Goal: Task Accomplishment & Management: Use online tool/utility

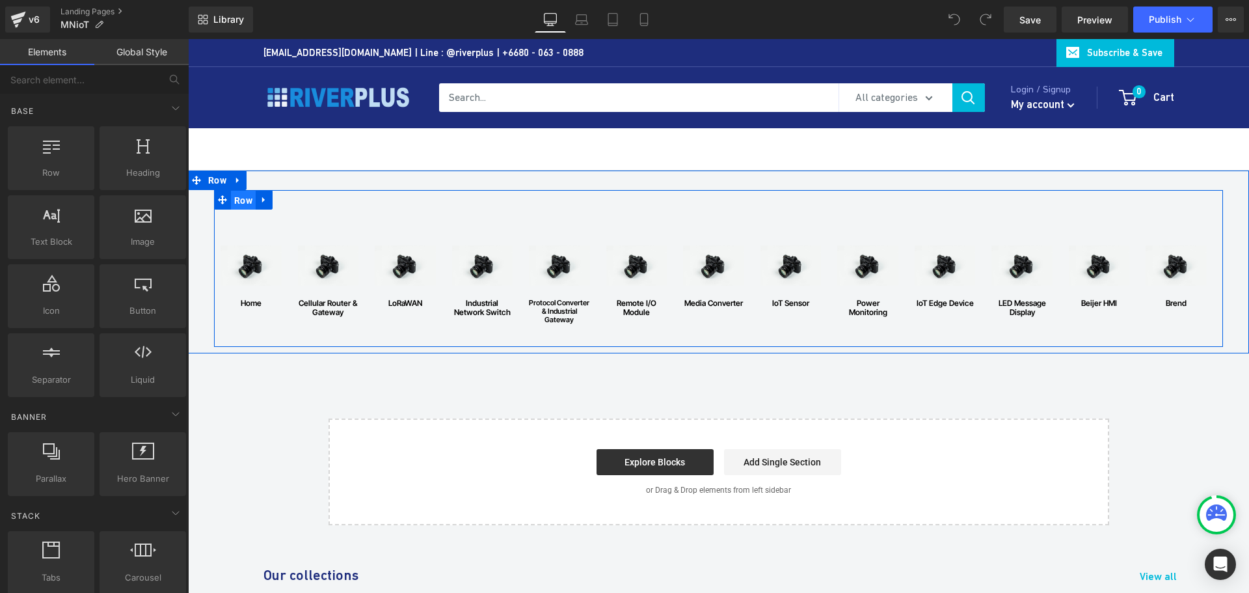
click at [234, 201] on span "Row" at bounding box center [243, 201] width 25 height 20
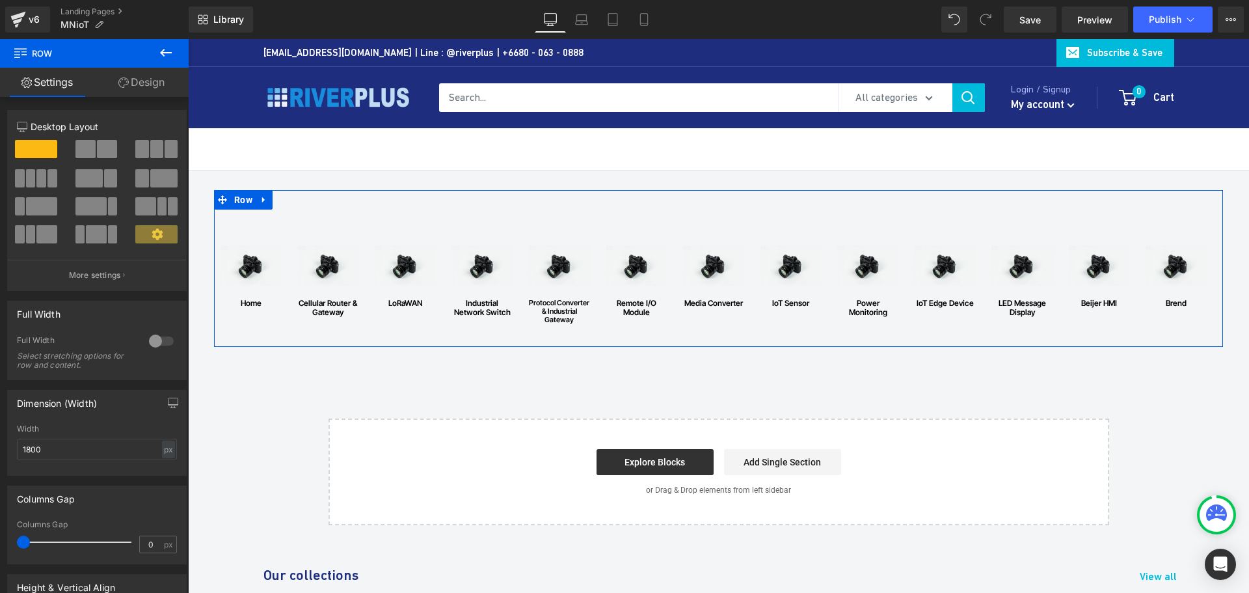
click at [148, 85] on link "Design" at bounding box center [141, 82] width 94 height 29
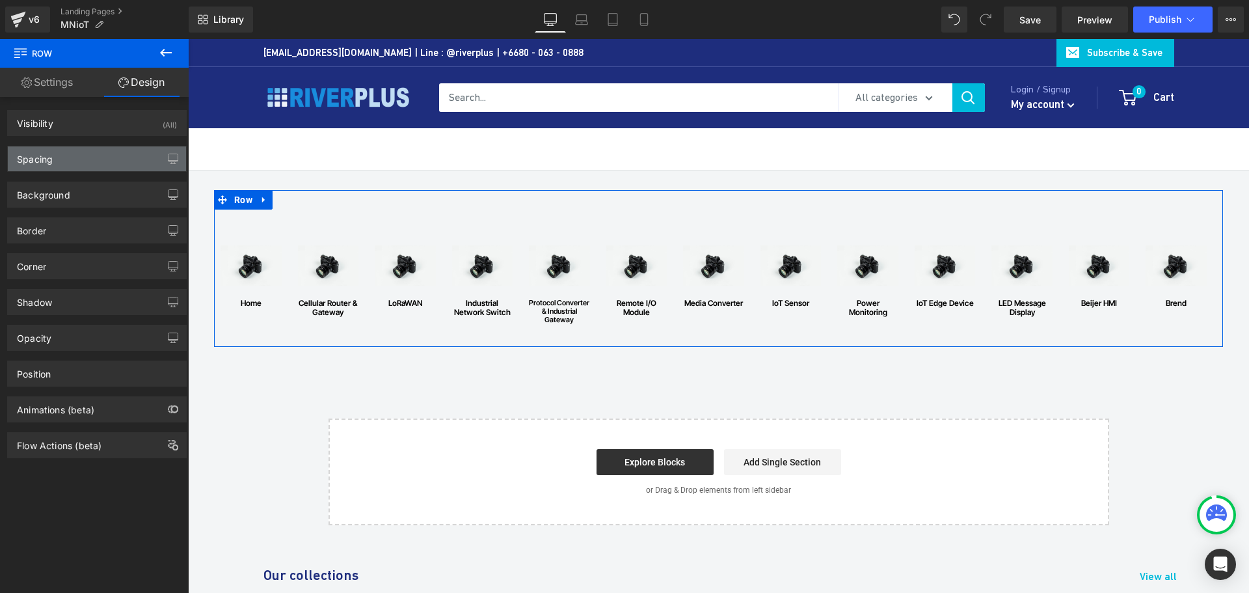
click at [62, 153] on div "Spacing" at bounding box center [97, 158] width 178 height 25
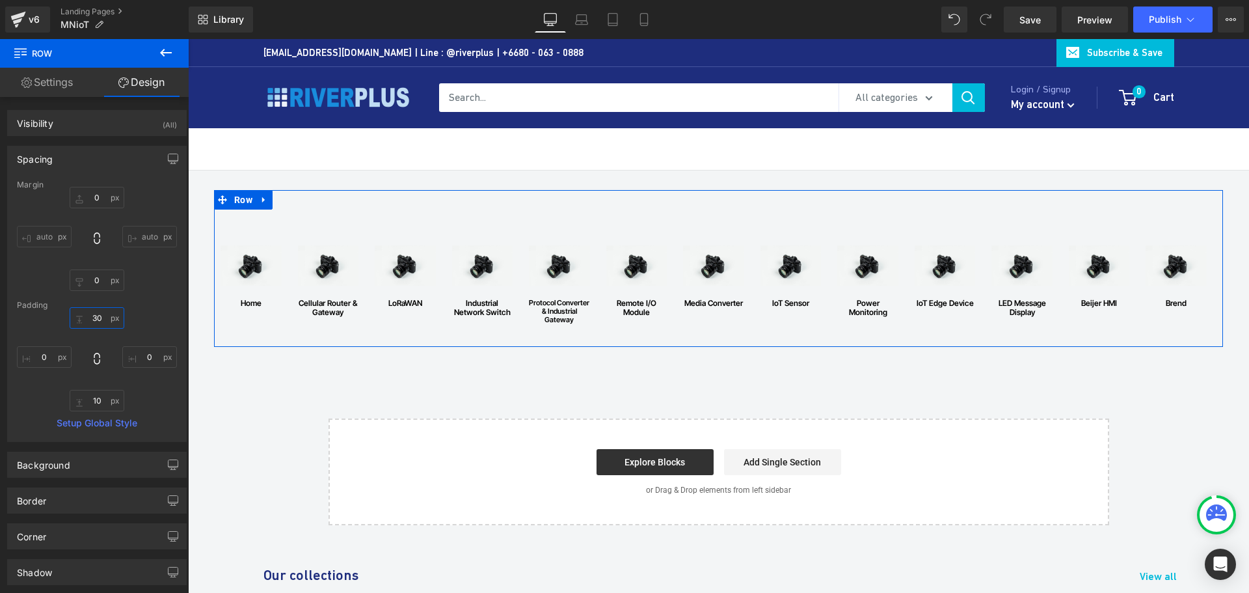
click at [107, 321] on input "30" at bounding box center [97, 317] width 55 height 21
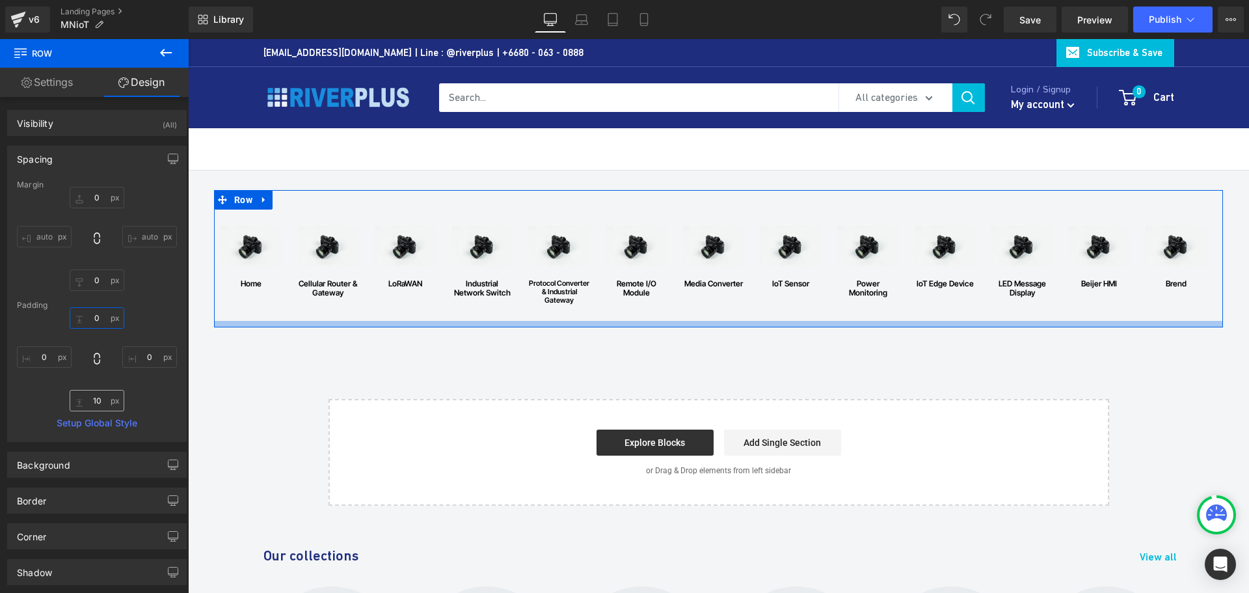
type input "0"
click at [102, 399] on input "10" at bounding box center [97, 400] width 55 height 21
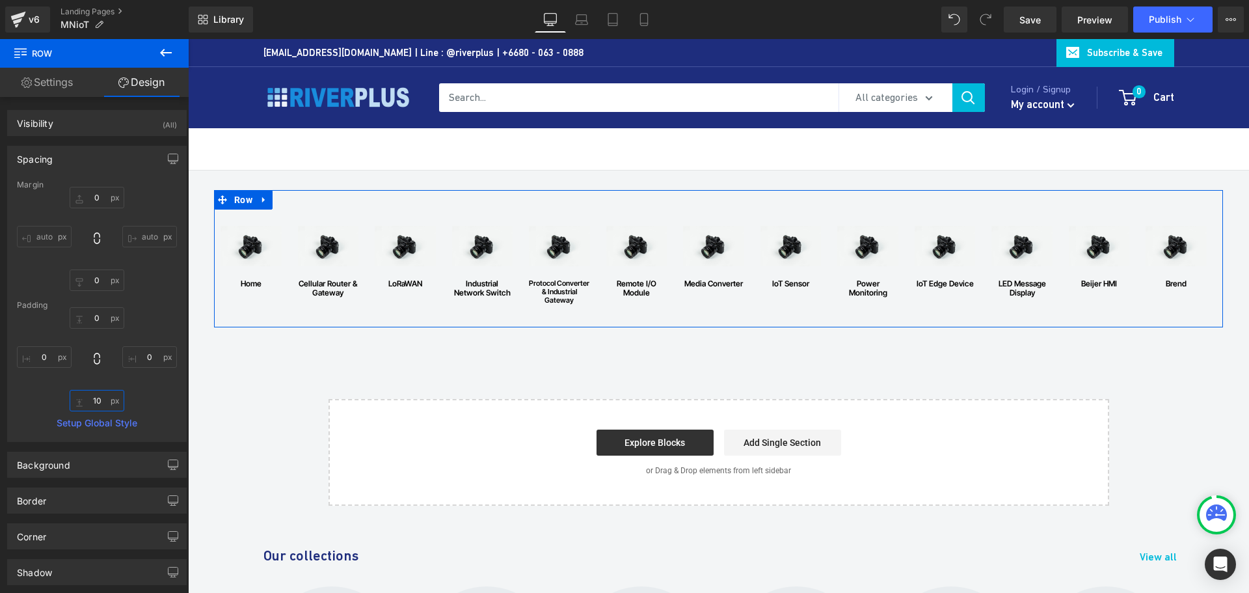
type input "0"
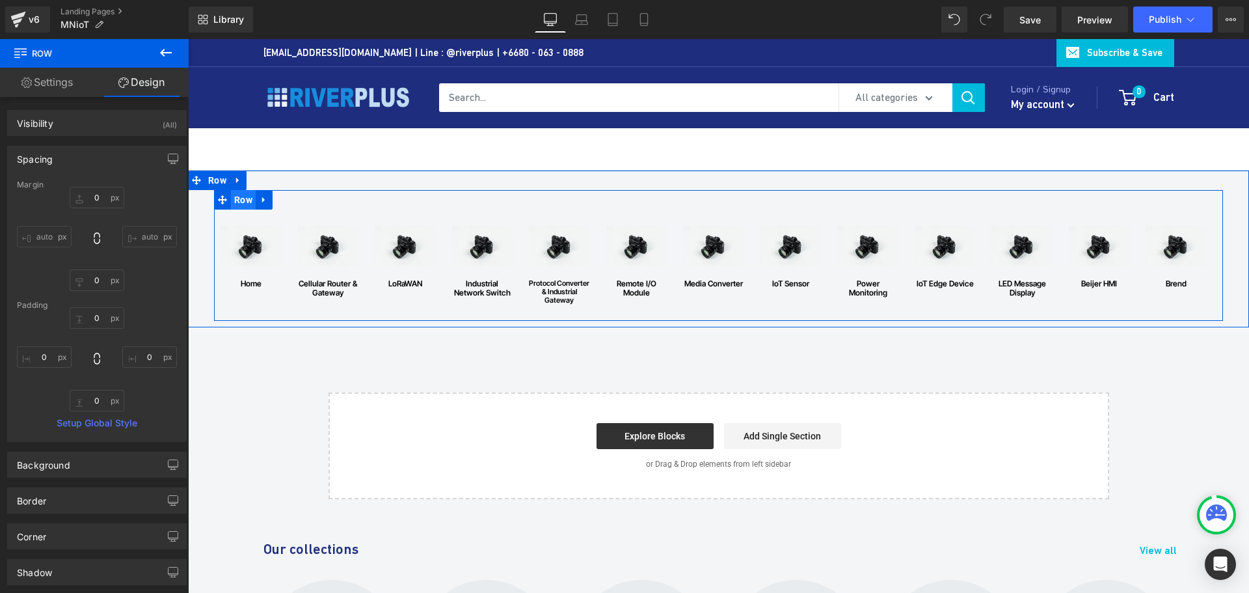
click at [240, 203] on span "Row" at bounding box center [243, 200] width 25 height 20
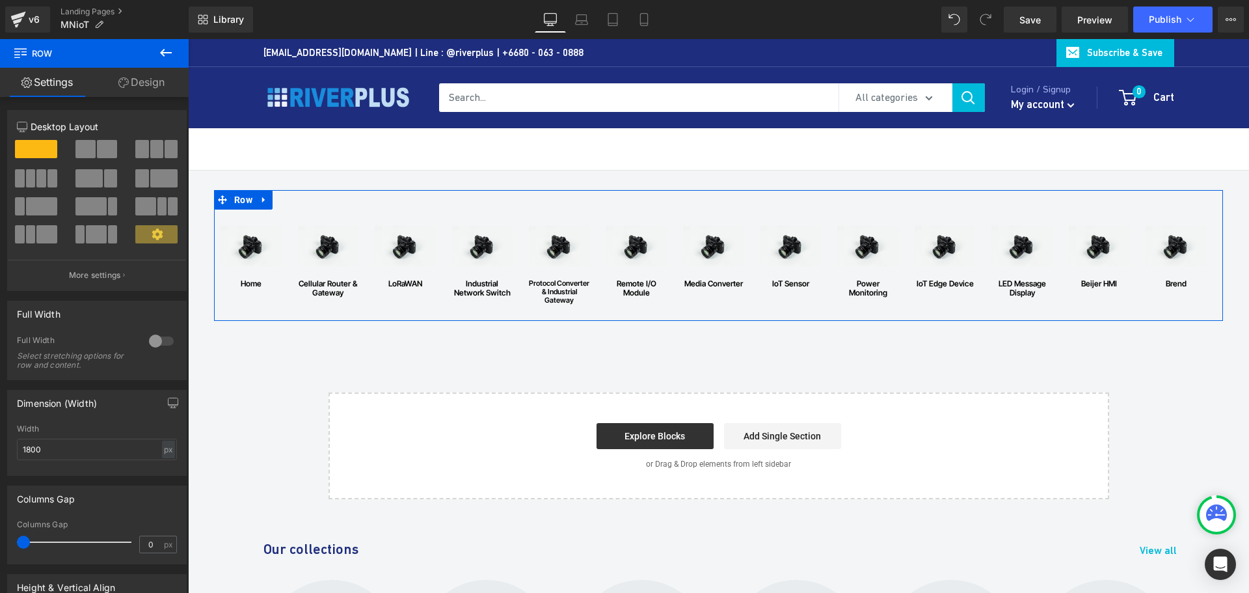
click at [139, 79] on link "Design" at bounding box center [141, 82] width 94 height 29
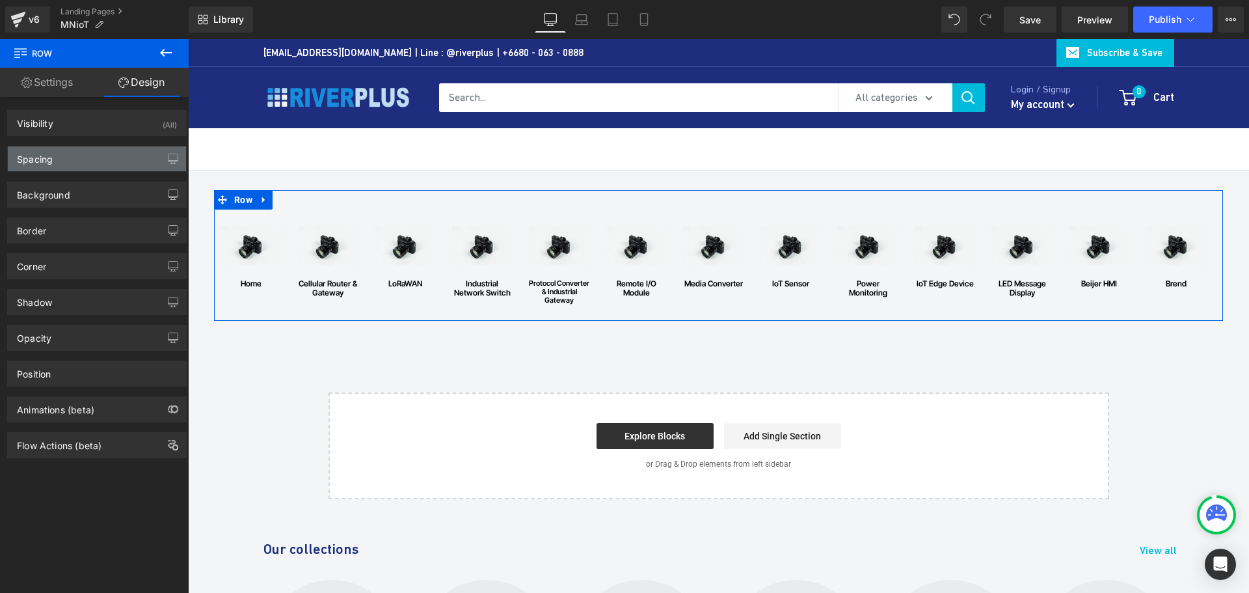
click at [73, 157] on div "Spacing" at bounding box center [97, 158] width 178 height 25
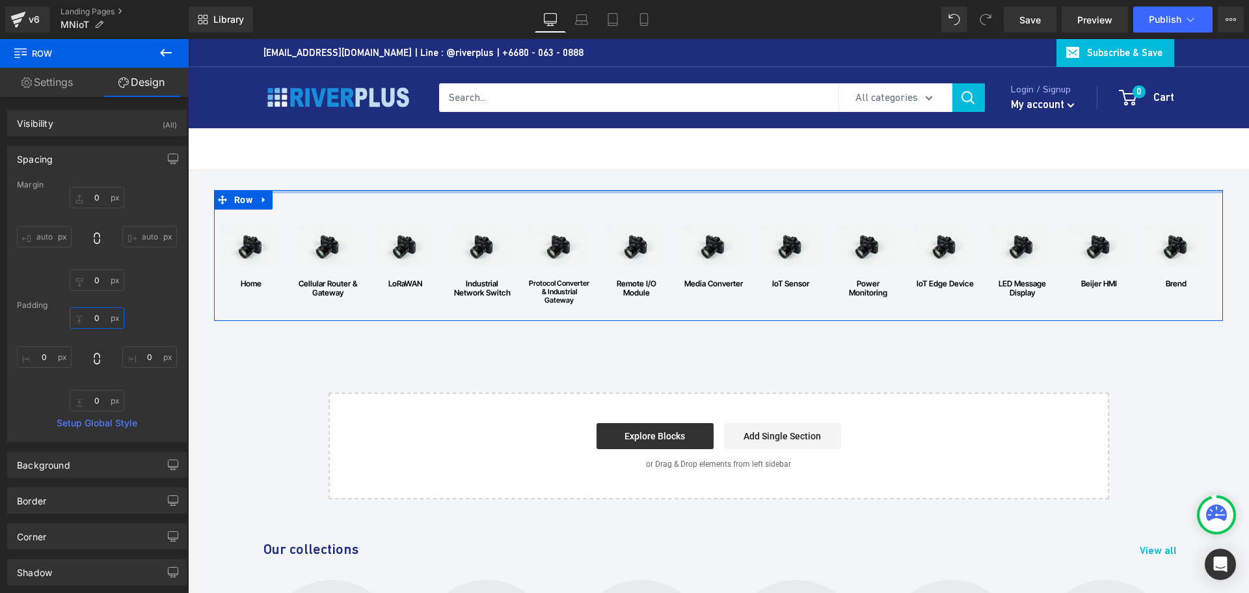
click at [107, 320] on input "0" at bounding box center [97, 317] width 55 height 21
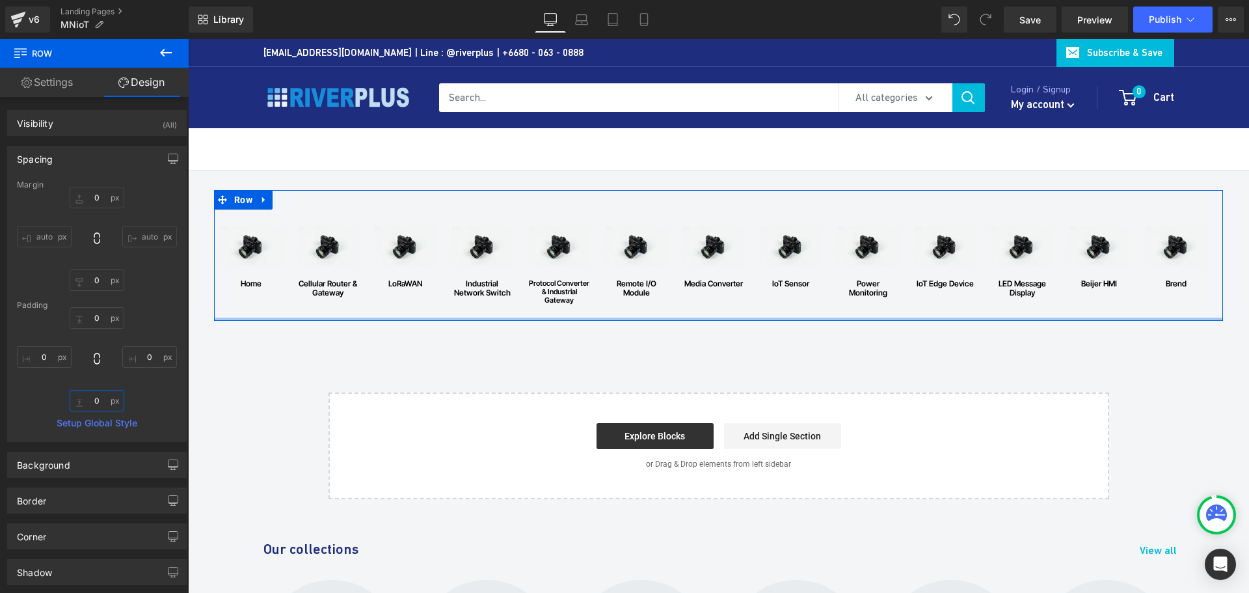
click at [104, 410] on input "0" at bounding box center [97, 400] width 55 height 21
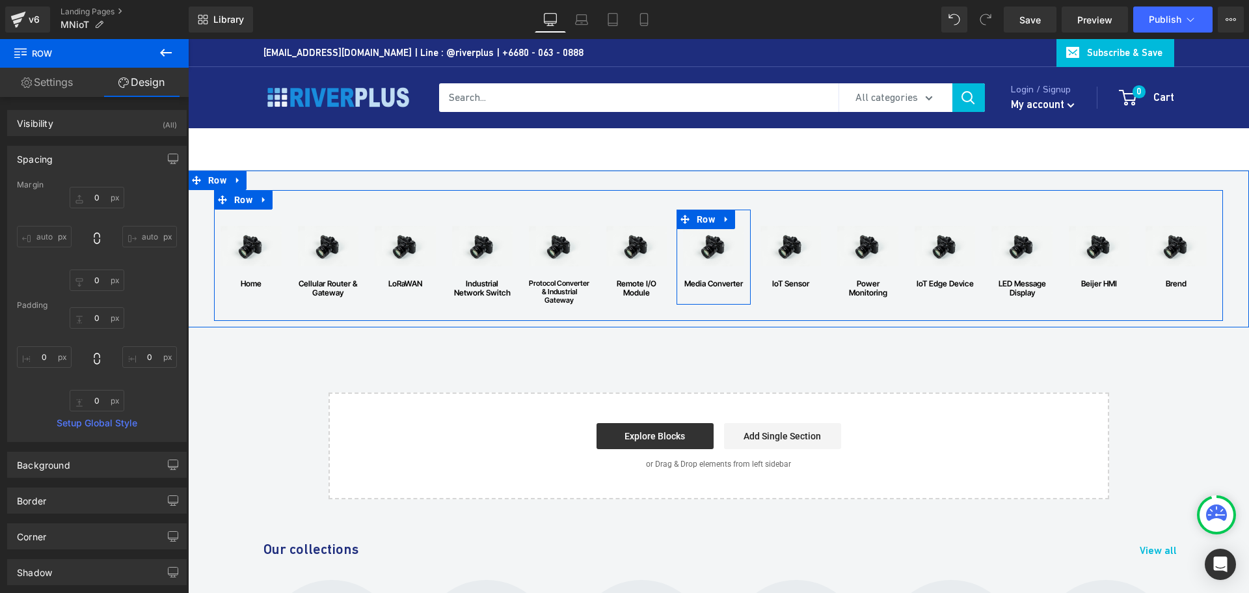
click at [701, 200] on div "Image home Text [GEOGRAPHIC_DATA] Image Cellular Router & Gateway Text Block Ro…" at bounding box center [718, 255] width 1009 height 131
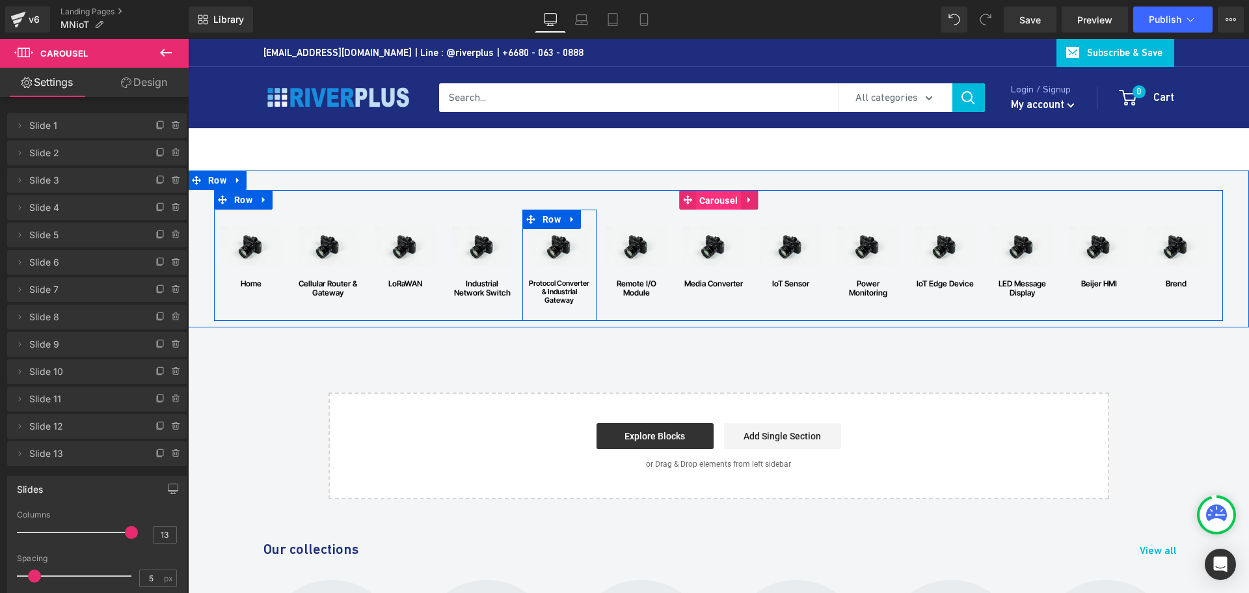
click at [716, 203] on span "Carousel" at bounding box center [718, 201] width 45 height 20
click at [718, 202] on span "Carousel" at bounding box center [718, 201] width 45 height 20
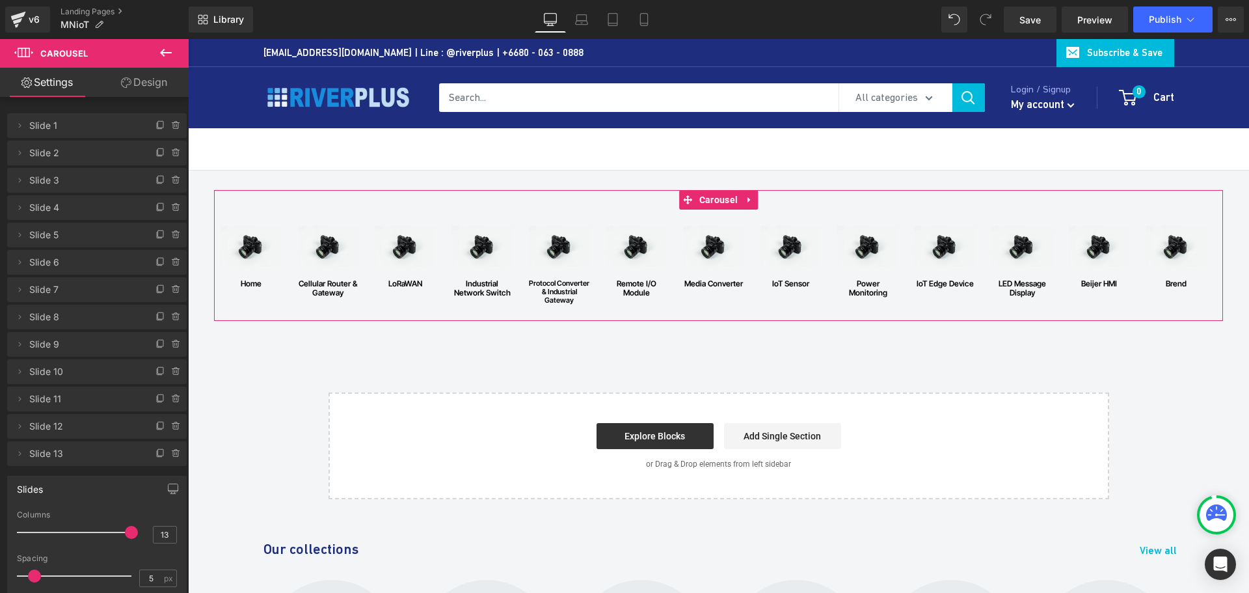
click at [148, 81] on link "Design" at bounding box center [144, 82] width 94 height 29
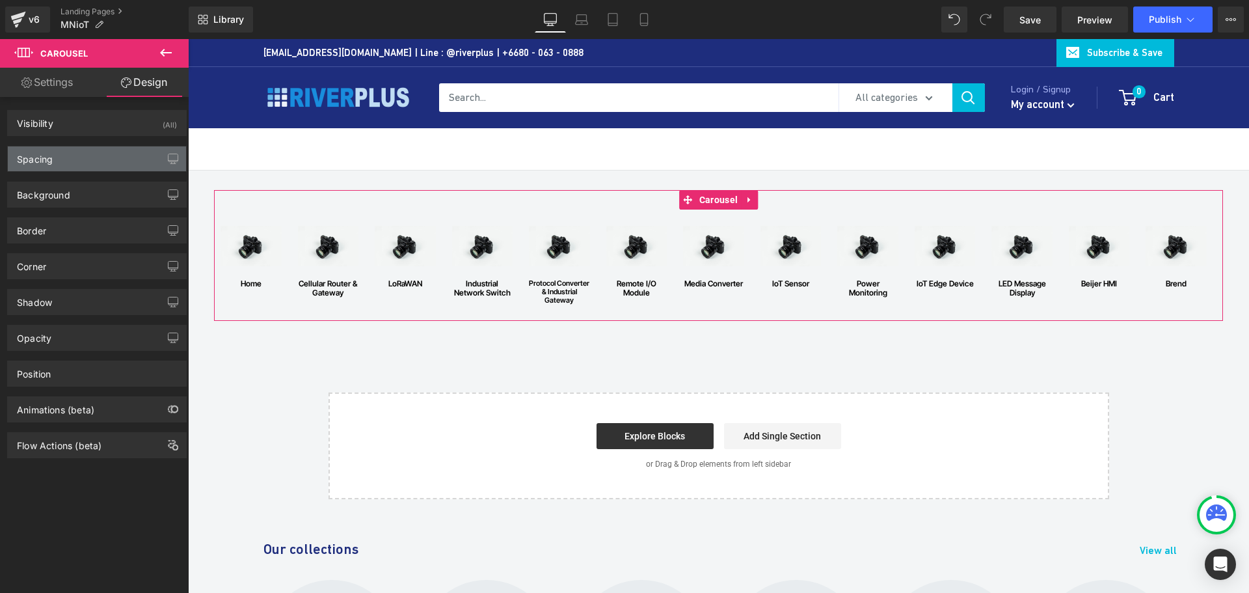
click at [96, 159] on div "Spacing" at bounding box center [97, 158] width 178 height 25
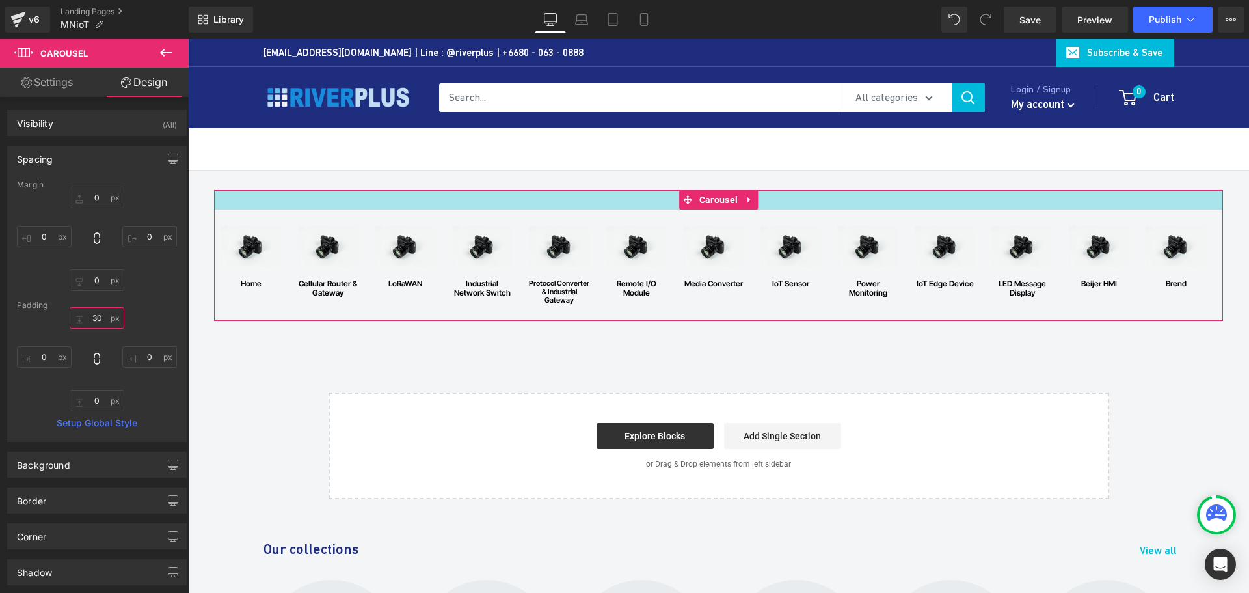
click at [107, 315] on input "30" at bounding box center [97, 317] width 55 height 21
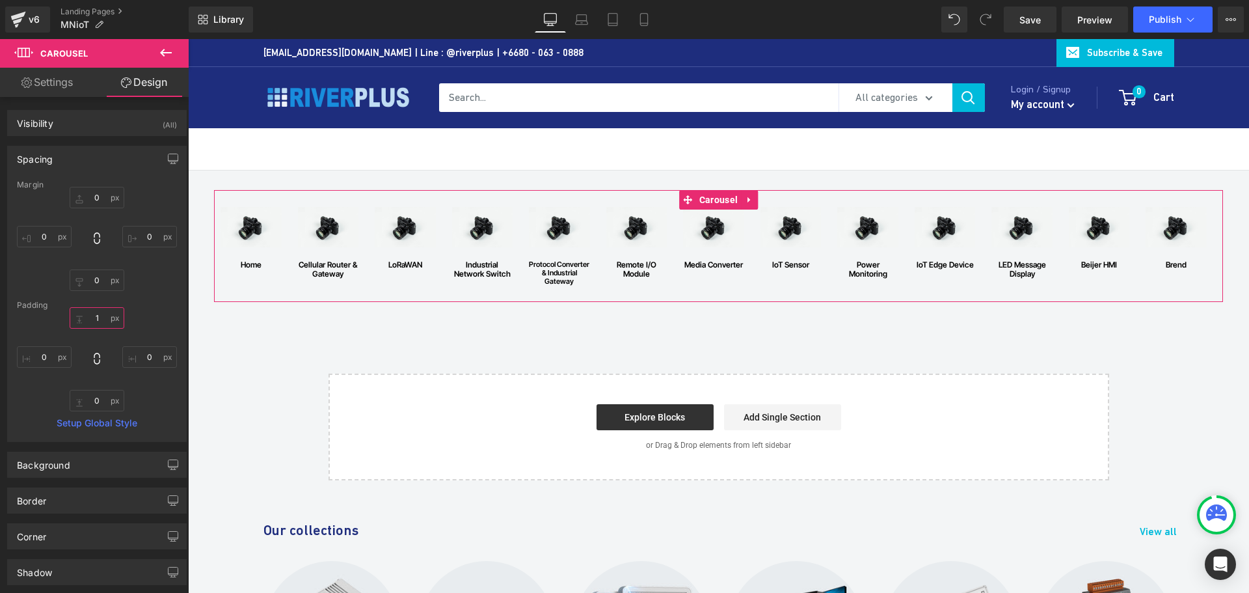
type input "10"
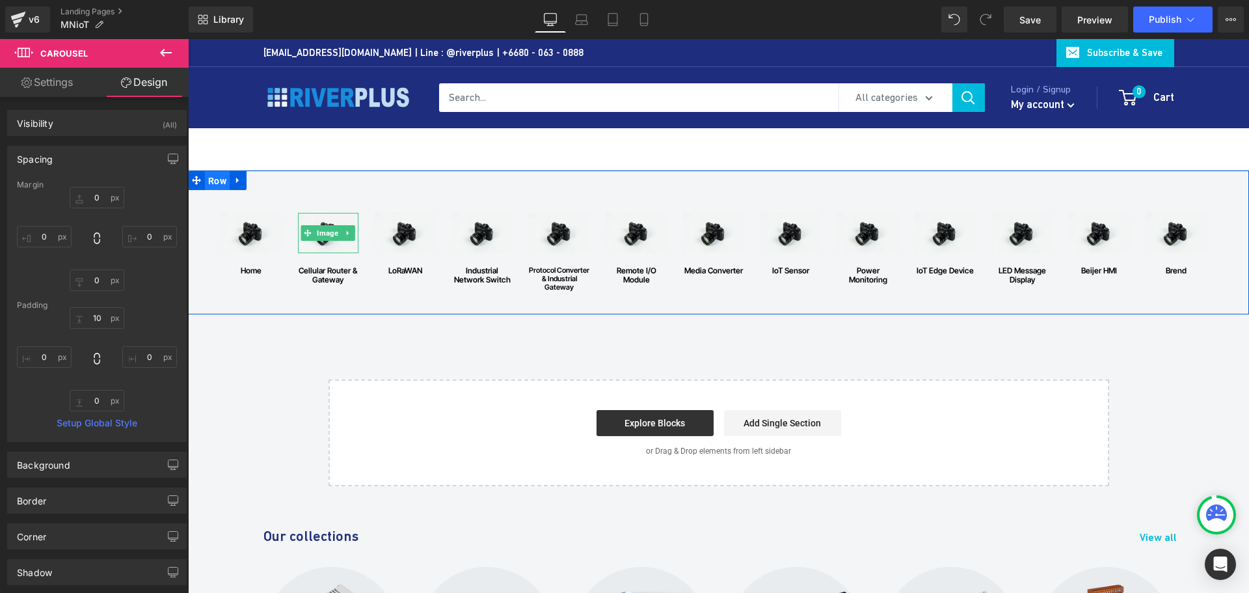
click at [213, 180] on span "Row" at bounding box center [217, 181] width 25 height 20
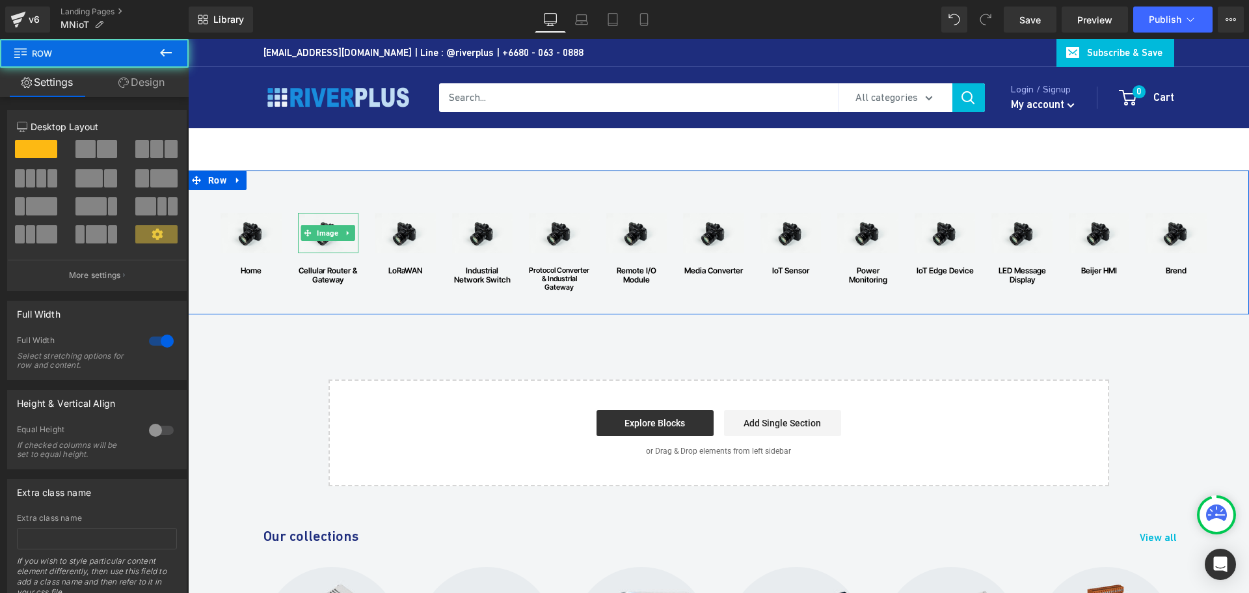
click at [164, 83] on link "Design" at bounding box center [141, 82] width 94 height 29
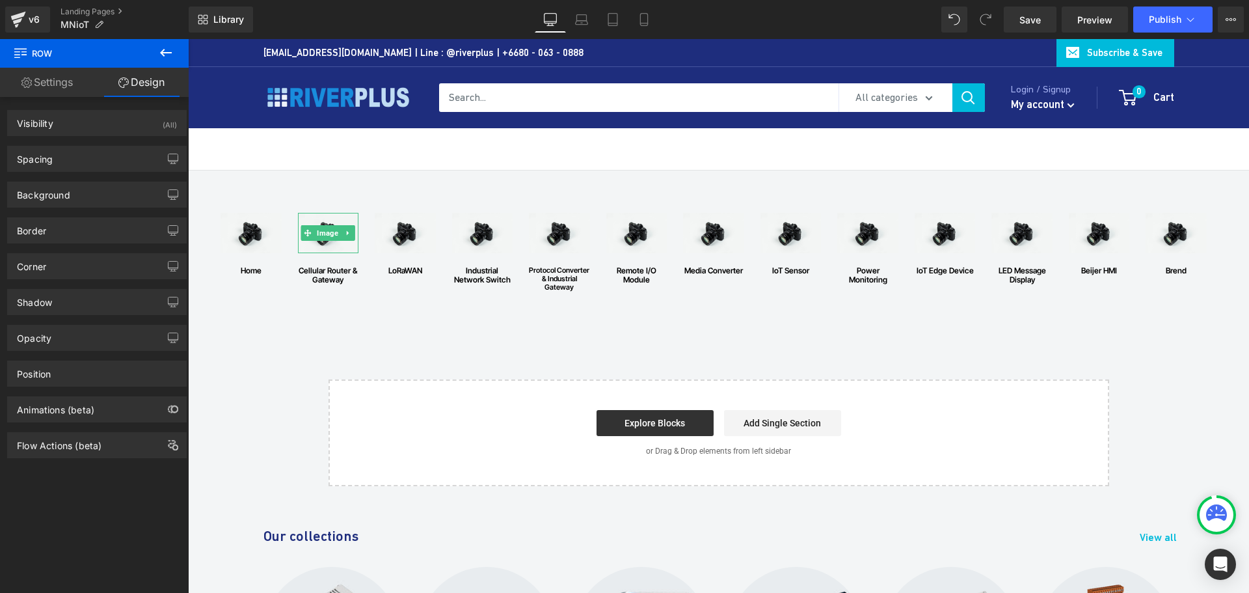
click at [237, 149] on div at bounding box center [718, 149] width 963 height 42
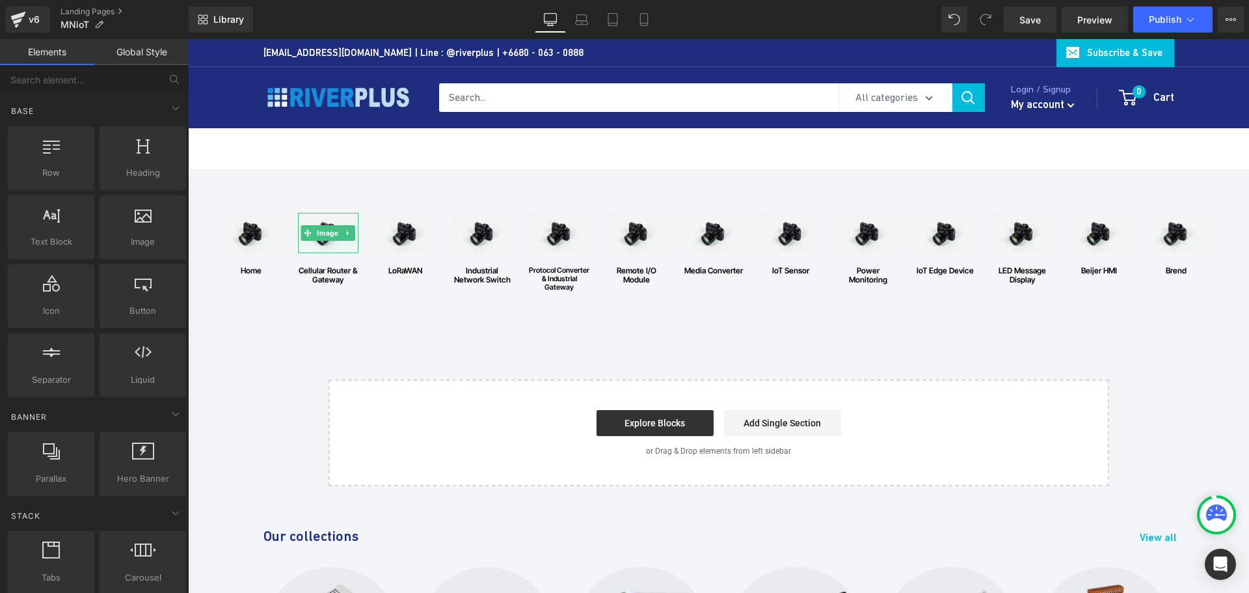
click at [212, 180] on div "Image home Text [GEOGRAPHIC_DATA] Image Cellular Router & Gateway Text Block Ro…" at bounding box center [718, 242] width 1061 height 144
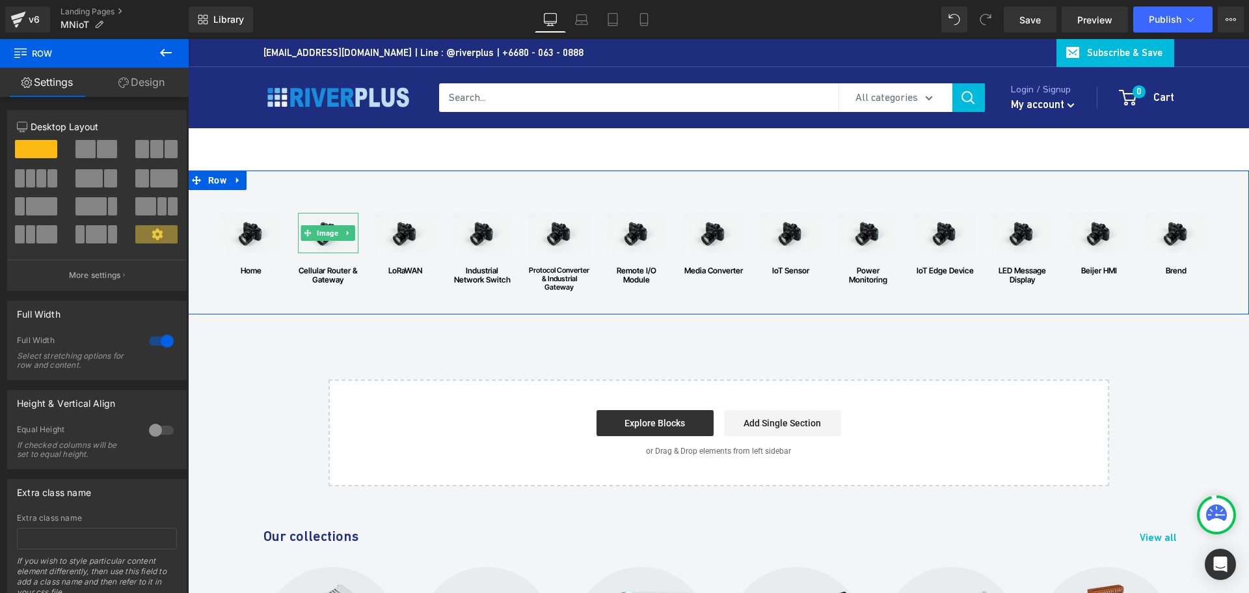
click at [210, 184] on div "Image home Text [GEOGRAPHIC_DATA] Image Cellular Router & Gateway Text Block Ro…" at bounding box center [718, 242] width 1061 height 144
click at [210, 184] on span "Row" at bounding box center [217, 181] width 25 height 20
click at [216, 185] on span "Row" at bounding box center [217, 180] width 25 height 20
click at [147, 81] on link "Design" at bounding box center [141, 82] width 94 height 29
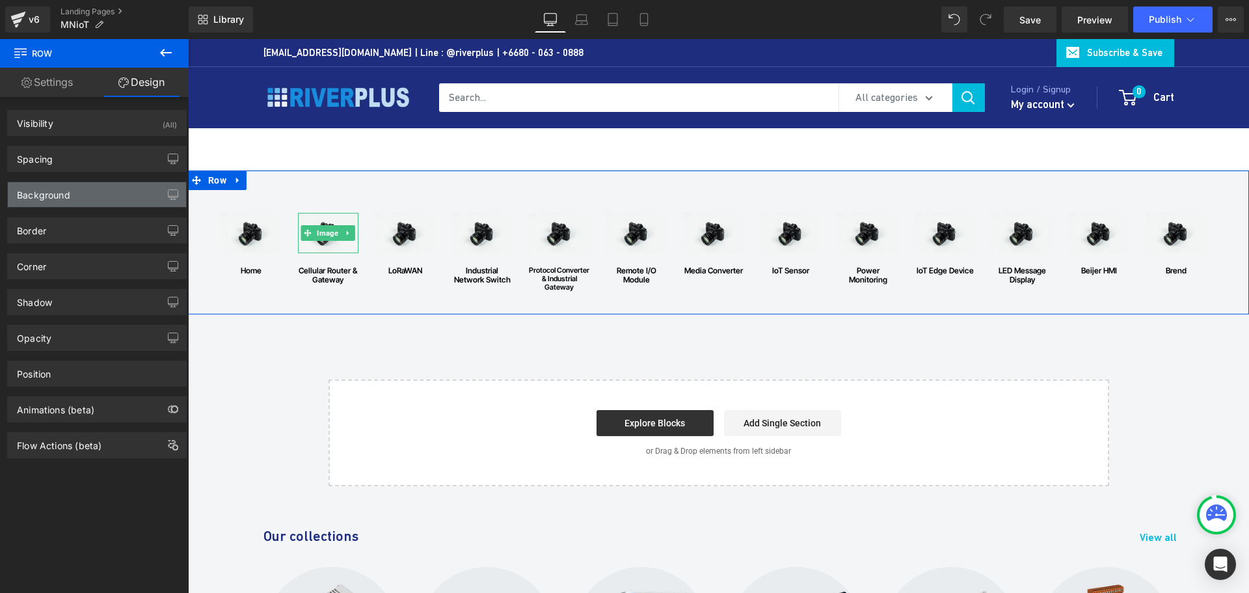
click at [55, 191] on div "Background" at bounding box center [43, 191] width 53 height 18
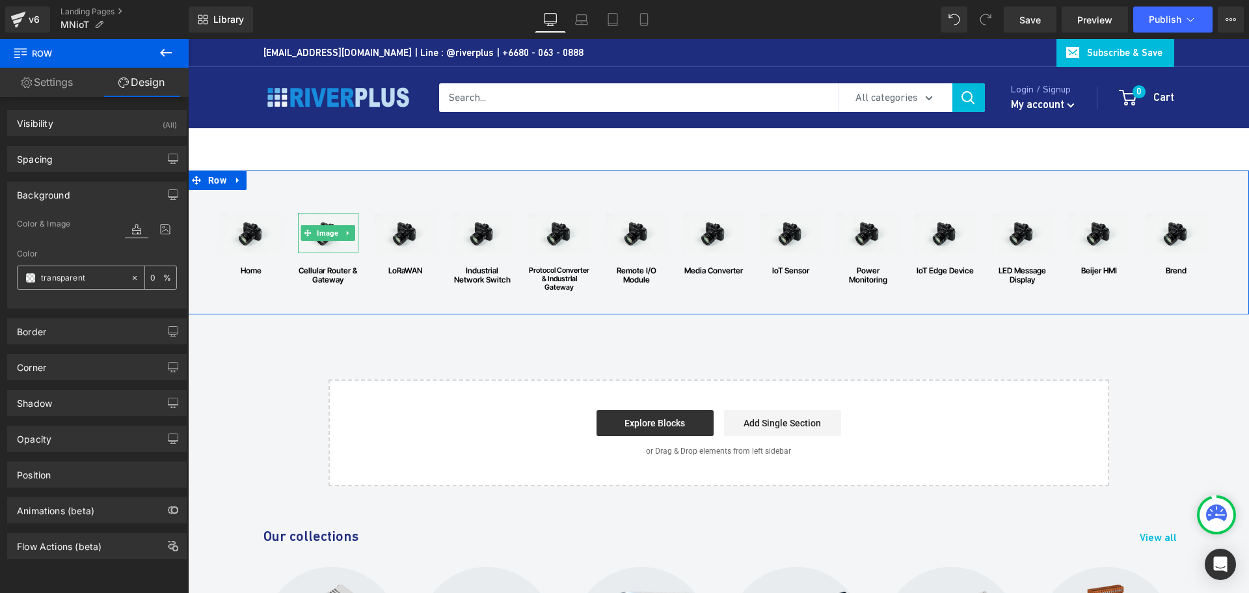
click at [90, 276] on input "transparent" at bounding box center [82, 278] width 83 height 14
type input "fff"
type input "100"
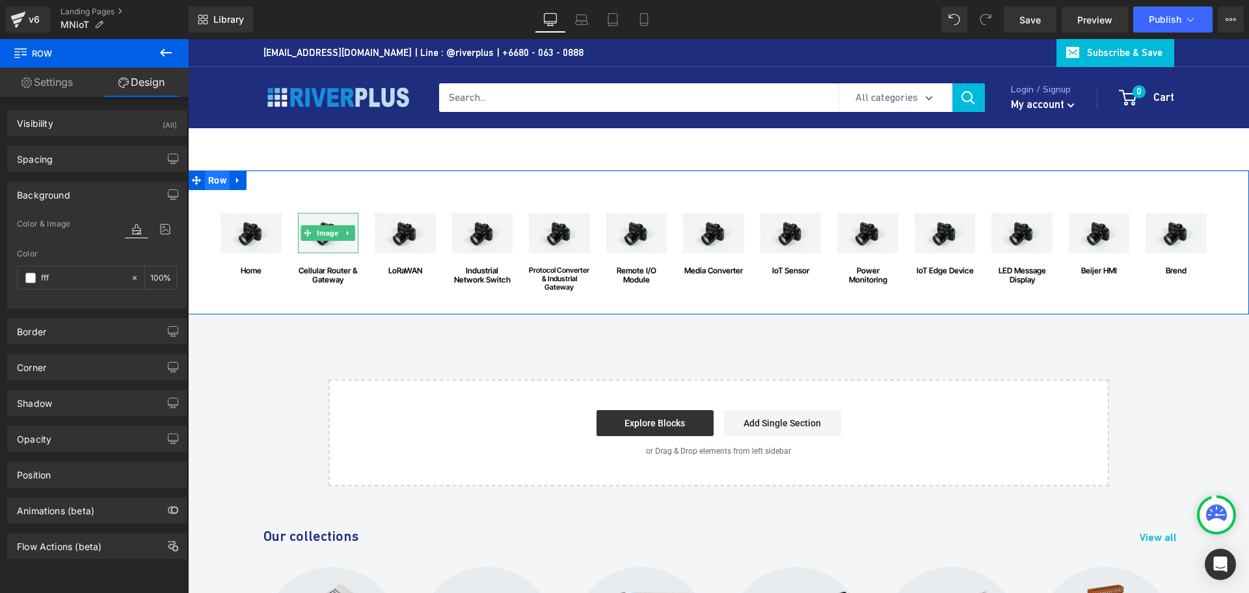
click at [214, 180] on span "Row" at bounding box center [217, 180] width 25 height 20
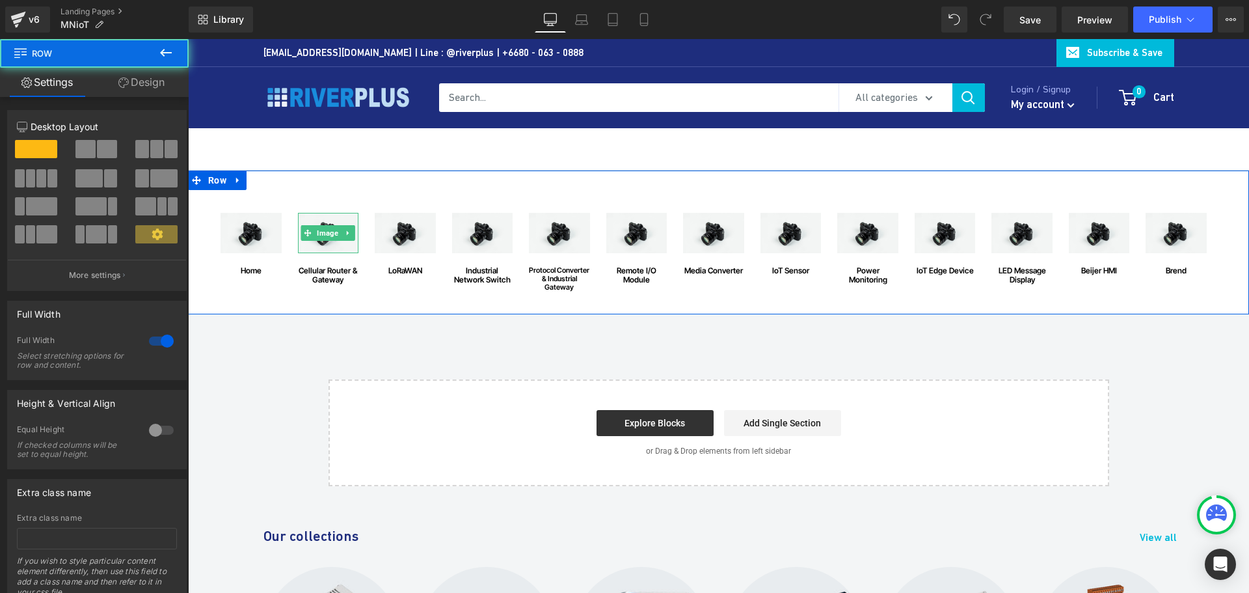
click at [153, 79] on link "Design" at bounding box center [141, 82] width 94 height 29
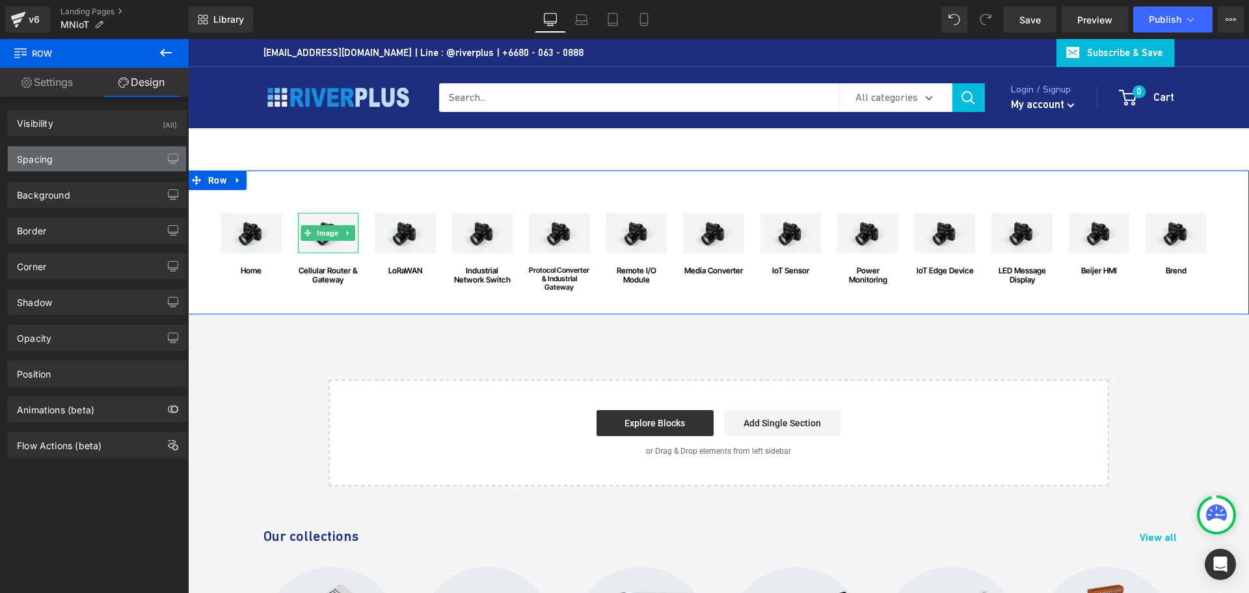
click at [59, 167] on div "Spacing" at bounding box center [97, 158] width 178 height 25
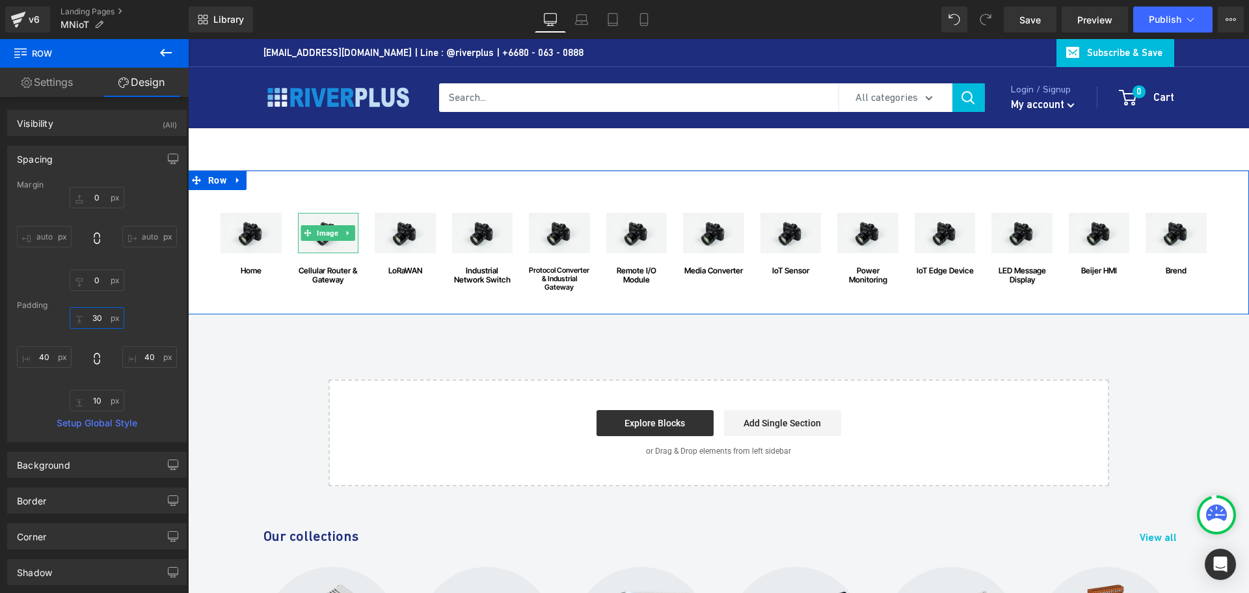
click at [105, 316] on input "30" at bounding box center [97, 317] width 55 height 21
type input "10"
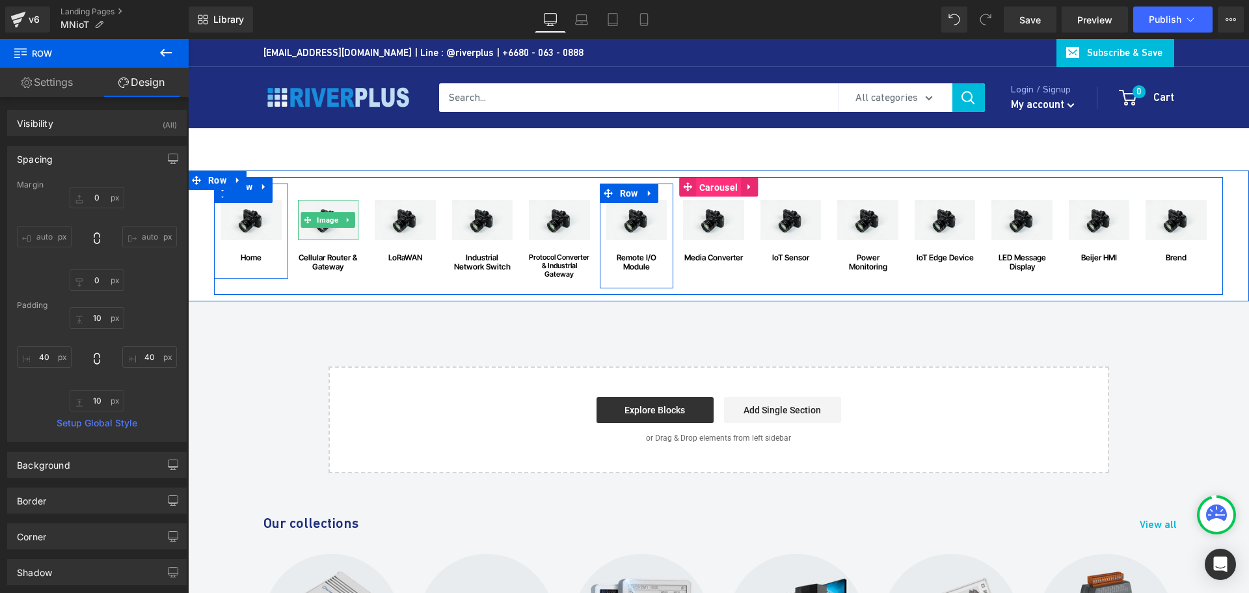
click at [710, 185] on span "Carousel" at bounding box center [718, 188] width 45 height 20
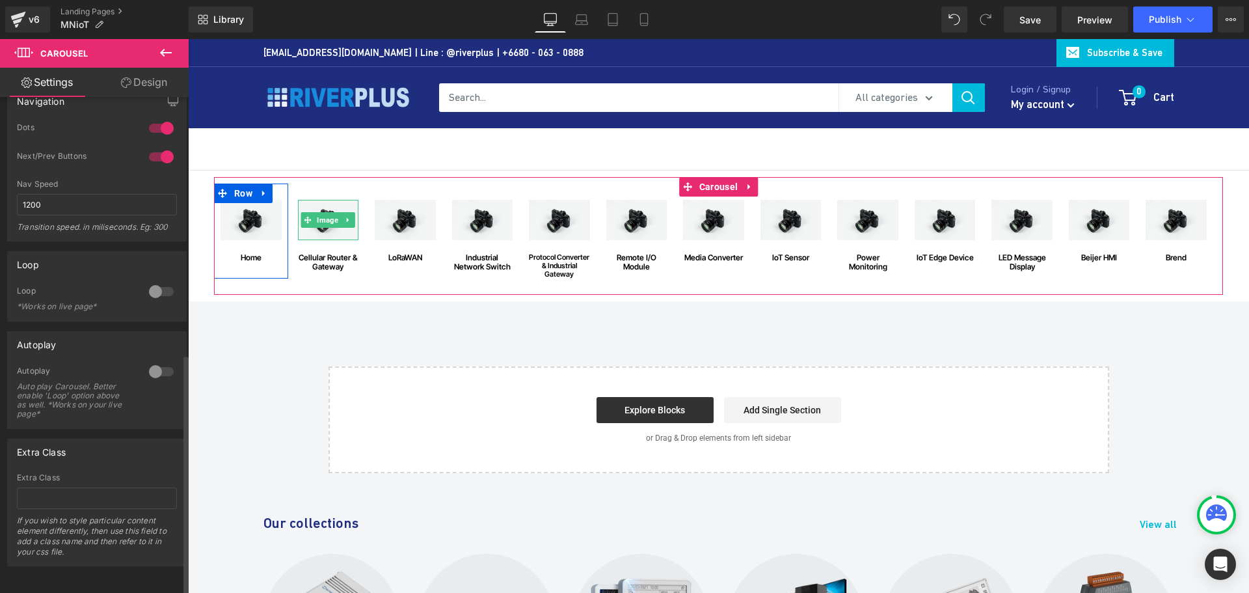
scroll to position [204, 0]
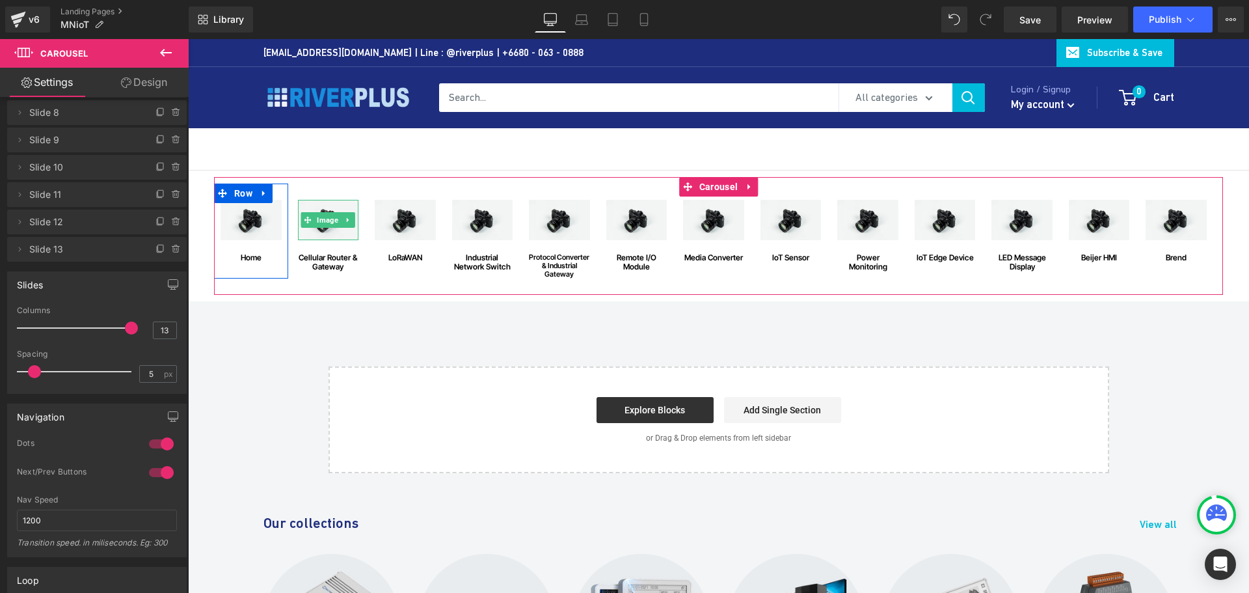
click at [154, 81] on link "Design" at bounding box center [144, 82] width 94 height 29
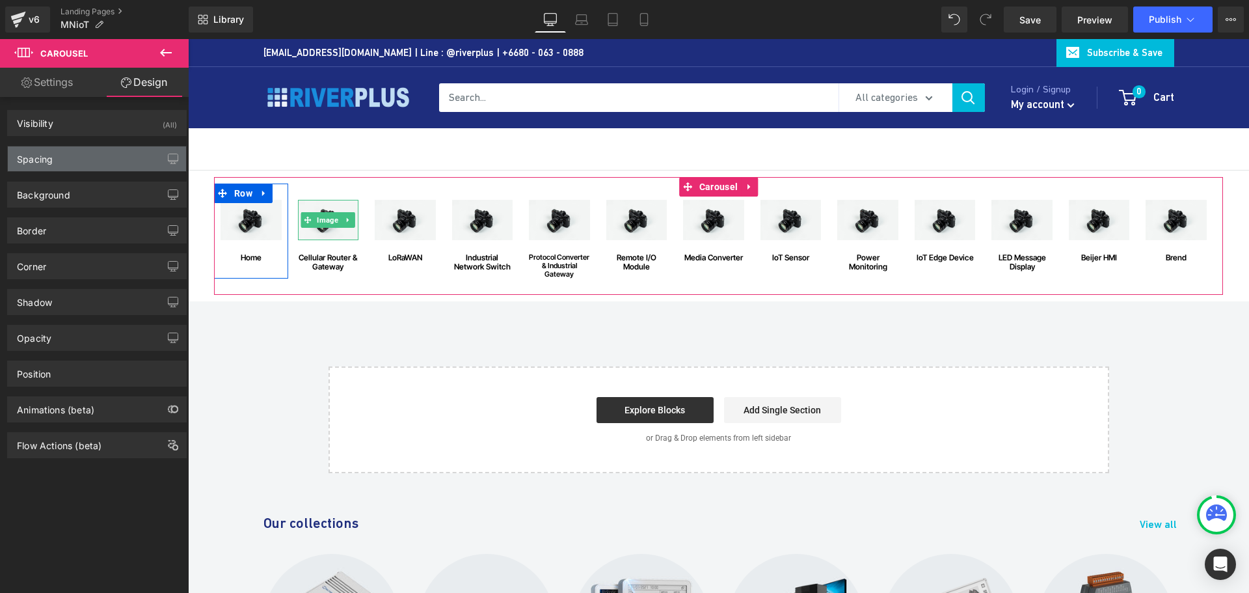
click at [57, 154] on div "Spacing" at bounding box center [97, 158] width 178 height 25
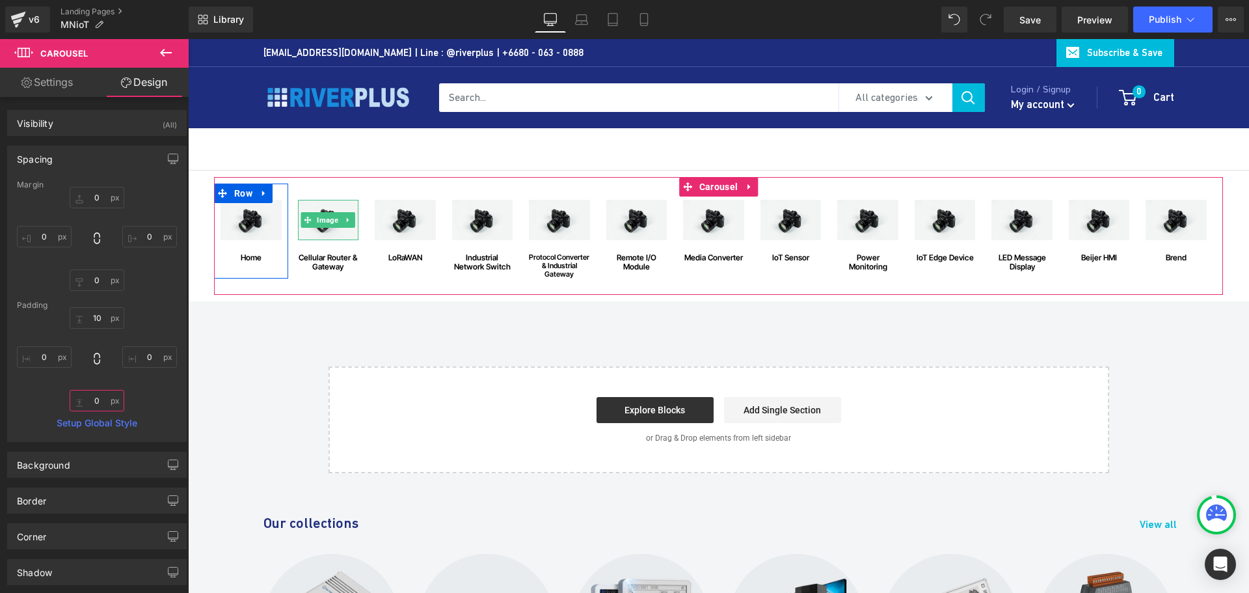
click at [105, 396] on input "0" at bounding box center [97, 400] width 55 height 21
click at [40, 163] on div "Spacing" at bounding box center [35, 155] width 36 height 18
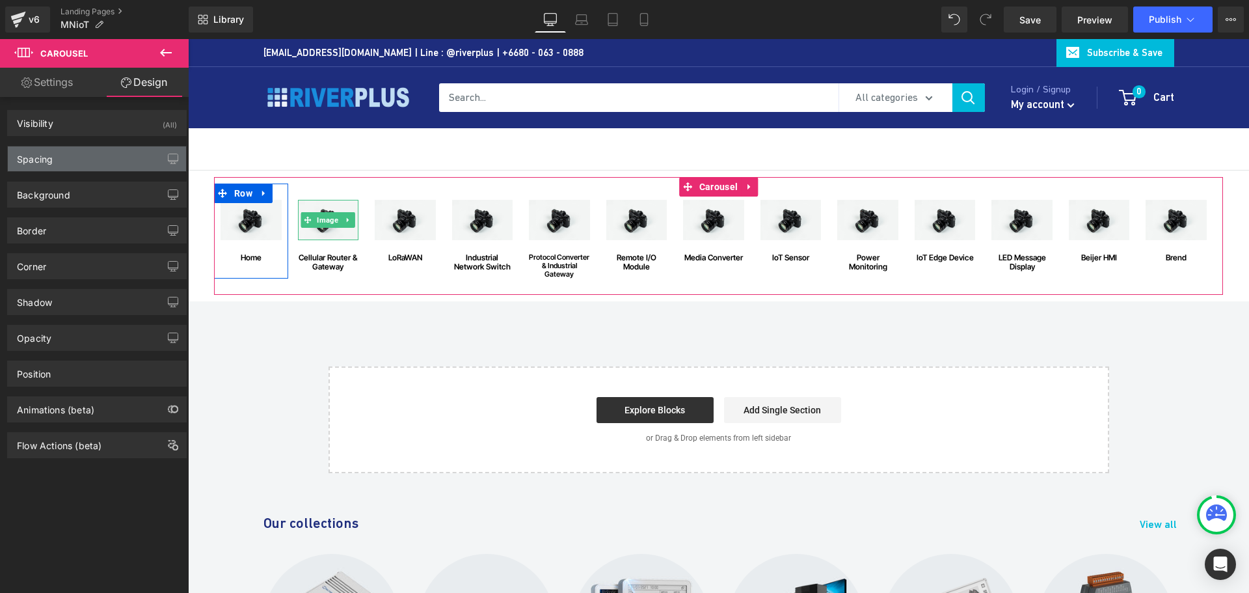
click at [83, 161] on div "Spacing" at bounding box center [97, 158] width 178 height 25
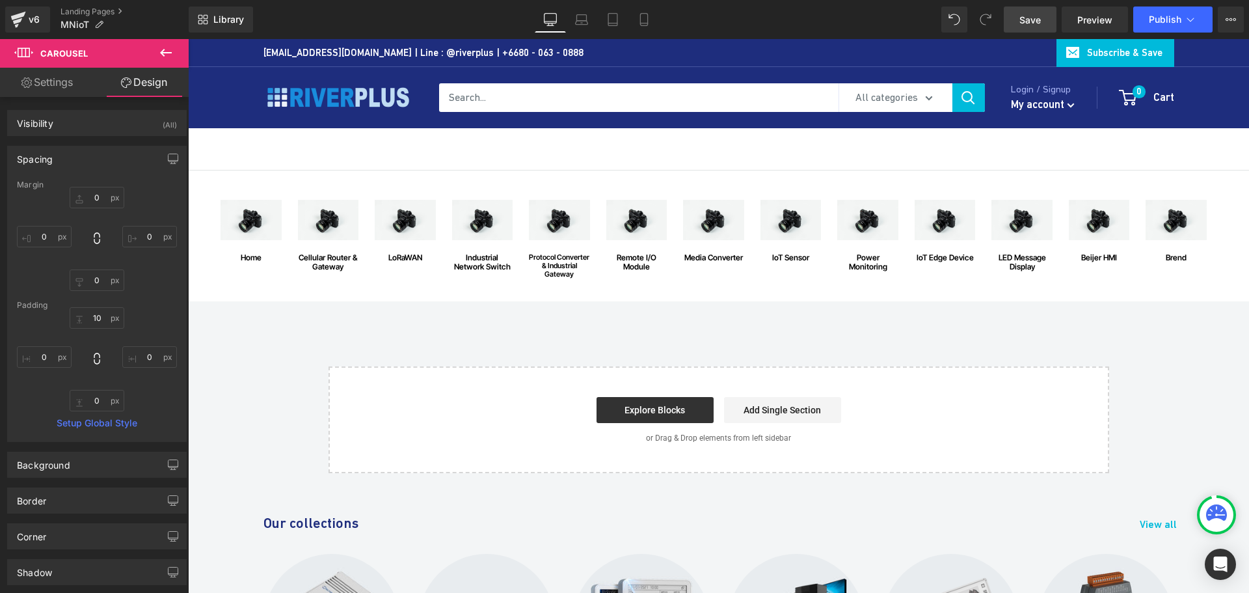
click at [1034, 17] on span "Save" at bounding box center [1029, 20] width 21 height 14
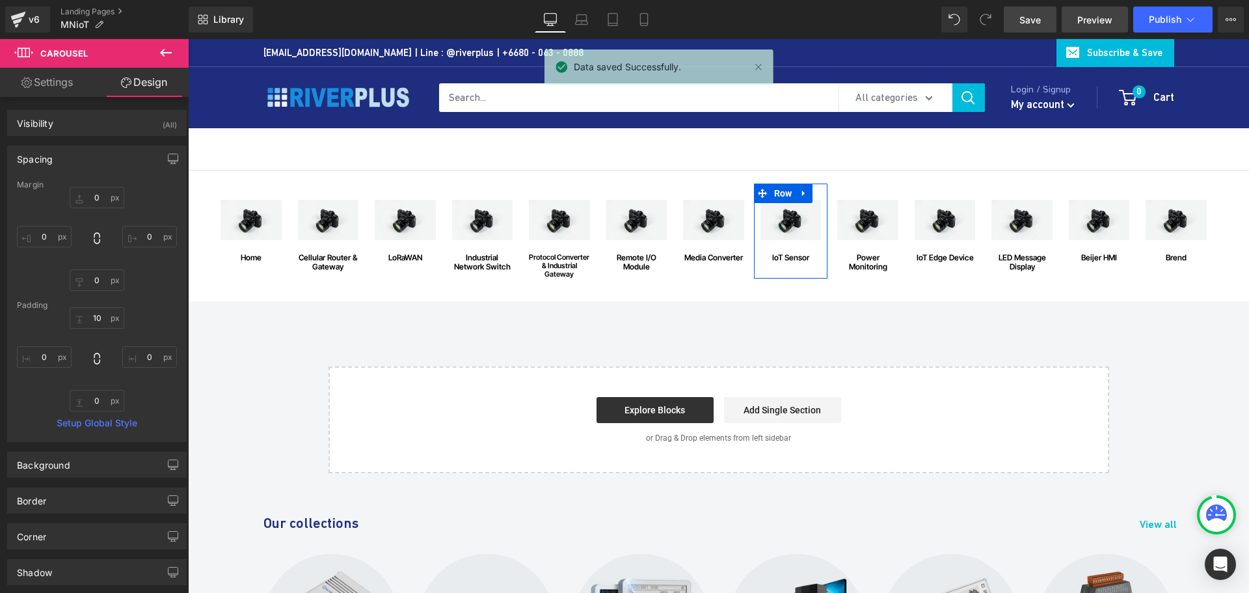
click at [1099, 20] on span "Preview" at bounding box center [1094, 20] width 35 height 14
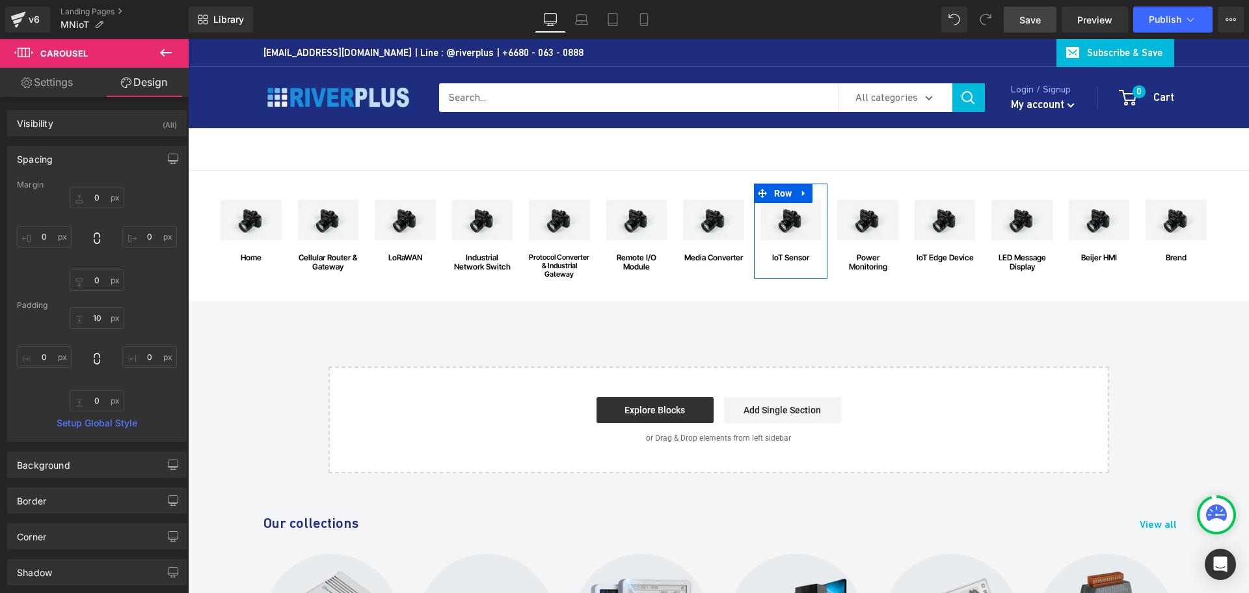
click at [609, 174] on div "Image home Text [GEOGRAPHIC_DATA] Image Cellular Router & Gateway Text Block Ro…" at bounding box center [718, 235] width 1061 height 131
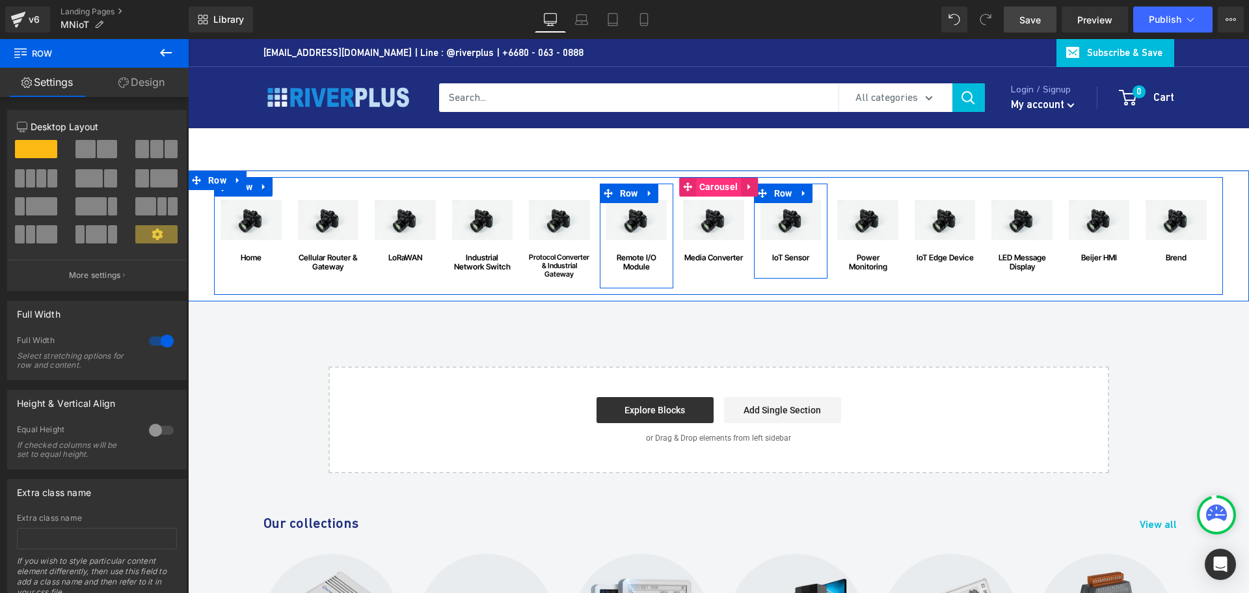
click at [710, 191] on span "Carousel" at bounding box center [718, 187] width 45 height 20
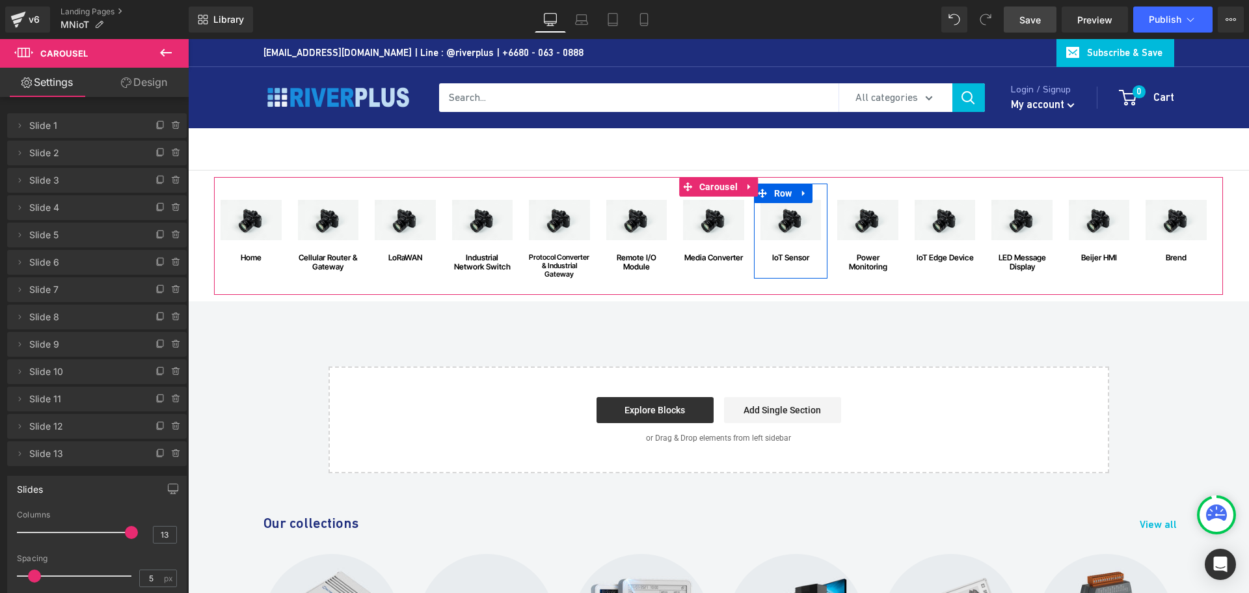
click at [139, 83] on link "Design" at bounding box center [144, 82] width 94 height 29
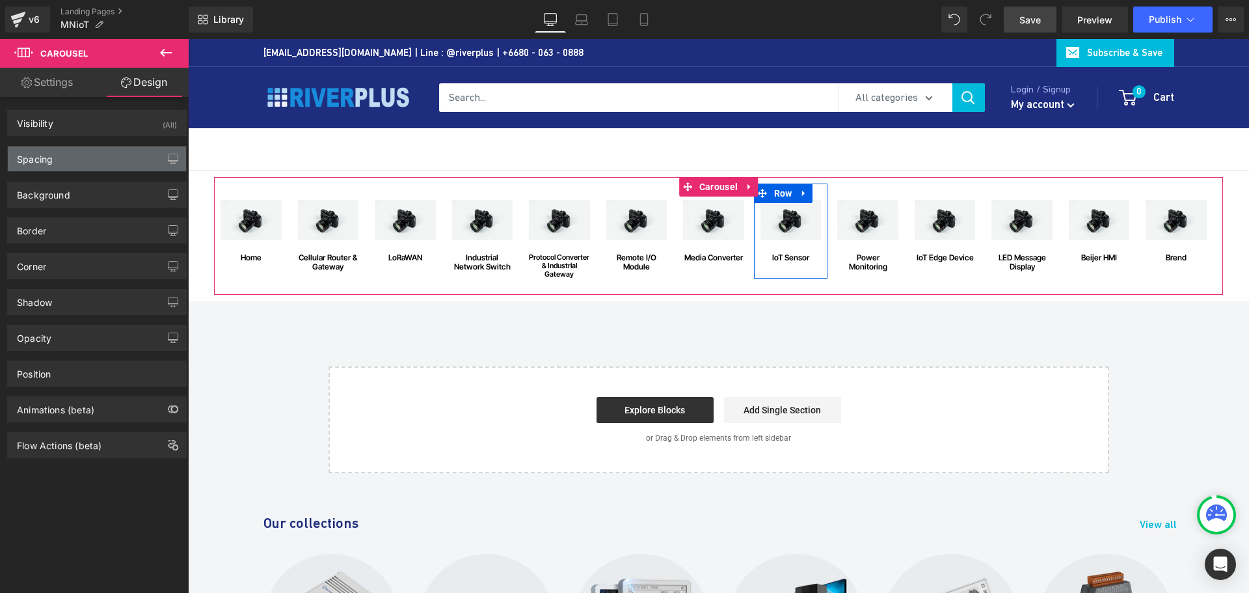
click at [51, 151] on div "Spacing" at bounding box center [35, 155] width 36 height 18
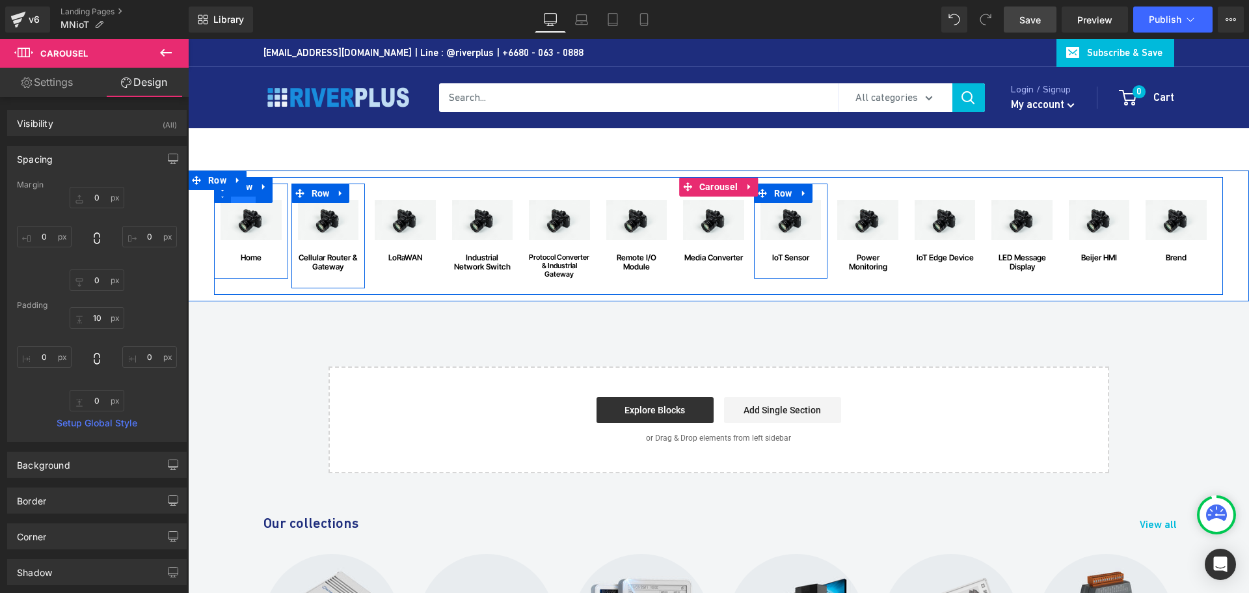
click at [243, 197] on span "Row" at bounding box center [243, 193] width 25 height 20
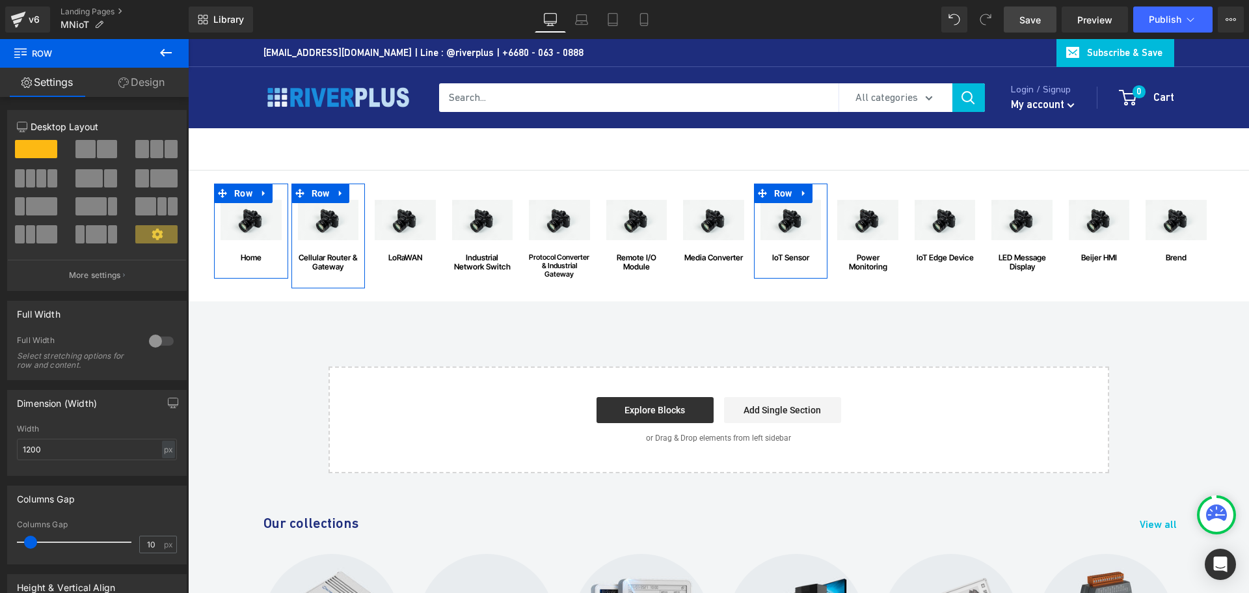
drag, startPoint x: 137, startPoint y: 77, endPoint x: 77, endPoint y: 161, distance: 103.5
click at [137, 77] on link "Design" at bounding box center [141, 82] width 94 height 29
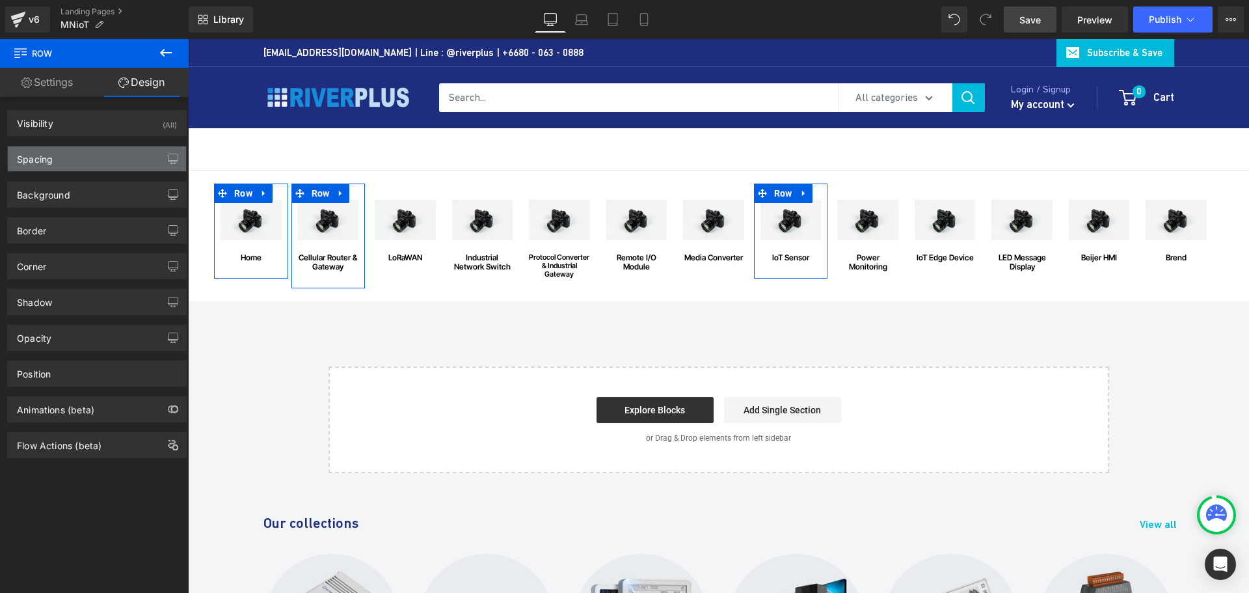
click at [49, 165] on div "Spacing" at bounding box center [97, 158] width 178 height 25
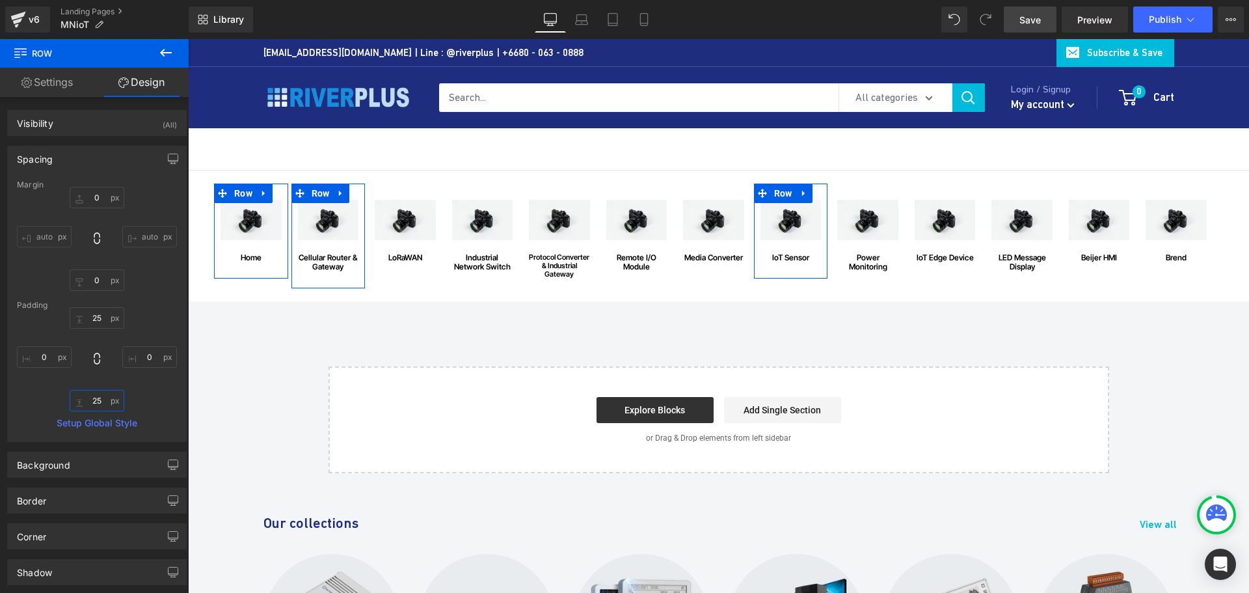
click at [103, 399] on input "25" at bounding box center [97, 400] width 55 height 21
type input "15"
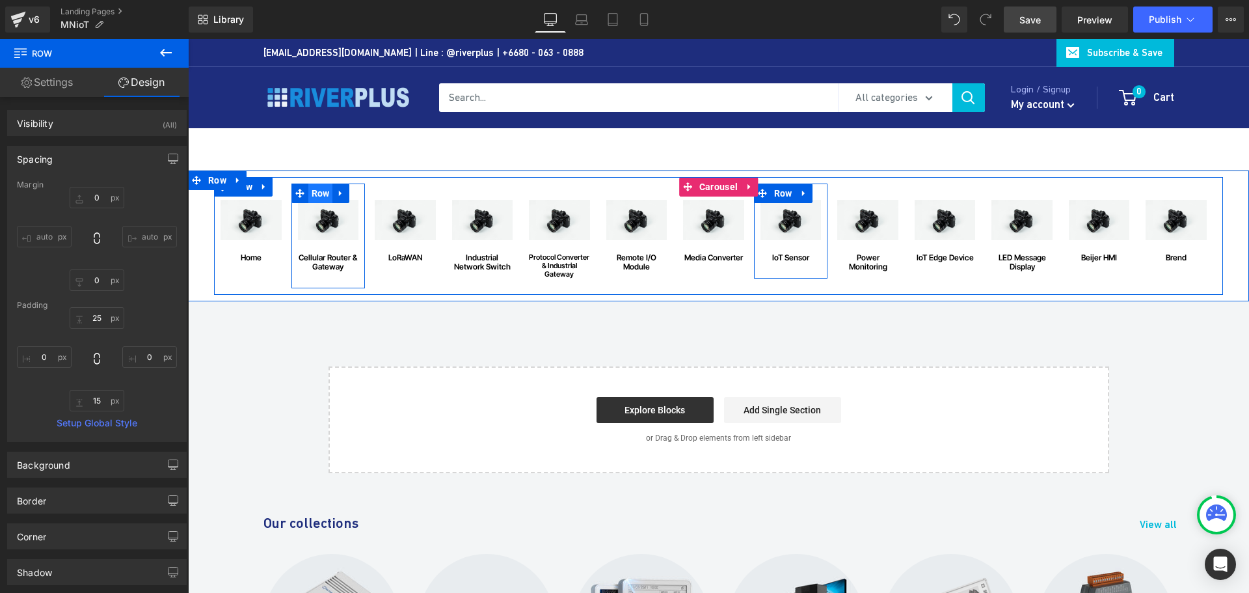
click at [316, 194] on span "Row" at bounding box center [320, 193] width 25 height 20
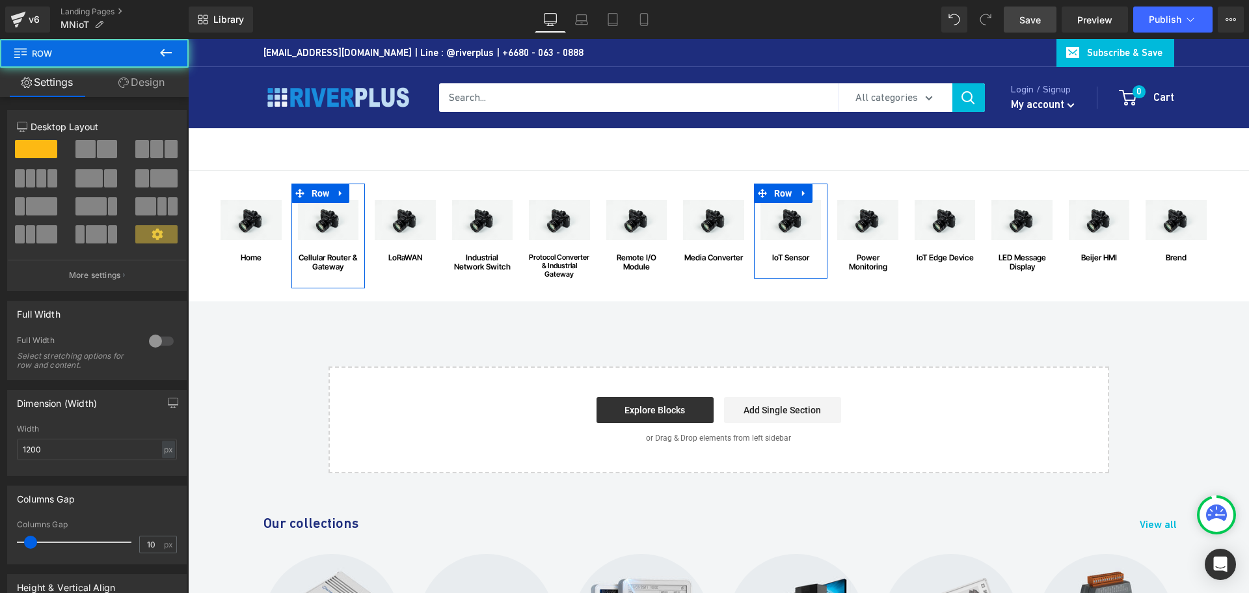
click at [150, 82] on link "Design" at bounding box center [141, 82] width 94 height 29
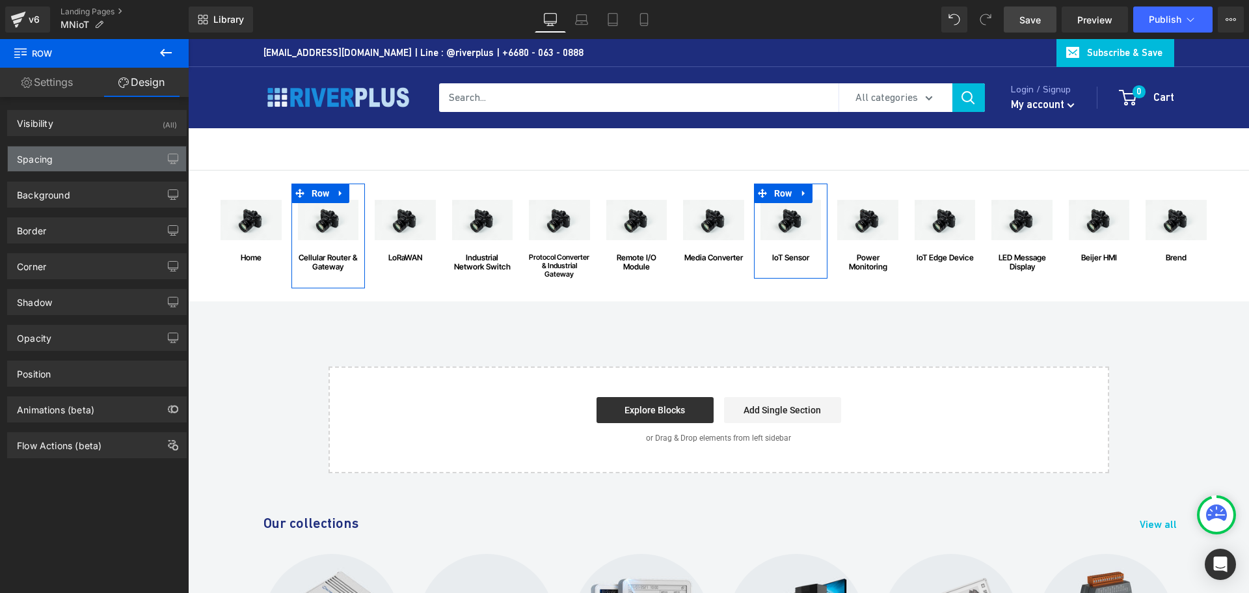
click at [59, 162] on div "Spacing" at bounding box center [97, 158] width 178 height 25
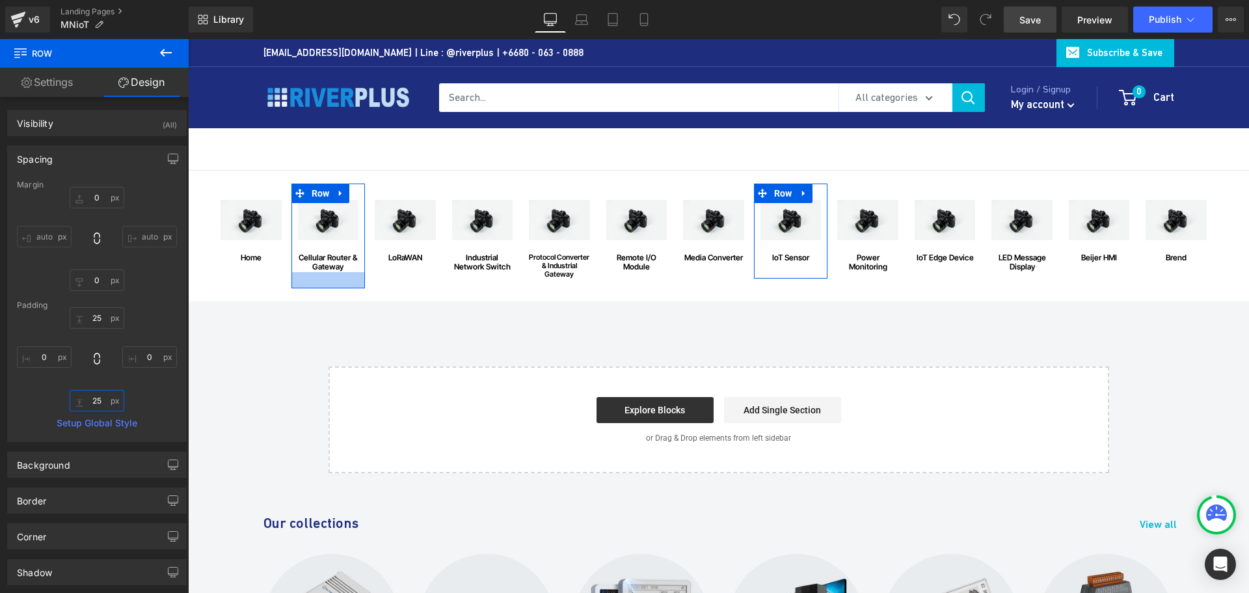
click at [100, 408] on input "25" at bounding box center [97, 400] width 55 height 21
type input "15"
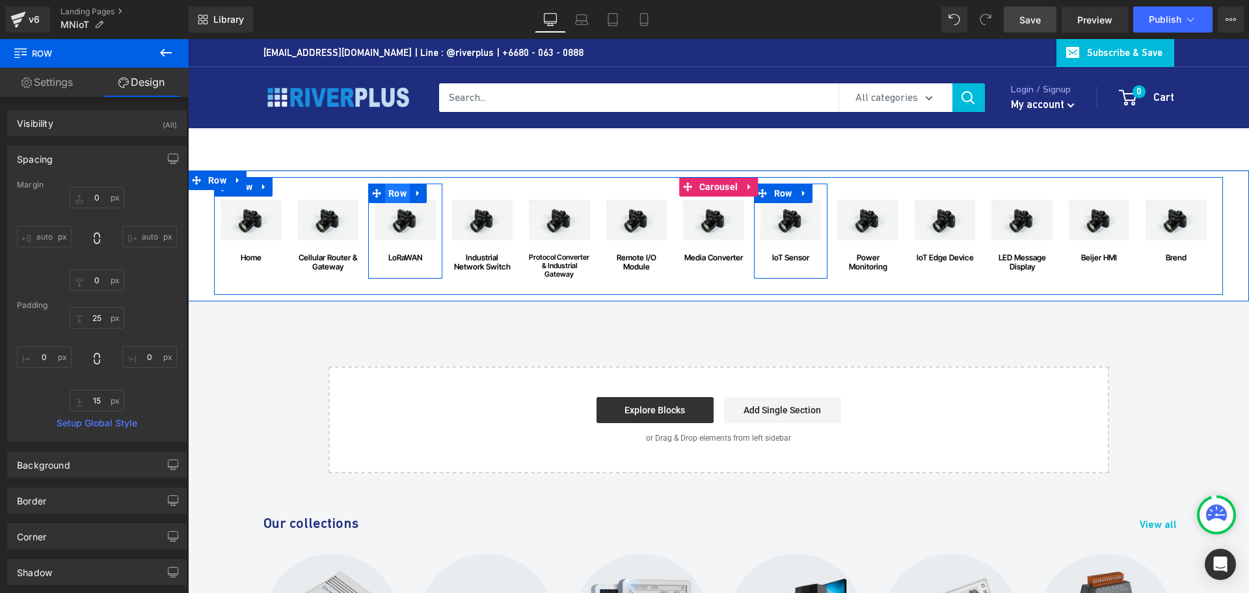
click at [393, 189] on span "Row" at bounding box center [397, 193] width 25 height 20
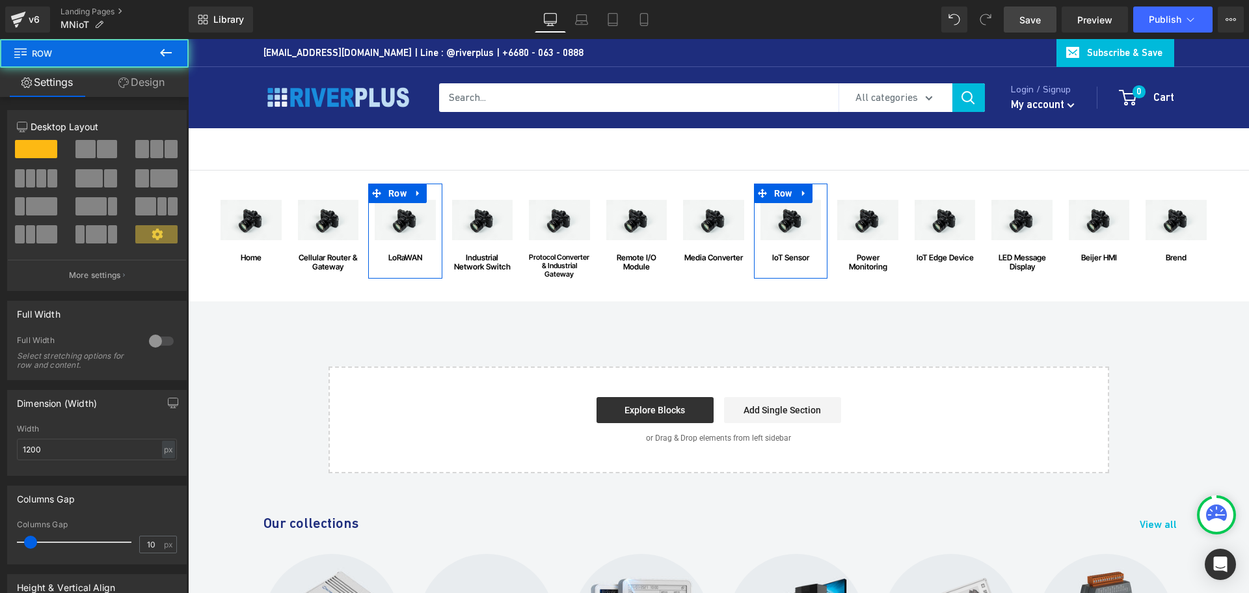
click at [142, 72] on link "Design" at bounding box center [141, 82] width 94 height 29
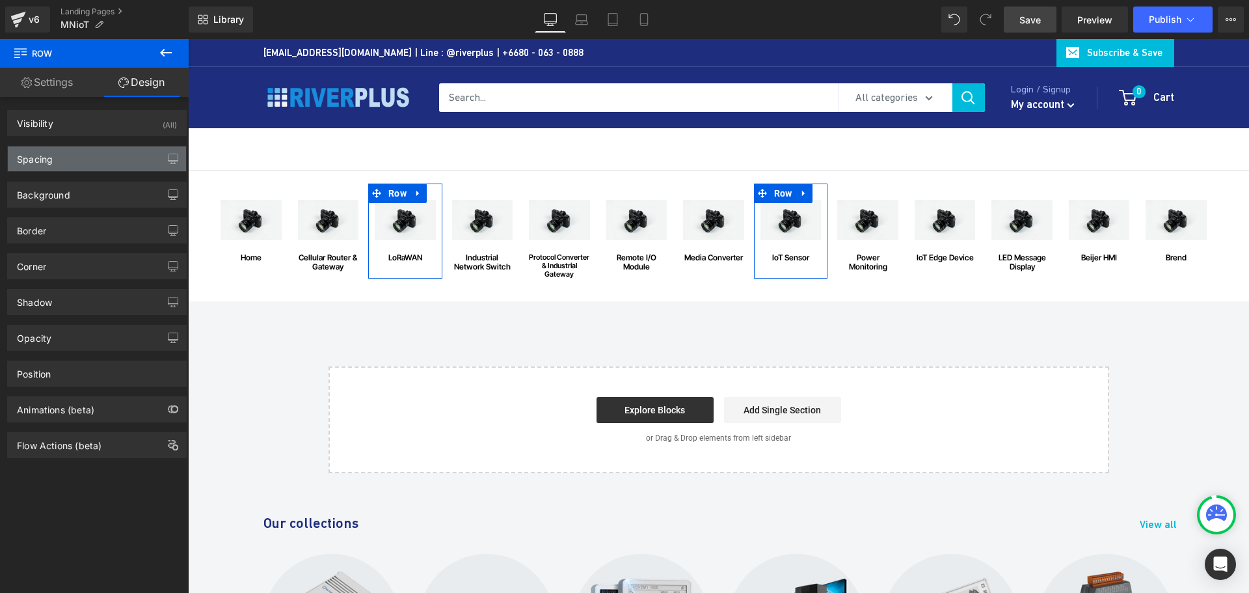
click at [59, 160] on div "Spacing" at bounding box center [97, 158] width 178 height 25
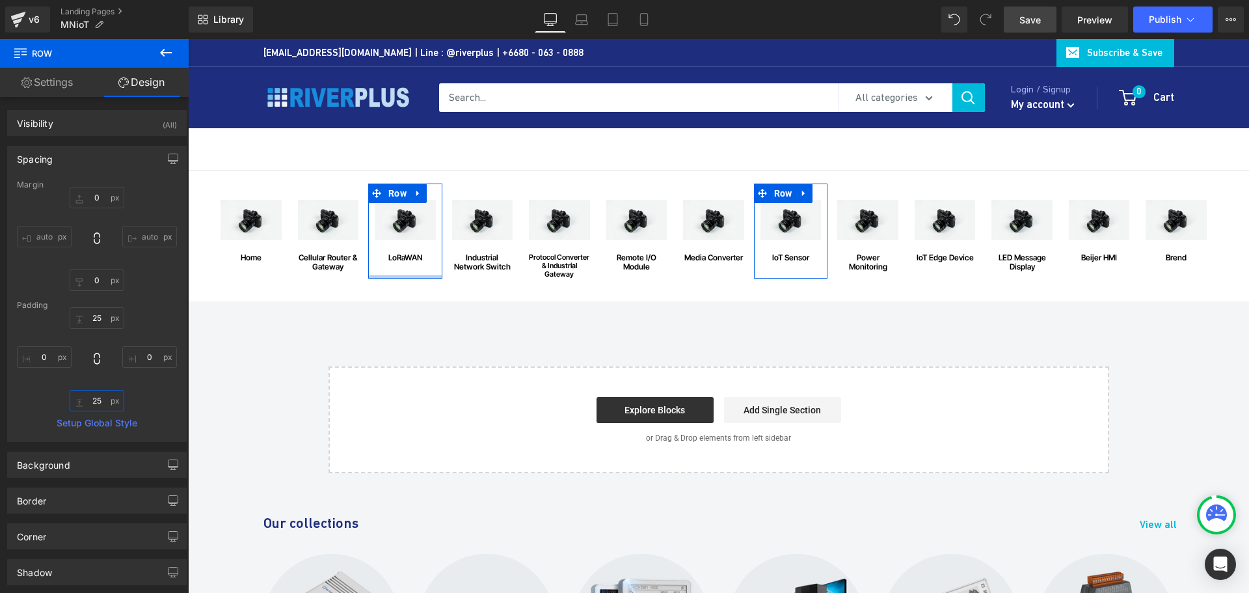
click at [101, 401] on input "25" at bounding box center [97, 400] width 55 height 21
type input "15"
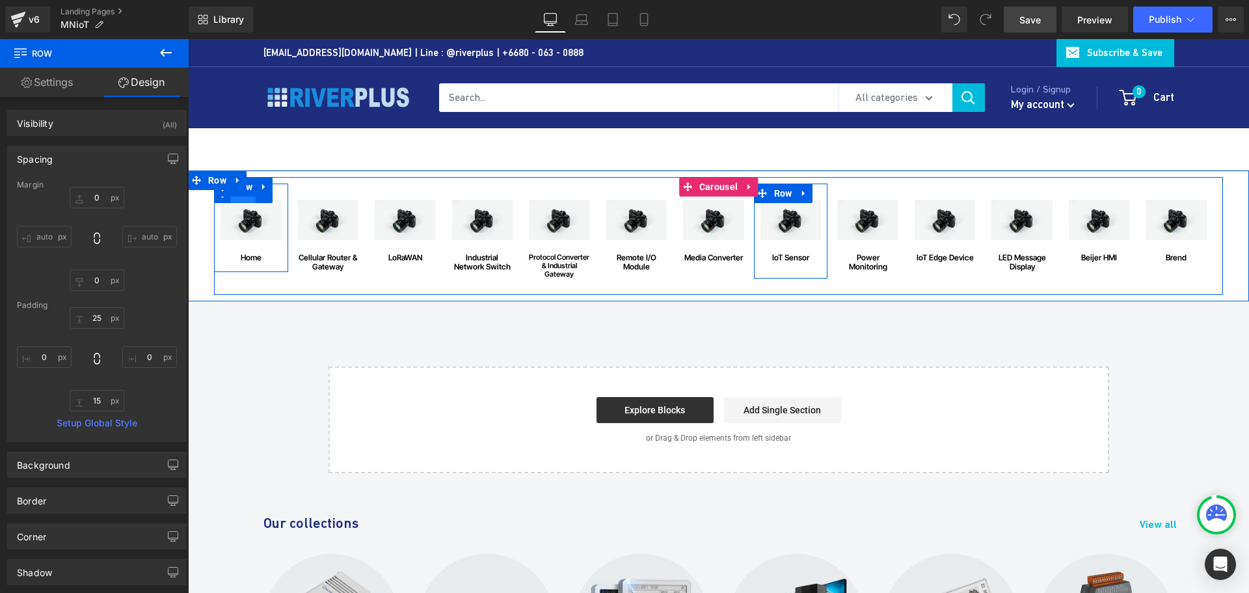
click at [241, 199] on span "Row" at bounding box center [243, 193] width 25 height 20
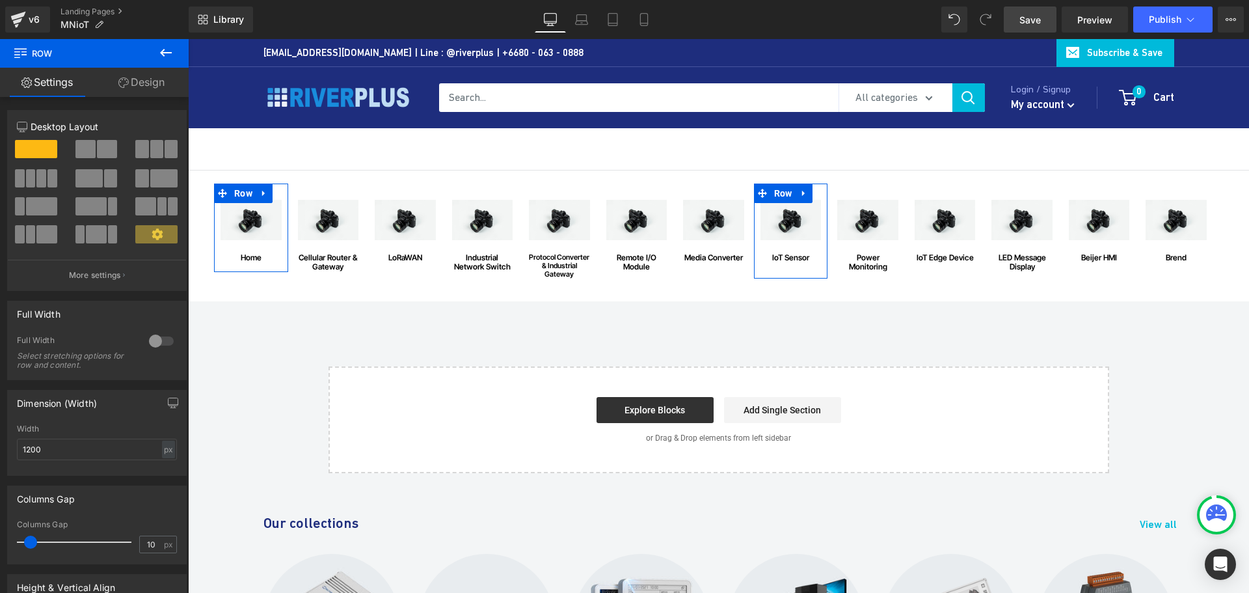
click at [161, 83] on link "Design" at bounding box center [141, 82] width 94 height 29
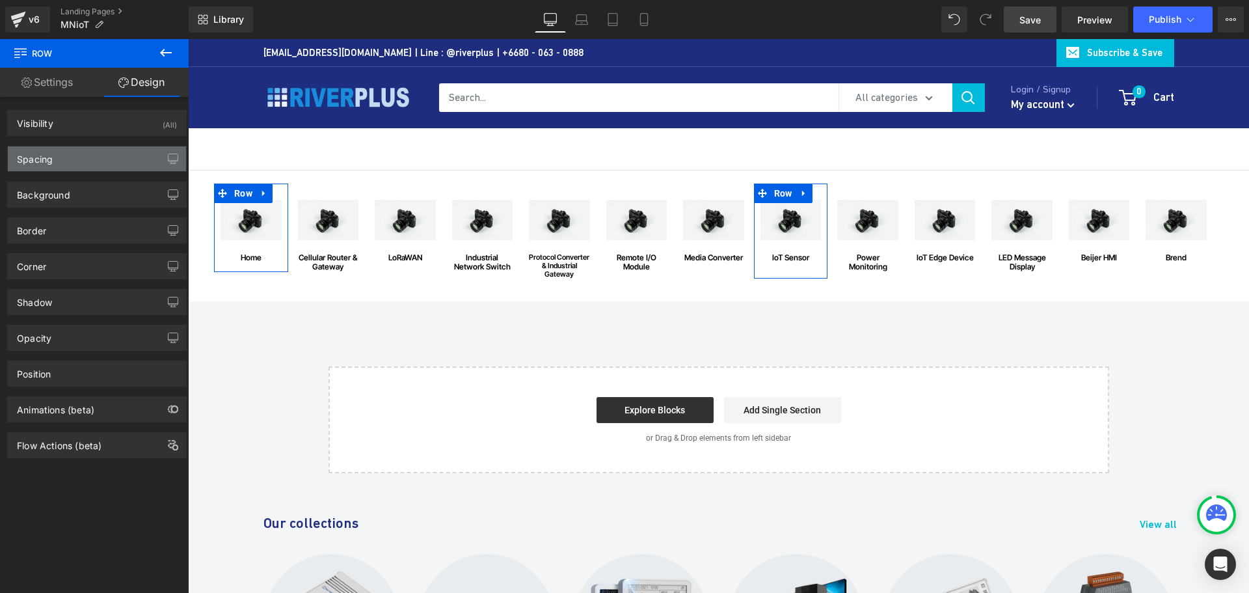
click at [98, 167] on div "Spacing" at bounding box center [97, 158] width 178 height 25
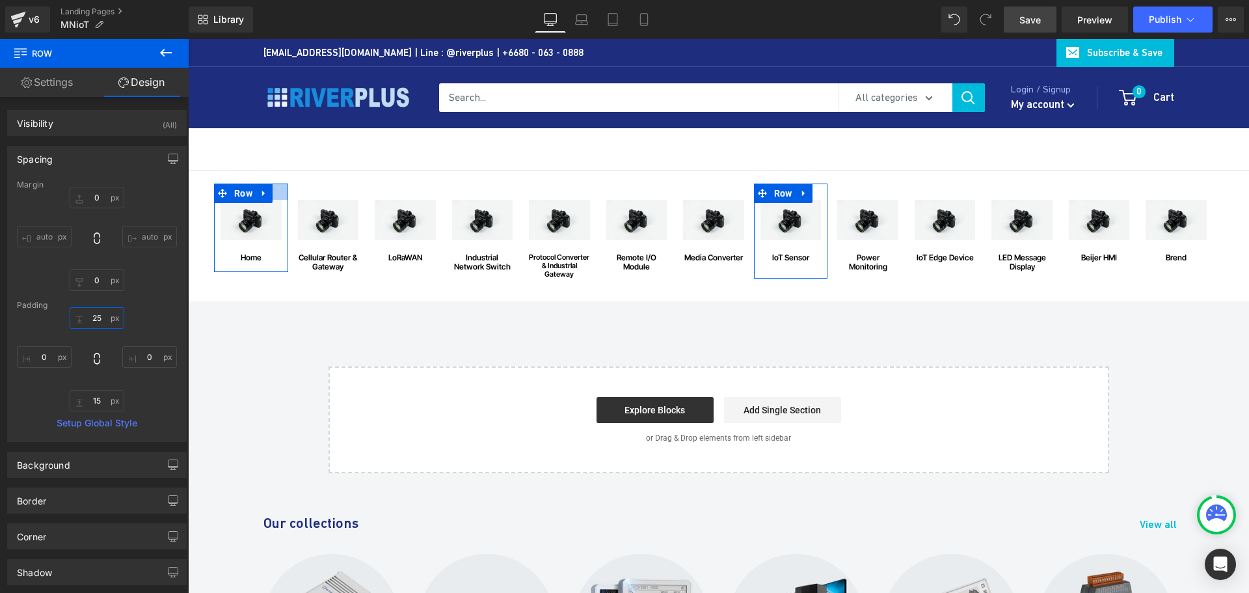
click at [98, 318] on input "25" at bounding box center [97, 317] width 55 height 21
type input "15"
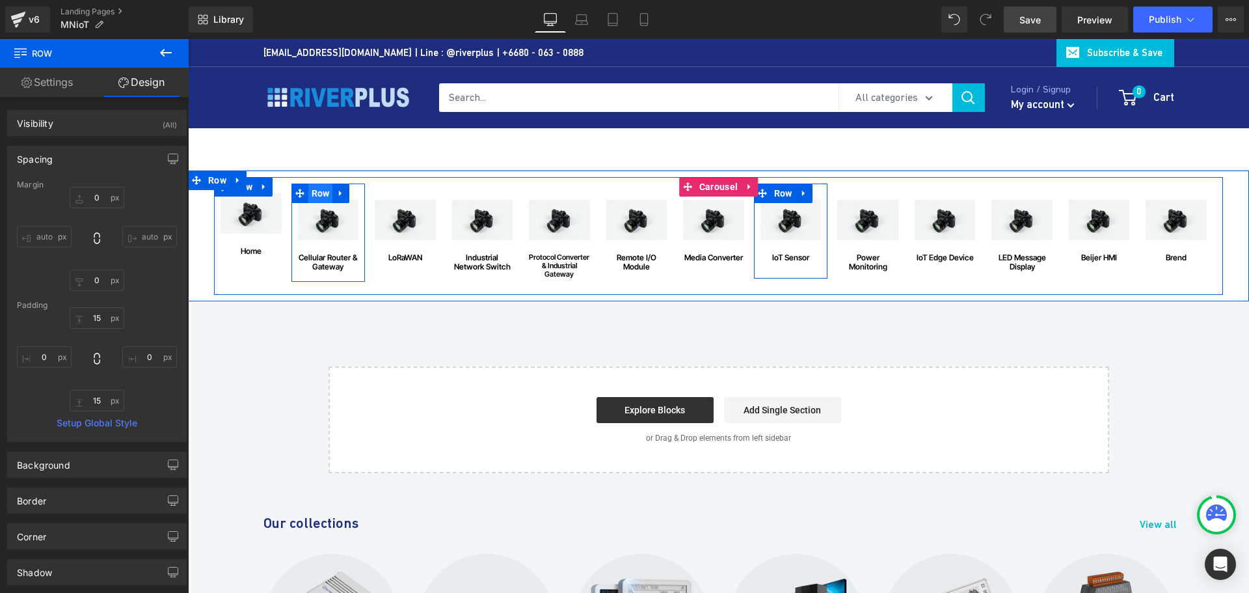
click at [319, 196] on span "Row" at bounding box center [320, 193] width 25 height 20
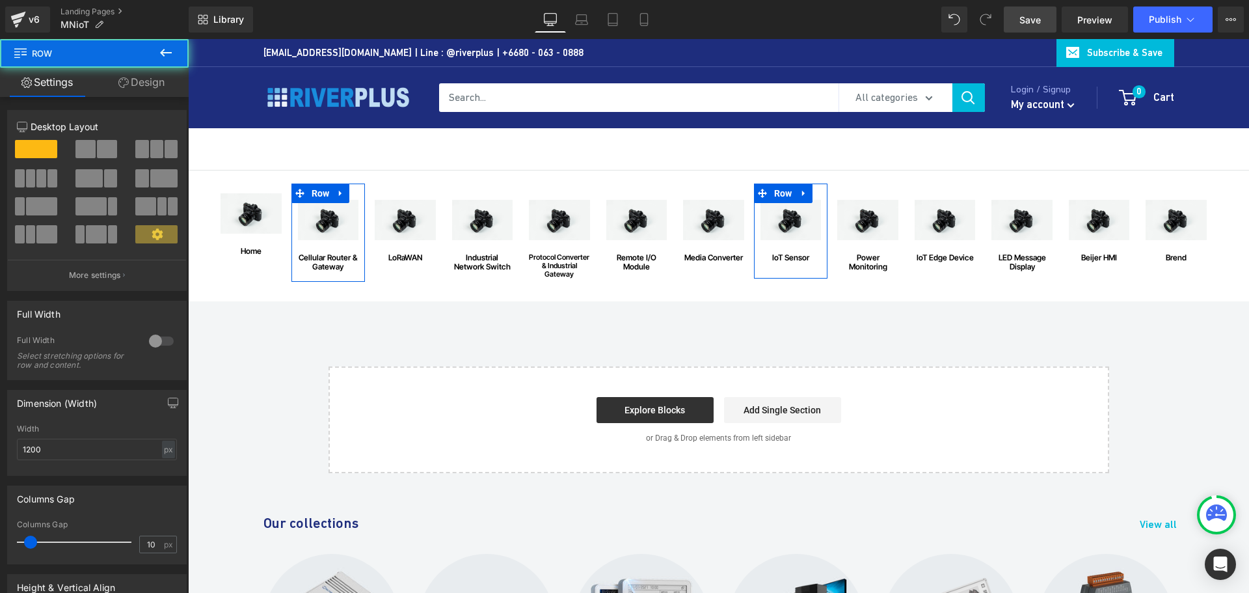
click at [150, 82] on link "Design" at bounding box center [141, 82] width 94 height 29
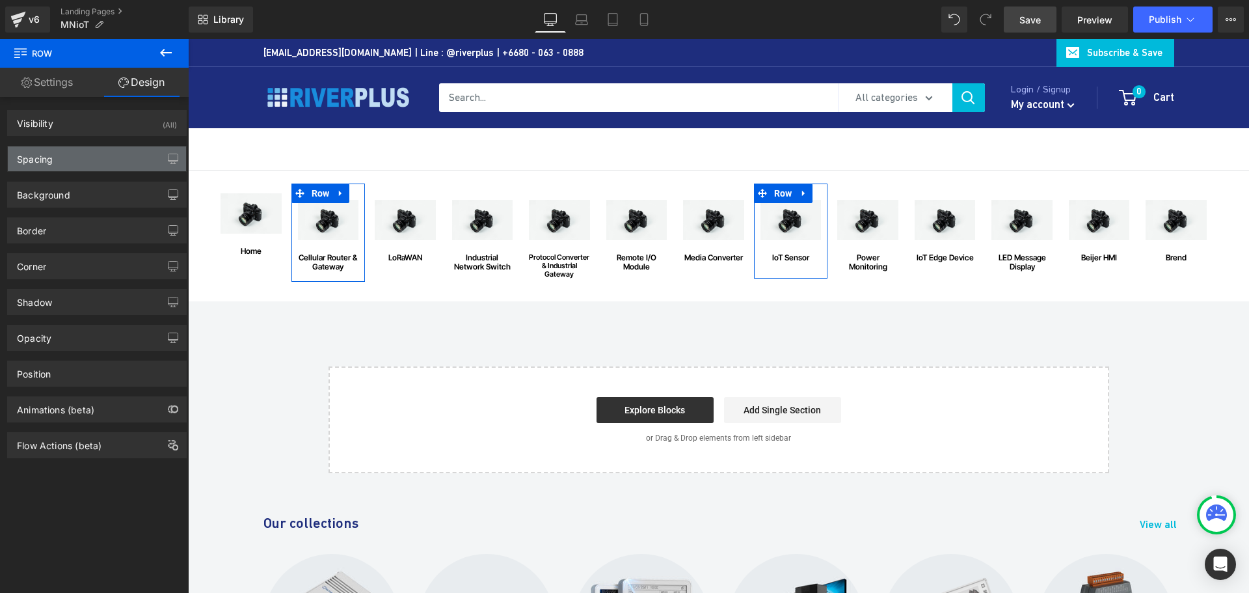
click at [83, 155] on div "Spacing" at bounding box center [97, 158] width 178 height 25
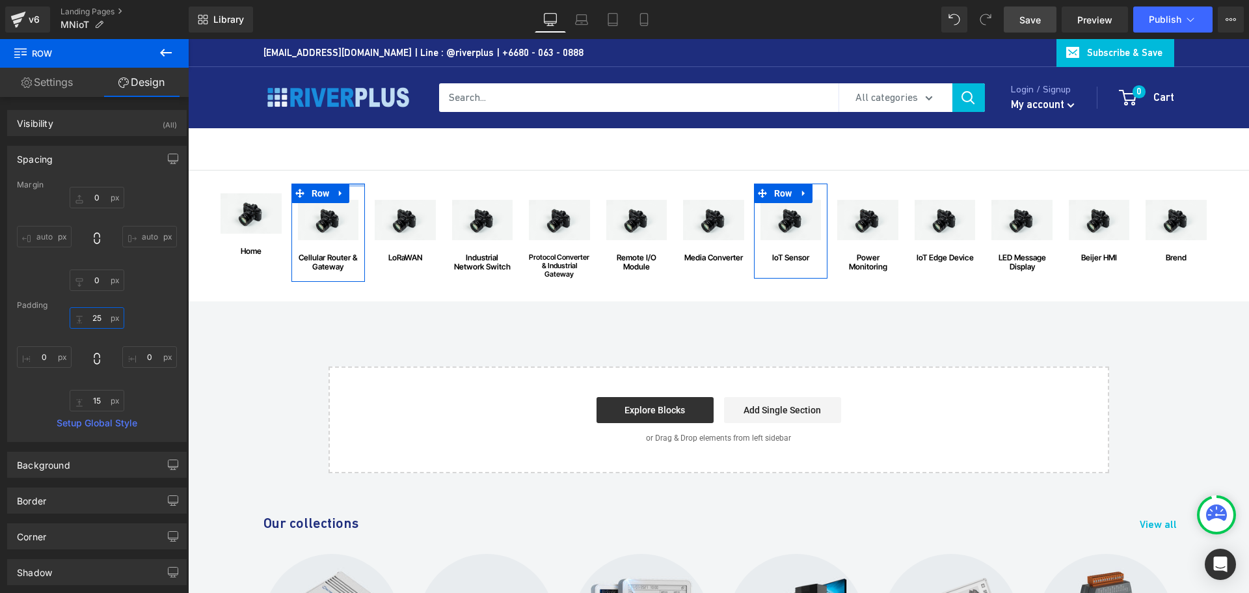
click at [101, 320] on input "25" at bounding box center [97, 317] width 55 height 21
type input "15"
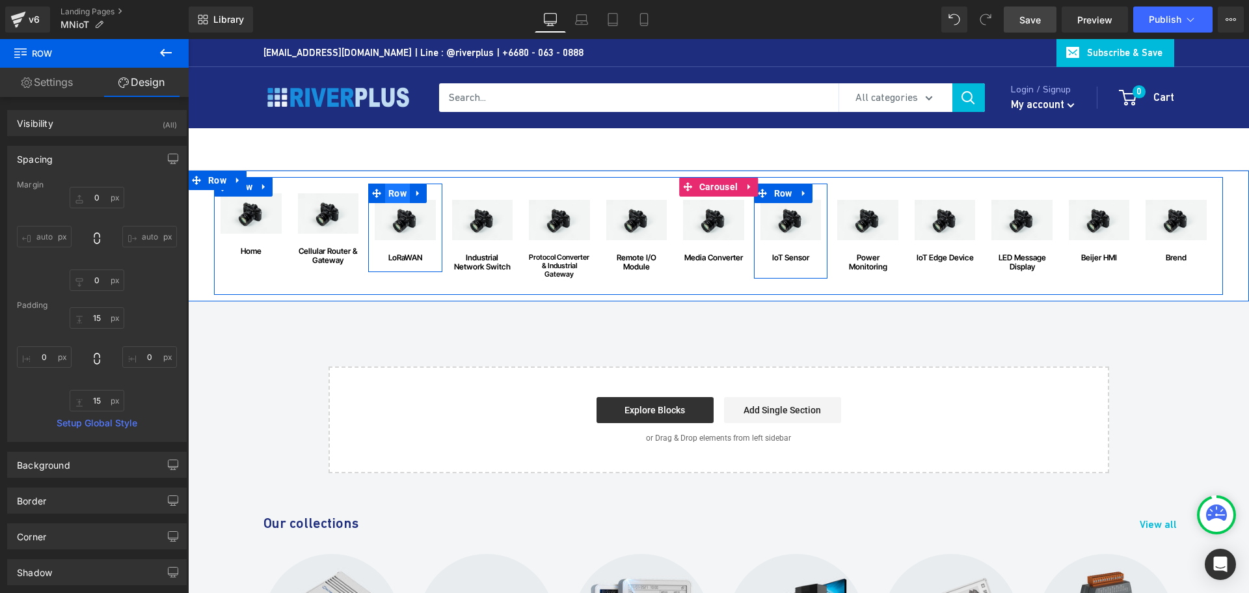
click at [396, 192] on span "Row" at bounding box center [397, 193] width 25 height 20
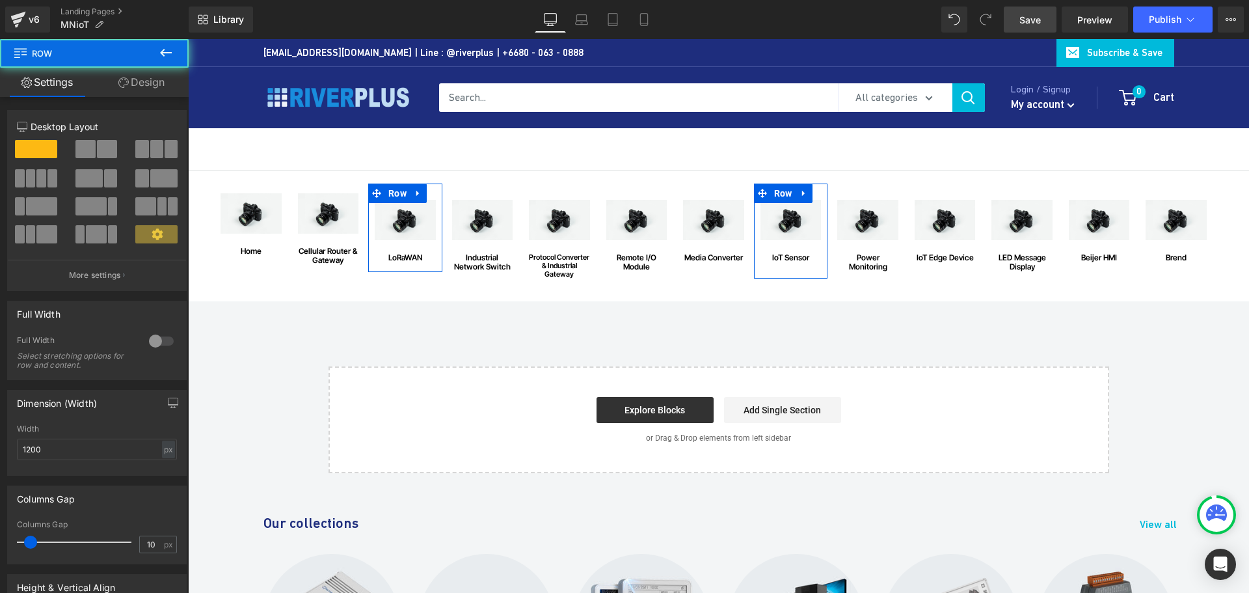
drag, startPoint x: 150, startPoint y: 87, endPoint x: 100, endPoint y: 164, distance: 92.2
click at [150, 87] on link "Design" at bounding box center [141, 82] width 94 height 29
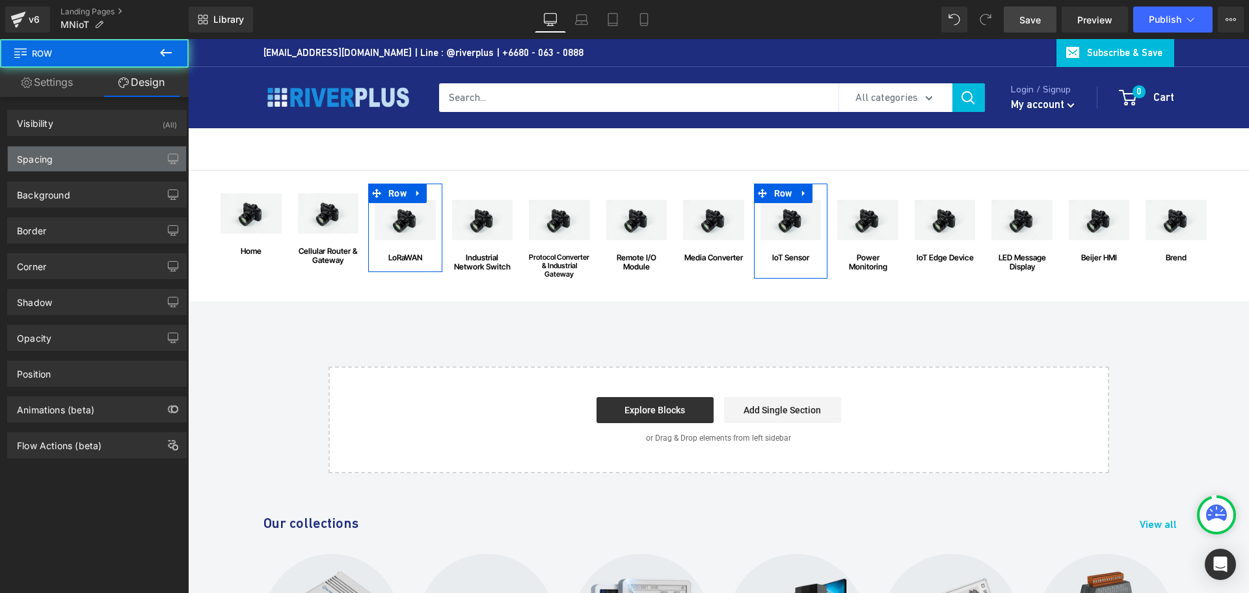
click at [100, 164] on div "Spacing" at bounding box center [97, 158] width 178 height 25
type input "0"
type input "25"
type input "0"
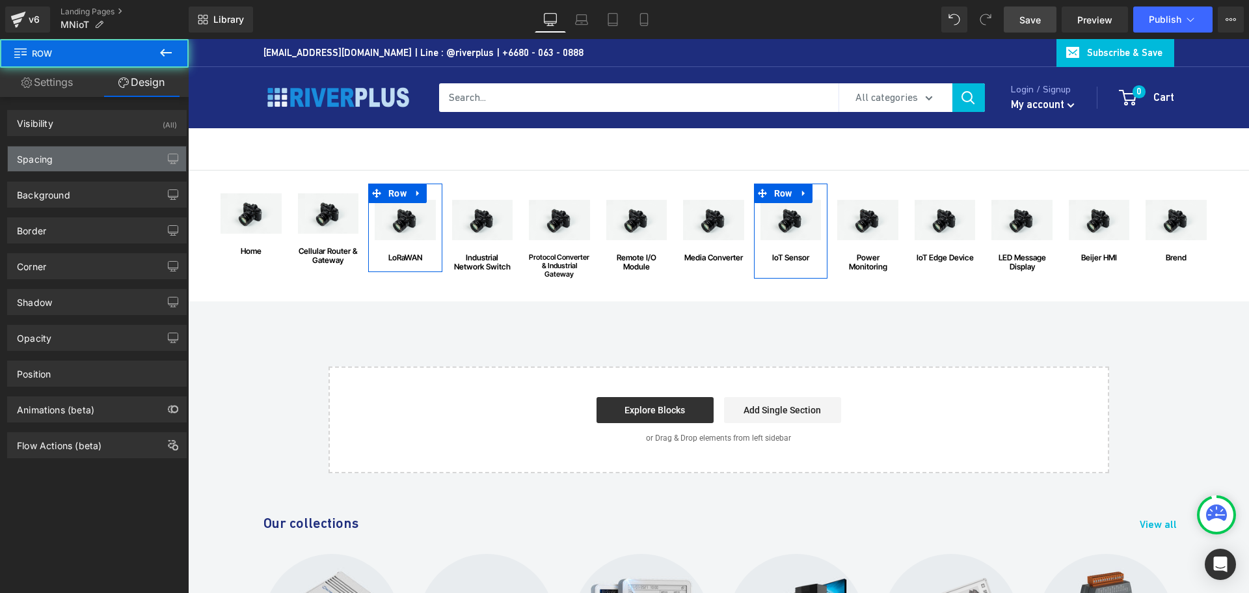
type input "15"
type input "0"
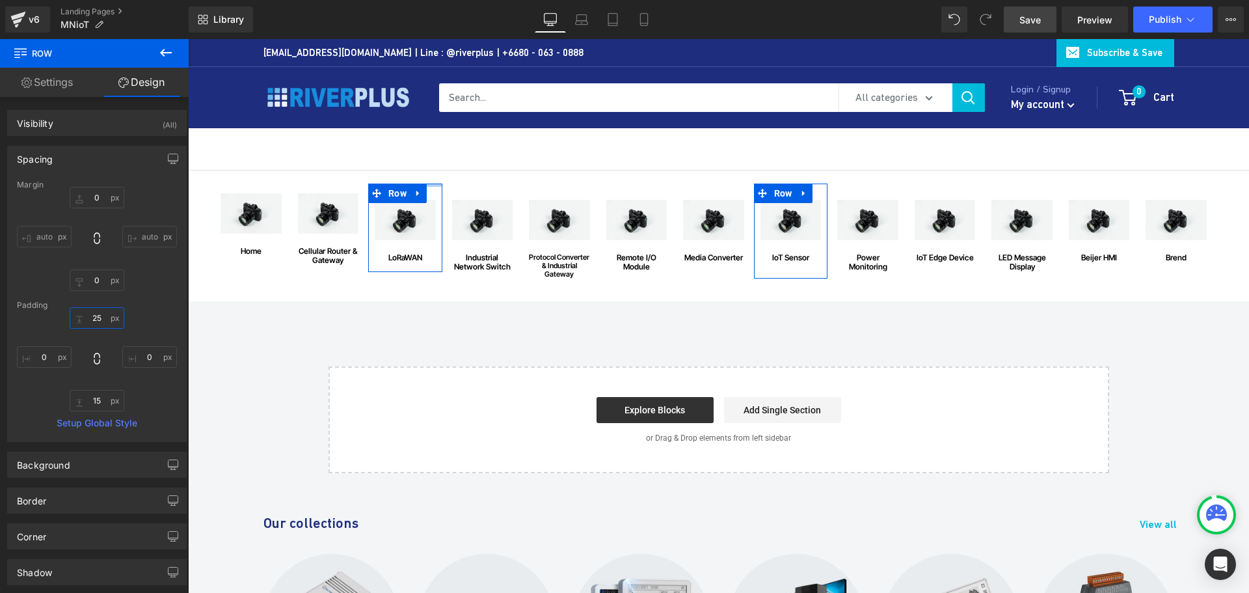
click at [107, 318] on input "25" at bounding box center [97, 317] width 55 height 21
type input "15"
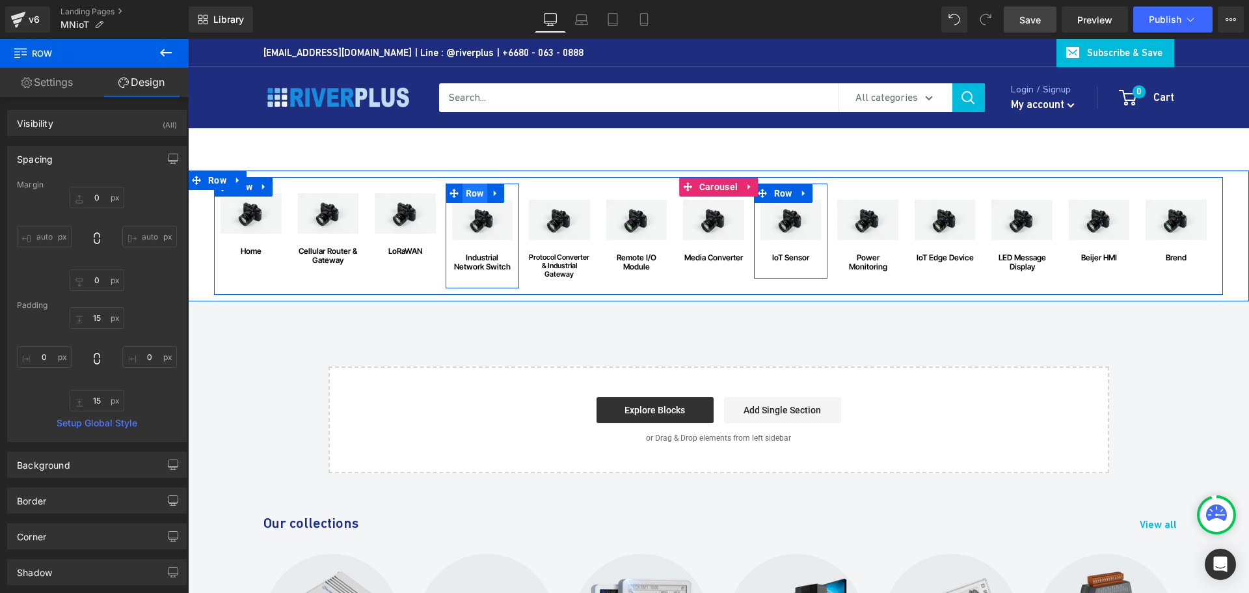
click at [478, 195] on span "Row" at bounding box center [475, 193] width 25 height 20
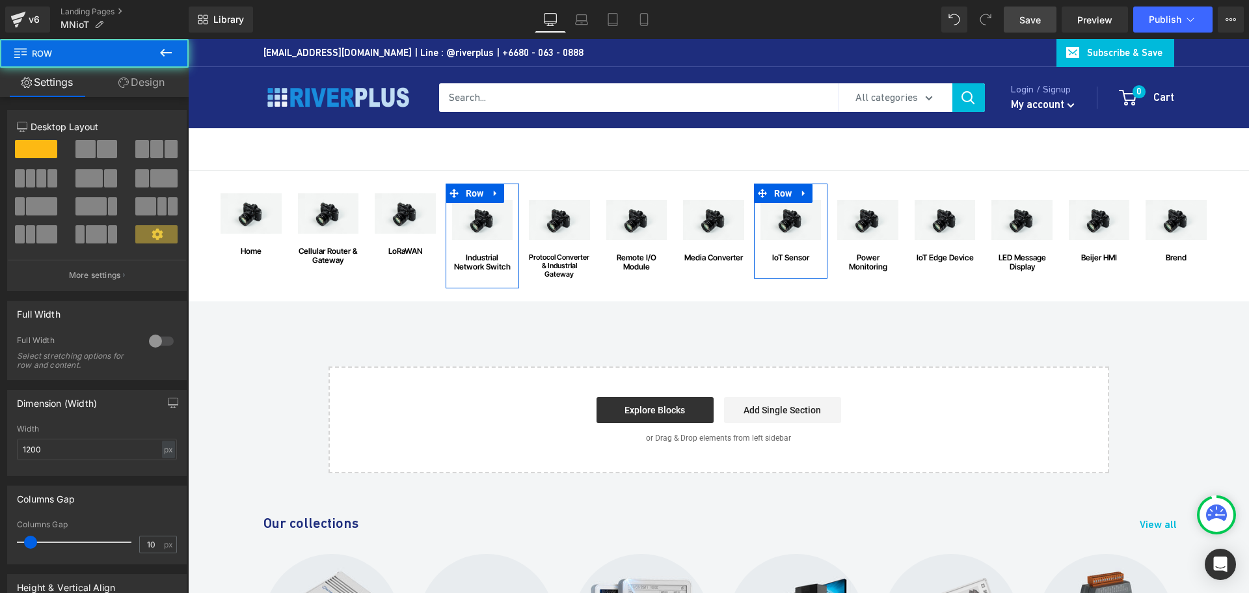
click at [155, 88] on link "Design" at bounding box center [141, 82] width 94 height 29
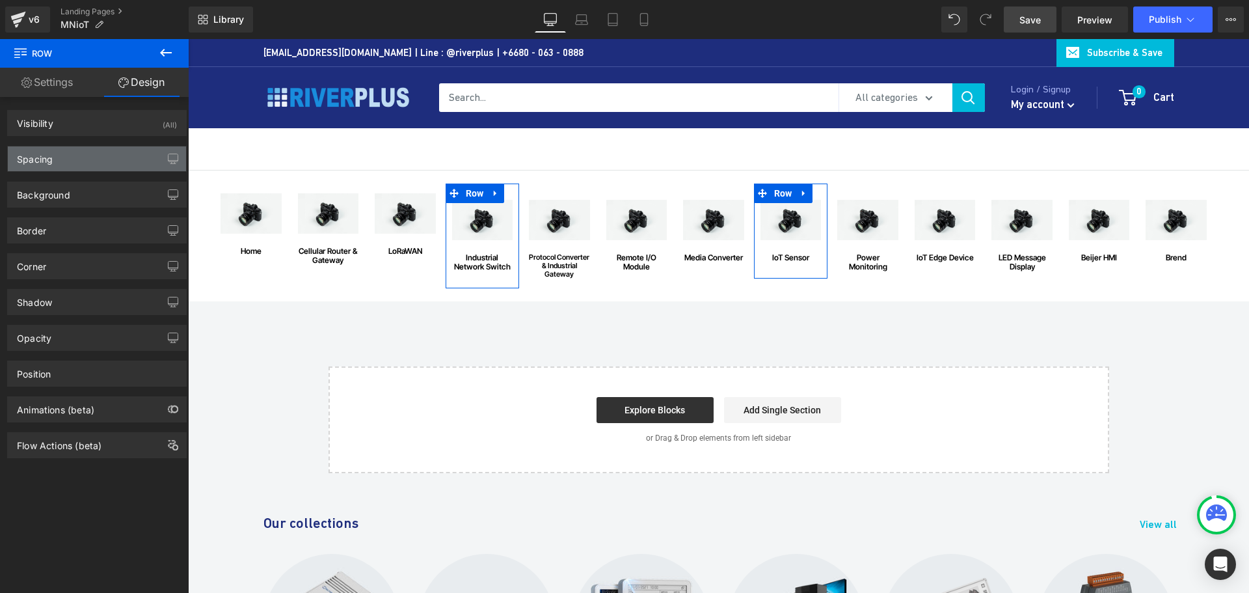
click at [57, 150] on div "Spacing" at bounding box center [97, 158] width 178 height 25
type input "0"
type input "25"
type input "0"
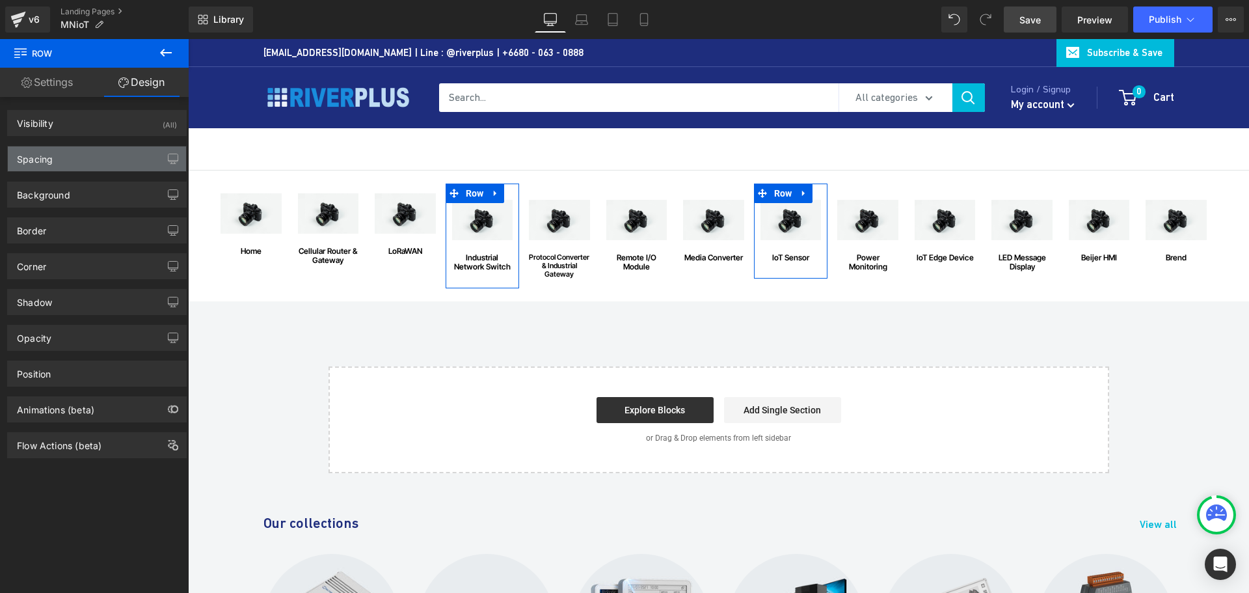
type input "25"
type input "0"
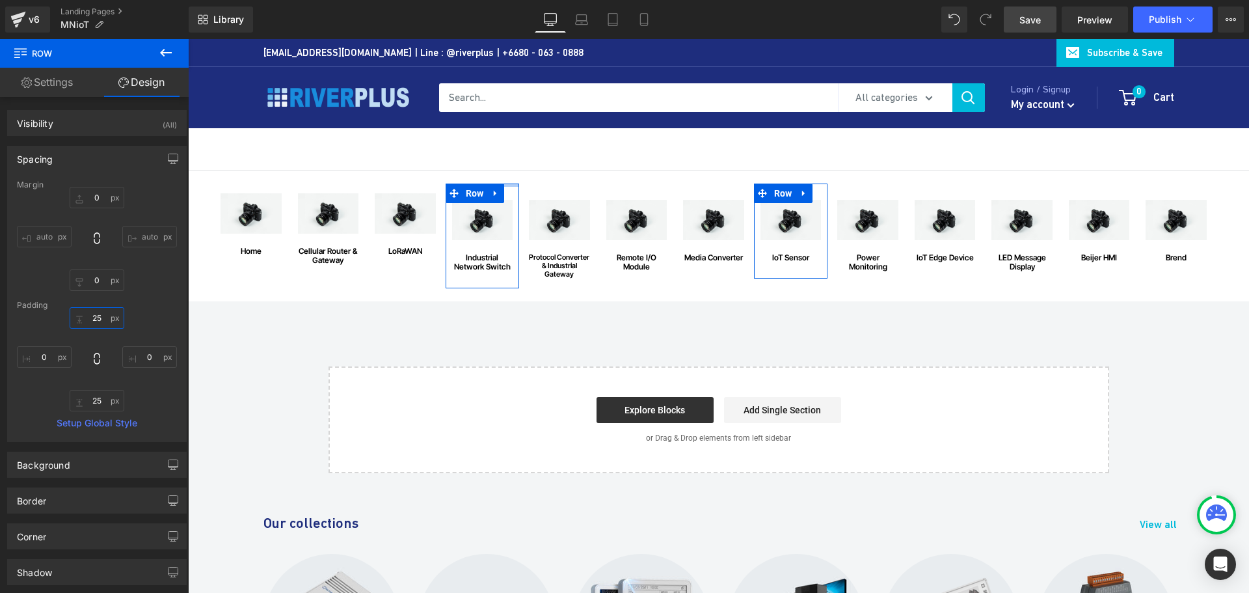
click at [101, 316] on input "25" at bounding box center [97, 317] width 55 height 21
type input "15"
click at [100, 405] on input "25" at bounding box center [97, 400] width 55 height 21
type input "15"
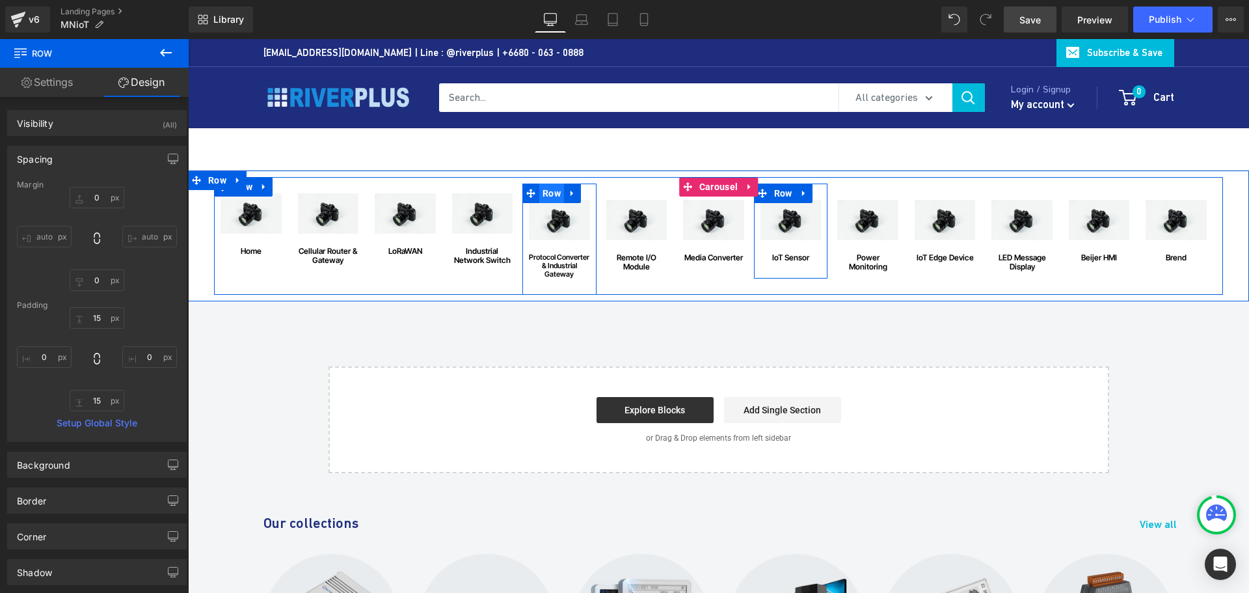
click at [545, 196] on span "Row" at bounding box center [551, 193] width 25 height 20
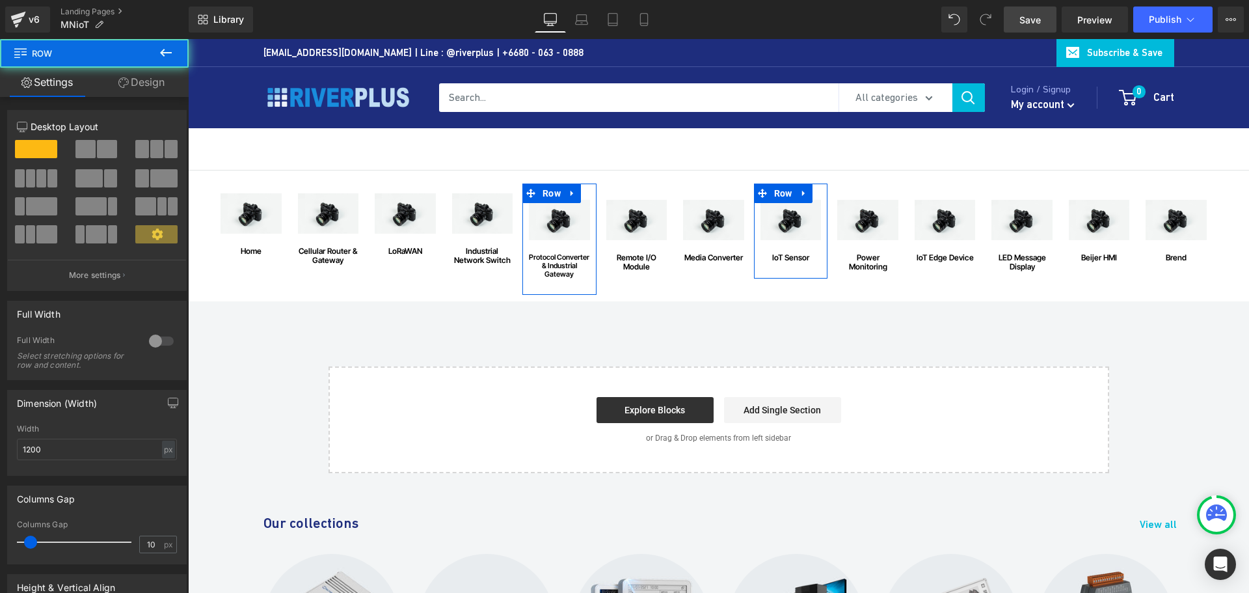
click at [159, 89] on link "Design" at bounding box center [141, 82] width 94 height 29
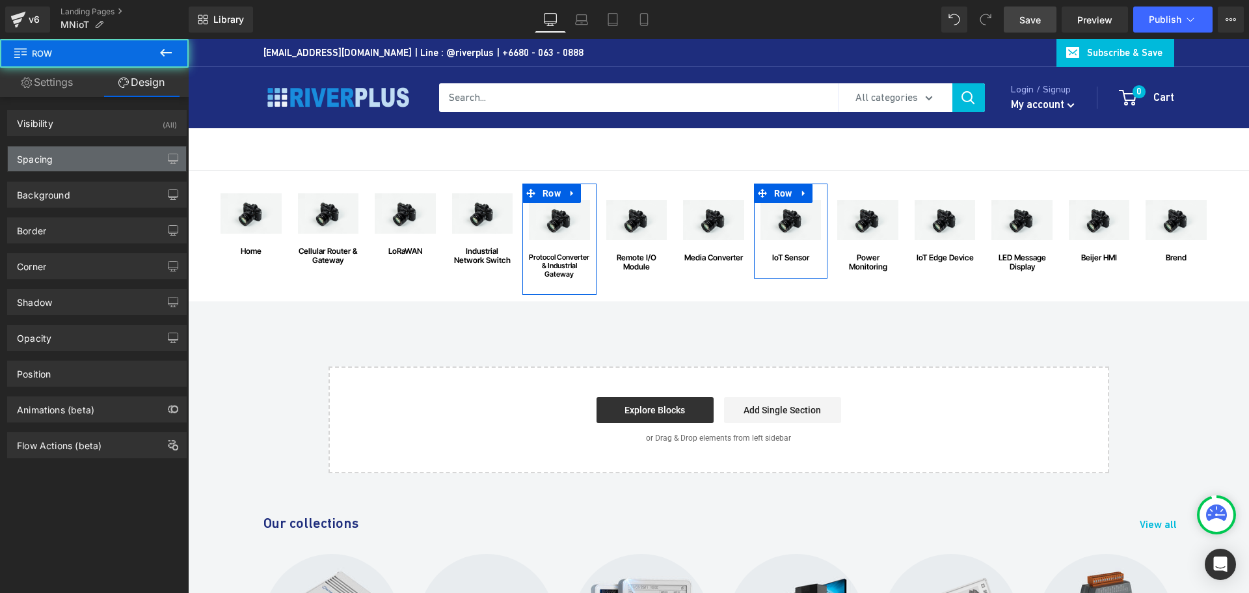
click at [92, 168] on div "Spacing" at bounding box center [97, 158] width 178 height 25
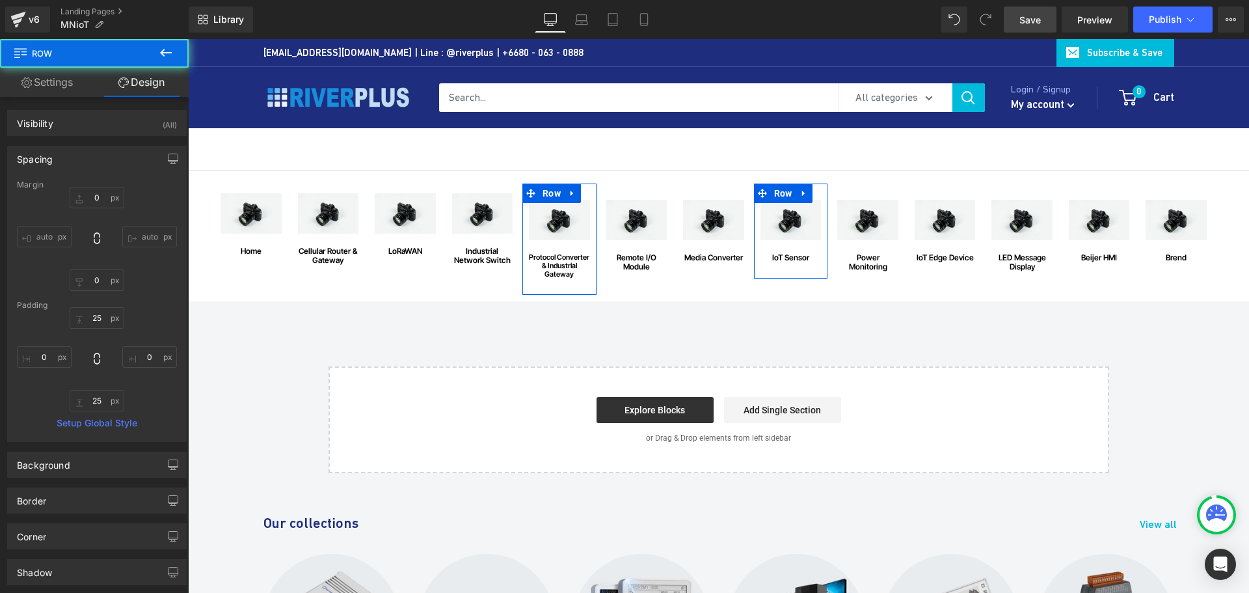
type input "0"
type input "25"
type input "0"
type input "25"
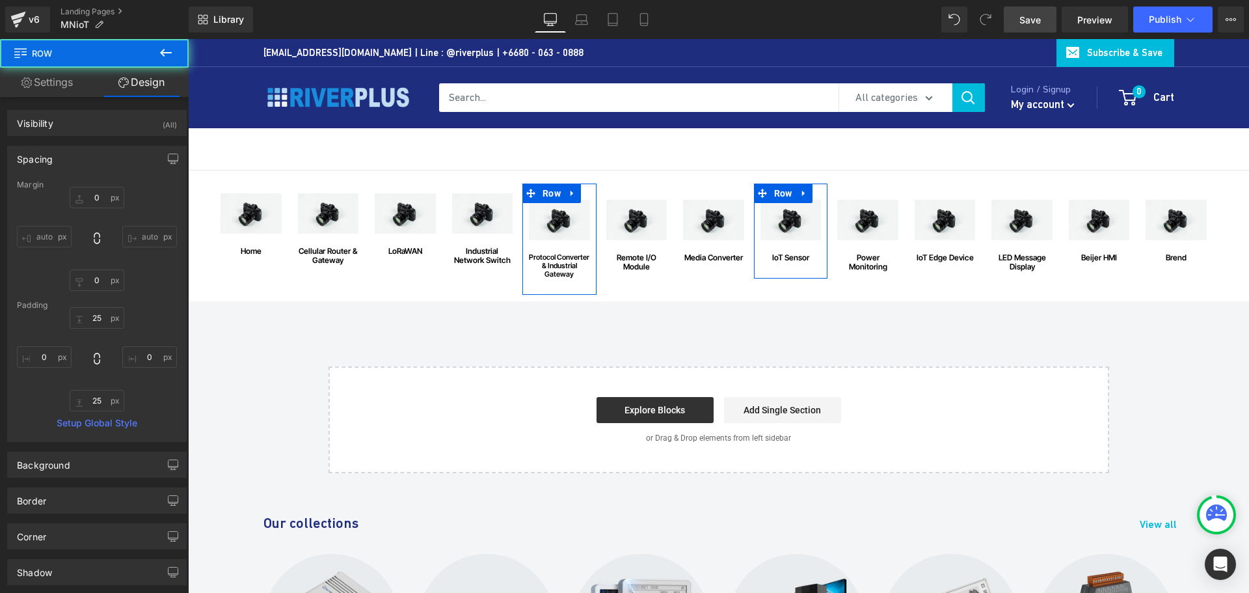
type input "0"
click at [106, 321] on input "25" at bounding box center [97, 317] width 55 height 21
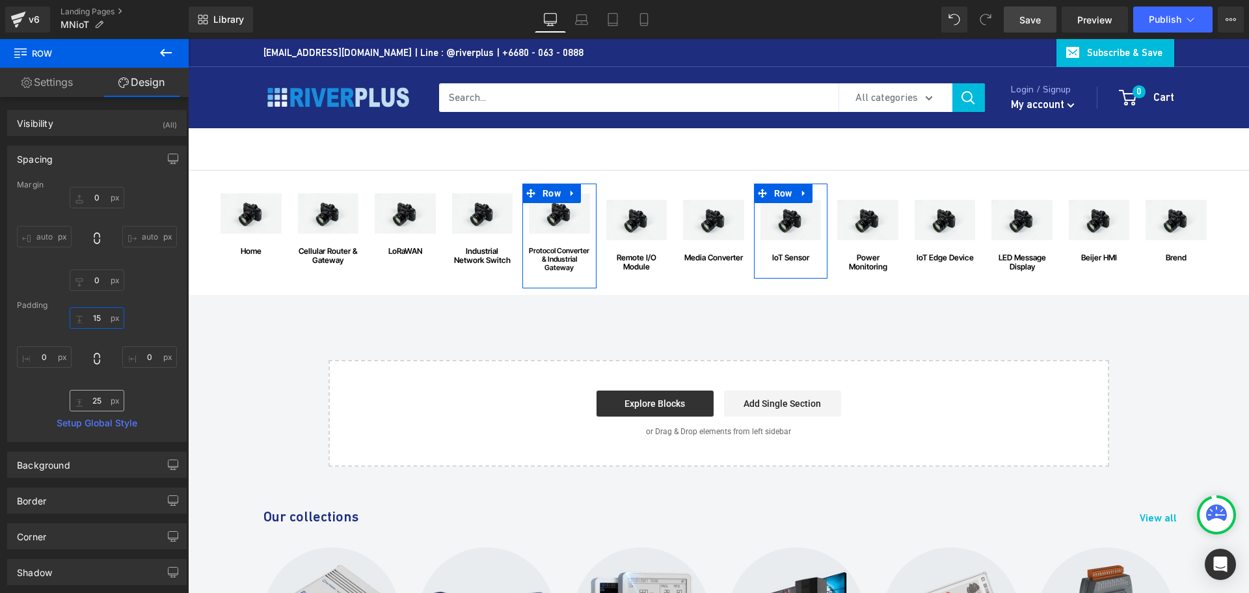
type input "15"
click at [104, 402] on input "25" at bounding box center [97, 400] width 55 height 21
type input "15"
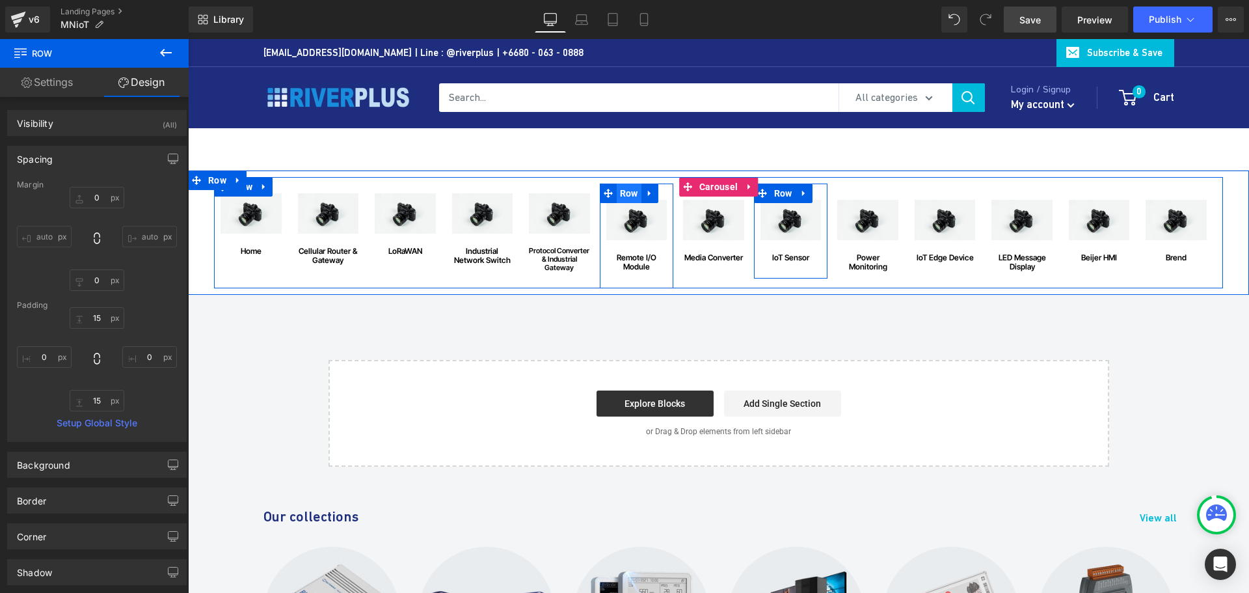
click at [621, 195] on span "Row" at bounding box center [629, 193] width 25 height 20
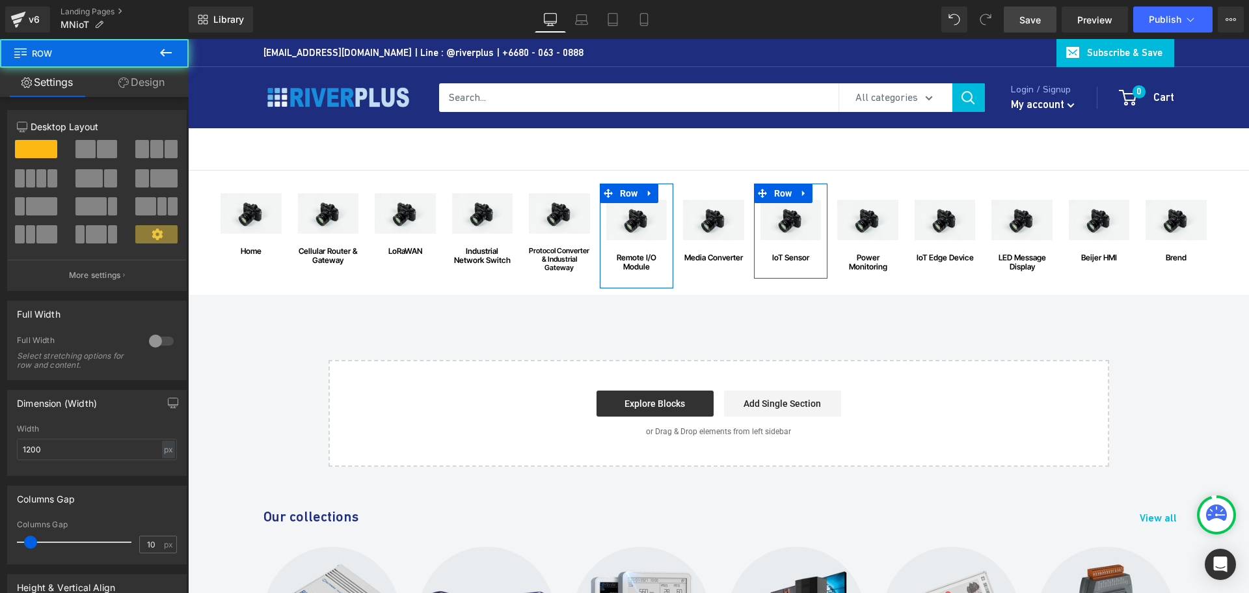
click at [144, 86] on link "Design" at bounding box center [141, 82] width 94 height 29
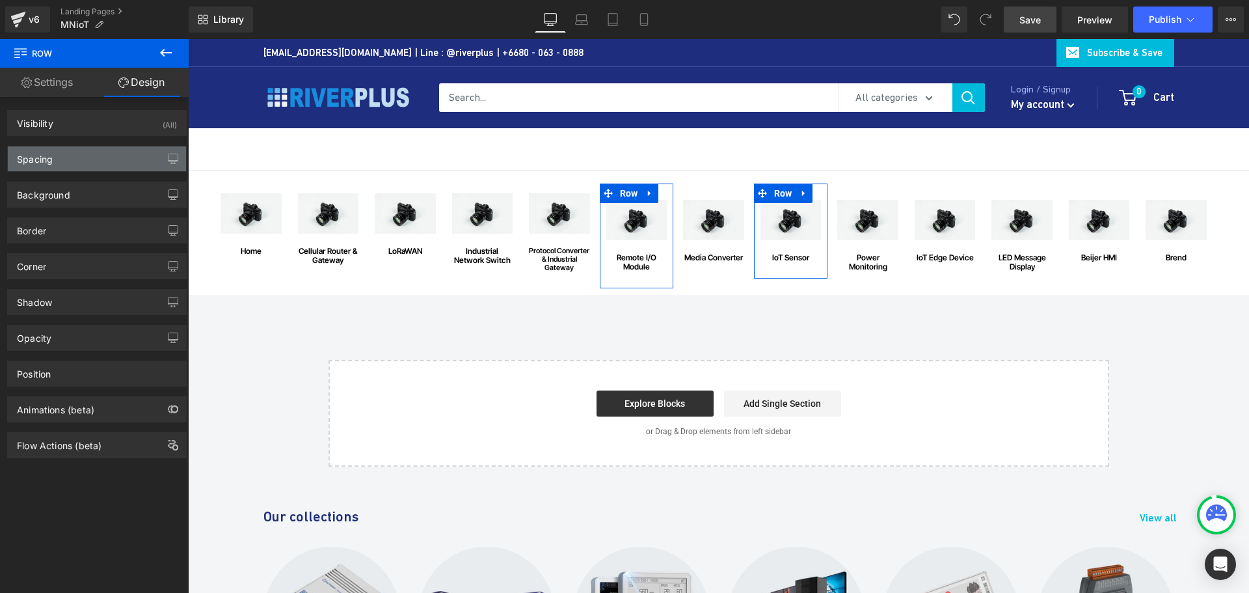
click at [68, 165] on div "Spacing" at bounding box center [97, 158] width 178 height 25
type input "0"
type input "25"
type input "0"
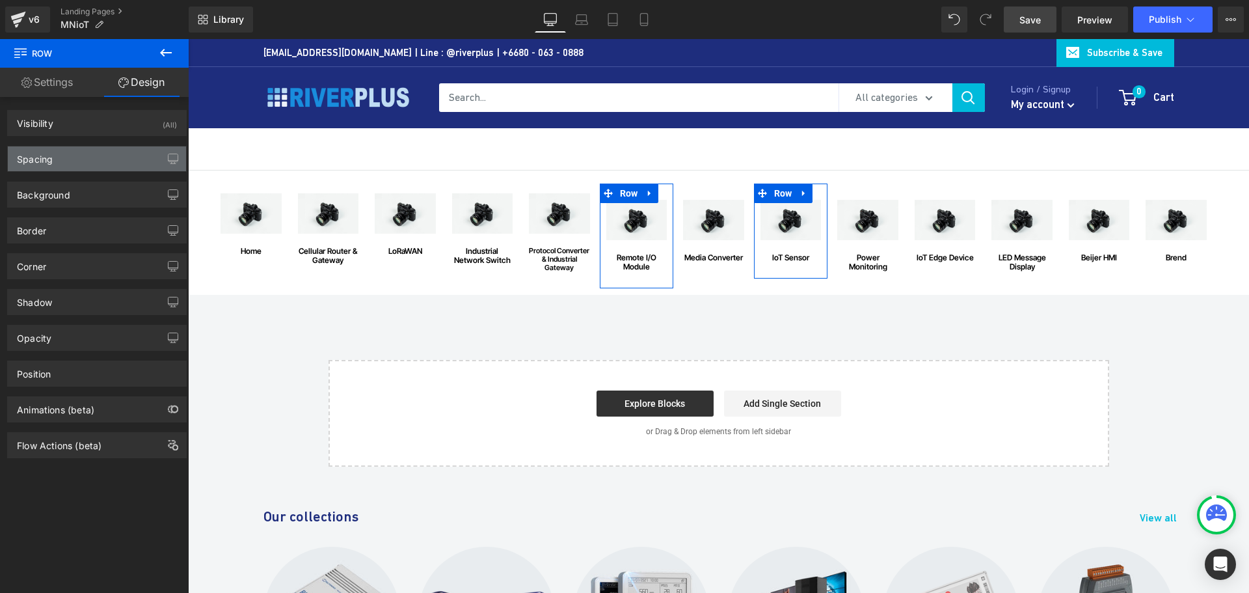
type input "25"
type input "0"
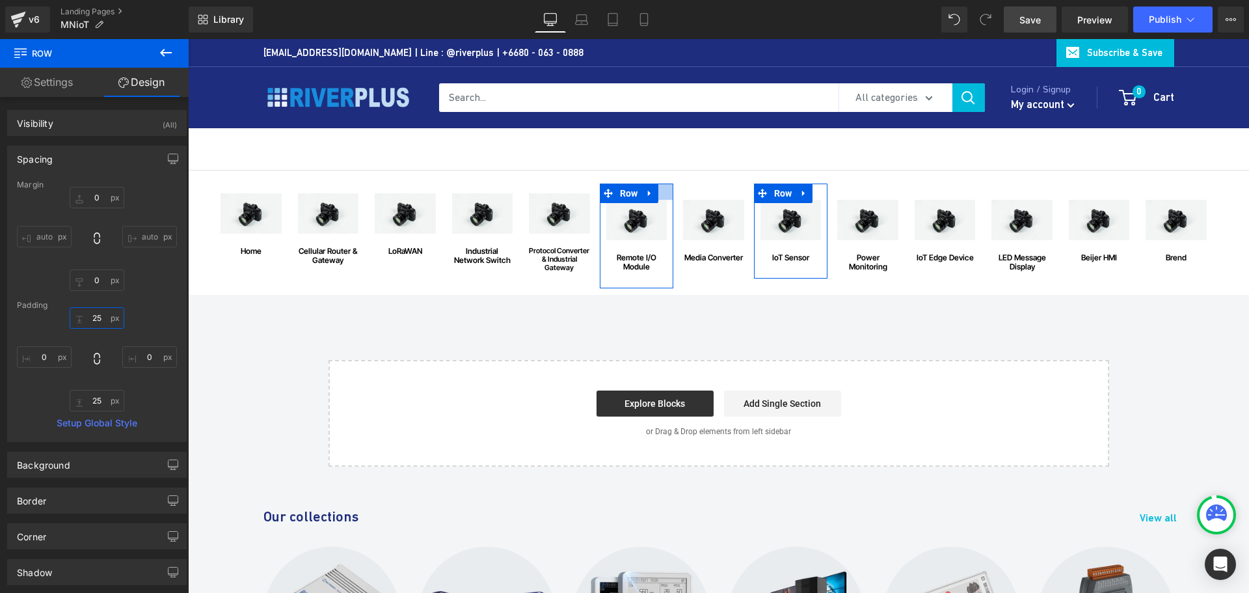
click at [106, 317] on input "25" at bounding box center [97, 317] width 55 height 21
type input "15"
click at [100, 396] on input "25" at bounding box center [97, 400] width 55 height 21
type input "15"
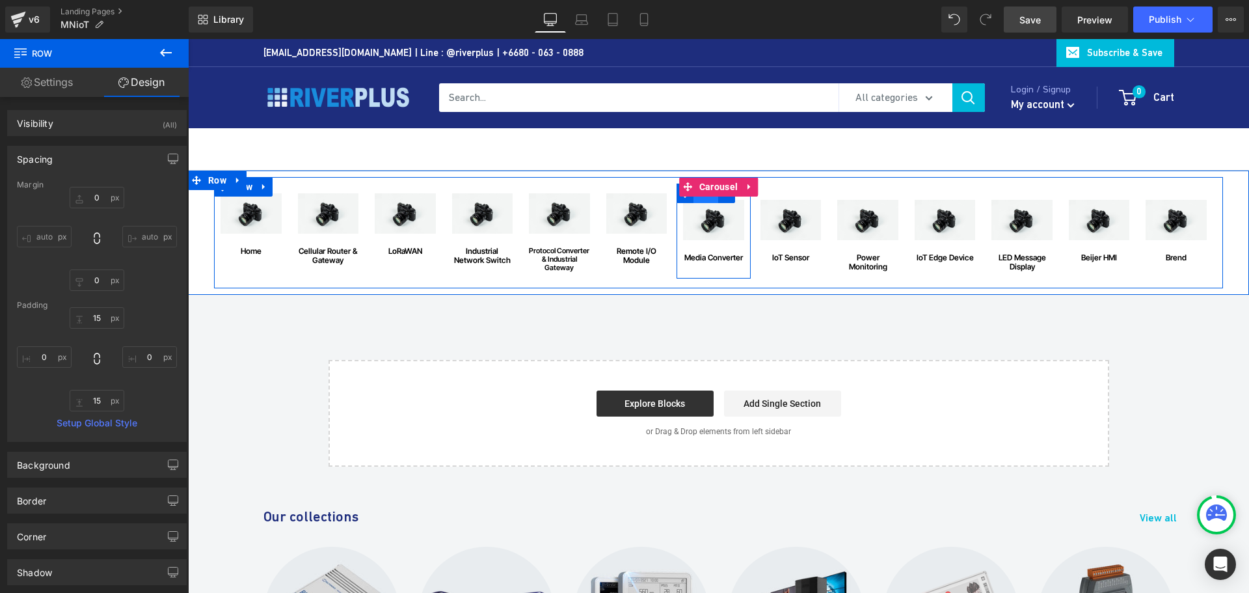
click at [706, 200] on span "Row" at bounding box center [705, 193] width 25 height 20
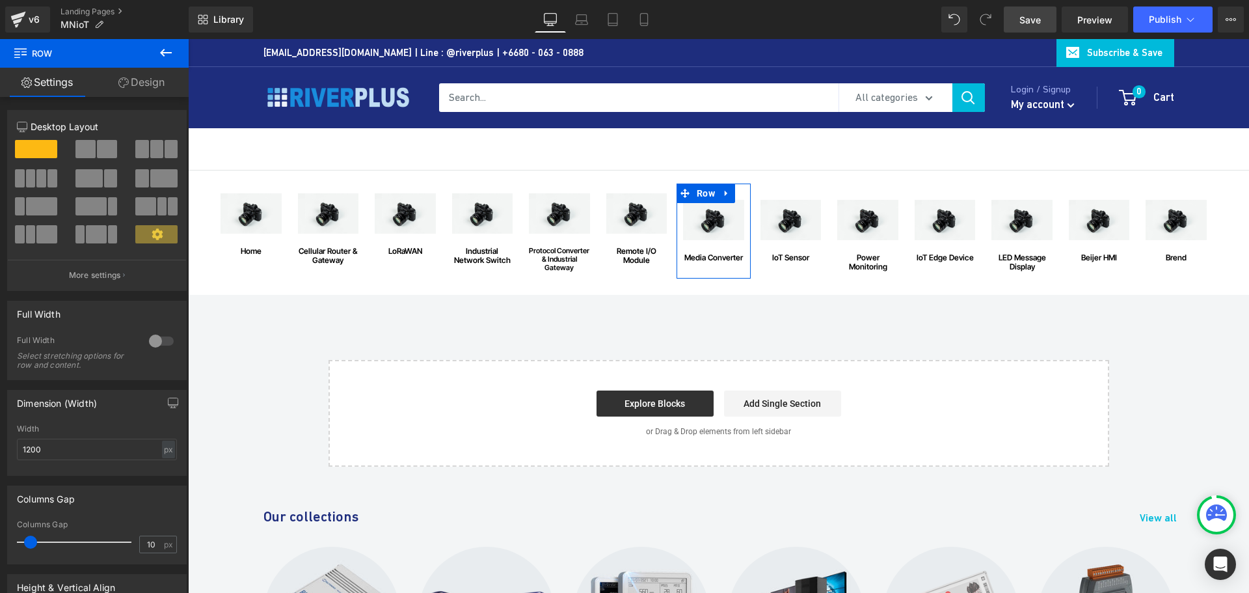
click at [160, 81] on link "Design" at bounding box center [141, 82] width 94 height 29
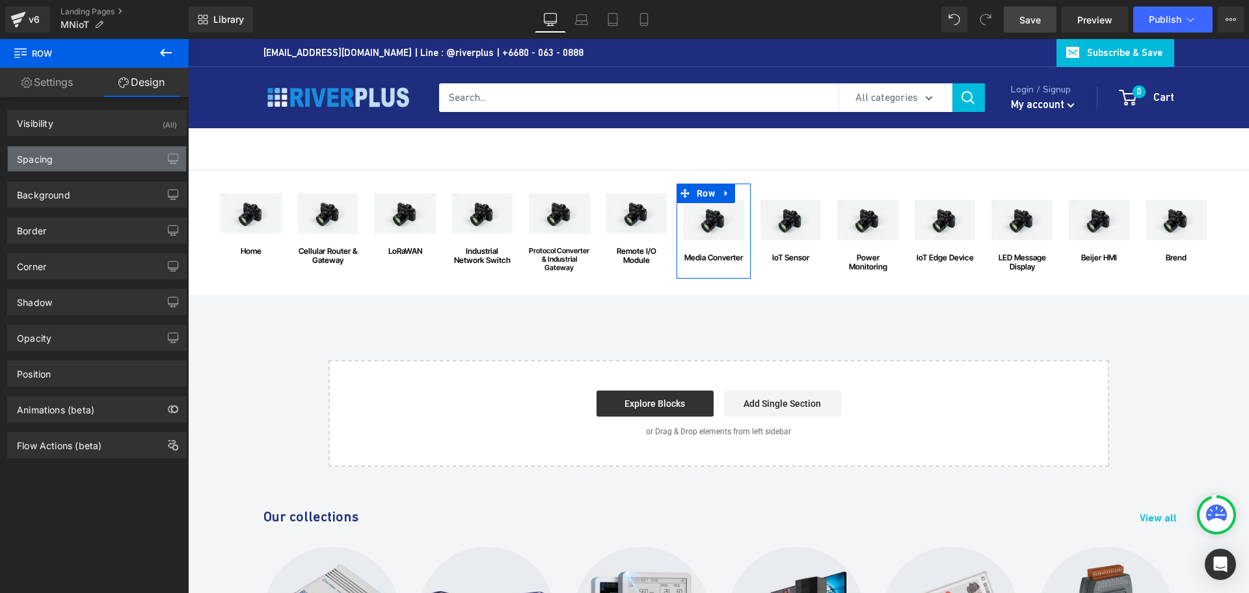
click at [100, 158] on div "Spacing" at bounding box center [97, 158] width 178 height 25
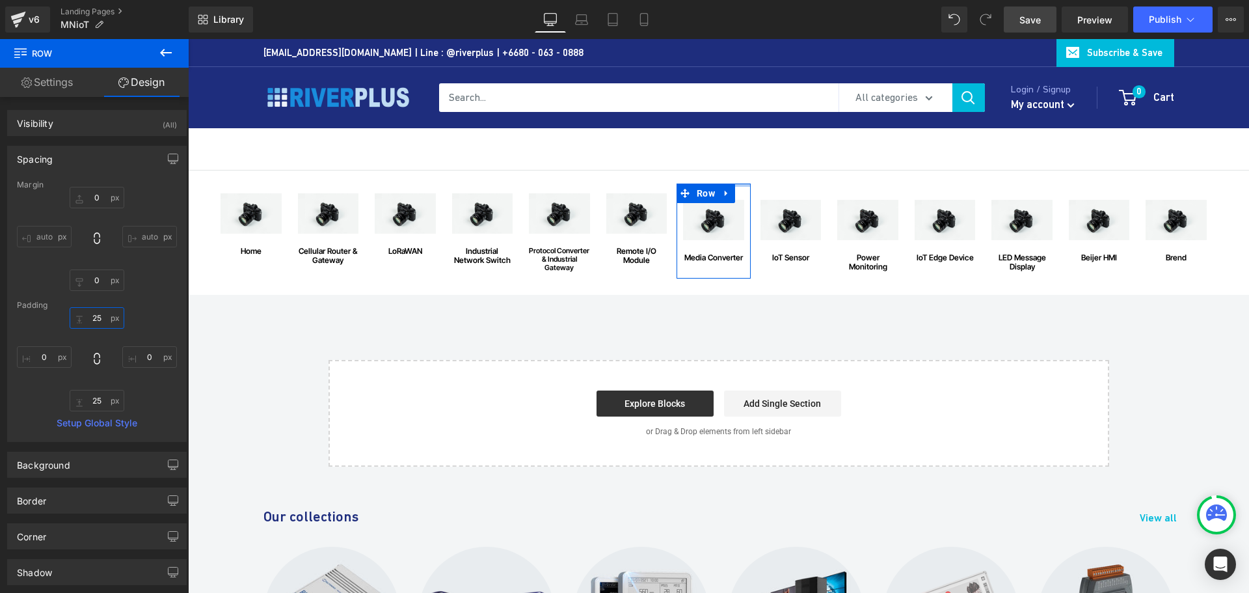
click at [108, 321] on input "25" at bounding box center [97, 317] width 55 height 21
type input "15"
click at [103, 403] on input "25" at bounding box center [97, 400] width 55 height 21
type input "15"
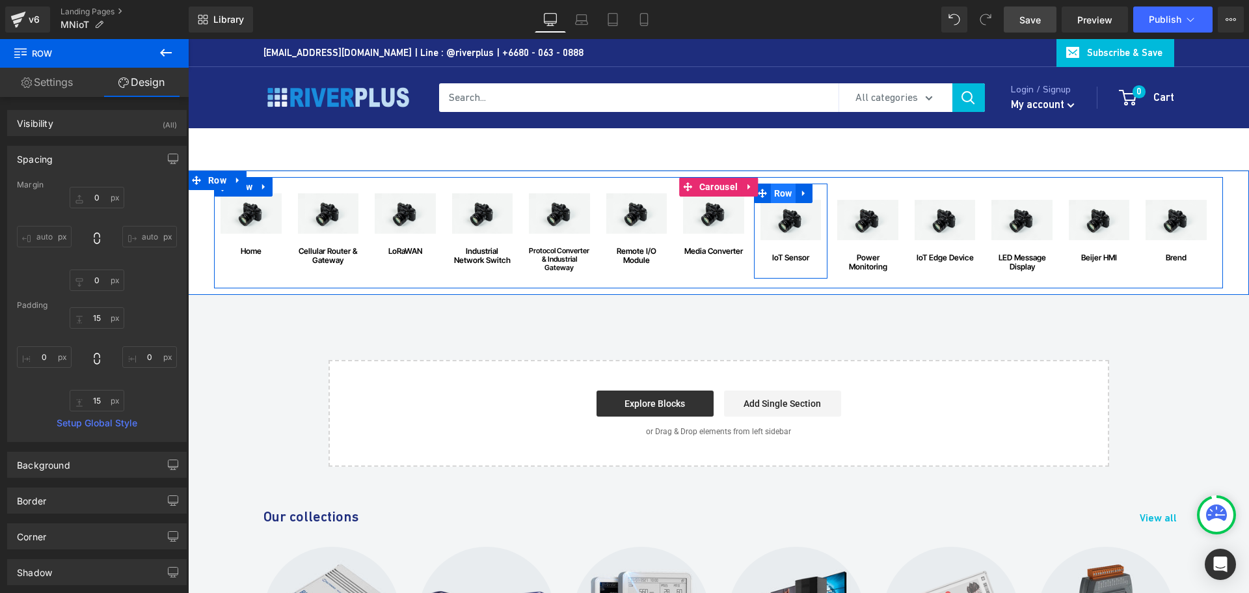
click at [780, 195] on span "Row" at bounding box center [783, 193] width 25 height 20
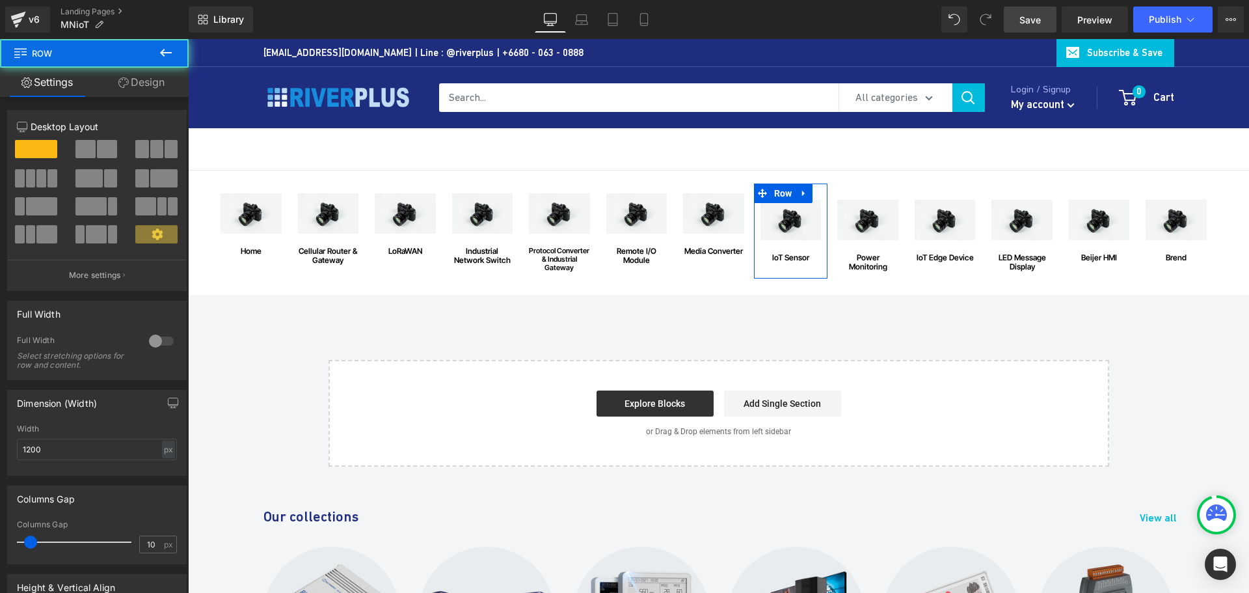
click at [153, 85] on link "Design" at bounding box center [141, 82] width 94 height 29
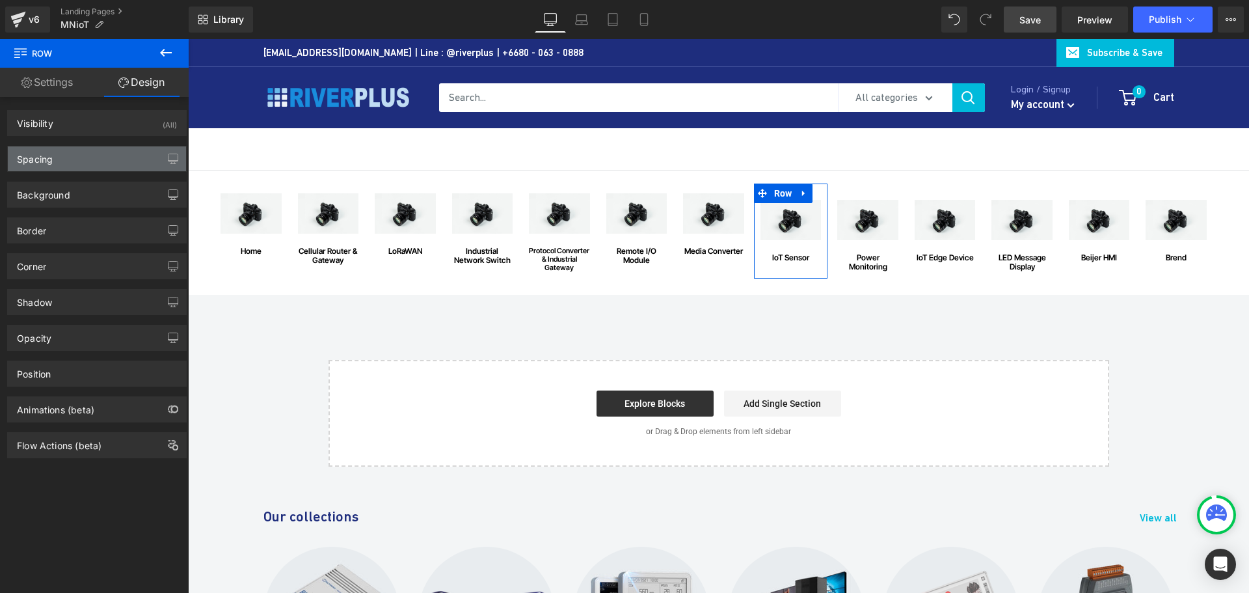
click at [92, 162] on div "Spacing" at bounding box center [97, 158] width 178 height 25
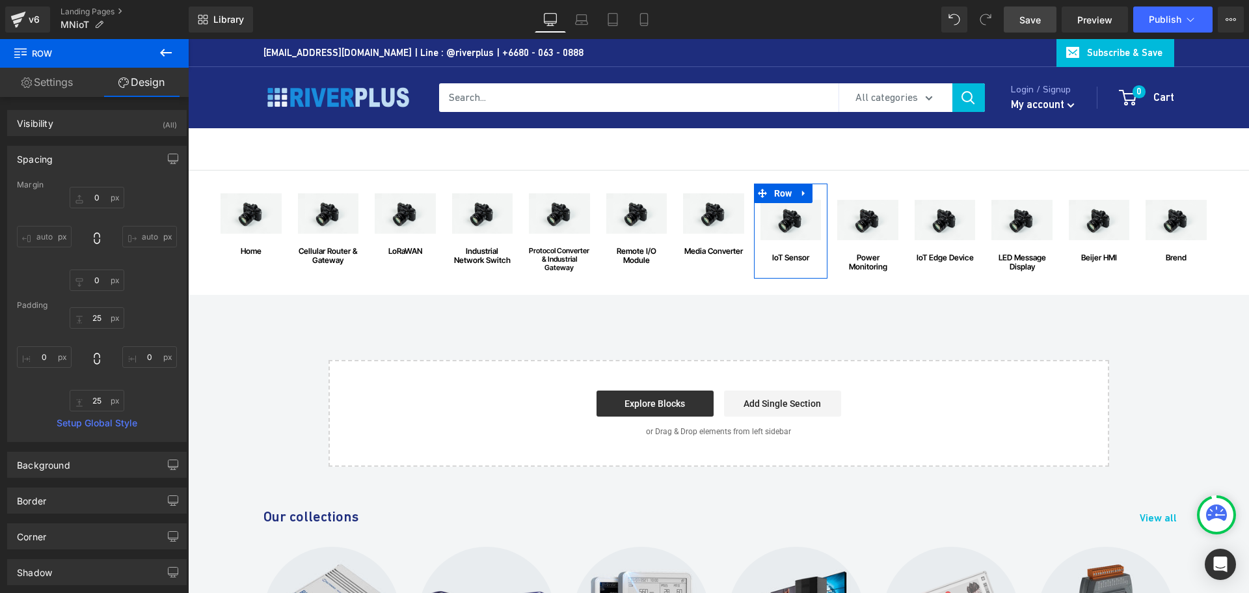
type input "0"
type input "25"
type input "0"
type input "25"
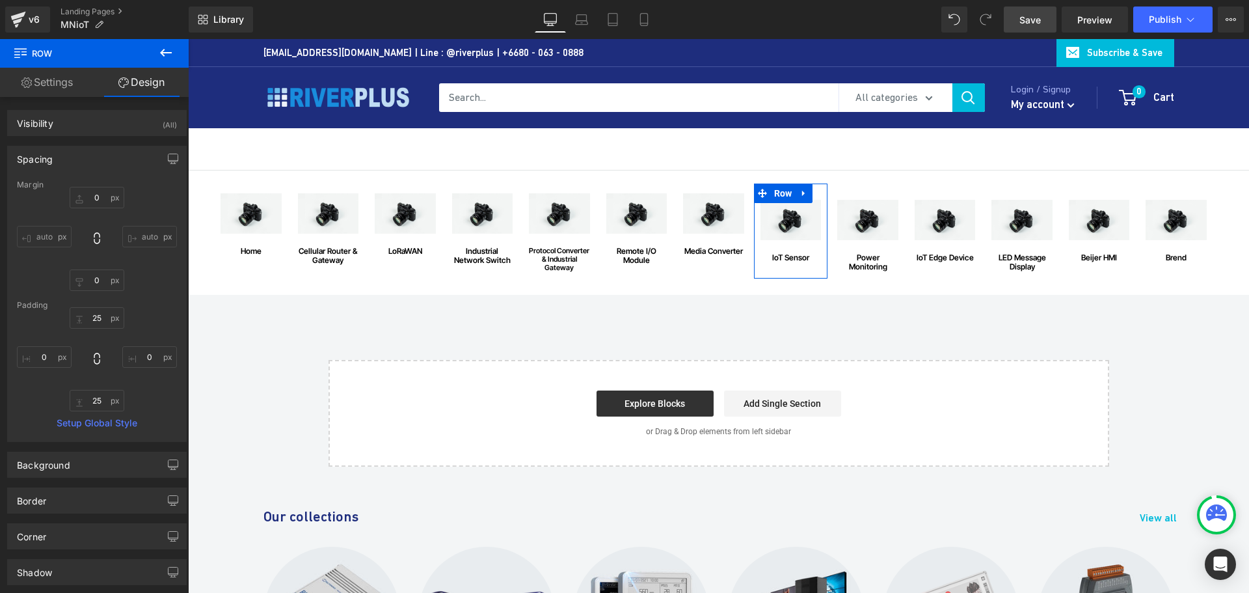
type input "0"
click at [105, 321] on input "25" at bounding box center [97, 317] width 55 height 21
type input "15"
click at [107, 404] on input "25" at bounding box center [97, 400] width 55 height 21
type input "15"
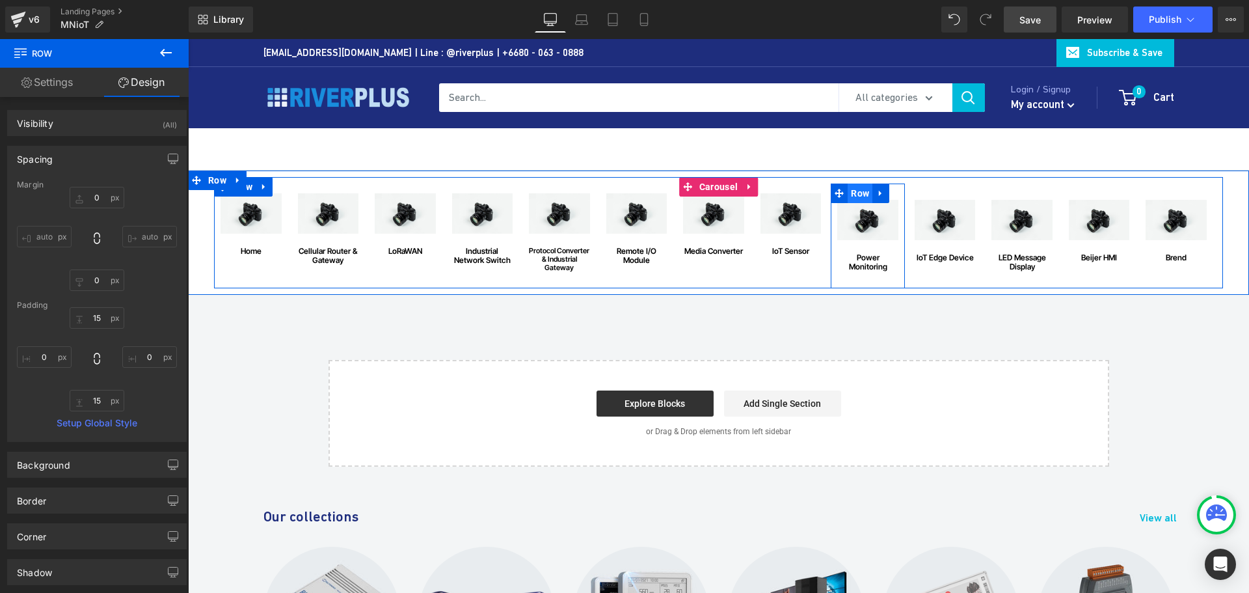
click at [859, 195] on span "Row" at bounding box center [860, 193] width 25 height 20
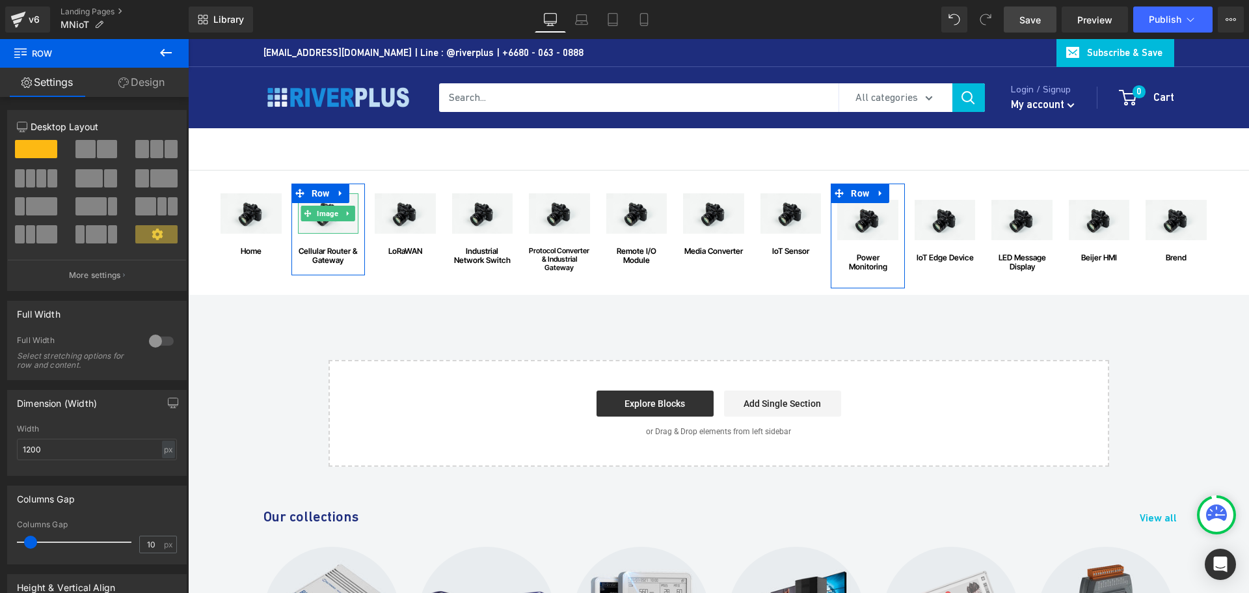
click at [146, 81] on link "Design" at bounding box center [141, 82] width 94 height 29
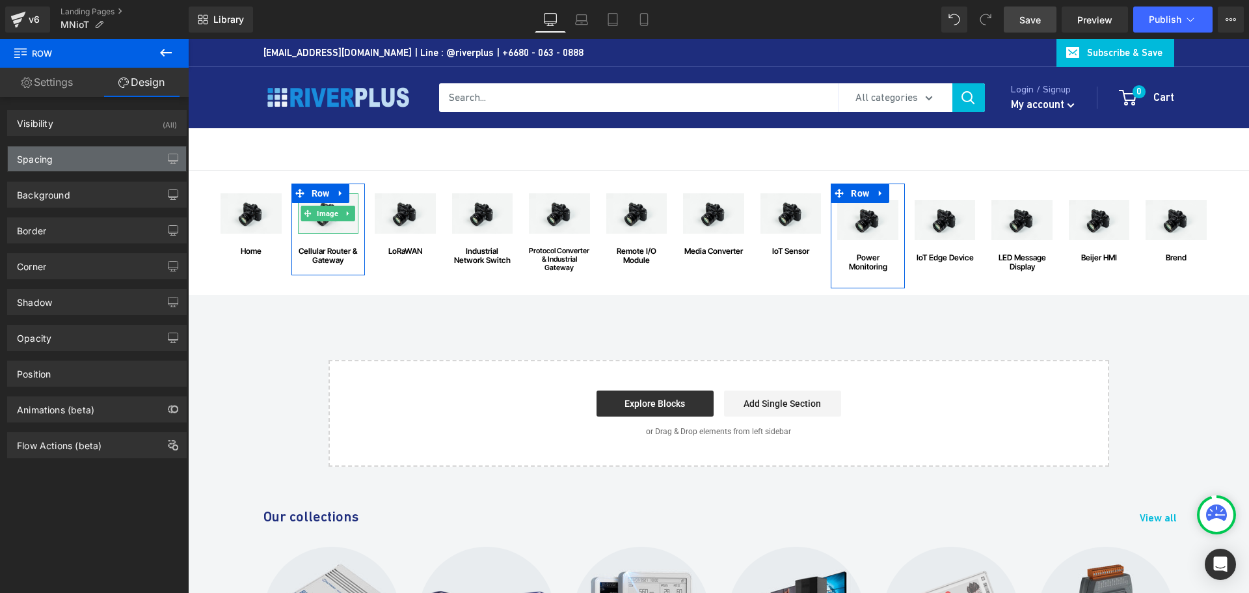
type input "0"
type input "25"
type input "0"
type input "25"
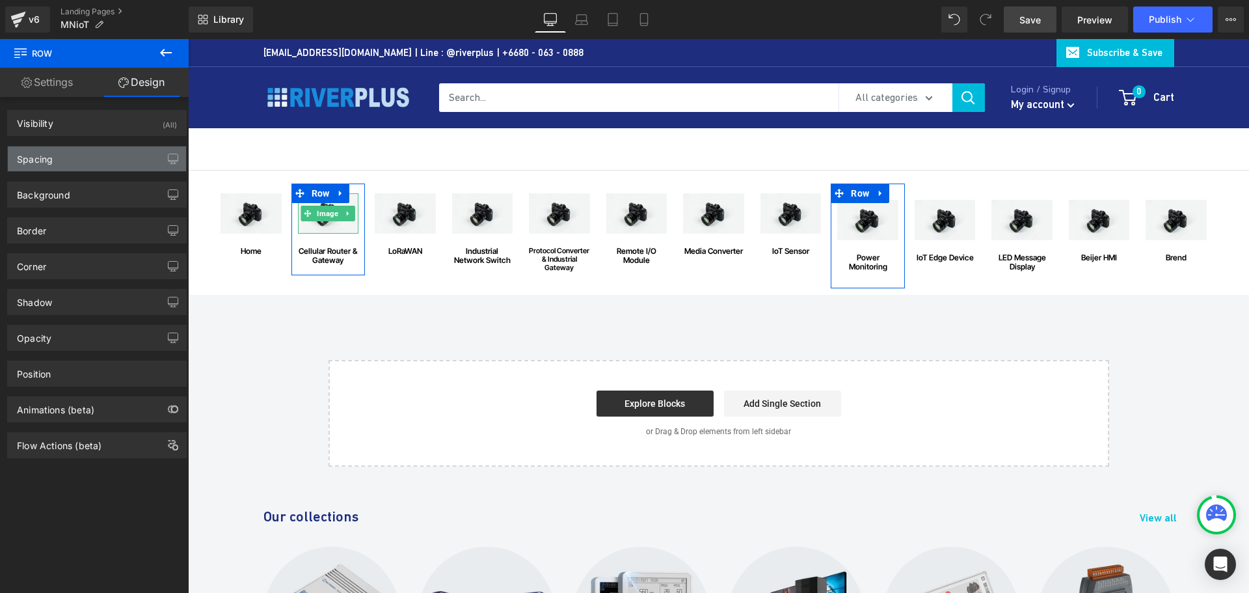
type input "0"
click at [89, 159] on div "Spacing" at bounding box center [97, 158] width 178 height 25
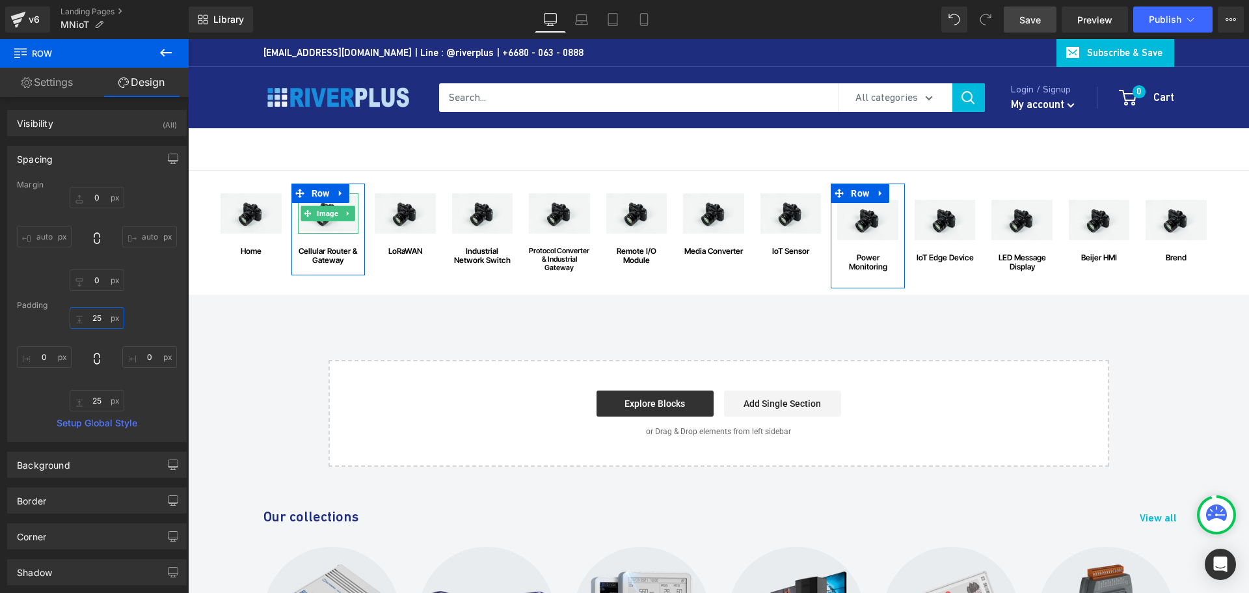
click at [107, 318] on input "25" at bounding box center [97, 317] width 55 height 21
type input "15"
click at [101, 402] on input "25" at bounding box center [97, 400] width 55 height 21
type input "15"
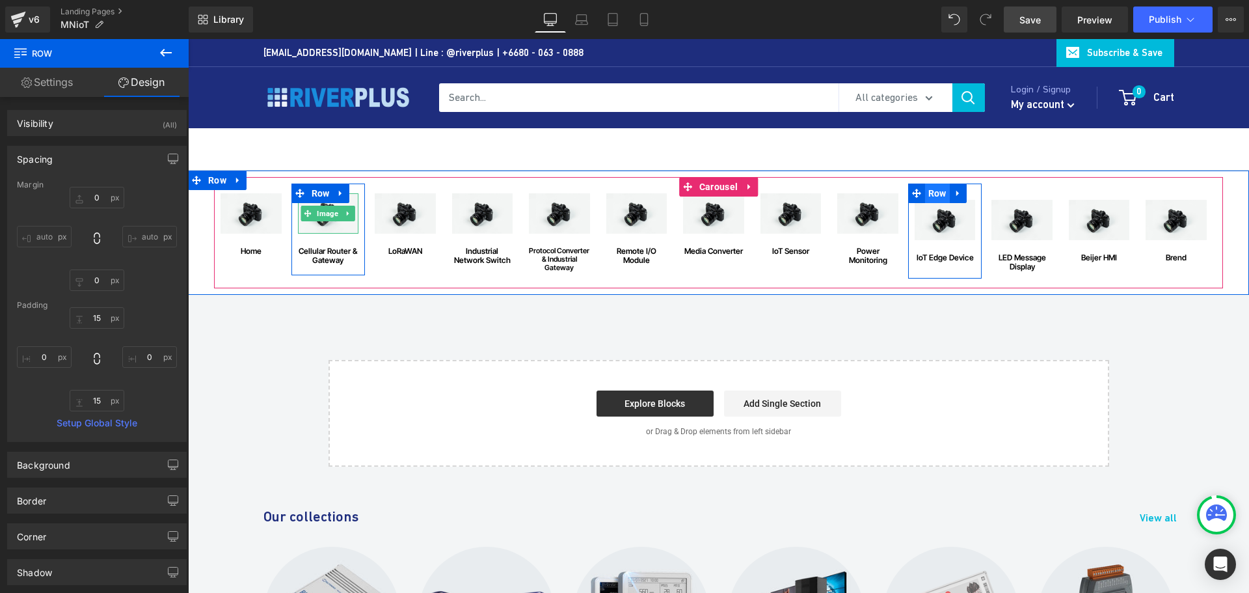
click at [937, 194] on span "Row" at bounding box center [937, 193] width 25 height 20
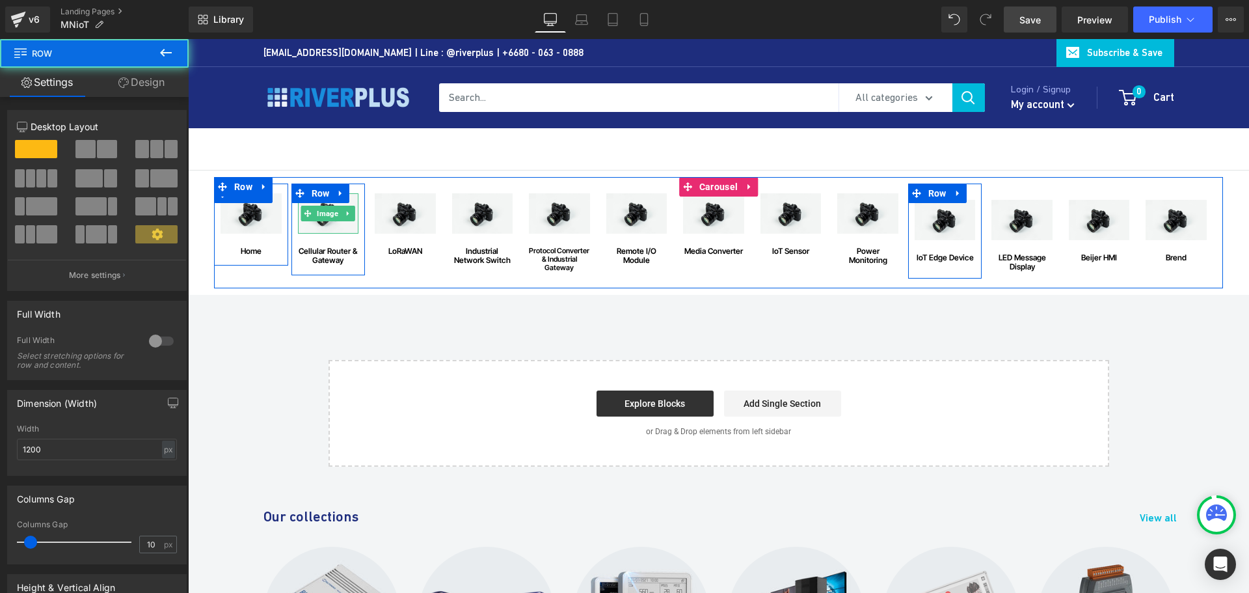
click at [154, 79] on link "Design" at bounding box center [141, 82] width 94 height 29
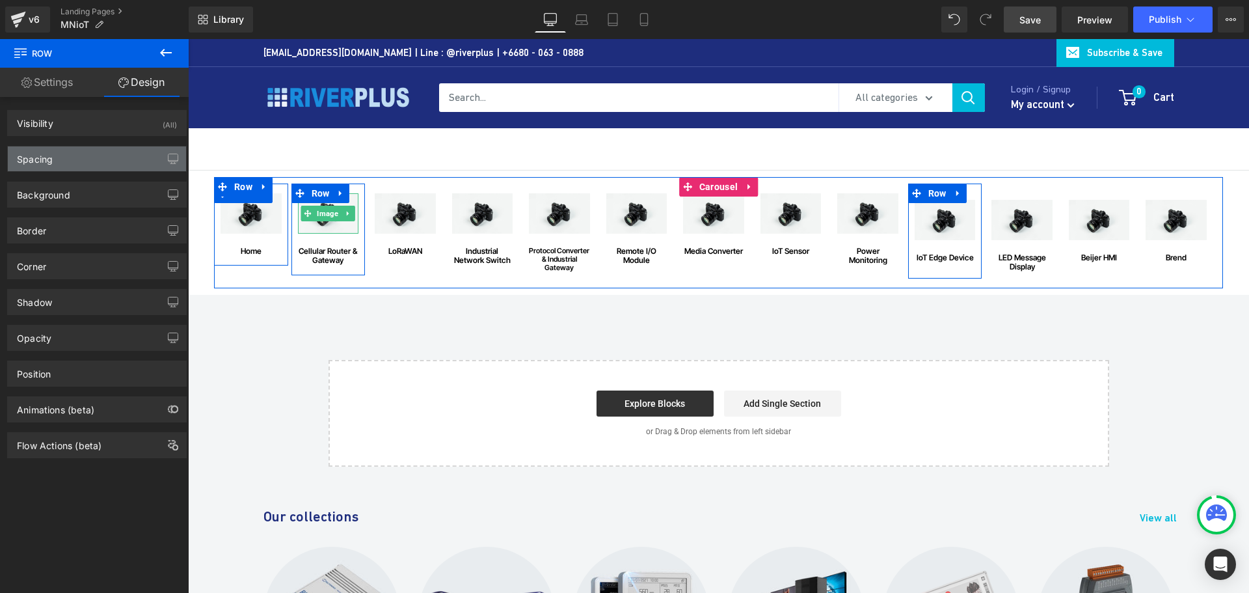
click at [77, 157] on div "Spacing" at bounding box center [97, 158] width 178 height 25
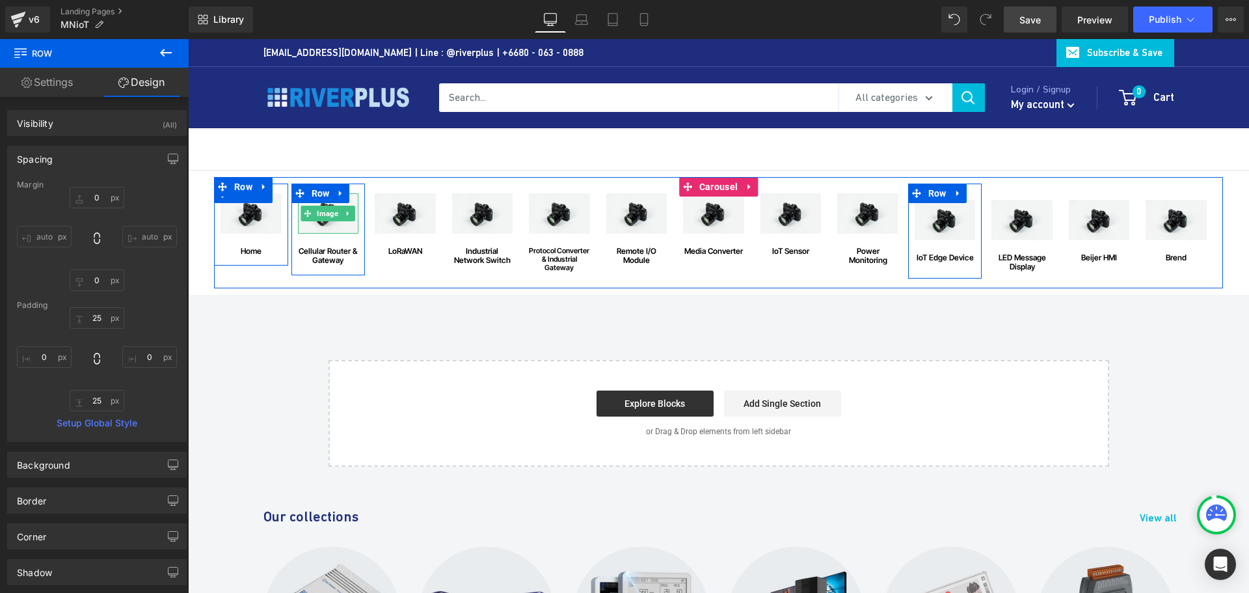
type input "0"
type input "25"
type input "0"
type input "25"
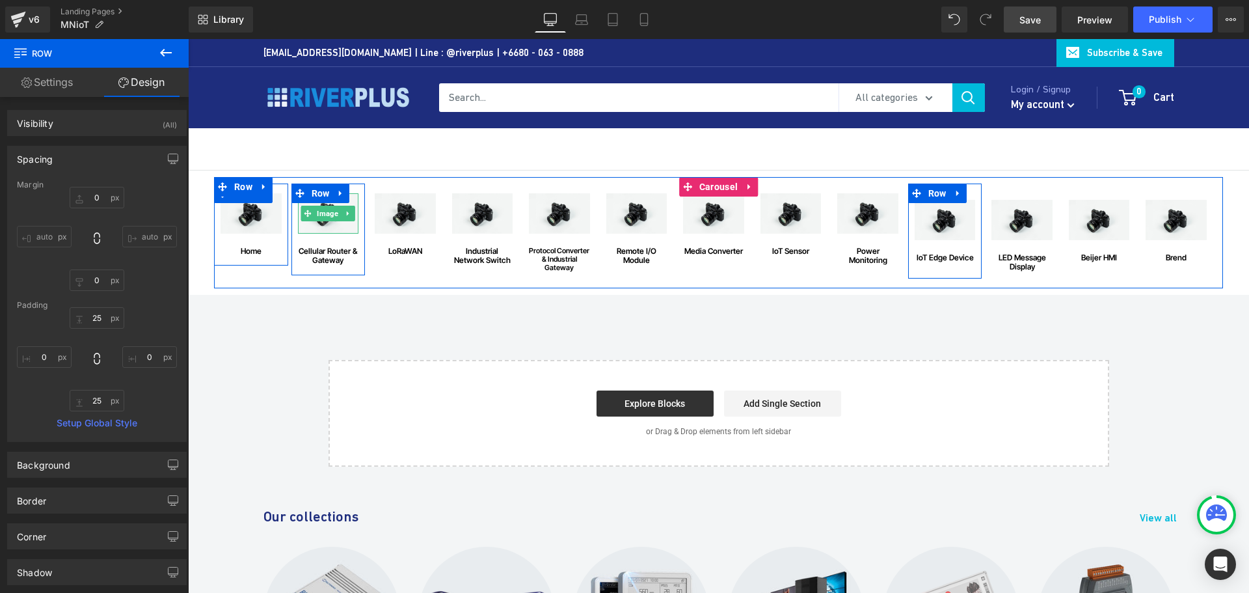
type input "0"
click at [104, 317] on input "25" at bounding box center [97, 317] width 55 height 21
type input "15"
click at [110, 401] on input "25" at bounding box center [97, 400] width 55 height 21
type input "15"
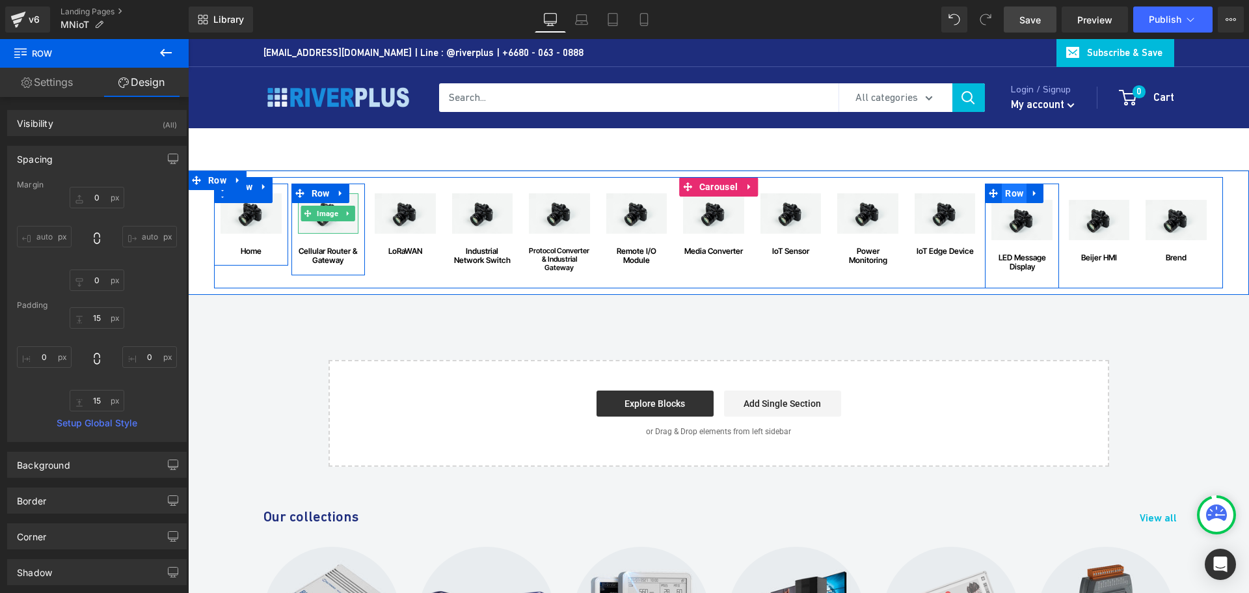
click at [1014, 193] on span "Row" at bounding box center [1014, 193] width 25 height 20
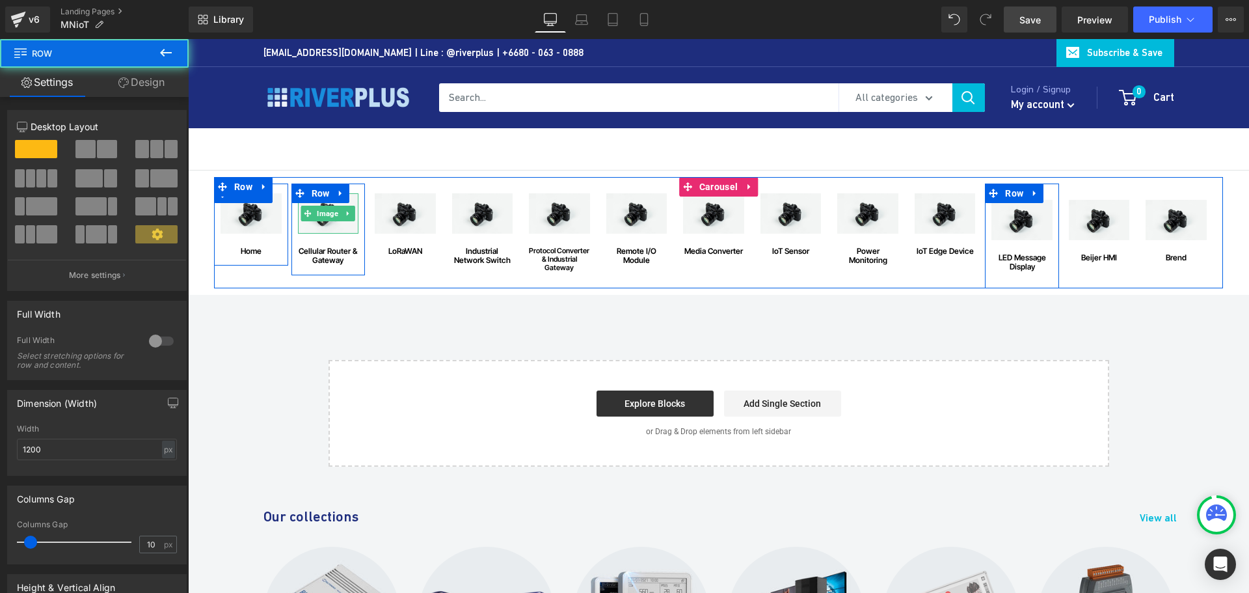
click at [147, 76] on link "Design" at bounding box center [141, 82] width 94 height 29
click at [0, 0] on div "Spacing" at bounding box center [0, 0] width 0 height 0
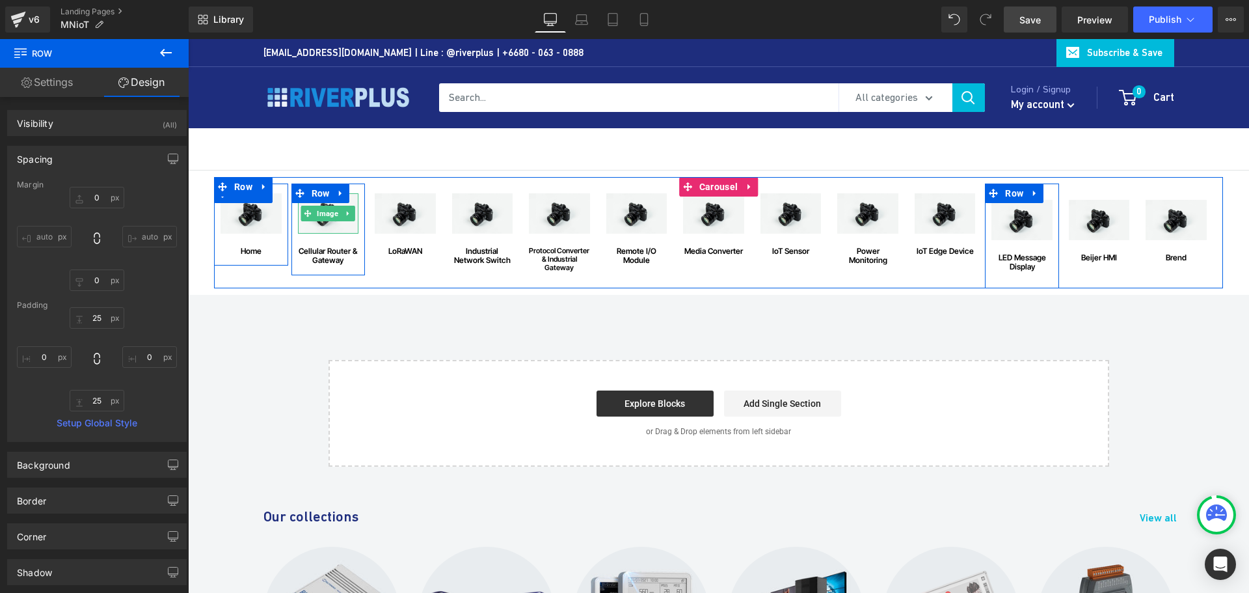
type input "0"
type input "25"
type input "0"
type input "25"
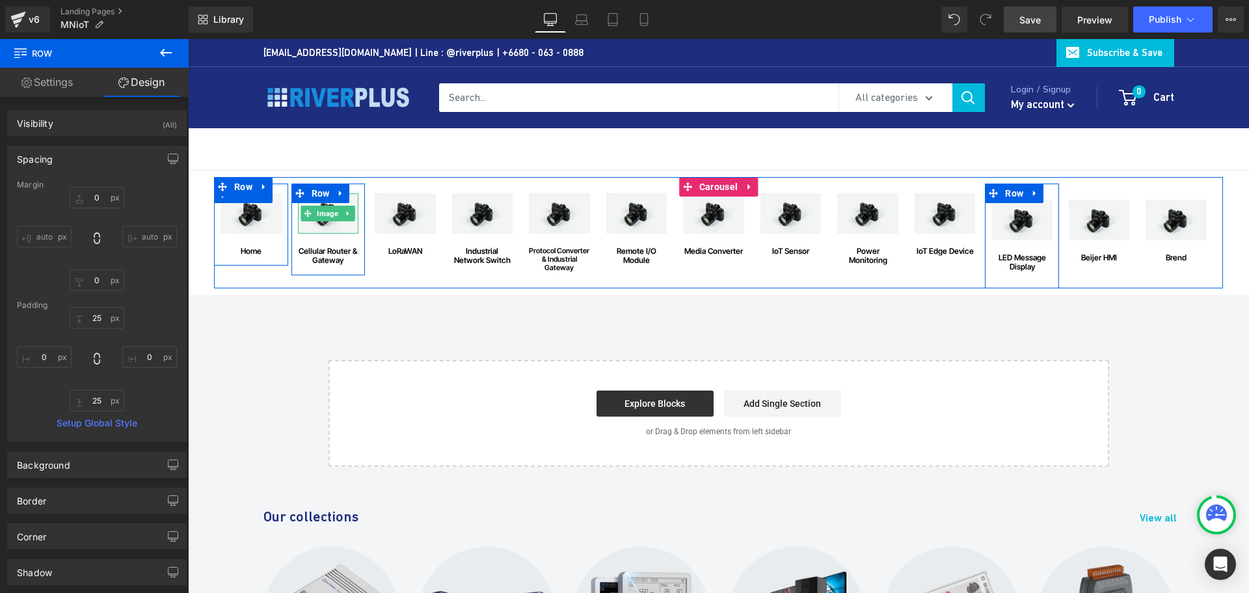
type input "0"
click at [106, 317] on input "25" at bounding box center [97, 317] width 55 height 21
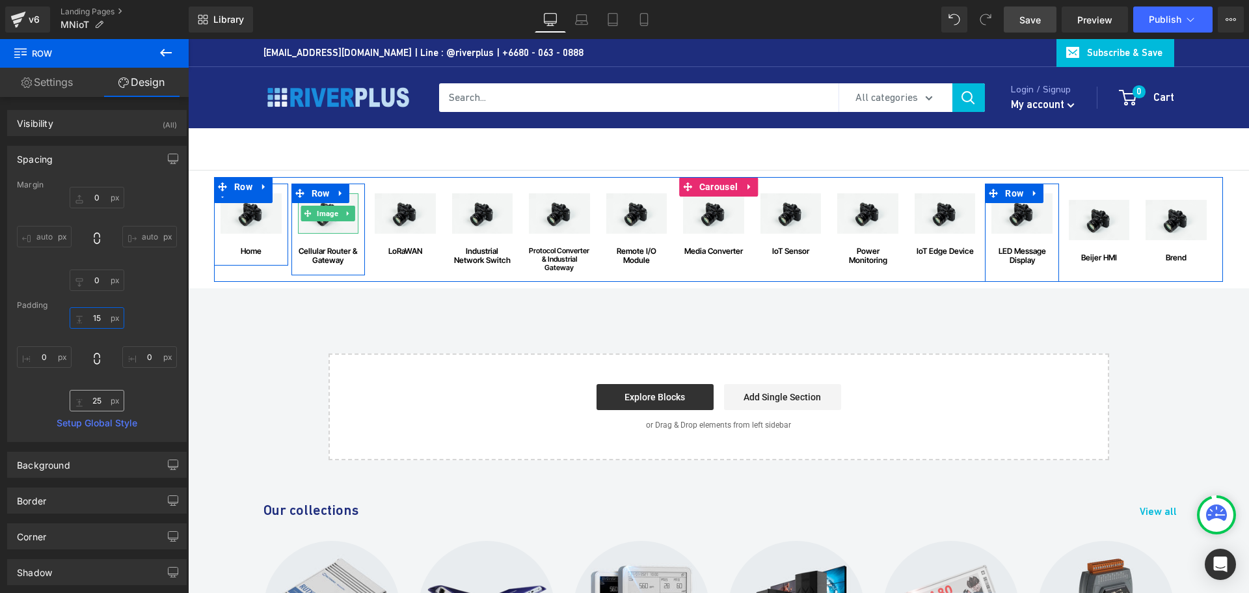
type input "15"
click at [103, 401] on input "25" at bounding box center [97, 400] width 55 height 21
type input "15"
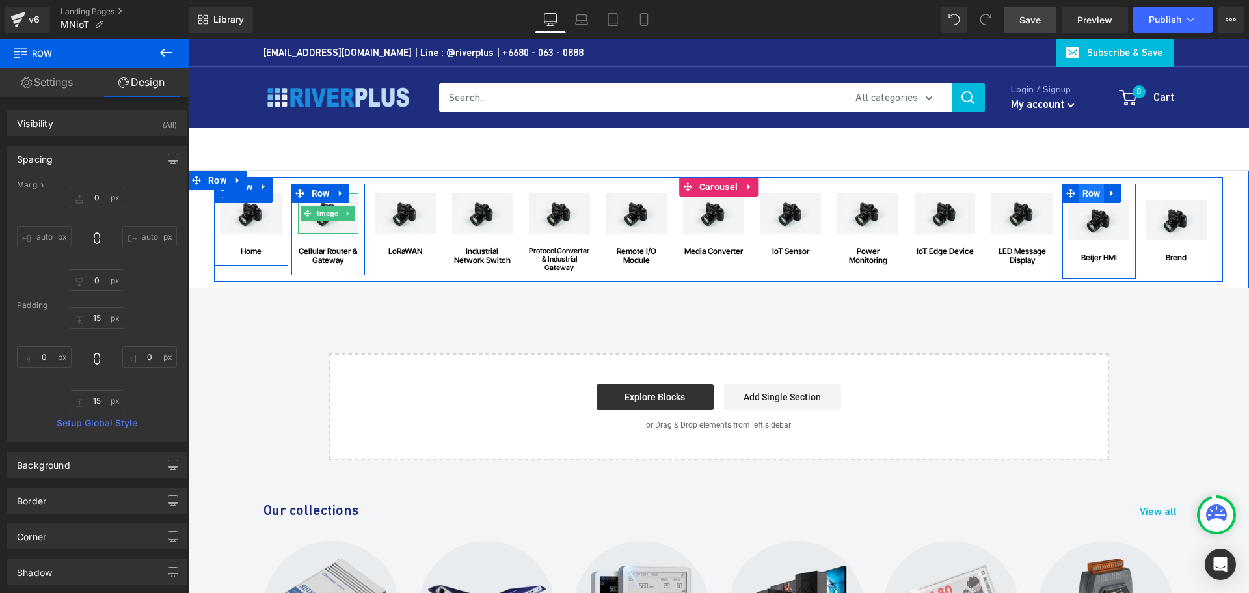
click at [1086, 191] on span "Row" at bounding box center [1091, 193] width 25 height 20
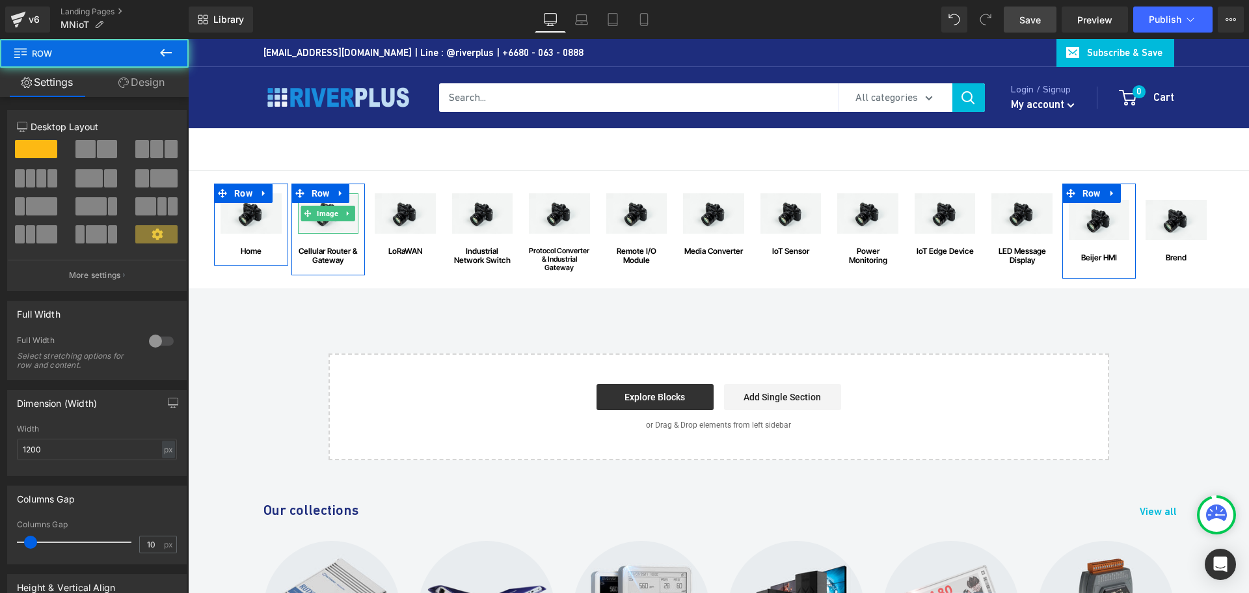
click at [154, 86] on link "Design" at bounding box center [141, 82] width 94 height 29
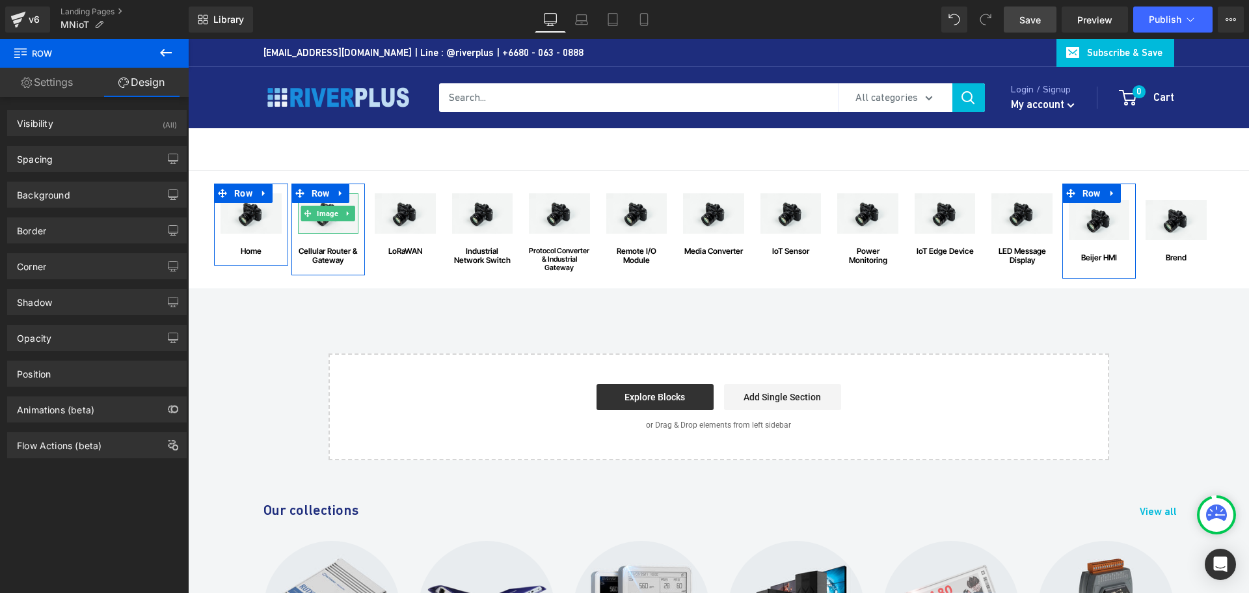
type input "0"
type input "25"
type input "0"
type input "25"
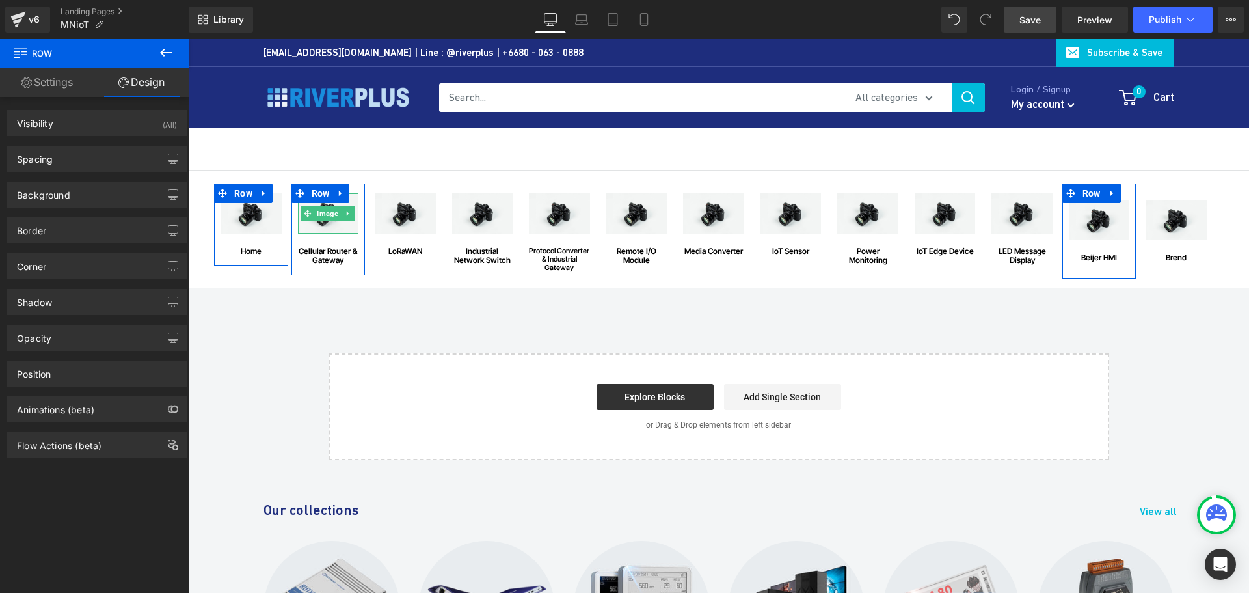
type input "0"
click at [39, 173] on div "Background Color & Image color none Color none 0 % Image Replace Image Upload i…" at bounding box center [97, 190] width 195 height 36
drag, startPoint x: 42, startPoint y: 163, endPoint x: 59, endPoint y: 165, distance: 17.1
click at [43, 162] on div "Spacing" at bounding box center [35, 155] width 36 height 18
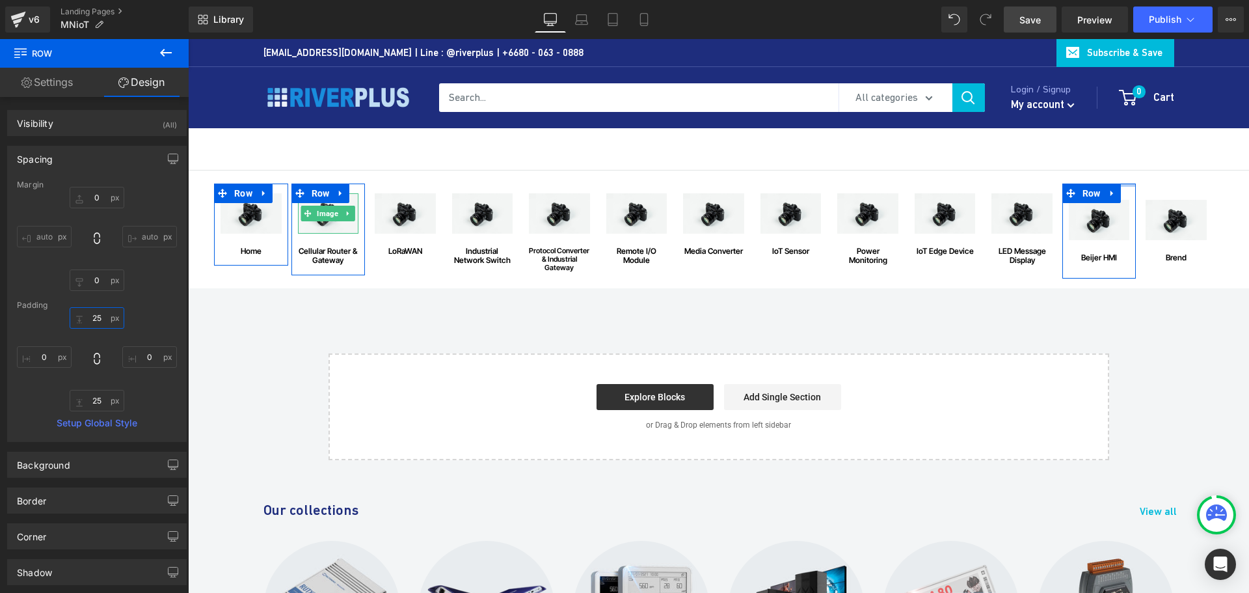
click at [109, 312] on input "25" at bounding box center [97, 317] width 55 height 21
type input "15"
click at [100, 405] on input "25" at bounding box center [97, 400] width 55 height 21
type input "15"
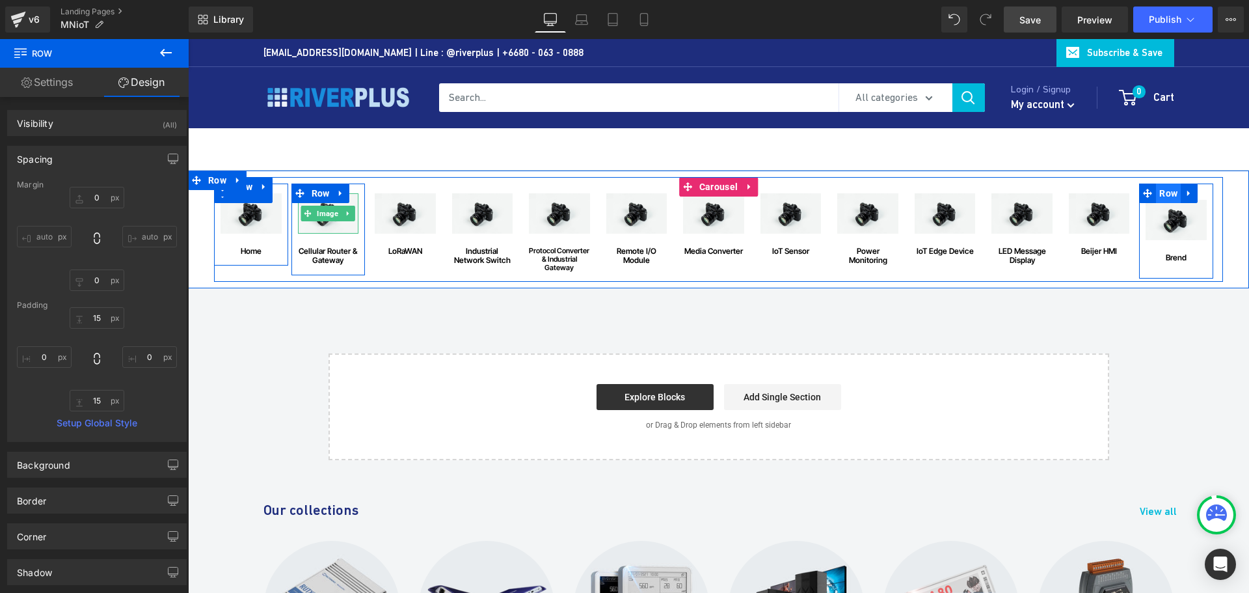
click at [1162, 198] on span "Row" at bounding box center [1168, 193] width 25 height 20
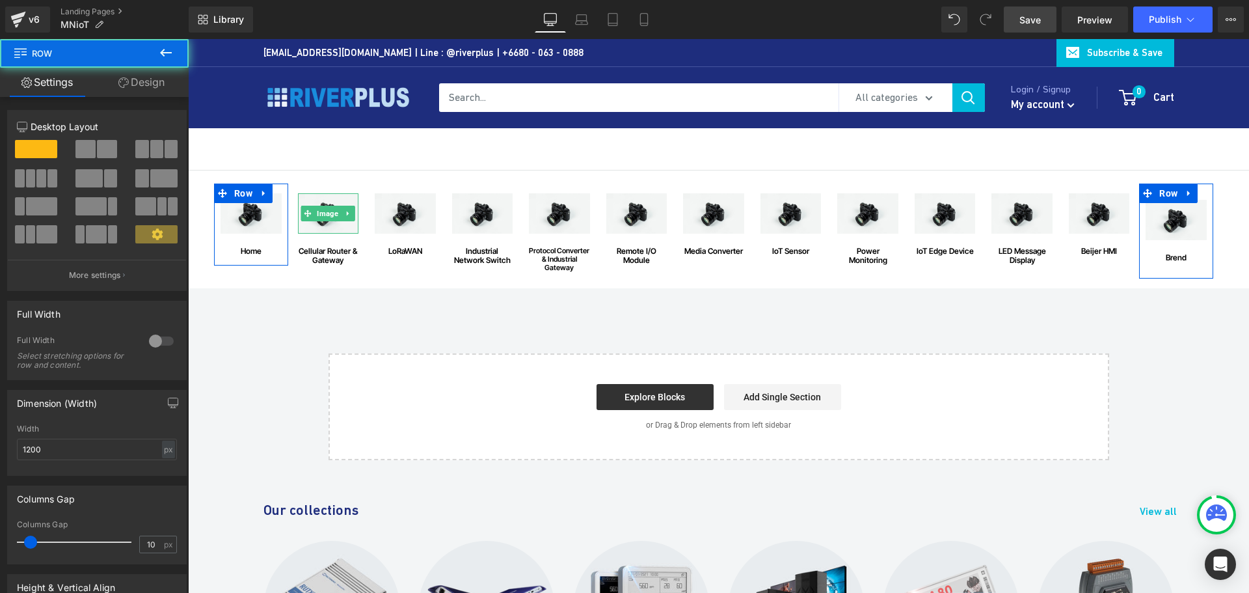
drag, startPoint x: 148, startPoint y: 81, endPoint x: 87, endPoint y: 159, distance: 99.6
click at [147, 81] on link "Design" at bounding box center [141, 82] width 94 height 29
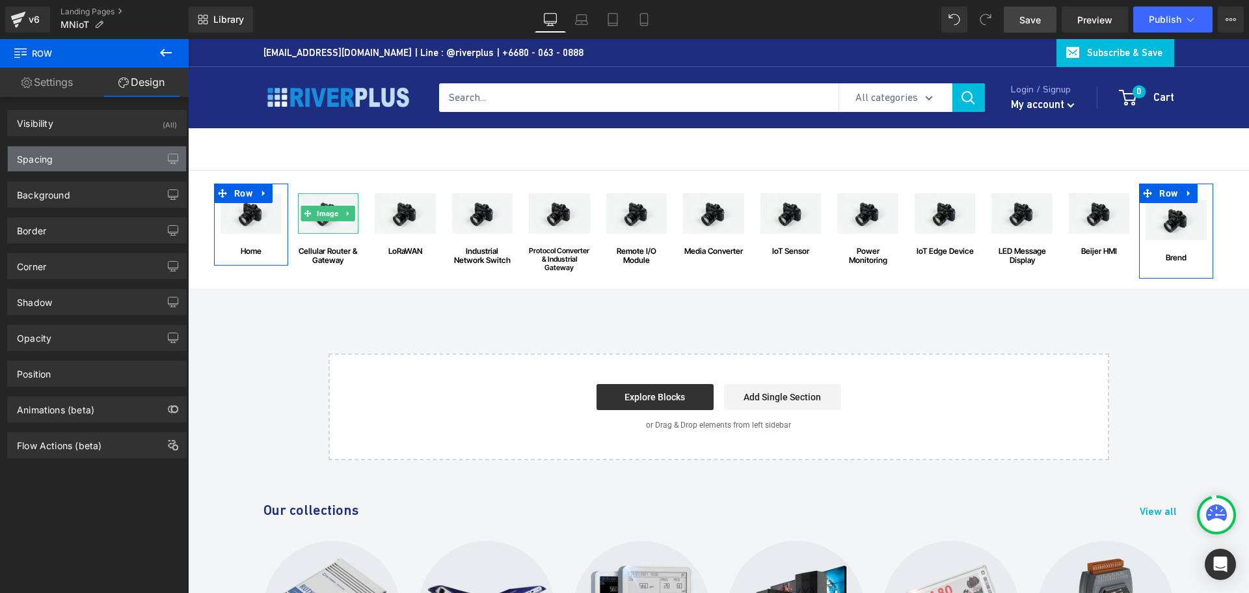
type input "0"
type input "25"
type input "0"
type input "25"
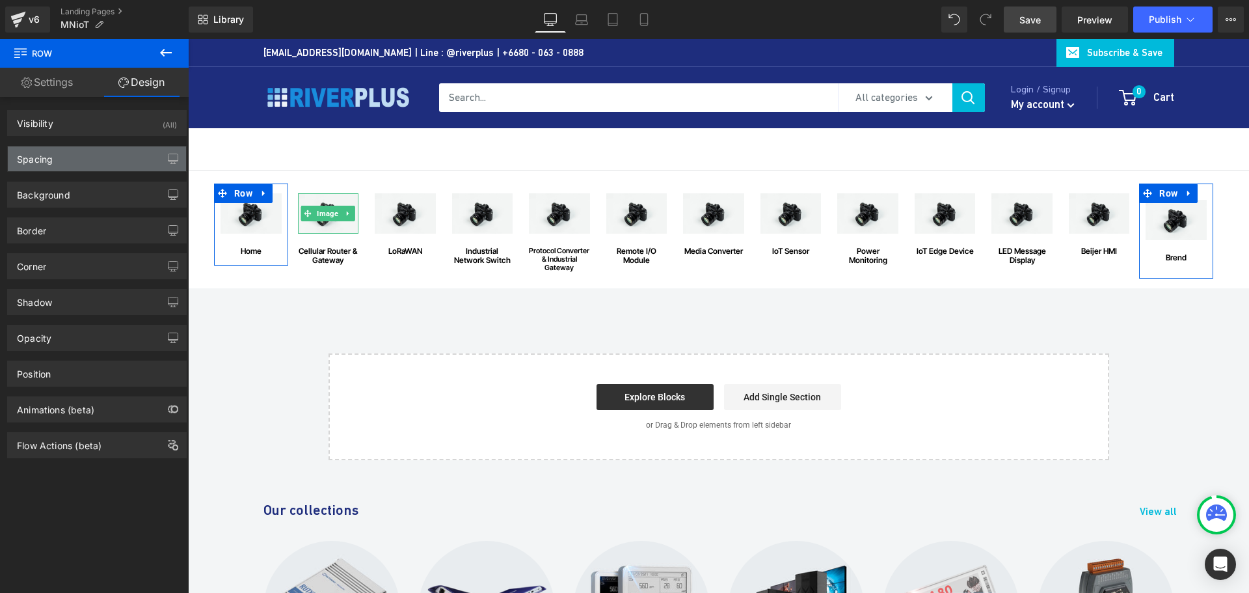
type input "0"
click at [86, 160] on div "Spacing" at bounding box center [97, 158] width 178 height 25
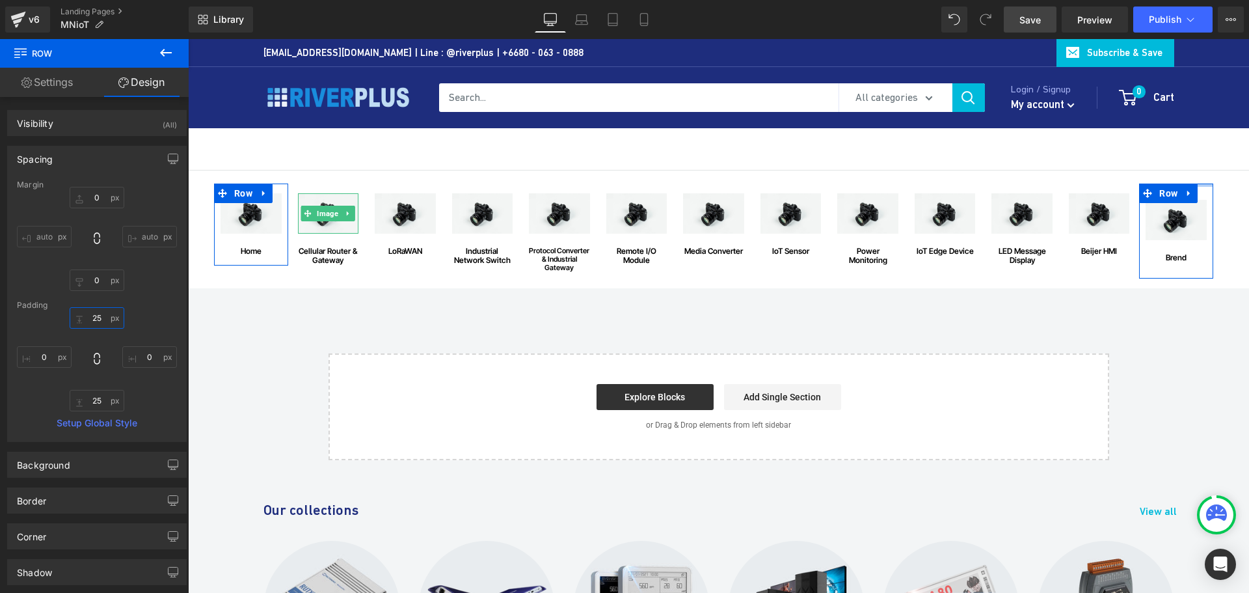
click at [101, 318] on input "25" at bounding box center [97, 317] width 55 height 21
type input "15"
click at [101, 396] on input "25" at bounding box center [97, 400] width 55 height 21
type input "15"
click at [1017, 19] on link "Save" at bounding box center [1030, 20] width 53 height 26
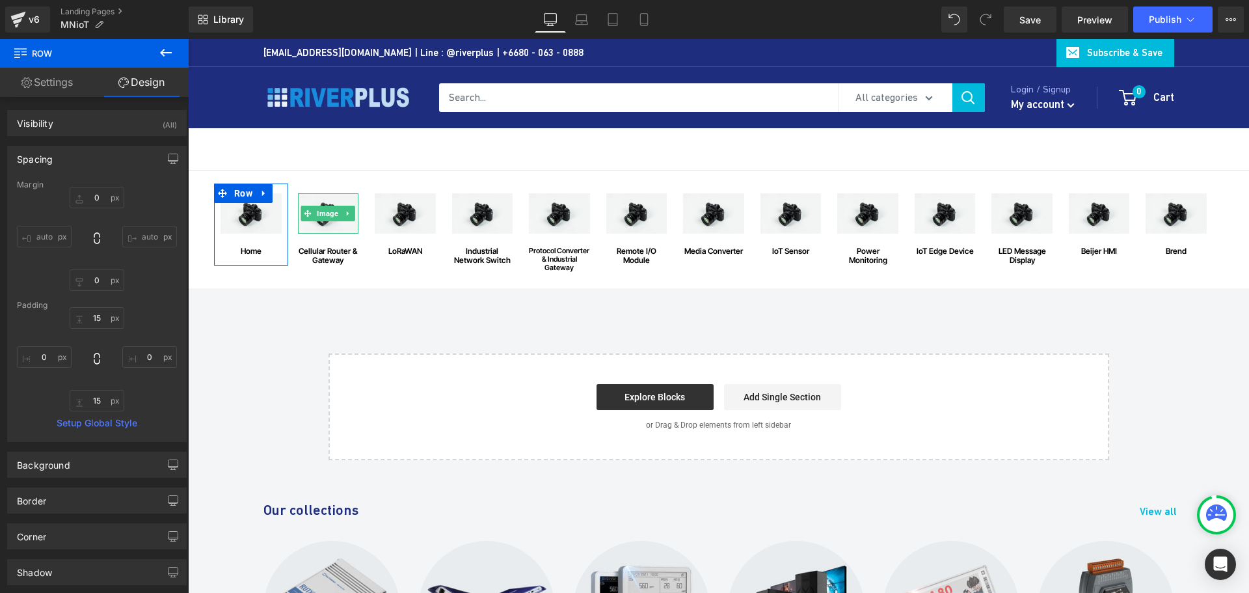
click at [312, 305] on div "Image home Text Block Row Image Cellular Router & Gateway Text Block Row Image …" at bounding box center [718, 315] width 1061 height 290
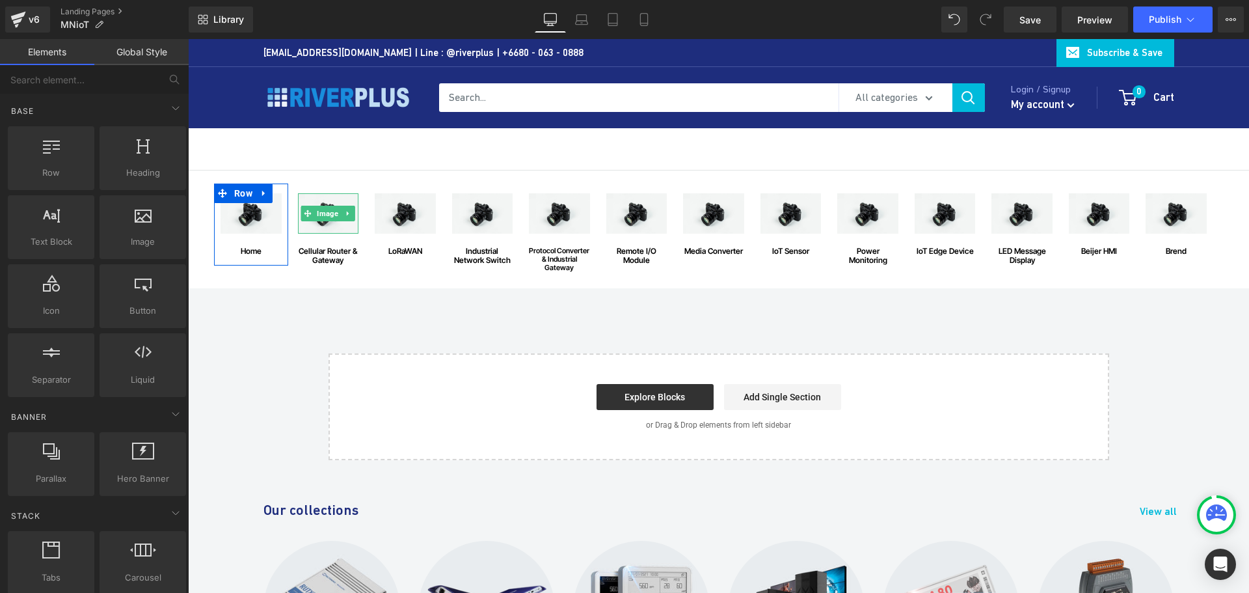
click at [311, 298] on div "Image home Text Block Row Image Cellular Router & Gateway Text Block Row Image …" at bounding box center [718, 315] width 1061 height 290
click at [835, 308] on div "Image home Text Block Row Image Cellular Router & Gateway Text Block Row Image …" at bounding box center [718, 315] width 1061 height 290
click at [390, 306] on div "Image home Text Block Row Image Cellular Router & Gateway Text Block Row Image …" at bounding box center [718, 315] width 1061 height 290
click at [397, 302] on div "Image home Text Block Row Image Cellular Router & Gateway Text Block Row Image …" at bounding box center [718, 315] width 1061 height 290
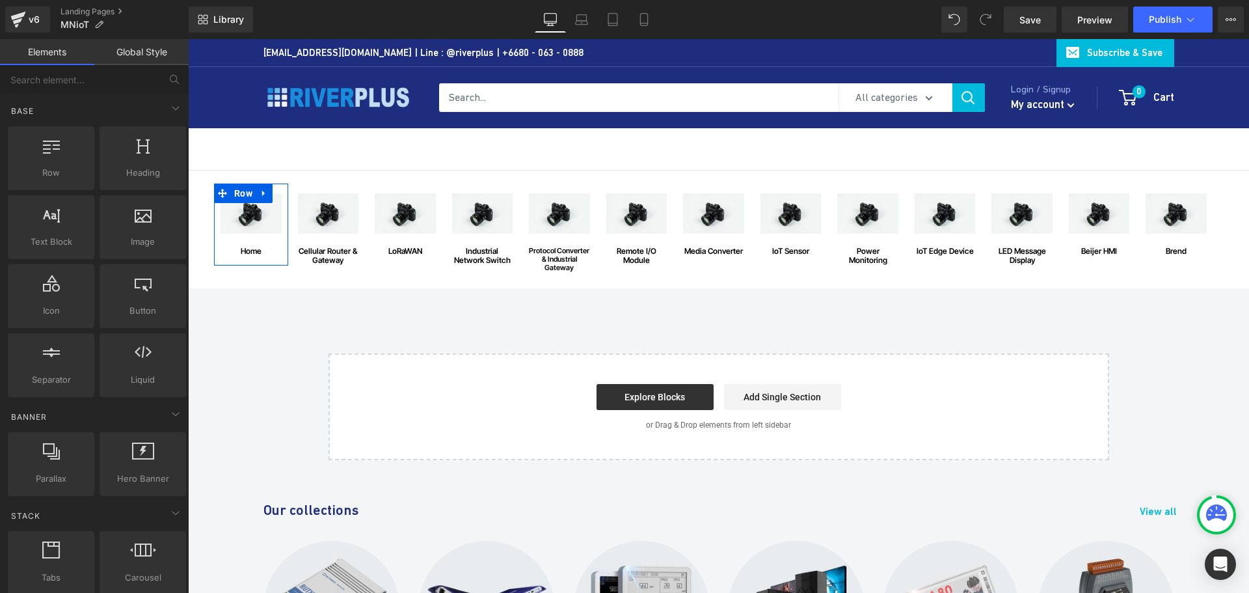
click at [397, 302] on div "Image home Text Block Row Image Cellular Router & Gateway Text Block Row Image …" at bounding box center [718, 315] width 1061 height 290
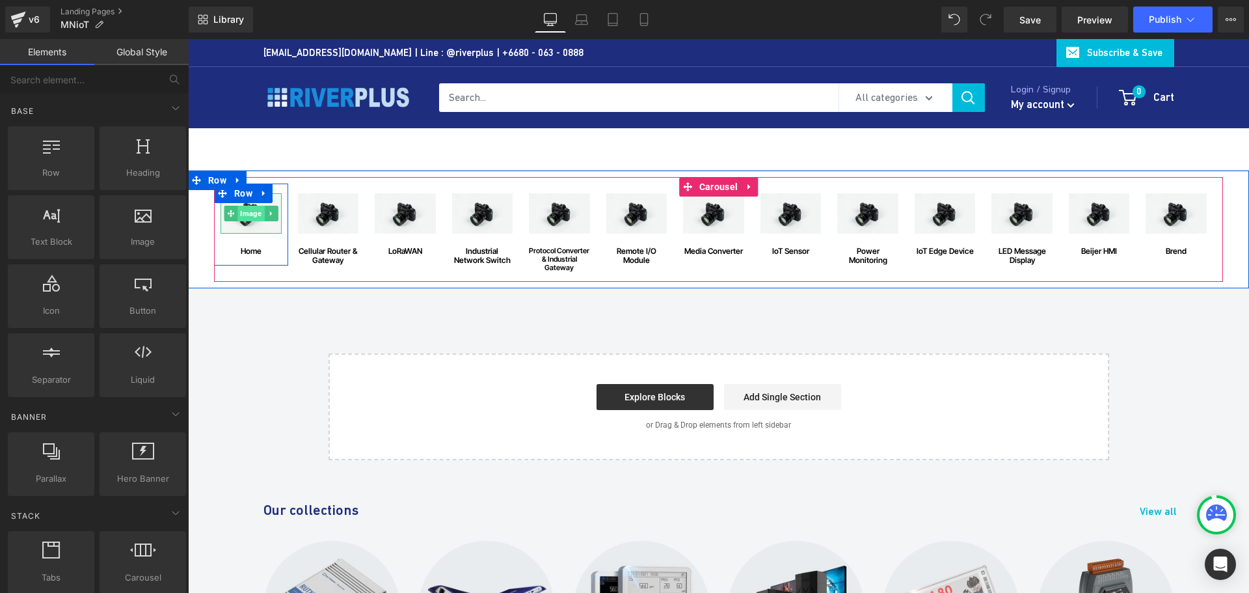
click at [239, 220] on span "Image" at bounding box center [250, 214] width 27 height 16
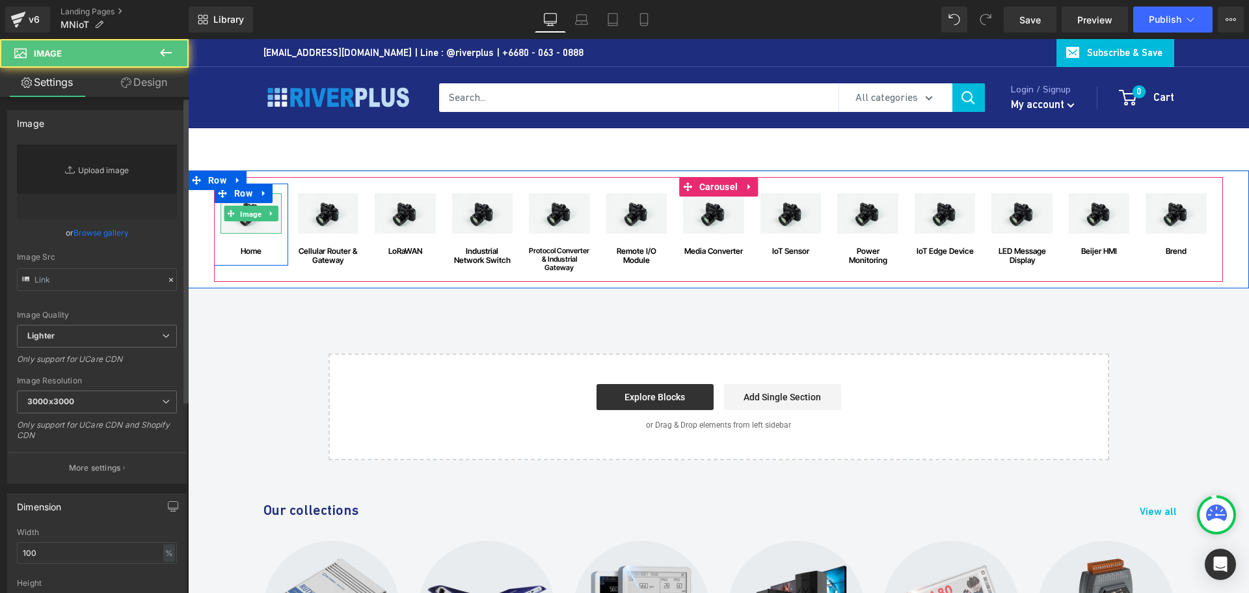
type input "//d1um8515vdn9kb.cloudfront.net/images/parallax.jpg"
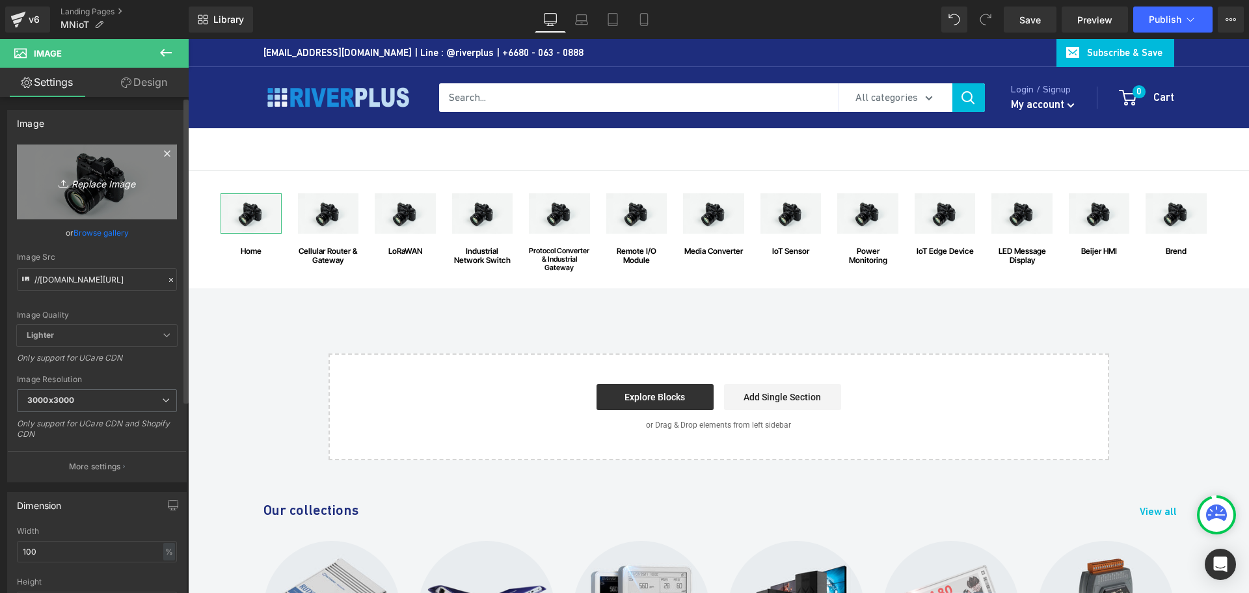
click at [91, 183] on icon "Replace Image" at bounding box center [97, 182] width 104 height 16
type input "C:\fakepath\houses.png"
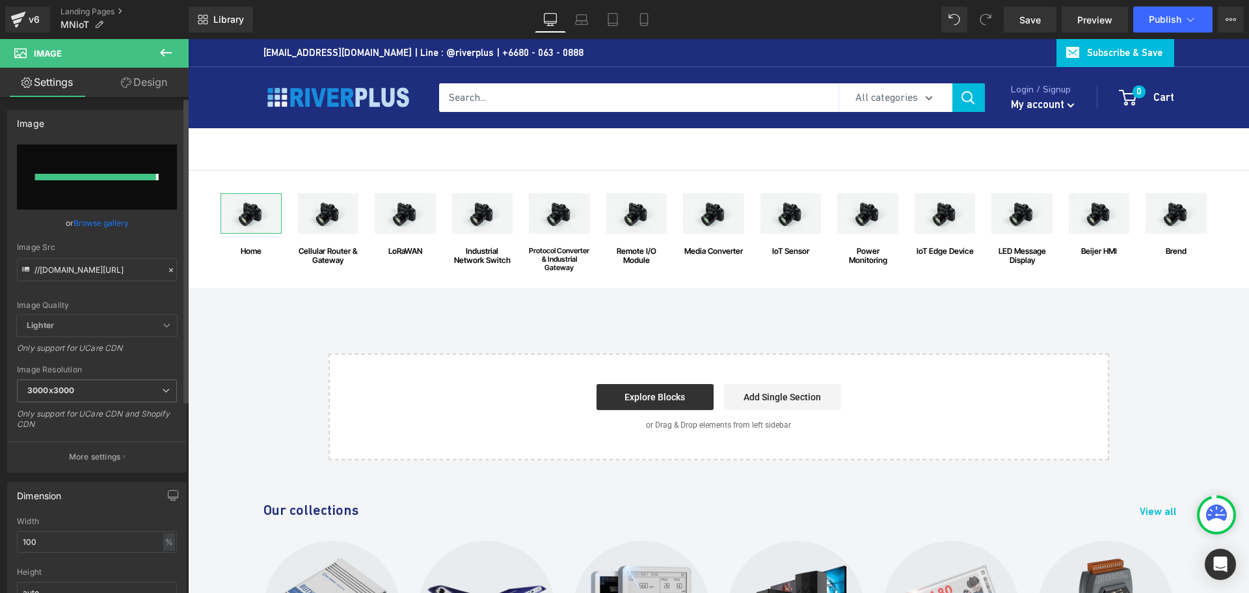
type input "https://ucarecdn.com/5aa4c621-1c5d-4cdb-aa51-ebd1f3503c53/-/format/auto/-/previ…"
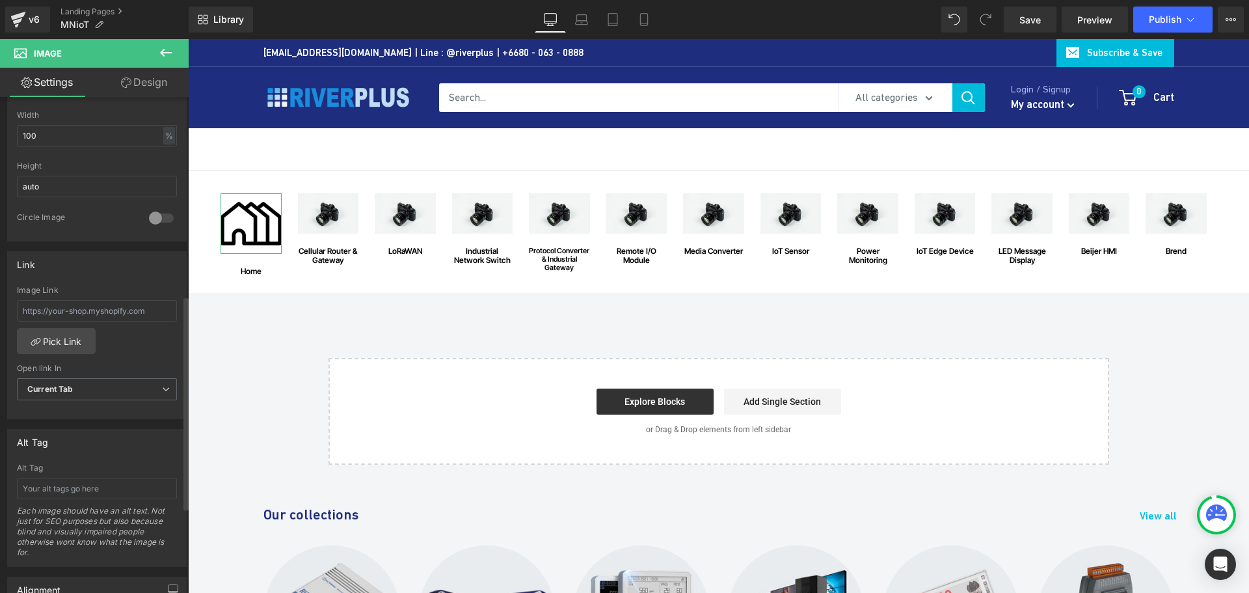
scroll to position [464, 0]
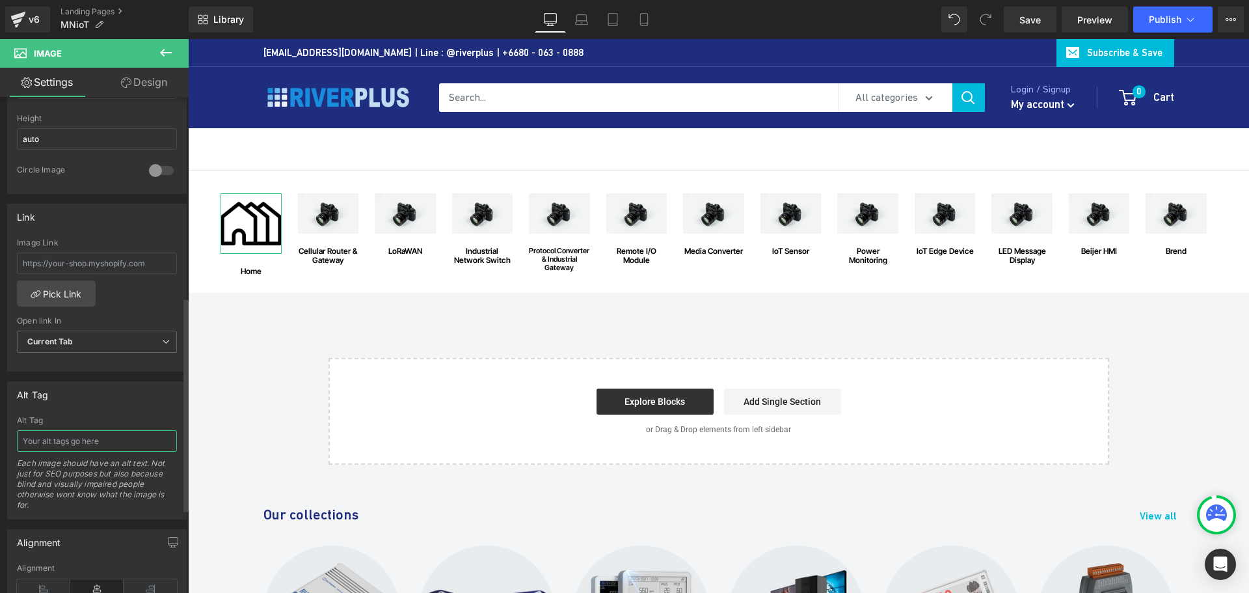
click at [90, 442] on input "text" at bounding box center [97, 440] width 160 height 21
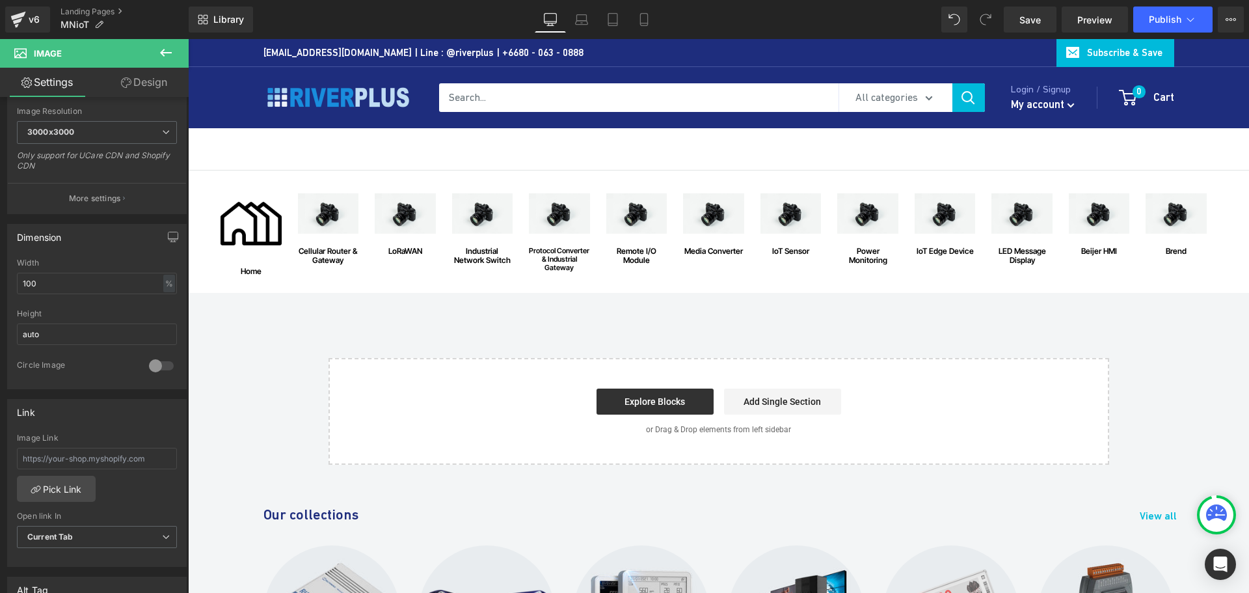
type input "Home"
drag, startPoint x: 48, startPoint y: 283, endPoint x: -51, endPoint y: 284, distance: 98.9
click at [0, 284] on html "Image You are previewing how the will restyle your page. You can not edit Eleme…" at bounding box center [624, 296] width 1249 height 593
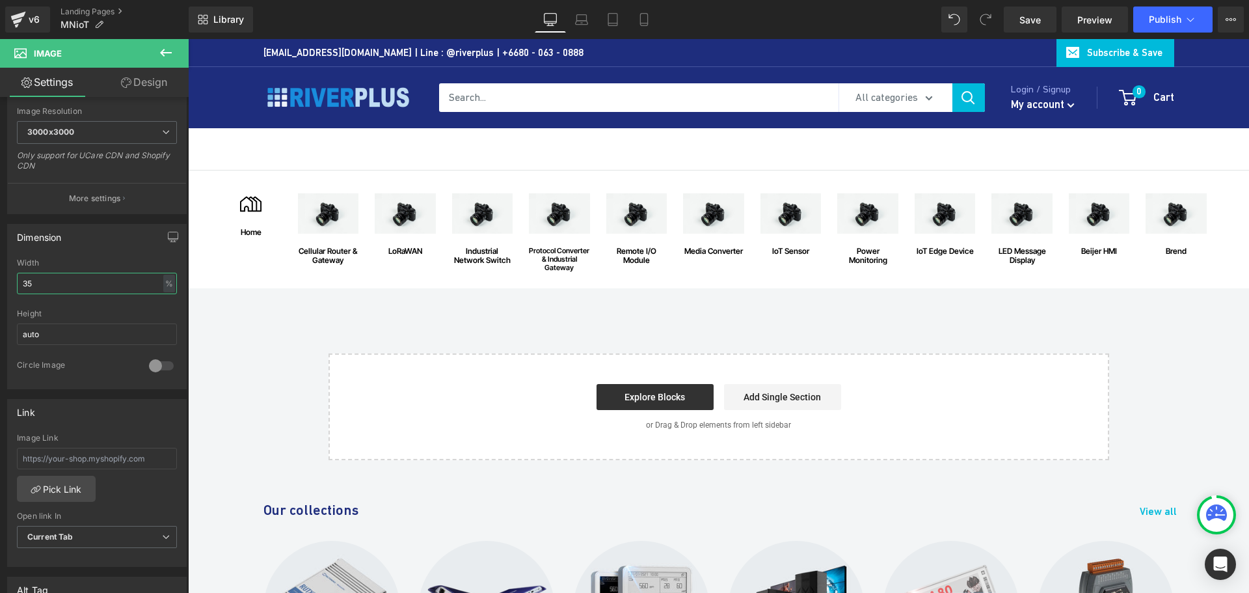
drag, startPoint x: 72, startPoint y: 284, endPoint x: -26, endPoint y: 285, distance: 98.2
click at [0, 285] on html "Image You are previewing how the will restyle your page. You can not edit Eleme…" at bounding box center [624, 296] width 1249 height 593
drag, startPoint x: 64, startPoint y: 286, endPoint x: -97, endPoint y: 273, distance: 161.2
click at [0, 273] on html "Image You are previewing how the will restyle your page. You can not edit Eleme…" at bounding box center [624, 296] width 1249 height 593
type input "5"
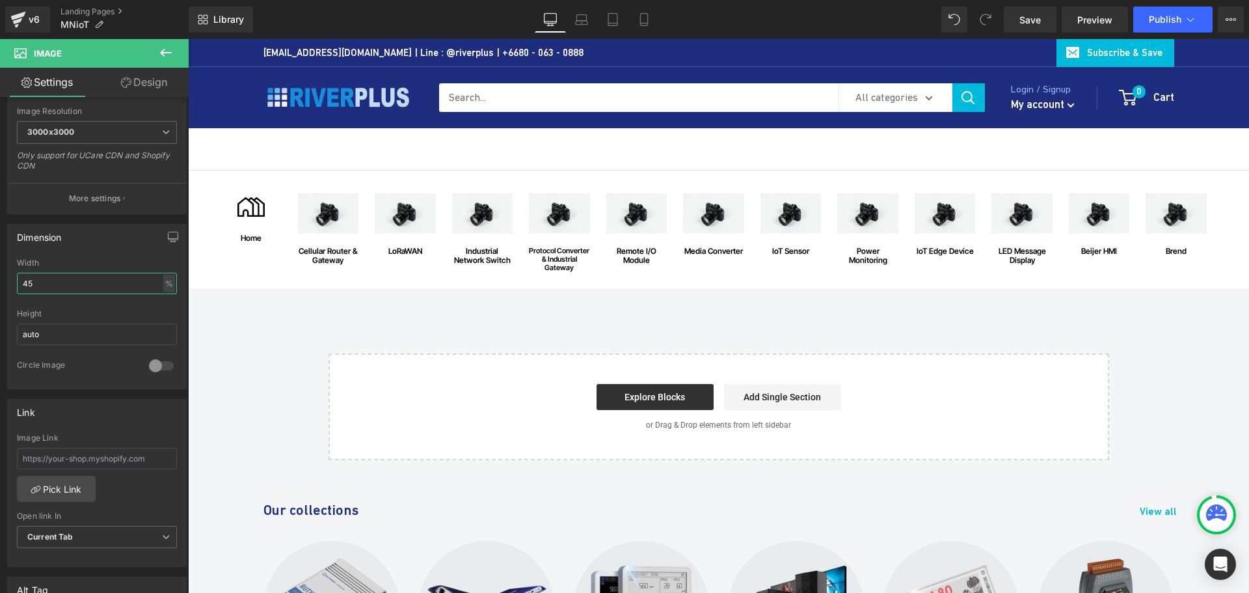
type input "4"
type input "55"
click at [1031, 21] on span "Save" at bounding box center [1029, 20] width 21 height 14
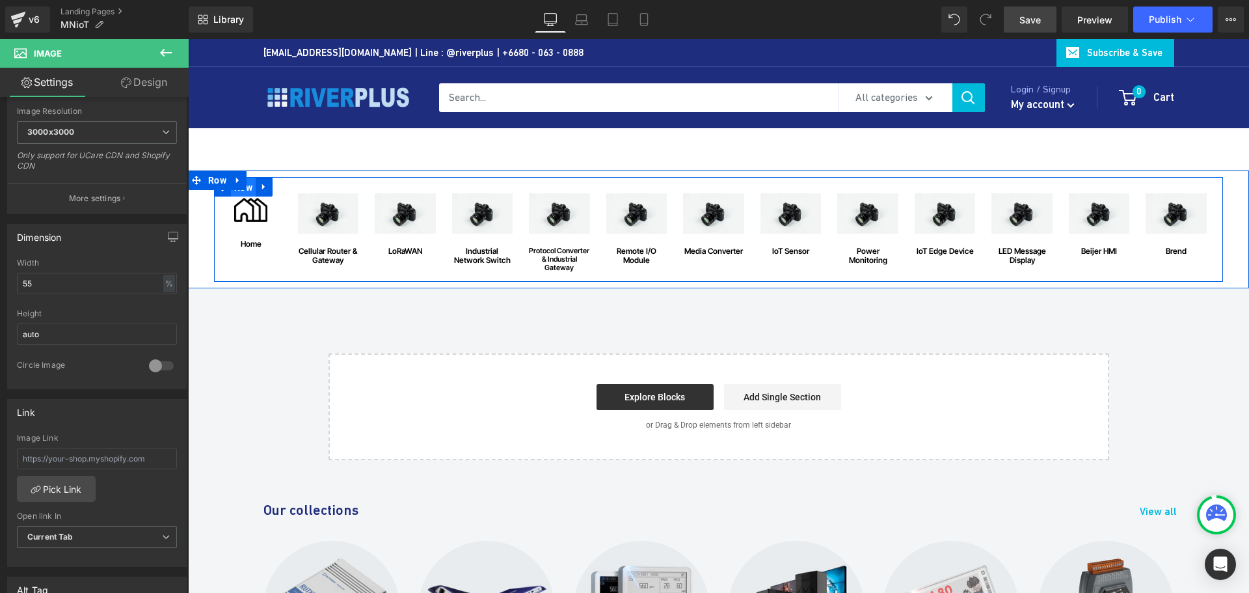
click at [237, 193] on span "Row" at bounding box center [243, 188] width 25 height 20
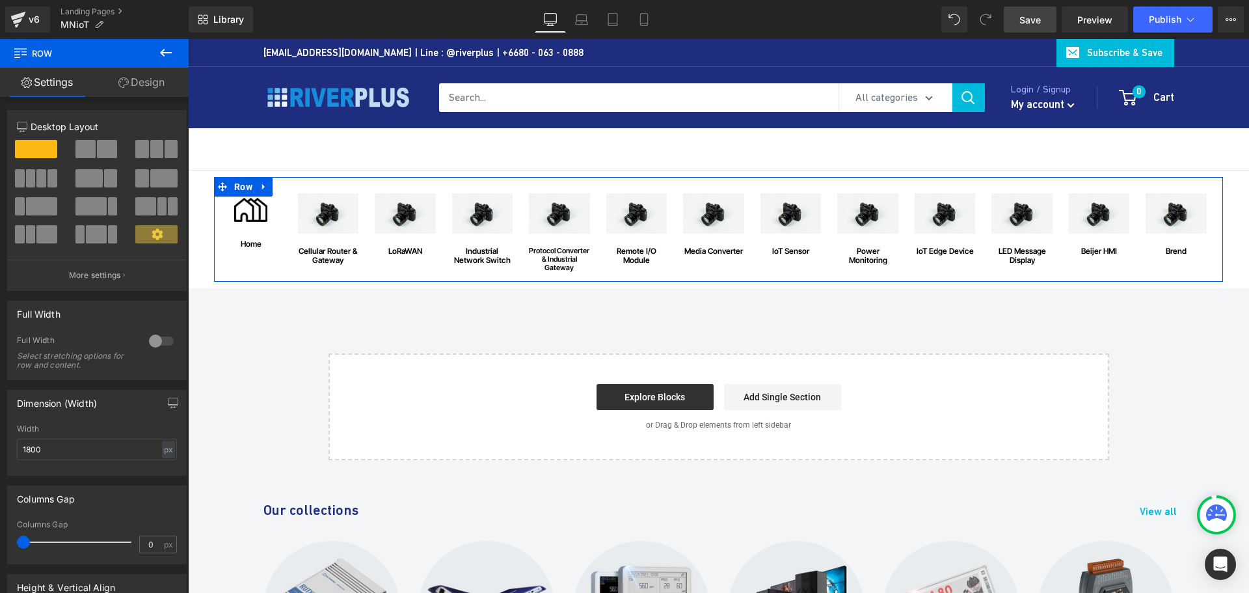
click at [148, 84] on link "Design" at bounding box center [141, 82] width 94 height 29
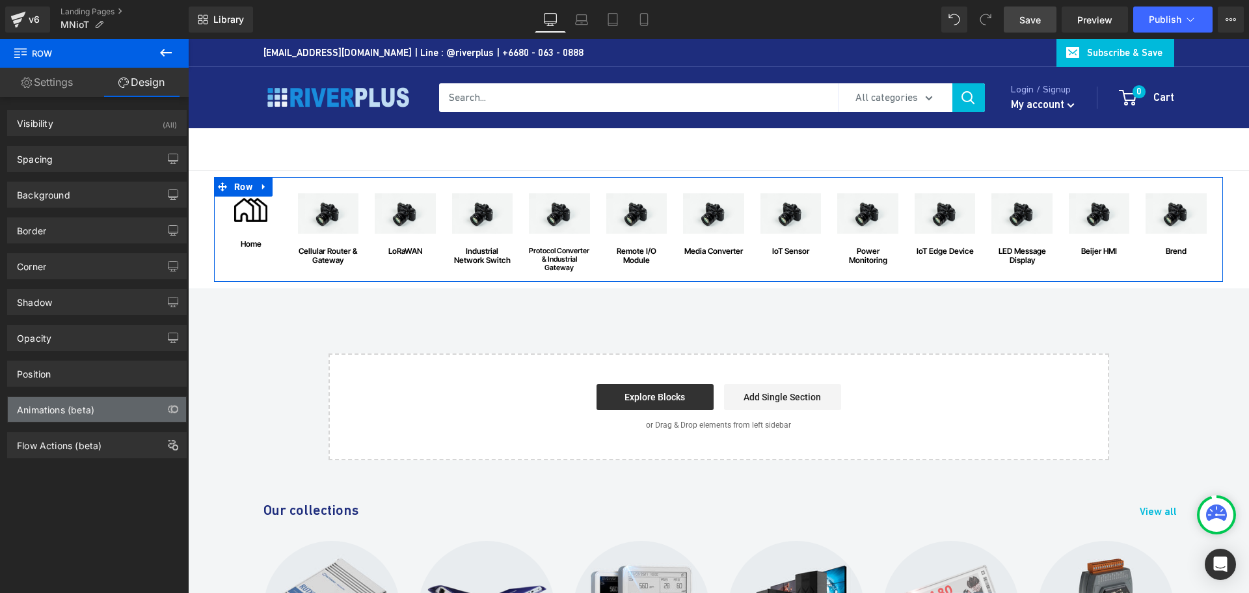
click at [110, 412] on div "Animations (beta)" at bounding box center [97, 409] width 178 height 25
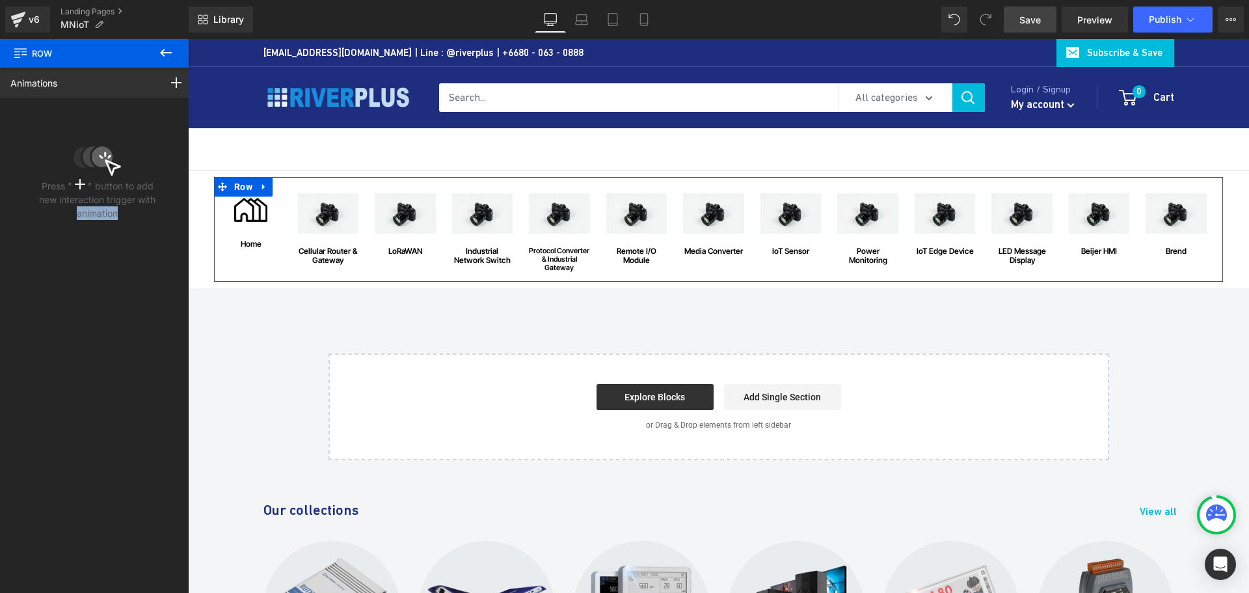
click at [110, 412] on div "Animations Scroll Into view While scrolling in view After page finish loading T…" at bounding box center [97, 319] width 195 height 502
click at [172, 81] on icon at bounding box center [176, 82] width 10 height 10
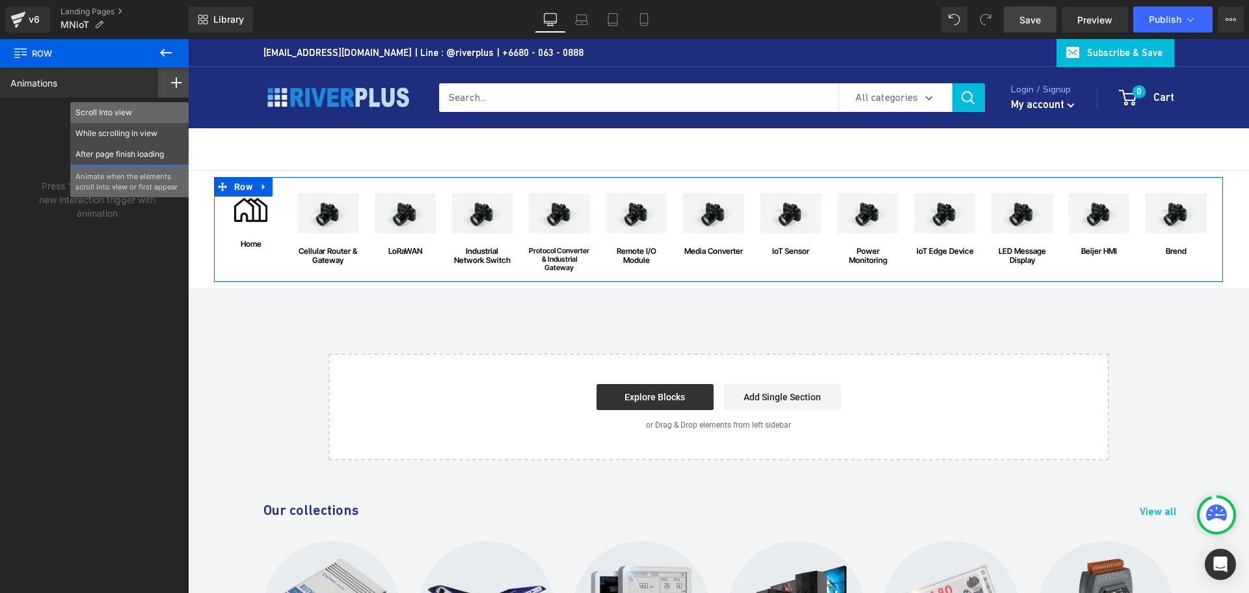
click at [93, 113] on p "Scroll Into view" at bounding box center [129, 113] width 109 height 12
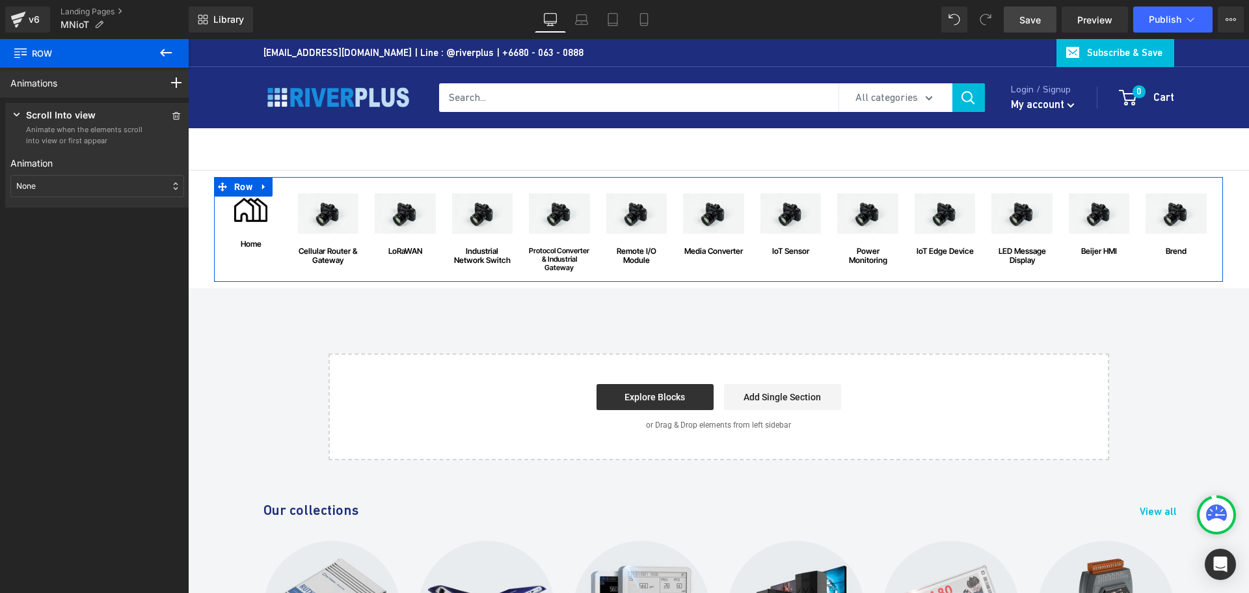
click at [51, 195] on div "None" at bounding box center [97, 186] width 174 height 22
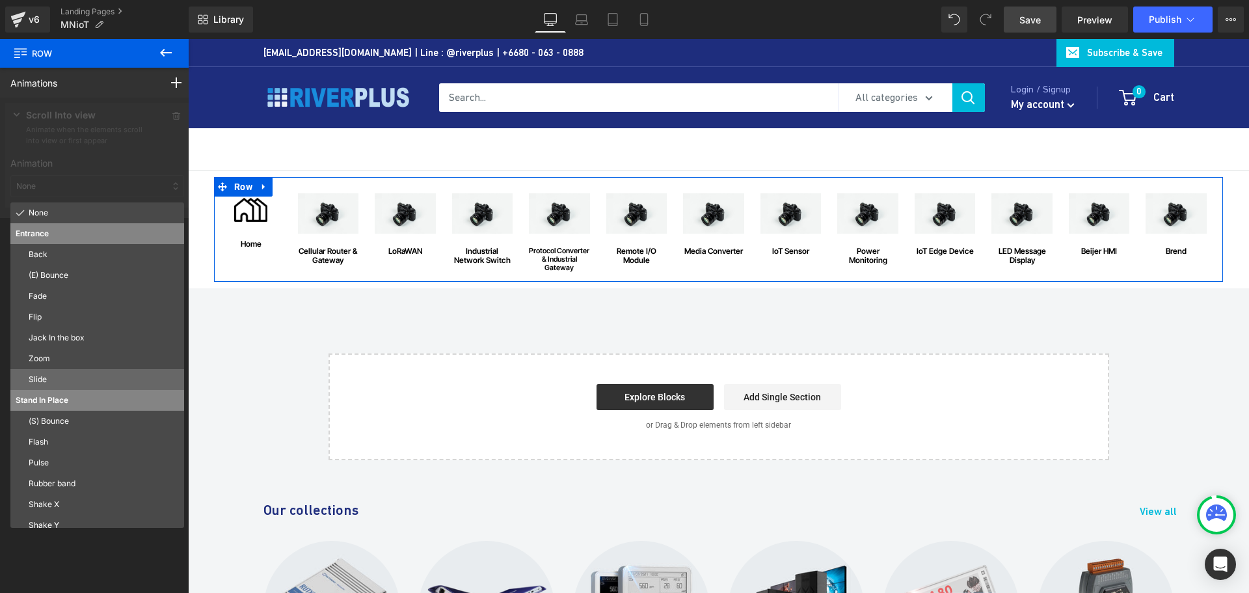
click at [50, 378] on p "Slide" at bounding box center [104, 379] width 150 height 12
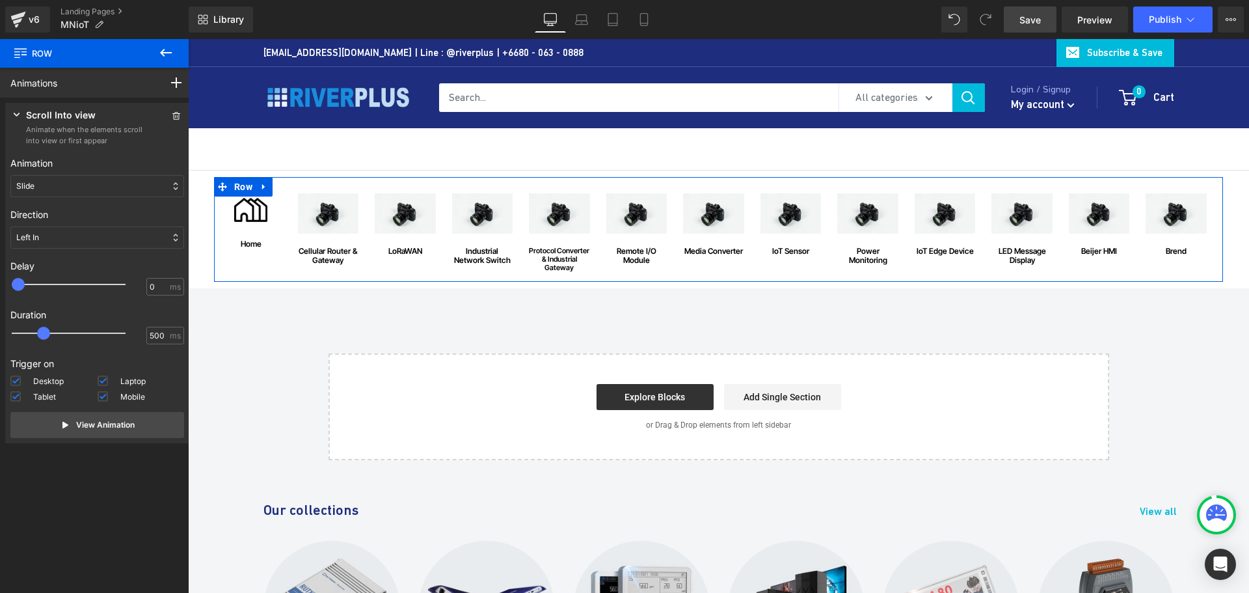
click at [60, 237] on div "Left In" at bounding box center [97, 237] width 174 height 22
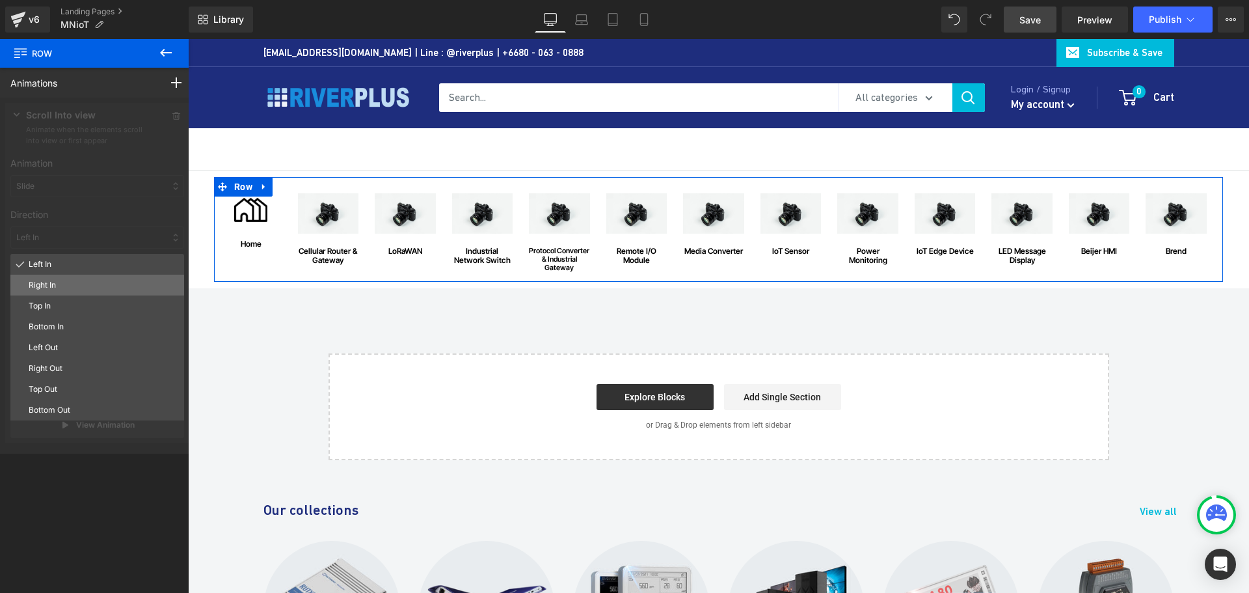
click at [53, 278] on div "Right In" at bounding box center [97, 285] width 174 height 21
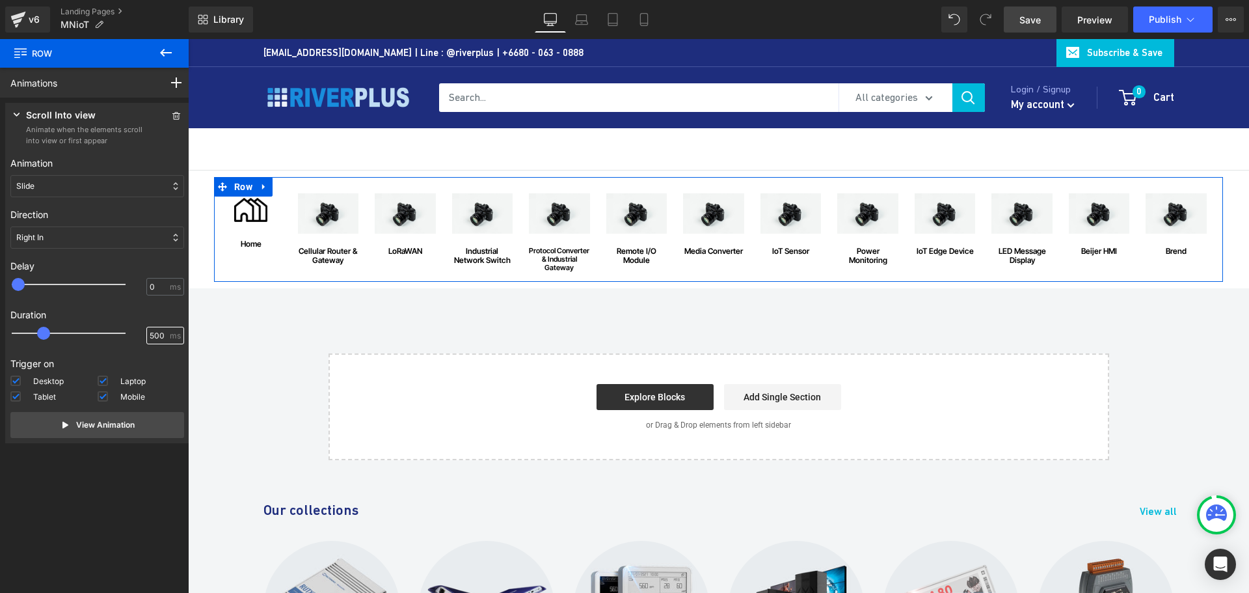
drag, startPoint x: 159, startPoint y: 331, endPoint x: 128, endPoint y: 332, distance: 30.6
click at [128, 332] on div "500 ms" at bounding box center [97, 337] width 174 height 20
type input "650"
click at [91, 304] on div "Duration 650 650 ms" at bounding box center [97, 326] width 174 height 49
click at [84, 425] on p "View Animation" at bounding box center [105, 425] width 59 height 12
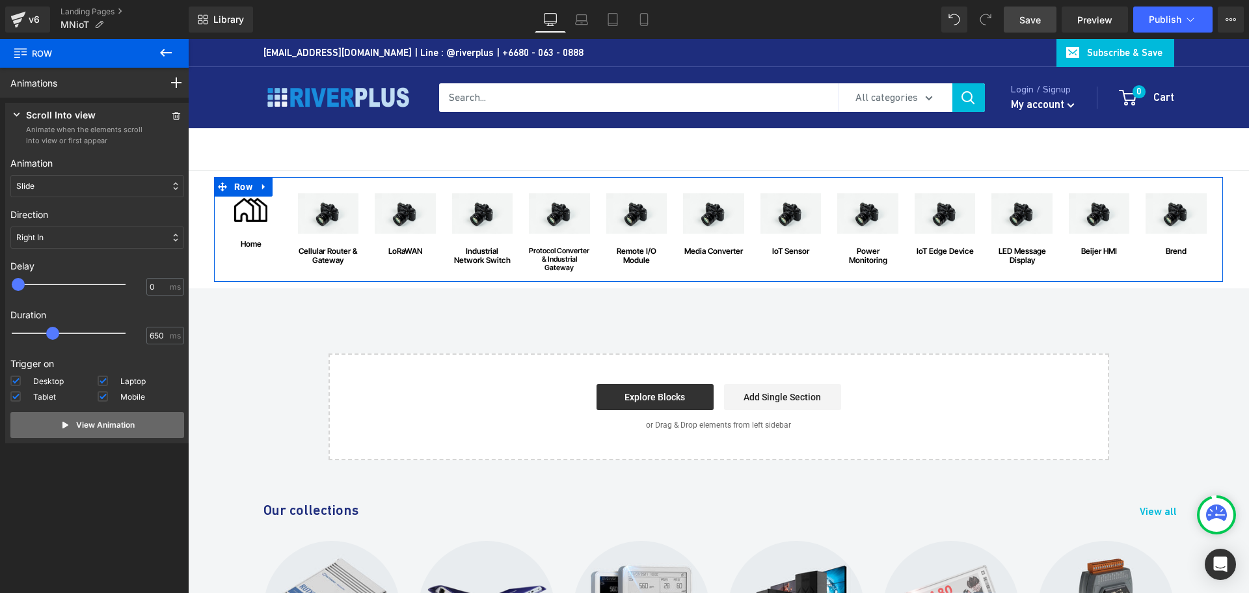
click at [84, 425] on p "View Animation" at bounding box center [105, 425] width 59 height 12
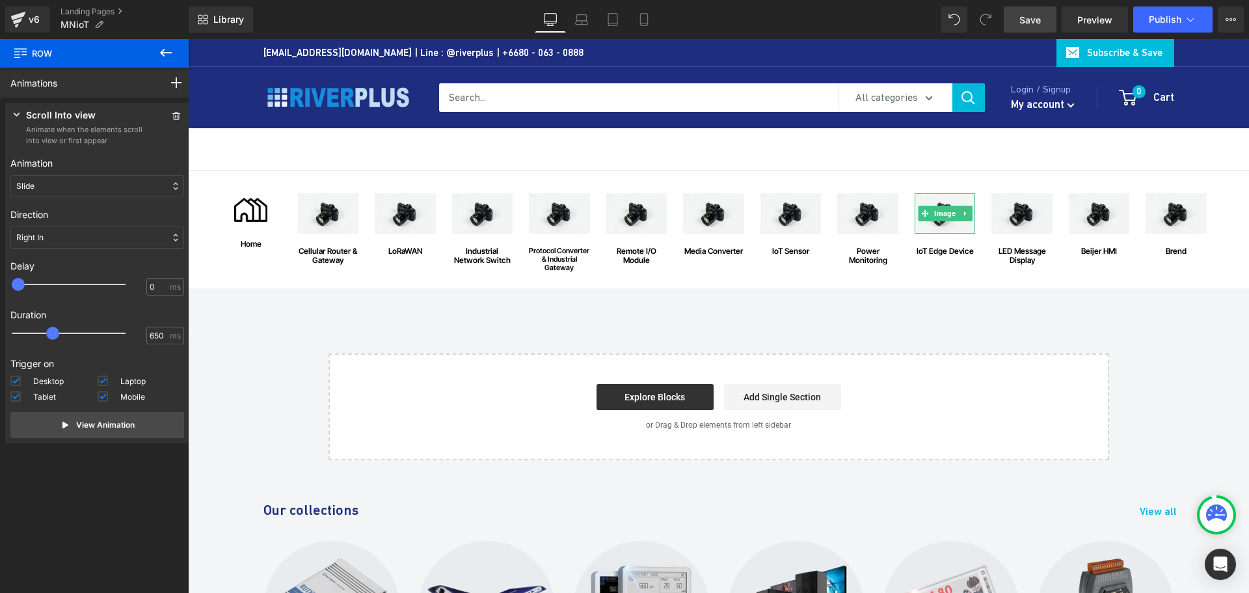
click at [1032, 14] on span "Save" at bounding box center [1029, 20] width 21 height 14
click at [831, 327] on div "Image home Text Block Row Image Cellular Router & Gateway Text Block Row Image …" at bounding box center [718, 315] width 1061 height 290
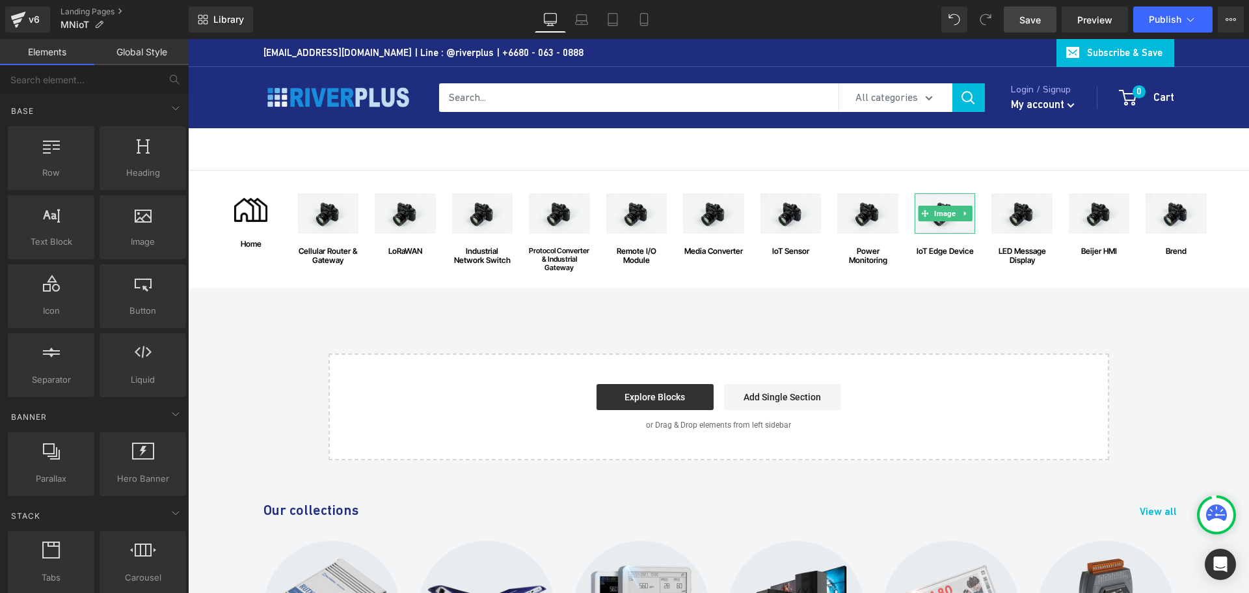
click at [859, 317] on div "Image home Text Block Row Image Cellular Router & Gateway Text Block Row Image …" at bounding box center [718, 315] width 1061 height 290
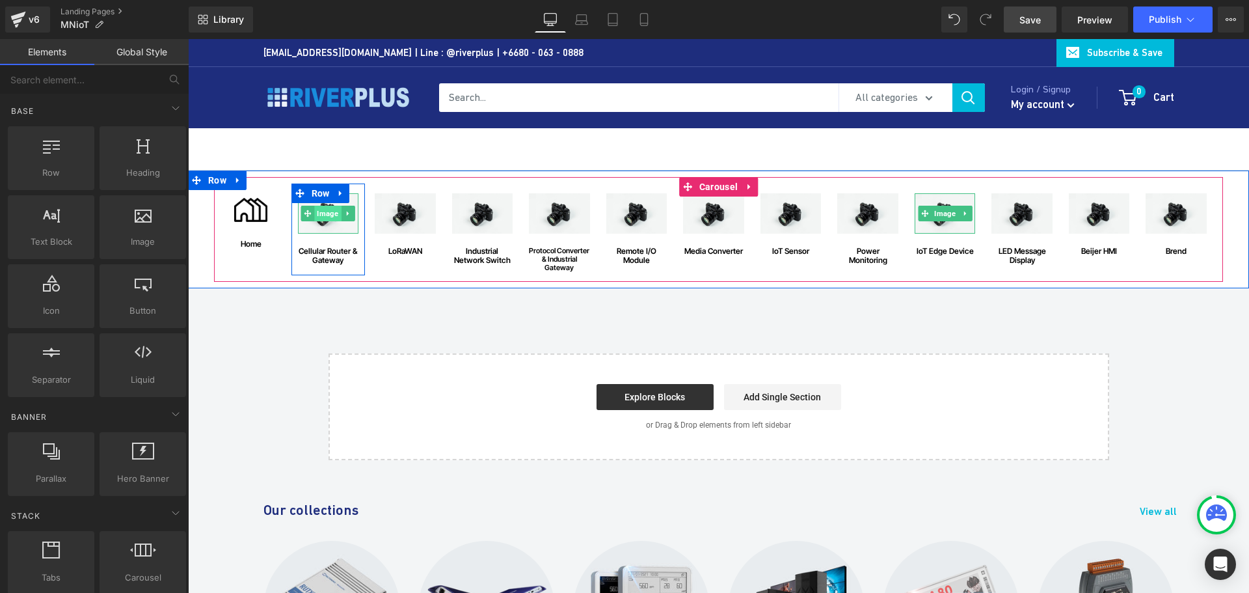
click at [320, 216] on span "Image" at bounding box center [328, 214] width 27 height 16
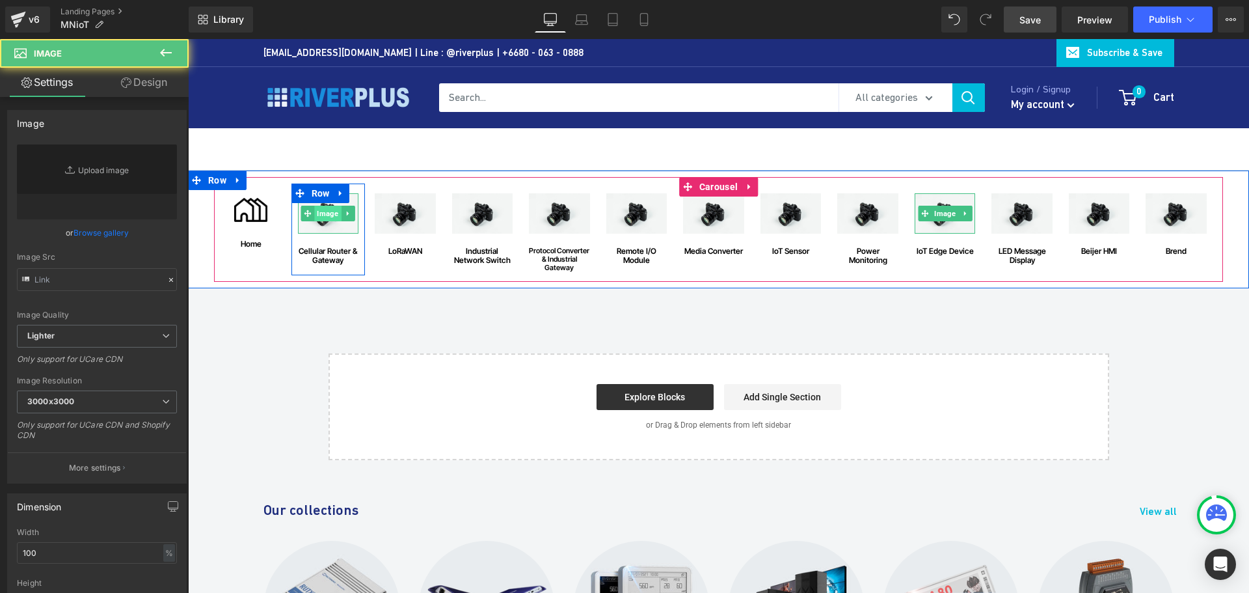
type input "//d1um8515vdn9kb.cloudfront.net/images/parallax.jpg"
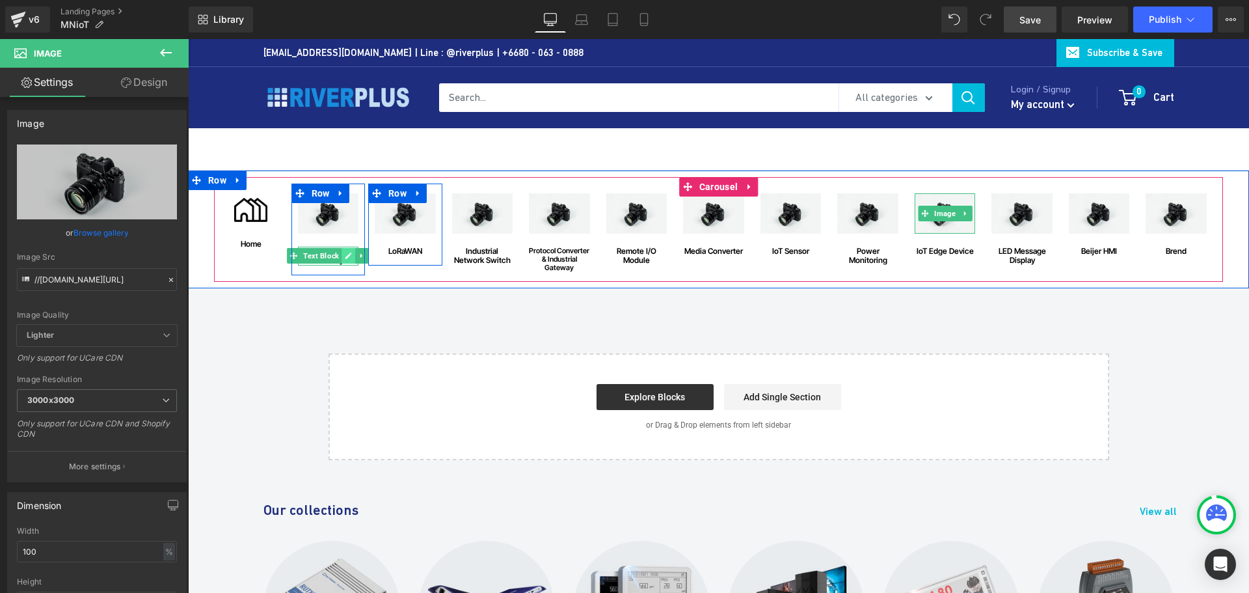
click at [345, 258] on icon at bounding box center [348, 255] width 7 height 7
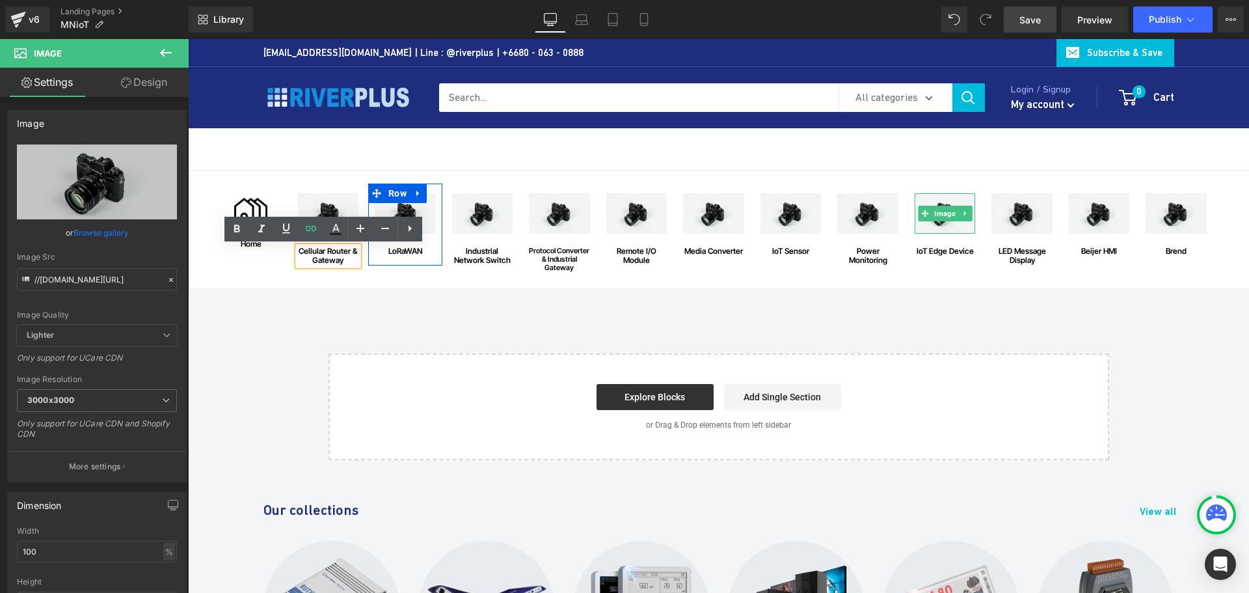
click at [320, 258] on div "Cellular Router & Gateway" at bounding box center [328, 256] width 61 height 19
click at [319, 259] on div "Cellular Router & Gateway" at bounding box center [328, 256] width 61 height 19
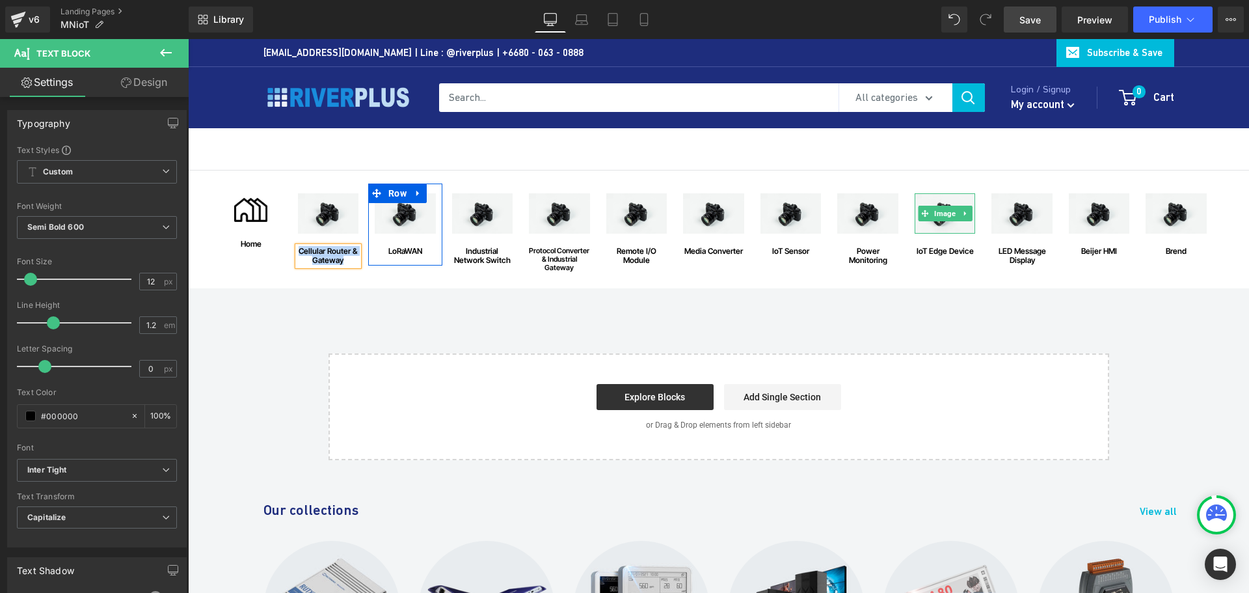
copy div "Cellular Router & Gateway"
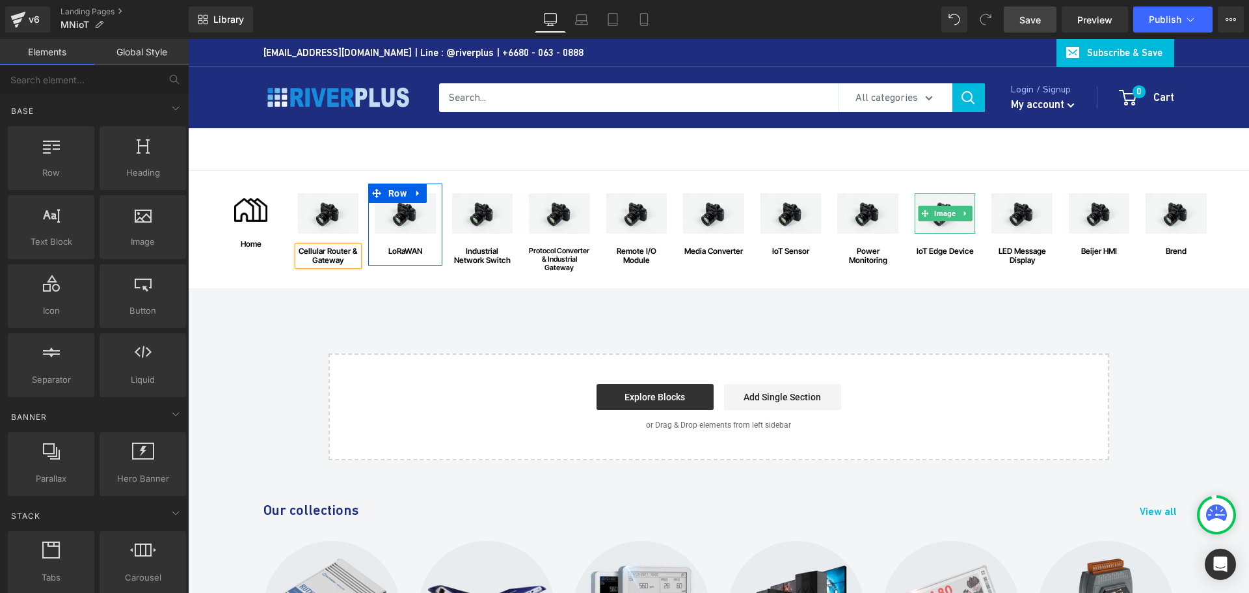
click at [358, 317] on div "Image home Text Block Row Image Cellular Router & Gateway Text Block Row Image …" at bounding box center [718, 315] width 1061 height 290
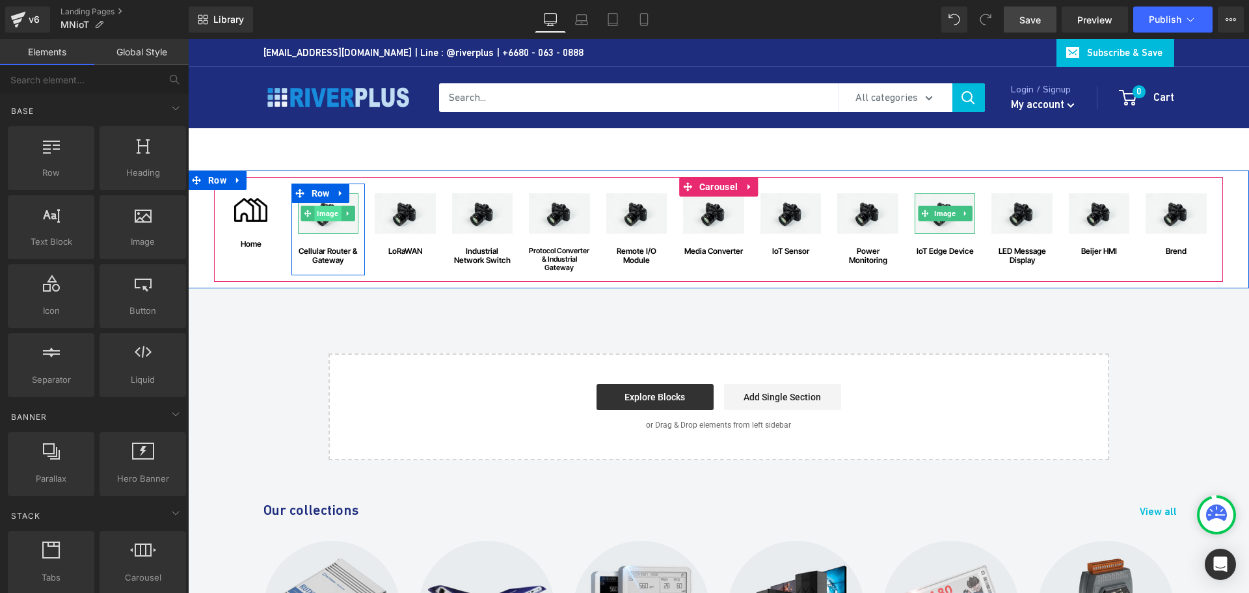
click at [323, 215] on span "Image" at bounding box center [328, 214] width 27 height 16
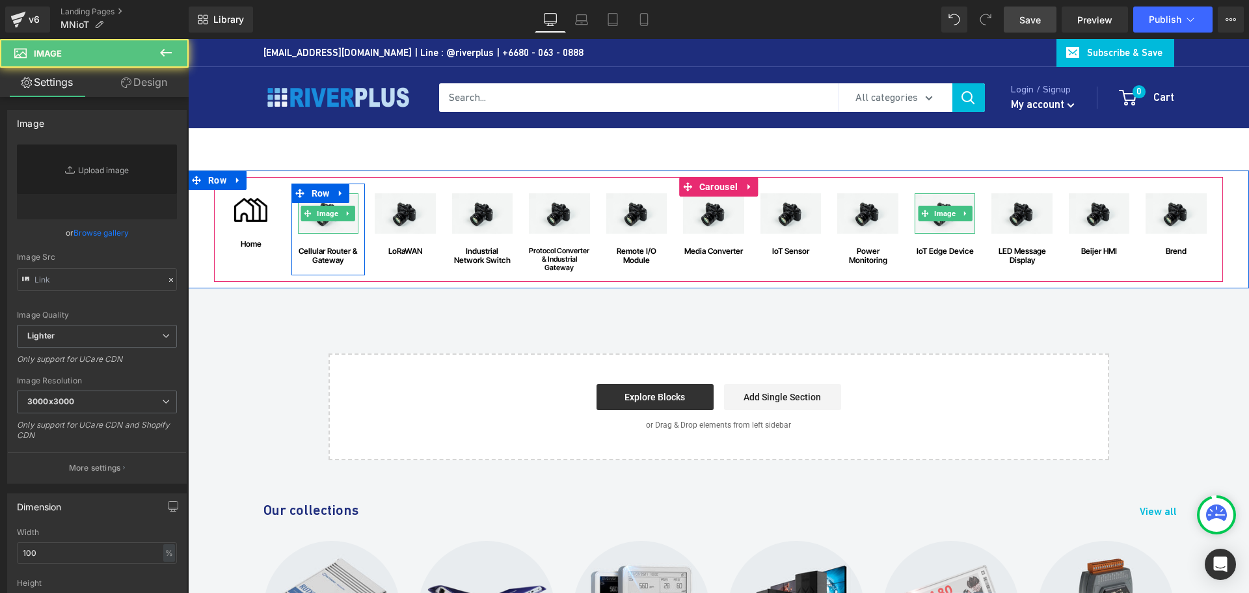
type input "//d1um8515vdn9kb.cloudfront.net/images/parallax.jpg"
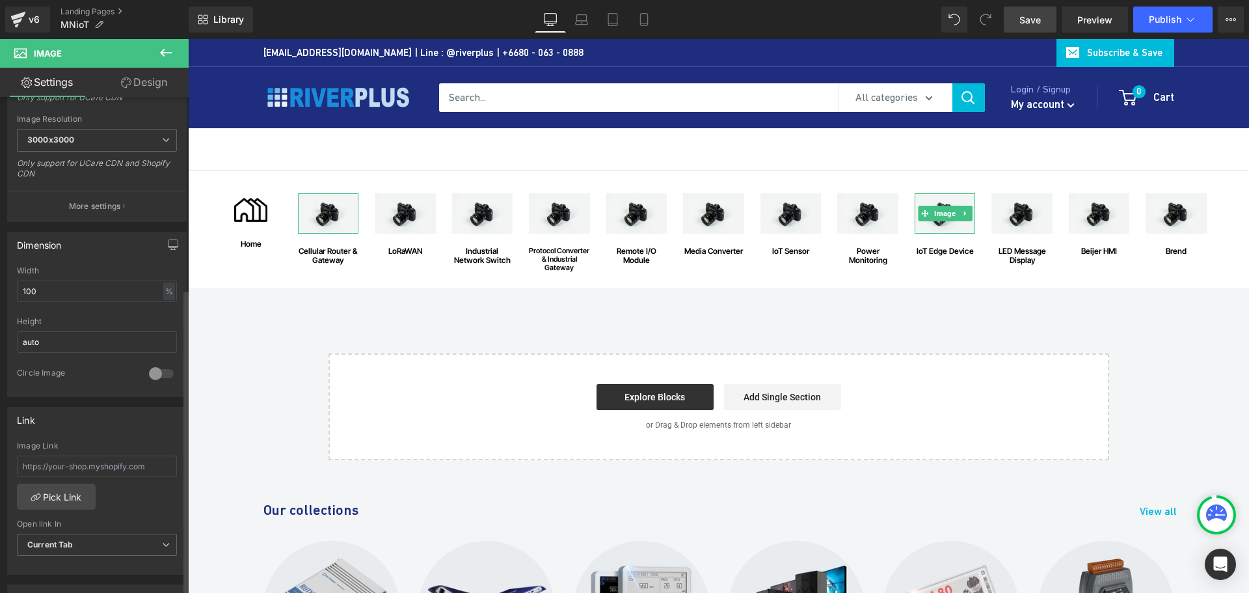
scroll to position [585, 0]
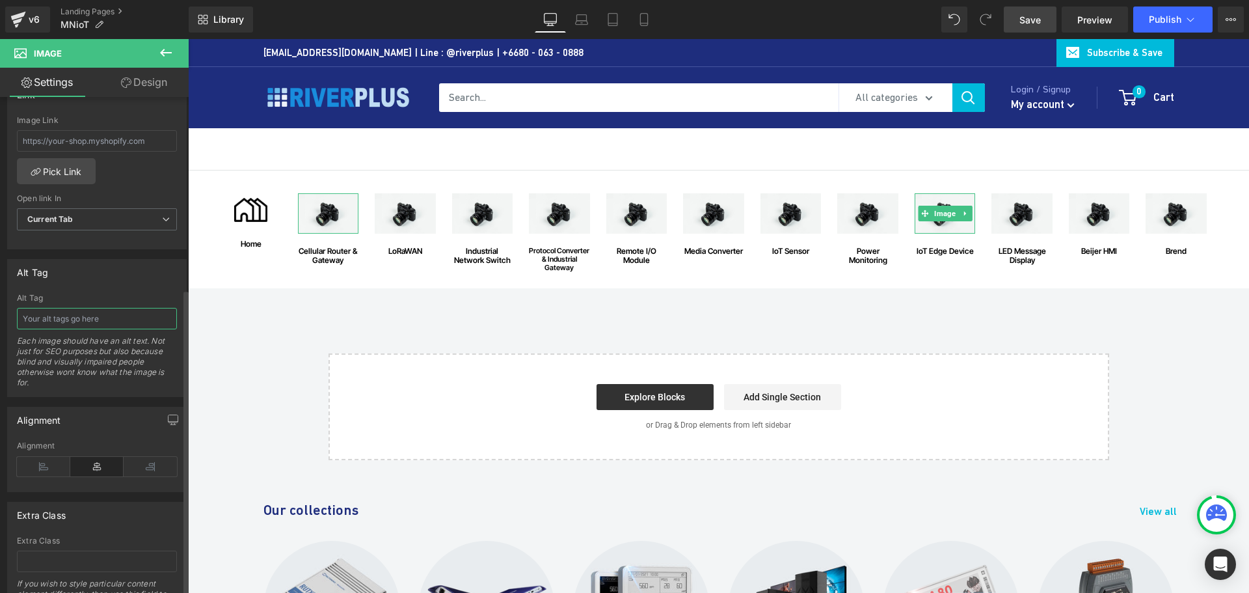
click at [80, 321] on input "text" at bounding box center [97, 318] width 160 height 21
paste input "Cellular Router & Gateway"
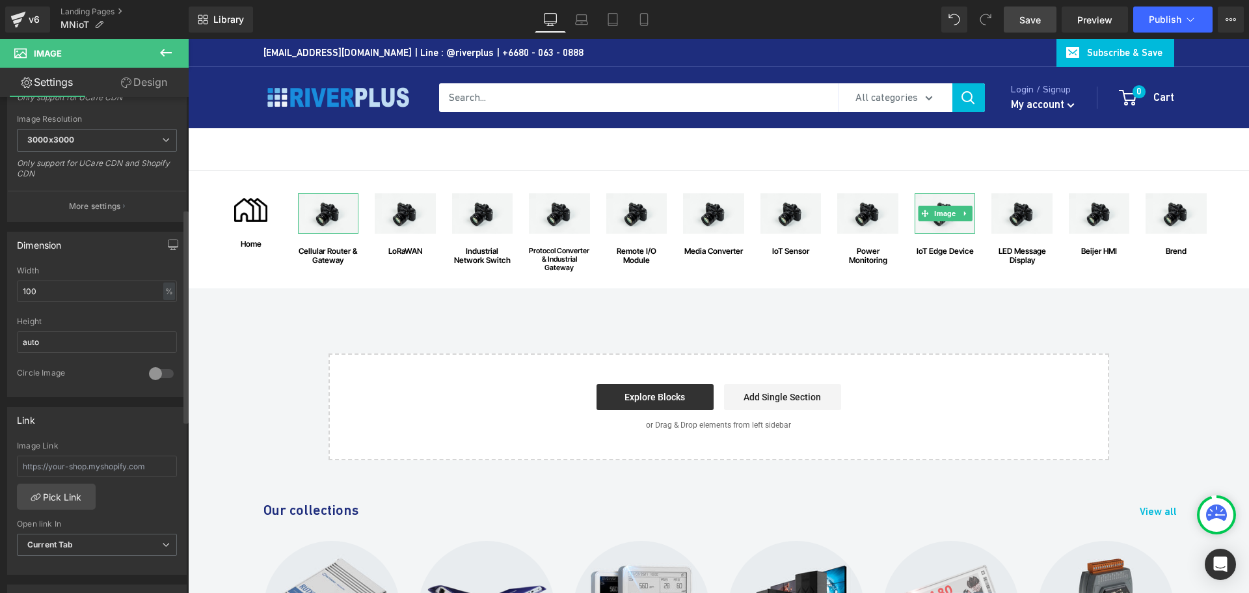
scroll to position [0, 0]
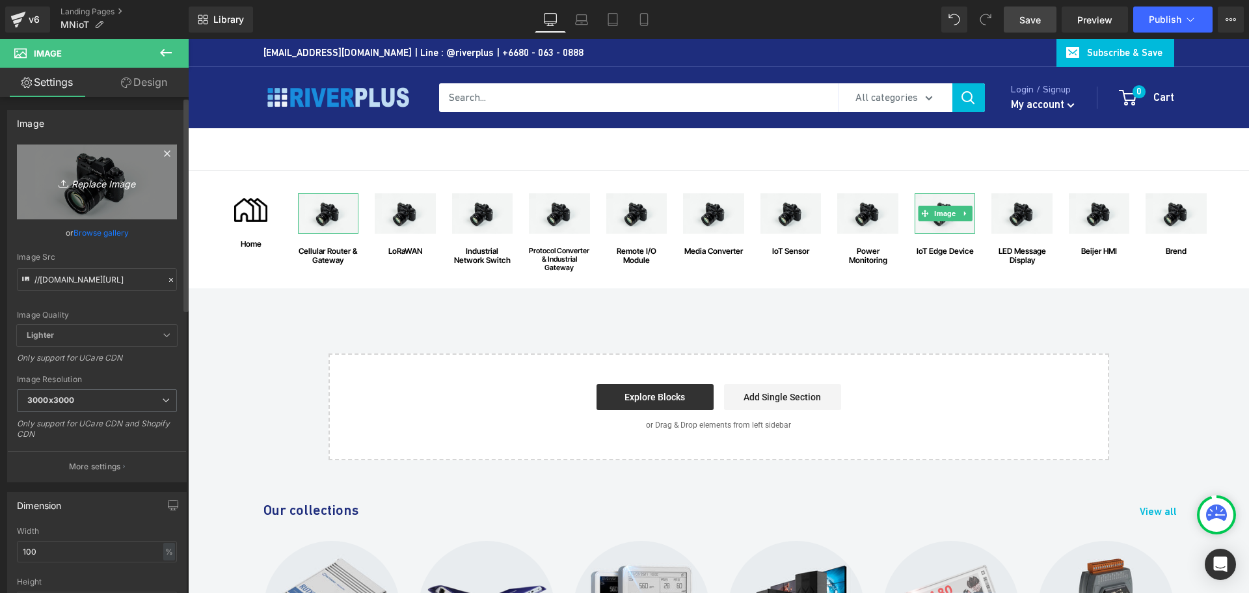
type input "Cellular Router & Gateway"
click at [102, 181] on icon "Replace Image" at bounding box center [97, 182] width 104 height 16
type input "C:\fakepath\Cellular-Router-&-Gateway.png"
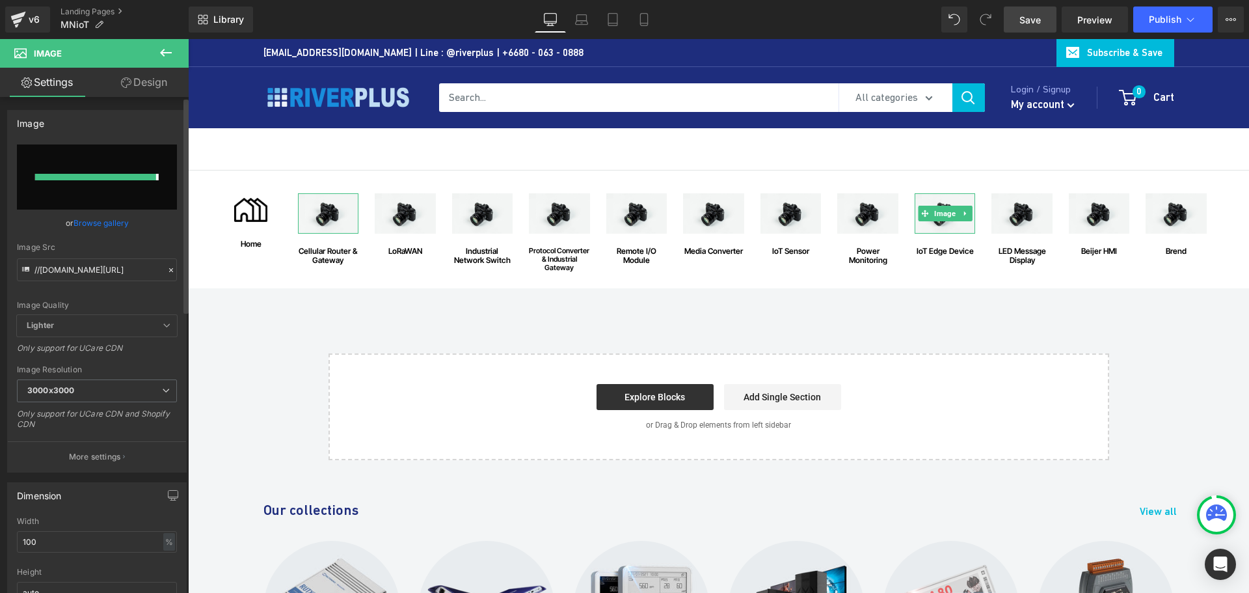
type input "https://ucarecdn.com/1c20268f-1fb7-437a-922c-e4aa9d9c9d24/-/format/auto/-/previ…"
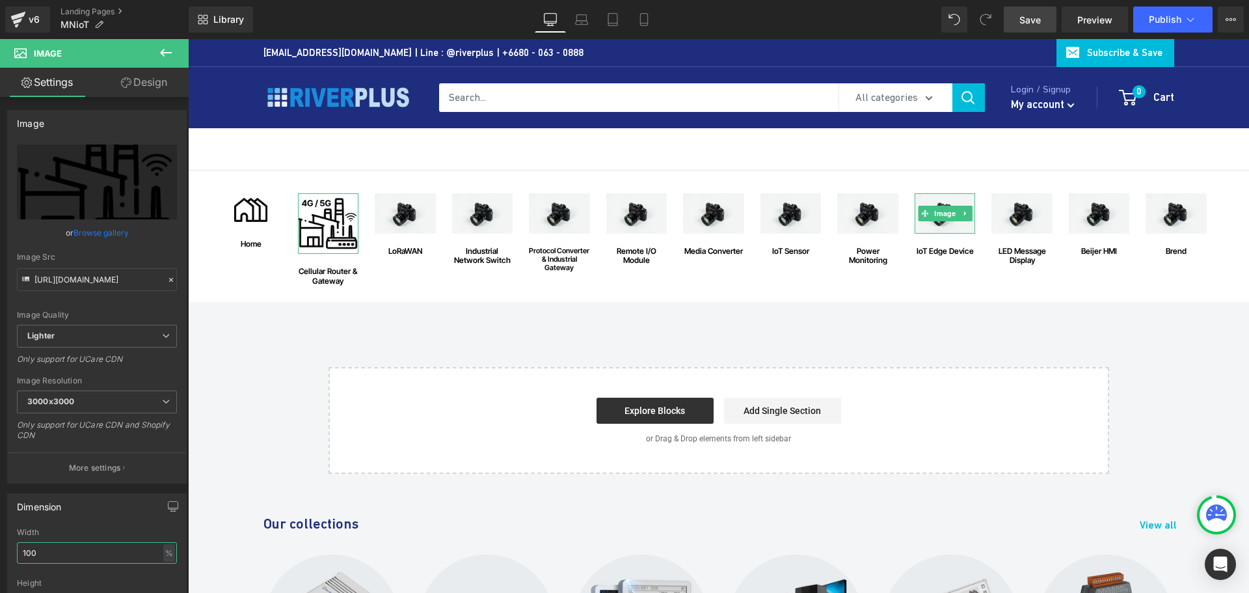
drag, startPoint x: 53, startPoint y: 557, endPoint x: -27, endPoint y: 535, distance: 82.2
click at [0, 535] on html "Image You are previewing how the will restyle your page. You can not edit Eleme…" at bounding box center [624, 296] width 1249 height 593
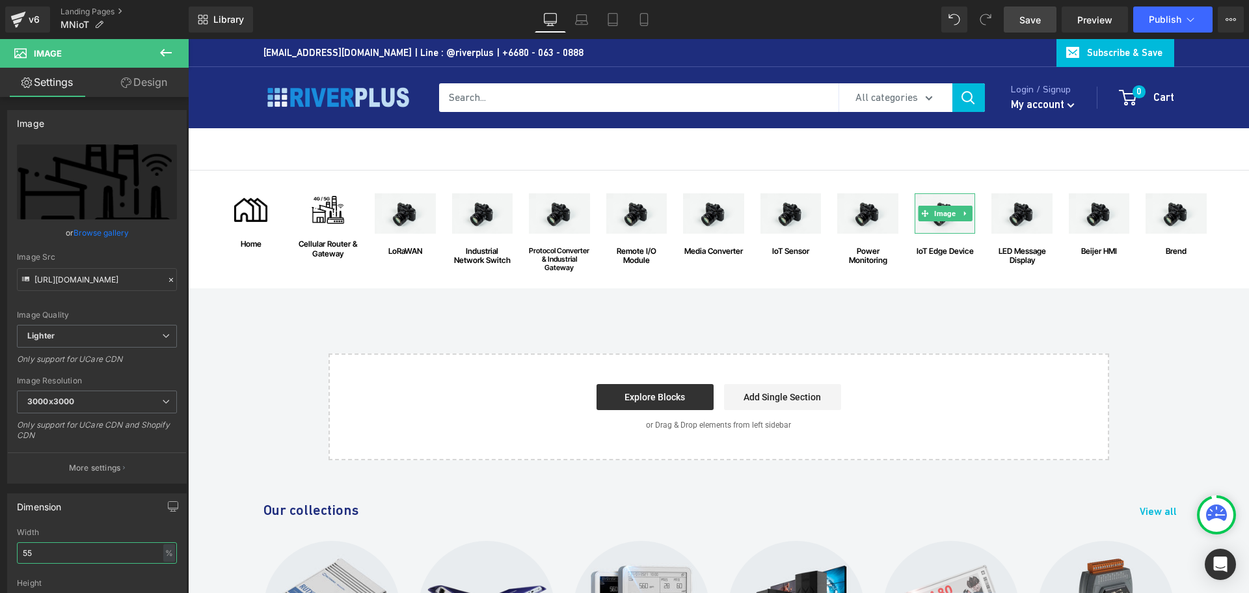
type input "55"
click at [1028, 30] on link "Save" at bounding box center [1030, 20] width 53 height 26
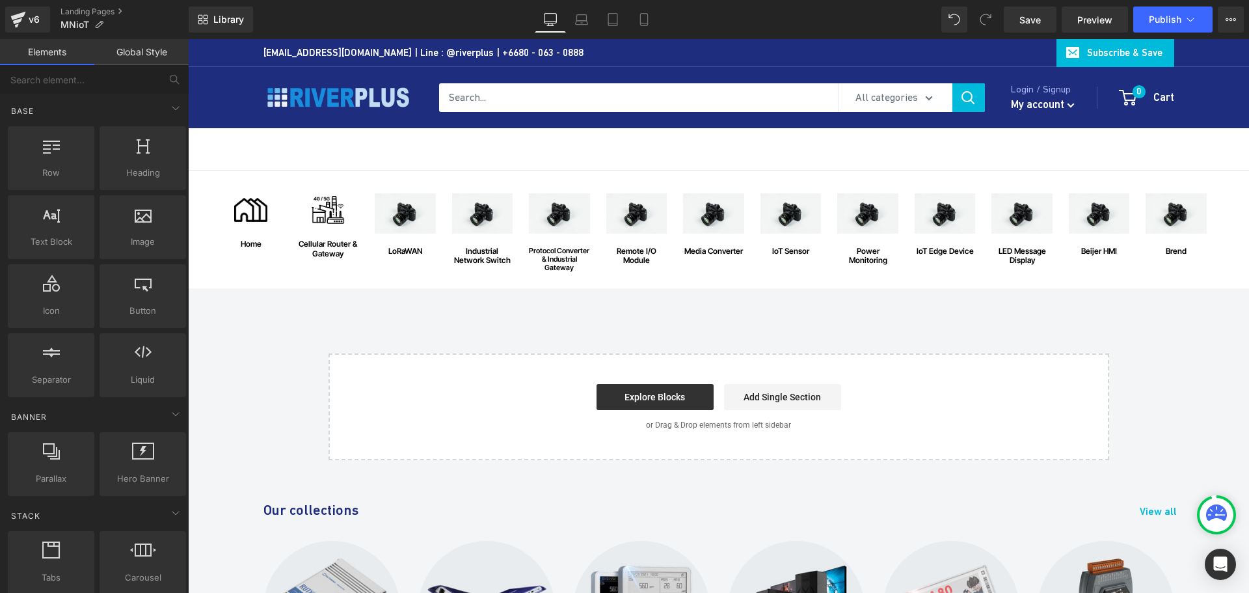
click at [442, 312] on div "Image home Text Block Row Image Cellular Router & Gateway Text Block Row Image …" at bounding box center [718, 315] width 1061 height 290
click at [793, 323] on div "Image home Text Block Row Image Cellular Router & Gateway Text Block Row Image …" at bounding box center [718, 315] width 1061 height 290
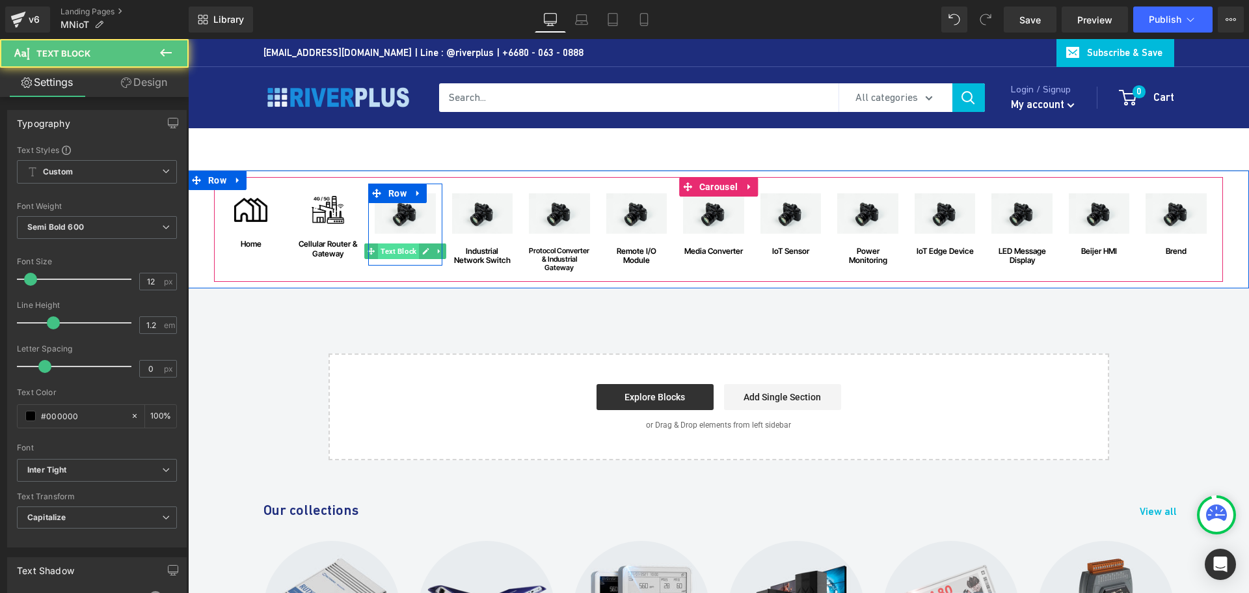
drag, startPoint x: 424, startPoint y: 254, endPoint x: 383, endPoint y: 254, distance: 41.6
click at [383, 254] on div "LoRaWAN Text Block" at bounding box center [405, 251] width 61 height 9
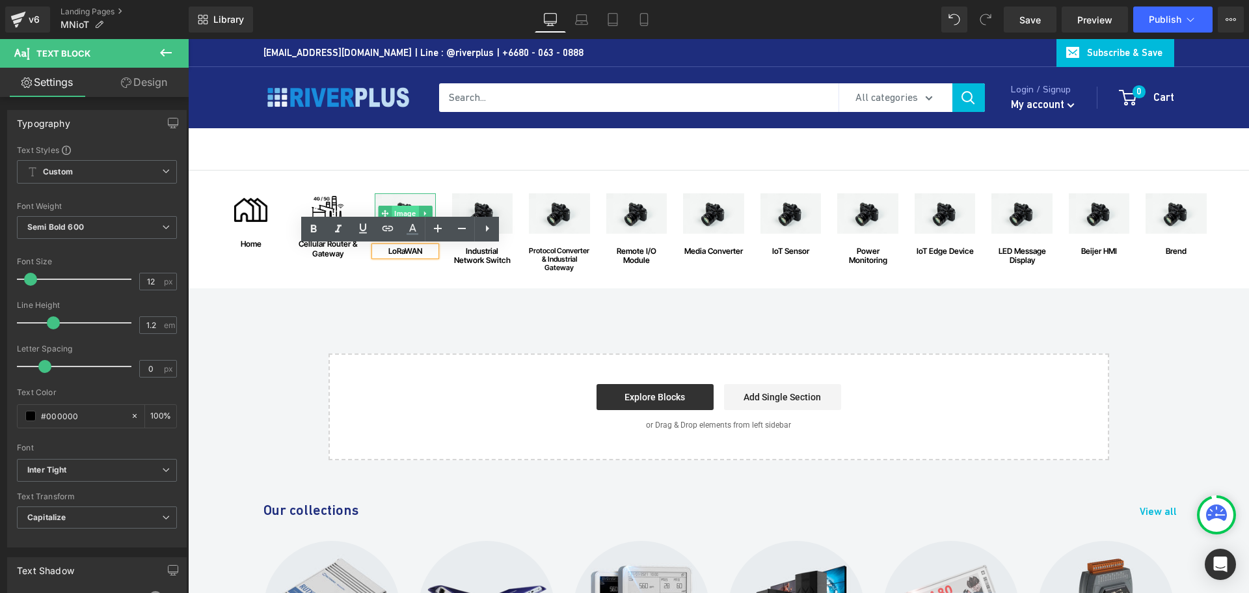
click at [406, 208] on span "Image" at bounding box center [405, 214] width 27 height 16
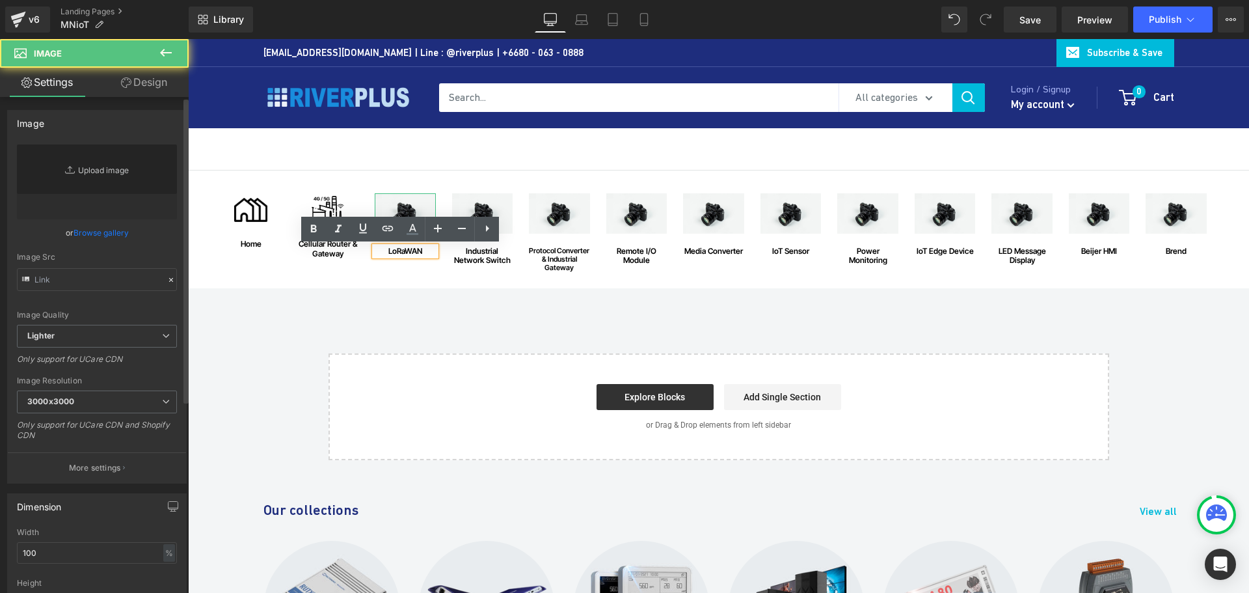
type input "//d1um8515vdn9kb.cloudfront.net/images/parallax.jpg"
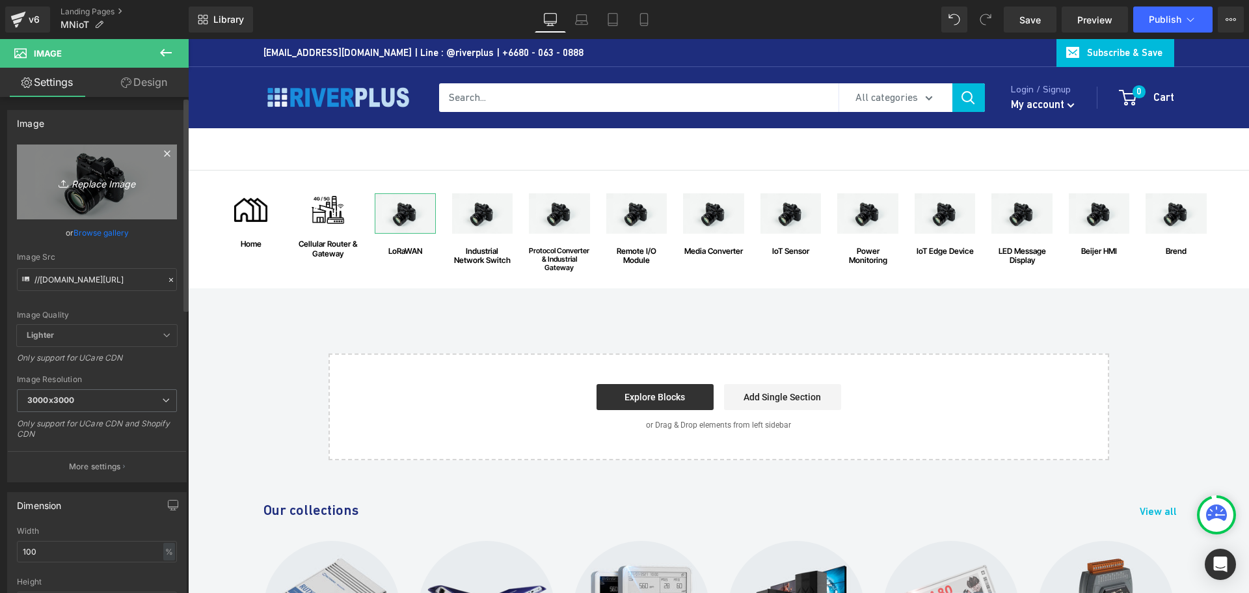
click at [84, 180] on icon "Replace Image" at bounding box center [97, 182] width 104 height 16
type input "C:\fakepath\LoRaWAN.png"
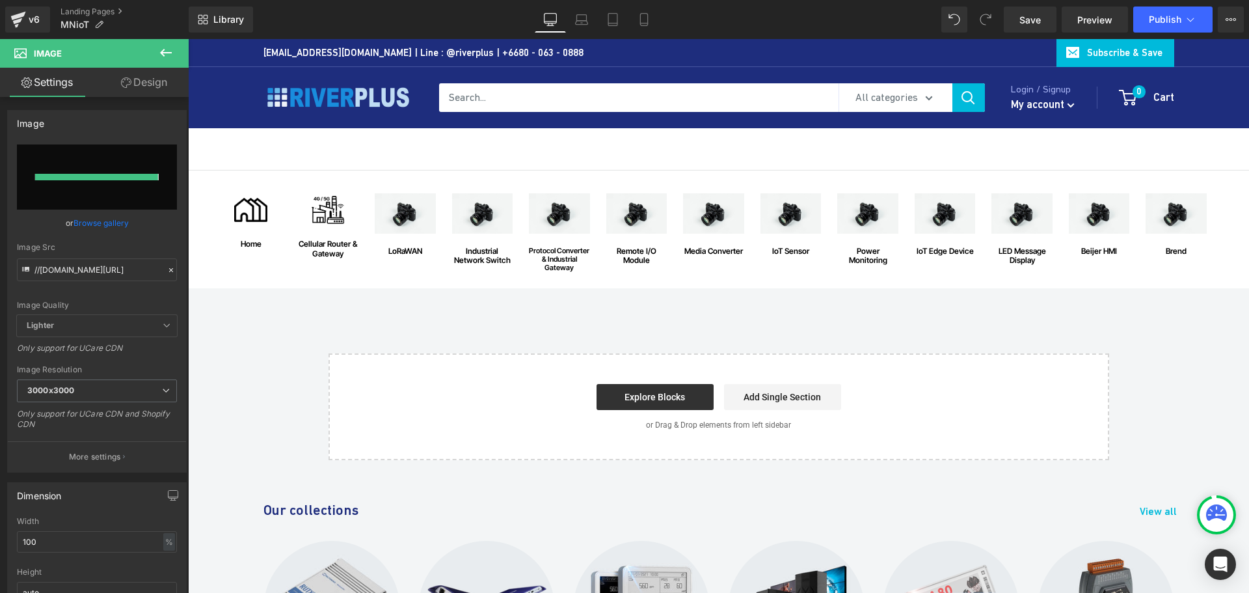
type input "https://ucarecdn.com/7774a069-6abb-4c12-81b4-69d63421e6dc/-/format/auto/-/previ…"
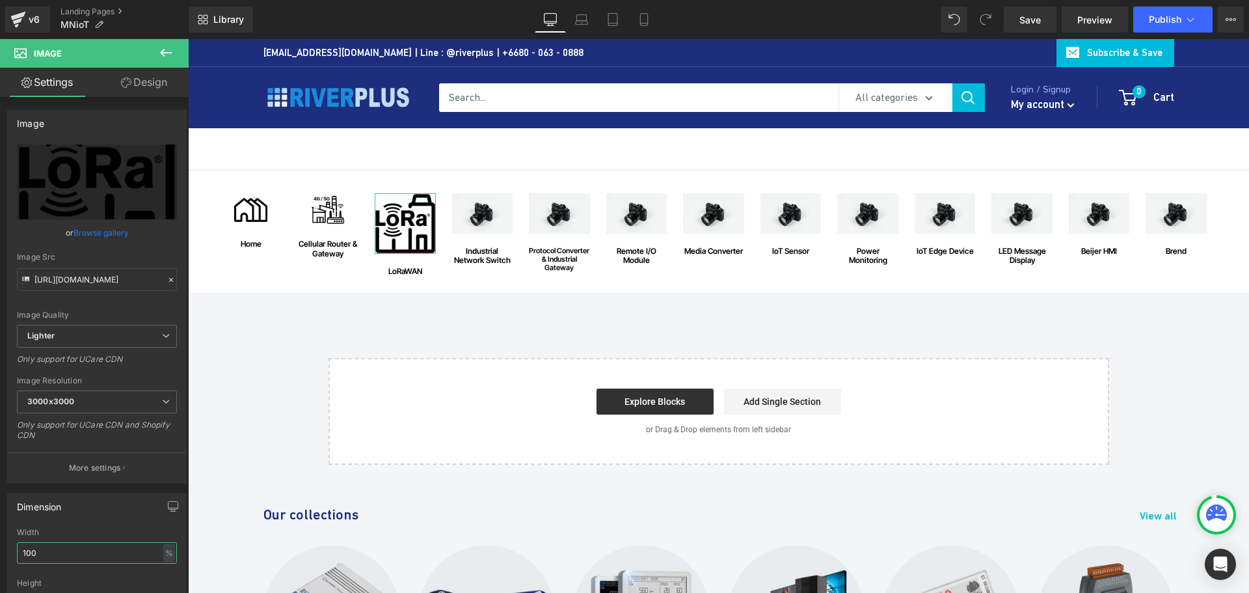
drag, startPoint x: 46, startPoint y: 553, endPoint x: -10, endPoint y: 552, distance: 56.0
click at [0, 552] on html "Image You are previewing how the will restyle your page. You can not edit Eleme…" at bounding box center [624, 296] width 1249 height 593
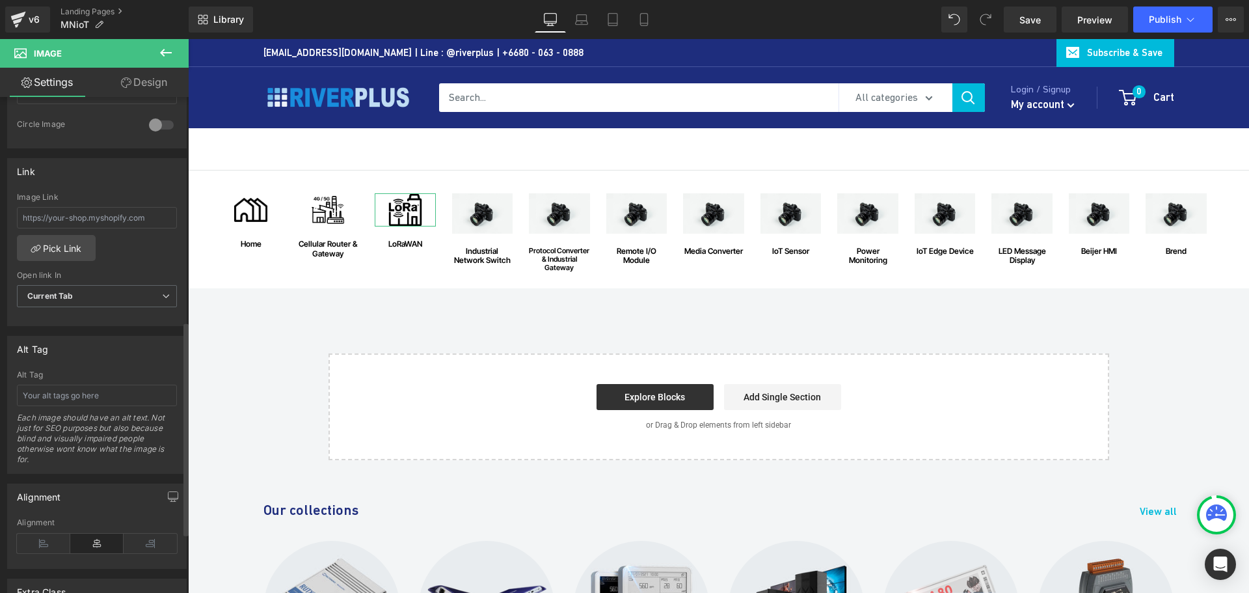
scroll to position [520, 0]
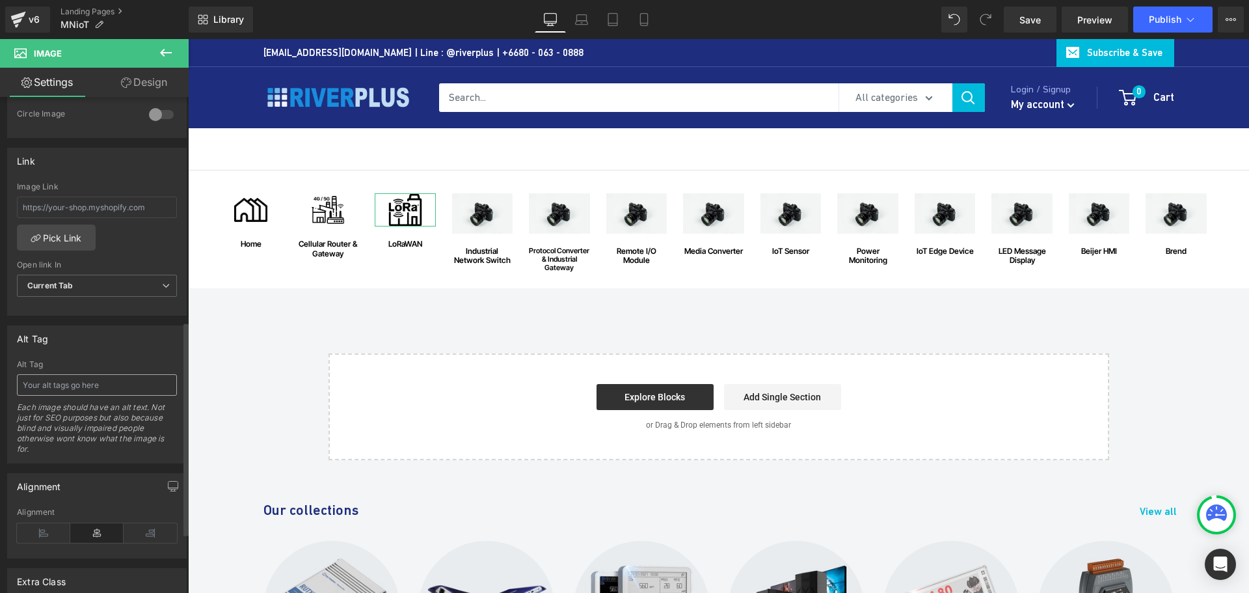
type input "55"
click at [57, 379] on input "text" at bounding box center [97, 384] width 160 height 21
paste input "LoRaWAN"
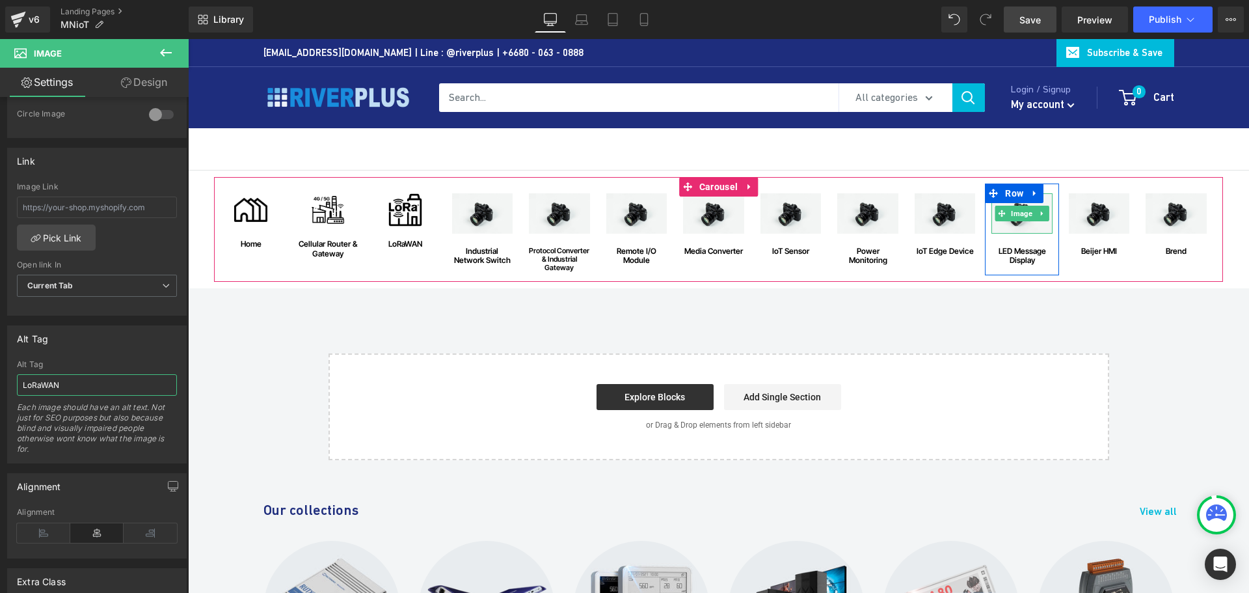
type input "LoRaWAN"
click at [1032, 18] on span "Save" at bounding box center [1029, 20] width 21 height 14
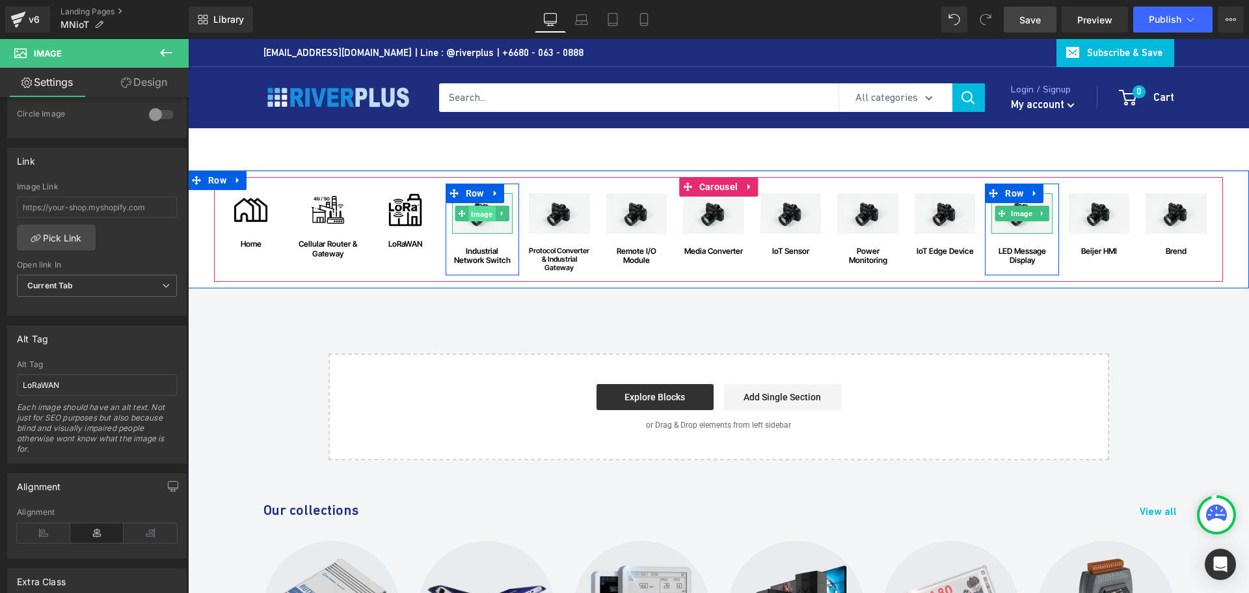
click at [481, 215] on span "Image" at bounding box center [482, 214] width 27 height 16
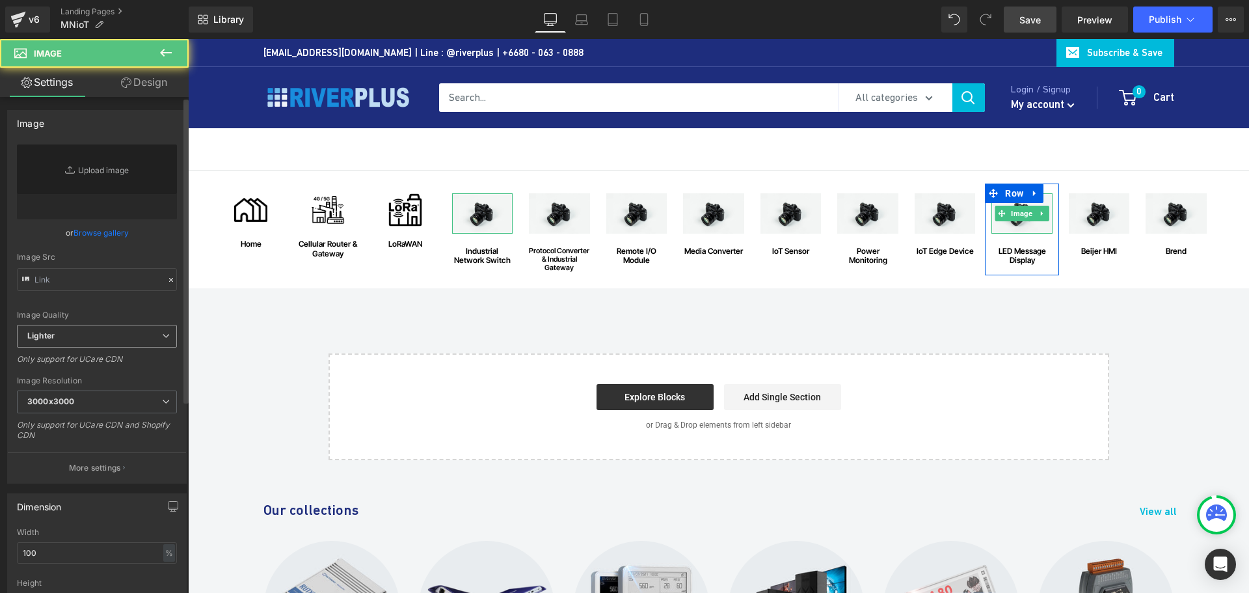
type input "//d1um8515vdn9kb.cloudfront.net/images/parallax.jpg"
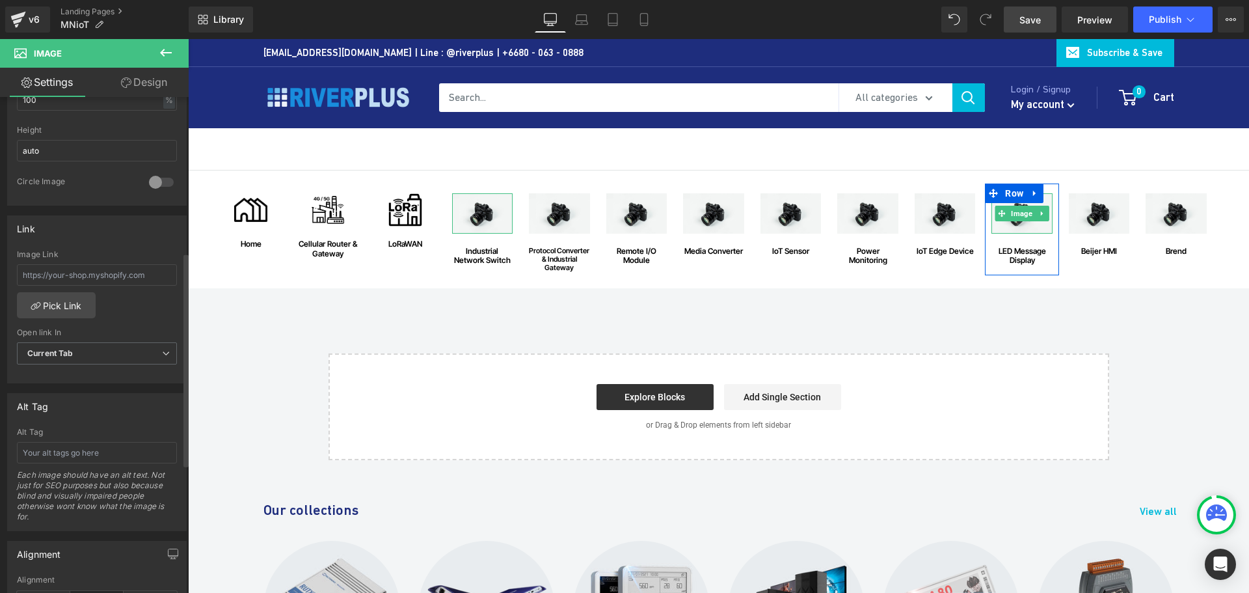
scroll to position [455, 0]
click at [98, 450] on input "text" at bounding box center [97, 448] width 160 height 21
paste input "industrial network switch"
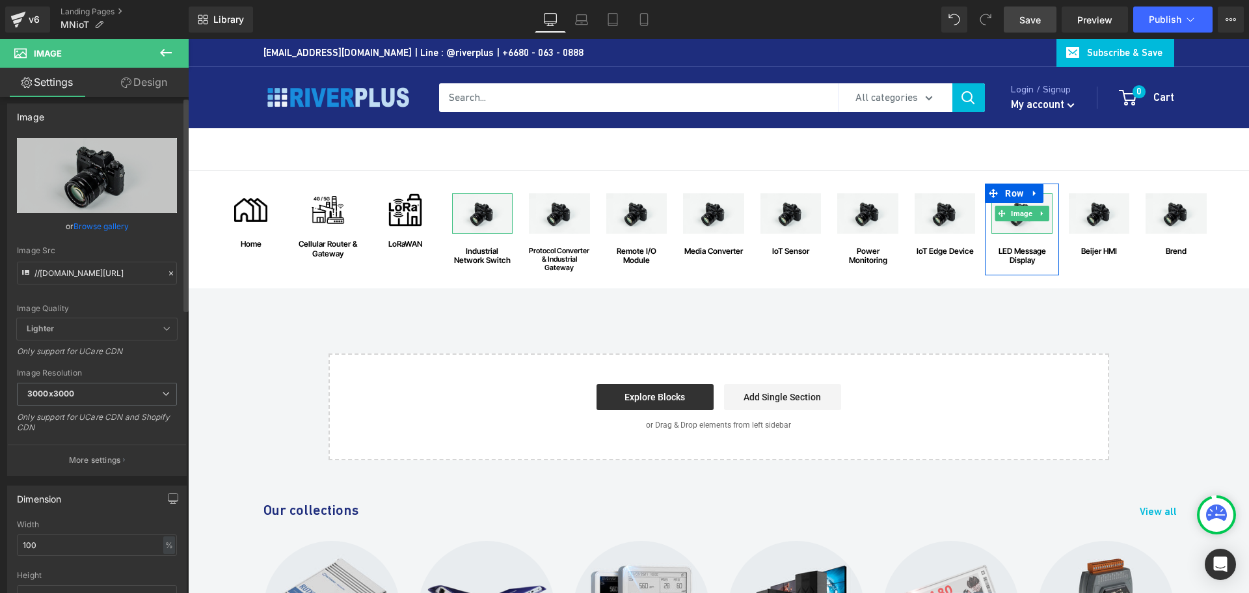
scroll to position [0, 0]
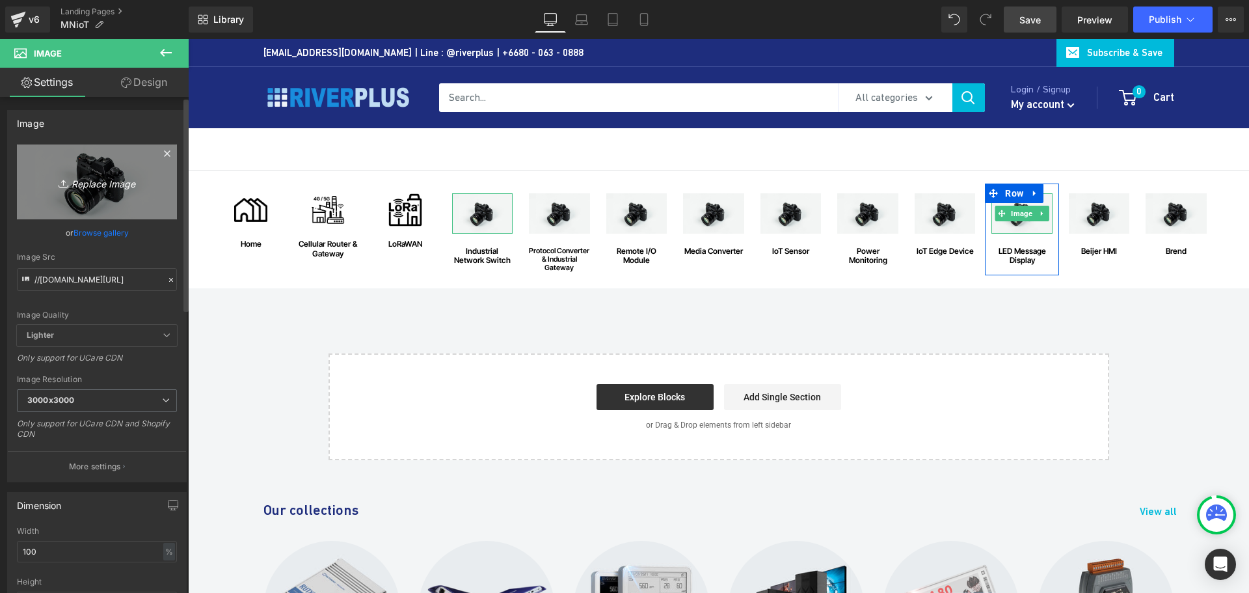
type input "industrial network switch"
click at [90, 188] on icon "Replace Image" at bounding box center [97, 182] width 104 height 16
type input "C:\fakepath\industrial-network-switch.png"
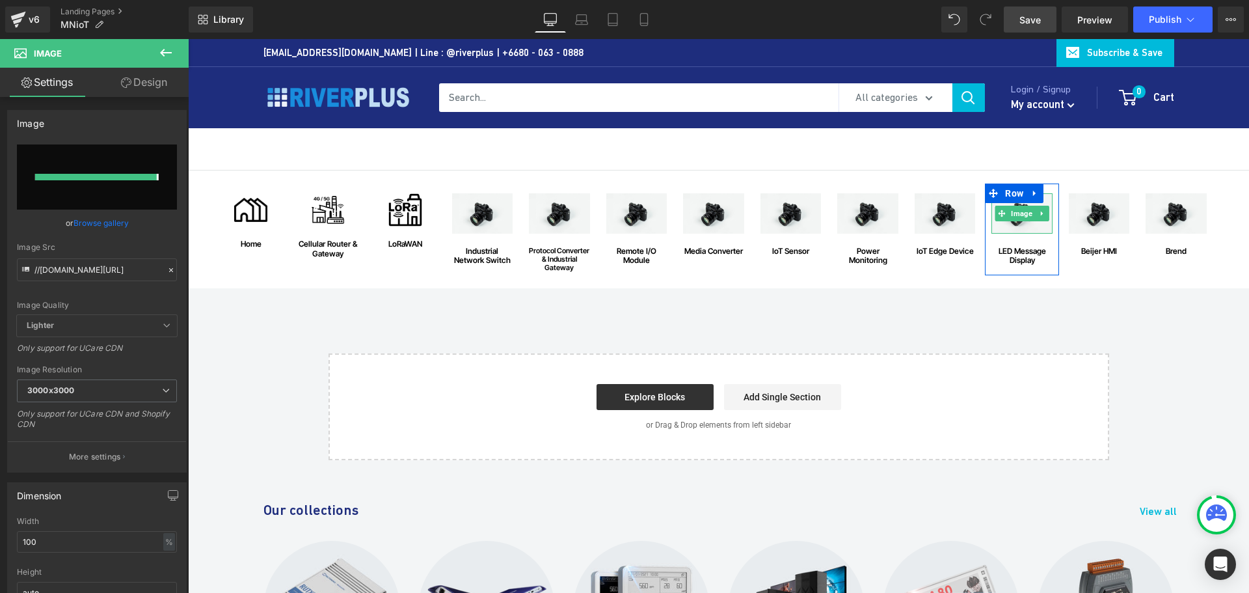
type input "https://ucarecdn.com/7ed8217d-2cb2-40f4-b146-59e30104049e/-/format/auto/-/previ…"
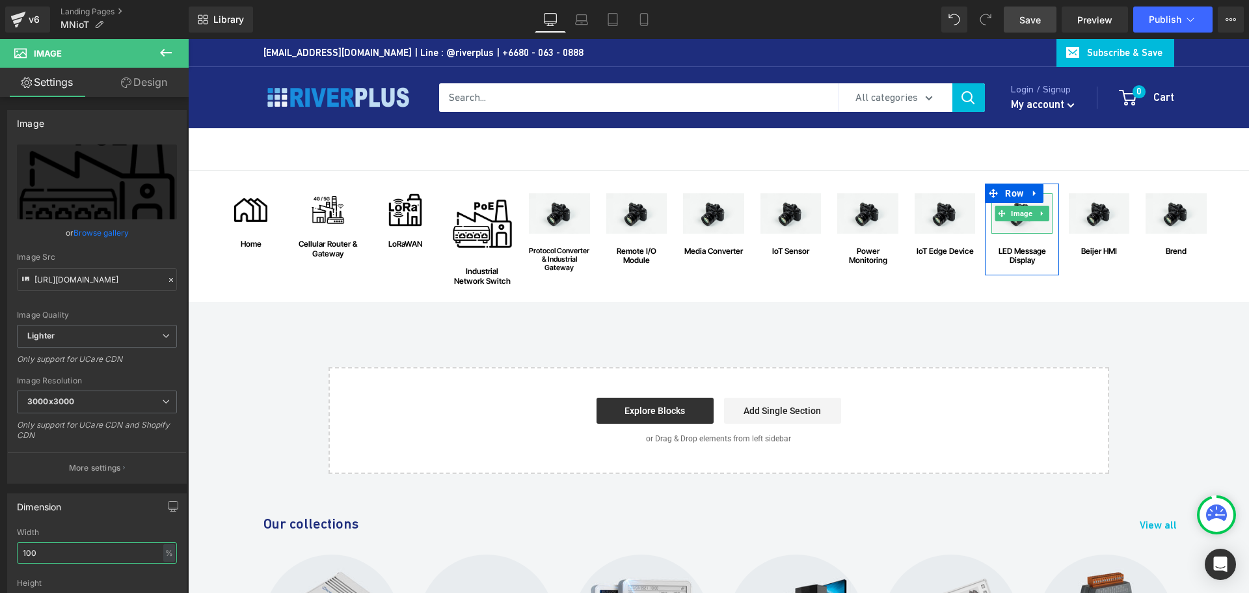
drag, startPoint x: 51, startPoint y: 557, endPoint x: -31, endPoint y: 546, distance: 82.7
click at [0, 546] on html "Image You are previewing how the will restyle your page. You can not edit Eleme…" at bounding box center [624, 296] width 1249 height 593
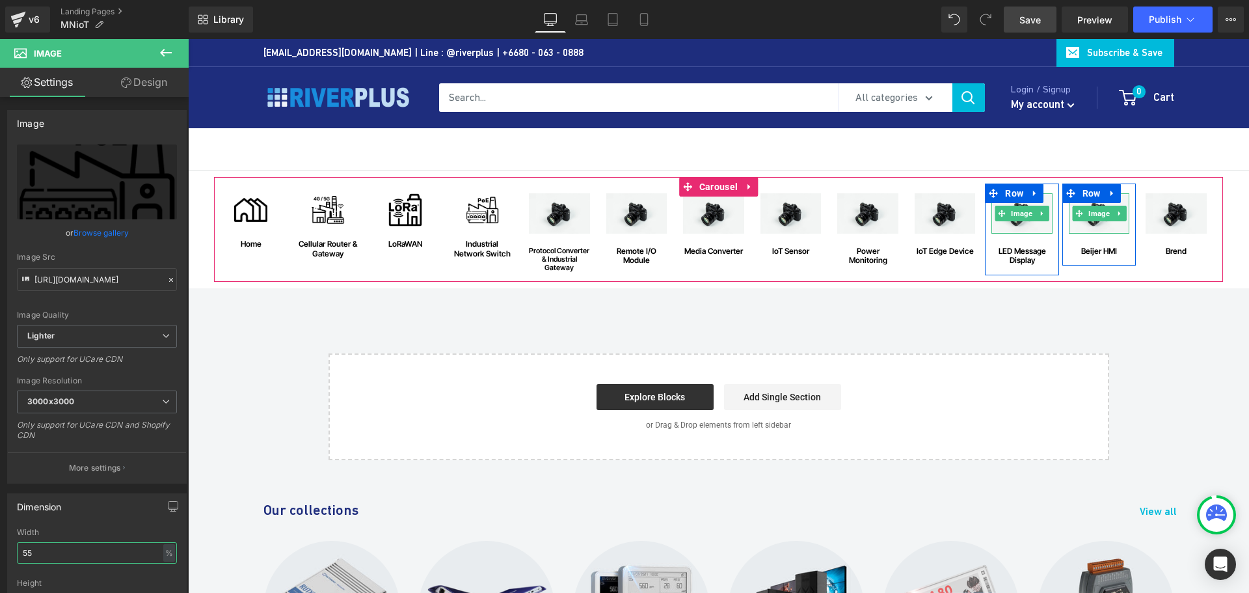
type input "55"
click at [1033, 18] on span "Save" at bounding box center [1029, 20] width 21 height 14
click at [1172, 382] on div "Image home Text Block Row Image Cellular Router & Gateway Text Block Row Image …" at bounding box center [718, 315] width 1061 height 290
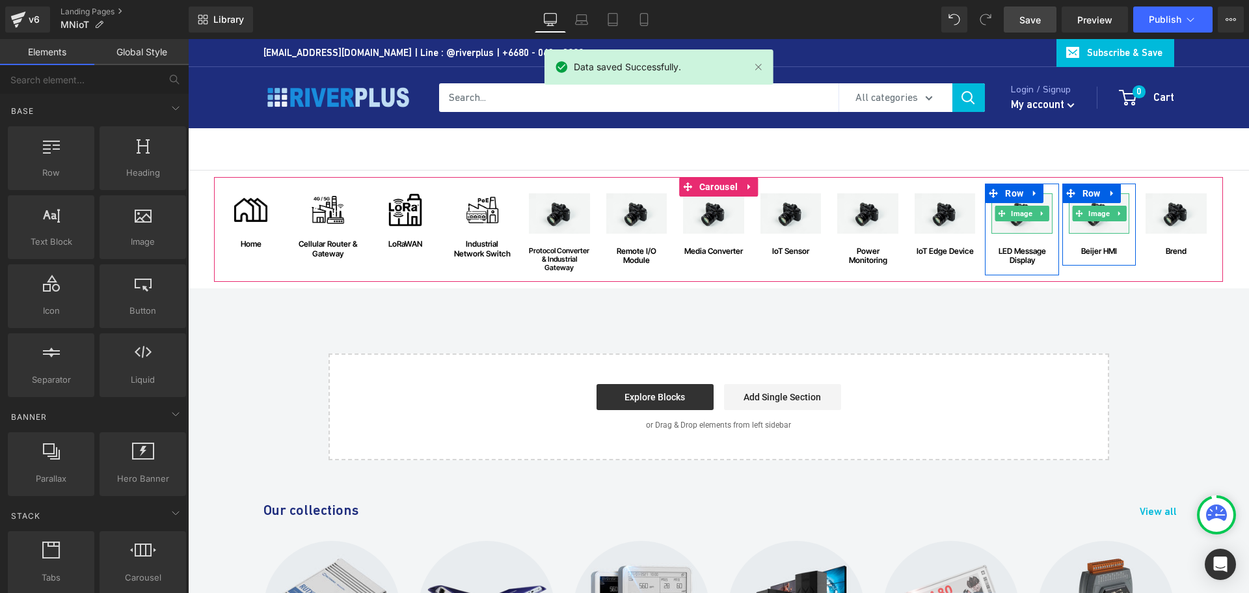
click at [1172, 362] on div "Image home Text Block Row Image Cellular Router & Gateway Text Block Row Image …" at bounding box center [718, 315] width 1061 height 290
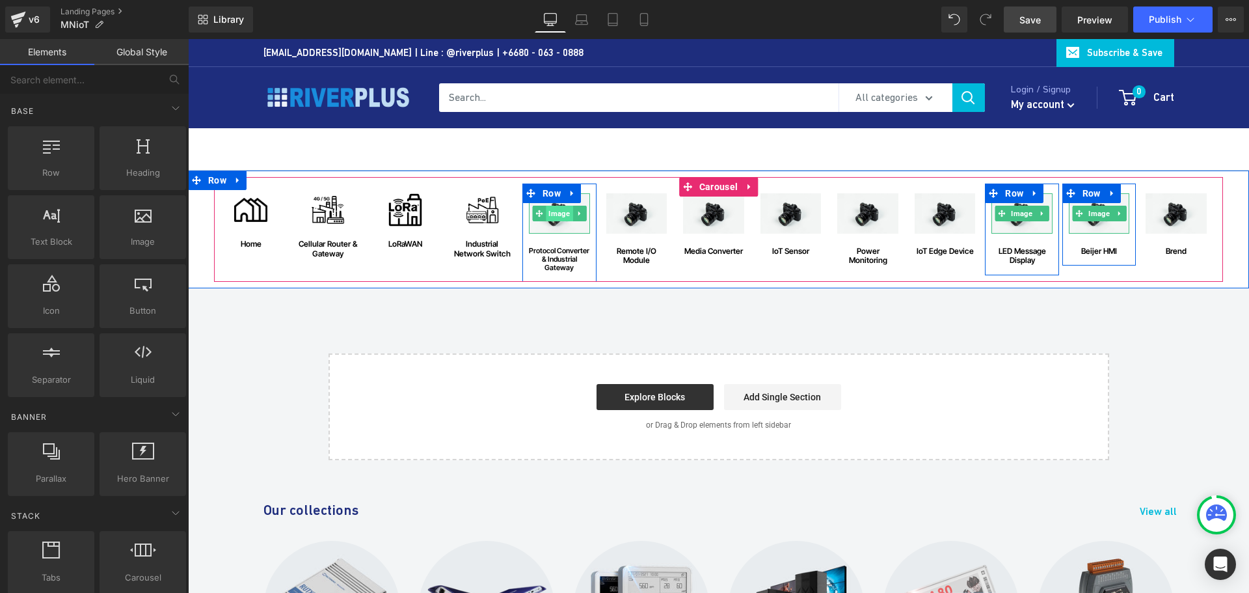
click at [557, 217] on span "Image" at bounding box center [559, 214] width 27 height 16
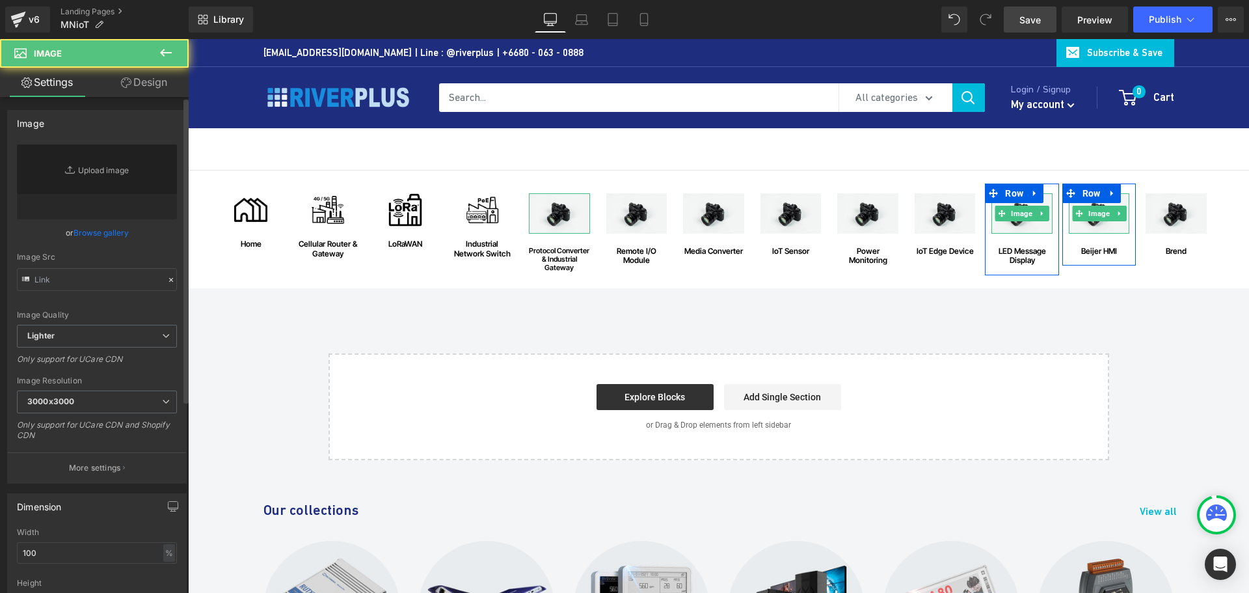
type input "//d1um8515vdn9kb.cloudfront.net/images/parallax.jpg"
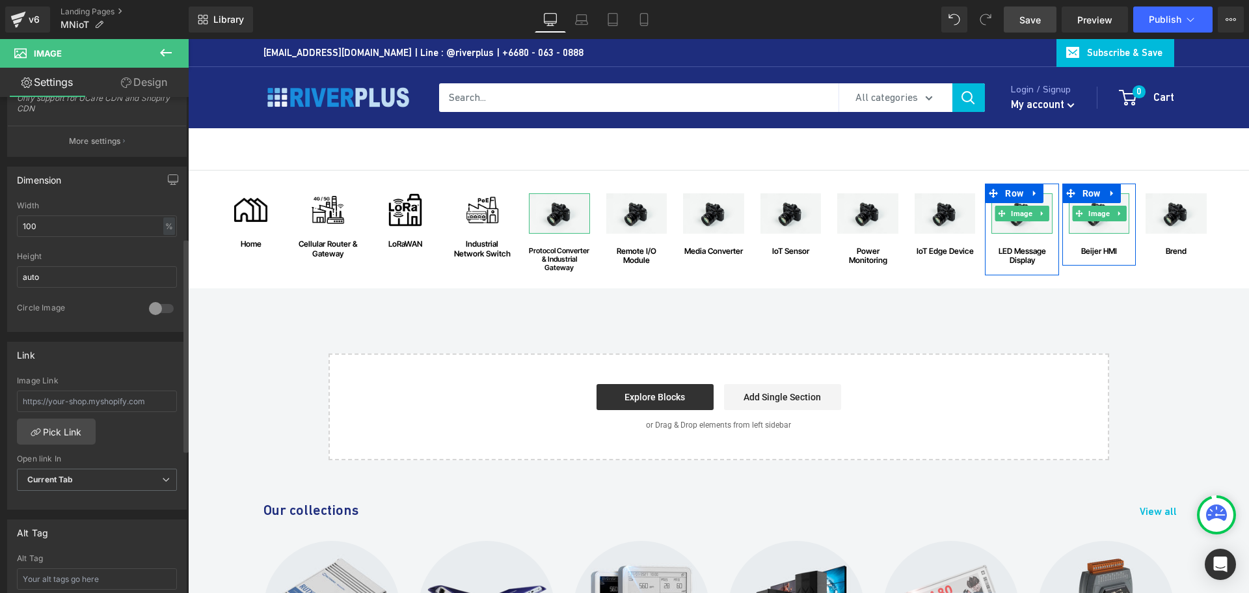
scroll to position [455, 0]
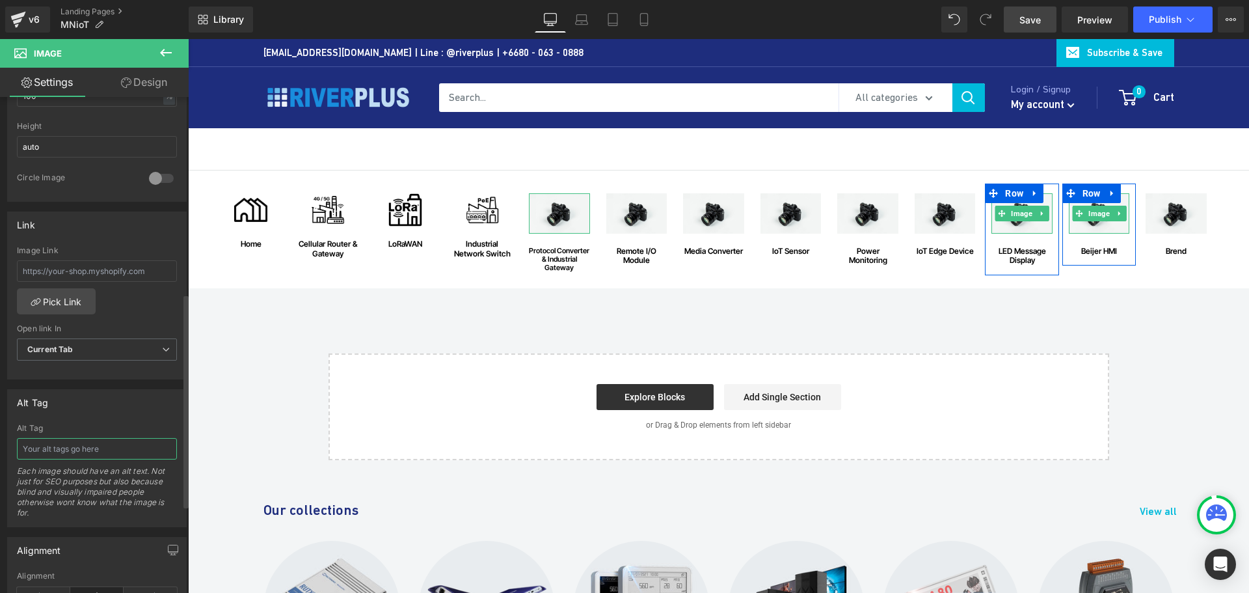
click at [79, 451] on input "text" at bounding box center [97, 448] width 160 height 21
paste input "Protocol Converter & Industrial Gateway"
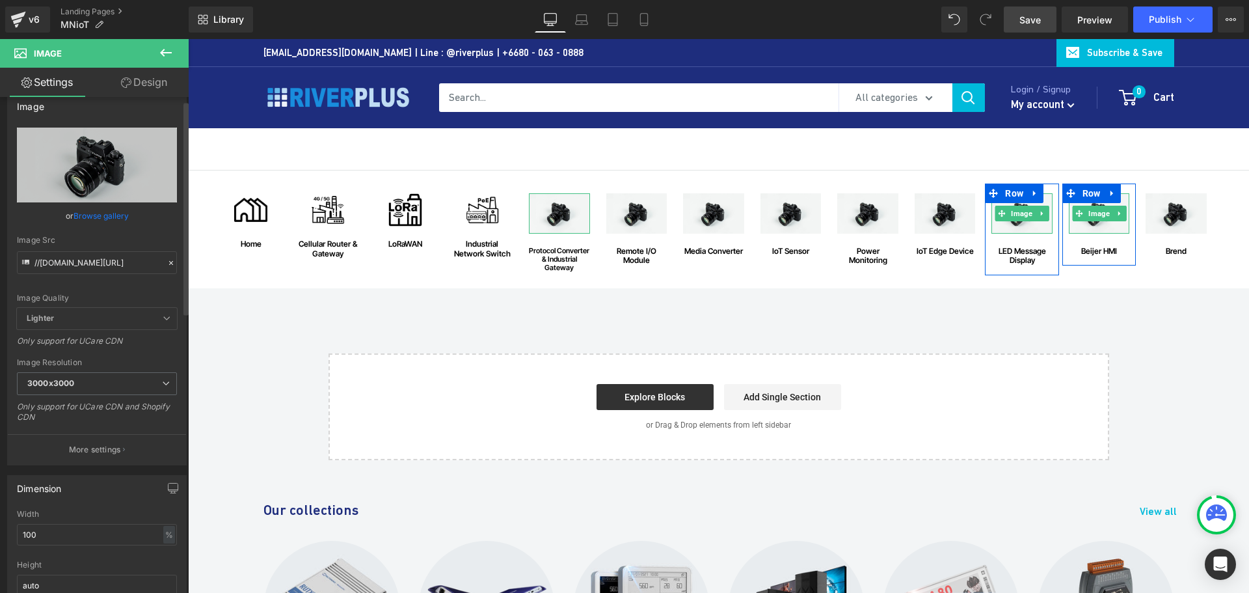
scroll to position [0, 0]
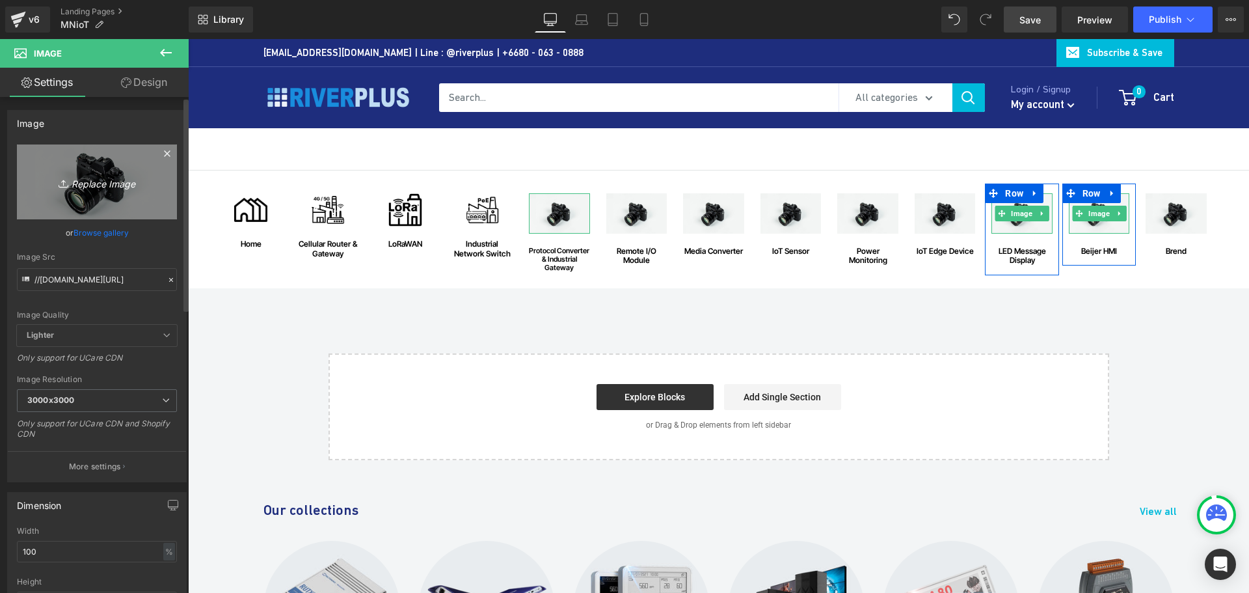
type input "Protocol Converter & Industrial Gateway"
click at [103, 183] on icon "Replace Image" at bounding box center [97, 182] width 104 height 16
type input "C:\fakepath\Protocol-Converter-&-Industrial-Gateway.png"
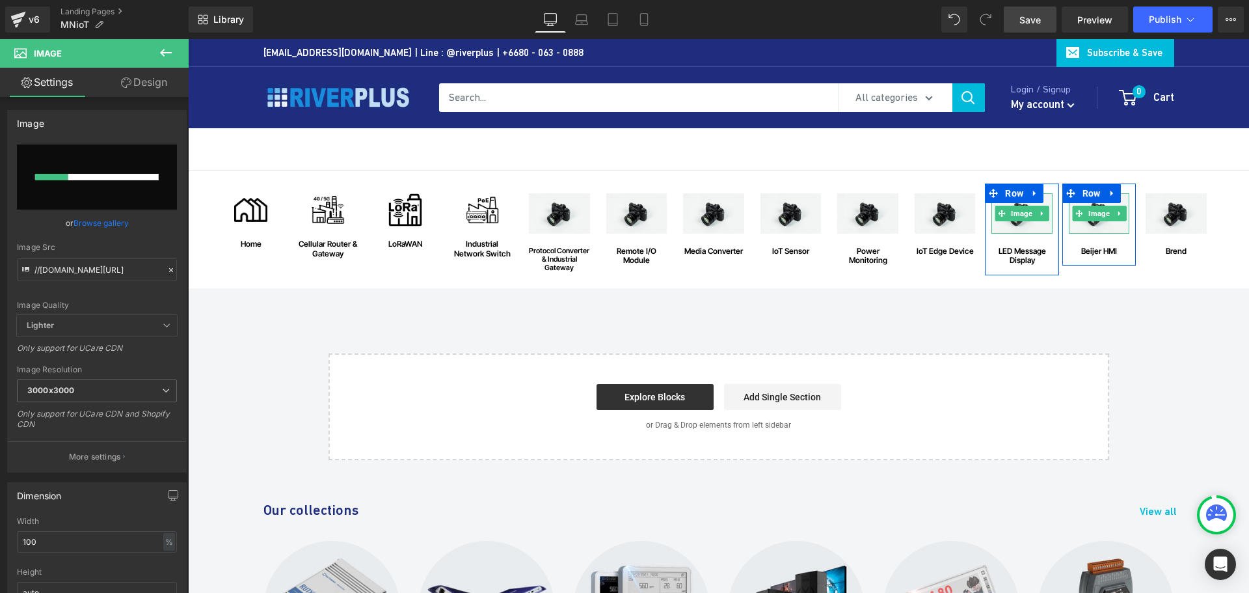
click at [1125, 295] on div "Image home Text Block Row Image Cellular Router & Gateway Text Block Row Image …" at bounding box center [718, 315] width 1061 height 290
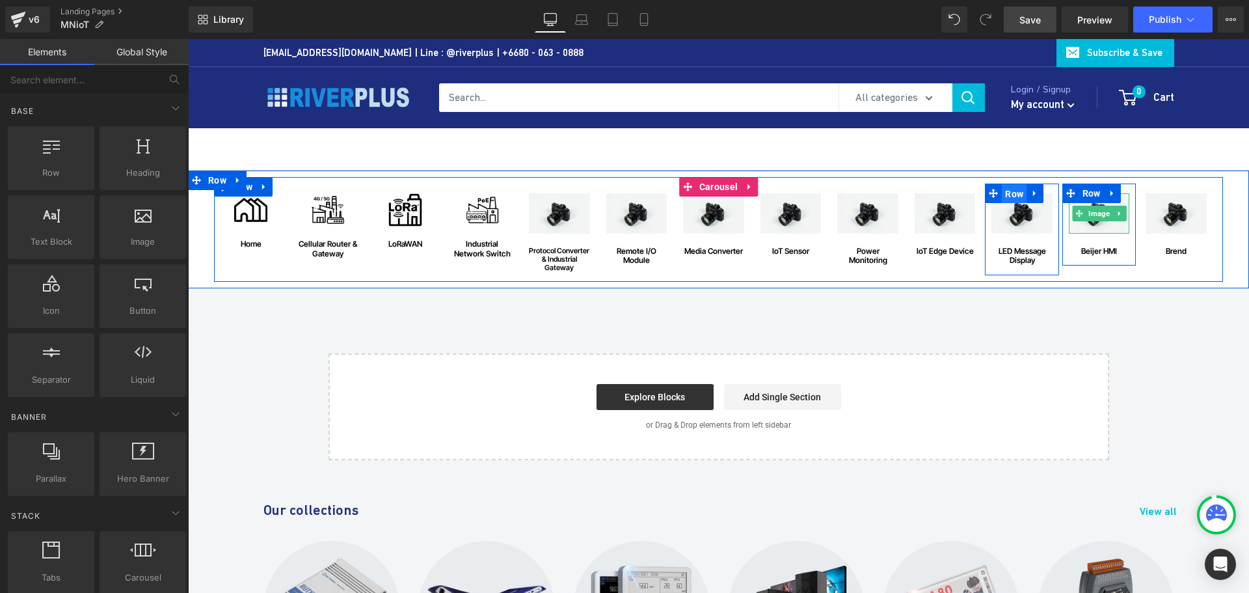
click at [1004, 190] on span "Row" at bounding box center [1014, 194] width 25 height 20
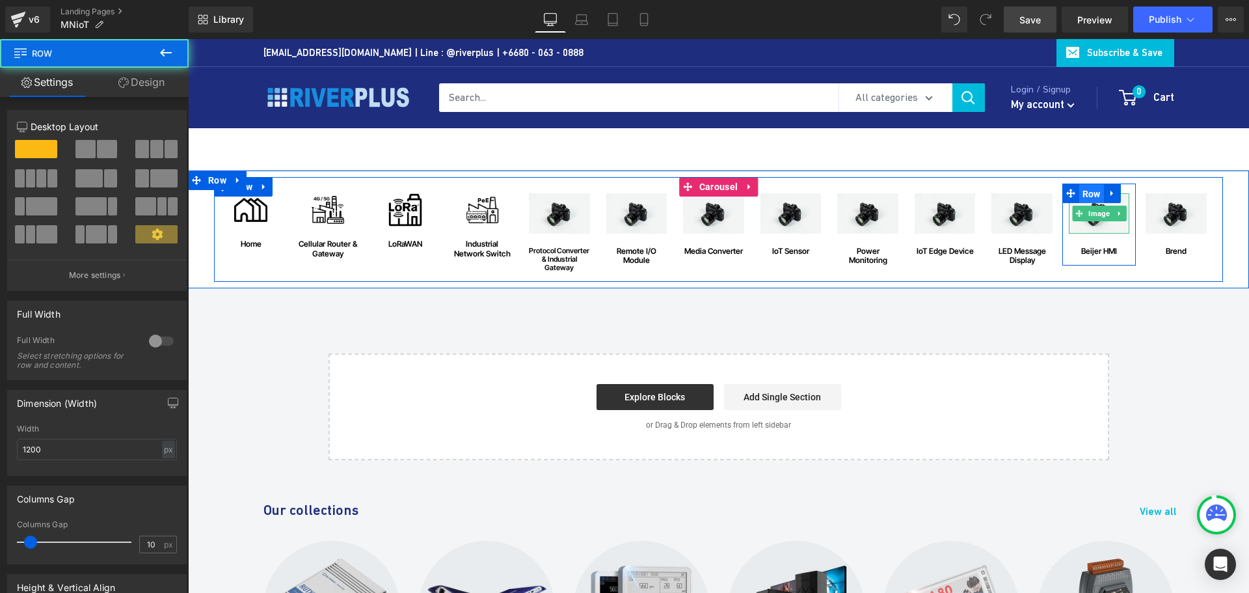
click at [1086, 193] on span "Row" at bounding box center [1091, 194] width 25 height 20
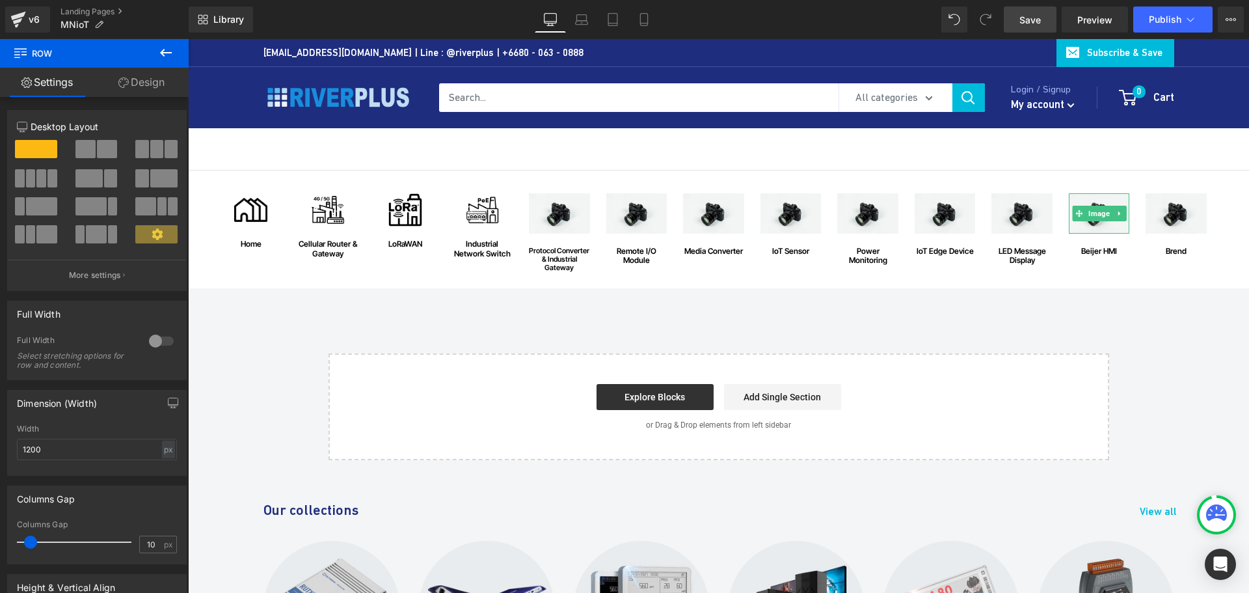
click at [953, 327] on div "Image home Text Block Row Image Cellular Router & Gateway Text Block Row Image …" at bounding box center [718, 315] width 1061 height 290
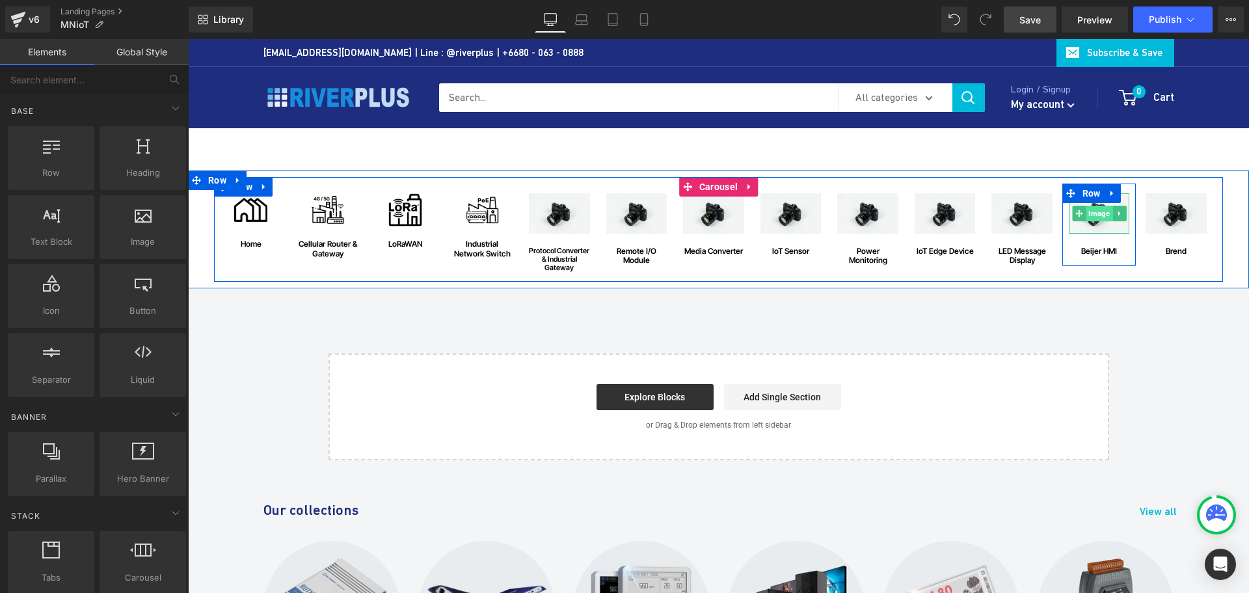
click at [1092, 218] on span "Image" at bounding box center [1099, 214] width 27 height 16
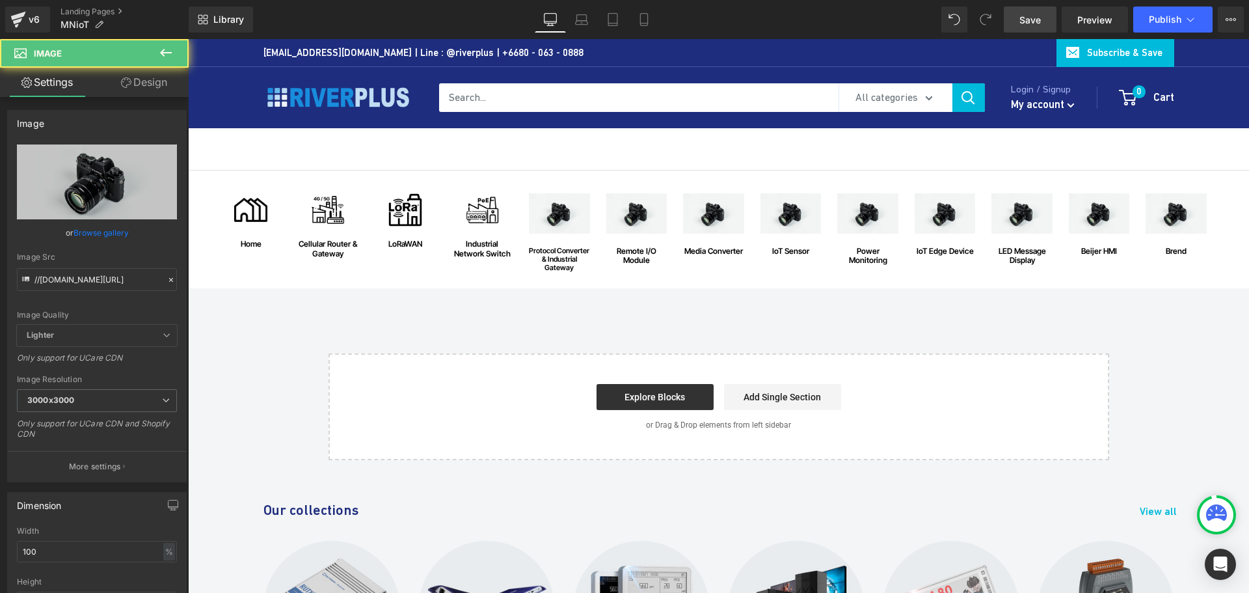
click at [863, 385] on div "Explore Blocks Add Single Section" at bounding box center [718, 397] width 739 height 26
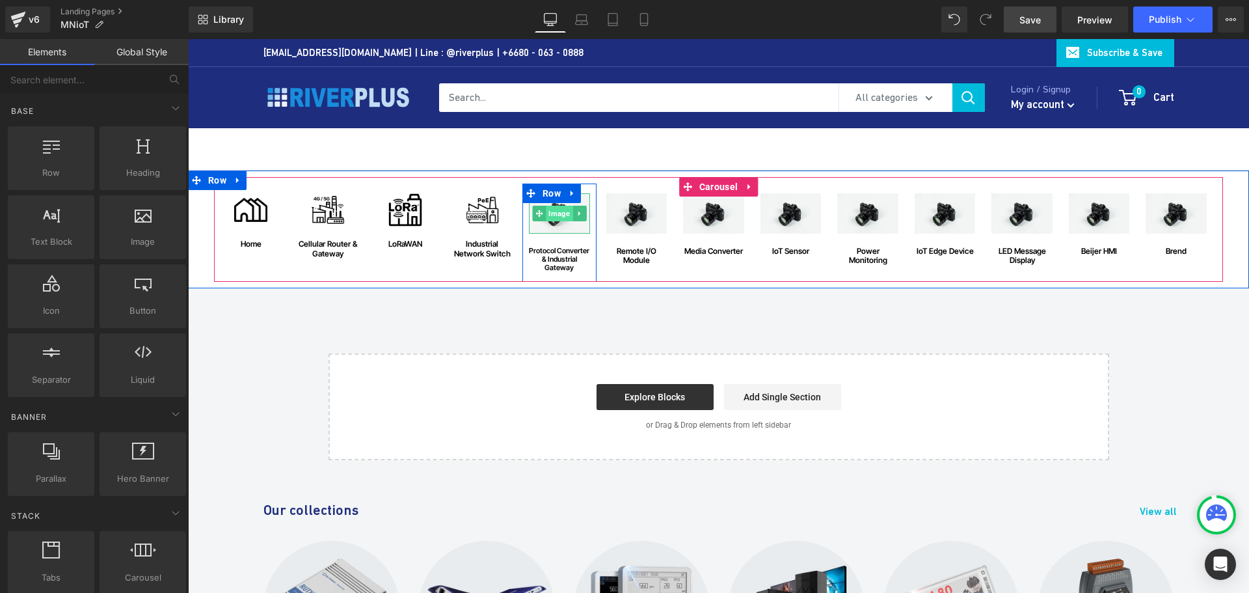
click at [559, 220] on span "Image" at bounding box center [559, 214] width 27 height 16
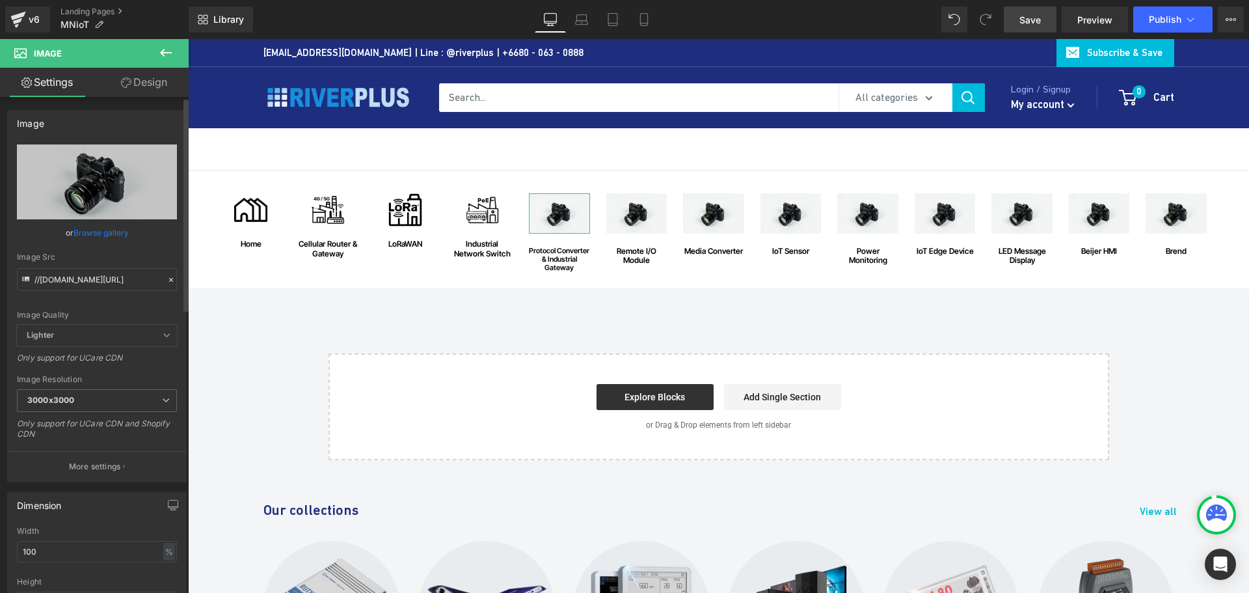
click at [108, 228] on link "Browse gallery" at bounding box center [101, 232] width 55 height 23
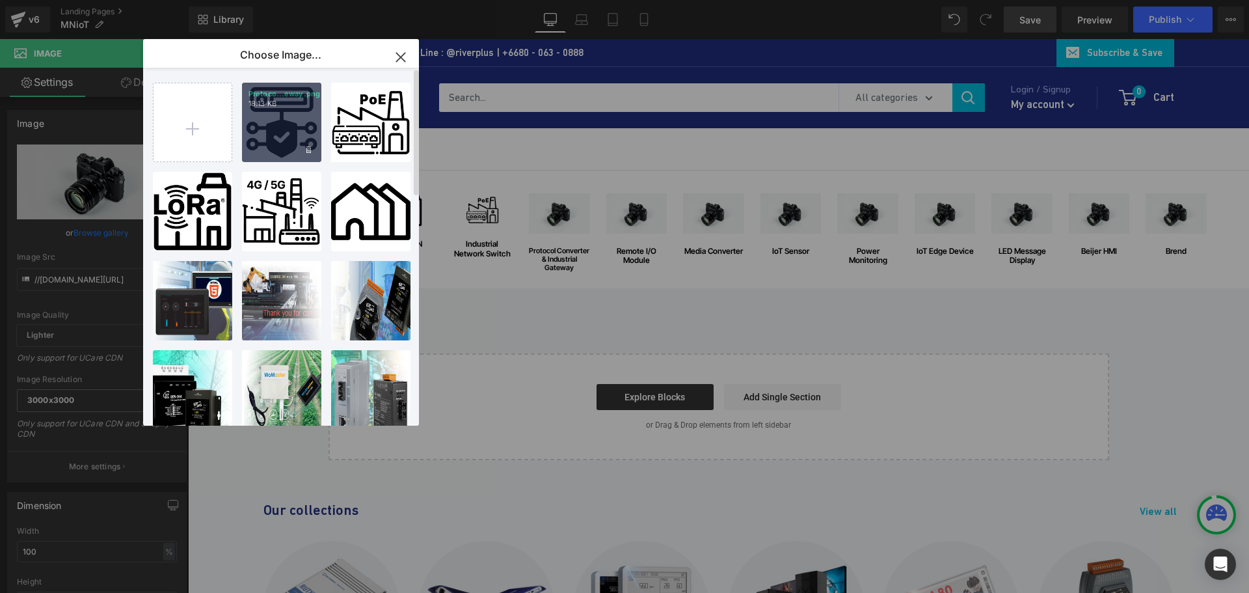
drag, startPoint x: 285, startPoint y: 127, endPoint x: 120, endPoint y: 102, distance: 167.1
click at [285, 127] on div "Protoco...eway.png 18.13 KB" at bounding box center [281, 122] width 79 height 79
type input "https://ucarecdn.com/d6eae3da-a289-4a56-a162-1210b7fc28d7/-/format/auto/-/previ…"
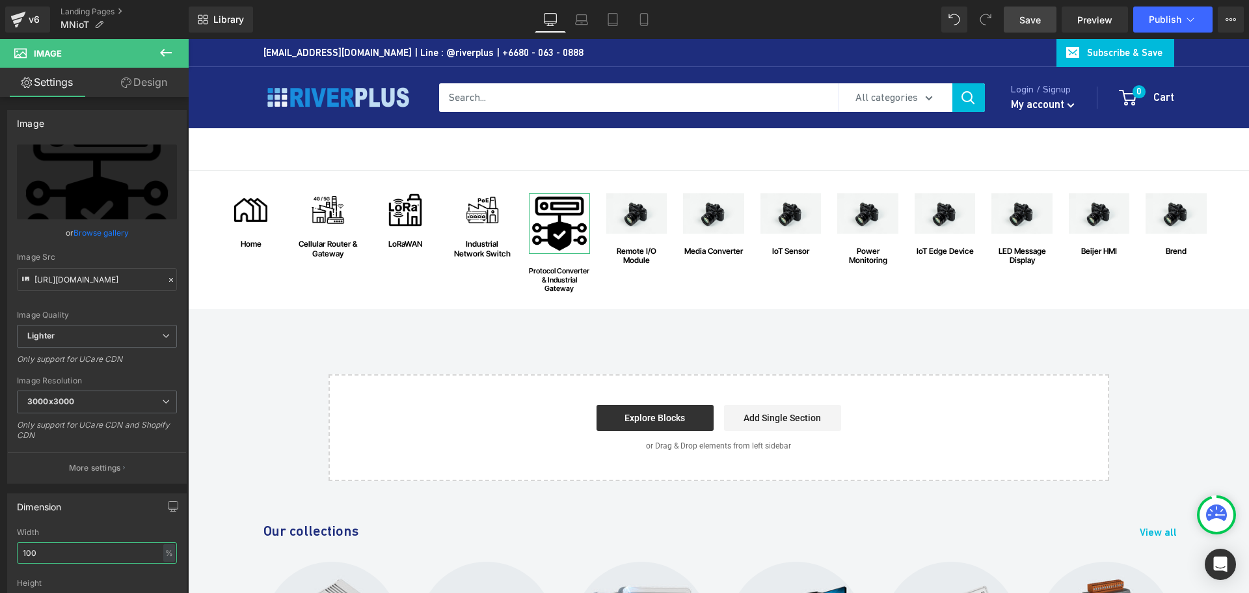
drag, startPoint x: 60, startPoint y: 552, endPoint x: -27, endPoint y: 552, distance: 87.2
click at [0, 552] on html "Image You are previewing how the will restyle your page. You can not edit Eleme…" at bounding box center [624, 296] width 1249 height 593
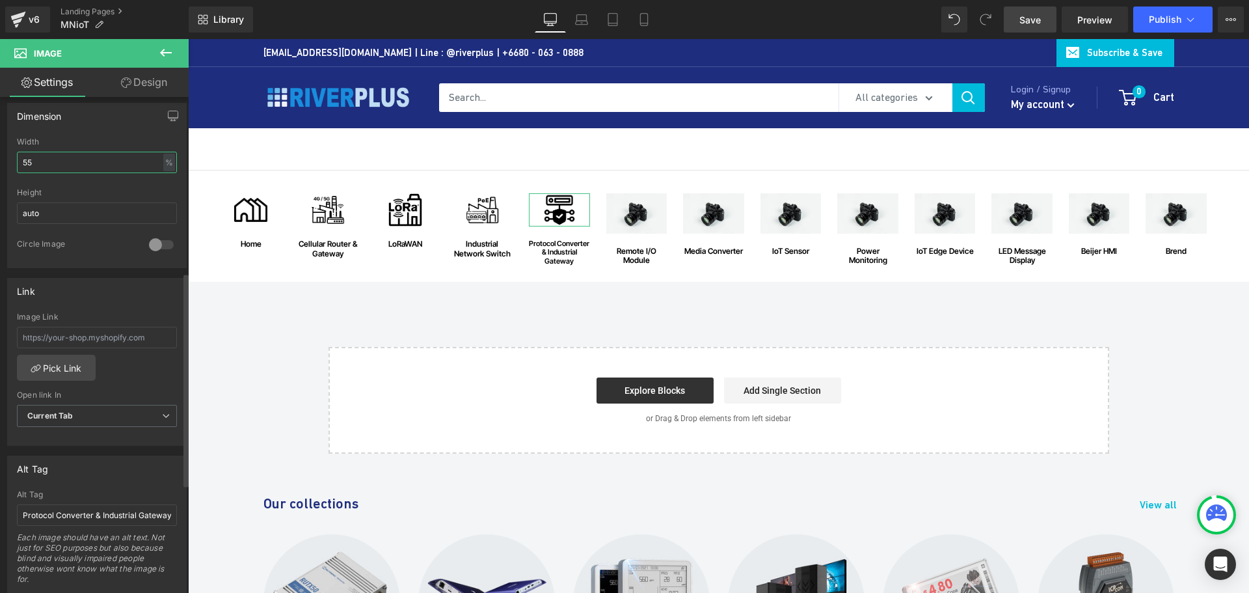
scroll to position [660, 0]
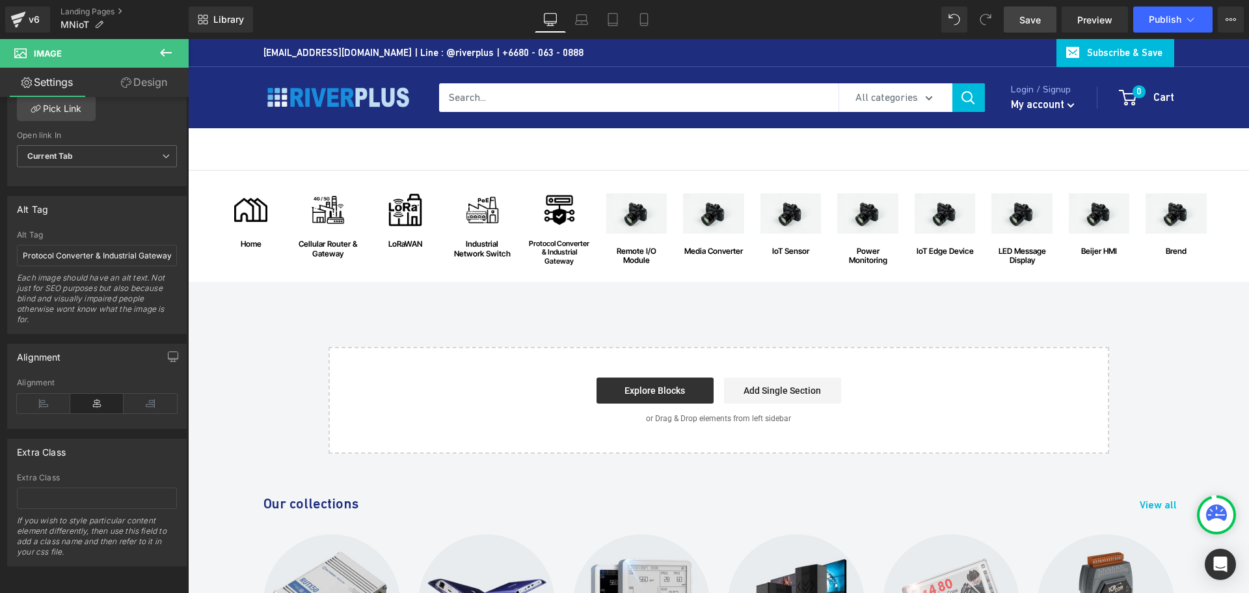
type input "55"
click at [1037, 25] on span "Save" at bounding box center [1029, 20] width 21 height 14
click at [1172, 353] on div "Image home Text Block Row Image Cellular Router & Gateway Text Block Row Image …" at bounding box center [718, 311] width 1061 height 283
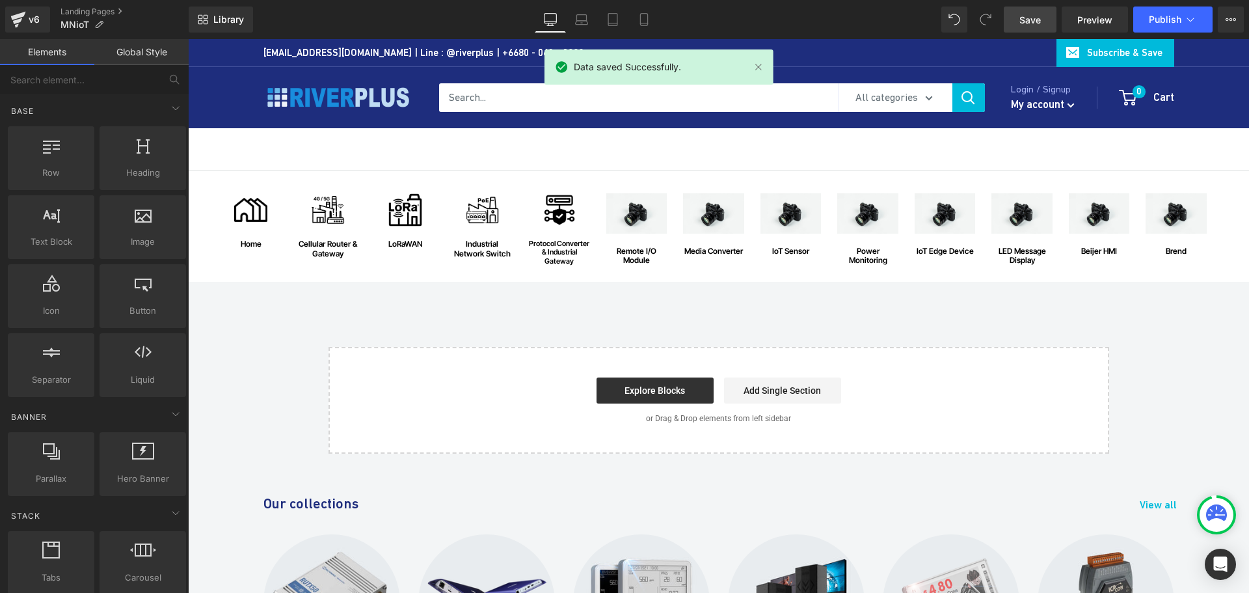
click at [1172, 353] on div "Image home Text Block Row Image Cellular Router & Gateway Text Block Row Image …" at bounding box center [718, 311] width 1061 height 283
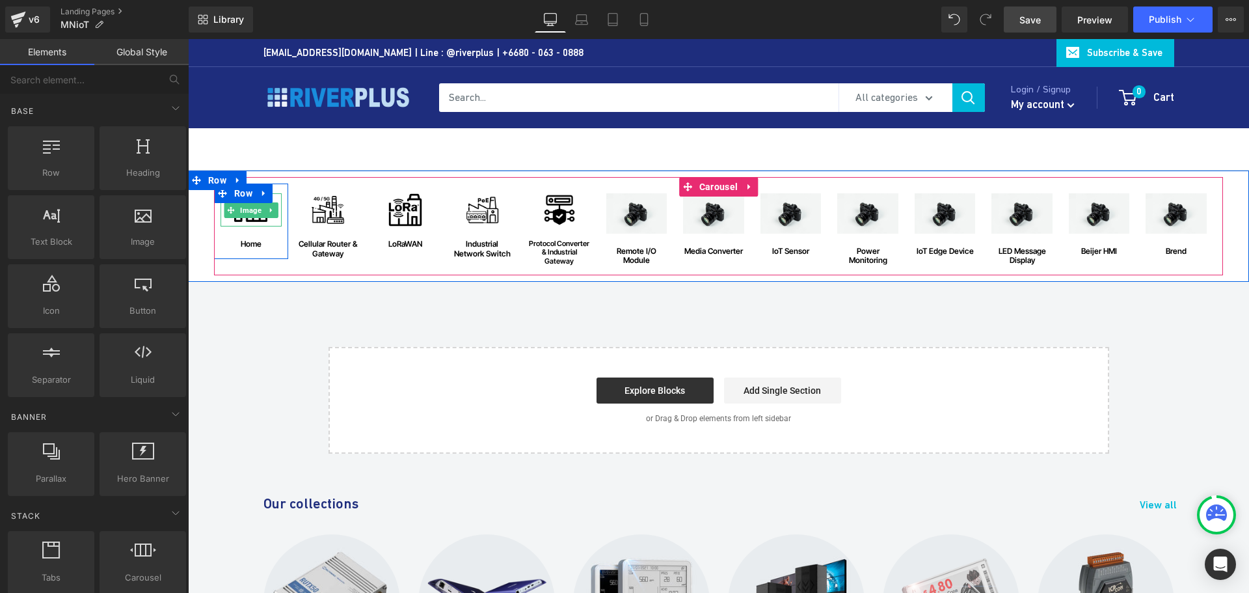
click at [240, 217] on span "Image" at bounding box center [250, 210] width 27 height 16
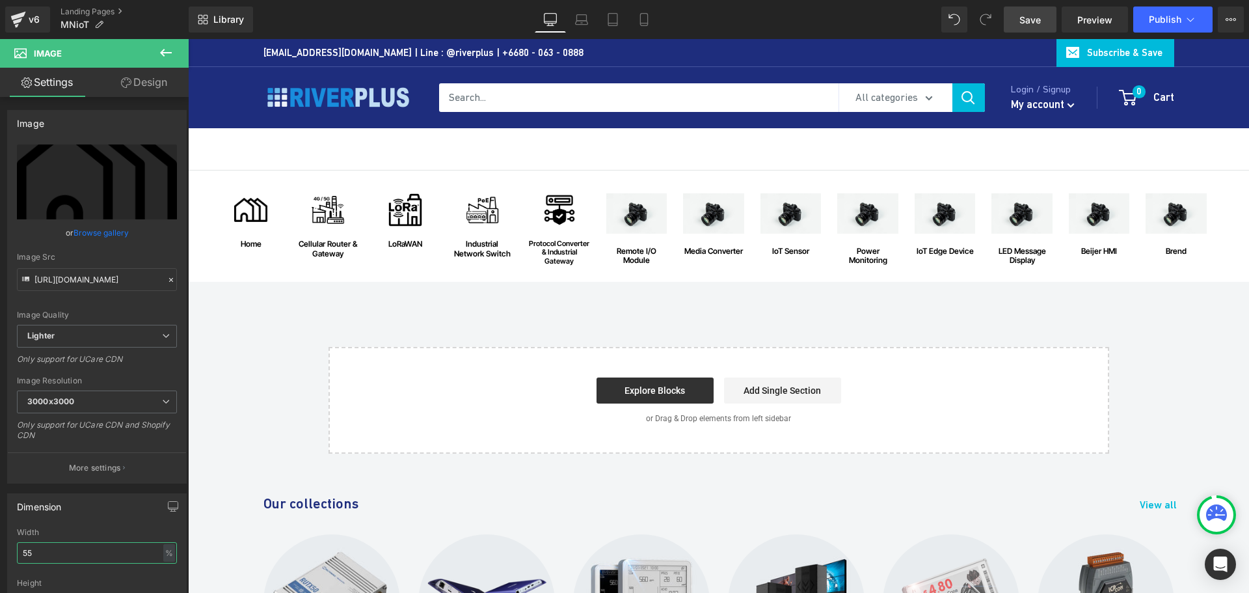
drag, startPoint x: 46, startPoint y: 558, endPoint x: -8, endPoint y: 559, distance: 54.0
click at [0, 559] on html "Image You are previewing how the will restyle your page. You can not edit Eleme…" at bounding box center [624, 296] width 1249 height 593
type input "45"
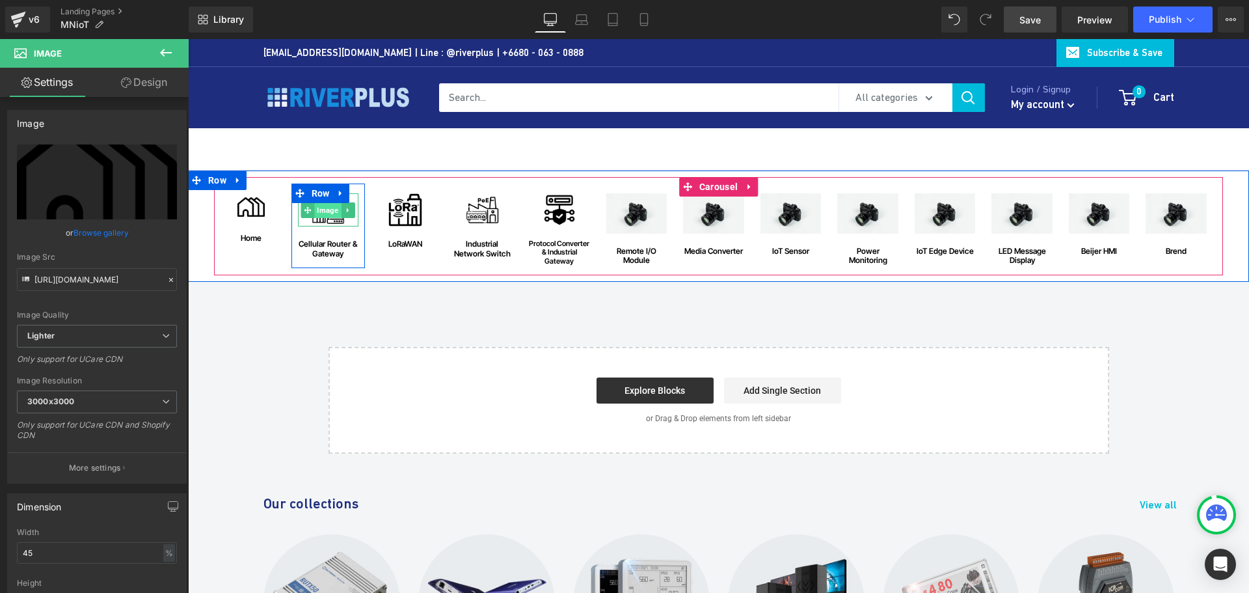
click at [323, 217] on span "Image" at bounding box center [328, 210] width 27 height 16
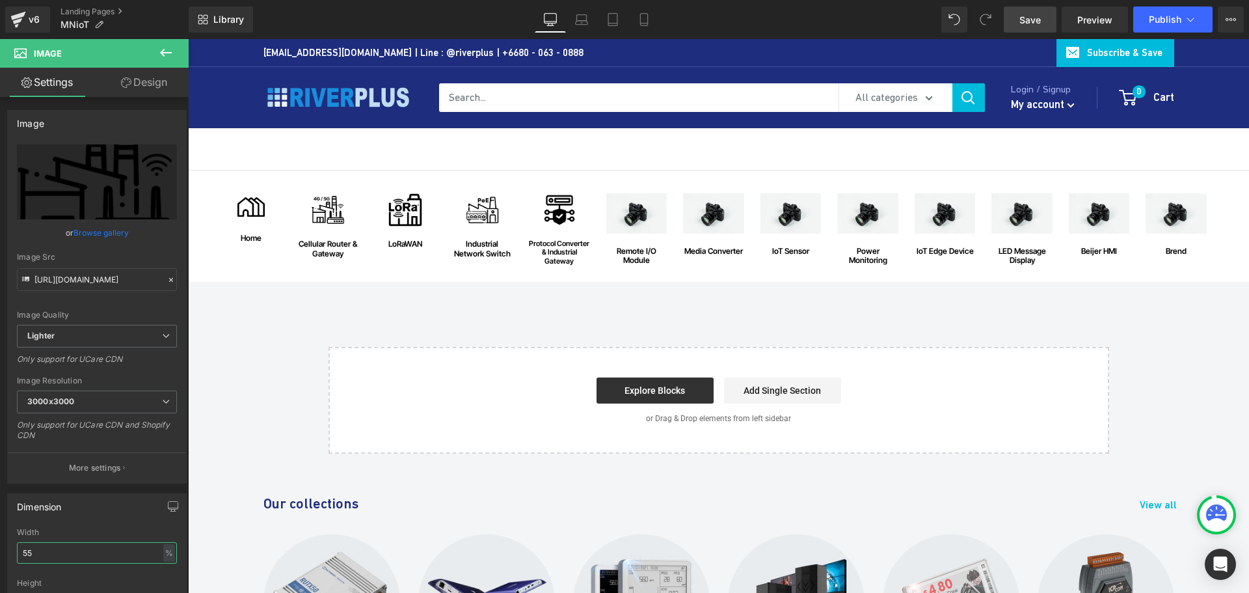
drag, startPoint x: 42, startPoint y: 556, endPoint x: -21, endPoint y: 546, distance: 64.6
click at [0, 546] on html "Image You are previewing how the will restyle your page. You can not edit Eleme…" at bounding box center [624, 296] width 1249 height 593
type input "45"
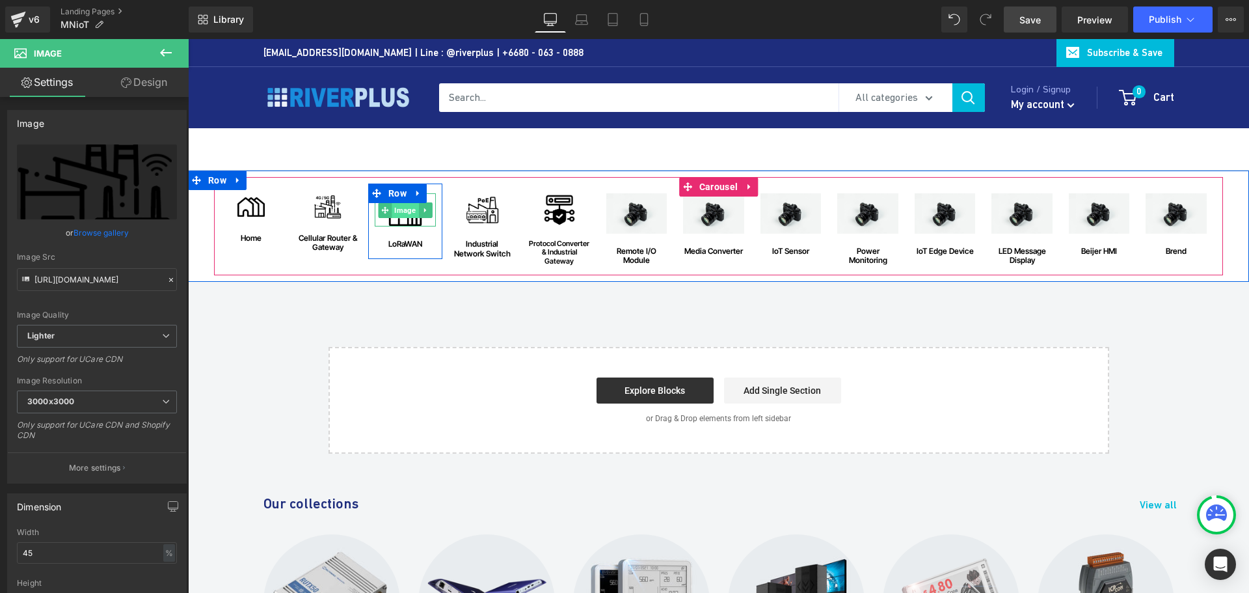
click at [405, 216] on span "Image" at bounding box center [405, 210] width 27 height 16
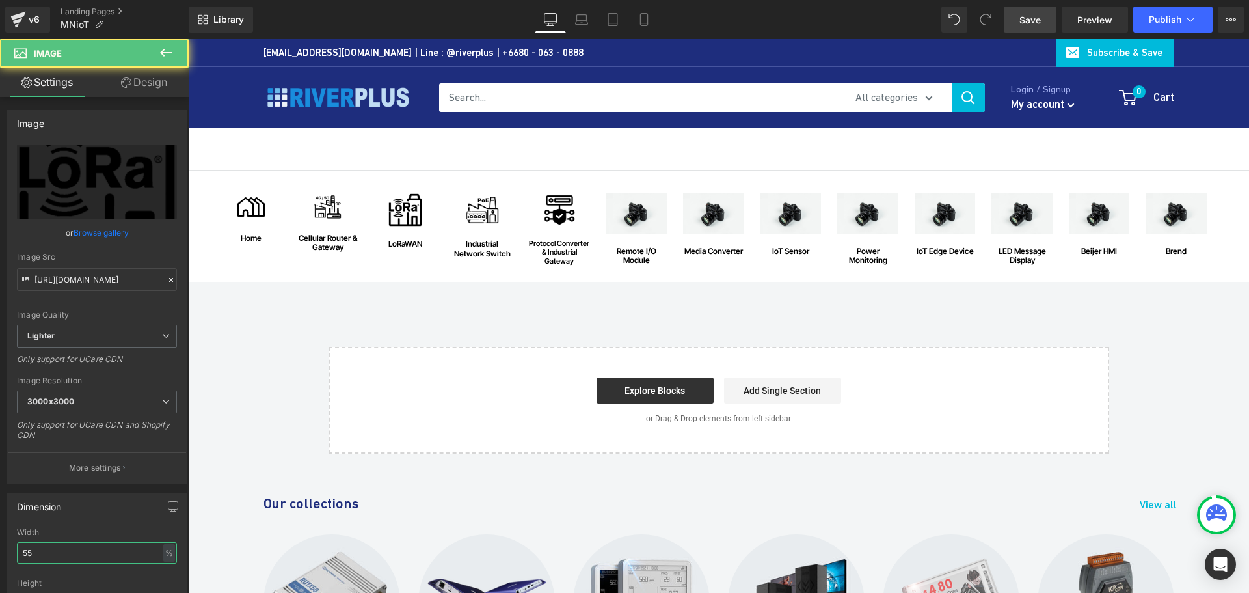
drag, startPoint x: 40, startPoint y: 554, endPoint x: -46, endPoint y: 546, distance: 86.3
click at [0, 546] on html "Image You are previewing how the will restyle your page. You can not edit Eleme…" at bounding box center [624, 296] width 1249 height 593
type input "45"
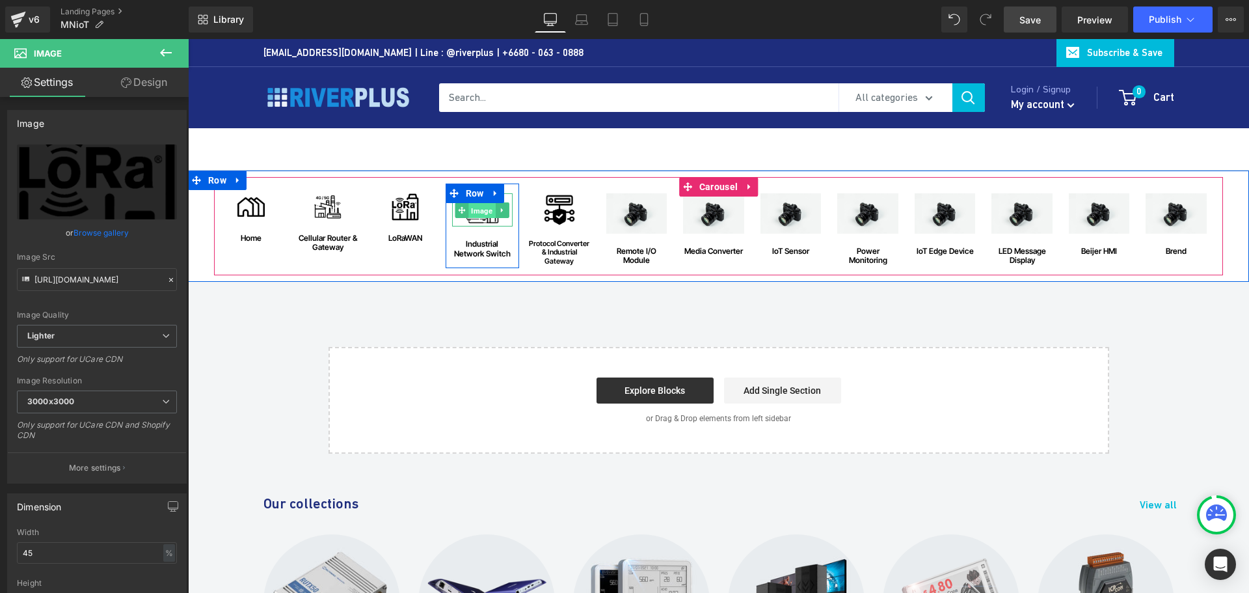
click at [481, 214] on span "Image" at bounding box center [482, 210] width 27 height 16
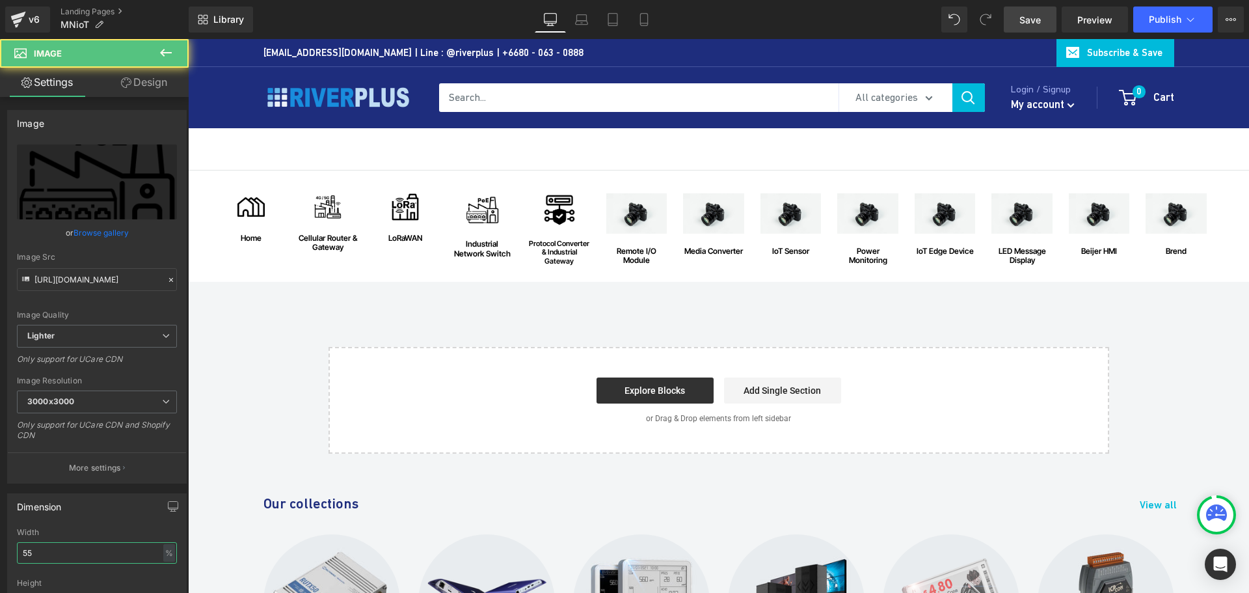
drag, startPoint x: 14, startPoint y: 555, endPoint x: -13, endPoint y: 548, distance: 27.5
click at [0, 548] on html "Image You are previewing how the will restyle your page. You can not edit Eleme…" at bounding box center [624, 296] width 1249 height 593
type input "45"
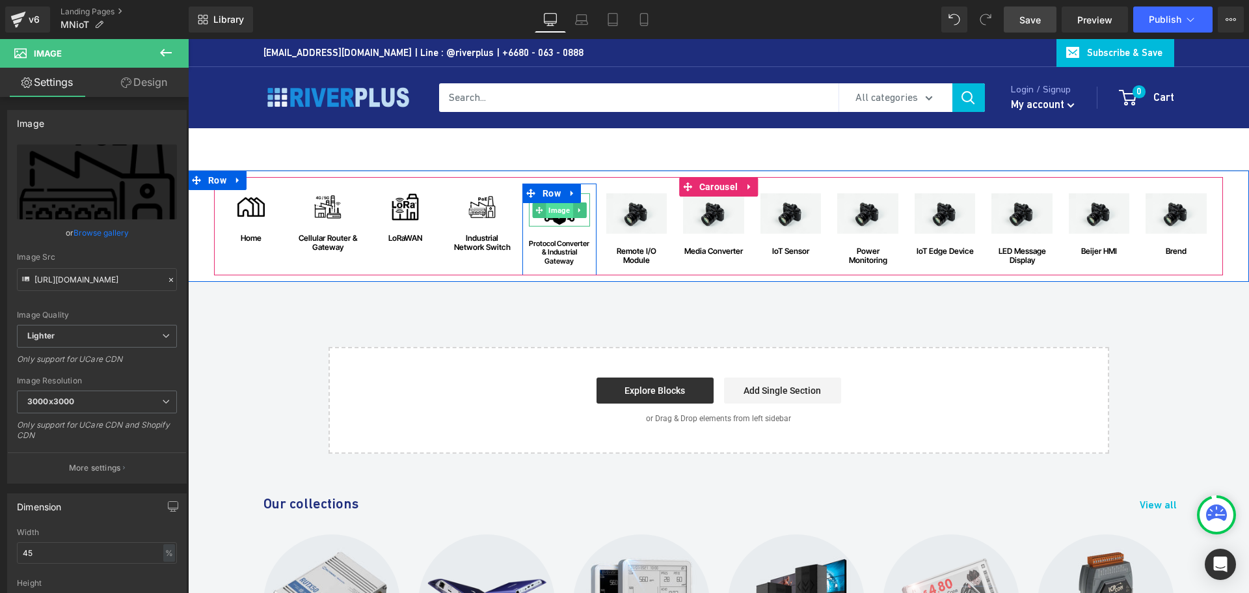
click at [551, 213] on span "Image" at bounding box center [559, 210] width 27 height 16
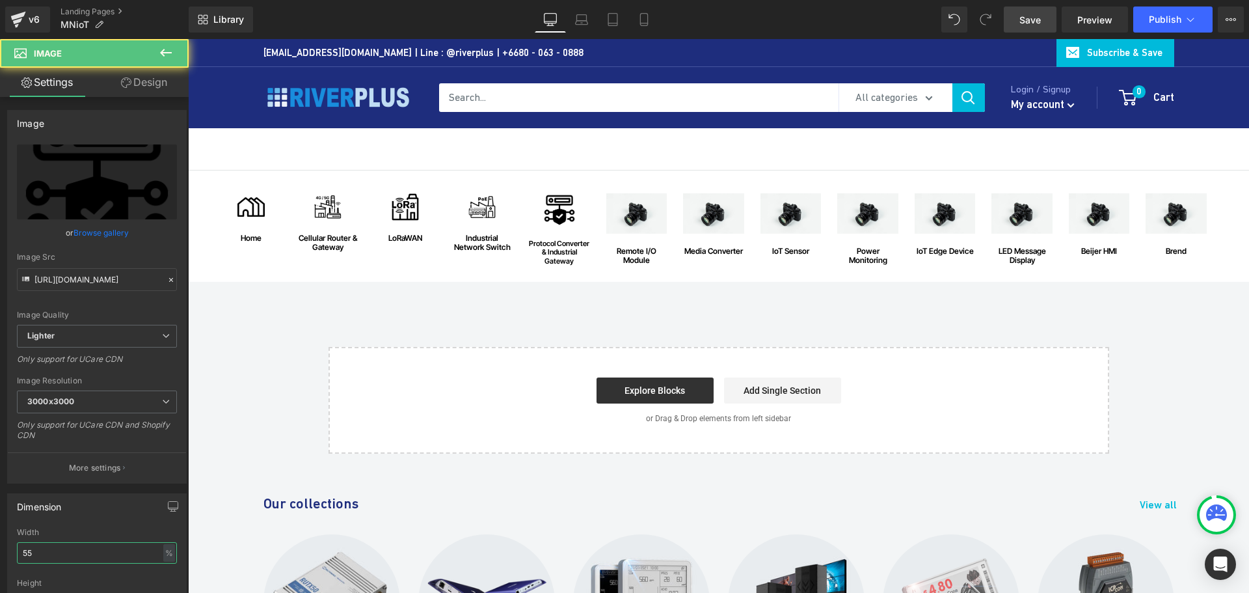
drag, startPoint x: 75, startPoint y: 553, endPoint x: -32, endPoint y: 556, distance: 107.4
click at [0, 556] on html "Image You are previewing how the will restyle your page. You can not edit Eleme…" at bounding box center [624, 296] width 1249 height 593
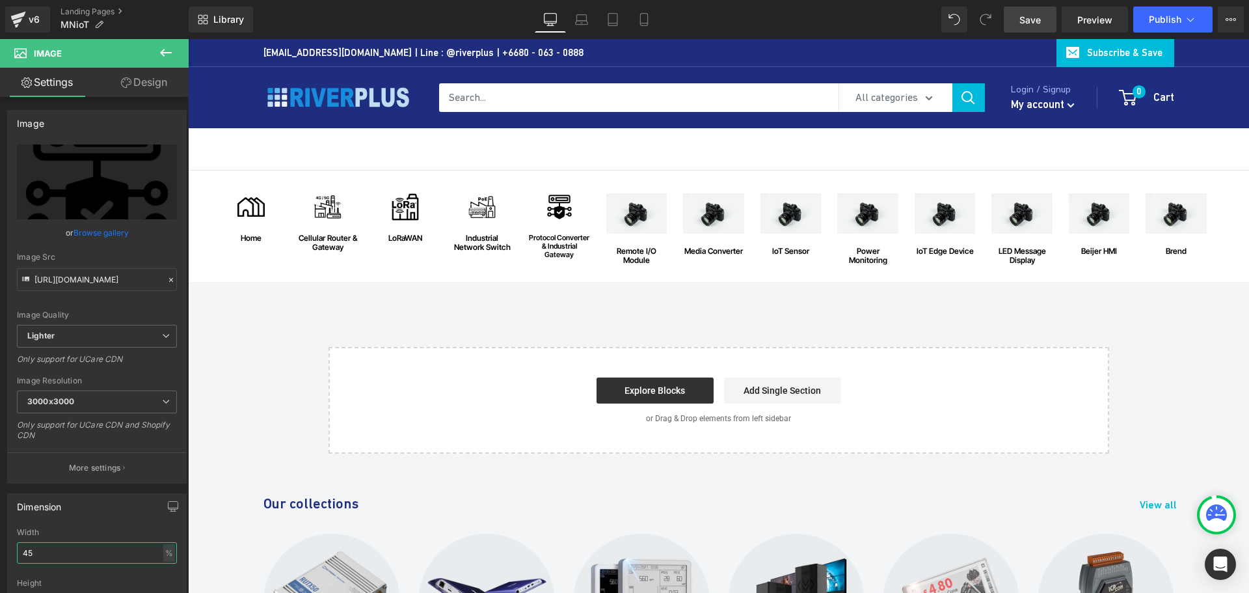
type input "45"
click at [1031, 21] on span "Save" at bounding box center [1029, 20] width 21 height 14
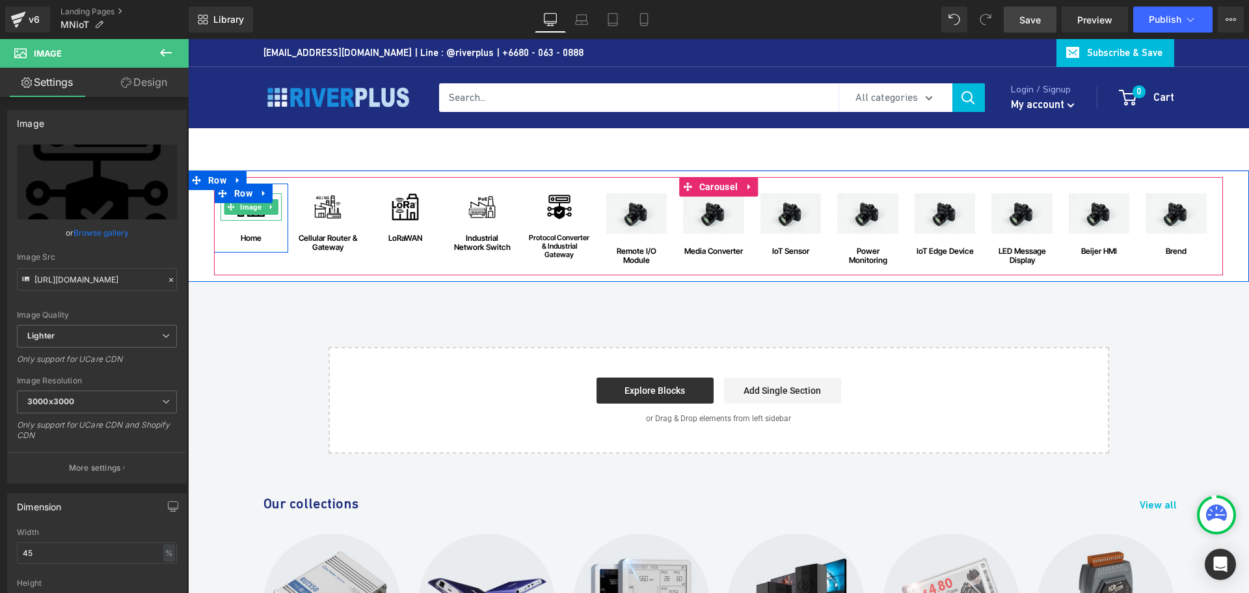
click at [248, 216] on img at bounding box center [250, 206] width 27 height 27
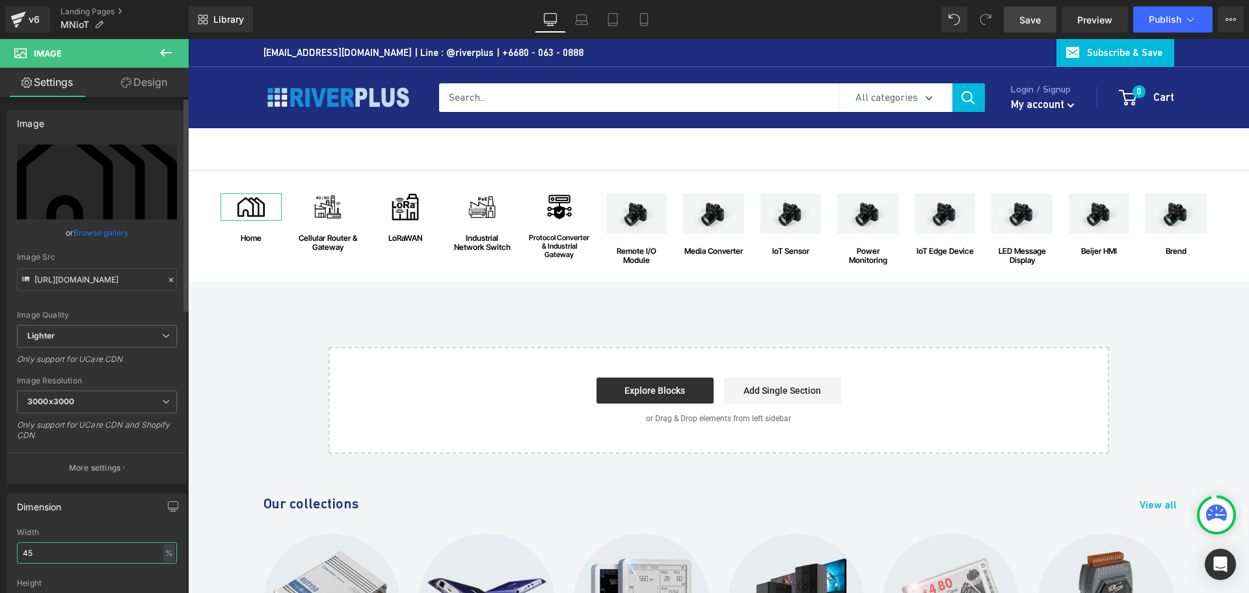
drag, startPoint x: 59, startPoint y: 557, endPoint x: 16, endPoint y: 557, distance: 42.9
click at [16, 557] on div "45% Width 45 % % px auto Height auto 0 Circle Image" at bounding box center [97, 593] width 178 height 130
type input "50"
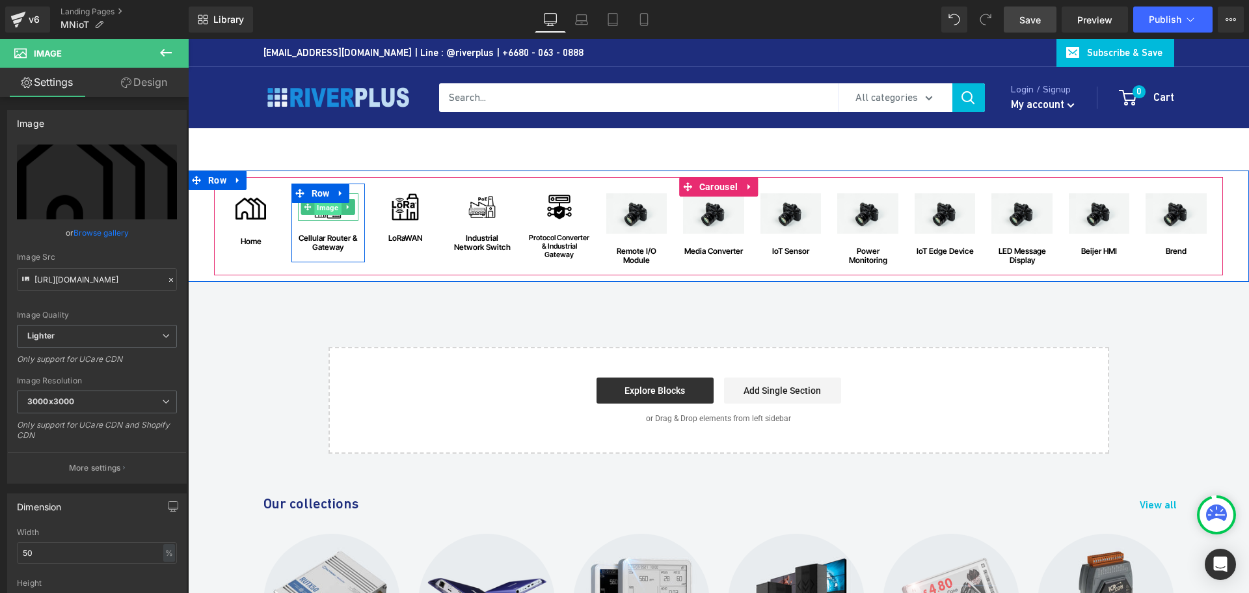
click at [323, 207] on span "Image" at bounding box center [328, 208] width 27 height 16
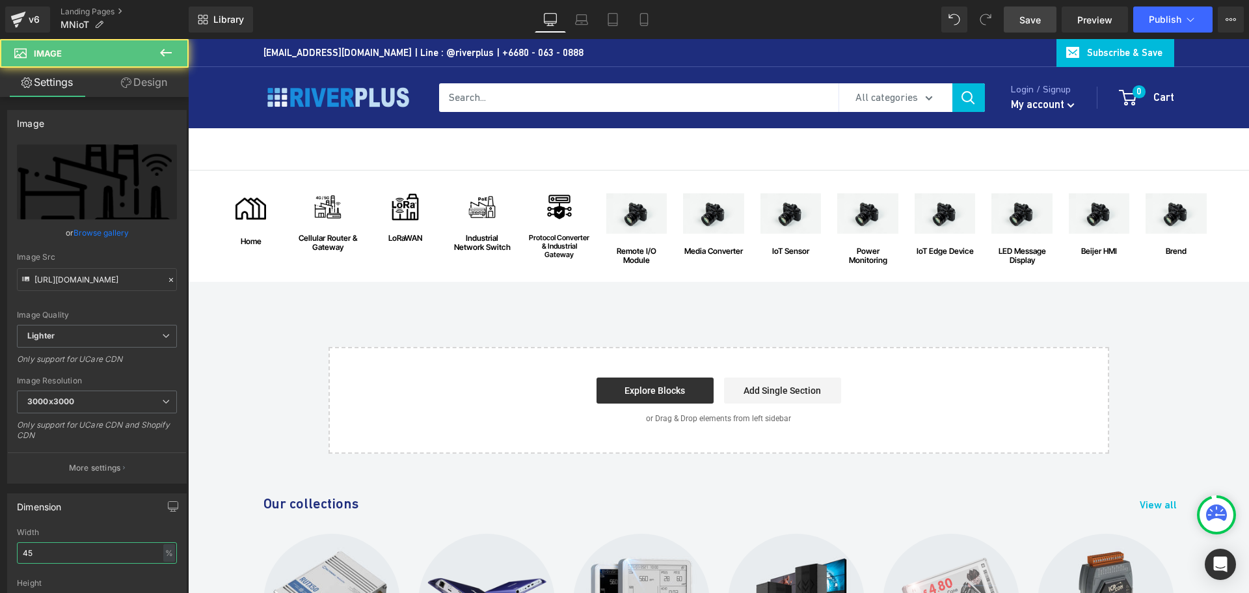
drag, startPoint x: 38, startPoint y: 553, endPoint x: -29, endPoint y: 553, distance: 67.0
click at [0, 553] on html "Image You are previewing how the will restyle your page. You can not edit Eleme…" at bounding box center [624, 296] width 1249 height 593
type input "50"
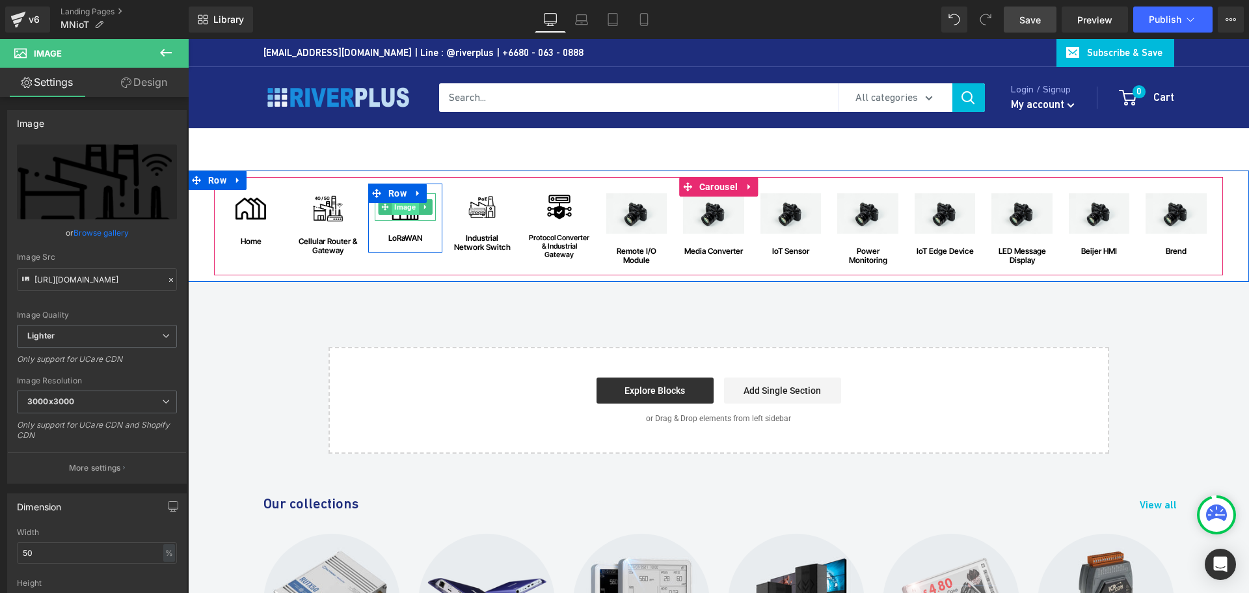
click at [408, 208] on span "Image" at bounding box center [405, 207] width 27 height 16
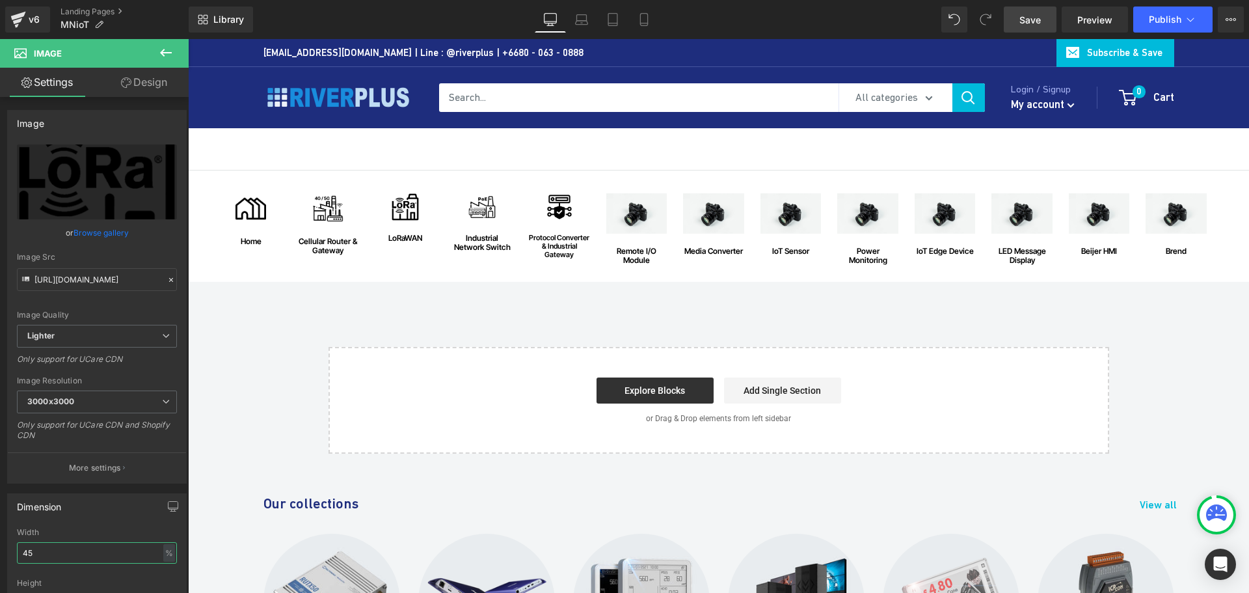
drag, startPoint x: 7, startPoint y: 556, endPoint x: -10, endPoint y: 555, distance: 16.9
click at [0, 555] on html "Image You are previewing how the will restyle your page. You can not edit Eleme…" at bounding box center [624, 296] width 1249 height 593
type input "50"
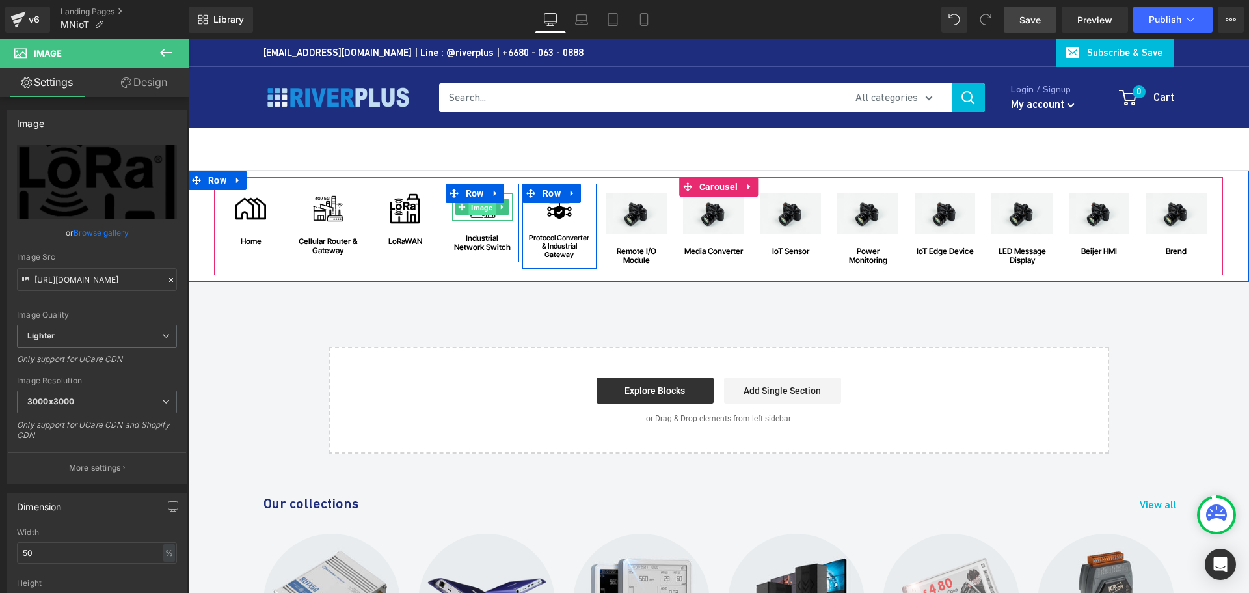
click at [472, 207] on span "Image" at bounding box center [482, 208] width 27 height 16
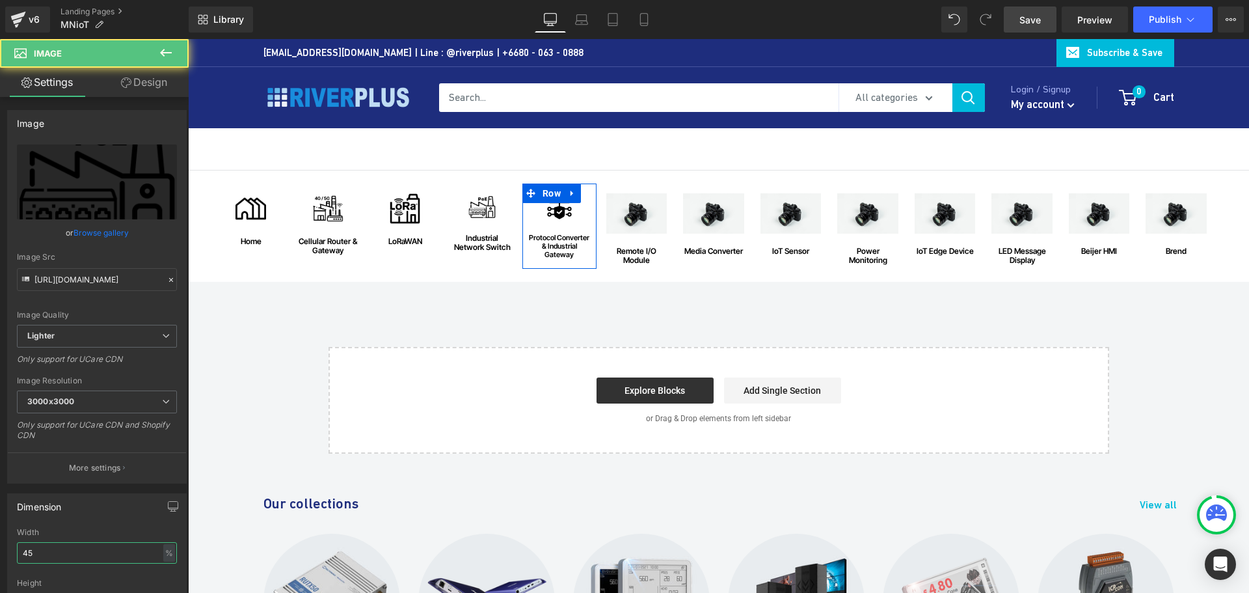
drag, startPoint x: 30, startPoint y: 555, endPoint x: -42, endPoint y: 555, distance: 71.6
click at [0, 555] on html "Image You are previewing how the will restyle your page. You can not edit Eleme…" at bounding box center [624, 296] width 1249 height 593
type input "50"
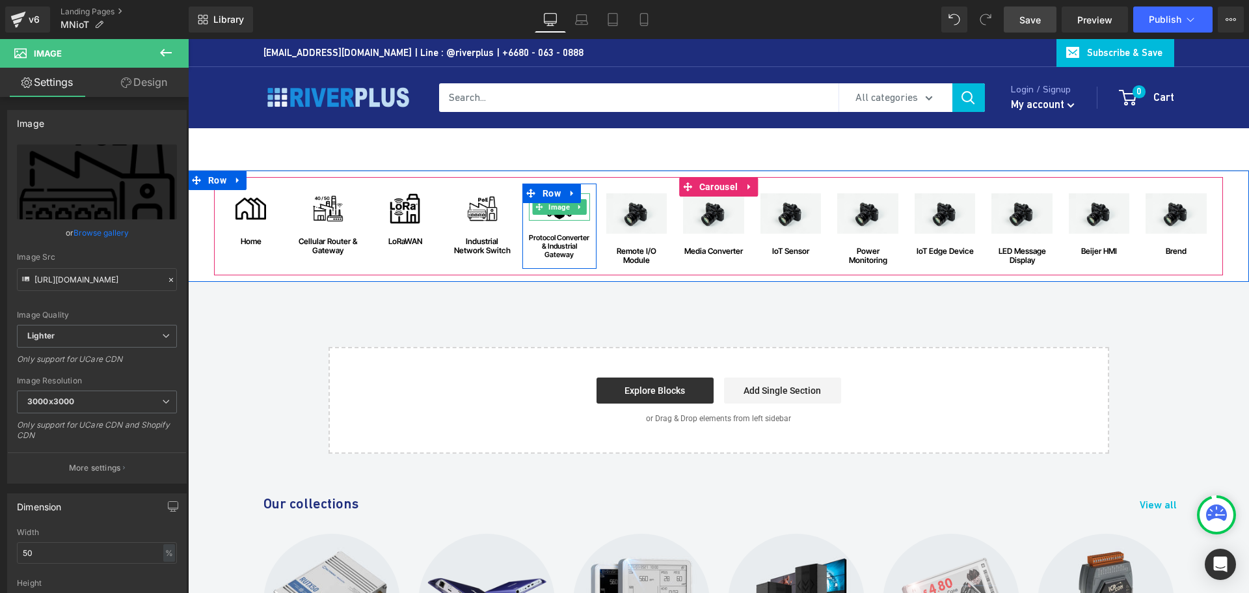
click at [559, 213] on span "Image" at bounding box center [559, 207] width 27 height 16
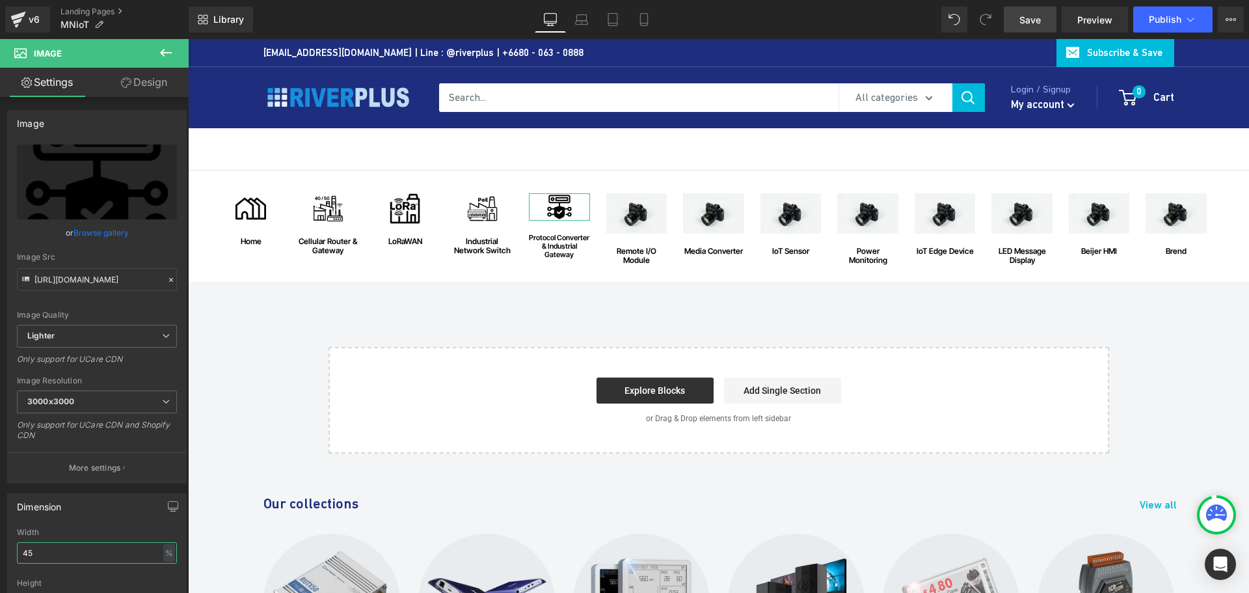
drag, startPoint x: 63, startPoint y: 551, endPoint x: -23, endPoint y: 550, distance: 85.9
click at [0, 550] on html "Image You are previewing how the will restyle your page. You can not edit Eleme…" at bounding box center [624, 296] width 1249 height 593
type input "50"
click at [1017, 18] on link "Save" at bounding box center [1030, 20] width 53 height 26
click at [1026, 24] on span "Save" at bounding box center [1029, 20] width 21 height 14
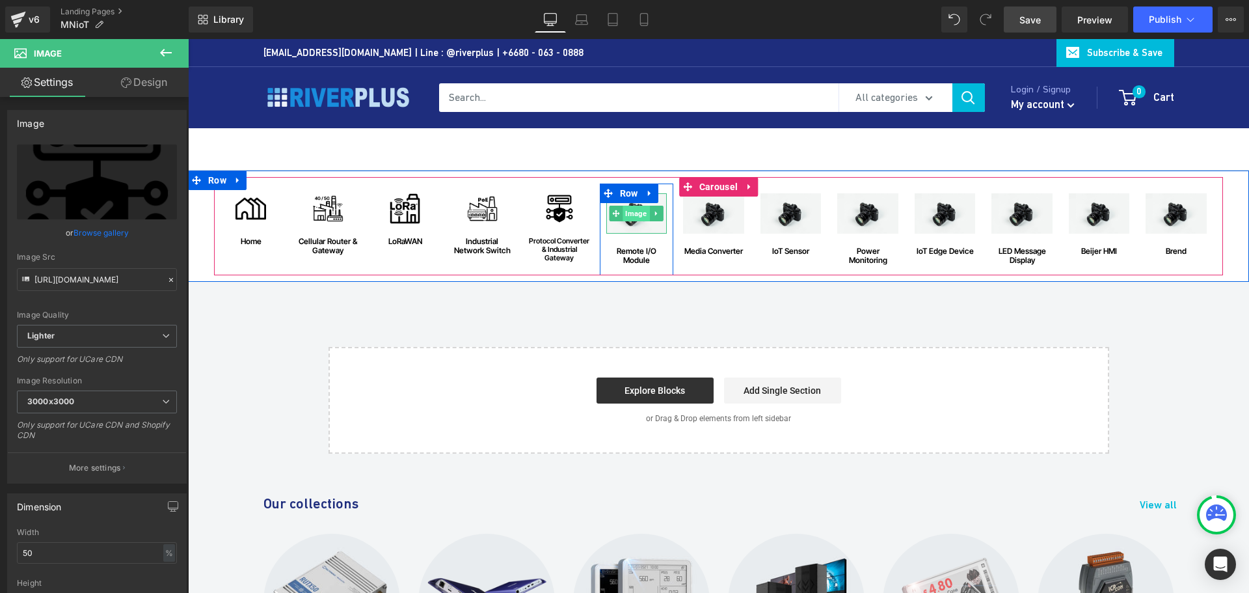
click at [632, 212] on span "Image" at bounding box center [636, 214] width 27 height 16
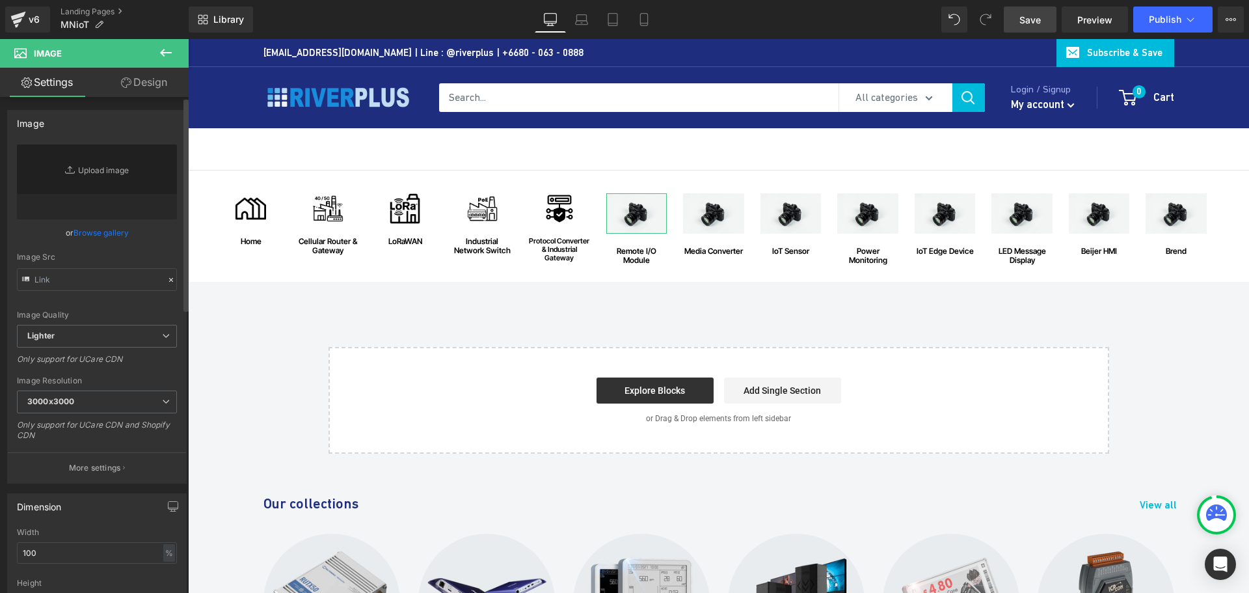
type input "//d1um8515vdn9kb.cloudfront.net/images/parallax.jpg"
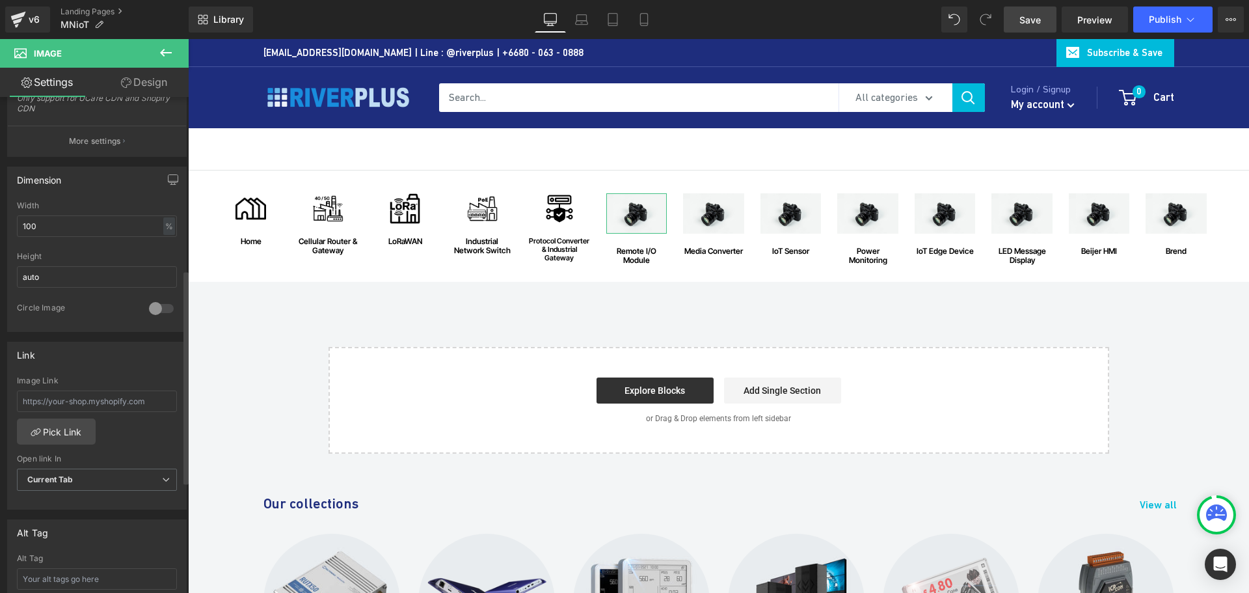
scroll to position [585, 0]
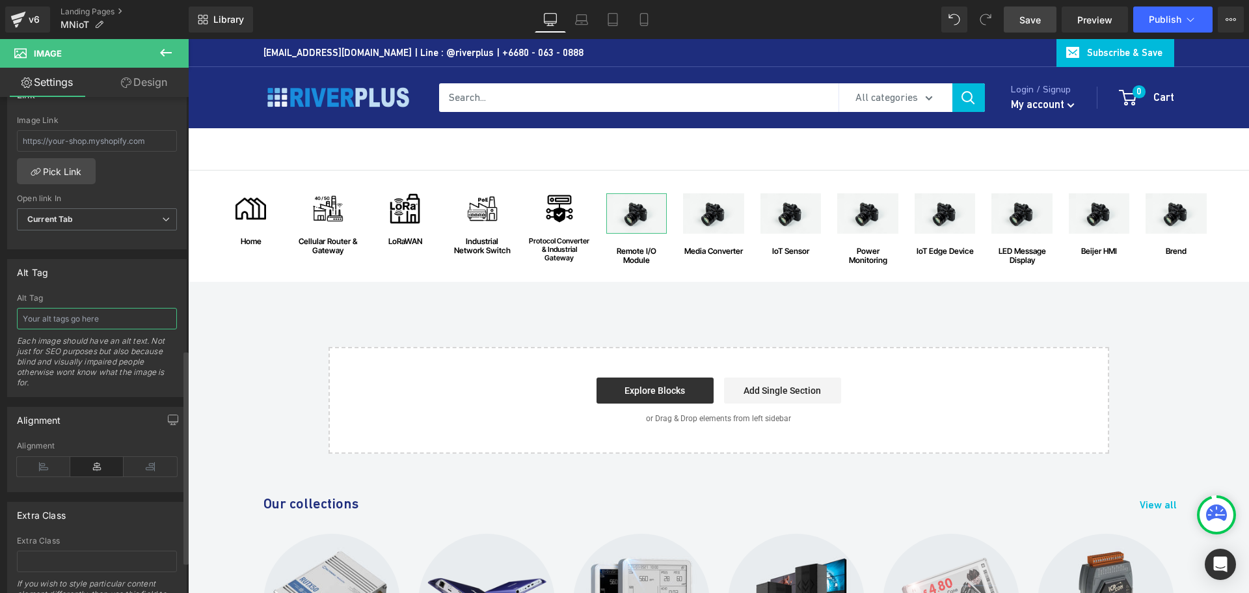
click at [63, 317] on input "text" at bounding box center [97, 318] width 160 height 21
paste input "Remote I/O Module"
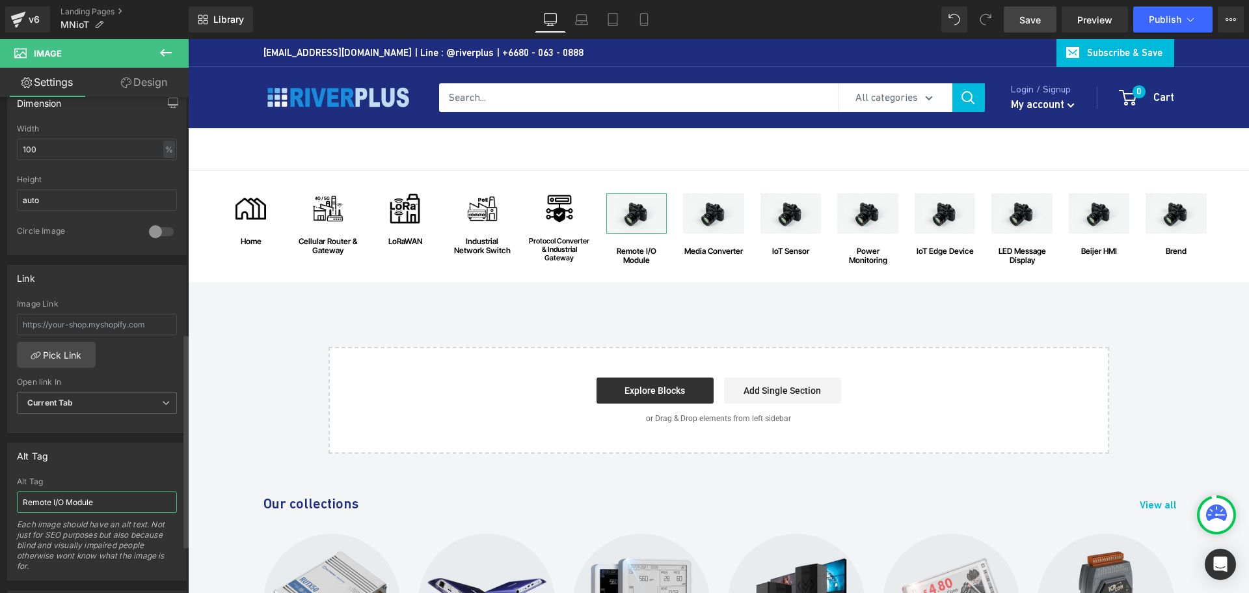
scroll to position [260, 0]
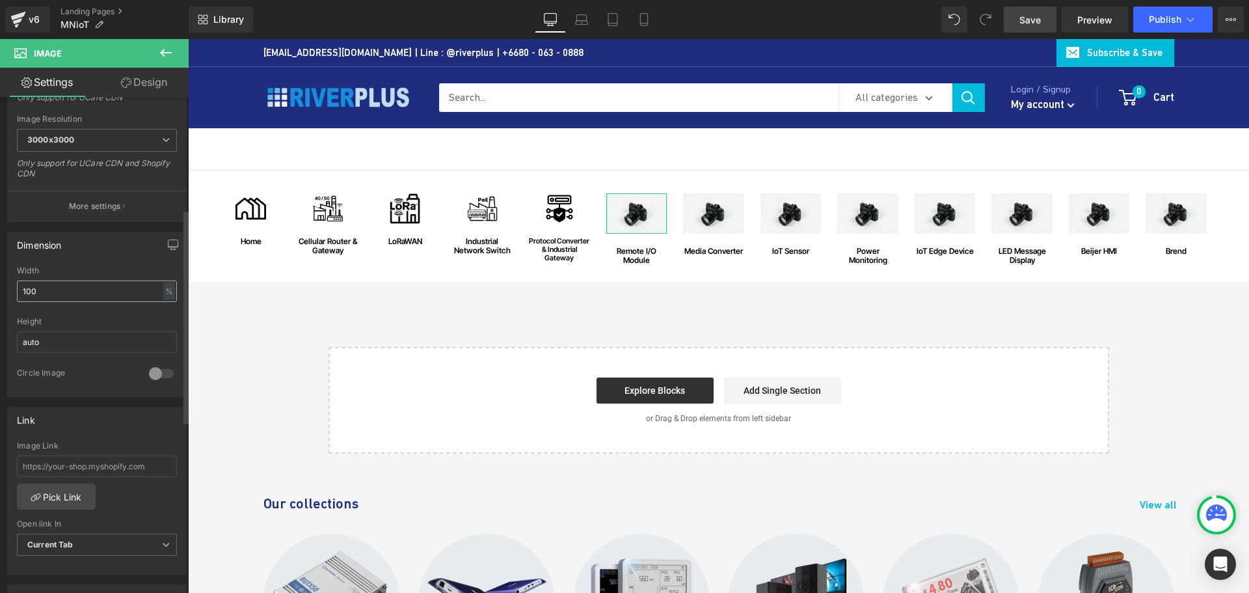
type input "Remote I/O Module"
drag, startPoint x: 60, startPoint y: 289, endPoint x: -27, endPoint y: 289, distance: 87.8
click at [0, 289] on html "Image You are previewing how the will restyle your page. You can not edit Eleme…" at bounding box center [624, 296] width 1249 height 593
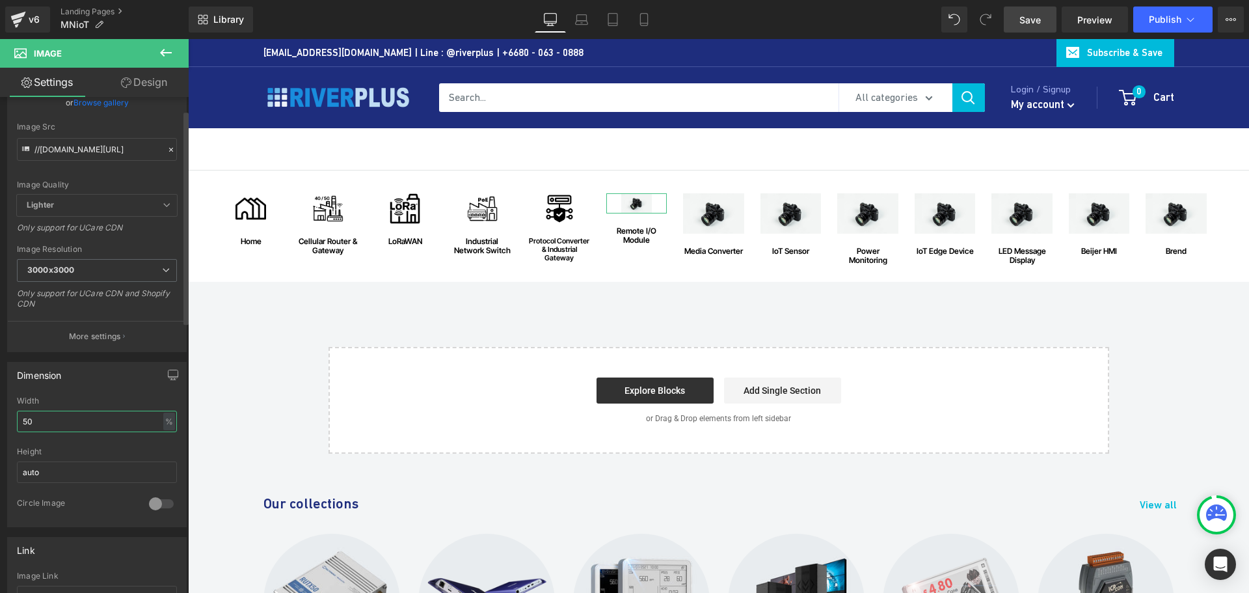
scroll to position [0, 0]
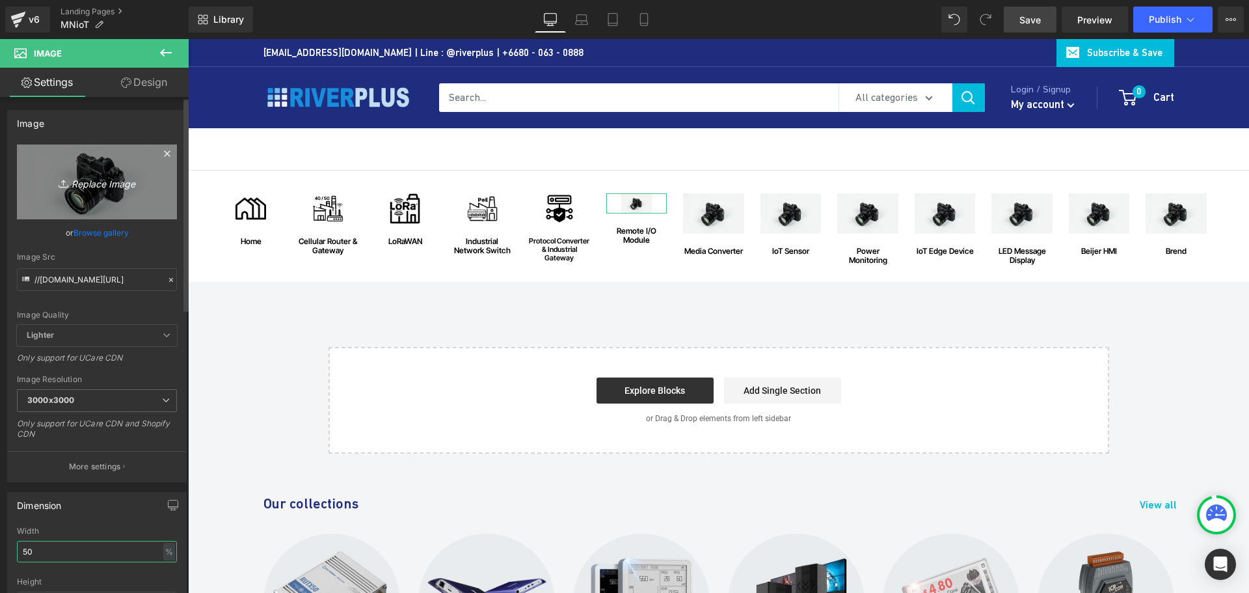
type input "50"
click at [88, 185] on icon "Replace Image" at bounding box center [97, 182] width 104 height 16
type input "C:\fakepath\Remote-IO-Module.png"
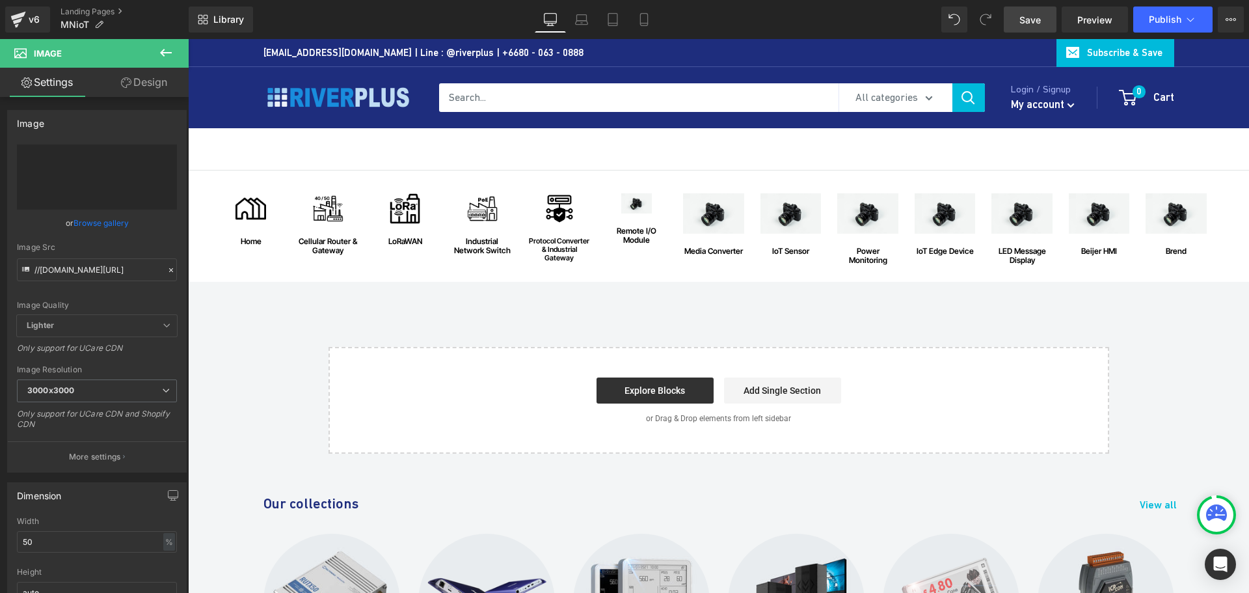
type input "https://ucarecdn.com/006450c6-3dc8-40c1-beed-36e9ce5ab199/-/format/auto/-/previ…"
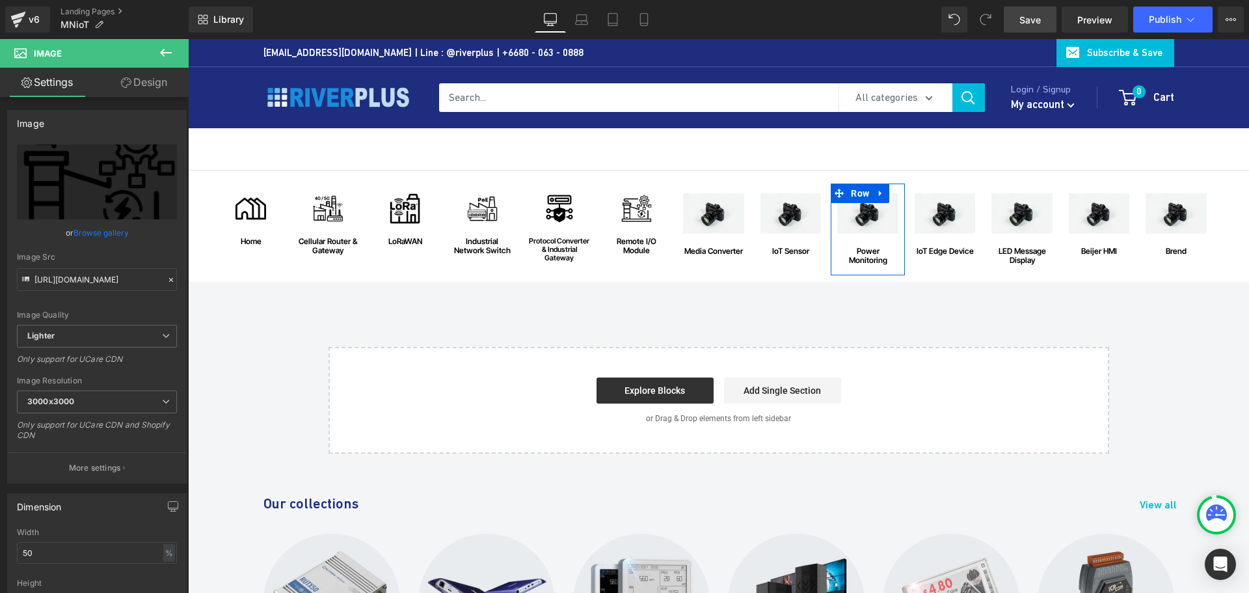
click at [1031, 14] on span "Save" at bounding box center [1029, 20] width 21 height 14
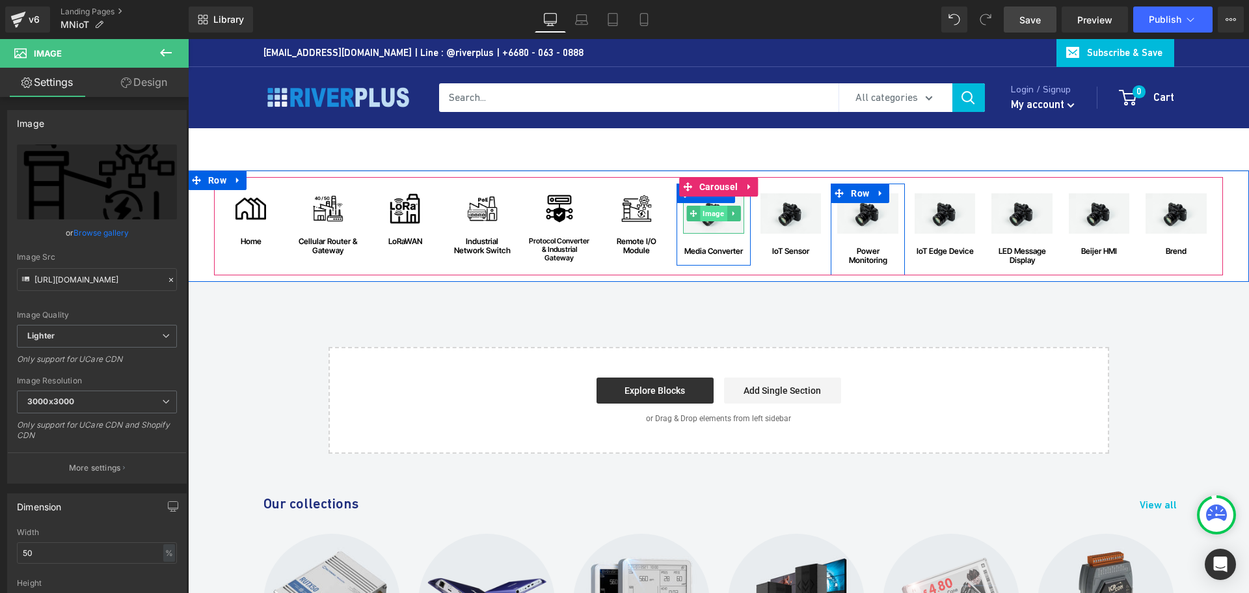
click at [708, 214] on span "Image" at bounding box center [713, 214] width 27 height 16
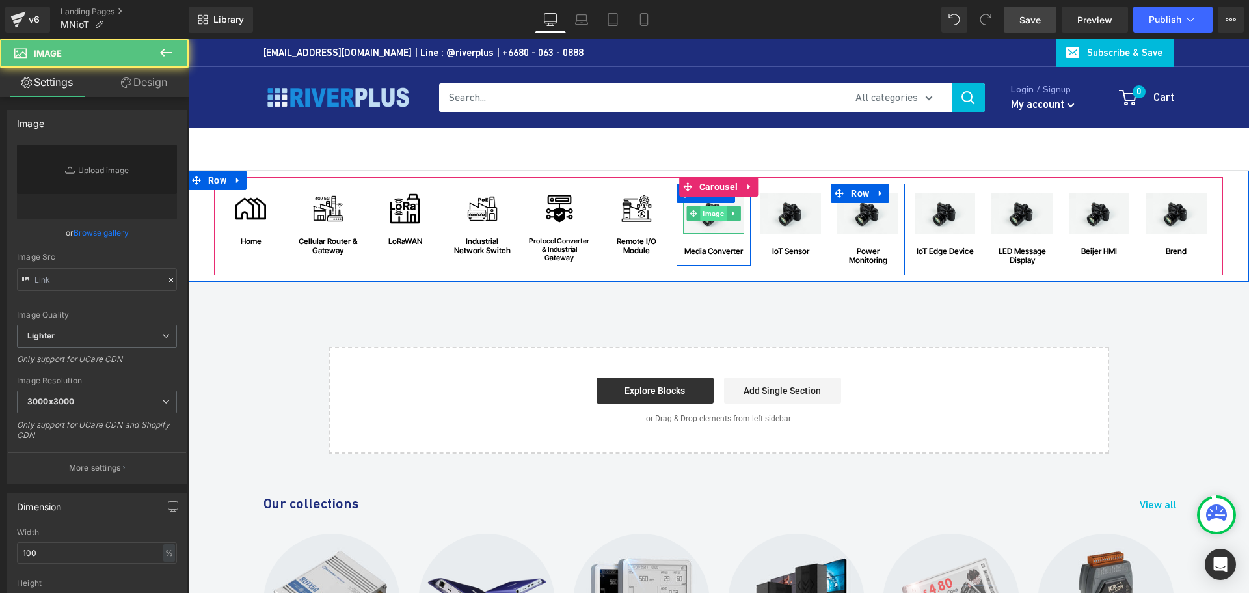
type input "//d1um8515vdn9kb.cloudfront.net/images/parallax.jpg"
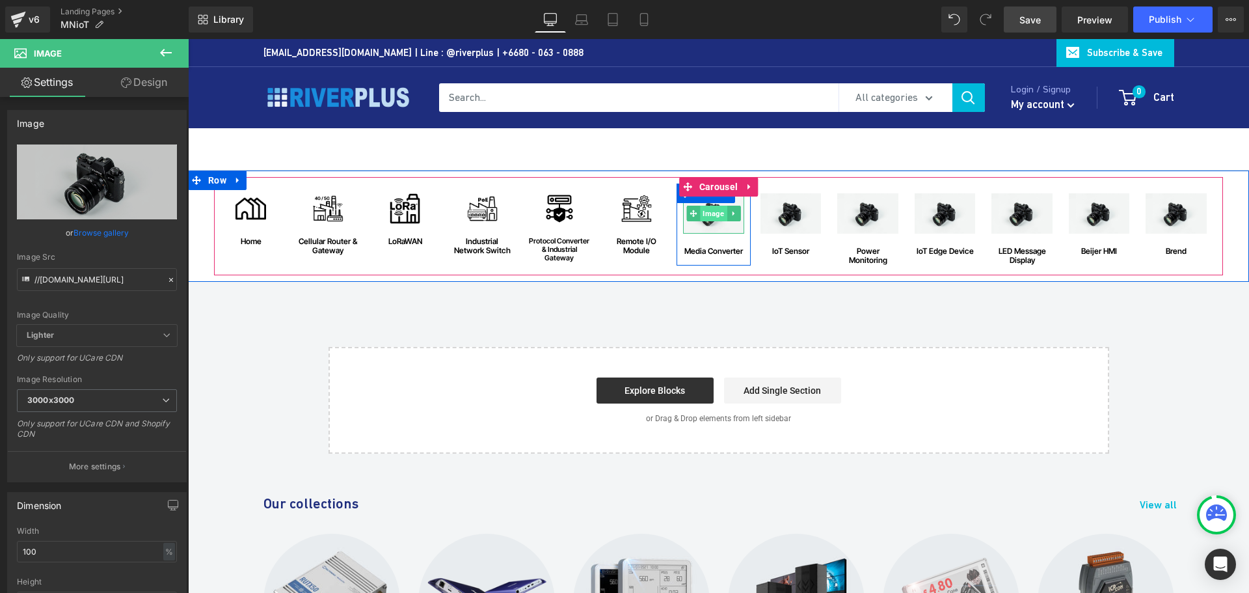
click at [706, 214] on span "Image" at bounding box center [713, 214] width 27 height 16
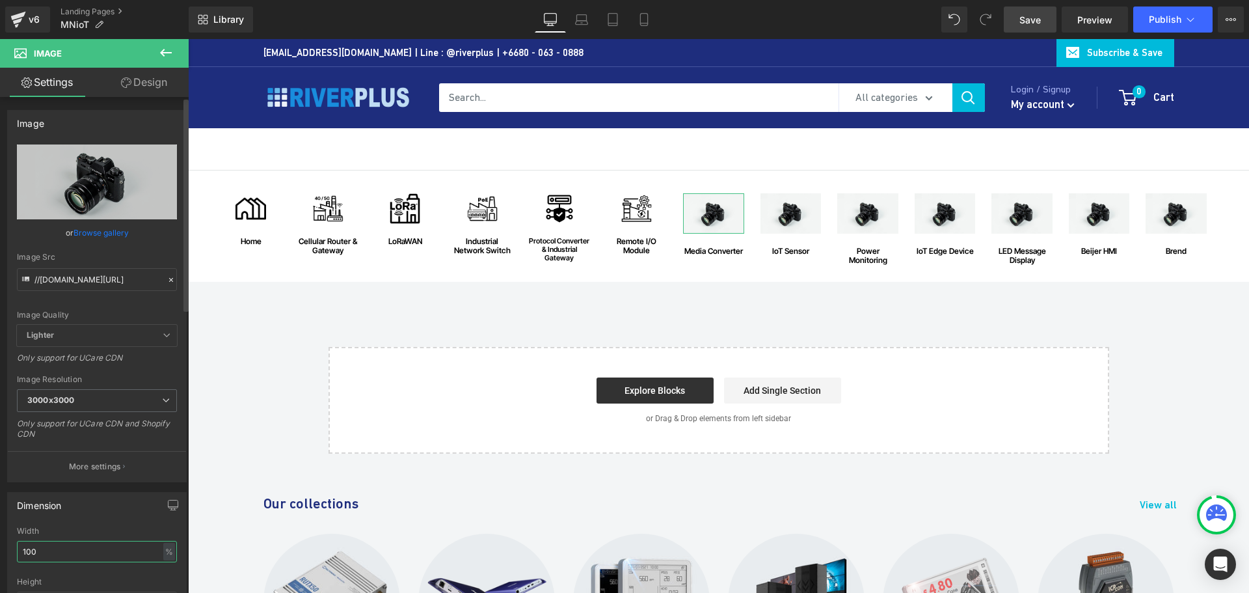
drag, startPoint x: 48, startPoint y: 550, endPoint x: 8, endPoint y: 549, distance: 40.3
click at [8, 549] on div "100% Width 100 % % px auto Height auto 0 Circle Image" at bounding box center [97, 591] width 178 height 130
drag, startPoint x: 68, startPoint y: 557, endPoint x: -14, endPoint y: 548, distance: 82.4
click at [0, 548] on html "Image You are previewing how the will restyle your page. You can not edit Eleme…" at bounding box center [624, 296] width 1249 height 593
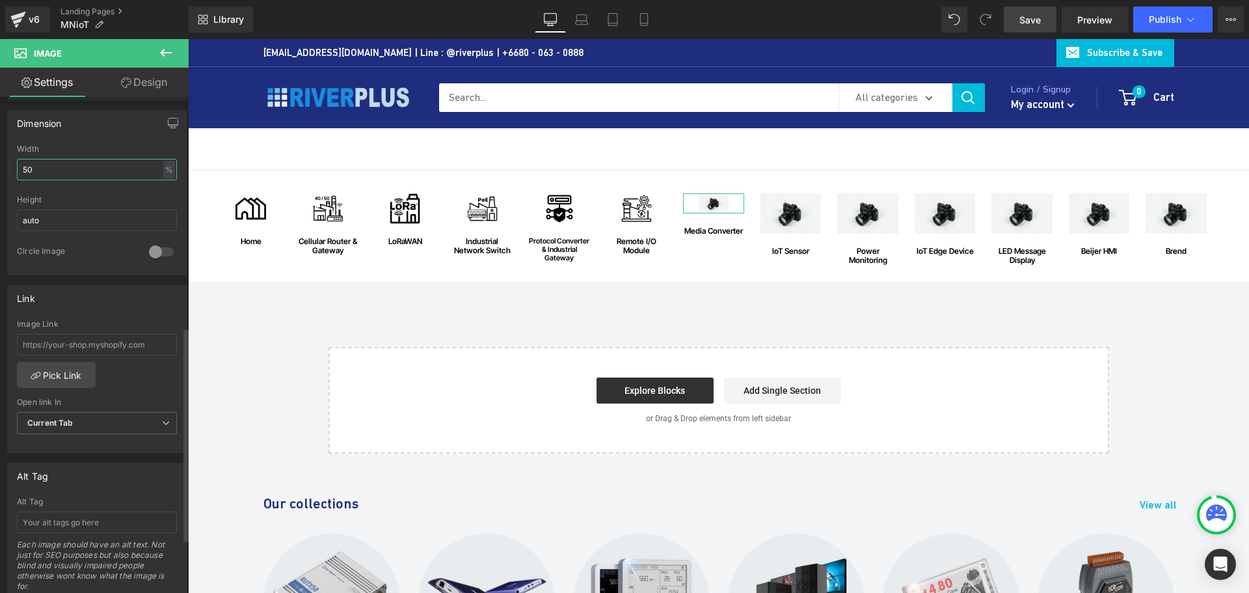
scroll to position [585, 0]
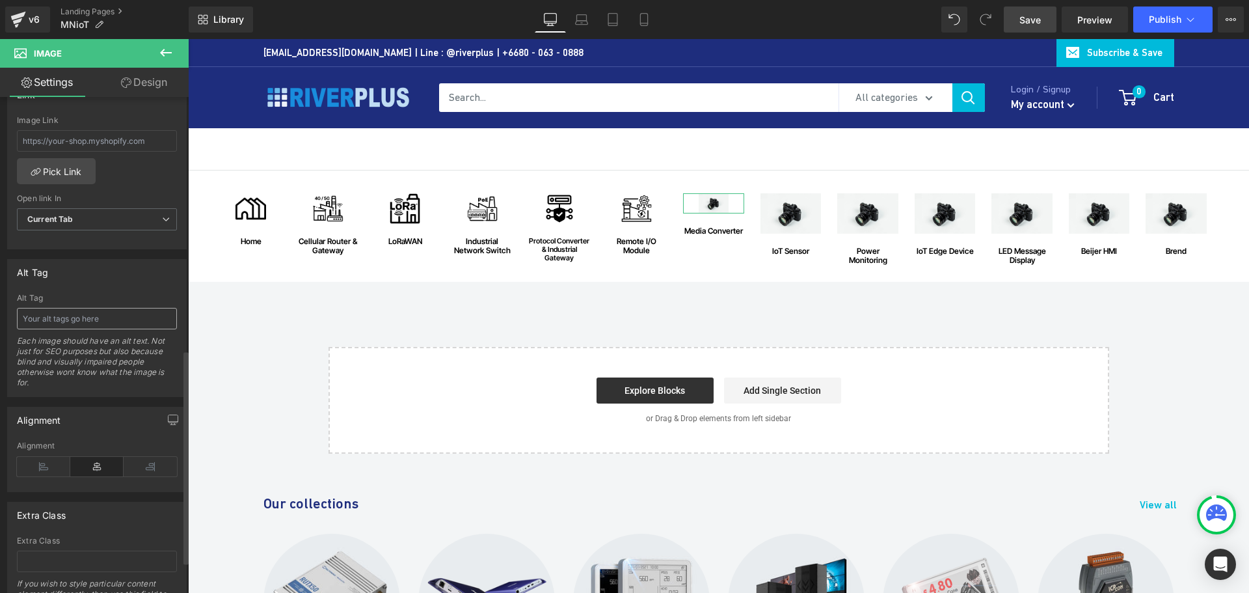
type input "50"
click at [69, 318] on input "text" at bounding box center [97, 318] width 160 height 21
paste input "Media Converter"
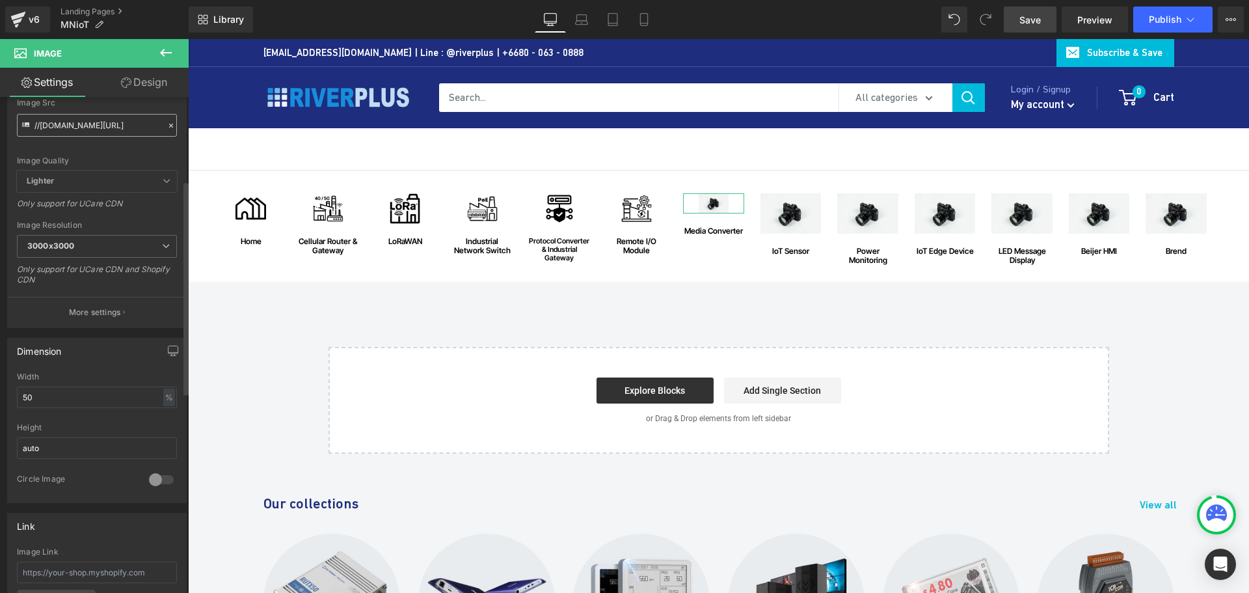
scroll to position [0, 0]
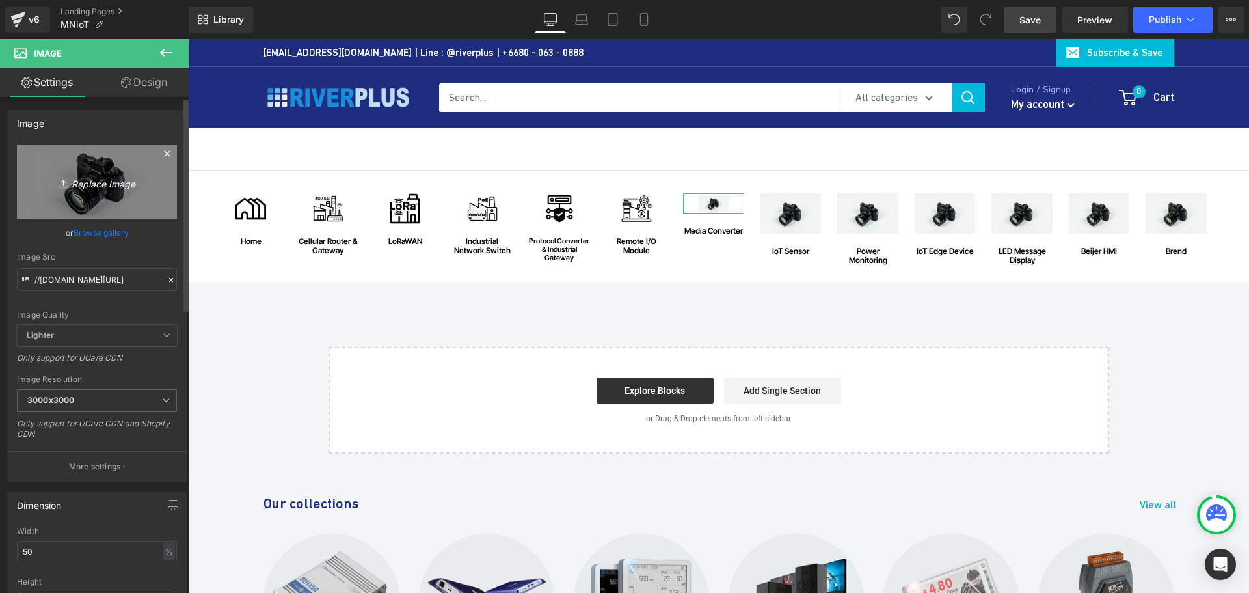
type input "Media Converter"
click at [101, 178] on icon "Replace Image" at bounding box center [97, 182] width 104 height 16
type input "C:\fakepath\Media-Converter.png"
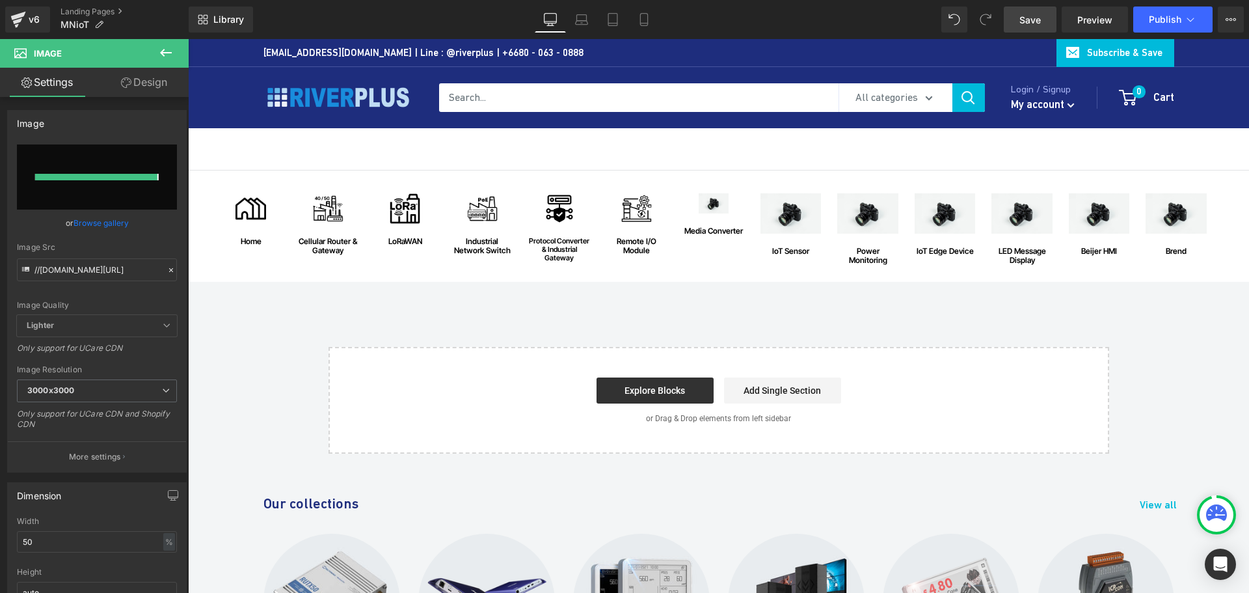
type input "https://ucarecdn.com/f39a5ca0-b530-4e75-a198-52ebded49732/-/format/auto/-/previ…"
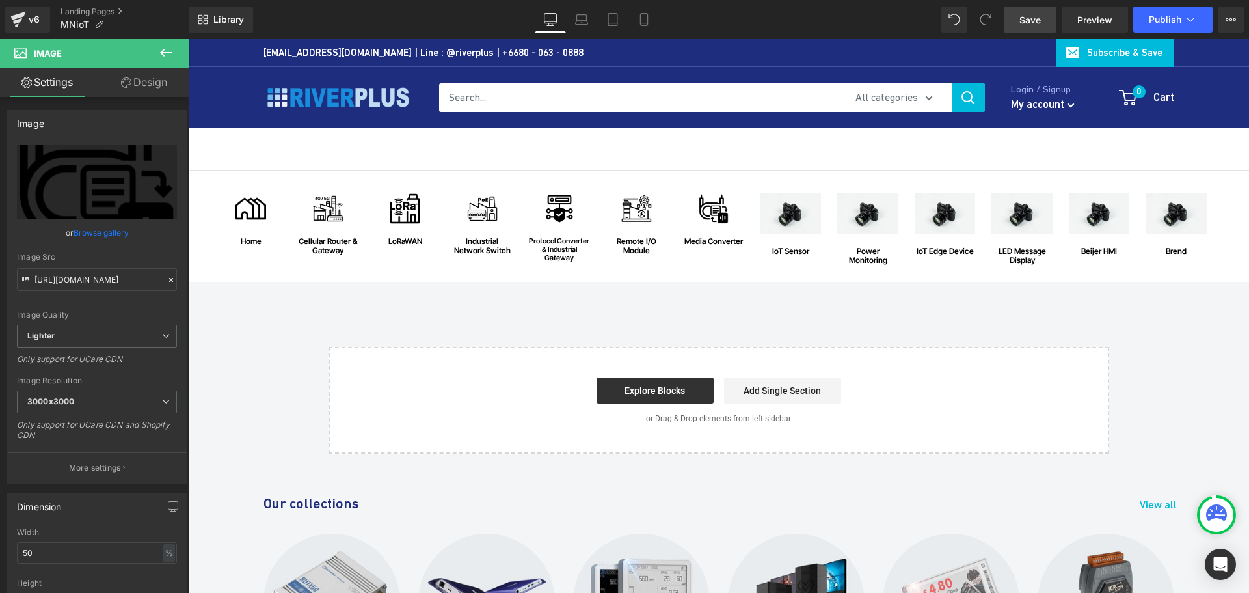
click at [1030, 23] on span "Save" at bounding box center [1029, 20] width 21 height 14
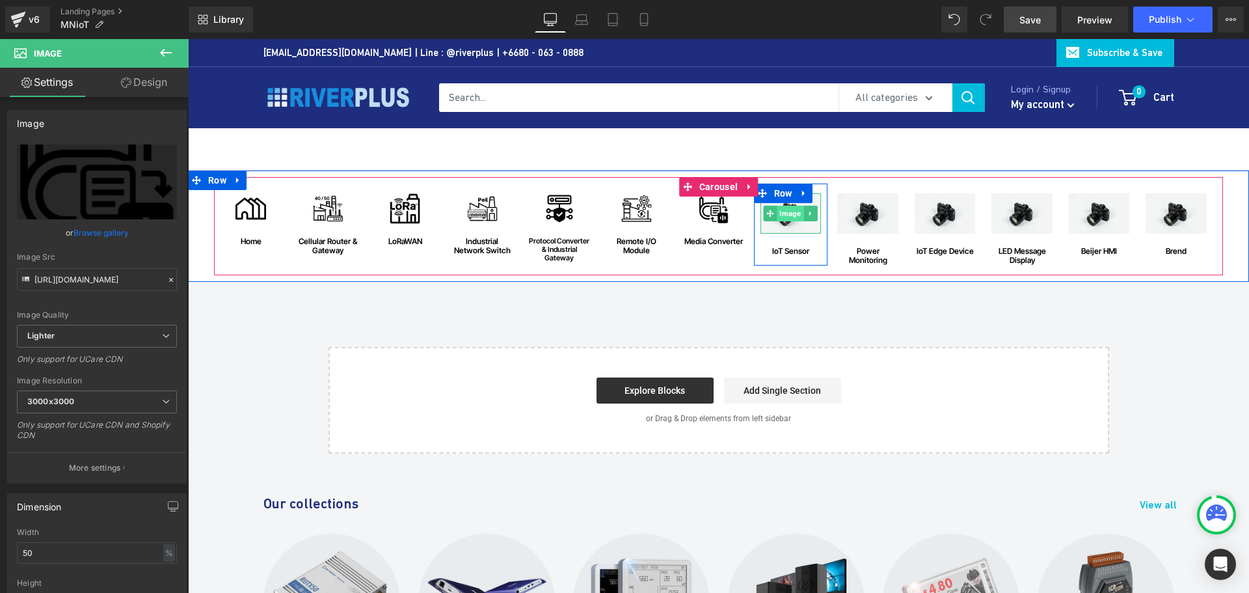
click at [783, 211] on span "Image" at bounding box center [790, 214] width 27 height 16
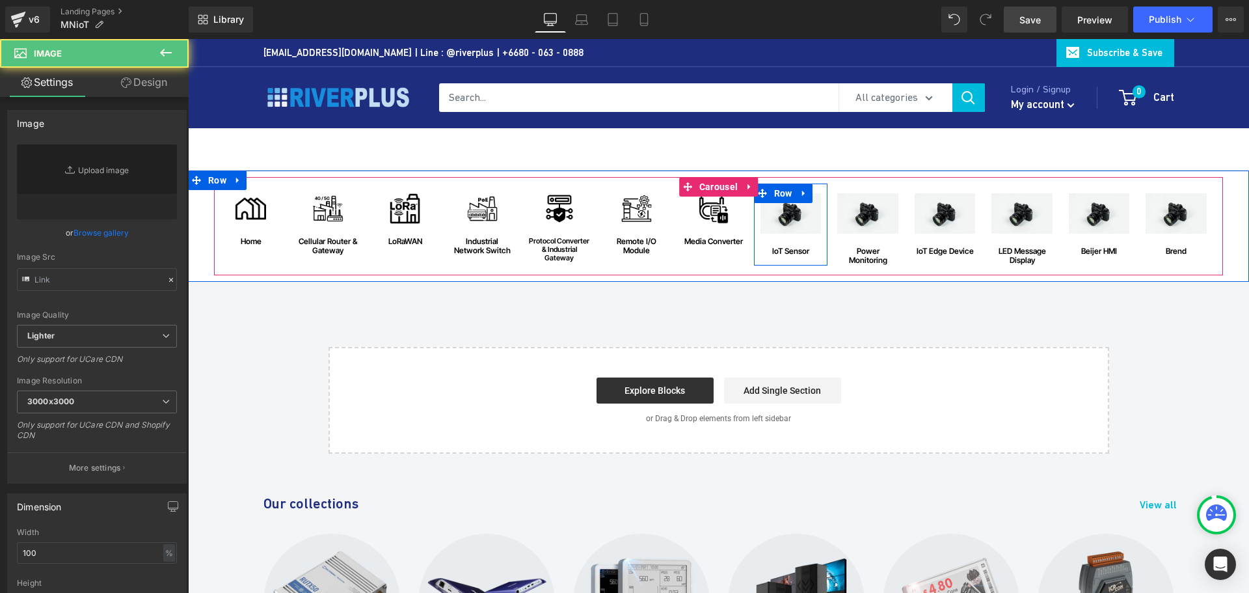
type input "//d1um8515vdn9kb.cloudfront.net/images/parallax.jpg"
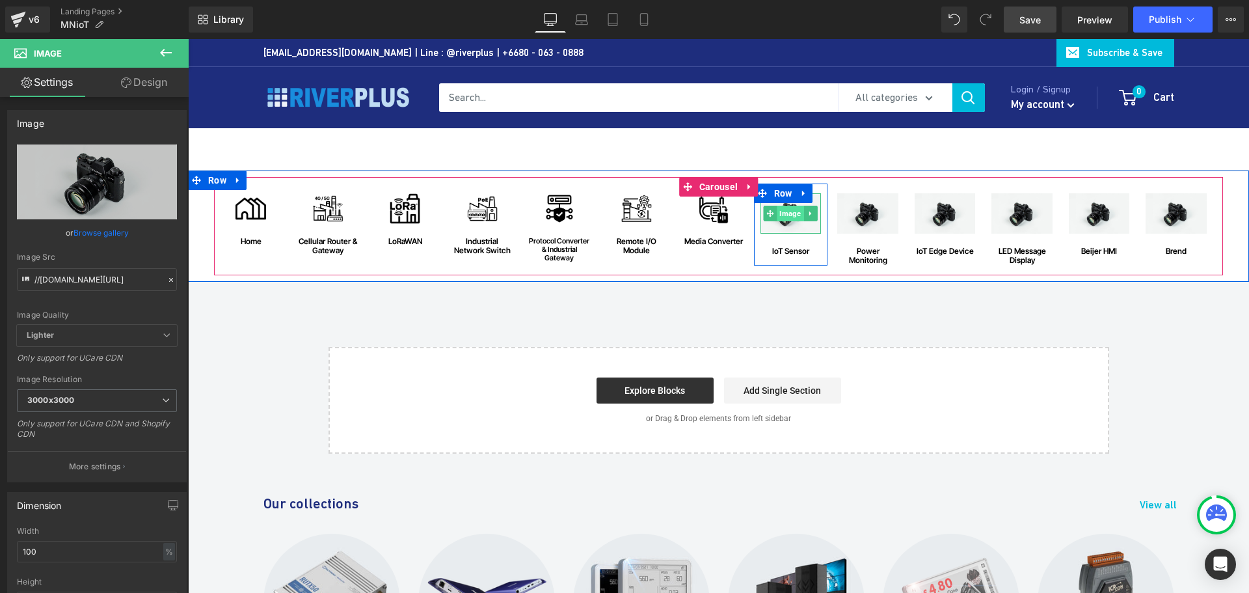
click at [788, 215] on span "Image" at bounding box center [790, 214] width 27 height 16
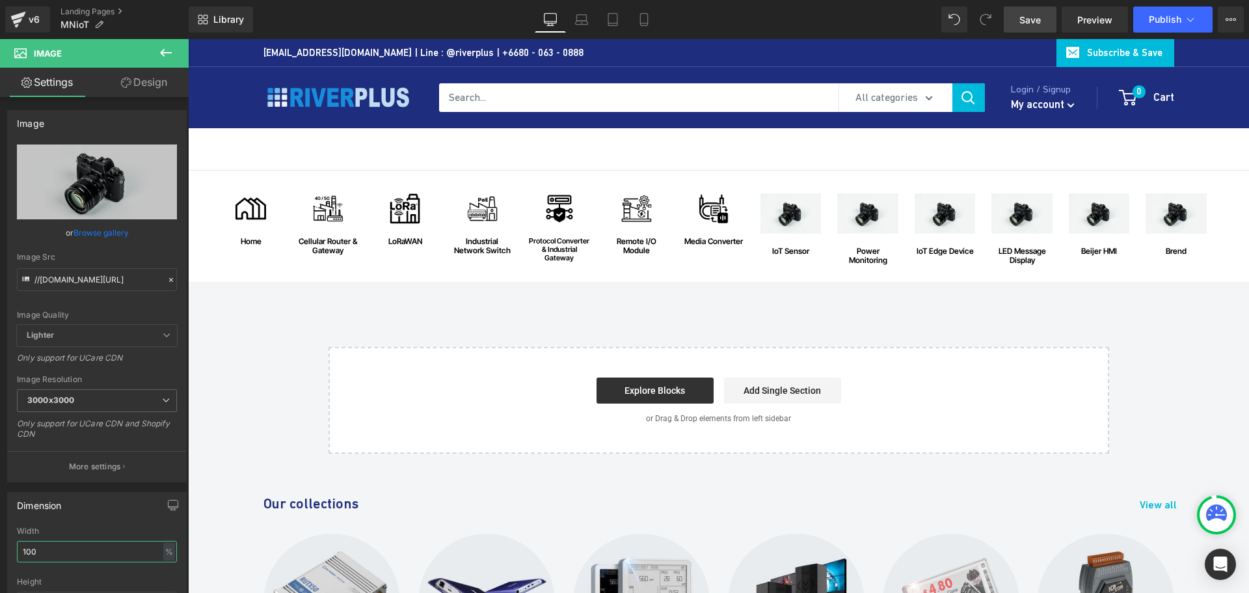
drag, startPoint x: 60, startPoint y: 548, endPoint x: -15, endPoint y: 548, distance: 75.5
click at [0, 548] on html "Image You are previewing how the will restyle your page. You can not edit Eleme…" at bounding box center [624, 296] width 1249 height 593
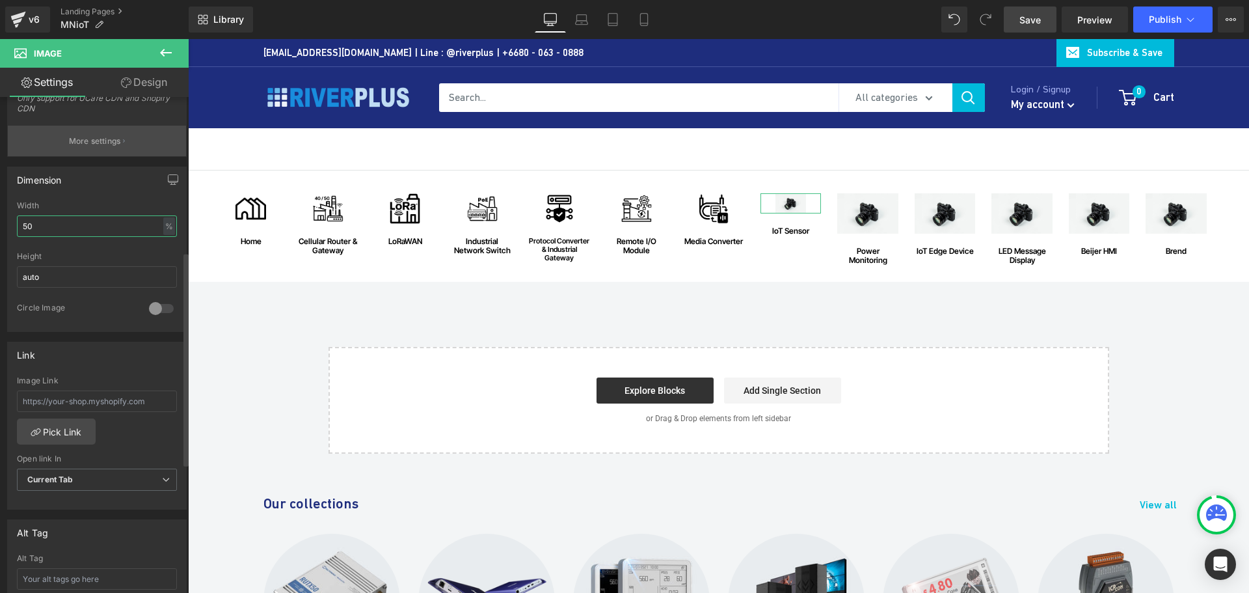
scroll to position [585, 0]
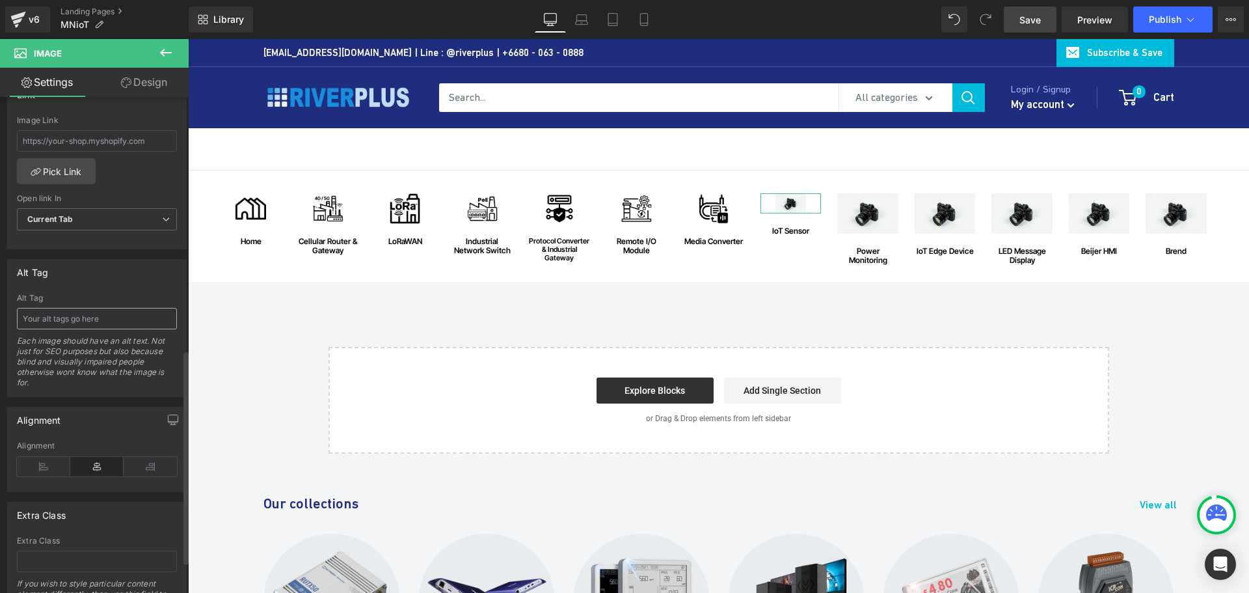
type input "50"
click at [78, 319] on input "text" at bounding box center [97, 318] width 160 height 21
paste input "IoT Sensor"
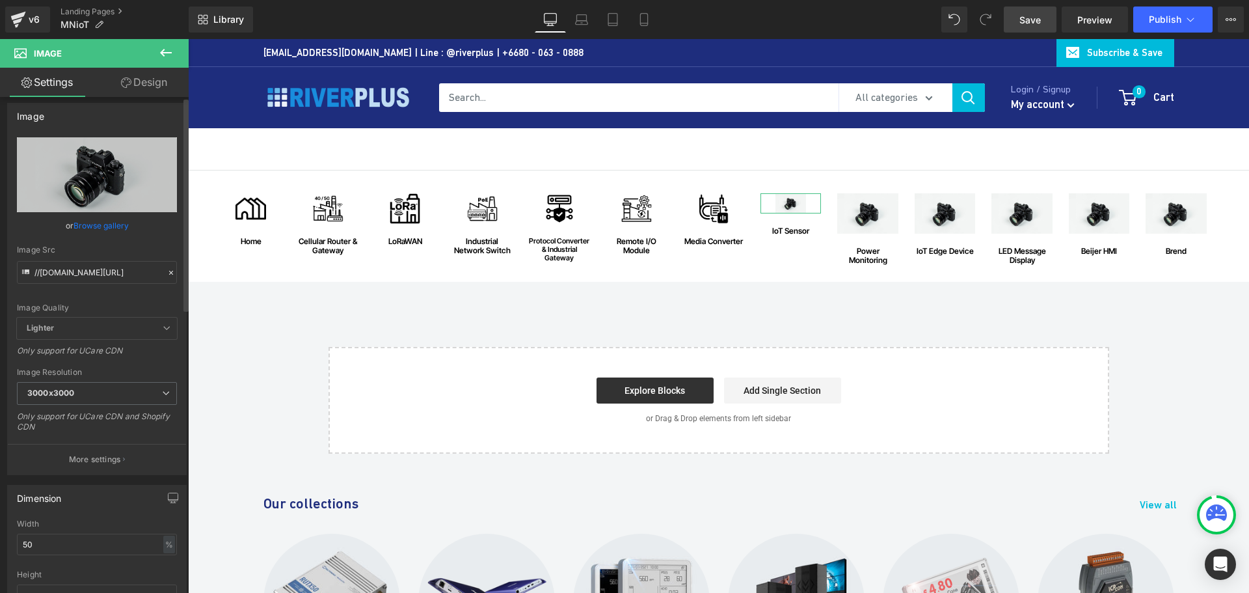
scroll to position [0, 0]
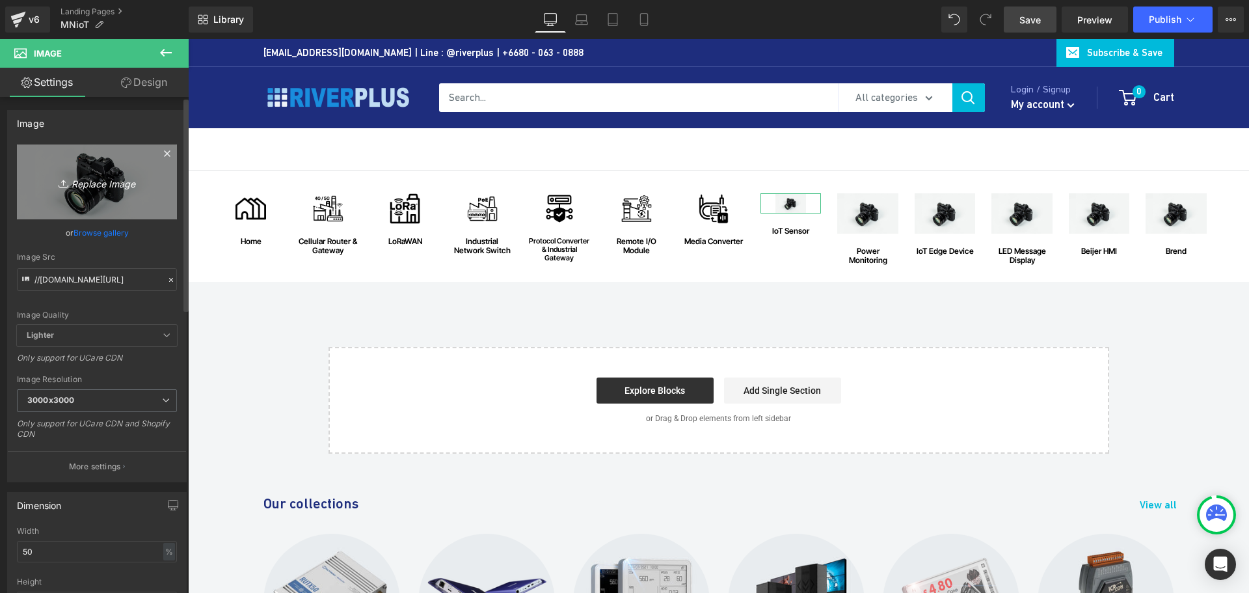
type input "IoT Sensor"
click at [98, 176] on icon "Replace Image" at bounding box center [97, 182] width 104 height 16
type input "C:\fakepath\IoT-Sensor.png"
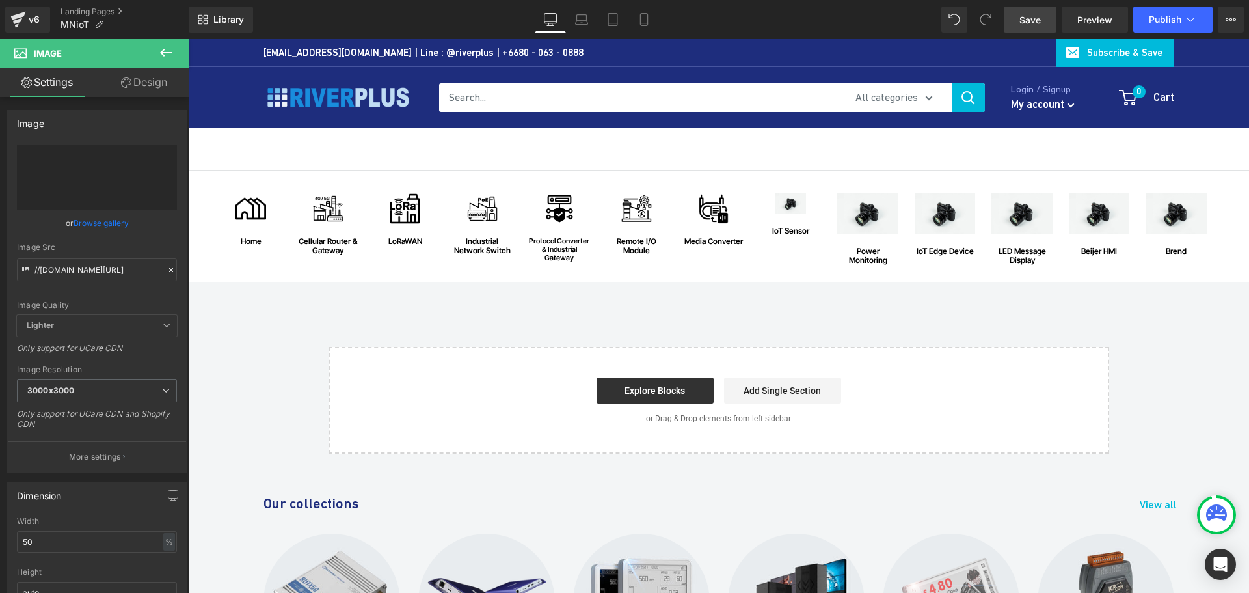
type input "https://ucarecdn.com/73d3e30d-25bf-4470-9c38-1e59b51d01b0/-/format/auto/-/previ…"
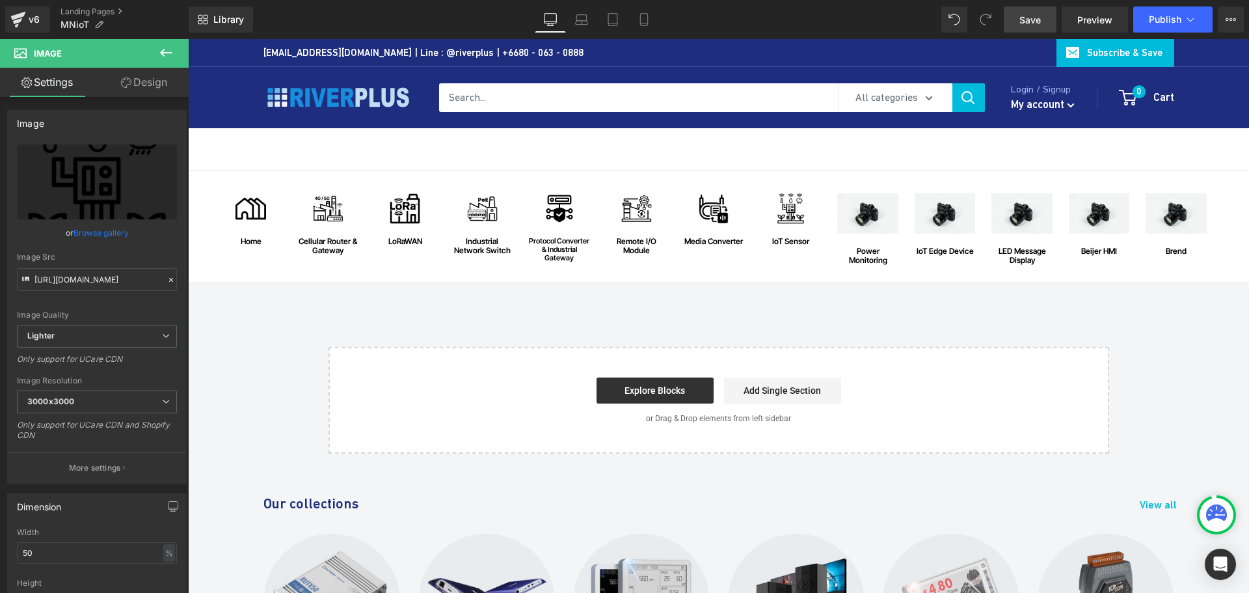
click at [1038, 16] on span "Save" at bounding box center [1029, 20] width 21 height 14
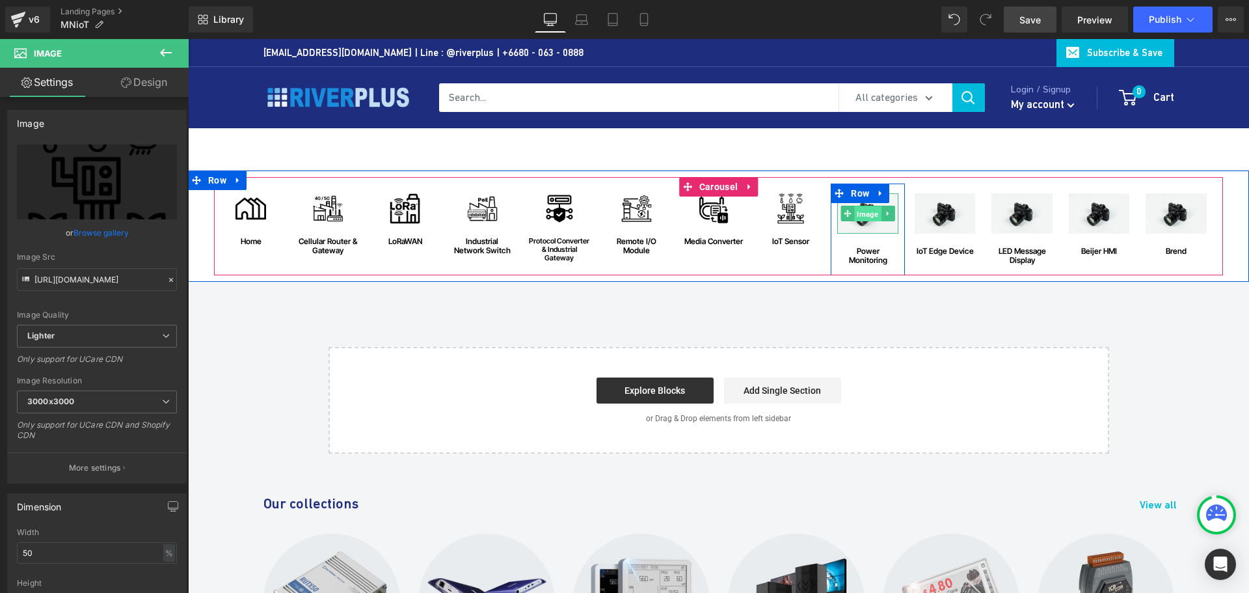
click at [866, 211] on span "Image" at bounding box center [867, 214] width 27 height 16
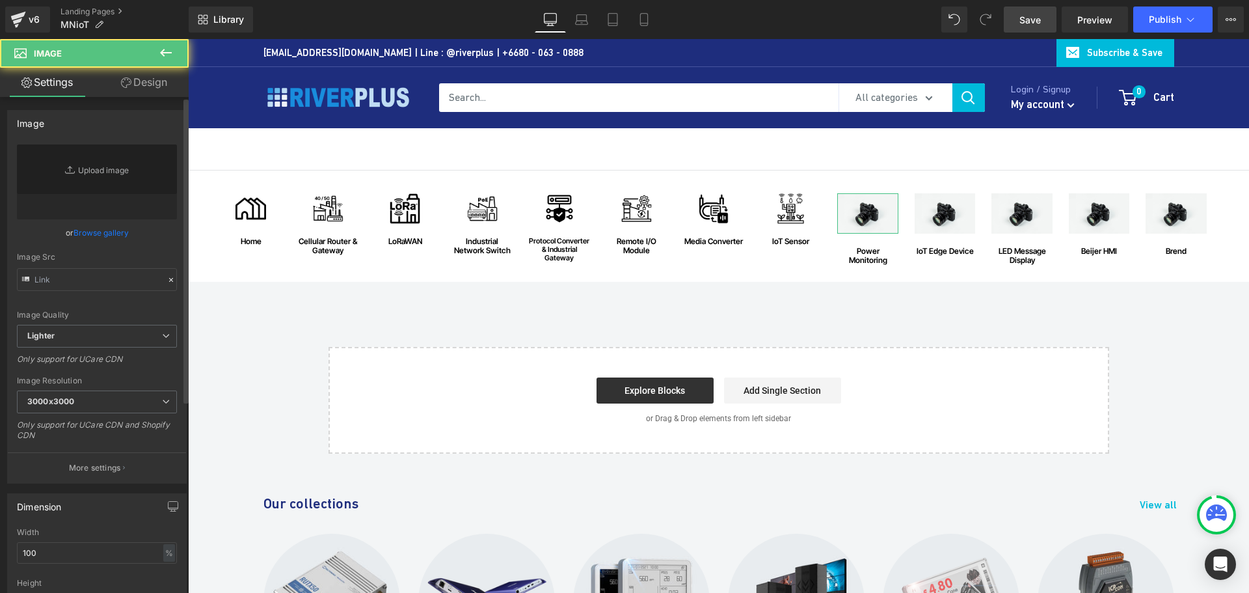
type input "//d1um8515vdn9kb.cloudfront.net/images/parallax.jpg"
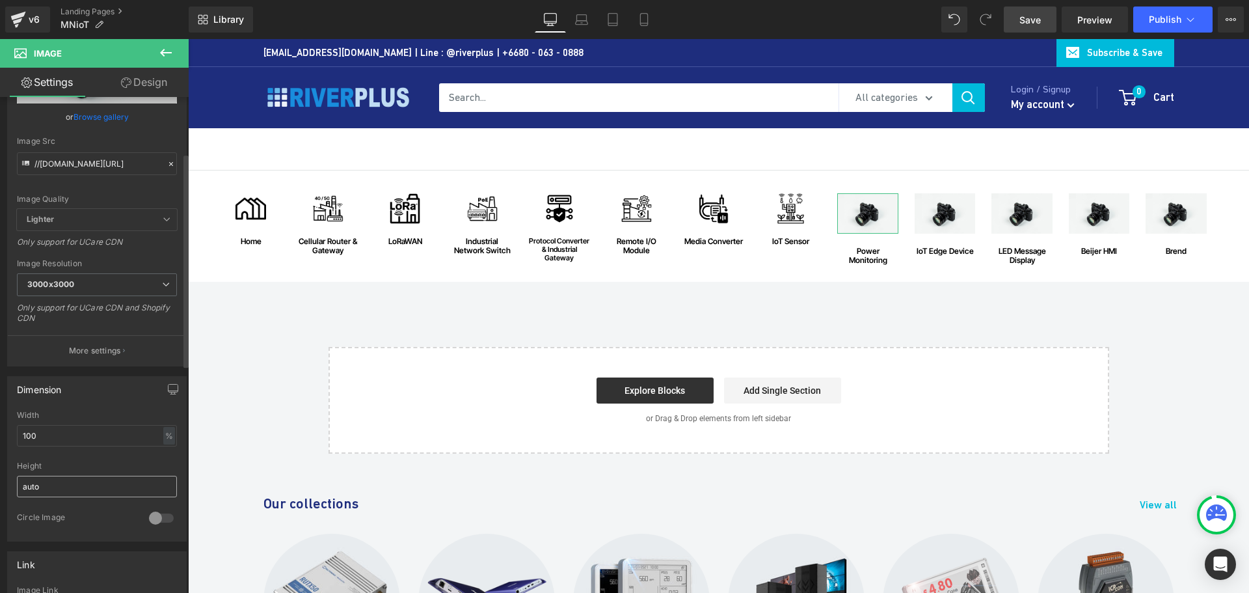
scroll to position [130, 0]
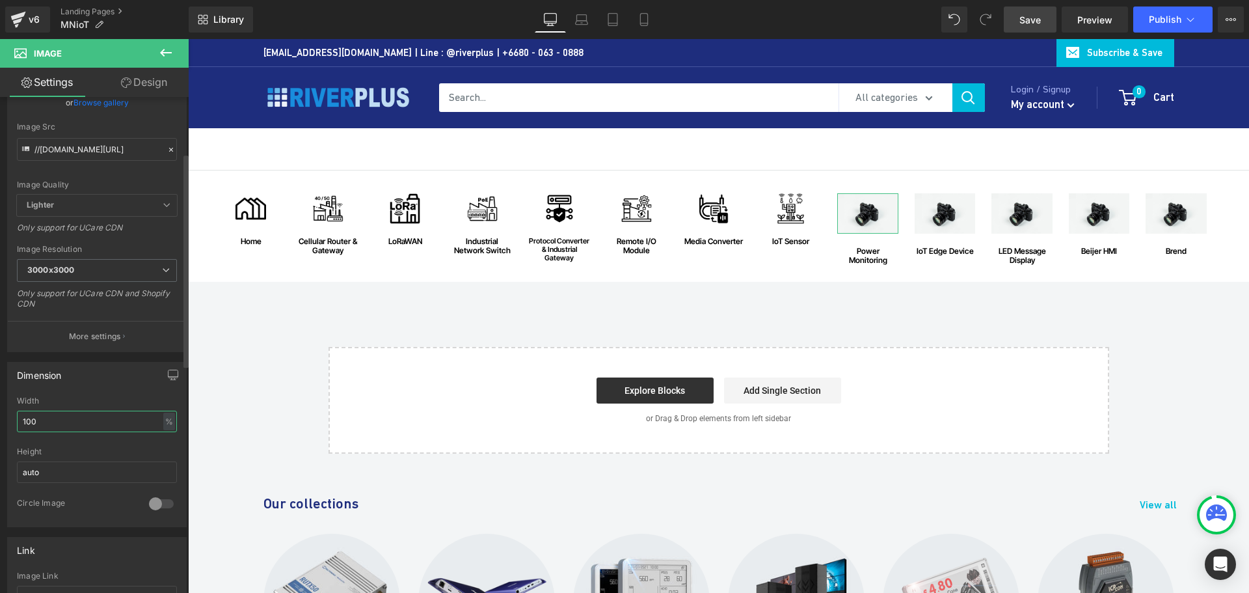
drag, startPoint x: 51, startPoint y: 423, endPoint x: 8, endPoint y: 423, distance: 42.9
click at [8, 423] on div "100% Width 100 % % px auto Height auto 0 Circle Image" at bounding box center [97, 461] width 178 height 130
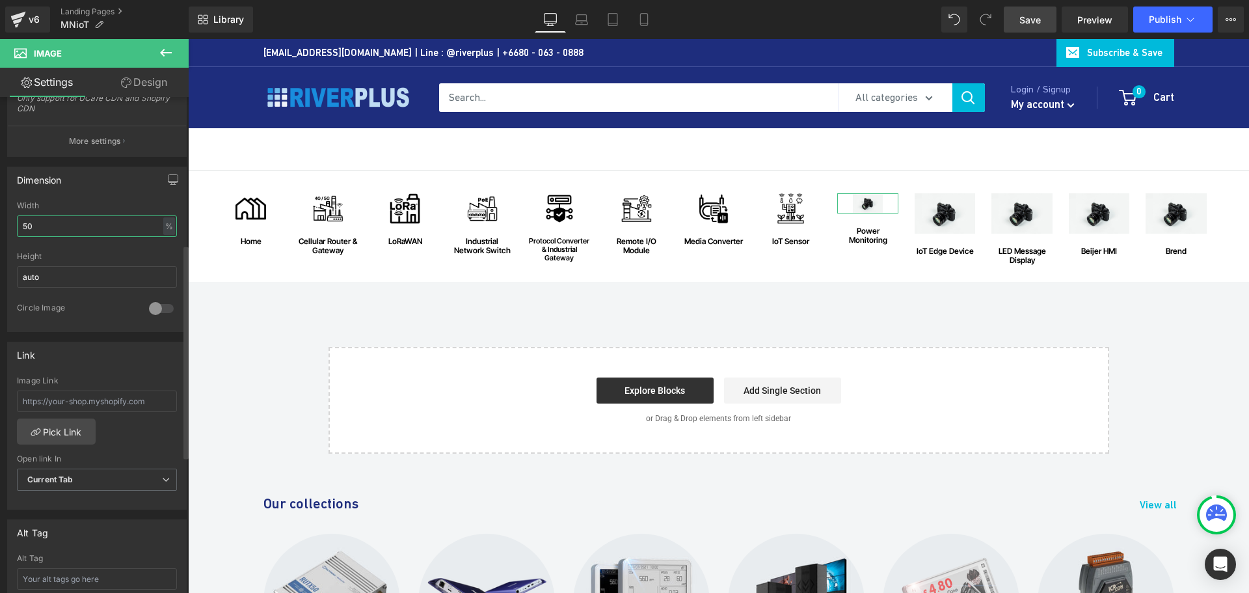
scroll to position [455, 0]
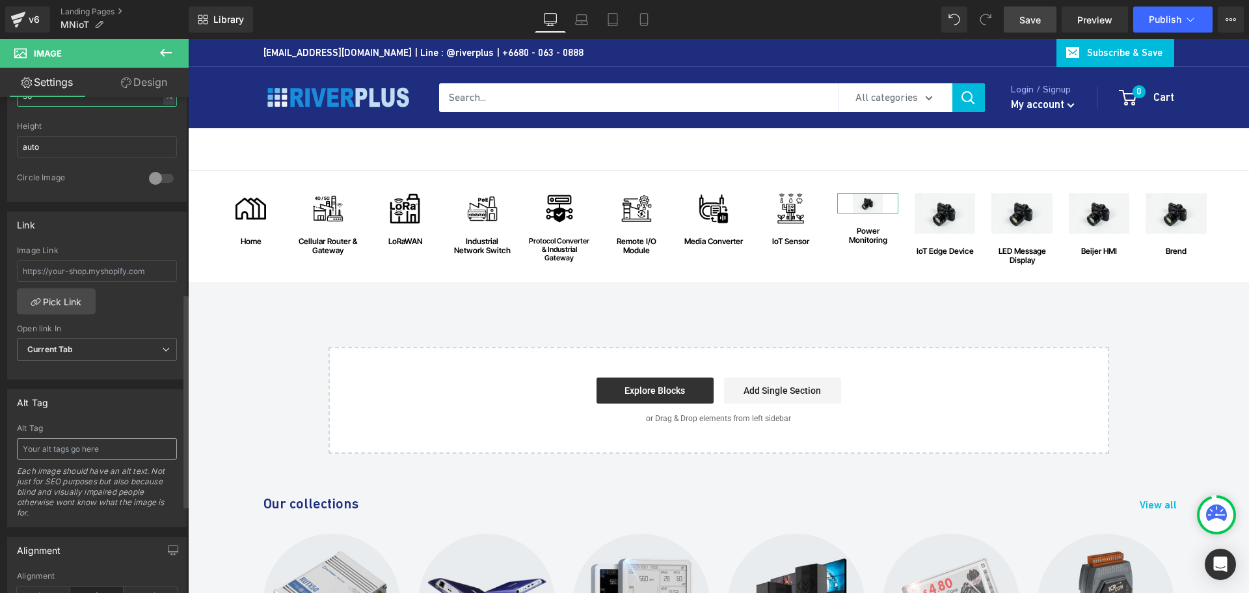
type input "50"
click at [83, 451] on input "text" at bounding box center [97, 448] width 160 height 21
paste input "Power Monitoring"
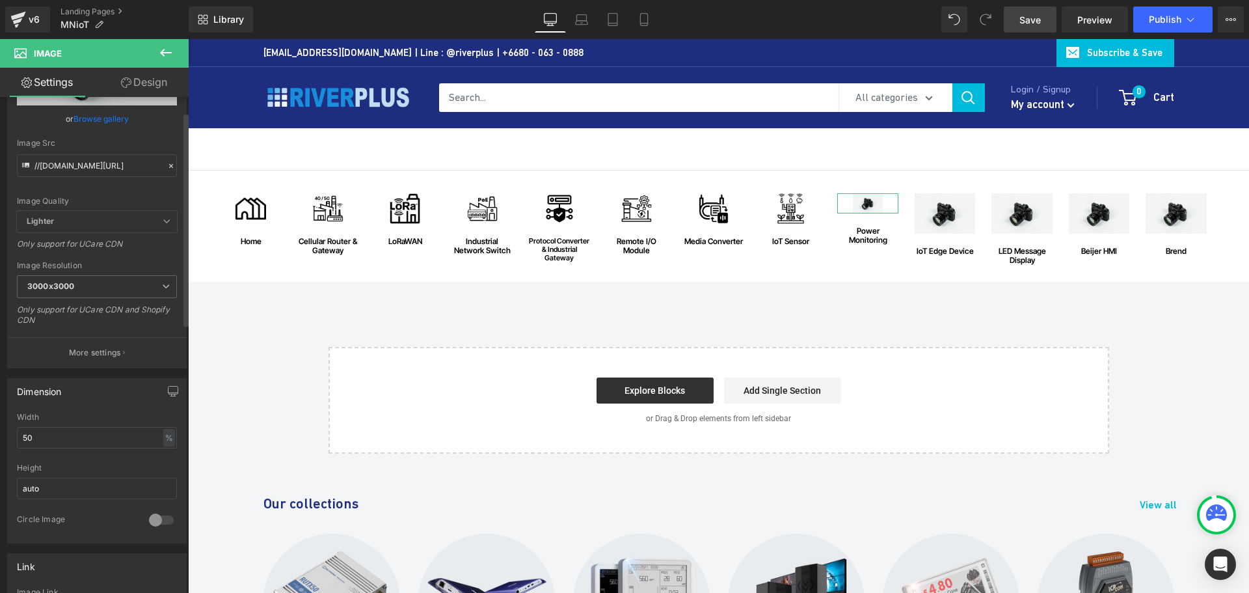
scroll to position [0, 0]
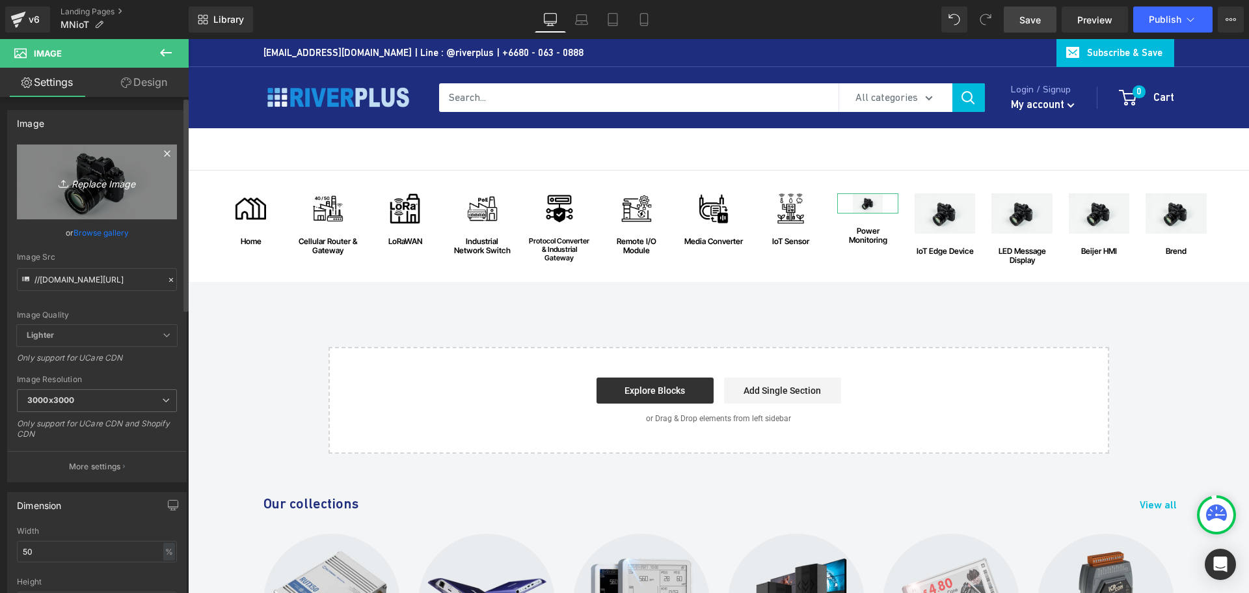
type input "Power Monitoring"
click at [101, 184] on icon "Replace Image" at bounding box center [97, 182] width 104 height 16
type input "C:\fakepath\Power-Monitoring.png"
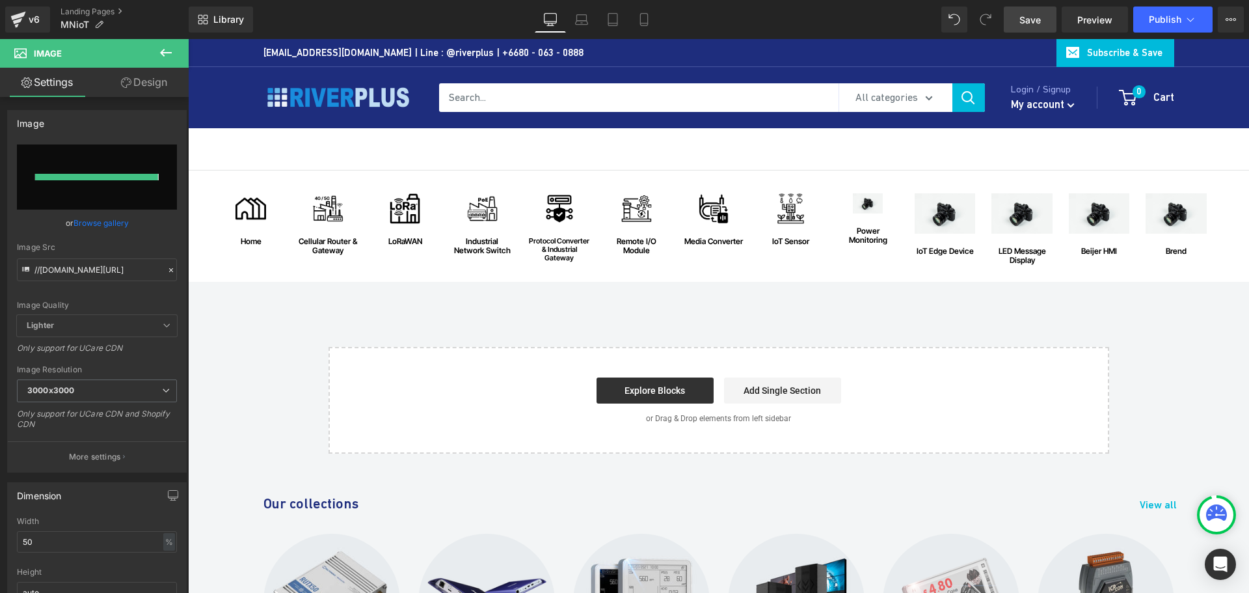
type input "https://ucarecdn.com/18b2aace-95ac-4539-adae-991996078451/-/format/auto/-/previ…"
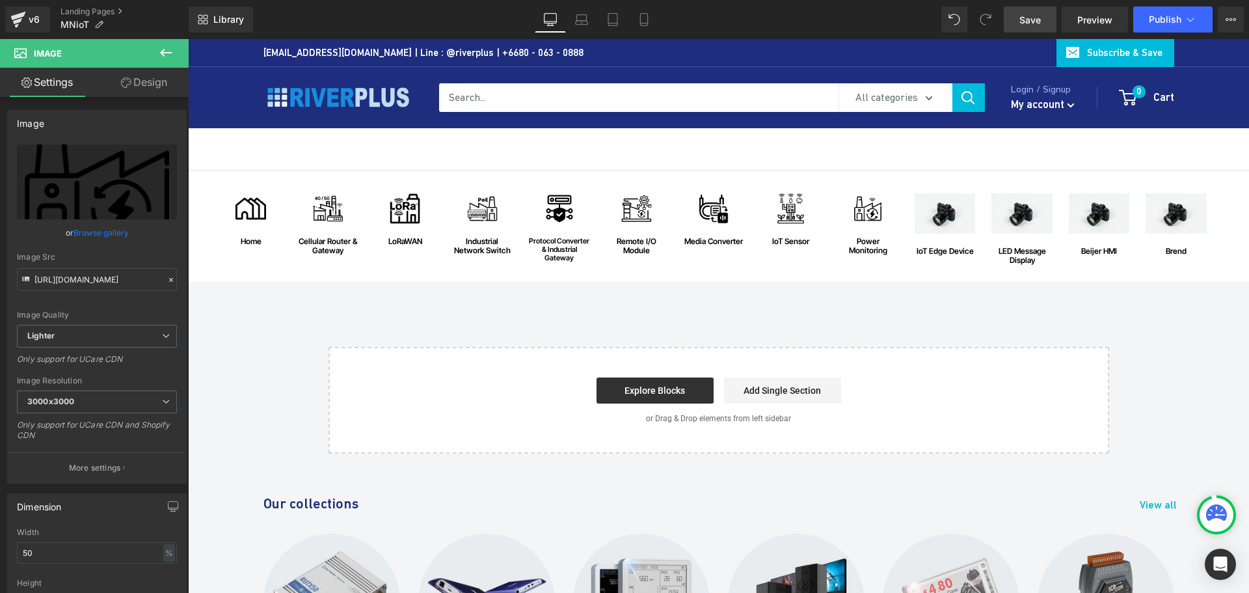
click at [1032, 17] on span "Save" at bounding box center [1029, 20] width 21 height 14
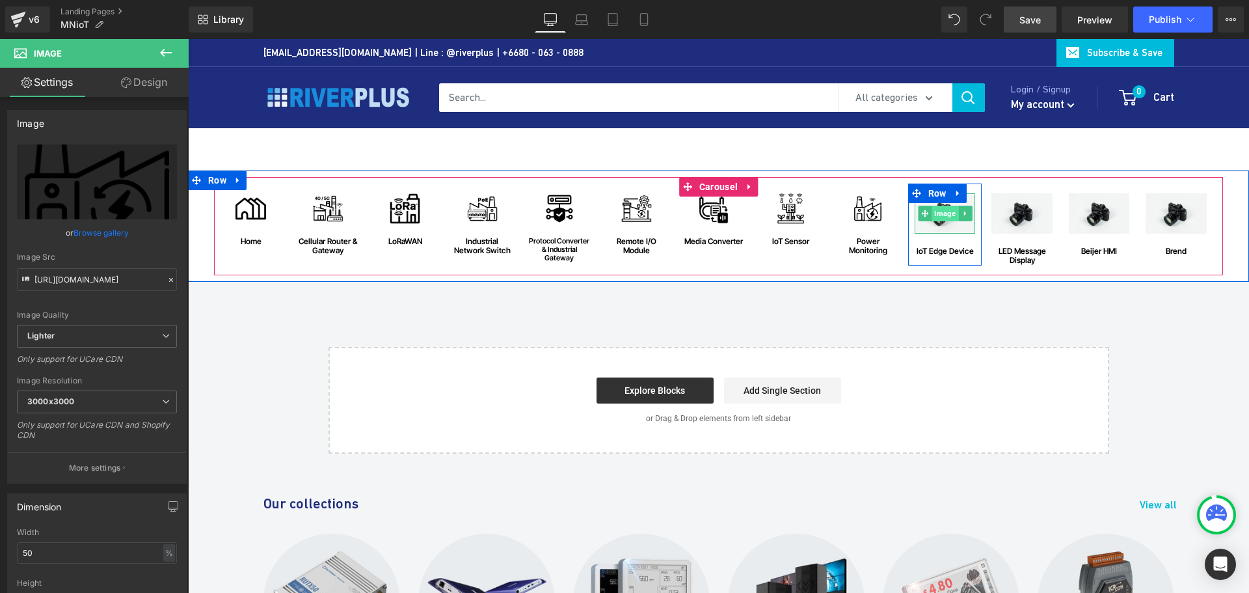
click at [943, 213] on span "Image" at bounding box center [945, 214] width 27 height 16
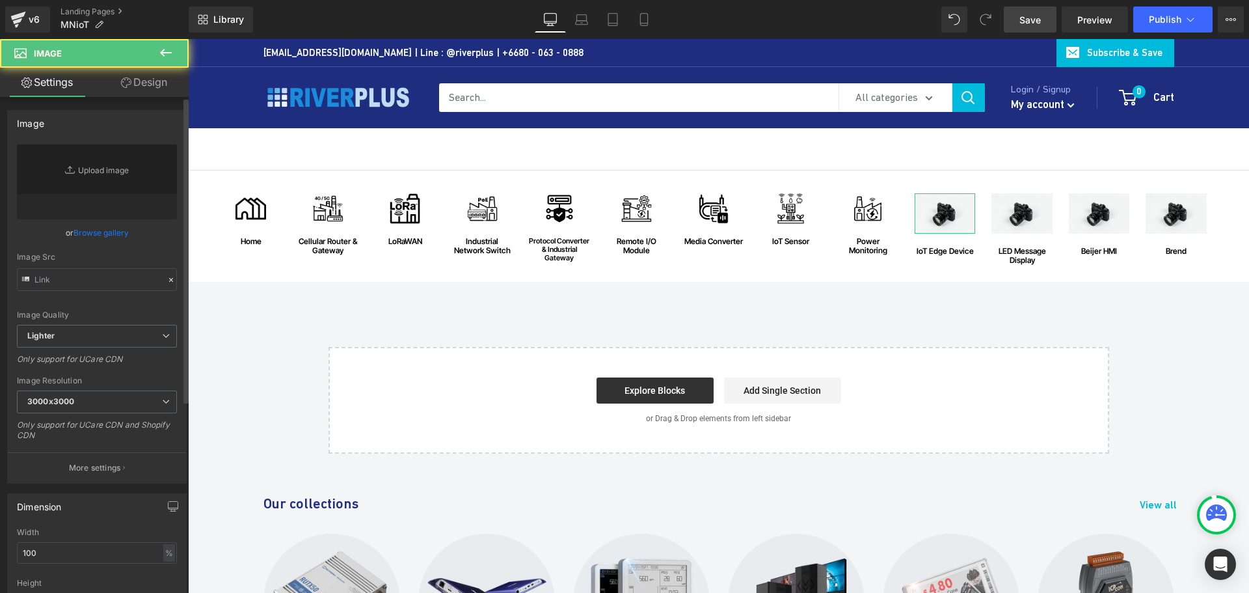
type input "//d1um8515vdn9kb.cloudfront.net/images/parallax.jpg"
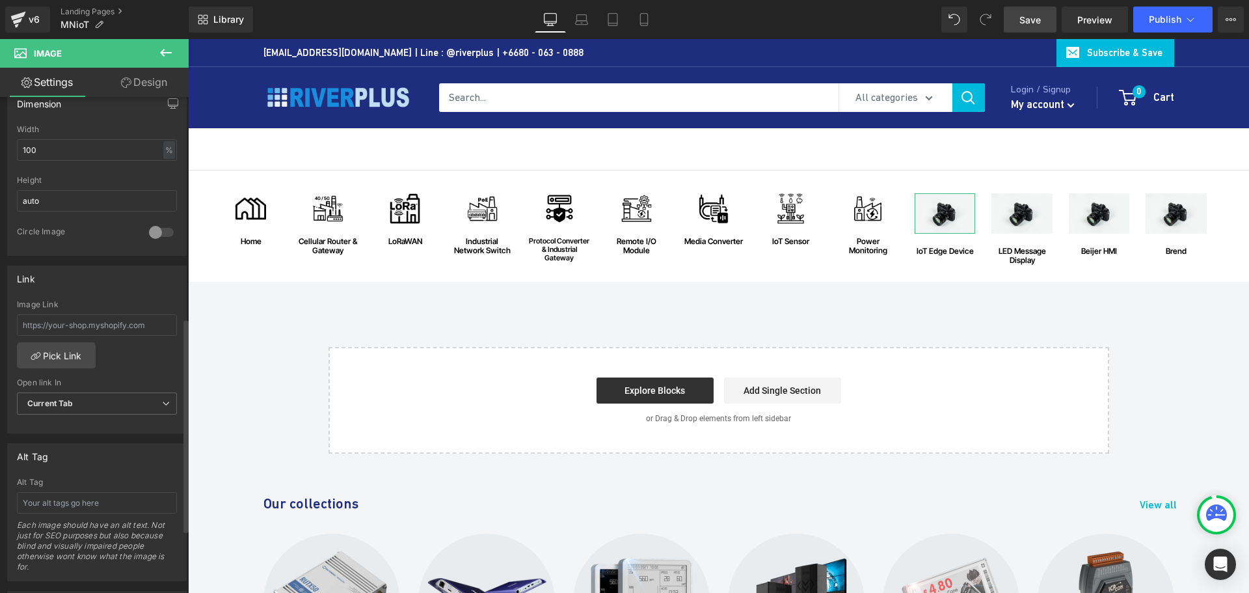
scroll to position [520, 0]
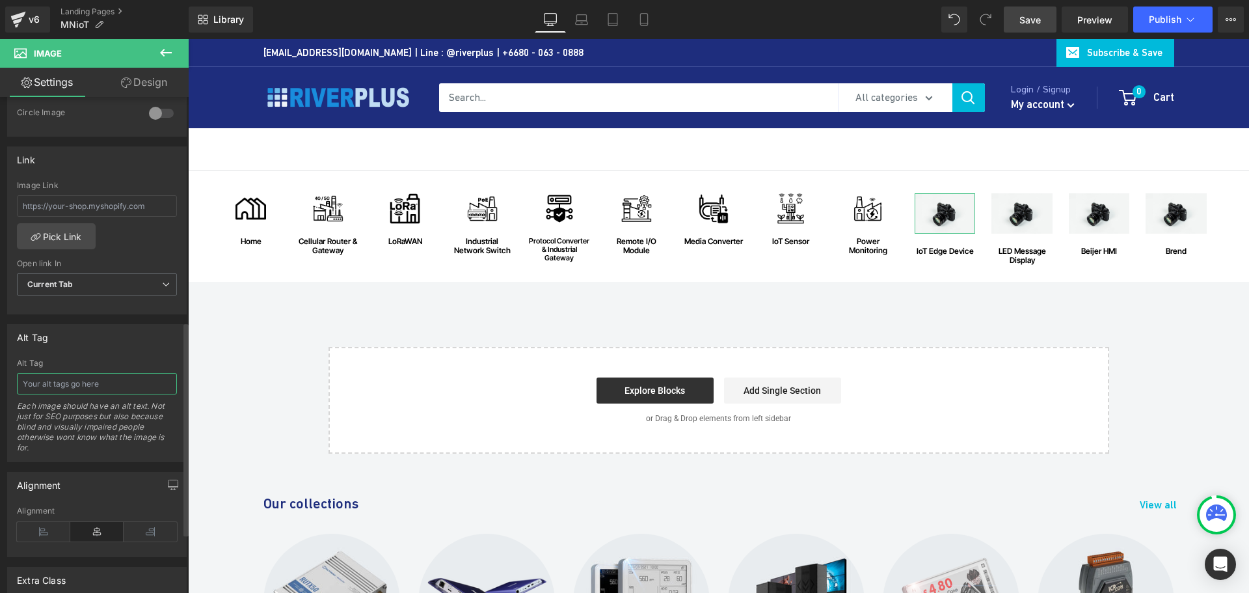
click at [72, 385] on input "text" at bounding box center [97, 383] width 160 height 21
paste input "IoT Edge Device"
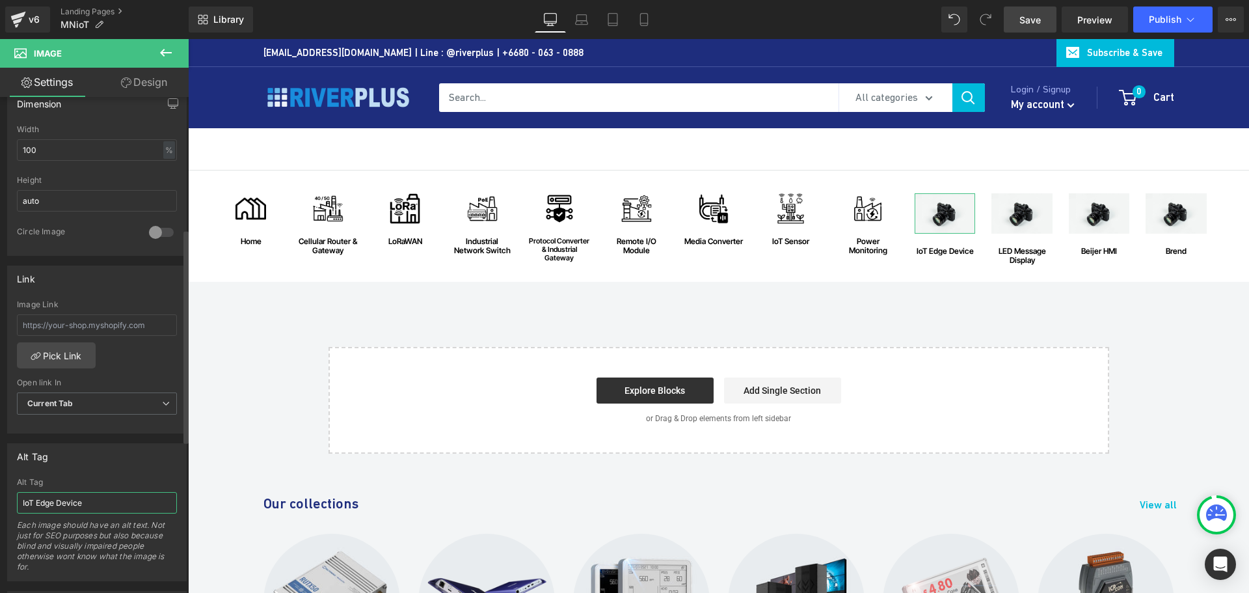
scroll to position [260, 0]
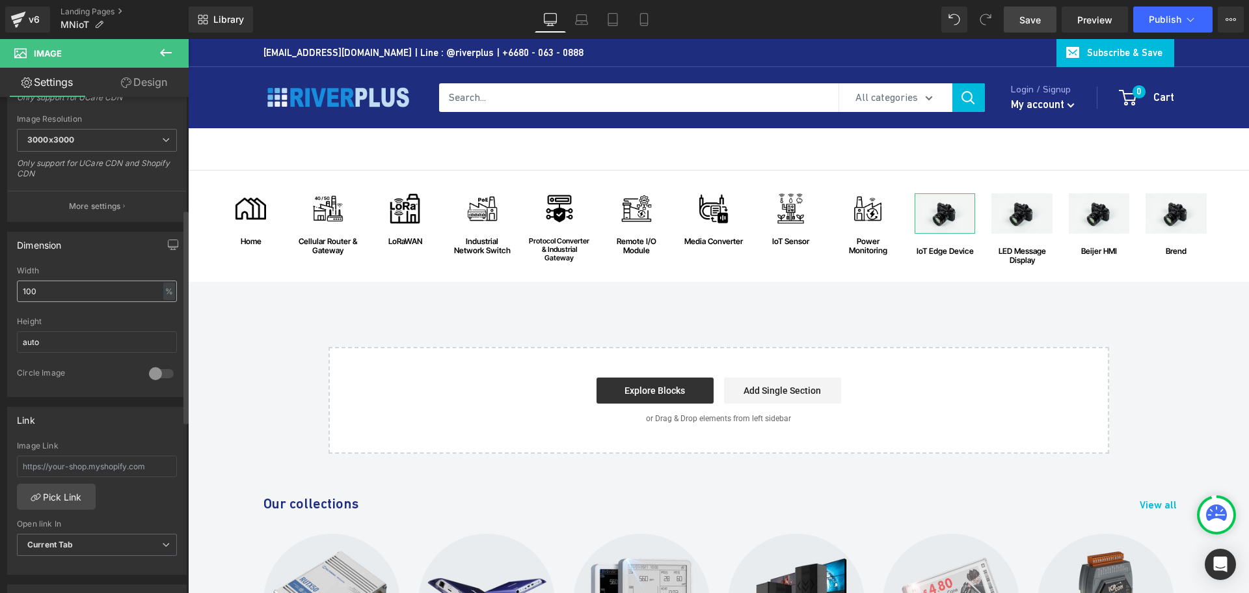
type input "IoT Edge Device"
drag, startPoint x: 51, startPoint y: 293, endPoint x: 23, endPoint y: 289, distance: 28.2
click at [23, 289] on input "100" at bounding box center [97, 290] width 160 height 21
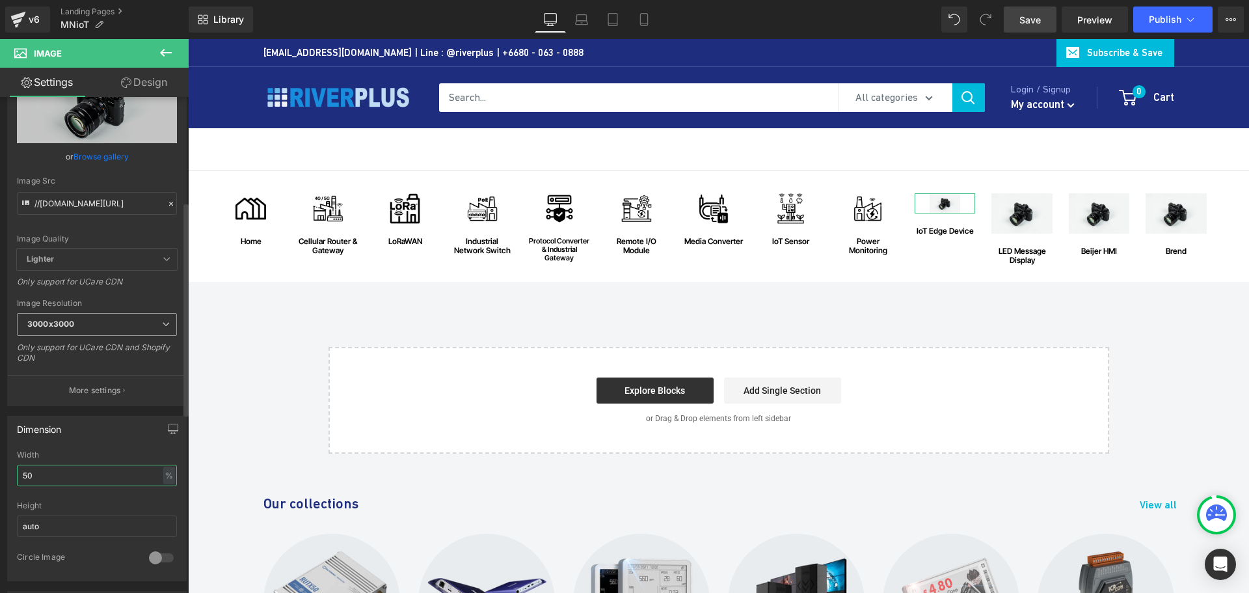
scroll to position [0, 0]
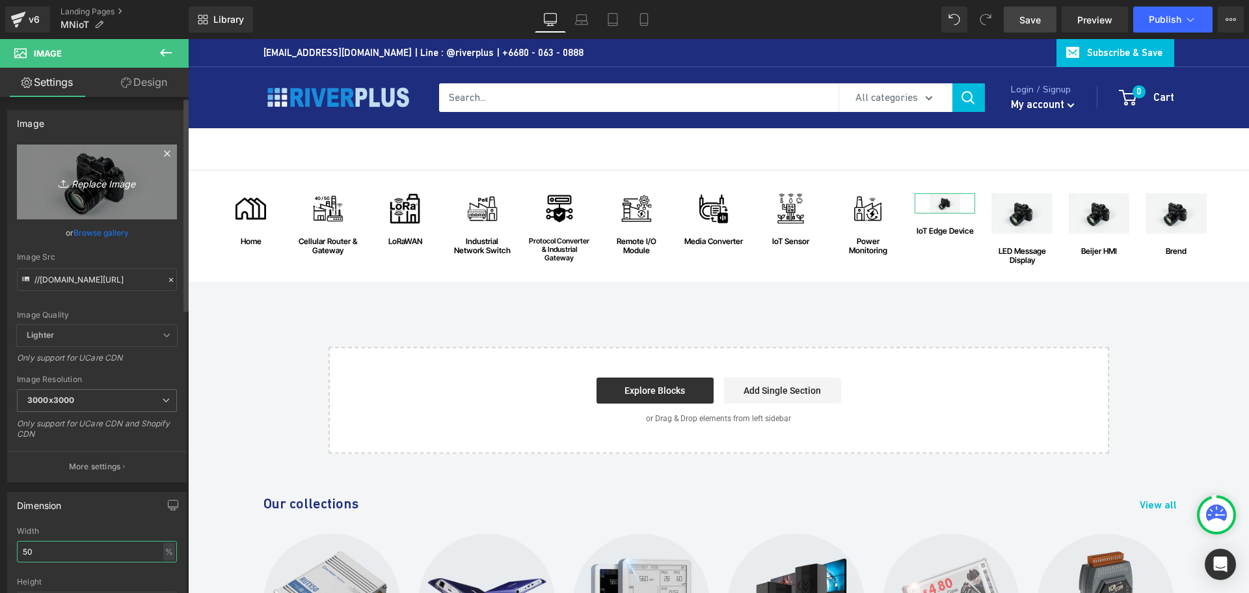
type input "50"
click at [108, 187] on icon "Replace Image" at bounding box center [97, 182] width 104 height 16
type input "C:\fakepath\IoT-Edge-Device.png"
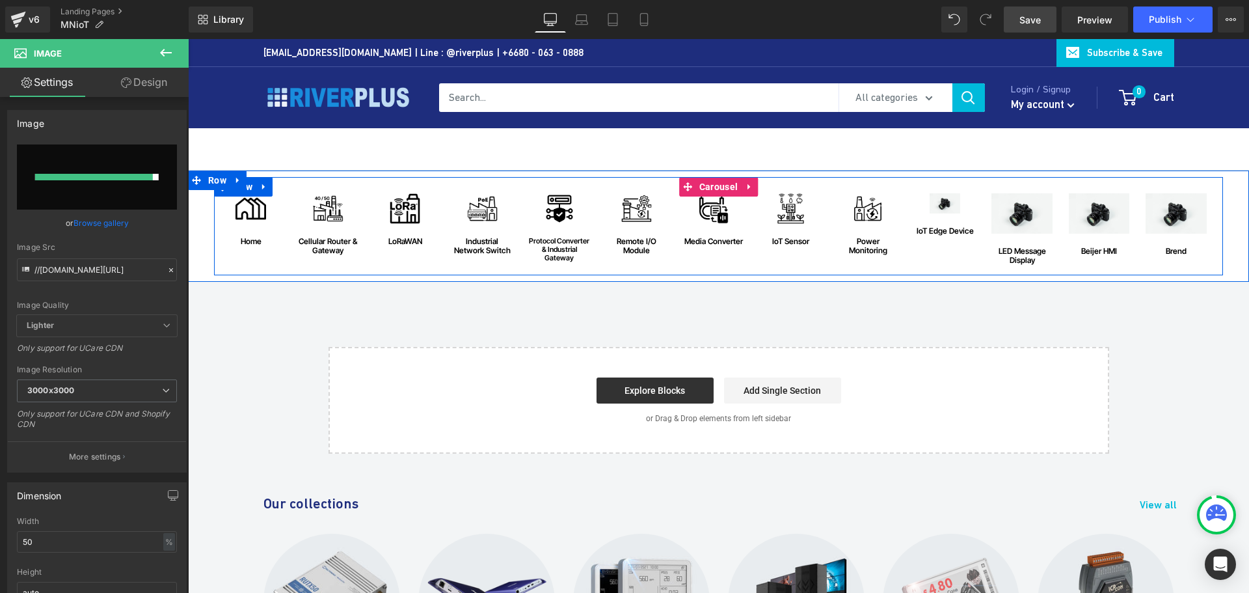
type input "https://ucarecdn.com/0b189229-ad59-4a5f-b4fa-039e5d36e4d0/-/format/auto/-/previ…"
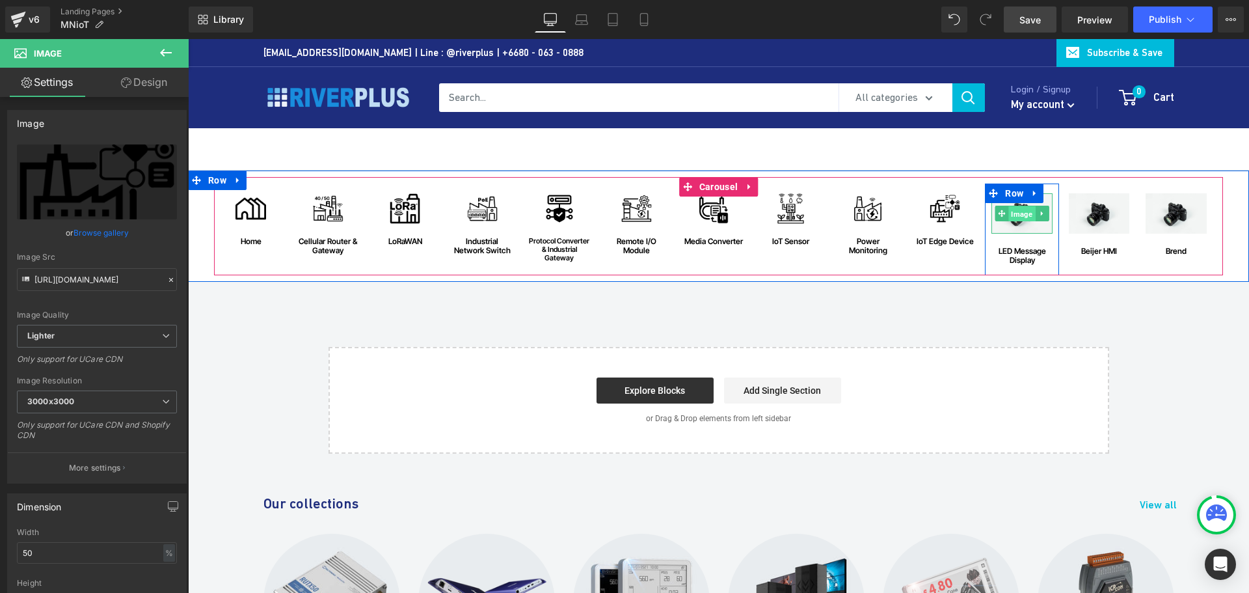
click at [1013, 211] on span "Image" at bounding box center [1021, 214] width 27 height 16
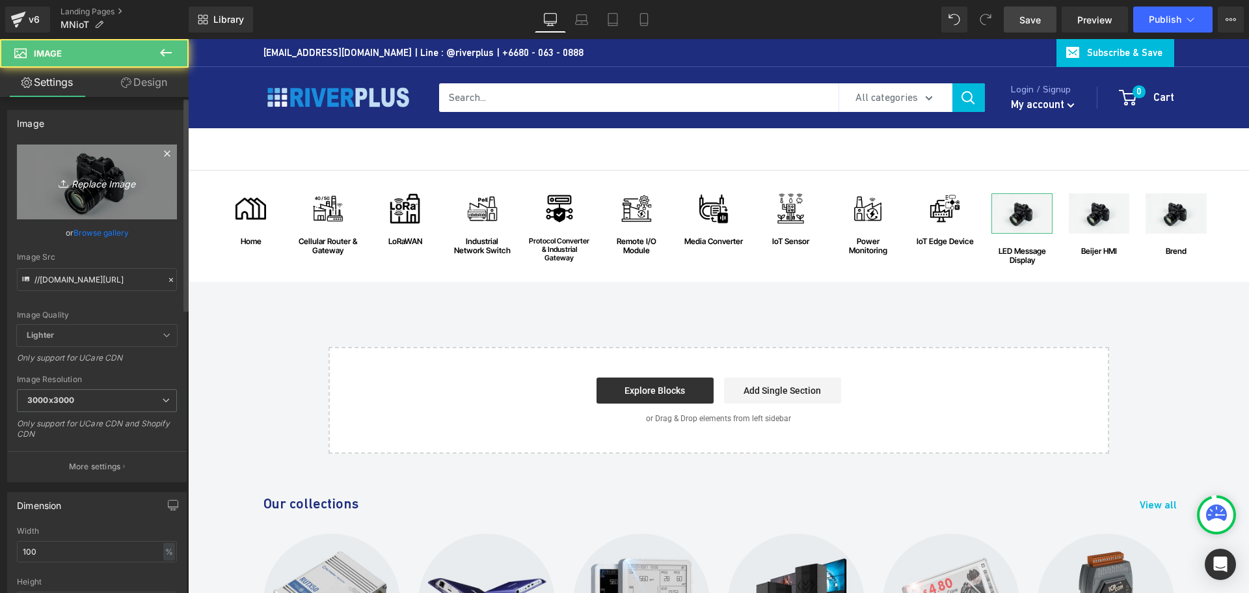
click at [103, 183] on icon "Replace Image" at bounding box center [97, 182] width 104 height 16
type input "C:\fakepath\LED-Message-Display.png"
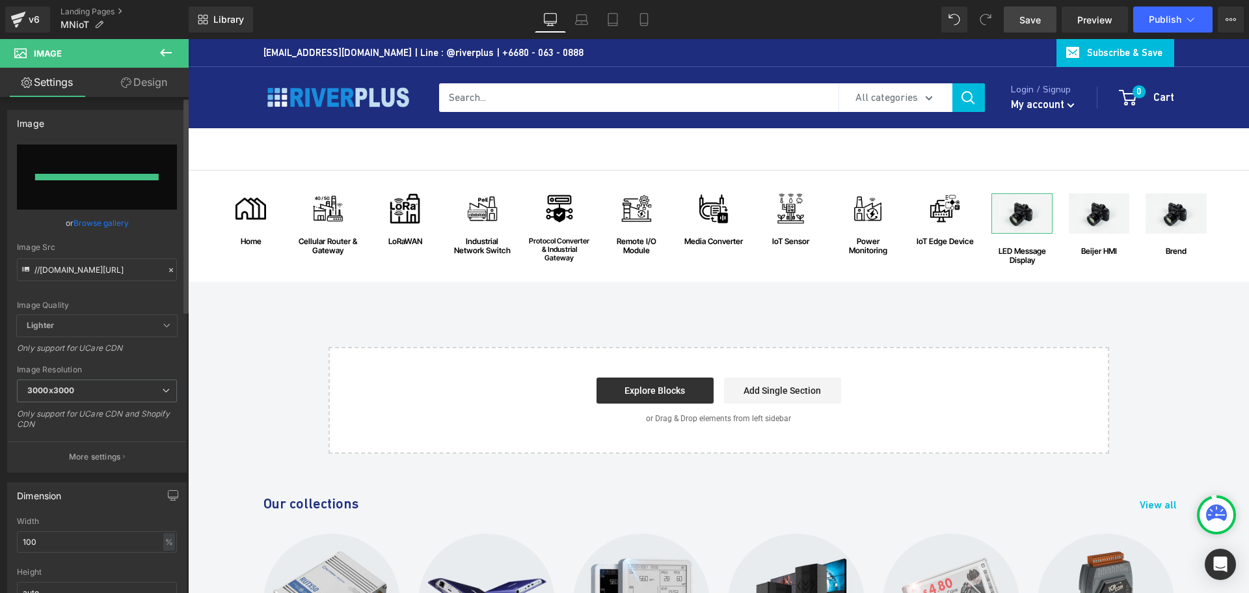
type input "https://ucarecdn.com/3a115c29-86c8-463c-8c10-302012e7ee7a/-/format/auto/-/previ…"
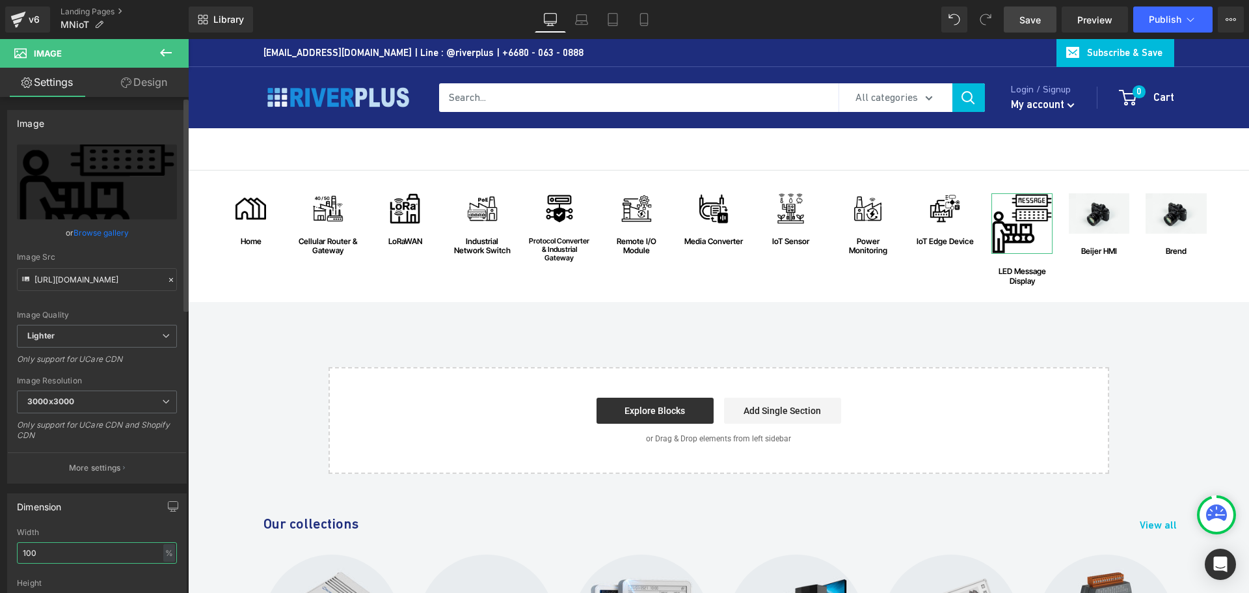
drag, startPoint x: 55, startPoint y: 546, endPoint x: 47, endPoint y: 553, distance: 10.6
click at [47, 549] on input "100" at bounding box center [97, 552] width 160 height 21
drag, startPoint x: 18, startPoint y: 550, endPoint x: 4, endPoint y: 546, distance: 14.2
click at [5, 548] on div "Dimension 100% Width 100 % % px auto Height auto 0 Circle Image" at bounding box center [97, 570] width 195 height 175
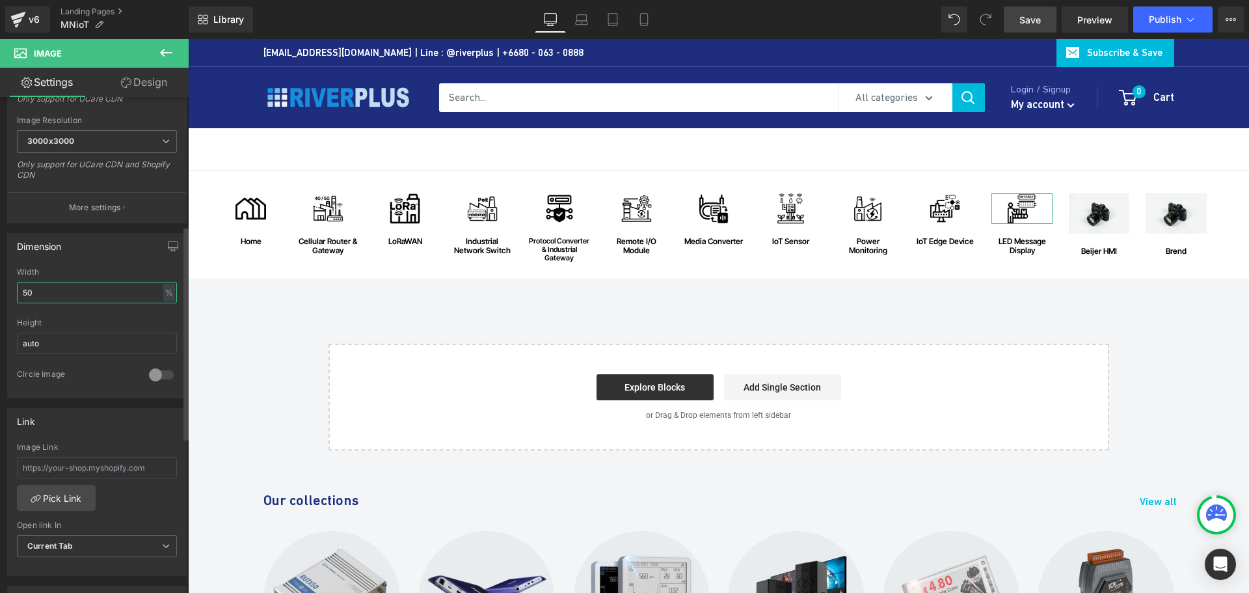
scroll to position [520, 0]
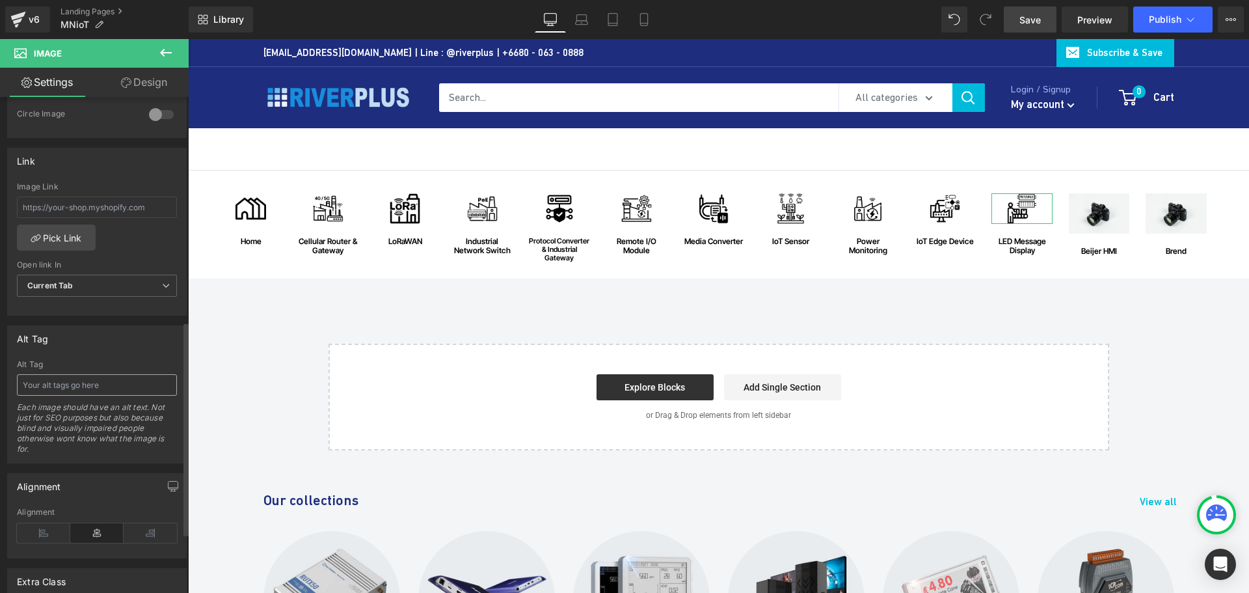
type input "50"
click at [94, 379] on input "text" at bounding box center [97, 384] width 160 height 21
paste input "LED Message Display"
type input "LED Message Display"
click at [1038, 17] on span "Save" at bounding box center [1029, 20] width 21 height 14
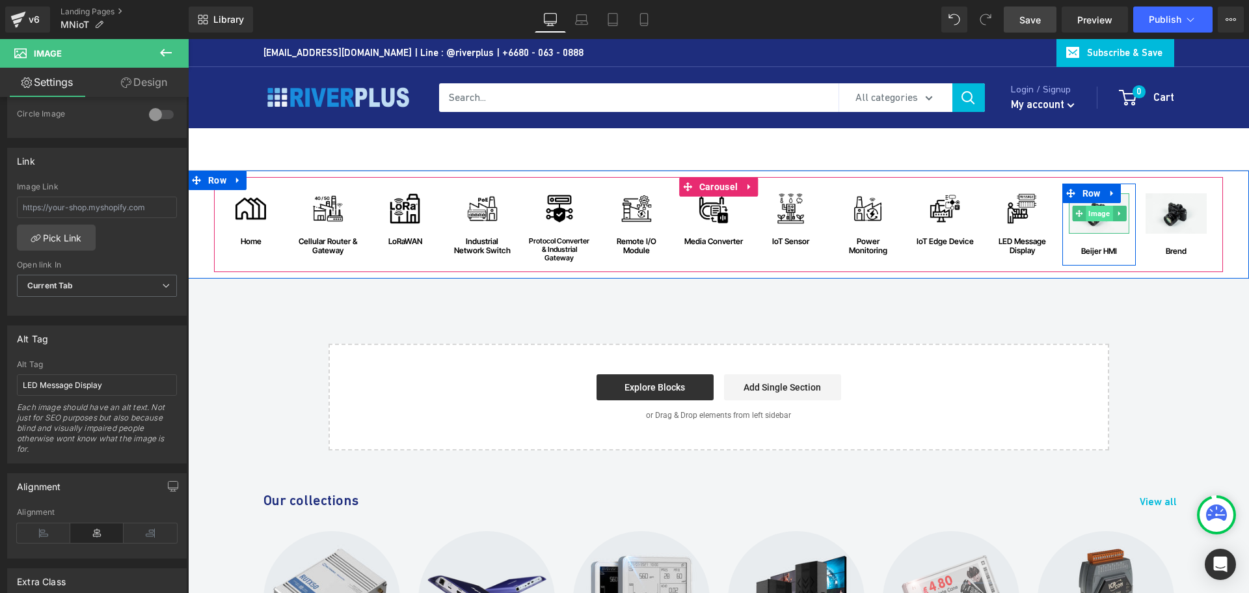
click at [1092, 218] on span "Image" at bounding box center [1099, 214] width 27 height 16
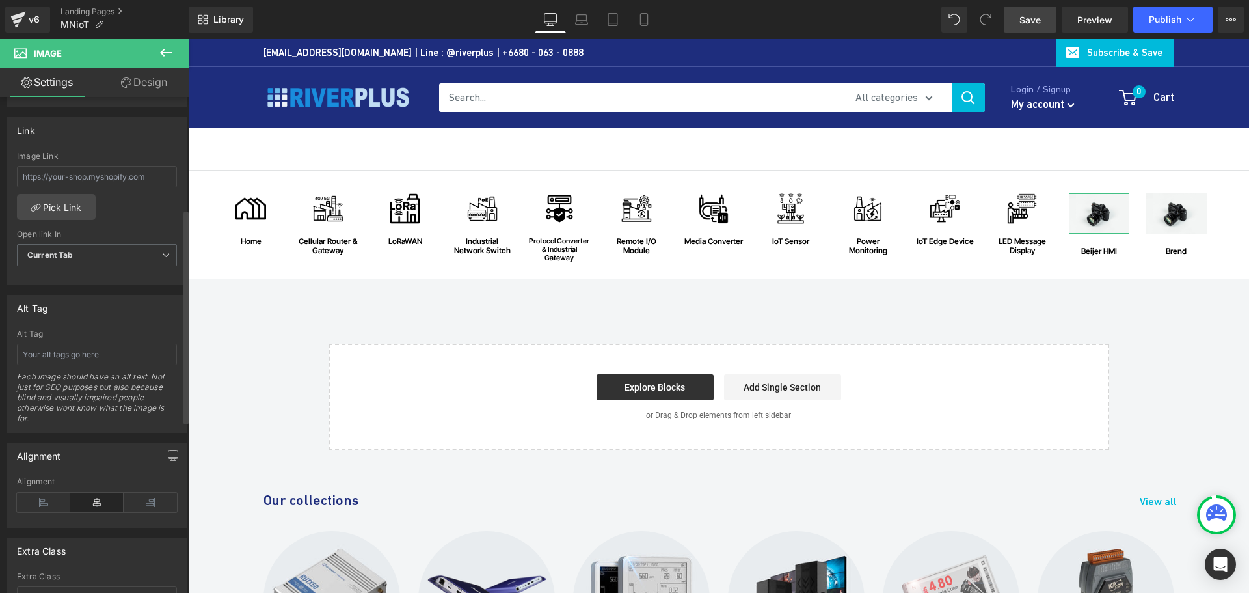
type input "//d1um8515vdn9kb.cloudfront.net/images/parallax.jpg"
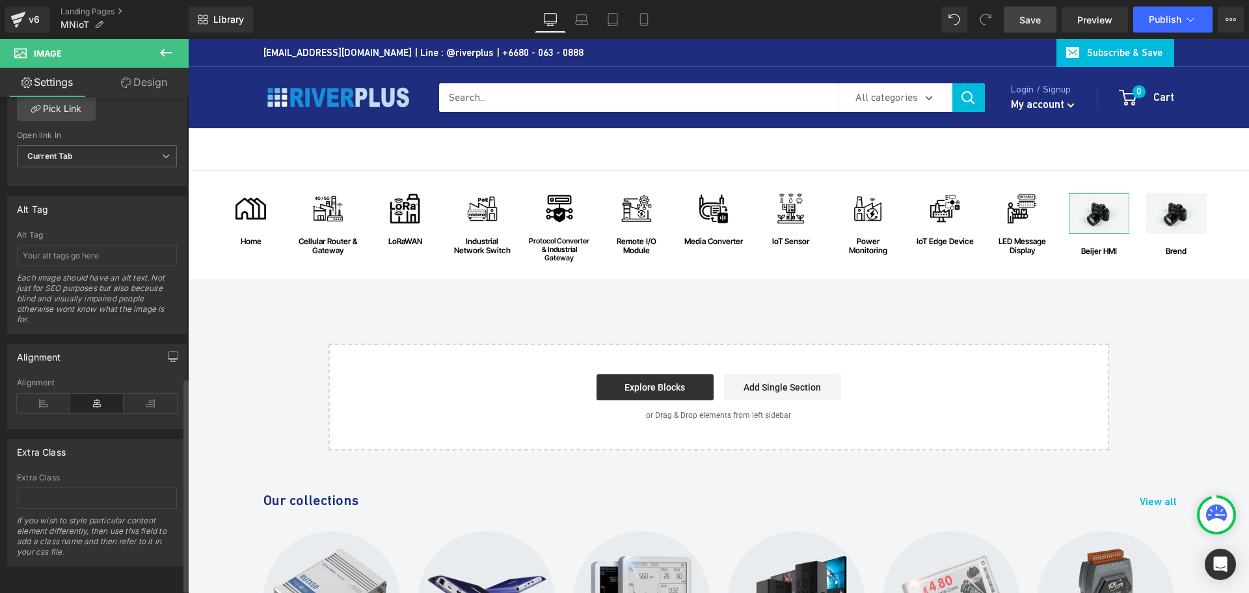
scroll to position [658, 0]
click at [77, 245] on input "text" at bounding box center [97, 255] width 160 height 21
paste input "Beijer HMI"
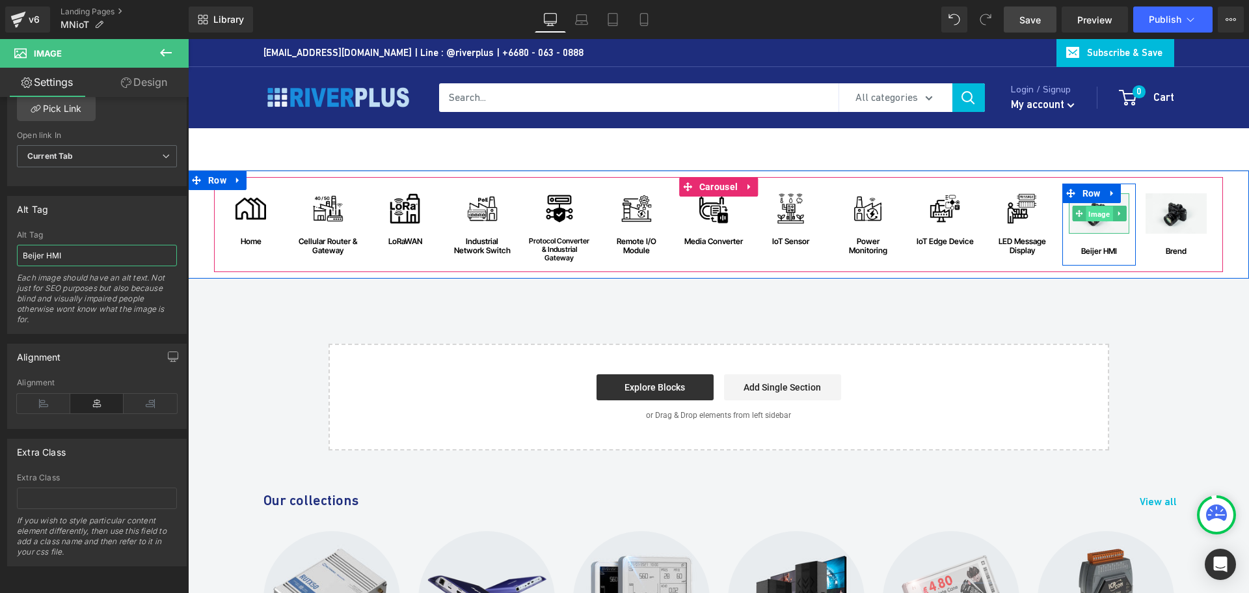
click at [1091, 213] on span "Image" at bounding box center [1099, 214] width 27 height 16
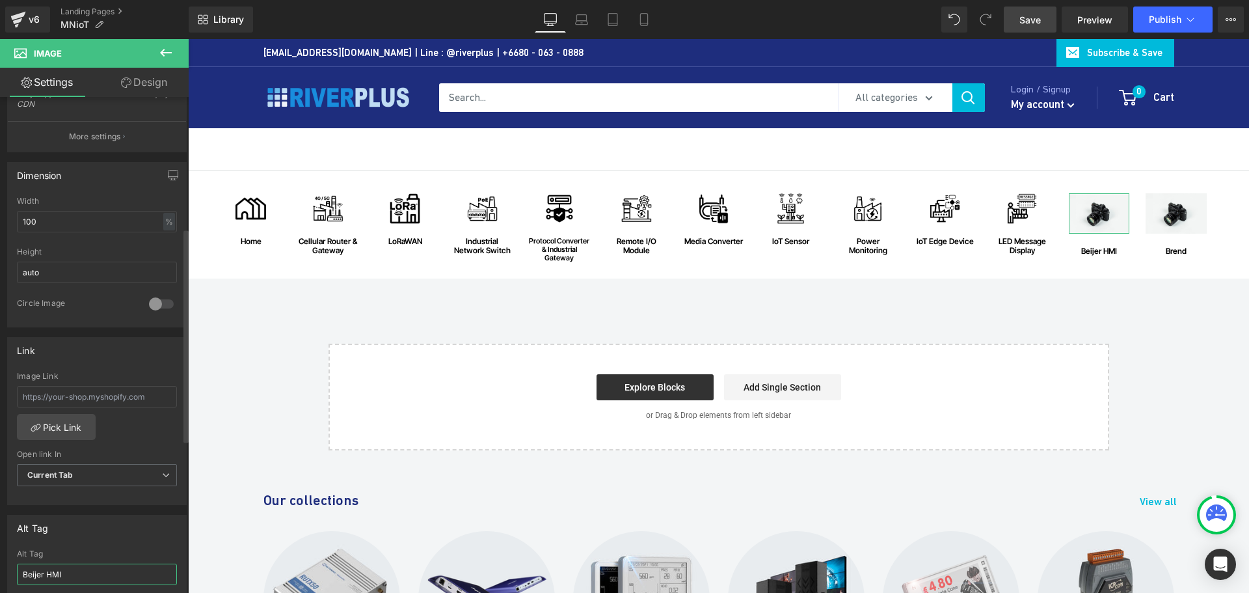
scroll to position [333, 0]
type input "Beijer HMI"
drag, startPoint x: 47, startPoint y: 221, endPoint x: -73, endPoint y: 213, distance: 120.6
click at [0, 213] on html "Image You are previewing how the will restyle your page. You can not edit Eleme…" at bounding box center [624, 296] width 1249 height 593
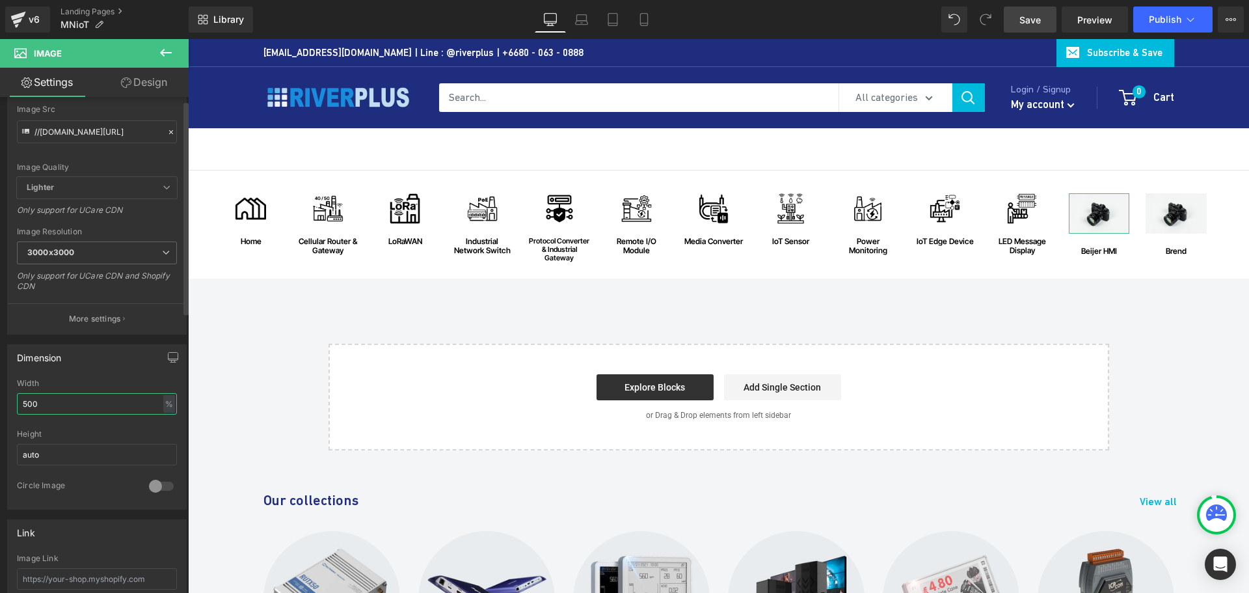
scroll to position [8, 0]
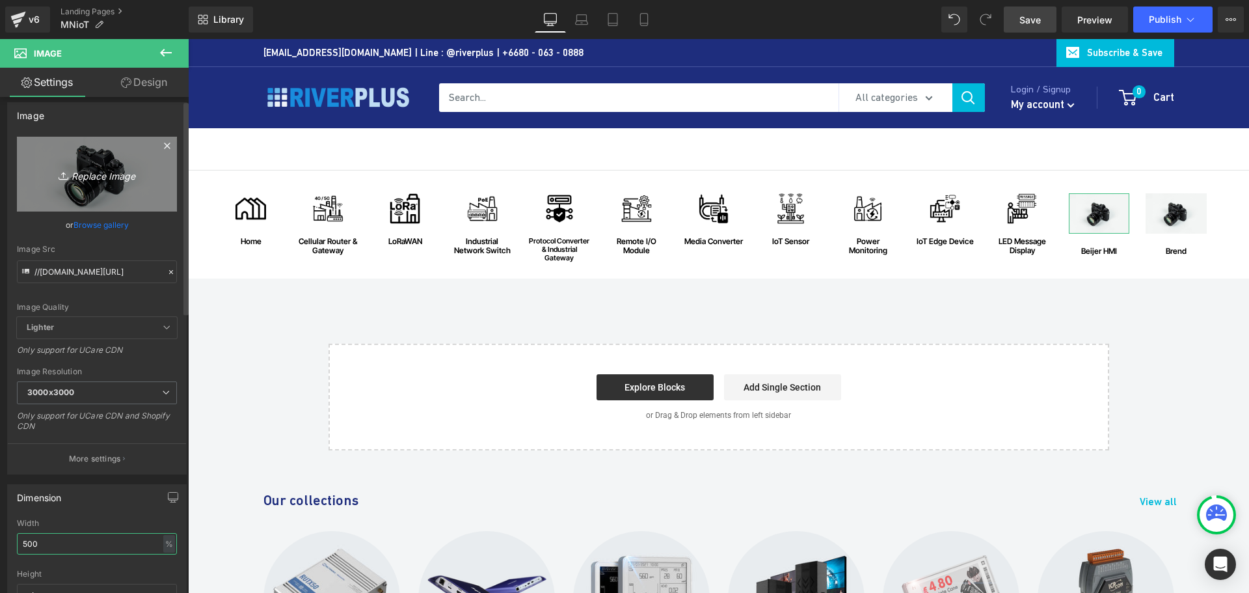
type input "500"
click at [94, 185] on link "Replace Image" at bounding box center [97, 174] width 160 height 75
type input "C:\fakepath\Beijer-HMI.png"
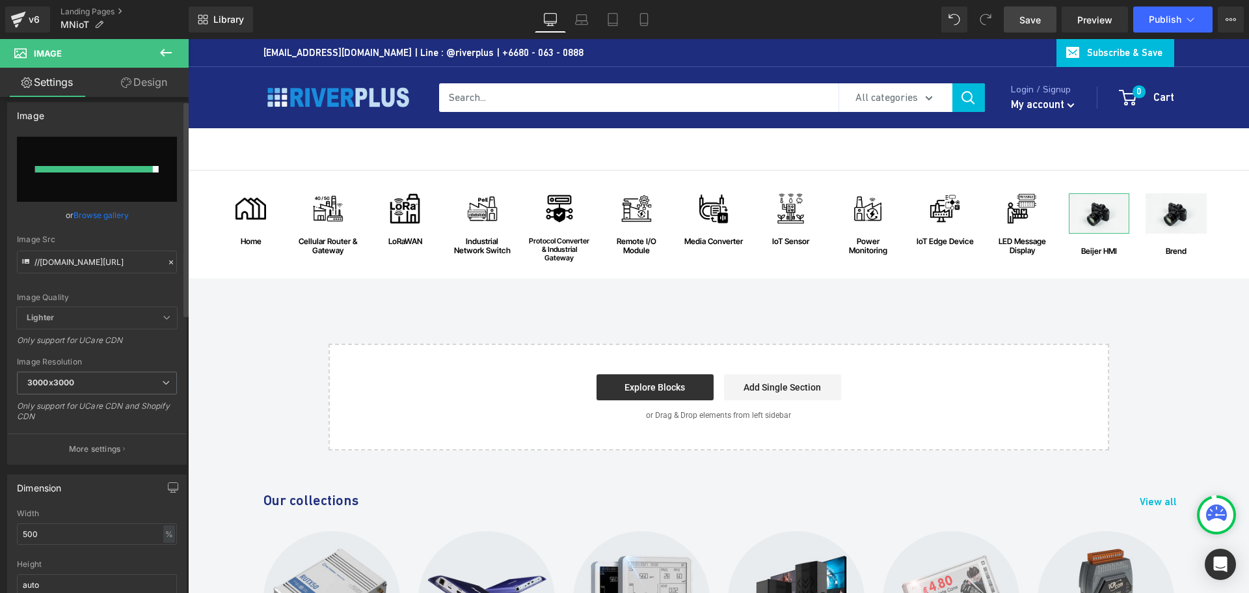
type input "https://ucarecdn.com/05ea8d55-6825-4101-a7a3-01397a325cd6/-/format/auto/-/previ…"
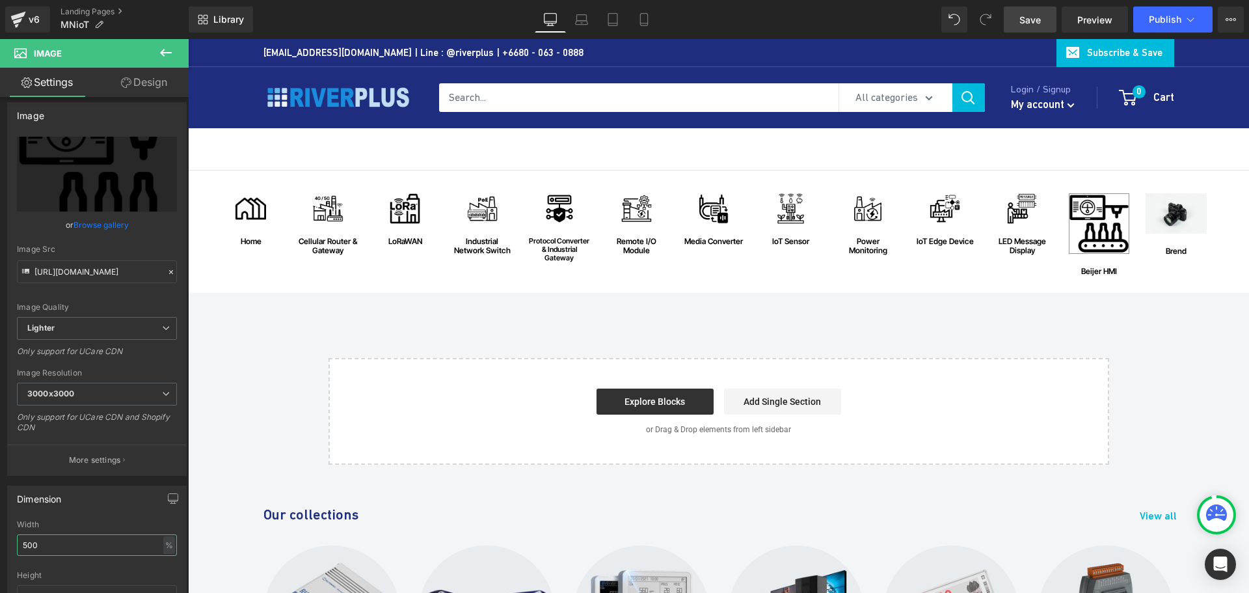
drag, startPoint x: 53, startPoint y: 544, endPoint x: -3, endPoint y: 544, distance: 55.9
click at [0, 544] on html "Image You are previewing how the will restyle your page. You can not edit Eleme…" at bounding box center [624, 296] width 1249 height 593
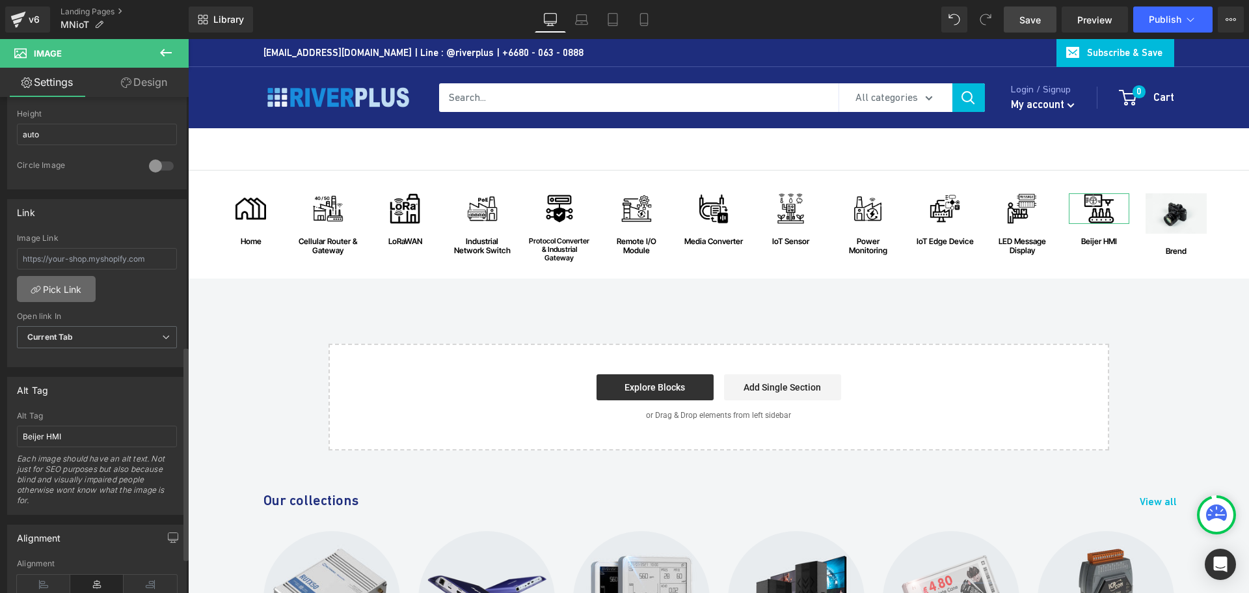
scroll to position [593, 0]
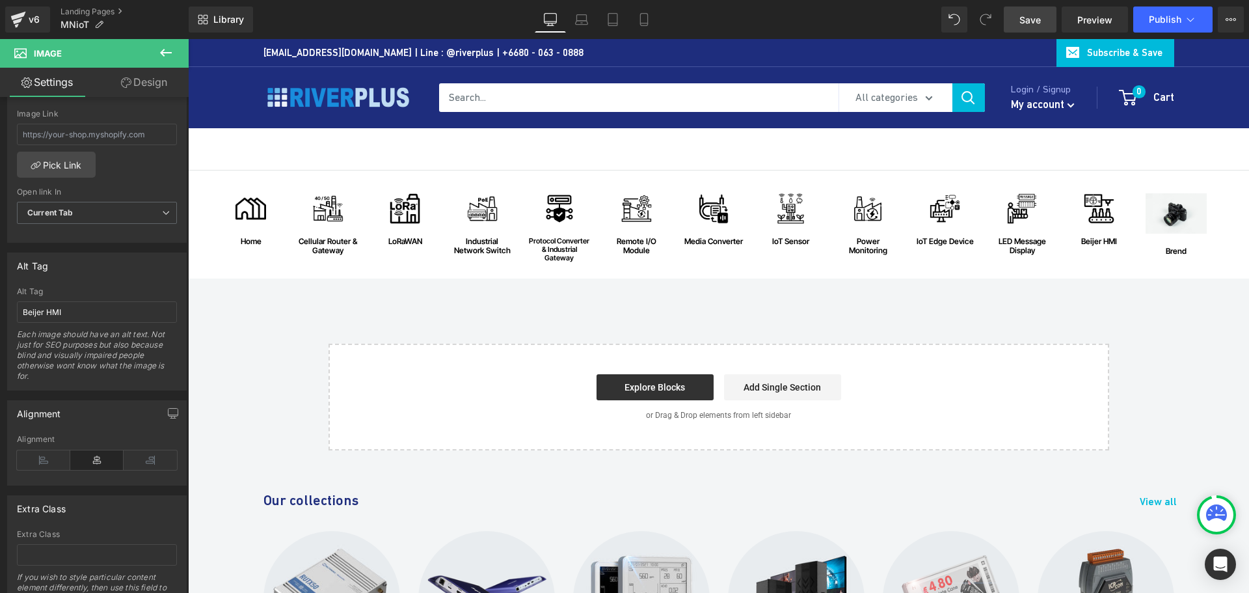
type input "50"
click at [1031, 17] on span "Save" at bounding box center [1029, 20] width 21 height 14
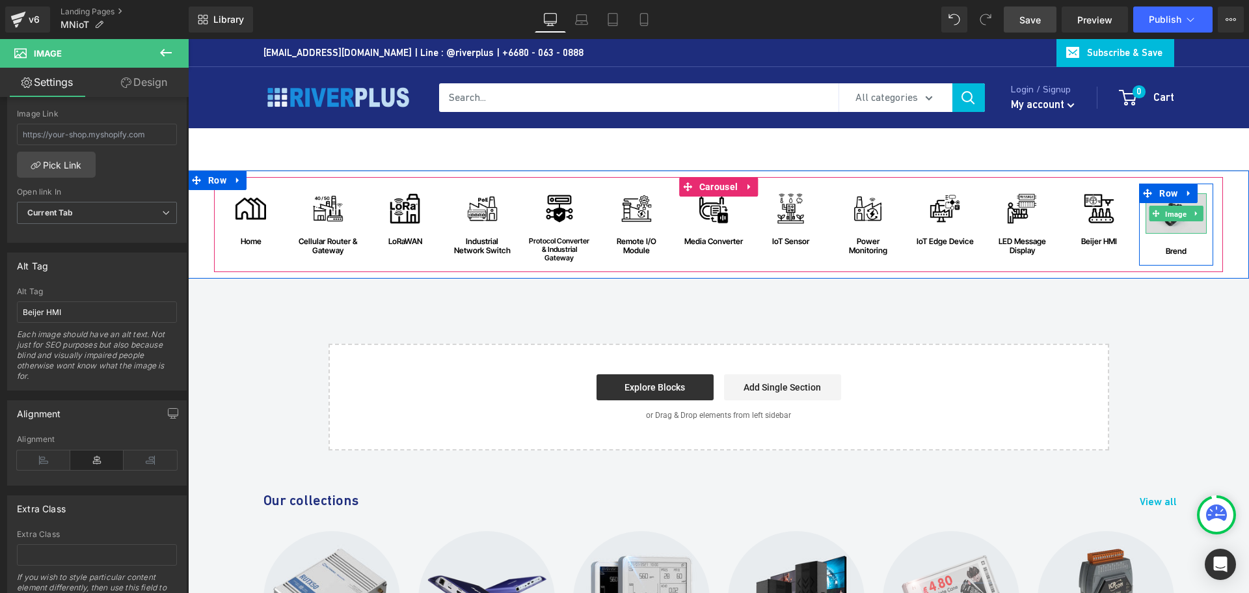
click at [1175, 210] on span "Image" at bounding box center [1176, 214] width 27 height 16
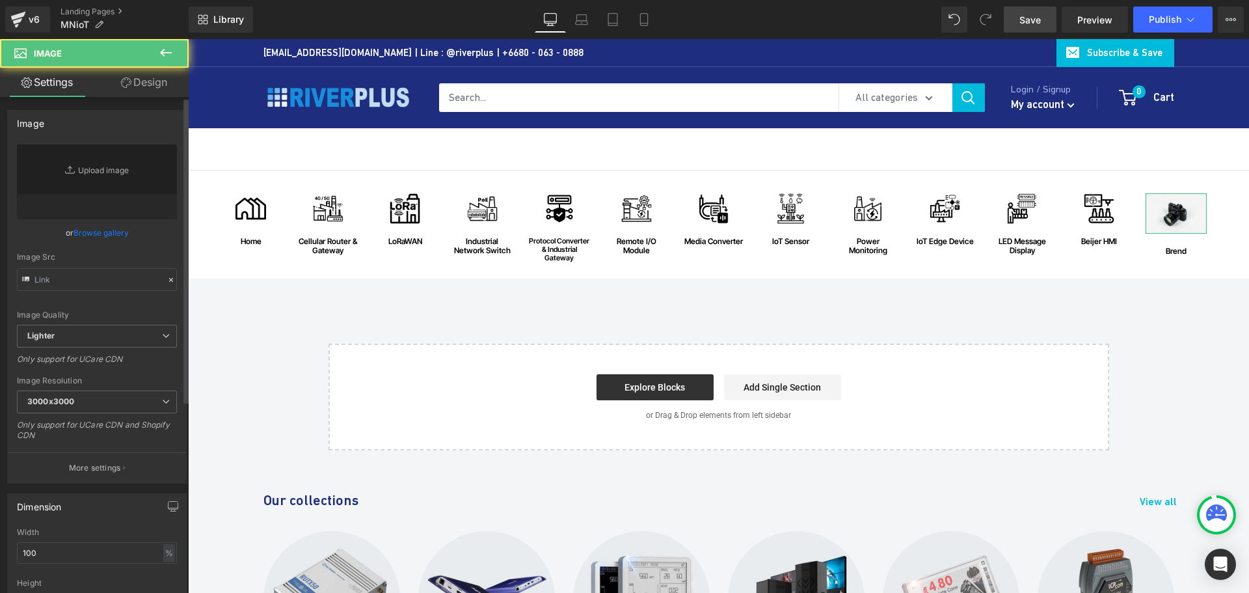
type input "//d1um8515vdn9kb.cloudfront.net/images/parallax.jpg"
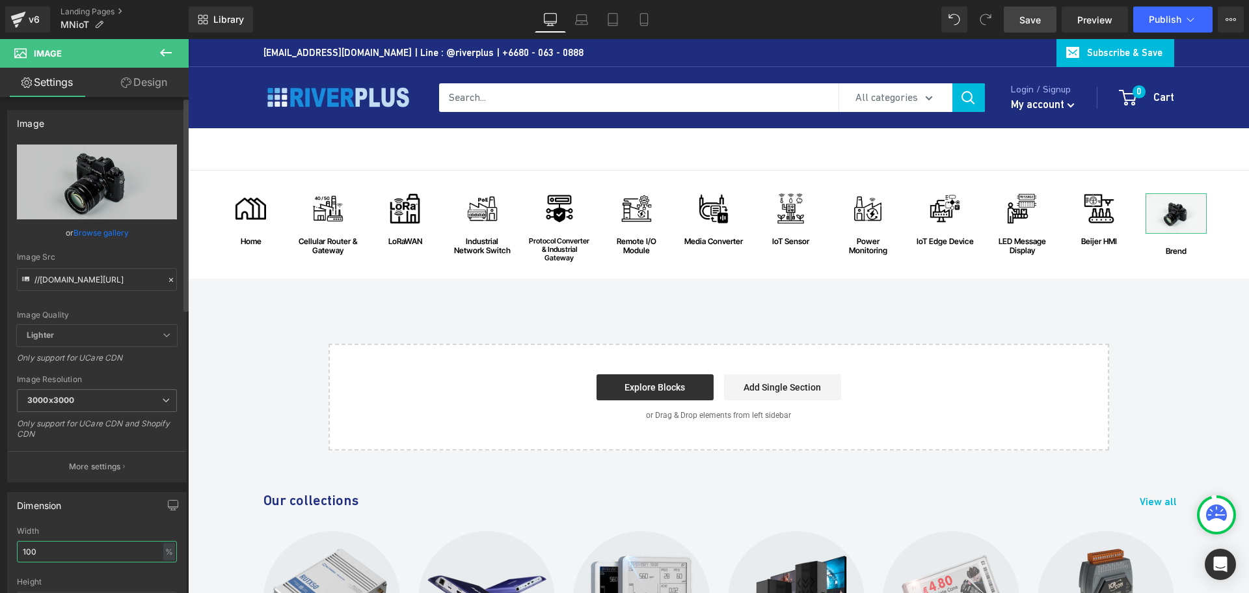
drag, startPoint x: 66, startPoint y: 545, endPoint x: 3, endPoint y: 554, distance: 64.3
click at [3, 554] on div "Dimension 100% Width 100 % % px auto Height auto 0 Circle Image" at bounding box center [97, 569] width 195 height 175
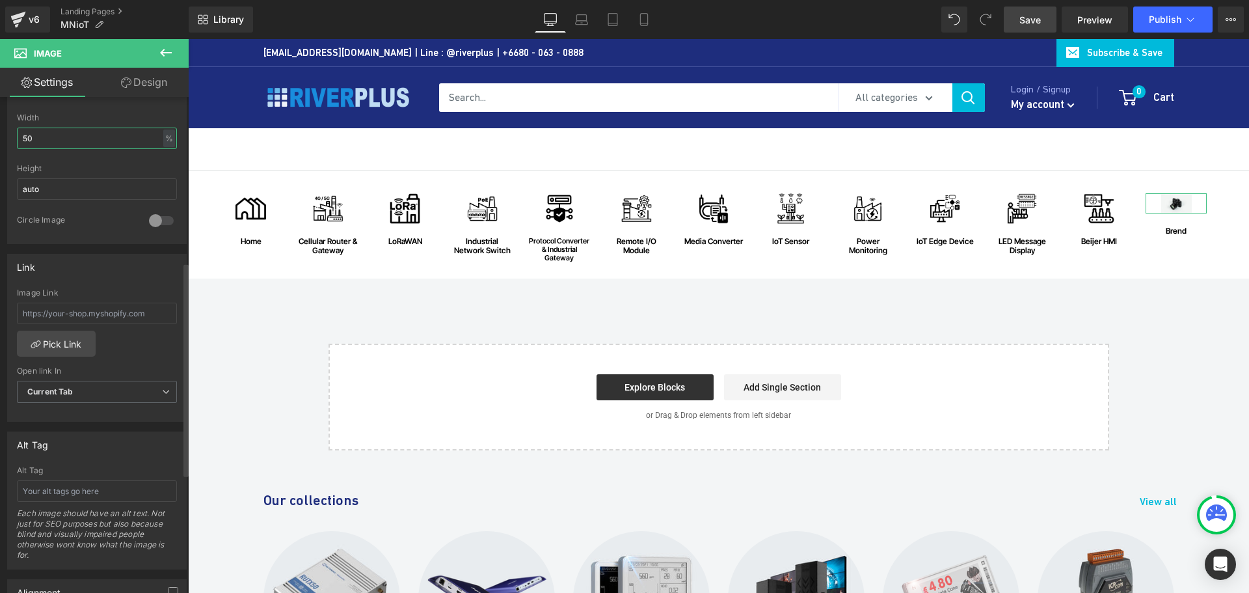
scroll to position [520, 0]
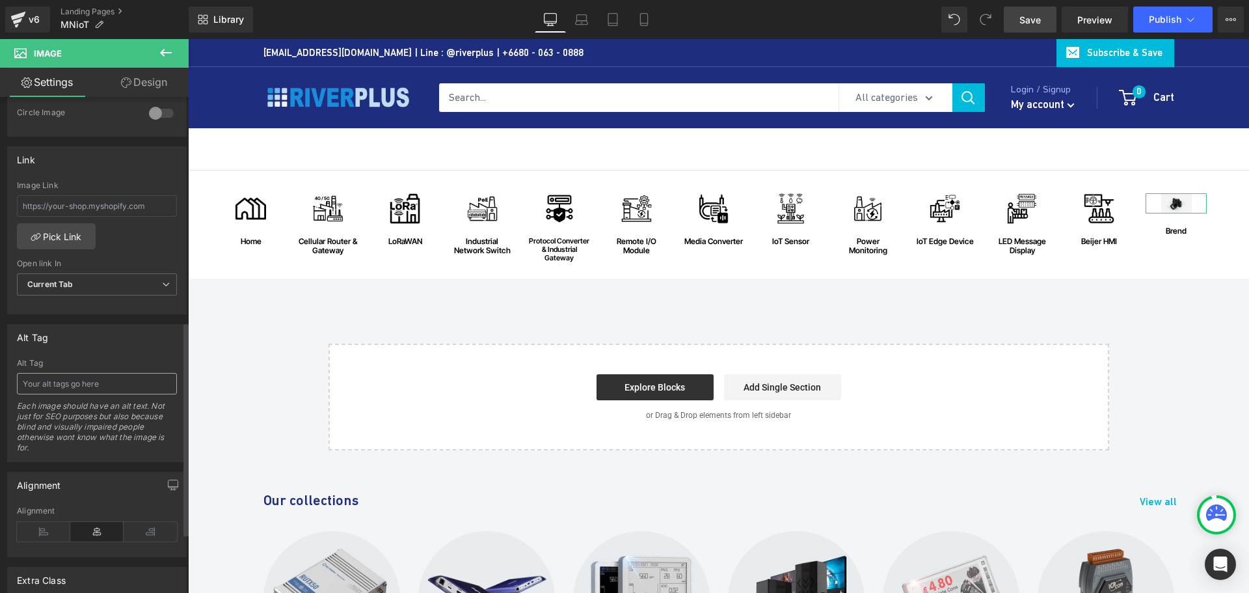
type input "50"
click at [58, 377] on input "text" at bounding box center [97, 383] width 160 height 21
paste input "Brend"
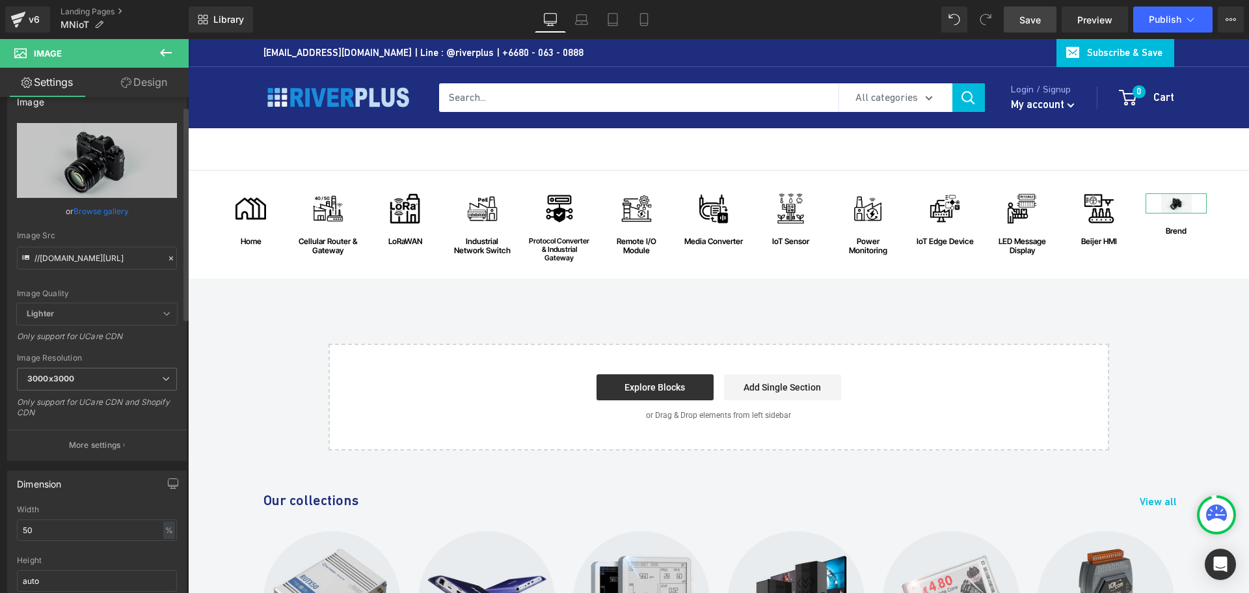
scroll to position [0, 0]
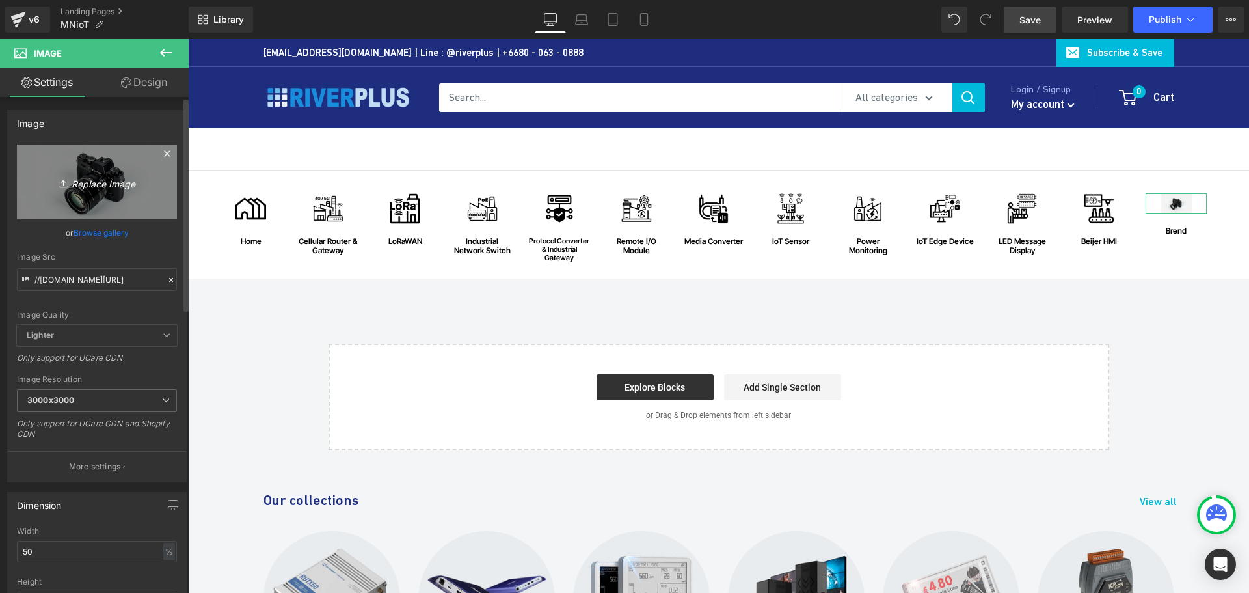
type input "Brend"
click at [93, 185] on icon "Replace Image" at bounding box center [97, 182] width 104 height 16
type input "C:\fakepath\Brend.png"
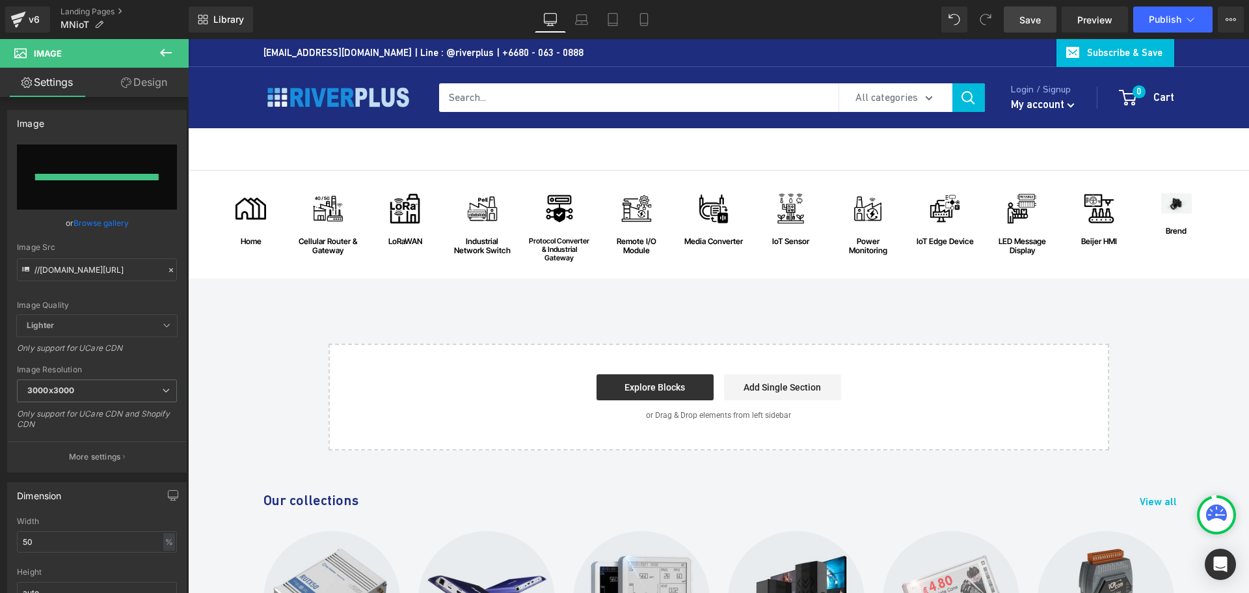
type input "https://ucarecdn.com/e3479f3a-9d16-4c5c-afab-b4a6d89661f3/-/format/auto/-/previ…"
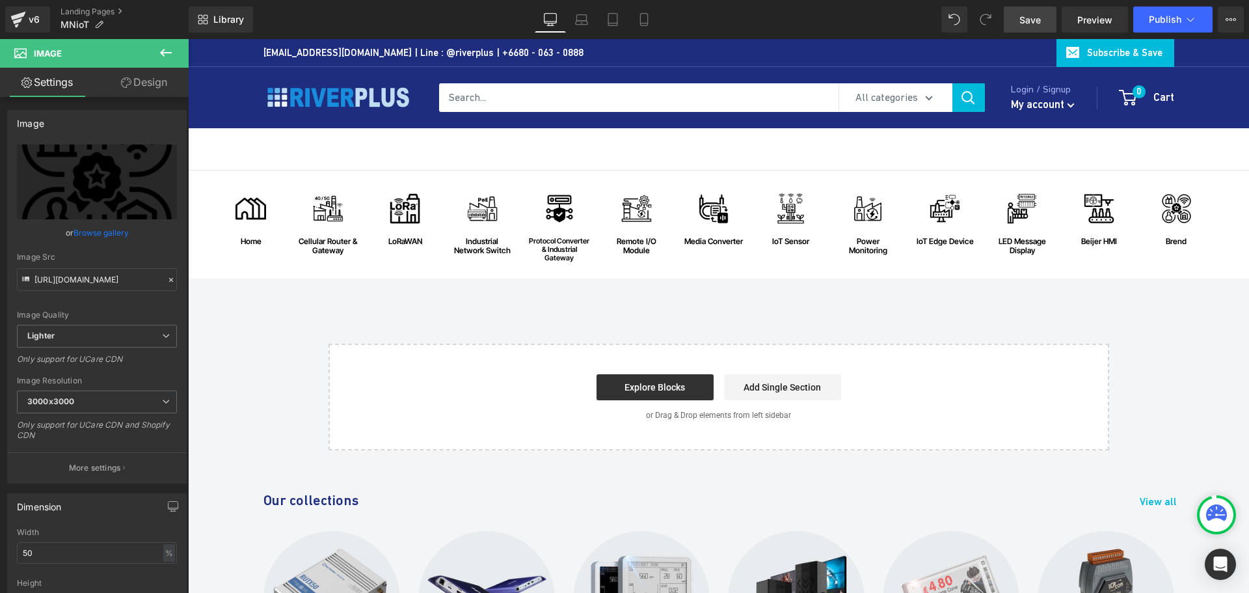
click at [1030, 18] on span "Save" at bounding box center [1029, 20] width 21 height 14
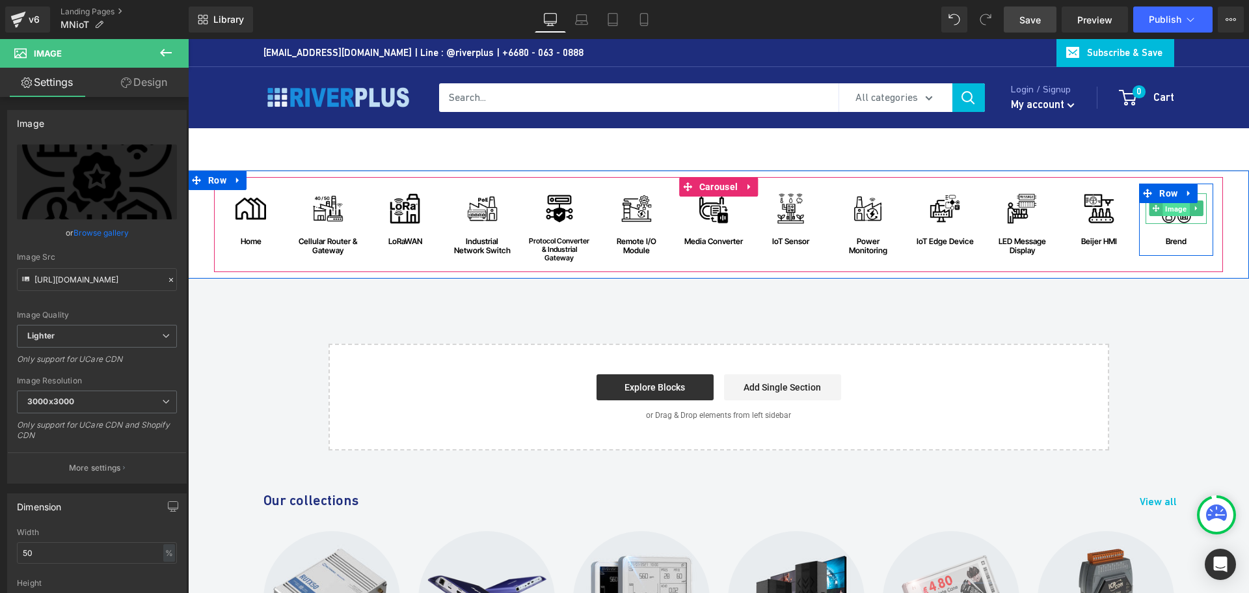
click at [1174, 205] on span "Image" at bounding box center [1176, 209] width 27 height 16
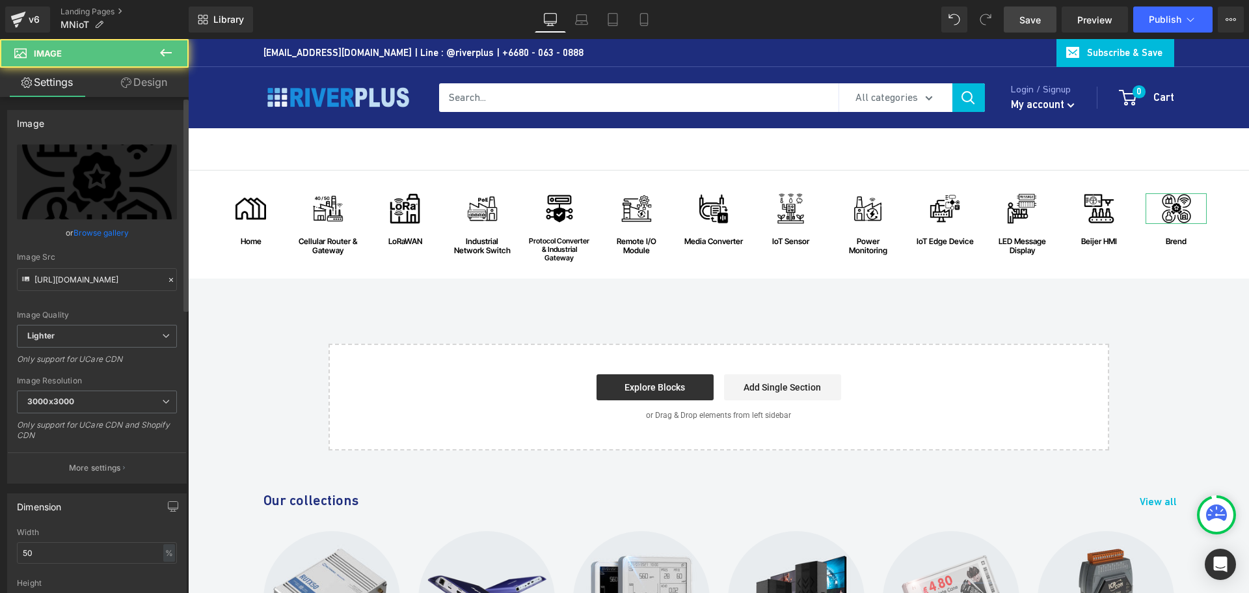
click at [114, 230] on link "Browse gallery" at bounding box center [101, 232] width 55 height 23
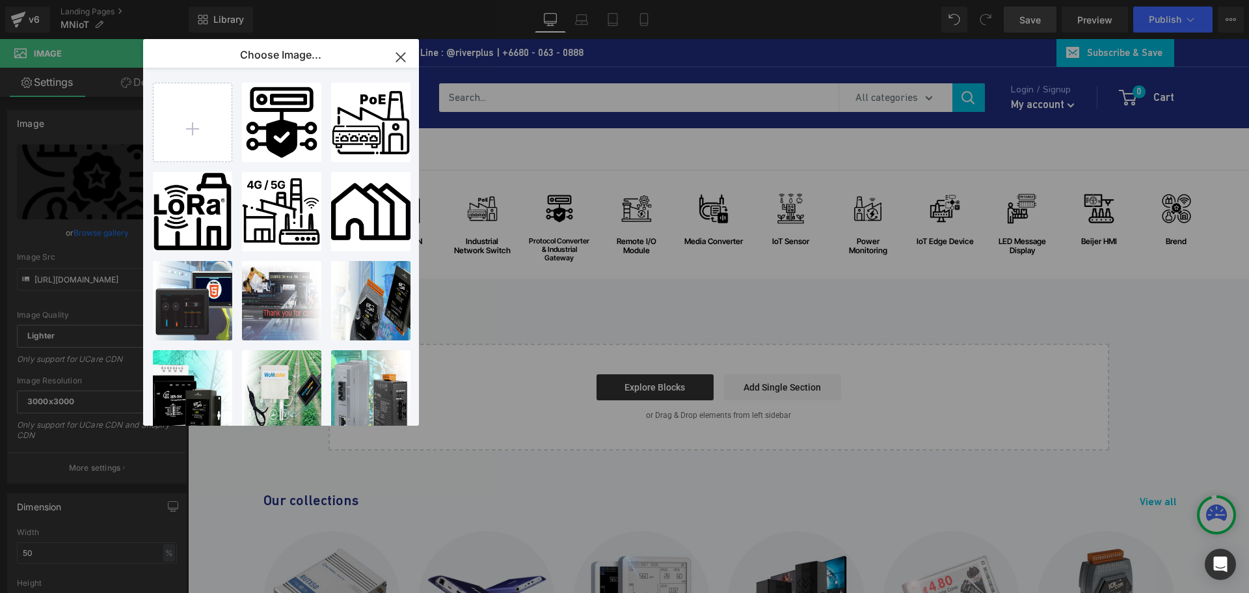
click at [405, 55] on icon "button" at bounding box center [400, 57] width 21 height 21
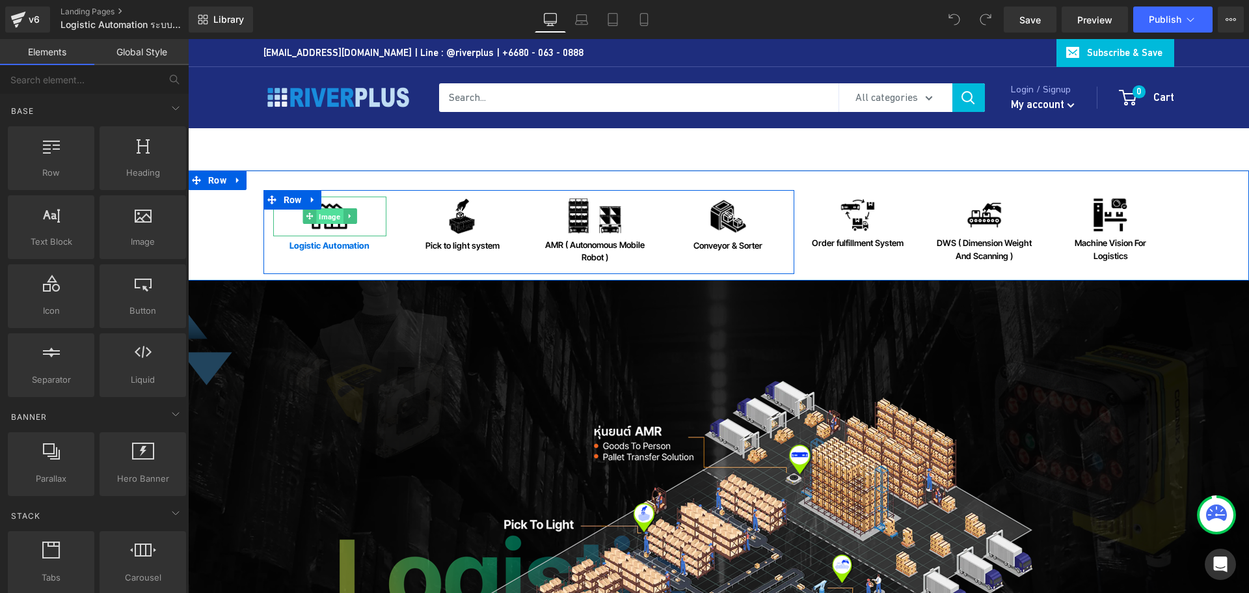
click at [323, 217] on span "Image" at bounding box center [329, 217] width 27 height 16
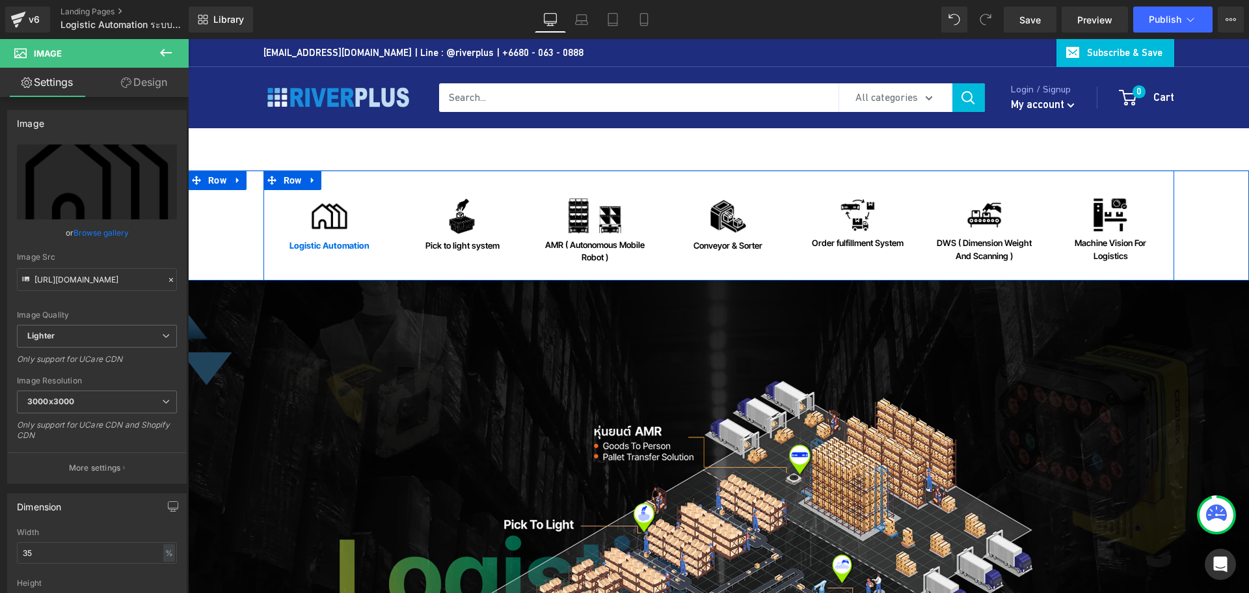
drag, startPoint x: 283, startPoint y: 180, endPoint x: 192, endPoint y: 136, distance: 101.0
click at [283, 180] on span "Row" at bounding box center [292, 180] width 25 height 20
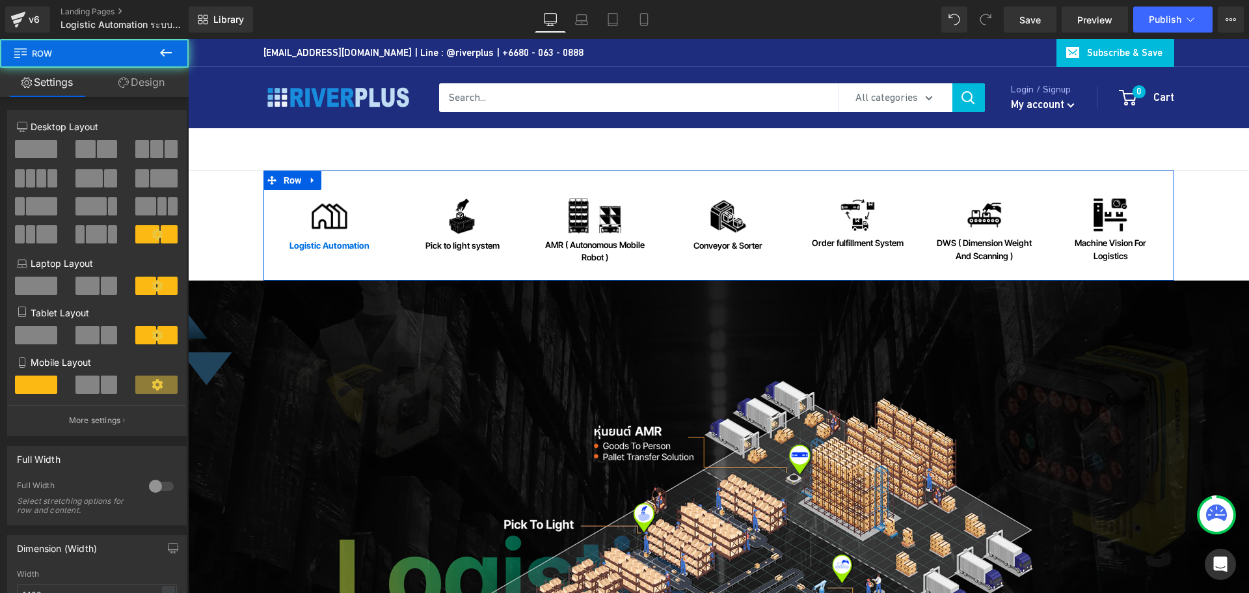
click at [155, 88] on link "Design" at bounding box center [141, 82] width 94 height 29
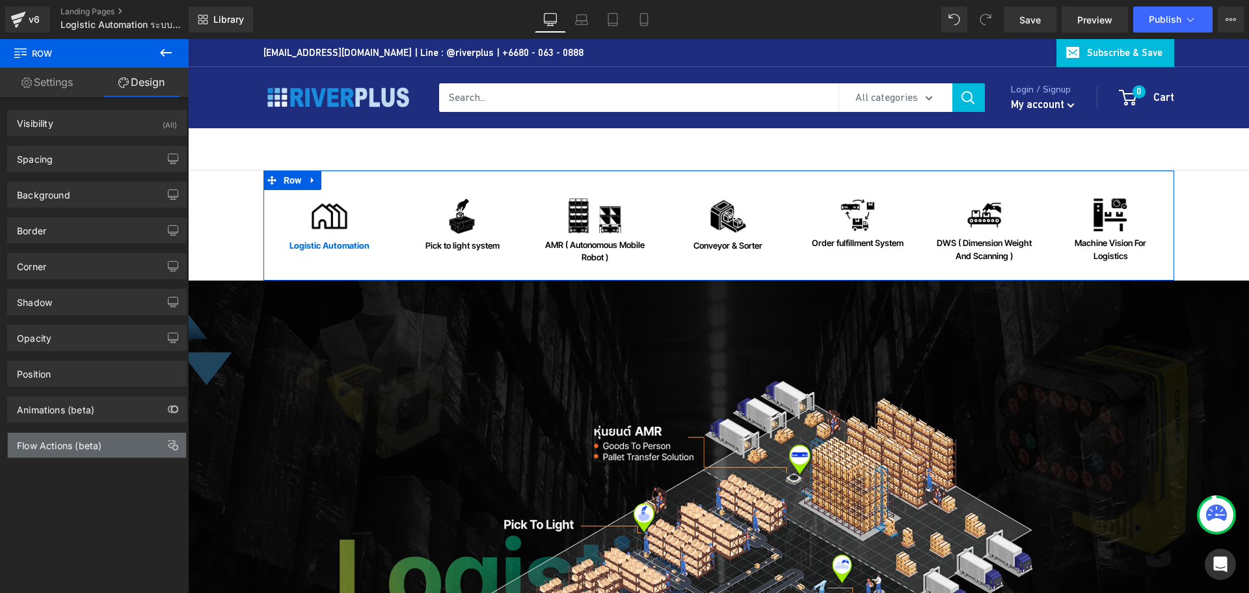
click at [86, 447] on div "Flow Actions (beta)" at bounding box center [59, 442] width 85 height 18
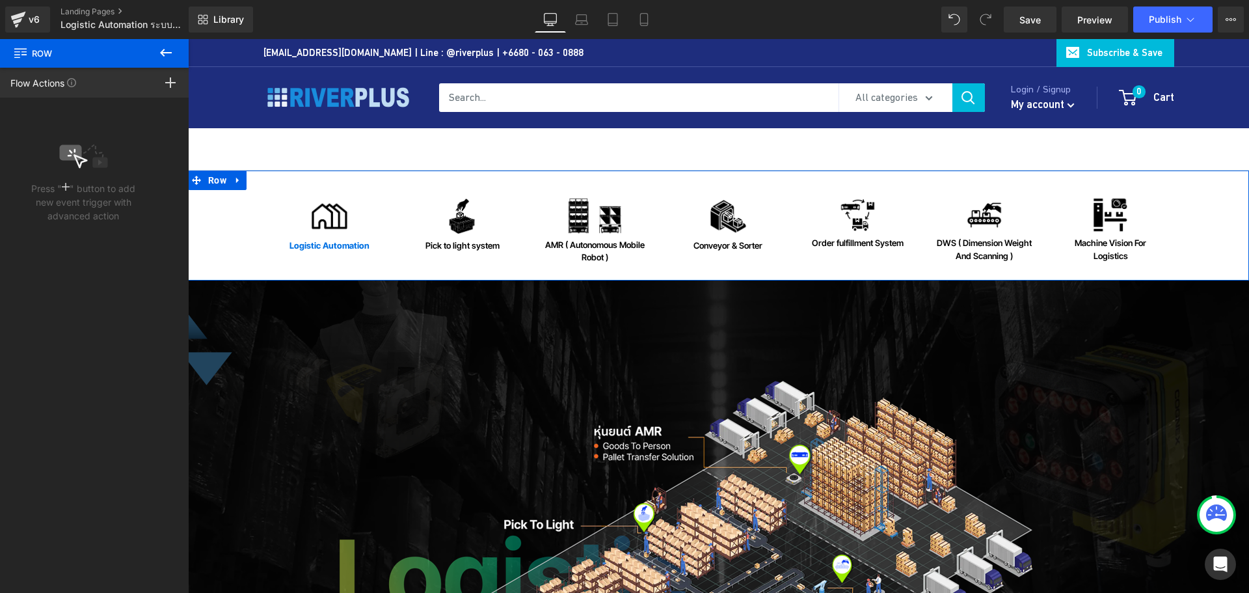
click at [214, 183] on div "Image Logistic Automation Heading Image Pick to light system Heading Image AMR …" at bounding box center [718, 225] width 1009 height 110
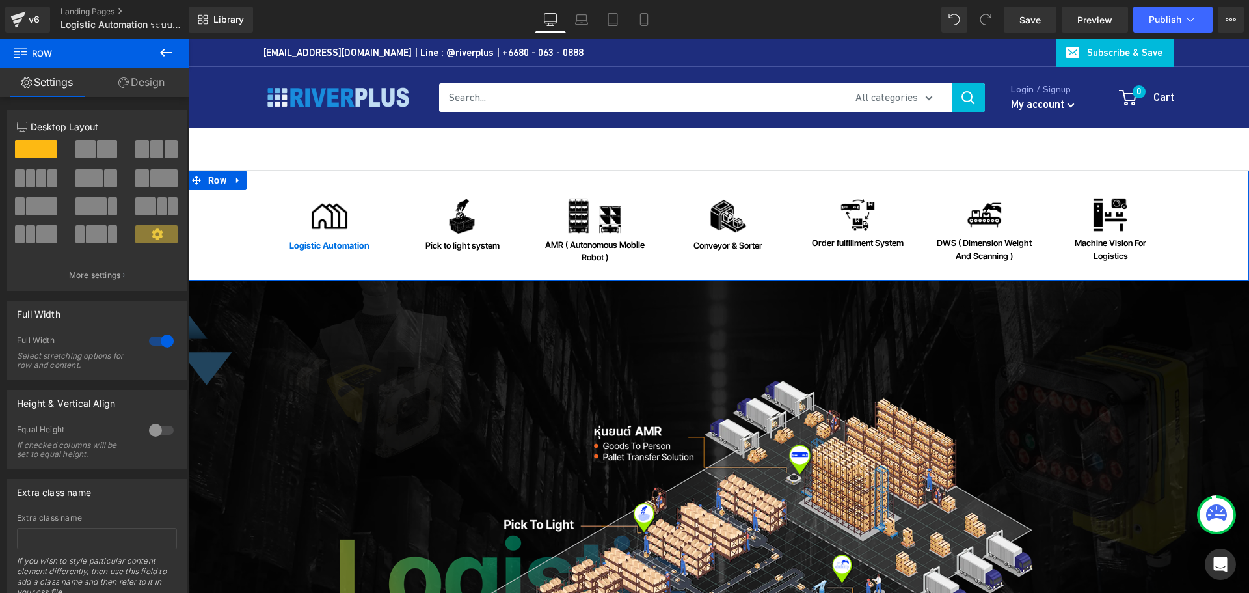
click at [148, 87] on link "Design" at bounding box center [141, 82] width 94 height 29
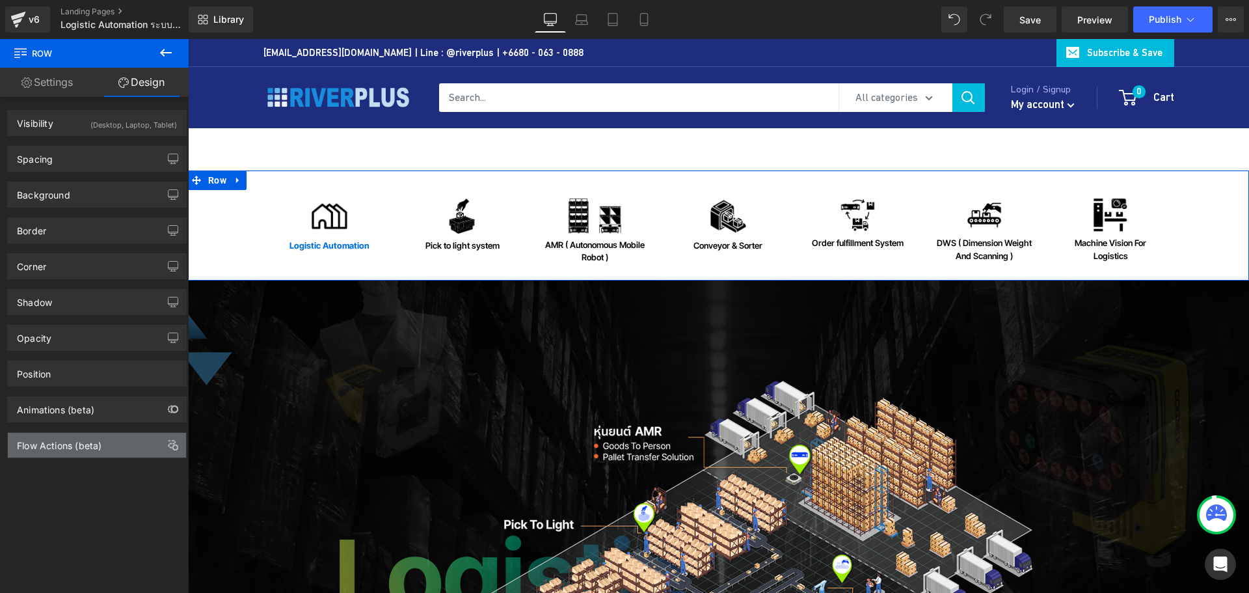
click at [85, 440] on div "Flow Actions (beta)" at bounding box center [59, 442] width 85 height 18
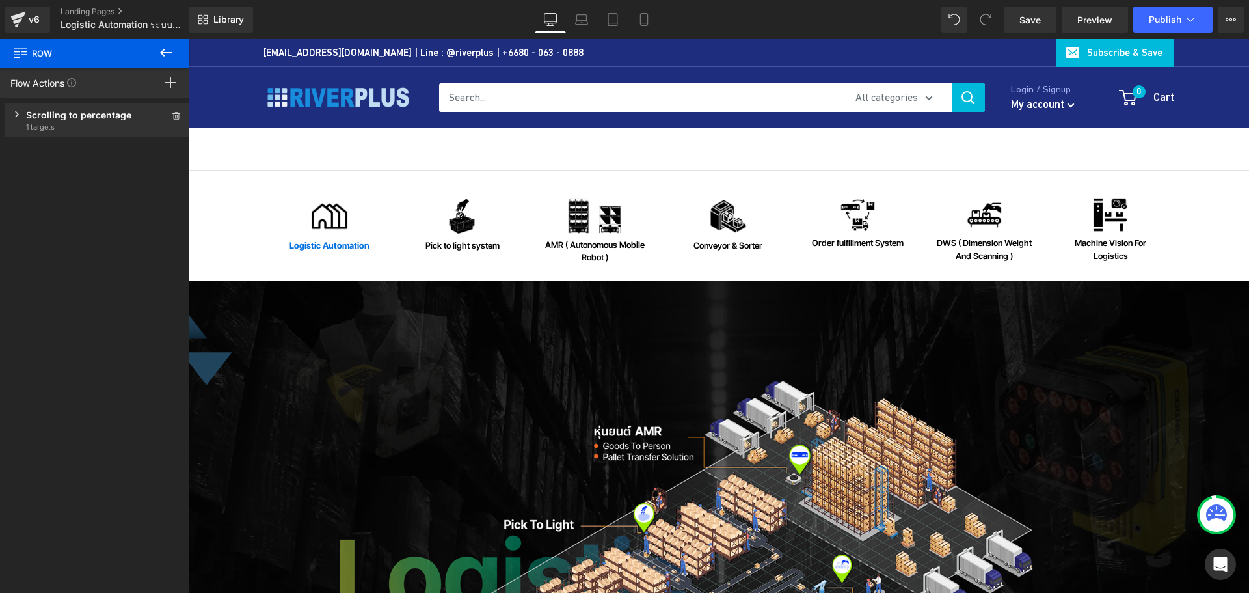
click at [165, 58] on icon at bounding box center [166, 53] width 16 height 16
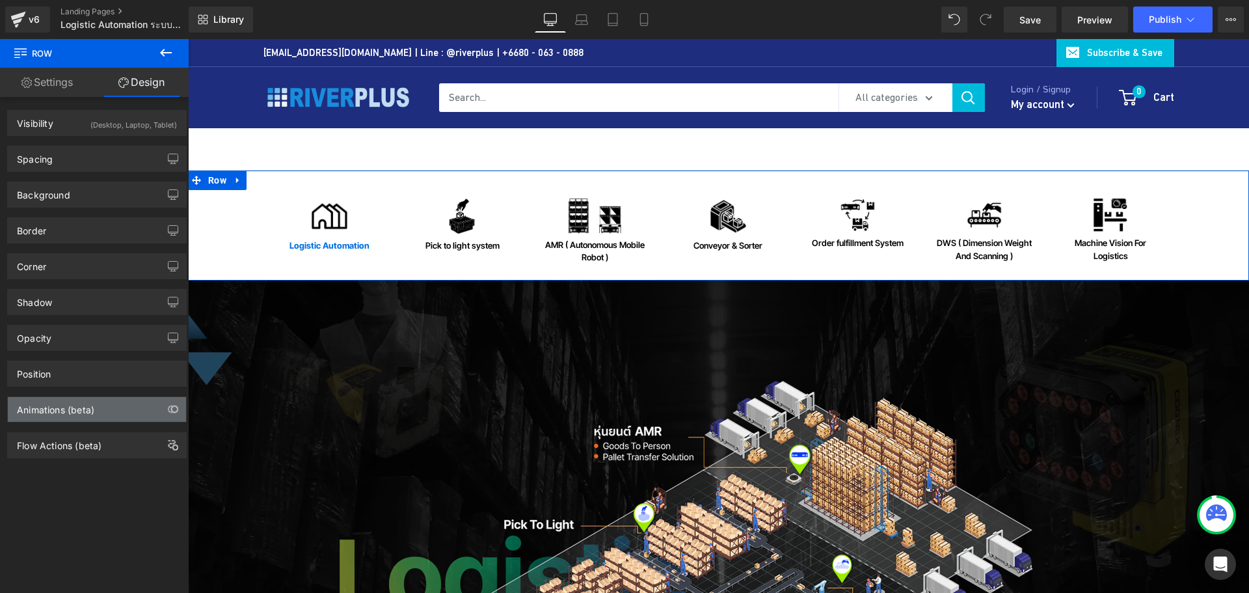
click at [83, 410] on div "Animations (beta)" at bounding box center [55, 406] width 77 height 18
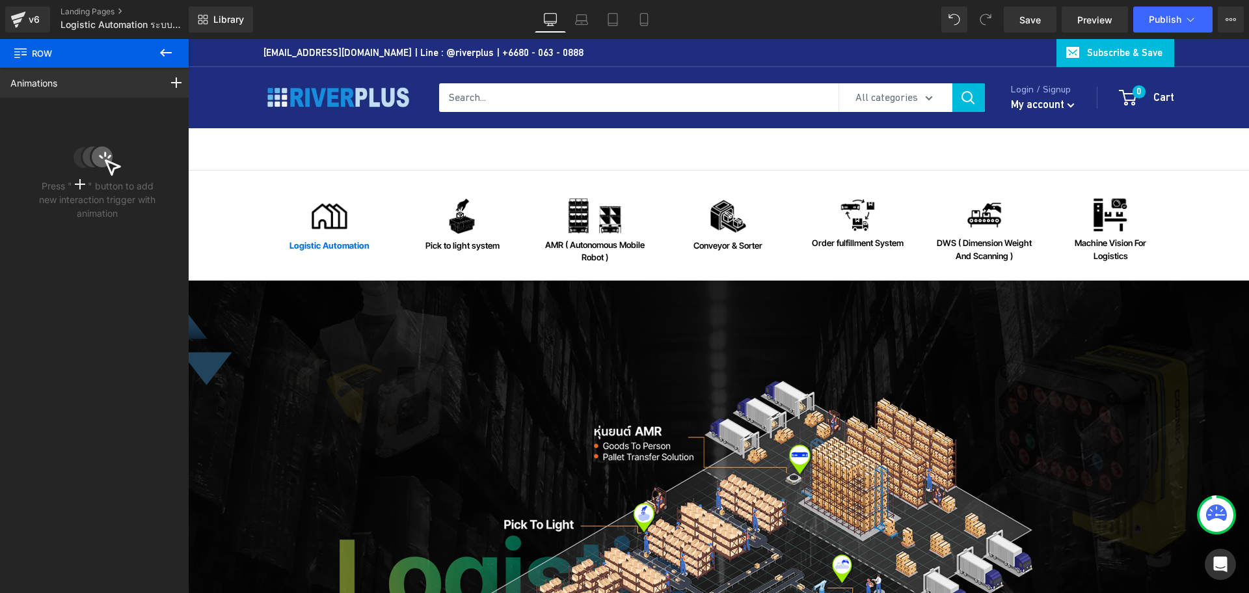
click at [169, 53] on icon at bounding box center [166, 53] width 12 height 8
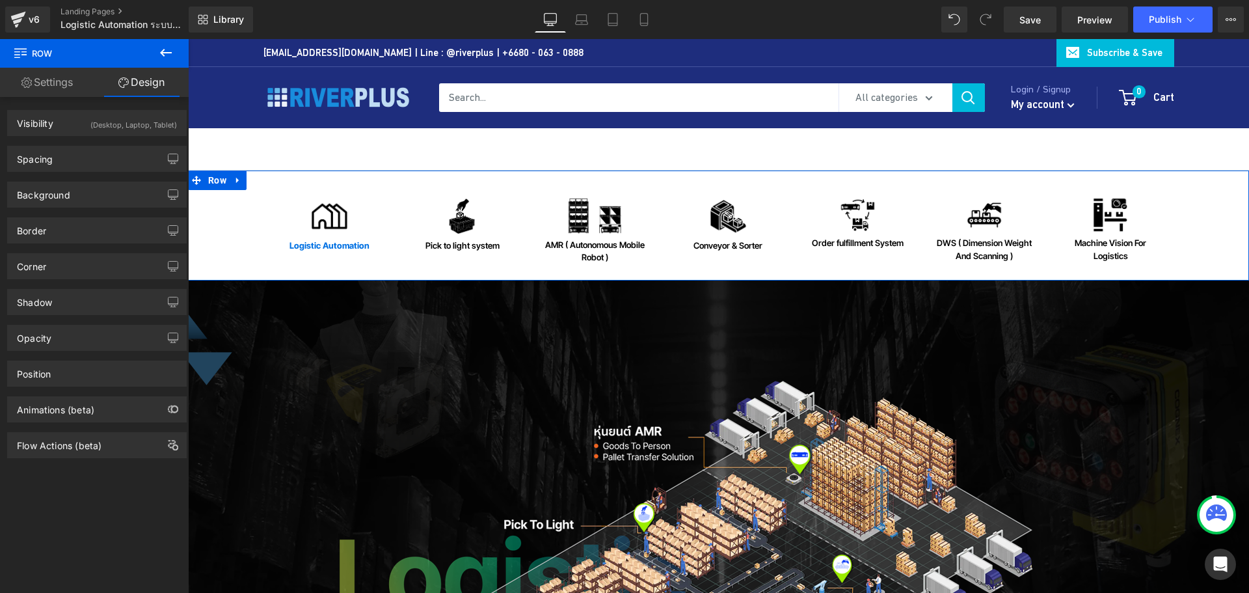
click at [75, 415] on div "Animations (beta)" at bounding box center [97, 409] width 178 height 25
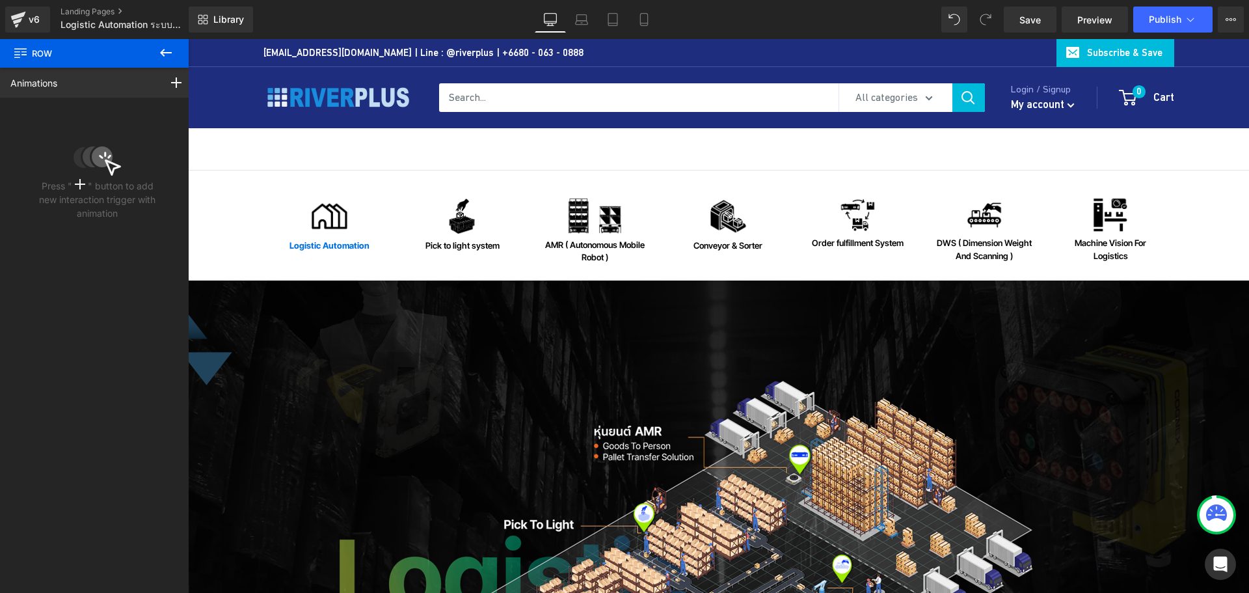
click at [165, 50] on icon at bounding box center [166, 53] width 16 height 16
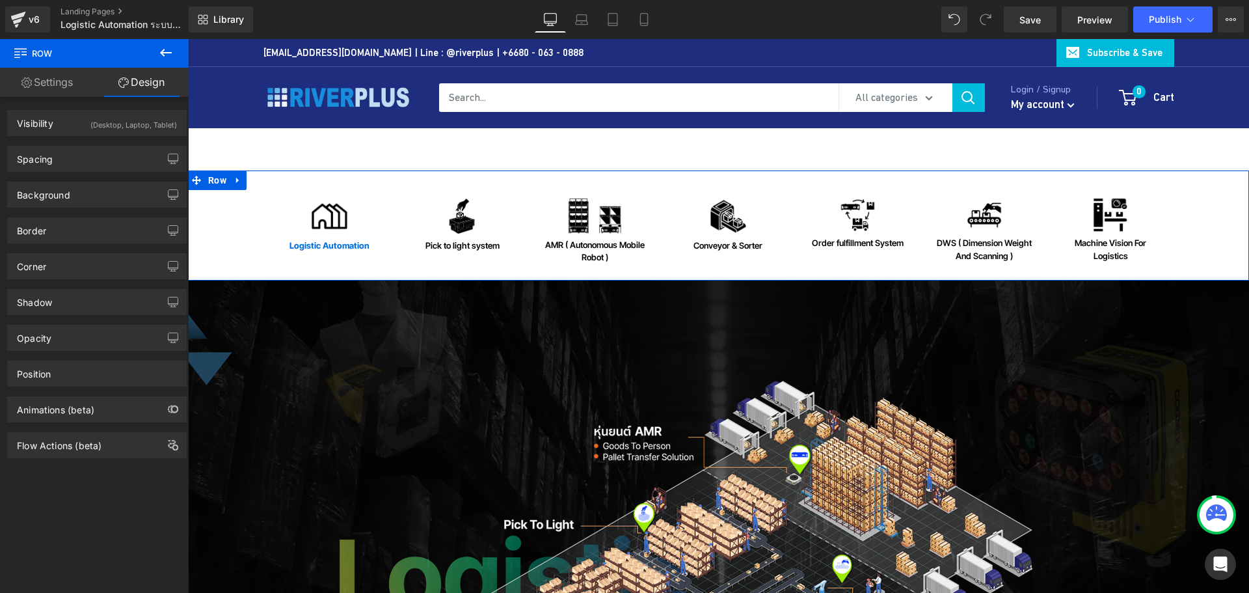
click at [214, 183] on div "Image Logistic Automation Heading Image Pick to light system Heading Image AMR …" at bounding box center [718, 225] width 1009 height 110
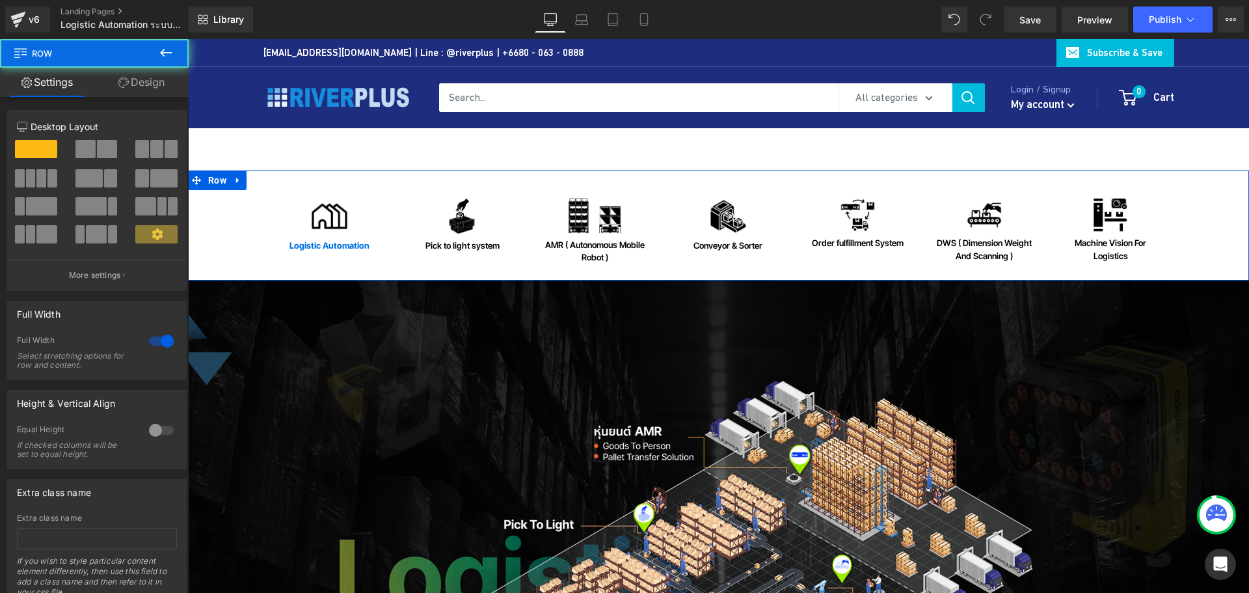
click at [214, 182] on div "Image Logistic Automation Heading Image Pick to light system Heading Image AMR …" at bounding box center [718, 225] width 1009 height 110
click at [152, 79] on link "Design" at bounding box center [141, 82] width 94 height 29
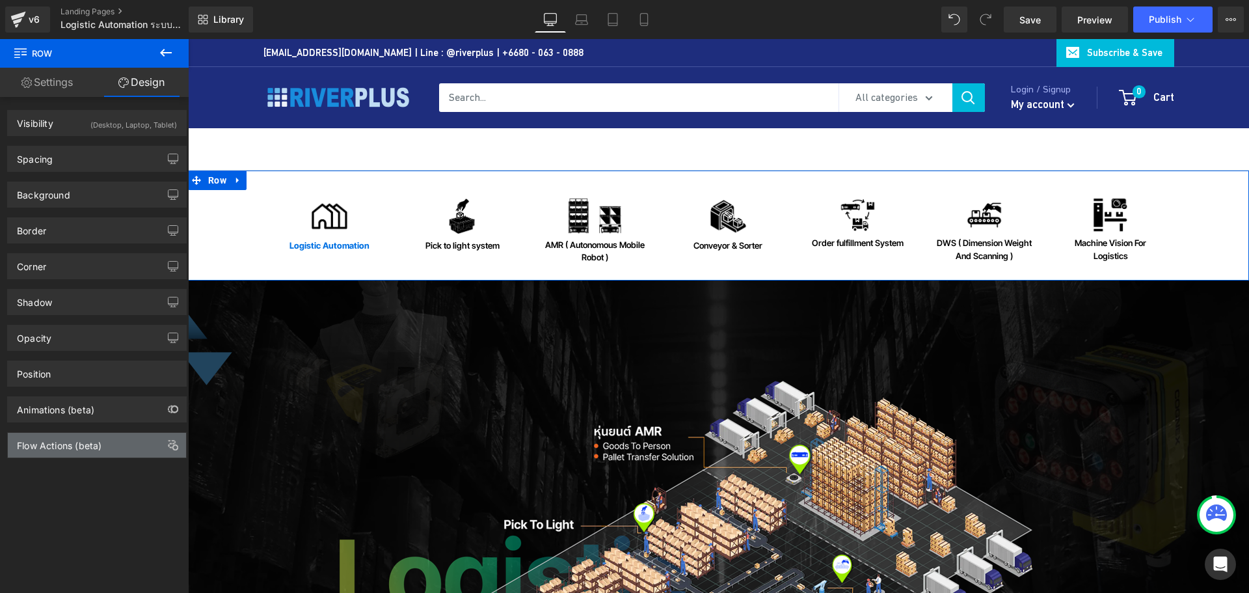
click at [79, 445] on div "Flow Actions (beta)" at bounding box center [59, 442] width 85 height 18
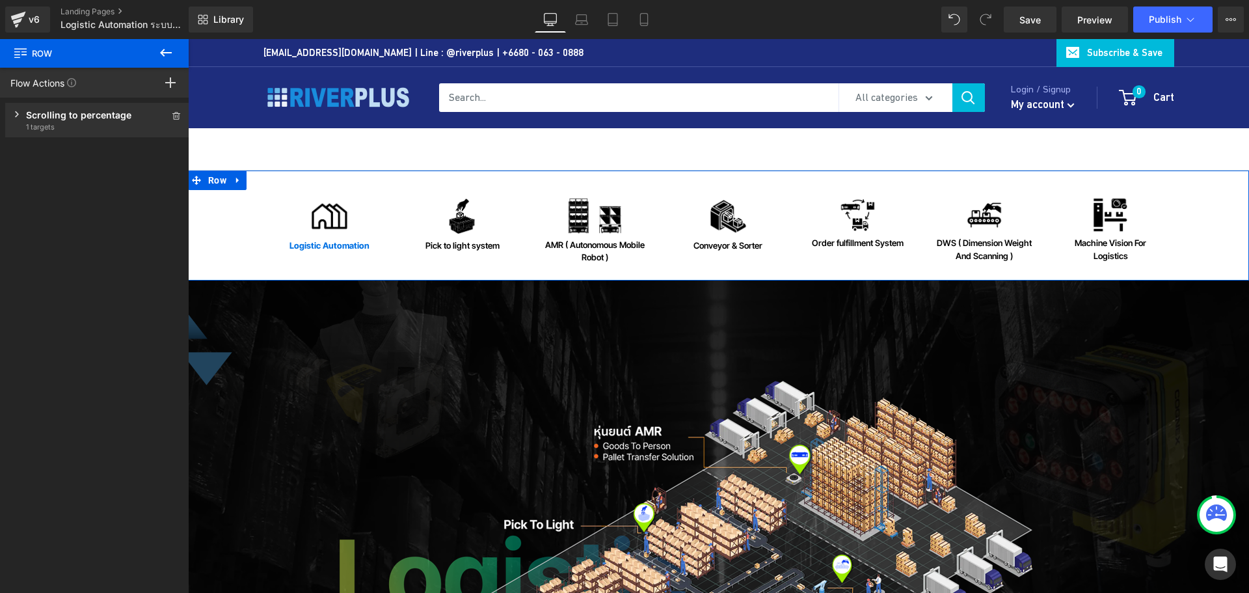
click at [83, 125] on span "1 targets" at bounding box center [97, 127] width 142 height 10
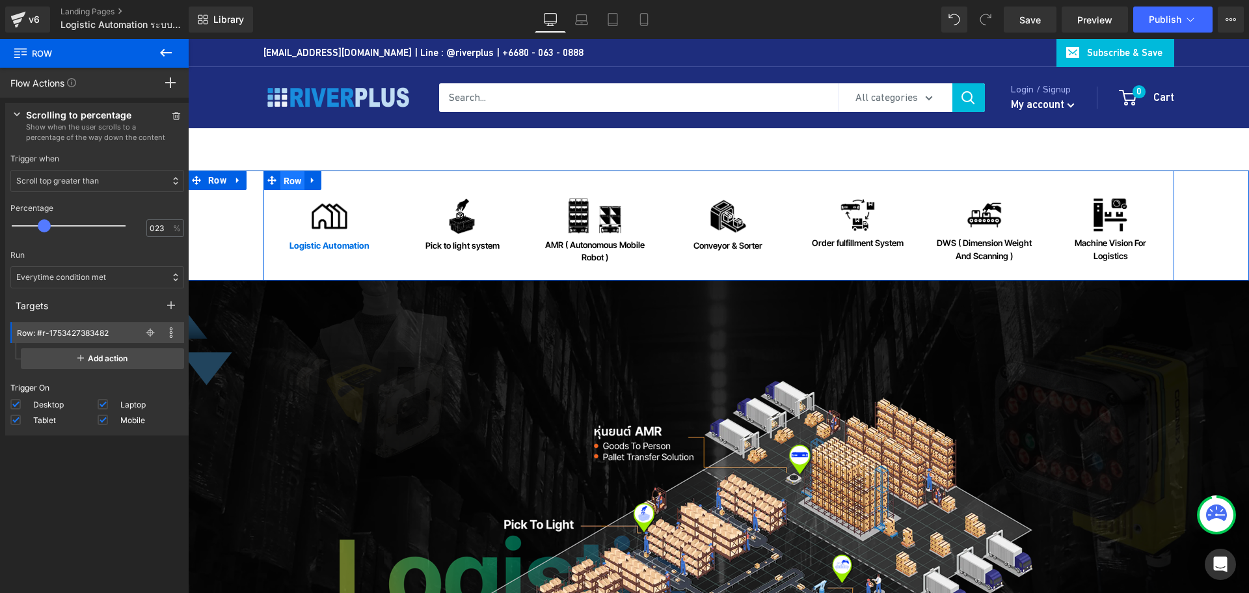
click at [286, 178] on span "Row" at bounding box center [292, 181] width 25 height 20
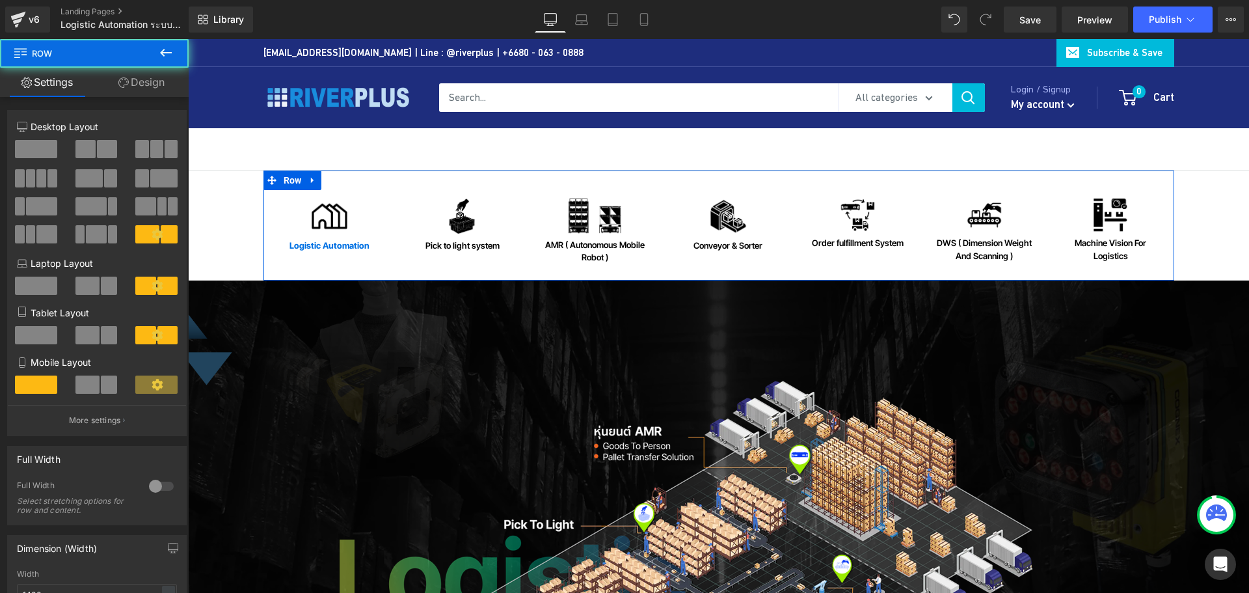
drag, startPoint x: 159, startPoint y: 81, endPoint x: 92, endPoint y: 421, distance: 346.6
click at [158, 83] on link "Design" at bounding box center [141, 82] width 94 height 29
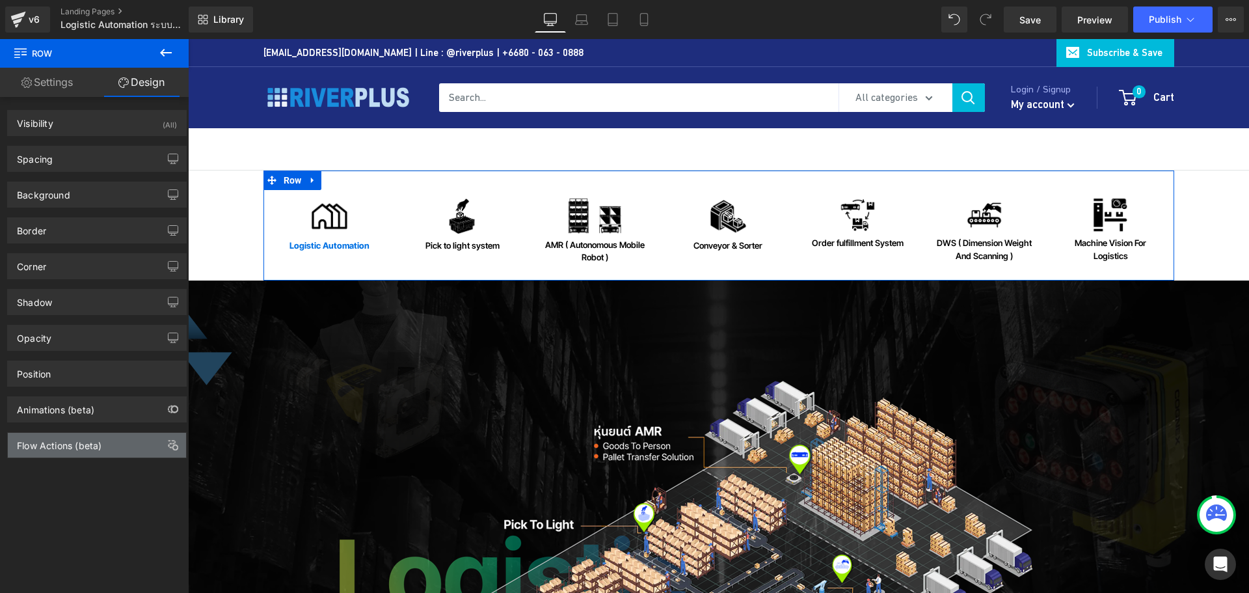
click at [92, 442] on div "Flow Actions (beta)" at bounding box center [59, 442] width 85 height 18
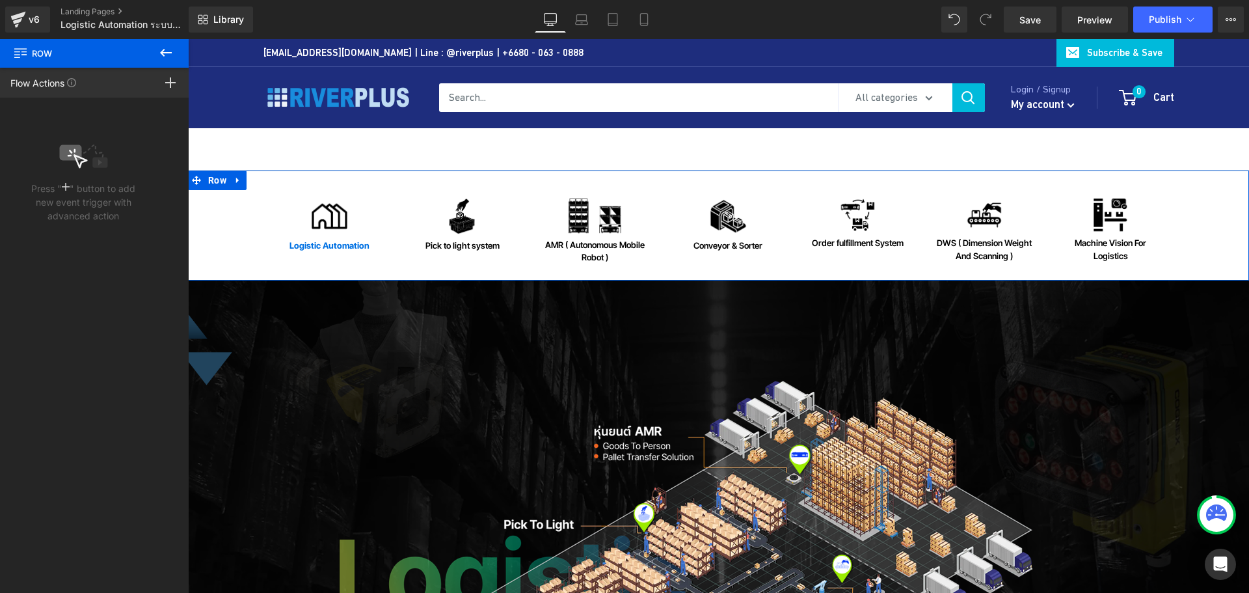
click at [214, 185] on div "Image Logistic Automation Heading Image Pick to light system Heading Image AMR …" at bounding box center [718, 225] width 1009 height 110
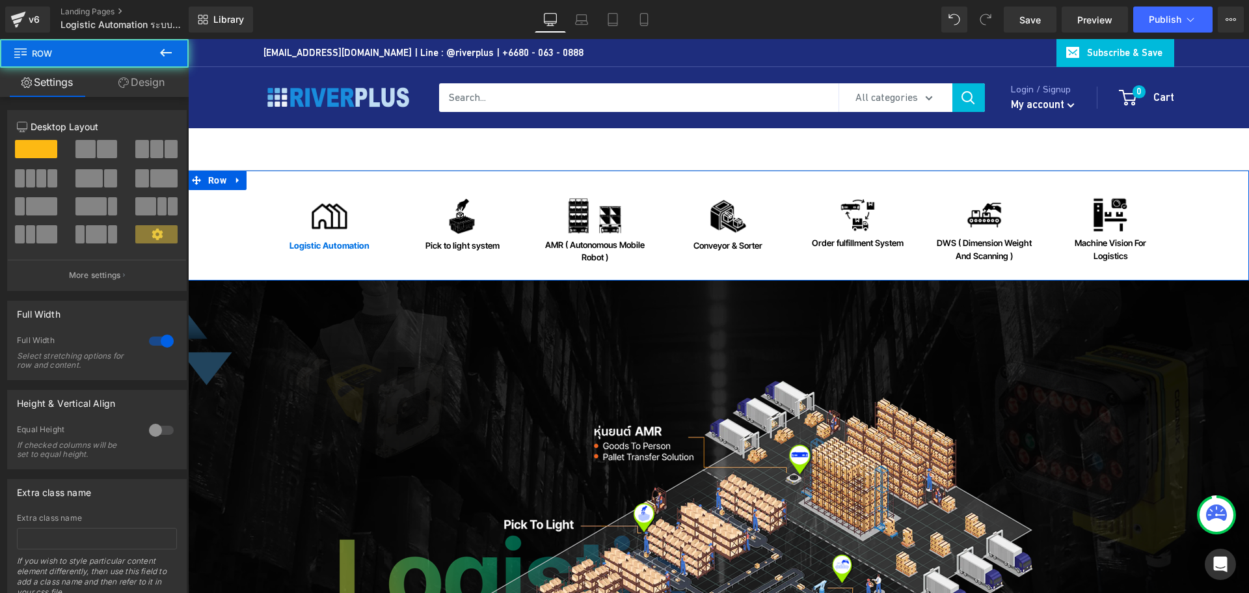
click at [215, 180] on div "Image Logistic Automation Heading Image Pick to light system Heading Image AMR …" at bounding box center [718, 225] width 1009 height 110
click at [147, 83] on link "Design" at bounding box center [141, 82] width 94 height 29
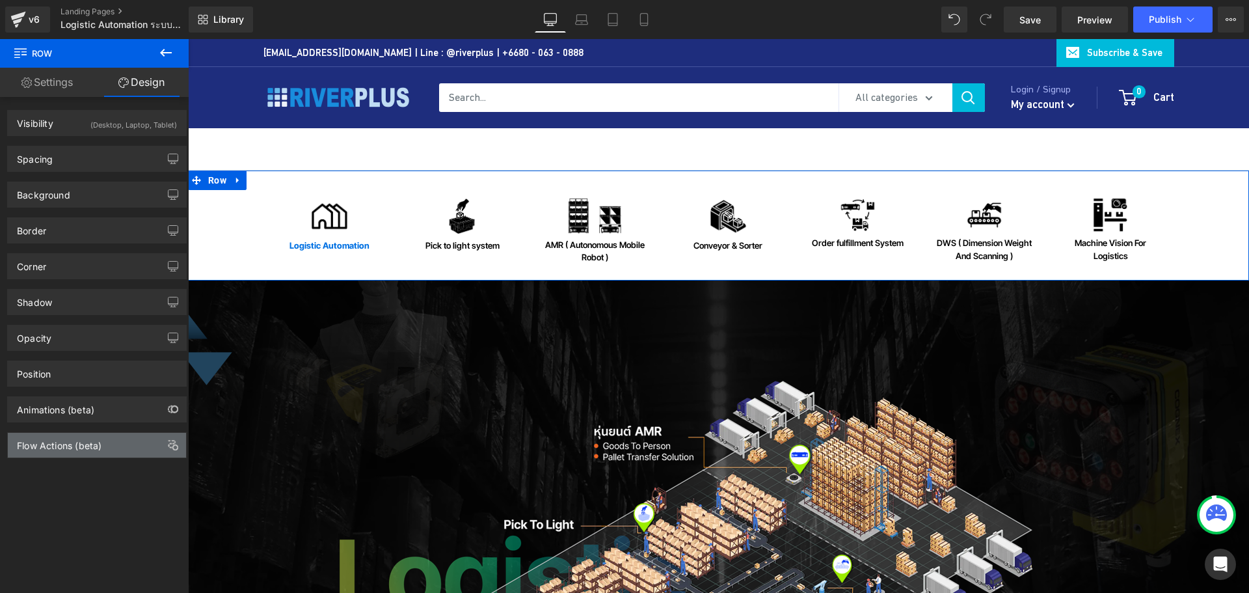
click at [115, 437] on div "Flow Actions (beta)" at bounding box center [97, 445] width 178 height 25
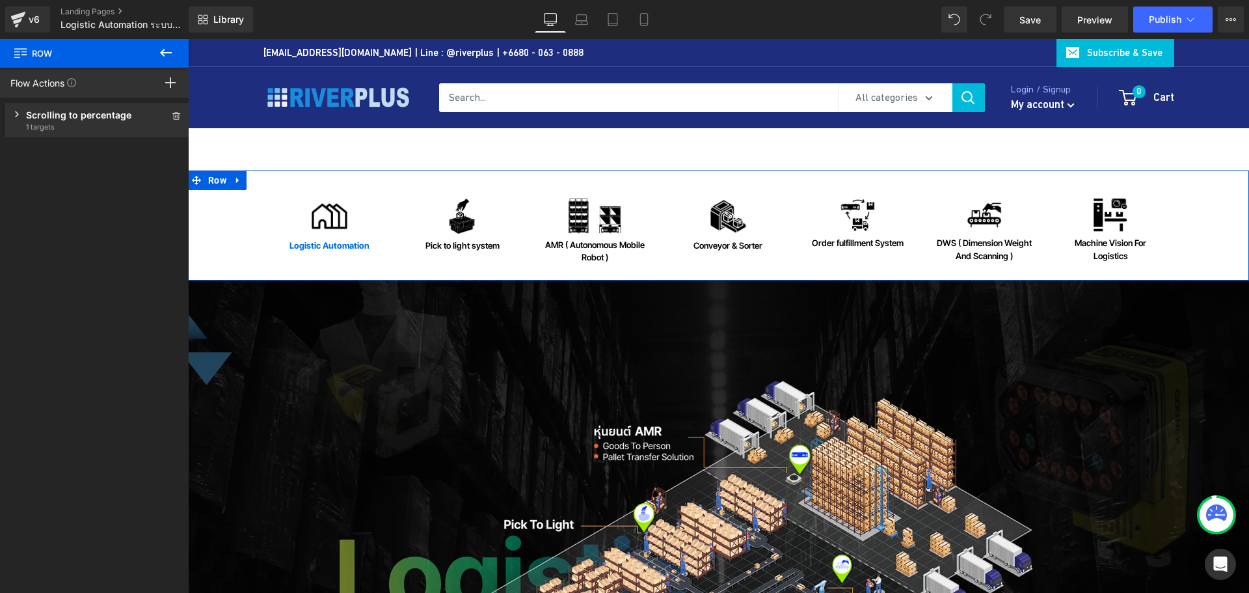
click at [86, 116] on div "Scrolling to percentage" at bounding box center [97, 115] width 142 height 14
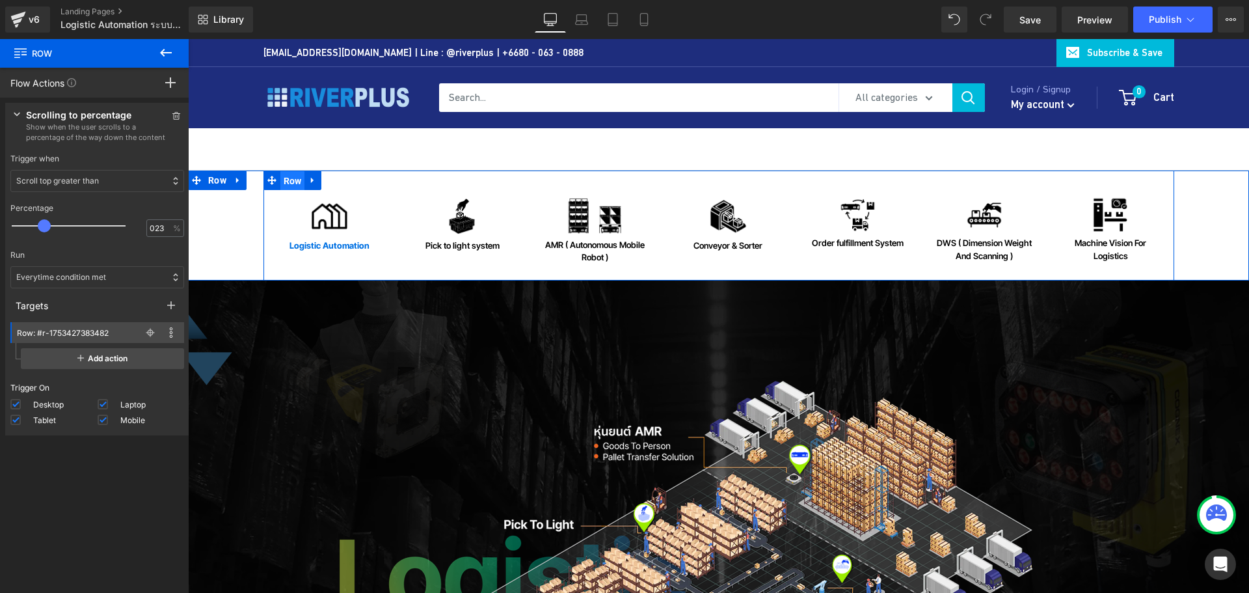
click at [284, 178] on span "Row" at bounding box center [292, 181] width 25 height 20
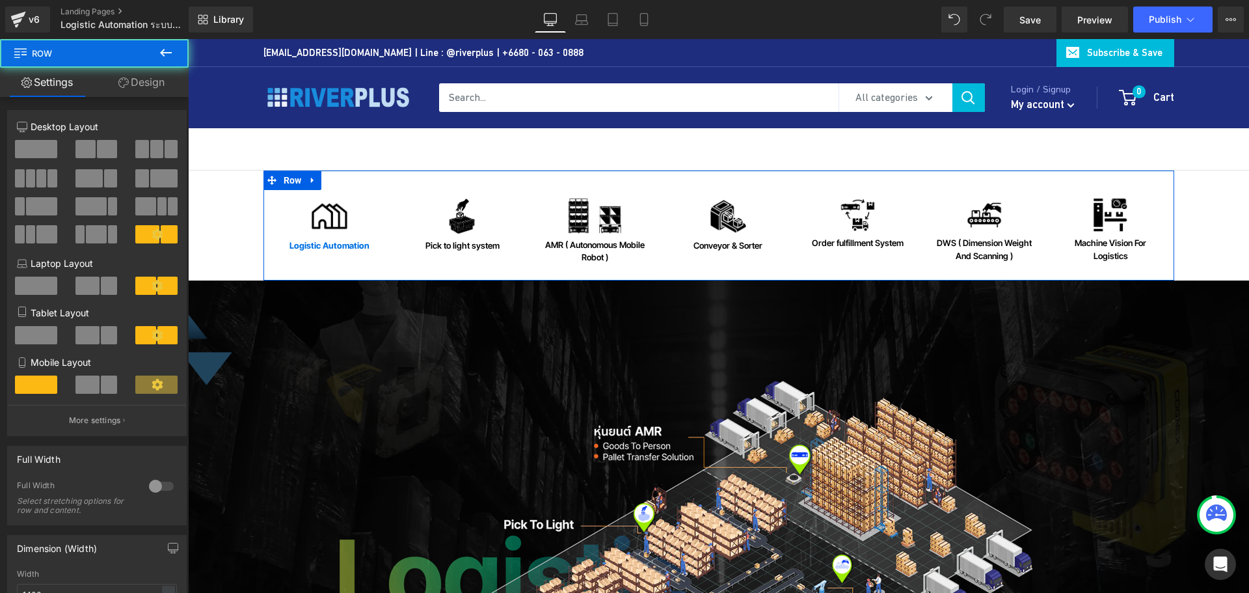
click at [161, 77] on link "Design" at bounding box center [141, 82] width 94 height 29
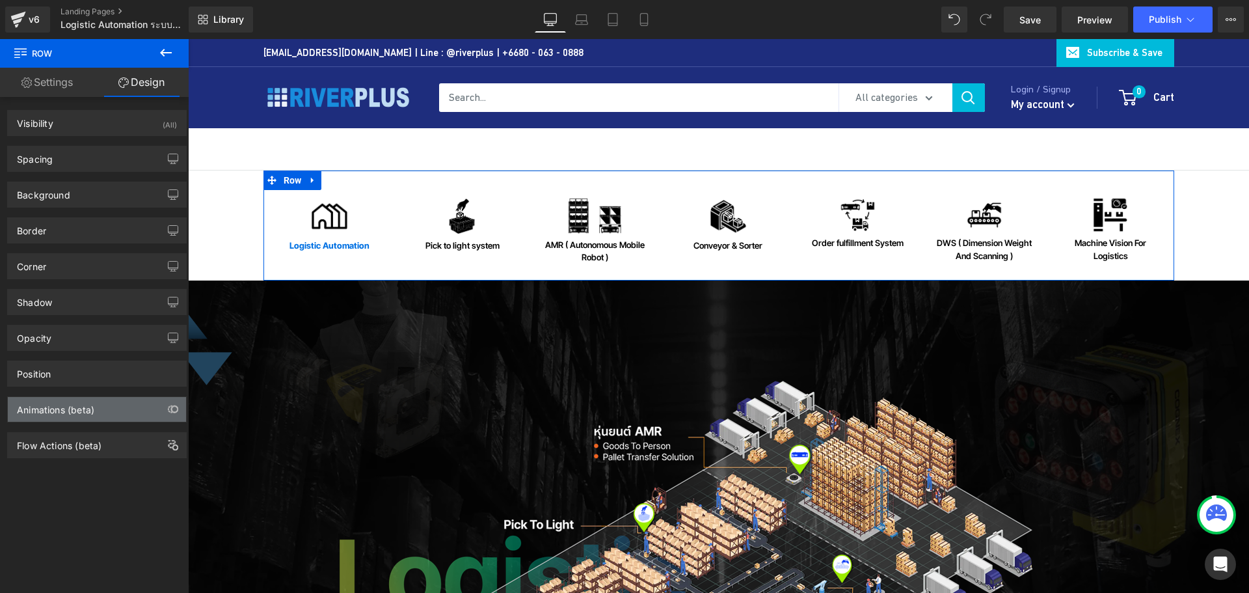
click at [92, 410] on div "Animations (beta)" at bounding box center [55, 406] width 77 height 18
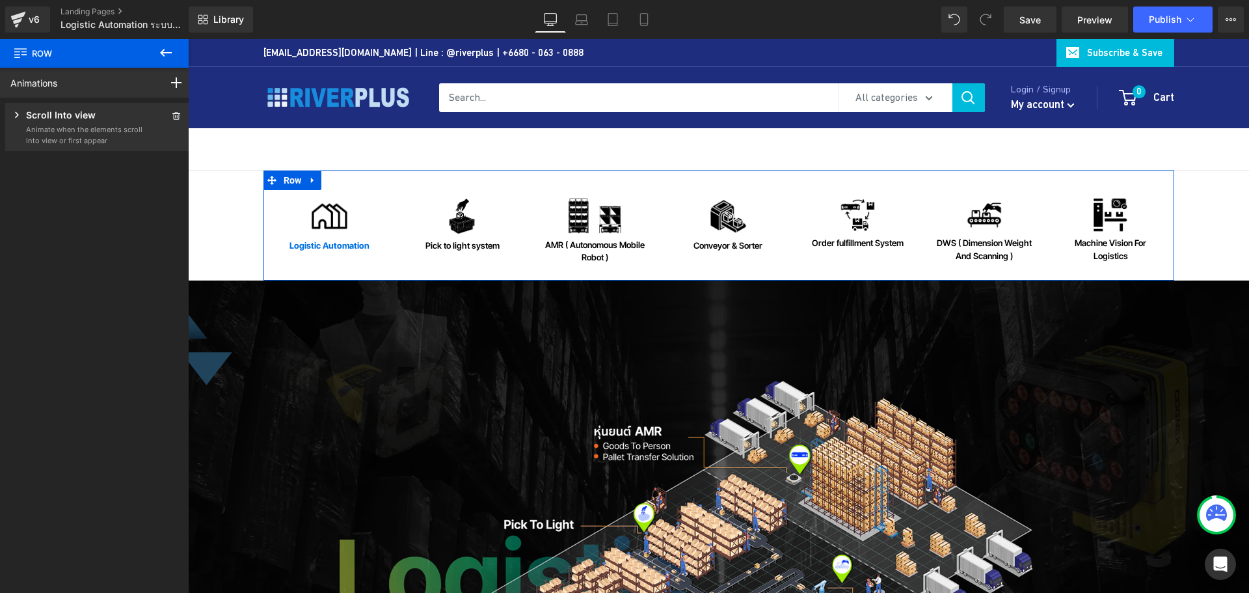
click at [52, 120] on p "Scroll Into view" at bounding box center [61, 116] width 70 height 16
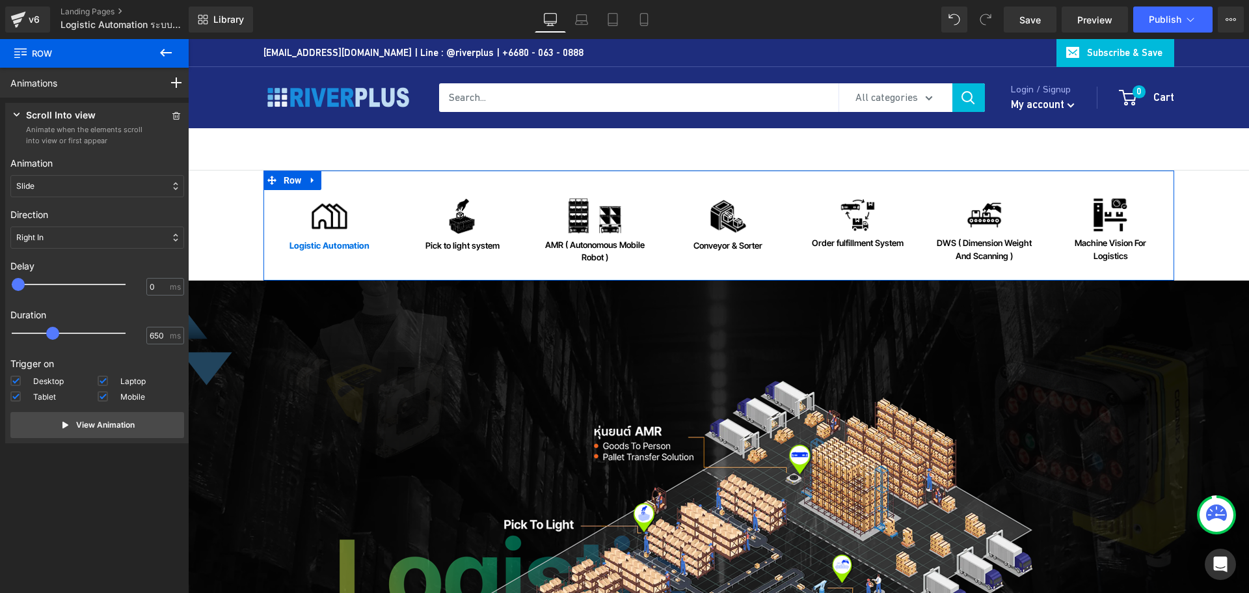
click at [52, 120] on p "Scroll Into view" at bounding box center [61, 116] width 70 height 16
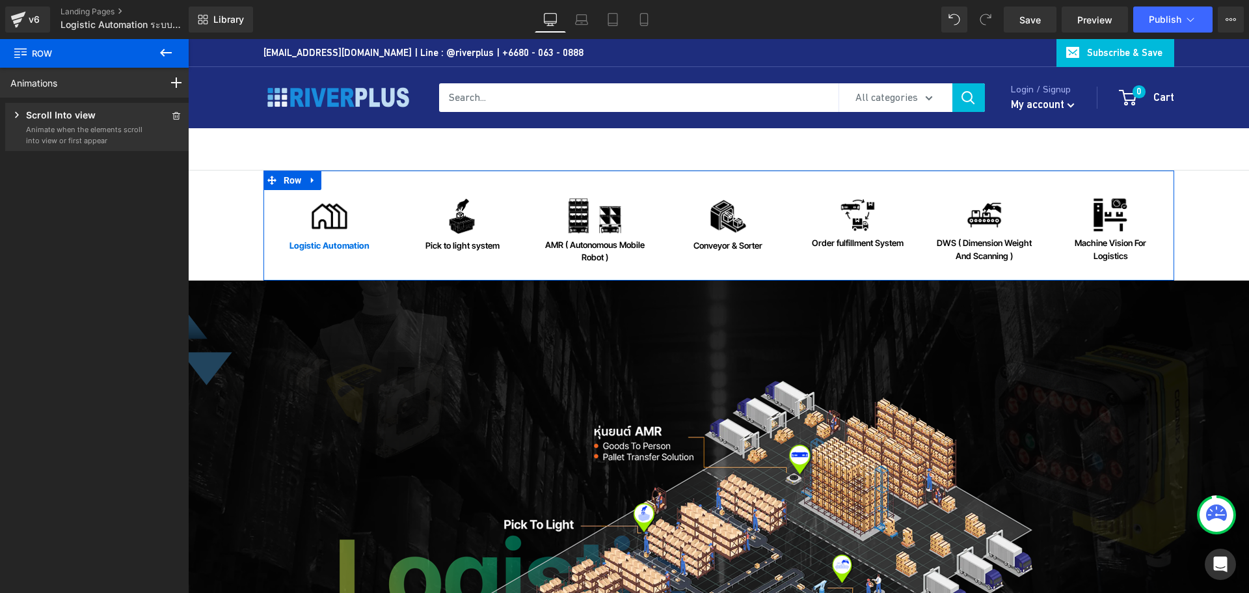
click at [79, 123] on p "Scroll Into view" at bounding box center [61, 116] width 70 height 16
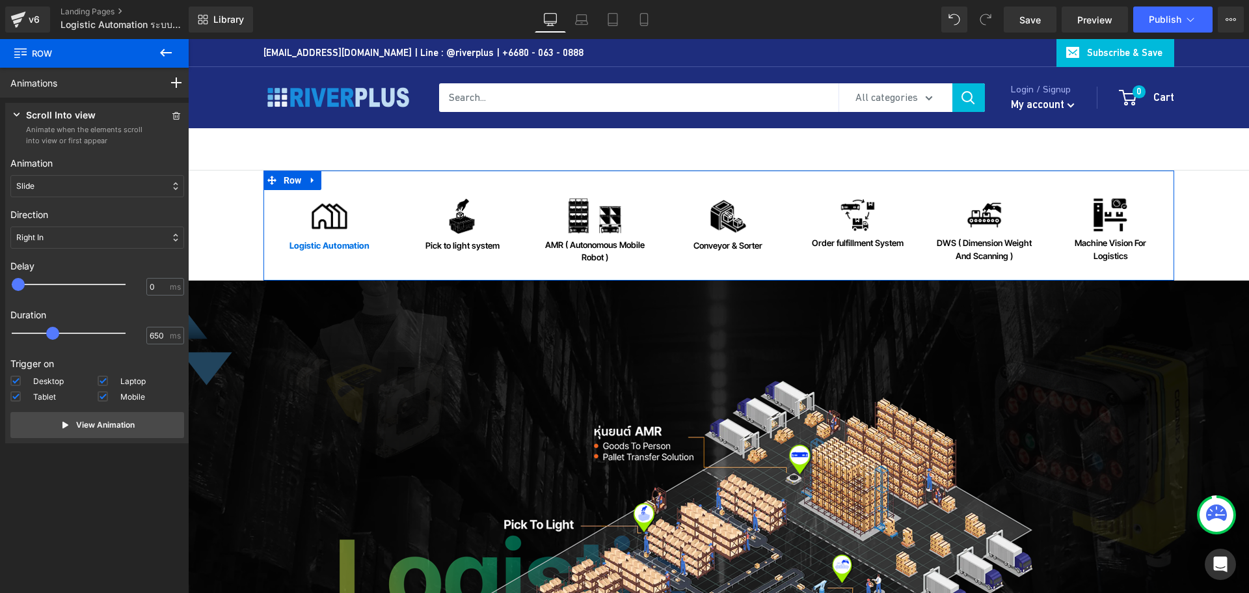
click at [79, 123] on p "Scroll Into view" at bounding box center [61, 116] width 70 height 16
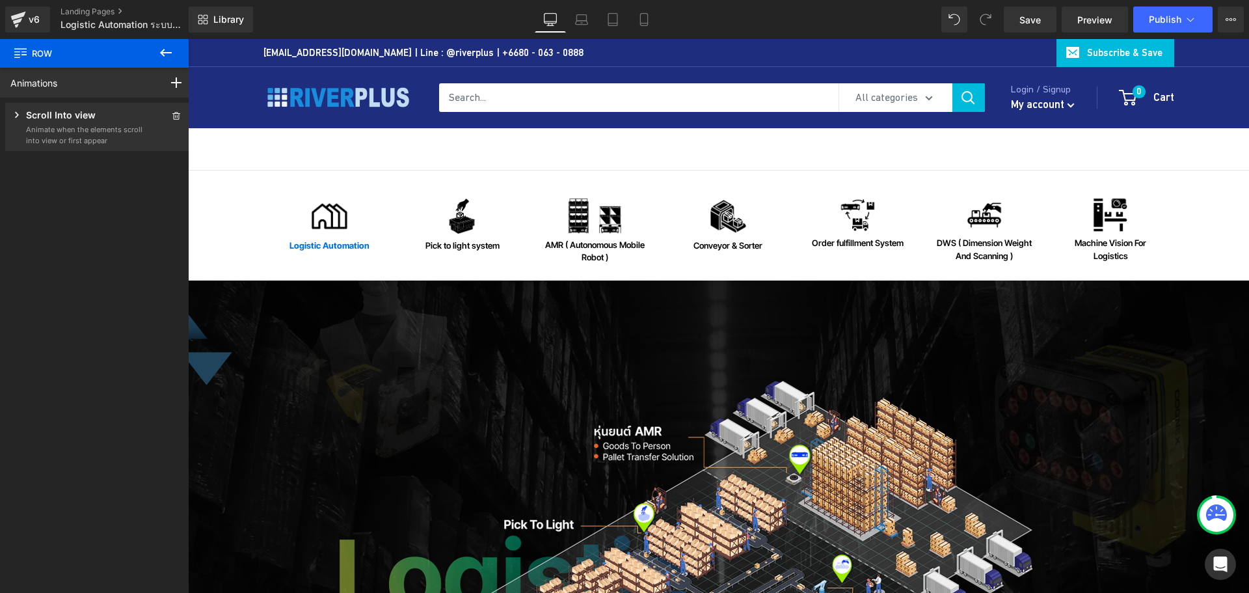
click at [161, 54] on icon at bounding box center [166, 53] width 16 height 16
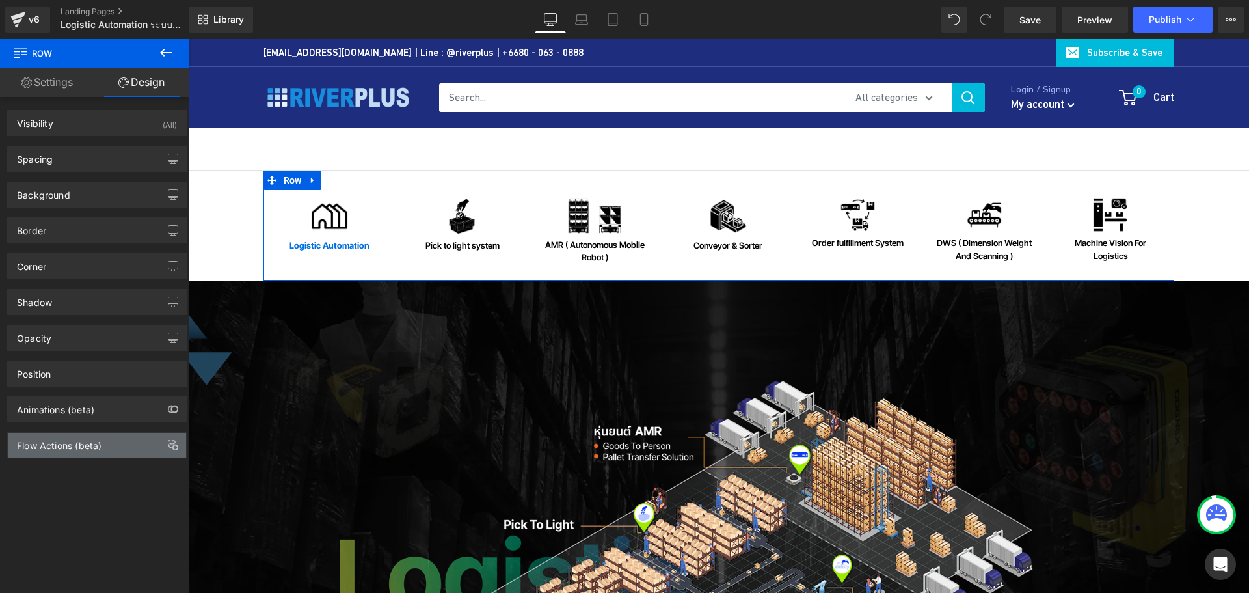
click at [81, 446] on div "Flow Actions (beta)" at bounding box center [59, 442] width 85 height 18
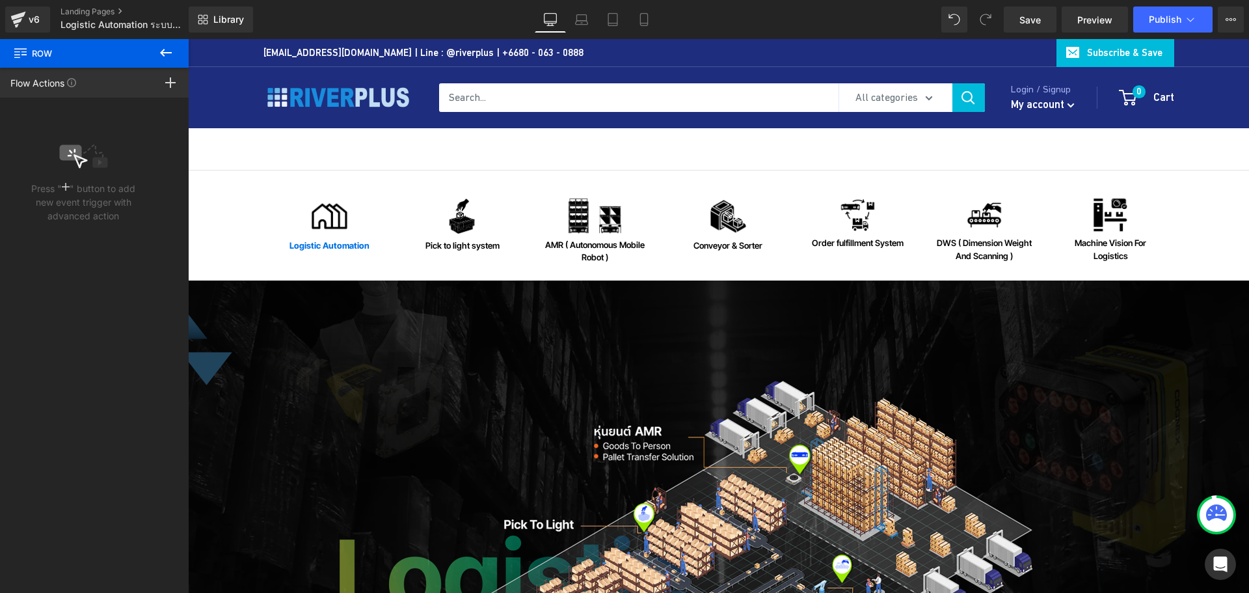
click at [167, 51] on icon at bounding box center [166, 53] width 16 height 16
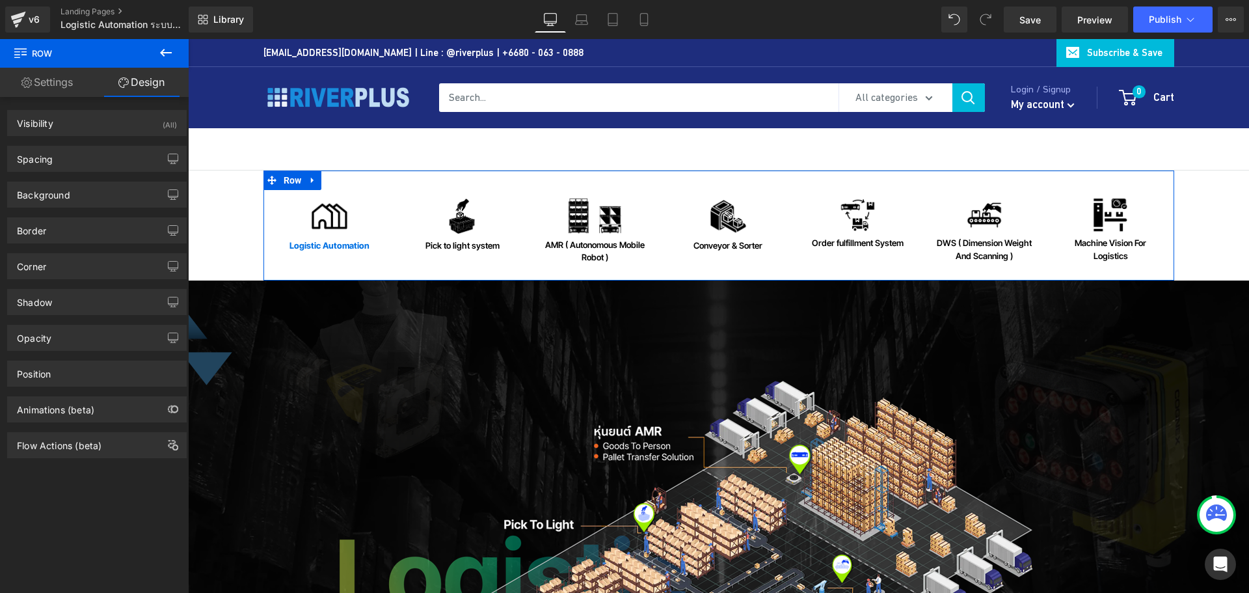
click at [79, 412] on div "Animations (beta)" at bounding box center [55, 406] width 77 height 18
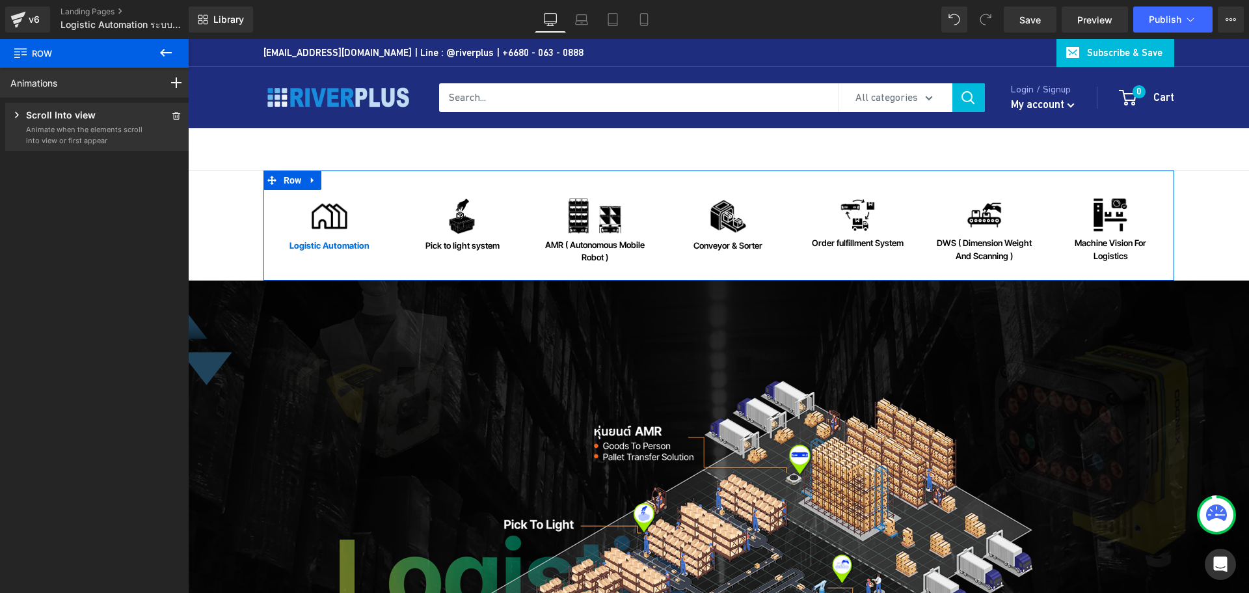
click at [74, 124] on p "Animate when the elements scroll into view or first appear" at bounding box center [84, 134] width 117 height 21
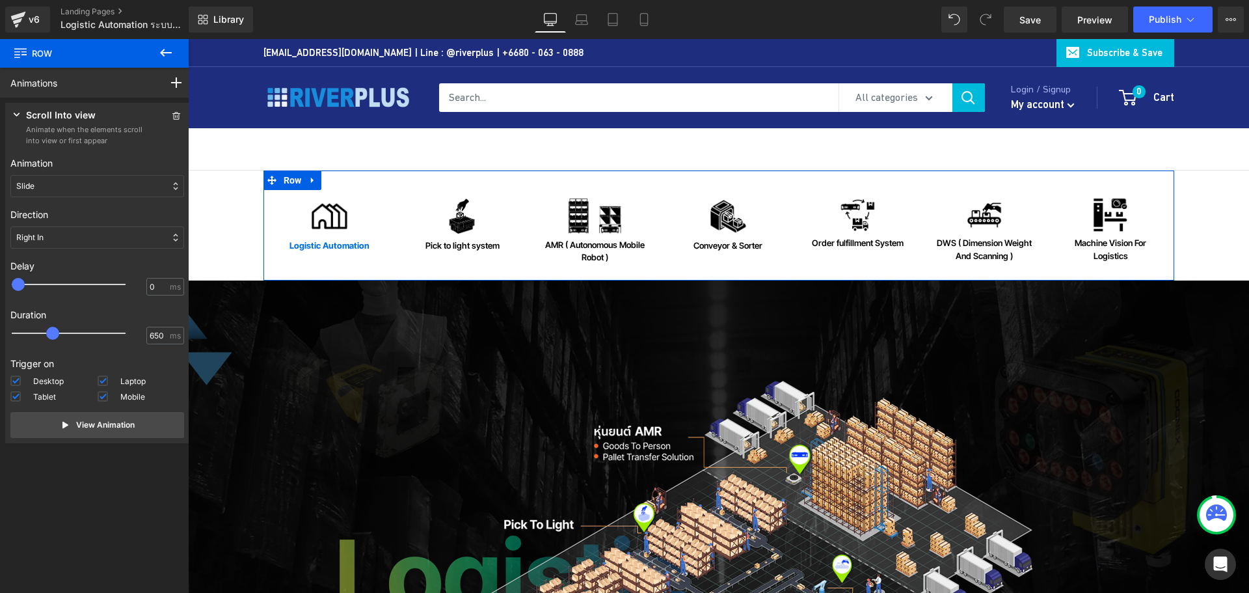
click at [74, 124] on p "Animate when the elements scroll into view or first appear" at bounding box center [84, 134] width 117 height 21
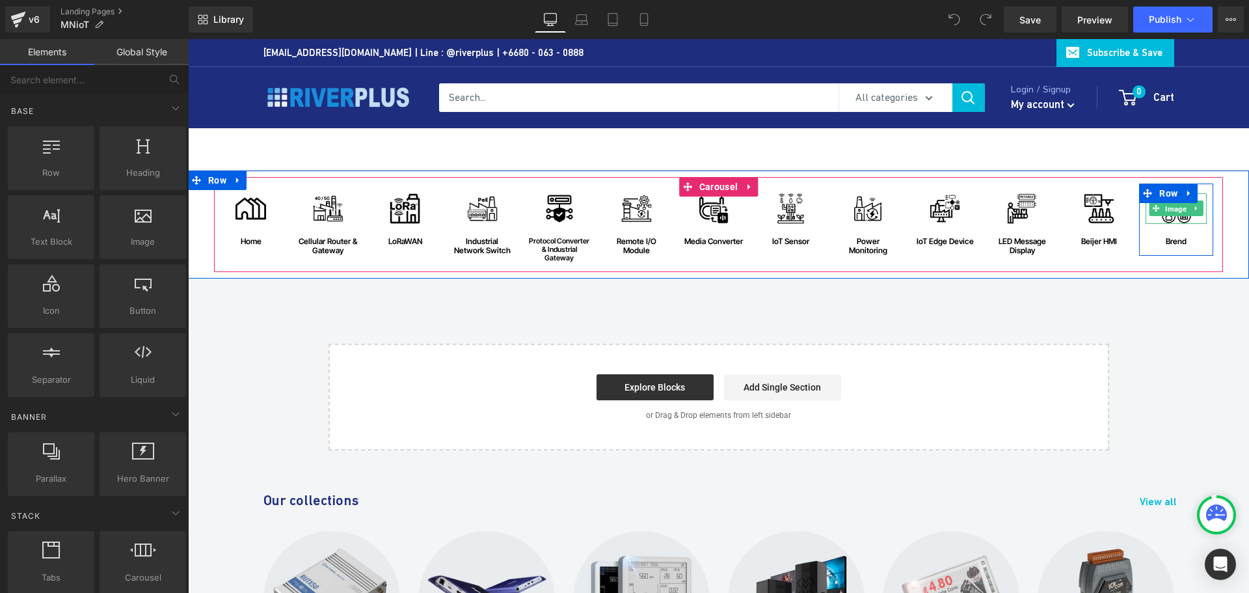
drag, startPoint x: 1174, startPoint y: 203, endPoint x: 262, endPoint y: 209, distance: 911.4
click at [1174, 203] on span "Image" at bounding box center [1176, 209] width 27 height 16
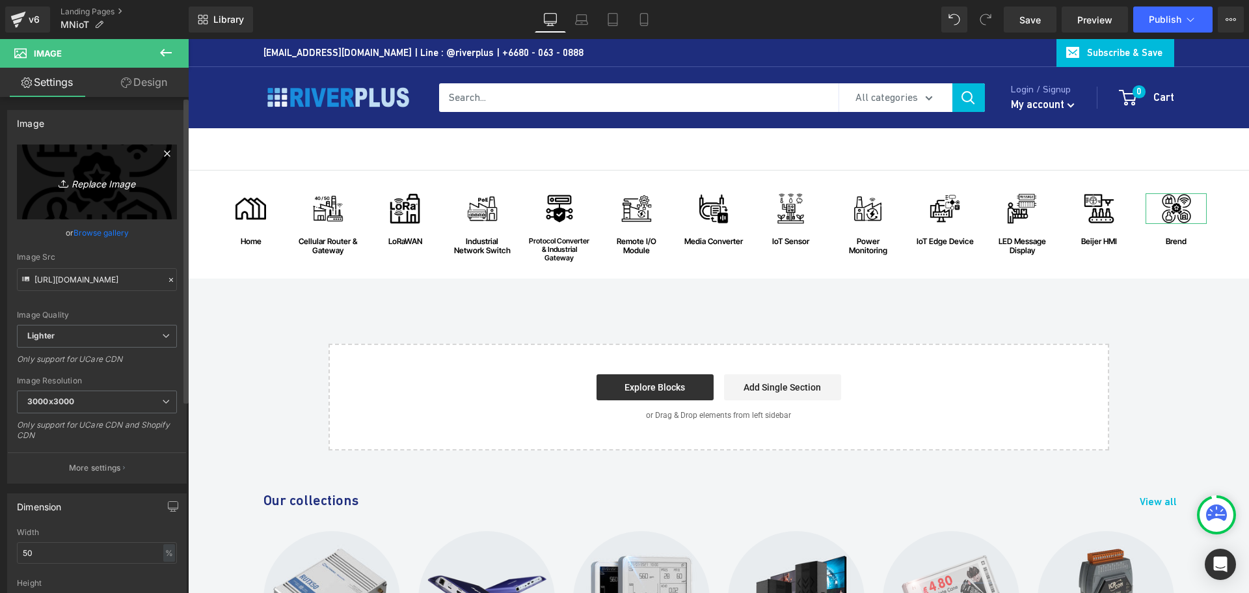
click at [79, 184] on icon "Replace Image" at bounding box center [97, 182] width 104 height 16
type input "C:\fakepath\Brend02.png"
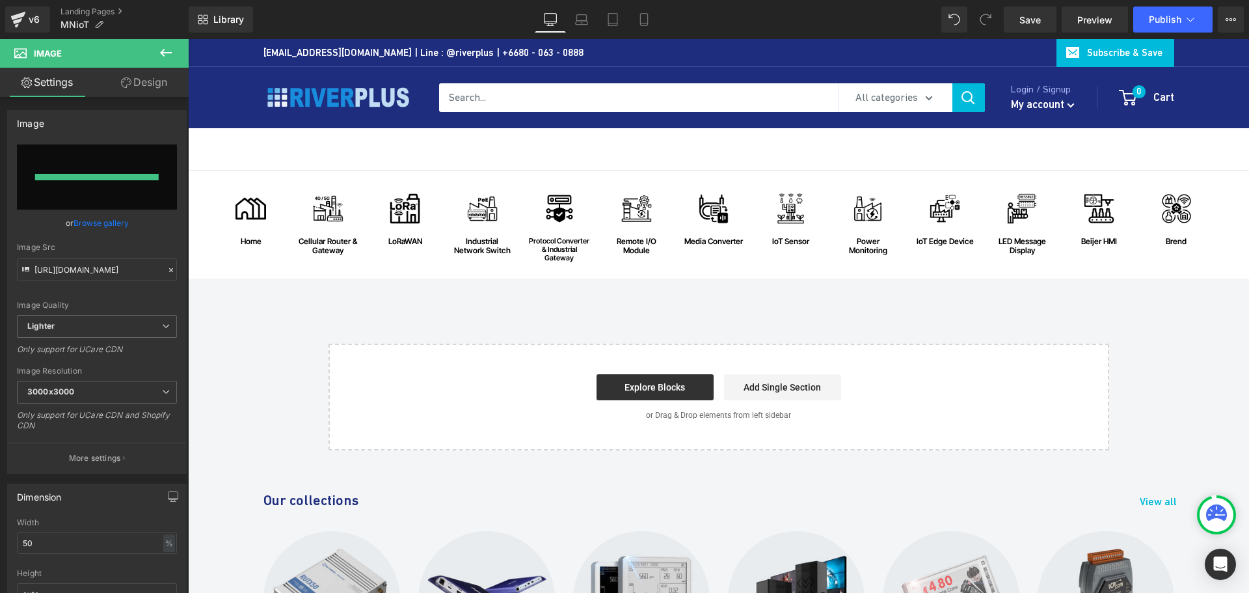
type input "https://ucarecdn.com/233c8d65-1204-46da-986c-a85c78192946/-/format/auto/-/previ…"
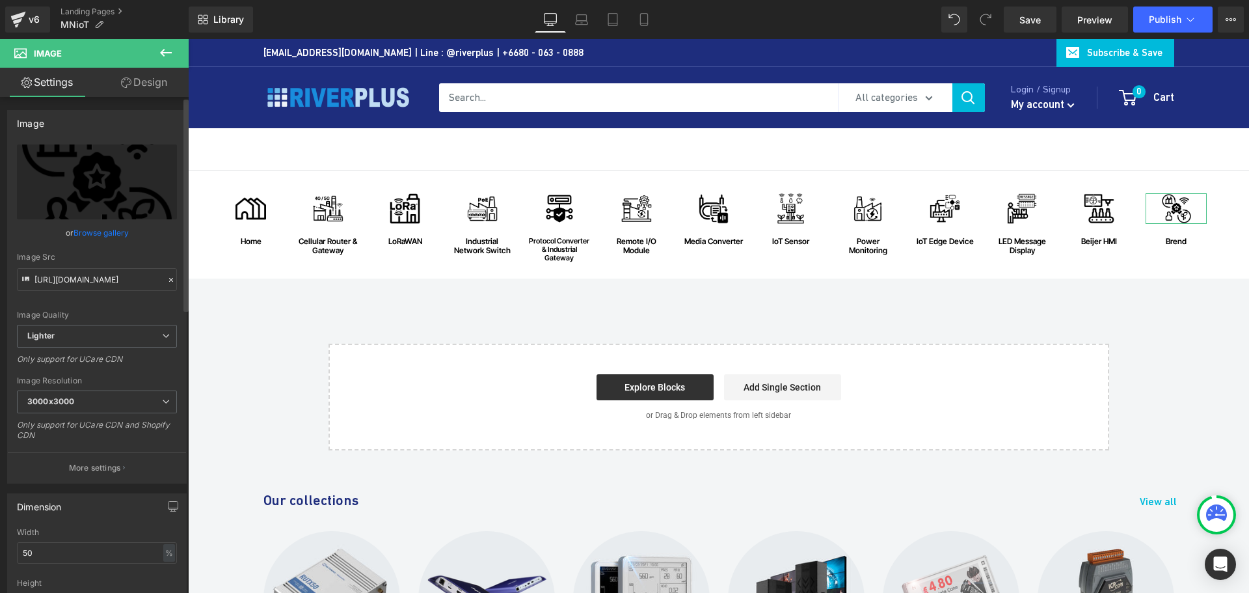
click at [98, 232] on link "Browse gallery" at bounding box center [101, 232] width 55 height 23
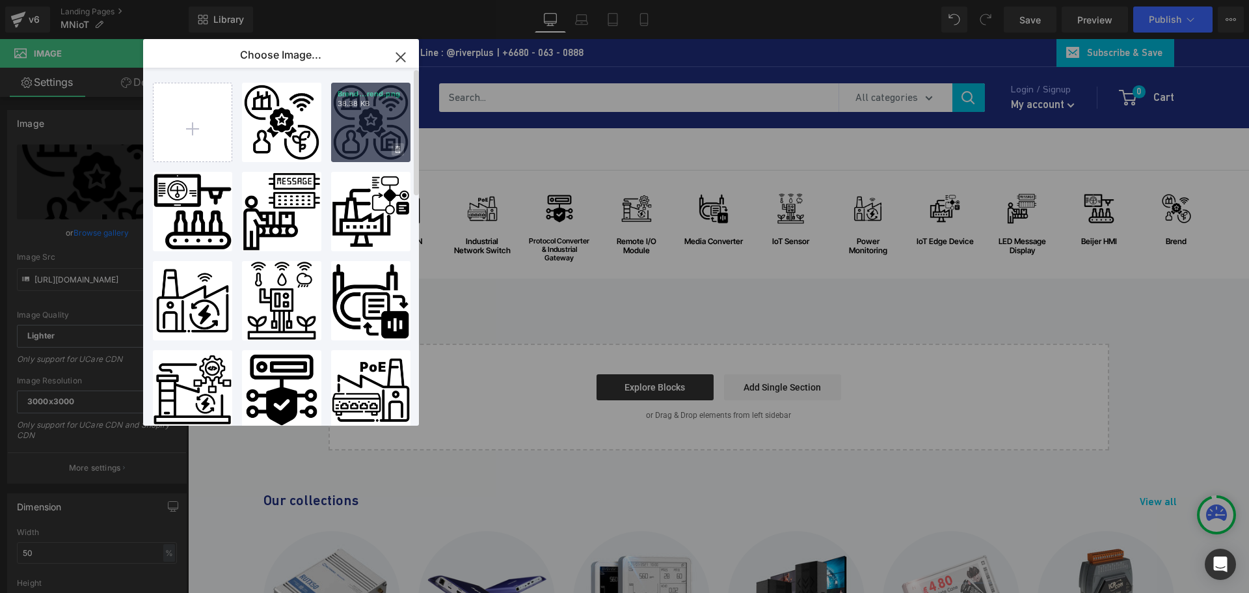
click at [397, 150] on icon at bounding box center [398, 150] width 5 height 8
click at [351, 148] on span "Yes" at bounding box center [354, 149] width 33 height 14
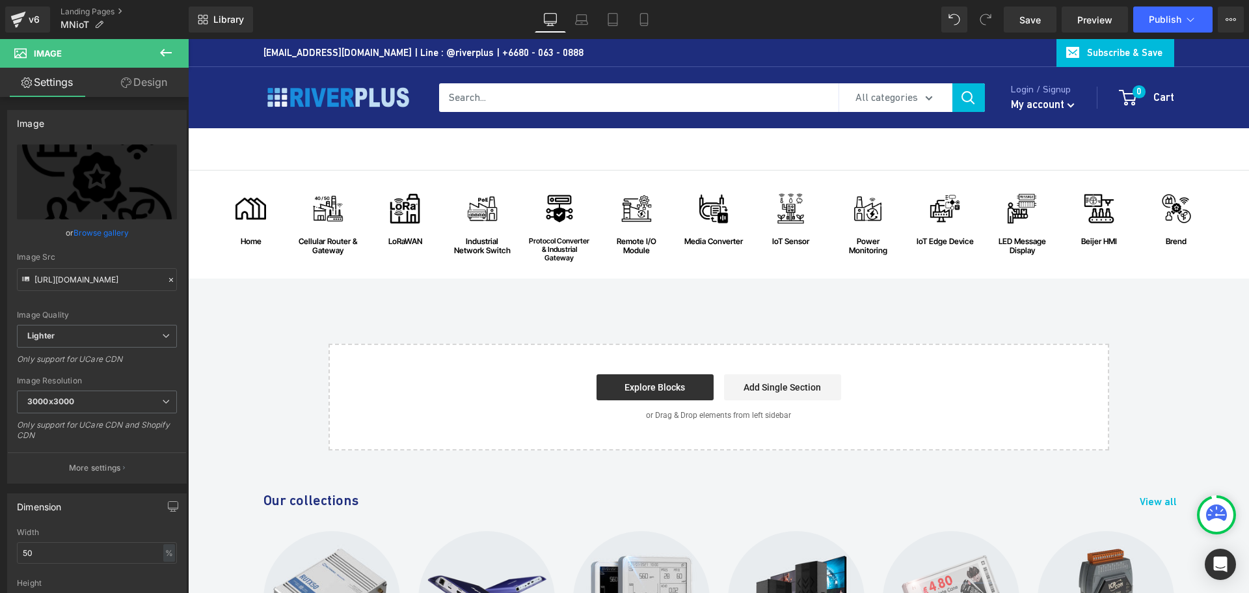
drag, startPoint x: 1398, startPoint y: 383, endPoint x: 1226, endPoint y: 343, distance: 177.0
click at [1022, 16] on span "Save" at bounding box center [1029, 20] width 21 height 14
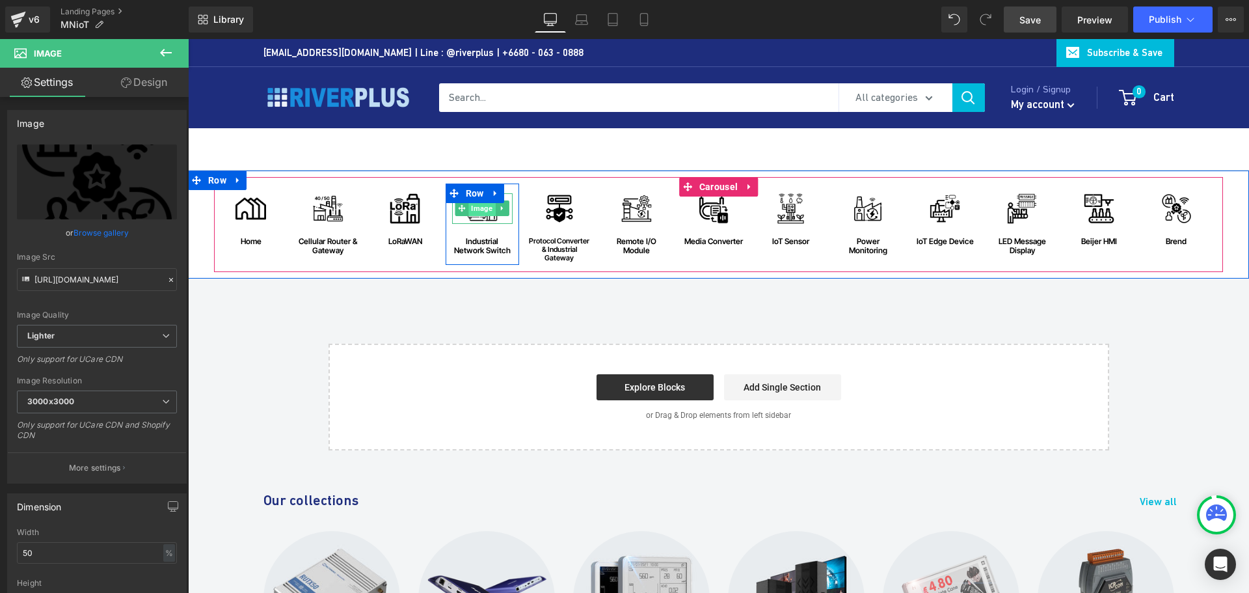
click at [476, 213] on span "Image" at bounding box center [482, 208] width 27 height 16
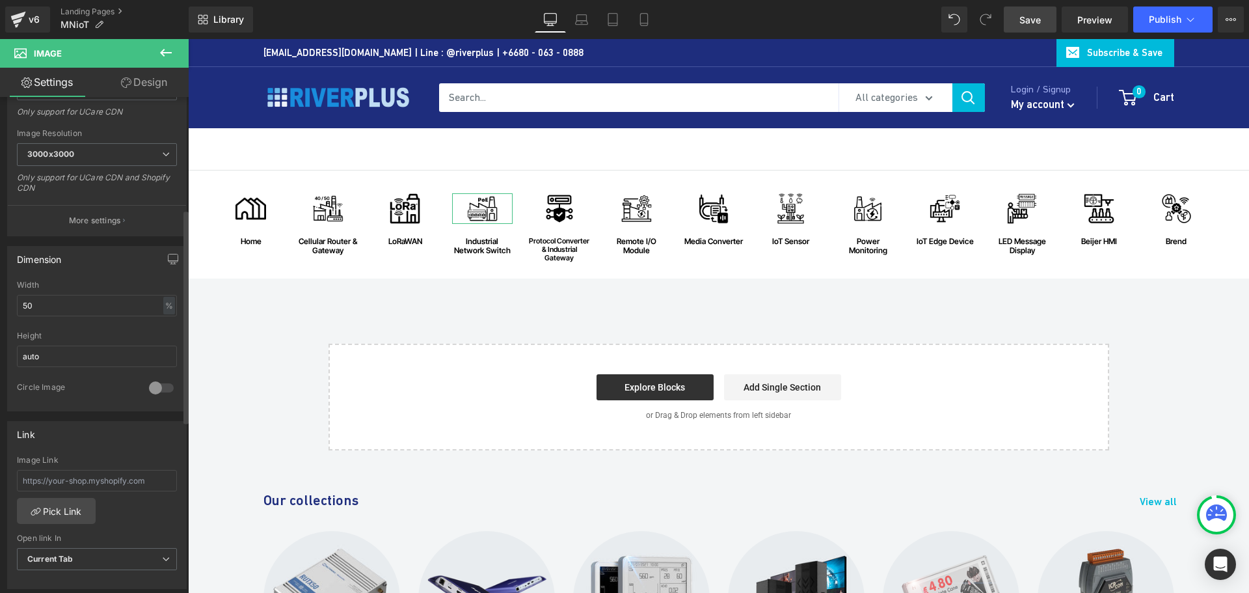
scroll to position [260, 0]
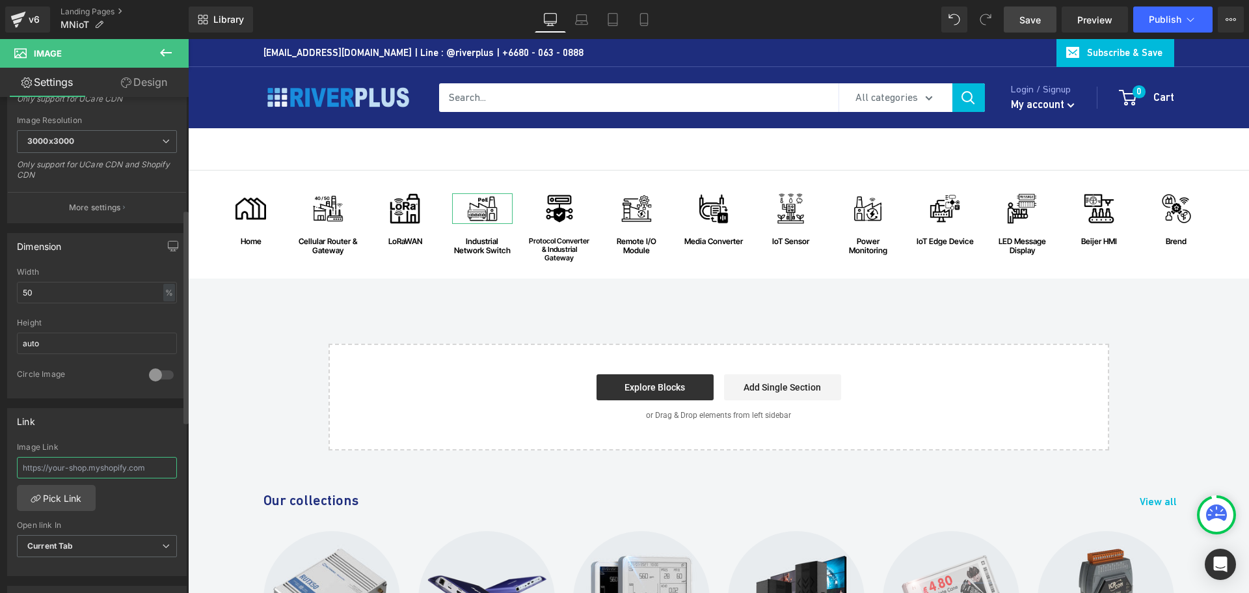
click at [100, 465] on input "text" at bounding box center [97, 467] width 160 height 21
paste input "https://riverplus.com/pages/industrial-network-switch"
type input "https://riverplus.com/pages/industrial-network-switch"
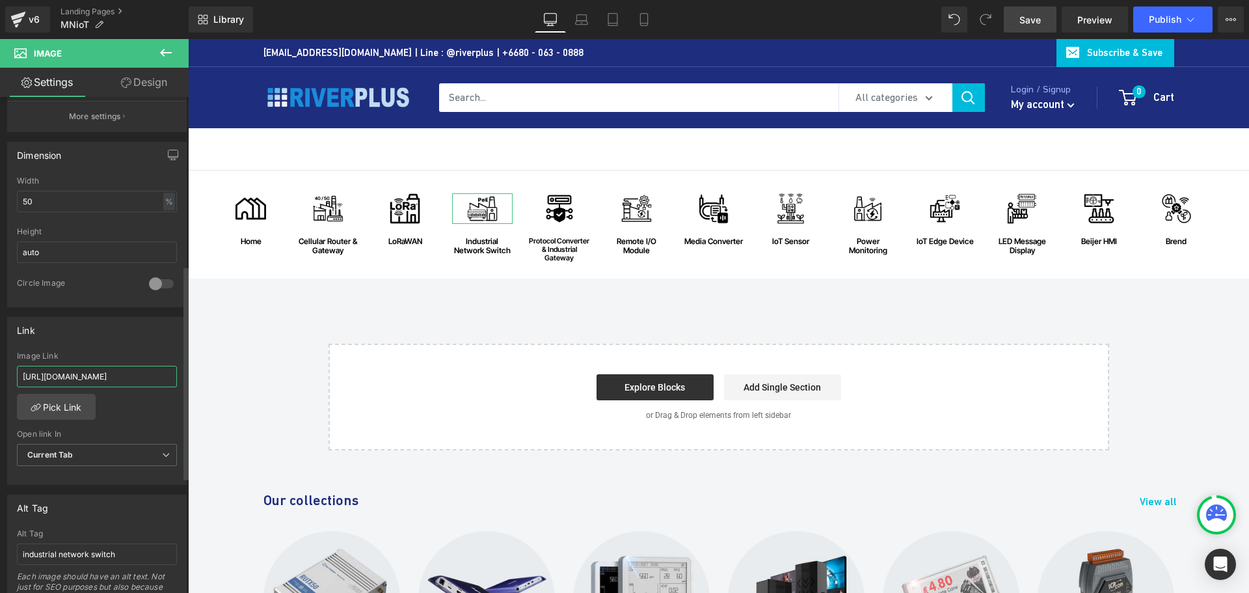
scroll to position [390, 0]
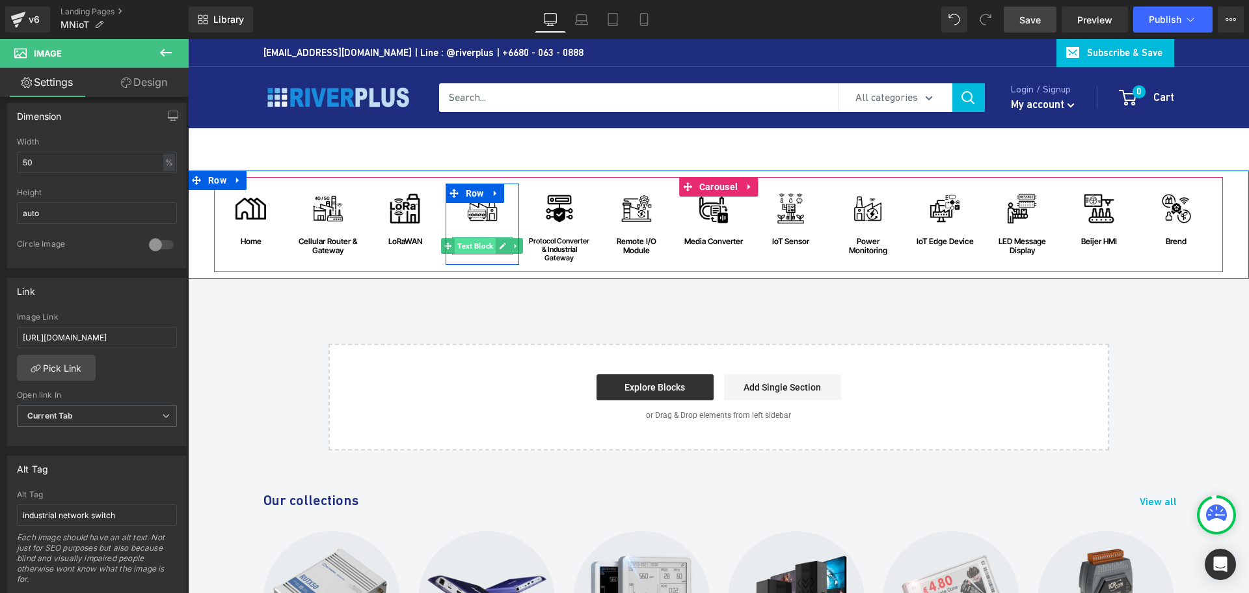
click at [476, 247] on span "Text Block" at bounding box center [475, 246] width 41 height 16
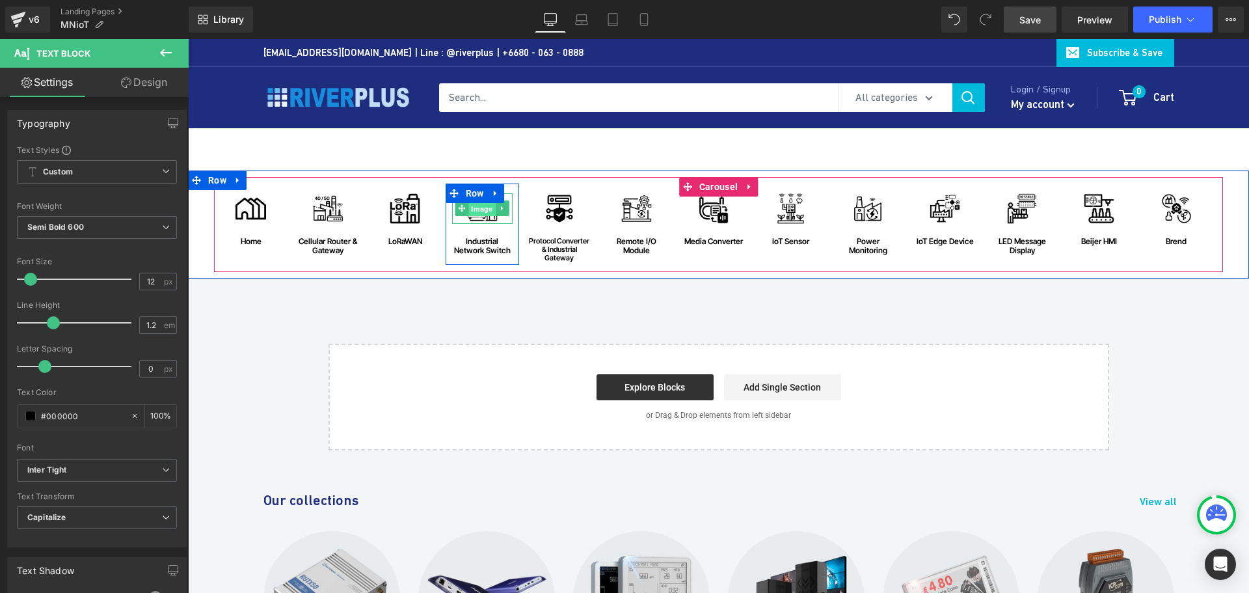
click at [474, 214] on span "Image" at bounding box center [482, 209] width 27 height 16
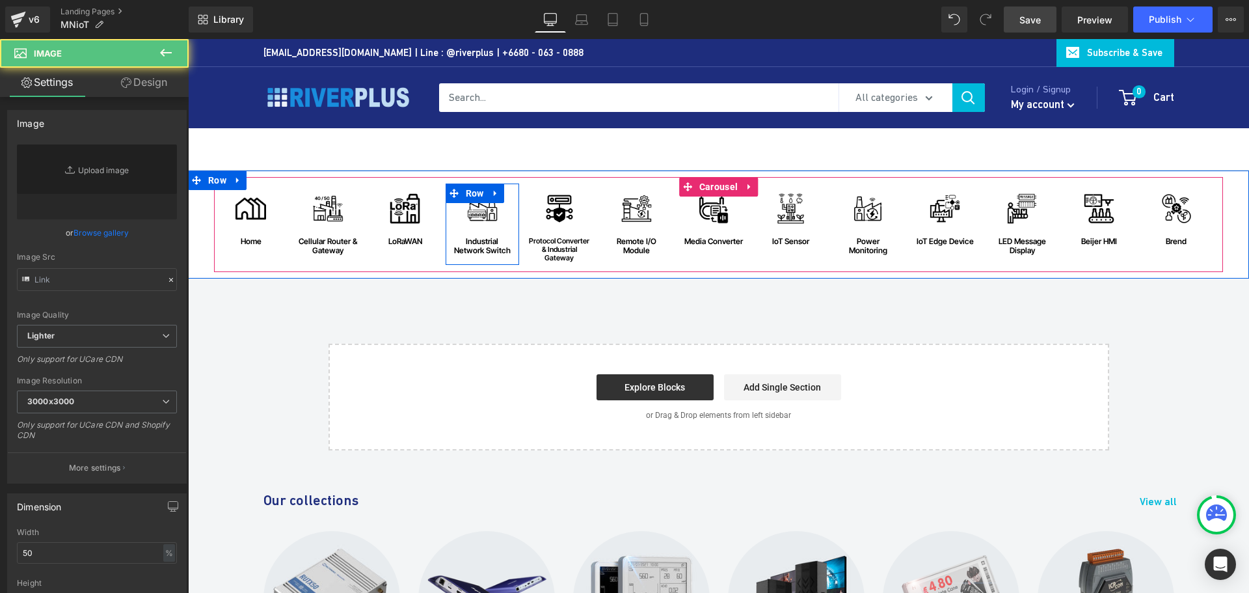
type input "[URL][DOMAIN_NAME]"
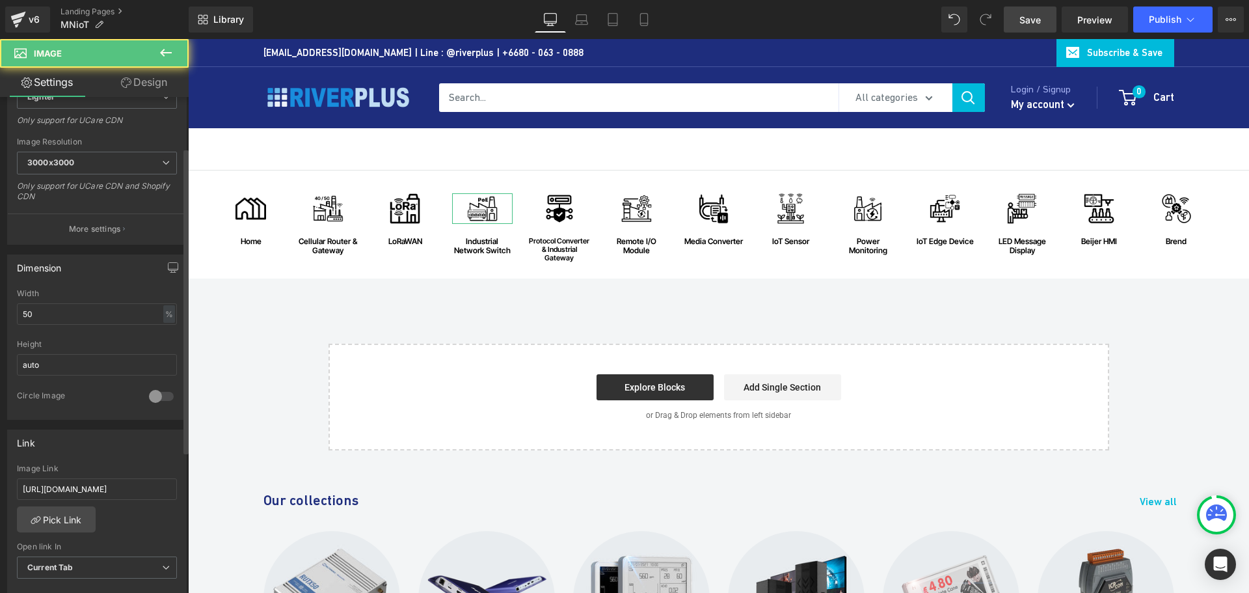
scroll to position [325, 0]
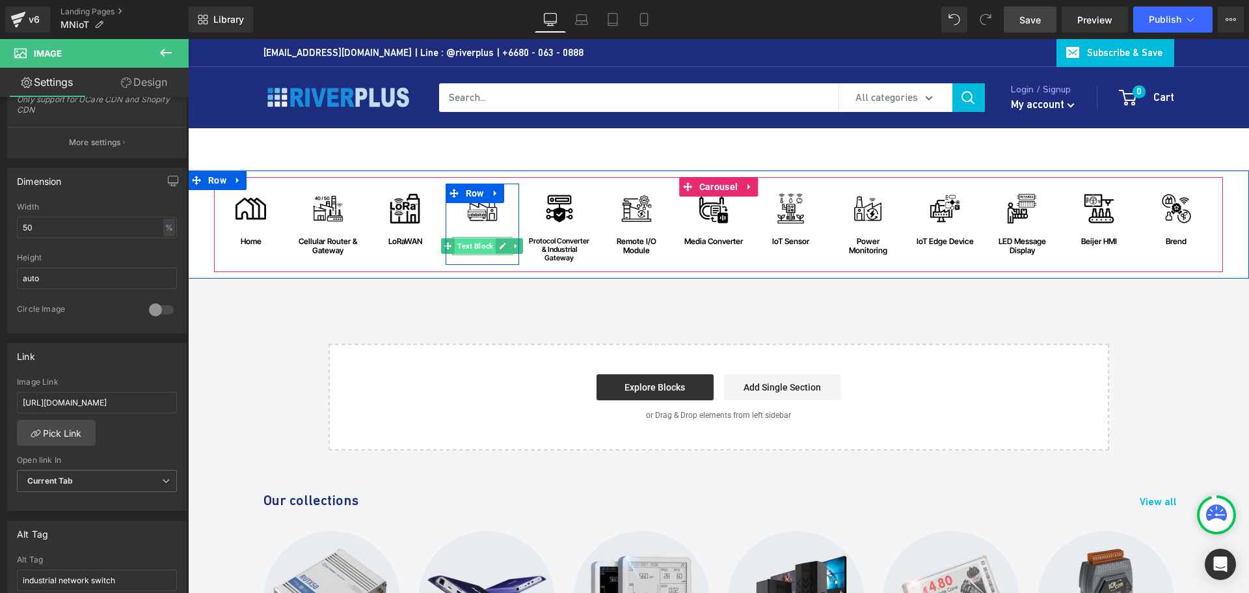
click at [479, 248] on span "Text Block" at bounding box center [475, 246] width 41 height 16
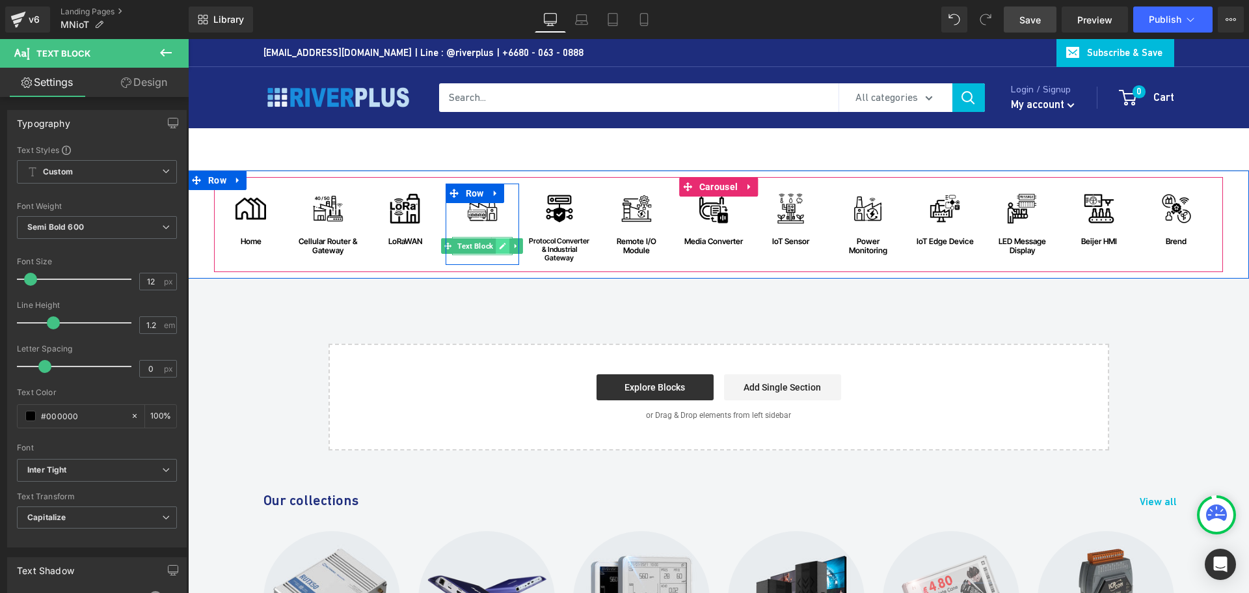
click at [500, 247] on icon at bounding box center [503, 246] width 7 height 7
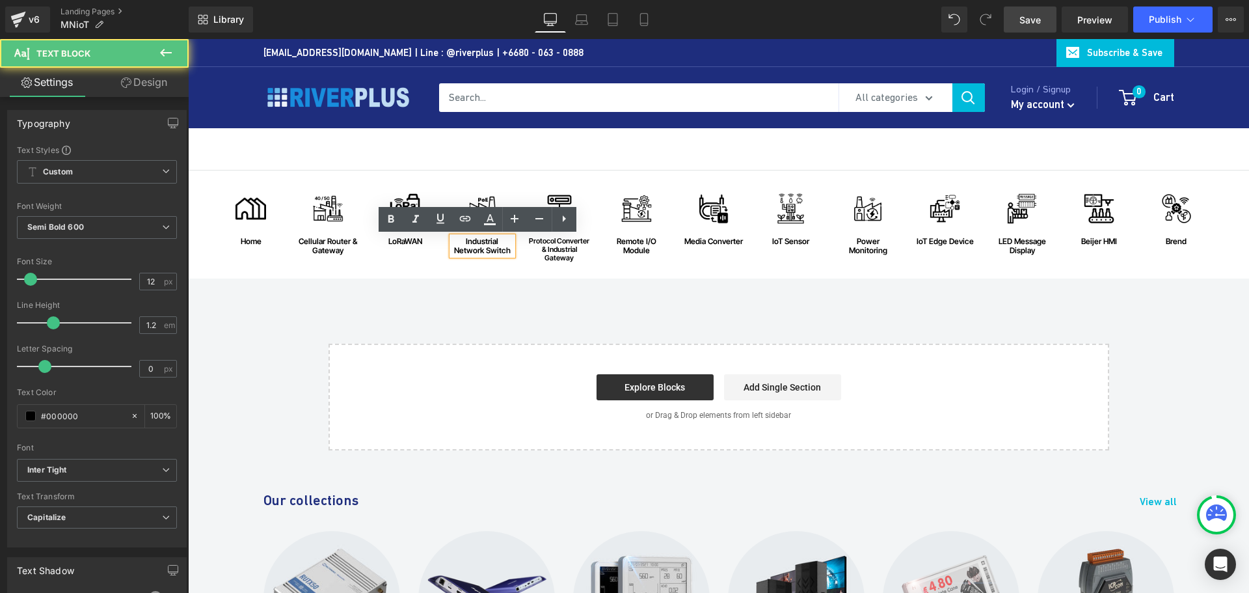
click at [478, 244] on div "industrial network switch" at bounding box center [482, 246] width 61 height 19
click at [504, 248] on div "industrial network switch" at bounding box center [482, 246] width 61 height 19
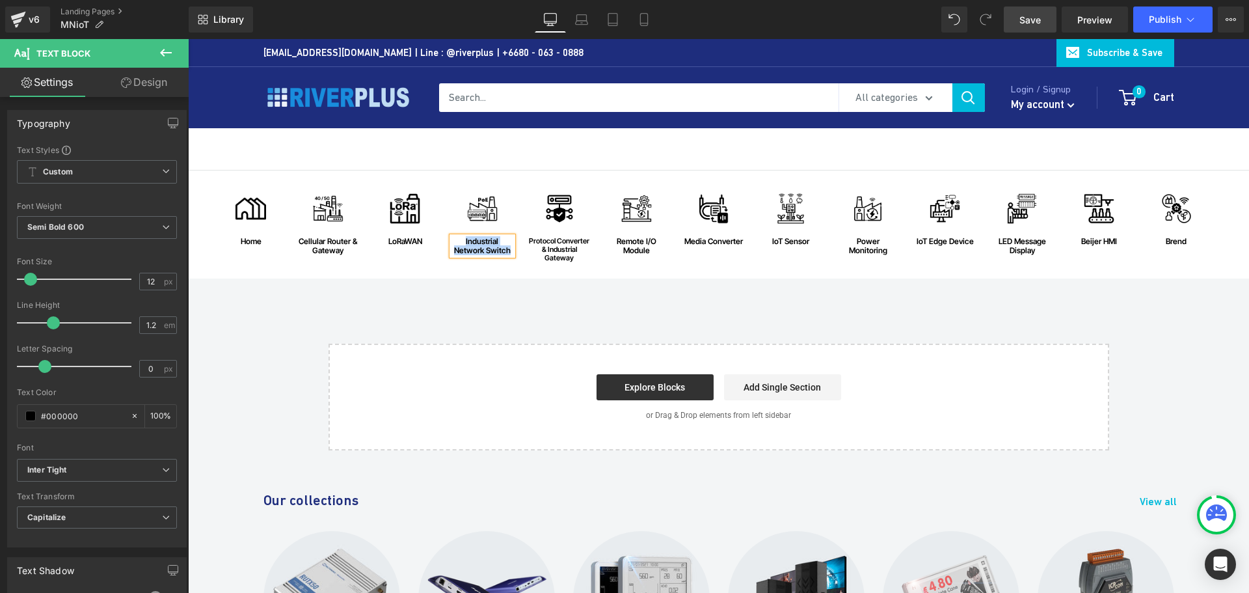
click at [487, 243] on div "industrial network switch" at bounding box center [482, 246] width 61 height 19
drag, startPoint x: 453, startPoint y: 239, endPoint x: 511, endPoint y: 261, distance: 62.6
click at [511, 261] on div "Image industrial network switch Text Block Row" at bounding box center [483, 224] width 74 height 82
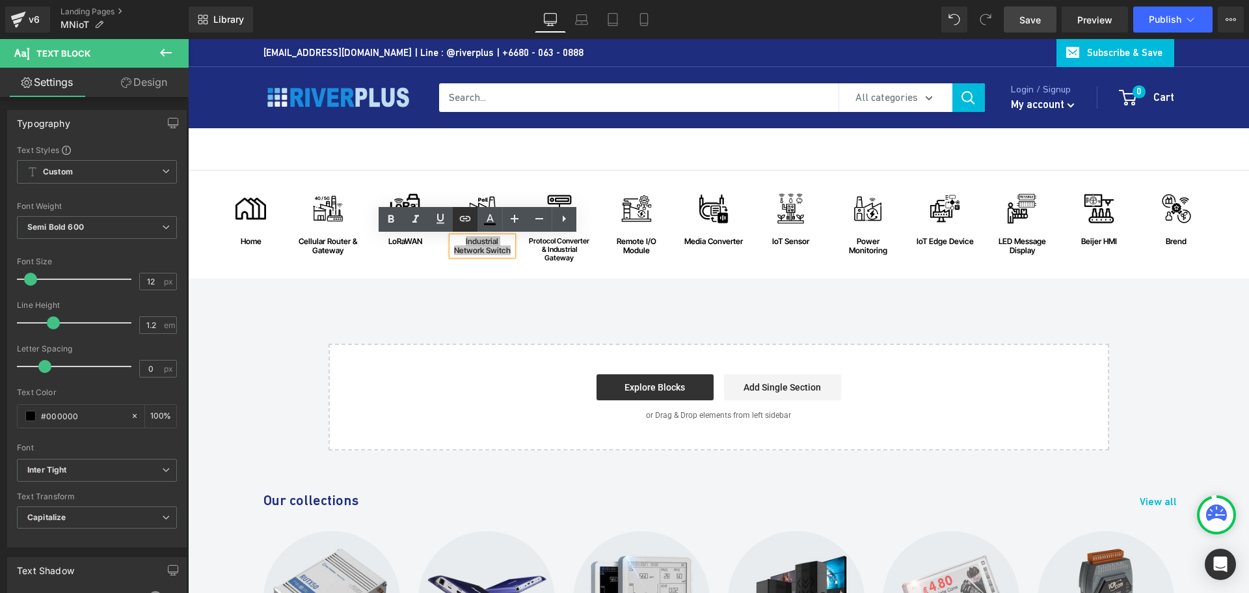
click at [466, 224] on icon at bounding box center [465, 219] width 16 height 16
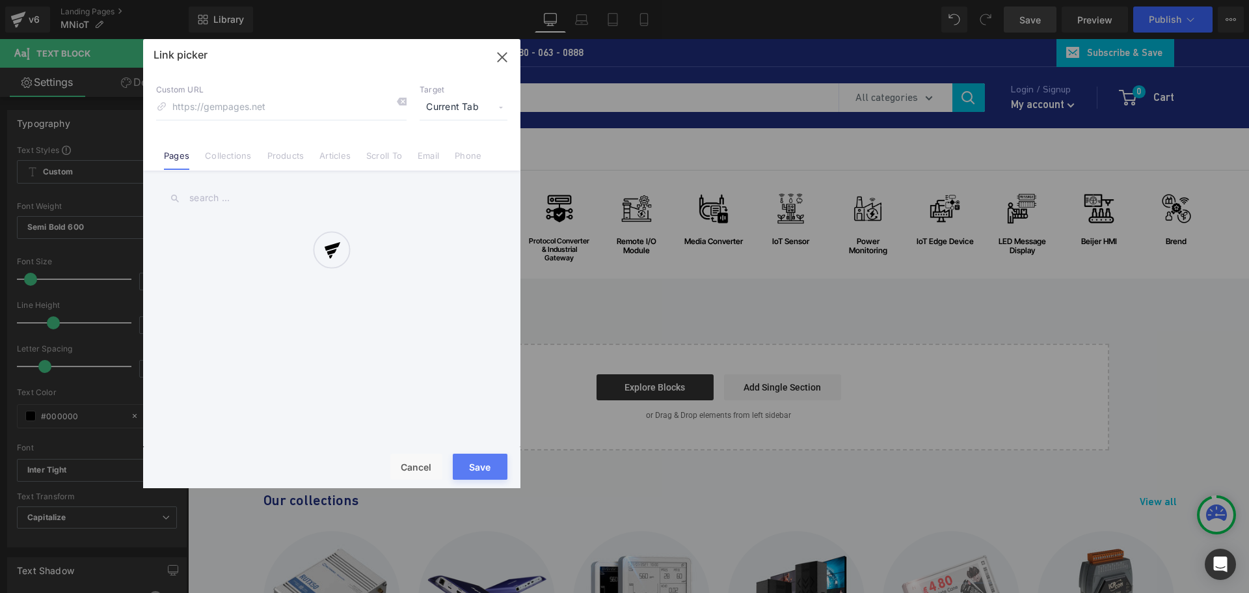
click at [681, 0] on div "Text Color Highlight Color #333333 Choose Image... Back to Library Insert Brend…" at bounding box center [624, 0] width 1249 height 0
paste input "https://riverplus.com/pages/industrial-network-switch"
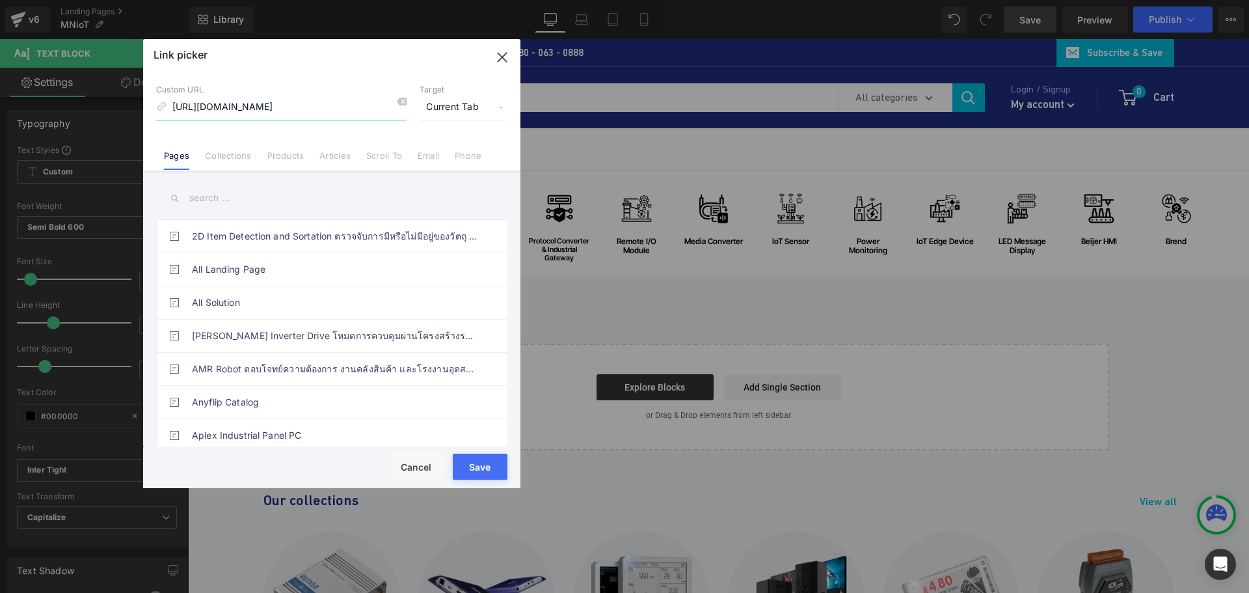
type input "https://riverplus.com/pages/industrial-network-switch"
drag, startPoint x: 317, startPoint y: 462, endPoint x: 455, endPoint y: 469, distance: 138.1
click at [317, 463] on div "Save Cancel" at bounding box center [331, 467] width 377 height 41
click at [485, 469] on button "Save" at bounding box center [480, 466] width 55 height 26
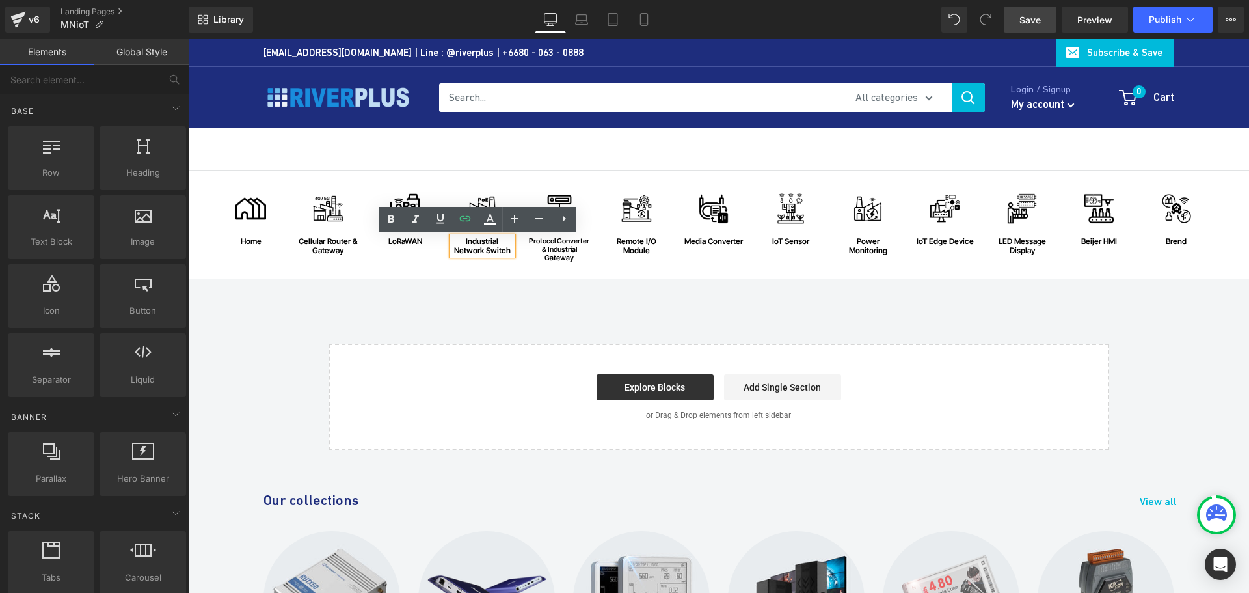
click at [492, 294] on div "Image home Text Block Row Image Cellular Router & Gateway Text Block Row Image …" at bounding box center [718, 310] width 1061 height 280
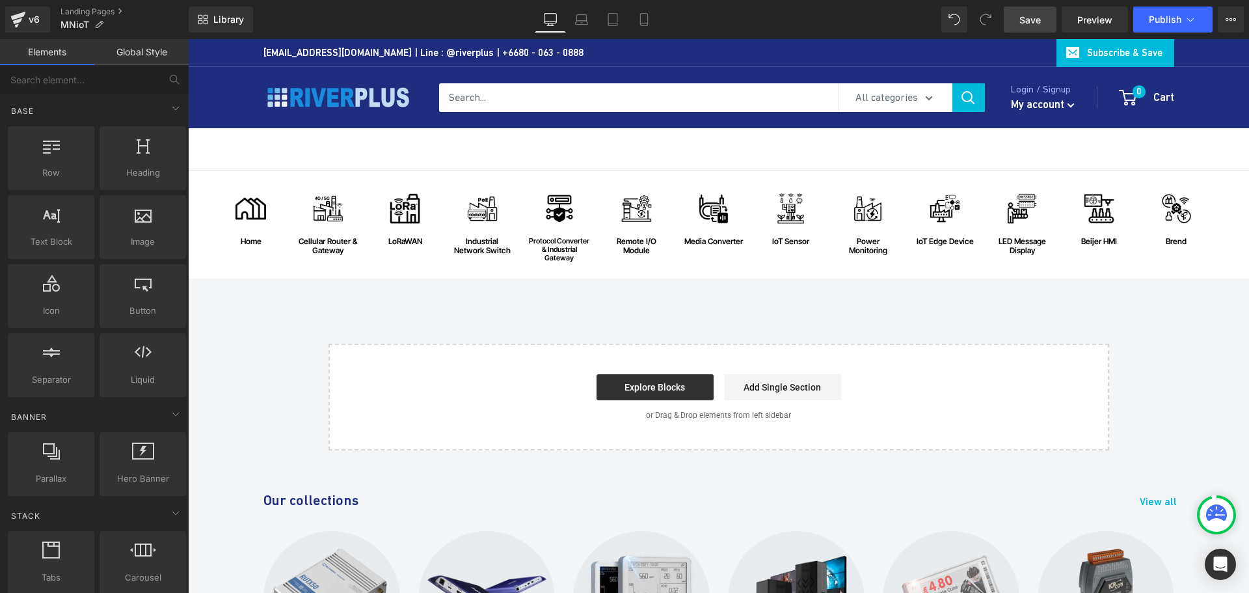
click at [1021, 20] on span "Save" at bounding box center [1029, 20] width 21 height 14
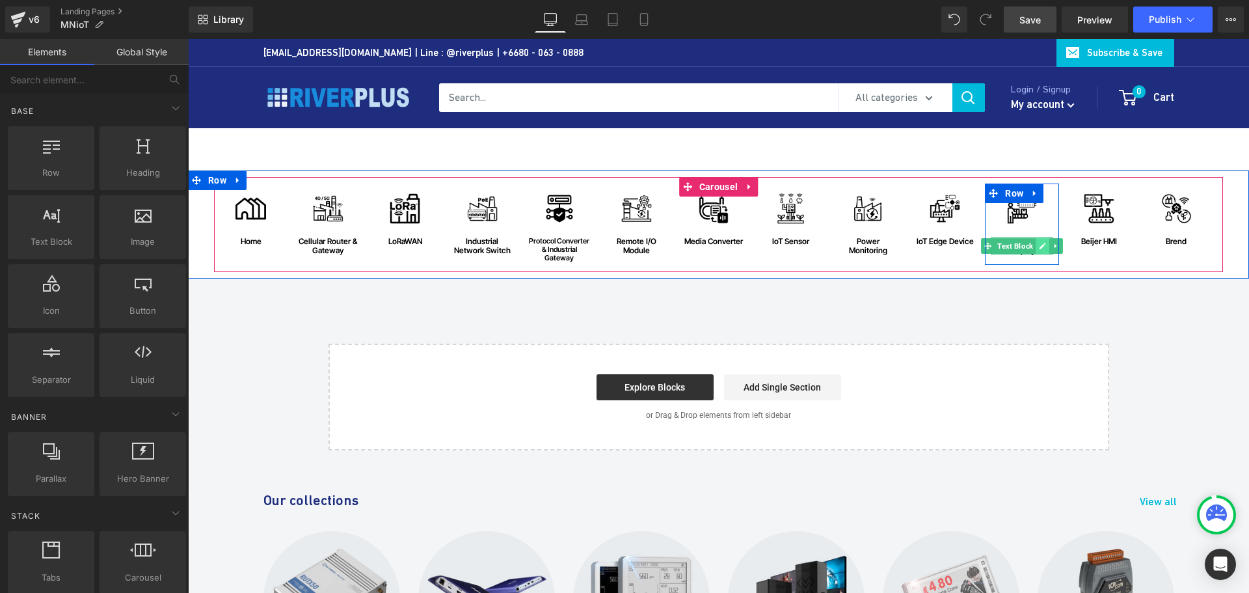
click at [1041, 245] on icon at bounding box center [1042, 246] width 7 height 8
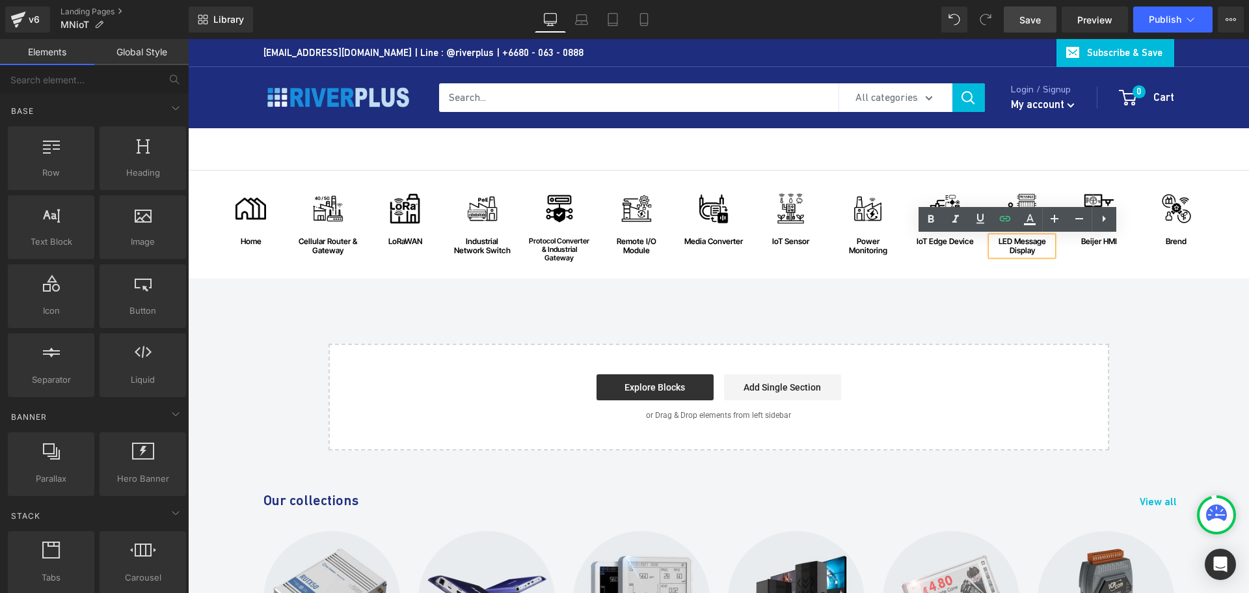
click at [1036, 252] on div "LED Message Display" at bounding box center [1021, 246] width 61 height 19
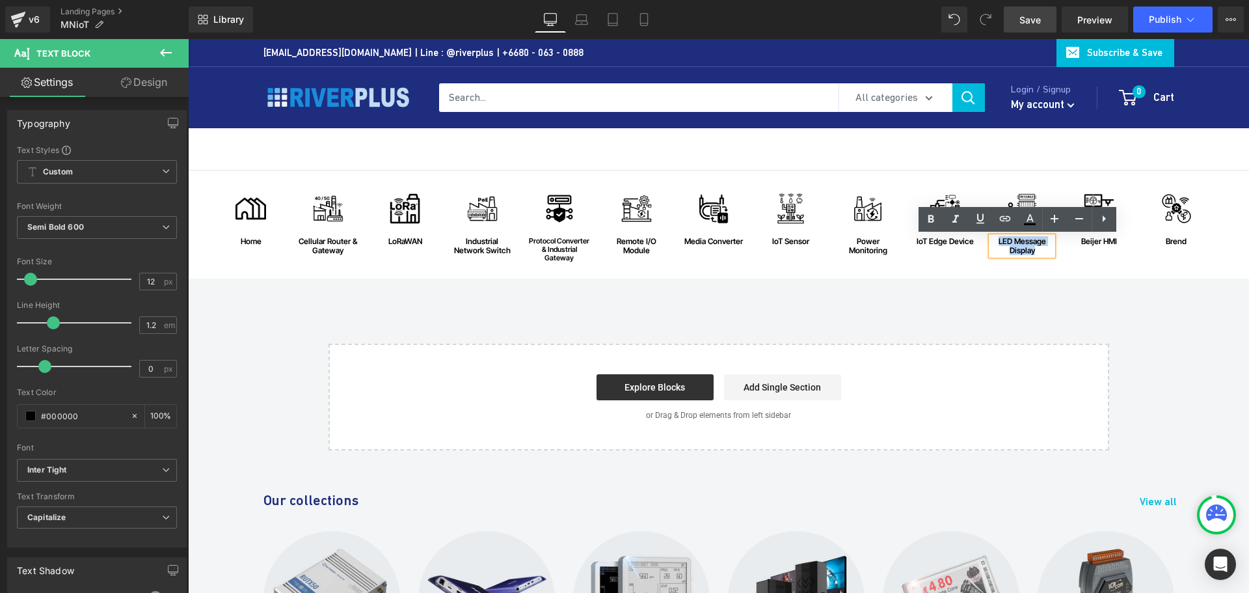
drag, startPoint x: 1037, startPoint y: 252, endPoint x: 982, endPoint y: 241, distance: 56.4
click at [985, 241] on div "Image LED Message Display Text Block" at bounding box center [1022, 224] width 74 height 62
click at [1002, 222] on icon at bounding box center [1005, 219] width 16 height 16
click at [1059, 275] on input "text" at bounding box center [1082, 276] width 200 height 33
paste input "https://riverplus.com/pages/industrial-led-display-ikan?_pos=3&_psq=LED&_ss=e&_…"
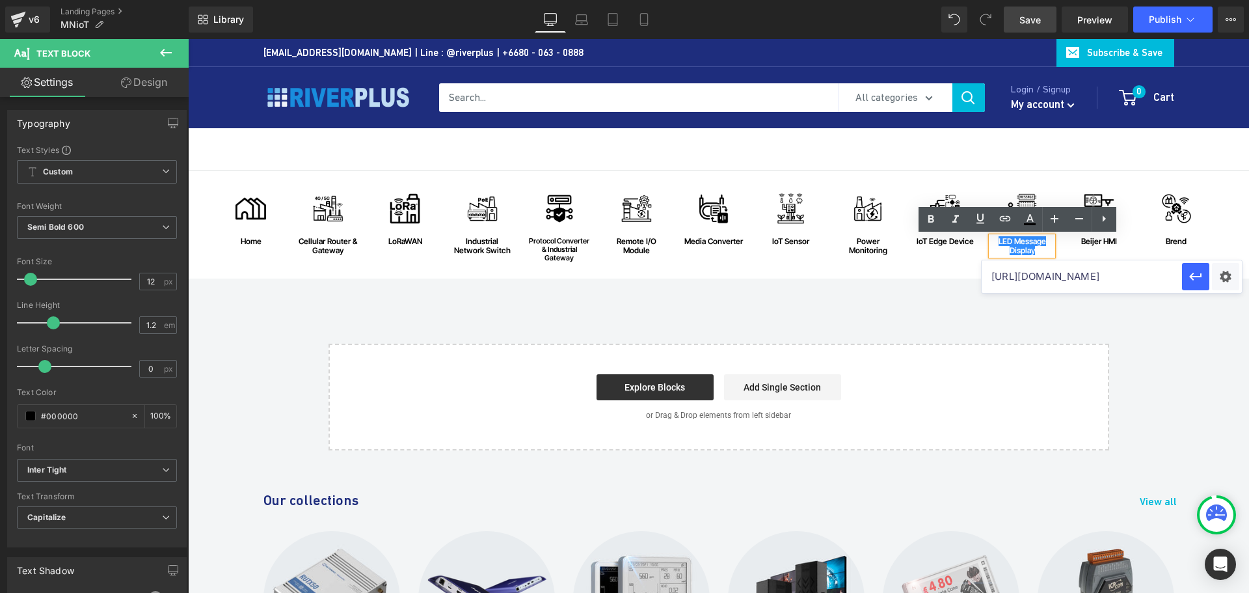
scroll to position [0, 248]
type input "https://riverplus.com/pages/industrial-led-display-ikan?_pos=3&_psq=LED&_ss=e&_…"
click at [1194, 278] on icon "button" at bounding box center [1196, 277] width 16 height 16
click at [1002, 280] on div "Image home Text Block Row Image Cellular Router & Gateway Text Block Row Image …" at bounding box center [718, 310] width 1061 height 280
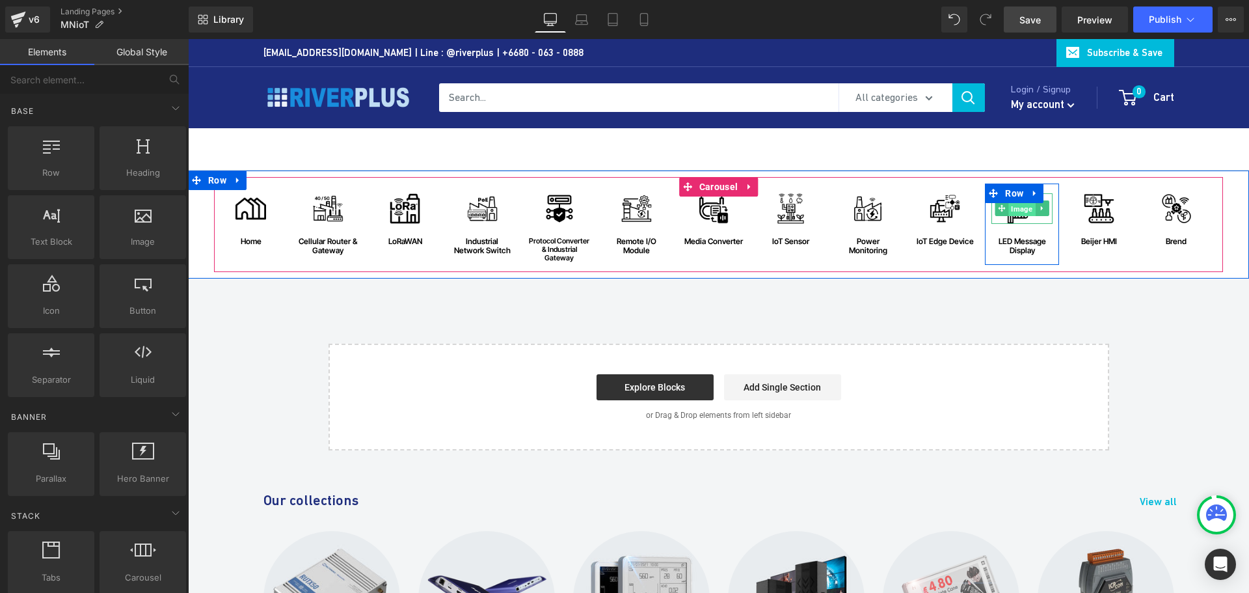
click at [1019, 211] on span "Image" at bounding box center [1021, 209] width 27 height 16
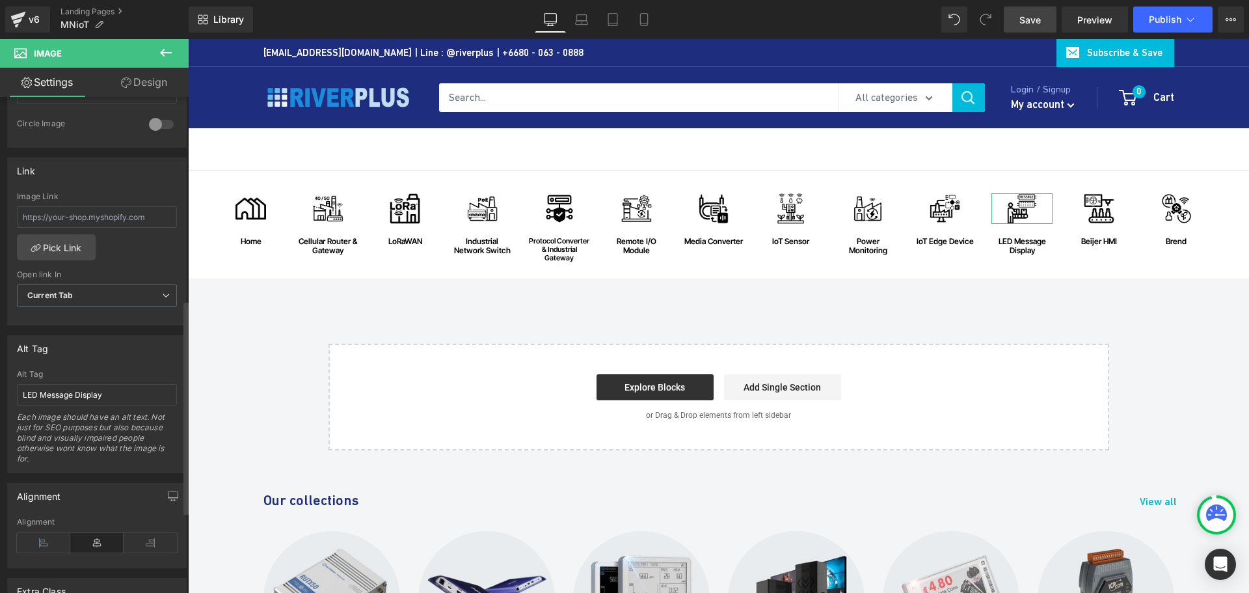
scroll to position [455, 0]
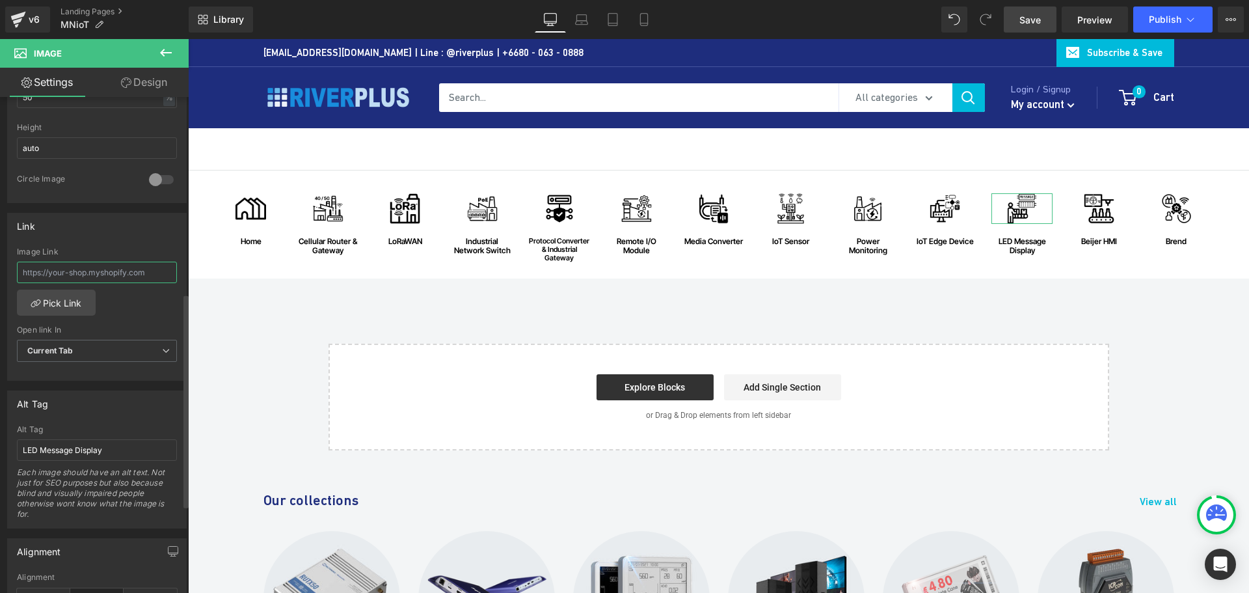
click at [127, 273] on input "text" at bounding box center [97, 272] width 160 height 21
paste input "https://riverplus.com/pages/industrial-led-display-ikan?_pos=3&_psq=LED&_ss=e&_…"
type input "https://riverplus.com/pages/industrial-led-display-ikan?_pos=3&_psq=LED&_ss=e&_…"
click at [889, 302] on div "Image home Text Block Row Image Cellular Router & Gateway Text Block Row Image …" at bounding box center [718, 310] width 1061 height 280
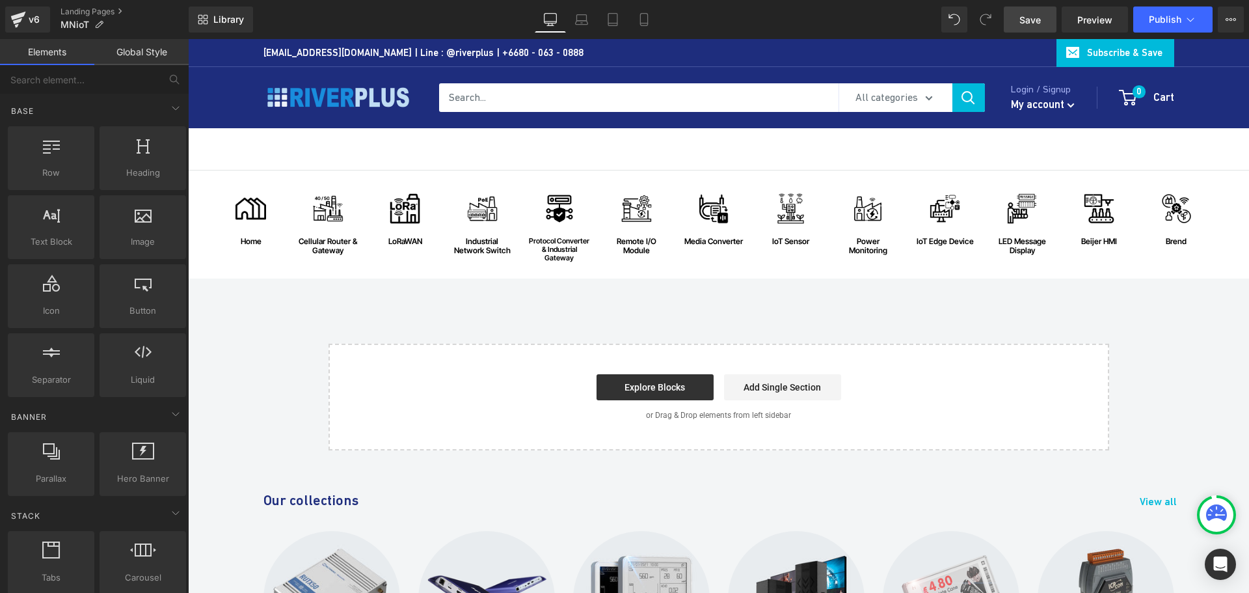
click at [1029, 25] on span "Save" at bounding box center [1029, 20] width 21 height 14
click at [1125, 320] on div "Image home Text Block Row Image Cellular Router & Gateway Text Block Row Image …" at bounding box center [718, 310] width 1061 height 280
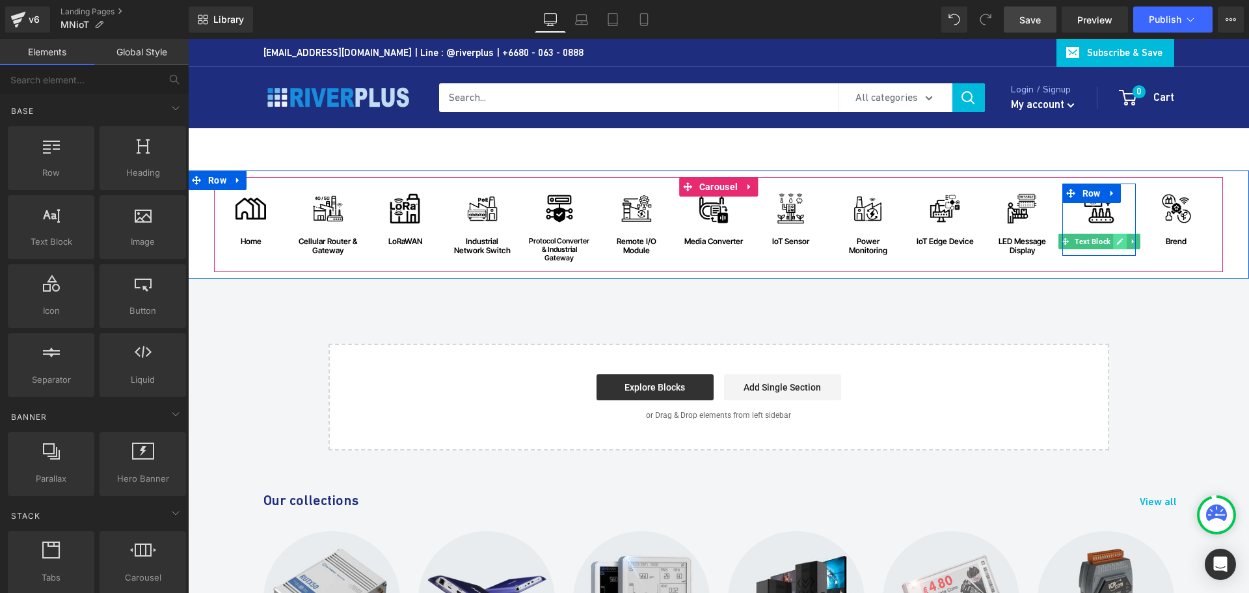
click at [1116, 242] on icon at bounding box center [1119, 241] width 7 height 7
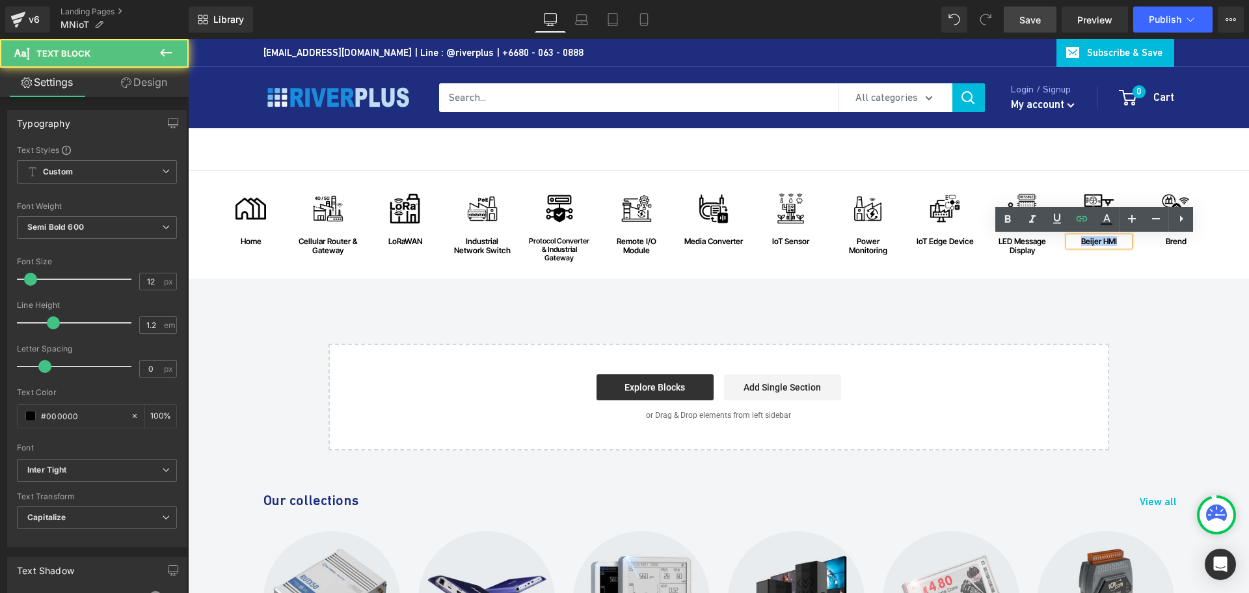
drag, startPoint x: 1114, startPoint y: 241, endPoint x: 1066, endPoint y: 240, distance: 48.8
click at [1069, 240] on div "Beijer HMI" at bounding box center [1099, 241] width 61 height 9
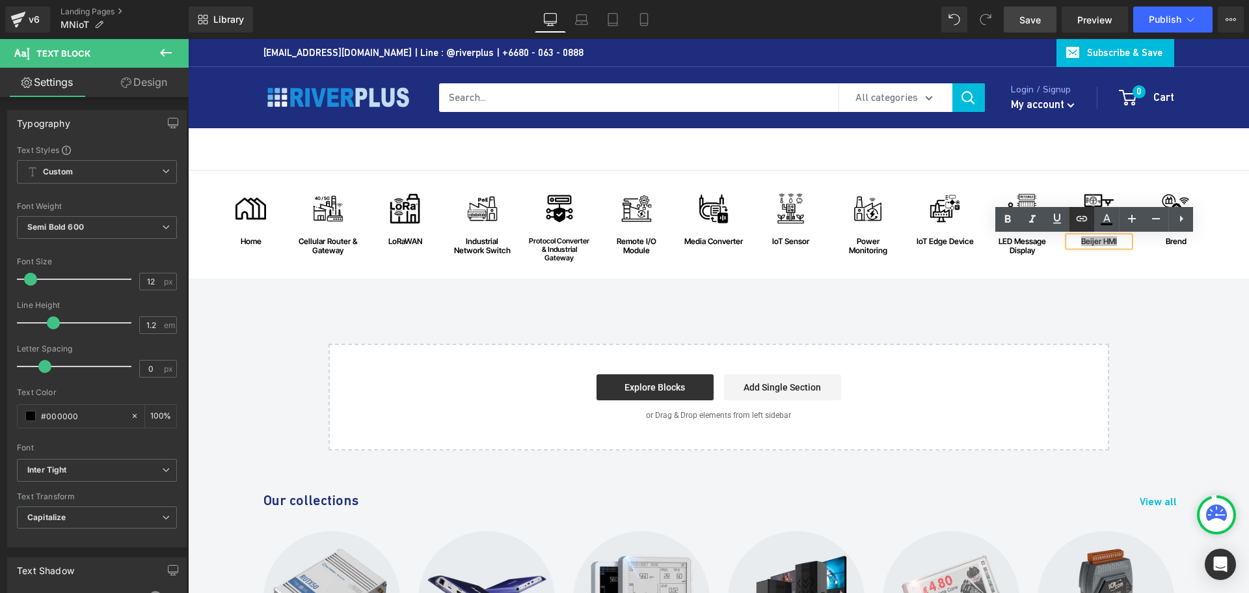
click at [1086, 222] on icon at bounding box center [1082, 219] width 16 height 16
click at [1127, 267] on input "text" at bounding box center [1158, 267] width 200 height 33
paste input "https://riverplus.com/pages/beijer-hmi?_pos=1&_psq=Beijer+HMI&_ss=e&_v=1.0"
type input "https://riverplus.com/pages/beijer-hmi?_pos=1&_psq=Beijer+HMI&_ss=e&_v=1.0"
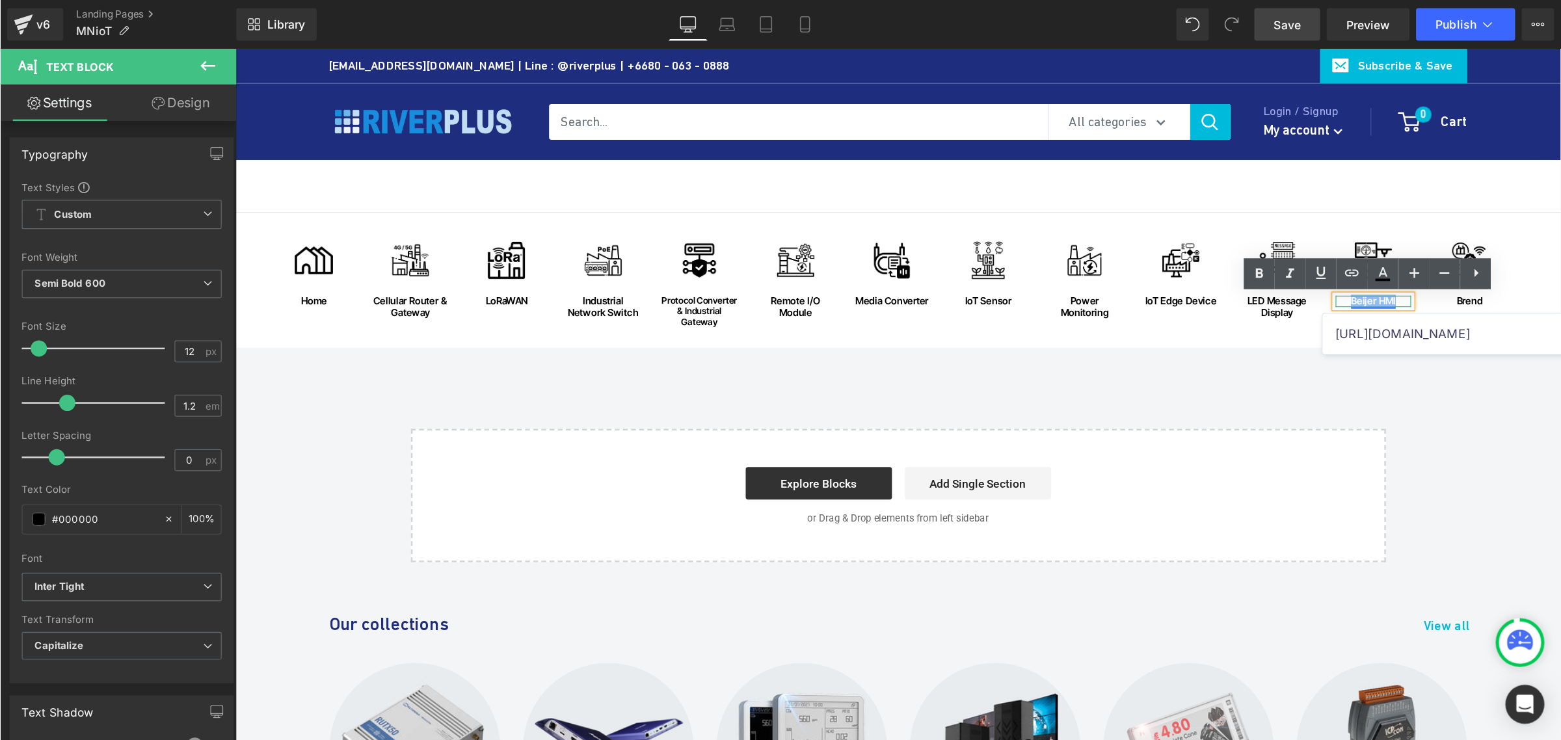
scroll to position [0, 0]
click at [1112, 241] on link "Beijer HMI" at bounding box center [1099, 241] width 36 height 10
click at [1080, 219] on icon at bounding box center [1082, 219] width 16 height 16
click at [1083, 221] on icon at bounding box center [1082, 217] width 11 height 5
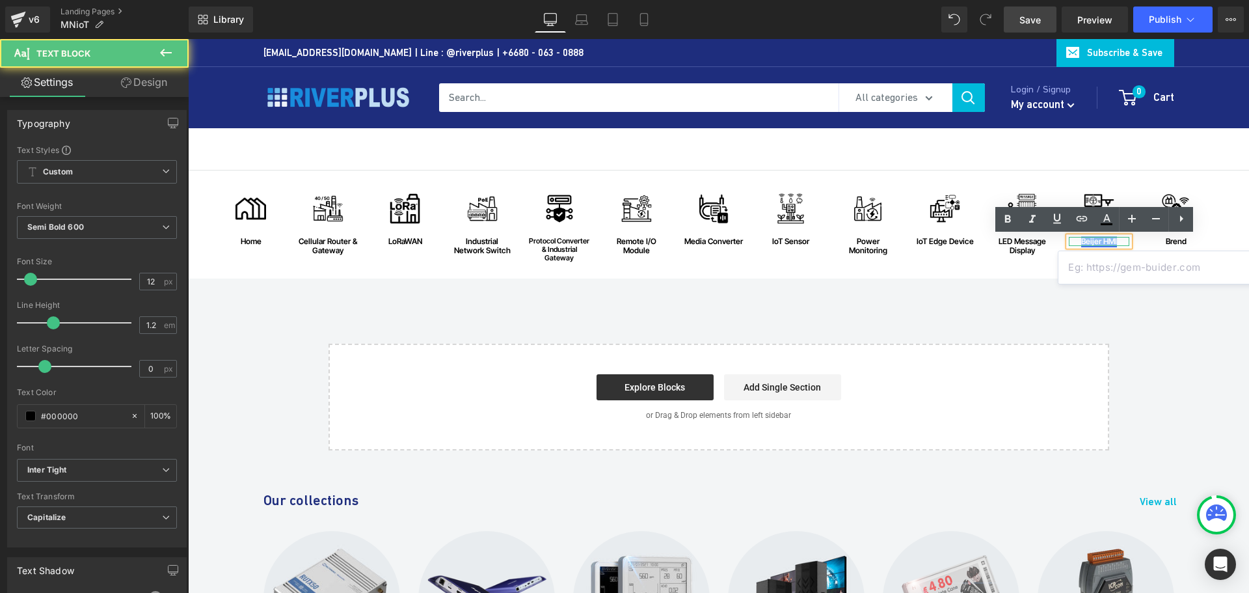
click at [1094, 240] on link "Beijer HMI" at bounding box center [1099, 241] width 36 height 10
click at [1069, 241] on div at bounding box center [1070, 241] width 3 height 9
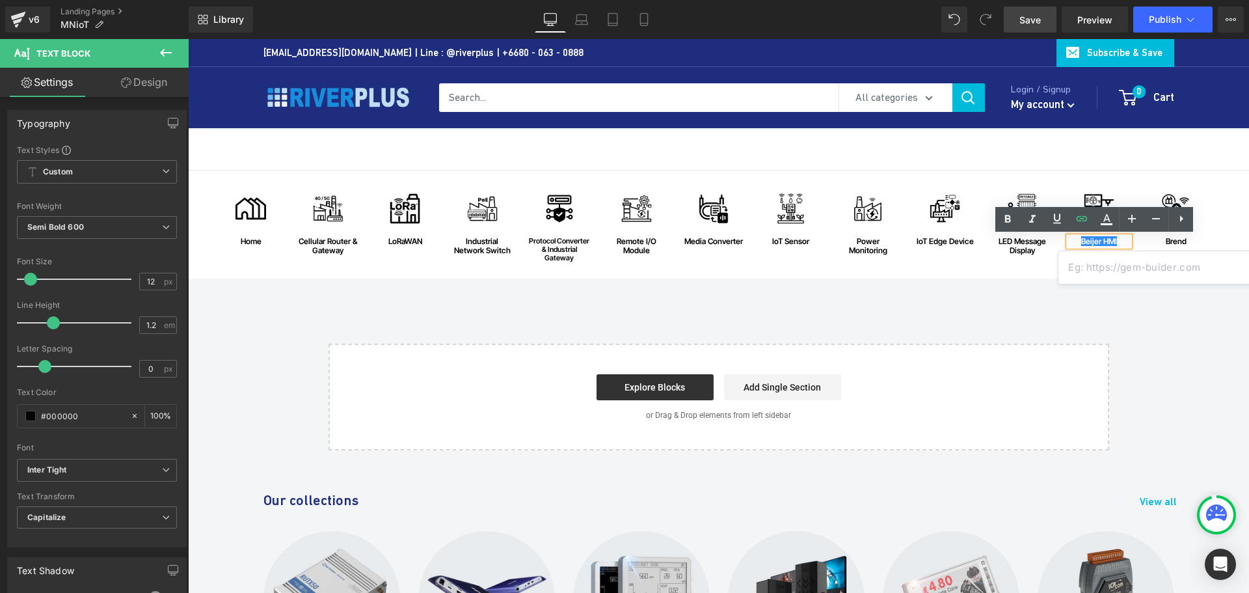
drag, startPoint x: 1054, startPoint y: 331, endPoint x: 1066, endPoint y: 318, distance: 17.1
click at [1056, 330] on div "Image home Text Block Row Image Cellular Router & Gateway Text Block Row Image …" at bounding box center [718, 310] width 1061 height 280
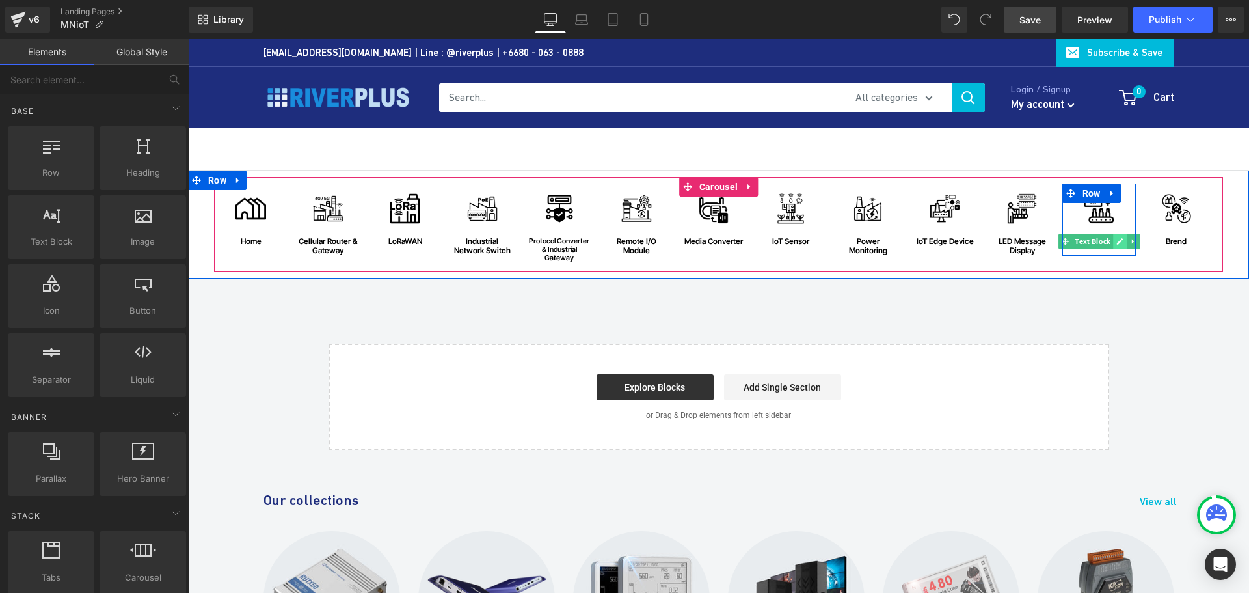
click at [1116, 244] on icon at bounding box center [1119, 241] width 7 height 7
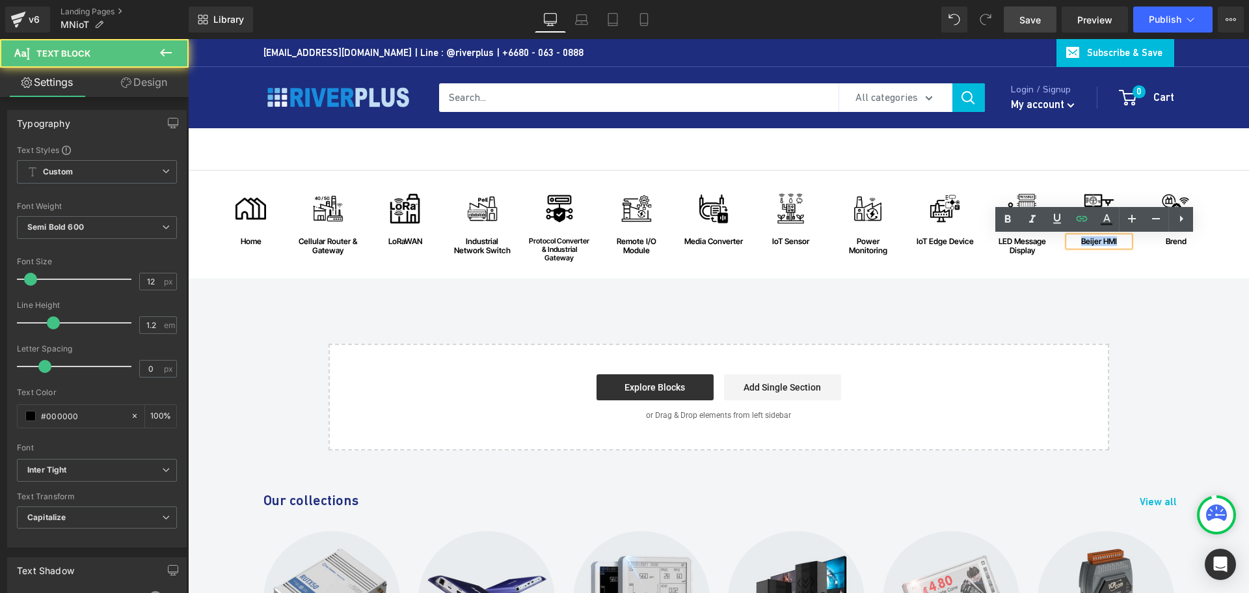
drag, startPoint x: 1116, startPoint y: 241, endPoint x: 1056, endPoint y: 237, distance: 59.3
click at [1056, 237] on div "Image home Text Block Row Image Cellular Router & Gateway Text Block Row Image …" at bounding box center [715, 227] width 1002 height 88
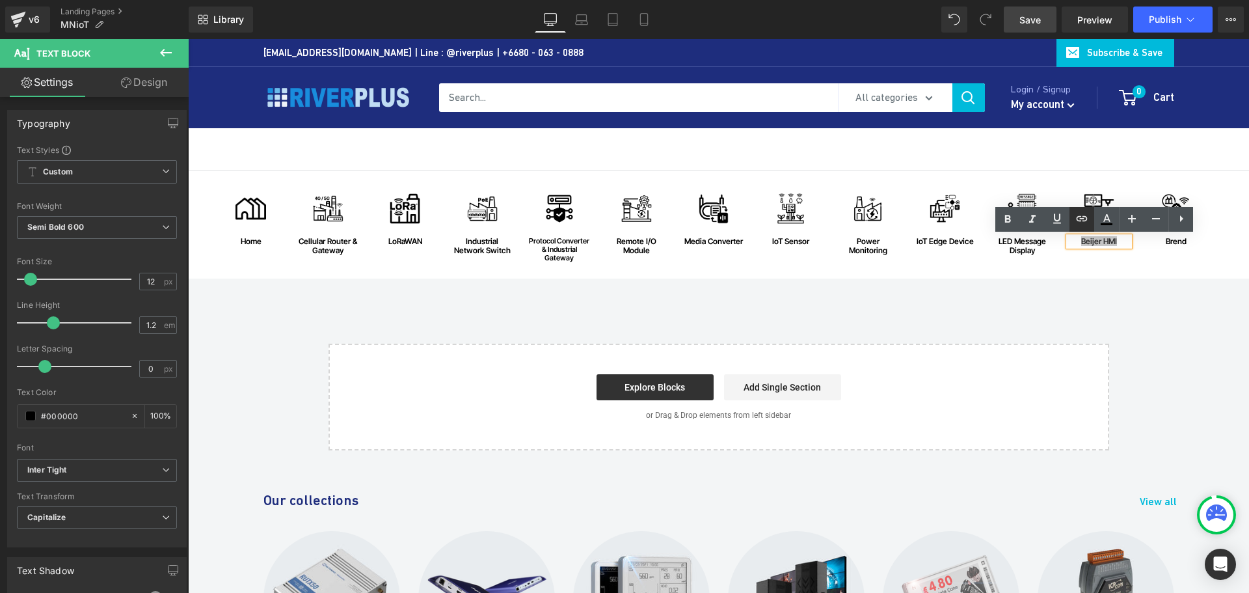
click at [1081, 228] on link at bounding box center [1081, 219] width 25 height 25
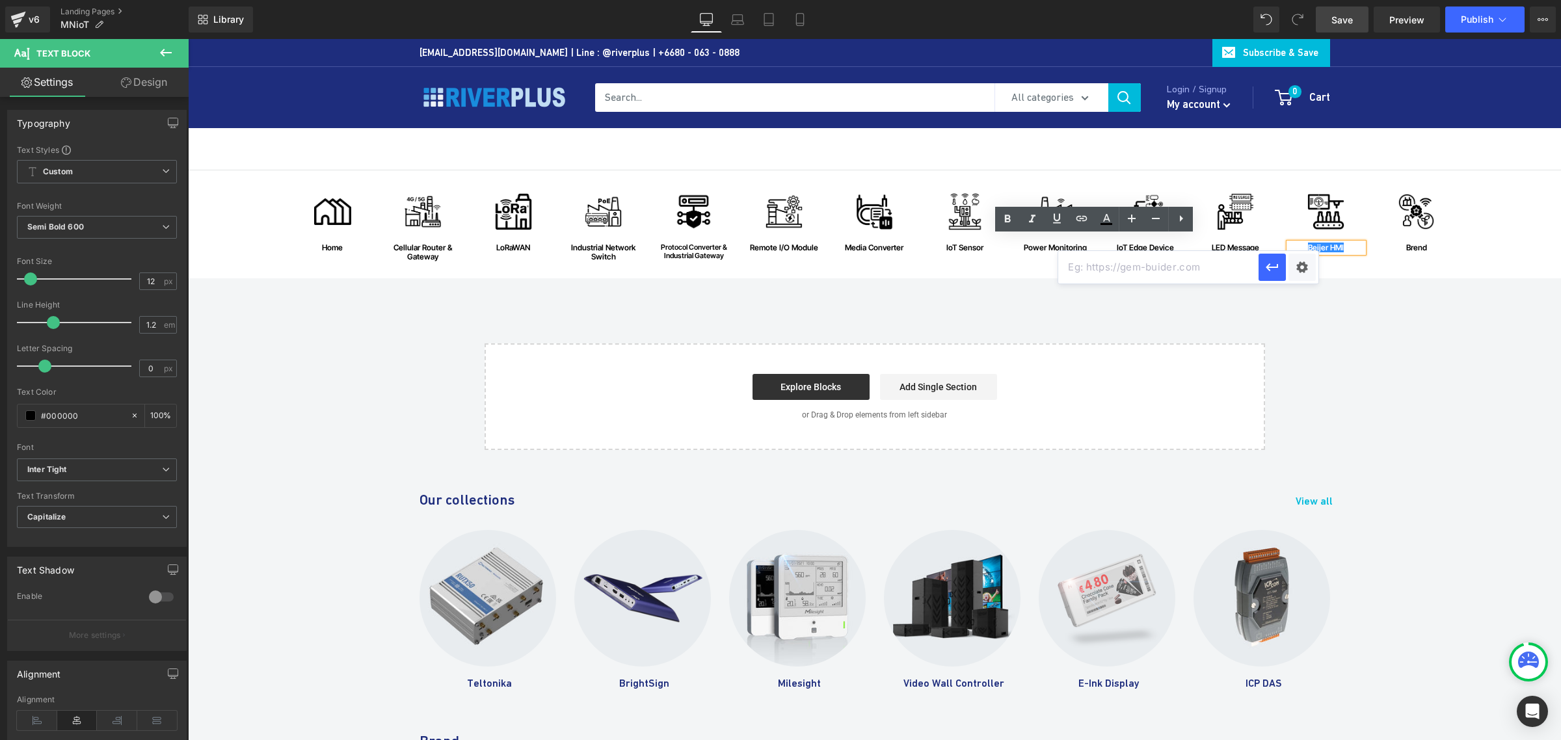
drag, startPoint x: 1237, startPoint y: 0, endPoint x: 1161, endPoint y: 267, distance: 277.2
click at [1161, 267] on input "text" at bounding box center [1158, 267] width 200 height 33
click at [1248, 0] on div "Text Color Highlight Color #333333 Choose Image... Back to Library Insert Brend…" at bounding box center [780, 0] width 1561 height 0
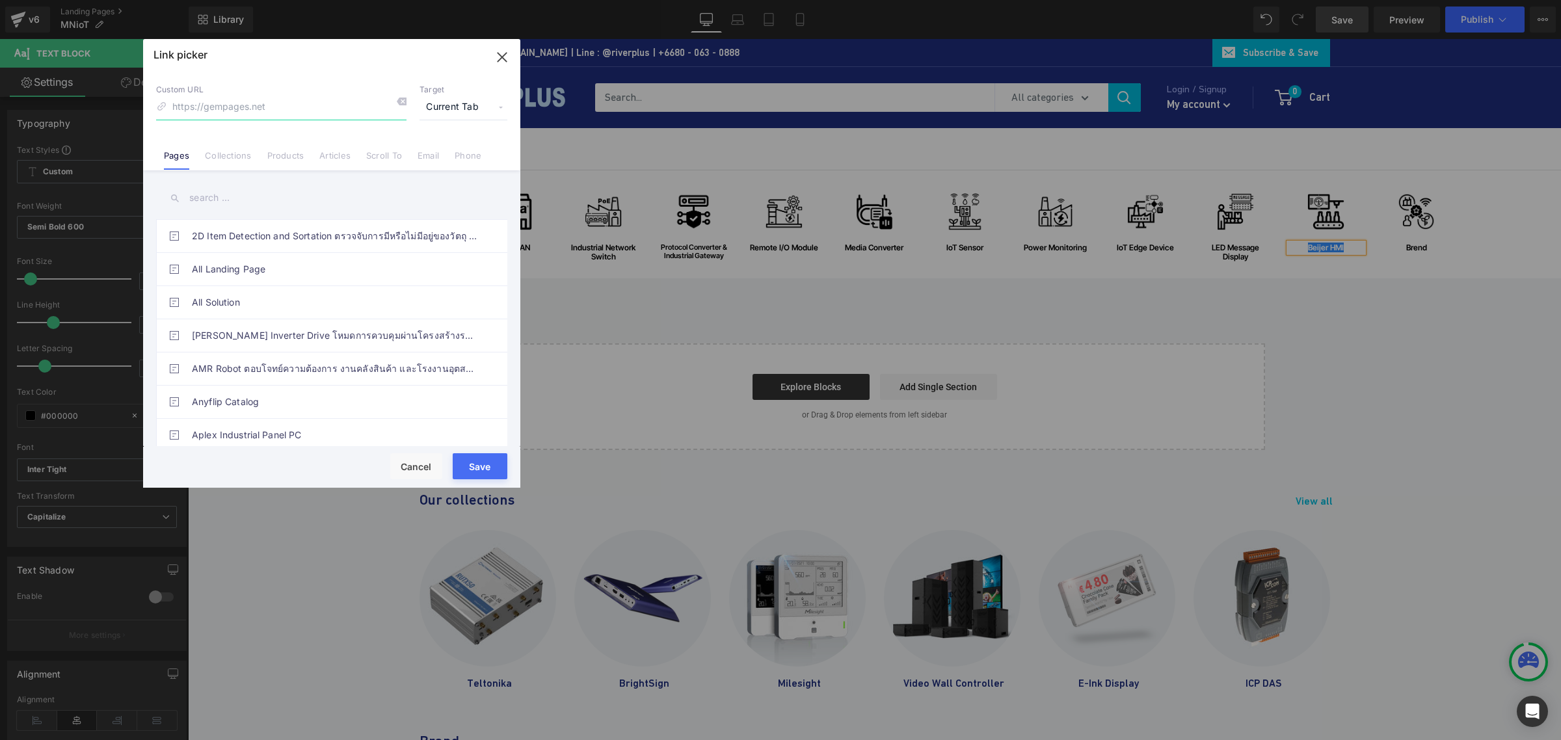
click at [304, 104] on input at bounding box center [281, 107] width 250 height 25
paste input "https://riverplus.com/pages/beijer-hmi?_pos=1&_psq=Beijer+HMI&_ss=e&_v=1.0"
type input "https://riverplus.com/pages/beijer-hmi?_pos=1&_psq=Beijer+HMI&_ss=e&_v=1.0"
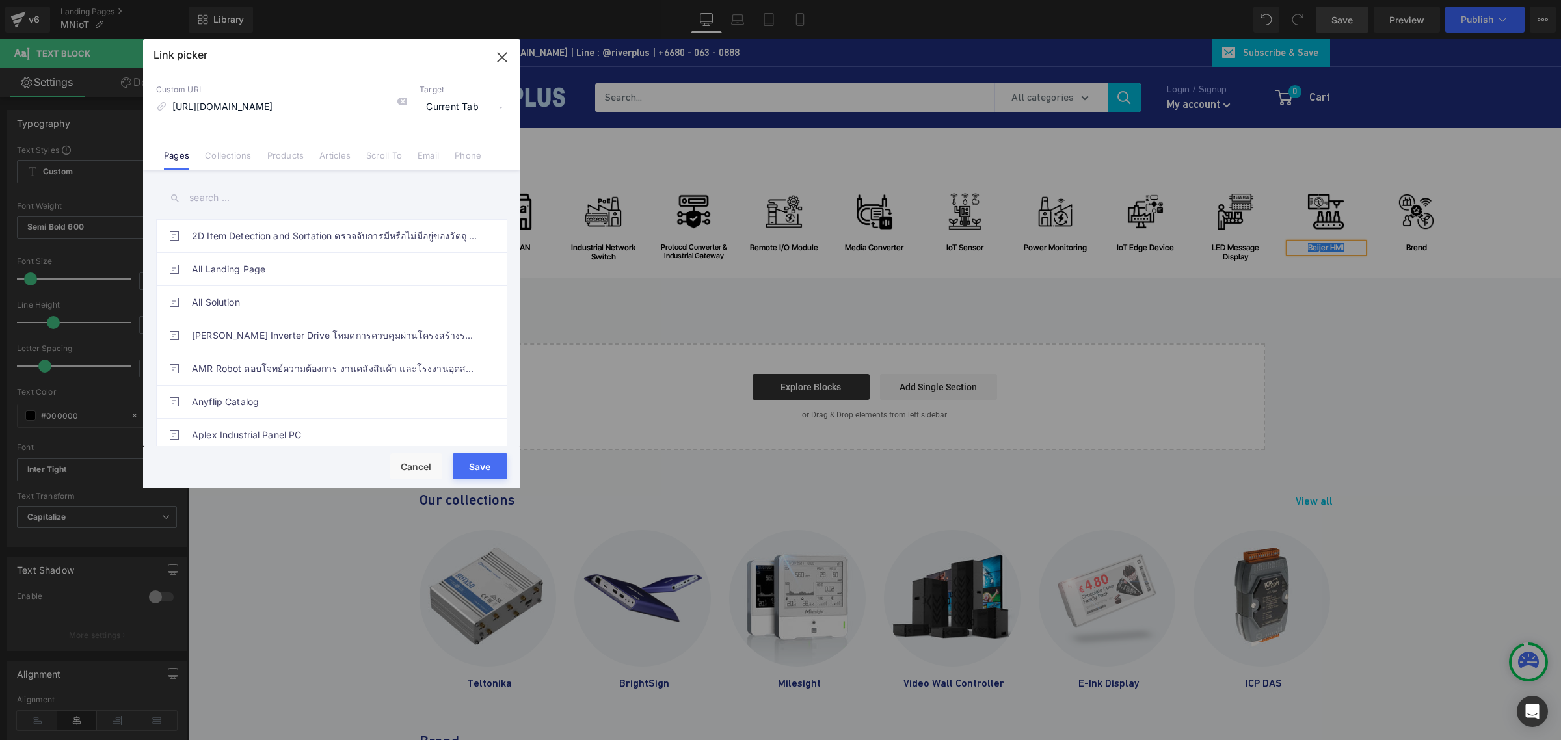
click at [499, 470] on button "Save" at bounding box center [480, 466] width 55 height 26
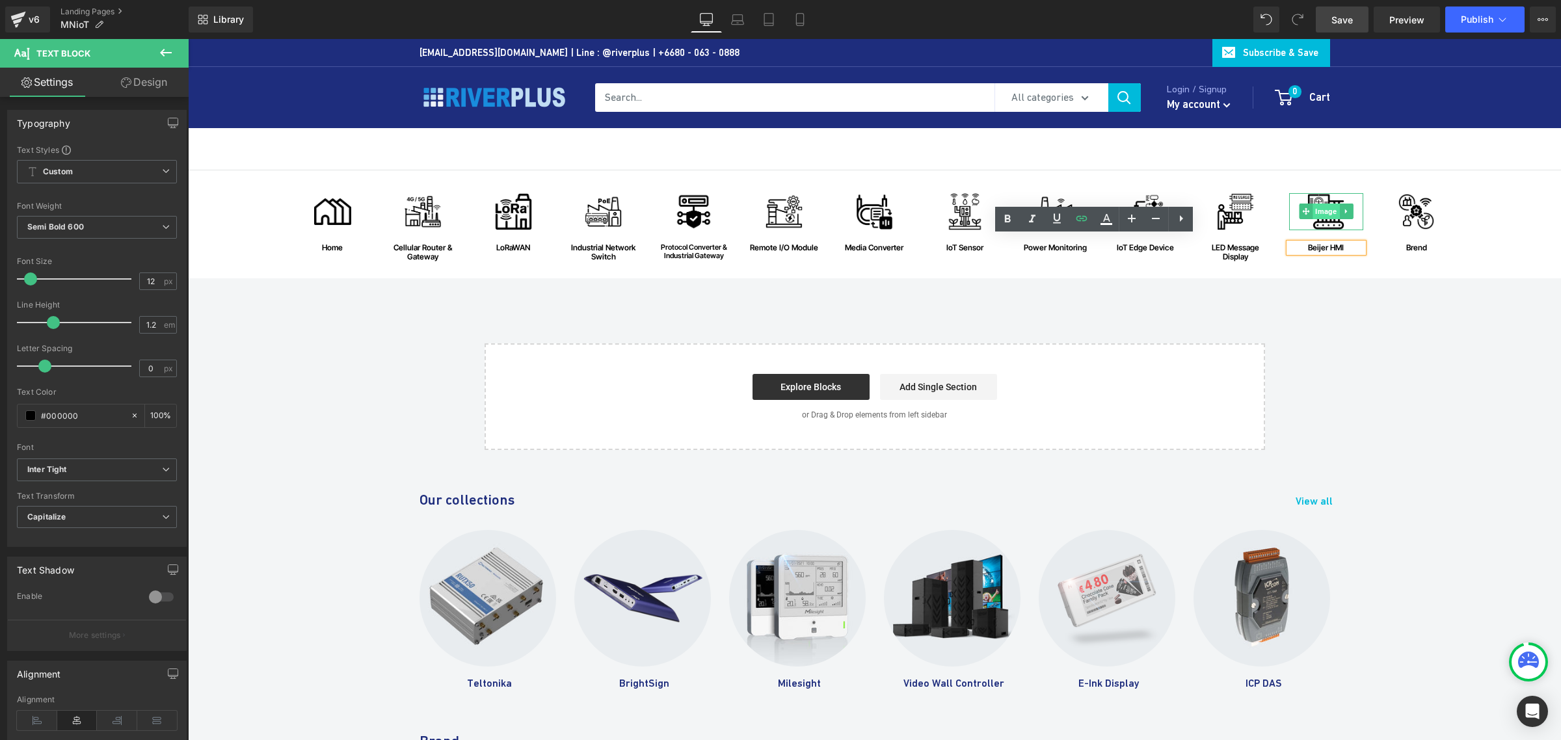
click at [1248, 209] on span "Image" at bounding box center [1326, 212] width 27 height 16
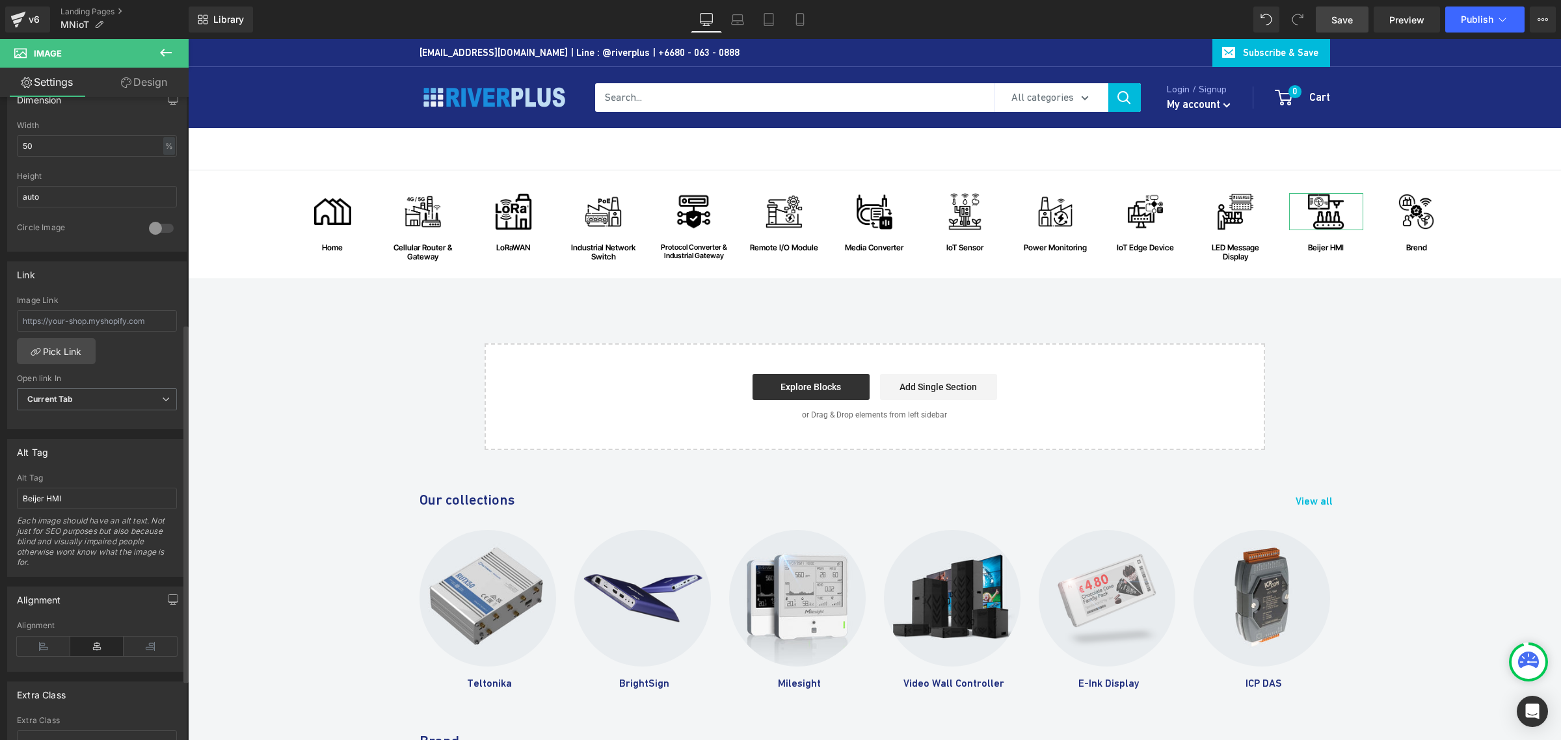
scroll to position [515, 0]
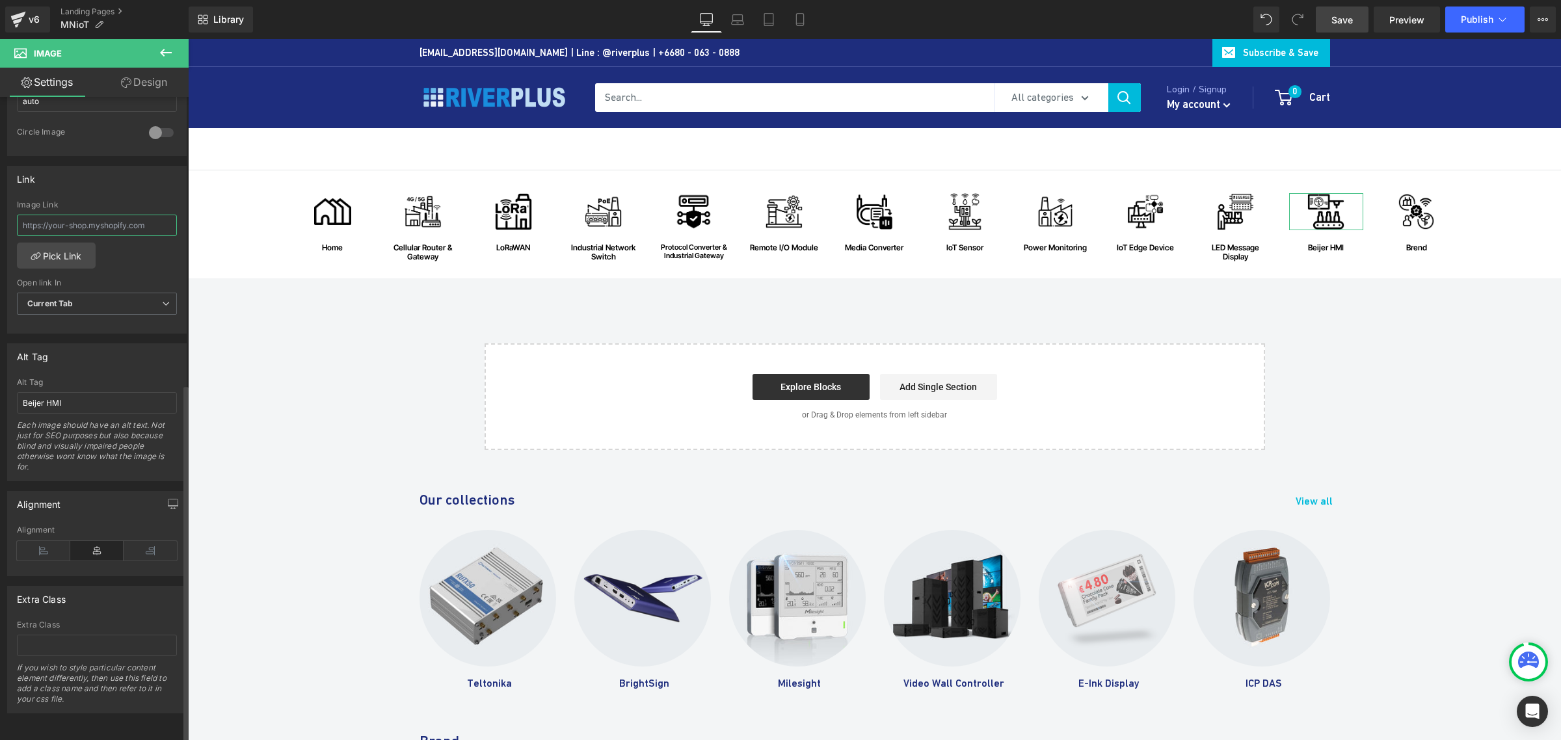
click at [79, 215] on input "text" at bounding box center [97, 225] width 160 height 21
paste input "https://riverplus.com/pages/beijer-hmi?_pos=1&_psq=Beijer+HMI&_ss=e&_v=1.0"
type input "https://riverplus.com/pages/beijer-hmi?_pos=1&_psq=Beijer+HMI&_ss=e&_v=1.0"
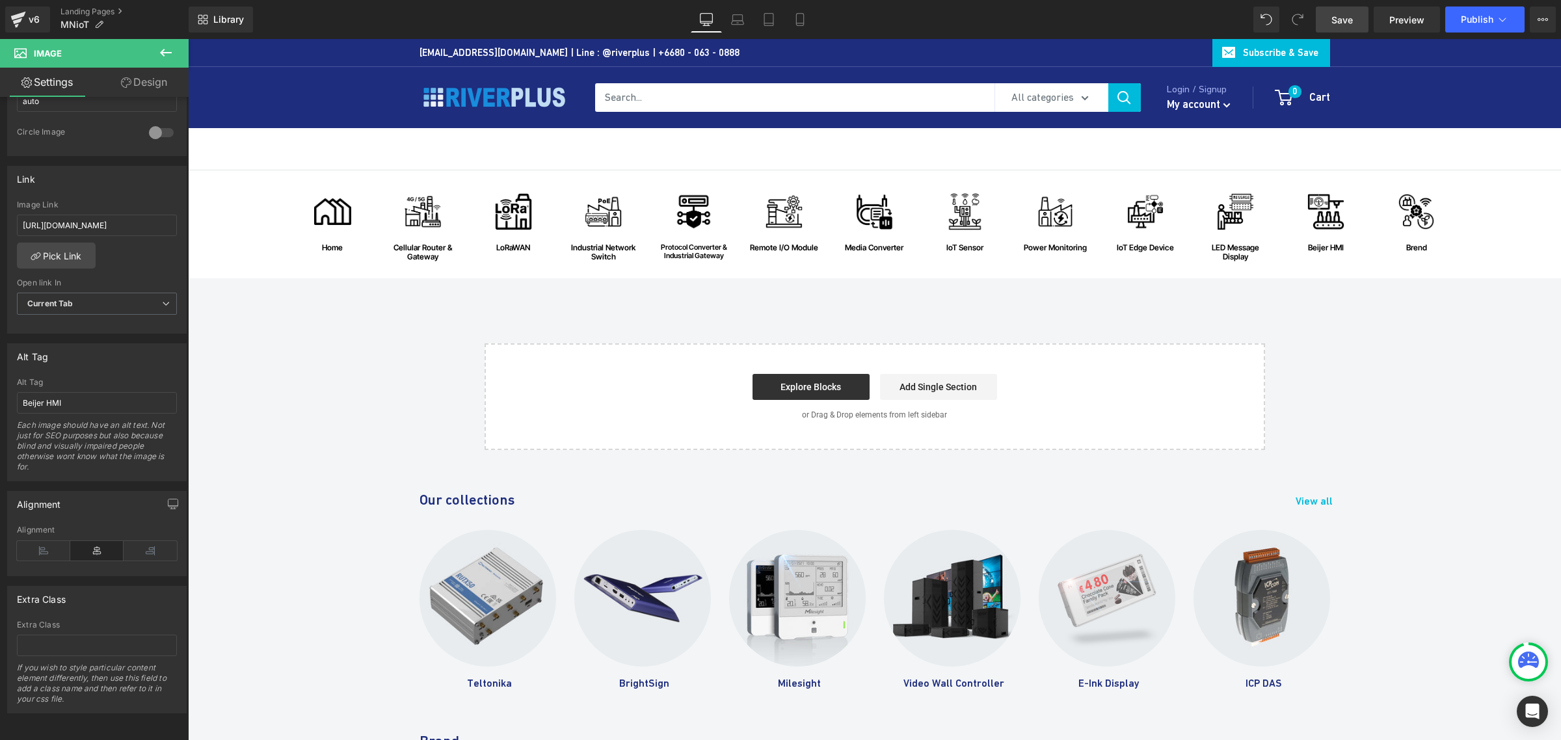
click at [1248, 21] on span "Save" at bounding box center [1342, 20] width 21 height 14
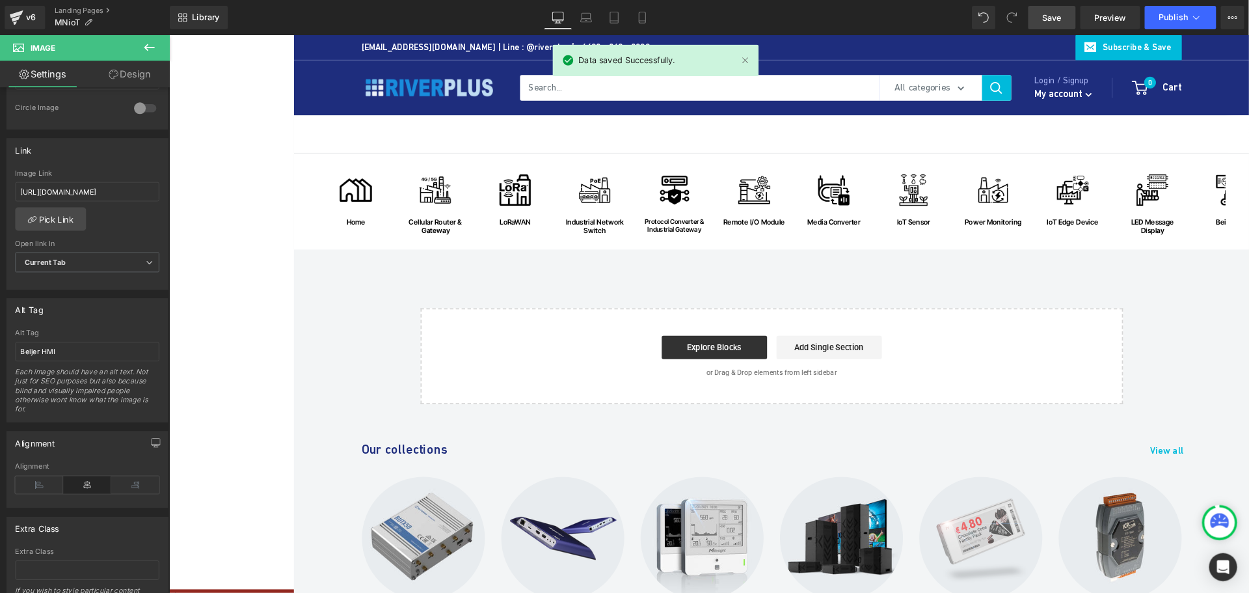
scroll to position [515, 0]
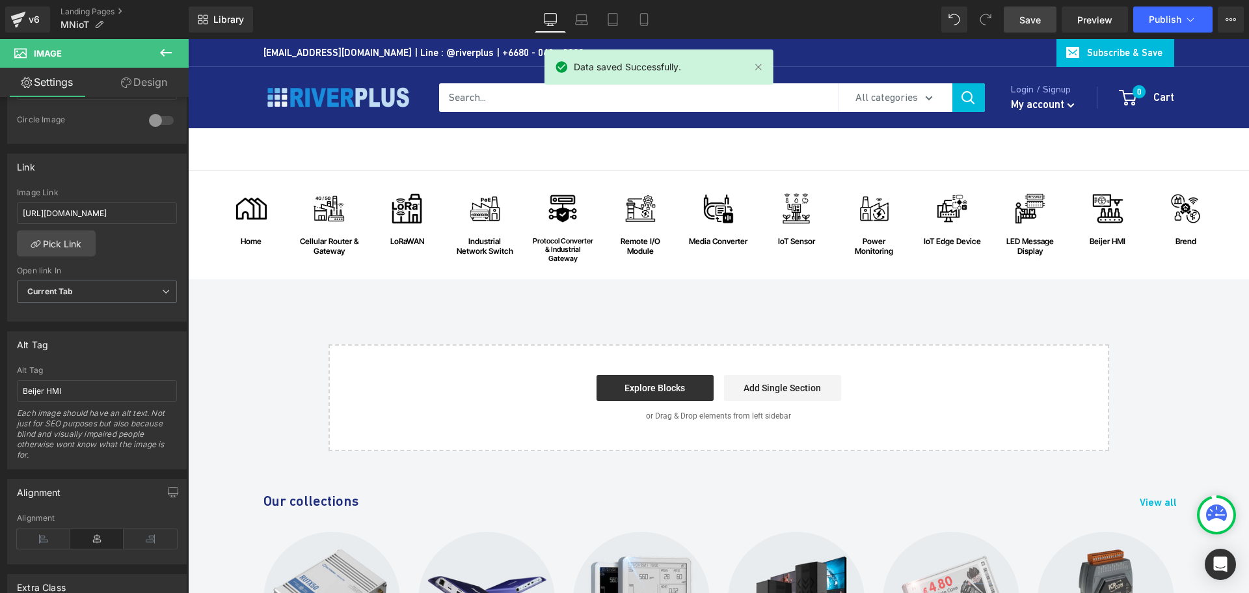
drag, startPoint x: 1617, startPoint y: 40, endPoint x: 886, endPoint y: 269, distance: 765.6
click at [886, 269] on div "Image home Text Block Row Image Cellular Router & Gateway Text Block Row Image …" at bounding box center [718, 225] width 1009 height 96
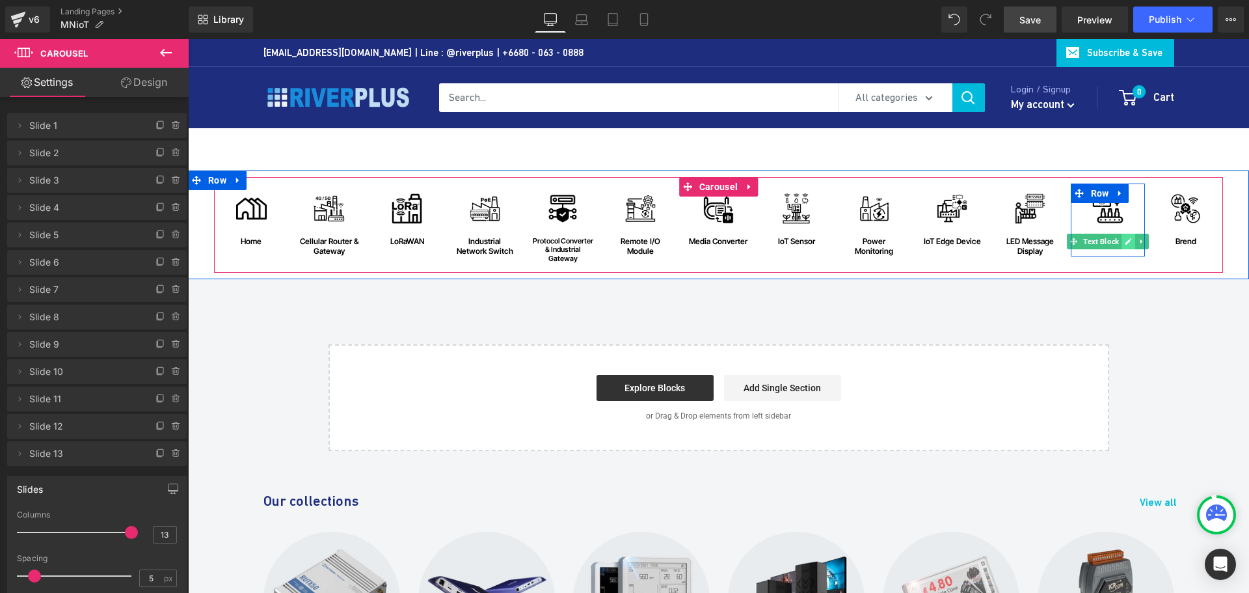
click at [1125, 241] on icon at bounding box center [1128, 241] width 7 height 8
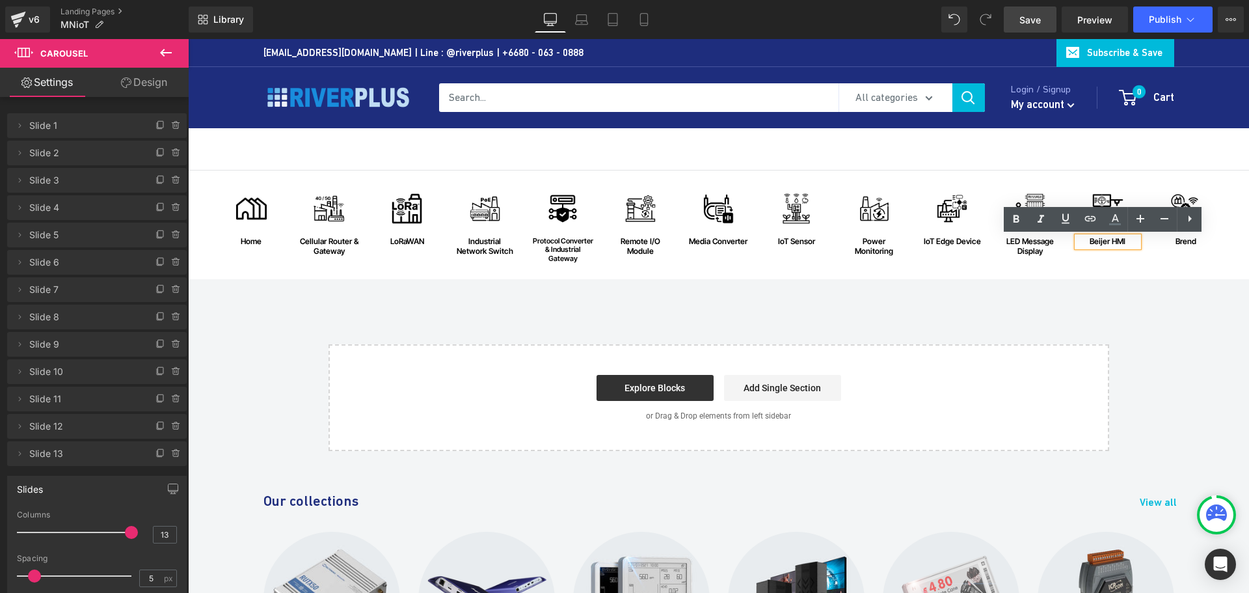
click at [887, 317] on div "Image home Text Block Row Image Cellular Router & Gateway Text Block Row Image …" at bounding box center [718, 310] width 1061 height 280
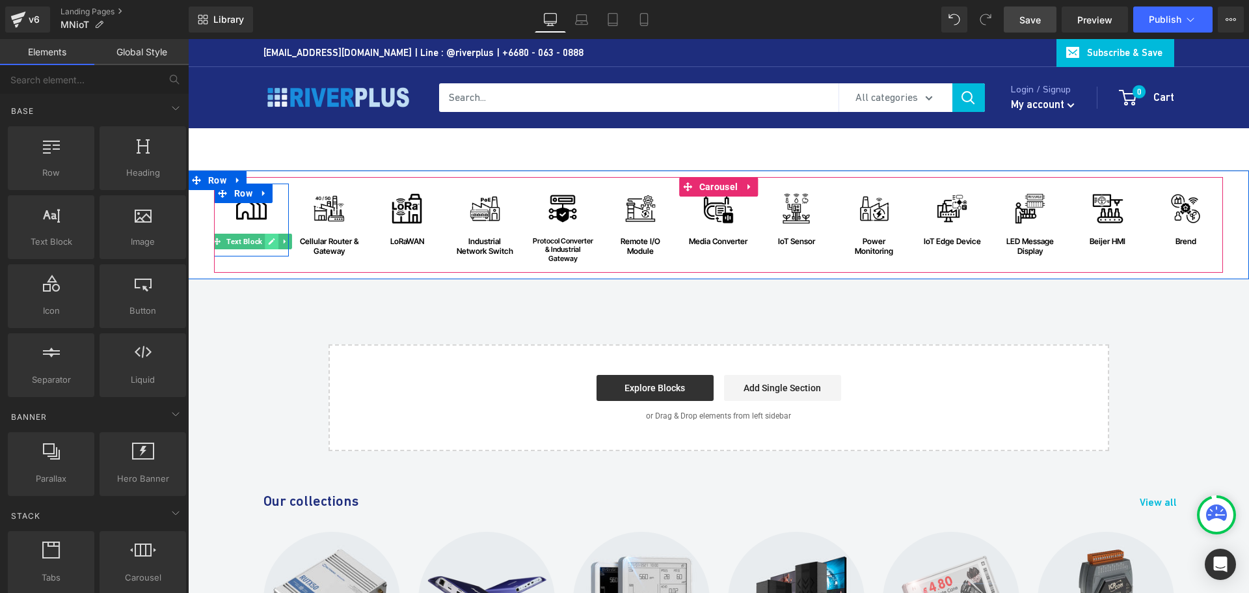
click at [265, 243] on link at bounding box center [272, 242] width 14 height 16
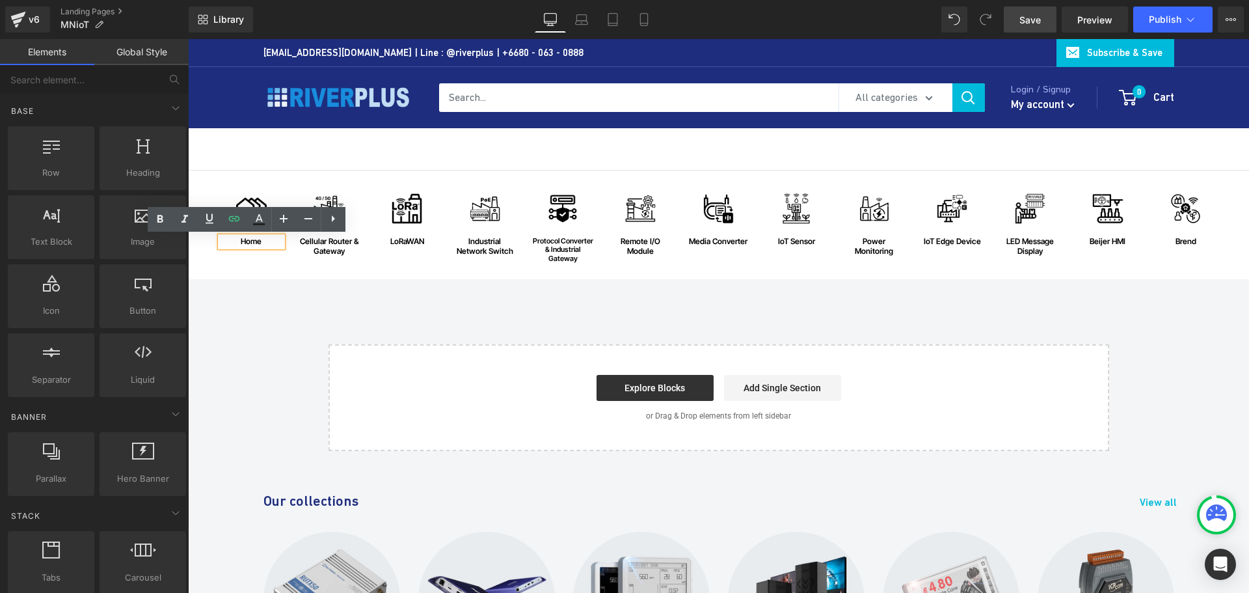
click at [245, 243] on div "home" at bounding box center [252, 241] width 62 height 9
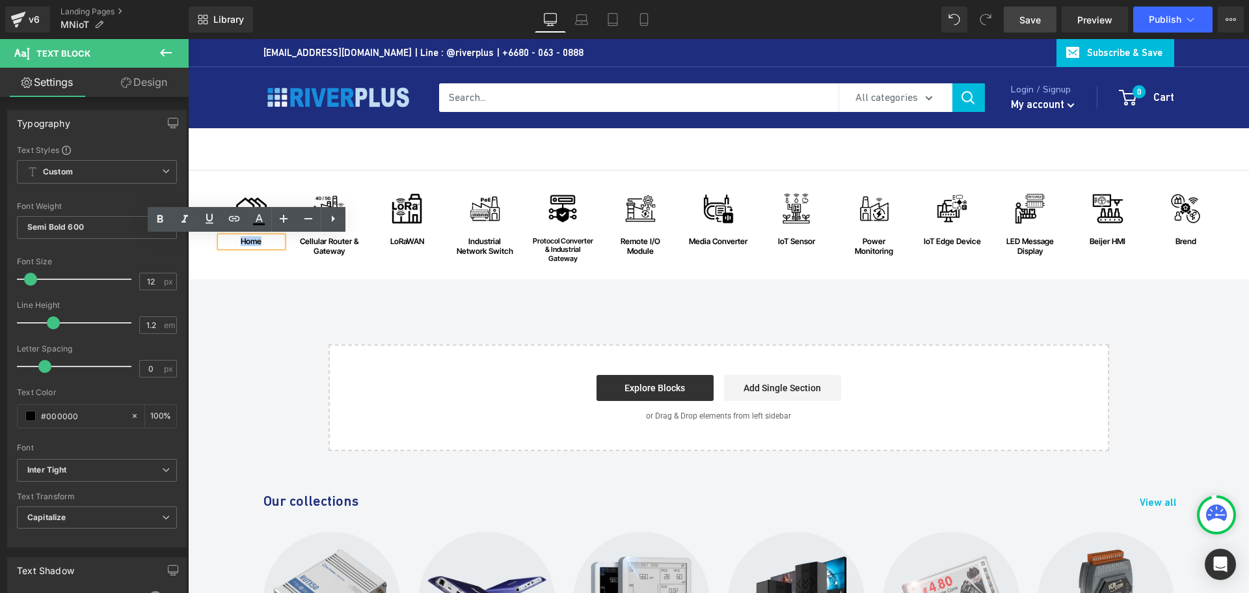
drag, startPoint x: 258, startPoint y: 241, endPoint x: 234, endPoint y: 241, distance: 24.7
click at [234, 241] on div "home" at bounding box center [252, 241] width 62 height 9
click at [234, 224] on icon at bounding box center [234, 219] width 16 height 16
click at [315, 269] on input "text" at bounding box center [311, 267] width 200 height 33
paste input "https://riverplus.com/pages/industrial-iot"
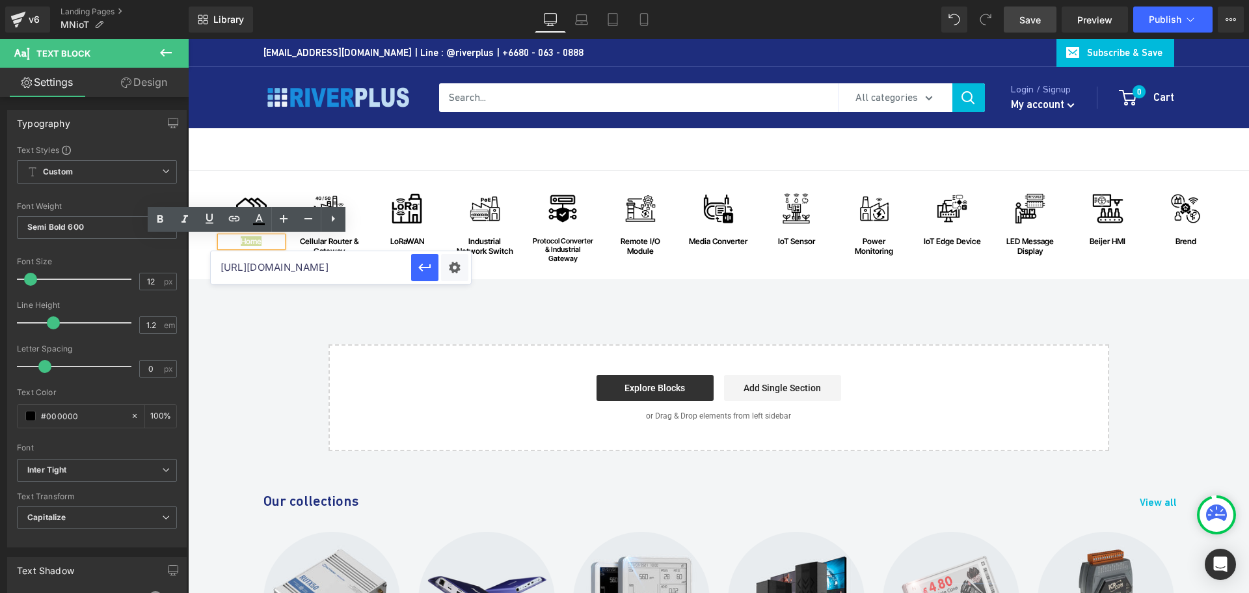
scroll to position [0, 17]
type input "https://riverplus.com/pages/industrial-iot"
click at [425, 275] on icon "button" at bounding box center [425, 268] width 16 height 16
click at [243, 195] on div at bounding box center [252, 194] width 62 height 3
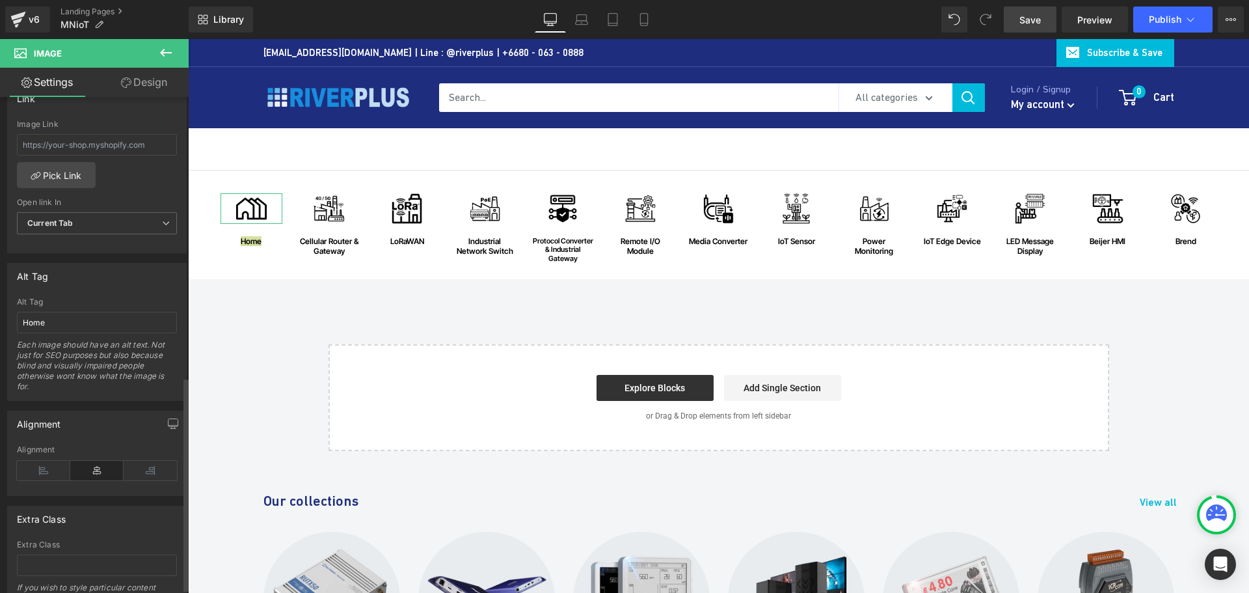
scroll to position [455, 0]
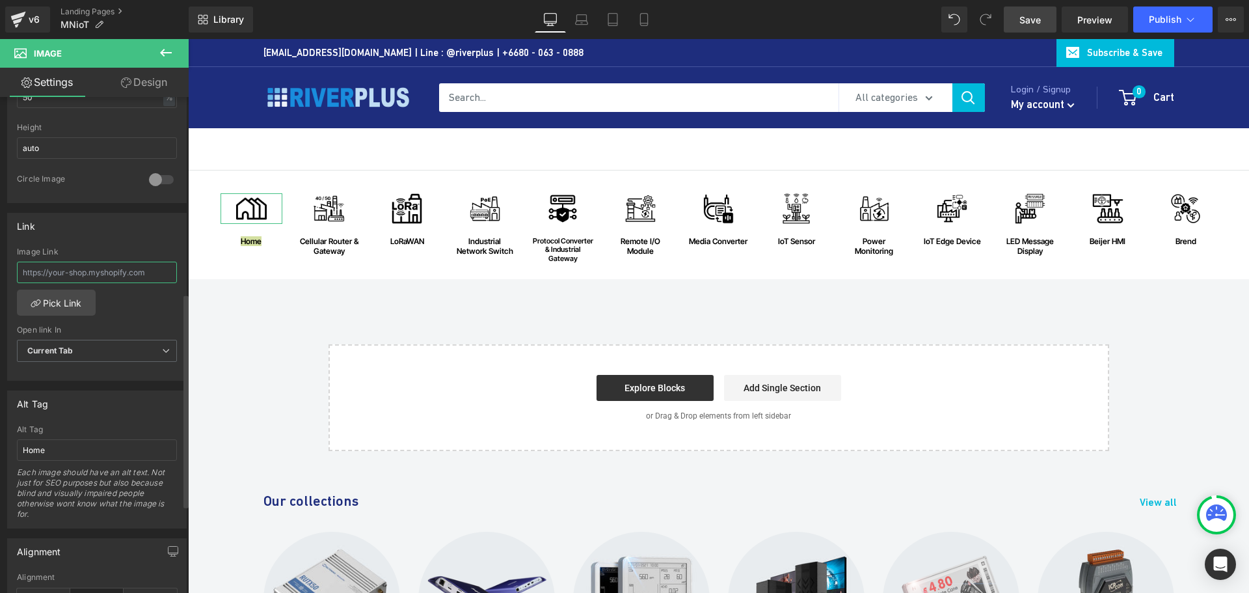
click at [89, 276] on input "text" at bounding box center [97, 272] width 160 height 21
paste input "https://riverplus.com/pages/industrial-iot"
type input "https://riverplus.com/pages/industrial-iot"
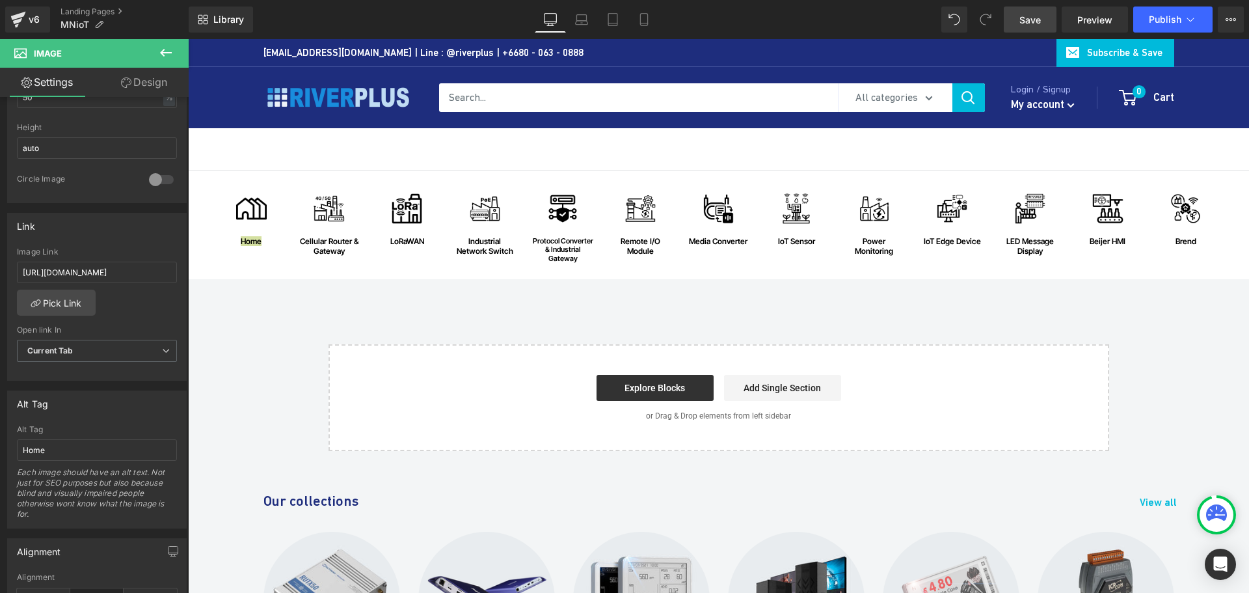
drag, startPoint x: 1036, startPoint y: 20, endPoint x: 927, endPoint y: 192, distance: 203.2
click at [1036, 20] on span "Save" at bounding box center [1029, 20] width 21 height 14
click at [1156, 306] on div "Image home Text Block Row Image Cellular Router & Gateway Text Block Row Image …" at bounding box center [718, 310] width 1061 height 280
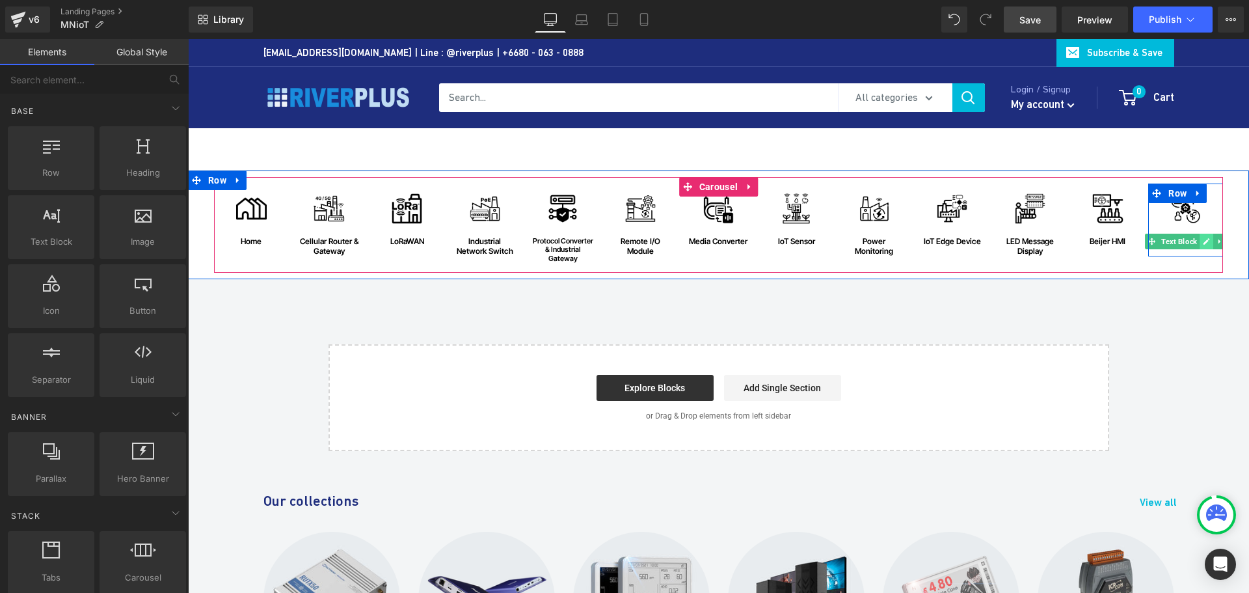
click at [1203, 243] on icon at bounding box center [1206, 241] width 7 height 8
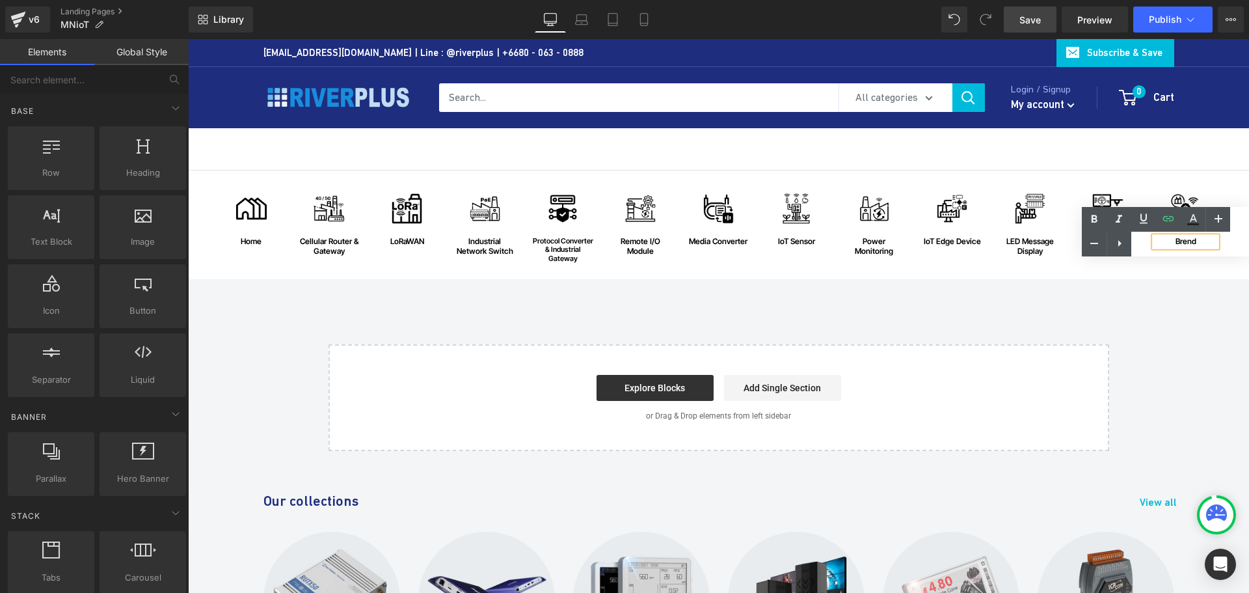
click at [1183, 241] on div "Text Color Highlight Color #333333" at bounding box center [1165, 231] width 167 height 49
click at [1115, 222] on icon at bounding box center [1119, 219] width 16 height 16
click at [1185, 244] on div "Text Color Highlight Color #333333" at bounding box center [1165, 231] width 167 height 49
click at [1176, 240] on div "Text Color Highlight Color #333333" at bounding box center [1165, 231] width 167 height 49
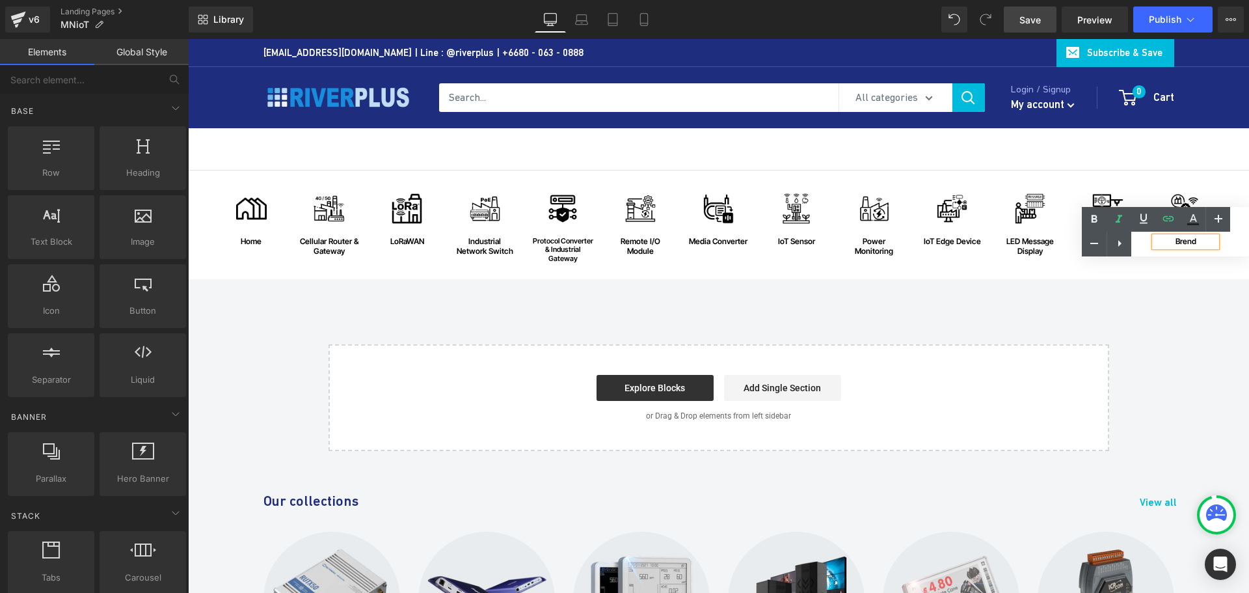
click at [1153, 278] on div "Image home Text Block Row Image Cellular Router & Gateway Text Block Row Image …" at bounding box center [718, 224] width 1061 height 109
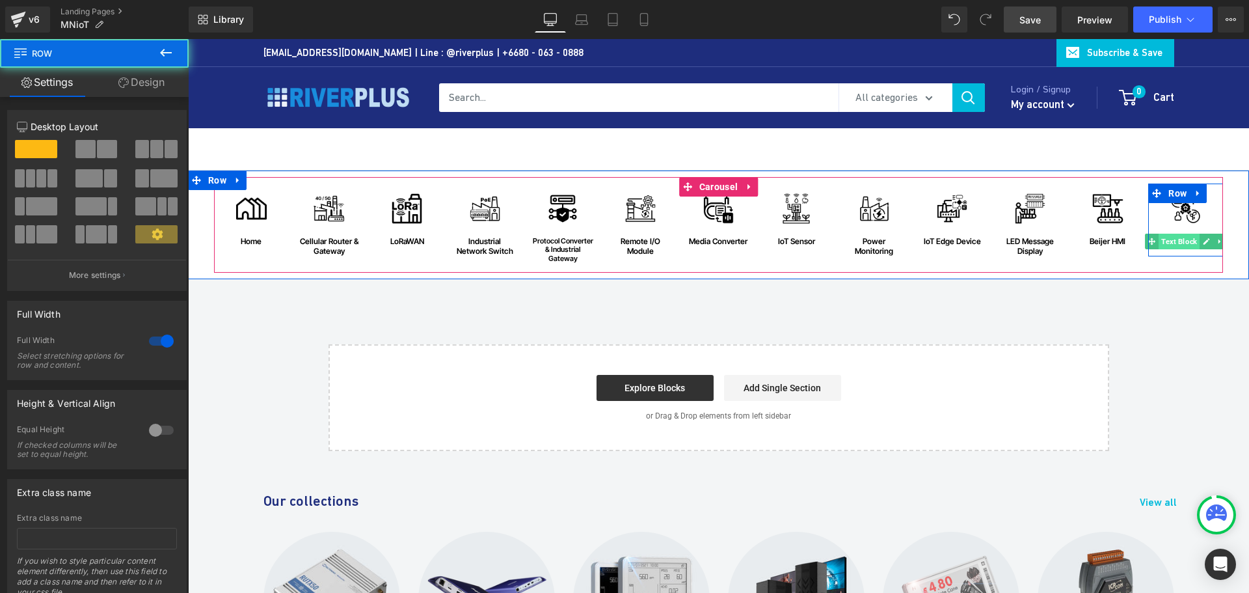
click at [1164, 237] on span "Text Block" at bounding box center [1179, 242] width 41 height 16
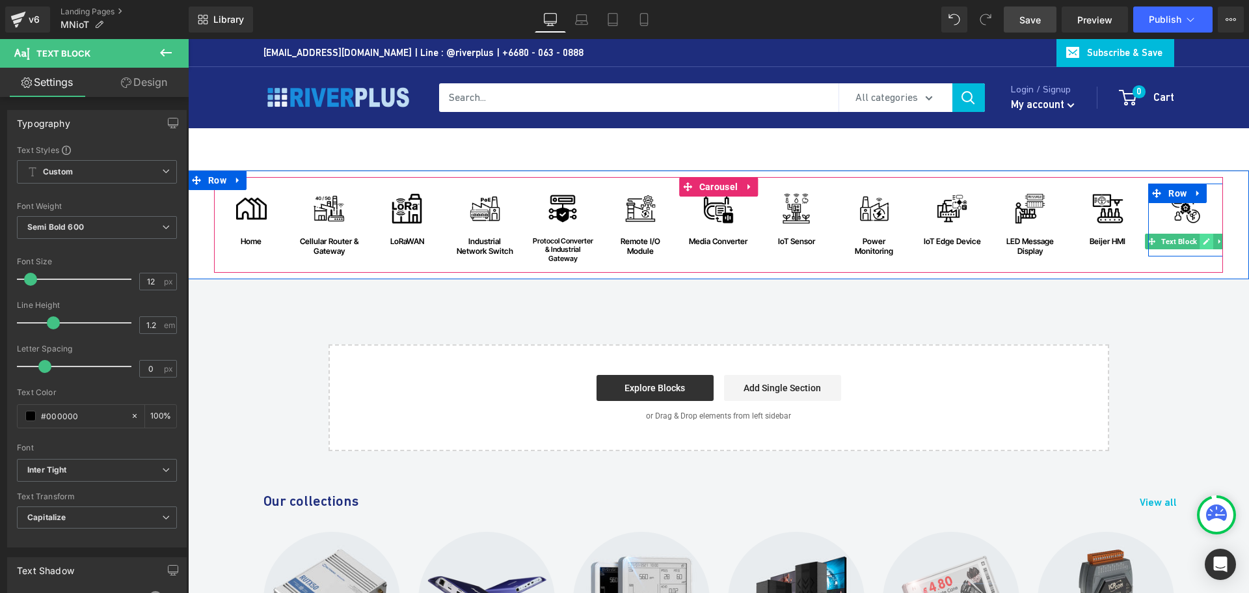
click at [1203, 244] on icon at bounding box center [1206, 241] width 7 height 8
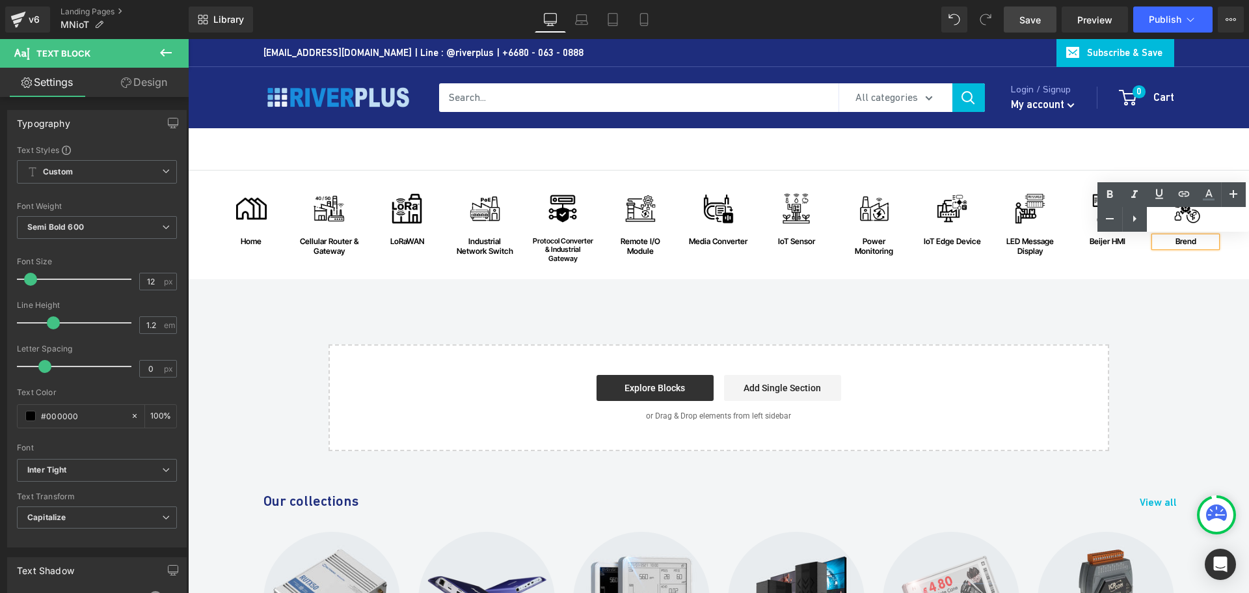
click at [1191, 243] on div "Brend" at bounding box center [1186, 241] width 62 height 9
click at [1181, 242] on div "Brend" at bounding box center [1186, 241] width 62 height 9
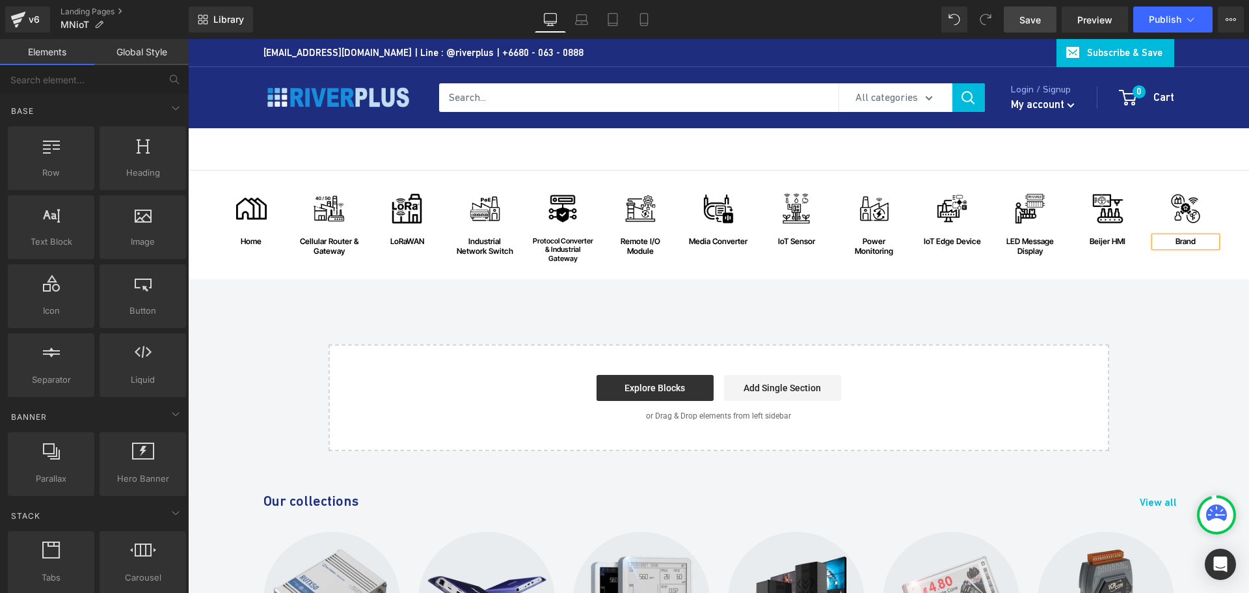
click at [1169, 293] on div "Image home Text Block Row Image Cellular Router & Gateway Text Block Row Image …" at bounding box center [718, 310] width 1061 height 280
click at [1031, 26] on span "Save" at bounding box center [1029, 20] width 21 height 14
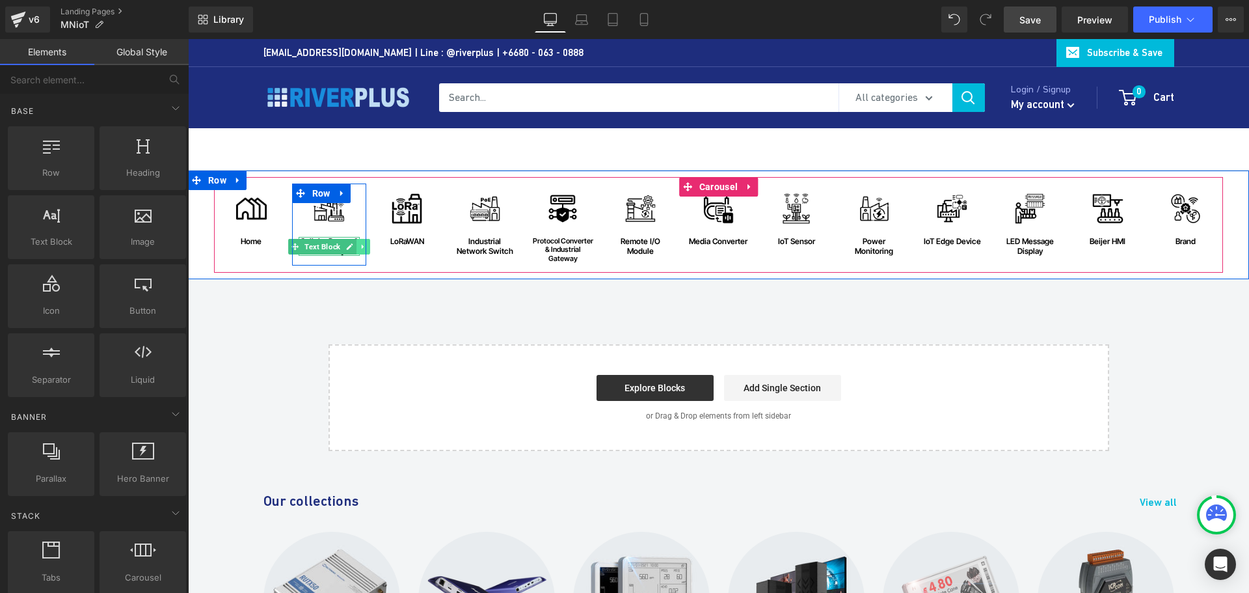
click at [356, 246] on link at bounding box center [363, 247] width 14 height 16
click at [323, 250] on link at bounding box center [330, 247] width 14 height 16
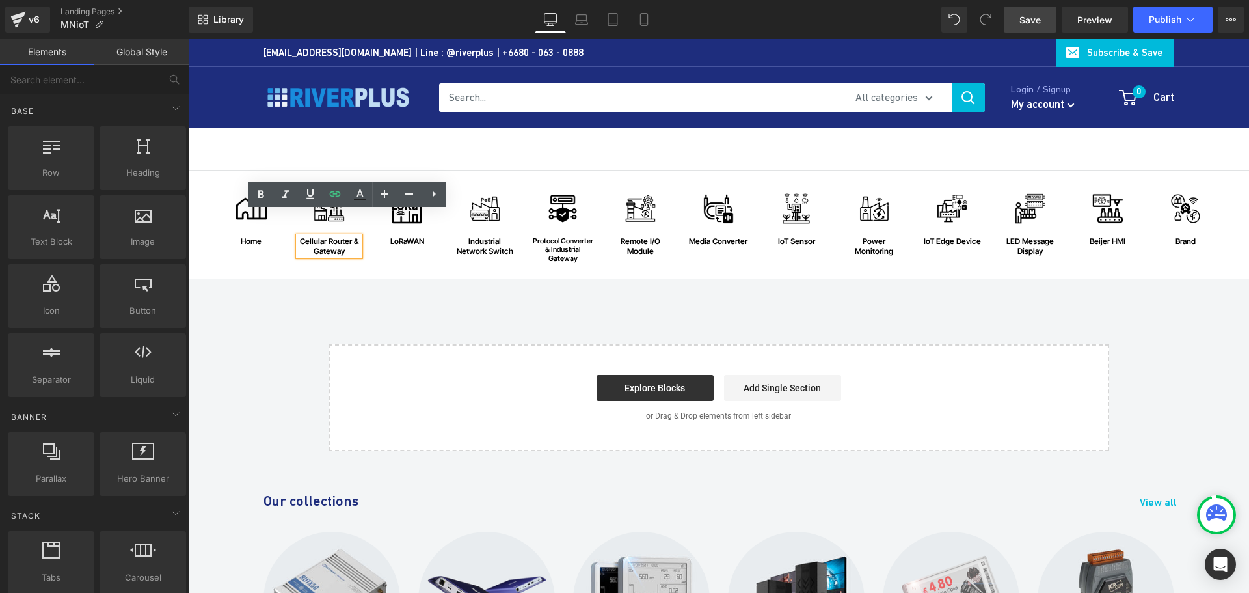
click at [316, 247] on div "Cellular Router & Gateway" at bounding box center [330, 246] width 62 height 19
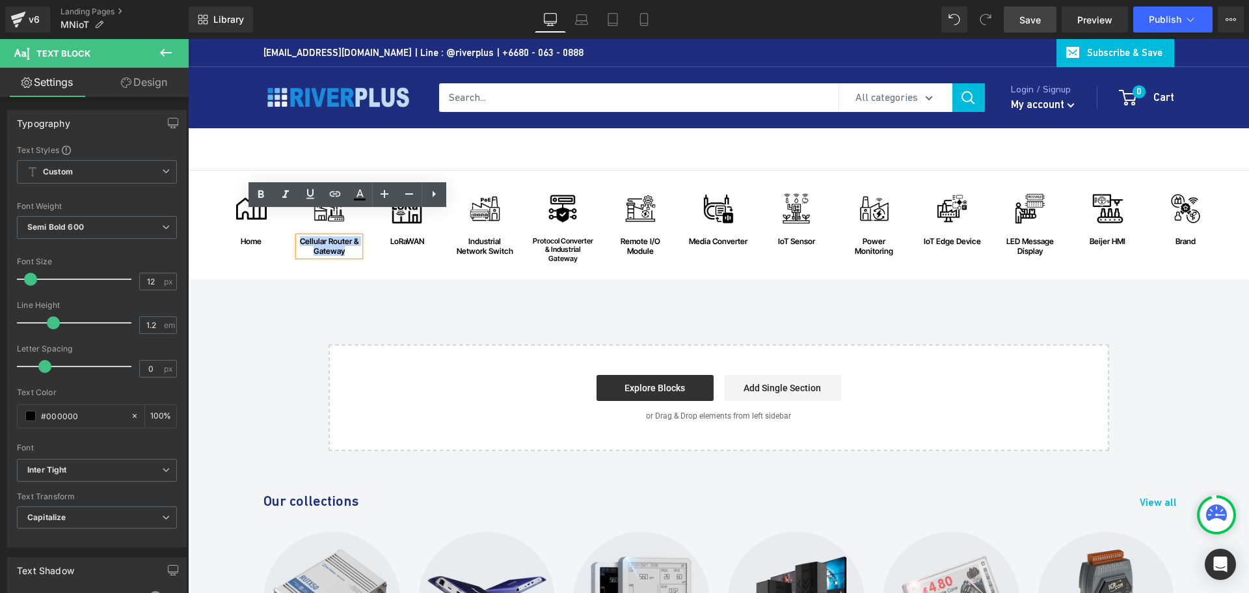
drag, startPoint x: 342, startPoint y: 252, endPoint x: 297, endPoint y: 239, distance: 46.7
click at [299, 239] on div "Cellular Router & Gateway" at bounding box center [330, 246] width 62 height 19
click at [330, 196] on icon at bounding box center [334, 193] width 11 height 5
click at [433, 277] on input "text" at bounding box center [388, 276] width 200 height 33
paste input "[URL][DOMAIN_NAME]"
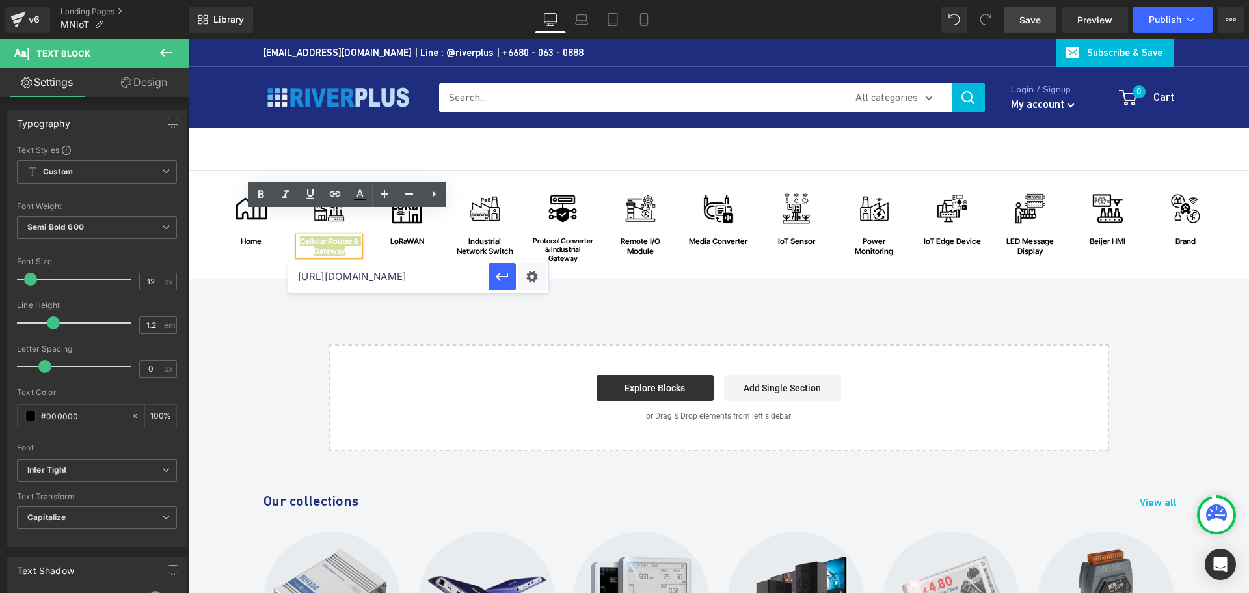
scroll to position [0, 20]
type input "[URL][DOMAIN_NAME]"
drag, startPoint x: 494, startPoint y: 275, endPoint x: 306, endPoint y: 235, distance: 192.8
click at [494, 275] on icon "button" at bounding box center [502, 277] width 16 height 16
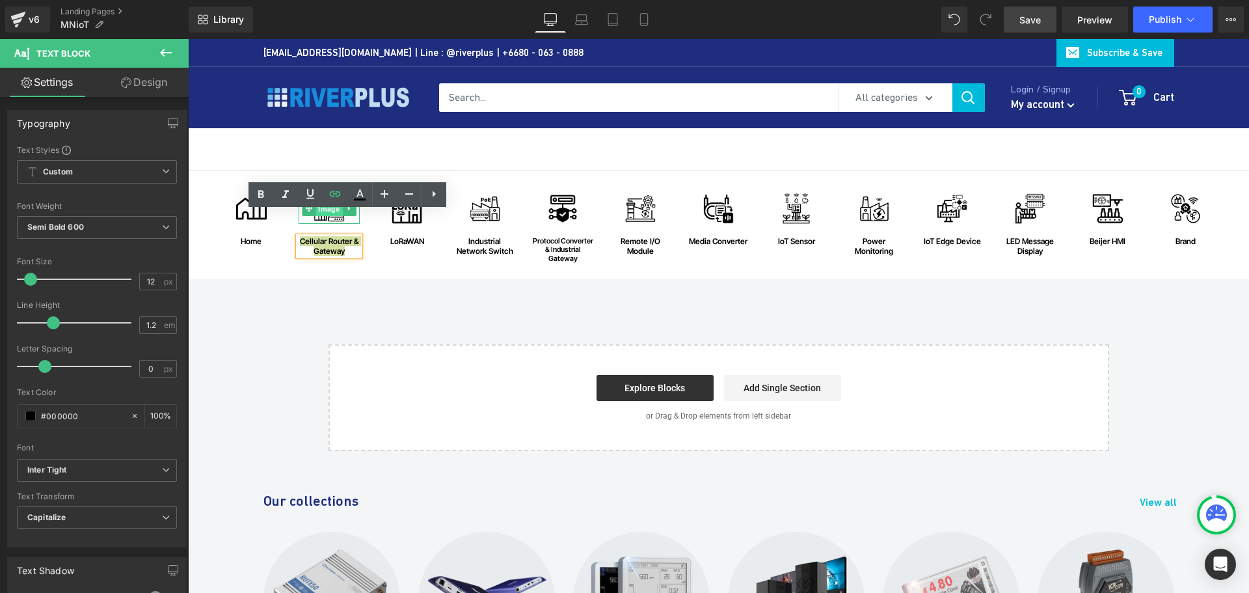
click at [326, 215] on span "Image" at bounding box center [329, 209] width 27 height 16
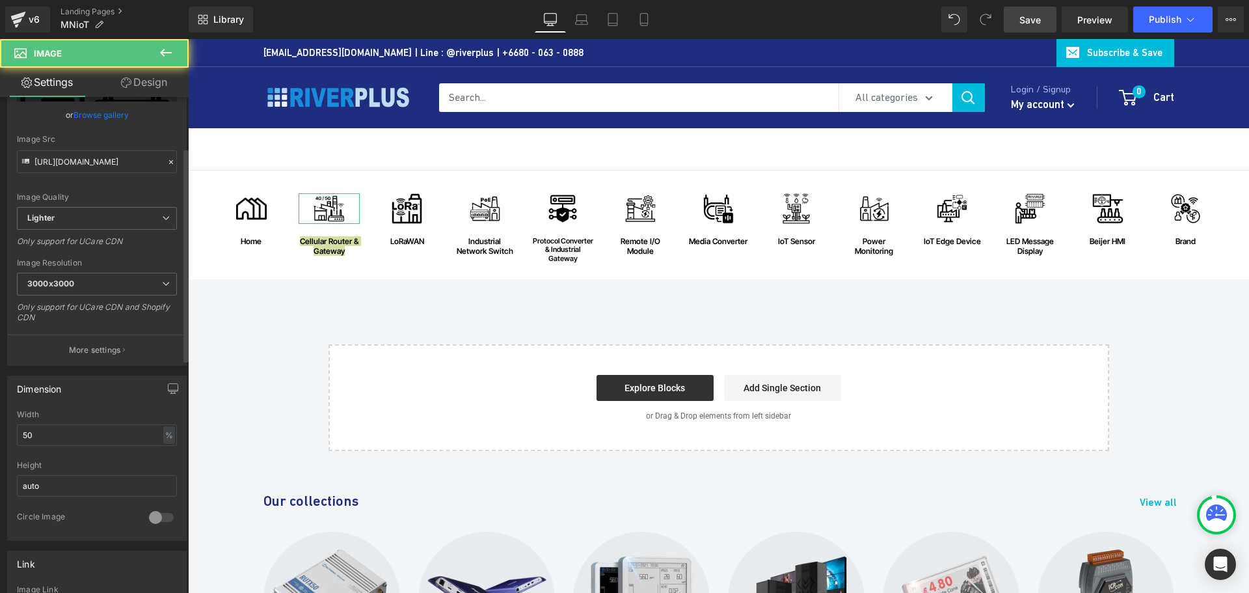
scroll to position [325, 0]
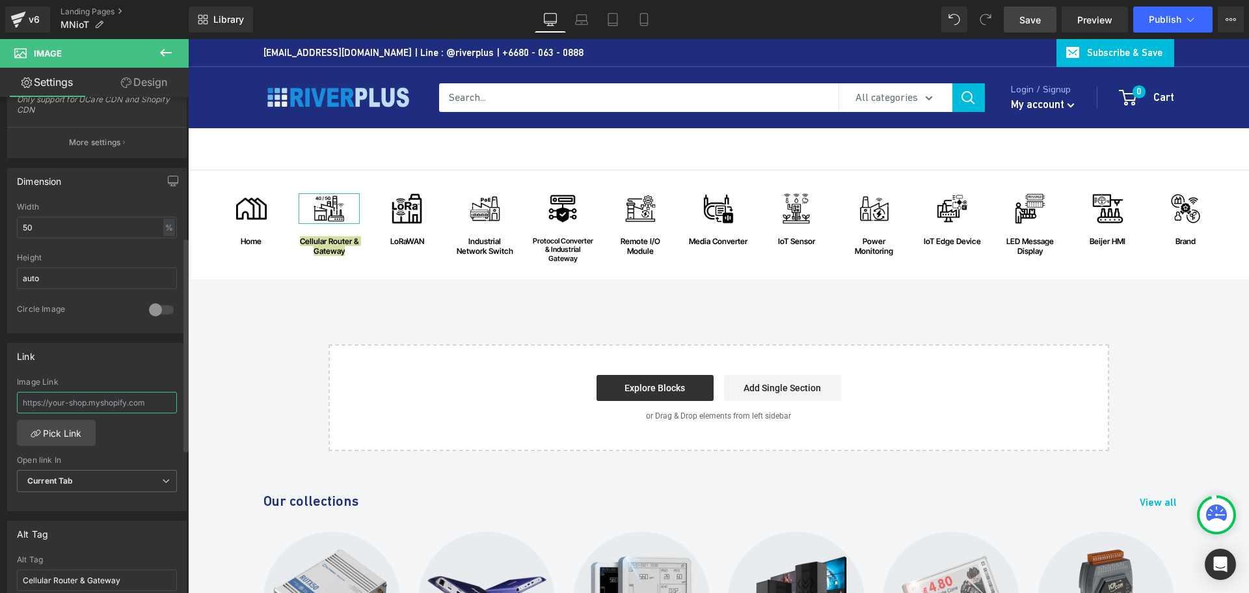
click at [113, 401] on input "text" at bounding box center [97, 402] width 160 height 21
paste input "[URL][DOMAIN_NAME]"
type input "[URL][DOMAIN_NAME]"
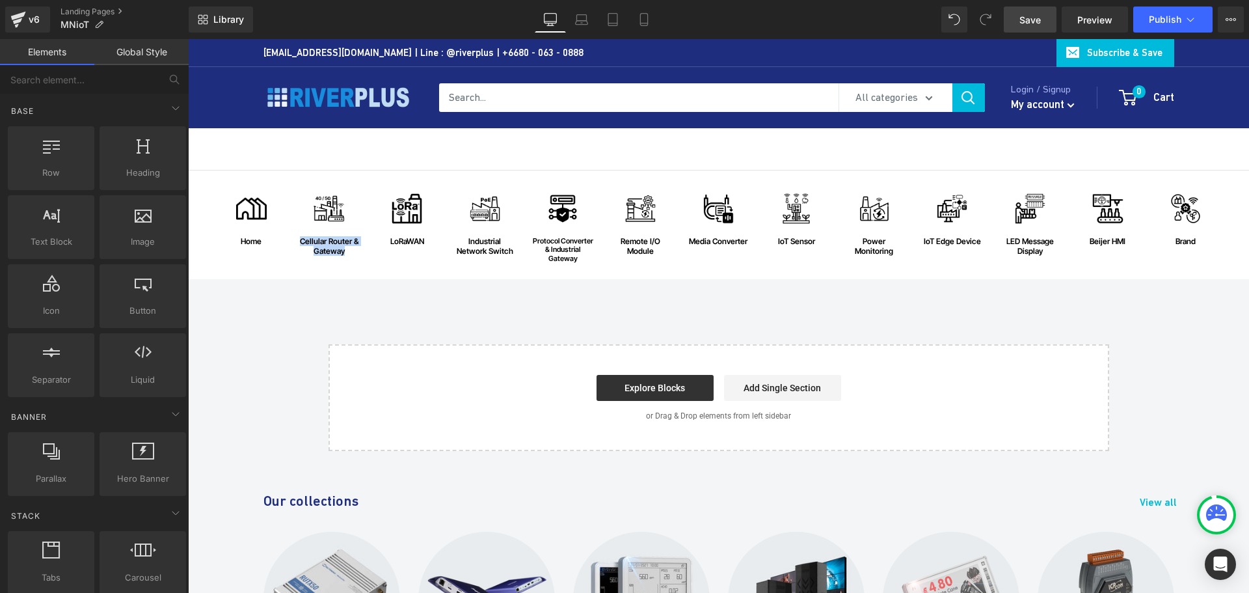
scroll to position [0, 0]
click at [308, 296] on div "Image home Text Block Row Image Cellular Router & Gateway Text Block Row Image …" at bounding box center [718, 310] width 1061 height 280
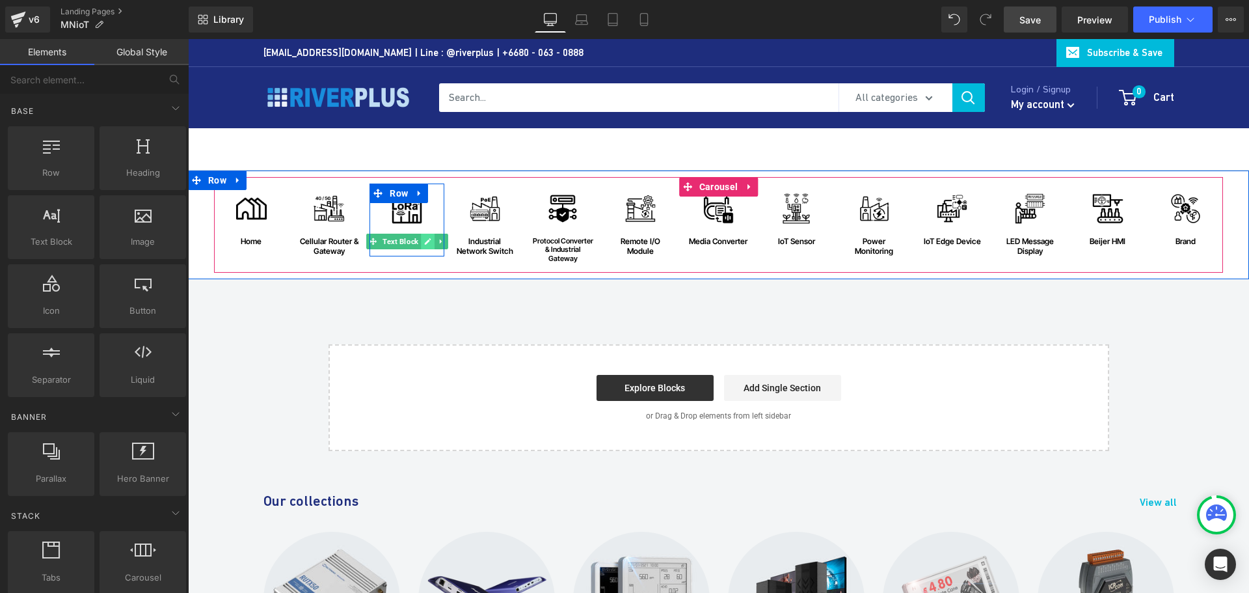
click at [425, 241] on icon at bounding box center [428, 242] width 7 height 7
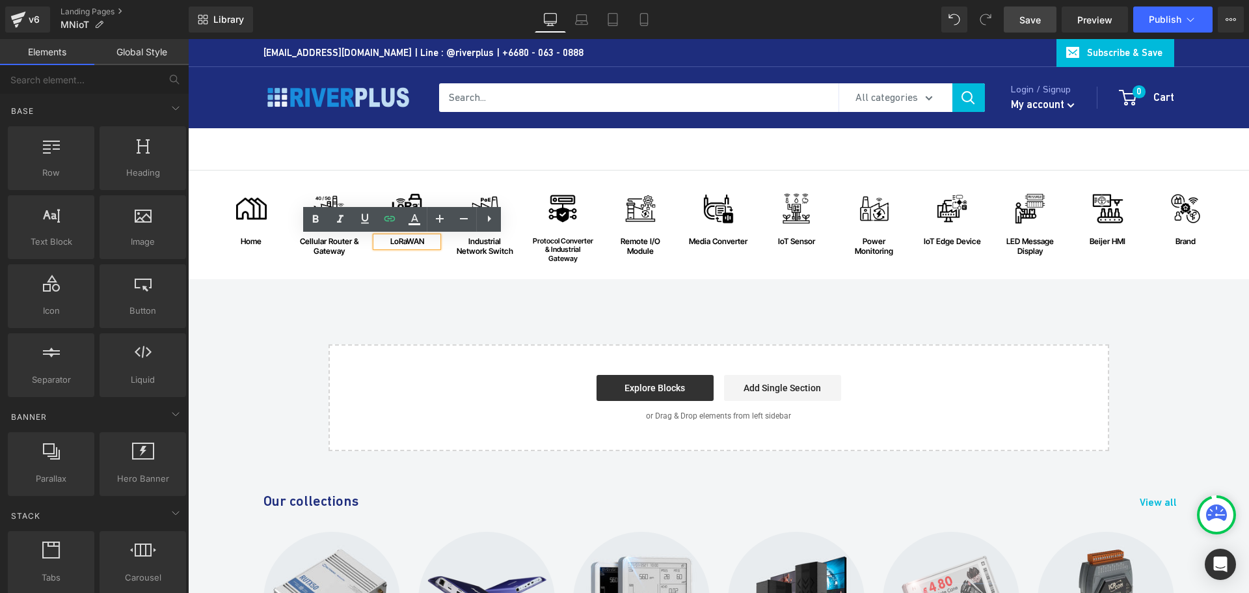
click at [416, 245] on div "LoRaWAN" at bounding box center [407, 241] width 62 height 9
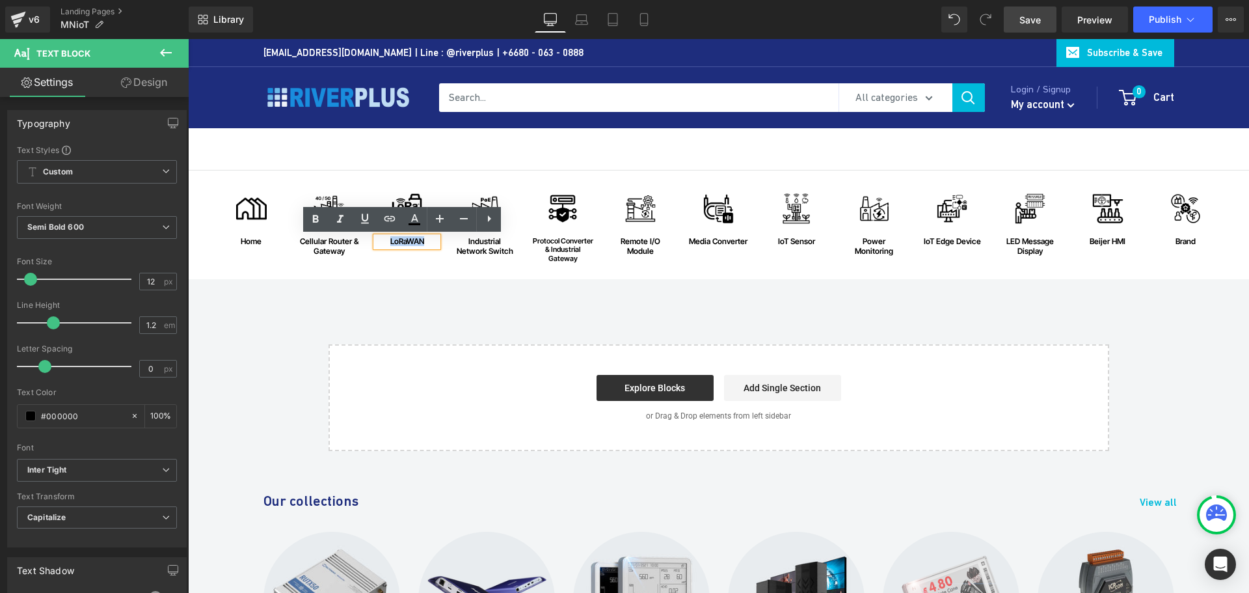
drag, startPoint x: 422, startPoint y: 243, endPoint x: 379, endPoint y: 242, distance: 43.6
click at [379, 242] on div "LoRaWAN" at bounding box center [407, 241] width 62 height 9
click at [390, 221] on icon at bounding box center [390, 219] width 16 height 16
click at [591, 274] on button "button" at bounding box center [580, 267] width 27 height 27
click at [418, 242] on div "LoRaWAN" at bounding box center [407, 241] width 62 height 9
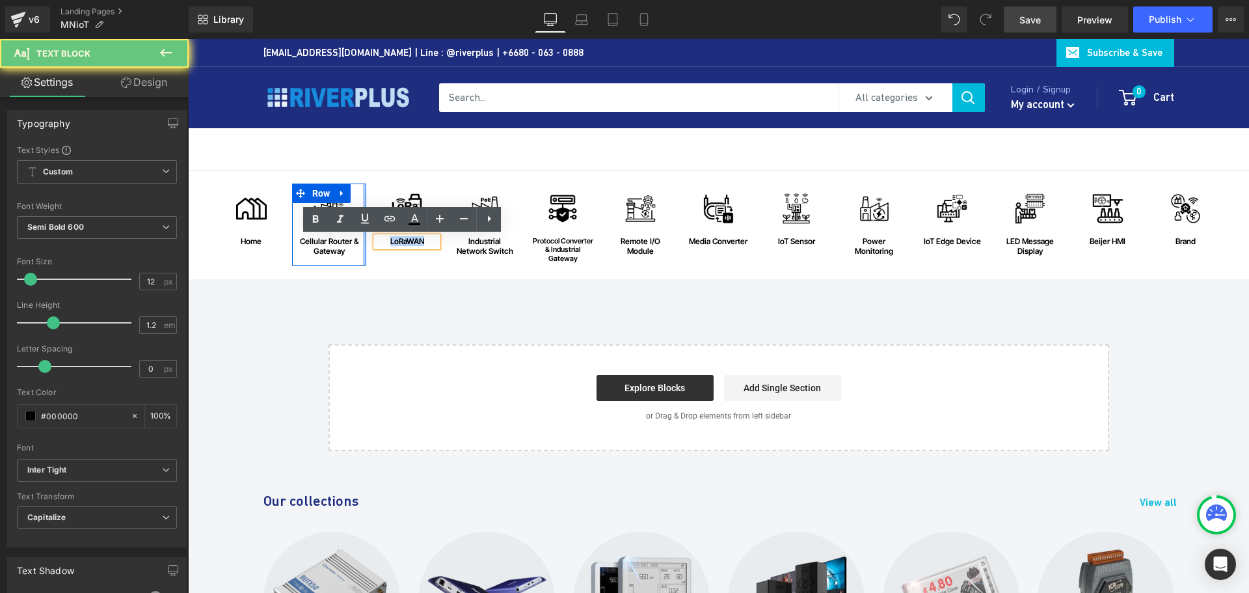
drag, startPoint x: 423, startPoint y: 241, endPoint x: 359, endPoint y: 241, distance: 64.4
click at [359, 241] on div "Image home Text Block Row Image Cellular Router & Gateway Text Block Row Image …" at bounding box center [720, 227] width 1012 height 89
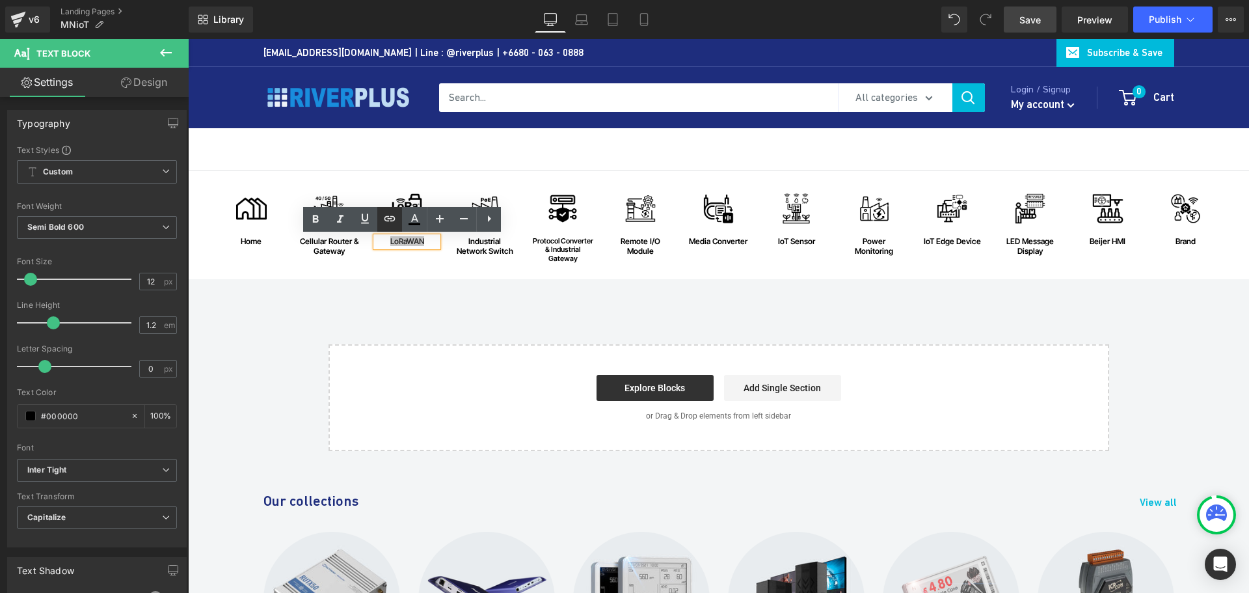
click at [388, 220] on icon at bounding box center [390, 219] width 16 height 16
click at [459, 263] on input "text" at bounding box center [466, 267] width 200 height 33
paste input "https://riverplus.com/search?sort_by=relevance&q=lorawan+sensor&type=product&fi…"
type input "https://riverplus.com/search?sort_by=relevance&q=lorawan+sensor&type=product&fi…"
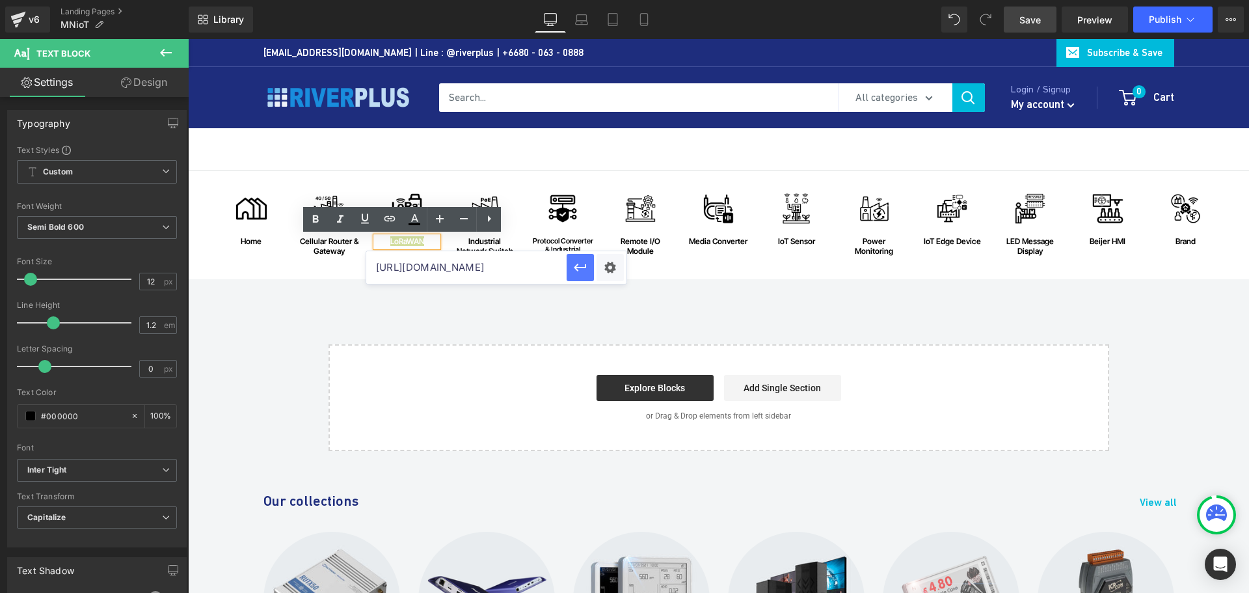
scroll to position [0, 0]
click at [579, 271] on icon "button" at bounding box center [580, 268] width 16 height 16
click at [404, 198] on img at bounding box center [407, 208] width 31 height 31
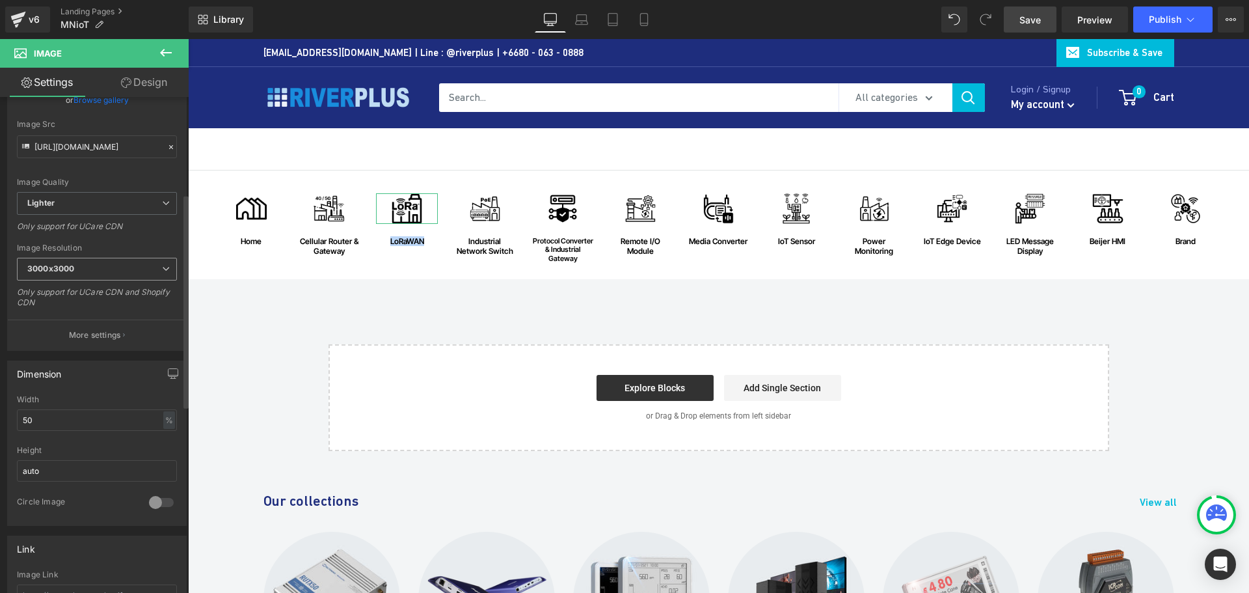
scroll to position [260, 0]
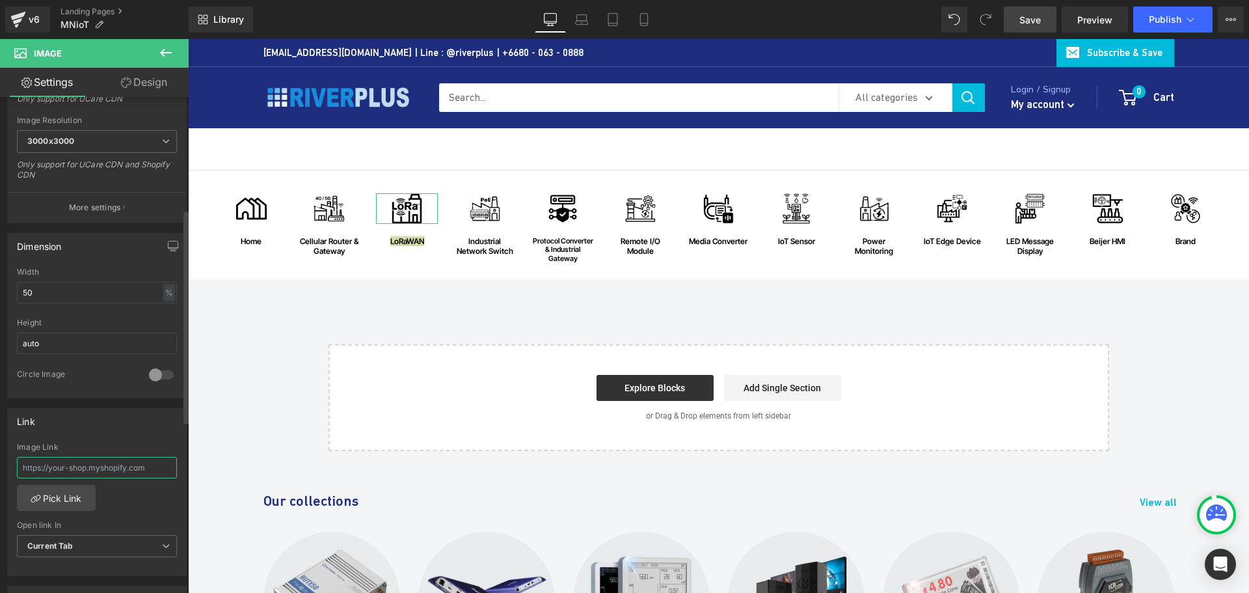
click at [103, 471] on input "text" at bounding box center [97, 467] width 160 height 21
paste input "https://riverplus.com/search?sort_by=relevance&q=lorawan+sensor&type=product&fi…"
type input "https://riverplus.com/search?sort_by=relevance&q=lorawan+sensor&type=product&fi…"
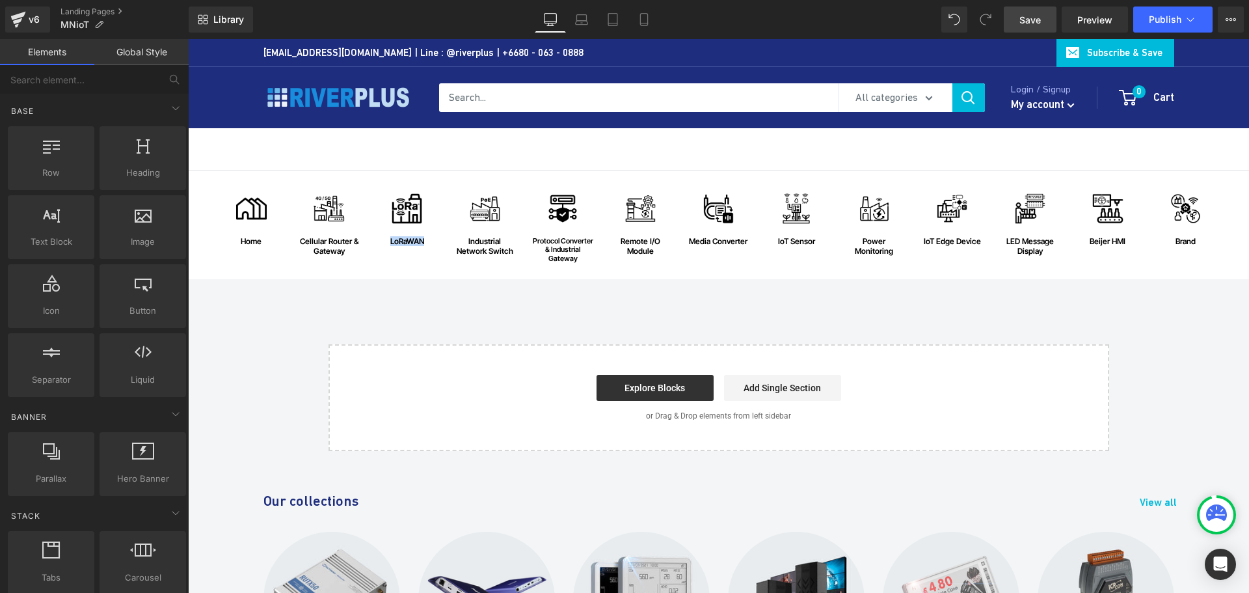
scroll to position [0, 0]
click at [411, 312] on div "Image home Text Block Row Image Cellular Router & Gateway Text Block Row Image …" at bounding box center [718, 310] width 1061 height 280
click at [1030, 25] on span "Save" at bounding box center [1029, 20] width 21 height 14
click at [445, 324] on div "Image home Text Block Row Image Cellular Router & Gateway Text Block Row Image …" at bounding box center [718, 310] width 1061 height 280
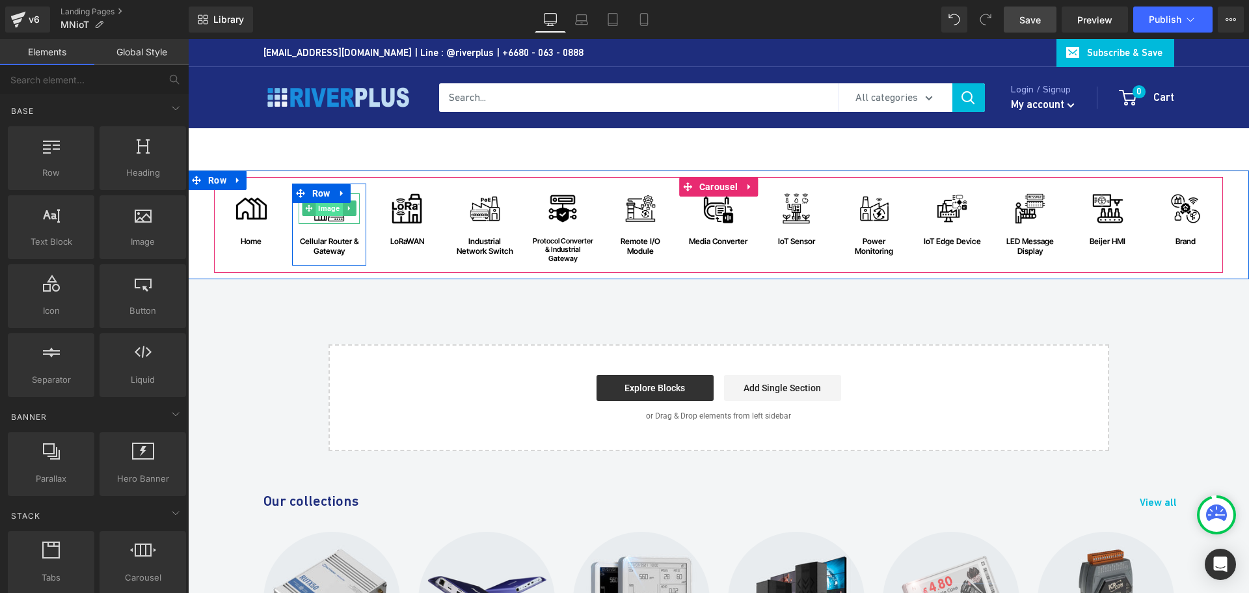
click at [326, 214] on span "Image" at bounding box center [329, 208] width 27 height 16
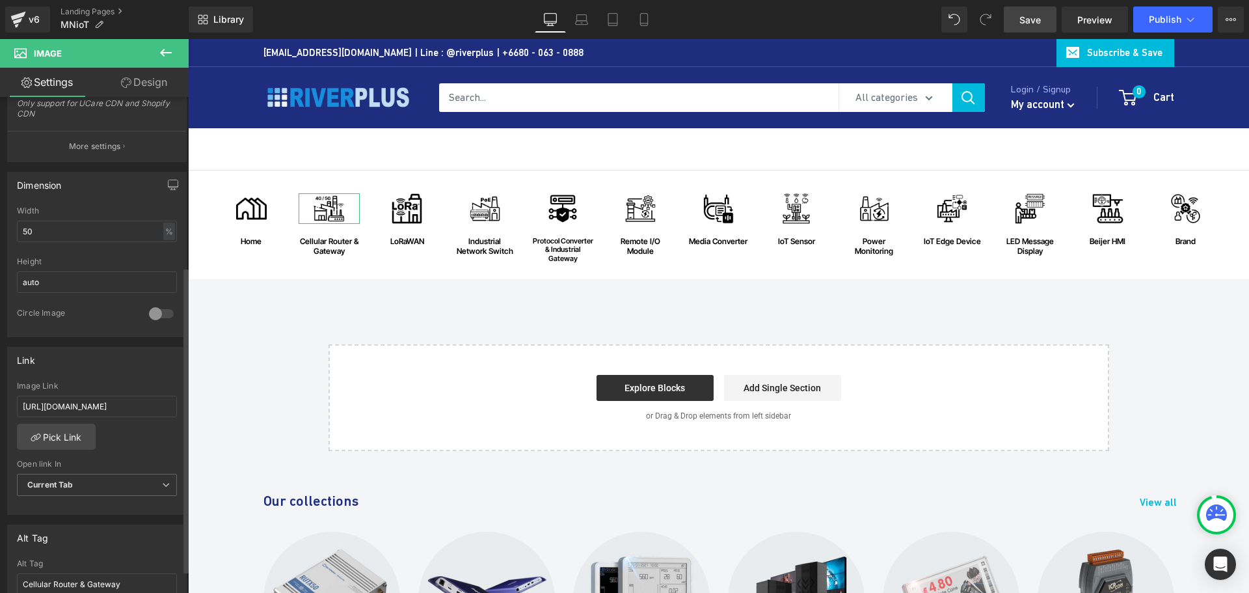
scroll to position [390, 0]
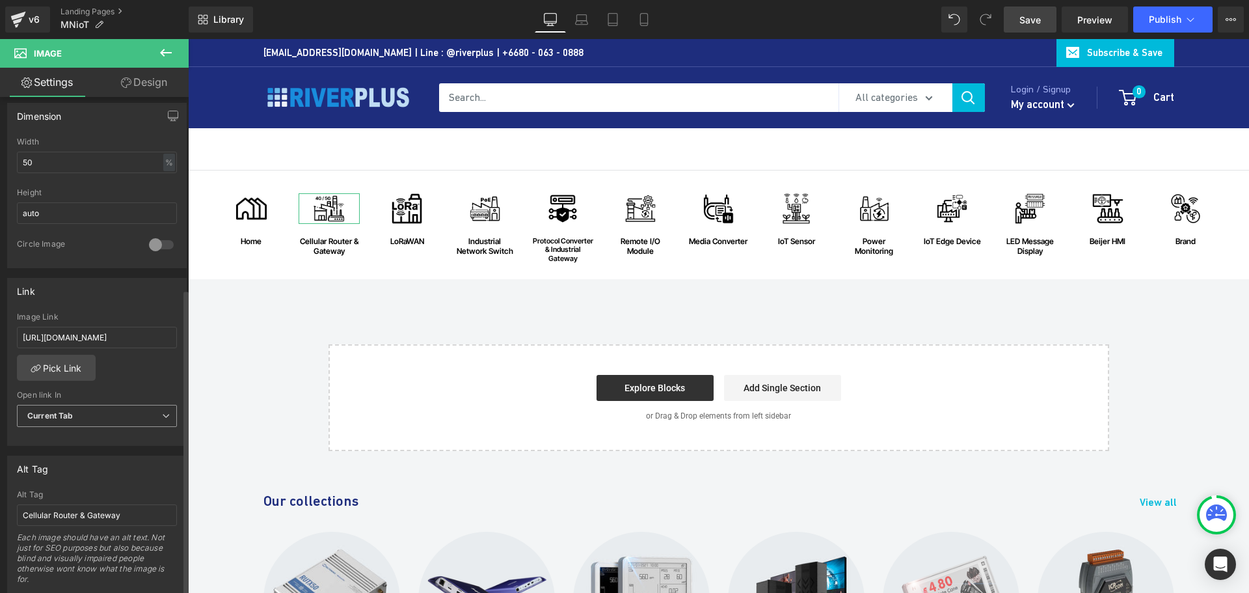
click at [98, 416] on span "Current Tab" at bounding box center [97, 416] width 160 height 23
click at [83, 457] on li "New Tab" at bounding box center [94, 458] width 155 height 20
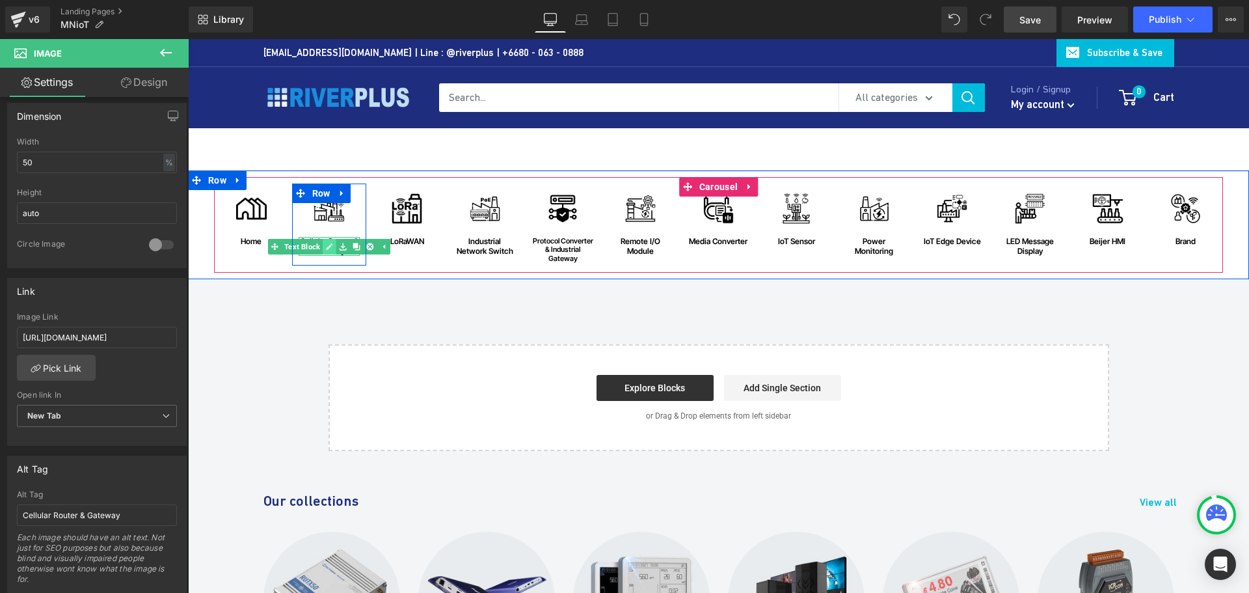
click at [327, 247] on icon at bounding box center [330, 246] width 7 height 7
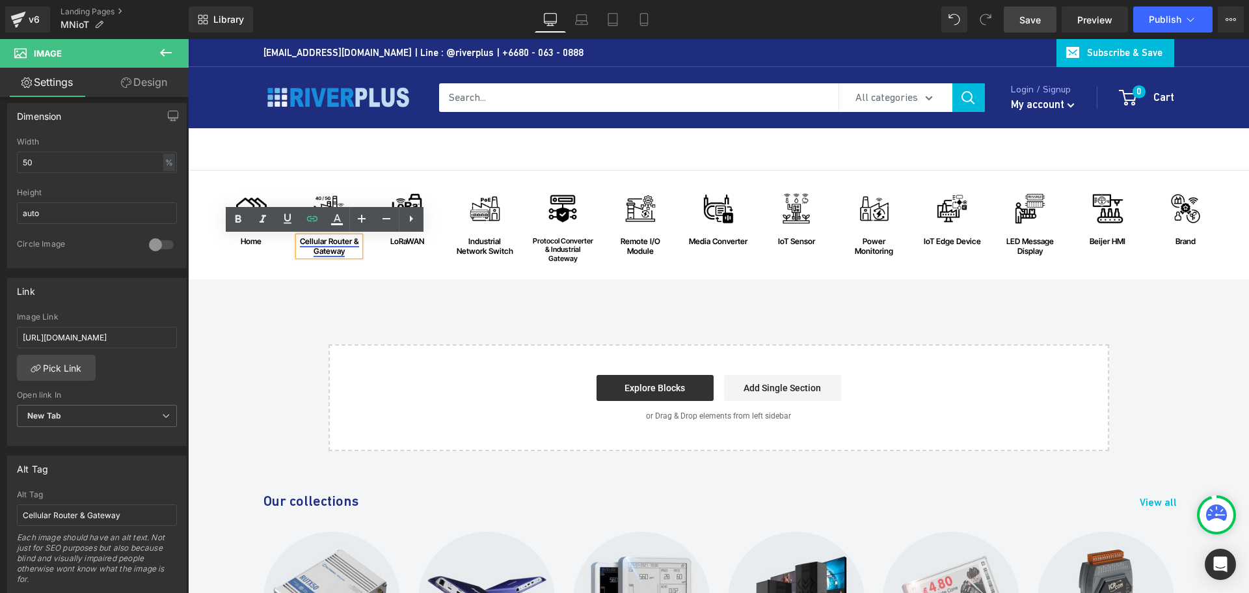
click at [310, 251] on link "Cellular Router & Gateway" at bounding box center [329, 245] width 59 height 19
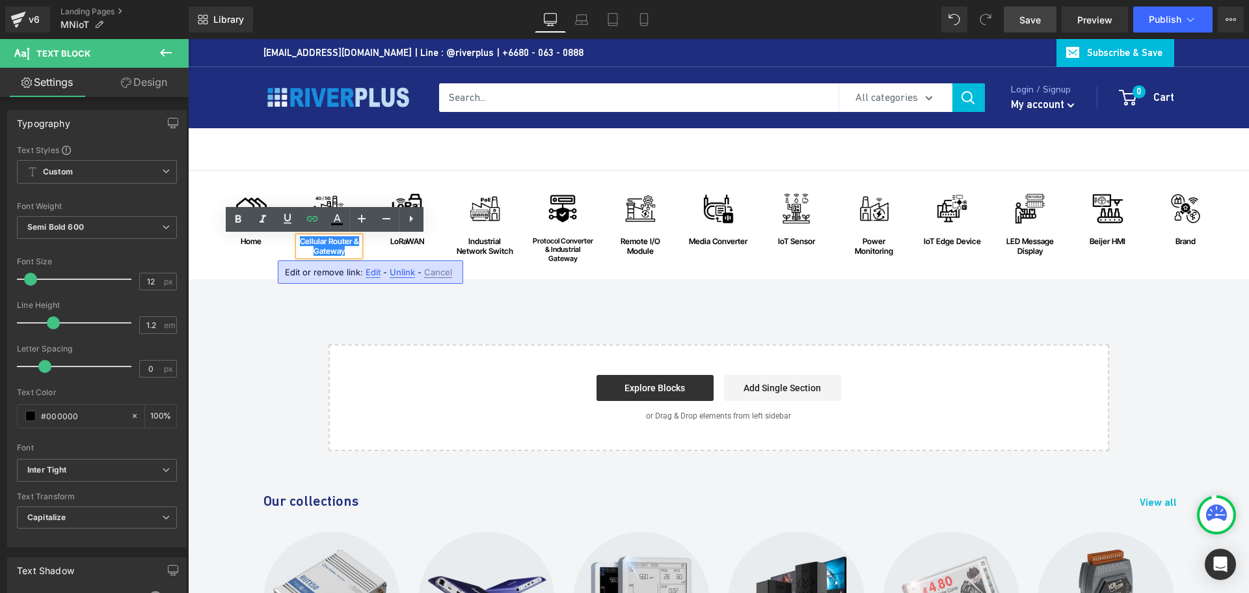
click at [369, 271] on span "Edit" at bounding box center [373, 272] width 15 height 11
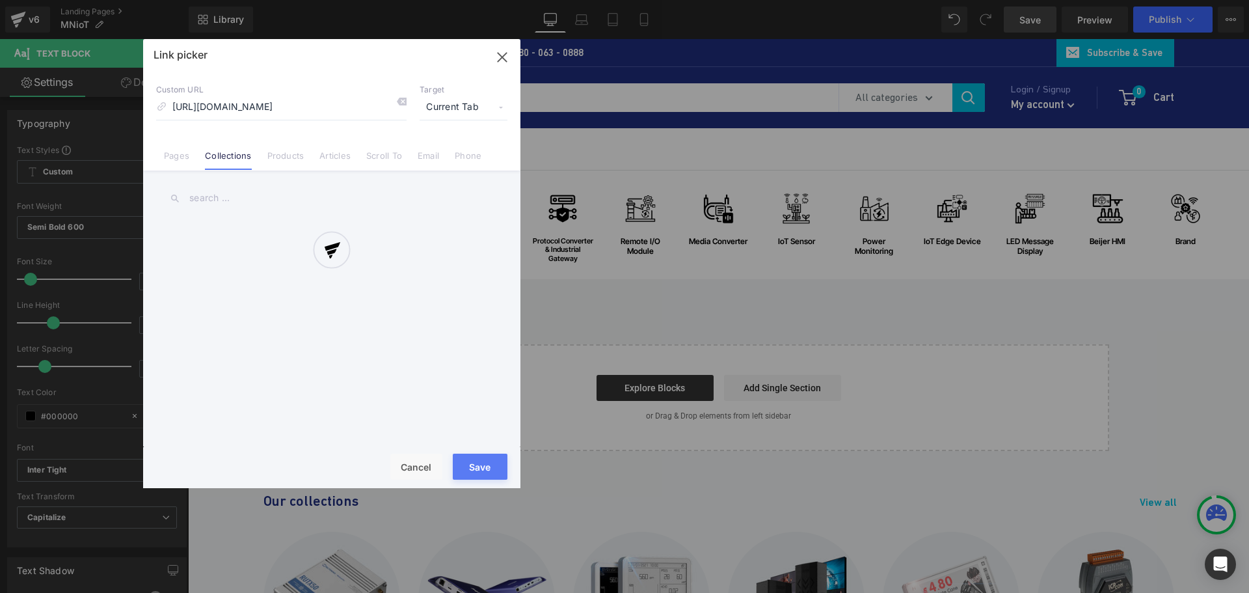
click at [525, 0] on div "Text Color Highlight Color #333333 Choose Image... Back to Library Insert Brend…" at bounding box center [624, 0] width 1249 height 0
click at [471, 111] on div at bounding box center [331, 263] width 377 height 449
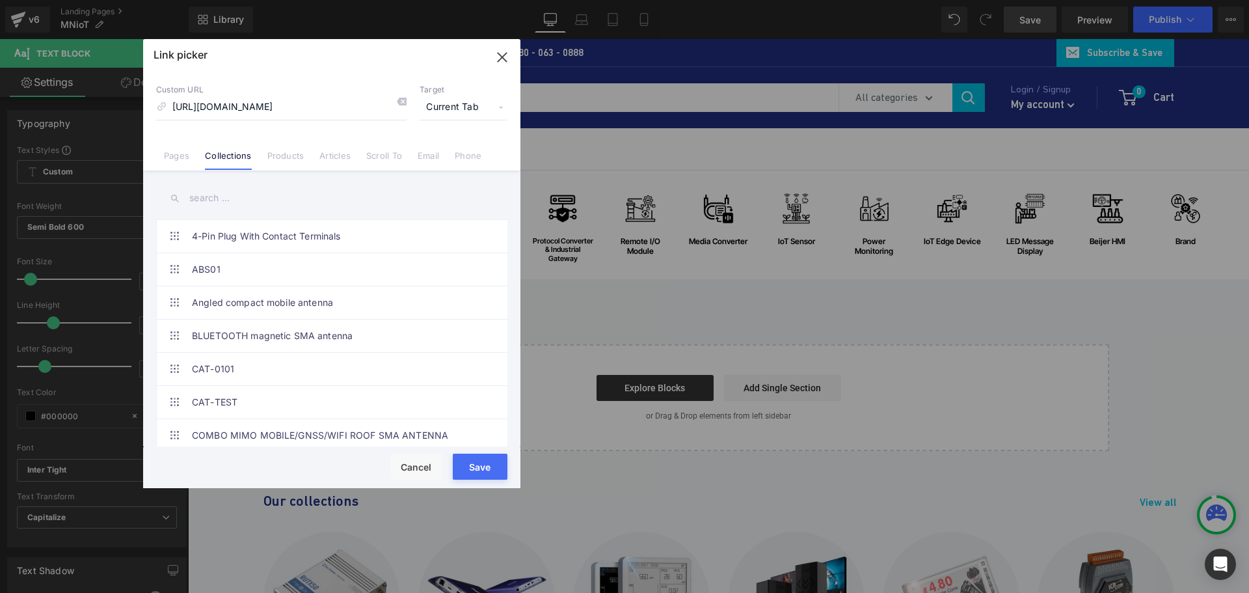
click at [452, 105] on span "Current Tab" at bounding box center [464, 107] width 88 height 25
click at [440, 155] on li "New Tab" at bounding box center [463, 153] width 101 height 23
click at [475, 468] on button "Save" at bounding box center [480, 466] width 55 height 26
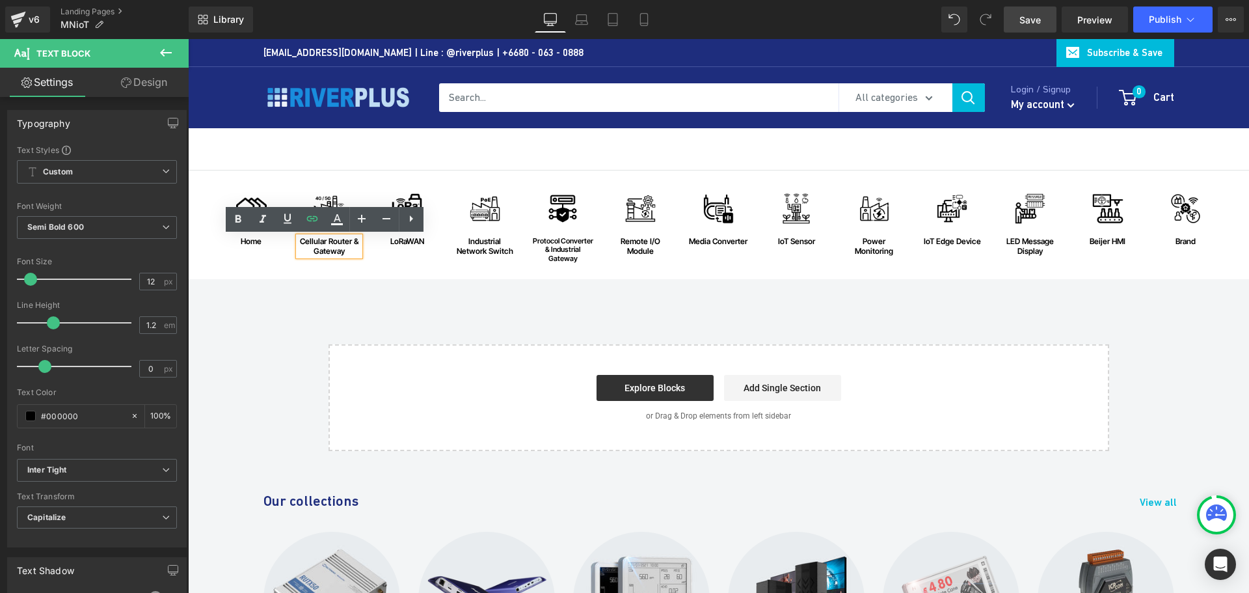
click at [412, 308] on div "Image home Text Block Row Image Cellular Router & Gateway Text Block Row Image …" at bounding box center [718, 310] width 1061 height 280
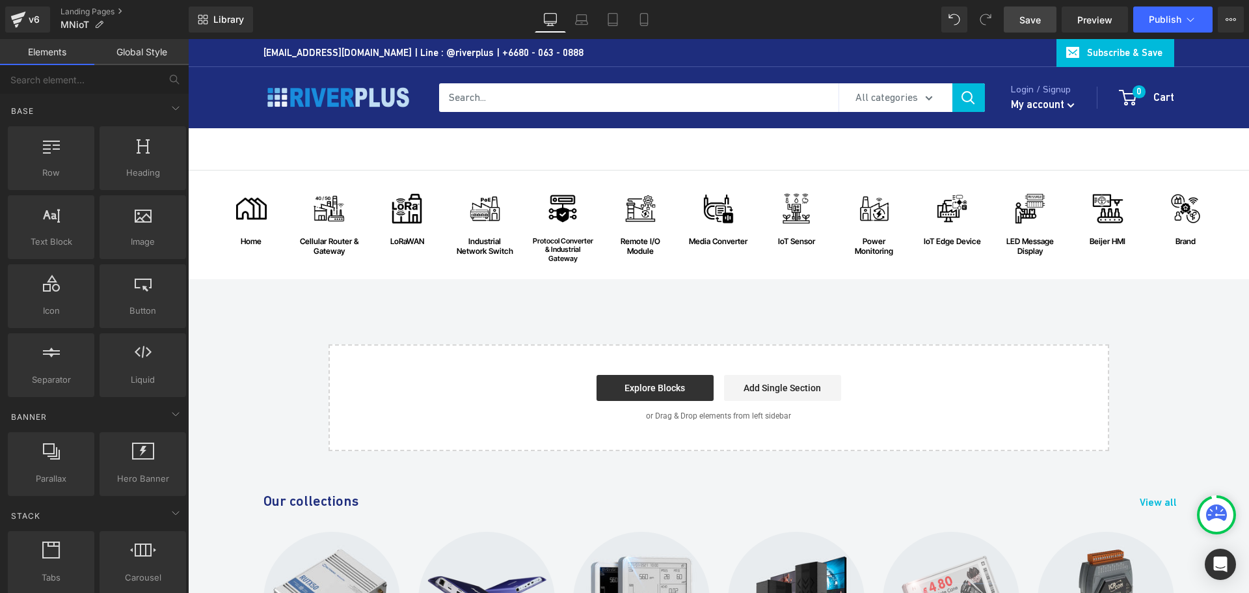
click at [1032, 24] on span "Save" at bounding box center [1029, 20] width 21 height 14
click at [985, 286] on div "Image home Text Block Row Image Cellular Router & Gateway Text Block Row Image …" at bounding box center [718, 310] width 1061 height 280
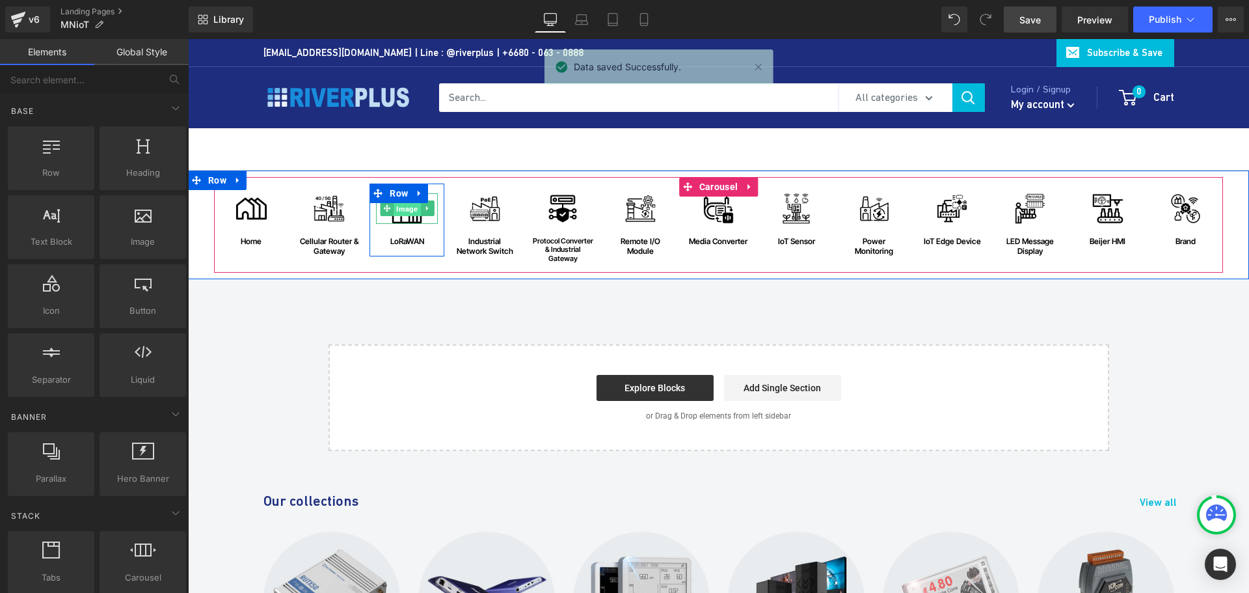
click at [403, 213] on span "Image" at bounding box center [407, 209] width 27 height 16
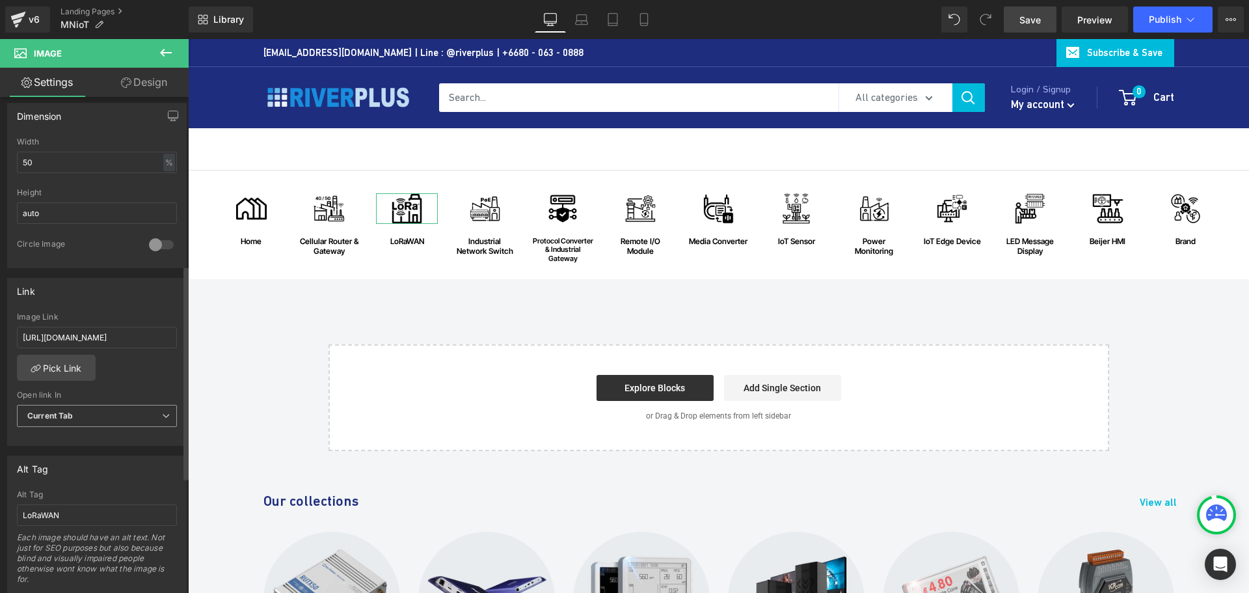
click at [68, 418] on b "Current Tab" at bounding box center [50, 415] width 46 height 10
click at [67, 454] on div "New Tab" at bounding box center [52, 457] width 33 height 9
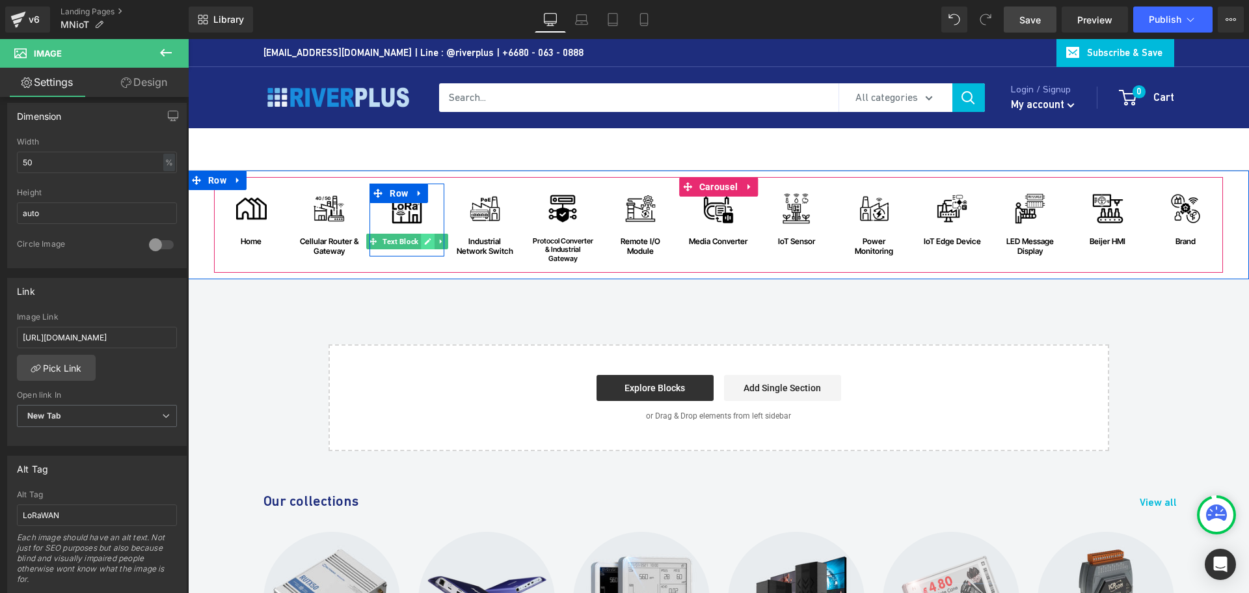
click at [424, 239] on icon at bounding box center [427, 241] width 7 height 8
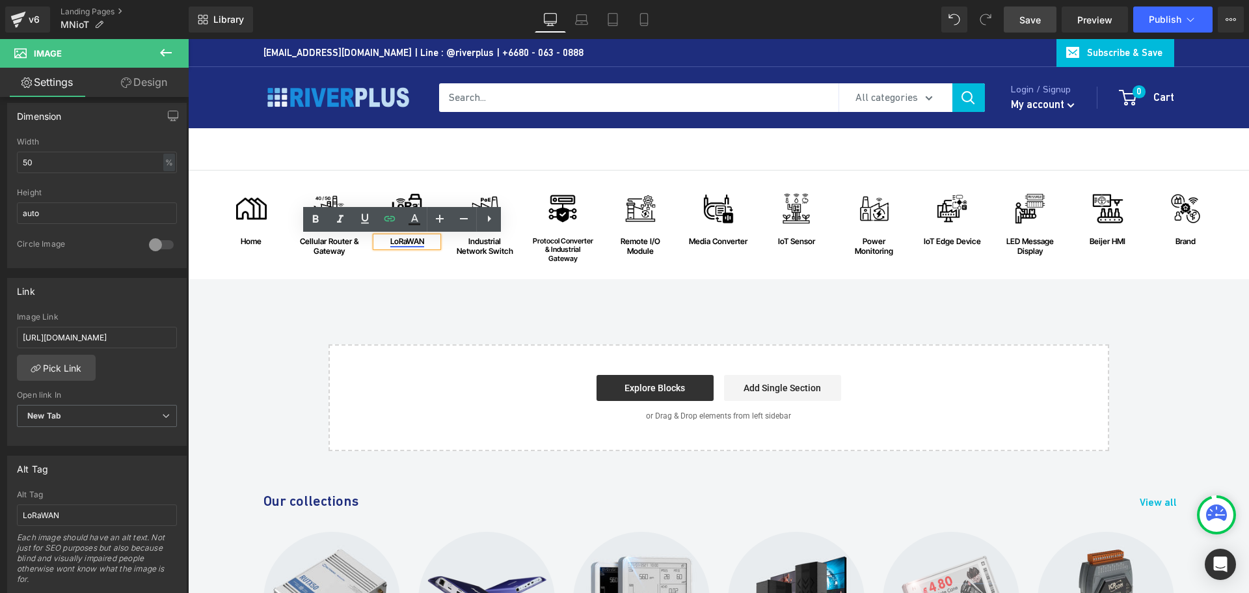
click at [404, 243] on link "LoRaWAN" at bounding box center [407, 241] width 34 height 10
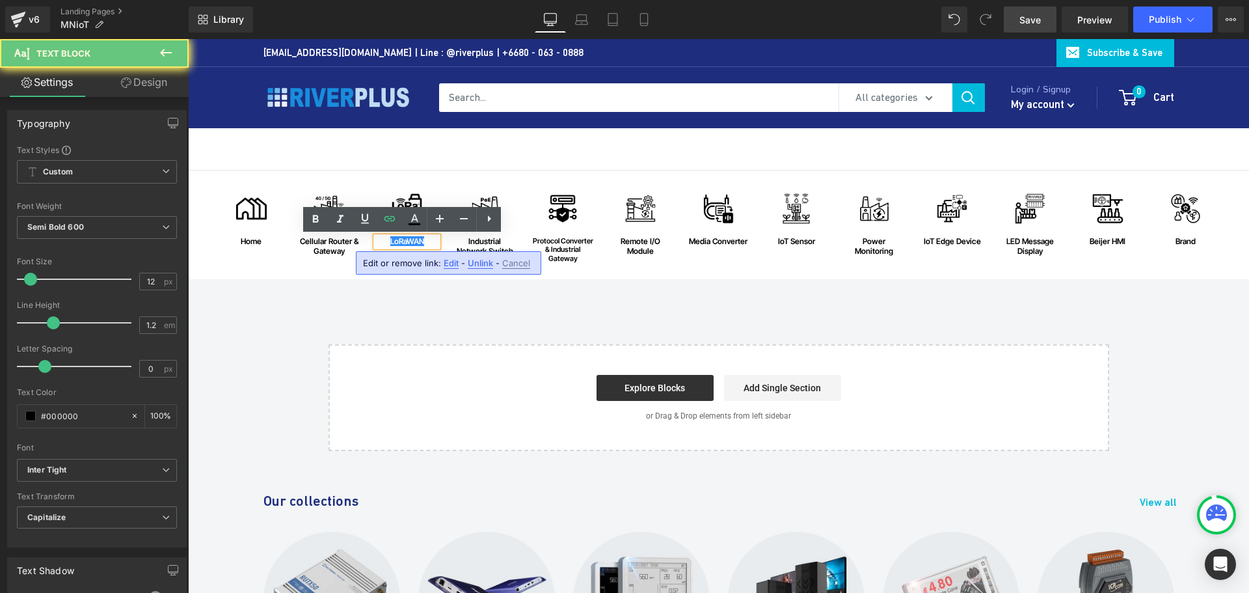
click at [425, 242] on div "LoRaWAN" at bounding box center [407, 241] width 62 height 9
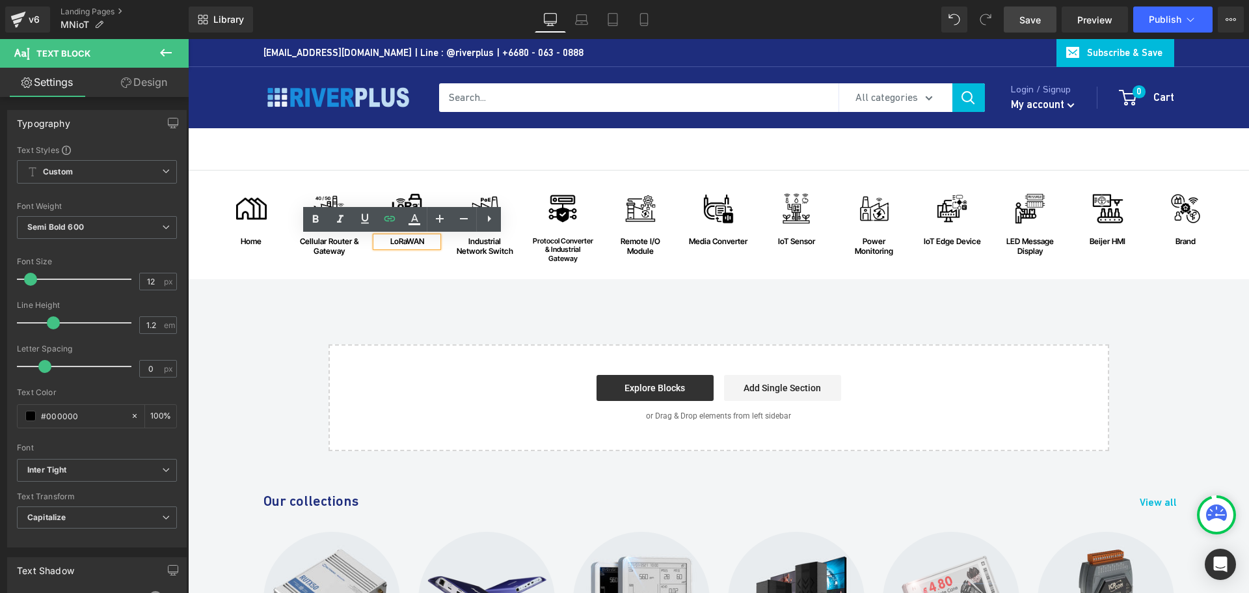
click at [422, 241] on div "LoRaWAN" at bounding box center [407, 241] width 62 height 9
drag, startPoint x: 427, startPoint y: 239, endPoint x: 371, endPoint y: 241, distance: 56.0
click at [376, 241] on div "LoRaWAN" at bounding box center [407, 241] width 62 height 9
click at [412, 237] on link "LoRaWAN" at bounding box center [407, 241] width 34 height 10
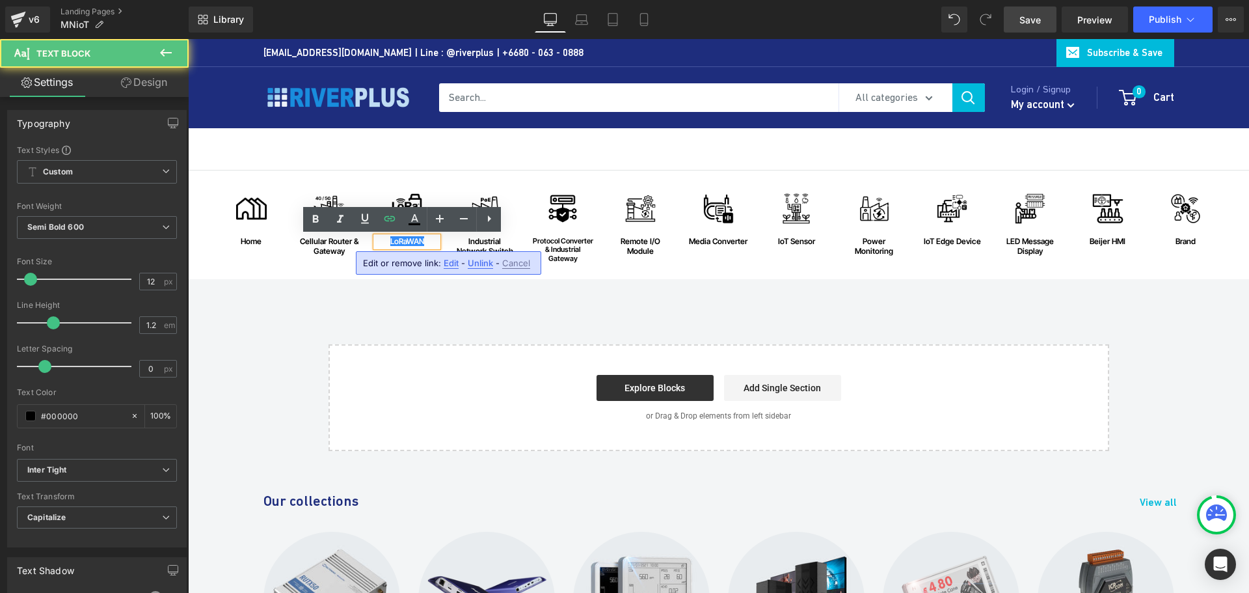
click at [451, 263] on span "Edit" at bounding box center [451, 263] width 15 height 11
type input "https://riverplus.com/search?sort_by=relevance&q=lorawan+sensor&type=product&fi…"
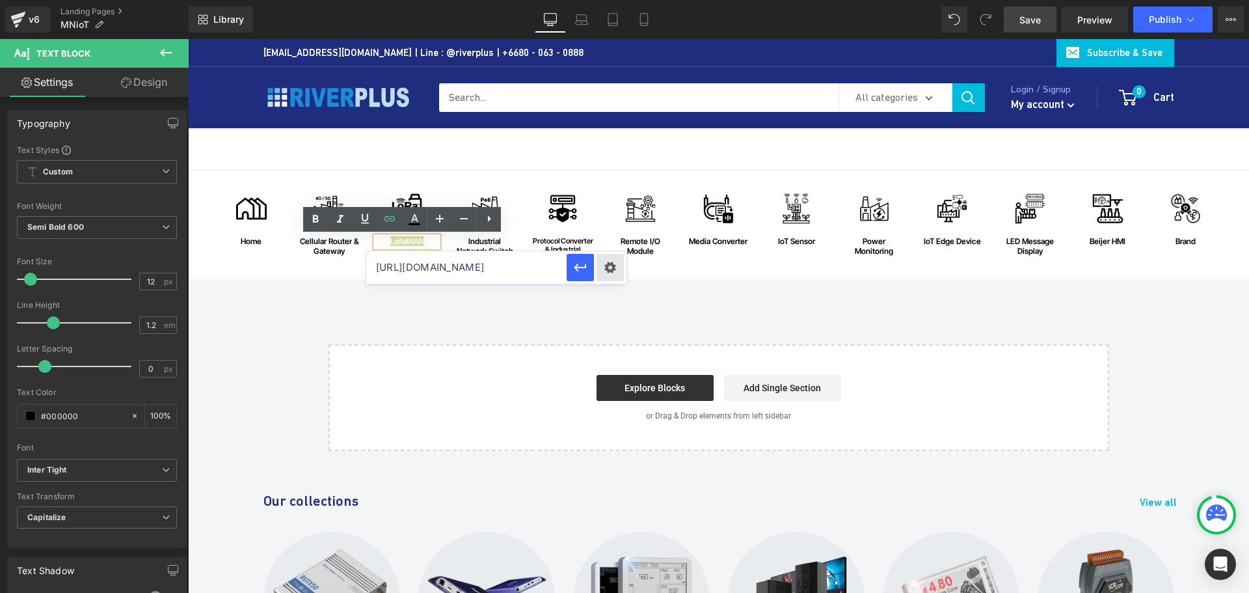
click at [615, 0] on div "Text Color Highlight Color #333333 Choose Image... Back to Library Insert Brend…" at bounding box center [624, 0] width 1249 height 0
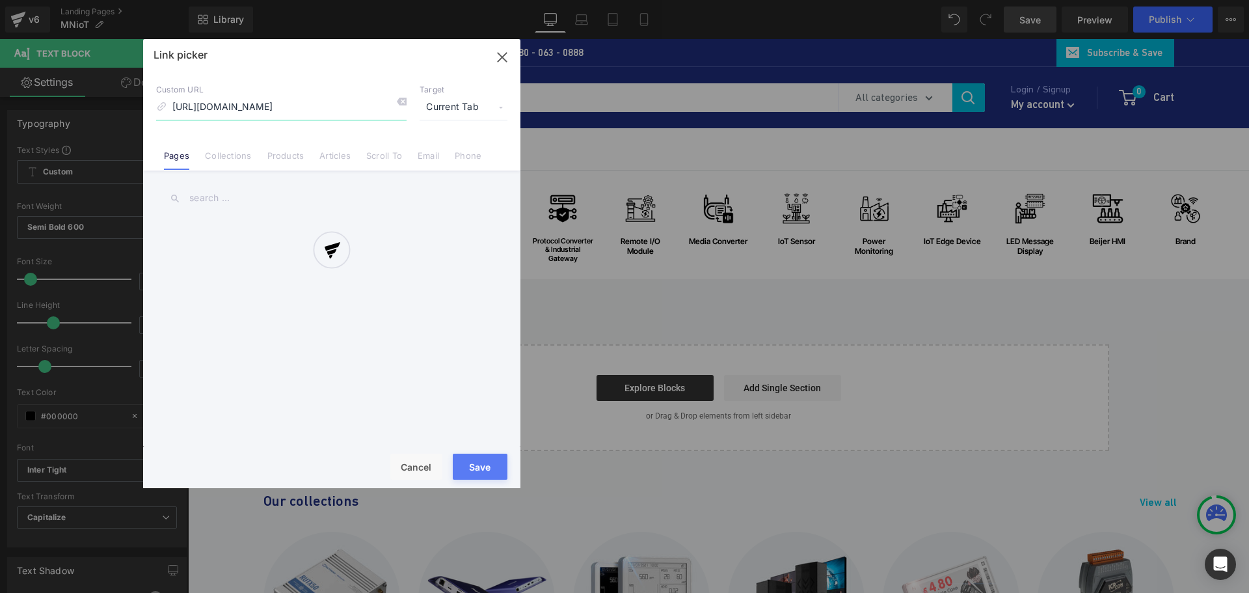
scroll to position [0, 241]
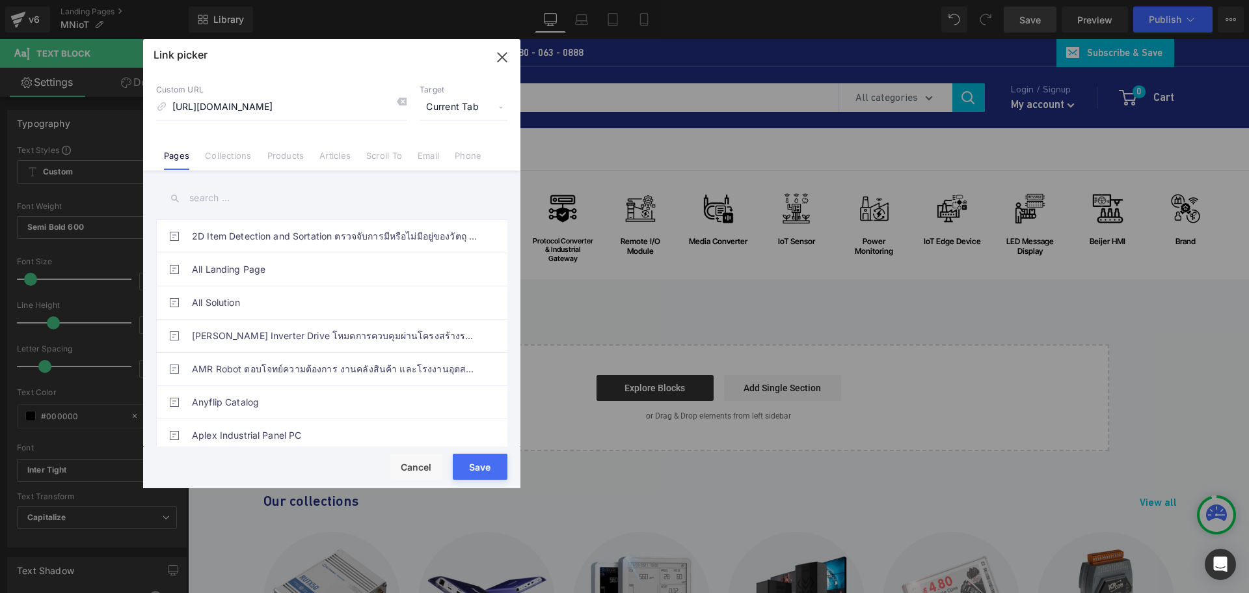
click at [461, 107] on span "Current Tab" at bounding box center [464, 107] width 88 height 25
click at [445, 152] on li "New Tab" at bounding box center [463, 153] width 101 height 23
click at [479, 468] on button "Save" at bounding box center [480, 466] width 55 height 26
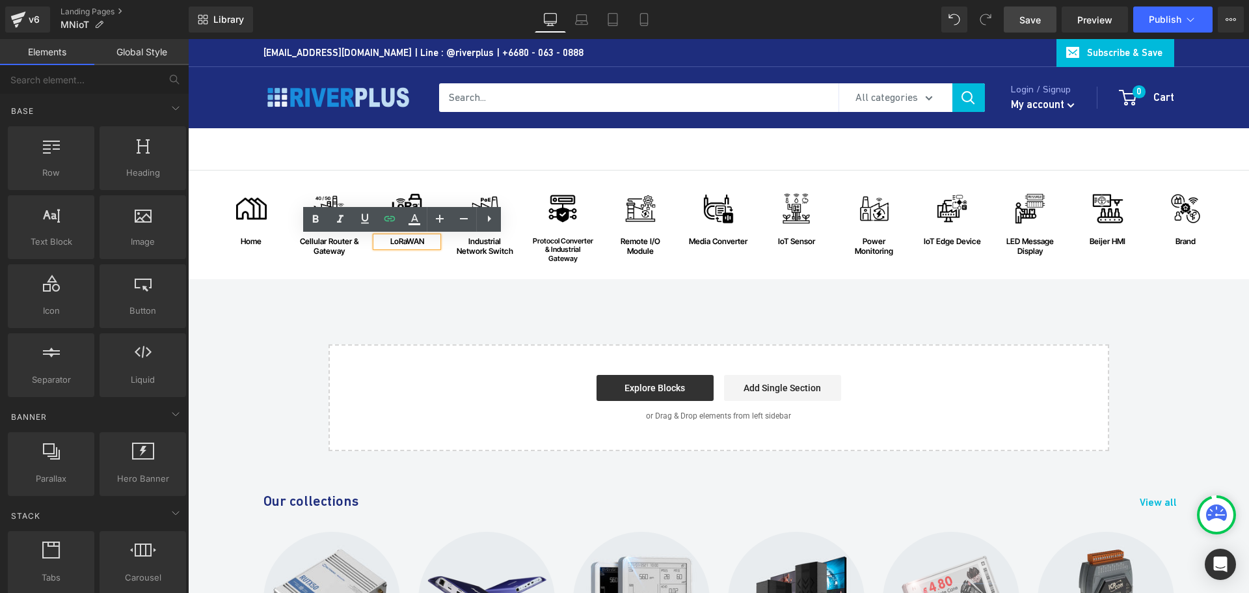
click at [805, 298] on div "Image home Text Block Row Image Cellular Router & Gateway Text Block Row Image …" at bounding box center [718, 310] width 1061 height 280
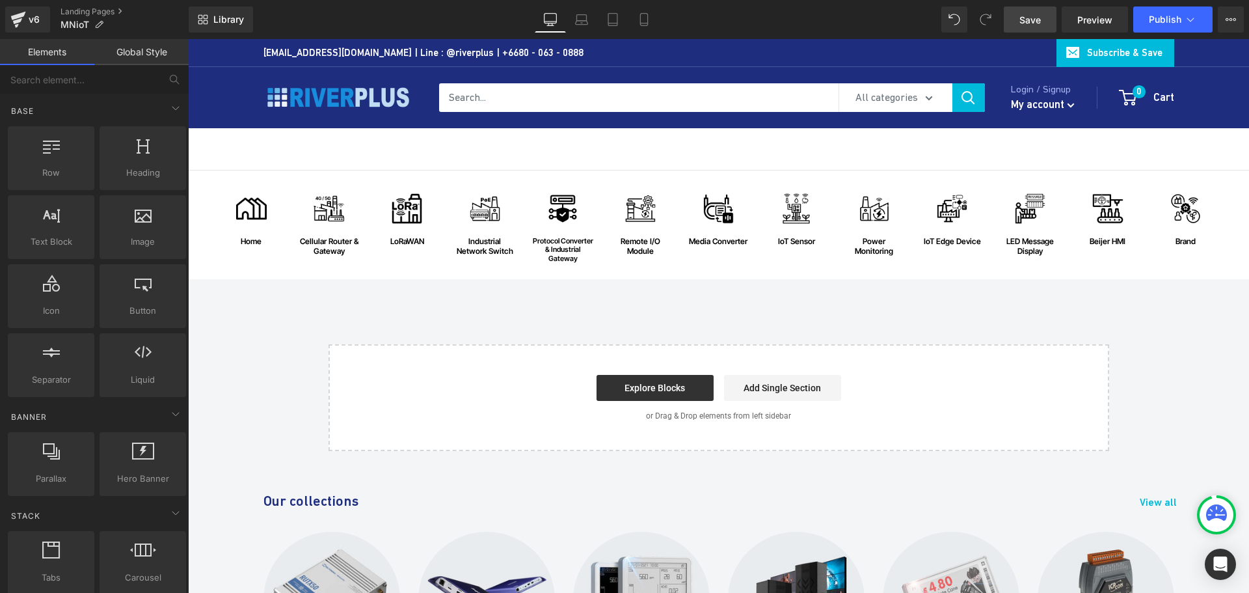
click at [567, 293] on div "Image home Text Block Row Image Cellular Router & Gateway Text Block Row Image …" at bounding box center [718, 310] width 1061 height 280
drag, startPoint x: 1027, startPoint y: 21, endPoint x: 806, endPoint y: 237, distance: 308.7
click at [1027, 21] on span "Save" at bounding box center [1029, 20] width 21 height 14
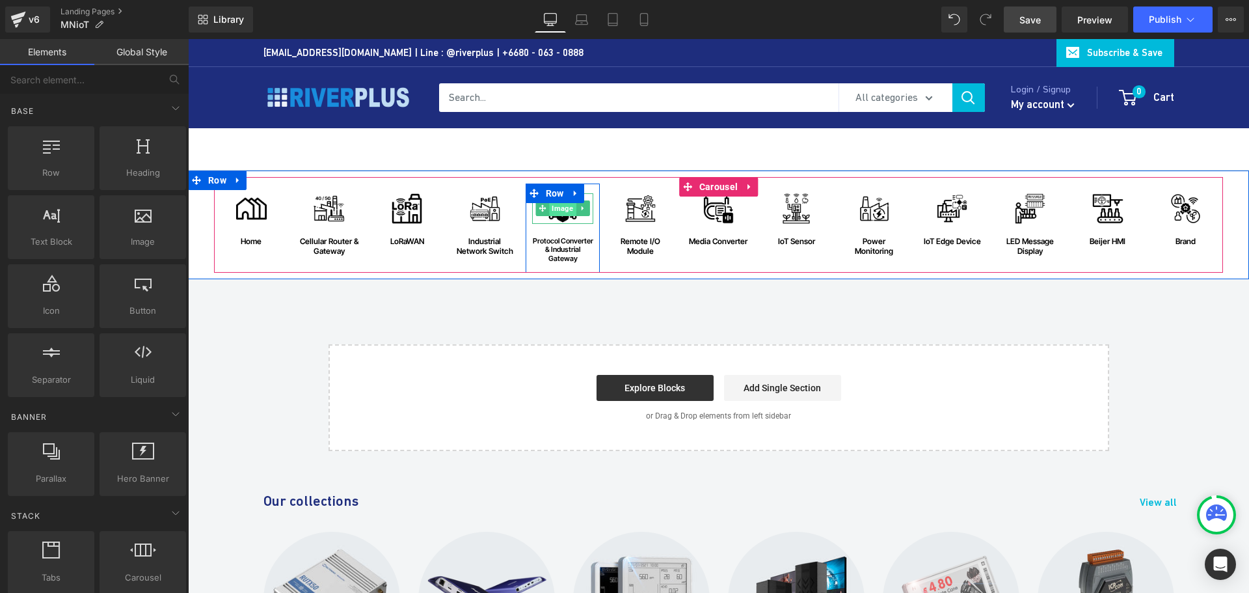
click at [557, 211] on span "Image" at bounding box center [562, 208] width 27 height 16
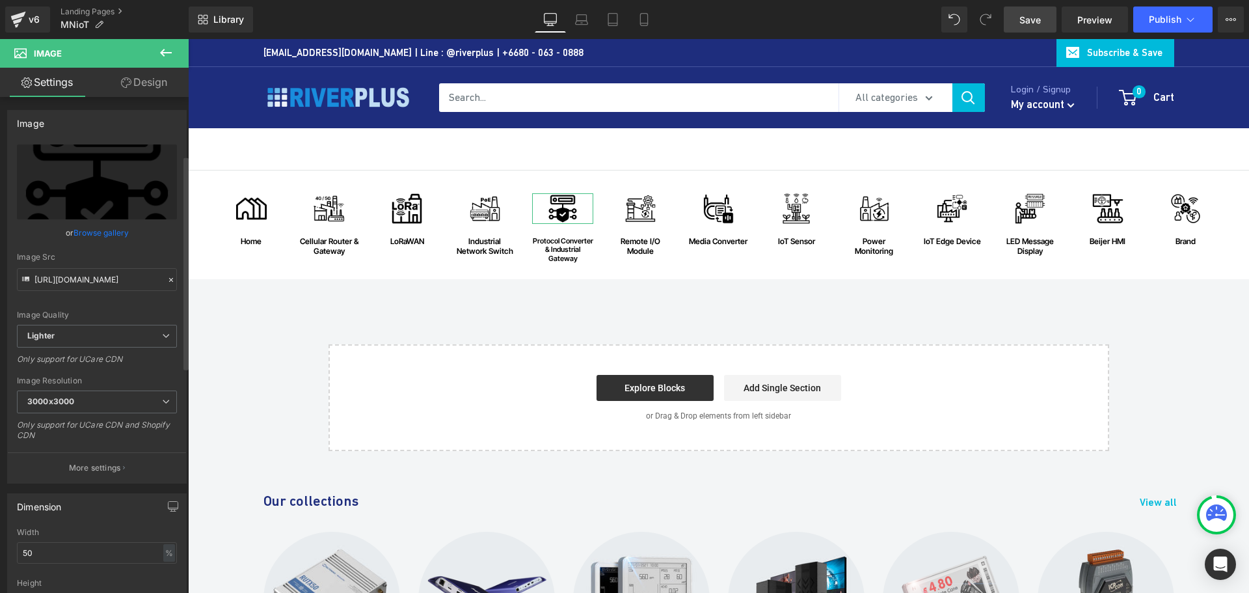
scroll to position [325, 0]
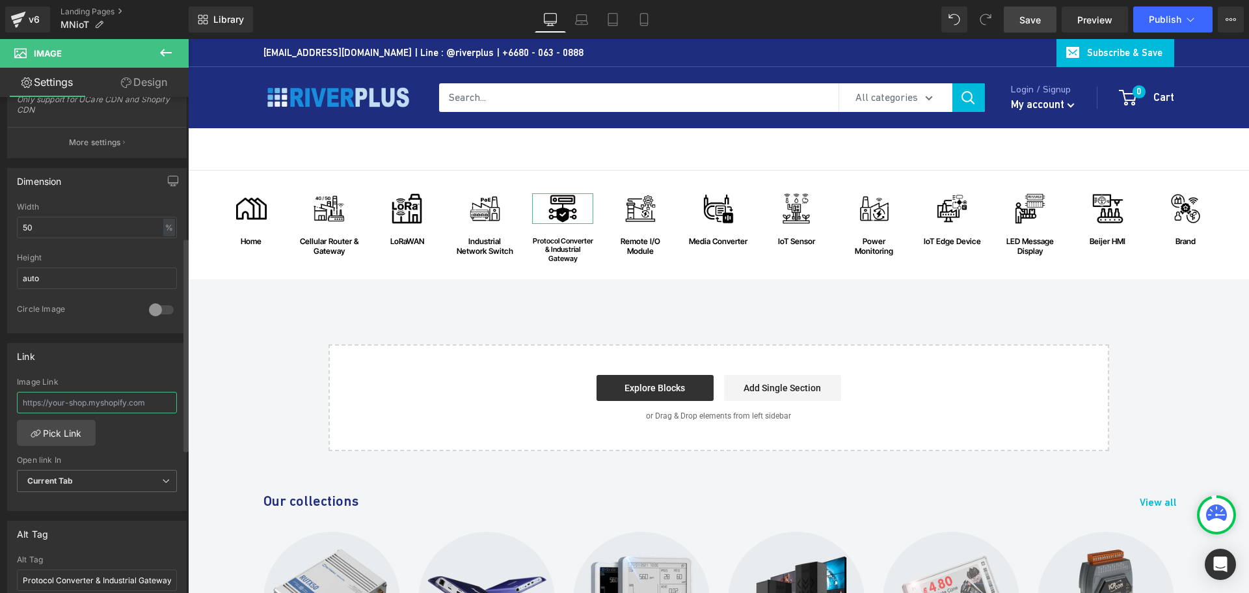
click at [94, 407] on input "text" at bounding box center [97, 402] width 160 height 21
paste input "https://riverplus.com/collections/protocol-converter?sort_by=best-selling&filte…"
type input "https://riverplus.com/collections/protocol-converter?sort_by=best-selling&filte…"
click at [118, 481] on span "Current Tab" at bounding box center [97, 481] width 160 height 23
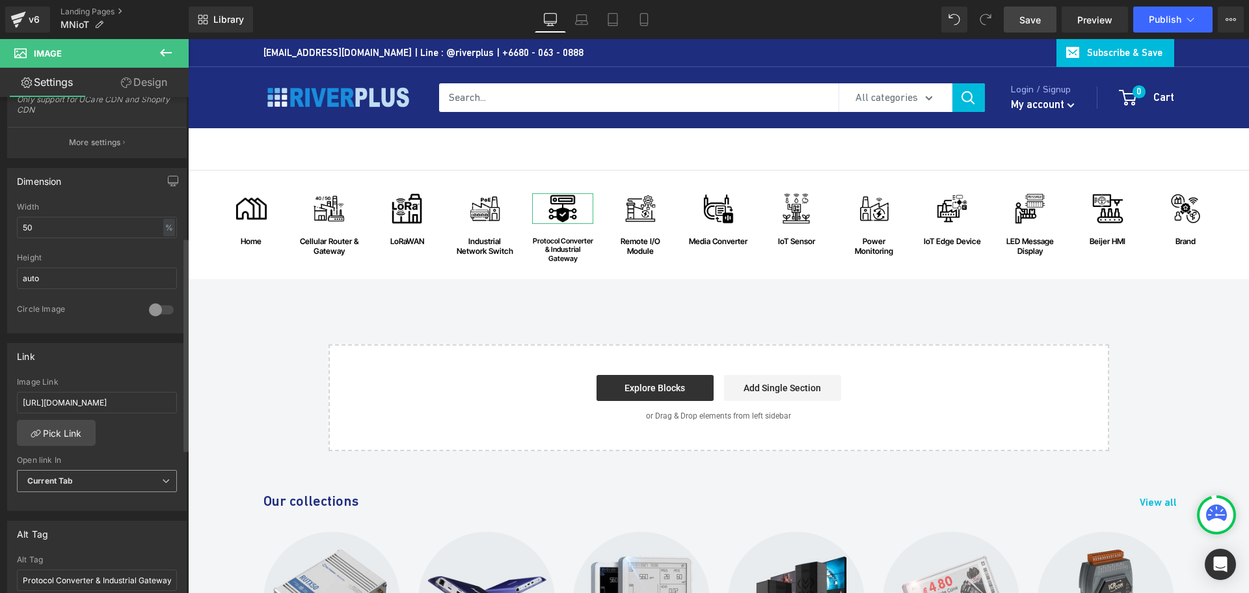
scroll to position [0, 0]
click at [88, 518] on li "New Tab" at bounding box center [94, 523] width 155 height 20
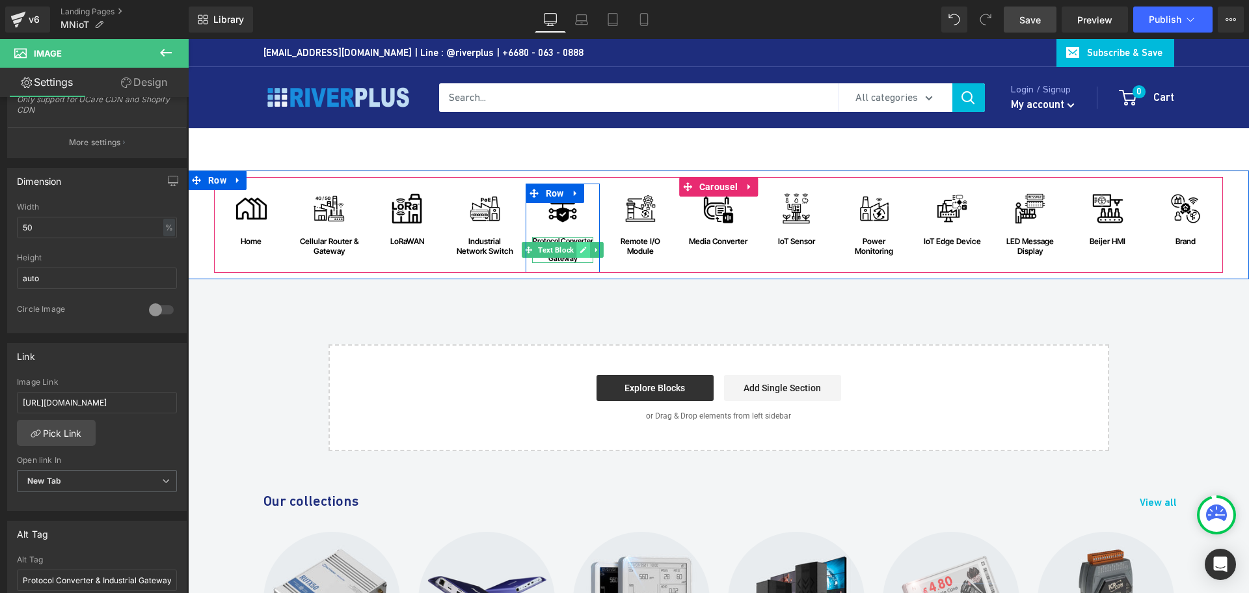
click at [580, 248] on icon at bounding box center [583, 250] width 7 height 7
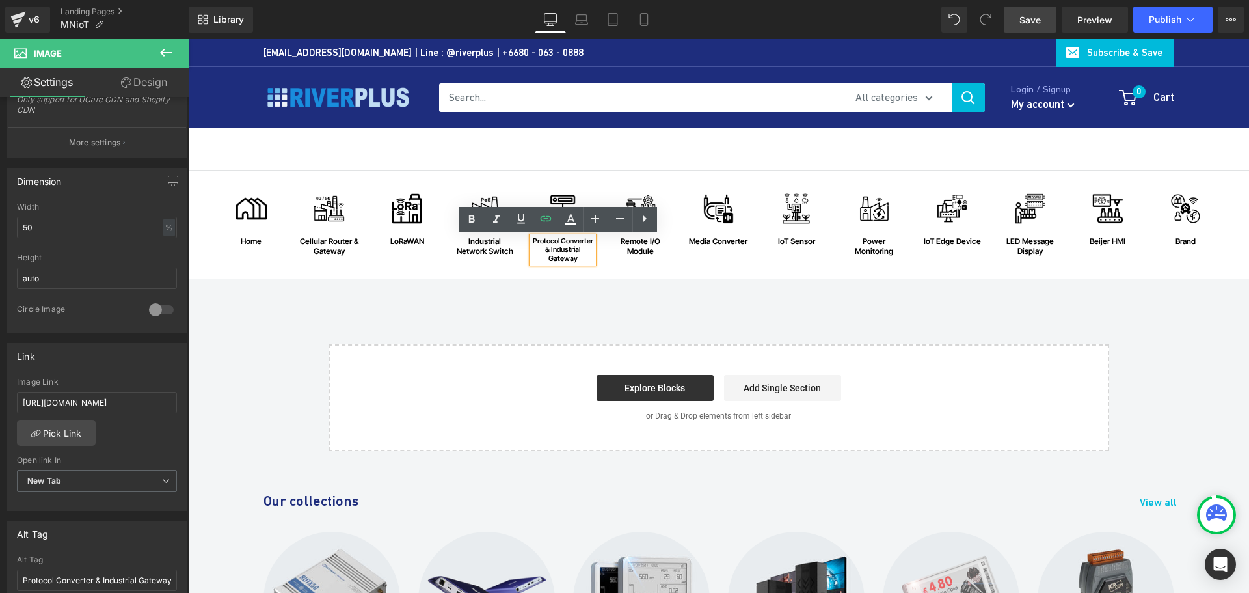
click at [572, 252] on div "Protocol Converter & Industrial Gateway" at bounding box center [563, 250] width 62 height 26
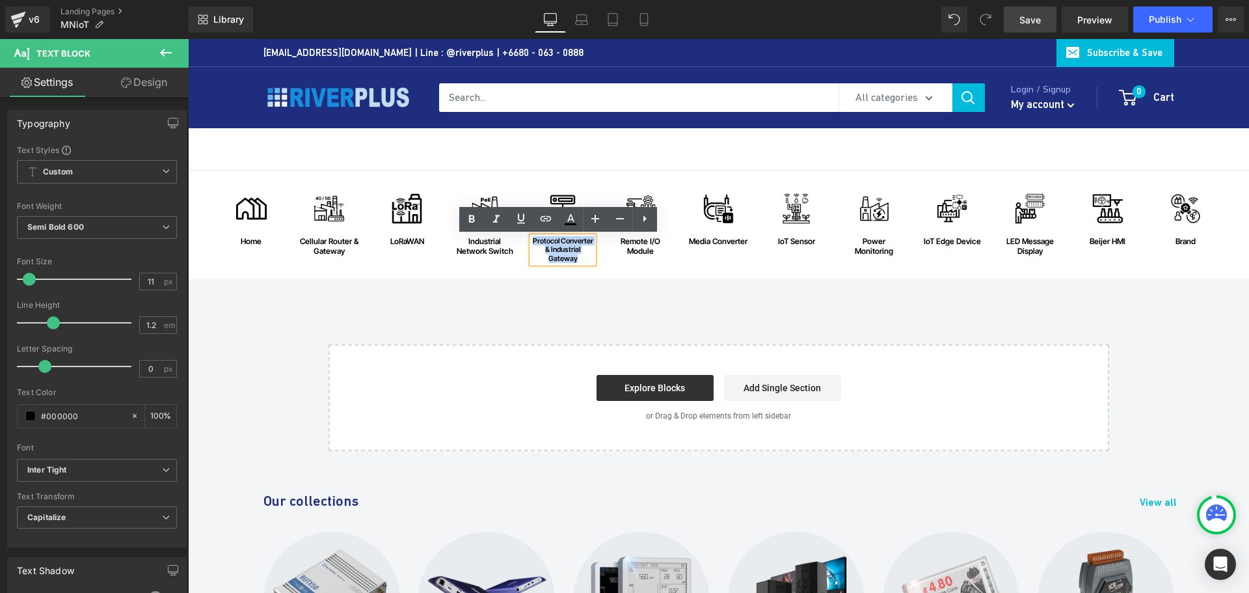
drag, startPoint x: 577, startPoint y: 259, endPoint x: 520, endPoint y: 245, distance: 58.2
click at [526, 245] on div "Image Protocol Converter & Industrial Gateway Text Block" at bounding box center [563, 228] width 75 height 70
click at [546, 223] on icon at bounding box center [546, 219] width 16 height 16
click at [766, 0] on div "Text Color Highlight Color #333333 Choose Image... Back to Library Insert Brend…" at bounding box center [624, 0] width 1249 height 0
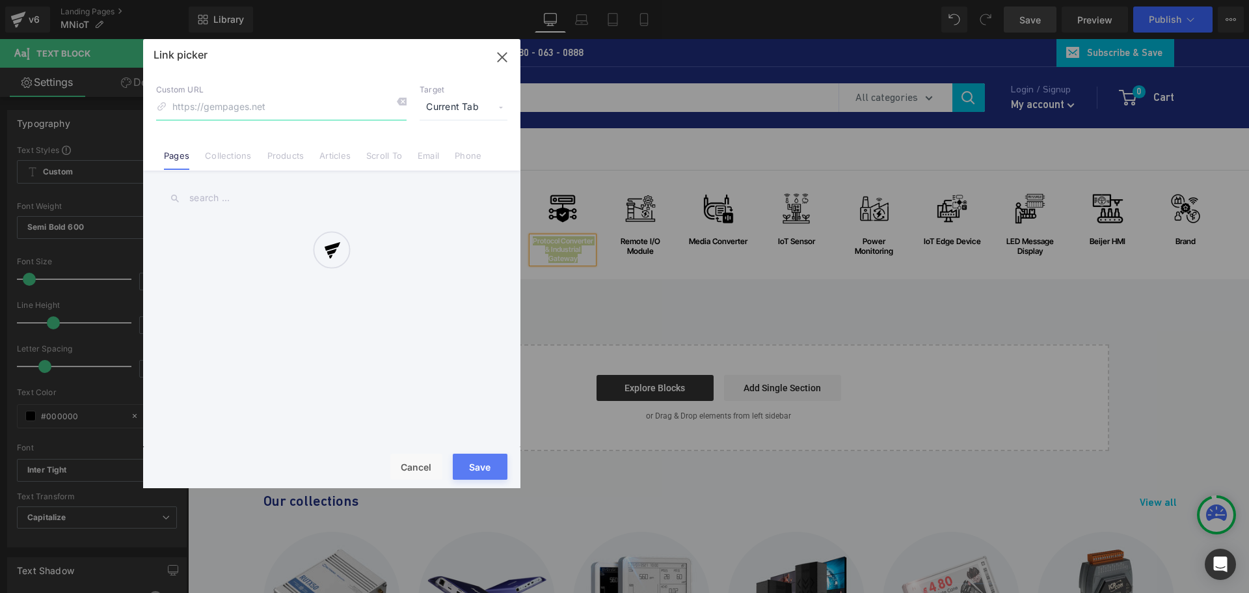
paste input "https://riverplus.com/collections/protocol-converter?sort_by=best-selling&filte…"
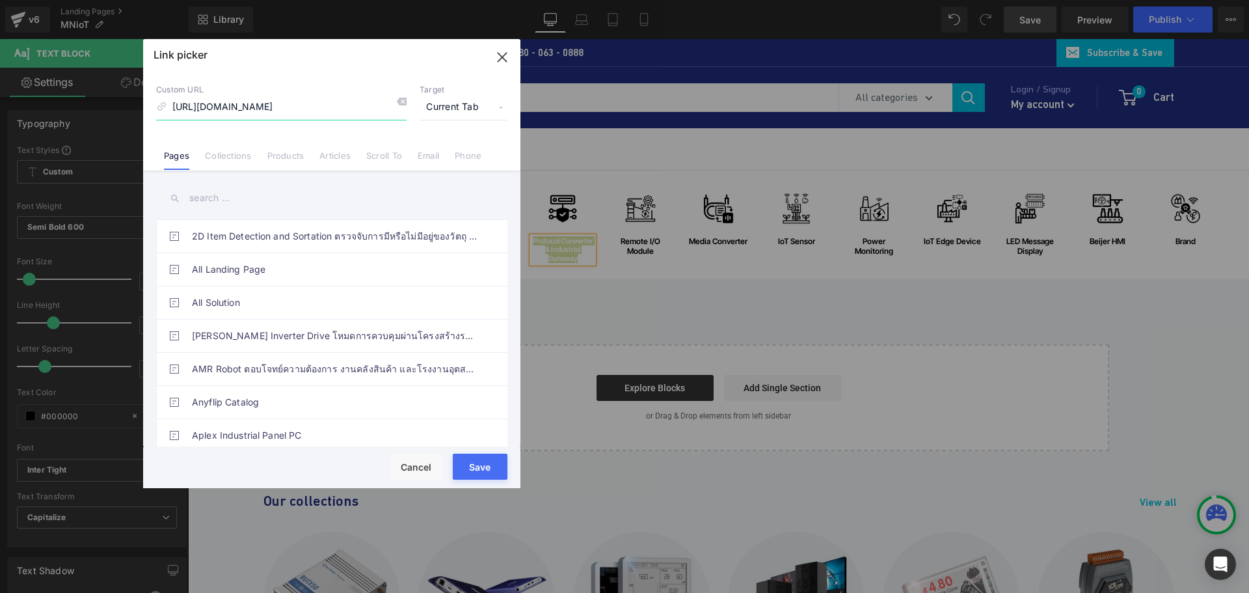
type input "https://riverplus.com/collections/protocol-converter?sort_by=best-selling&filte…"
click at [466, 109] on span "Current Tab" at bounding box center [464, 107] width 88 height 25
click at [446, 152] on li "New Tab" at bounding box center [463, 153] width 101 height 23
click at [481, 466] on button "Save" at bounding box center [480, 466] width 55 height 26
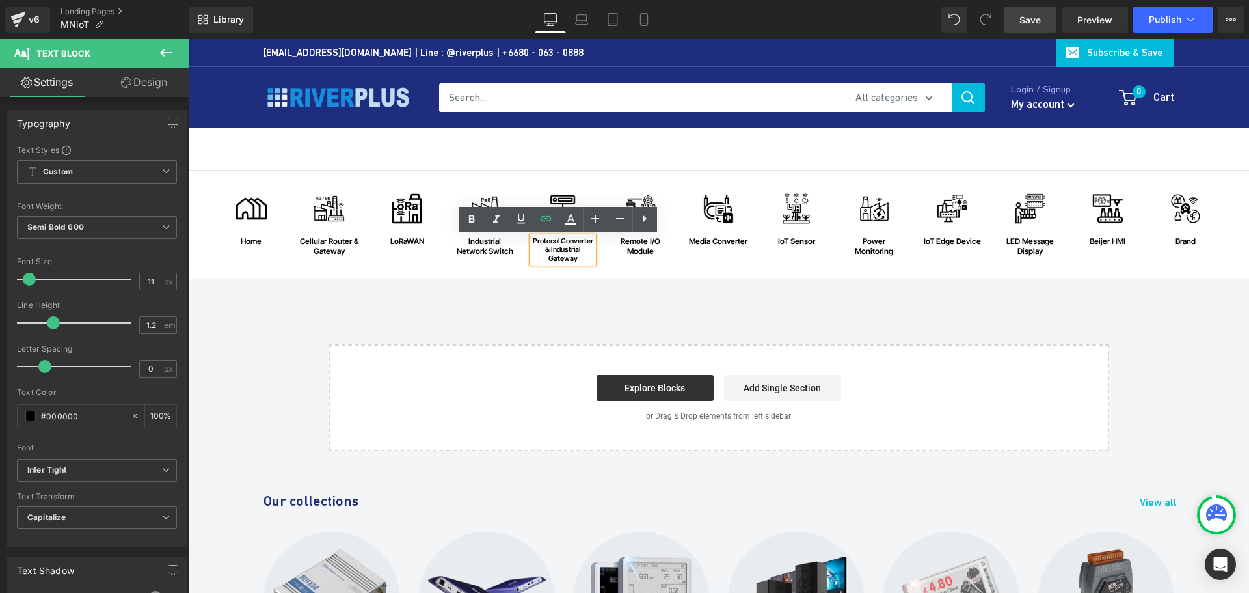
click at [610, 313] on div "Image home Text Block Row Image Cellular Router & Gateway Text Block Row Image …" at bounding box center [718, 310] width 1061 height 280
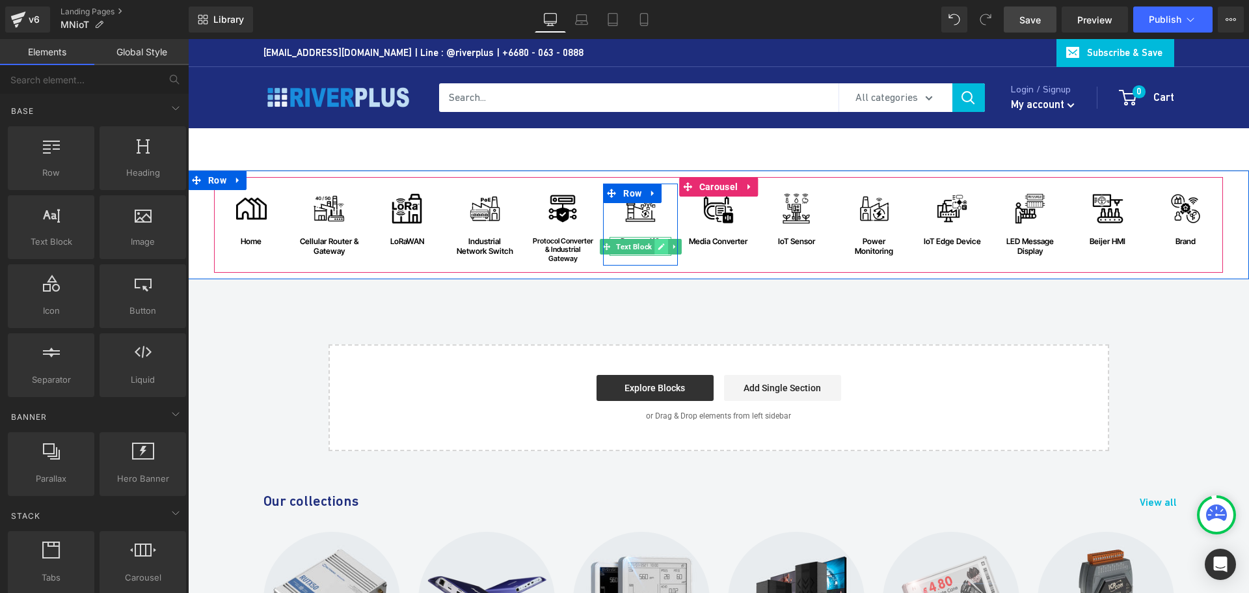
click at [658, 249] on icon at bounding box center [661, 246] width 7 height 7
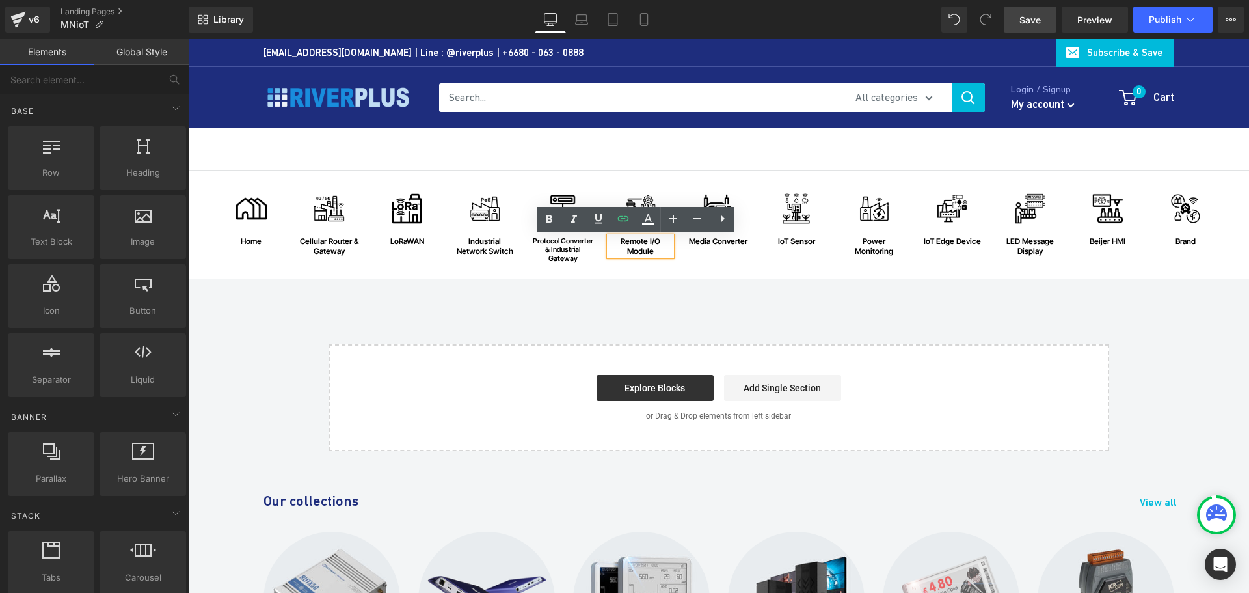
click at [647, 249] on div "Remote I/O Module" at bounding box center [641, 246] width 62 height 19
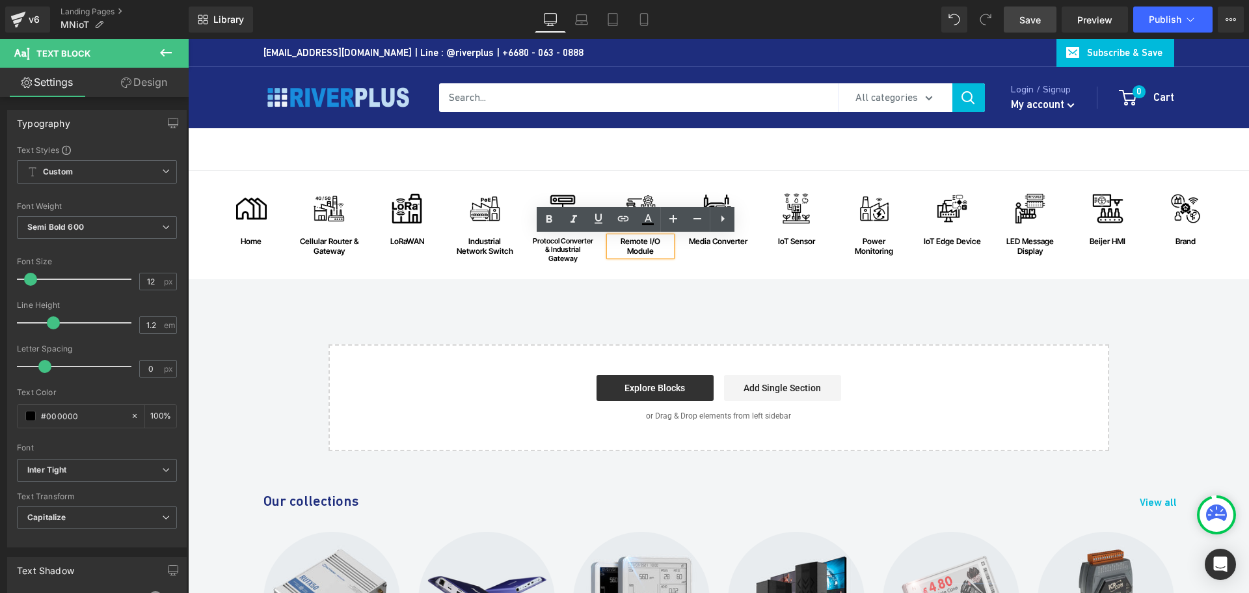
drag, startPoint x: 654, startPoint y: 250, endPoint x: 611, endPoint y: 237, distance: 45.1
click at [610, 239] on div "Remote I/O Module" at bounding box center [641, 246] width 62 height 19
click at [625, 224] on icon at bounding box center [623, 219] width 16 height 16
click at [846, 0] on div "Text Color Highlight Color #333333 Choose Image... Back to Library Insert Brend…" at bounding box center [624, 0] width 1249 height 0
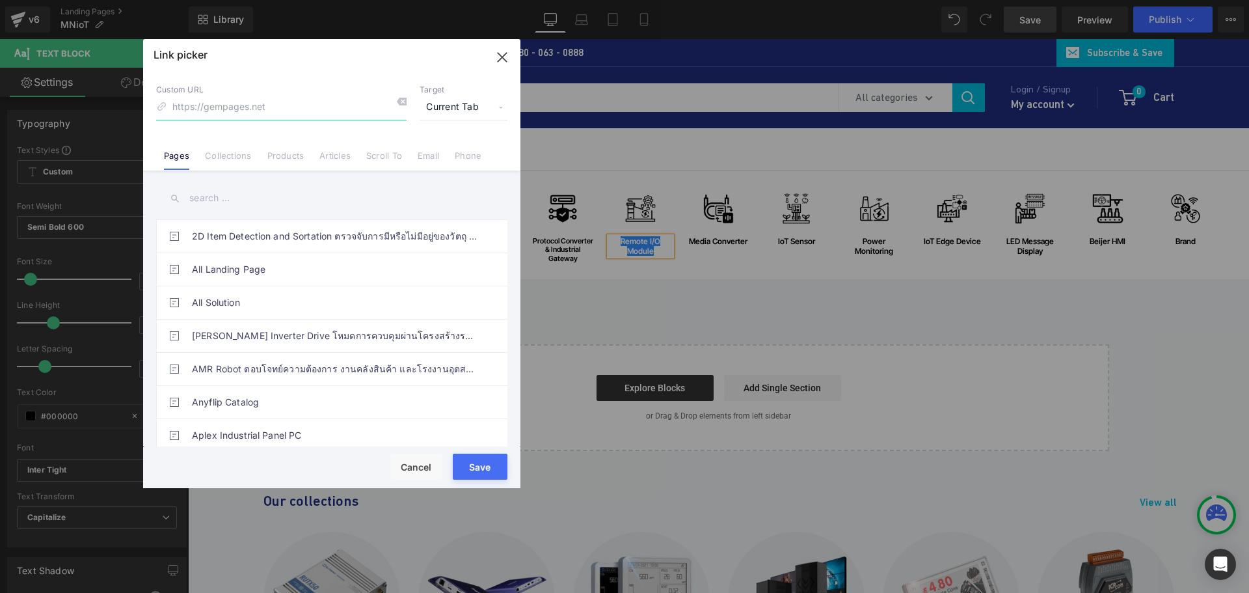
paste input "https://riverplus.com/collections/remote-i-o?sort_by=best-selling&filter.p.vend…"
type input "https://riverplus.com/collections/remote-i-o?sort_by=best-selling&filter.p.vend…"
click at [455, 116] on span "Current Tab" at bounding box center [464, 107] width 88 height 25
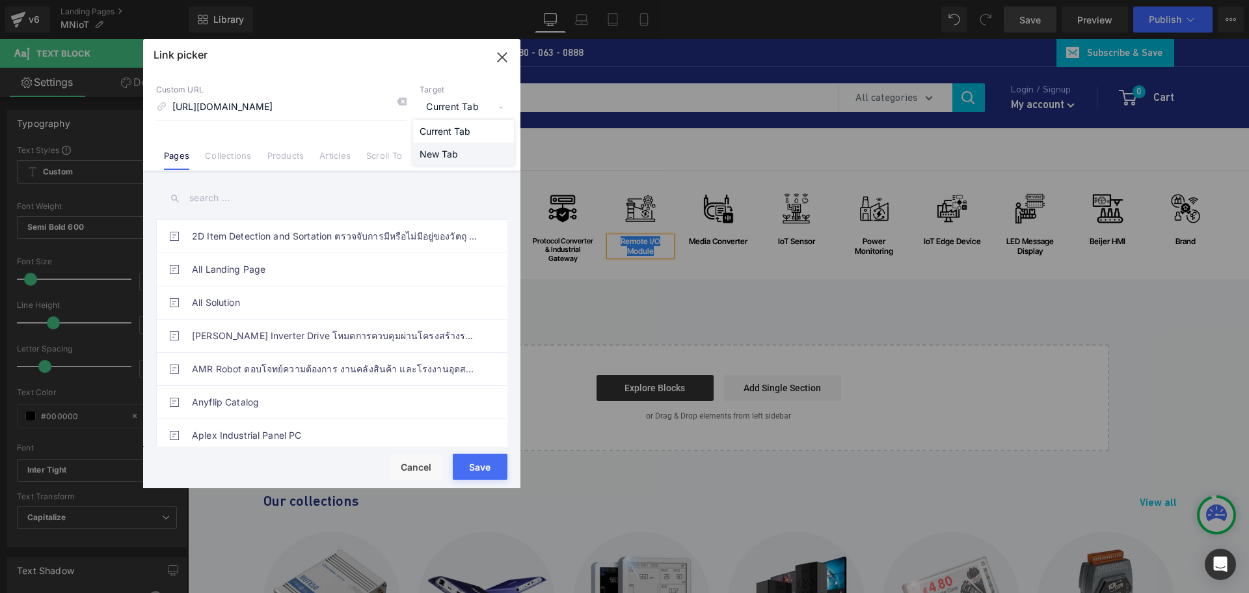
click at [448, 153] on li "New Tab" at bounding box center [463, 153] width 101 height 23
click at [487, 471] on button "Save" at bounding box center [480, 466] width 55 height 26
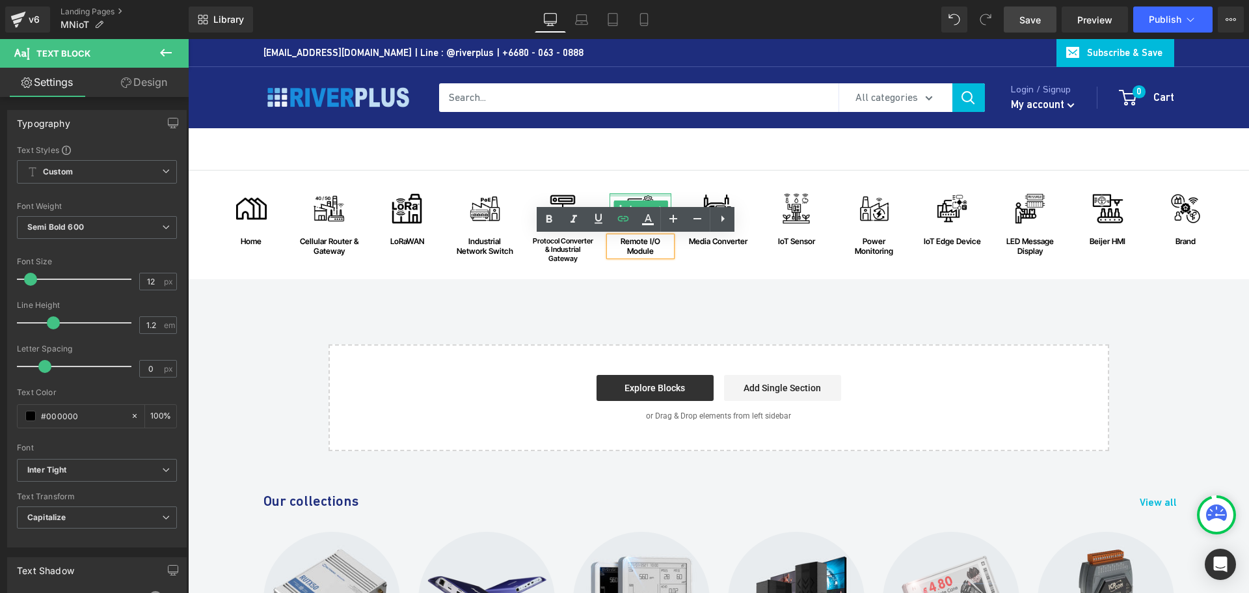
click at [634, 193] on div at bounding box center [641, 194] width 62 height 3
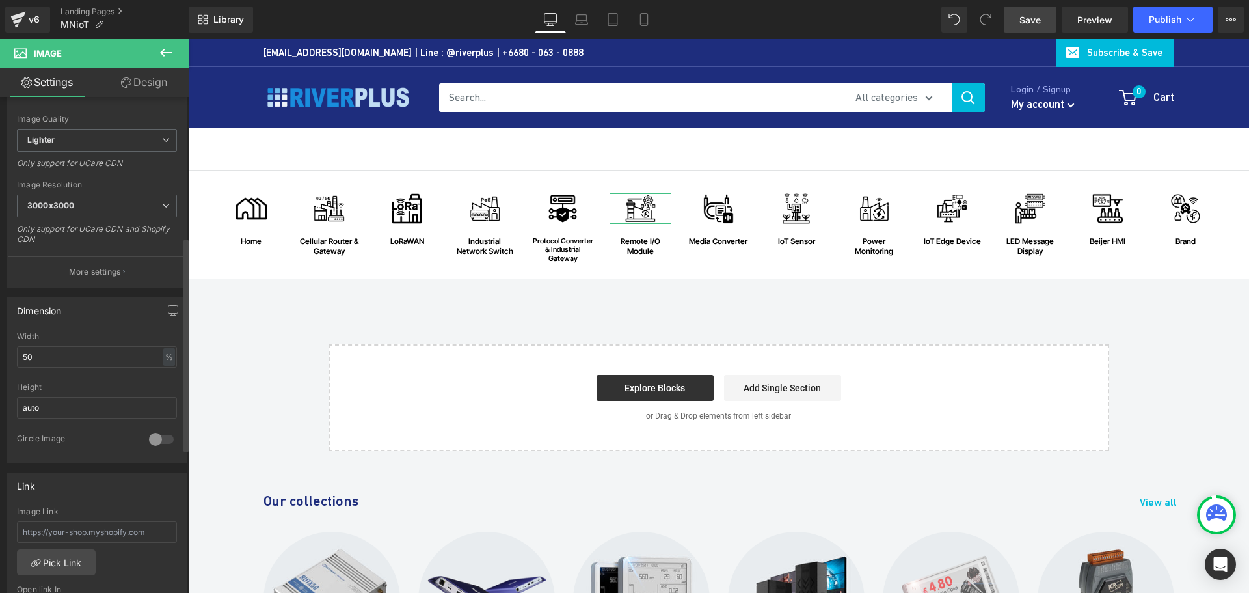
scroll to position [325, 0]
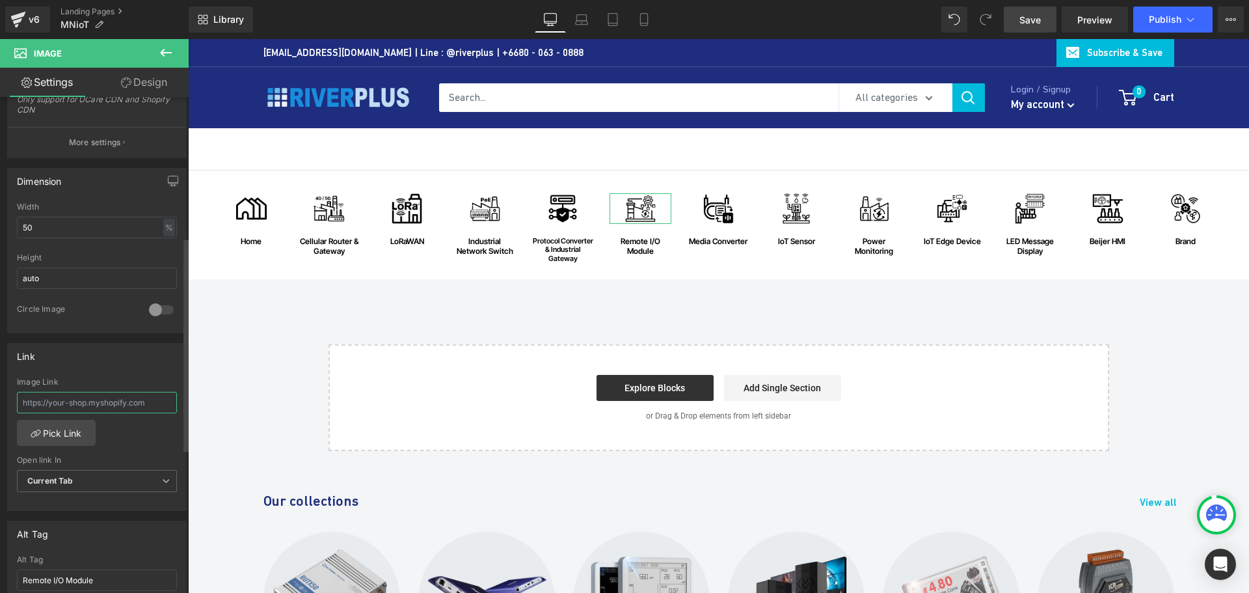
click at [90, 405] on input "text" at bounding box center [97, 402] width 160 height 21
paste input "https://riverplus.com/collections/remote-i-o?sort_by=best-selling&filter.p.vend…"
type input "https://riverplus.com/collections/remote-i-o?sort_by=best-selling&filter.p.vend…"
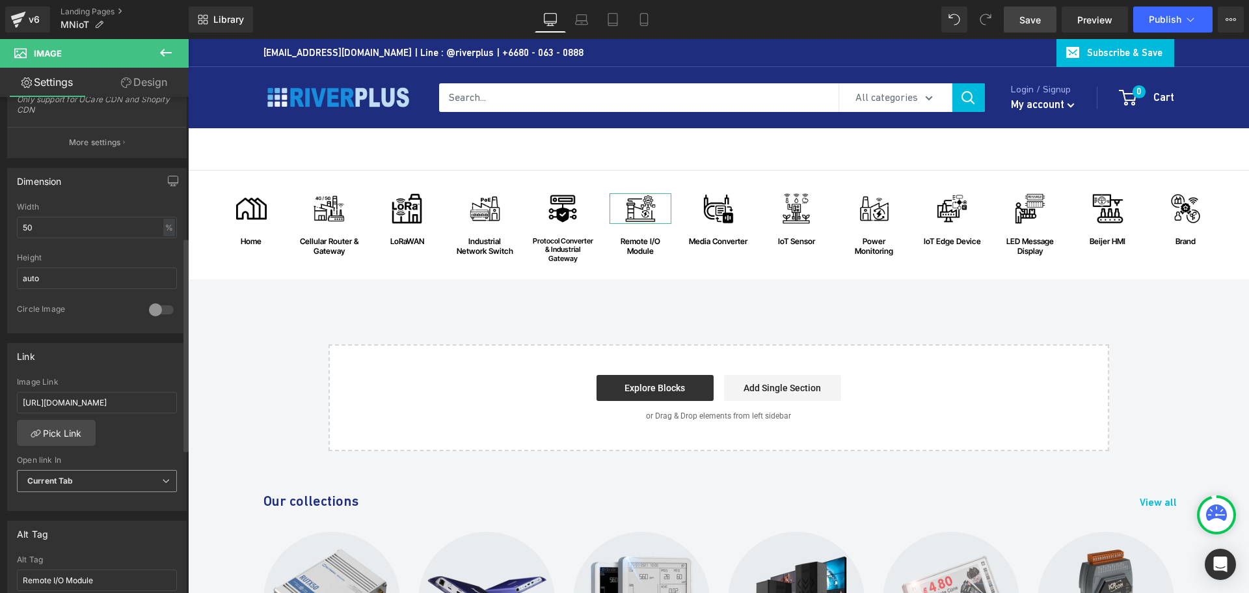
click at [113, 472] on span "Current Tab" at bounding box center [97, 481] width 160 height 23
drag, startPoint x: 81, startPoint y: 520, endPoint x: 75, endPoint y: 515, distance: 8.3
click at [81, 519] on li "New Tab" at bounding box center [94, 523] width 155 height 20
drag, startPoint x: 1023, startPoint y: 20, endPoint x: 680, endPoint y: 254, distance: 414.8
click at [1023, 20] on span "Save" at bounding box center [1029, 20] width 21 height 14
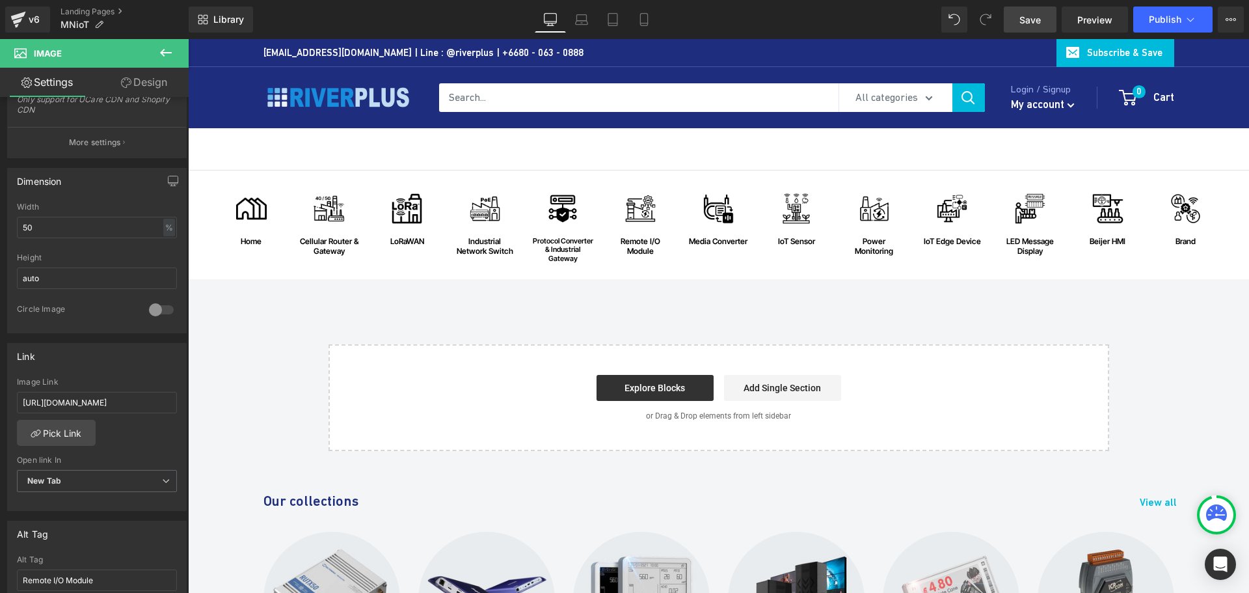
click at [786, 286] on div "Image home Text Block Row Image Cellular Router & Gateway Text Block Row Image …" at bounding box center [718, 310] width 1061 height 280
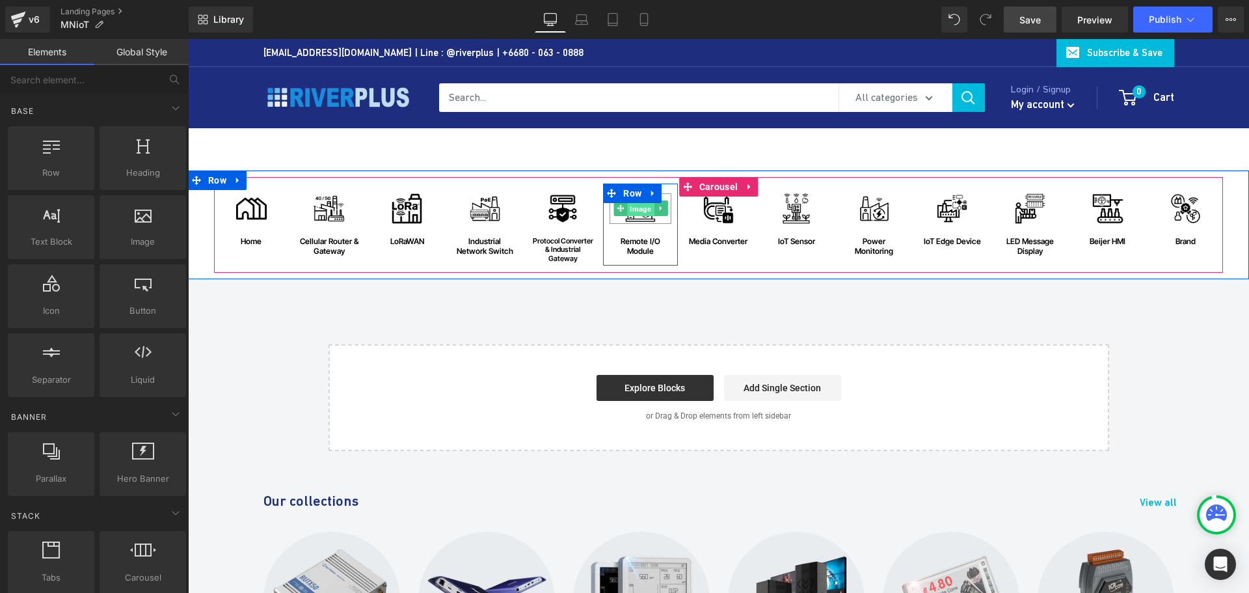
click at [637, 213] on span "Image" at bounding box center [640, 209] width 27 height 16
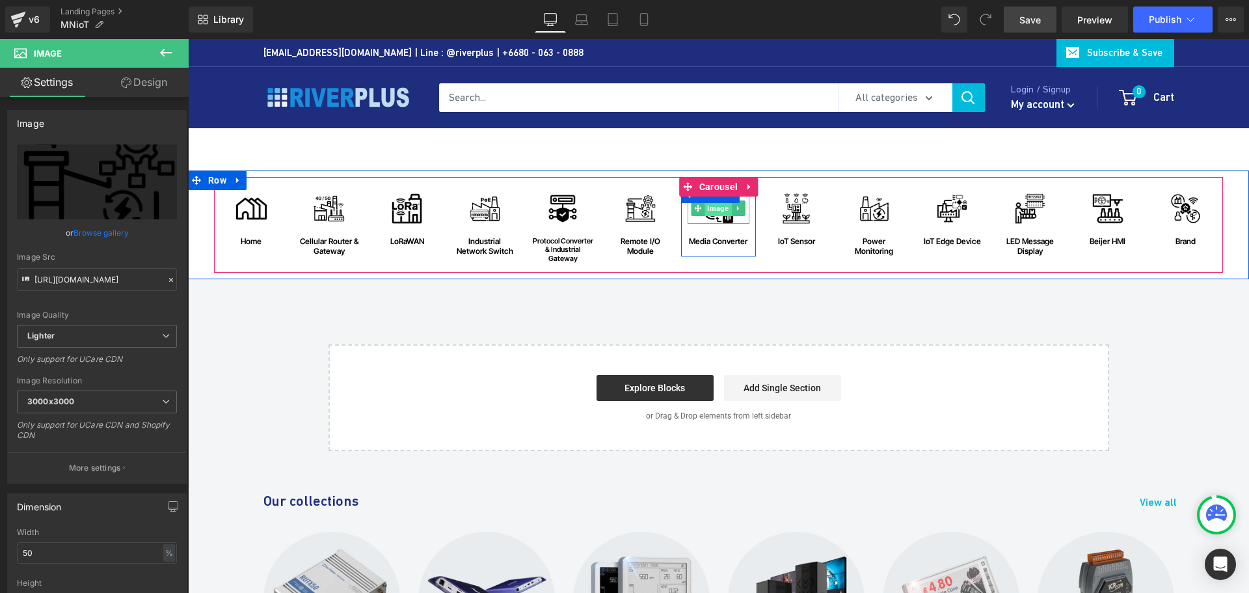
click at [721, 211] on span "Image" at bounding box center [718, 208] width 27 height 16
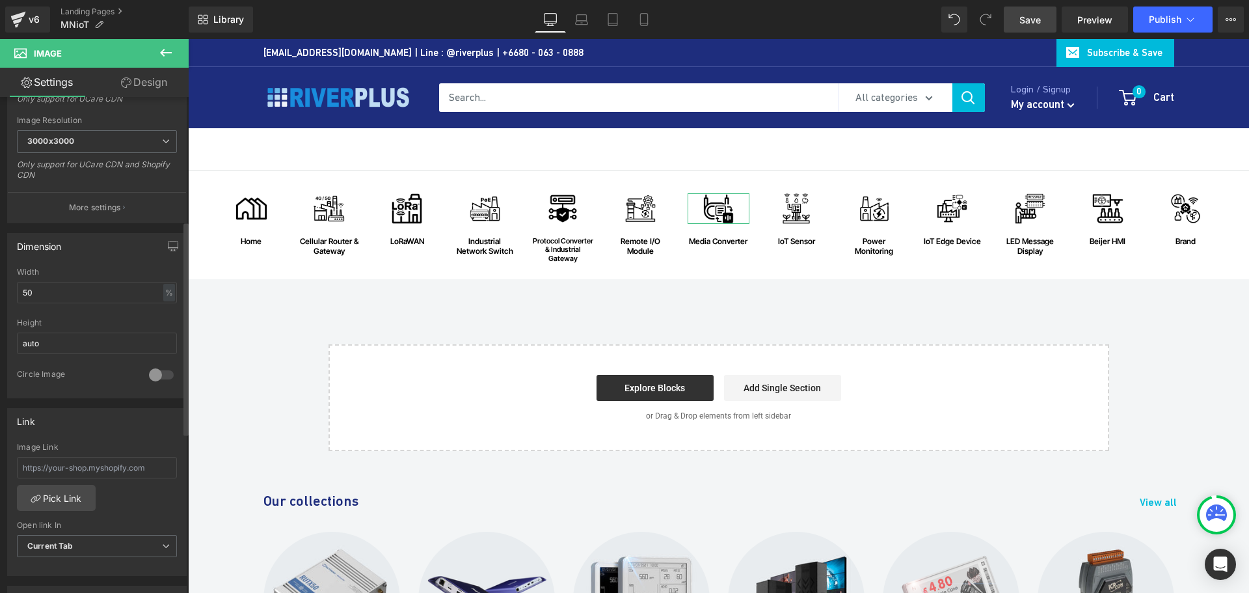
scroll to position [390, 0]
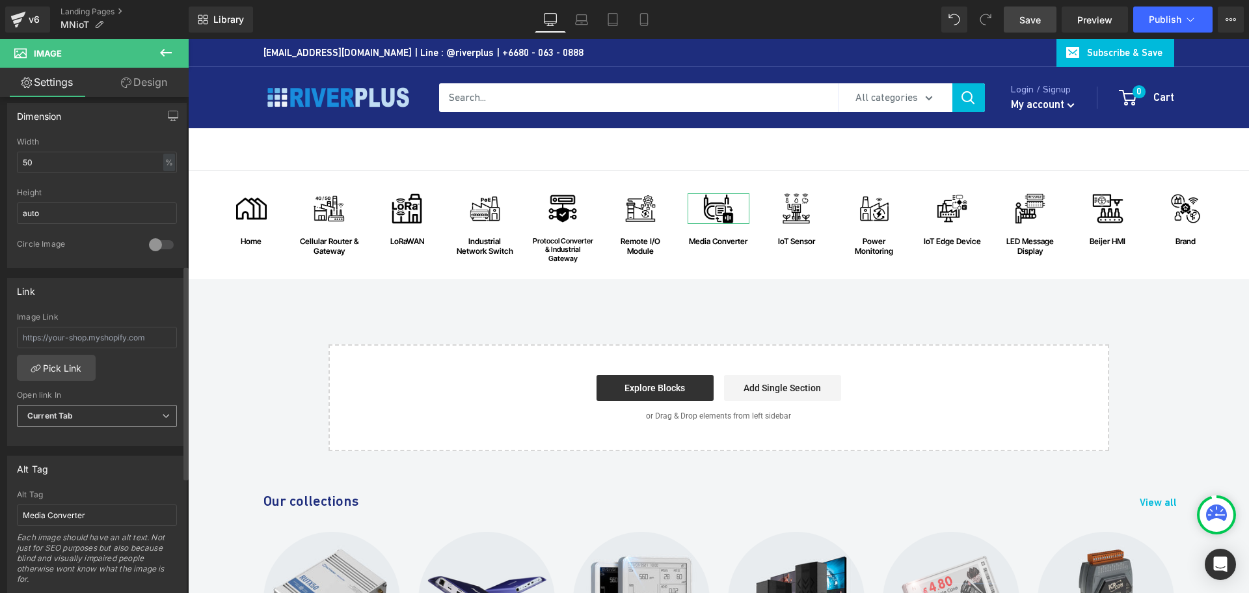
click at [98, 412] on span "Current Tab" at bounding box center [97, 416] width 160 height 23
click at [88, 456] on li "New Tab" at bounding box center [94, 458] width 155 height 20
click at [75, 339] on input "text" at bounding box center [97, 337] width 160 height 21
paste input "https://riverplus.com/collections/media-converter?sort_by=best-selling&filter.p…"
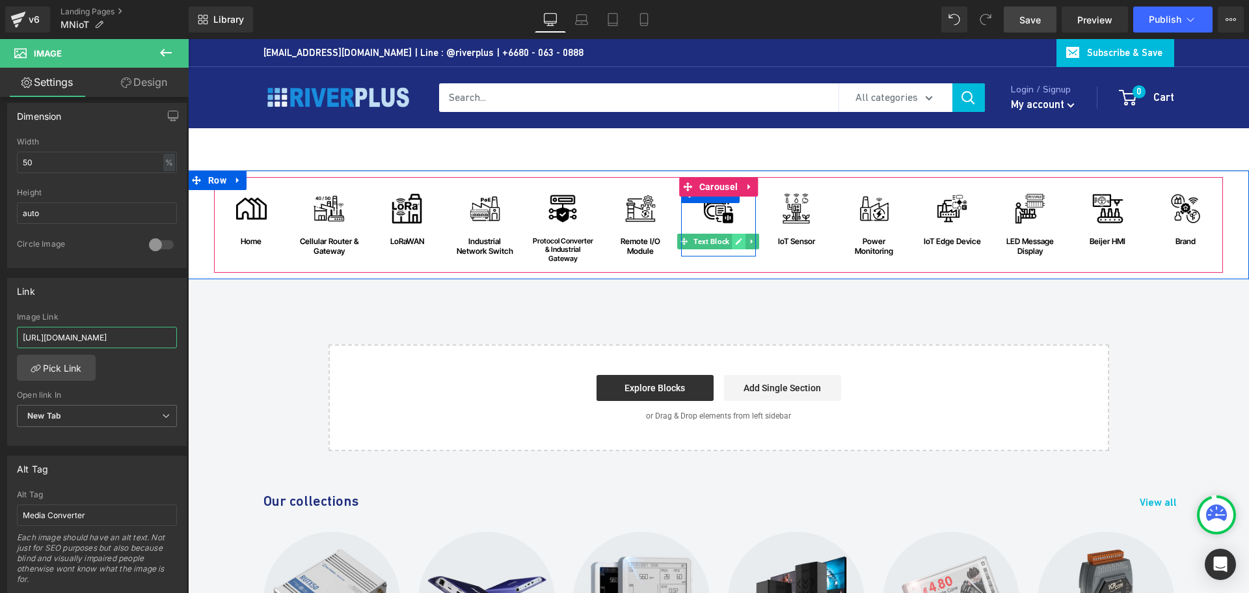
type input "https://riverplus.com/collections/media-converter?sort_by=best-selling&filter.p…"
click at [736, 241] on icon at bounding box center [739, 242] width 7 height 7
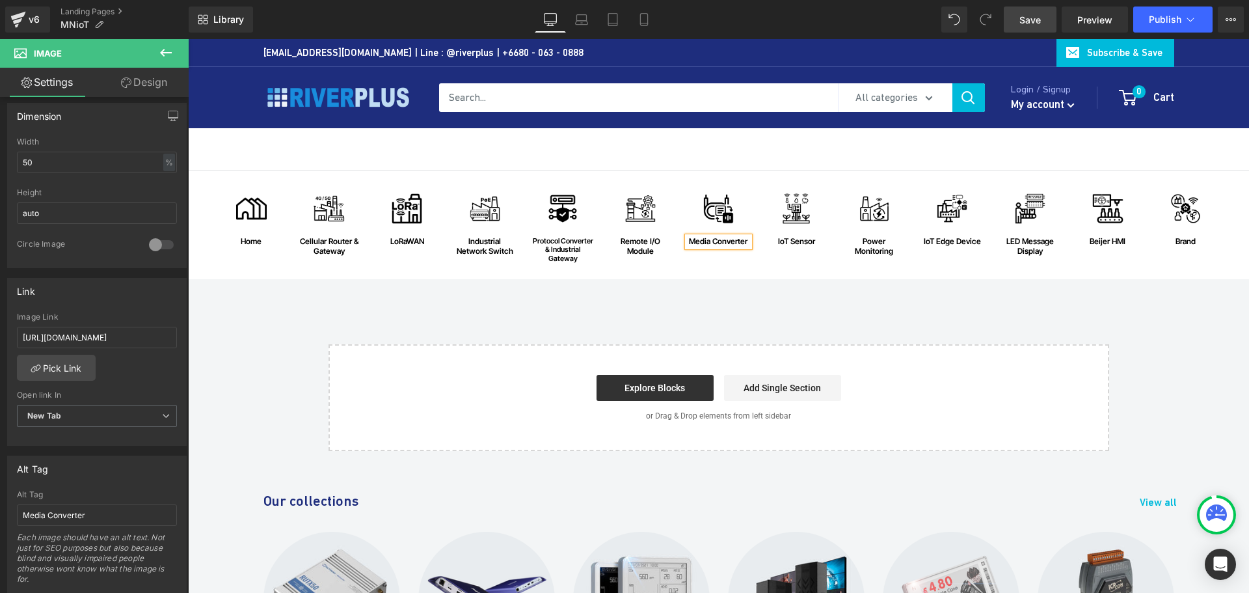
scroll to position [0, 0]
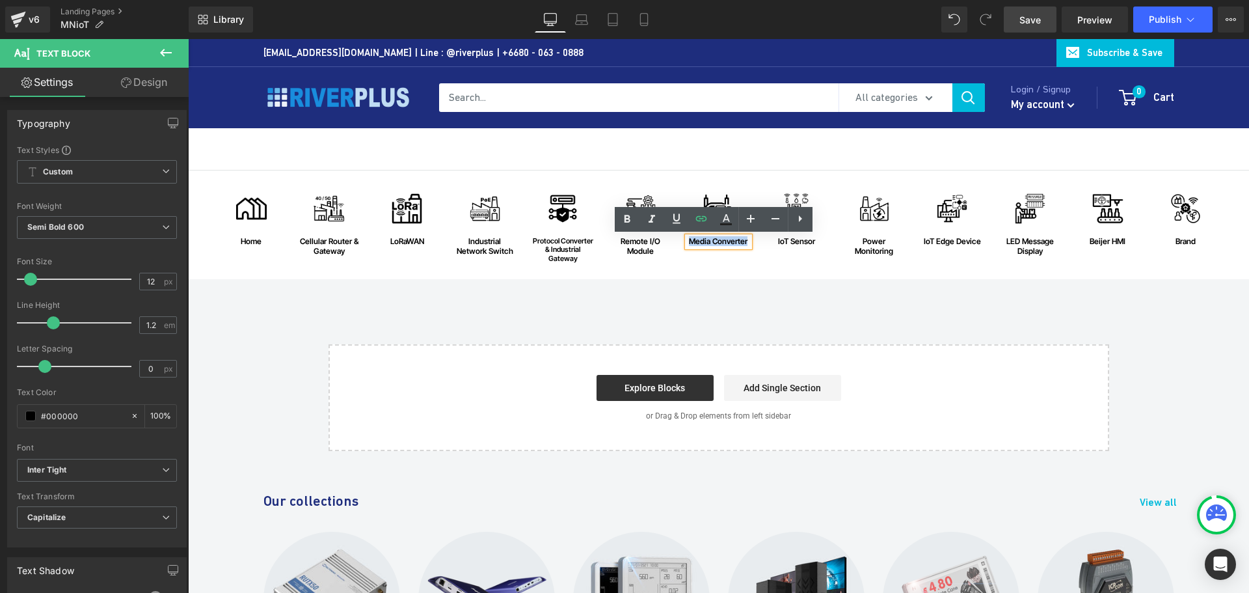
drag, startPoint x: 684, startPoint y: 243, endPoint x: 747, endPoint y: 242, distance: 63.1
click at [747, 242] on div "Media Converter" at bounding box center [719, 241] width 62 height 9
click at [705, 224] on icon at bounding box center [701, 219] width 16 height 16
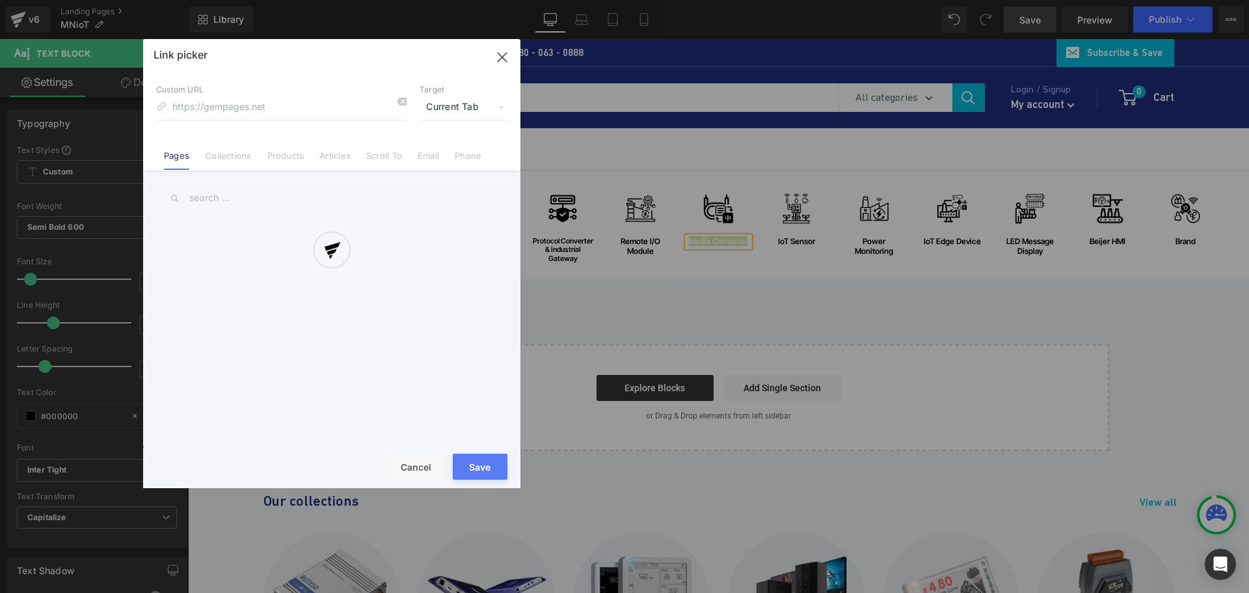
click at [922, 0] on div "Text Color Highlight Color #333333 Choose Image... Back to Library Insert Brend…" at bounding box center [624, 0] width 1249 height 0
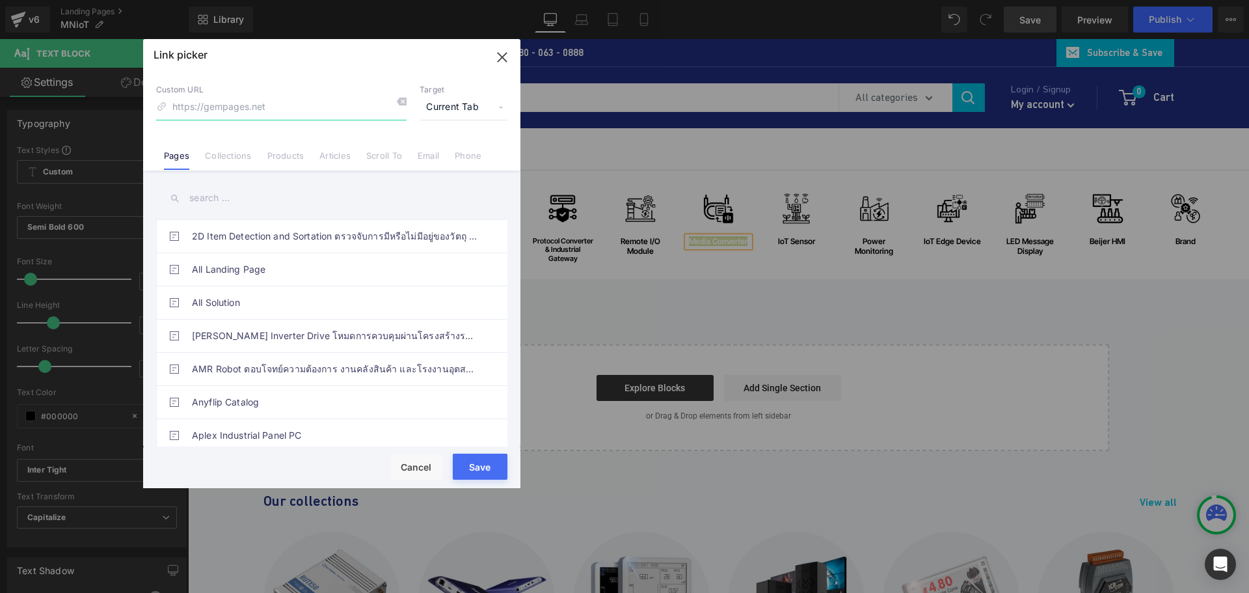
paste input "https://riverplus.com/collections/media-converter?sort_by=best-selling&filter.p…"
type input "https://riverplus.com/collections/media-converter?sort_by=best-selling&filter.p…"
click at [443, 106] on span "Current Tab" at bounding box center [464, 107] width 88 height 25
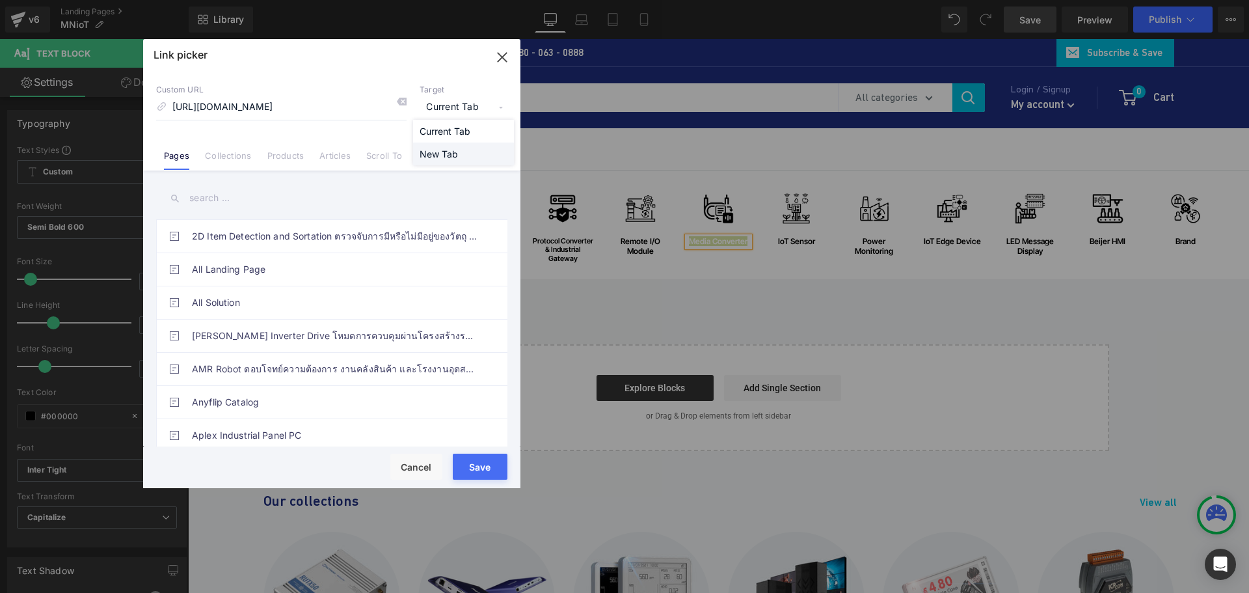
click at [437, 151] on li "New Tab" at bounding box center [463, 153] width 101 height 23
click at [479, 463] on button "Save" at bounding box center [480, 466] width 55 height 26
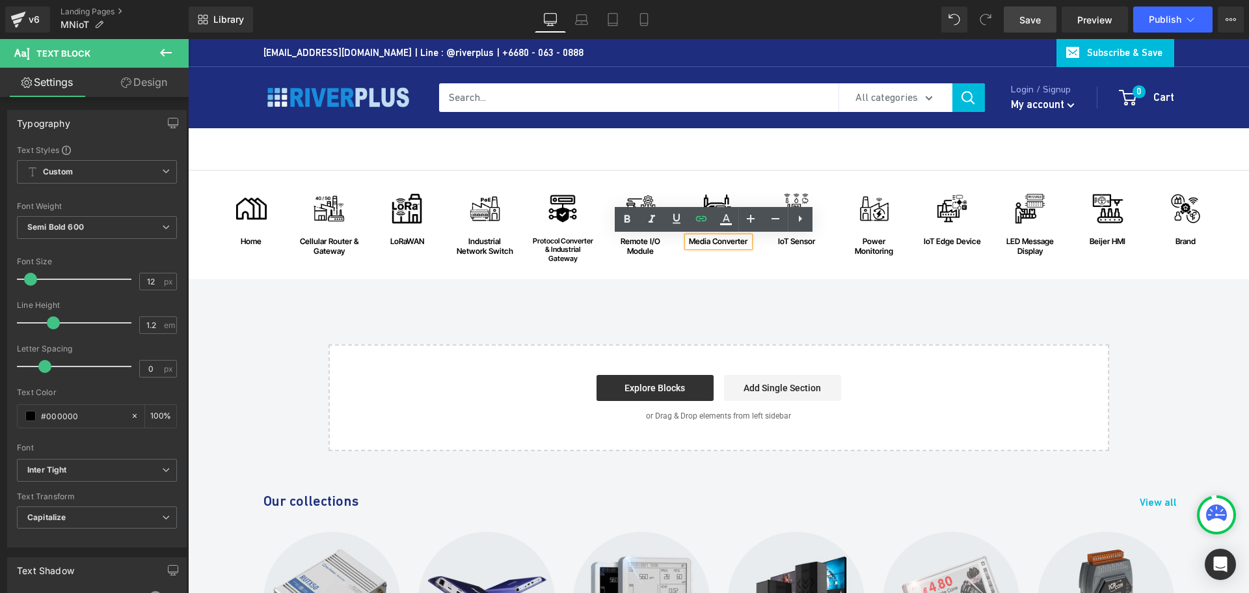
click at [792, 302] on div "Image home Text Block Row Image Cellular Router & Gateway Text Block Row Image …" at bounding box center [718, 310] width 1061 height 280
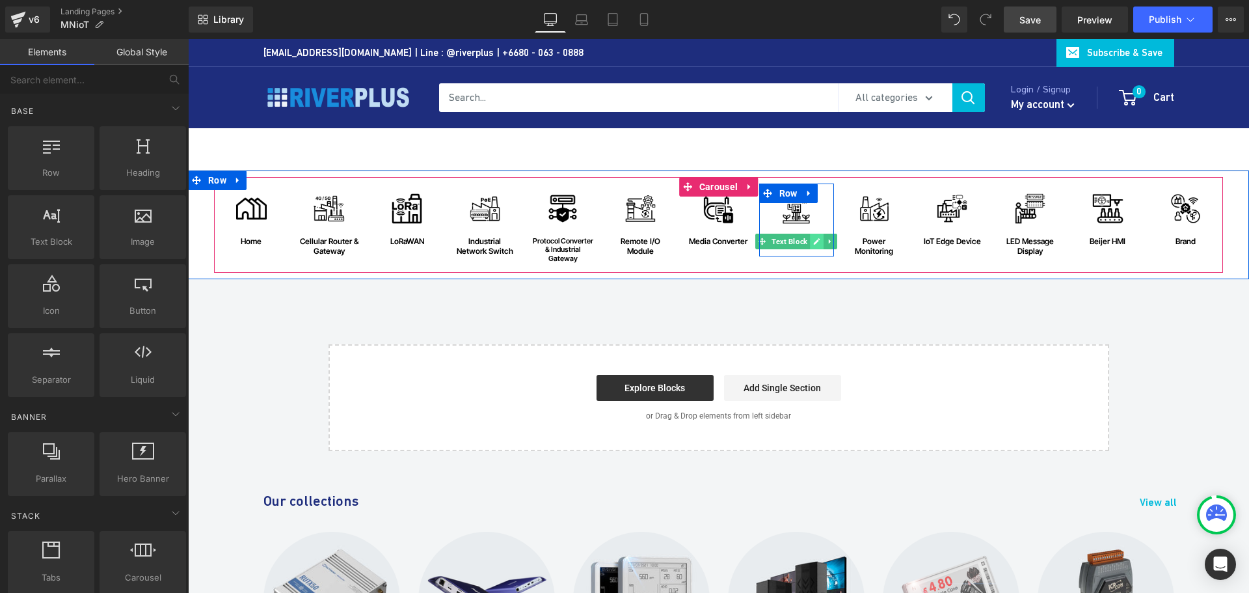
click at [810, 243] on link at bounding box center [817, 242] width 14 height 16
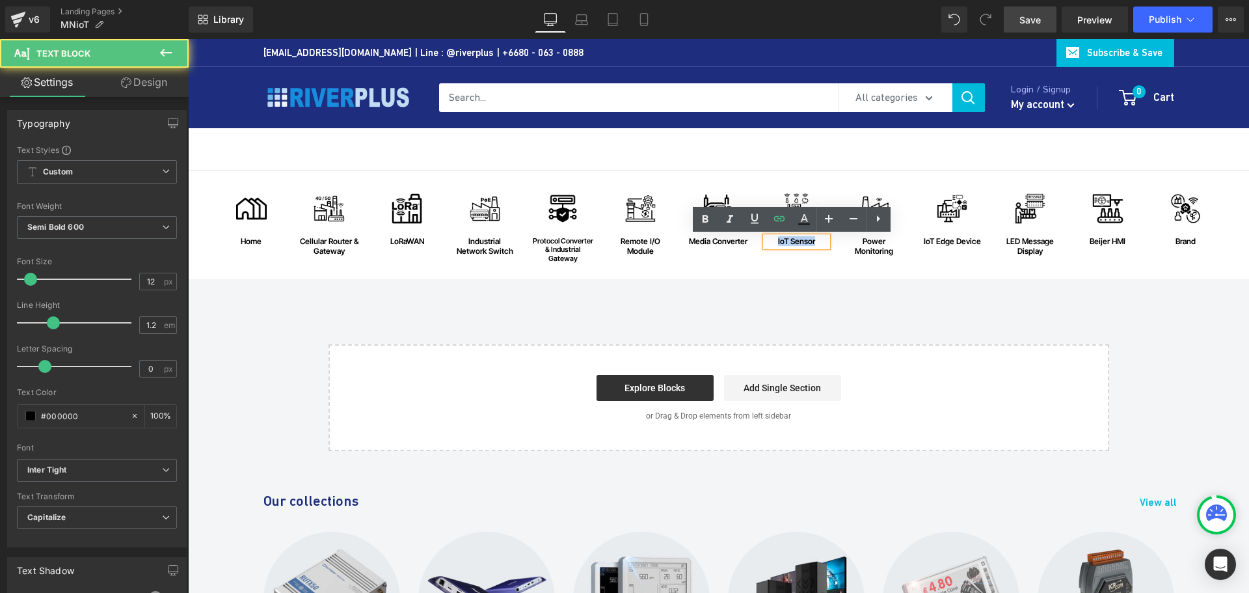
drag, startPoint x: 770, startPoint y: 244, endPoint x: 814, endPoint y: 244, distance: 44.2
click at [814, 244] on div "IoT Sensor" at bounding box center [797, 241] width 62 height 9
click at [783, 221] on icon at bounding box center [778, 218] width 11 height 5
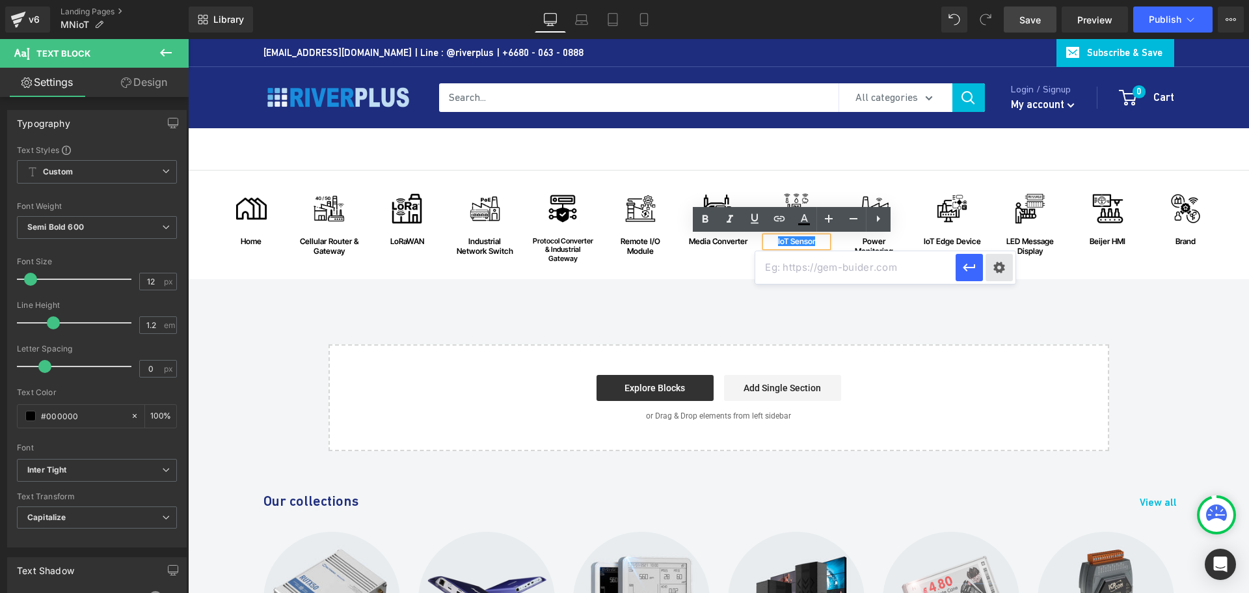
click at [1002, 0] on div "Text Color Highlight Color #333333 Choose Image... Back to Library Insert Brend…" at bounding box center [624, 0] width 1249 height 0
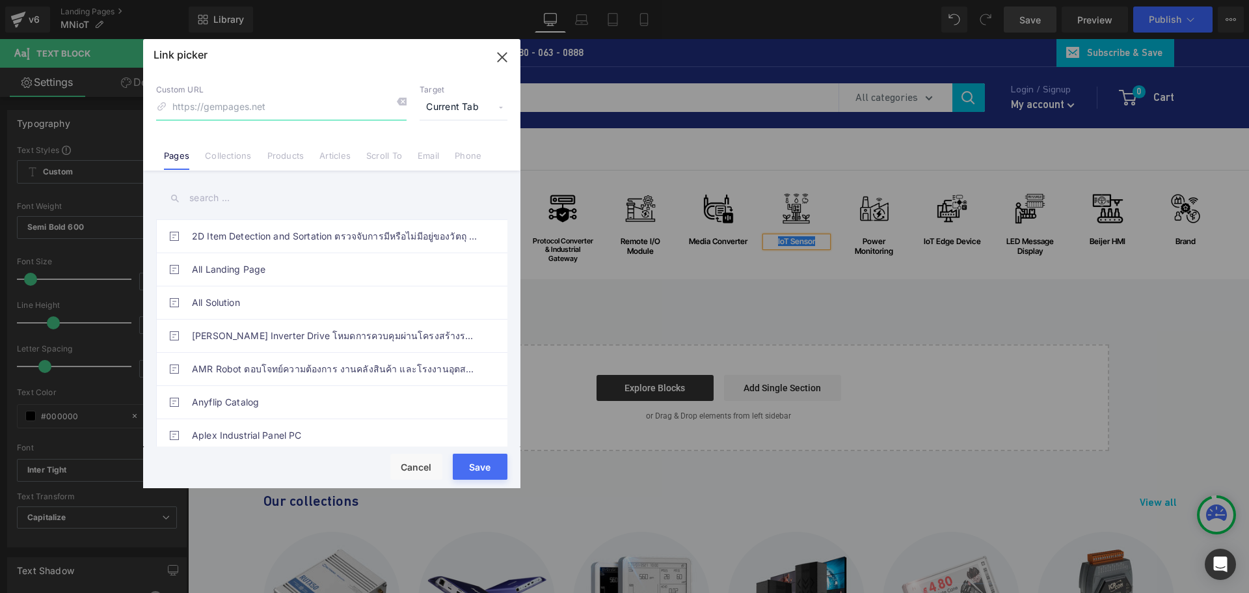
paste input "[URL][DOMAIN_NAME]"
type input "[URL][DOMAIN_NAME]"
click at [457, 102] on span "Current Tab" at bounding box center [464, 107] width 88 height 25
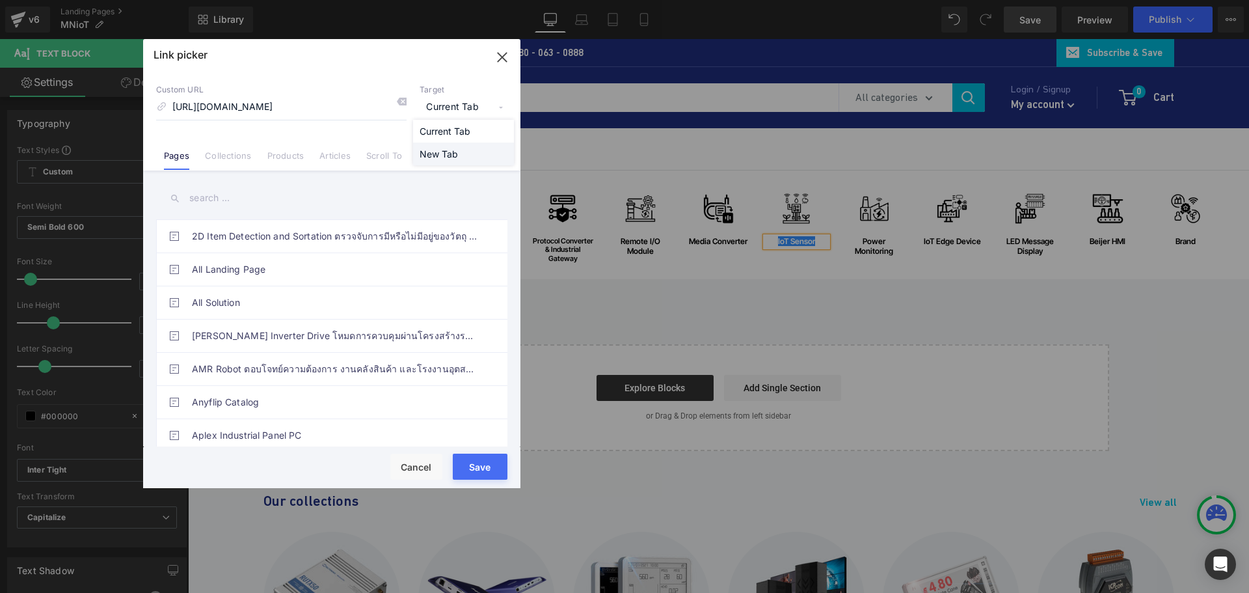
click at [437, 150] on li "New Tab" at bounding box center [463, 153] width 101 height 23
click at [481, 464] on button "Save" at bounding box center [480, 466] width 55 height 26
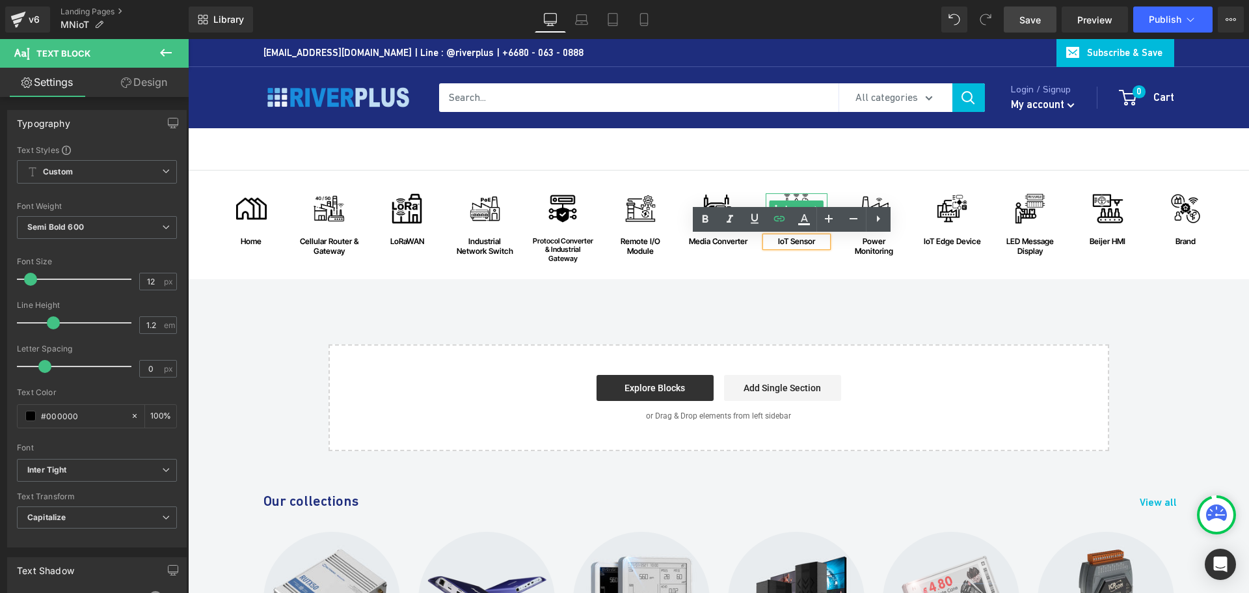
click at [794, 198] on img at bounding box center [796, 208] width 31 height 31
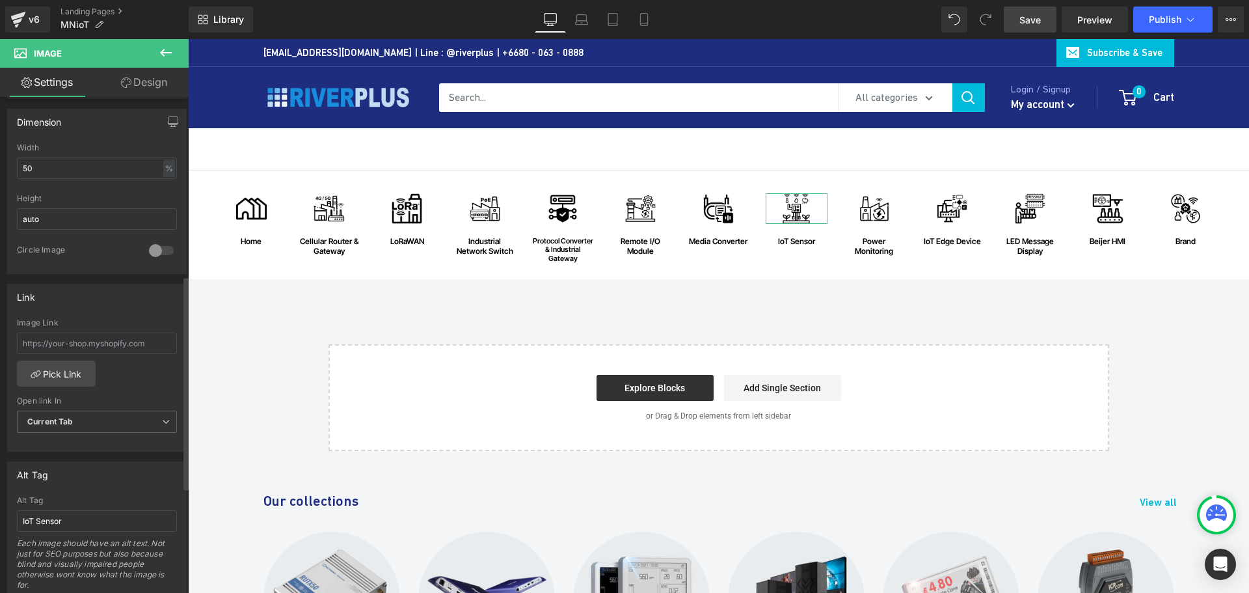
scroll to position [455, 0]
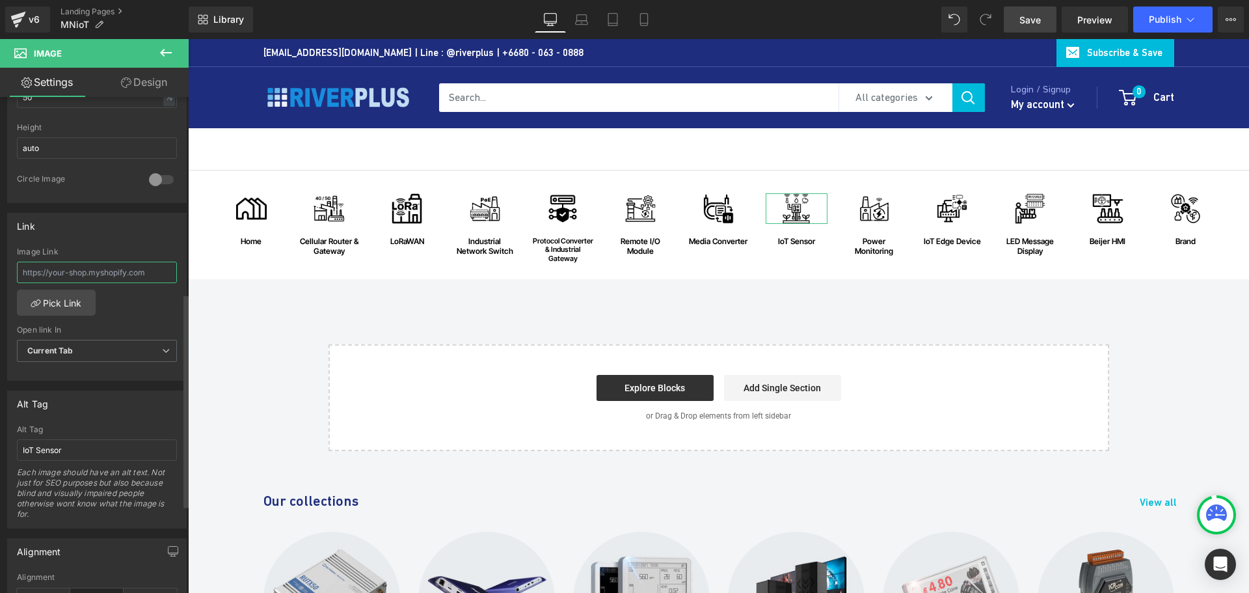
click at [94, 275] on input "text" at bounding box center [97, 272] width 160 height 21
paste input "[URL][DOMAIN_NAME]"
type input "[URL][DOMAIN_NAME]"
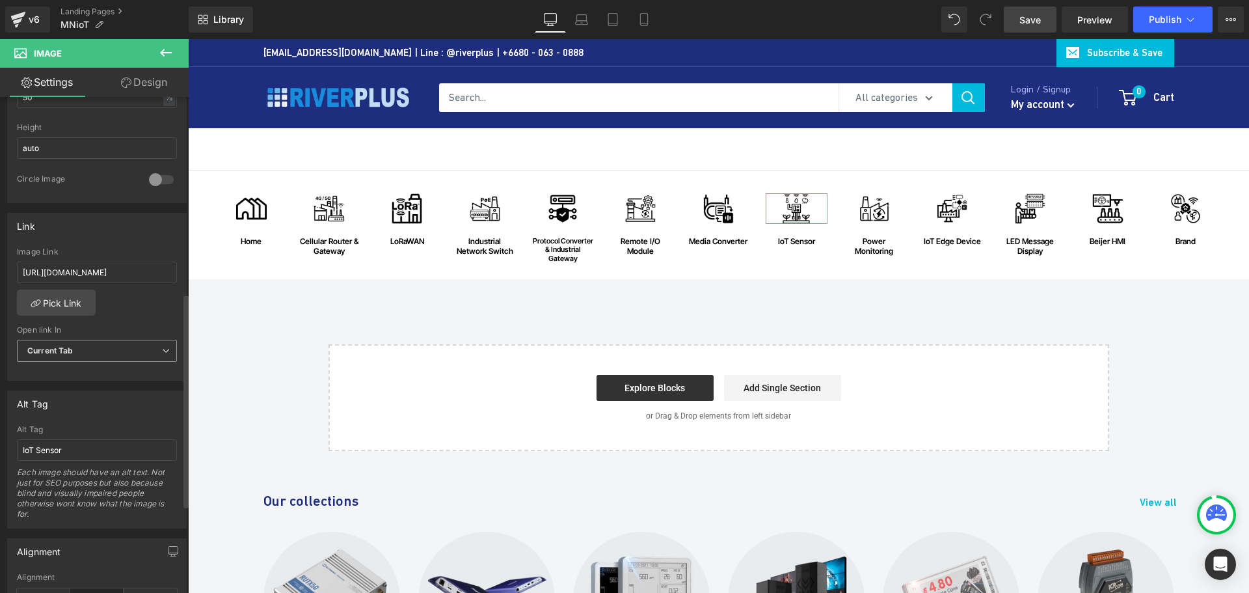
click at [101, 349] on span "Current Tab" at bounding box center [97, 351] width 160 height 23
click at [80, 394] on li "New Tab" at bounding box center [94, 393] width 155 height 20
click at [1037, 23] on span "Save" at bounding box center [1029, 20] width 21 height 14
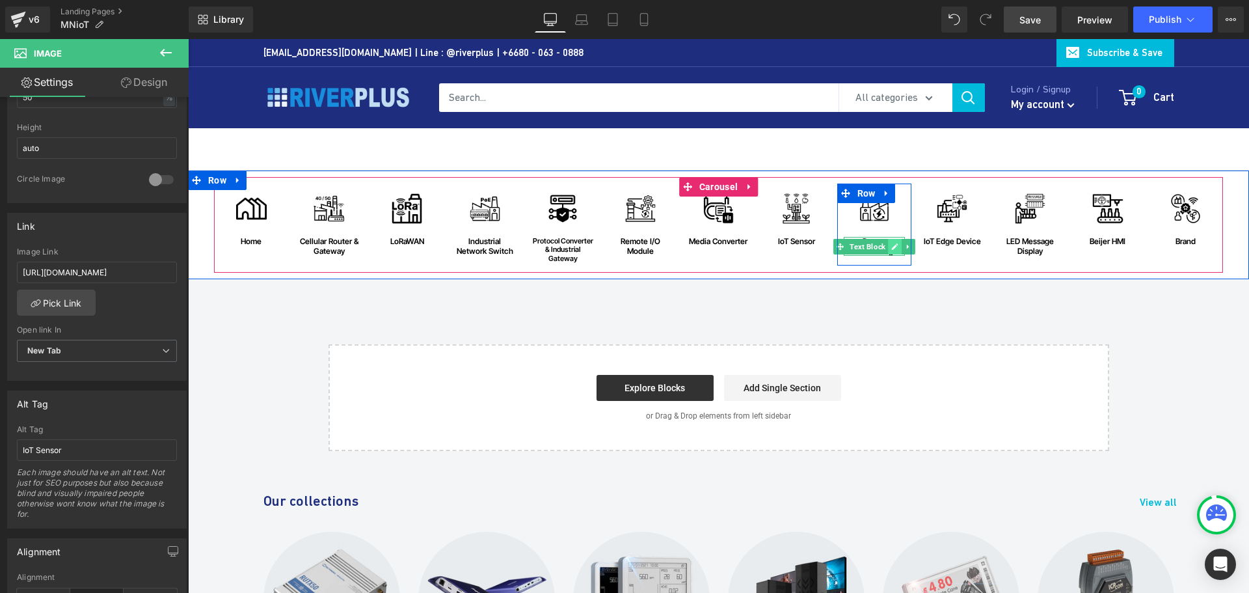
click at [892, 247] on icon at bounding box center [895, 246] width 7 height 7
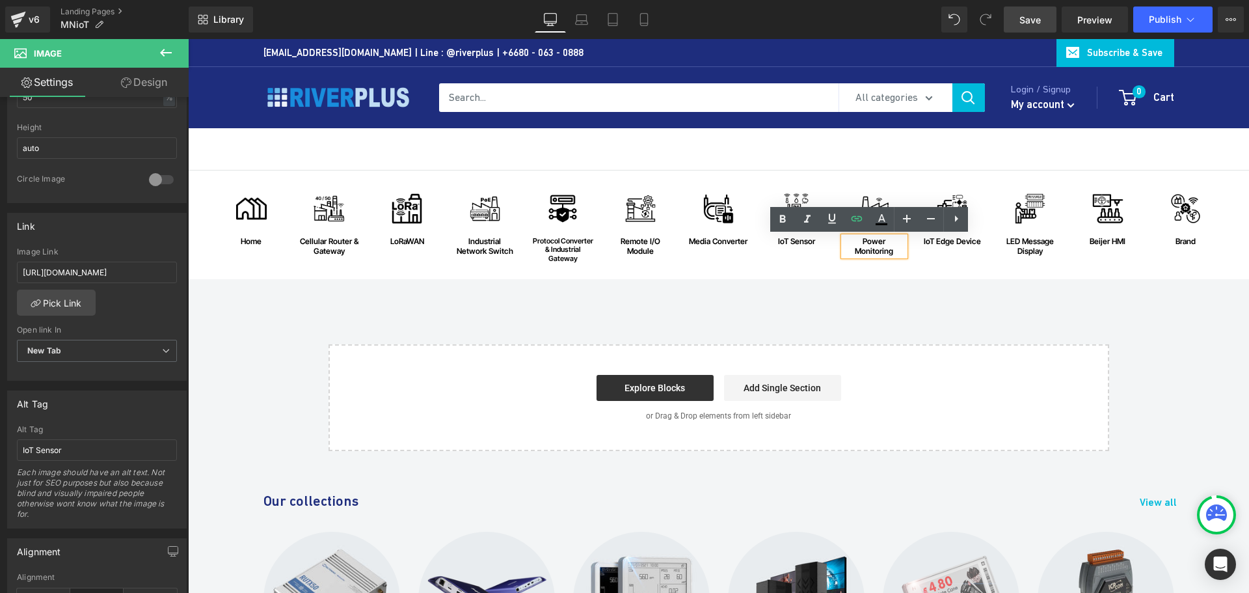
click at [885, 248] on div "Power Monitoring" at bounding box center [875, 246] width 62 height 19
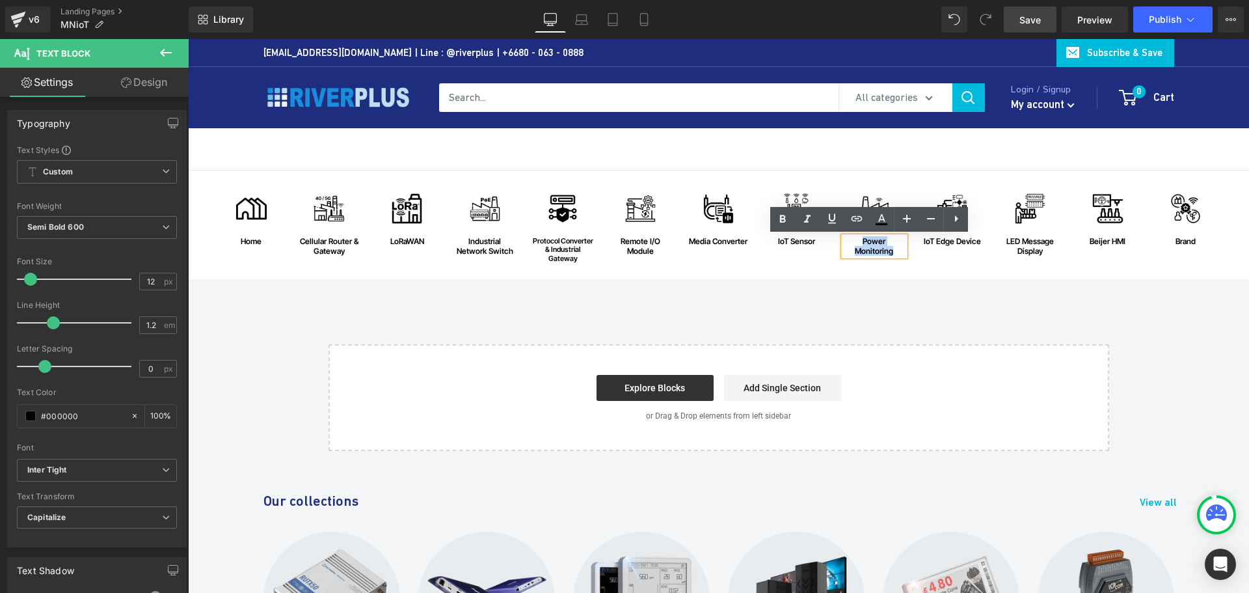
drag, startPoint x: 893, startPoint y: 249, endPoint x: 847, endPoint y: 243, distance: 46.0
click at [847, 243] on div "Power Monitoring" at bounding box center [875, 246] width 62 height 19
click at [859, 216] on icon at bounding box center [857, 218] width 11 height 5
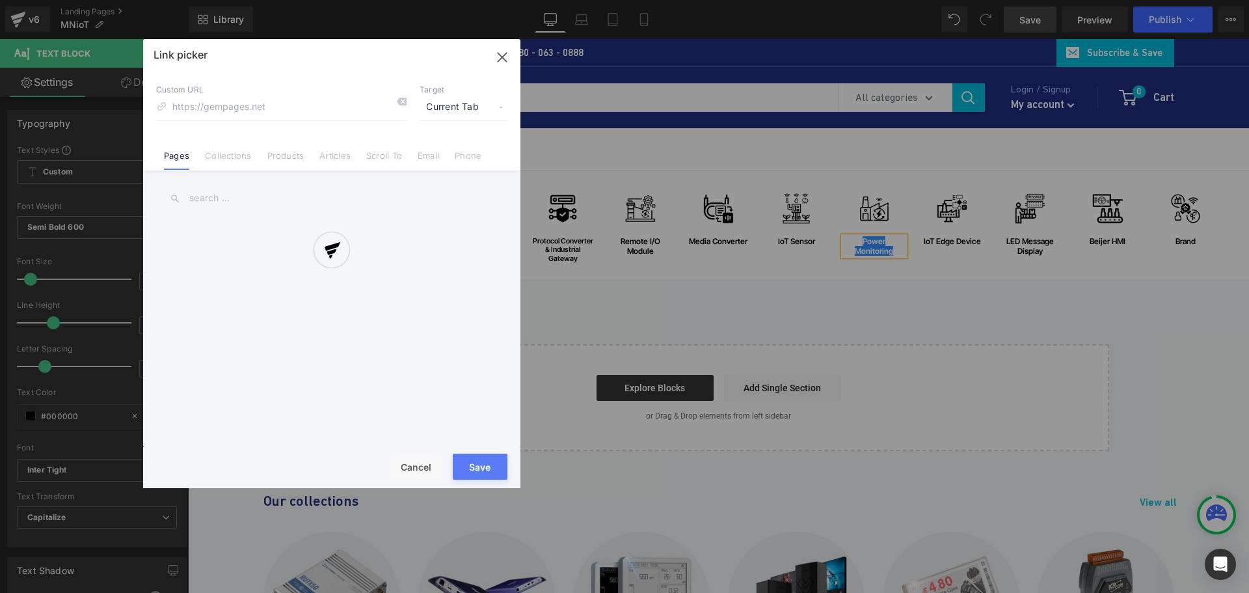
click at [1082, 0] on div "Text Color Highlight Color #333333 Choose Image... Back to Library Insert Brend…" at bounding box center [624, 0] width 1249 height 0
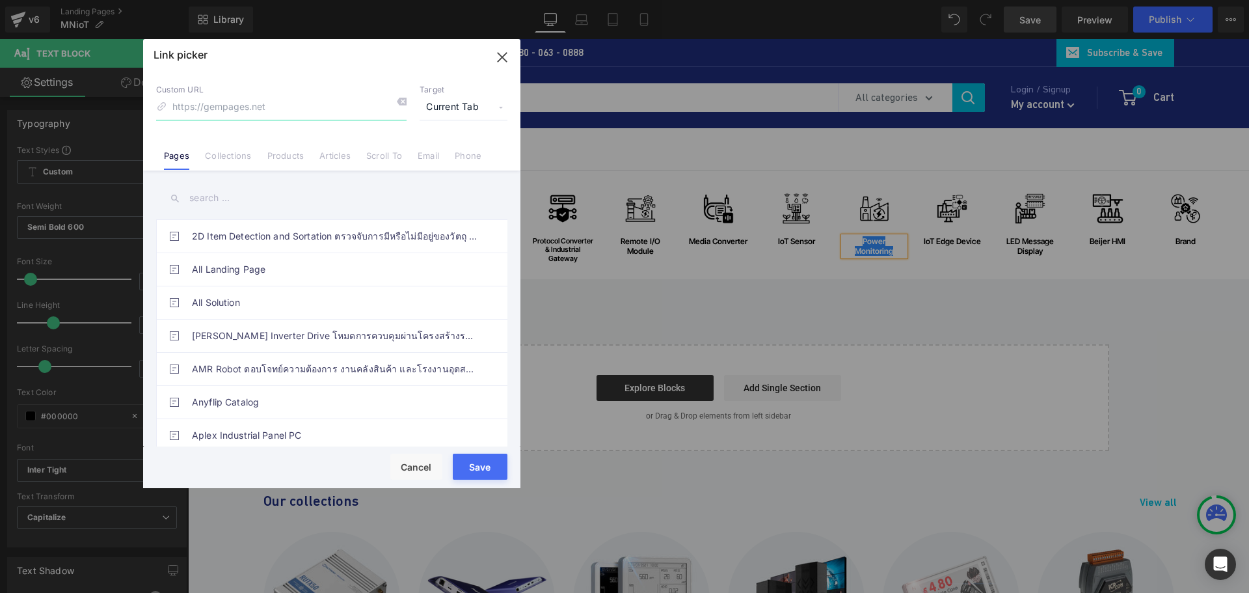
click at [306, 99] on input at bounding box center [281, 107] width 250 height 25
paste input "https://riverplus.com/collections/icp-das?sort_by=best-selling&filter.p.vendor=…"
type input "https://riverplus.com/collections/icp-das?sort_by=best-selling&filter.p.vendor=…"
click at [463, 103] on span "Current Tab" at bounding box center [464, 107] width 88 height 25
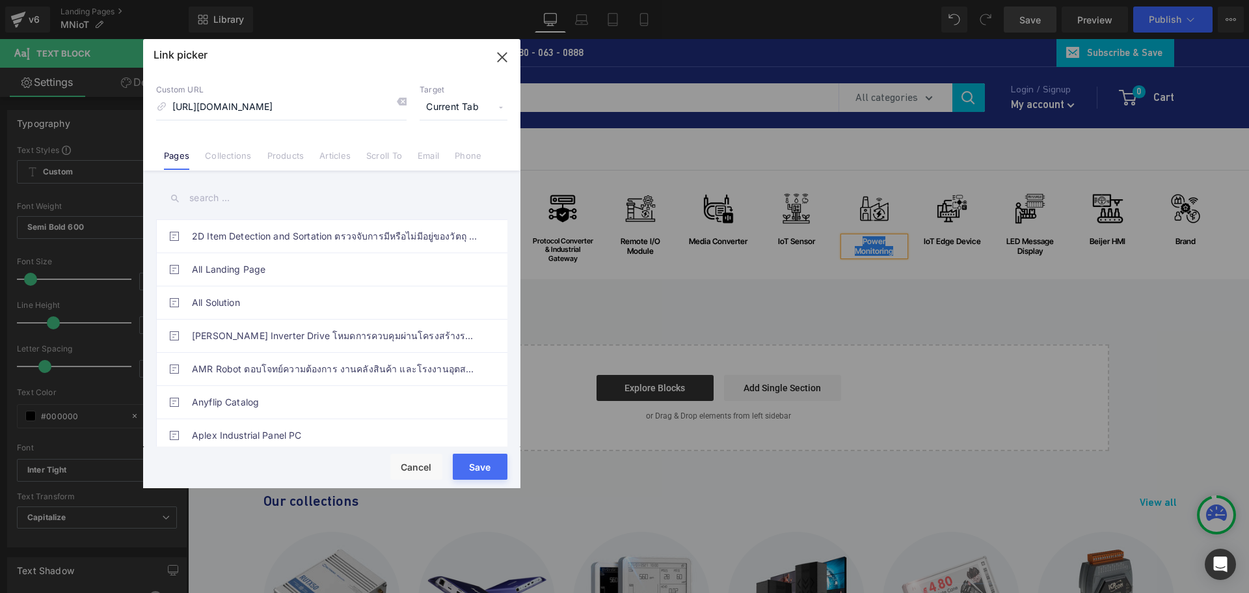
scroll to position [0, 0]
click at [446, 152] on li "New Tab" at bounding box center [463, 153] width 101 height 23
click at [487, 472] on button "Save" at bounding box center [480, 466] width 55 height 26
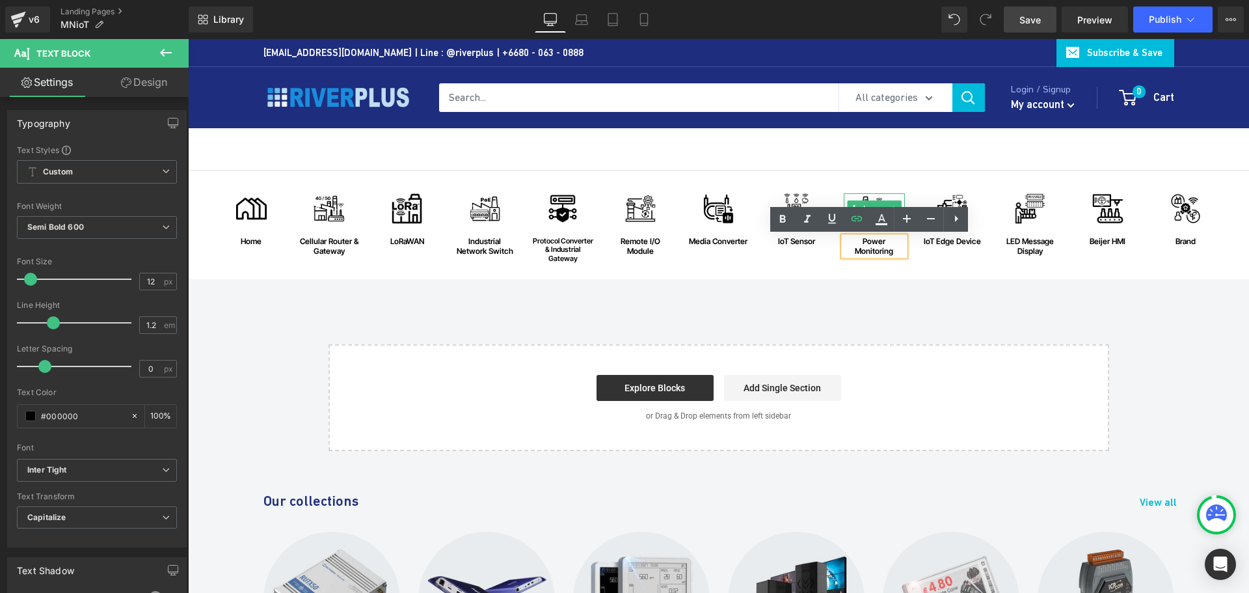
click at [862, 196] on div at bounding box center [875, 194] width 62 height 3
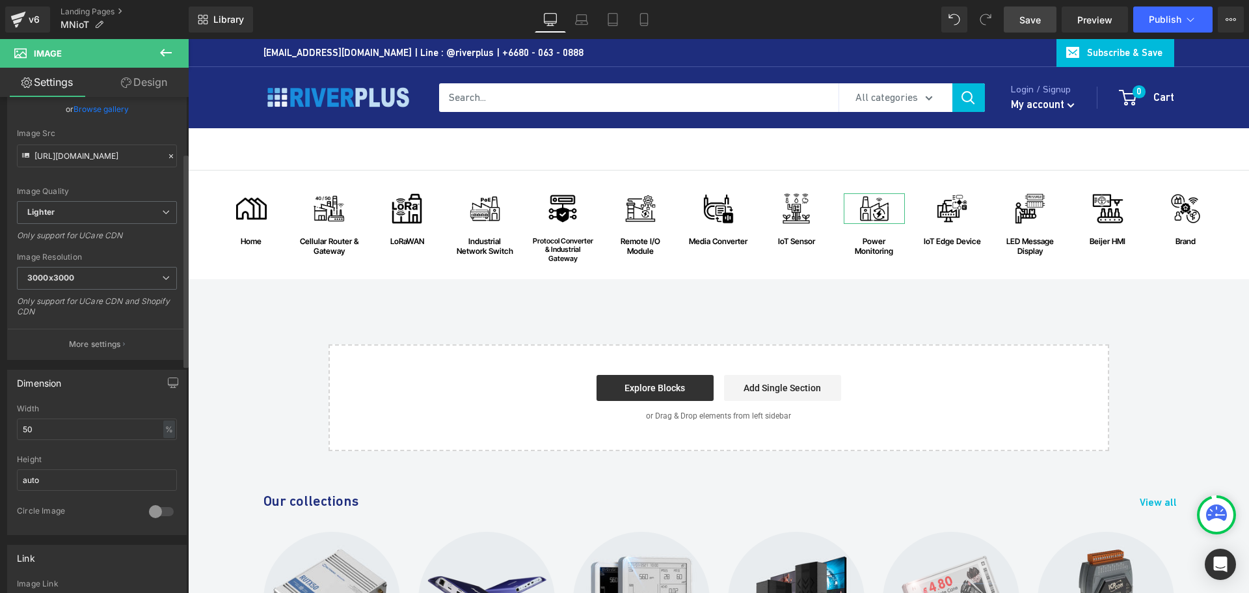
scroll to position [130, 0]
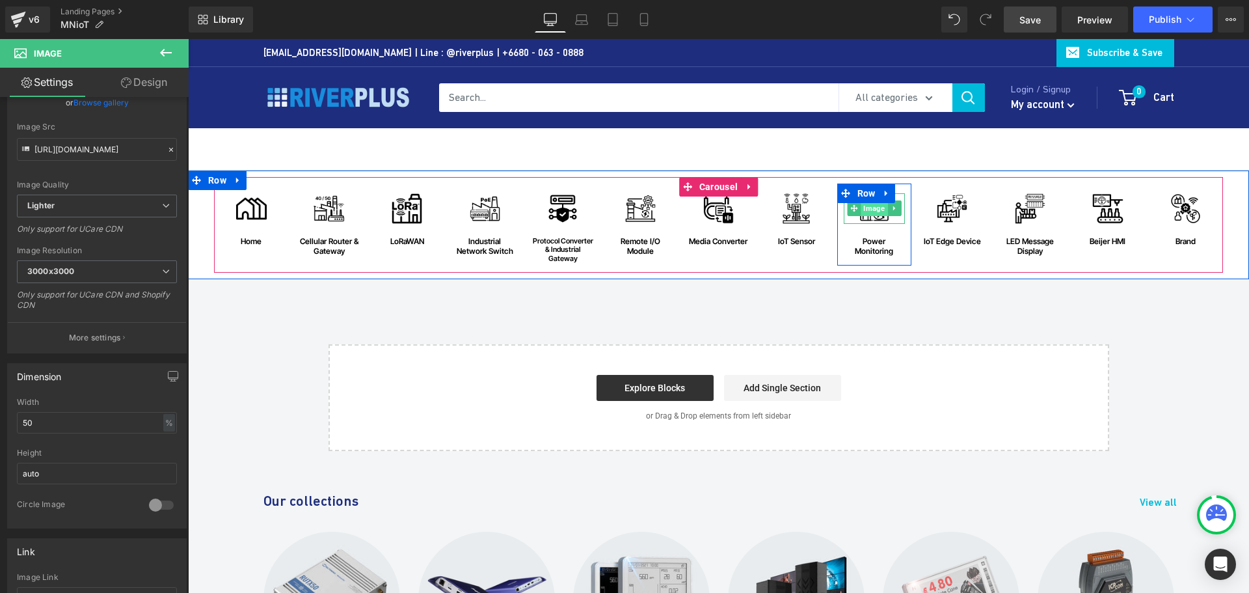
click at [868, 211] on span "Image" at bounding box center [874, 208] width 27 height 16
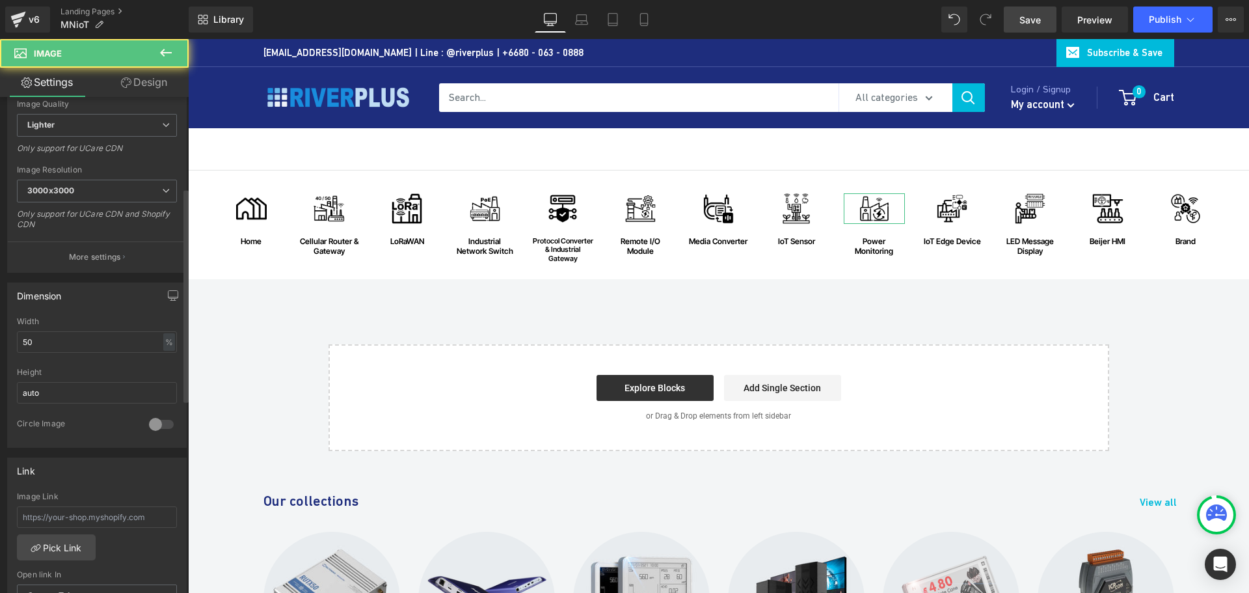
scroll to position [390, 0]
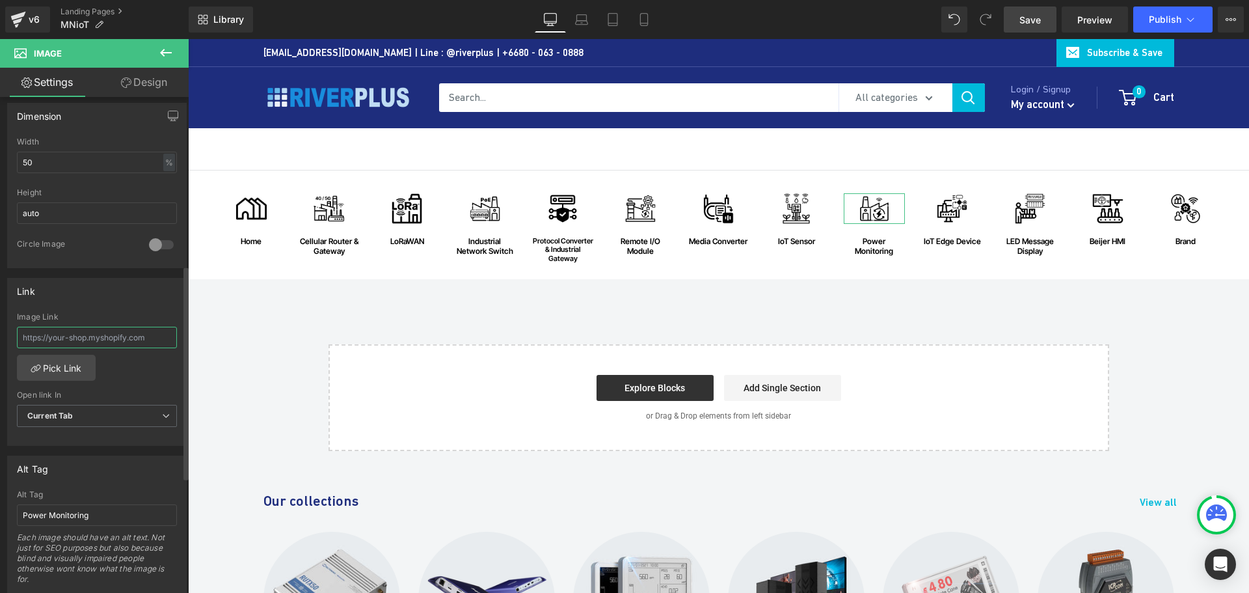
click at [103, 343] on input "text" at bounding box center [97, 337] width 160 height 21
paste input "https://riverplus.com/collections/icp-das?sort_by=best-selling&filter.p.vendor=…"
type input "https://riverplus.com/collections/icp-das?sort_by=best-selling&filter.p.vendor=…"
click at [105, 412] on span "Current Tab" at bounding box center [97, 416] width 160 height 23
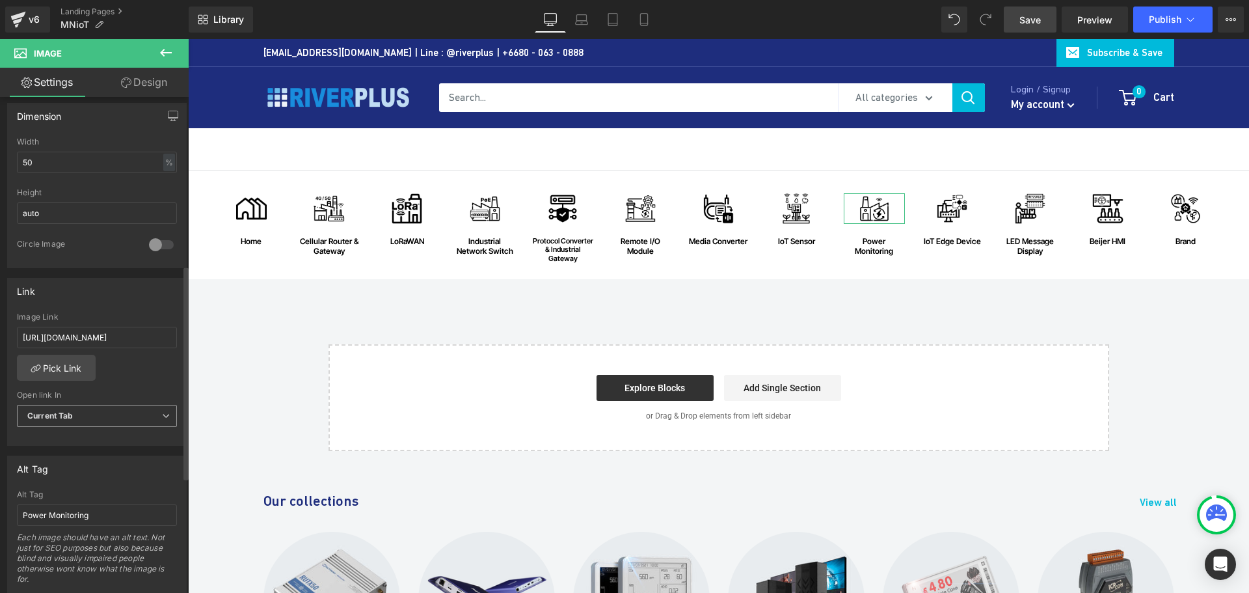
scroll to position [0, 0]
click at [74, 458] on li "New Tab" at bounding box center [94, 458] width 155 height 20
click at [1036, 23] on span "Save" at bounding box center [1029, 20] width 21 height 14
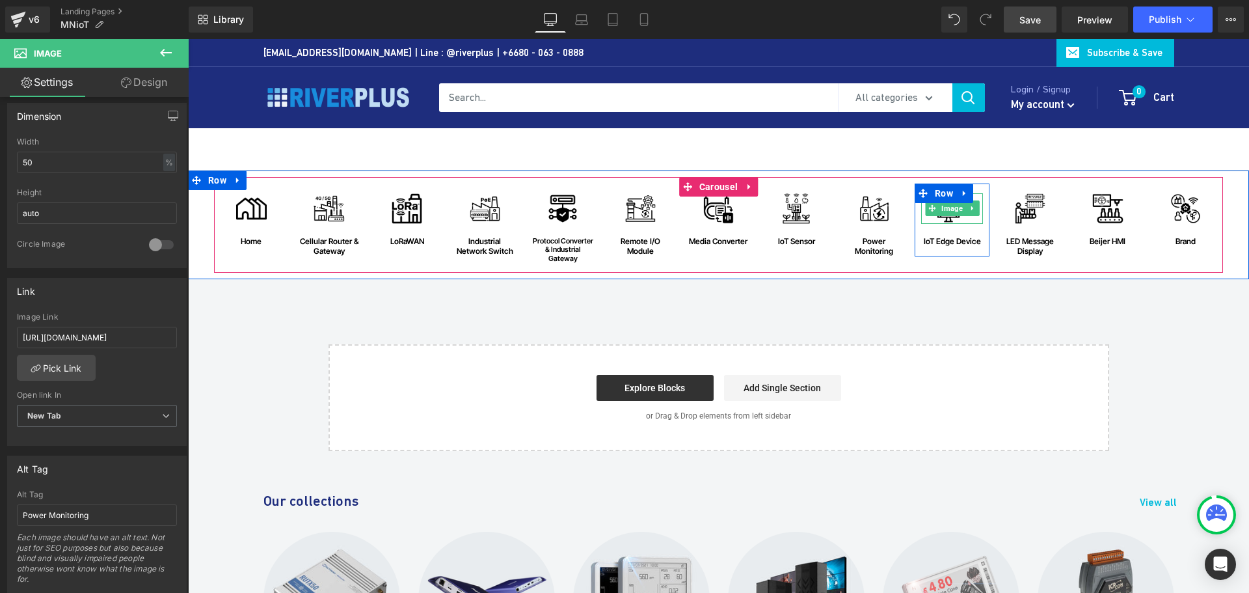
drag, startPoint x: 952, startPoint y: 214, endPoint x: 254, endPoint y: 265, distance: 699.2
click at [952, 214] on span "Image" at bounding box center [952, 208] width 27 height 16
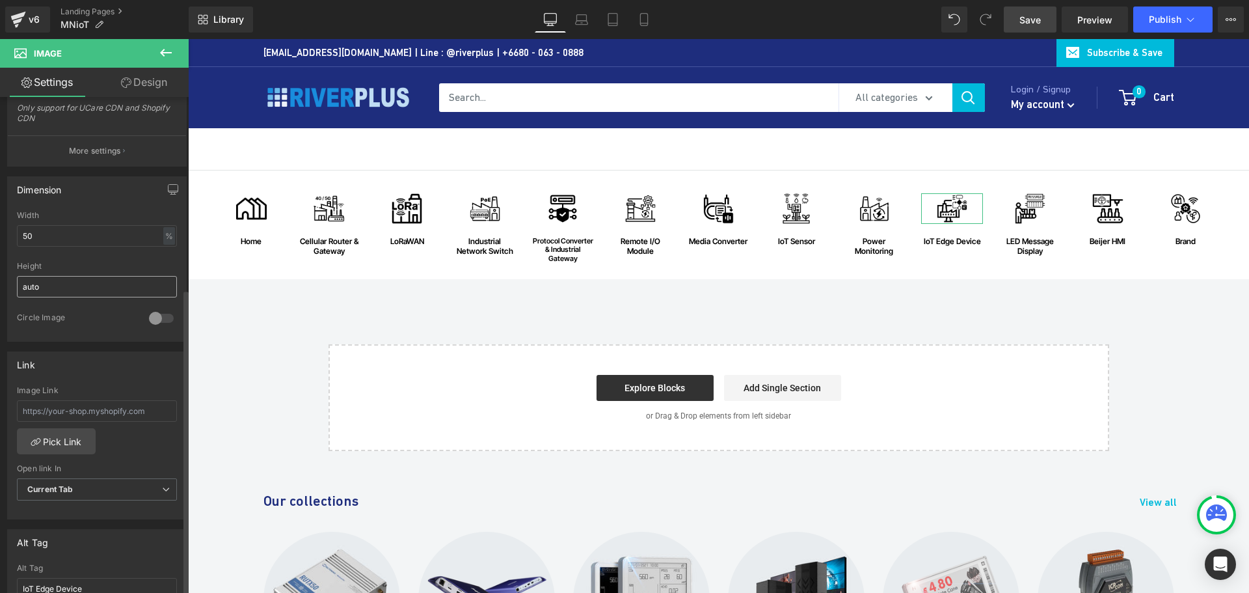
scroll to position [390, 0]
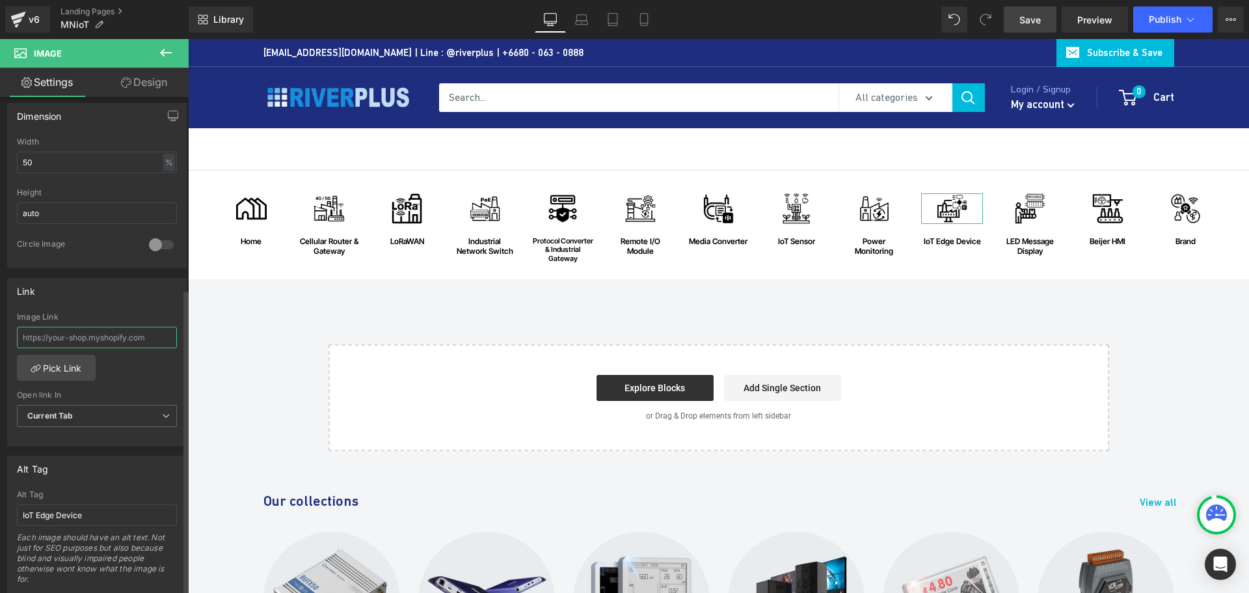
click at [111, 342] on input "text" at bounding box center [97, 337] width 160 height 21
paste input "https://riverplus.com/collections/iiot-edge-controller?_pos=1&_psq=IIoT+Edge+Co…"
type input "https://riverplus.com/collections/iiot-edge-controller?_pos=1&_psq=IIoT+Edge+Co…"
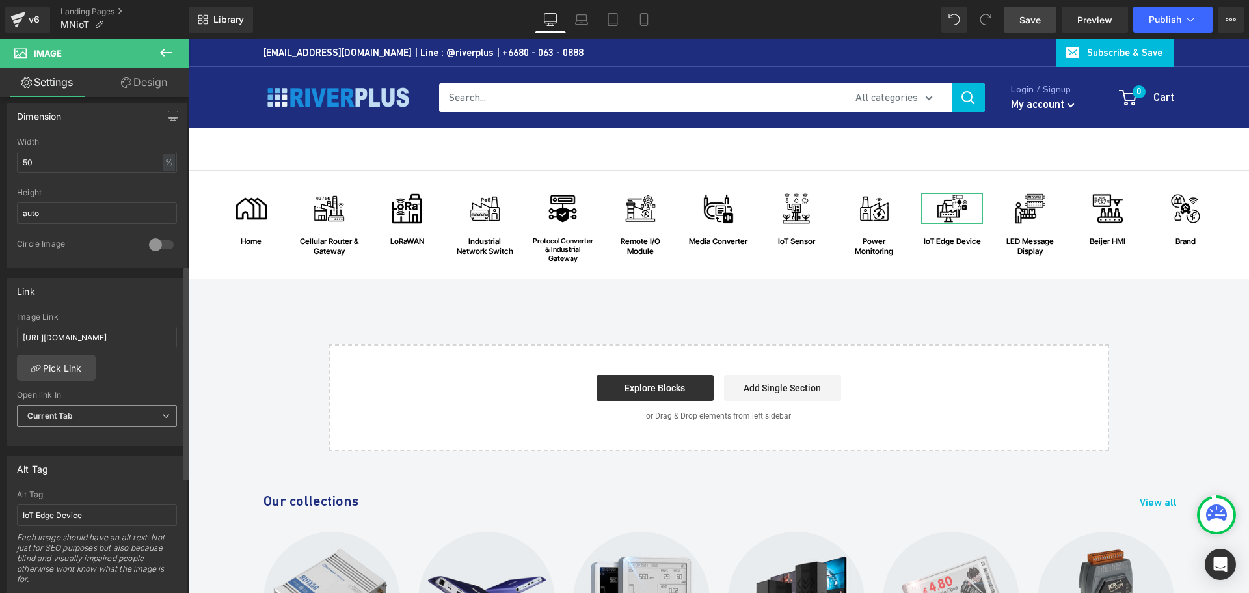
click at [116, 412] on span "Current Tab" at bounding box center [97, 416] width 160 height 23
click at [72, 457] on li "New Tab" at bounding box center [94, 458] width 155 height 20
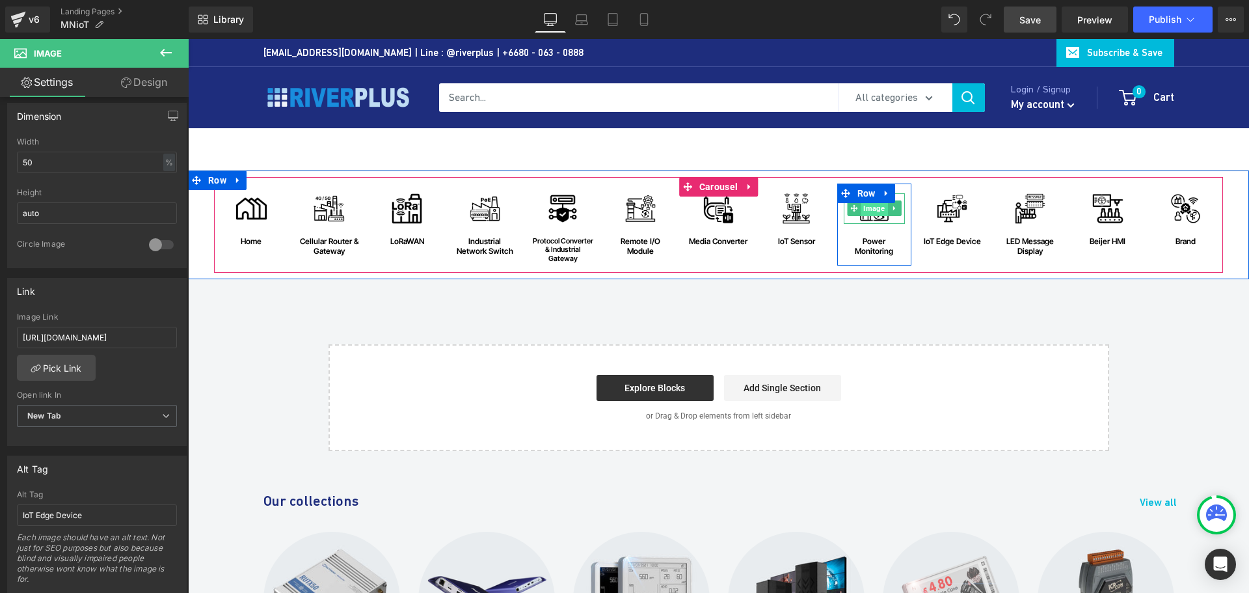
click at [870, 206] on span "Image" at bounding box center [874, 208] width 27 height 16
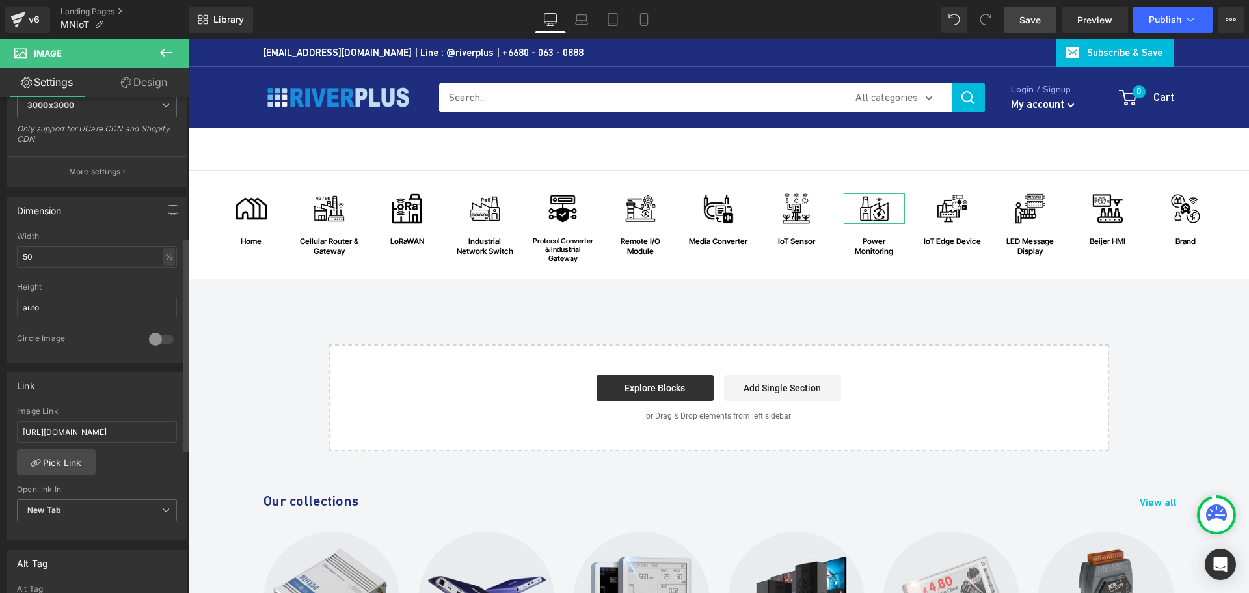
scroll to position [325, 0]
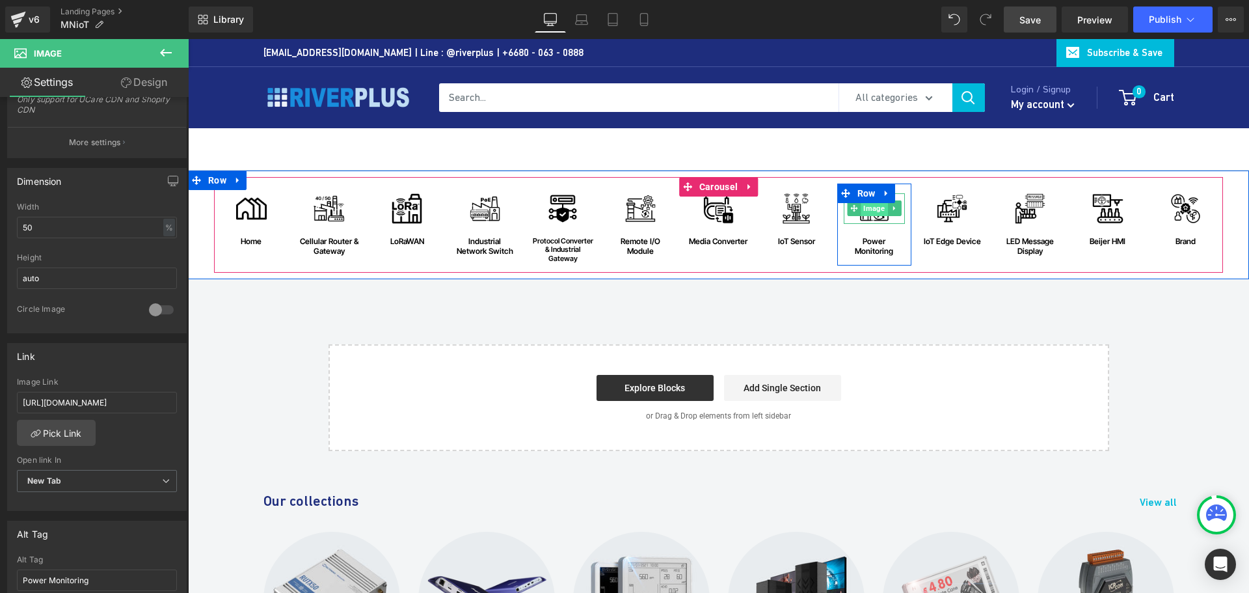
click at [869, 211] on span "Image" at bounding box center [874, 208] width 27 height 16
click at [868, 215] on span "Image" at bounding box center [874, 208] width 27 height 16
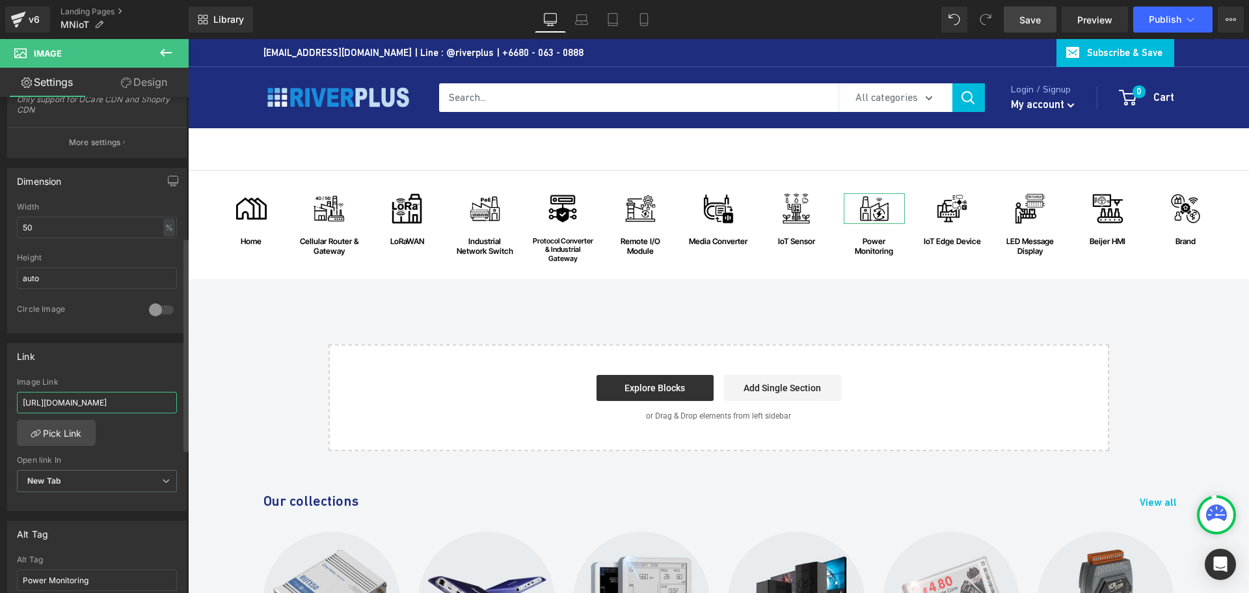
click at [129, 407] on input "https://riverplus.com/collections/icp-das?sort_by=best-selling&filter.p.vendor=…" at bounding box center [97, 402] width 160 height 21
drag, startPoint x: 226, startPoint y: 403, endPoint x: 243, endPoint y: 403, distance: 17.6
click at [149, 405] on input "https://riverplus.com/collections/icp-das?sort_by=best-selling&filter.p.vendor=…" at bounding box center [97, 402] width 160 height 21
paste input "iot-edge-controller?_pos=1&_psq=IIoT+Edge+Controller&_ss=e&_v=1.0"
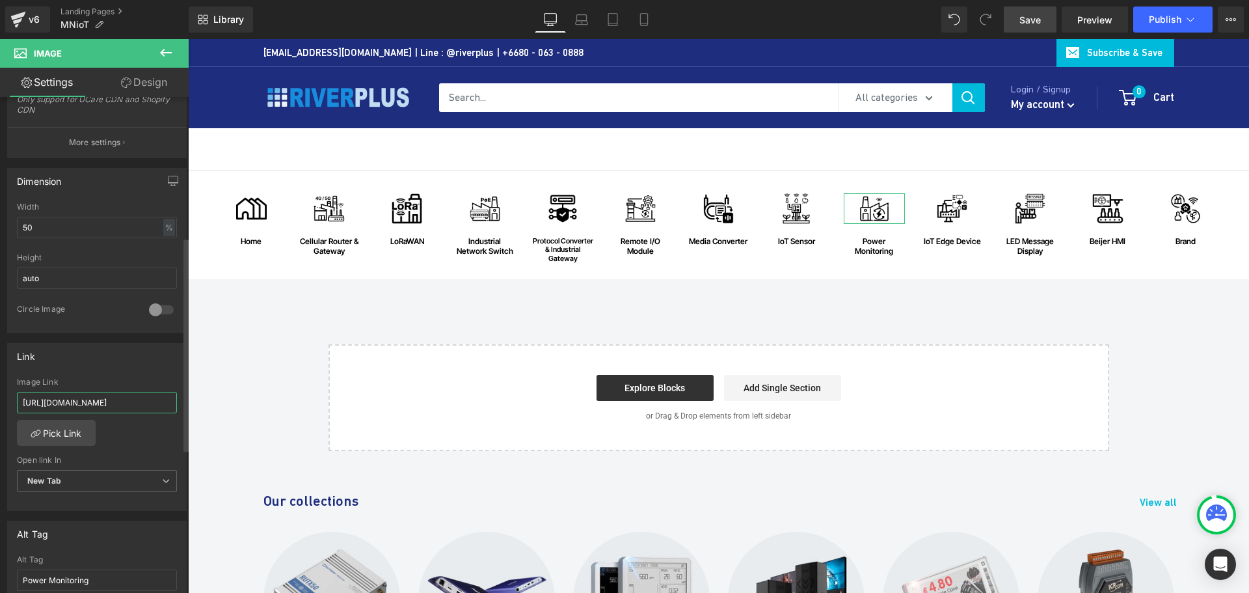
scroll to position [0, 241]
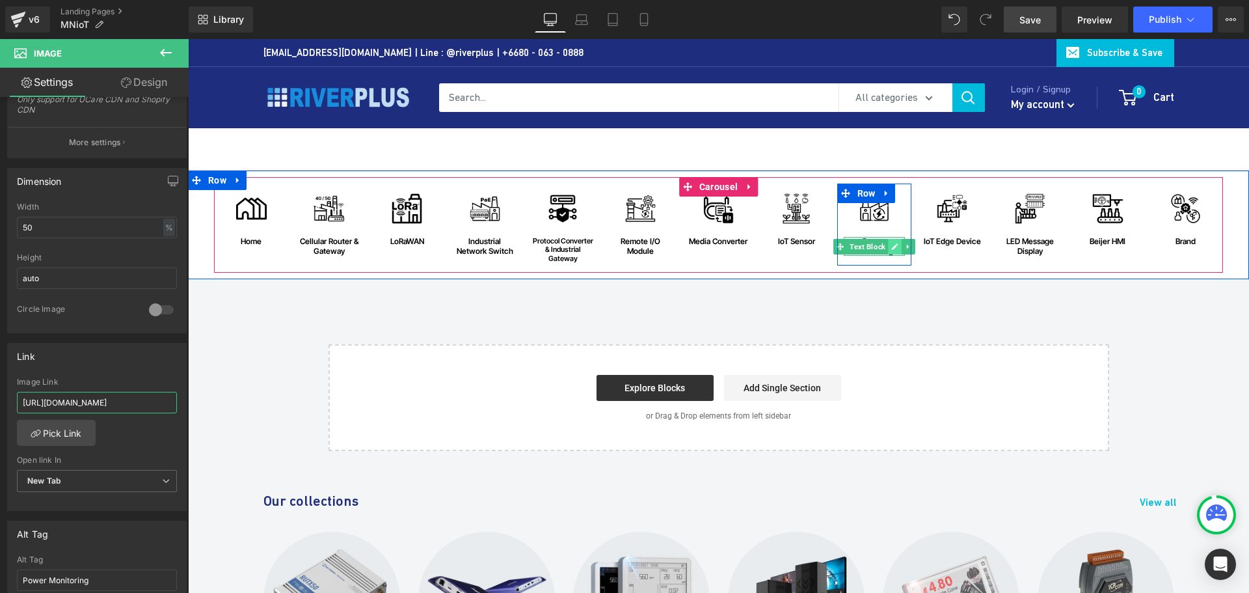
type input "https://riverplus.com/collections/iiot-edge-controller?_pos=1&_psq=IIoT+Edge+Co…"
click at [888, 250] on link at bounding box center [895, 247] width 14 height 16
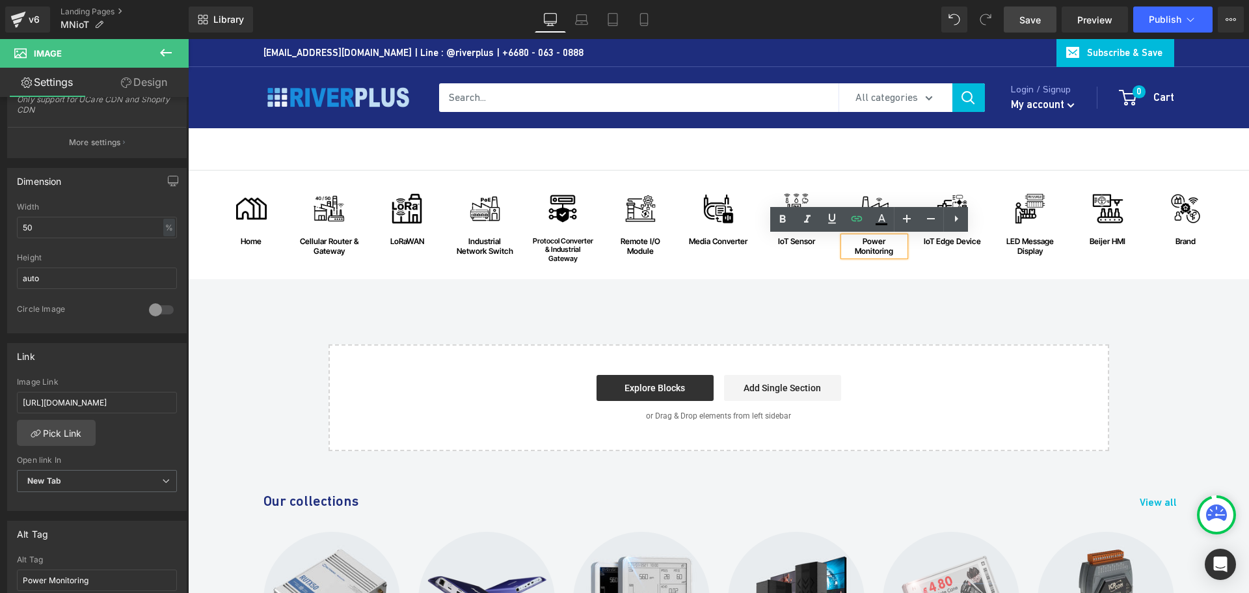
click at [889, 248] on div "Power Monitoring" at bounding box center [875, 246] width 62 height 19
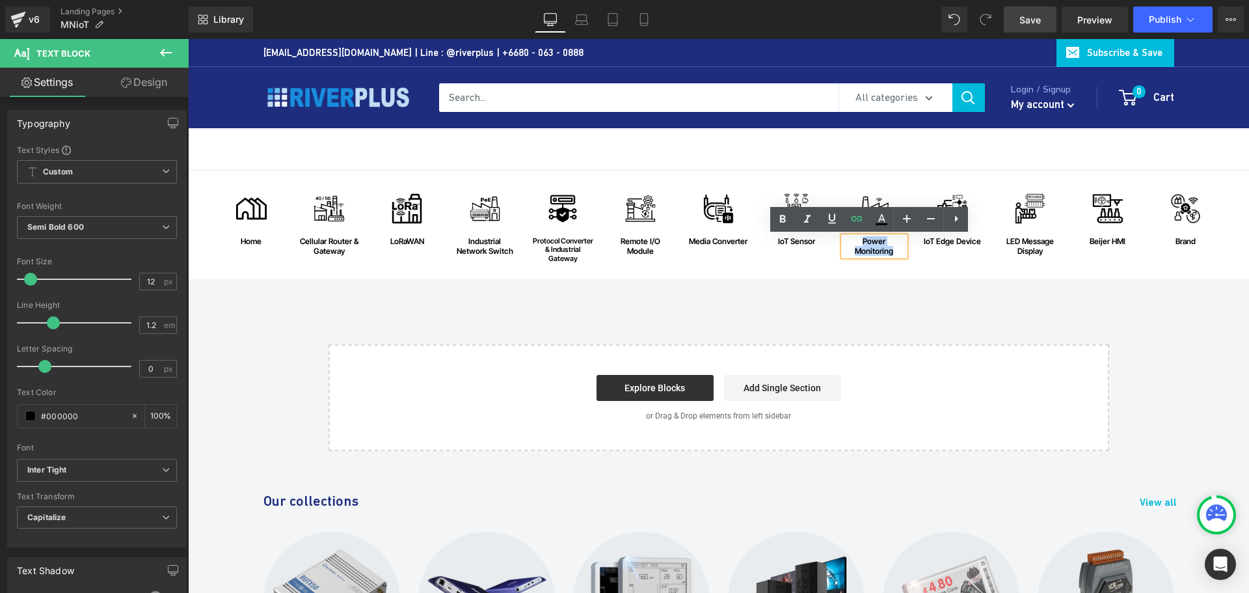
drag, startPoint x: 893, startPoint y: 250, endPoint x: 848, endPoint y: 245, distance: 45.8
click at [848, 245] on div "Power Monitoring" at bounding box center [875, 246] width 62 height 19
click at [855, 224] on icon at bounding box center [857, 219] width 16 height 16
click at [1081, 0] on div "Text Color Highlight Color #333333 Choose Image... Back to Library Insert Brend…" at bounding box center [624, 0] width 1249 height 0
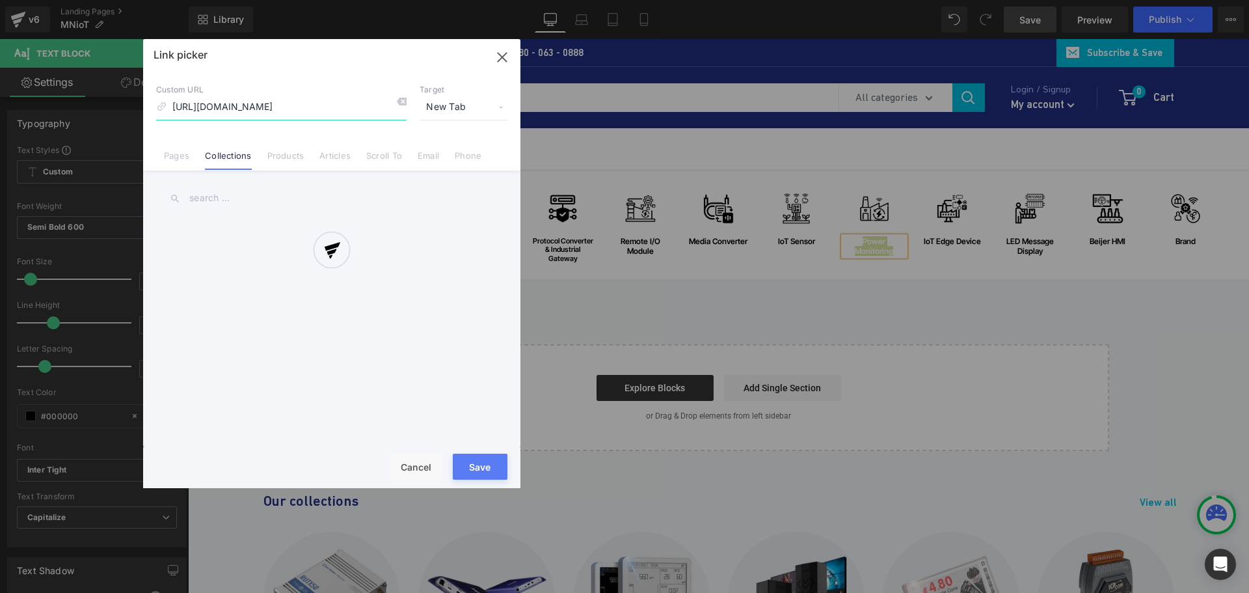
scroll to position [0, 152]
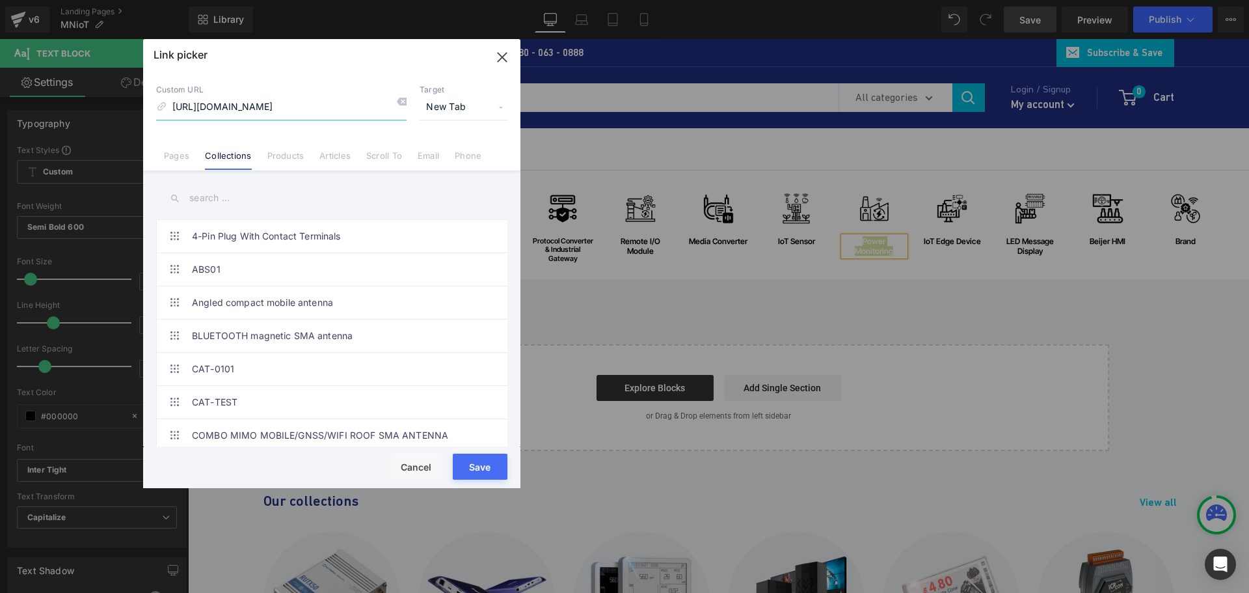
drag, startPoint x: 505, startPoint y: 55, endPoint x: 387, endPoint y: 45, distance: 118.2
click at [505, 55] on icon "button" at bounding box center [502, 57] width 8 height 8
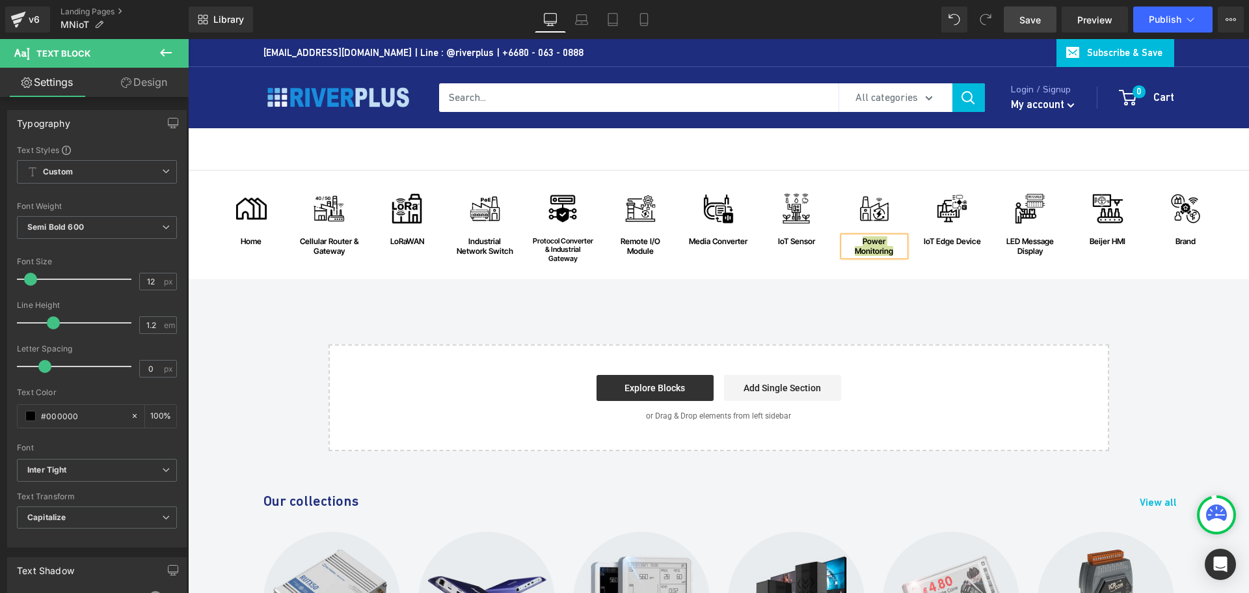
click at [1027, 20] on span "Save" at bounding box center [1029, 20] width 21 height 14
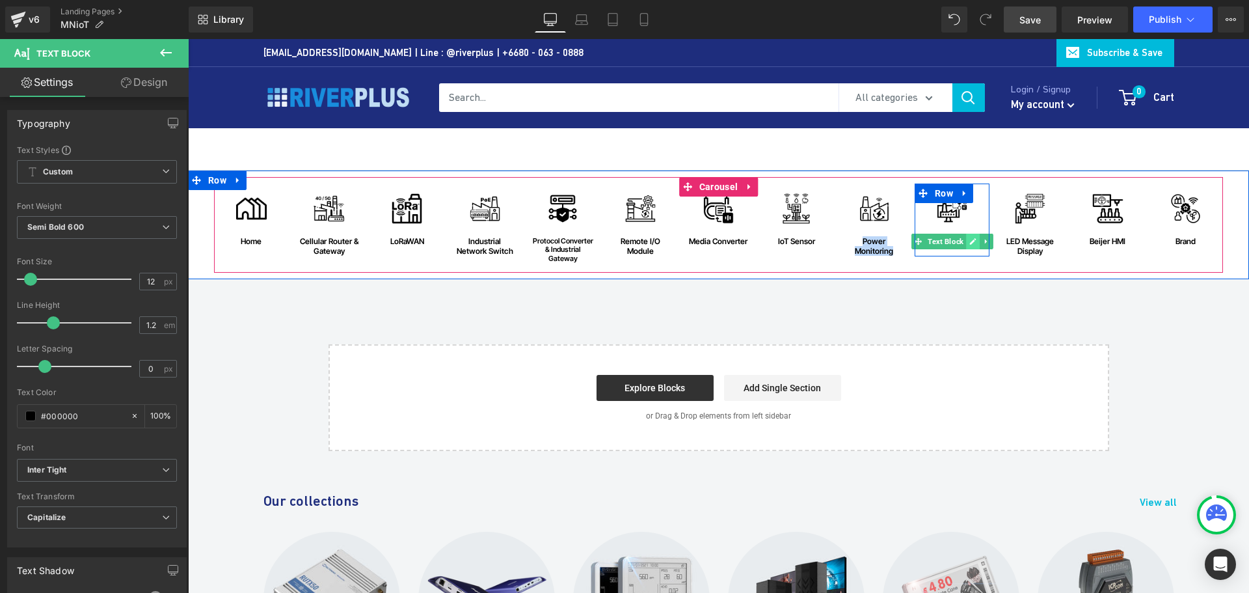
click at [969, 245] on icon at bounding box center [972, 241] width 7 height 8
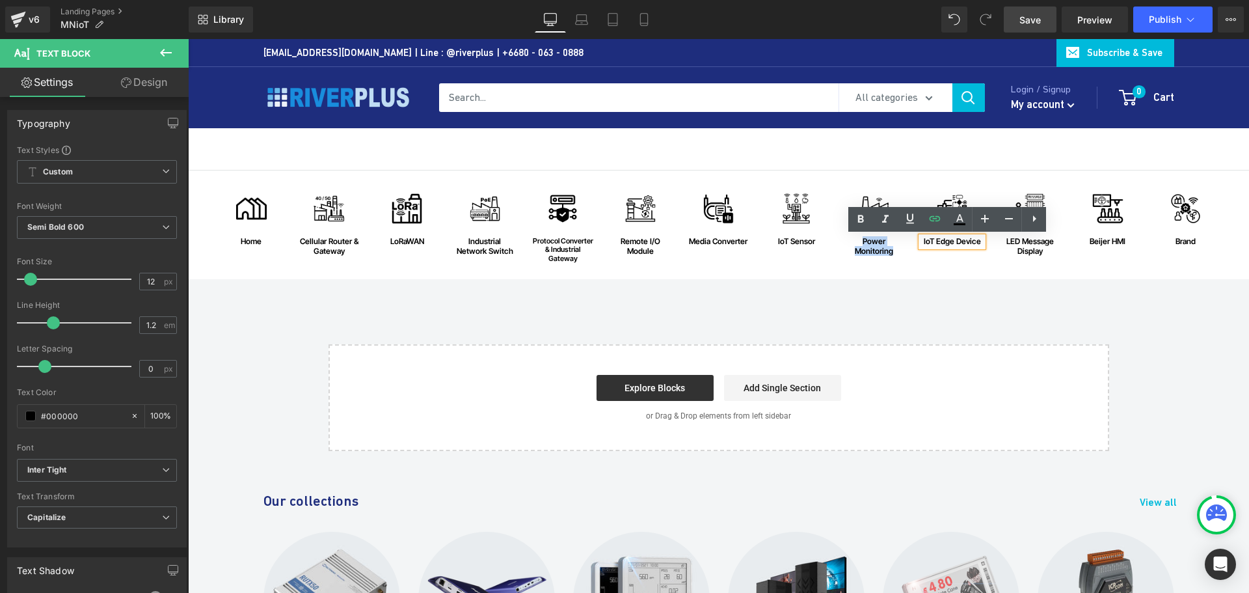
click at [954, 245] on div "IoT Edge Device" at bounding box center [952, 241] width 62 height 9
drag, startPoint x: 918, startPoint y: 242, endPoint x: 979, endPoint y: 242, distance: 61.1
click at [979, 242] on div "IoT Edge Device" at bounding box center [952, 241] width 62 height 9
click at [937, 218] on icon at bounding box center [935, 219] width 16 height 16
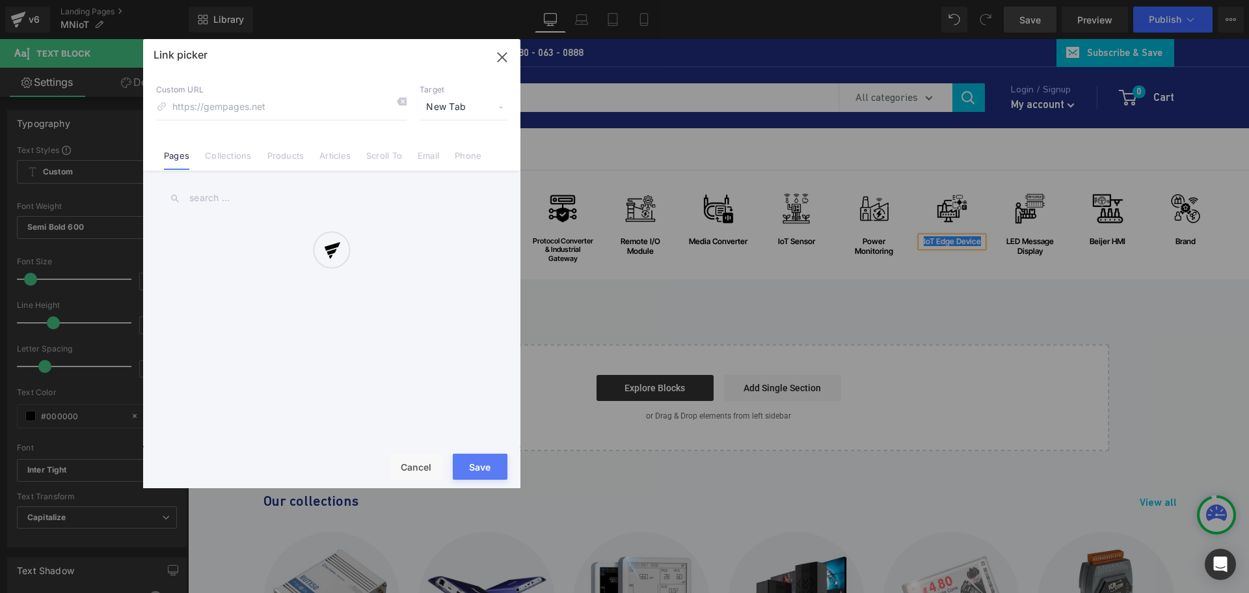
click at [1148, 0] on div "Text Color Highlight Color #333333 Choose Image... Back to Library Insert Brend…" at bounding box center [624, 0] width 1249 height 0
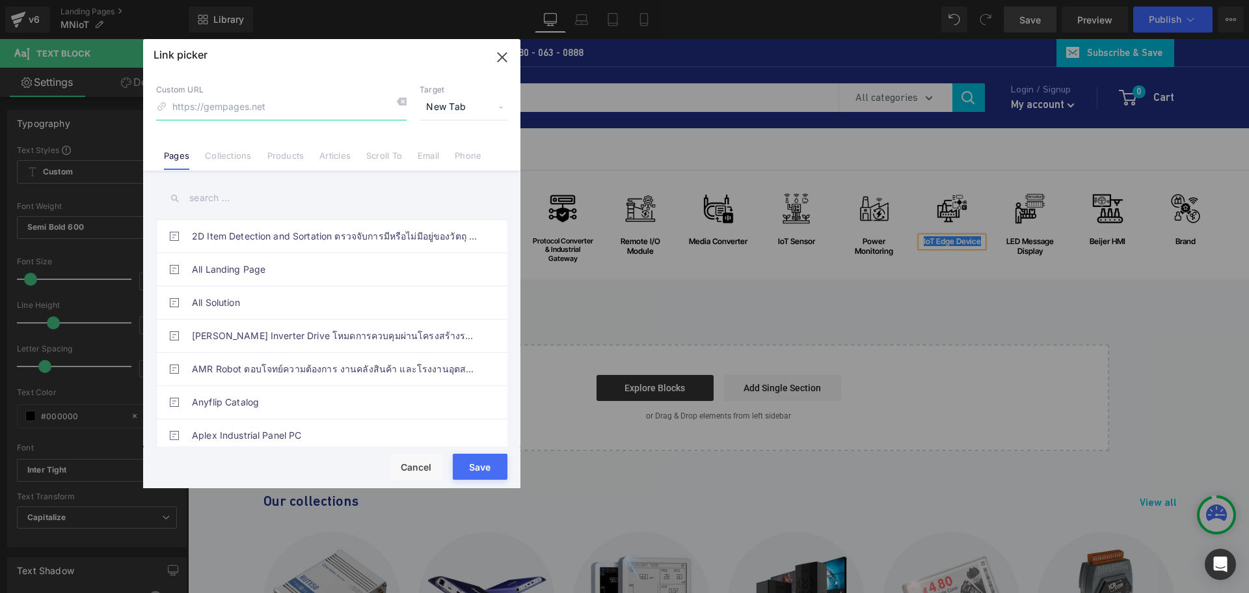
paste input "https://riverplus.com/collections/iiot-edge-controller?_pos=1&_psq=IIoT+Edge+Co…"
type input "https://riverplus.com/collections/iiot-edge-controller?_pos=1&_psq=IIoT+Edge+Co…"
click at [442, 110] on span "New Tab" at bounding box center [464, 107] width 88 height 25
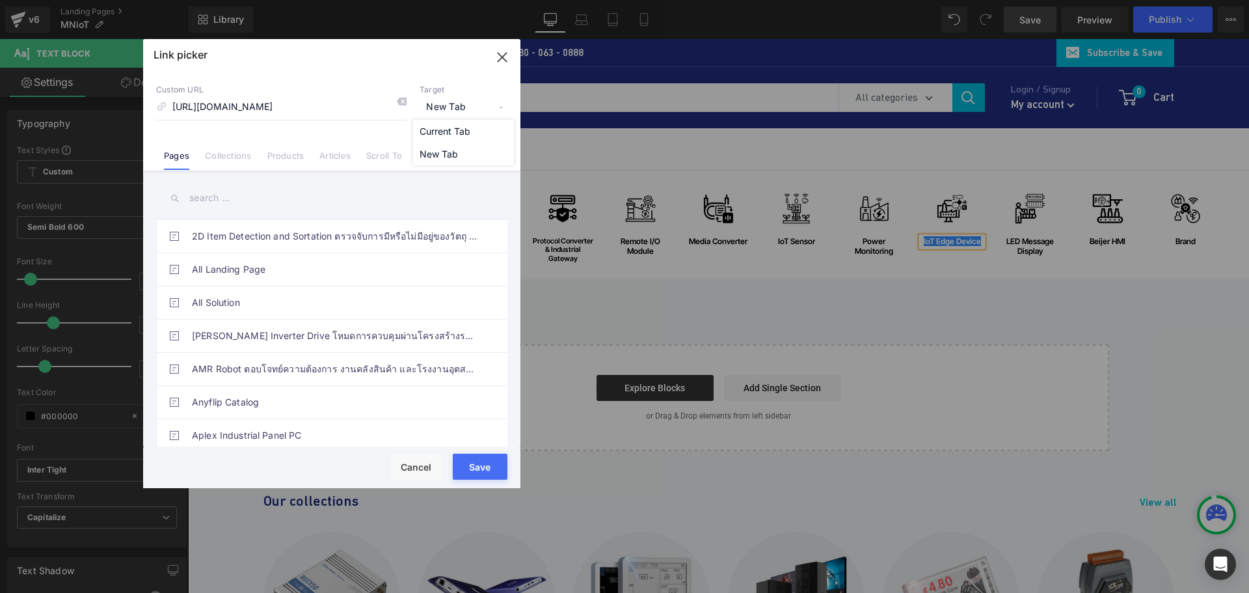
click at [450, 110] on span "New Tab" at bounding box center [464, 107] width 88 height 25
drag, startPoint x: 492, startPoint y: 470, endPoint x: 301, endPoint y: 427, distance: 196.6
click at [492, 470] on button "Save" at bounding box center [480, 466] width 55 height 26
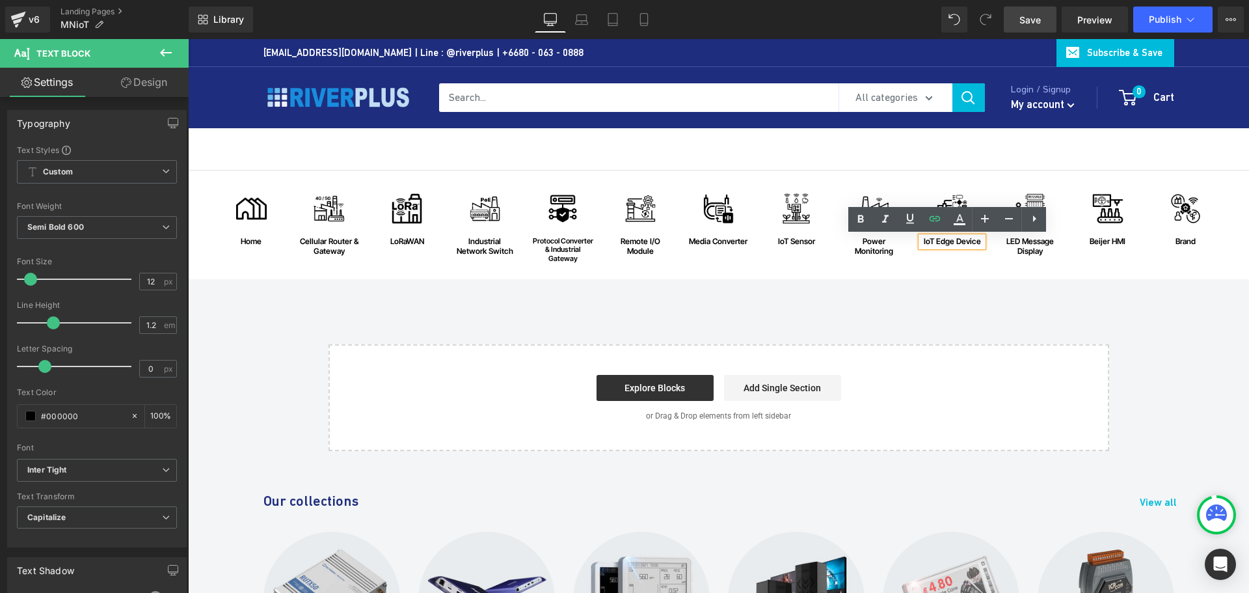
click at [948, 276] on div "Image home Text Block Row Image Cellular Router & Gateway Text Block Row Image …" at bounding box center [718, 224] width 1061 height 109
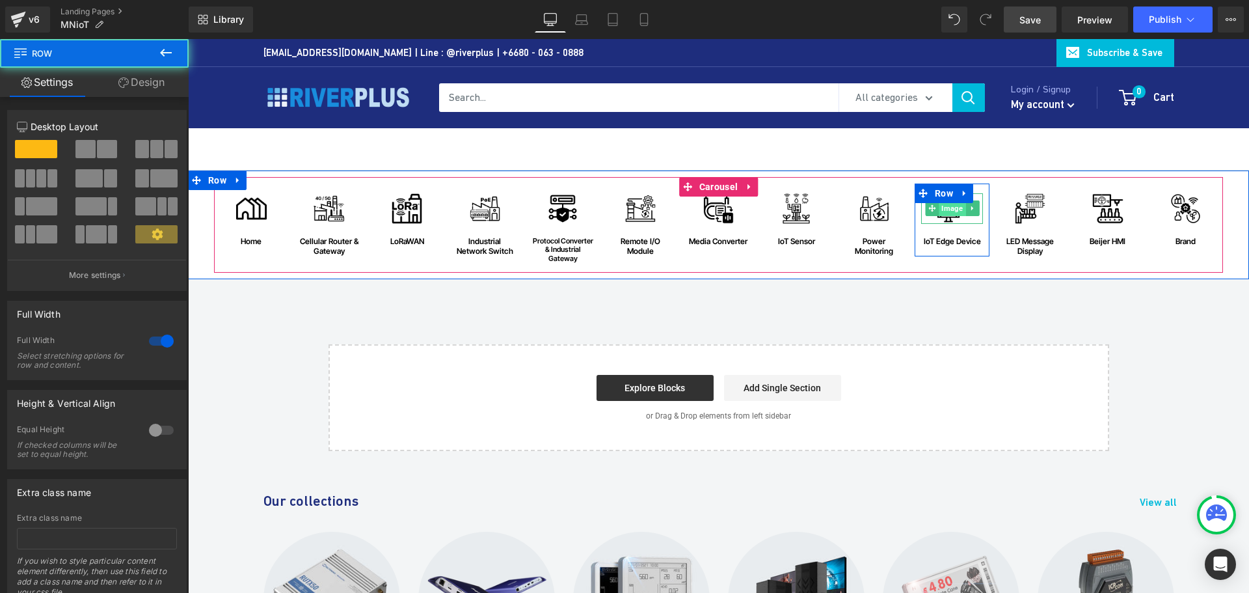
click at [950, 208] on span "Image" at bounding box center [952, 208] width 27 height 16
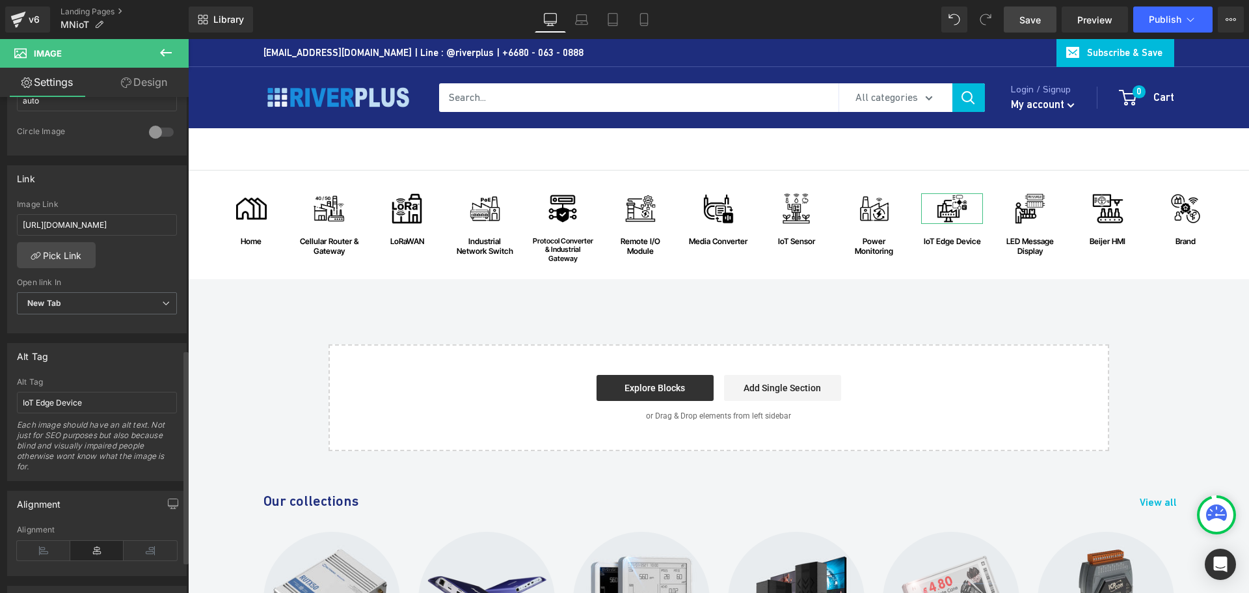
scroll to position [585, 0]
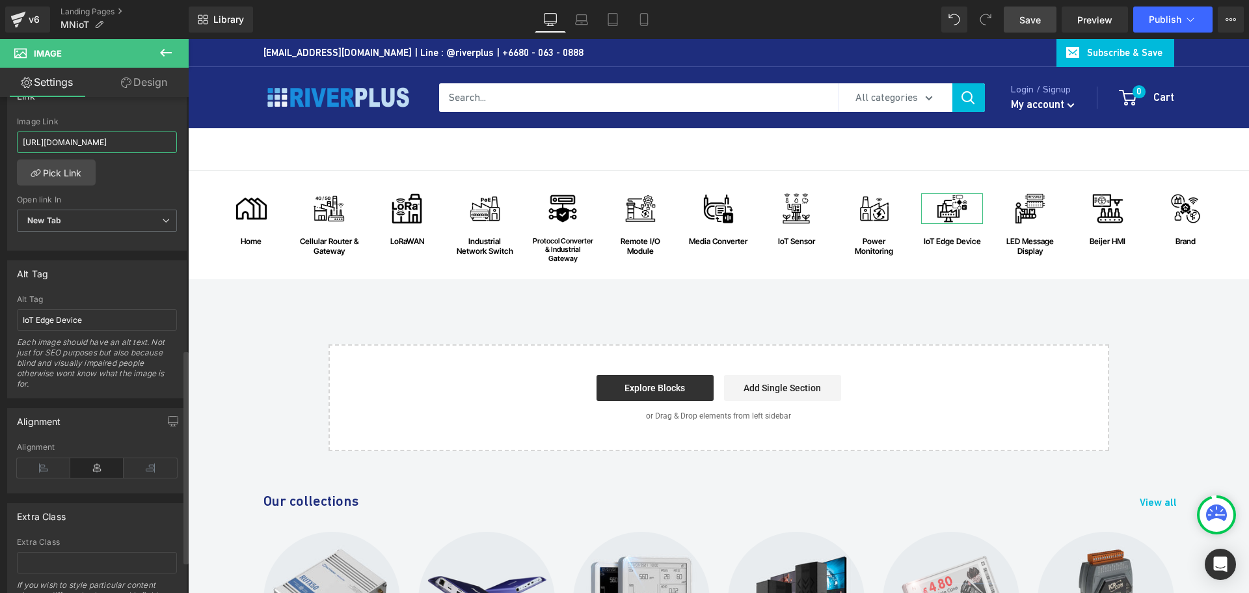
click at [125, 142] on input "https://riverplus.com/collections/iiot-edge-controller?_pos=1&_psq=IIoT+Edge+Co…" at bounding box center [97, 141] width 160 height 21
paste input "https://riverplus.com/collections/iiot-edge-controller?_pos=1&_psq=IIoT+Edge+Co…"
type input "https://riverplus.com/collections/iiot-edge-controller?_pos=1&_psq=IIoT+Edge+Co…"
click at [1026, 18] on span "Save" at bounding box center [1029, 20] width 21 height 14
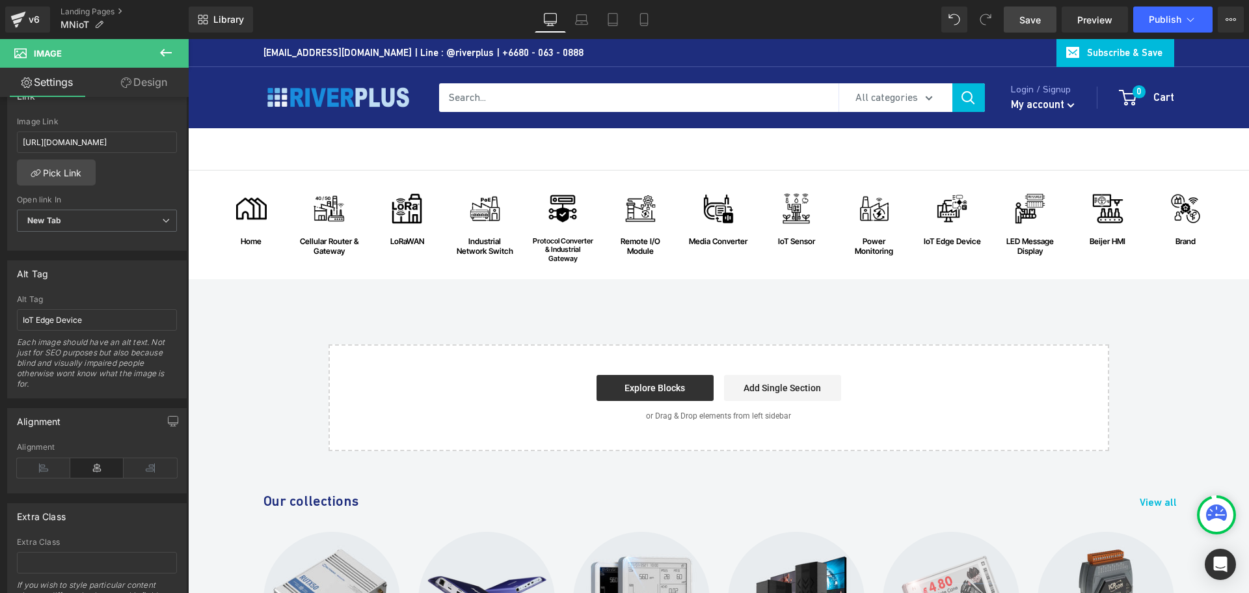
click at [1026, 18] on span "Save" at bounding box center [1029, 20] width 21 height 14
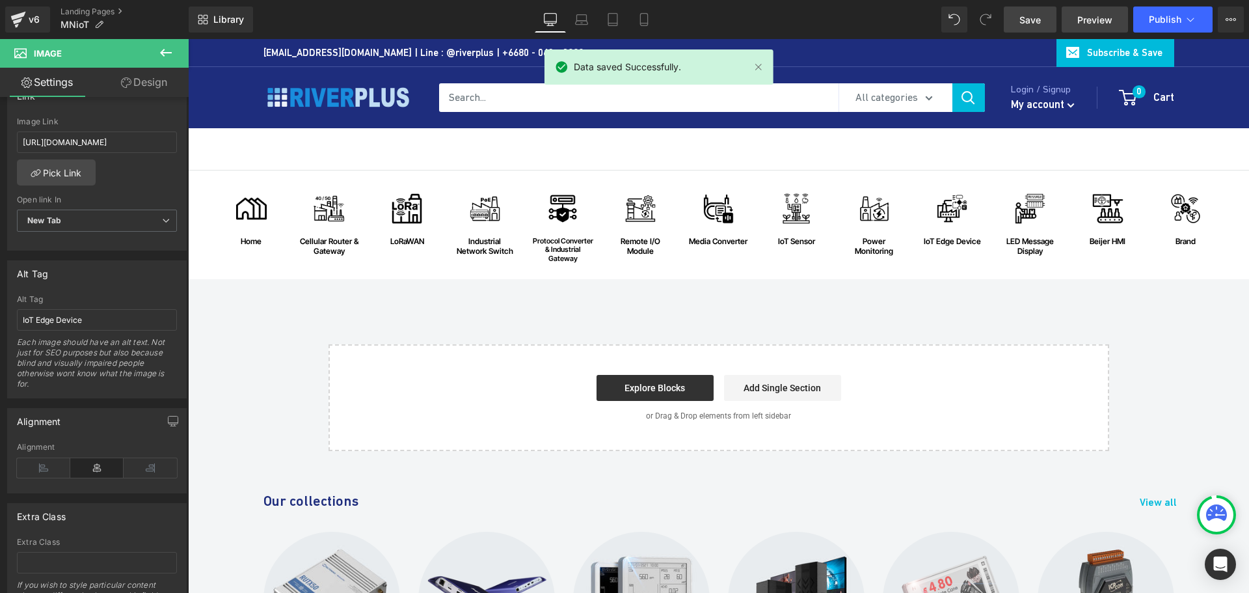
click at [1091, 19] on span "Preview" at bounding box center [1094, 20] width 35 height 14
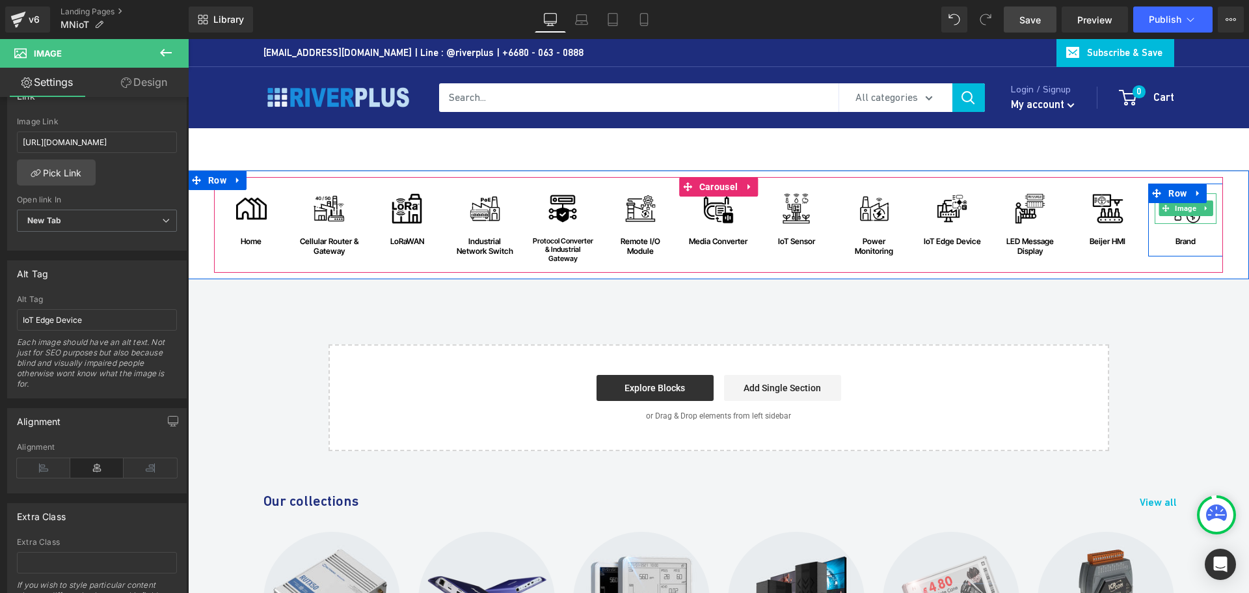
drag, startPoint x: 1175, startPoint y: 213, endPoint x: 808, endPoint y: 213, distance: 366.9
click at [1175, 213] on span "Image" at bounding box center [1185, 208] width 27 height 16
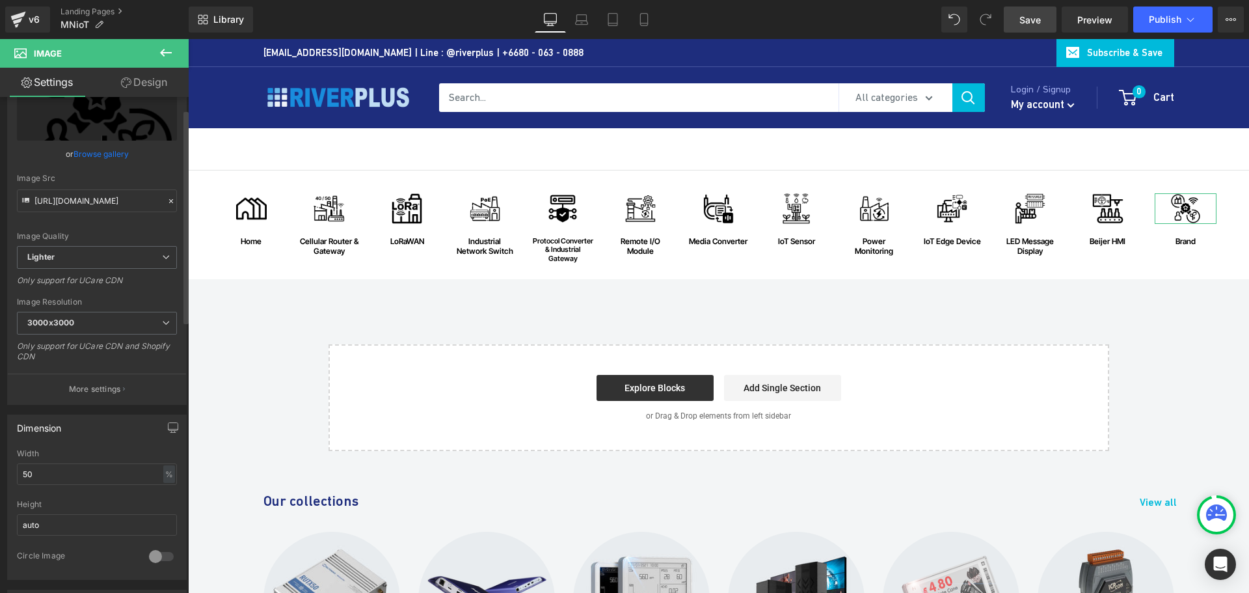
scroll to position [260, 0]
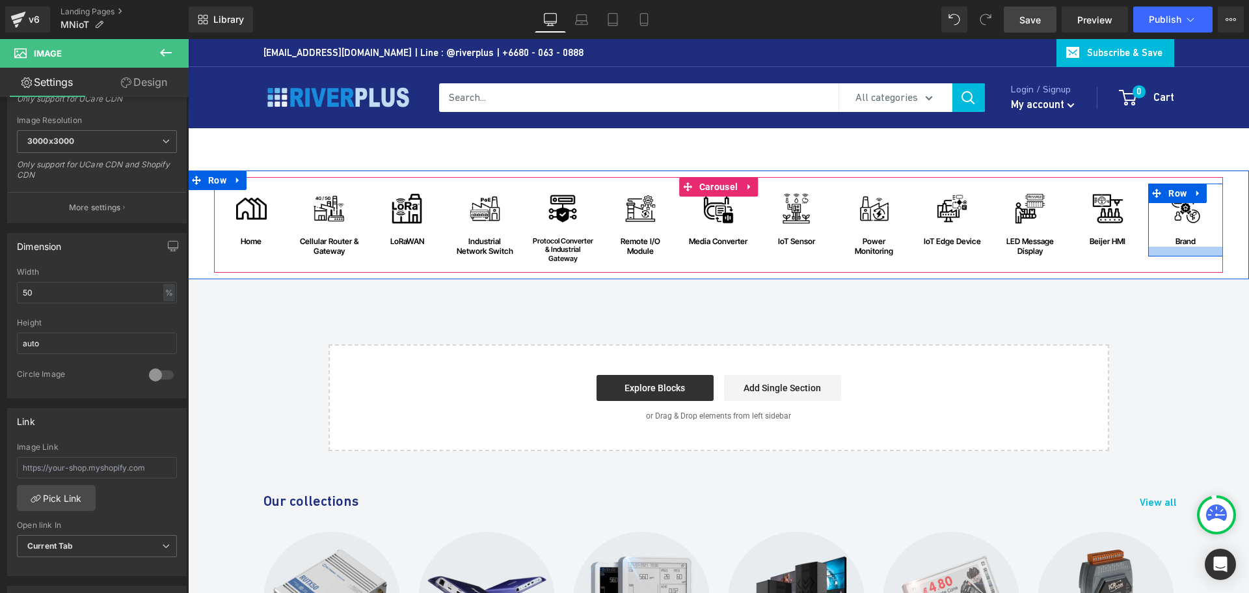
click at [1177, 247] on div at bounding box center [1185, 252] width 75 height 10
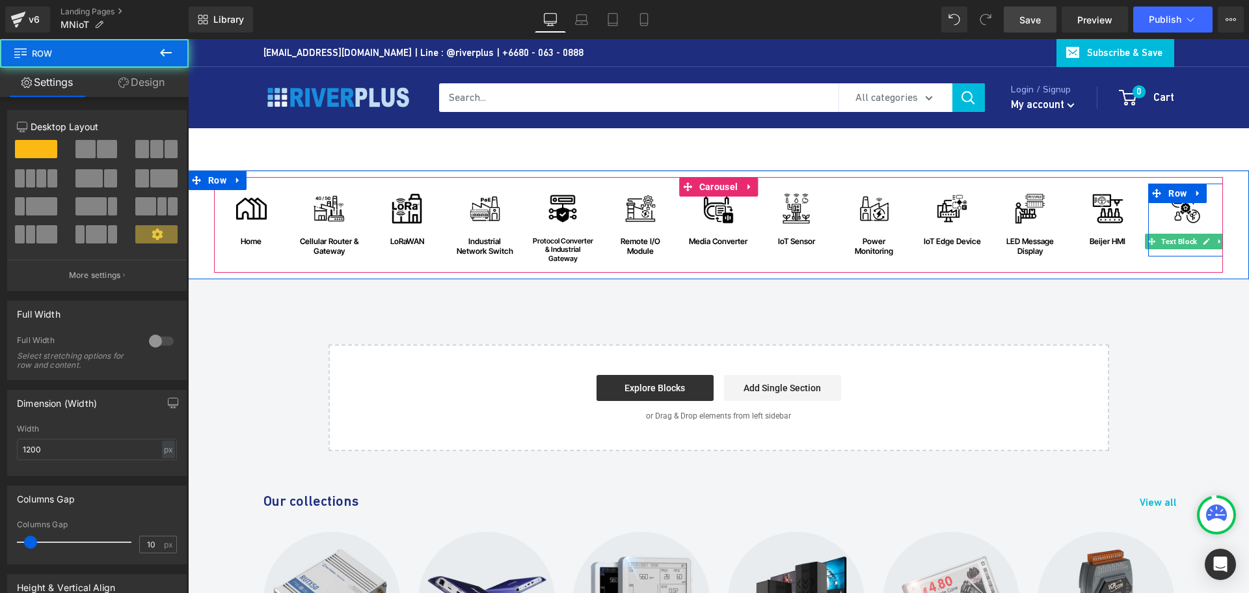
click at [1179, 238] on span "Text Block" at bounding box center [1179, 242] width 41 height 16
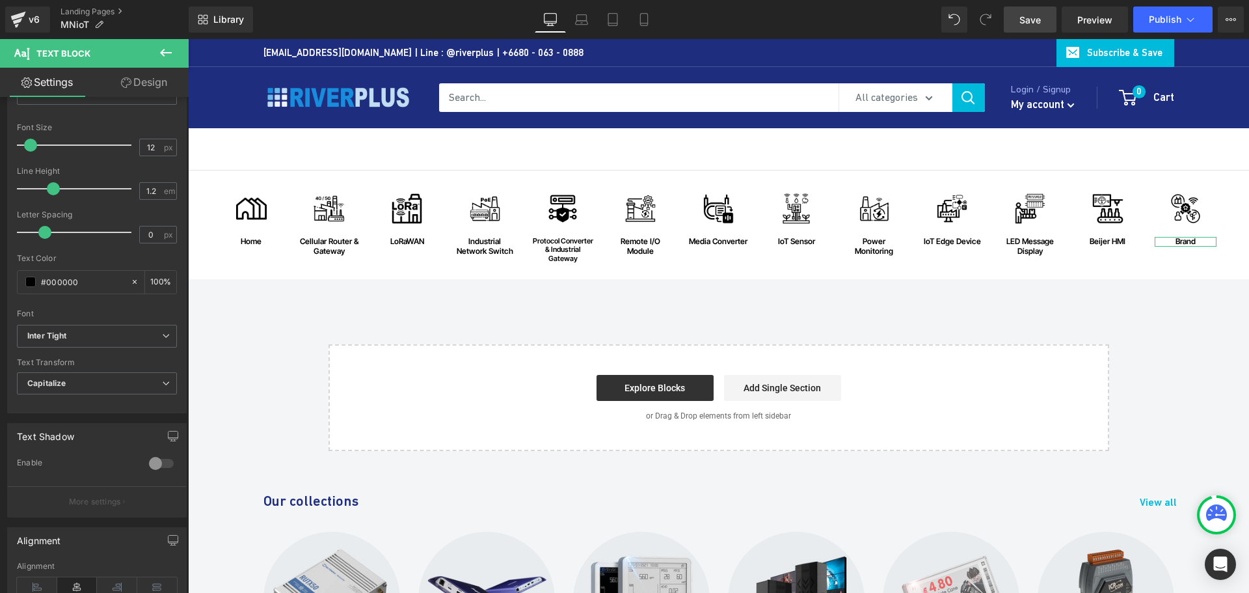
scroll to position [67, 0]
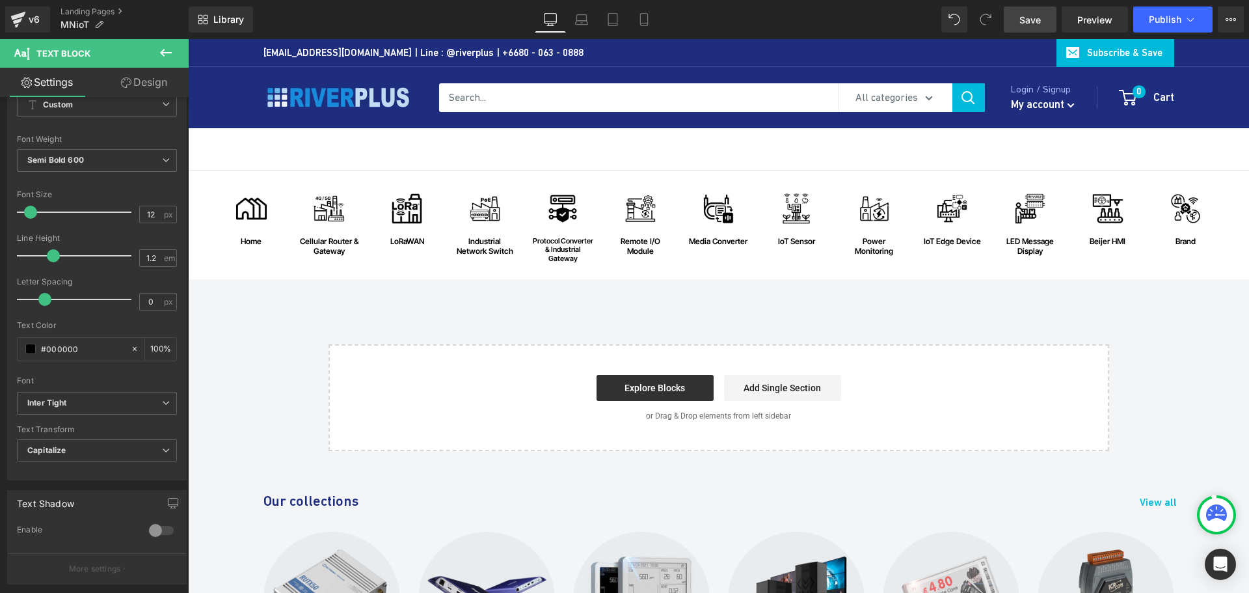
click at [901, 301] on div "Image home Text Block Row Image Cellular Router & Gateway Text Block Row Image …" at bounding box center [718, 310] width 1061 height 280
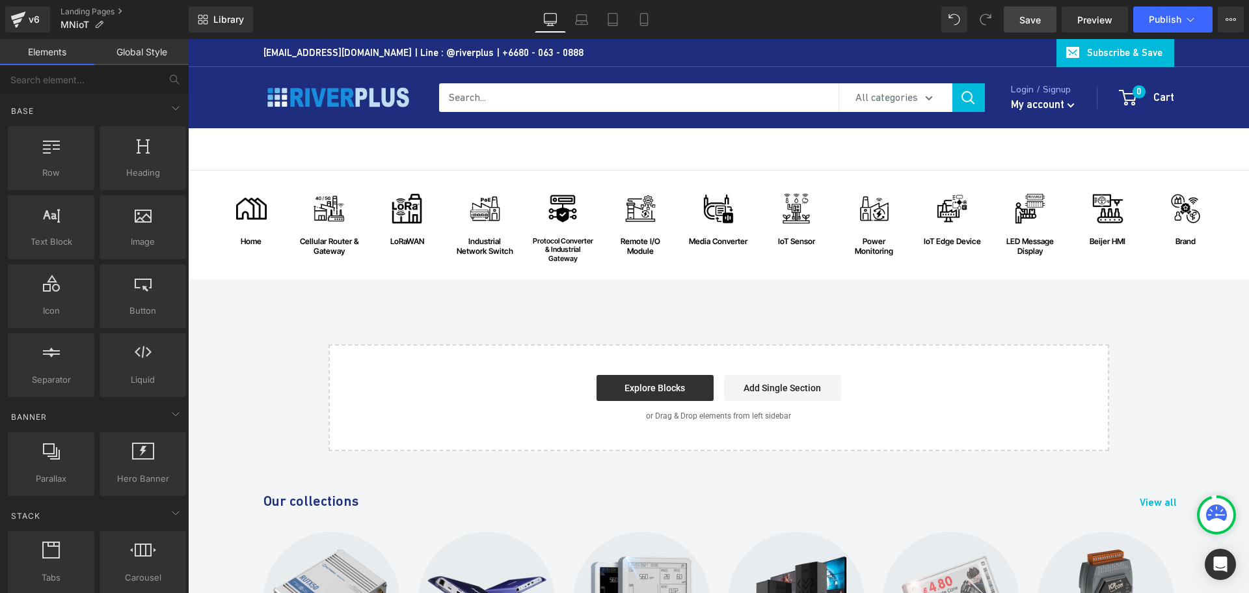
click at [898, 300] on div "Image home Text Block Row Image Cellular Router & Gateway Text Block Row Image …" at bounding box center [718, 310] width 1061 height 280
click at [911, 308] on div "Image home Text Block Row Image Cellular Router & Gateway Text Block Row Image …" at bounding box center [718, 310] width 1061 height 280
click at [906, 292] on div "Image home Text Block Row Image Cellular Router & Gateway Text Block Row Image …" at bounding box center [718, 310] width 1061 height 280
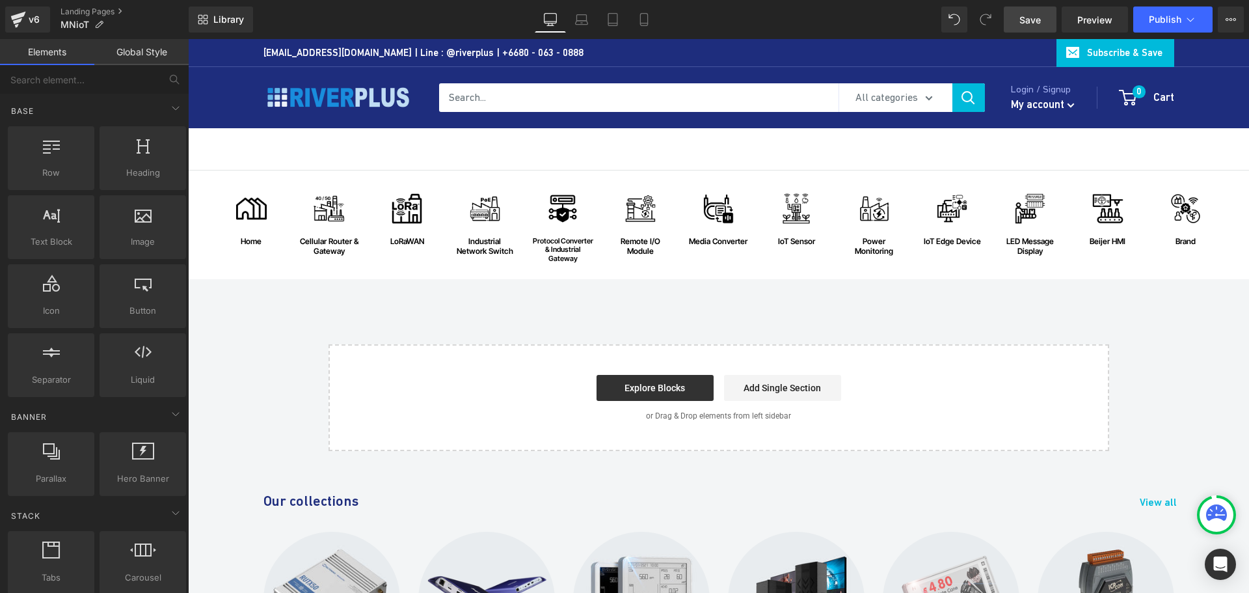
click at [906, 292] on div "Image home Text Block Row Image Cellular Router & Gateway Text Block Row Image …" at bounding box center [718, 310] width 1061 height 280
click at [913, 293] on div "Image home Text Block Row Image Cellular Router & Gateway Text Block Row Image …" at bounding box center [718, 310] width 1061 height 280
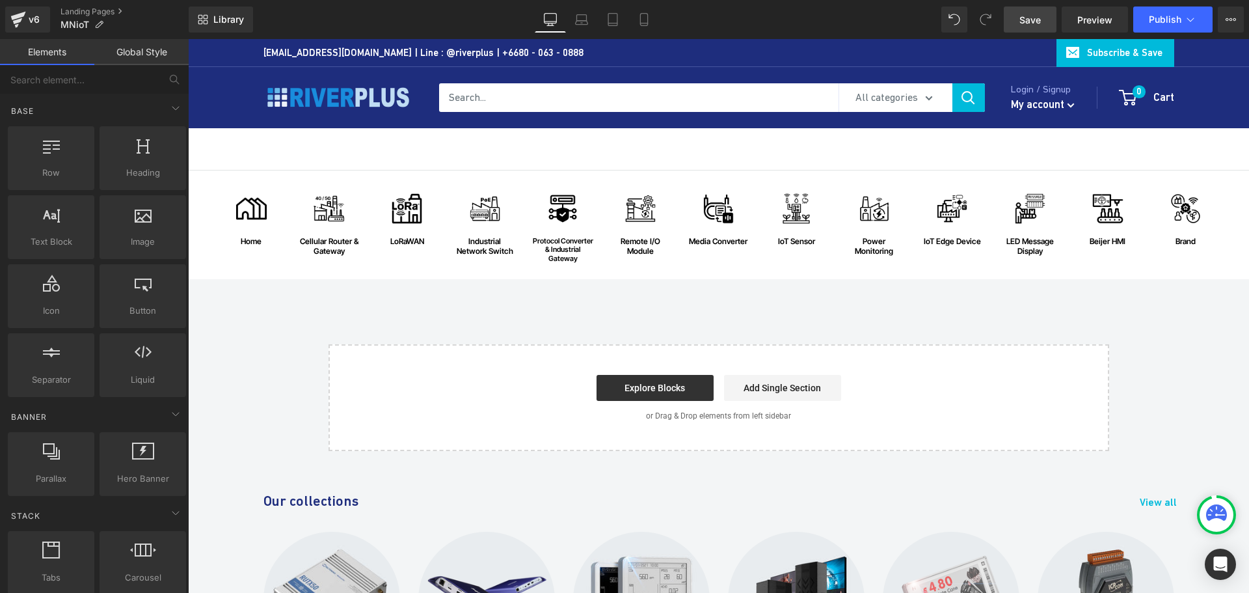
click at [913, 293] on div "Image home Text Block Row Image Cellular Router & Gateway Text Block Row Image …" at bounding box center [718, 310] width 1061 height 280
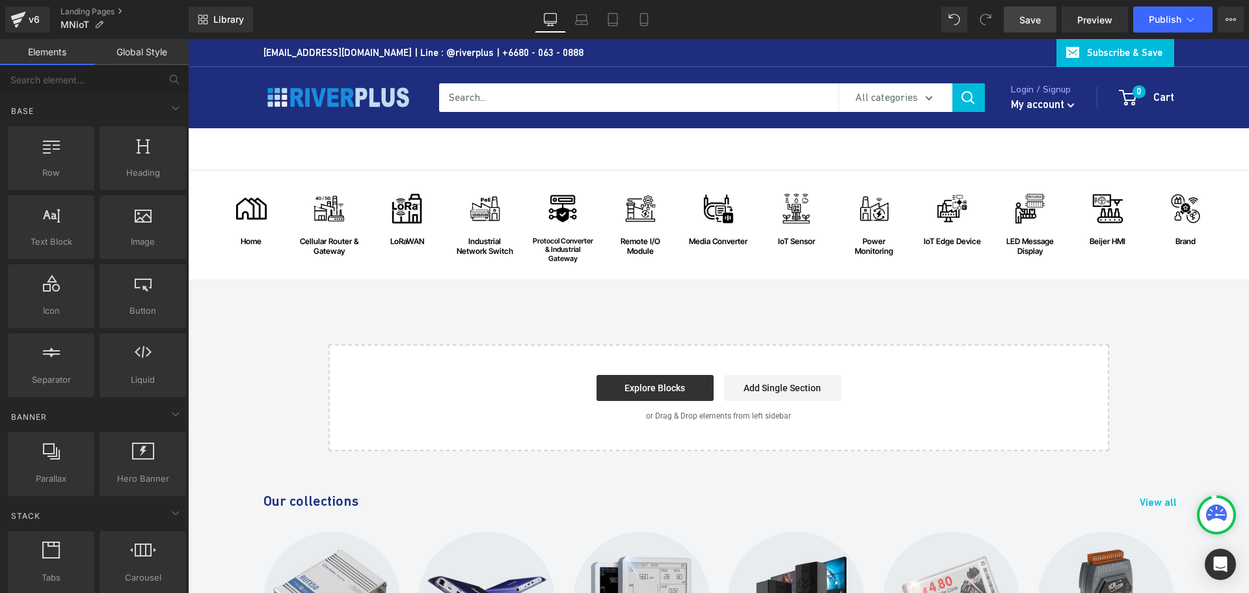
click at [913, 293] on div "Image home Text Block Row Image Cellular Router & Gateway Text Block Row Image …" at bounding box center [718, 310] width 1061 height 280
click at [279, 311] on div "Image home Text Block Row Image Cellular Router & Gateway Text Block Row Image …" at bounding box center [718, 310] width 1061 height 280
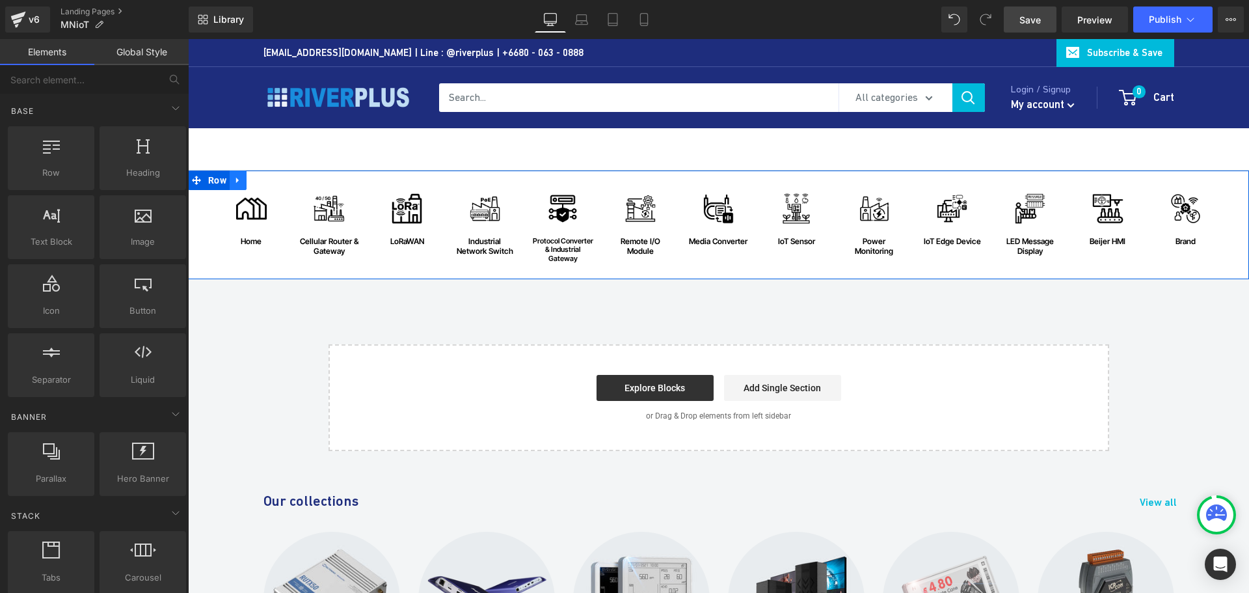
click at [236, 179] on icon at bounding box center [237, 180] width 3 height 6
click at [251, 181] on icon at bounding box center [254, 180] width 9 height 9
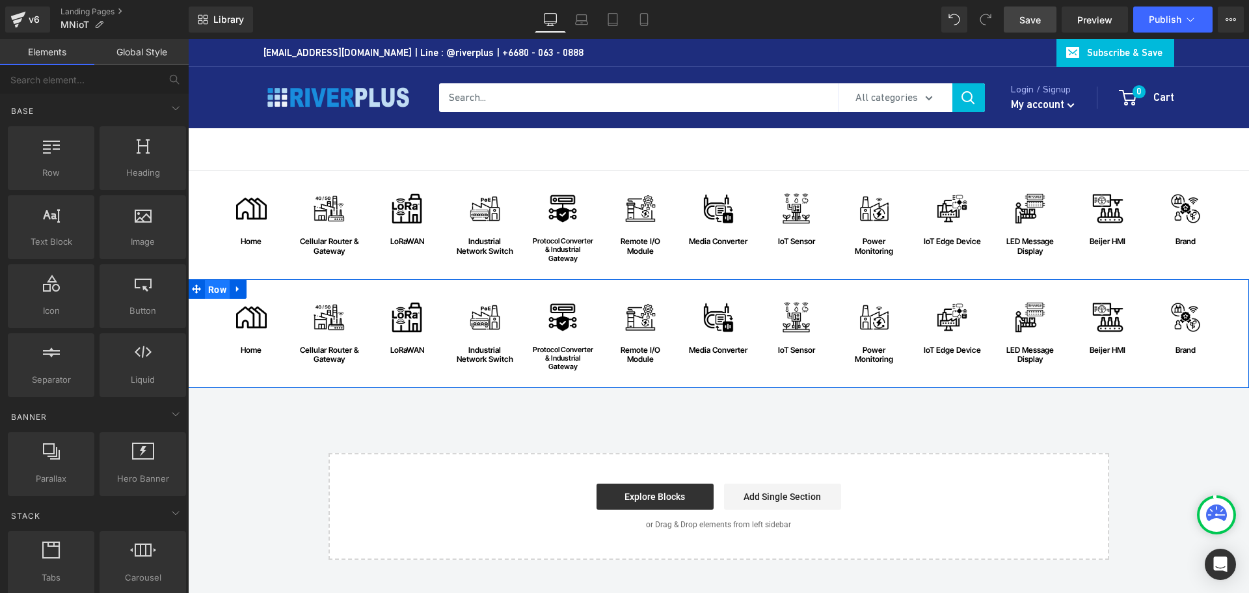
click at [209, 290] on span "Row" at bounding box center [217, 290] width 25 height 20
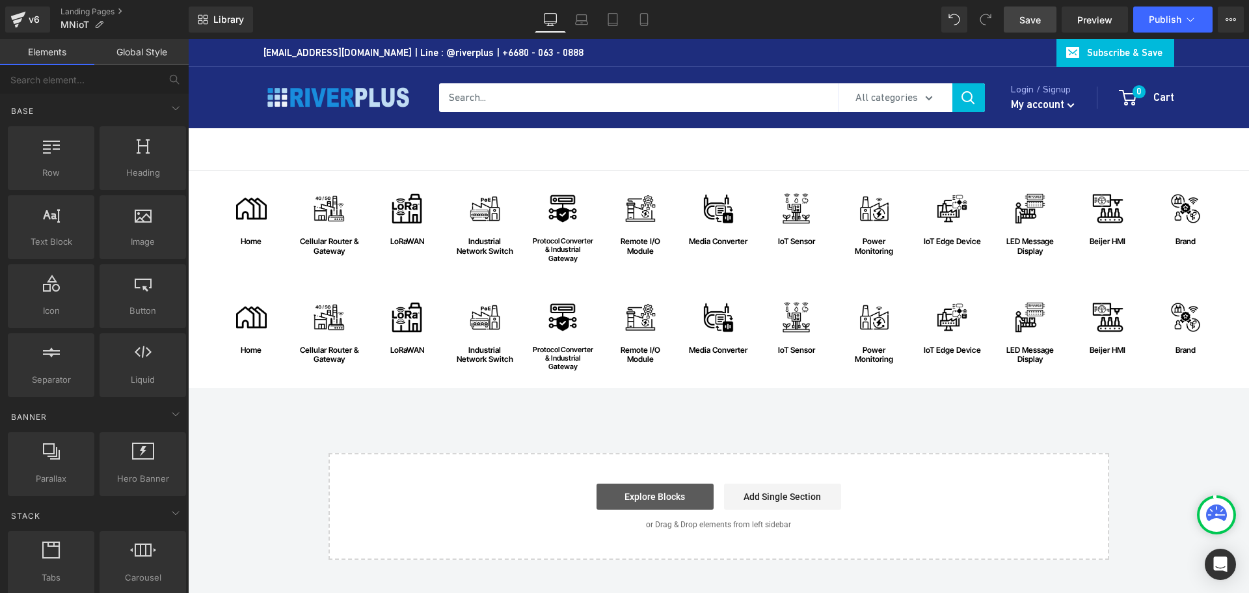
click at [647, 492] on link "Explore Blocks" at bounding box center [655, 496] width 117 height 26
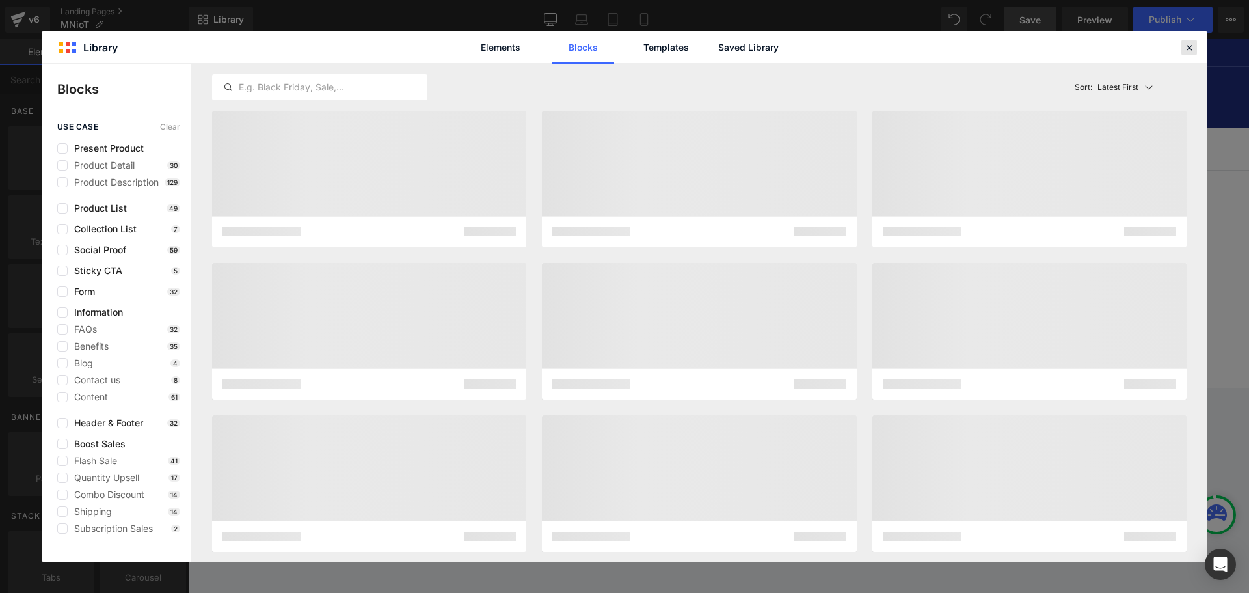
click at [1192, 48] on icon at bounding box center [1189, 48] width 12 height 12
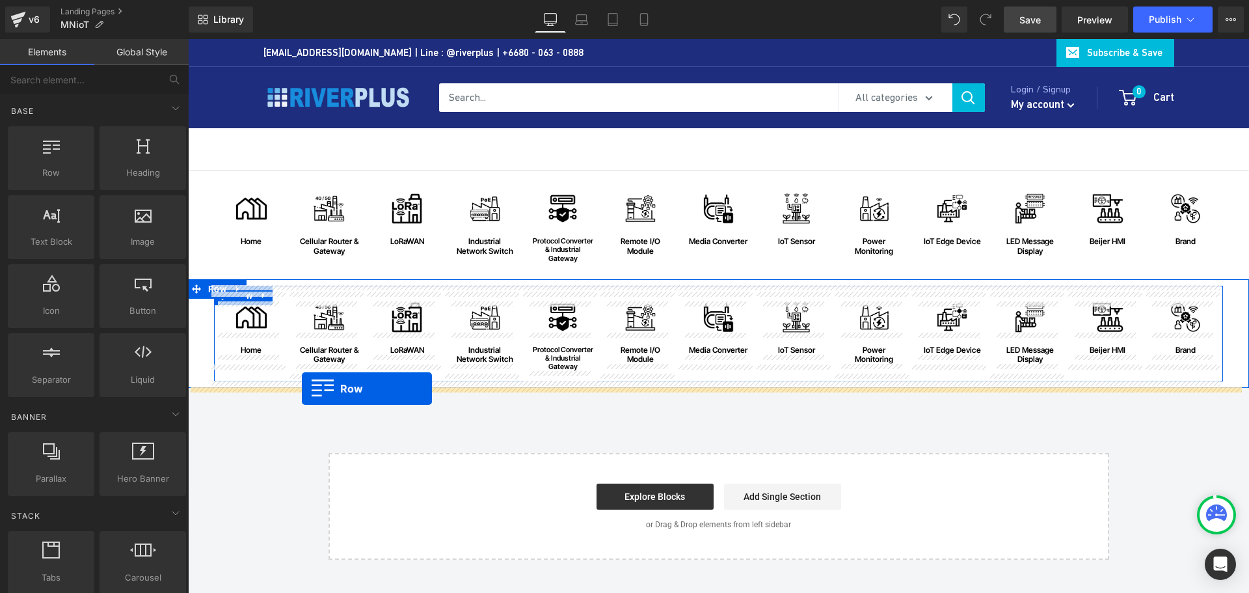
drag, startPoint x: 234, startPoint y: 203, endPoint x: 302, endPoint y: 388, distance: 197.4
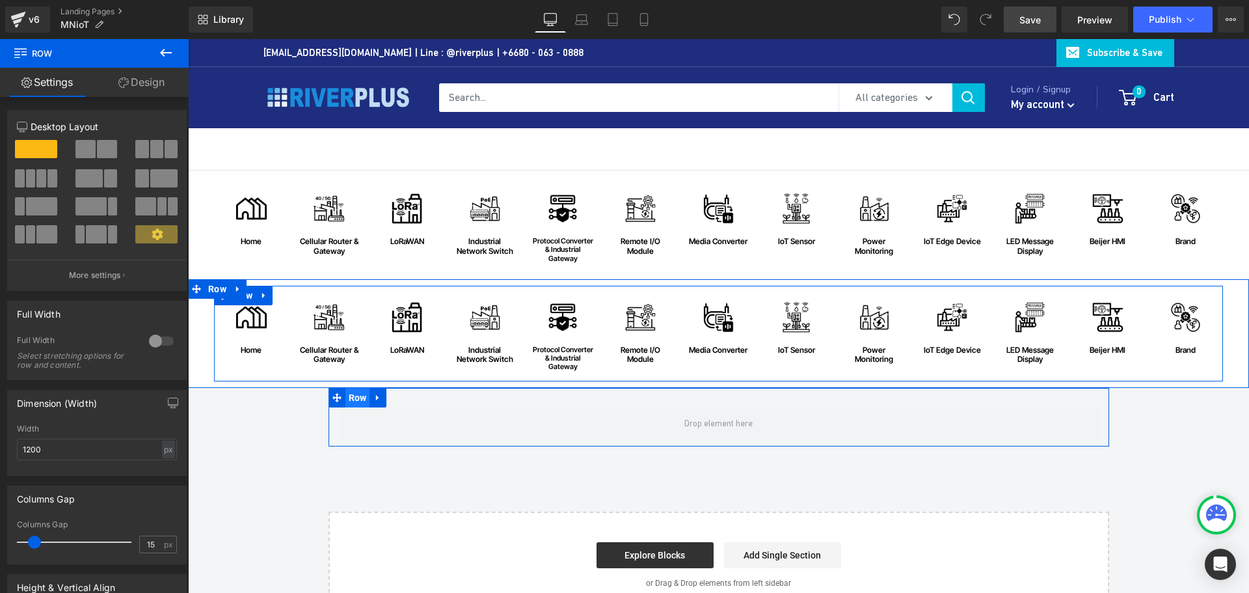
click at [349, 399] on span "Row" at bounding box center [357, 398] width 25 height 20
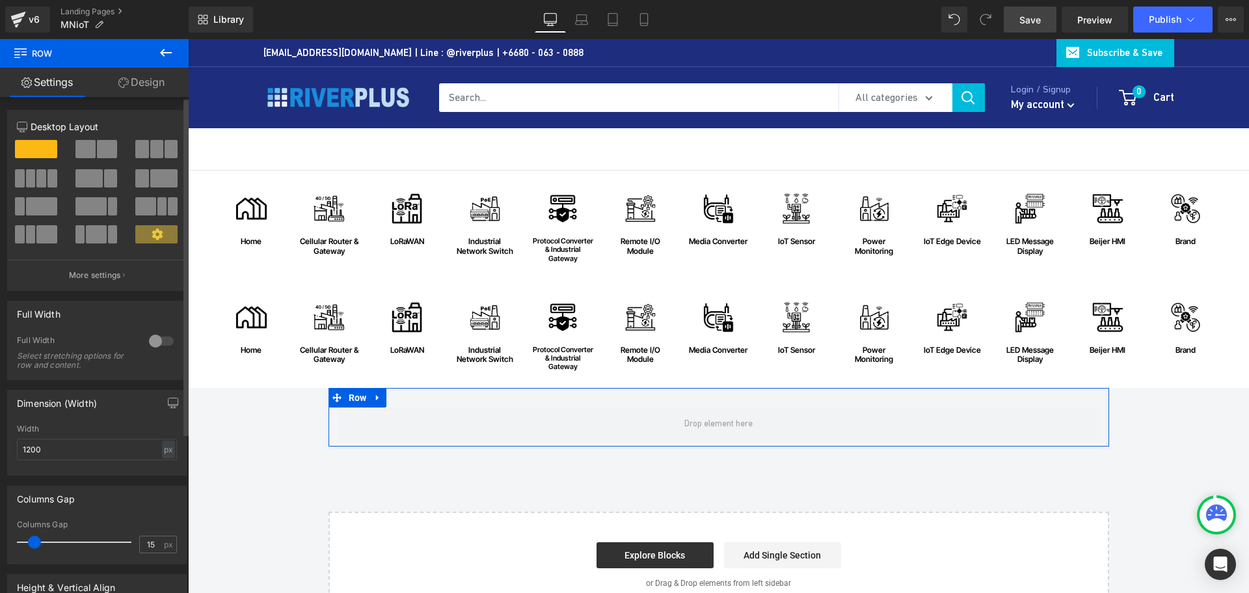
click at [150, 338] on div at bounding box center [161, 340] width 31 height 21
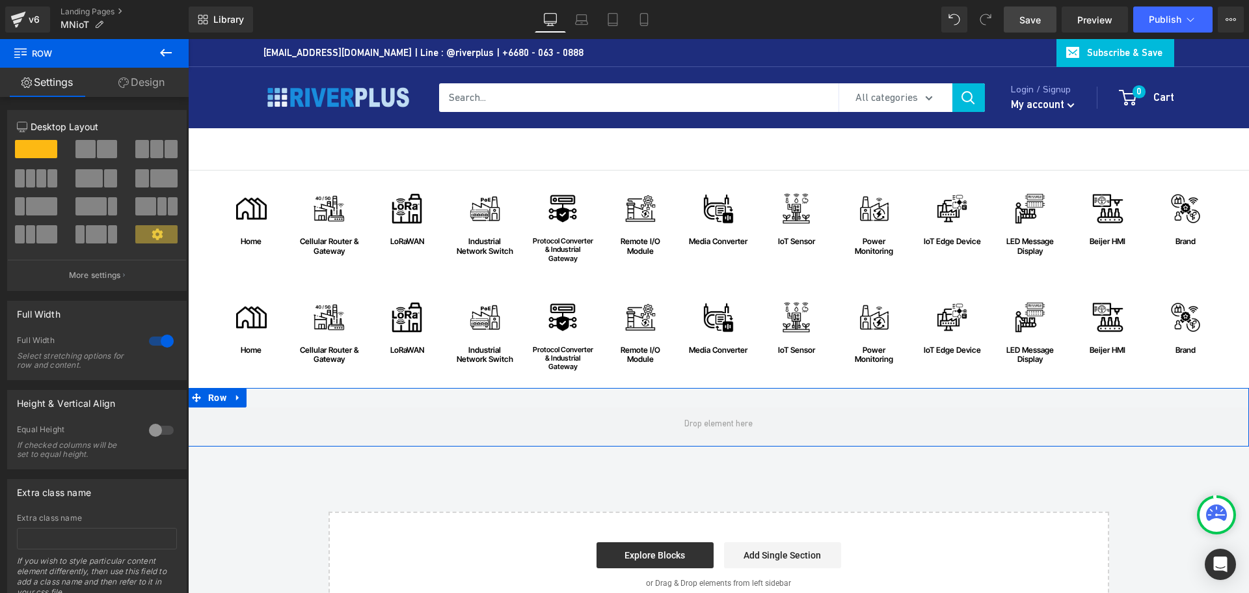
click at [150, 88] on link "Design" at bounding box center [141, 82] width 94 height 29
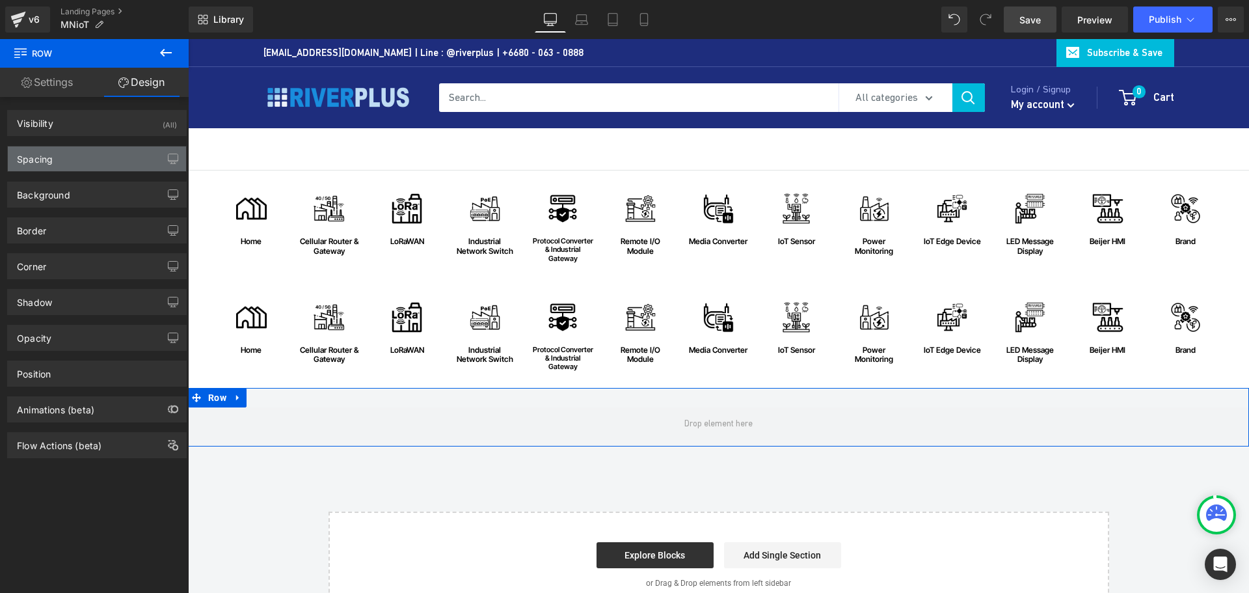
click at [57, 166] on div "Spacing" at bounding box center [97, 158] width 178 height 25
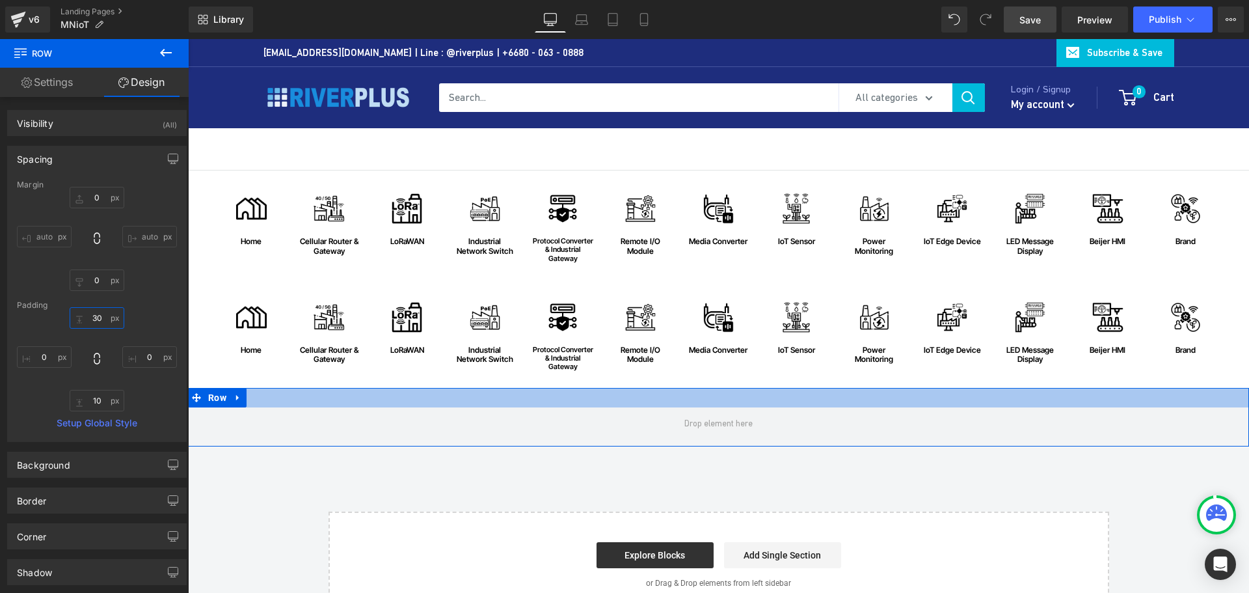
click at [109, 319] on input "30" at bounding box center [97, 317] width 55 height 21
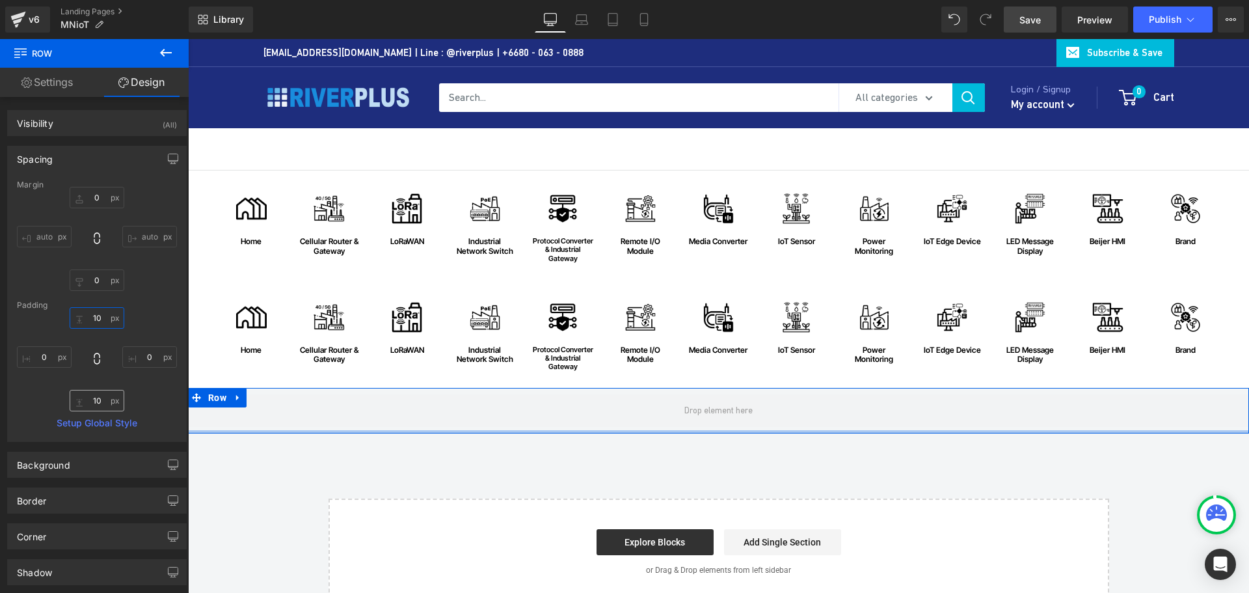
type input "10"
click at [106, 403] on input "10" at bounding box center [97, 400] width 55 height 21
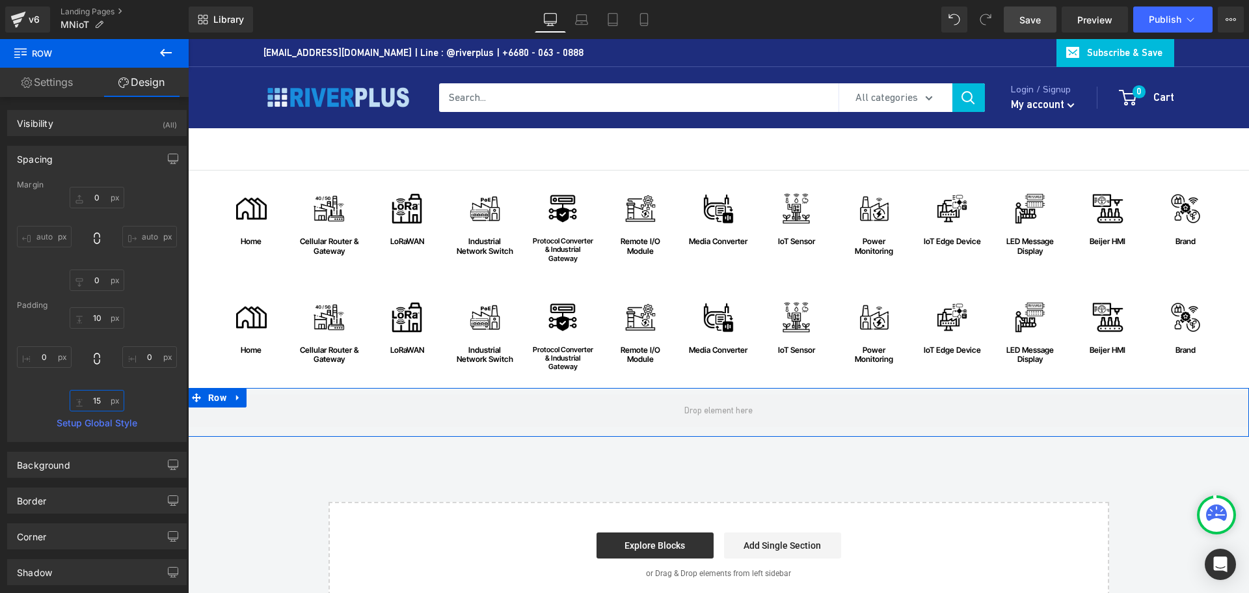
type input "15"
click at [38, 158] on div "Spacing" at bounding box center [35, 155] width 36 height 18
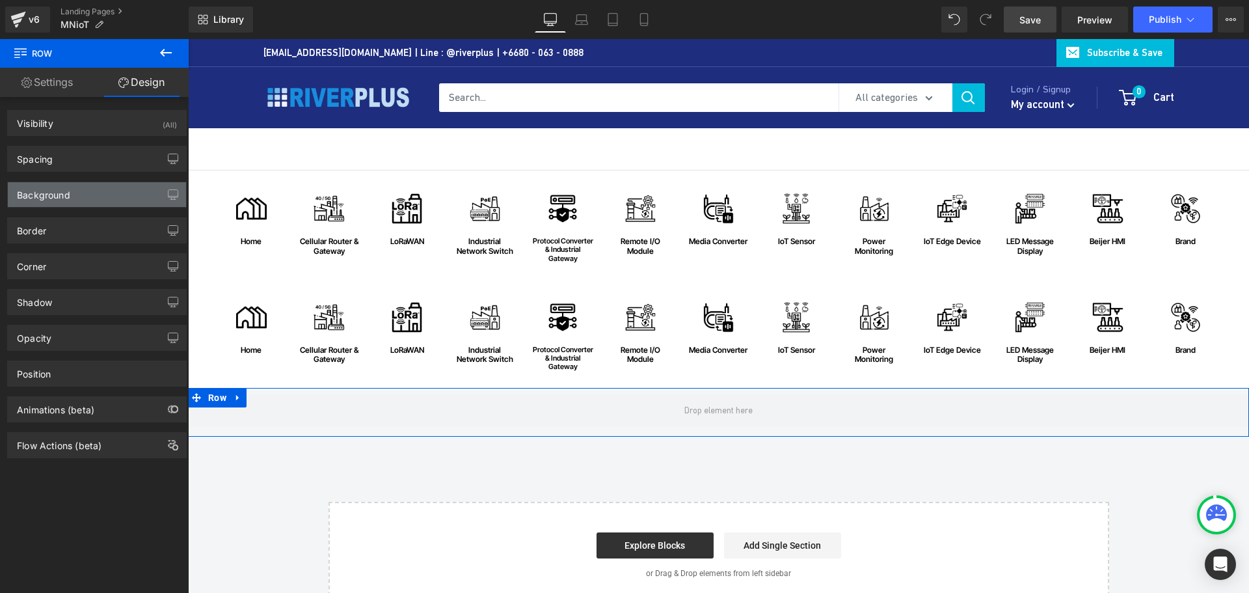
click at [35, 191] on div "Background" at bounding box center [43, 191] width 53 height 18
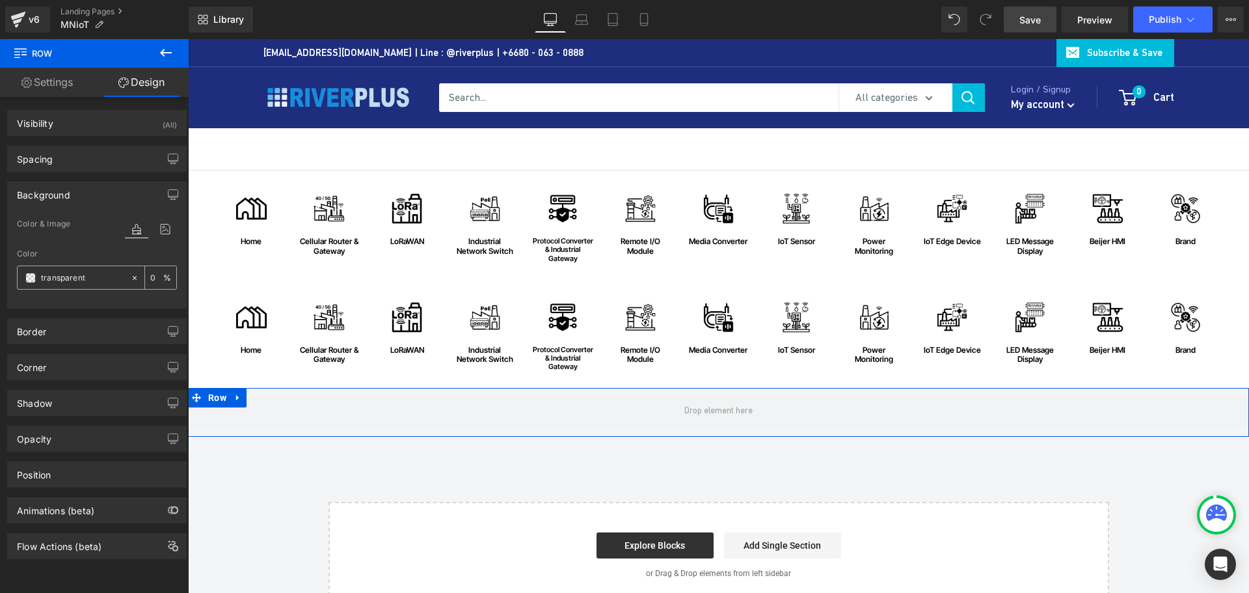
click at [79, 274] on input "transparent" at bounding box center [82, 278] width 83 height 14
paste input "#f5f5f7"
type input "#f5f5f7"
type input "100"
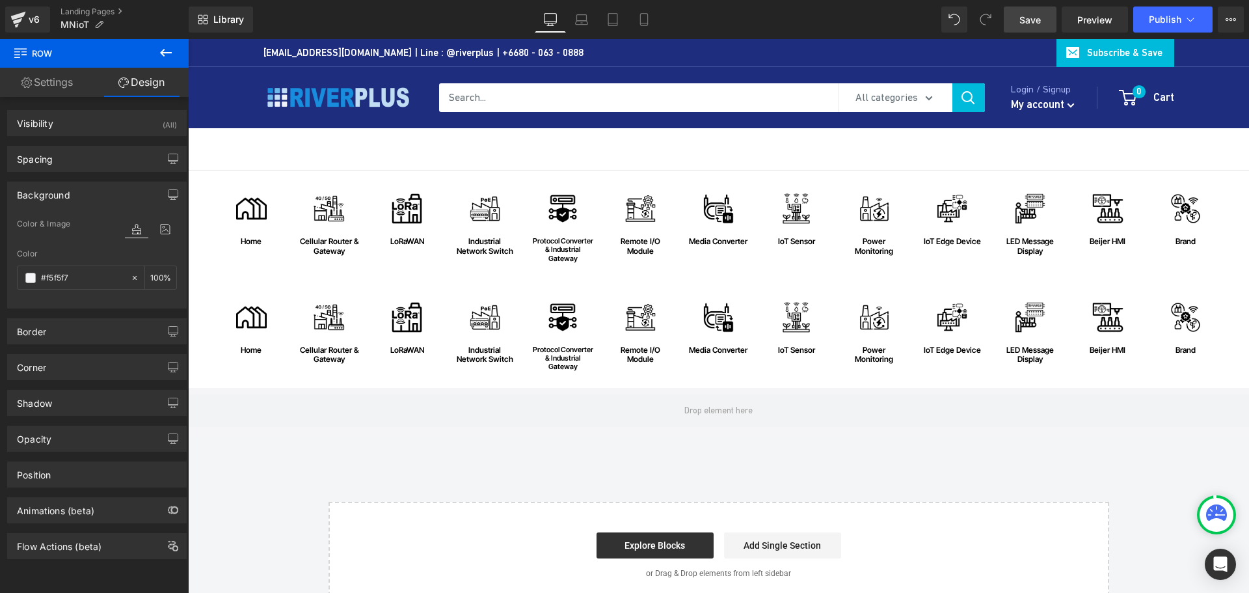
type input "#f5f5f7"
click at [1044, 20] on link "Save" at bounding box center [1030, 20] width 53 height 26
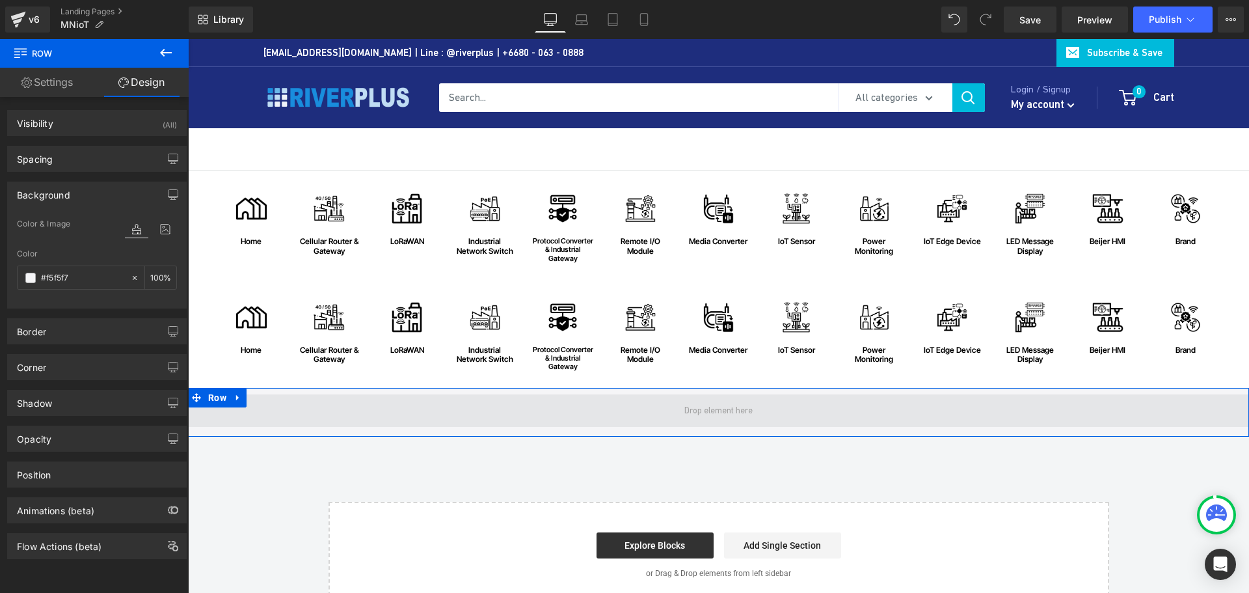
click at [302, 412] on span at bounding box center [718, 410] width 1061 height 33
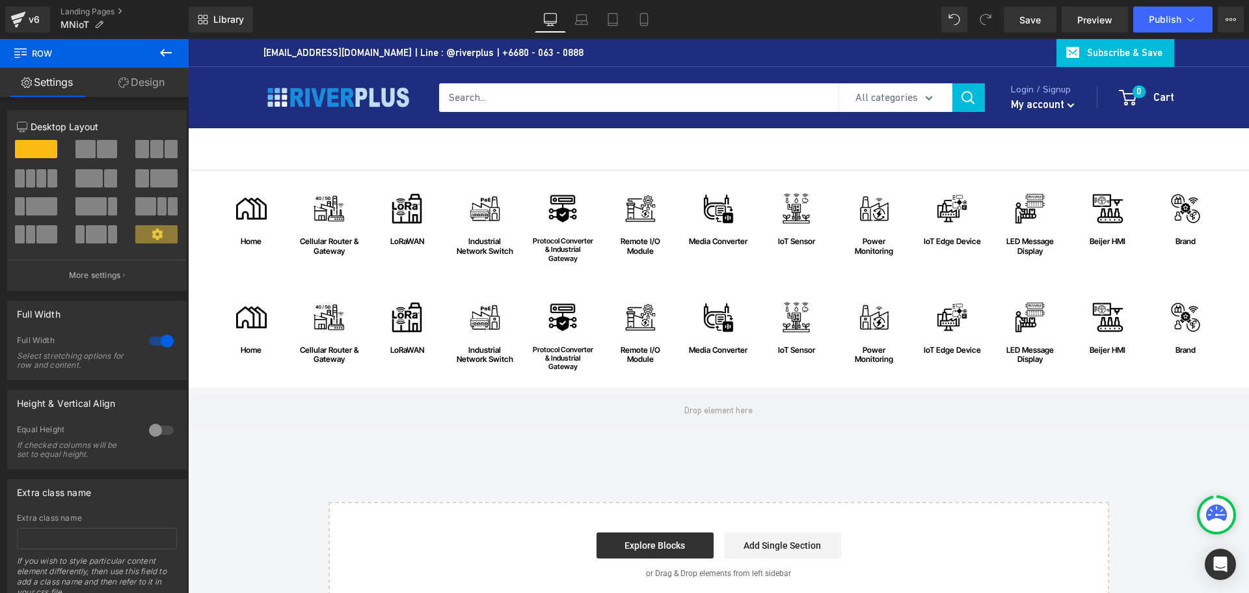
click at [173, 53] on icon at bounding box center [166, 53] width 16 height 16
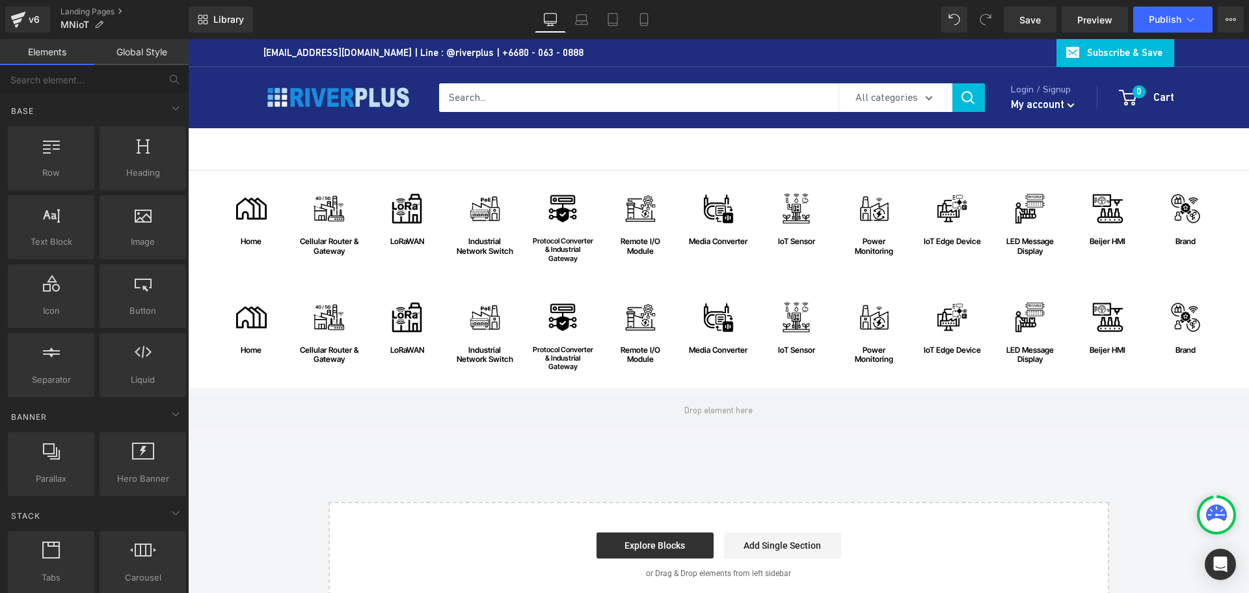
click at [384, 460] on div "Image home Text Block Row Image Cellular Router & Gateway Text Block Row Image …" at bounding box center [718, 389] width 1061 height 438
click at [426, 450] on div "Image home Text Block Row Image Cellular Router & Gateway Text Block Row Image …" at bounding box center [718, 389] width 1061 height 438
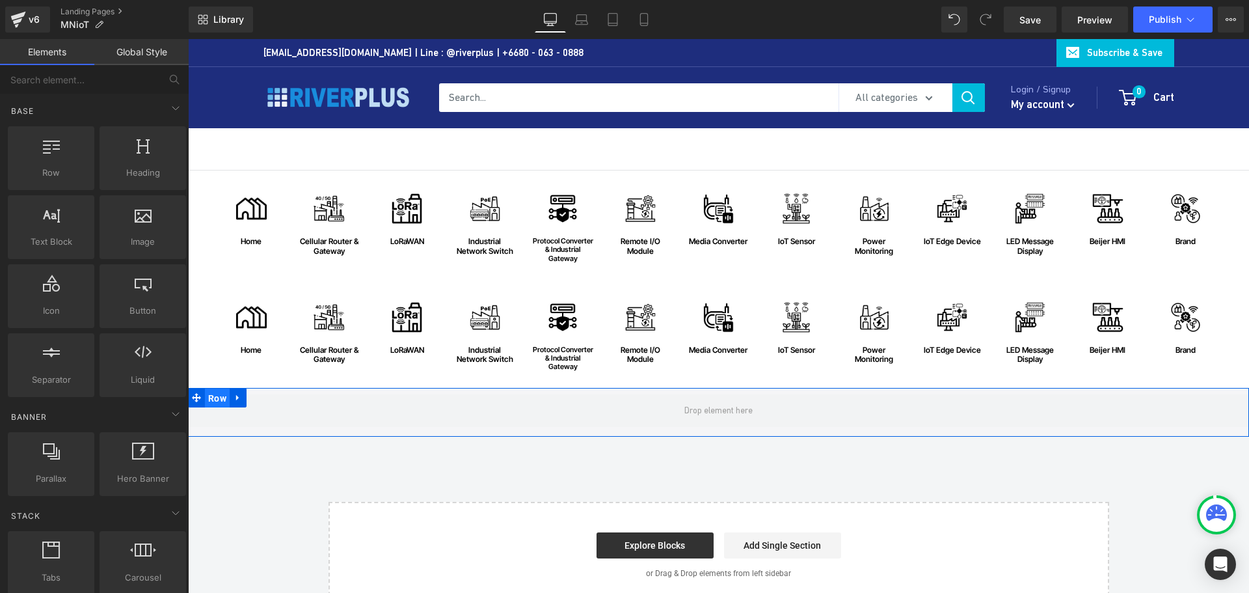
click at [213, 401] on span "Row" at bounding box center [217, 398] width 25 height 20
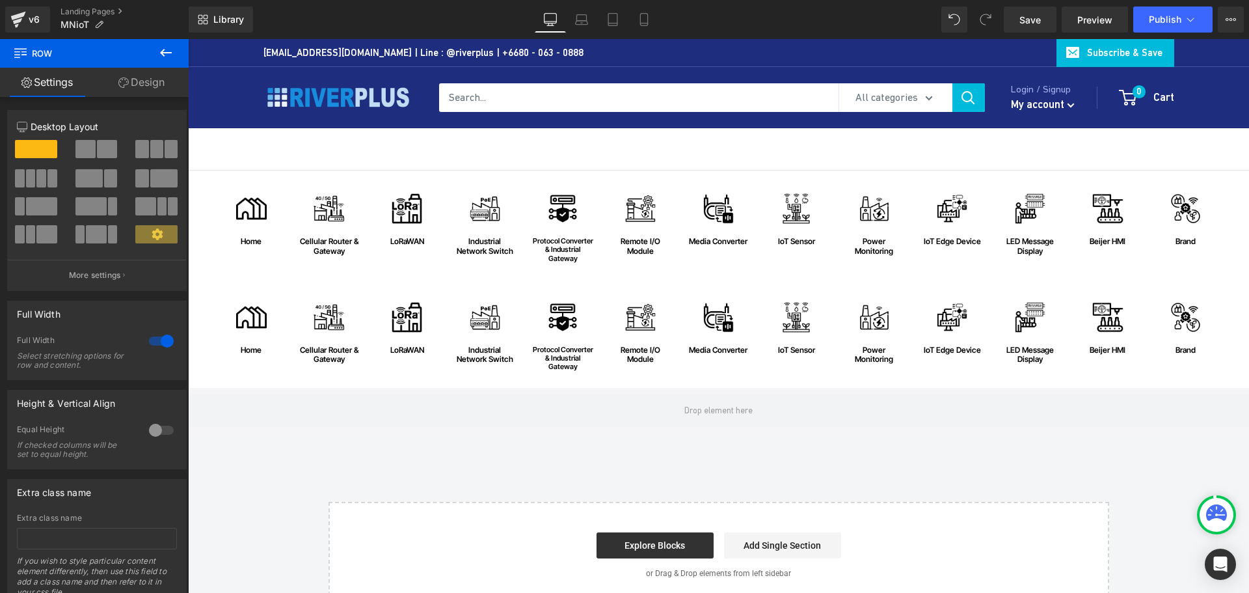
click at [165, 52] on icon at bounding box center [166, 53] width 12 height 8
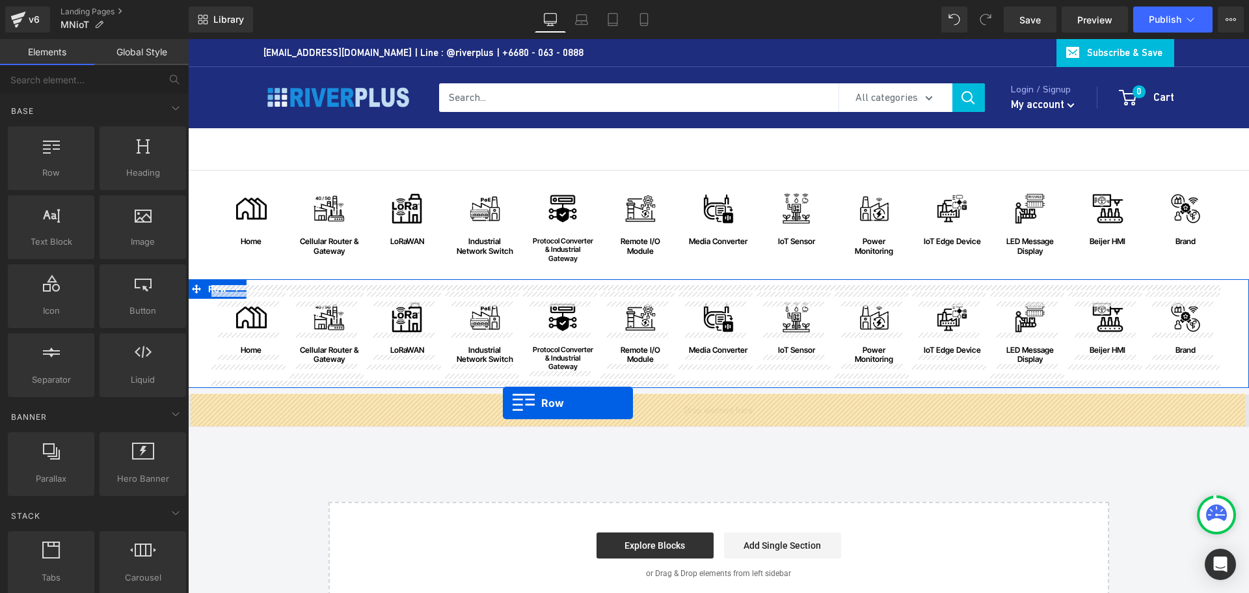
drag, startPoint x: 239, startPoint y: 192, endPoint x: 503, endPoint y: 403, distance: 337.9
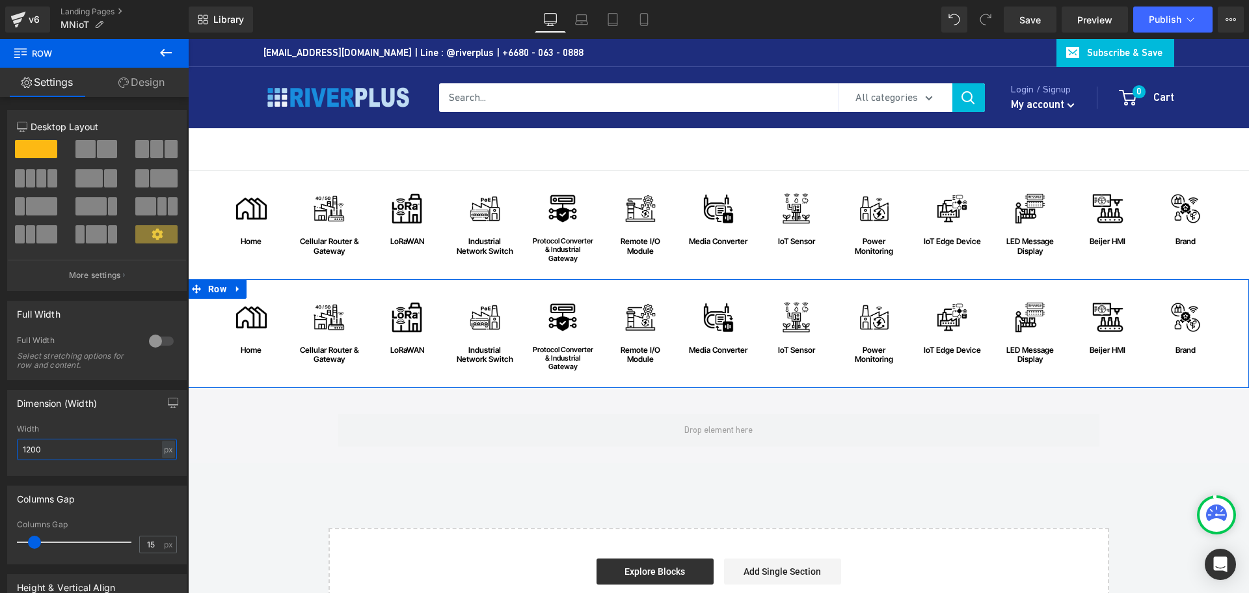
drag, startPoint x: 82, startPoint y: 451, endPoint x: -3, endPoint y: 462, distance: 85.3
click at [0, 462] on html "Row You are previewing how the will restyle your page. You can not edit Element…" at bounding box center [624, 296] width 1249 height 593
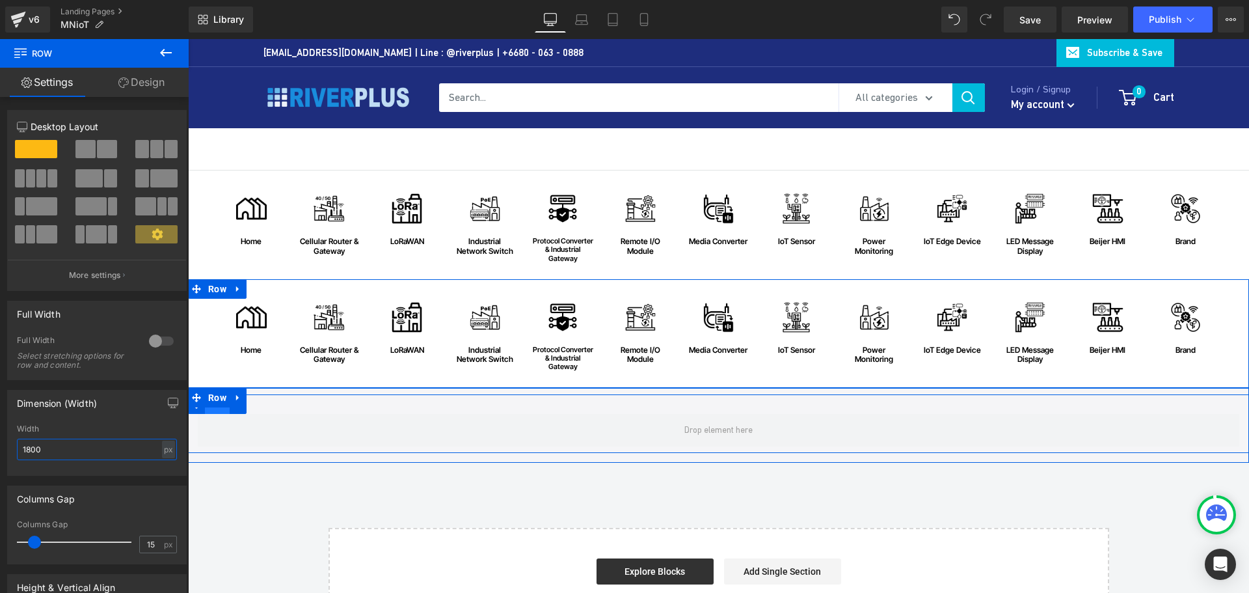
click at [217, 409] on span "Row" at bounding box center [217, 404] width 25 height 20
click at [217, 409] on span "Row" at bounding box center [217, 405] width 25 height 20
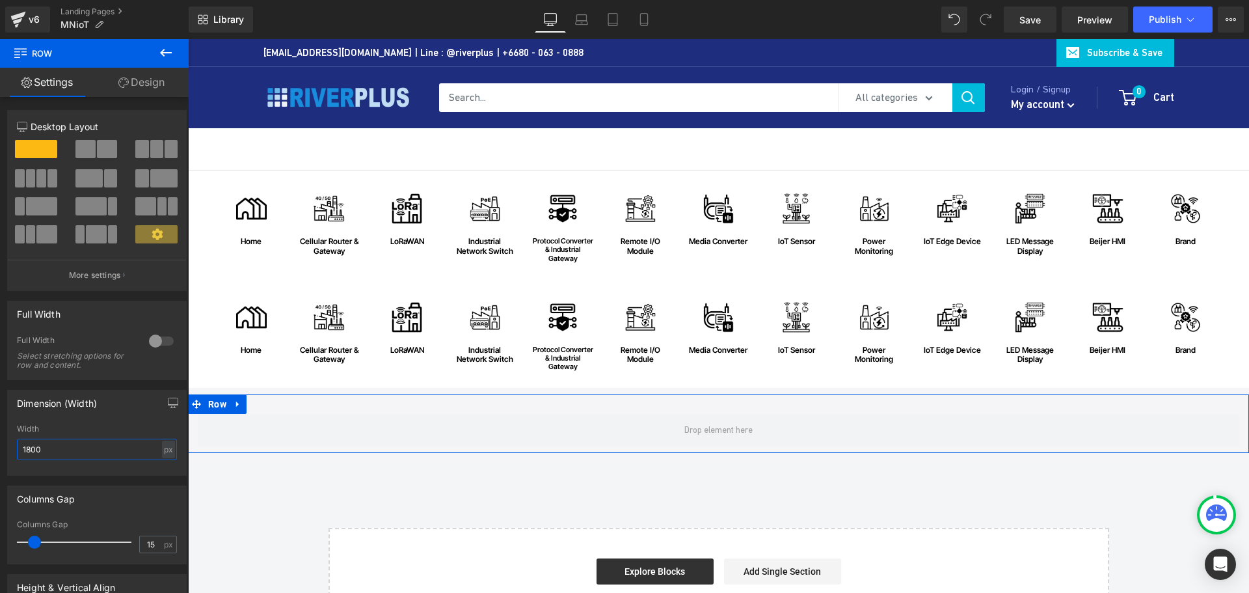
type input "1800"
click at [93, 146] on button at bounding box center [97, 149] width 44 height 18
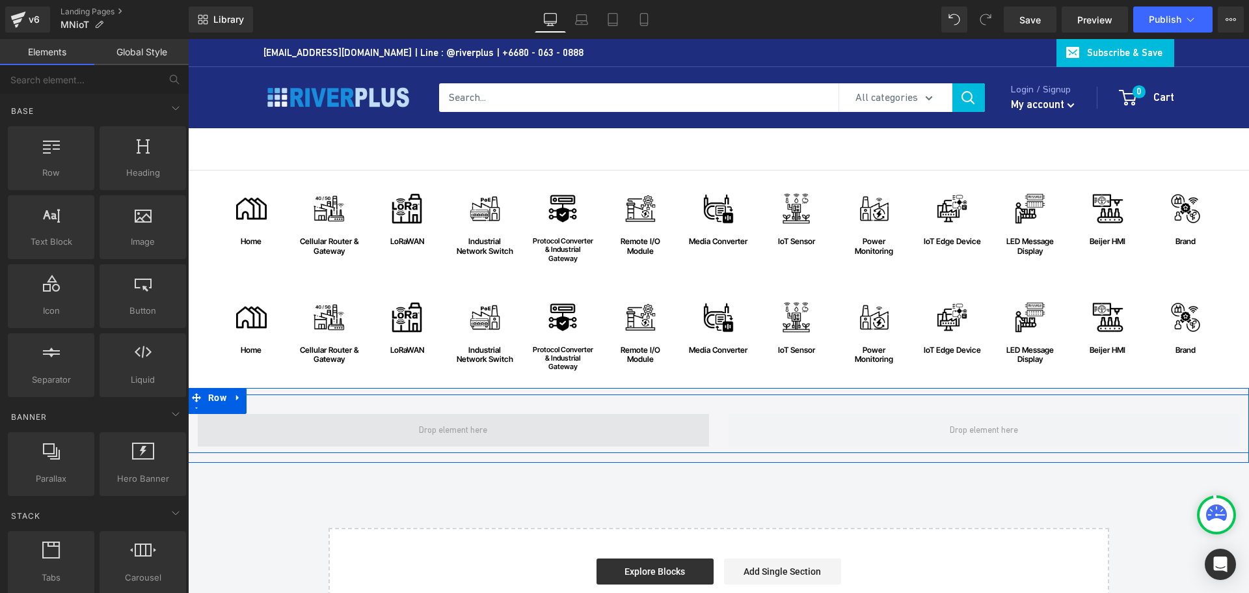
click at [466, 435] on span at bounding box center [452, 430] width 77 height 22
click at [458, 430] on span at bounding box center [452, 430] width 77 height 22
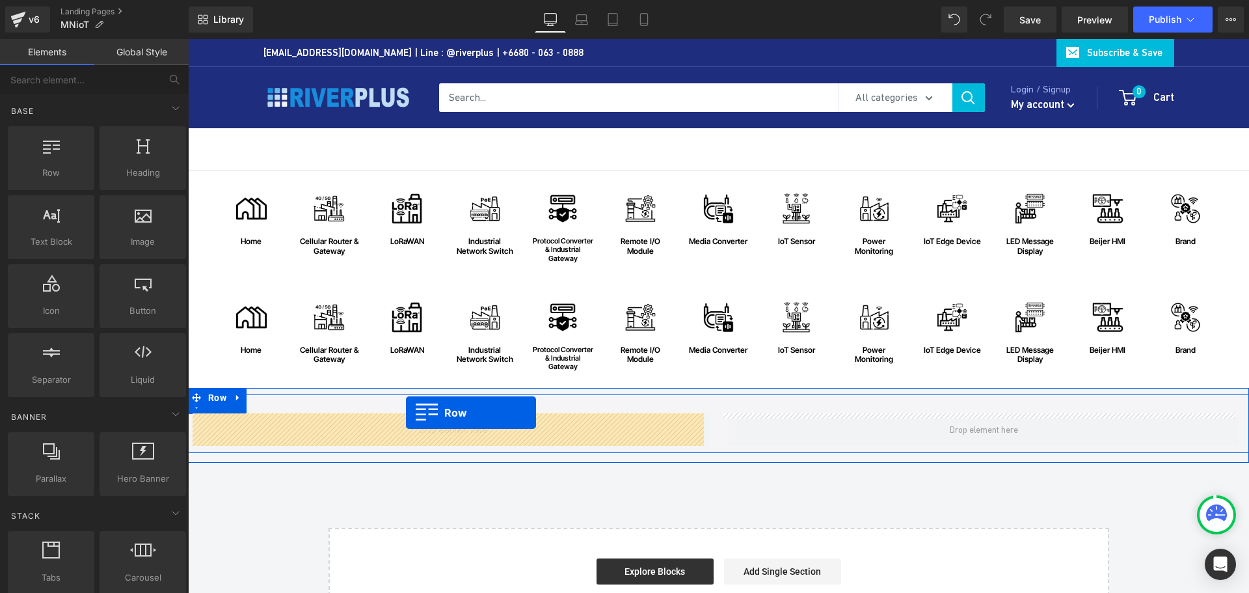
drag, startPoint x: 240, startPoint y: 195, endPoint x: 406, endPoint y: 412, distance: 273.4
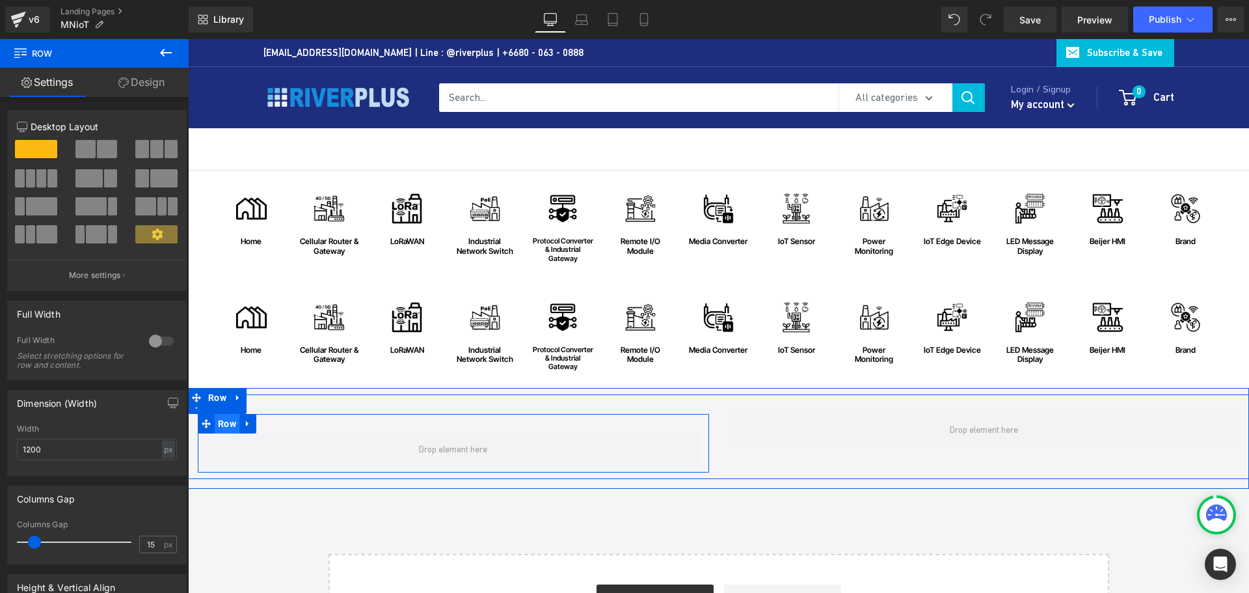
click at [222, 425] on span "Row" at bounding box center [227, 424] width 25 height 20
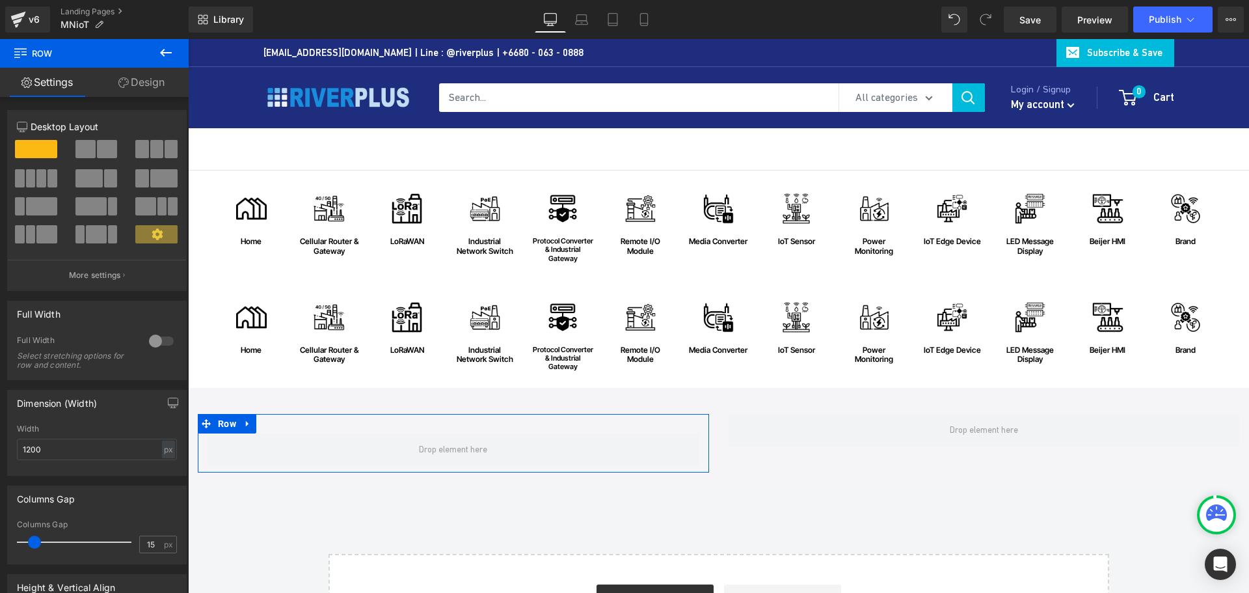
click at [93, 152] on button at bounding box center [97, 149] width 44 height 18
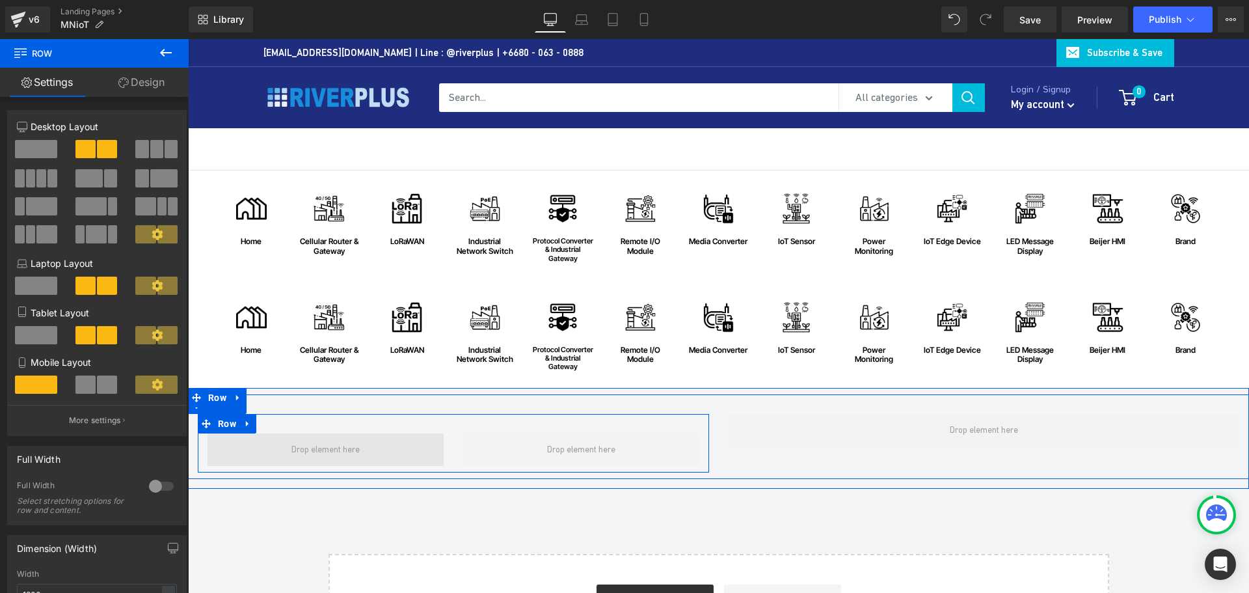
click at [355, 451] on span at bounding box center [325, 449] width 77 height 22
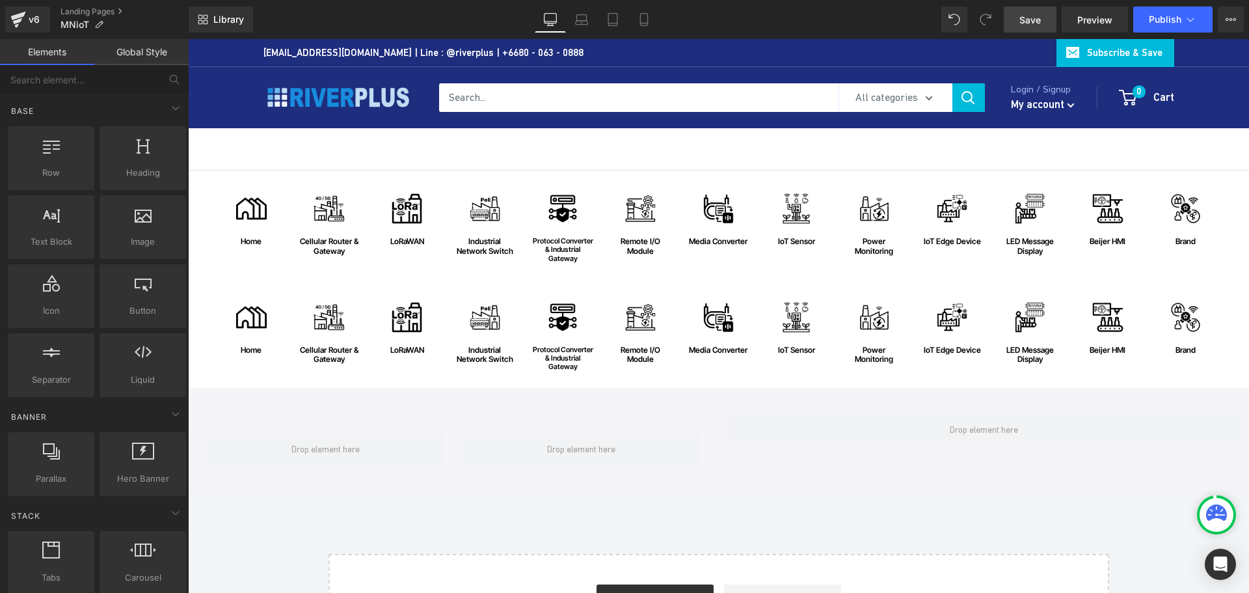
drag, startPoint x: 1039, startPoint y: 27, endPoint x: 462, endPoint y: 526, distance: 763.2
click at [1039, 27] on link "Save" at bounding box center [1030, 20] width 53 height 26
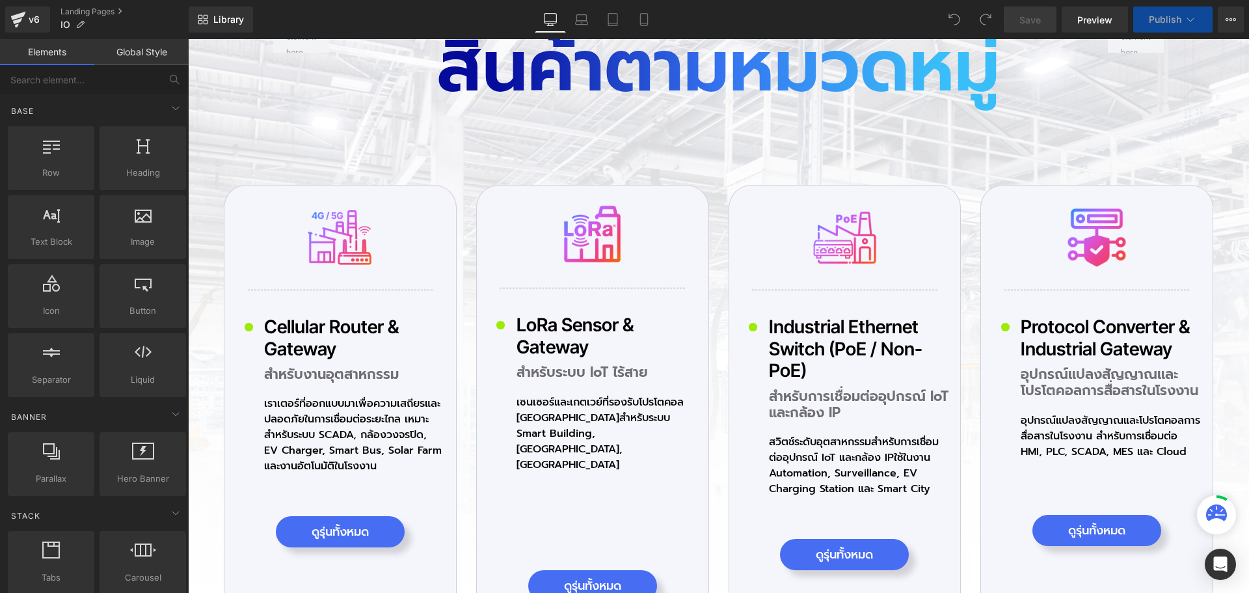
scroll to position [3397, 0]
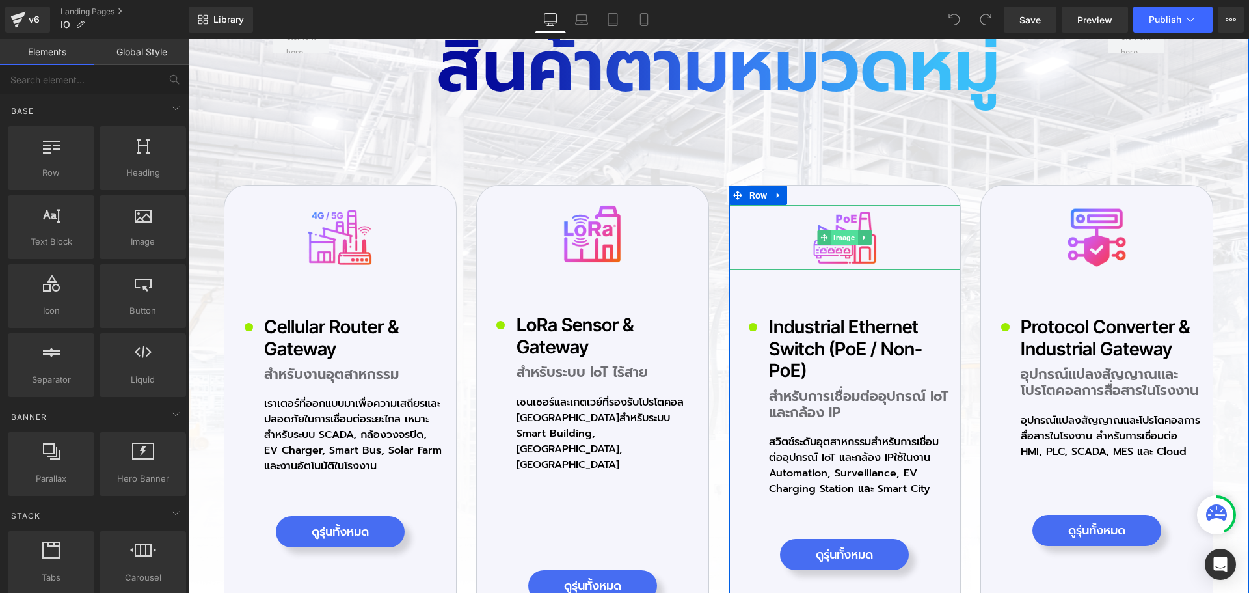
click at [838, 236] on span "Image" at bounding box center [844, 238] width 27 height 16
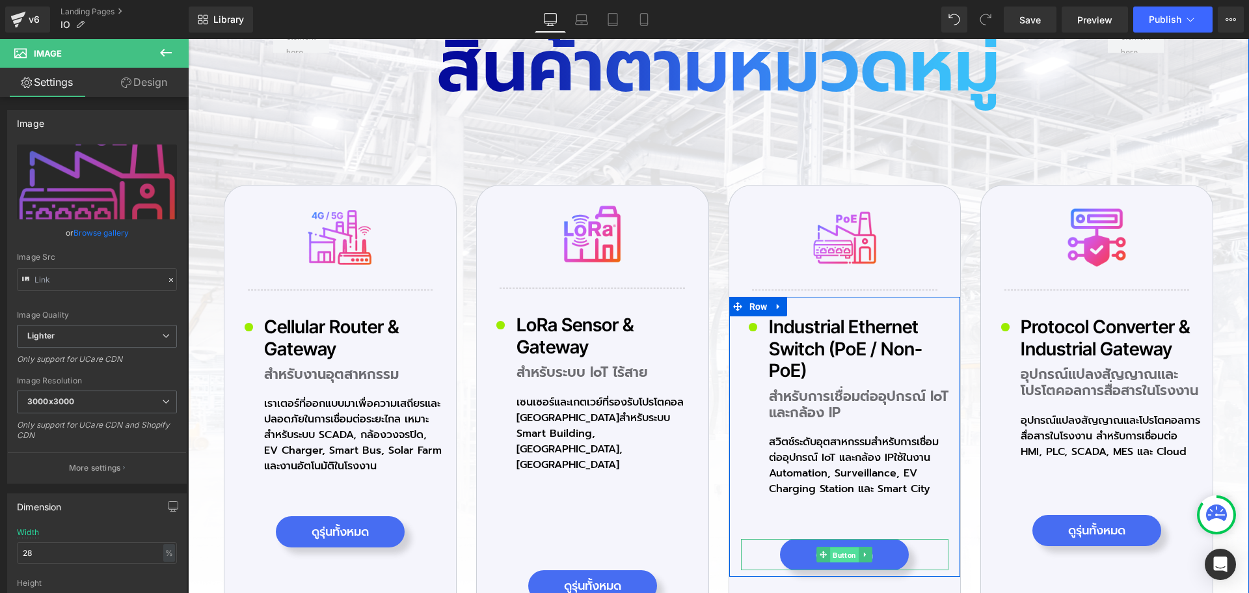
click at [844, 559] on span "Button" at bounding box center [844, 555] width 29 height 16
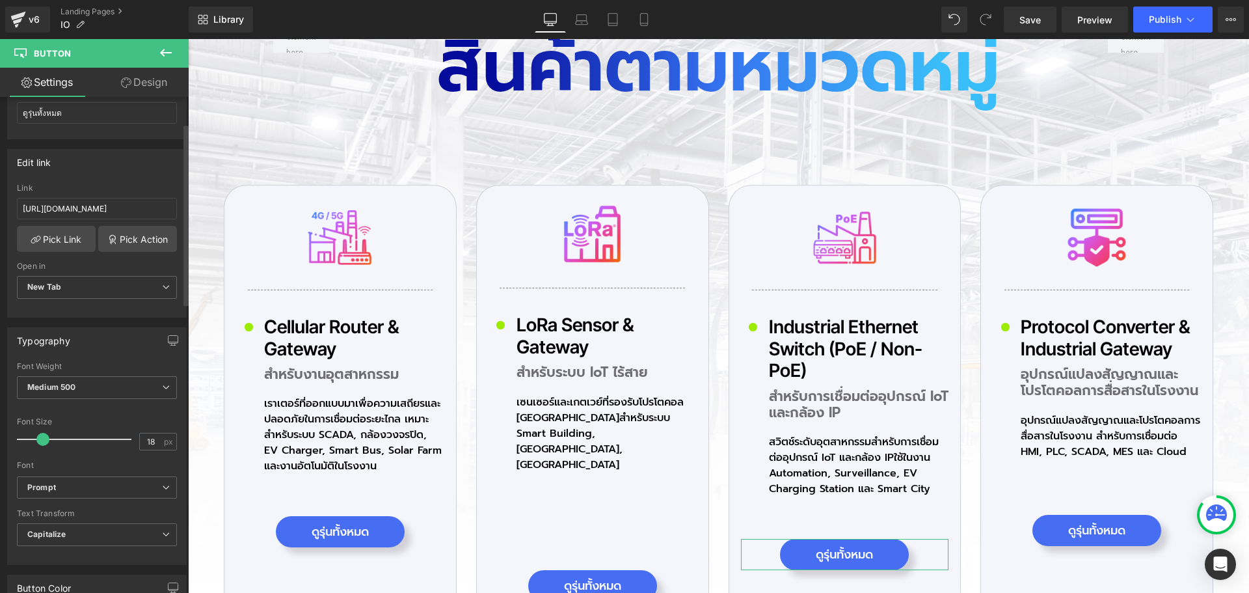
scroll to position [65, 0]
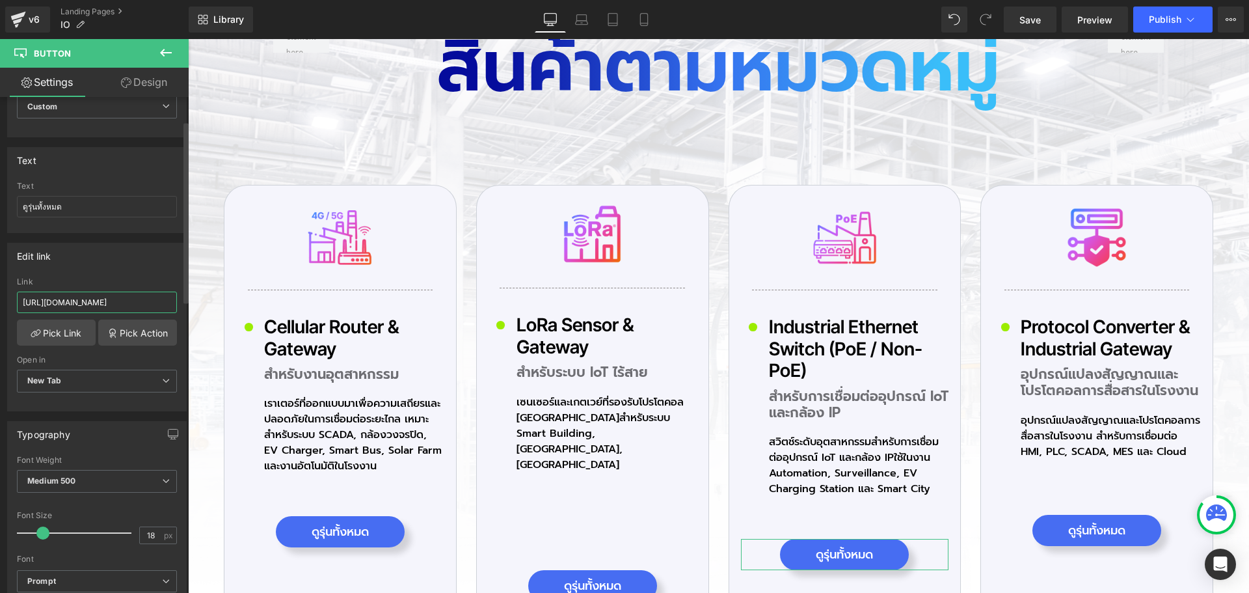
click at [107, 300] on input "https://riverplus.com/collections/teltonika-network-switch?sort_by=best-selling…" at bounding box center [97, 301] width 160 height 21
paste input "https://riverplus.com/pages/industrial-network-switch"
type input "https://riverplus.com/pages/industrial-network-switch"
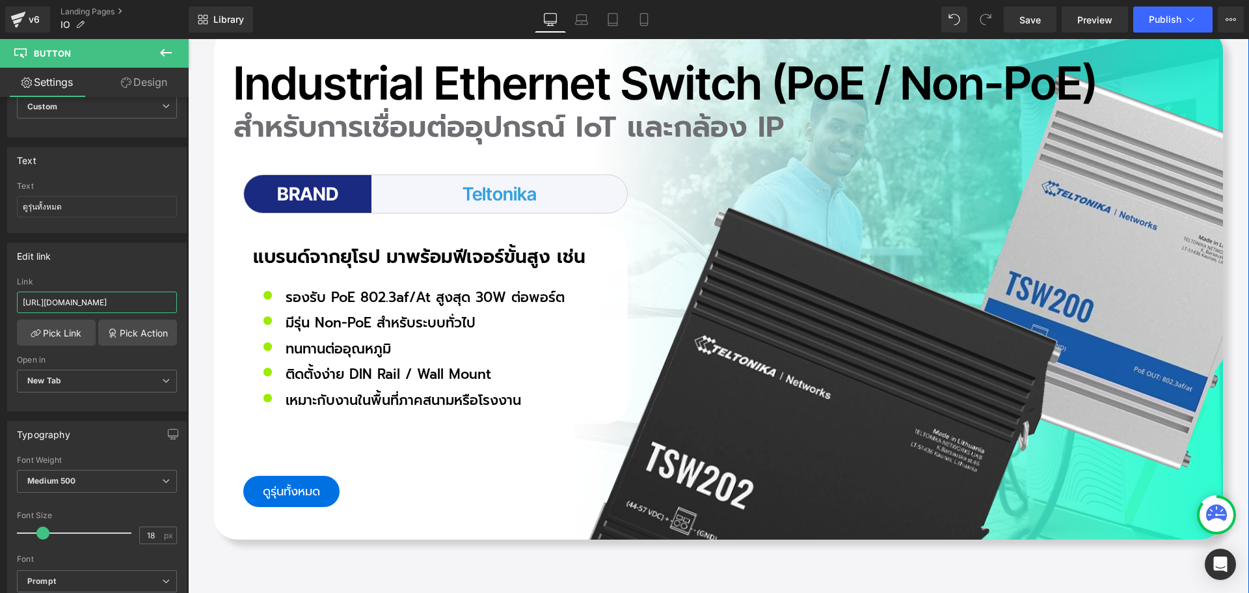
scroll to position [6780, 0]
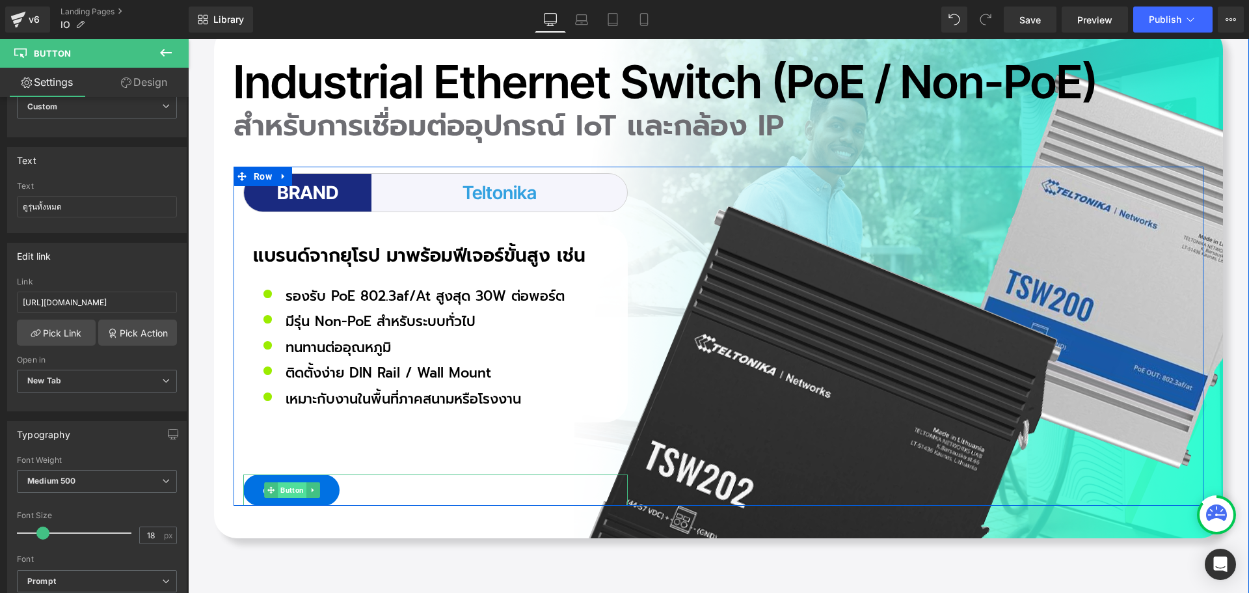
click at [278, 487] on span "Button" at bounding box center [292, 490] width 29 height 16
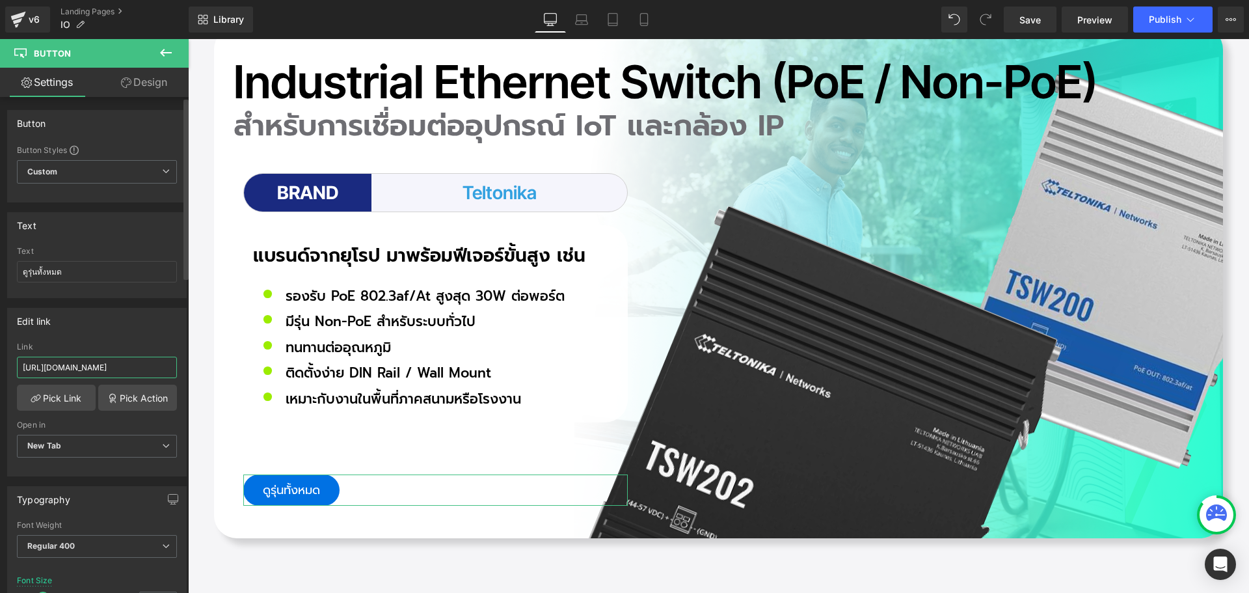
click at [91, 369] on input "https://riverplus.com/collections/teltonika-network-switch?sort_by=best-selling…" at bounding box center [97, 366] width 160 height 21
paste input "pages/industrial-network-switch"
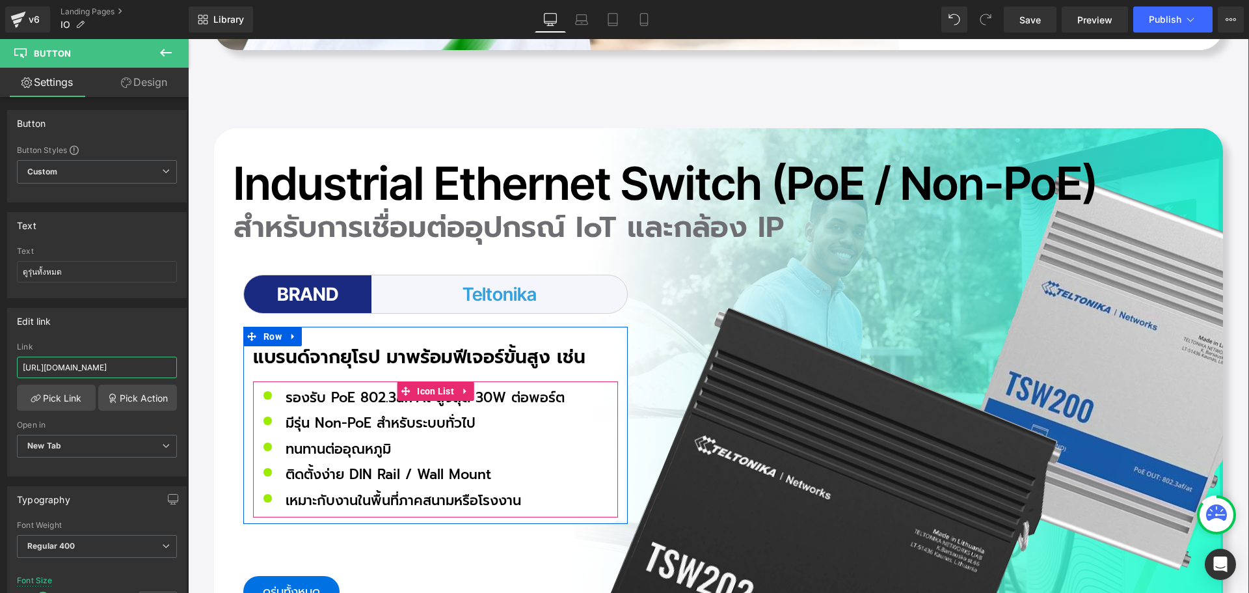
scroll to position [6389, 0]
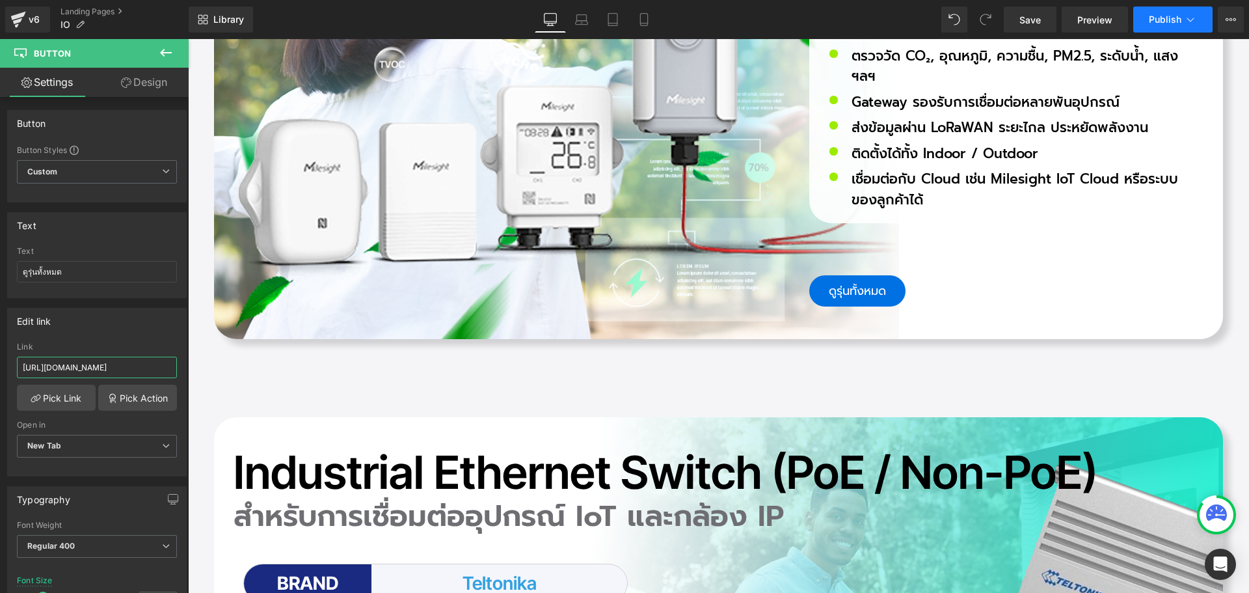
type input "https://riverplus.com/pages/industrial-network-switch"
click at [1172, 24] on span "Publish" at bounding box center [1165, 19] width 33 height 10
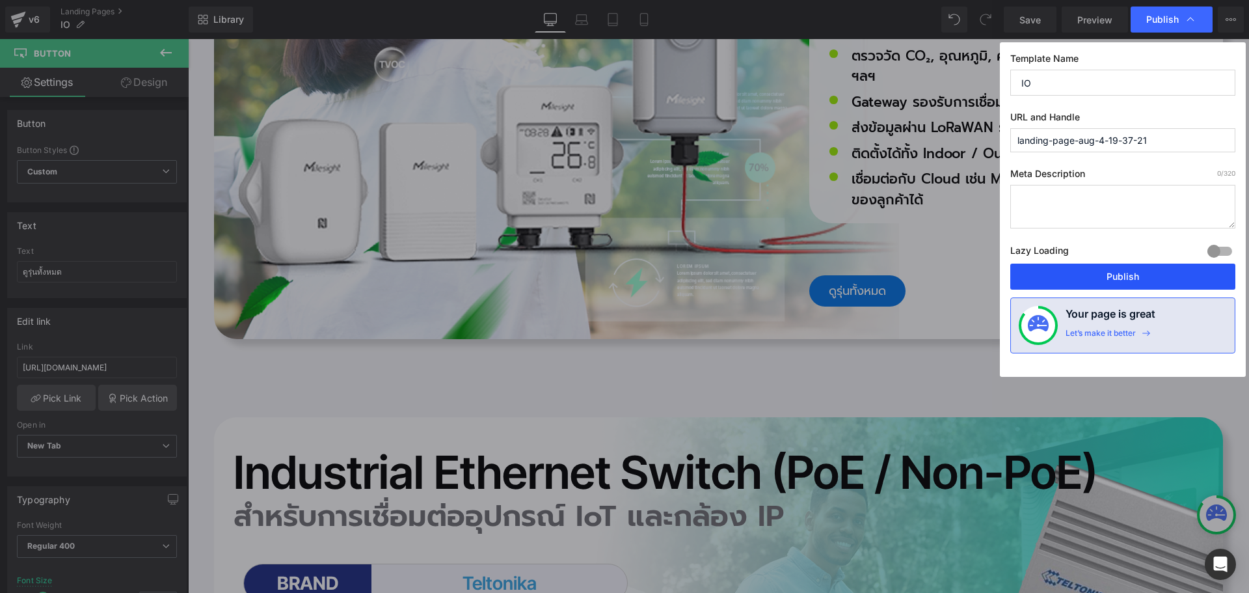
click at [1095, 278] on button "Publish" at bounding box center [1122, 276] width 225 height 26
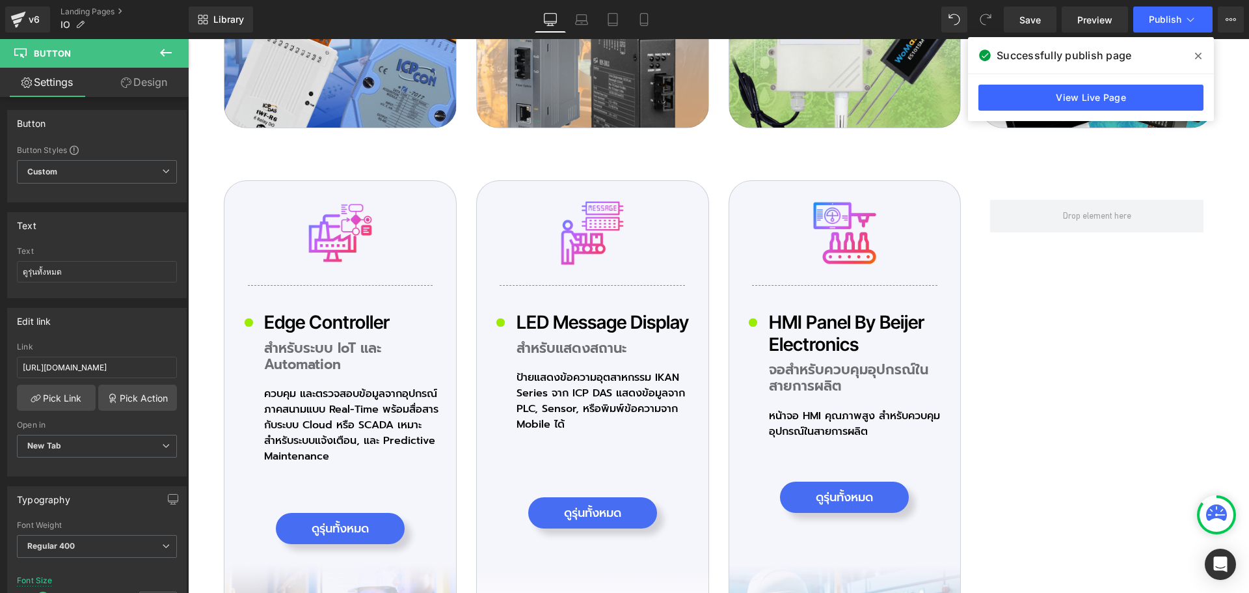
scroll to position [4830, 0]
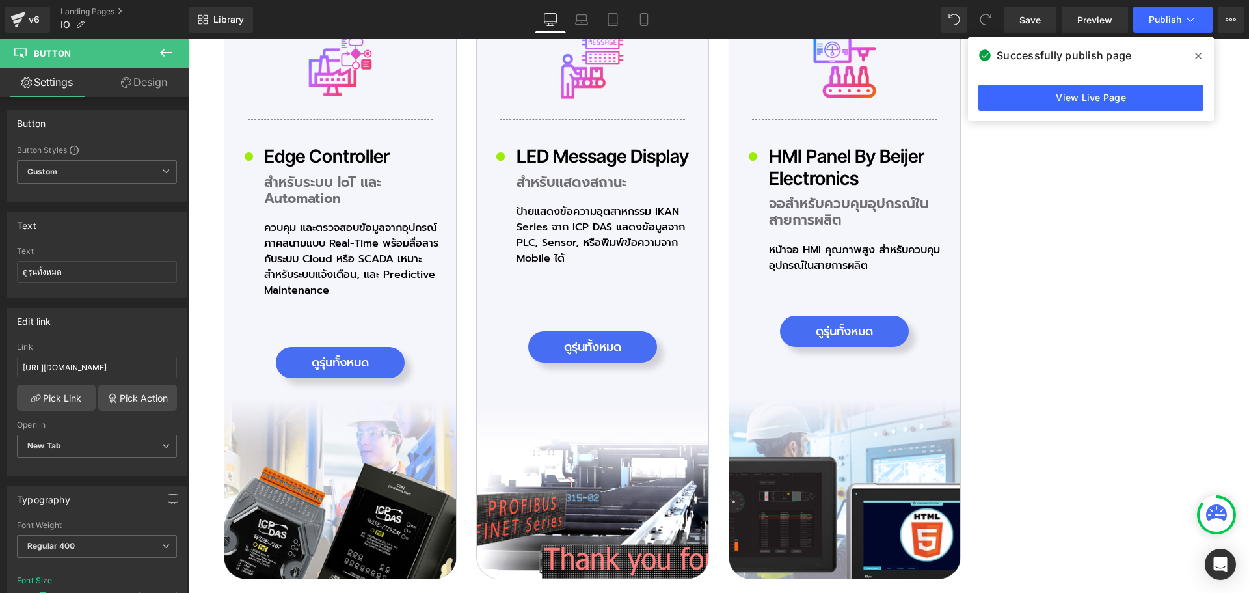
click at [839, 332] on div "ดูรุ่นทั้งหมด Button" at bounding box center [845, 331] width 208 height 31
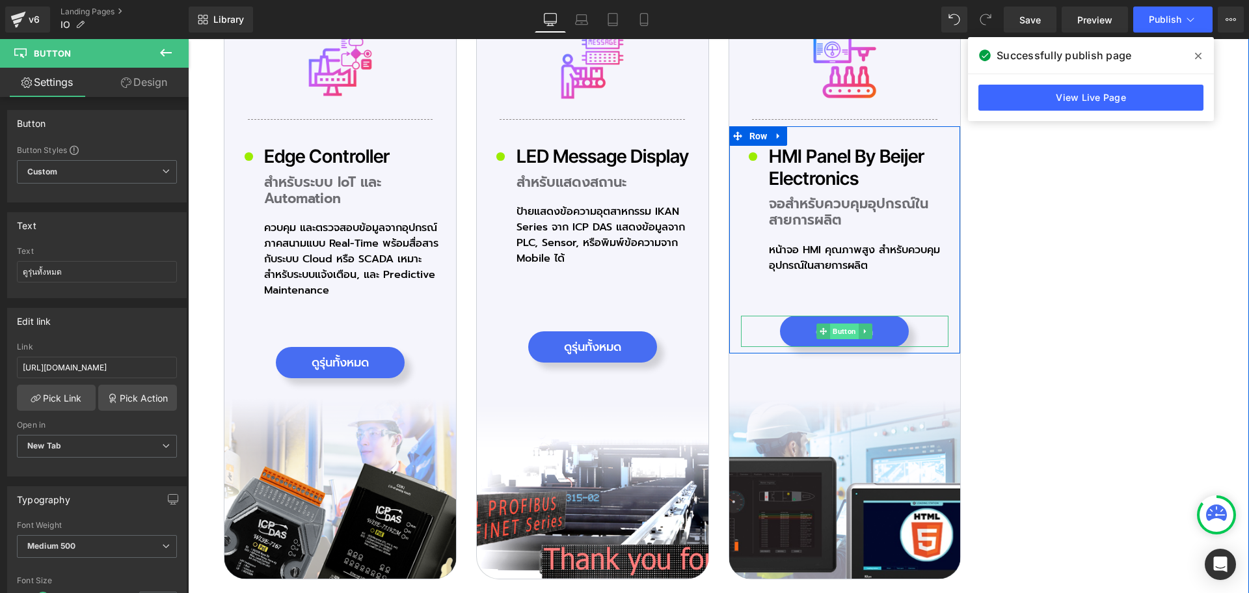
click at [840, 328] on span "Button" at bounding box center [844, 331] width 29 height 16
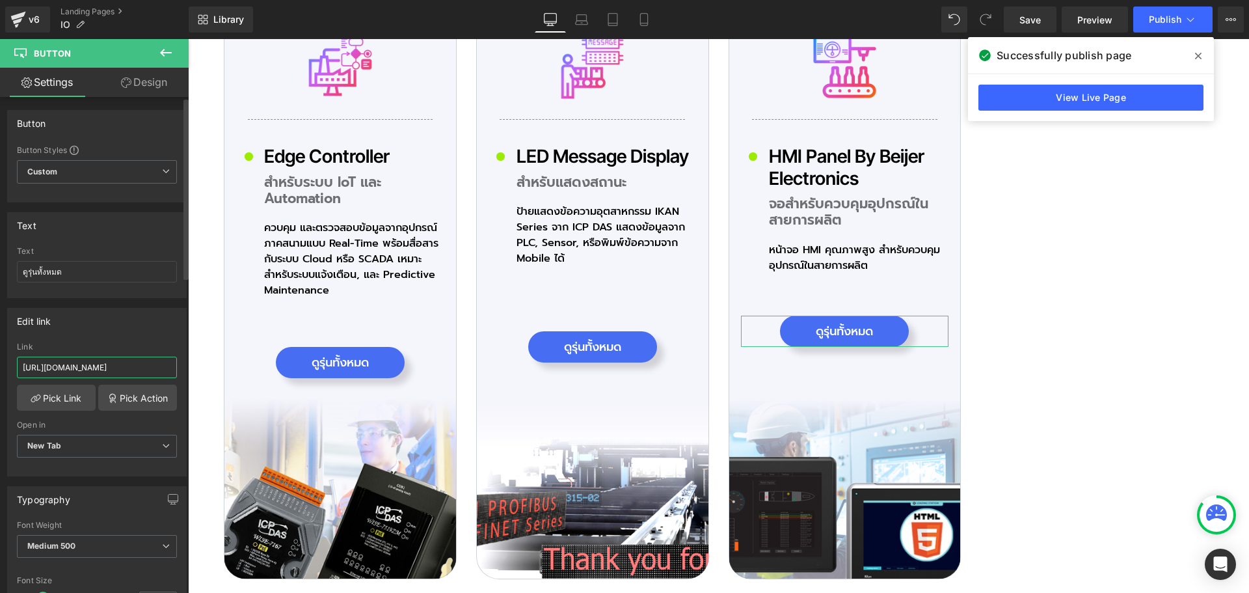
click at [105, 364] on input "https://riverplus.com/collections/beijer-hmi?sort_by=best-selling&filter.p.vend…" at bounding box center [97, 366] width 160 height 21
type input "https://riverplus.com/pages/beijer-hmi?_pos=1&_psq=Beijer+HMI&_ss=e&_v=1.0"
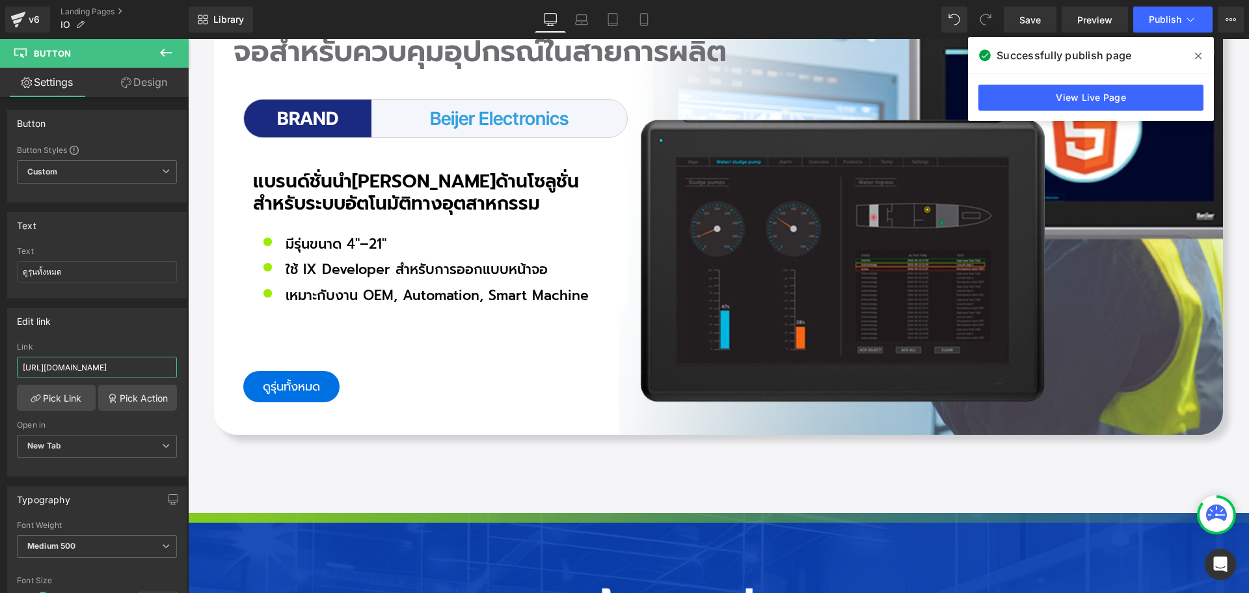
scroll to position [11659, 0]
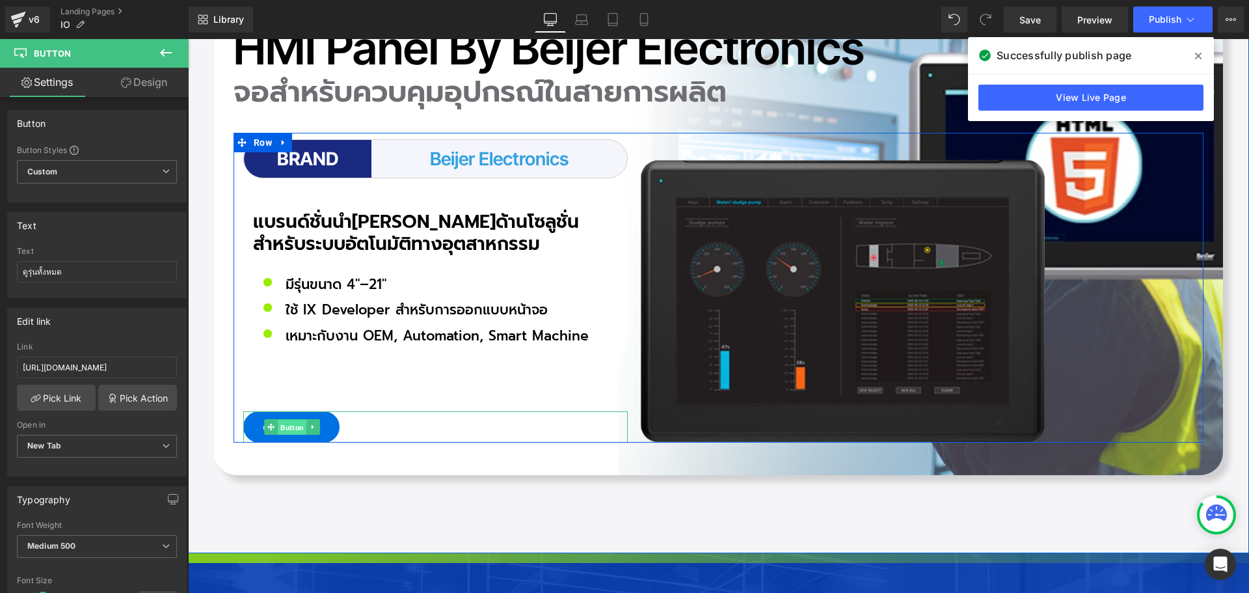
click at [282, 420] on span "Button" at bounding box center [292, 428] width 29 height 16
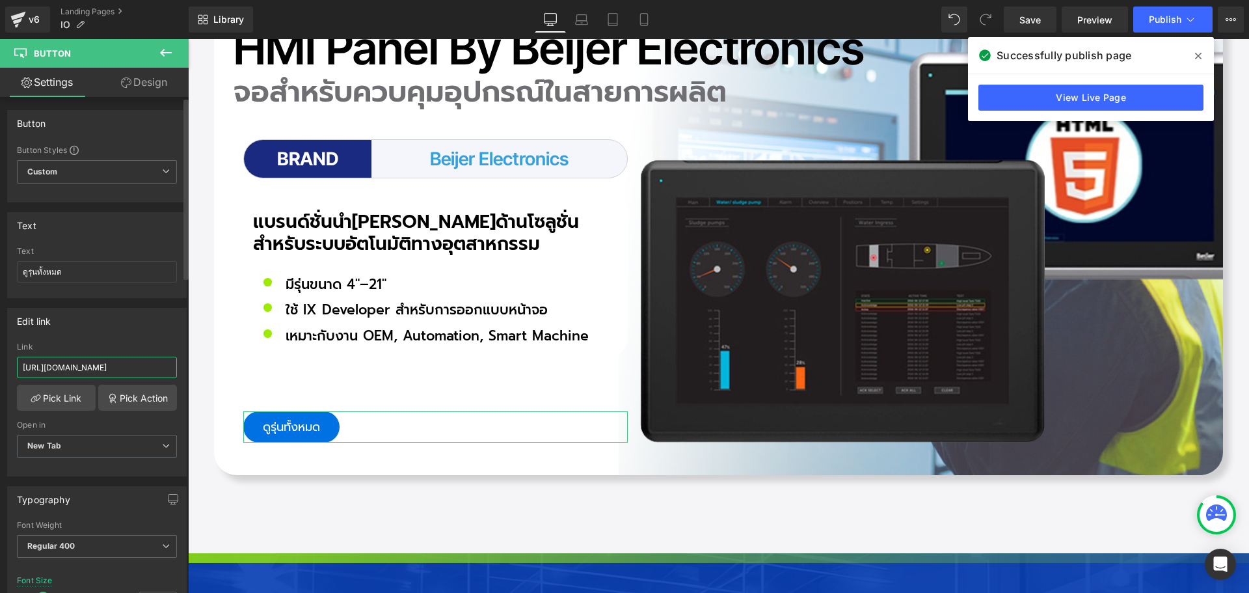
click at [110, 370] on input "https://riverplus.com/collections/beijer-hmi?sort_by=best-selling&filter.p.vend…" at bounding box center [97, 366] width 160 height 21
paste input "https://riverplus.com/pages/beijer-hmi?_pos=1&_psq=Beijer+HMI&_ss=e&_v=1.0"
type input "https://riverplus.com/pages/beijer-hmi?_pos=1&_psq=Beijer+HMI&_ss=e&_v=1.0"
click at [1170, 23] on span "Publish" at bounding box center [1165, 19] width 33 height 10
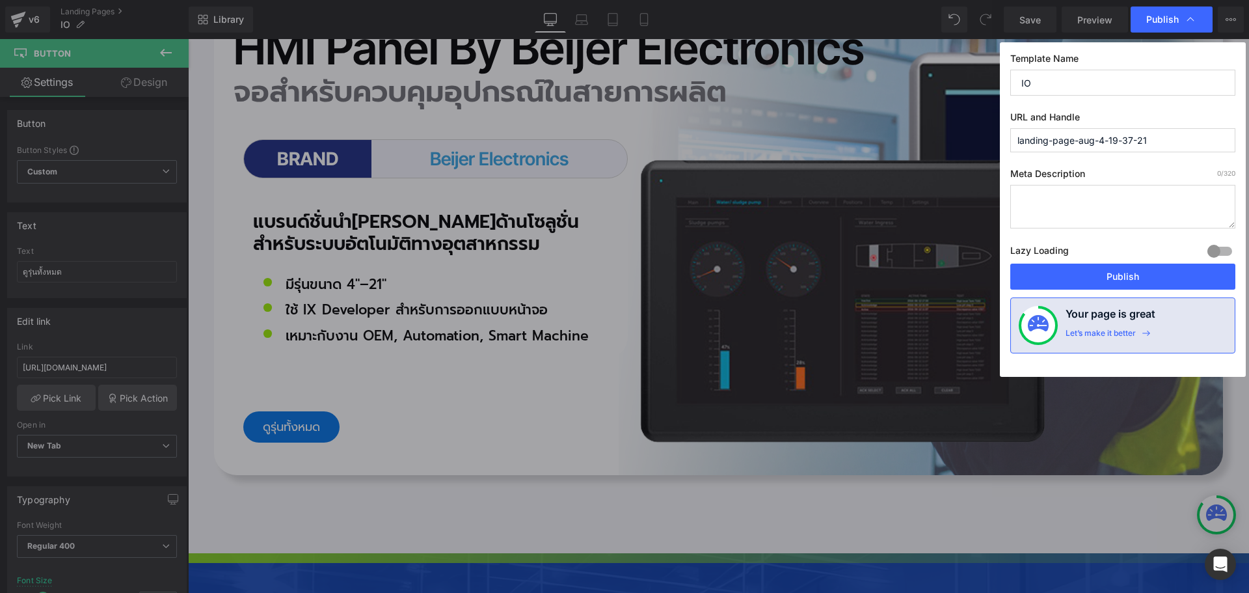
scroll to position [0, 0]
drag, startPoint x: 1141, startPoint y: 273, endPoint x: 954, endPoint y: 235, distance: 190.5
click at [1141, 273] on button "Publish" at bounding box center [1122, 276] width 225 height 26
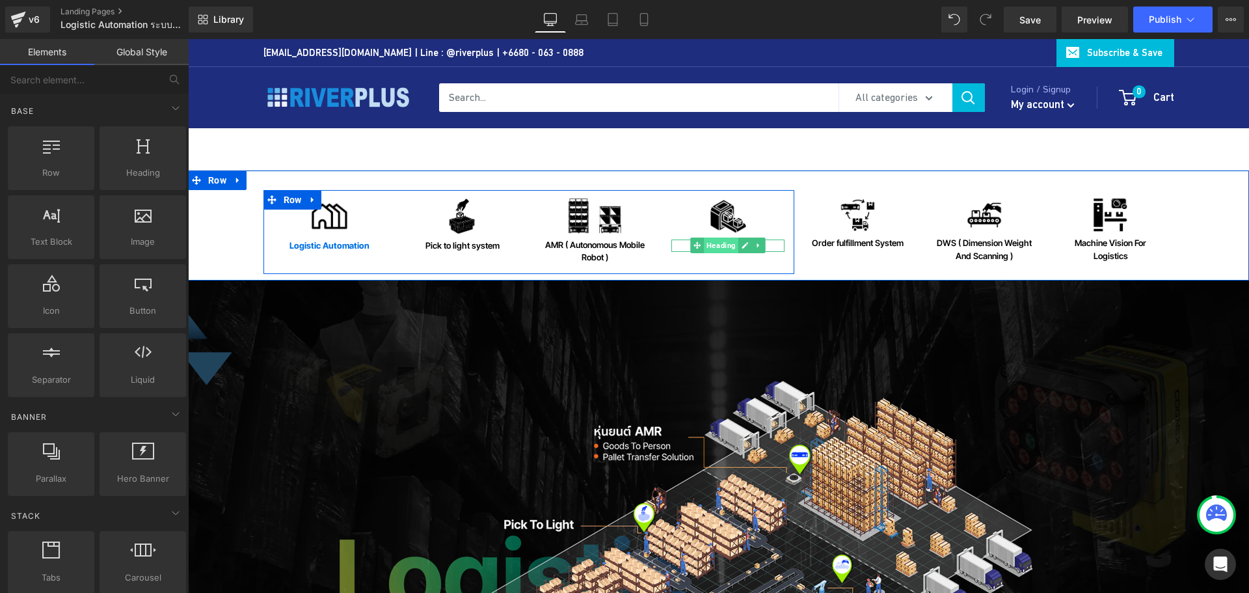
click at [709, 242] on span "Heading" at bounding box center [721, 245] width 34 height 16
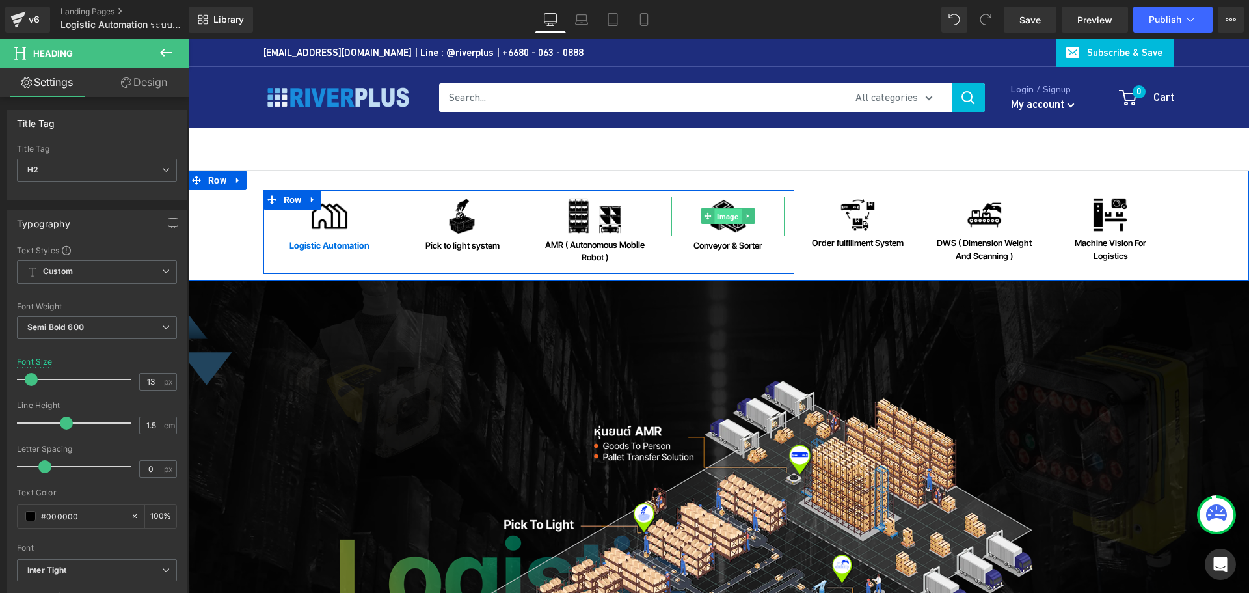
click at [719, 213] on span "Image" at bounding box center [727, 217] width 27 height 16
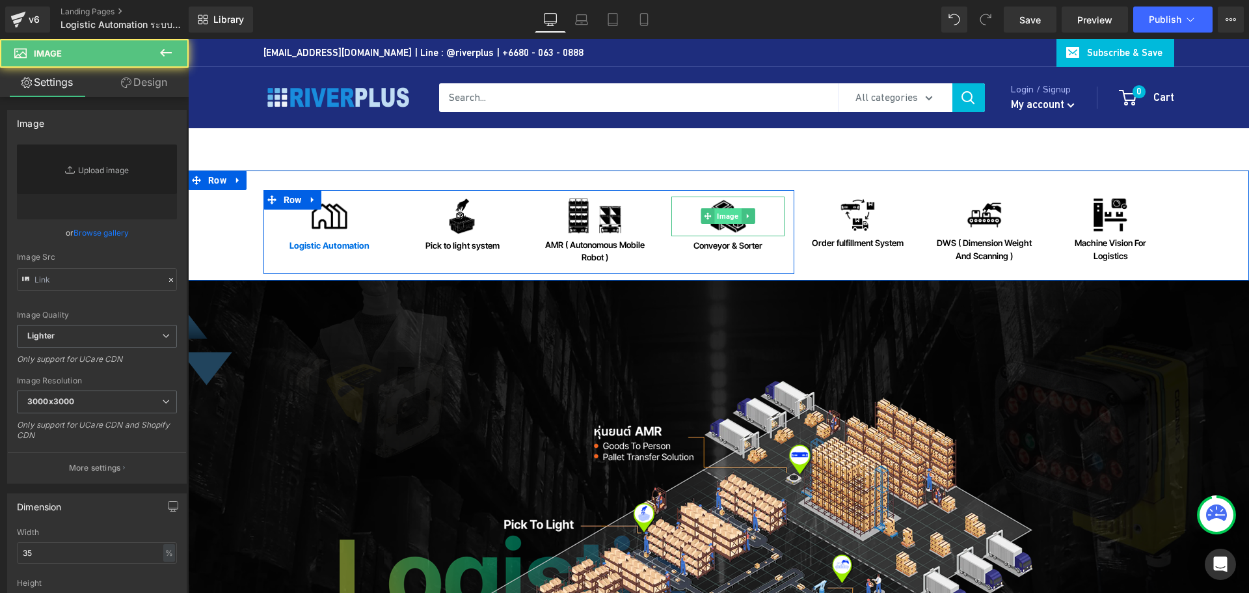
type input "https://ucarecdn.com/70c2a891-2e64-4b47-9e3a-d74f11aff31c/-/format/auto/-/previ…"
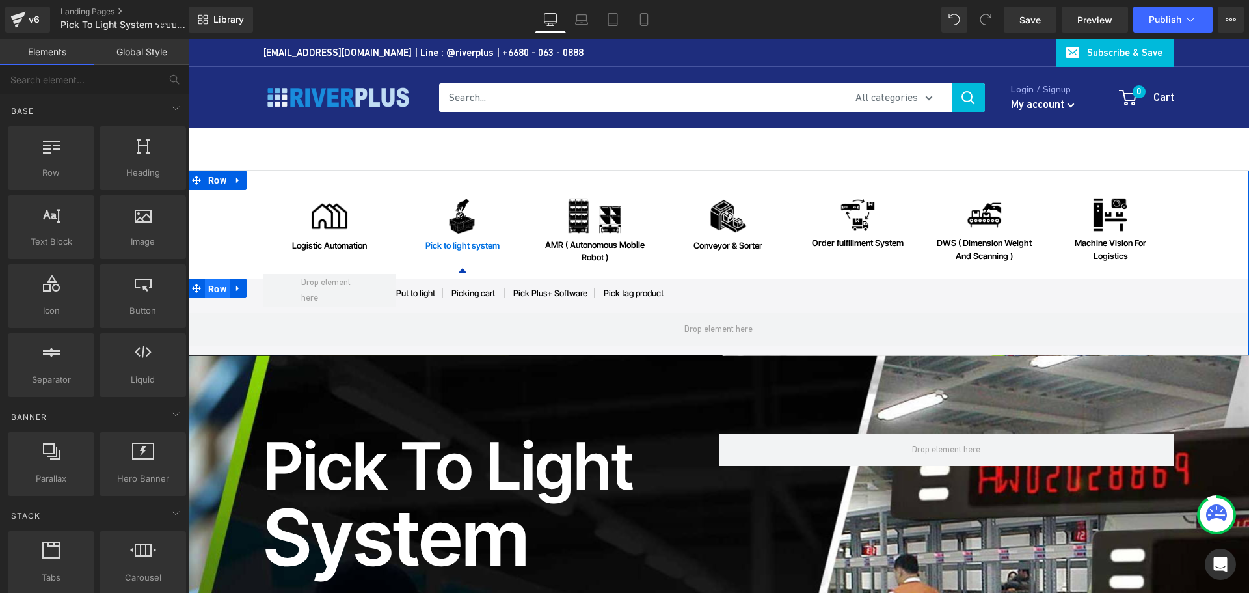
click at [211, 295] on span "Row" at bounding box center [217, 289] width 25 height 20
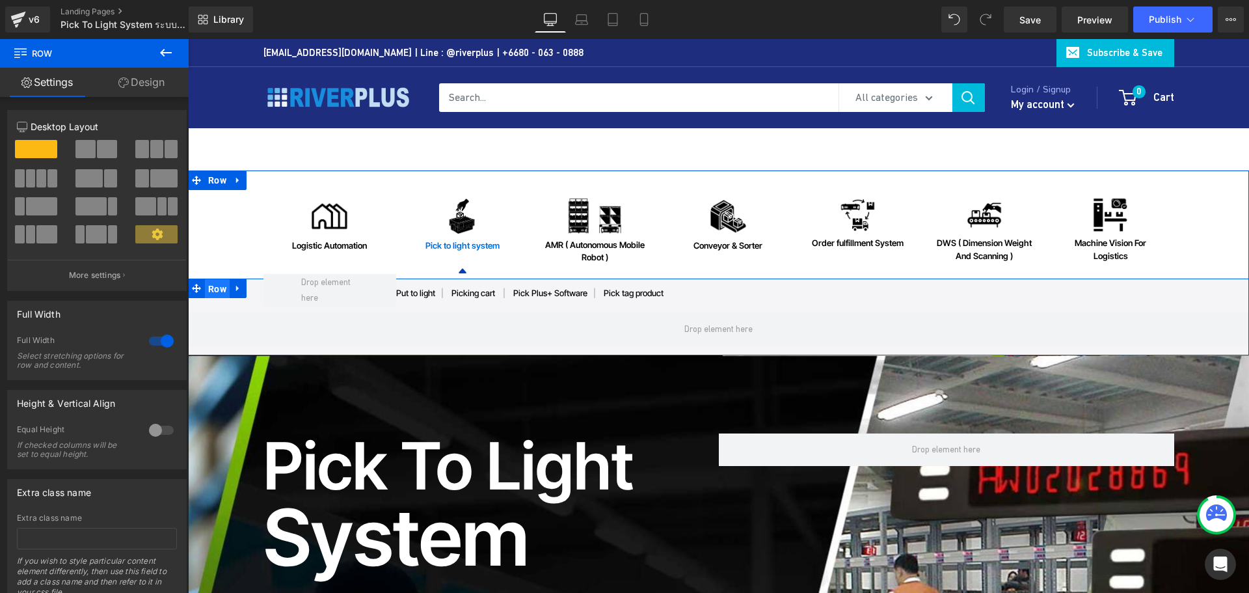
click at [211, 295] on span "Row" at bounding box center [217, 289] width 25 height 20
click at [211, 295] on span "Row" at bounding box center [217, 288] width 25 height 20
click at [211, 286] on span "Row" at bounding box center [217, 288] width 25 height 20
click at [211, 286] on span "Row" at bounding box center [217, 289] width 25 height 20
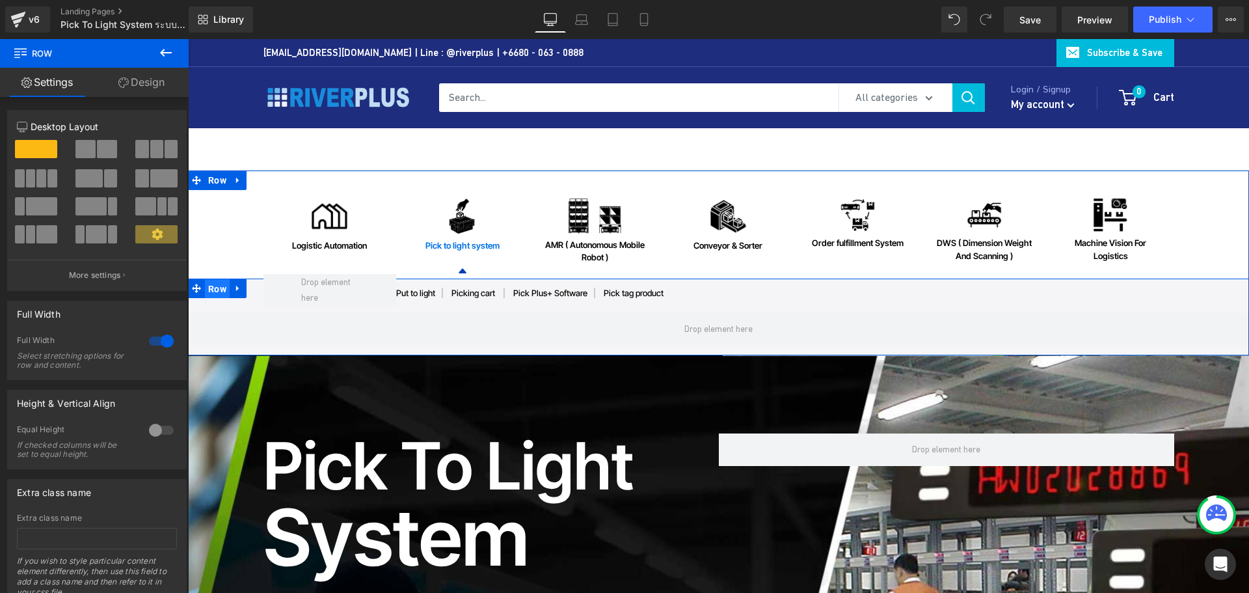
click at [211, 286] on span "Row" at bounding box center [217, 289] width 25 height 20
click at [211, 286] on span "Row" at bounding box center [217, 288] width 25 height 20
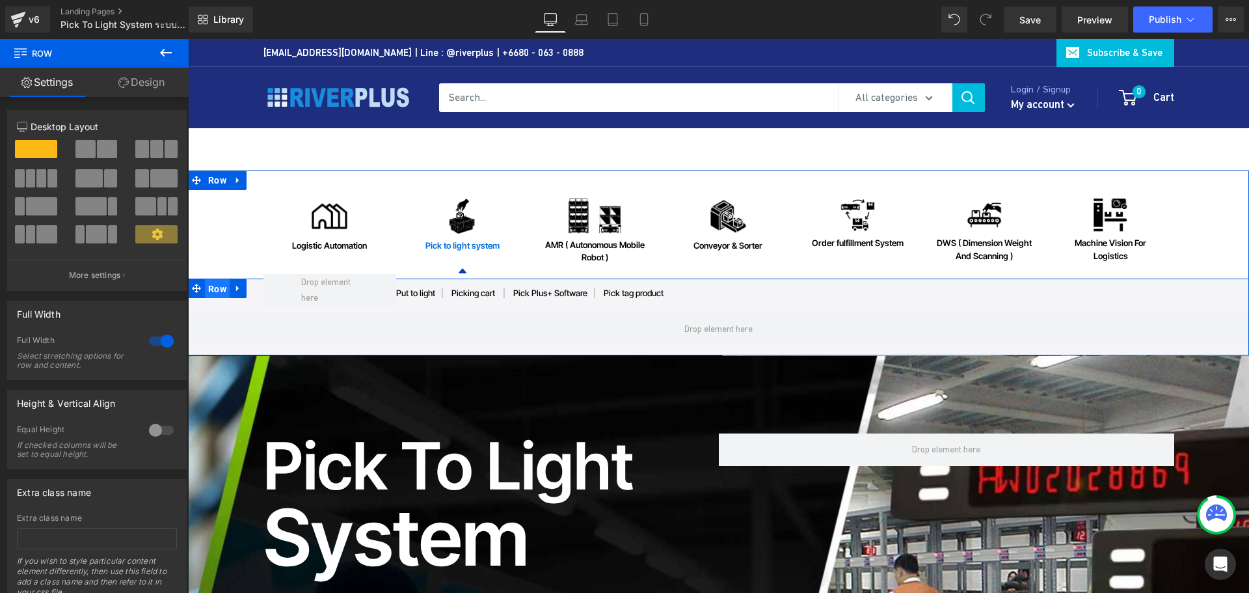
click at [211, 286] on span "Row" at bounding box center [217, 289] width 25 height 20
click at [213, 287] on span "Row" at bounding box center [217, 288] width 25 height 20
click at [213, 287] on span "Row" at bounding box center [217, 289] width 25 height 20
click at [213, 287] on span "Row" at bounding box center [217, 288] width 25 height 20
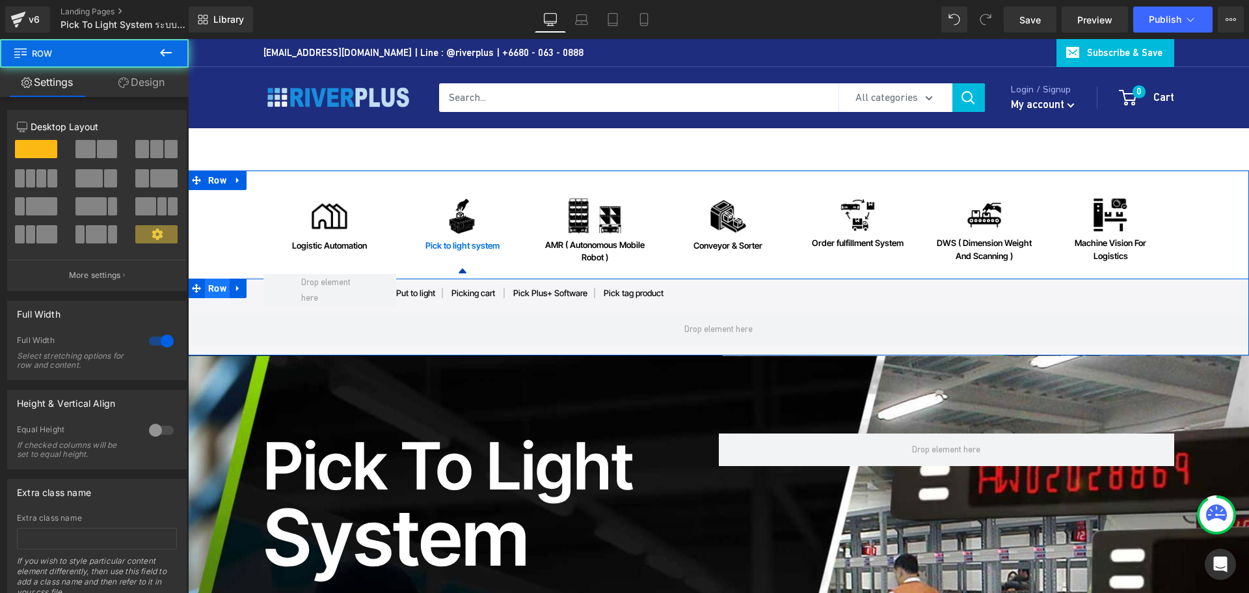
click at [213, 287] on span "Row" at bounding box center [217, 288] width 25 height 20
click at [208, 288] on span "Row" at bounding box center [217, 288] width 25 height 20
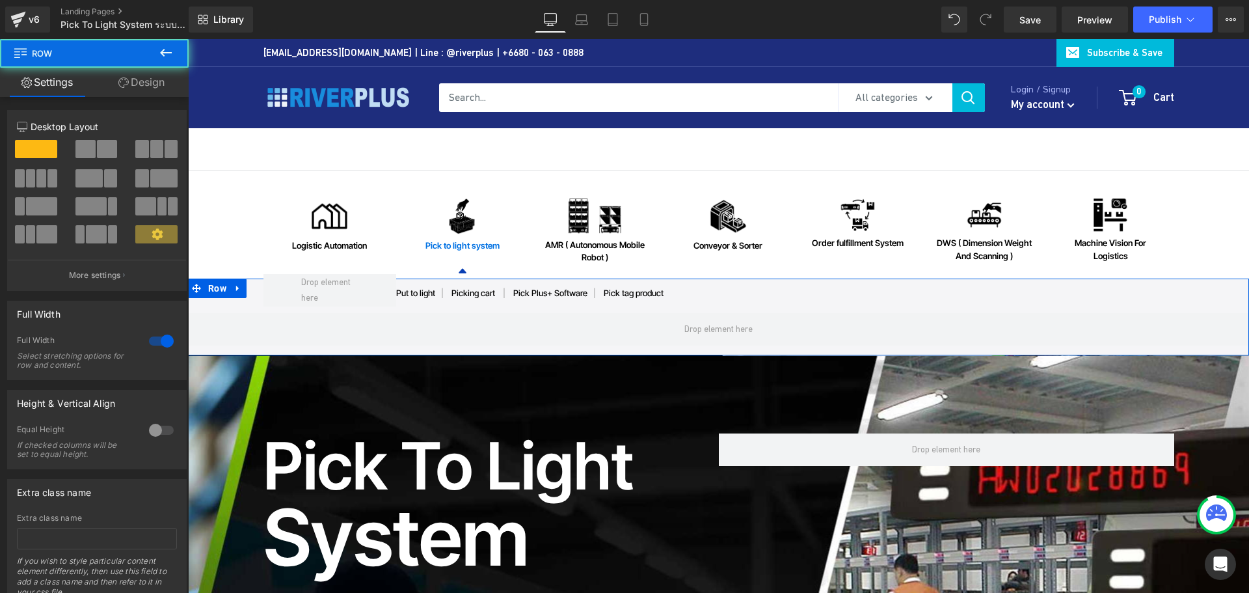
click at [141, 73] on link "Design" at bounding box center [141, 82] width 94 height 29
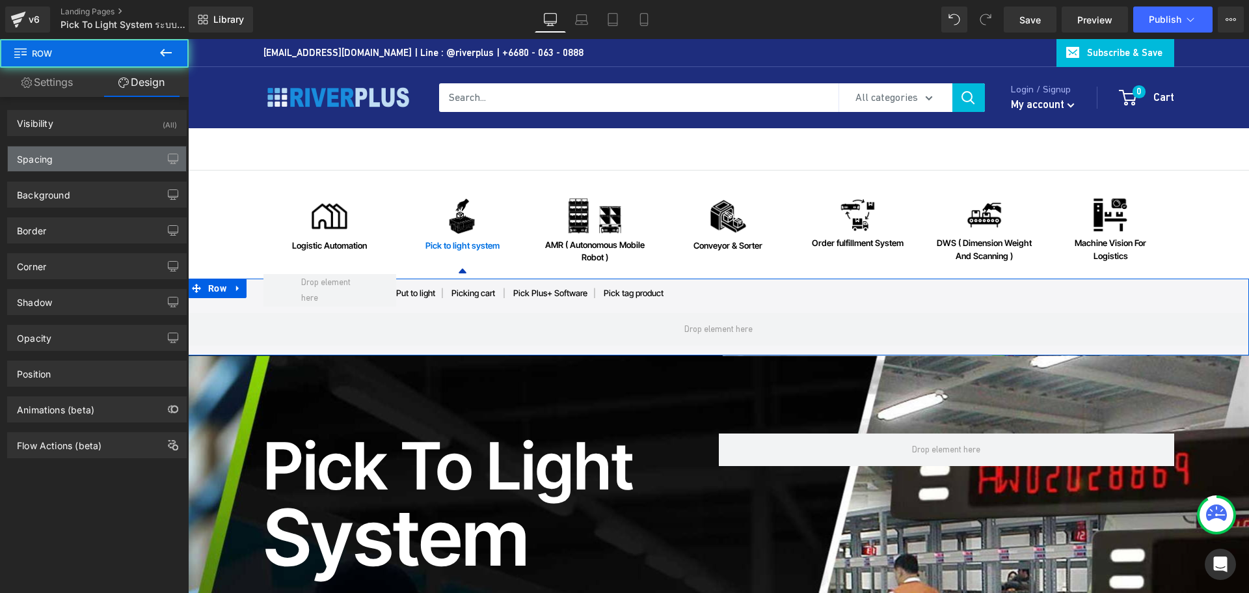
click at [61, 155] on div "Spacing" at bounding box center [97, 158] width 178 height 25
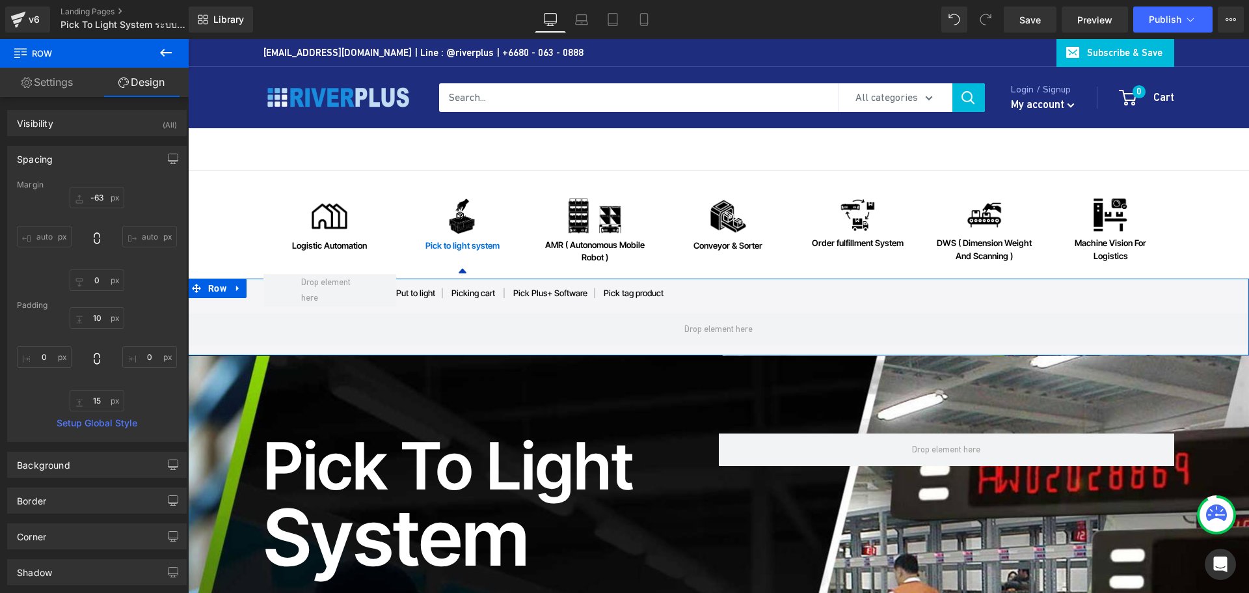
click at [39, 153] on div "Spacing" at bounding box center [35, 155] width 36 height 18
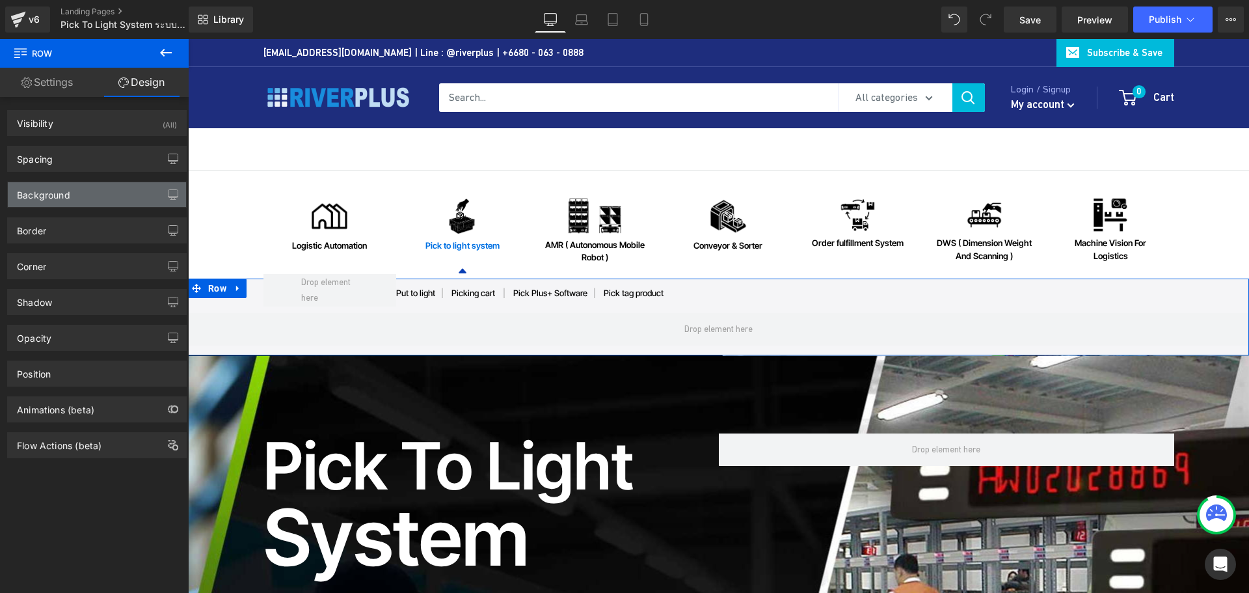
click at [57, 191] on div "Background" at bounding box center [43, 191] width 53 height 18
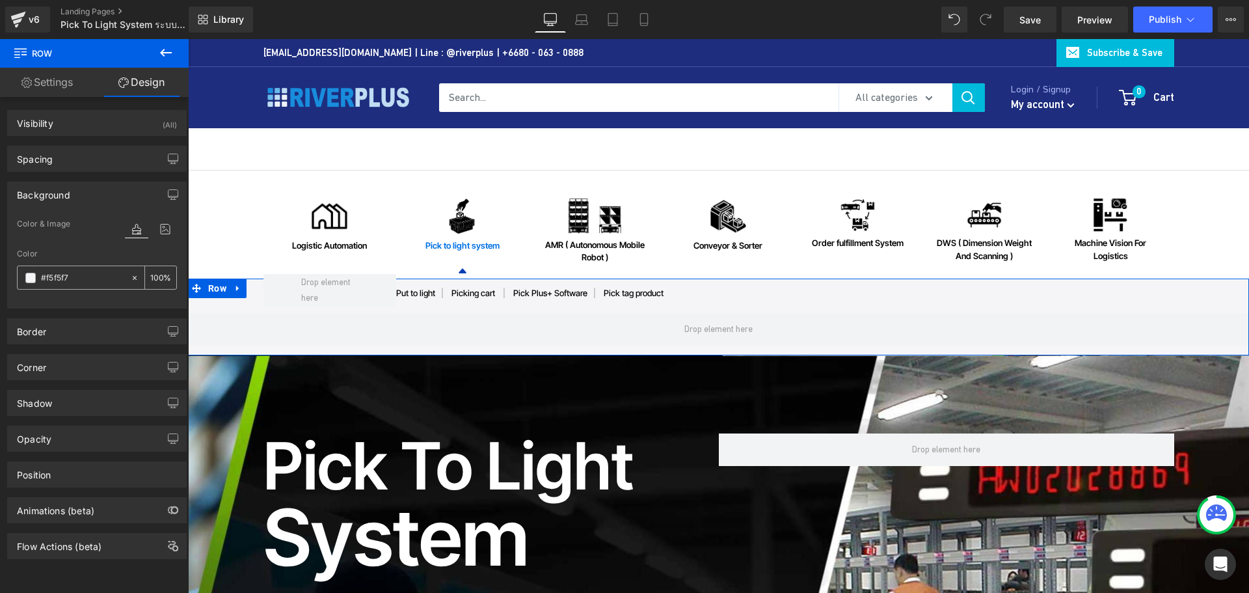
click at [88, 278] on input "text" at bounding box center [82, 278] width 83 height 14
type input "#f5f5f7"
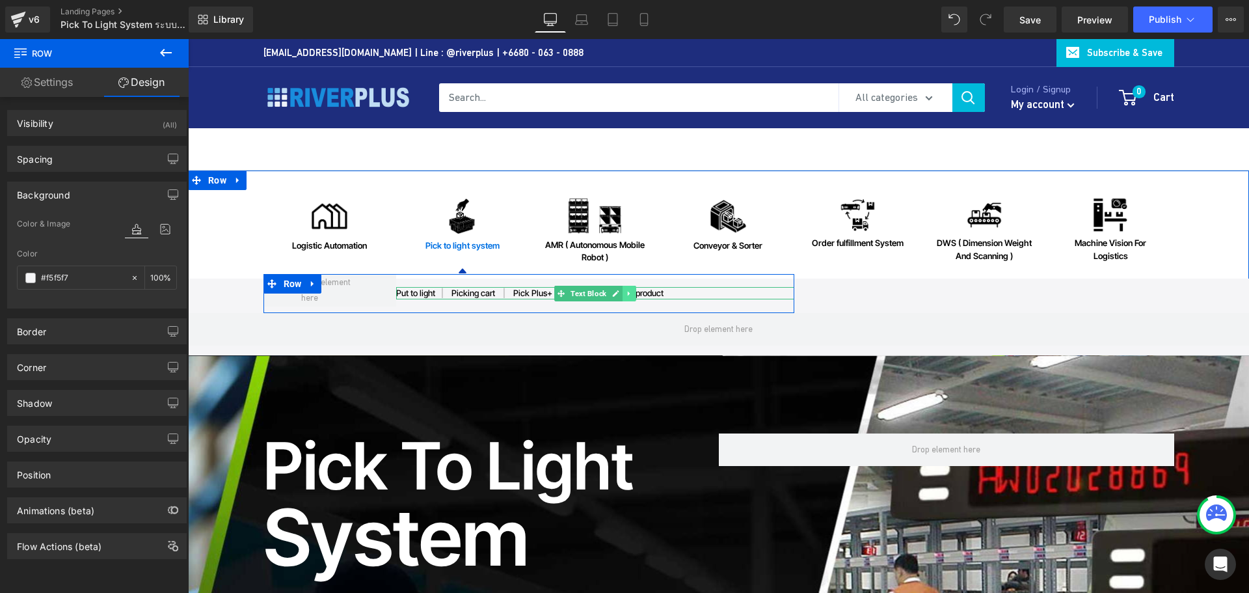
click at [628, 292] on icon at bounding box center [629, 293] width 2 height 5
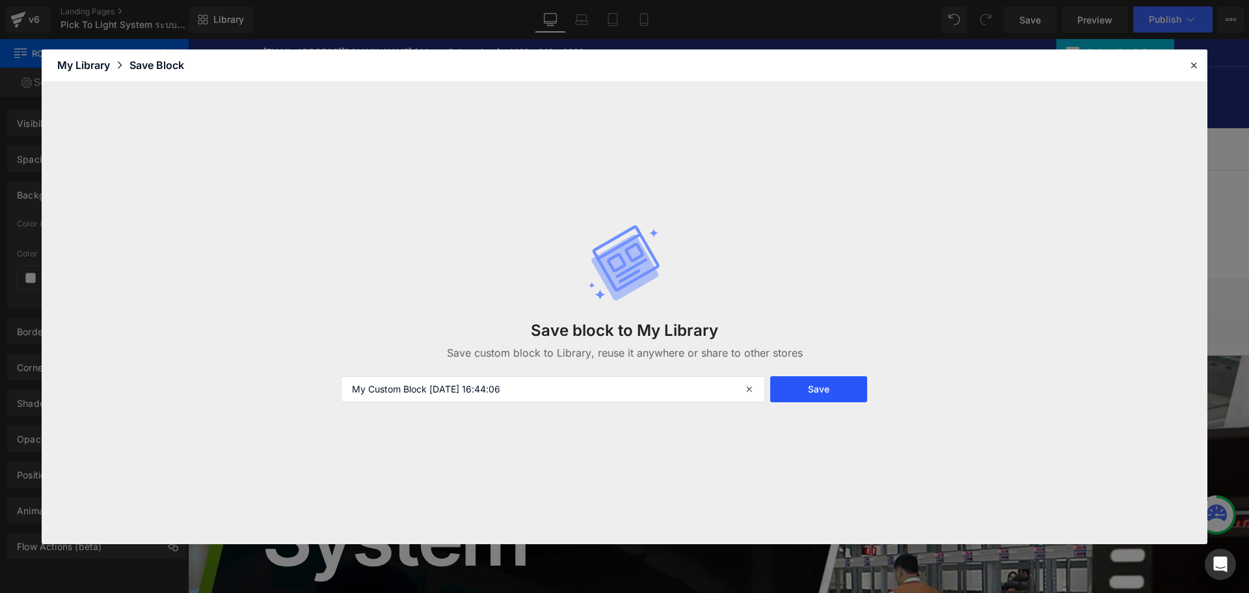
click at [826, 387] on button "Save" at bounding box center [818, 389] width 97 height 26
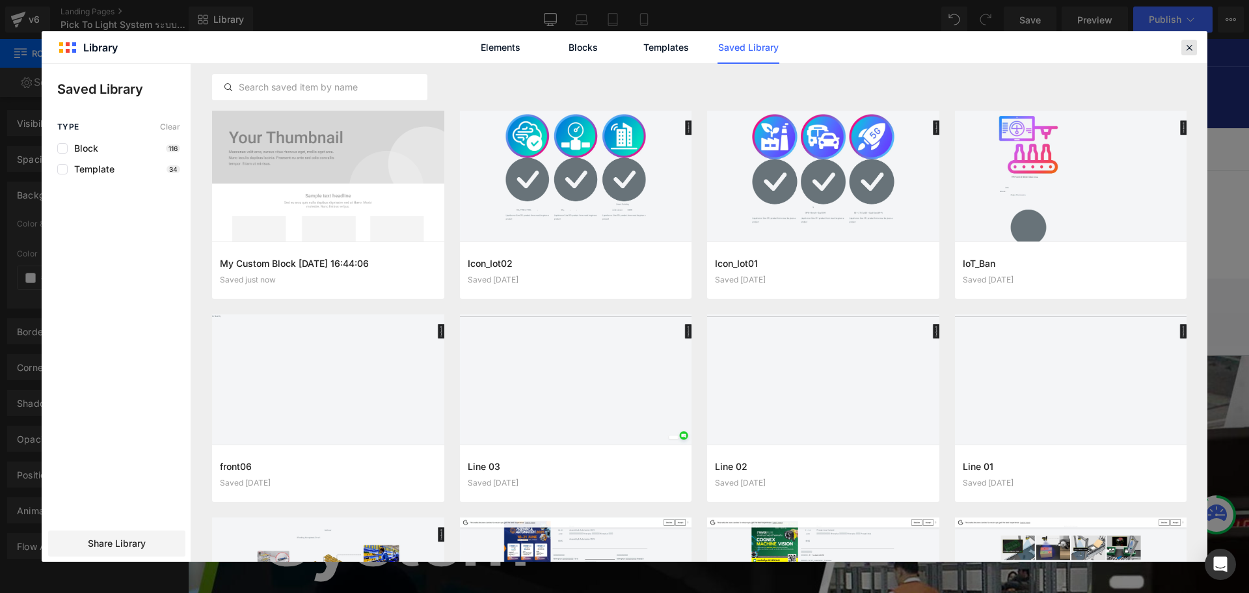
click at [1187, 44] on icon at bounding box center [1189, 48] width 12 height 12
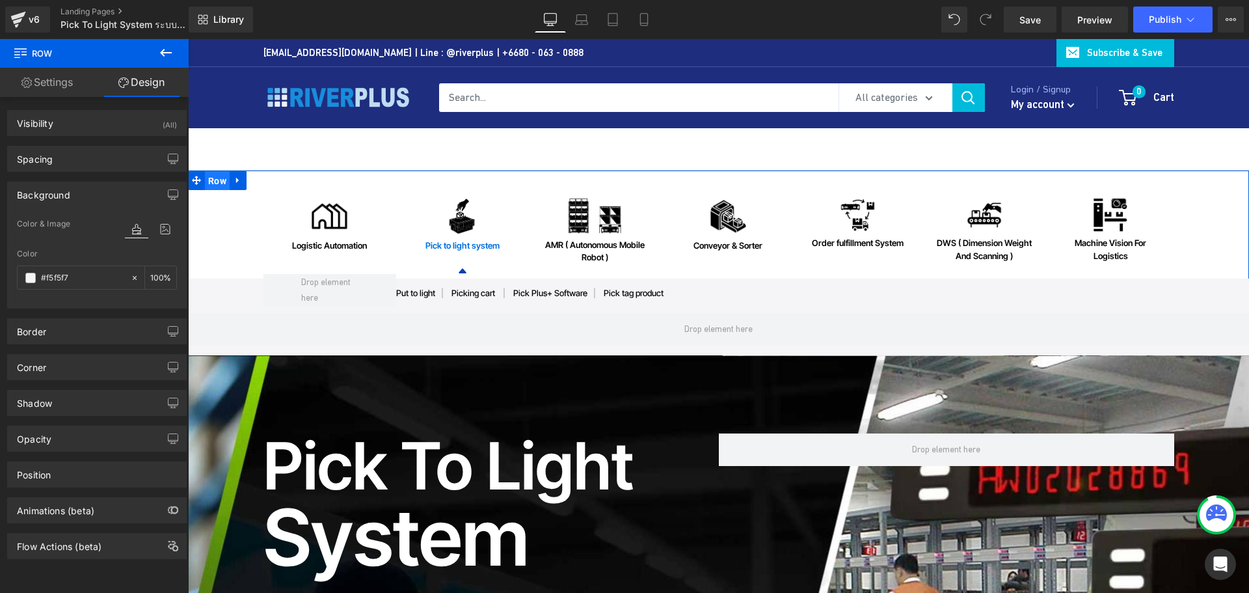
click at [208, 183] on span "Row" at bounding box center [217, 181] width 25 height 20
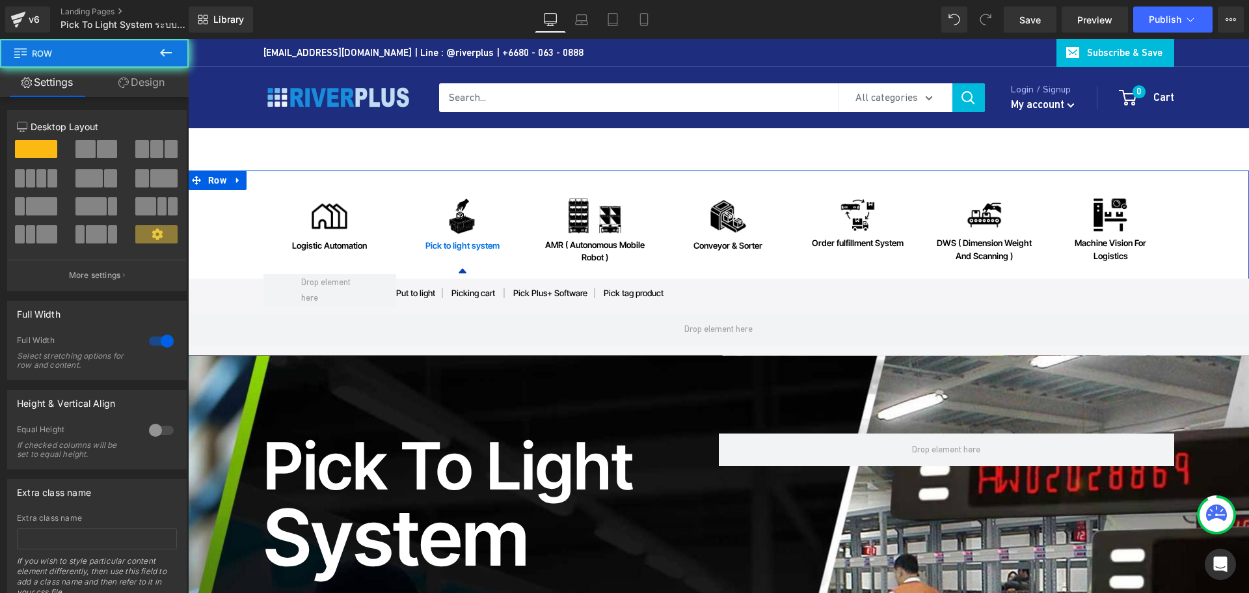
click at [214, 179] on div "Image Logistic Automation Heading Image Pick to light system Heading Icon Image…" at bounding box center [718, 262] width 1009 height 185
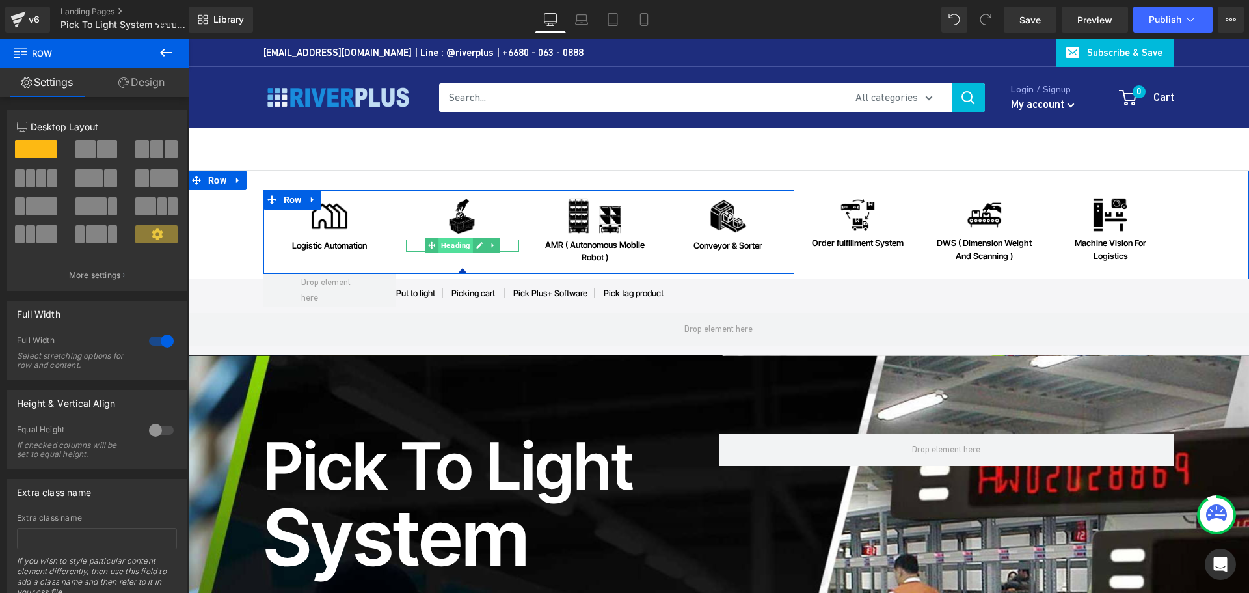
click at [461, 247] on span "Heading" at bounding box center [455, 245] width 34 height 16
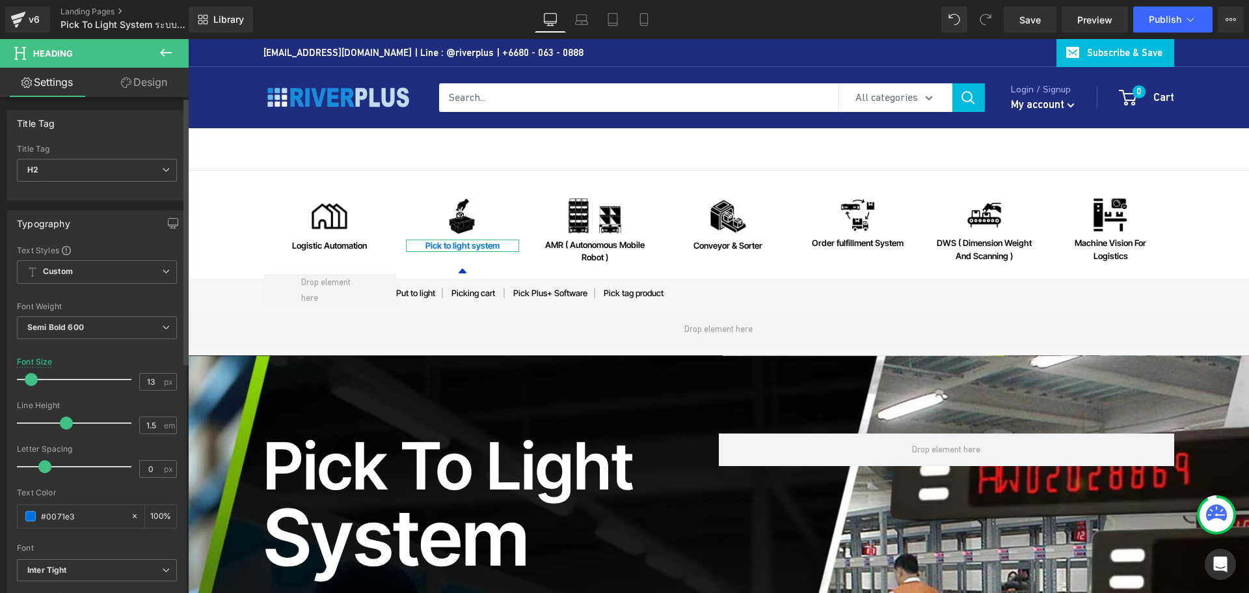
drag, startPoint x: 89, startPoint y: 516, endPoint x: 13, endPoint y: 517, distance: 76.1
click at [13, 517] on div "Text Styles Custom Custom Setup Global Style Custom Setup Global Style Thin 100…" at bounding box center [97, 446] width 178 height 402
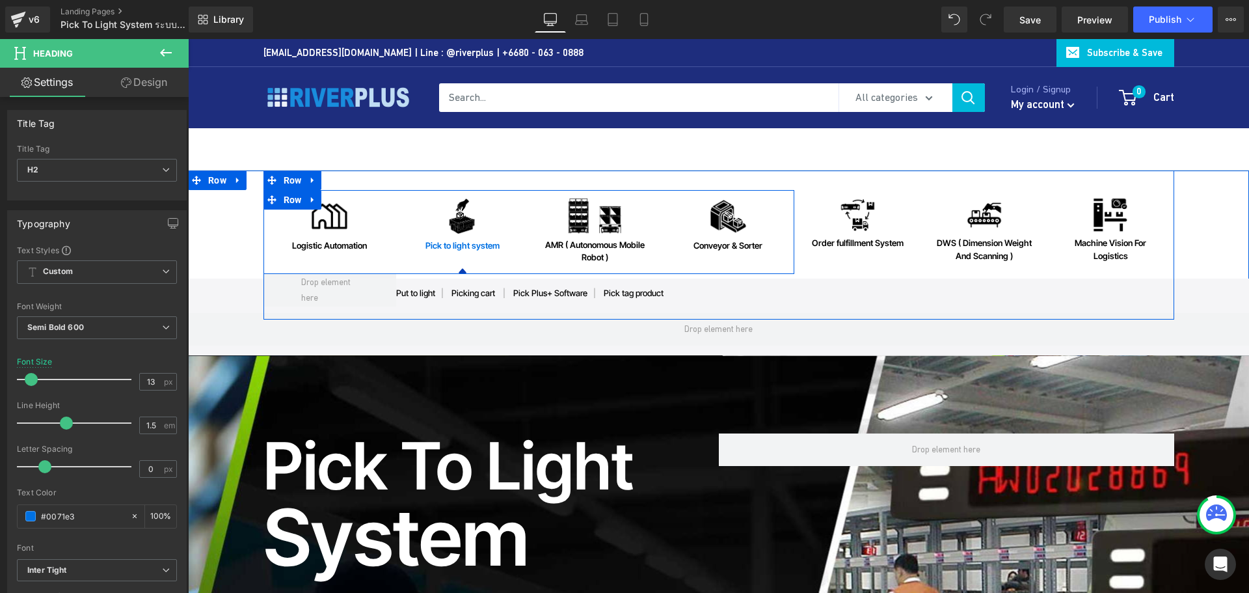
click at [457, 258] on div "Image Pick to light system Heading Icon" at bounding box center [462, 228] width 133 height 65
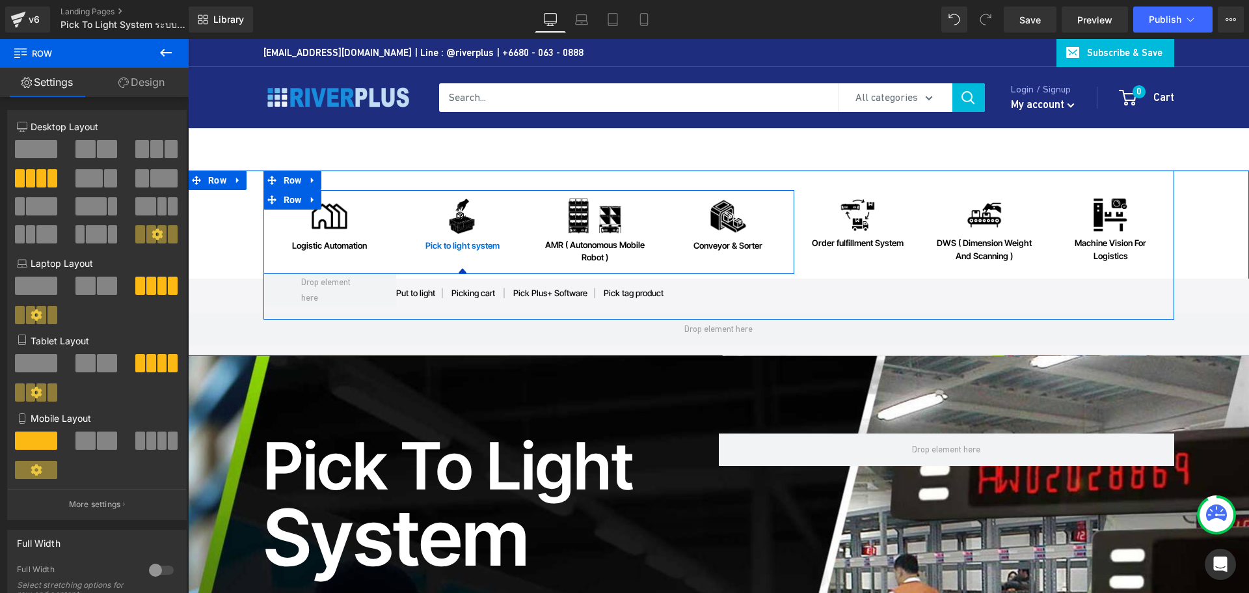
click at [481, 257] on div "Image Pick to light system Heading Icon" at bounding box center [462, 228] width 133 height 65
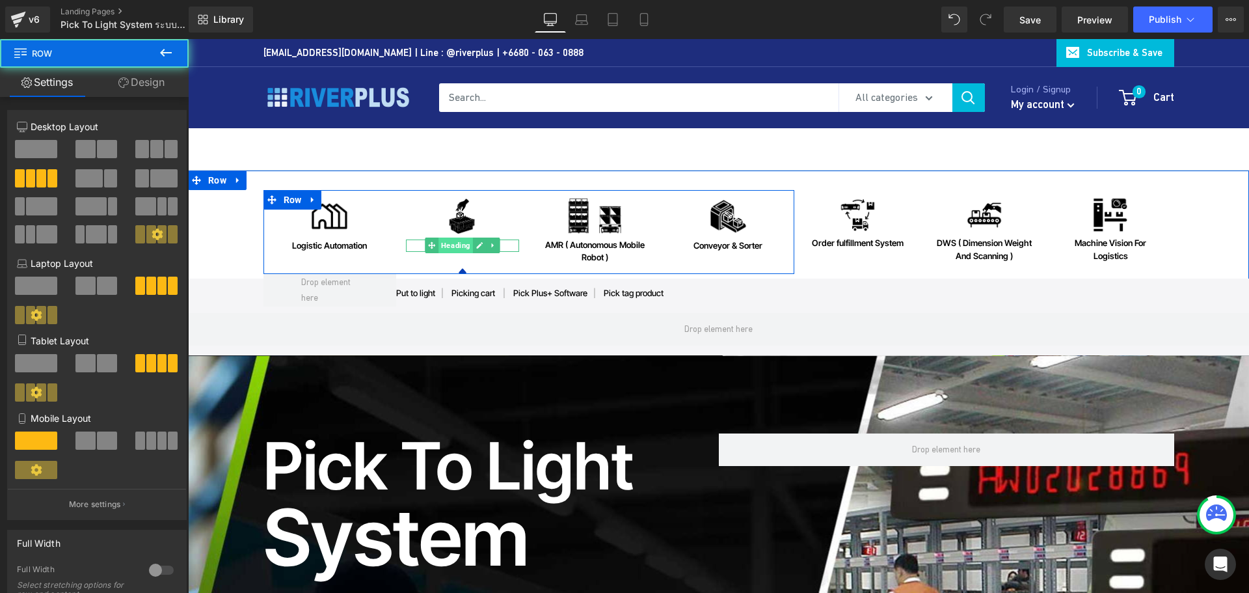
click at [462, 248] on span "Heading" at bounding box center [455, 245] width 34 height 16
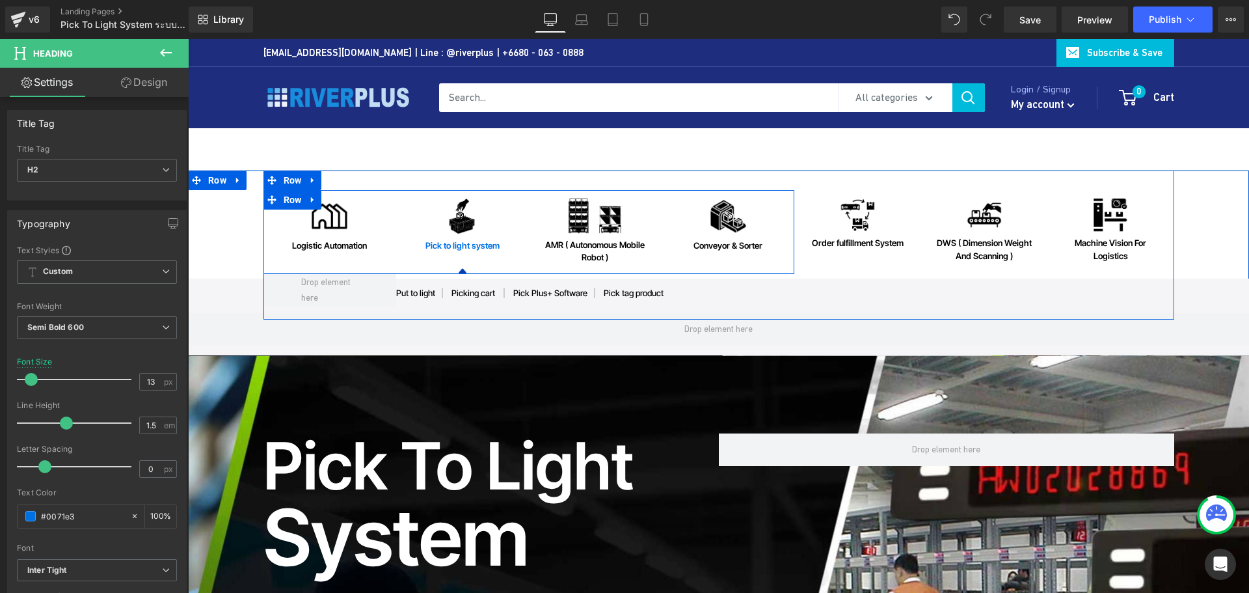
click at [459, 261] on div "Image Pick to light system Heading Icon" at bounding box center [462, 228] width 133 height 65
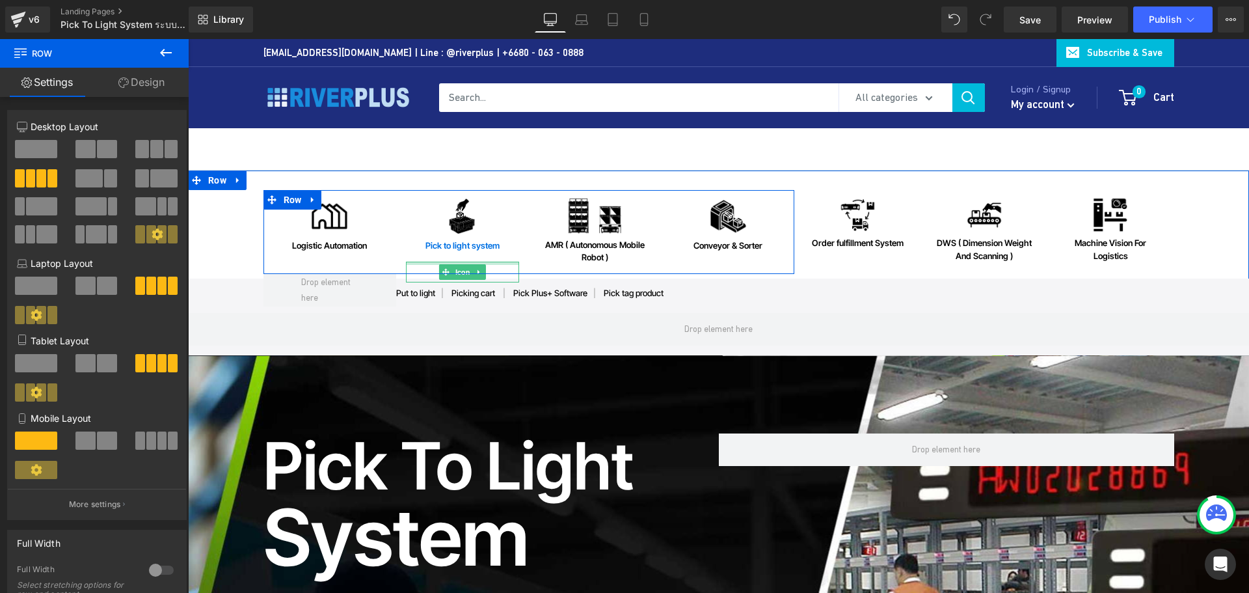
click at [465, 262] on div at bounding box center [462, 263] width 113 height 3
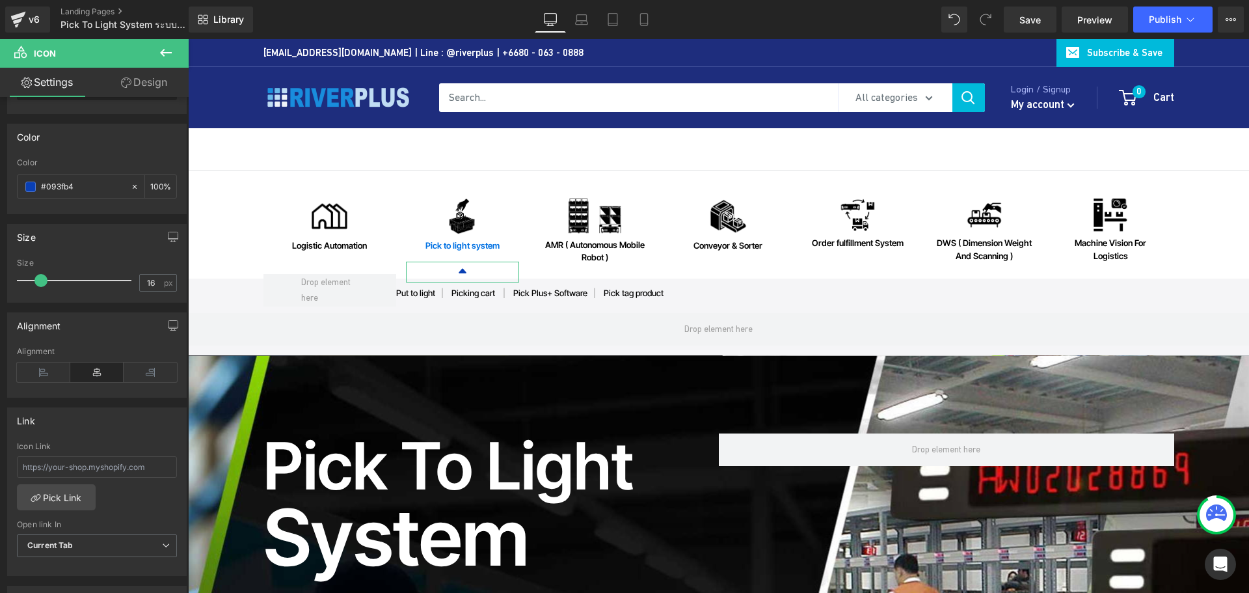
scroll to position [130, 0]
drag, startPoint x: 92, startPoint y: 181, endPoint x: 32, endPoint y: 183, distance: 60.5
click at [32, 183] on div "#093fb4" at bounding box center [74, 183] width 113 height 23
click at [163, 81] on link "Design" at bounding box center [144, 82] width 94 height 29
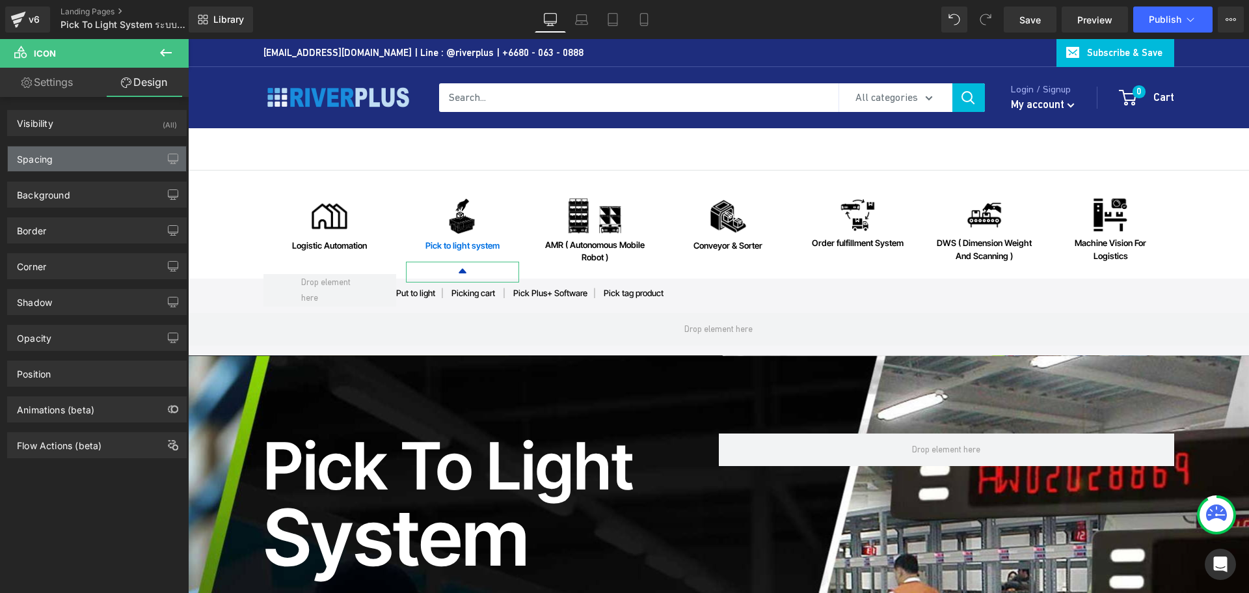
click at [96, 161] on div "Spacing" at bounding box center [97, 158] width 178 height 25
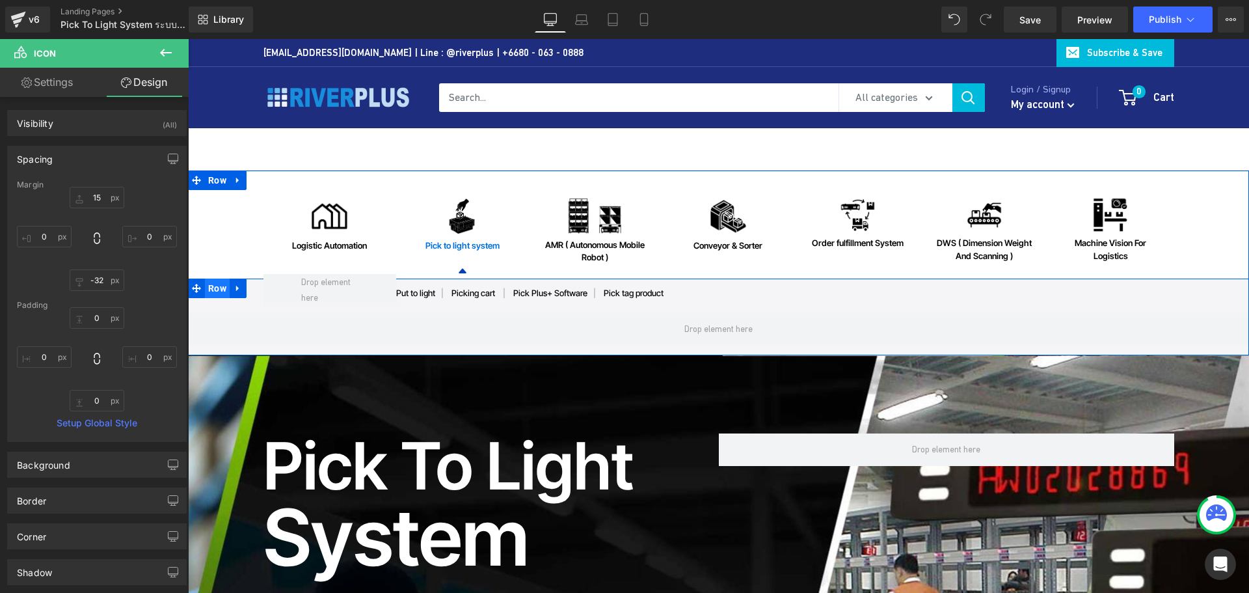
click at [220, 286] on span "Row" at bounding box center [217, 288] width 25 height 20
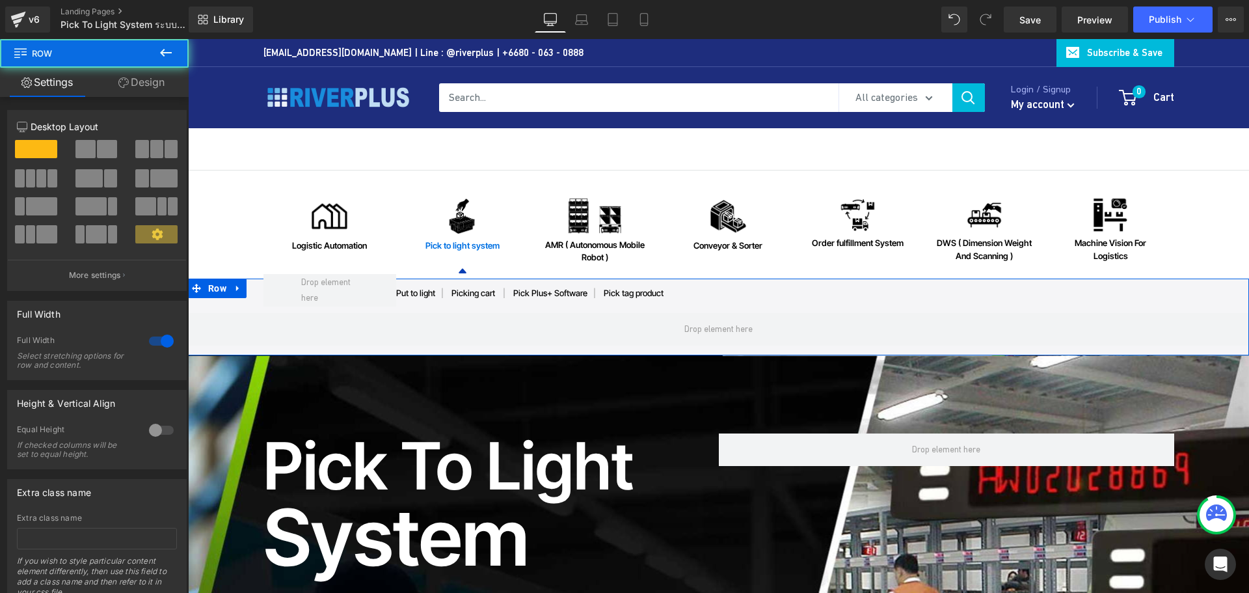
click at [154, 80] on link "Design" at bounding box center [141, 82] width 94 height 29
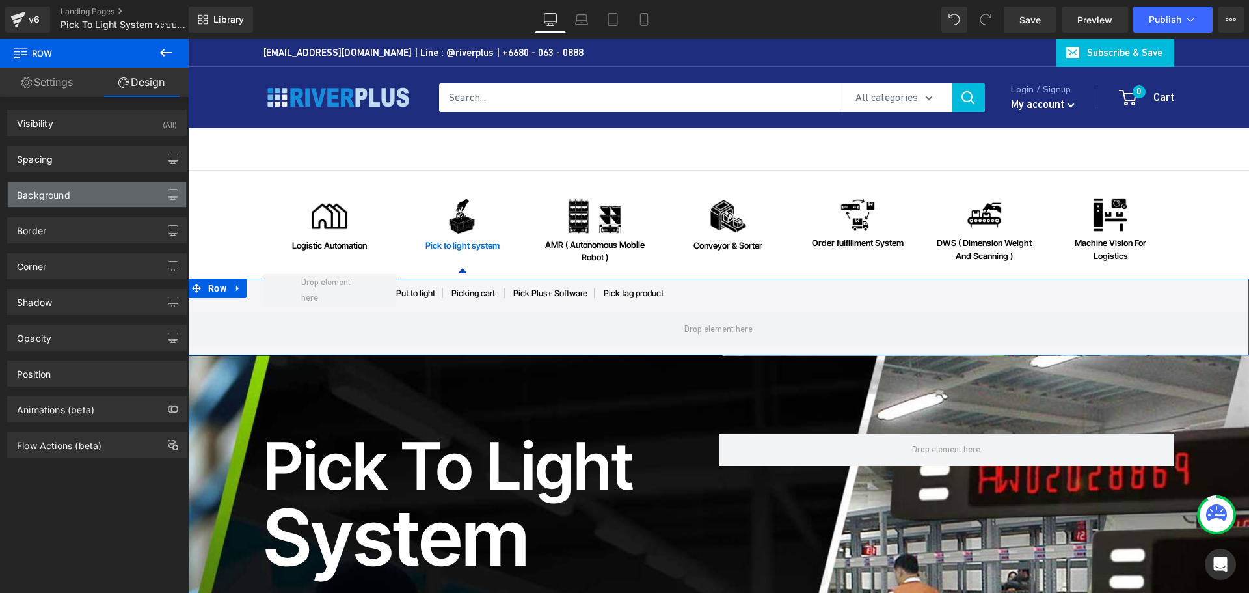
click at [72, 195] on div "Background" at bounding box center [97, 194] width 178 height 25
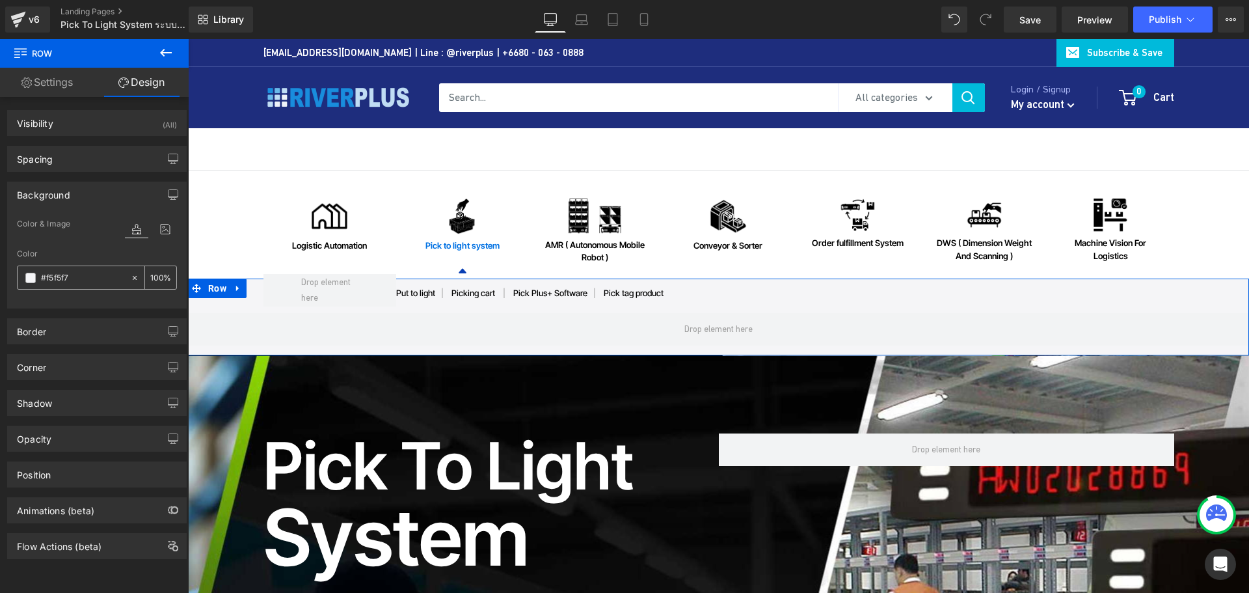
click at [81, 283] on input "text" at bounding box center [82, 278] width 83 height 14
type input "#f5f5f7"
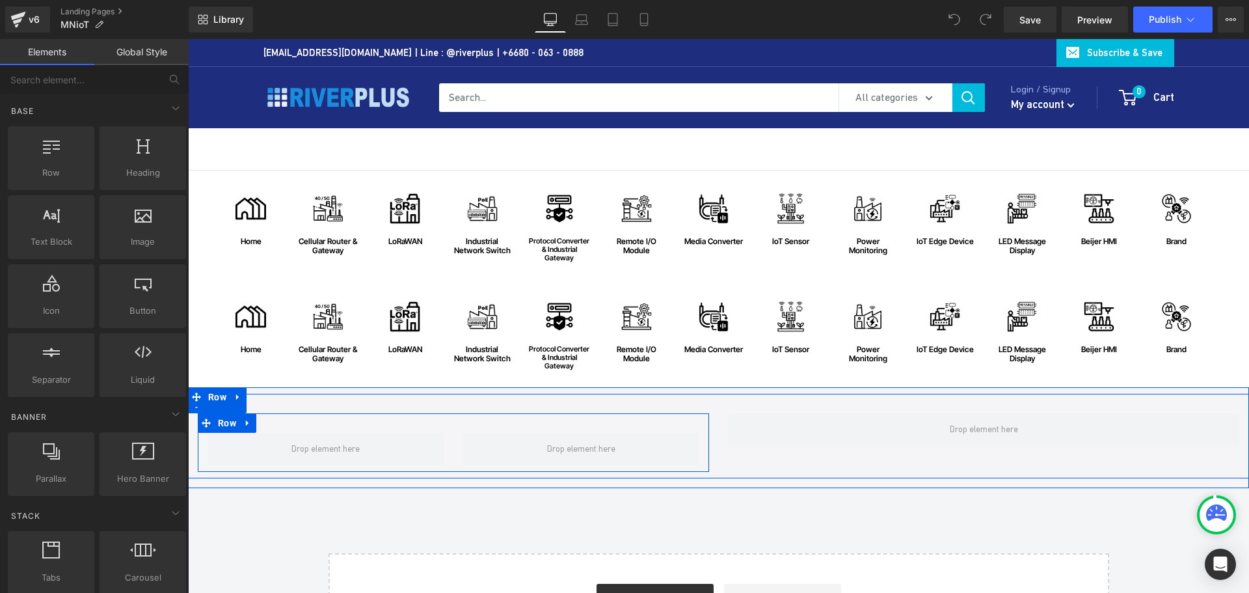
click at [453, 444] on div at bounding box center [581, 449] width 256 height 33
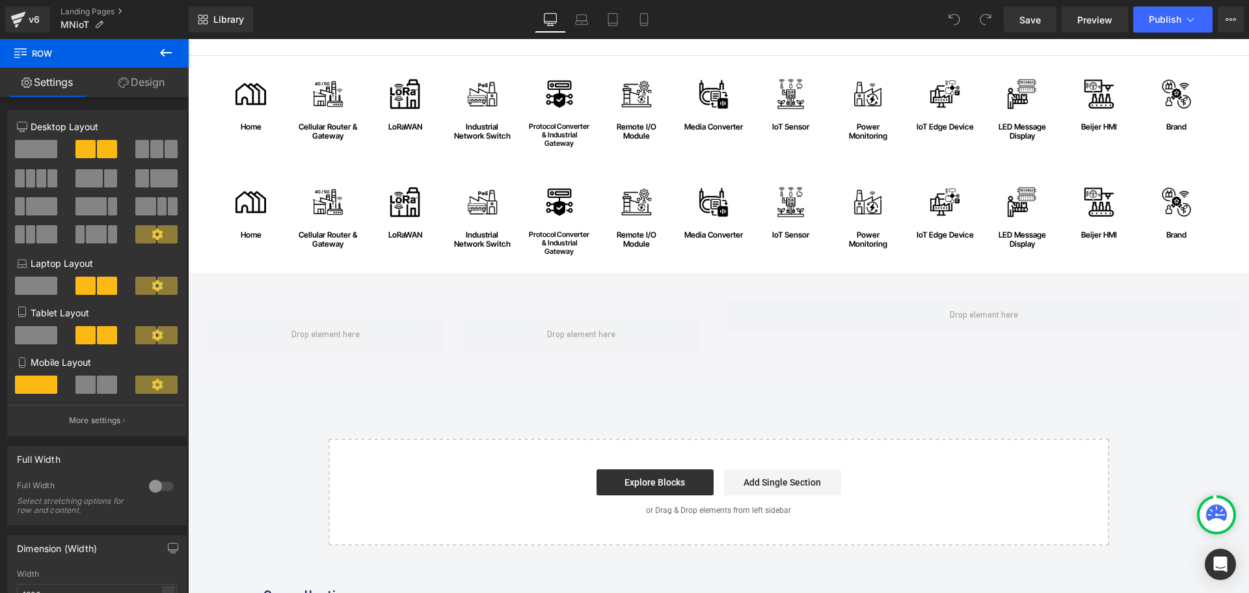
scroll to position [195, 0]
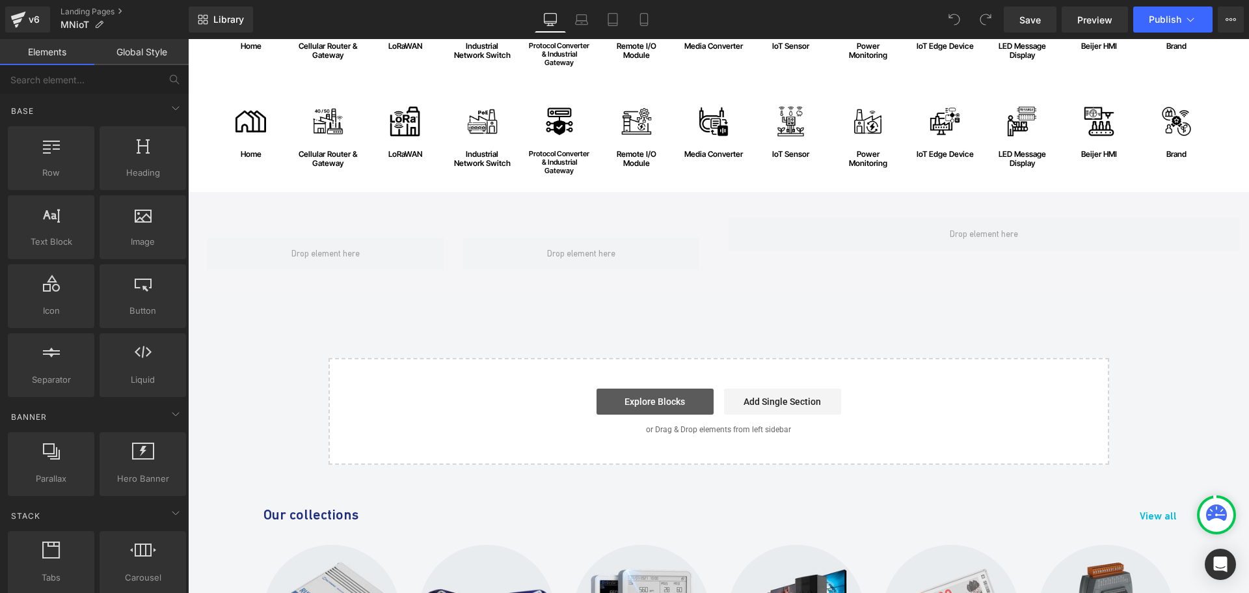
click at [642, 391] on link "Explore Blocks" at bounding box center [655, 401] width 117 height 26
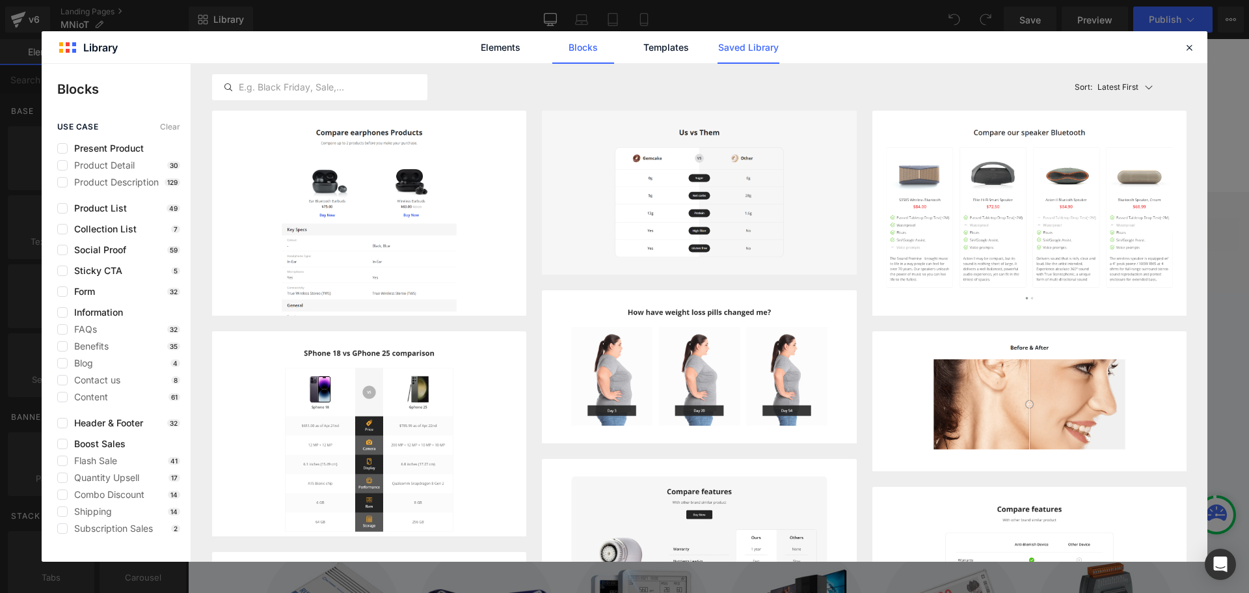
click at [0, 0] on link "Saved Library" at bounding box center [0, 0] width 0 height 0
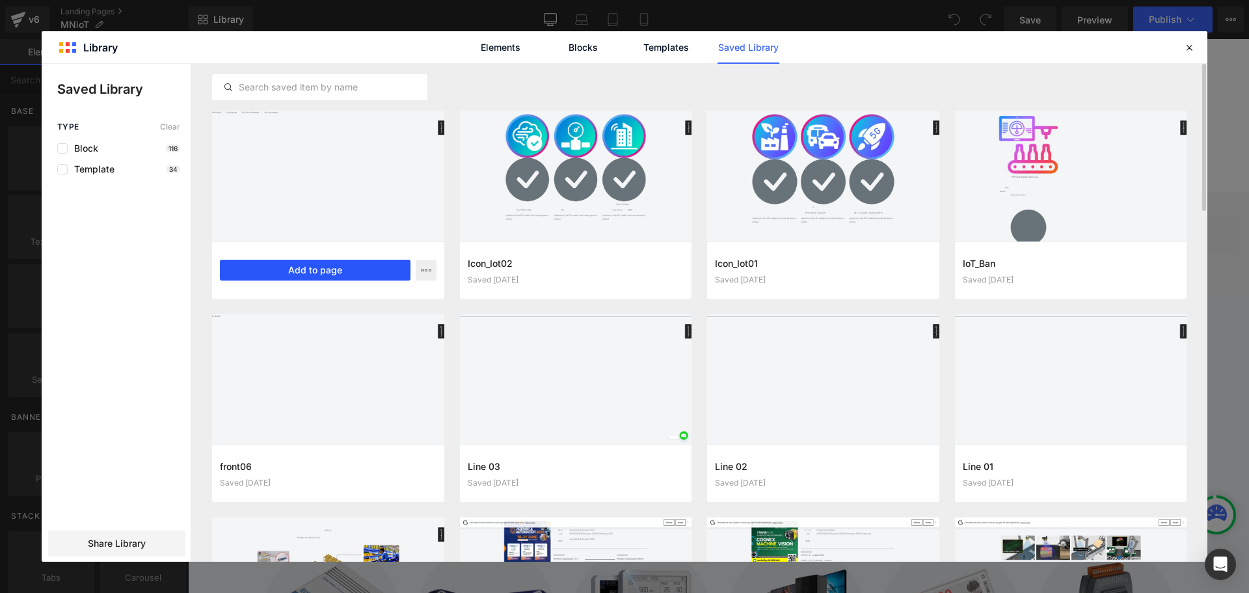
click at [375, 274] on button "Add to page" at bounding box center [315, 270] width 191 height 21
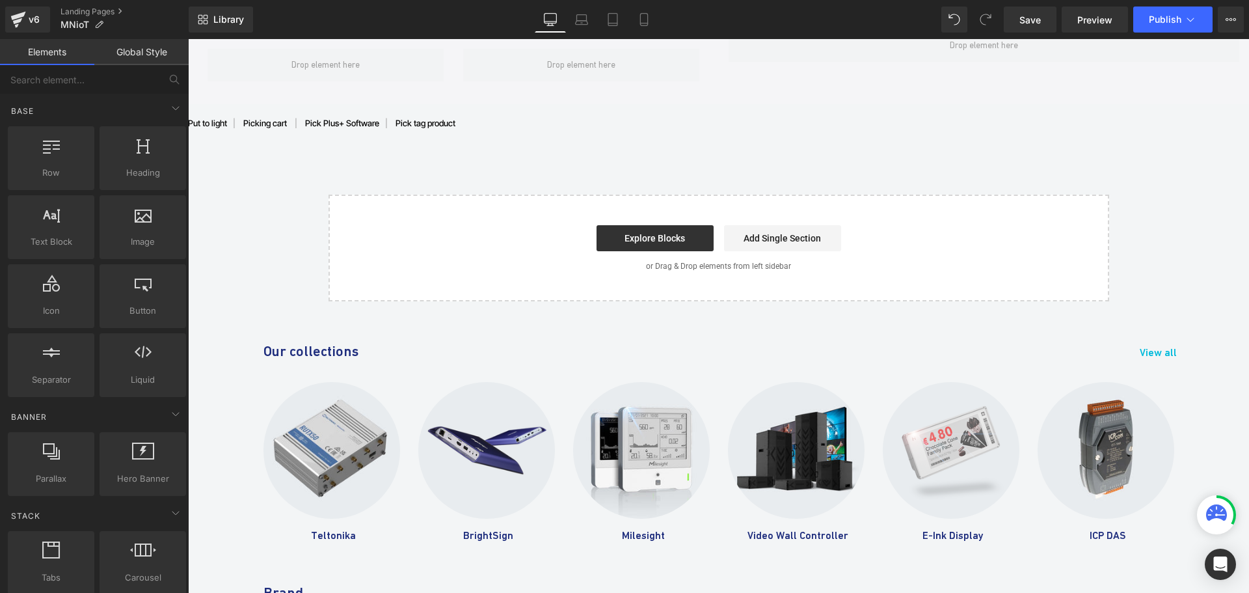
scroll to position [189, 0]
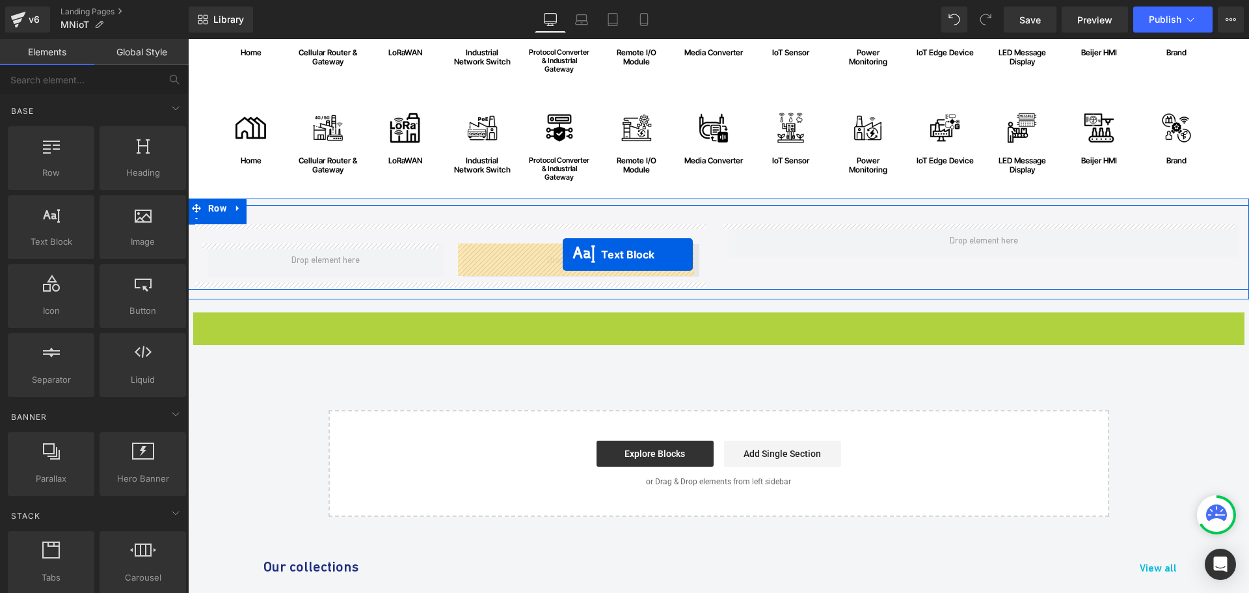
drag, startPoint x: 715, startPoint y: 316, endPoint x: 563, endPoint y: 254, distance: 164.0
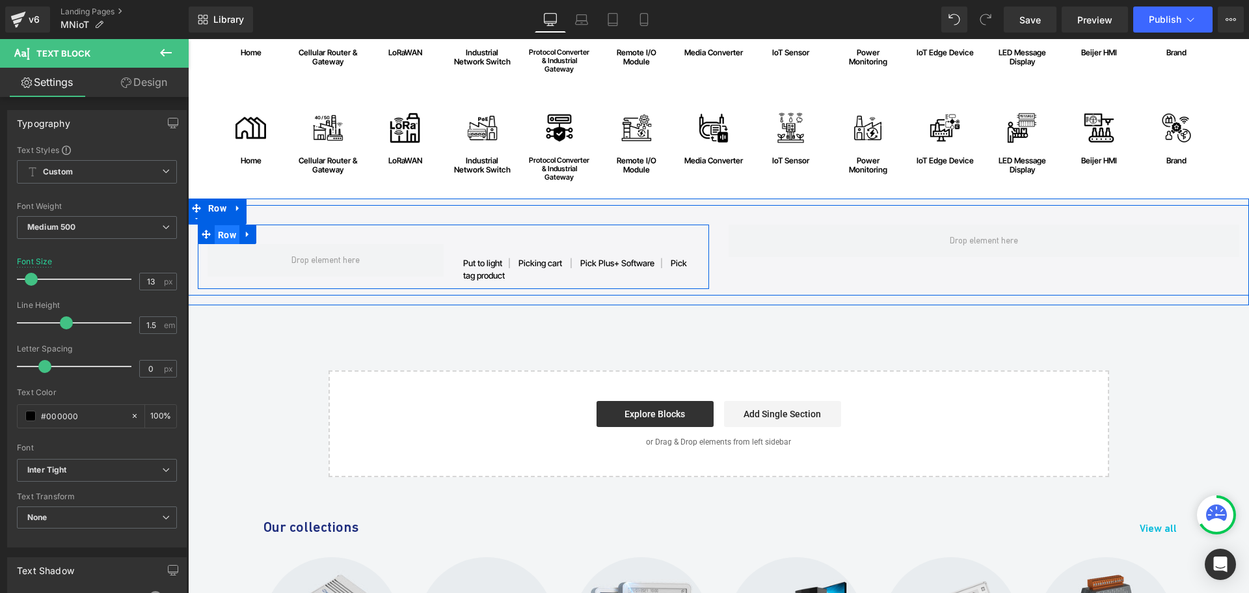
click at [222, 236] on span "Row" at bounding box center [227, 235] width 25 height 20
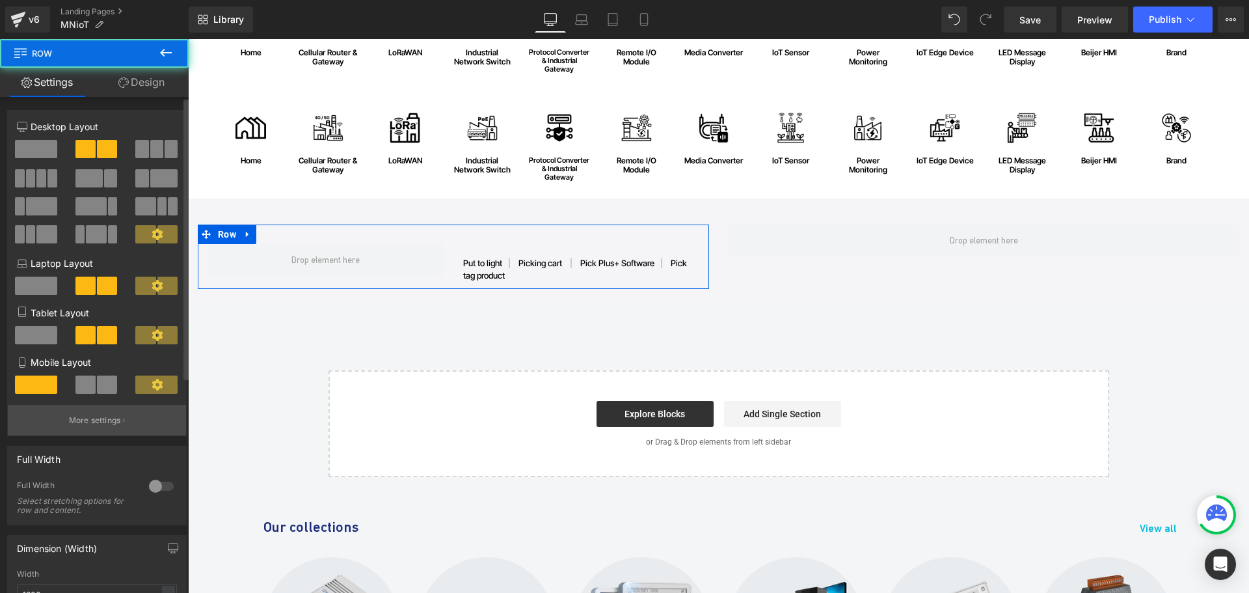
scroll to position [130, 0]
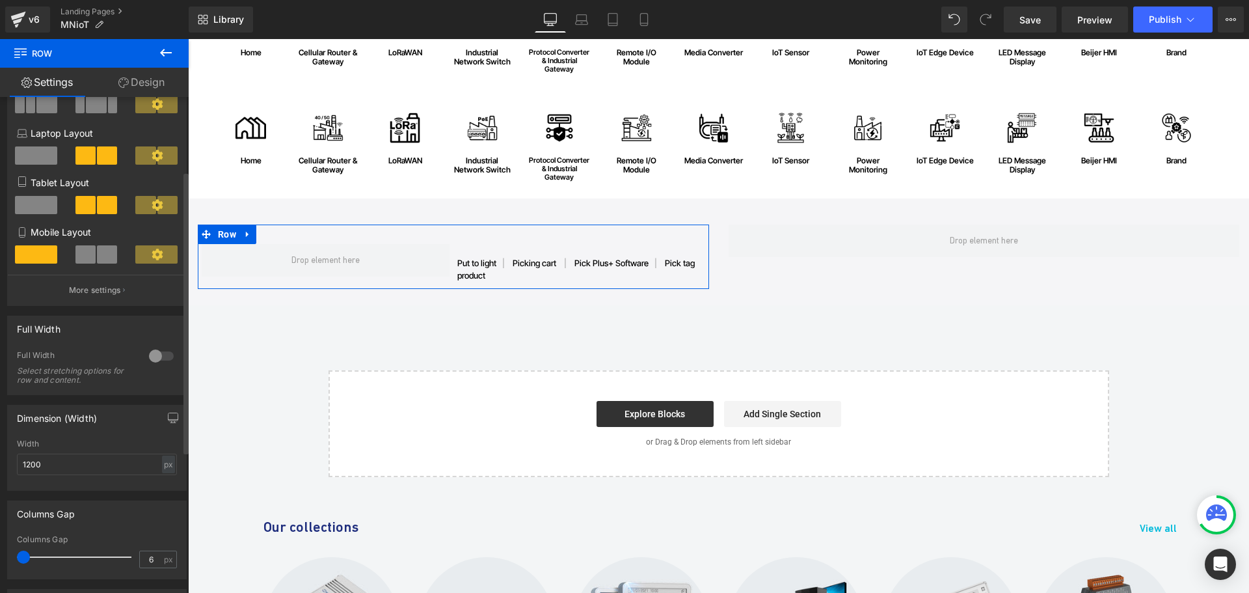
type input "0"
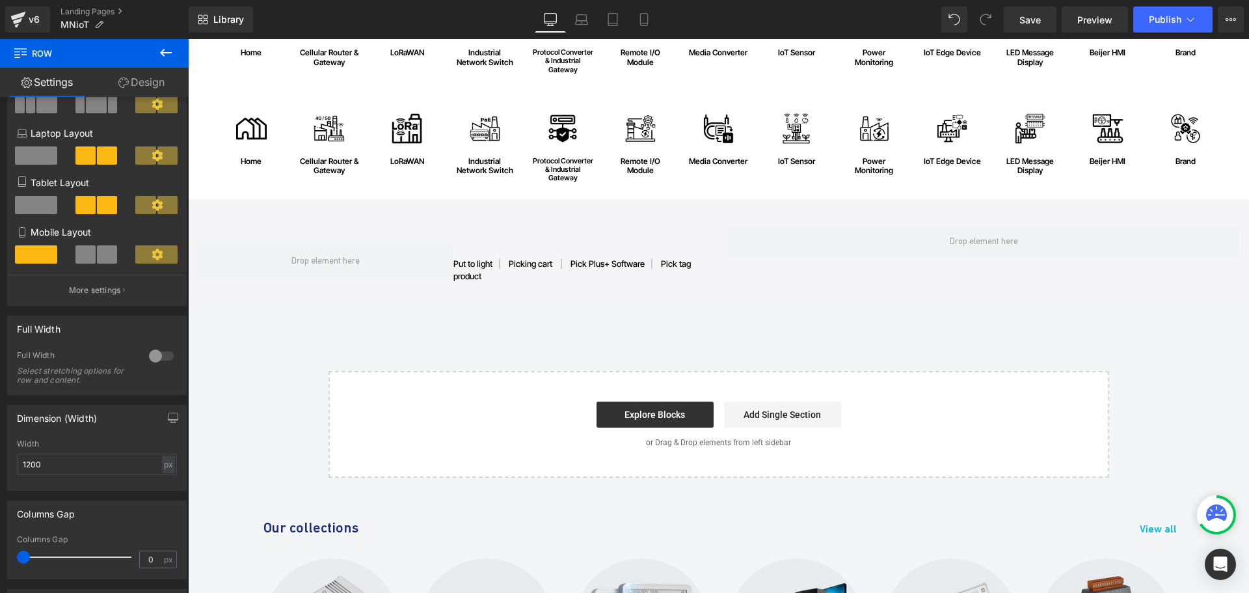
drag, startPoint x: 32, startPoint y: 554, endPoint x: -17, endPoint y: 559, distance: 49.1
click at [0, 559] on html "Row You are previewing how the will restyle your page. You can not edit Element…" at bounding box center [624, 296] width 1249 height 593
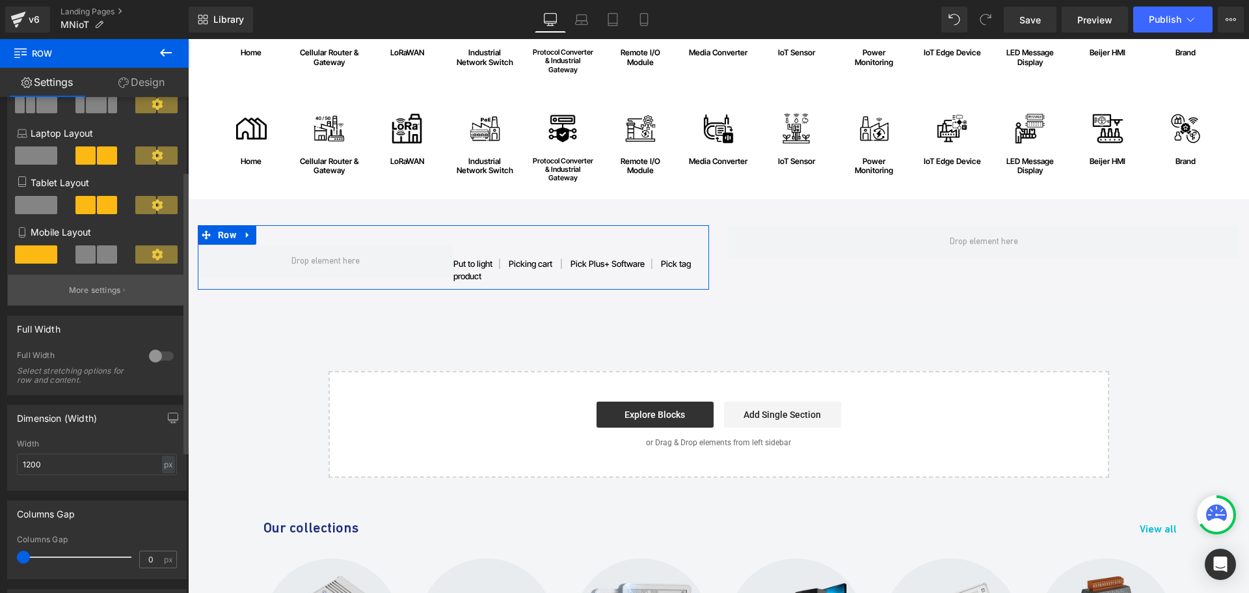
click at [98, 285] on p "More settings" at bounding box center [95, 290] width 52 height 12
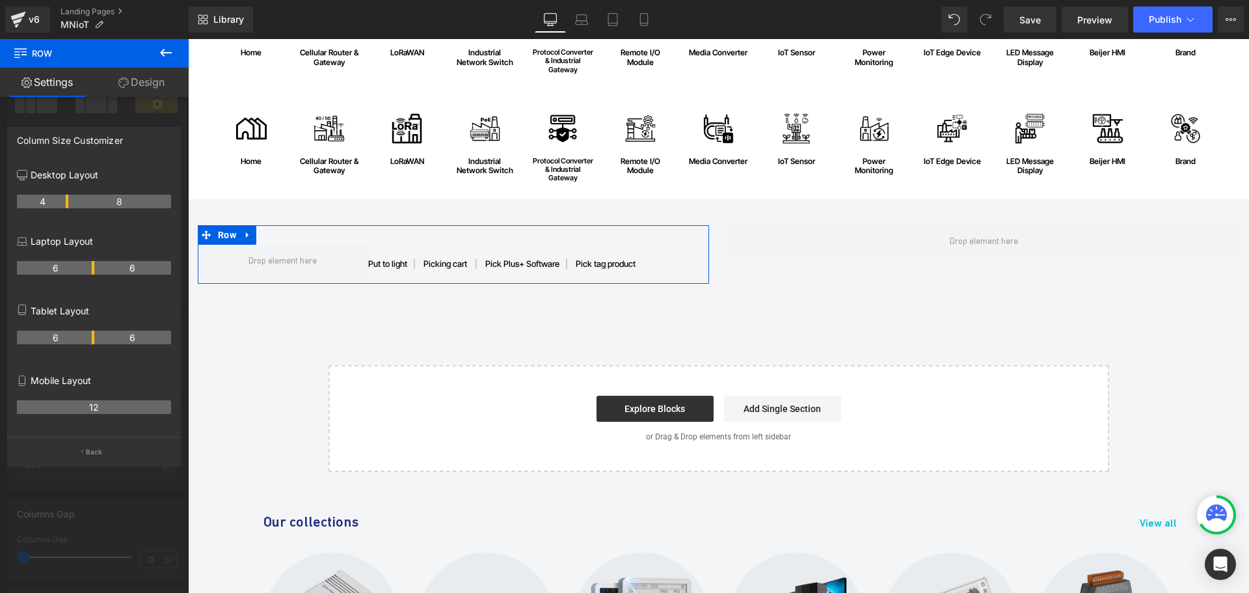
drag, startPoint x: 92, startPoint y: 200, endPoint x: 60, endPoint y: 205, distance: 31.6
click at [1030, 10] on link "Save" at bounding box center [1030, 20] width 53 height 26
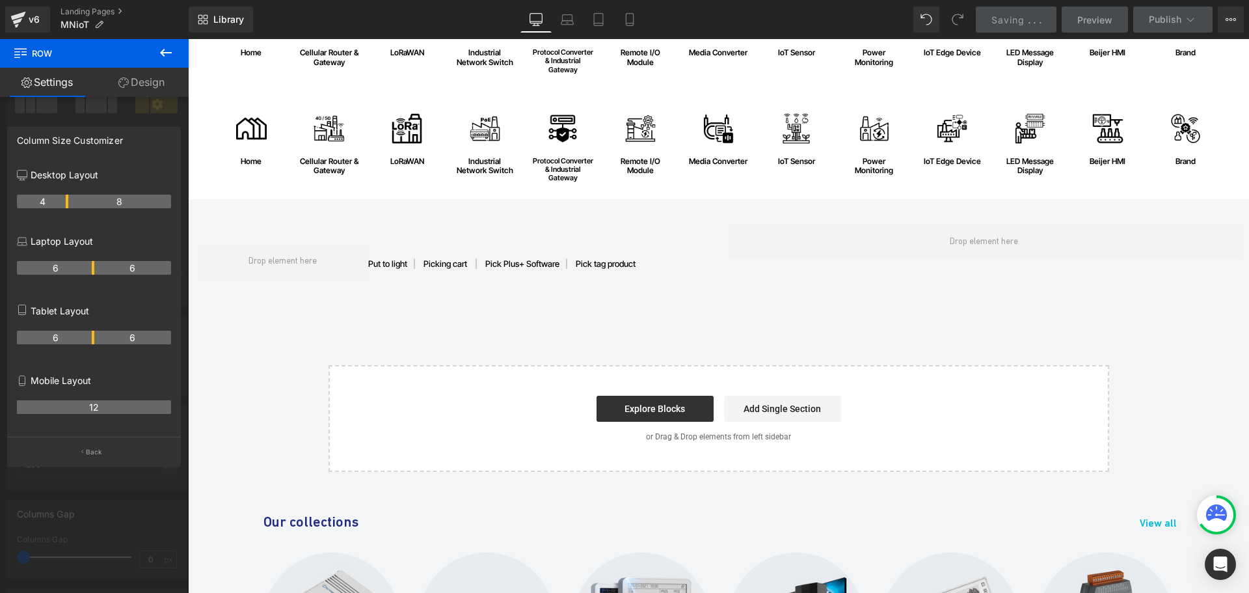
scroll to position [59, 0]
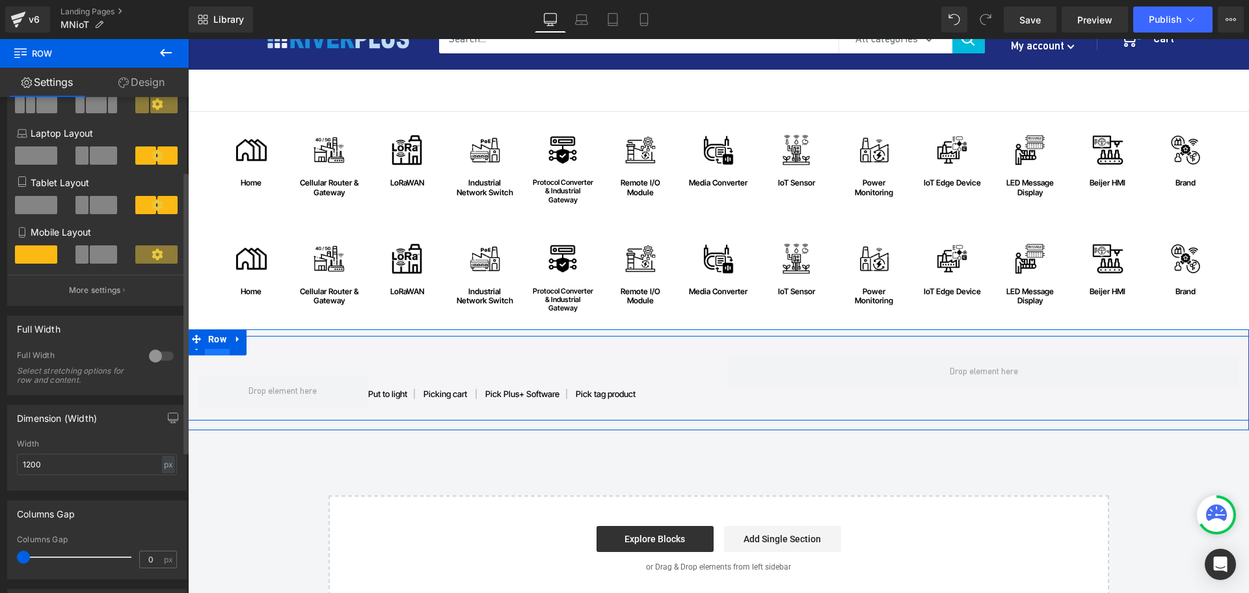
click at [217, 352] on span "Row" at bounding box center [217, 346] width 25 height 20
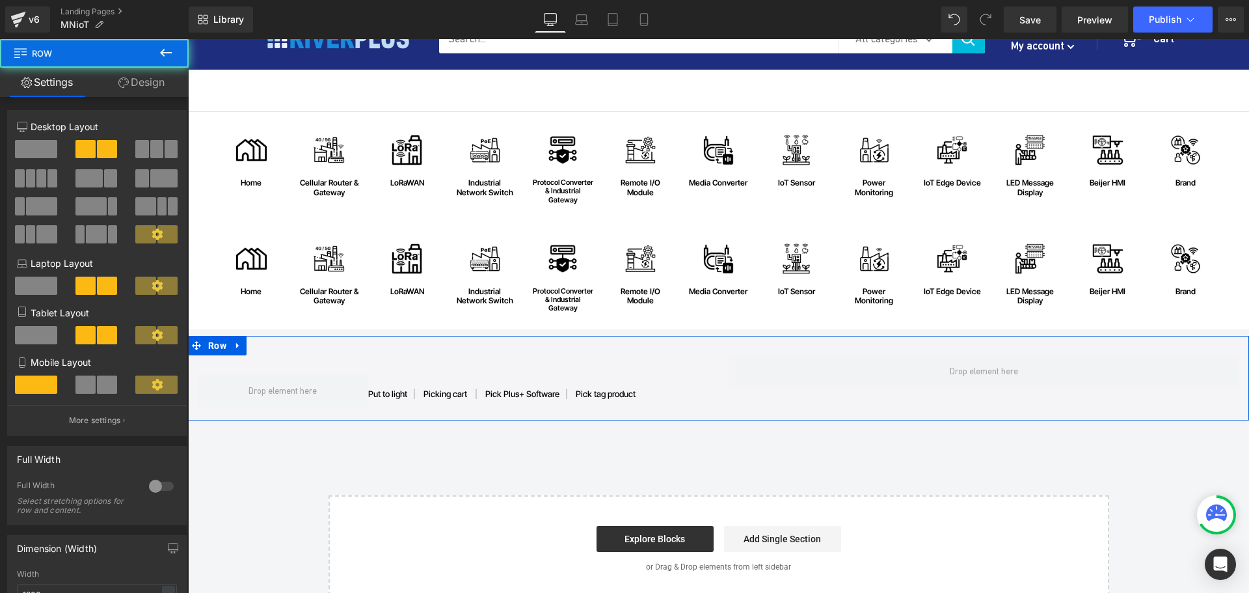
click at [132, 86] on link "Design" at bounding box center [141, 82] width 94 height 29
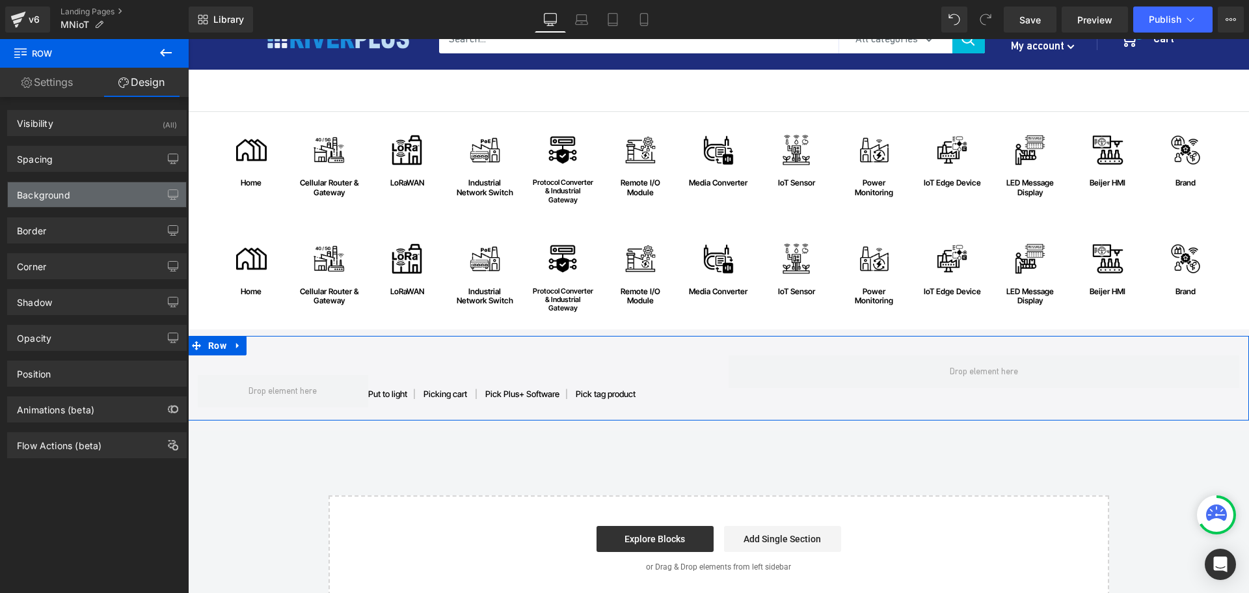
type input "0"
type input "30"
type input "0"
type input "10"
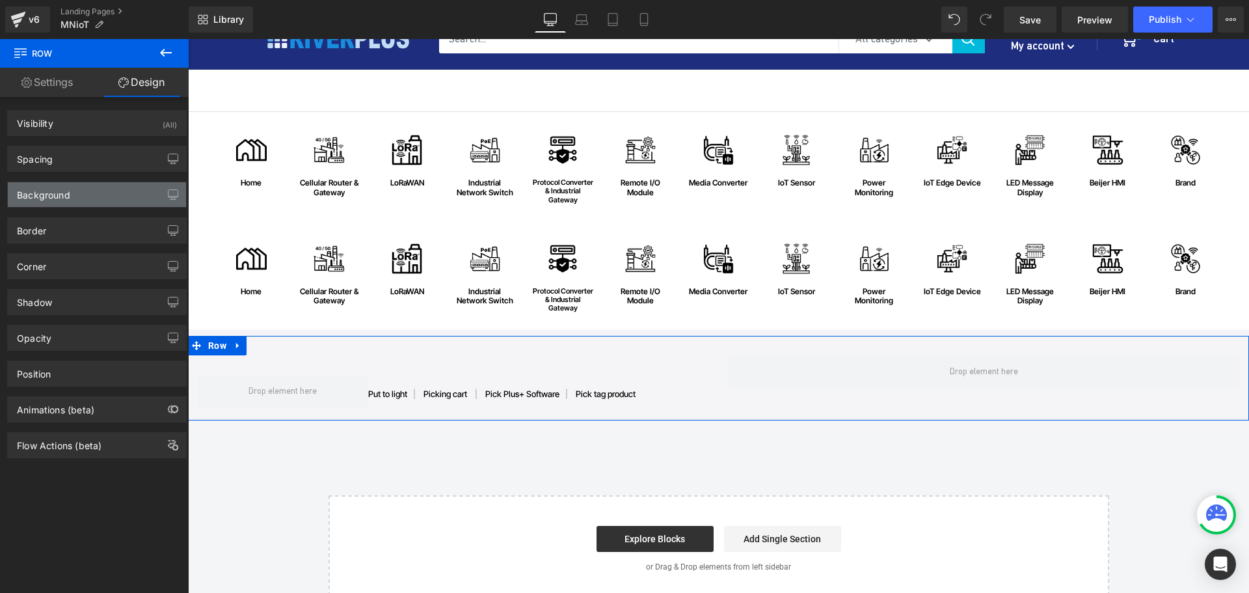
type input "0"
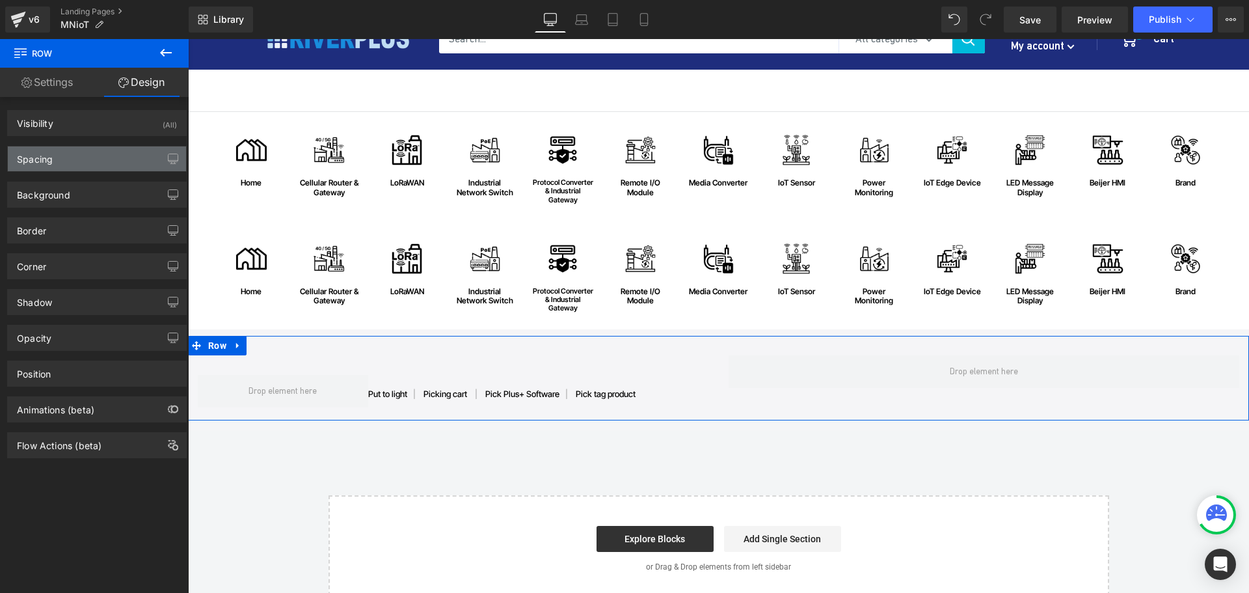
click at [41, 163] on div "Spacing" at bounding box center [35, 155] width 36 height 18
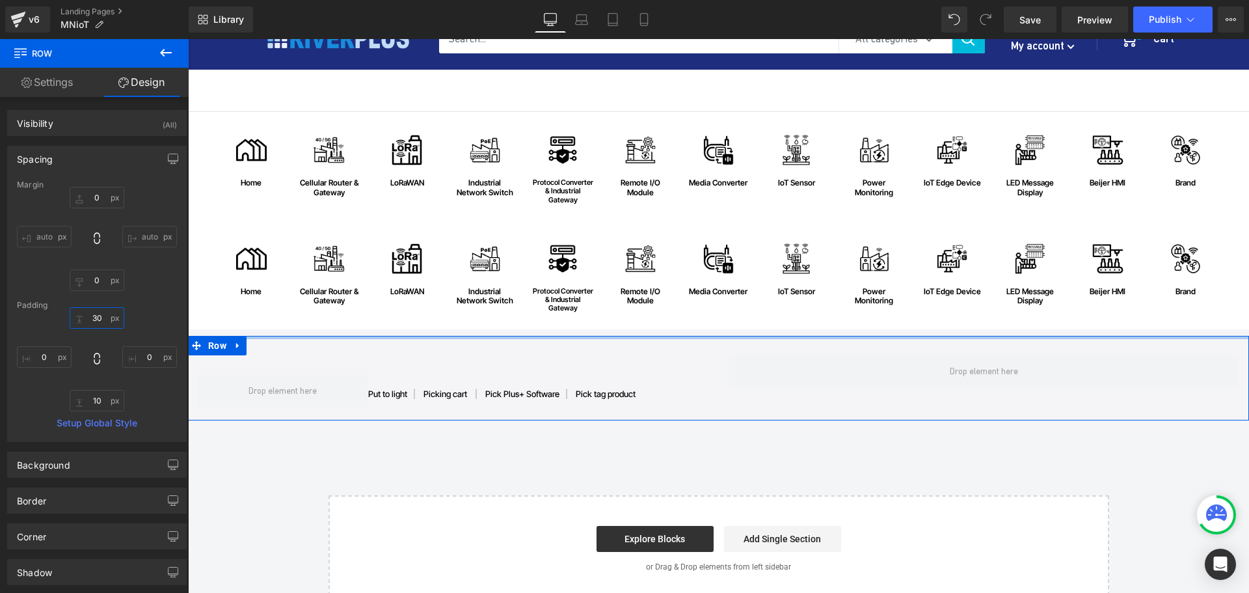
click at [105, 323] on input "30" at bounding box center [97, 317] width 55 height 21
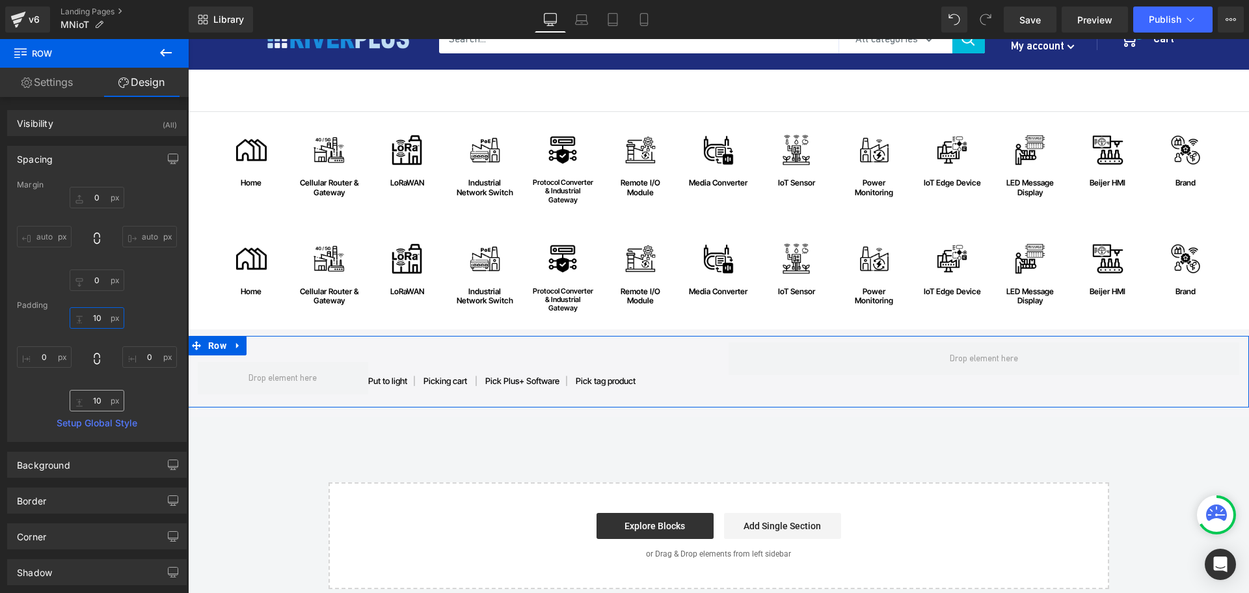
type input "10"
click at [106, 399] on input "10" at bounding box center [97, 400] width 55 height 21
type input "0"
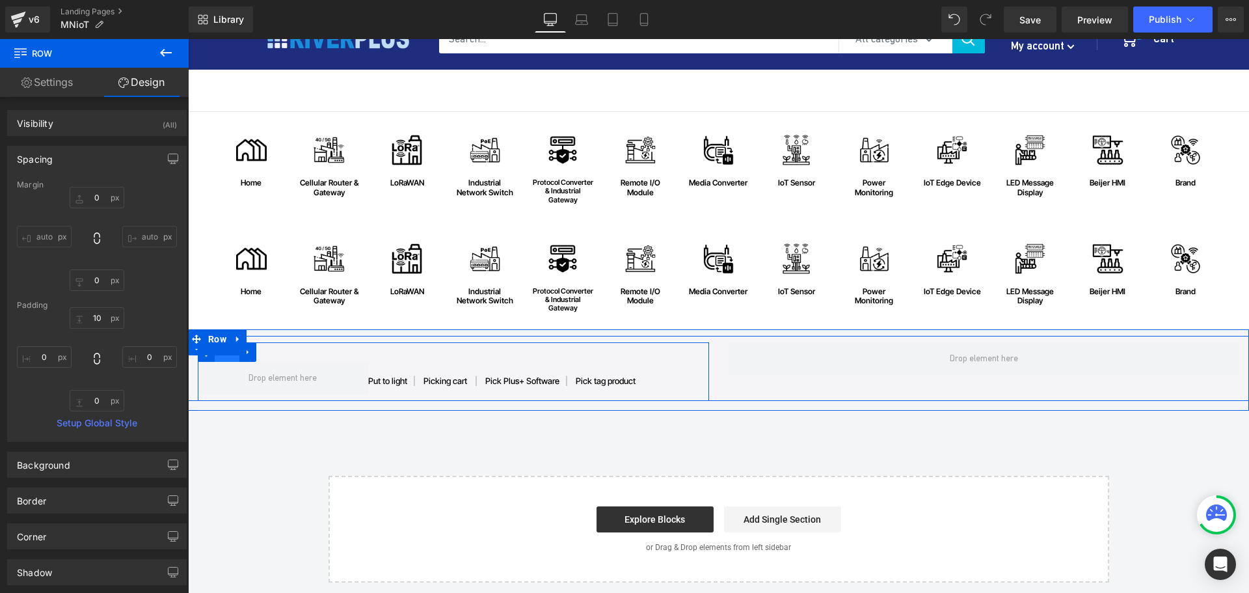
click at [221, 358] on span "Row" at bounding box center [227, 352] width 25 height 20
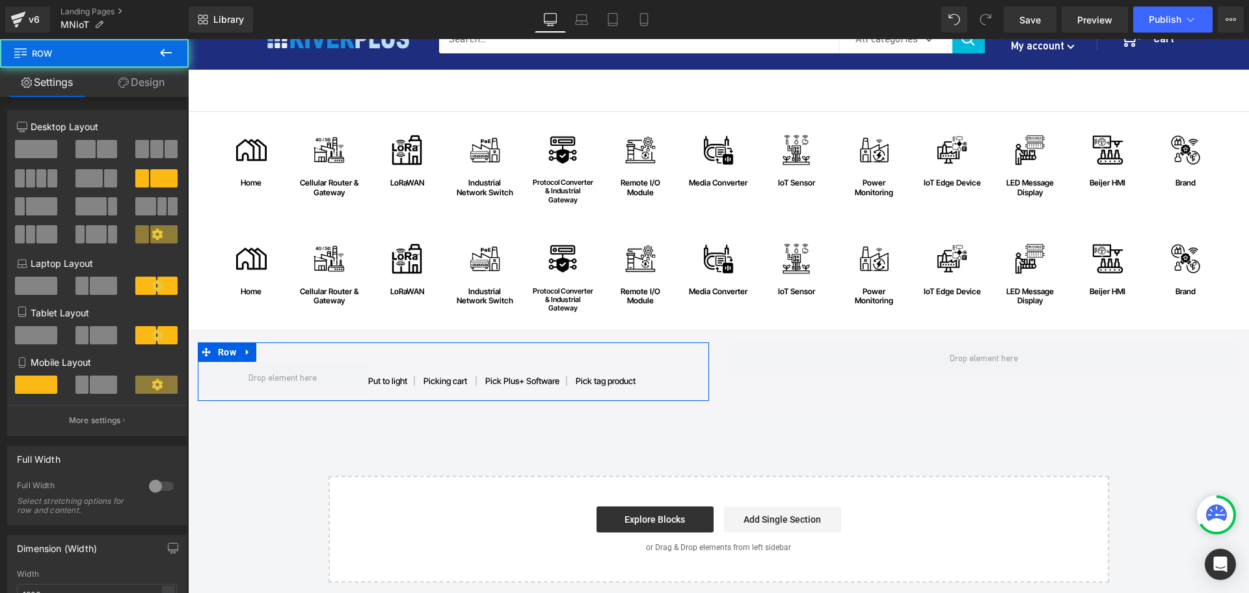
click at [140, 79] on link "Design" at bounding box center [141, 82] width 94 height 29
click at [0, 0] on div "Spacing" at bounding box center [0, 0] width 0 height 0
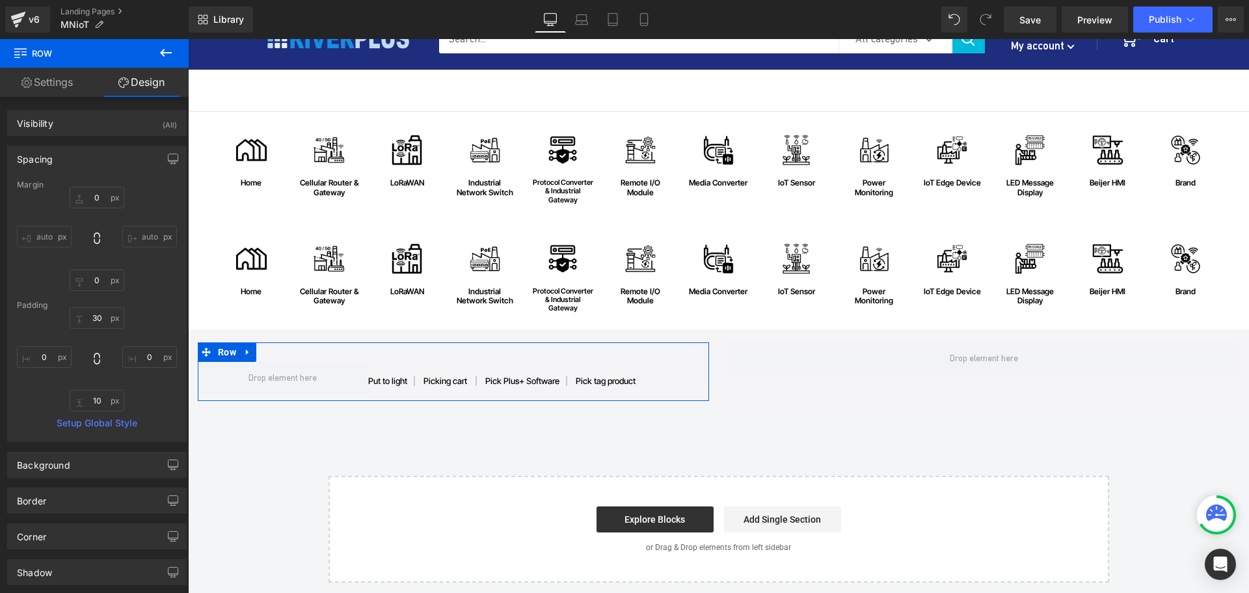
type input "0"
type input "30"
type input "0"
type input "10"
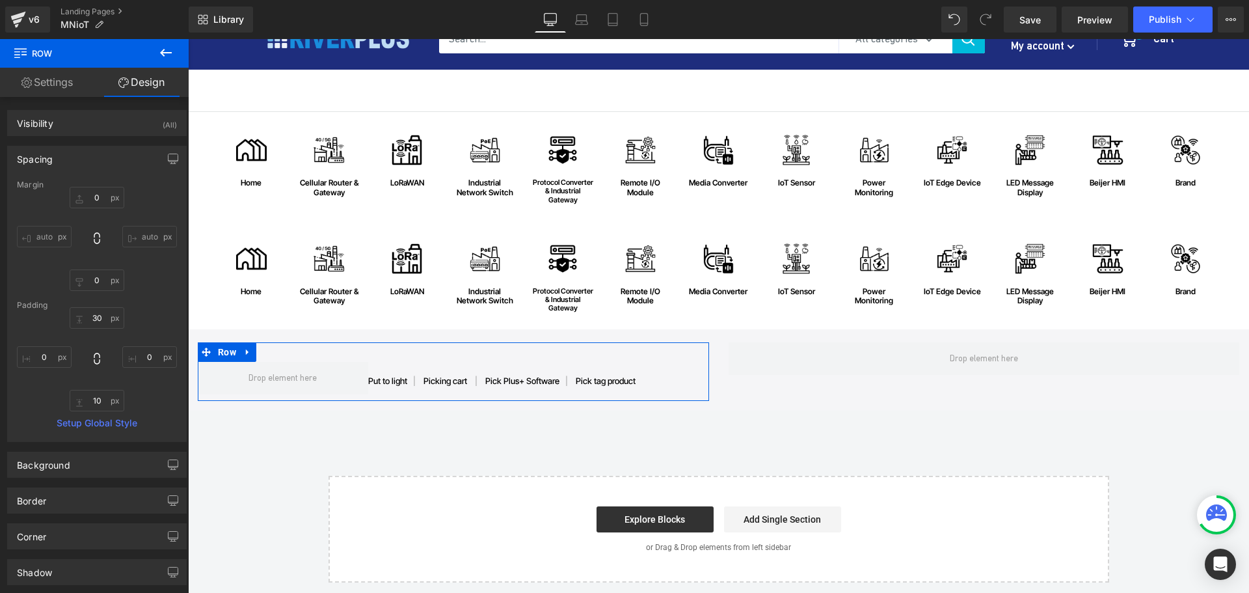
type input "0"
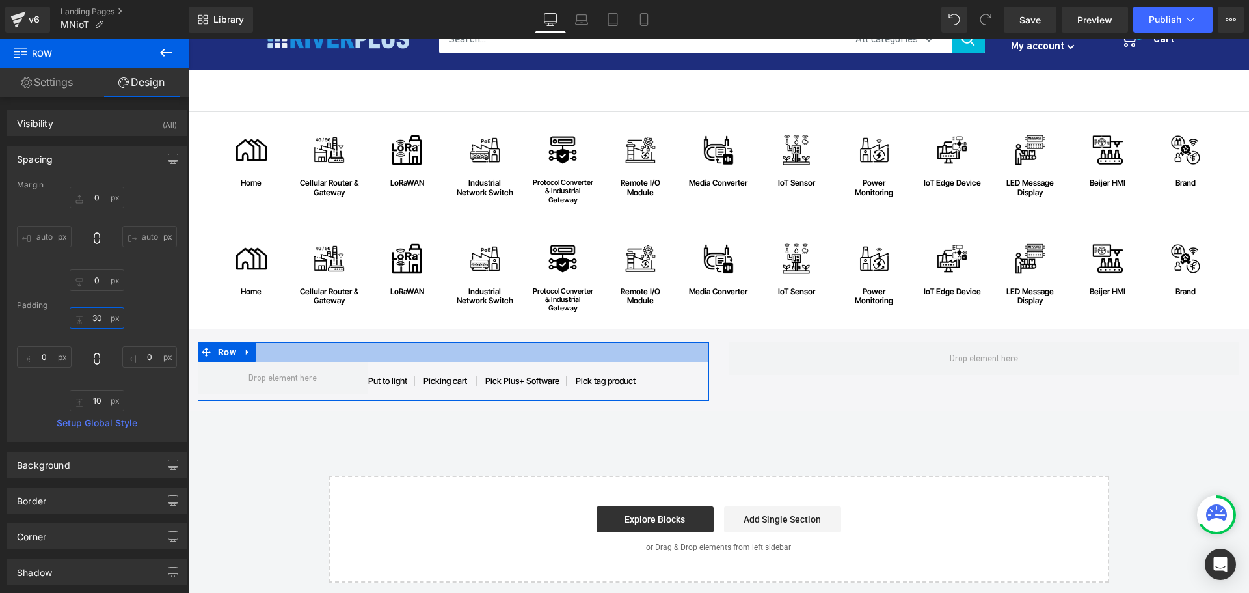
click at [104, 323] on input "30" at bounding box center [97, 317] width 55 height 21
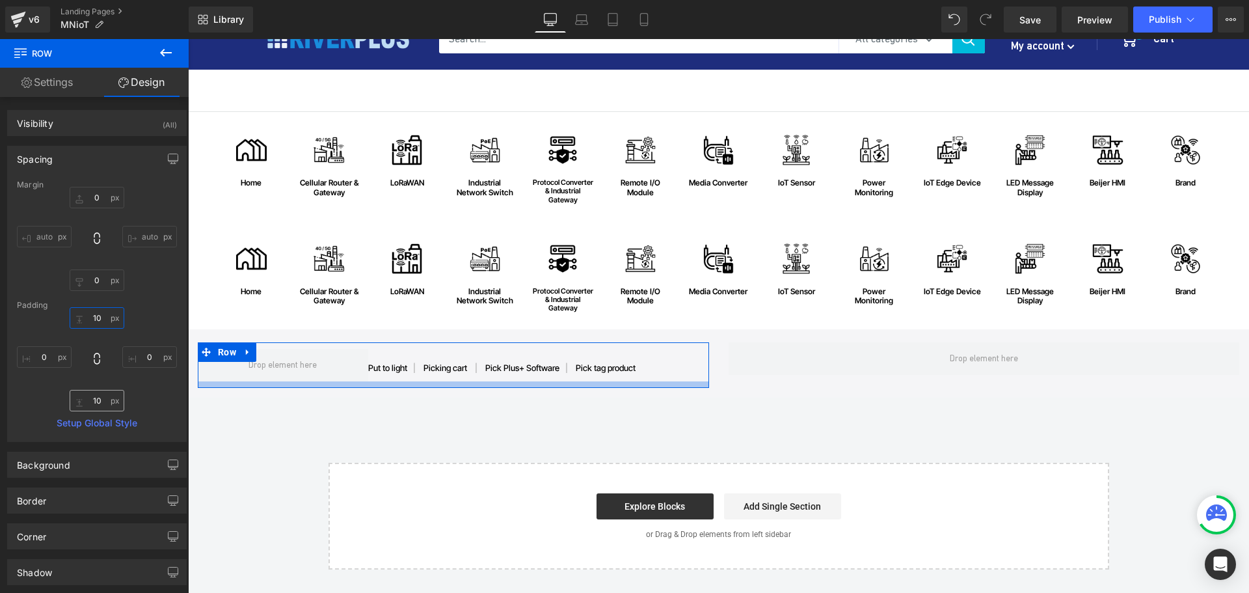
type input "10"
click at [100, 397] on input "10" at bounding box center [97, 400] width 55 height 21
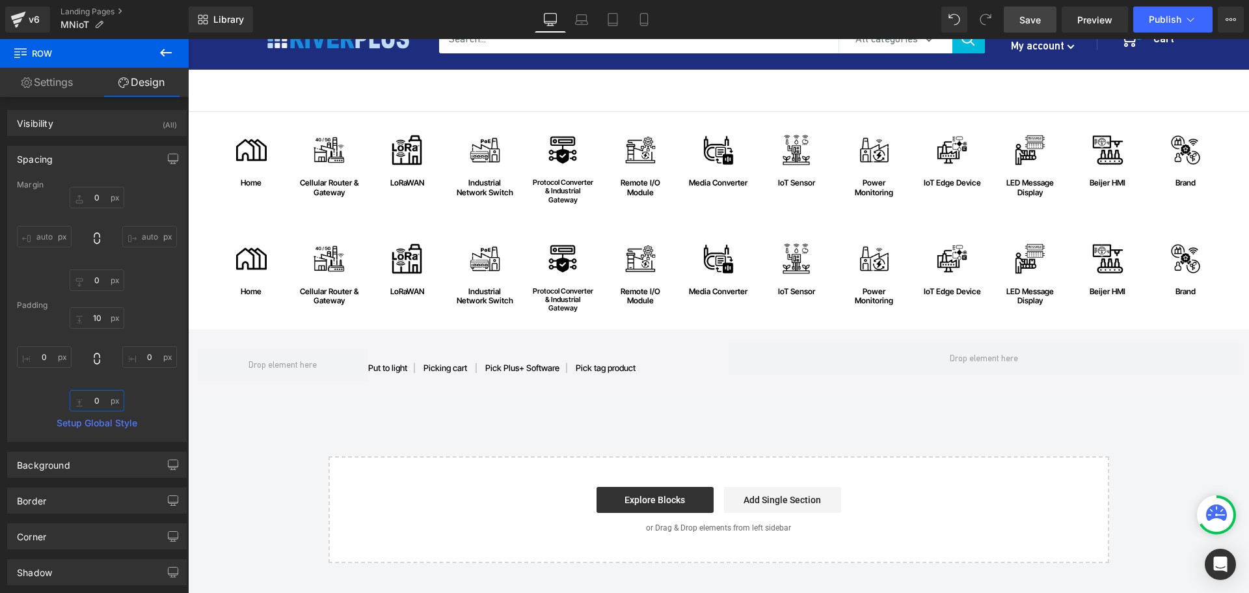
type input "0"
drag, startPoint x: 1027, startPoint y: 22, endPoint x: 680, endPoint y: 347, distance: 475.0
click at [1027, 22] on span "Save" at bounding box center [1029, 20] width 21 height 14
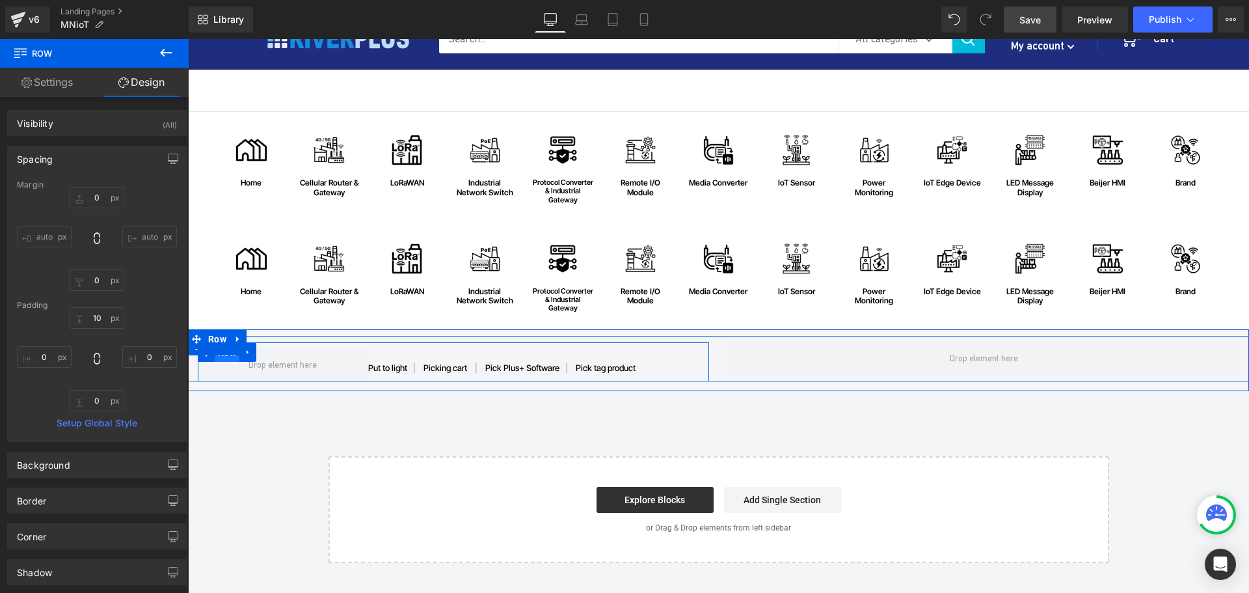
click at [222, 359] on span "Row" at bounding box center [227, 353] width 25 height 20
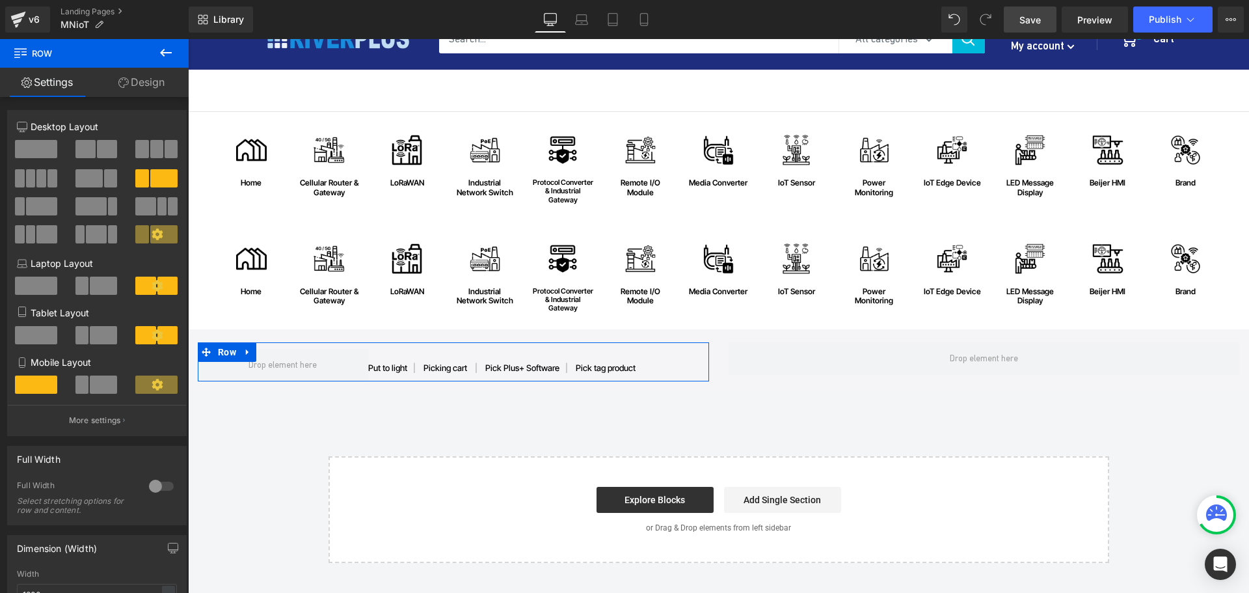
click at [139, 70] on link "Design" at bounding box center [141, 82] width 94 height 29
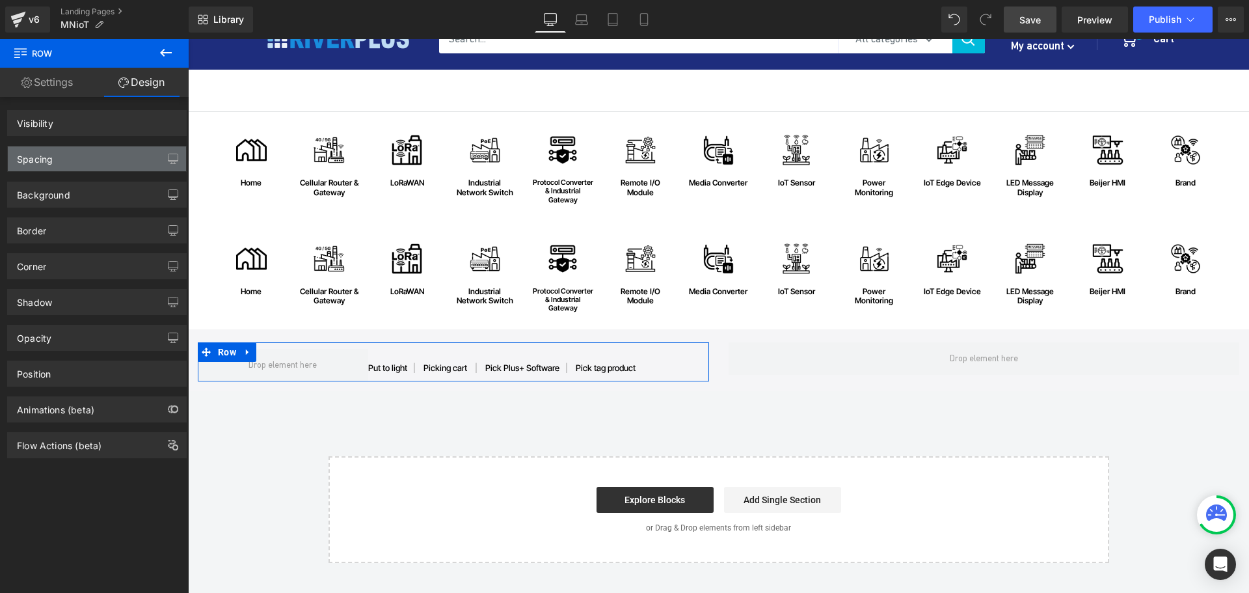
click at [68, 154] on div "Spacing" at bounding box center [97, 158] width 178 height 25
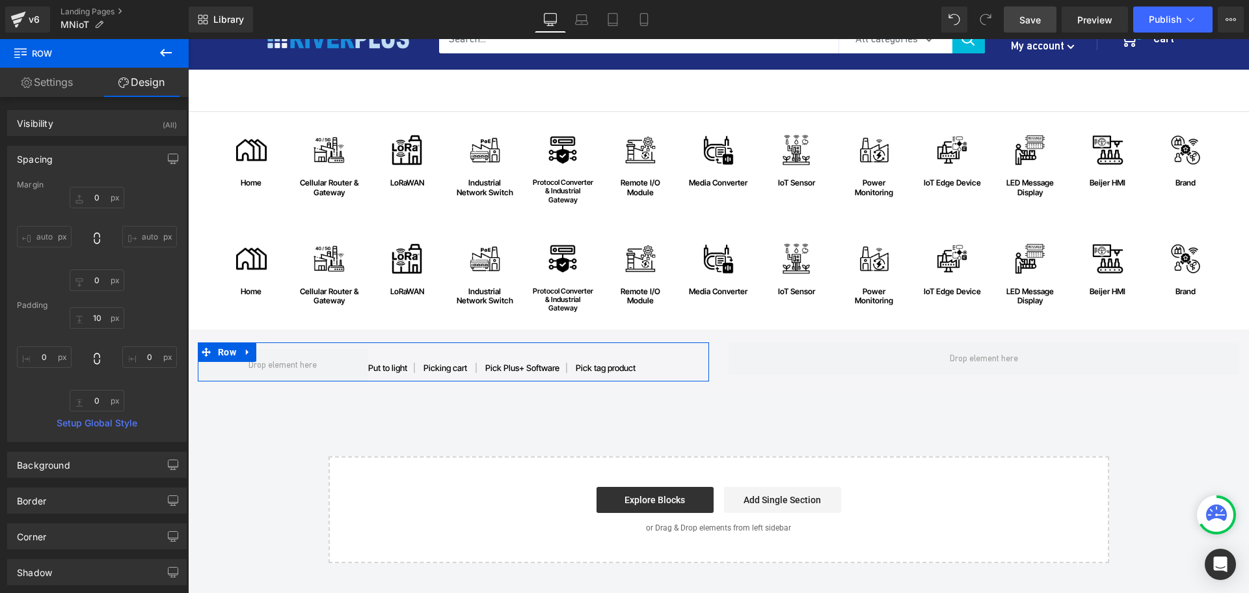
type input "0"
type input "10"
type input "0"
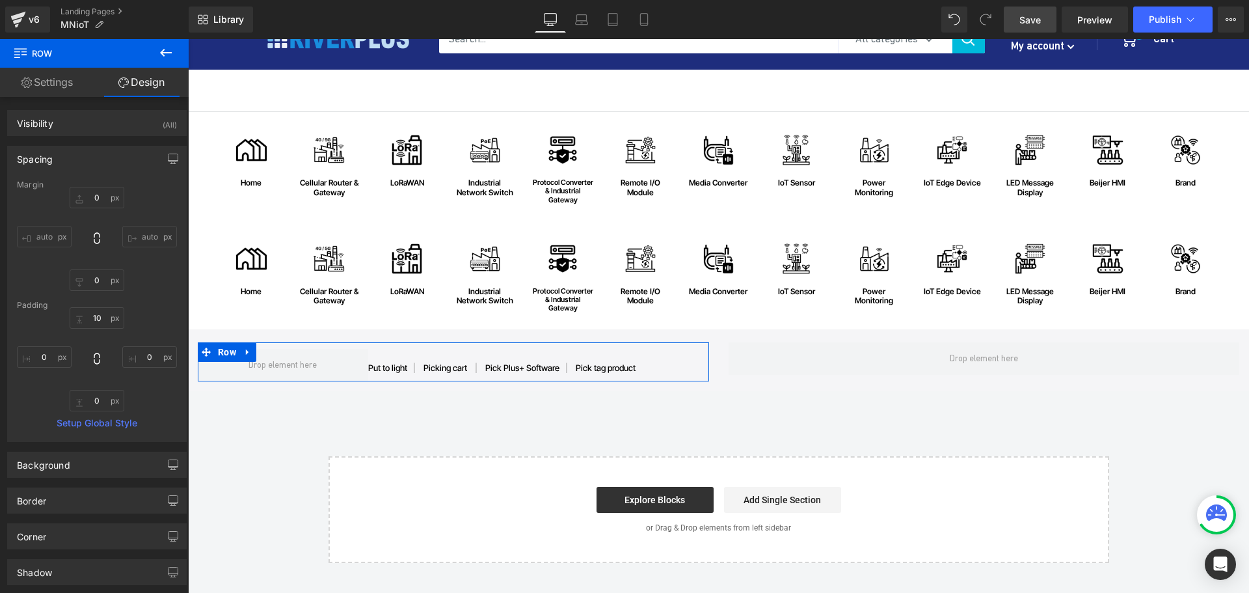
type input "0"
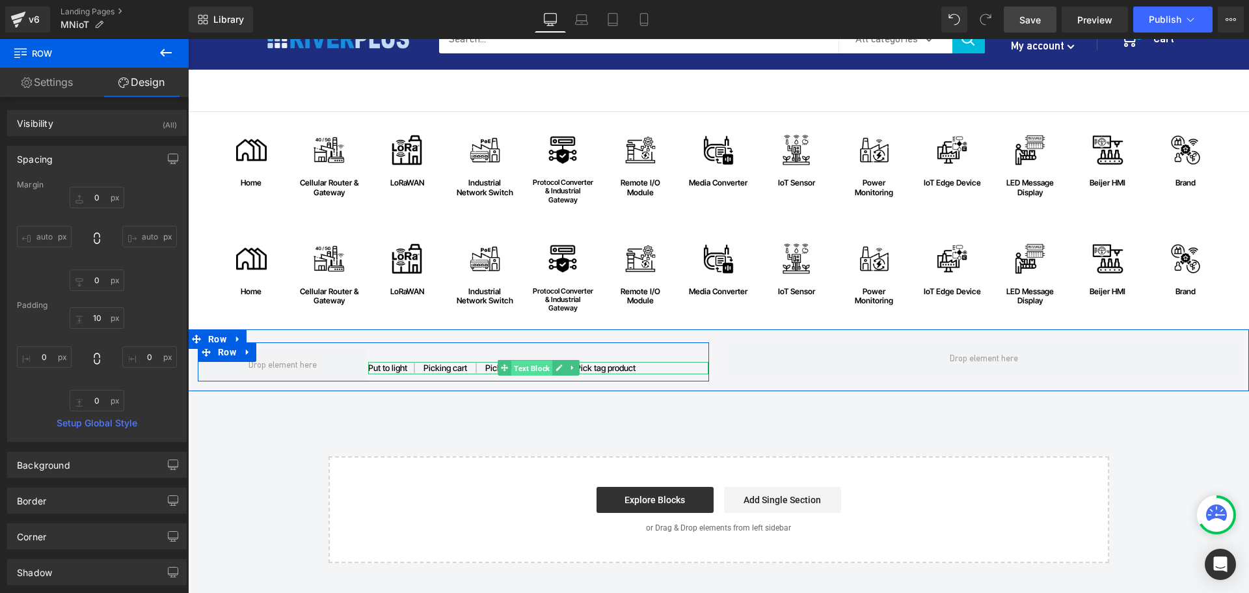
click at [534, 366] on span "Text Block" at bounding box center [531, 368] width 41 height 16
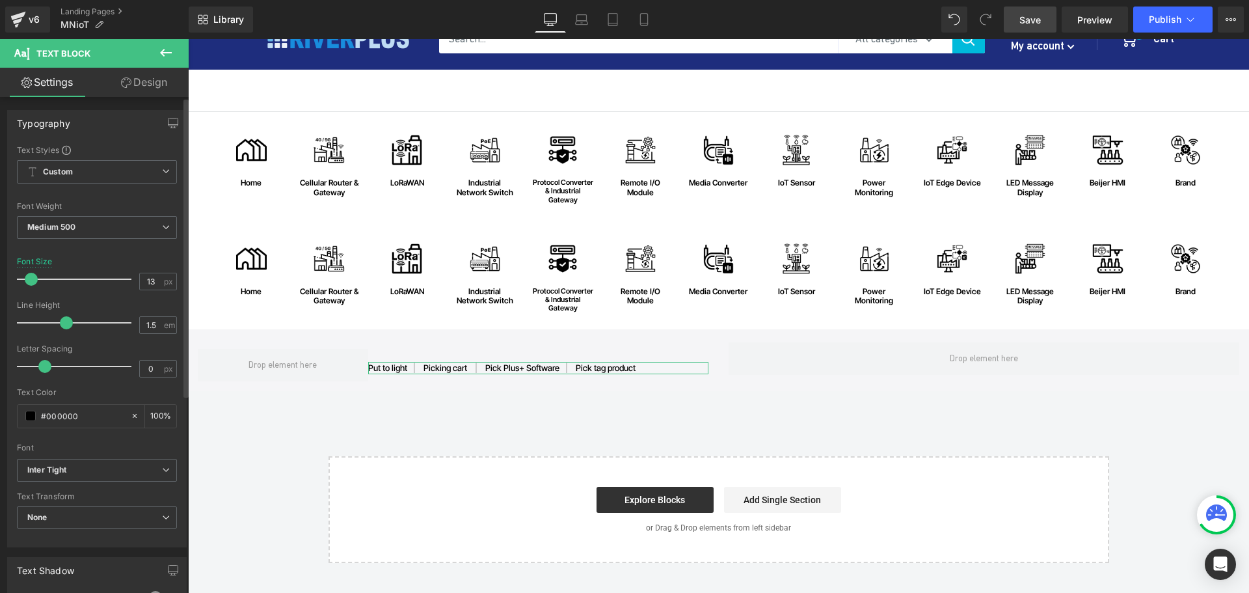
click at [163, 100] on div "Typography Text Styles Custom Custom Setup Global Style Custom Setup Global Sty…" at bounding box center [97, 323] width 195 height 447
click at [154, 94] on link "Design" at bounding box center [144, 82] width 94 height 29
click at [0, 0] on div "Spacing" at bounding box center [0, 0] width 0 height 0
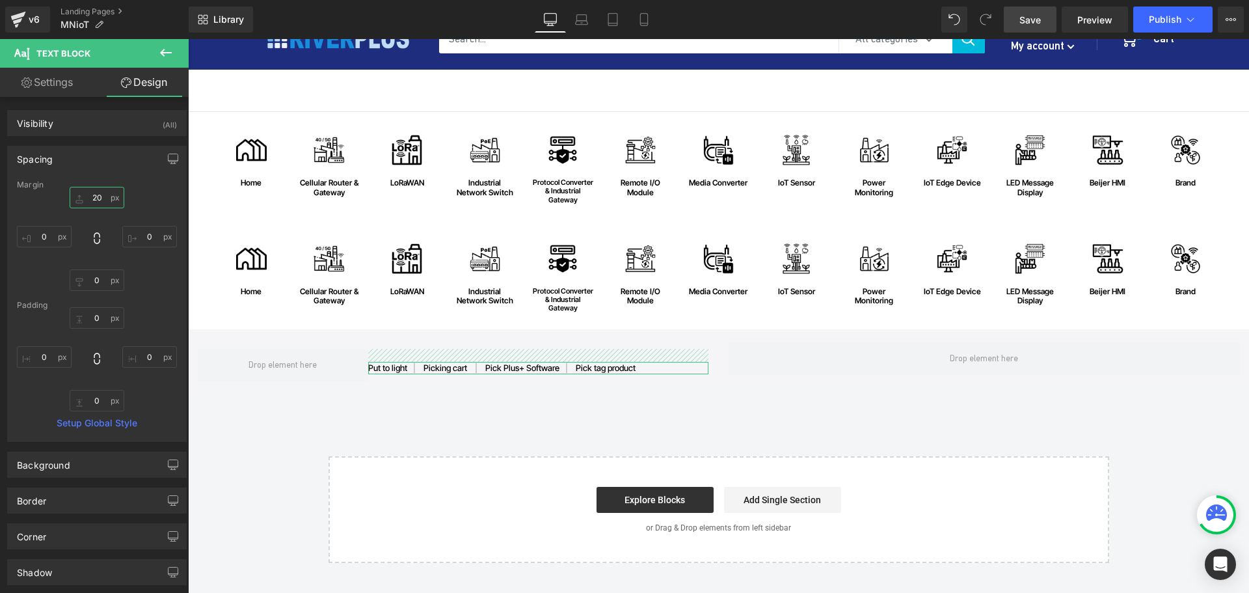
click at [101, 200] on input "20" at bounding box center [97, 197] width 55 height 21
type input "0"
click at [1025, 21] on span "Save" at bounding box center [1029, 20] width 21 height 14
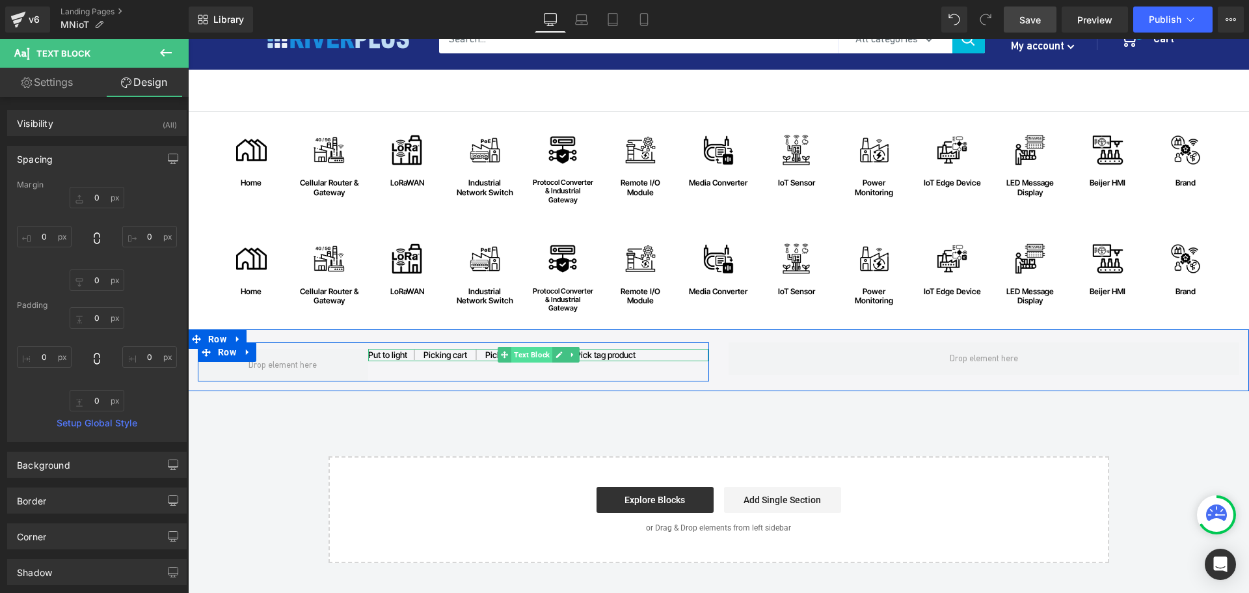
click at [534, 355] on span "Text Block" at bounding box center [531, 355] width 41 height 16
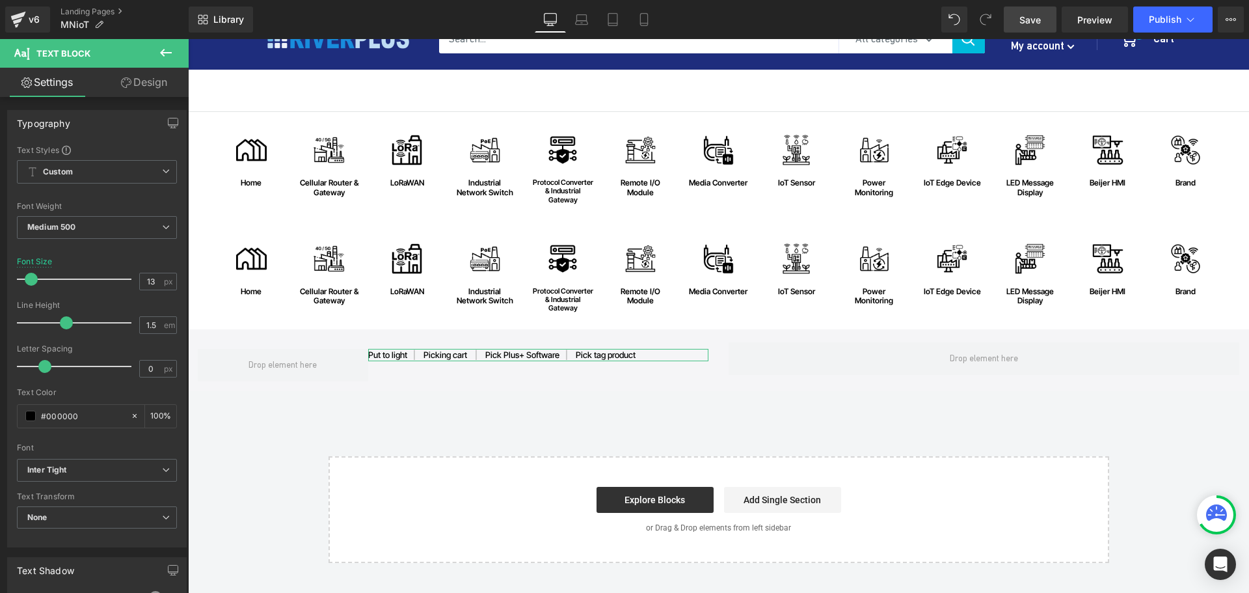
click at [151, 87] on link "Design" at bounding box center [144, 82] width 94 height 29
click at [0, 0] on div "Spacing" at bounding box center [0, 0] width 0 height 0
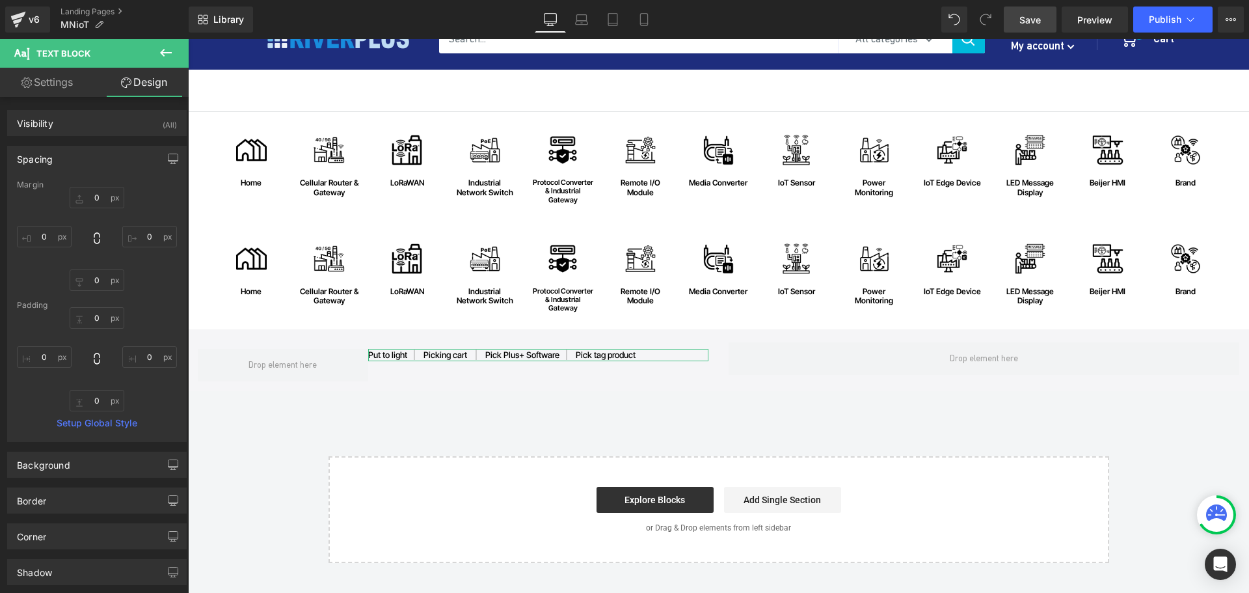
type input "0"
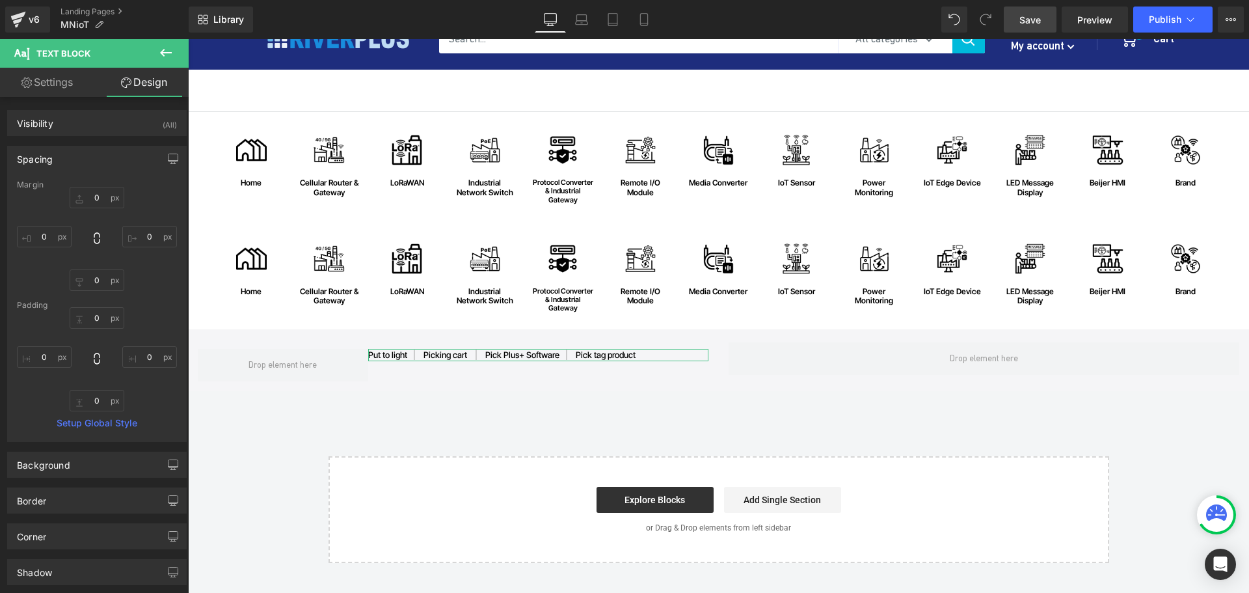
type input "0"
click at [109, 195] on input "0" at bounding box center [97, 197] width 55 height 21
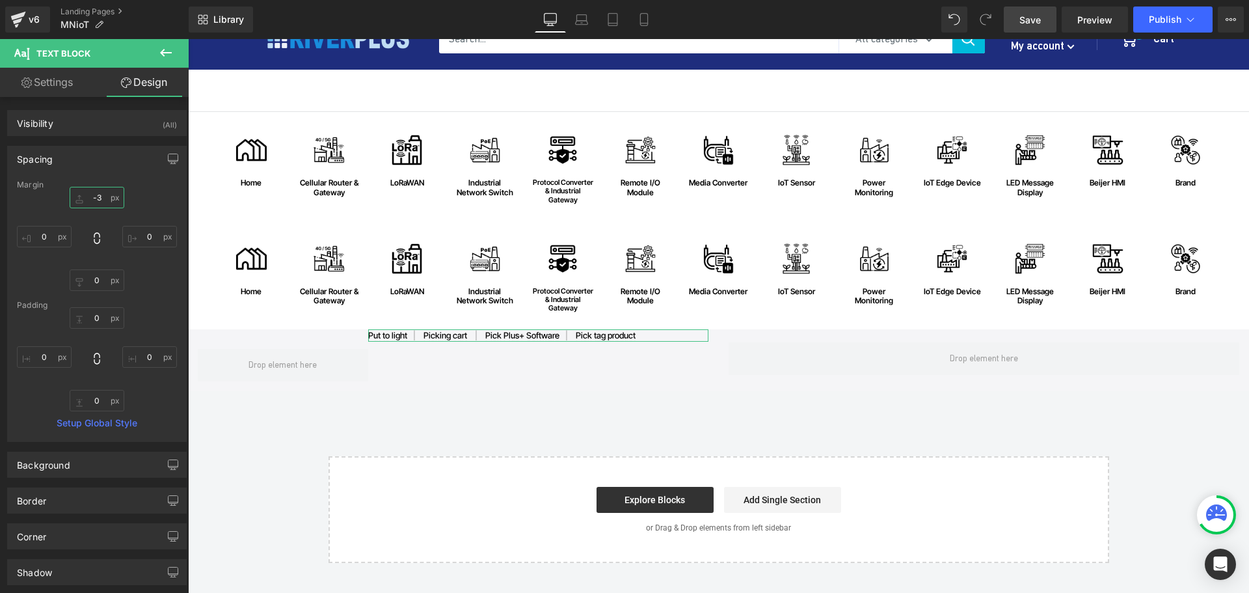
type input "-"
type input "-15"
drag, startPoint x: 1022, startPoint y: 28, endPoint x: 507, endPoint y: 215, distance: 548.0
click at [1022, 28] on link "Save" at bounding box center [1030, 20] width 53 height 26
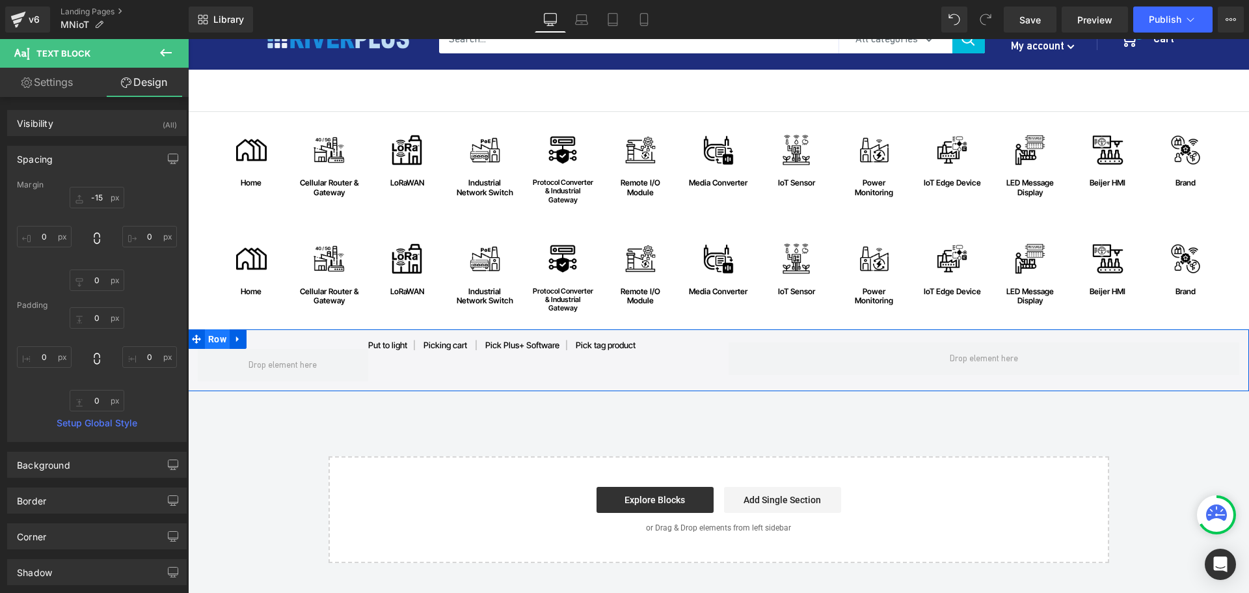
click at [219, 332] on span "Row" at bounding box center [217, 339] width 25 height 20
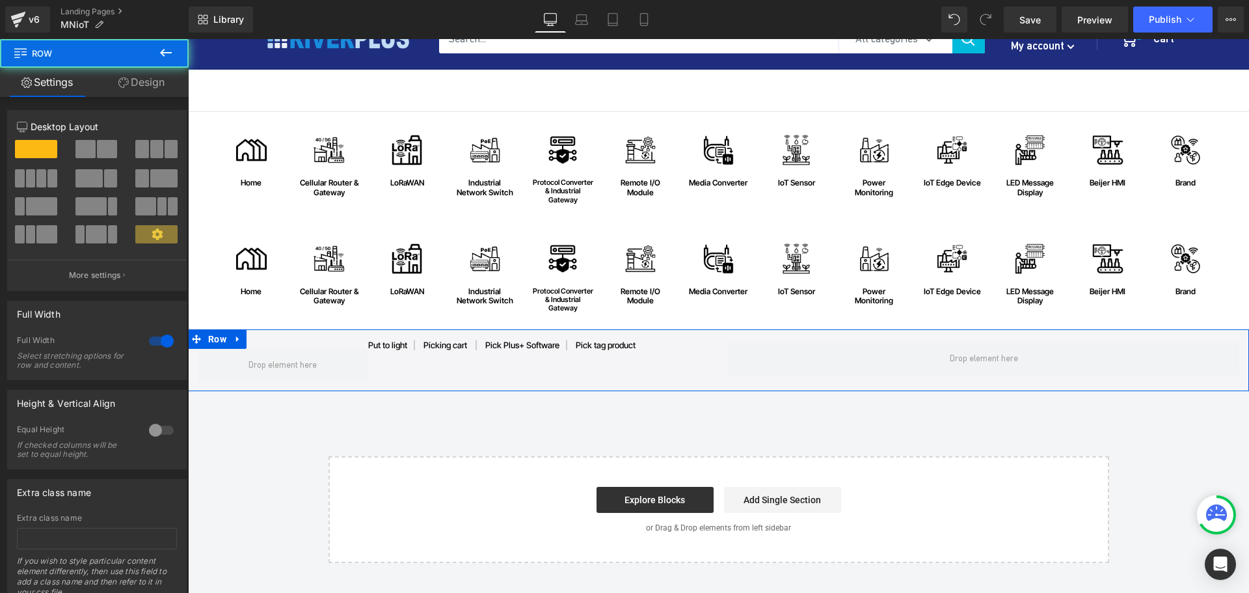
click at [155, 81] on link "Design" at bounding box center [141, 82] width 94 height 29
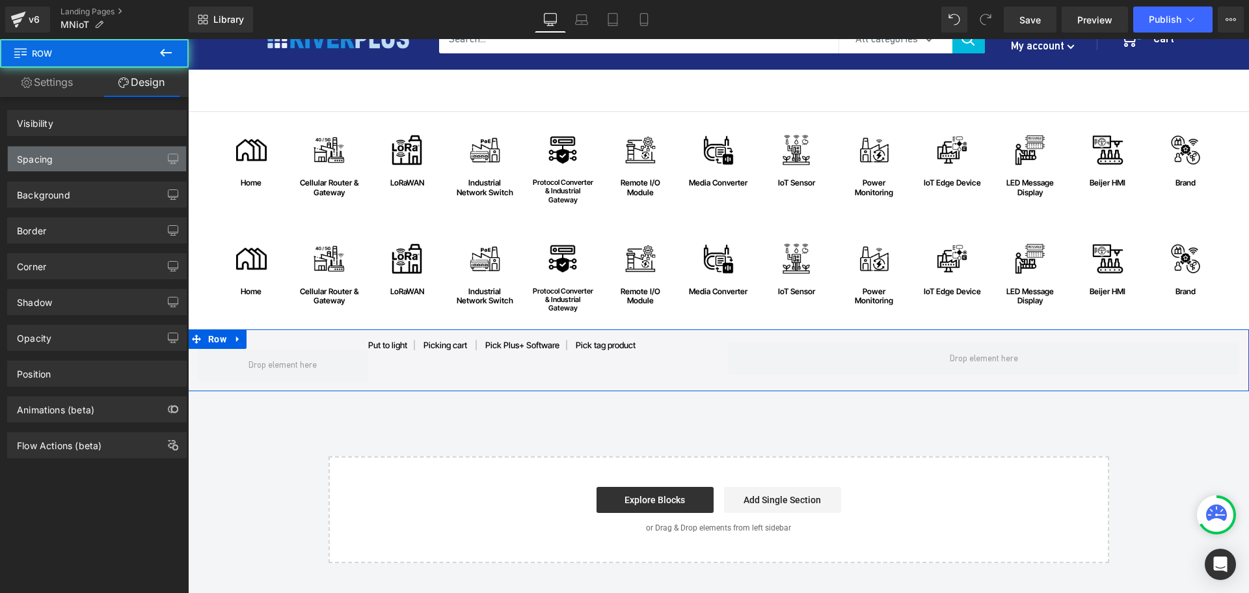
click at [62, 157] on div "Spacing" at bounding box center [97, 158] width 178 height 25
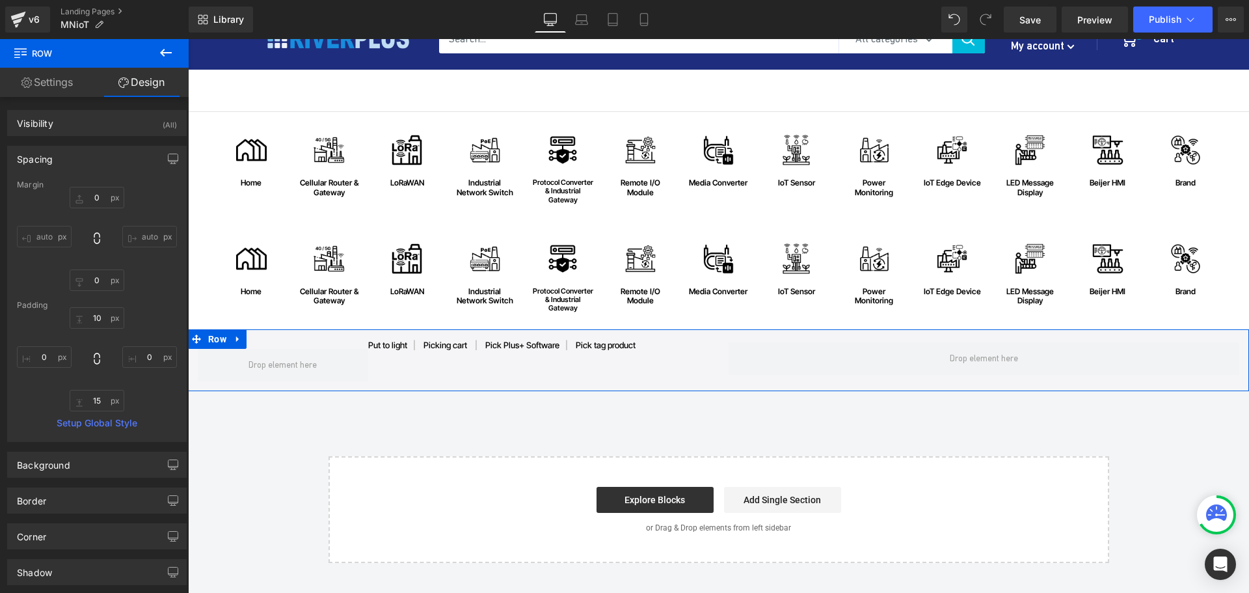
type input "0"
type input "10"
type input "0"
type input "15"
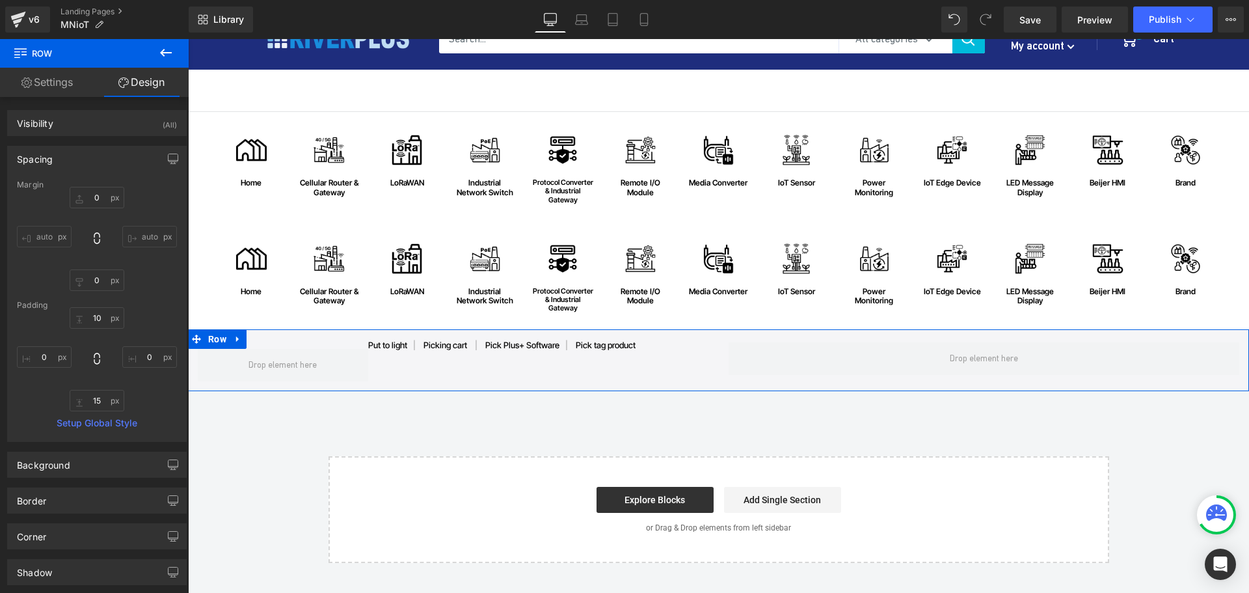
type input "0"
drag, startPoint x: 44, startPoint y: 148, endPoint x: 39, endPoint y: 163, distance: 15.8
click at [44, 150] on div "Spacing" at bounding box center [35, 155] width 36 height 18
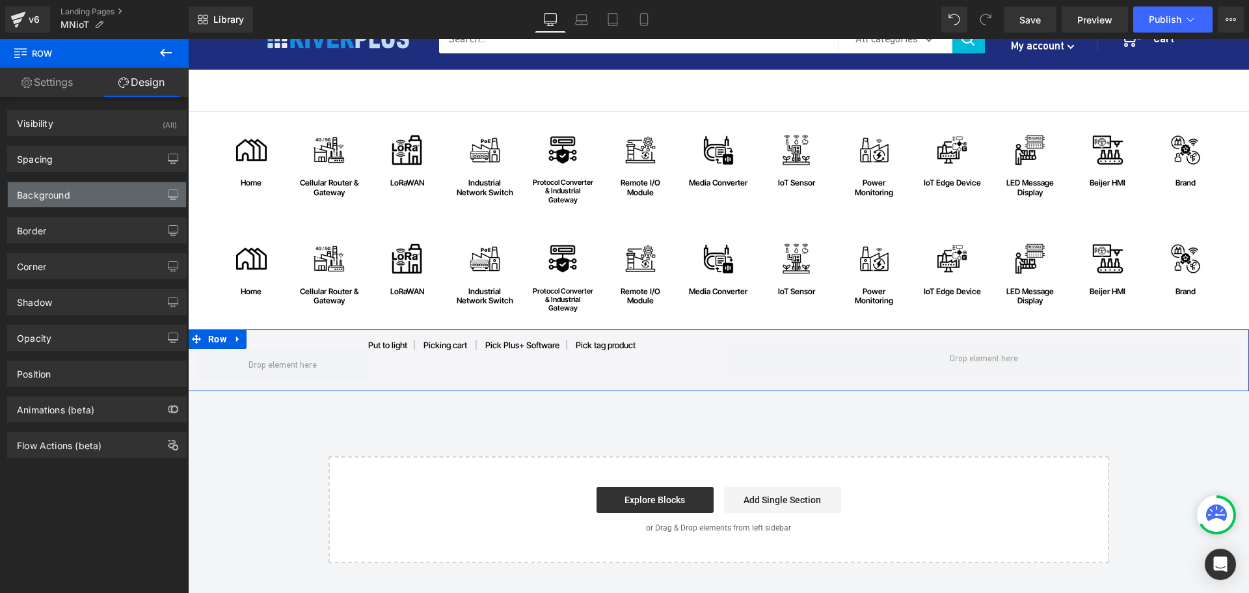
click at [39, 195] on div "Background" at bounding box center [43, 191] width 53 height 18
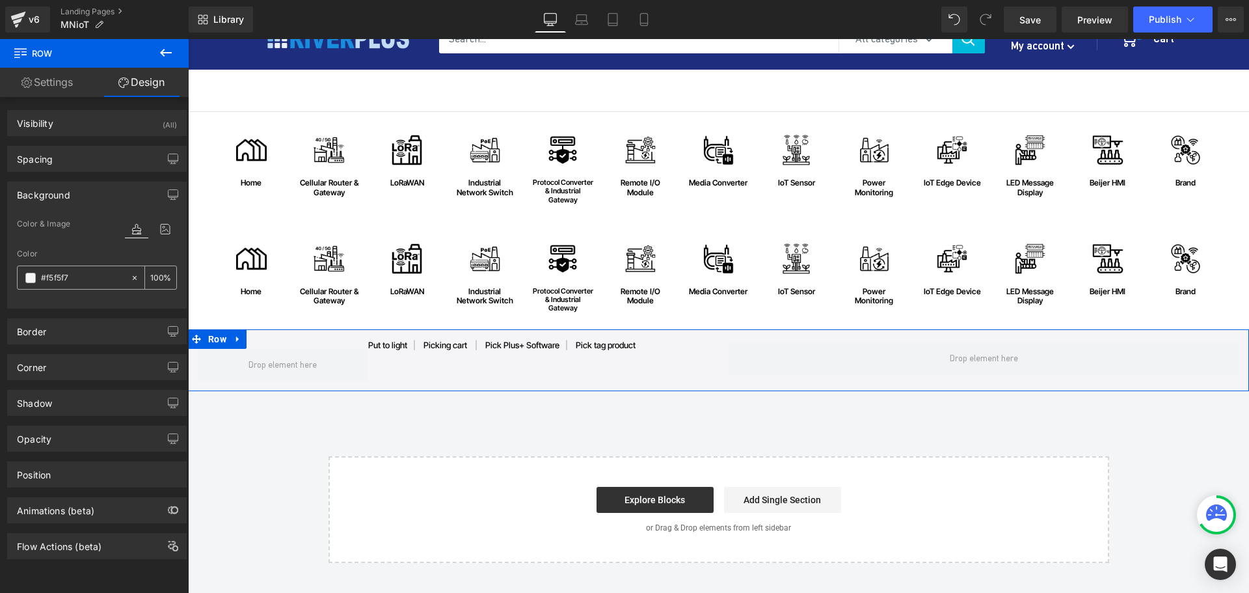
click at [33, 276] on span at bounding box center [30, 278] width 10 height 10
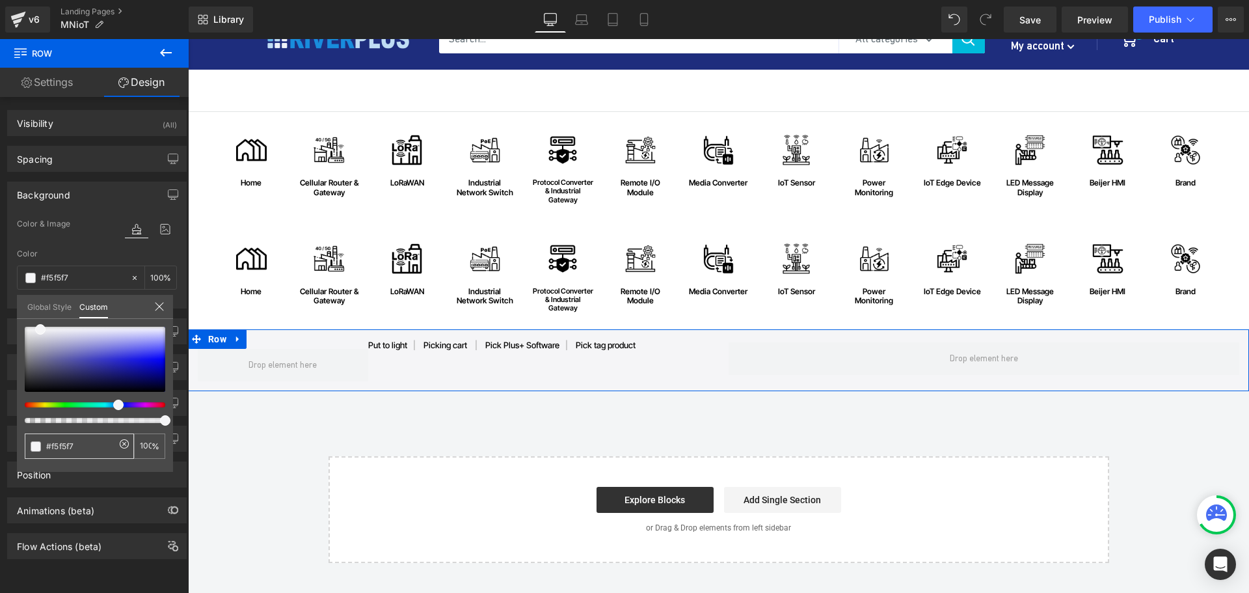
click at [34, 444] on span at bounding box center [36, 446] width 10 height 10
type input "#d9d9dd"
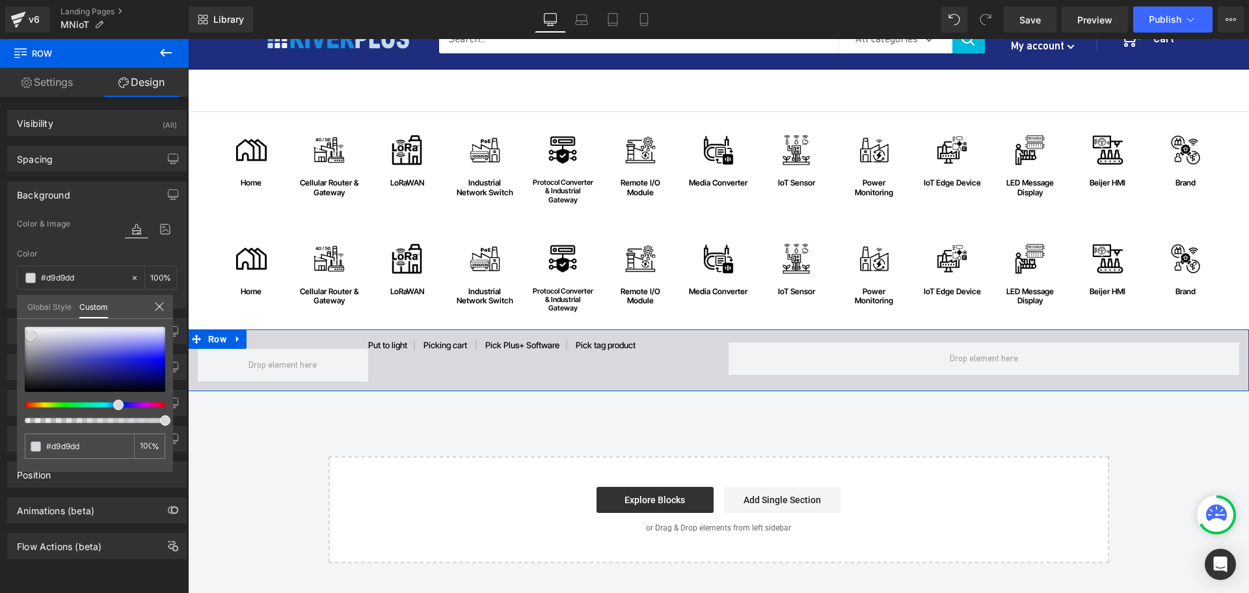
type input "#d7d7da"
type input "#ceced3"
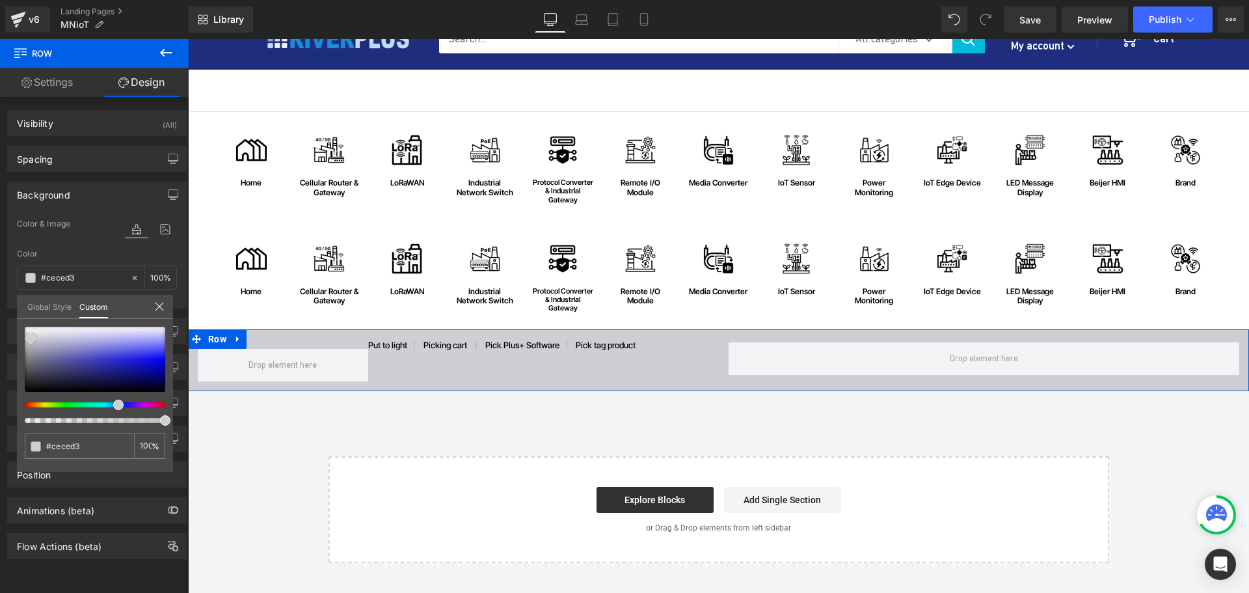
click at [31, 338] on div at bounding box center [95, 359] width 141 height 65
click at [1031, 21] on span "Save" at bounding box center [1029, 20] width 21 height 14
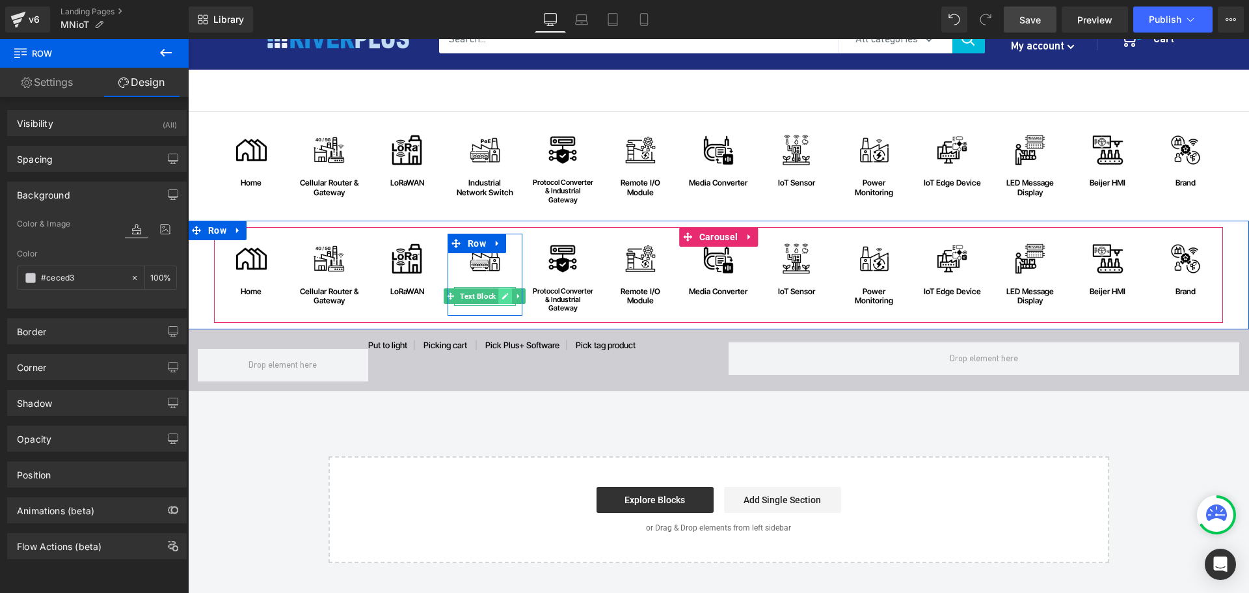
click at [502, 299] on icon at bounding box center [505, 296] width 7 height 8
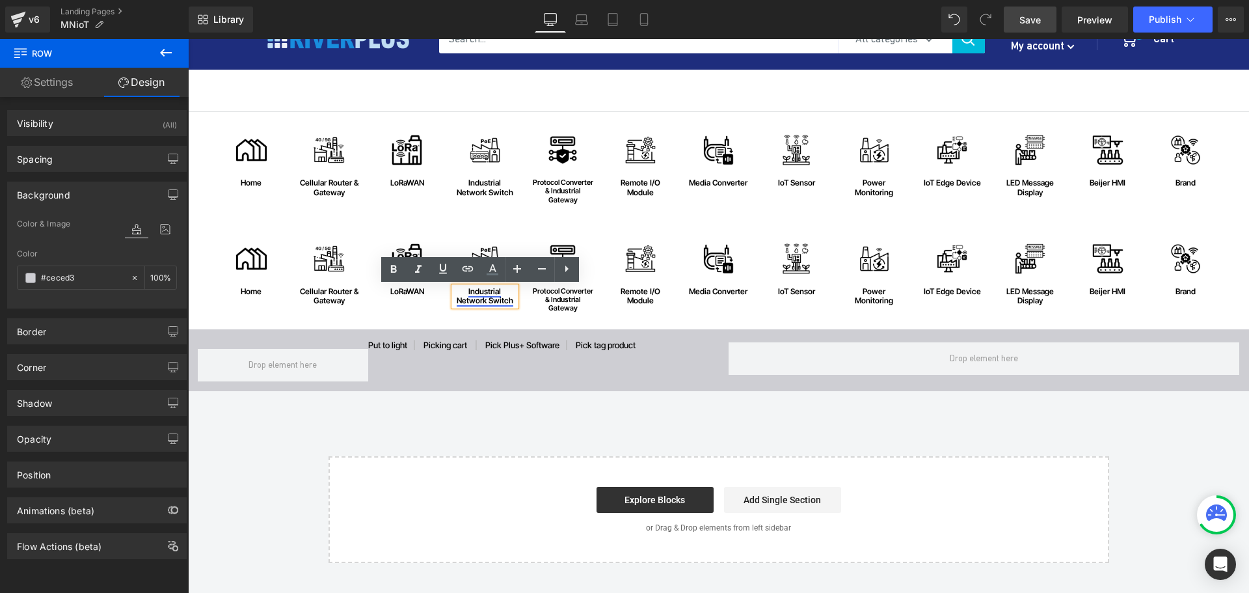
click at [485, 299] on link "industrial network switch" at bounding box center [485, 295] width 57 height 19
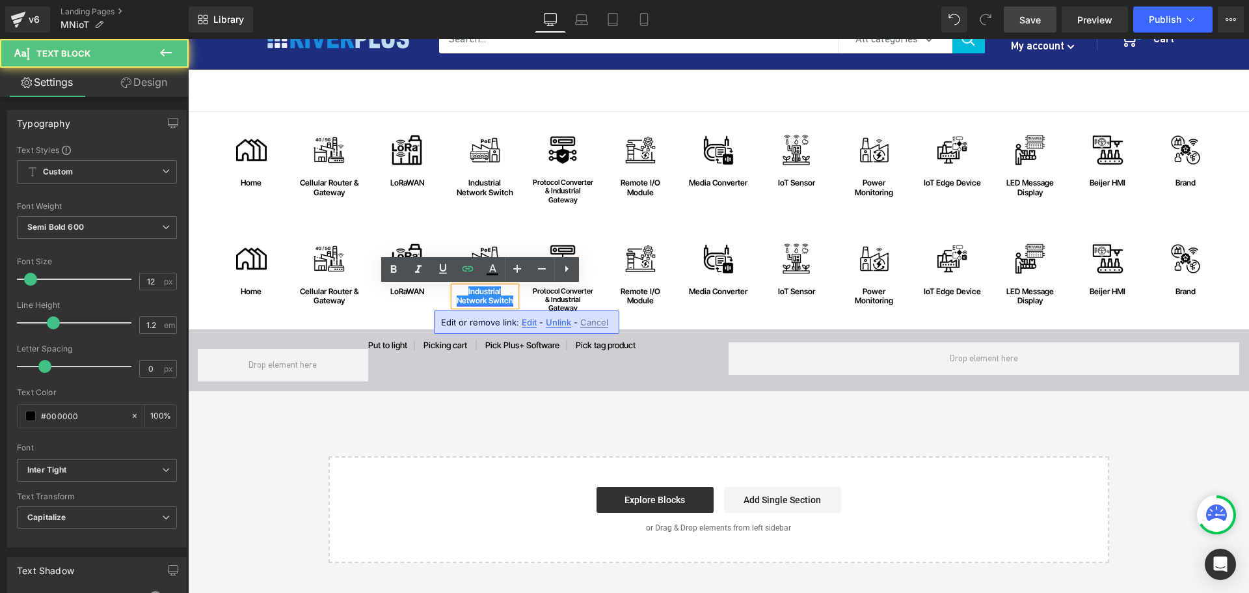
click at [477, 298] on link "industrial network switch" at bounding box center [485, 295] width 57 height 19
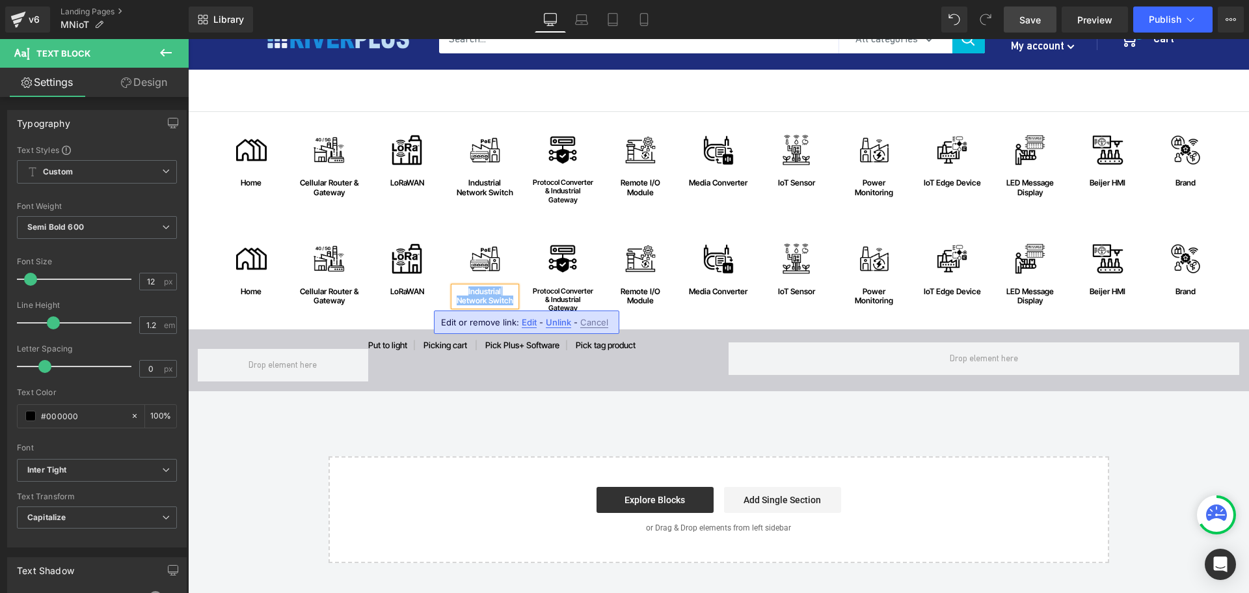
copy link "industrial network switch"
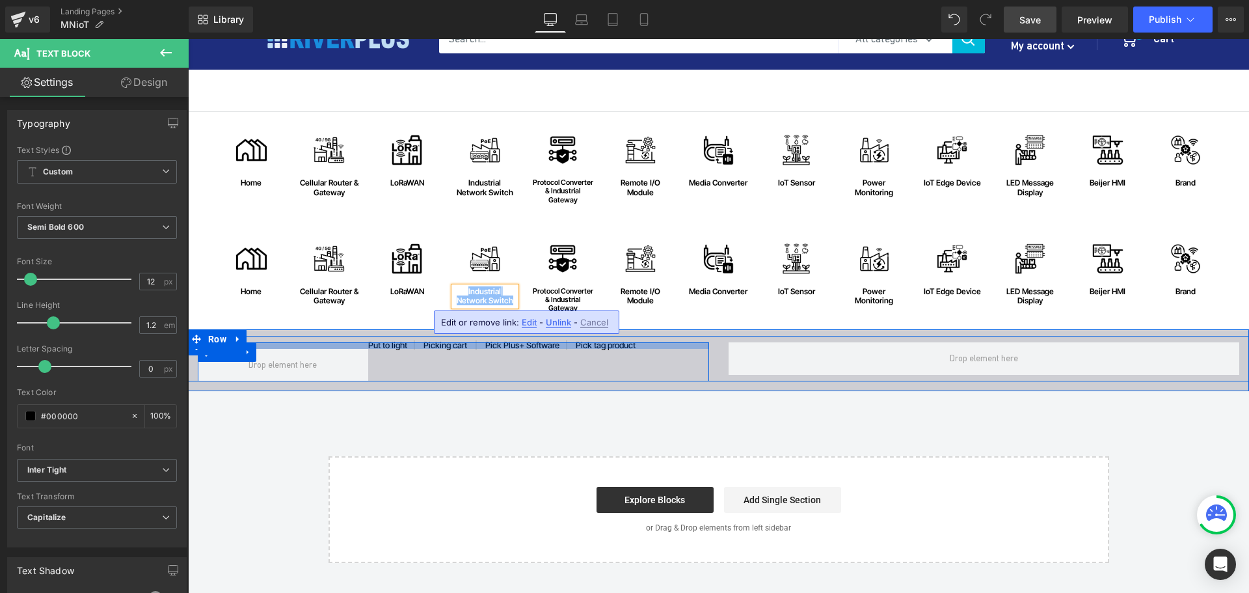
drag, startPoint x: 552, startPoint y: 345, endPoint x: 540, endPoint y: 345, distance: 12.4
click at [552, 345] on div at bounding box center [453, 345] width 511 height 7
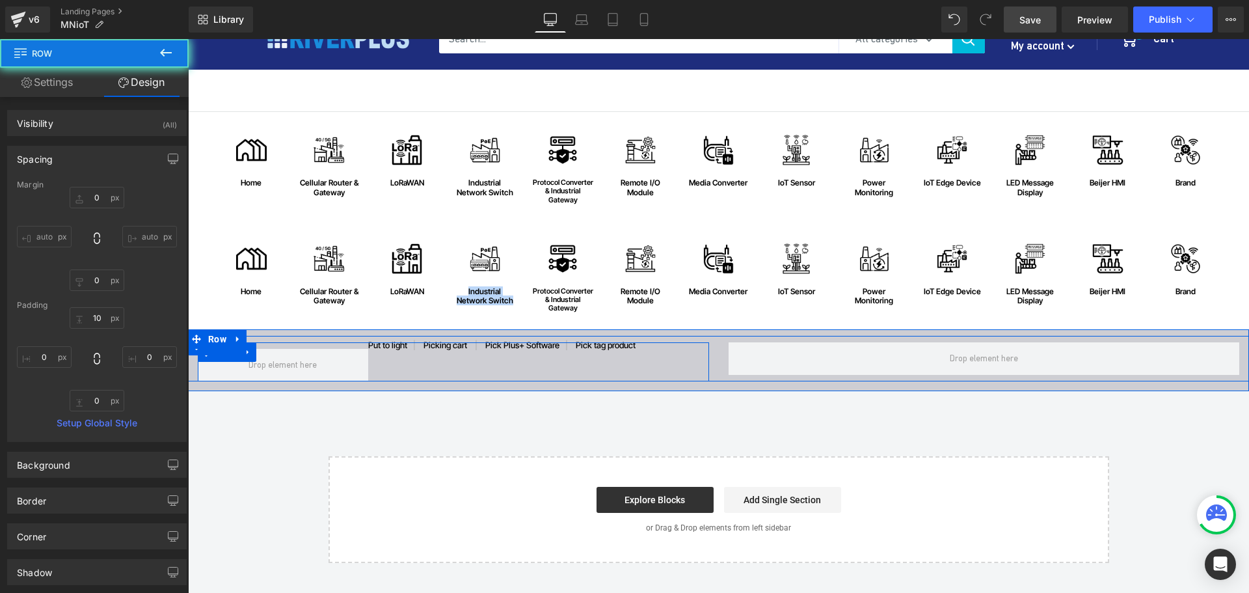
click at [404, 345] on div at bounding box center [453, 345] width 511 height 7
click at [399, 348] on div at bounding box center [453, 345] width 511 height 7
click at [188, 39] on div at bounding box center [188, 39] width 0 height 0
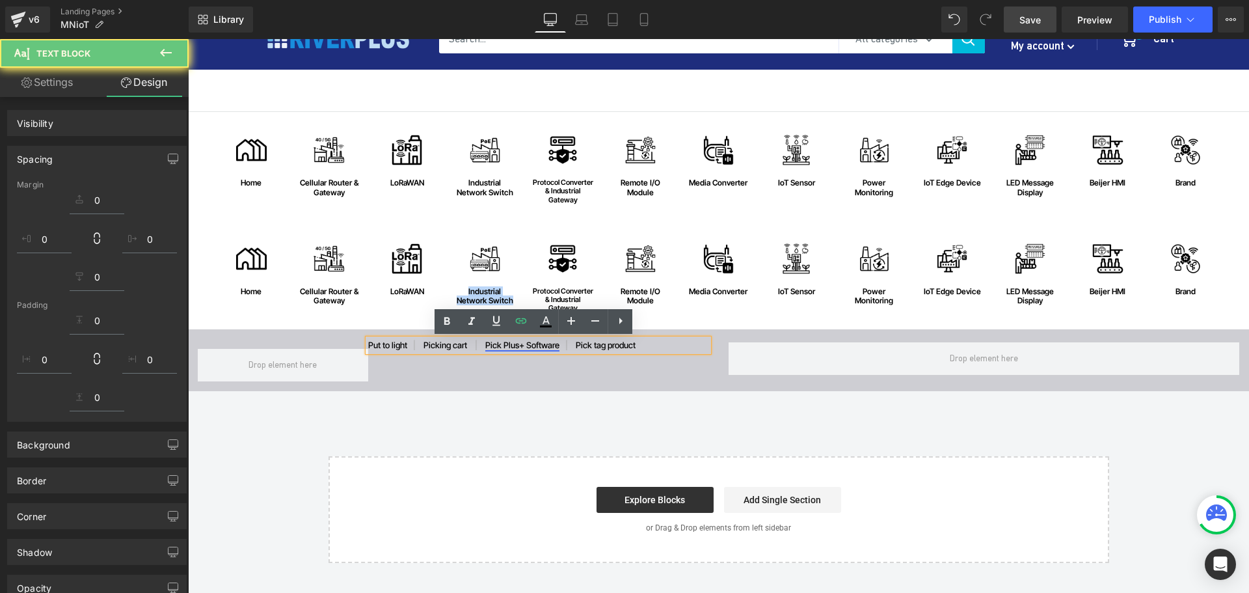
click at [553, 349] on link "Pick Plus+ Software" at bounding box center [522, 345] width 74 height 10
click at [556, 342] on link "Pick Plus+ Software" at bounding box center [522, 345] width 74 height 10
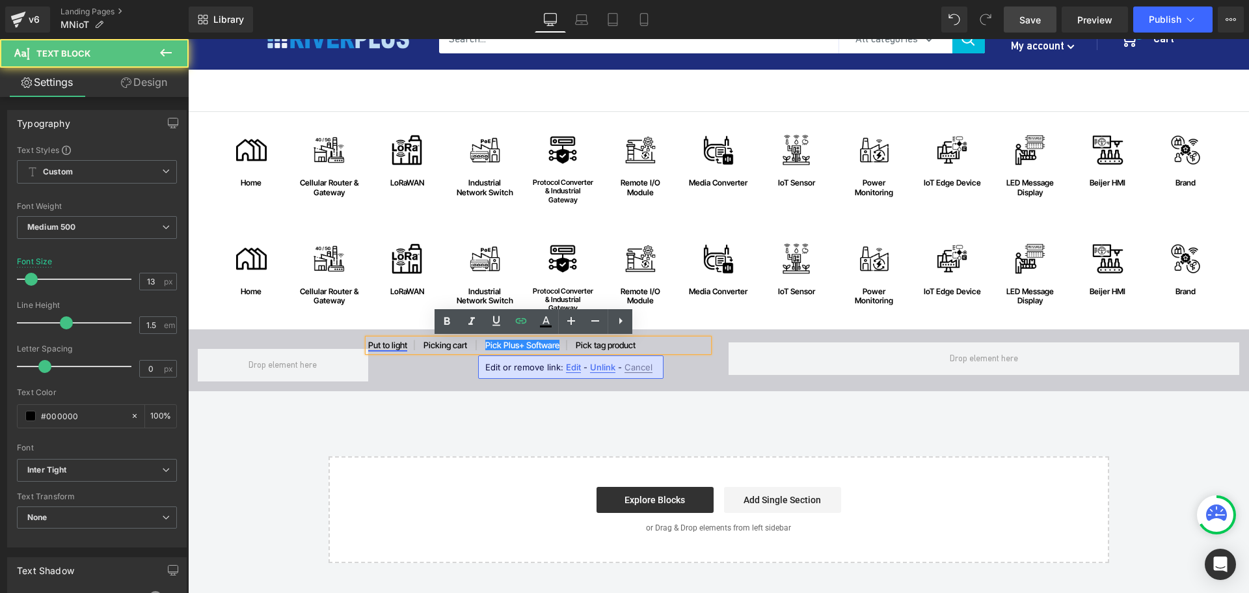
click at [402, 345] on link "Put to light" at bounding box center [387, 345] width 39 height 10
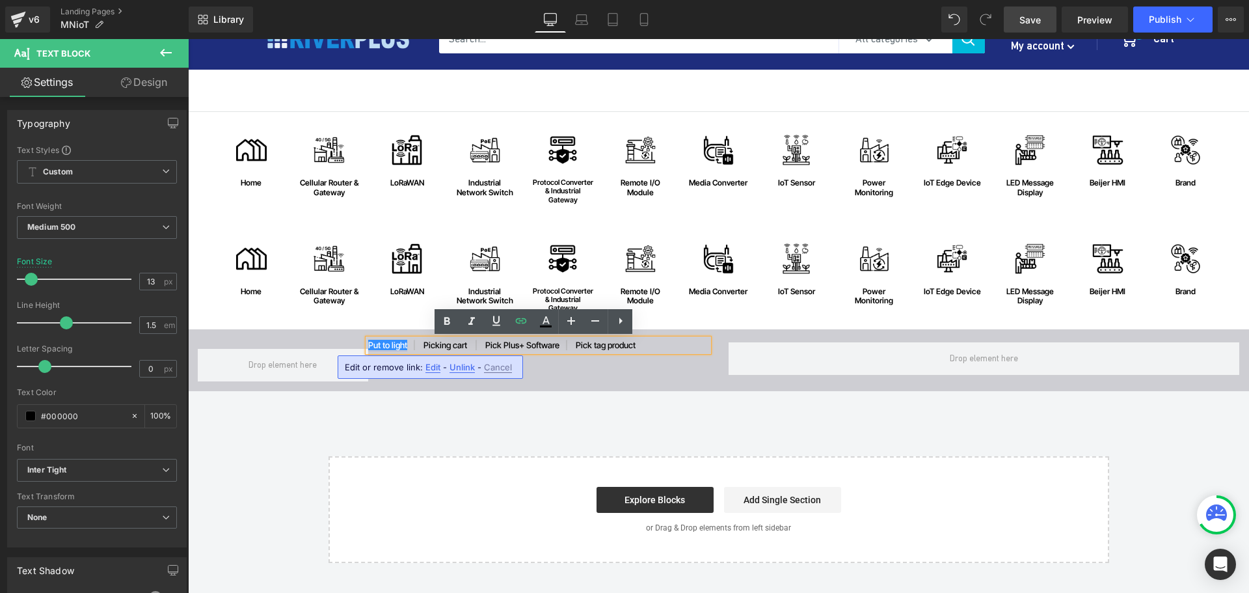
click at [457, 365] on span "Unlink" at bounding box center [462, 367] width 25 height 11
click at [464, 345] on link "Picking cart" at bounding box center [445, 345] width 44 height 10
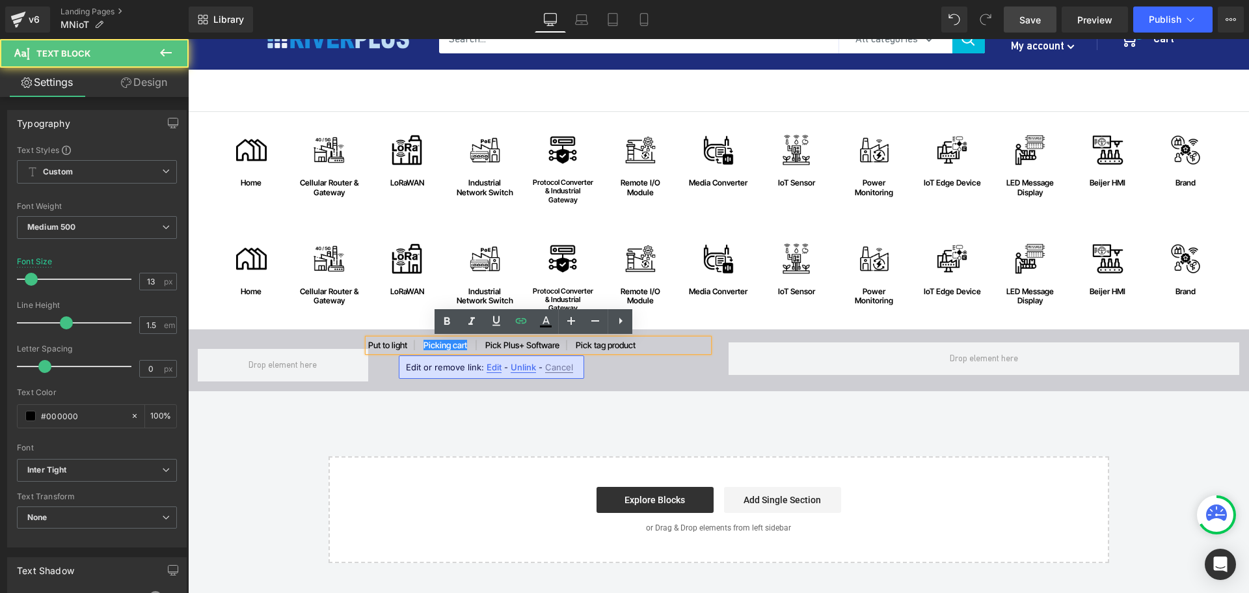
click at [524, 373] on div "Edit or remove link: Edit - Unlink - Cancel" at bounding box center [491, 366] width 185 height 23
click at [521, 366] on span "Unlink" at bounding box center [523, 367] width 25 height 11
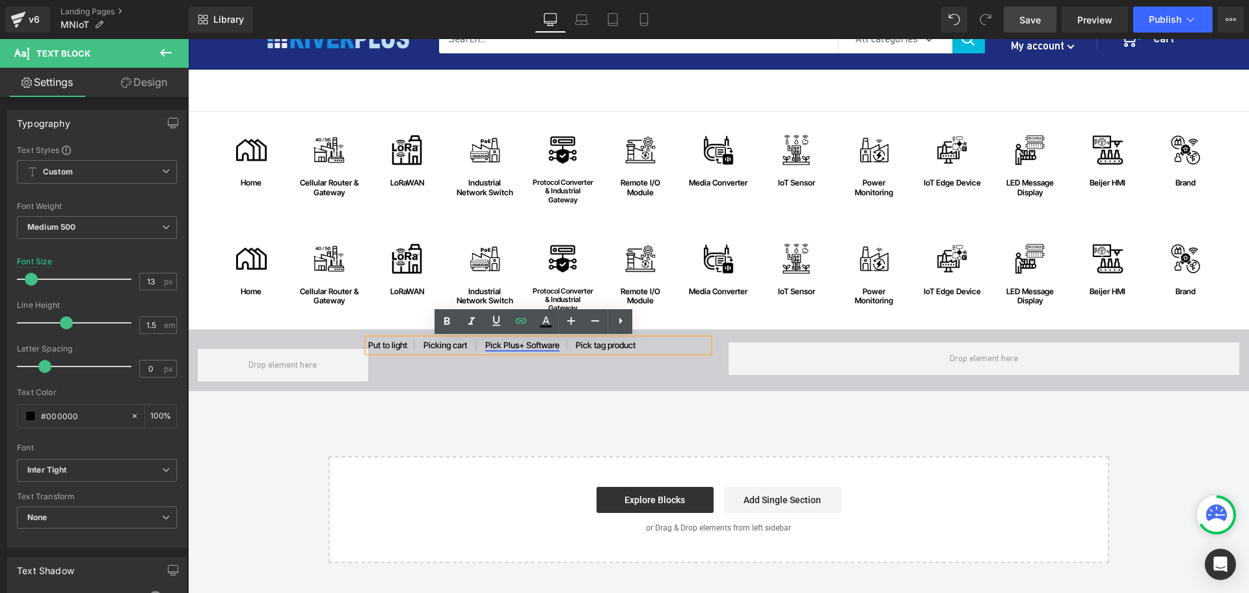
click at [528, 345] on link "Pick Plus+ Software" at bounding box center [522, 345] width 74 height 10
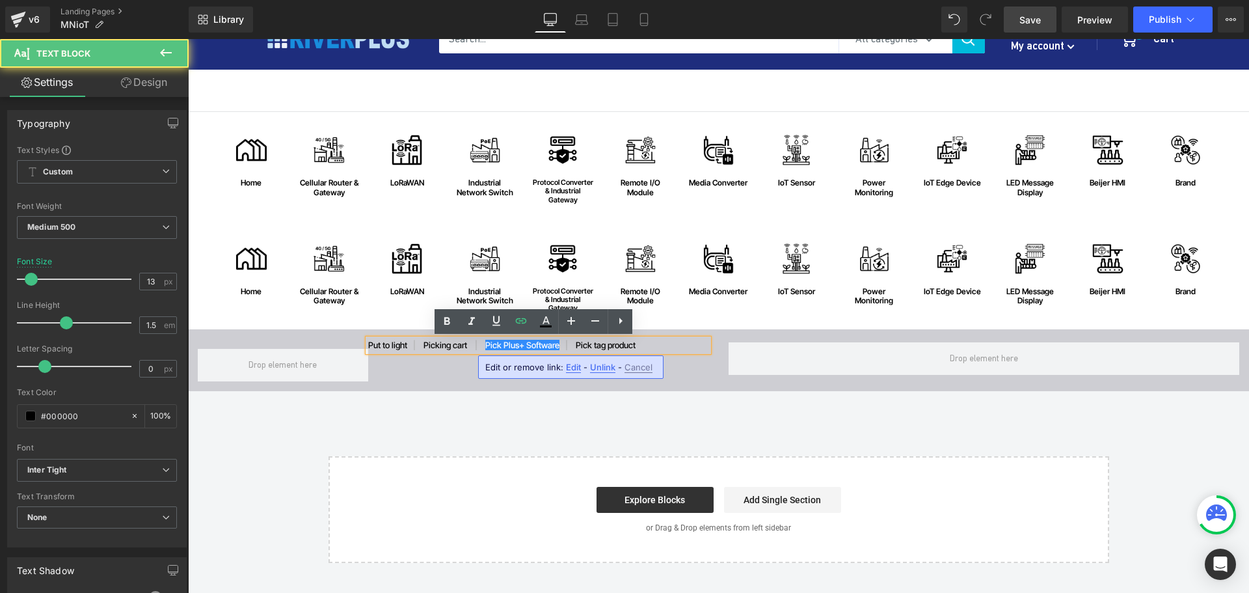
click at [602, 368] on span "Unlink" at bounding box center [602, 367] width 25 height 11
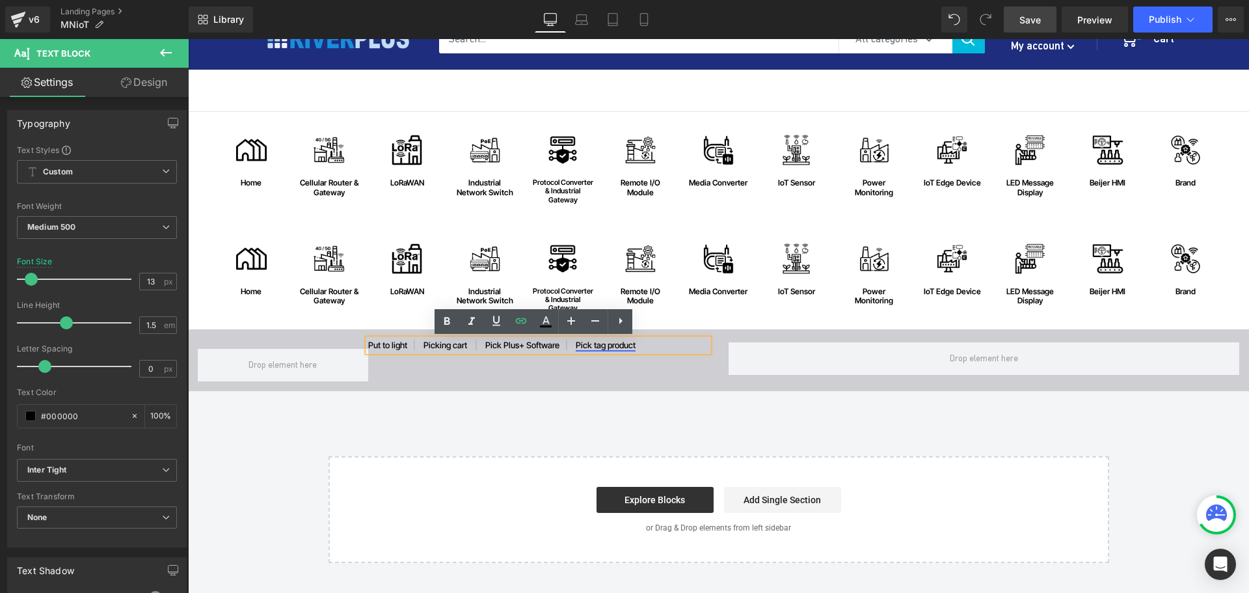
click at [616, 346] on link "Pick tag product" at bounding box center [606, 345] width 60 height 10
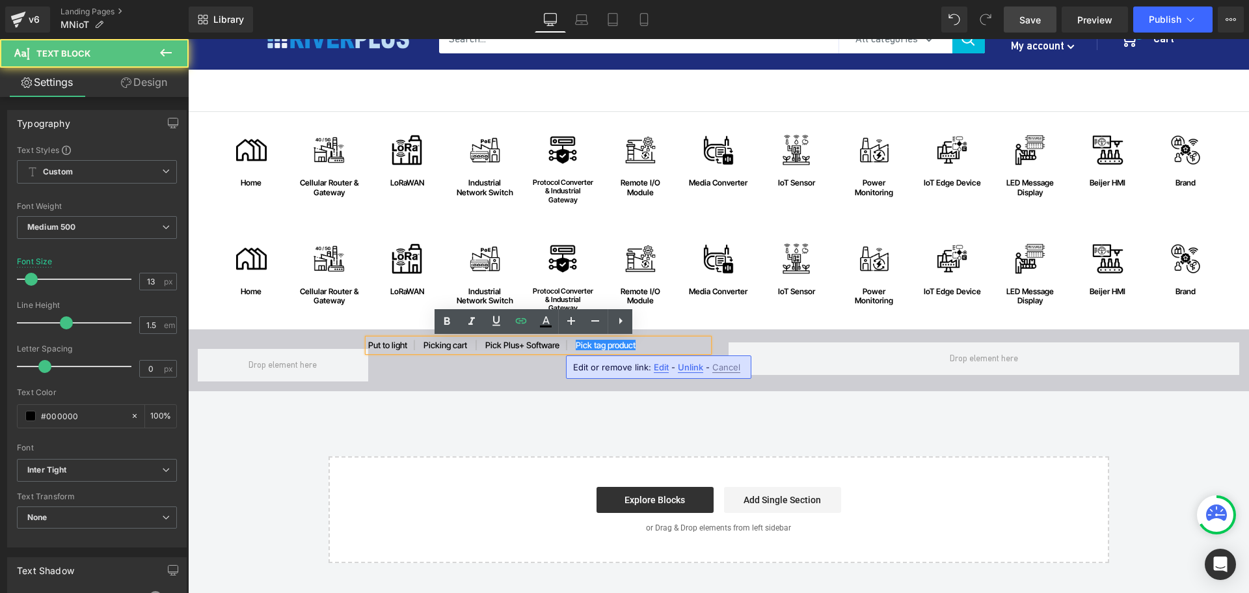
click at [687, 362] on span "Unlink" at bounding box center [690, 367] width 25 height 11
click at [386, 343] on p "Put to light | Picking cart | Pick Plus+ Software | Pick tag product" at bounding box center [538, 345] width 341 height 13
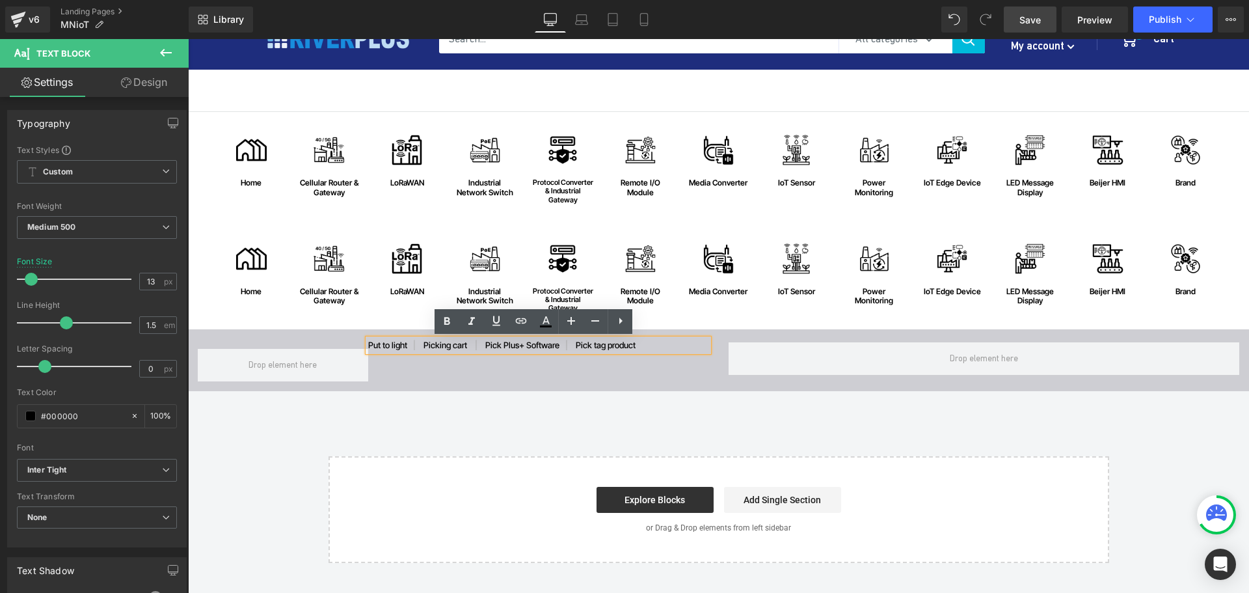
drag, startPoint x: 405, startPoint y: 345, endPoint x: 327, endPoint y: 345, distance: 77.4
click at [327, 345] on div "Put to light | Picking cart | Pick Plus+ Software | Pick tag product Text Block…" at bounding box center [453, 361] width 511 height 39
paste div
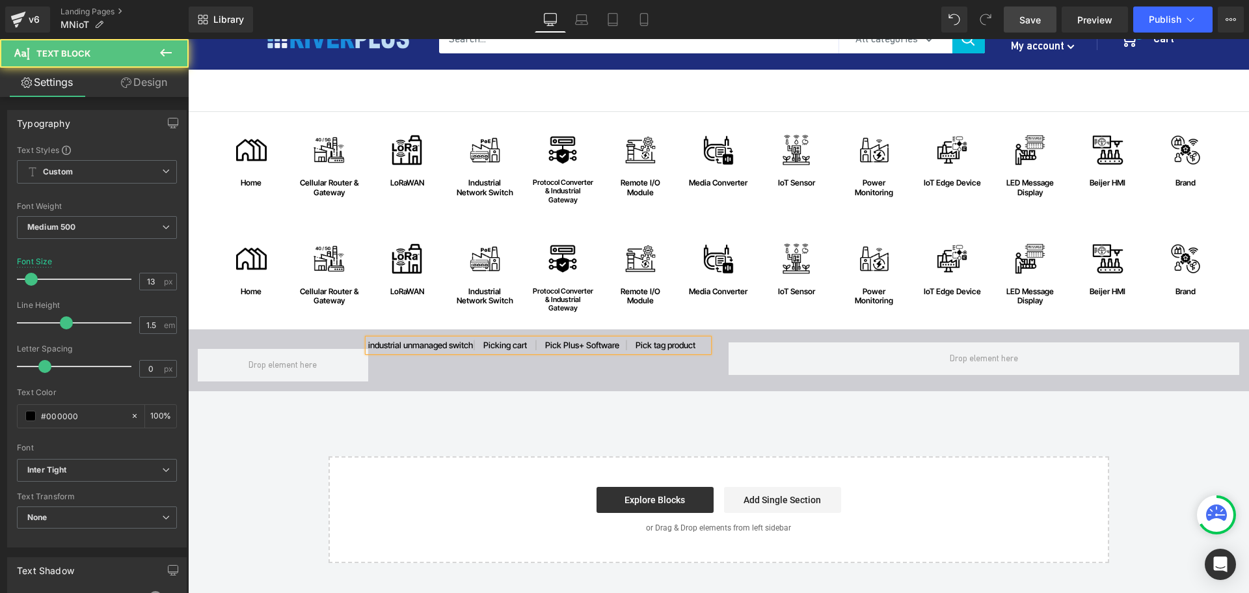
click at [499, 349] on p "industrial unmanaged switch | Picking cart | Pick Plus+ Software | Pick tag pro…" at bounding box center [538, 345] width 341 height 13
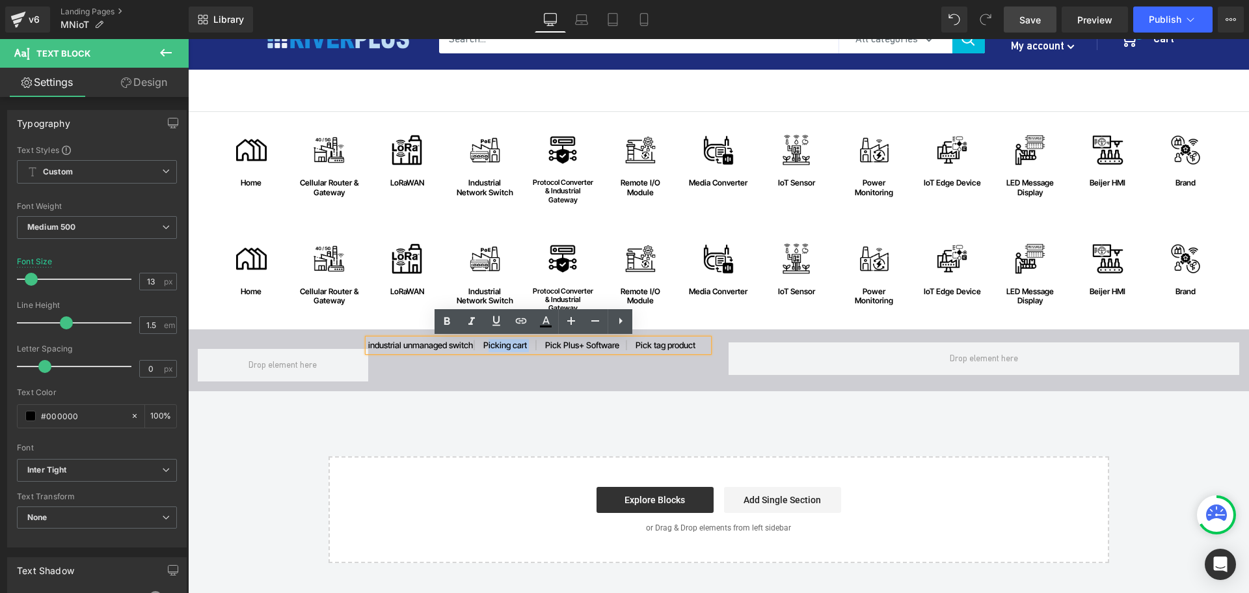
drag, startPoint x: 489, startPoint y: 347, endPoint x: 534, endPoint y: 347, distance: 44.9
click at [534, 347] on p "industrial unmanaged switch | Picking cart | Pick Plus+ Software | Pick tag pro…" at bounding box center [538, 345] width 341 height 13
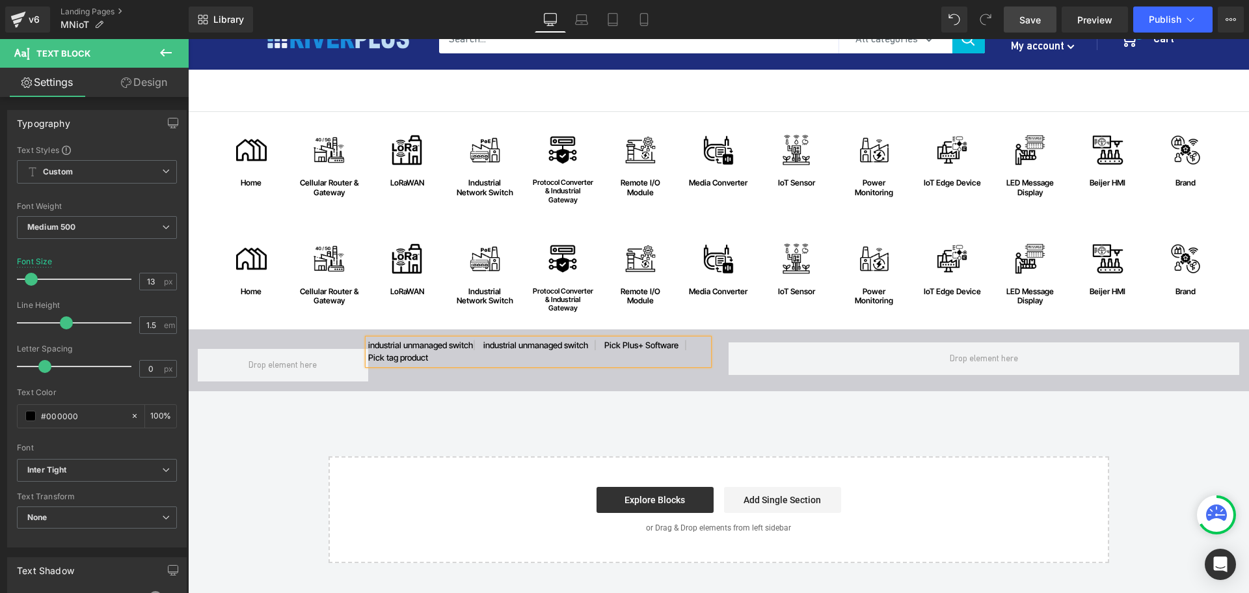
click at [448, 347] on p "industrial unmanaged switch | industrial unmanaged switch | Pick Plus+ Software…" at bounding box center [538, 351] width 341 height 25
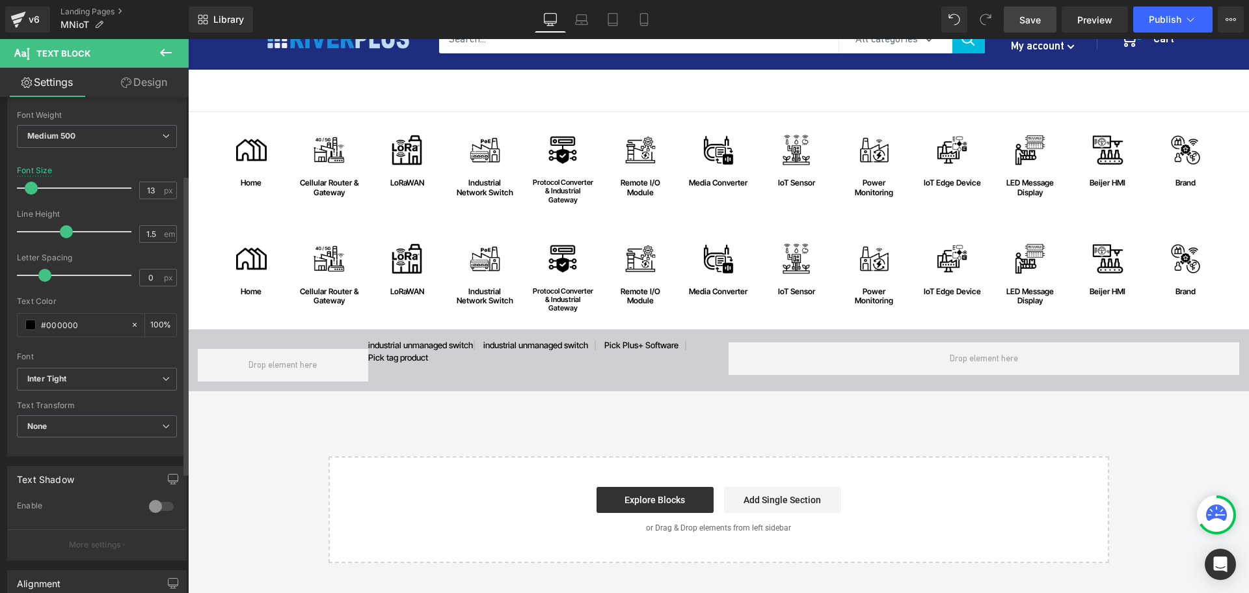
scroll to position [195, 0]
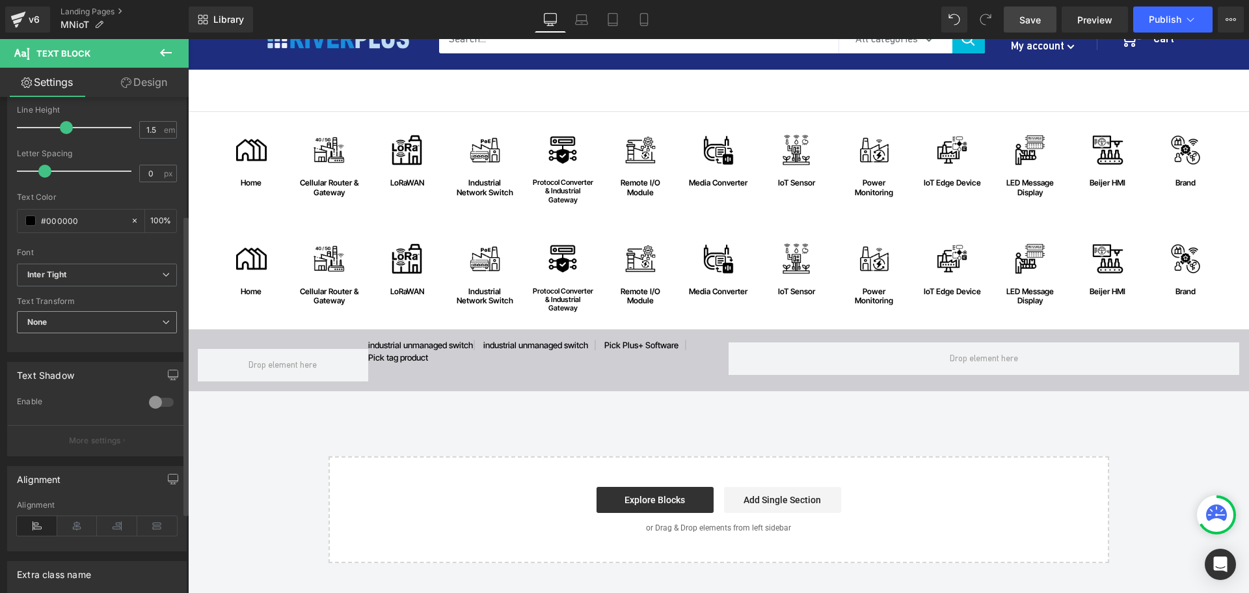
click at [57, 328] on span "None" at bounding box center [97, 322] width 160 height 23
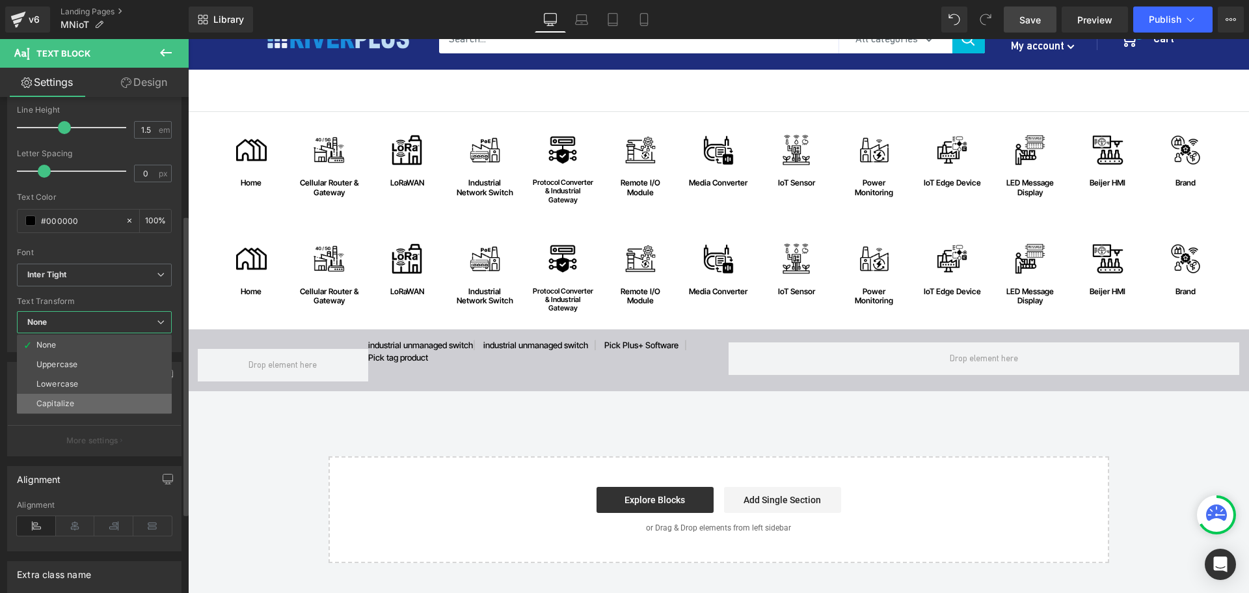
click at [66, 398] on li "Capitalize" at bounding box center [94, 404] width 155 height 20
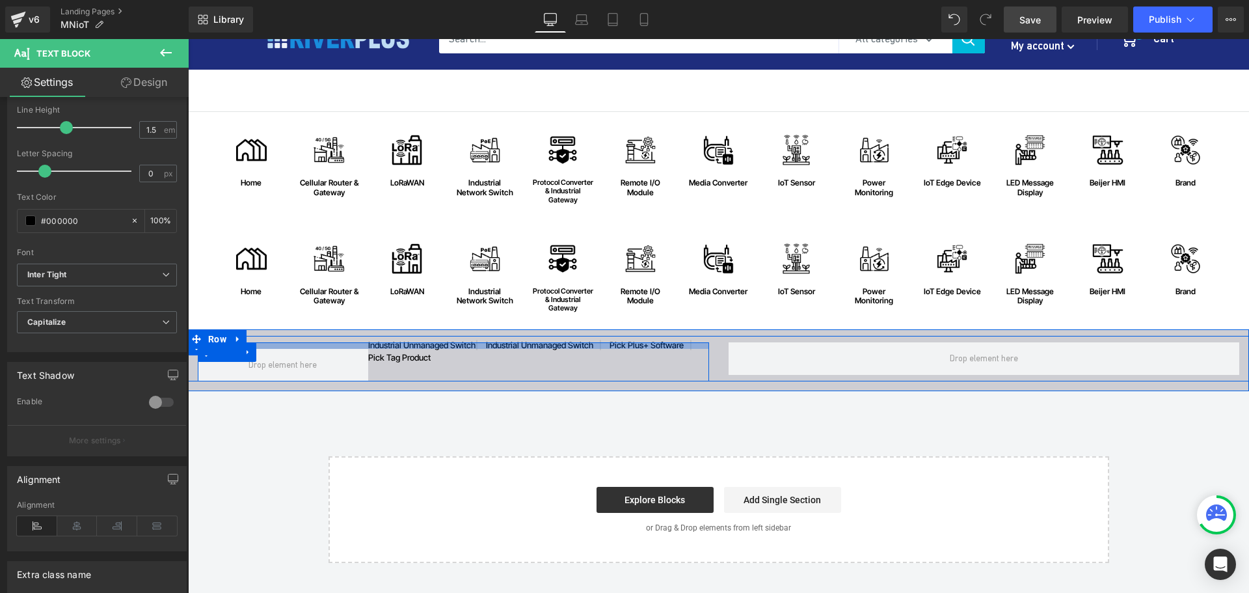
click at [541, 347] on div at bounding box center [453, 345] width 511 height 7
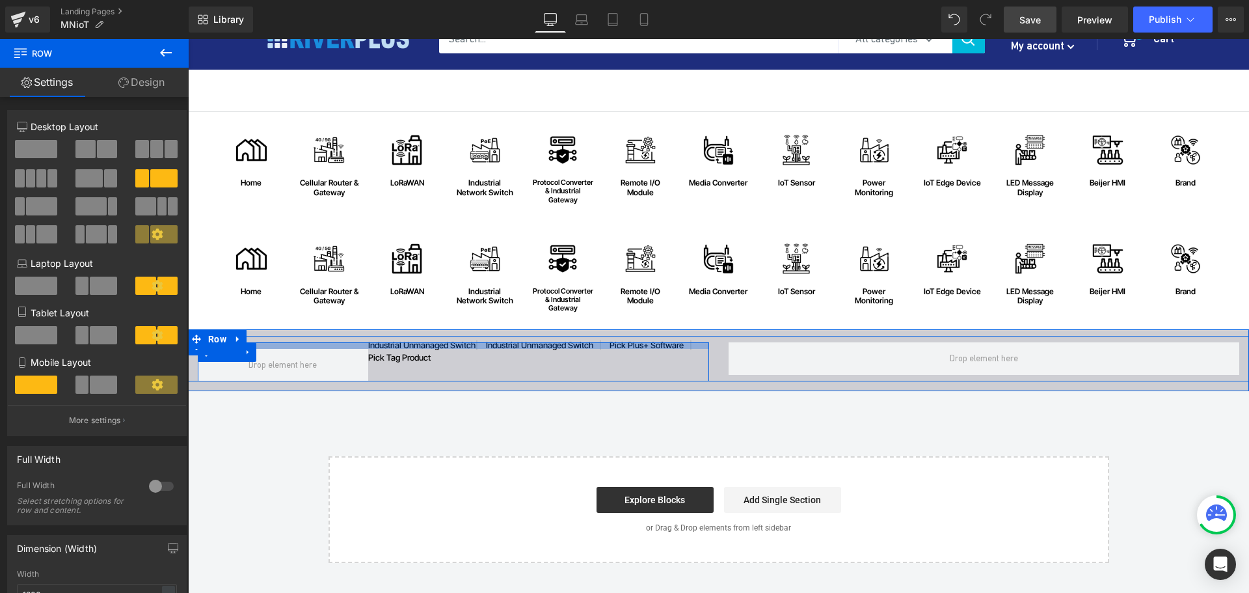
click at [562, 343] on div at bounding box center [453, 345] width 511 height 7
click at [556, 354] on icon at bounding box center [559, 351] width 7 height 8
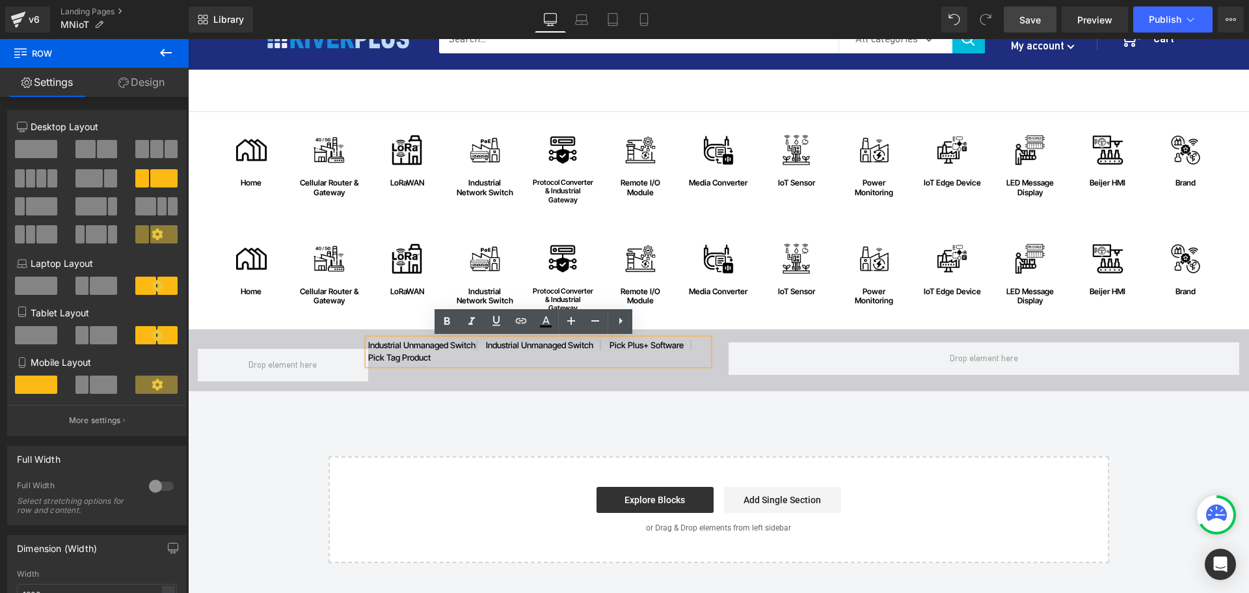
click at [532, 347] on p "industrial unmanaged switch | industrial unmanaged switch | Pick Plus+ Software…" at bounding box center [538, 351] width 341 height 25
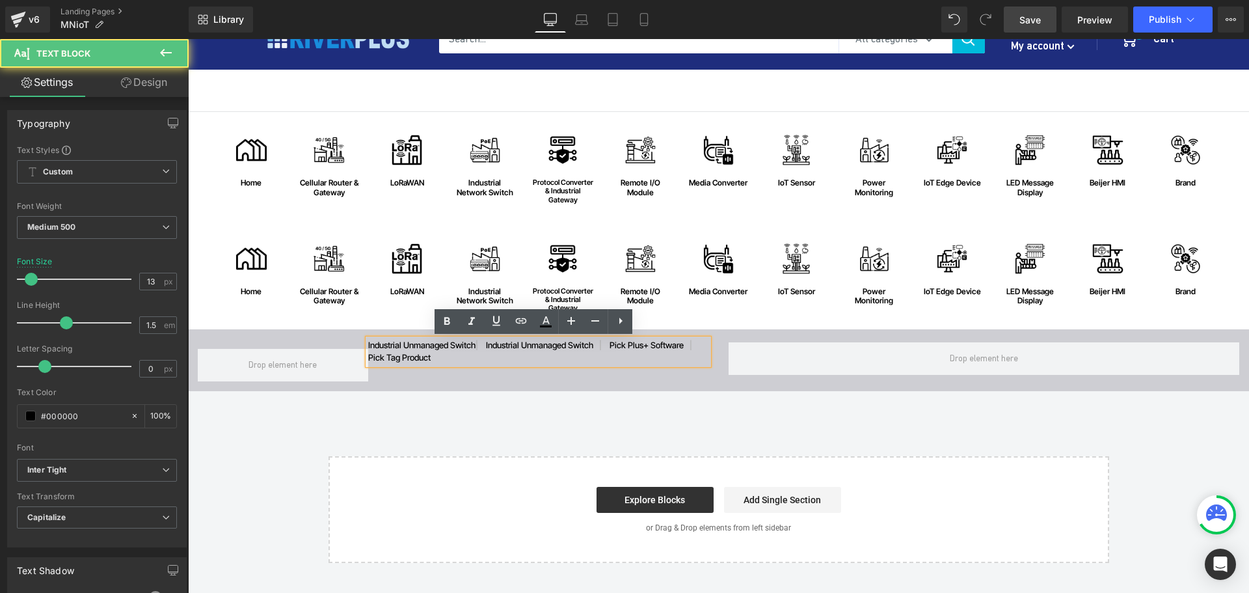
click at [540, 347] on p "industrial unmanaged switch | industrial unmanaged switch | Pick Plus+ Software…" at bounding box center [538, 351] width 341 height 25
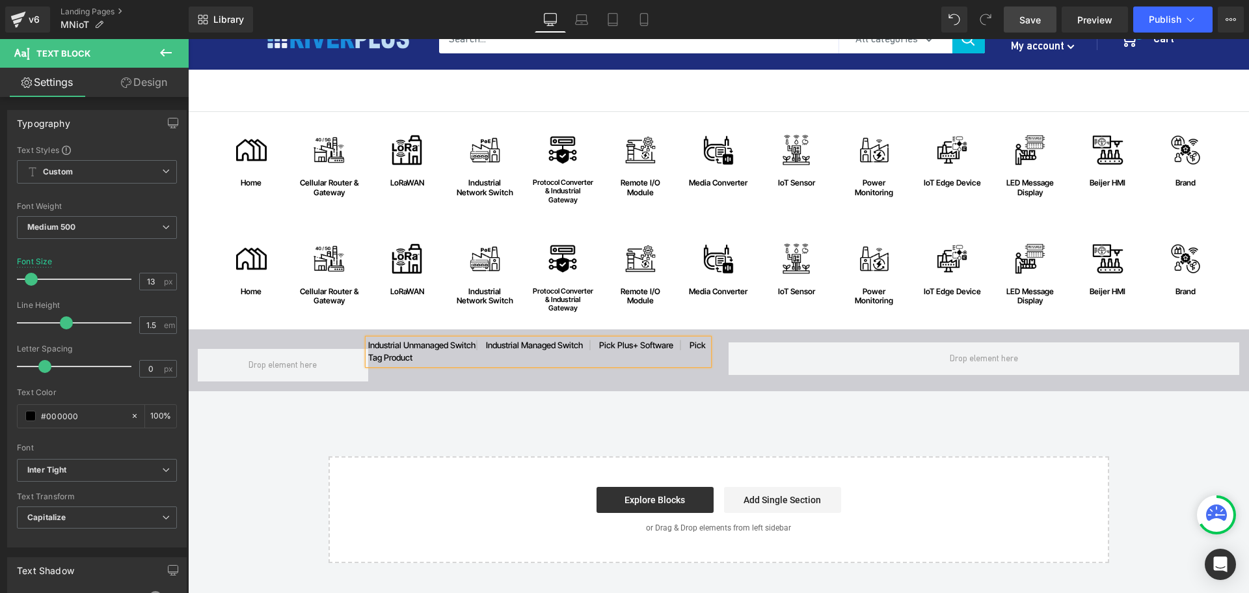
click at [621, 347] on p "industrial unmanaged switch | industrial managed switch | Pick Plus+ Software |…" at bounding box center [538, 351] width 341 height 25
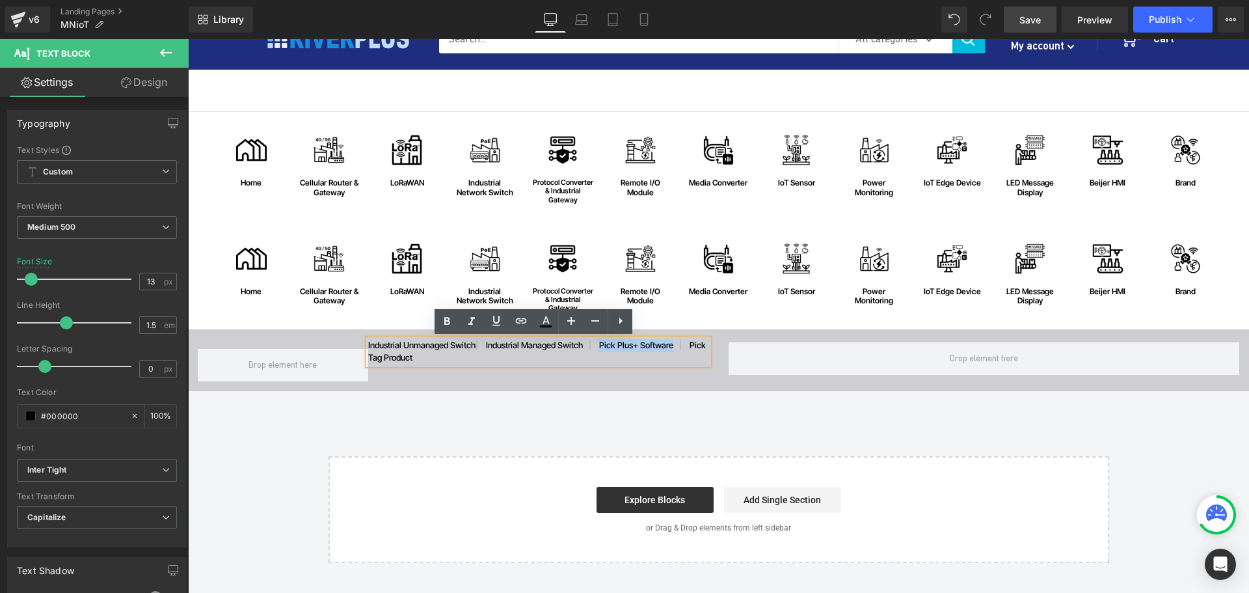
drag, startPoint x: 608, startPoint y: 345, endPoint x: 682, endPoint y: 345, distance: 74.2
click at [682, 345] on p "industrial unmanaged switch | industrial managed switch | Pick Plus+ Software |…" at bounding box center [538, 351] width 341 height 25
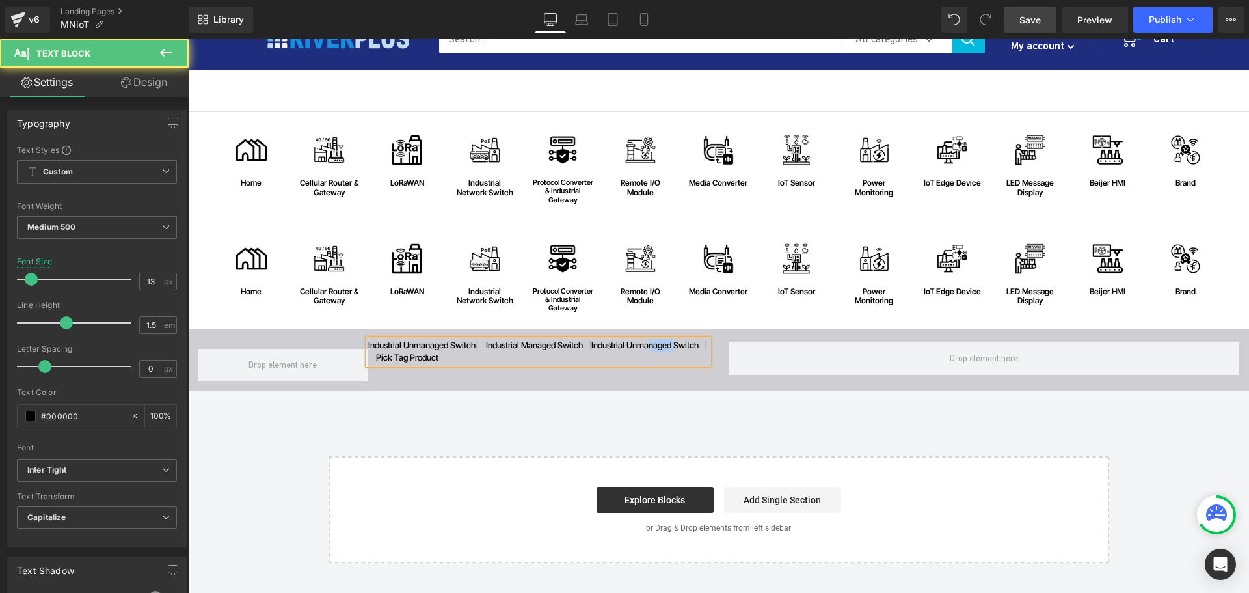
drag, startPoint x: 643, startPoint y: 343, endPoint x: 673, endPoint y: 343, distance: 30.6
click at [673, 343] on p "industrial unmanaged switch | industrial managed switch | industrial unmanaged …" at bounding box center [538, 351] width 341 height 25
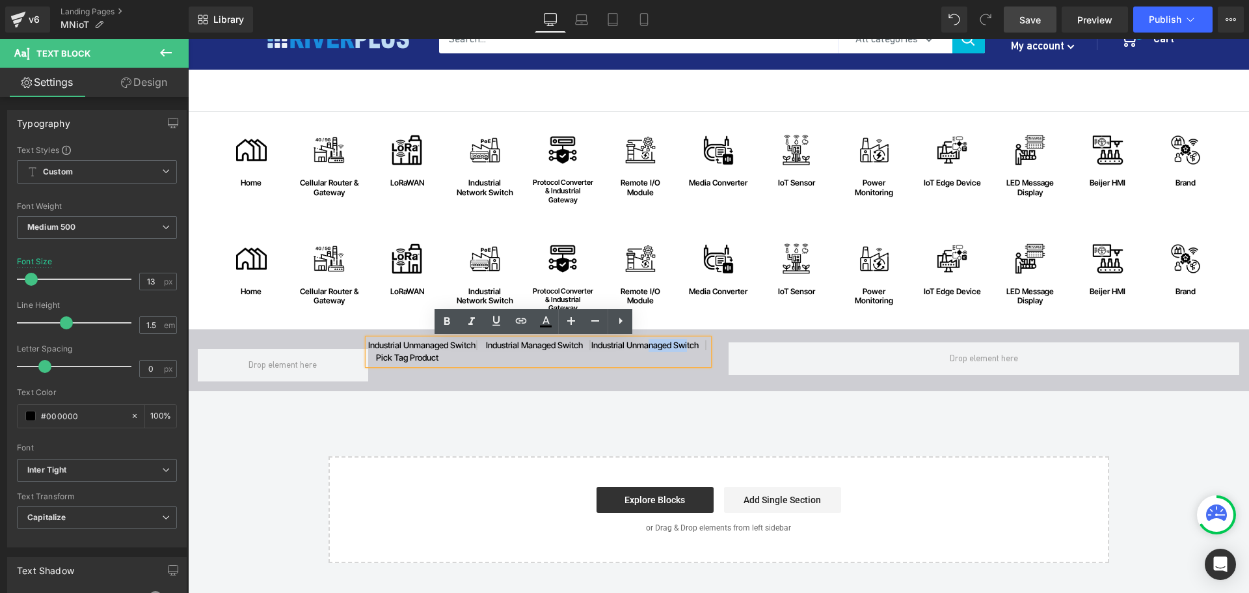
drag, startPoint x: 645, startPoint y: 343, endPoint x: 691, endPoint y: 343, distance: 45.5
click at [691, 343] on p "industrial unmanaged switch | industrial managed switch | industrial unmanaged …" at bounding box center [538, 351] width 341 height 25
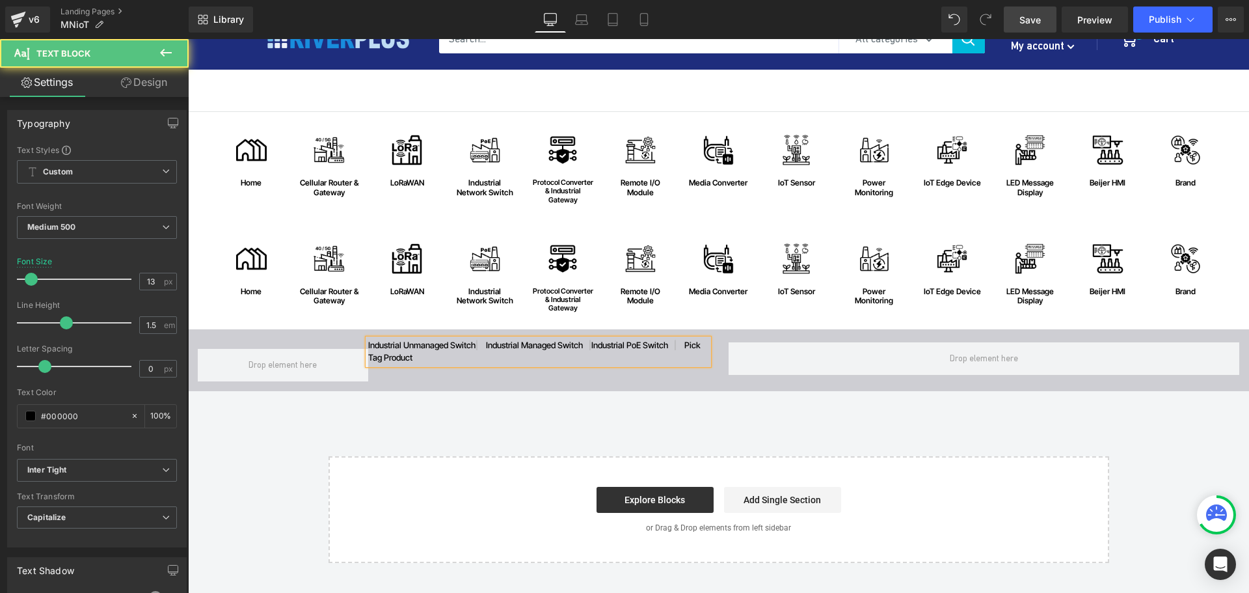
drag, startPoint x: 687, startPoint y: 345, endPoint x: 705, endPoint y: 384, distance: 43.1
click at [705, 384] on div "industrial unmanaged switch | industrial managed switch | industrial PoE switch…" at bounding box center [718, 360] width 1061 height 62
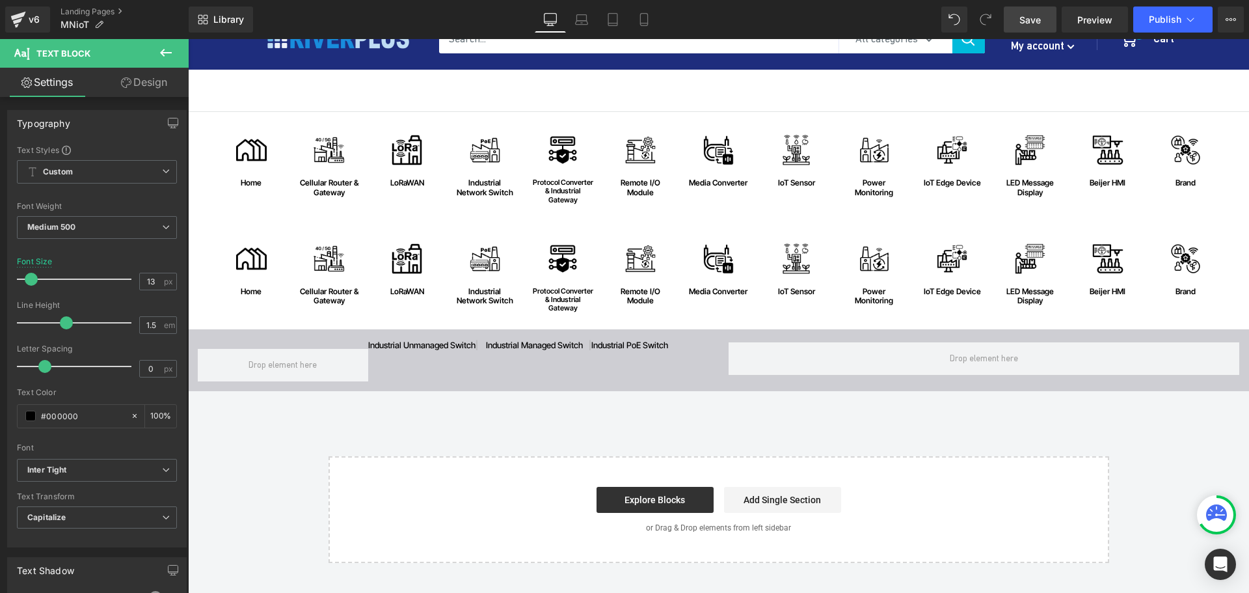
drag, startPoint x: 1039, startPoint y: 23, endPoint x: 719, endPoint y: 474, distance: 553.4
click at [1039, 23] on span "Save" at bounding box center [1029, 20] width 21 height 14
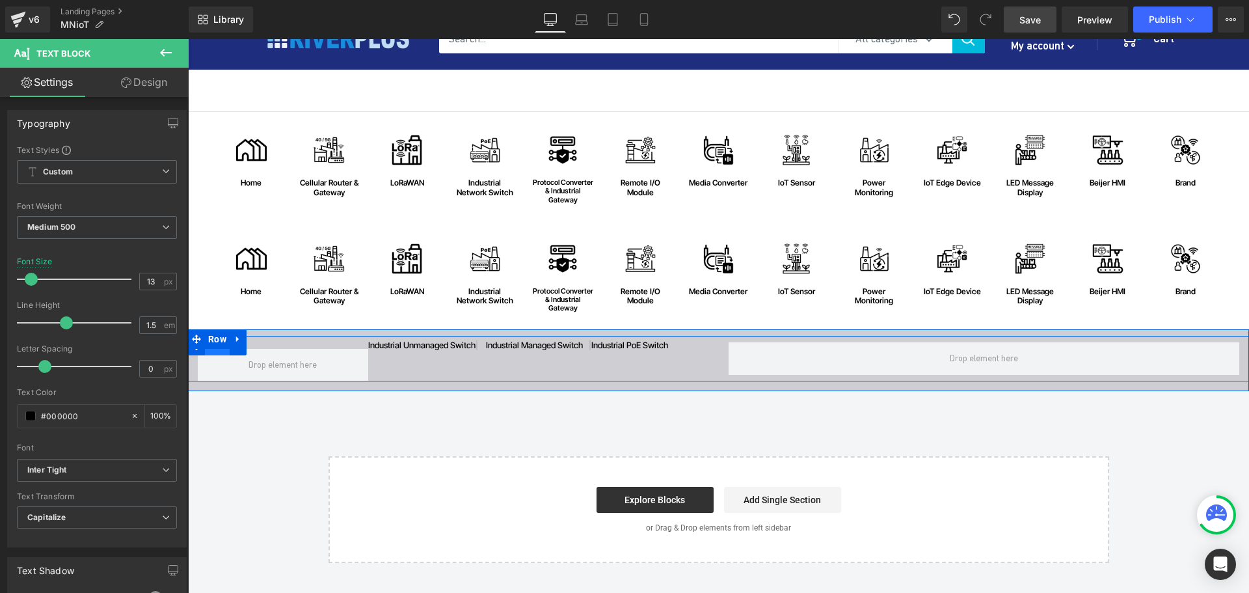
click at [216, 351] on span "Row" at bounding box center [217, 346] width 25 height 20
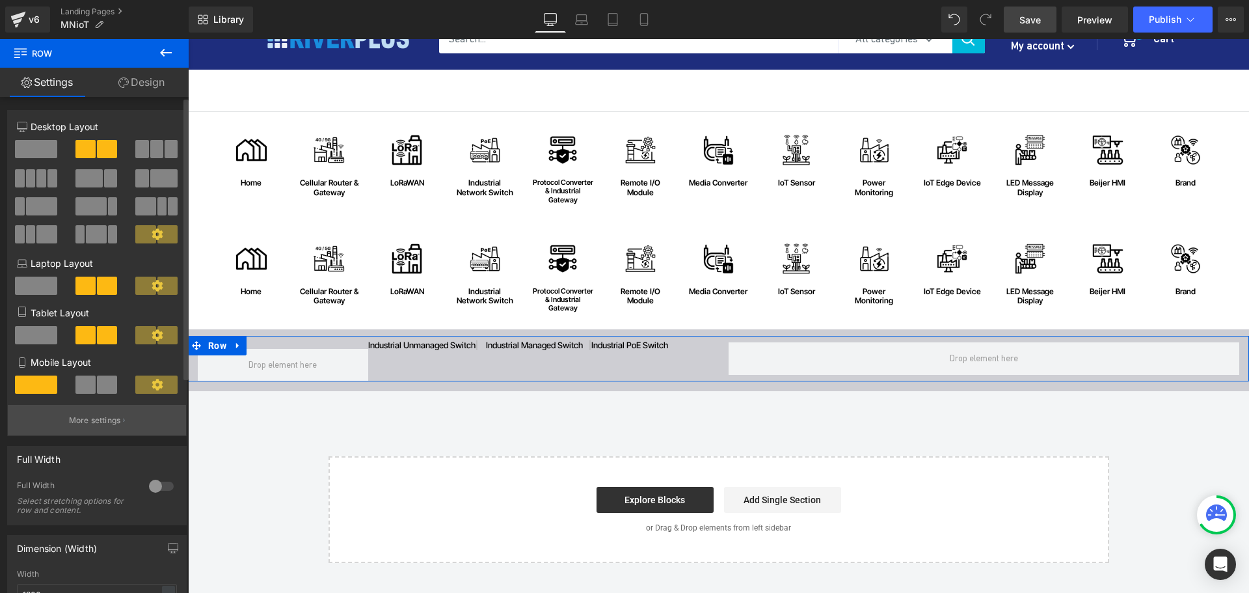
click at [90, 420] on p "More settings" at bounding box center [95, 420] width 52 height 12
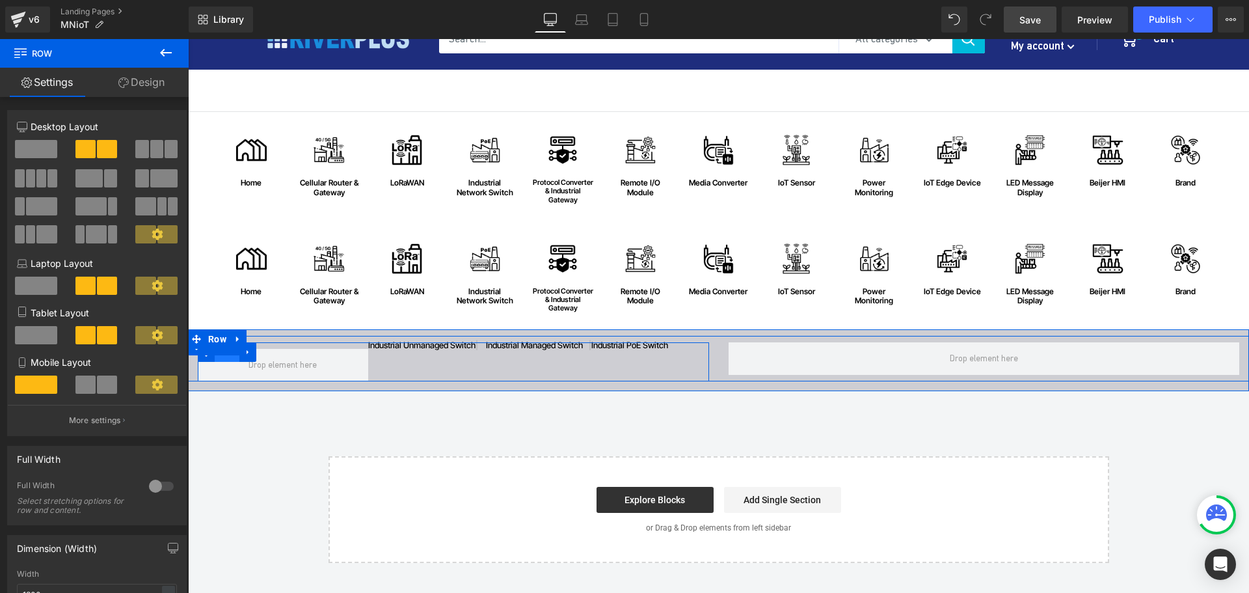
click at [226, 360] on span "Row" at bounding box center [227, 352] width 25 height 20
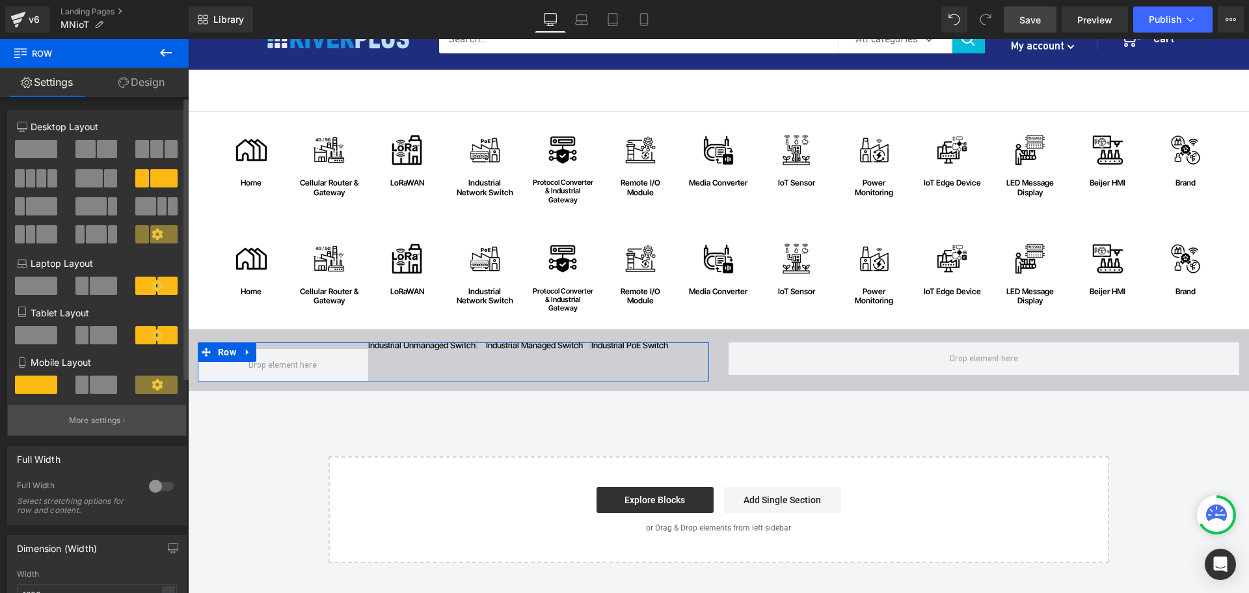
click at [103, 429] on button "More settings" at bounding box center [97, 420] width 178 height 31
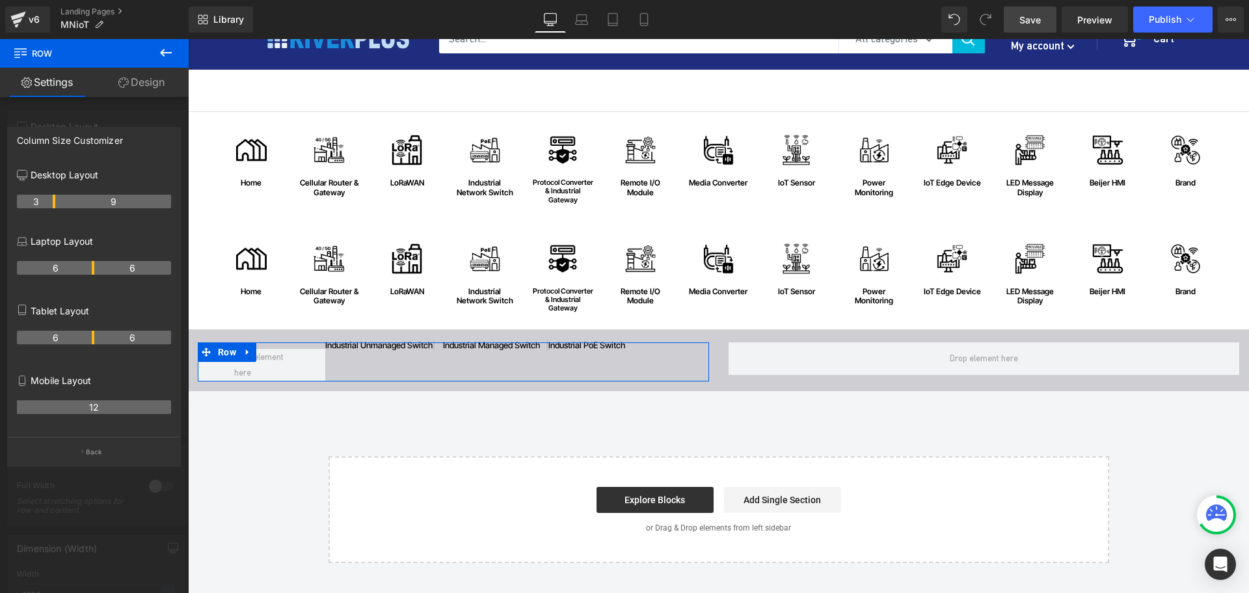
drag, startPoint x: 66, startPoint y: 201, endPoint x: 59, endPoint y: 202, distance: 7.3
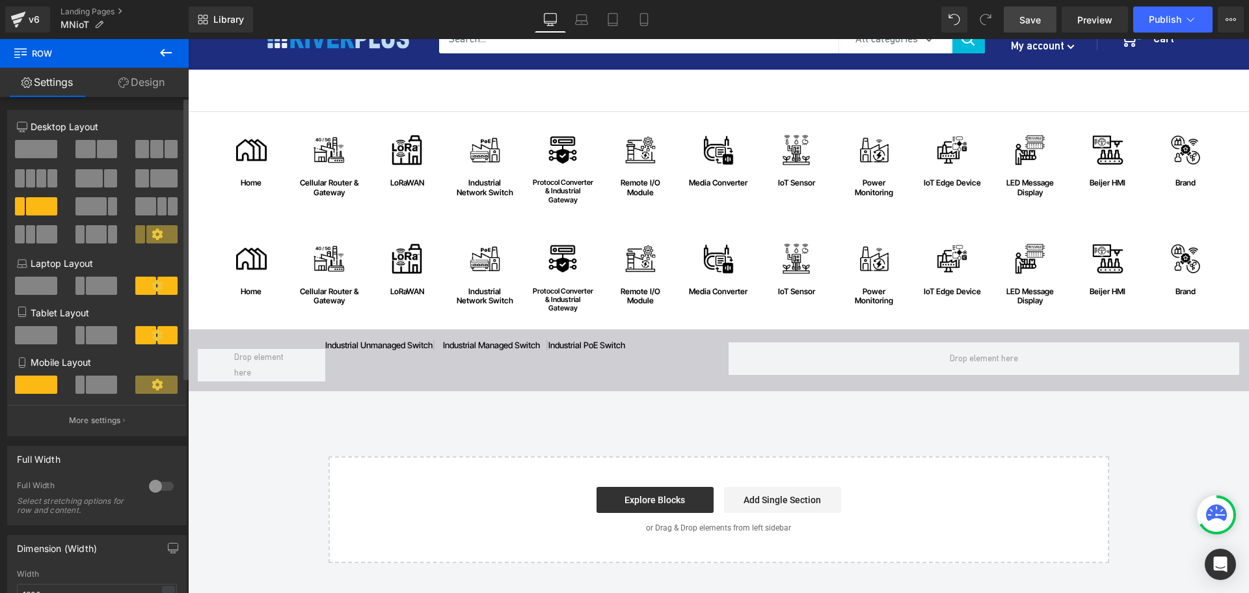
click at [1033, 23] on span "Save" at bounding box center [1029, 20] width 21 height 14
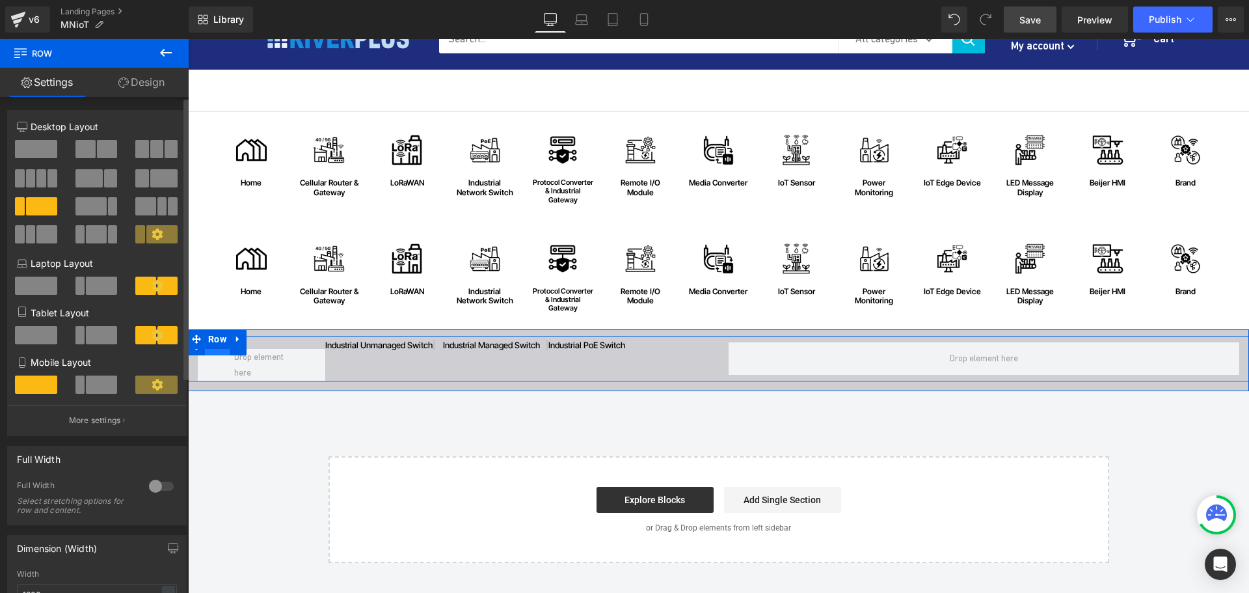
click at [215, 351] on span "Row" at bounding box center [217, 346] width 25 height 20
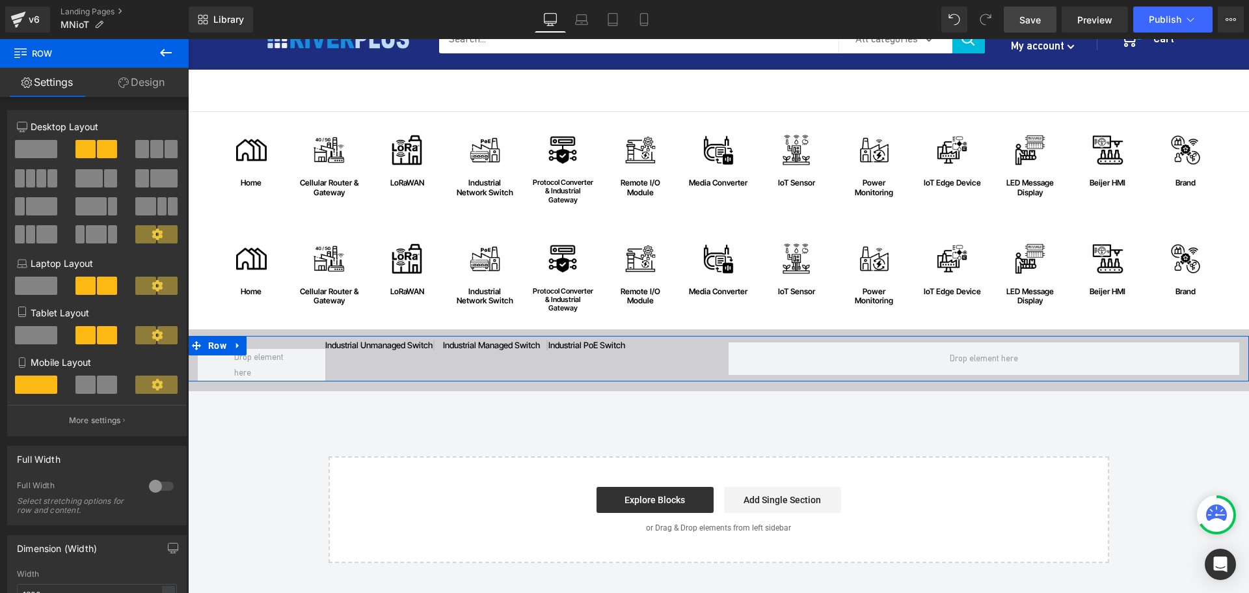
click at [160, 87] on link "Design" at bounding box center [141, 82] width 94 height 29
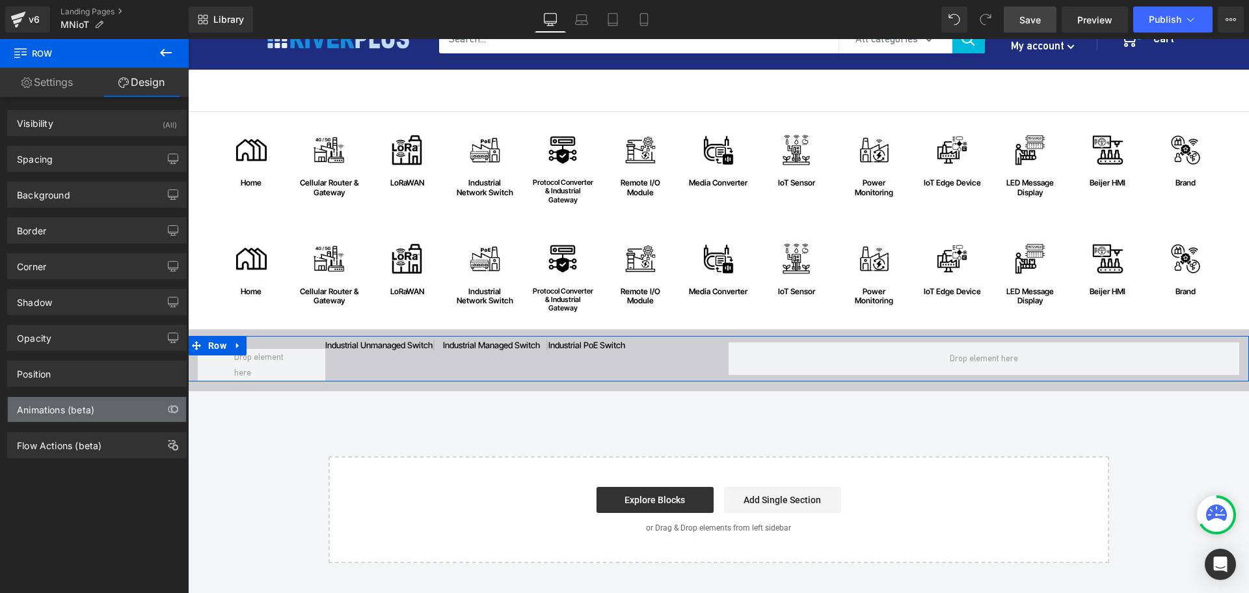
click at [76, 411] on div "Animations (beta)" at bounding box center [55, 406] width 77 height 18
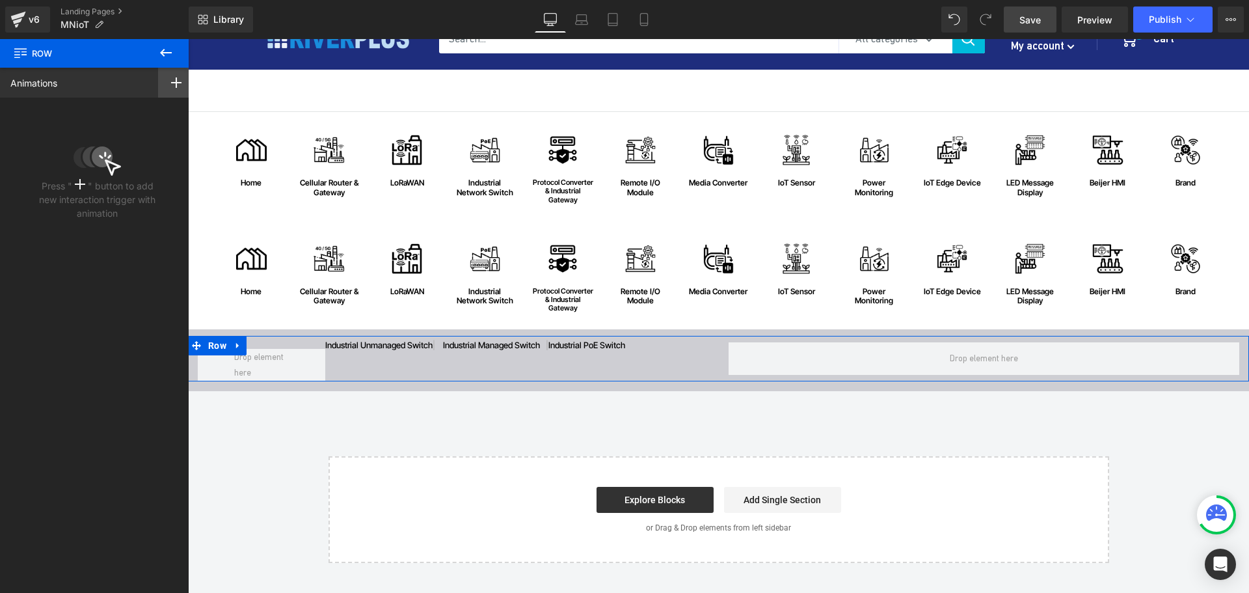
click at [171, 85] on icon at bounding box center [176, 82] width 10 height 10
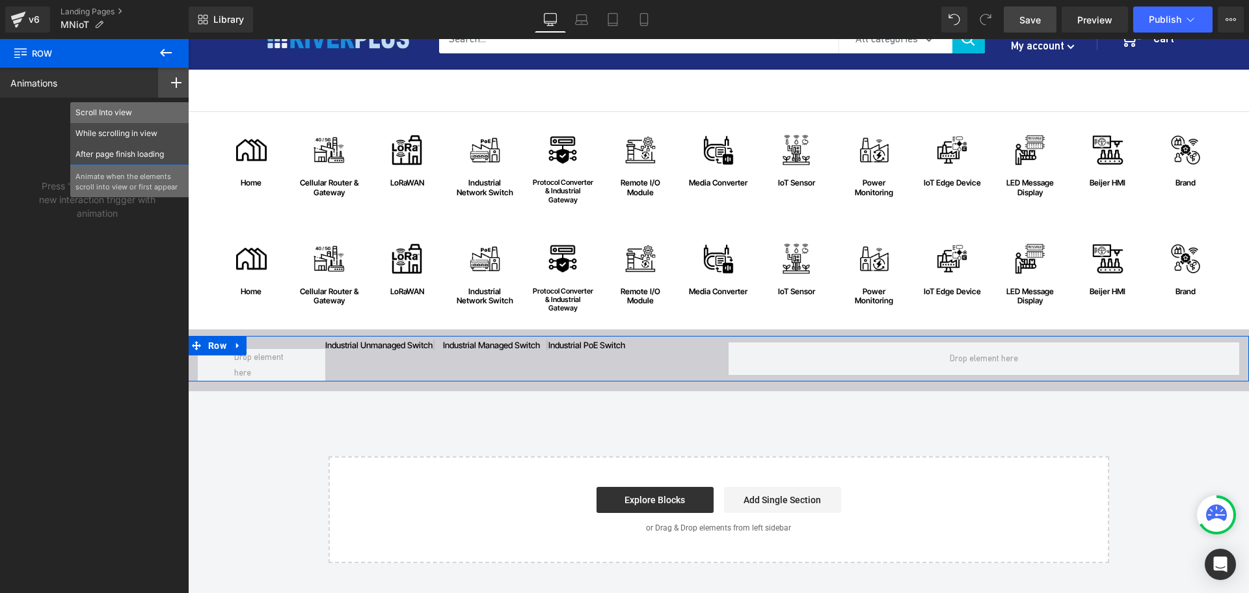
click at [109, 112] on p "Scroll Into view" at bounding box center [129, 113] width 109 height 12
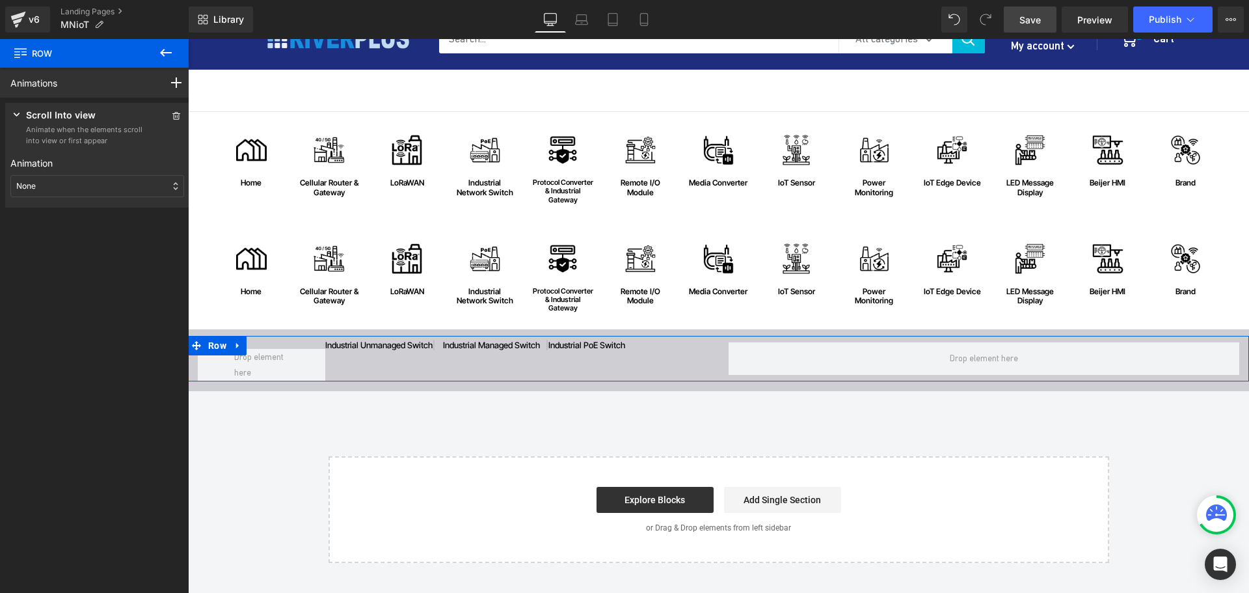
click at [59, 188] on div "None" at bounding box center [97, 186] width 174 height 22
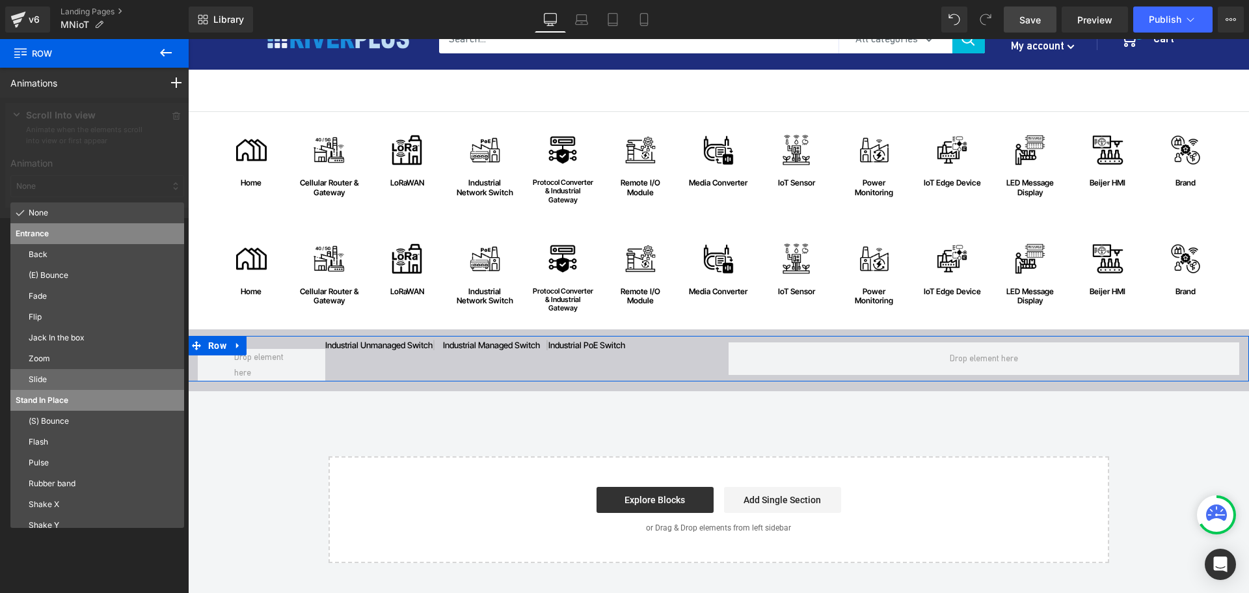
click at [43, 375] on p "Slide" at bounding box center [104, 379] width 150 height 12
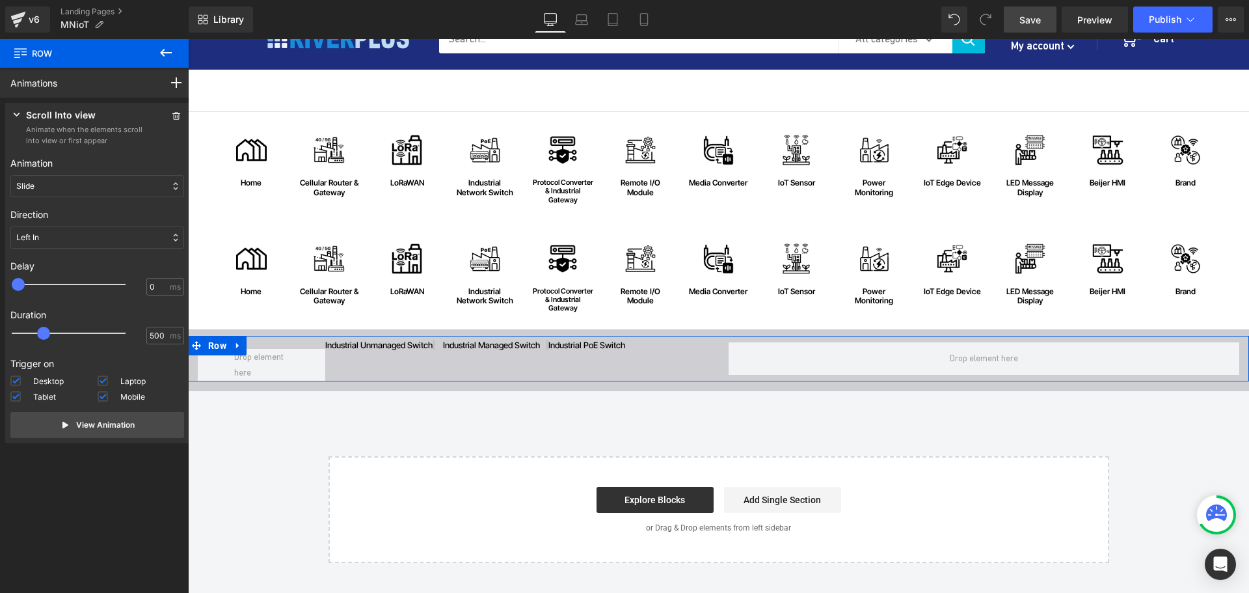
click at [38, 235] on p "Left In" at bounding box center [27, 238] width 23 height 12
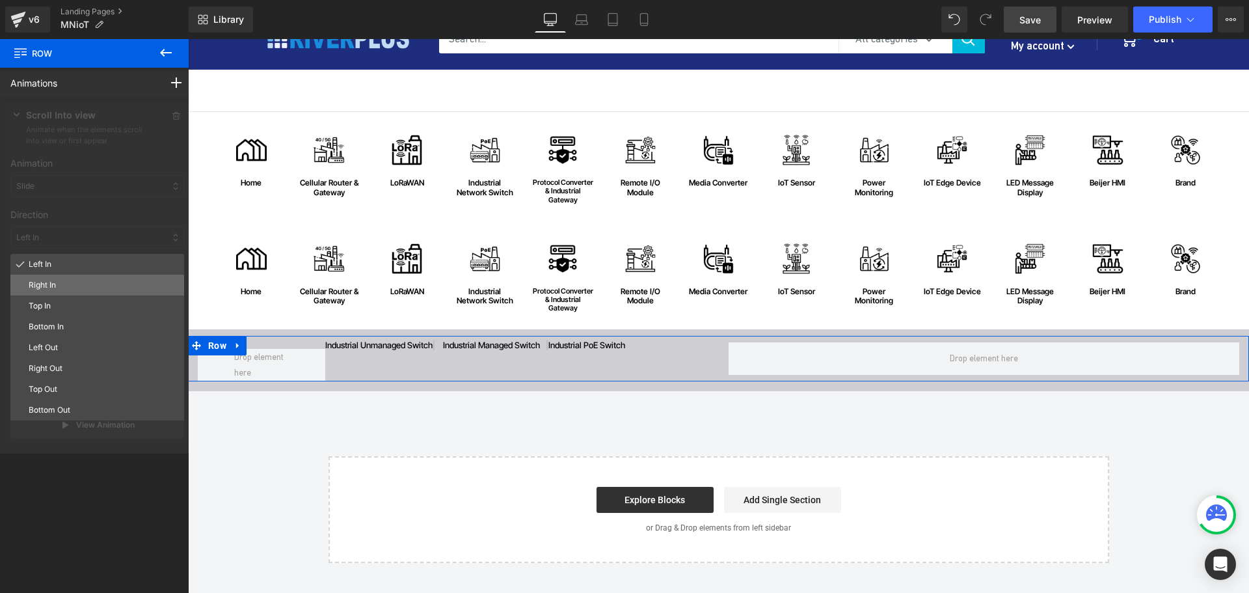
click at [47, 284] on p "Right In" at bounding box center [104, 285] width 150 height 12
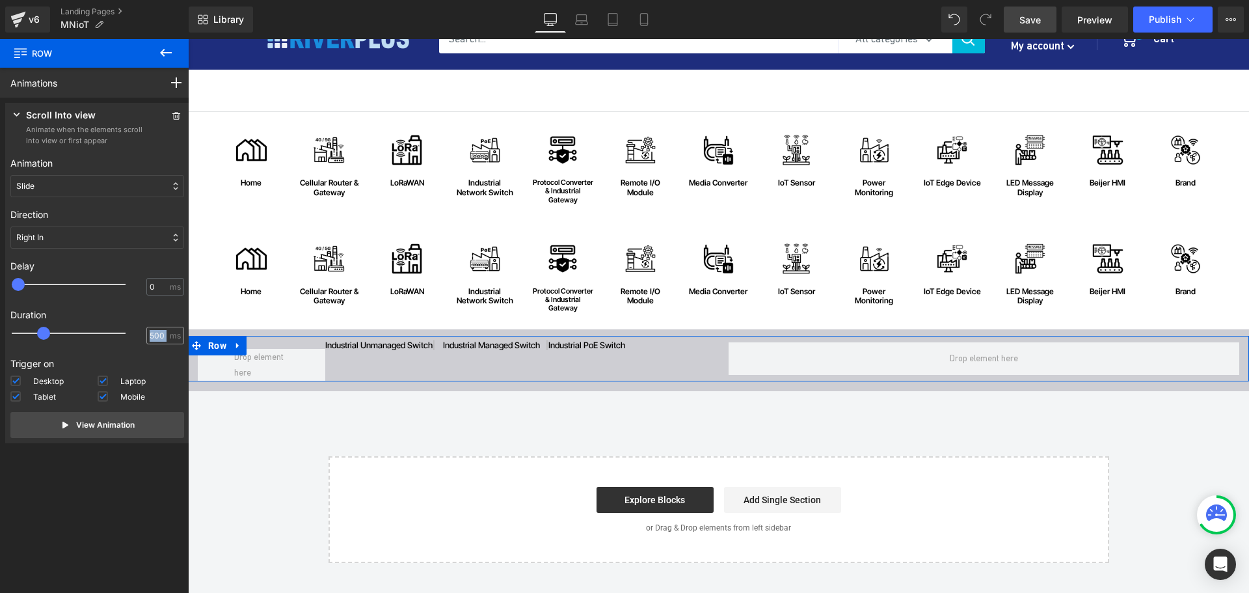
click at [161, 334] on div "500 ms" at bounding box center [165, 336] width 38 height 18
drag, startPoint x: 161, startPoint y: 334, endPoint x: 126, endPoint y: 334, distance: 35.1
click at [126, 334] on div "500 ms" at bounding box center [97, 337] width 174 height 20
type input "650"
click at [1018, 23] on link "Save" at bounding box center [1030, 20] width 53 height 26
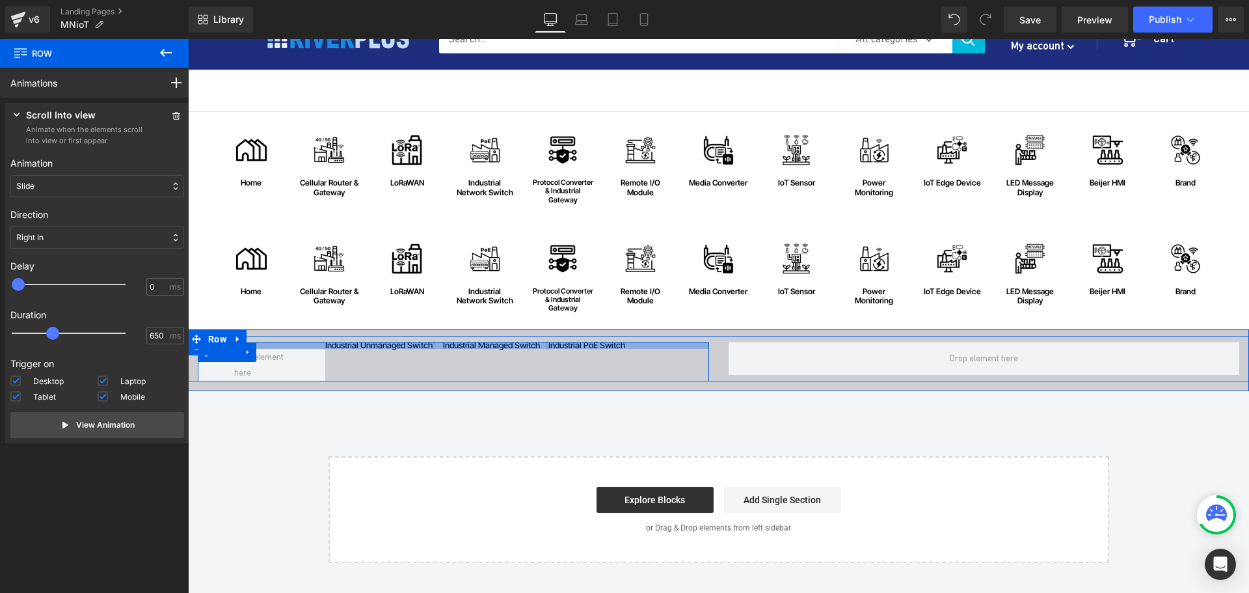
click at [514, 347] on div at bounding box center [453, 345] width 511 height 7
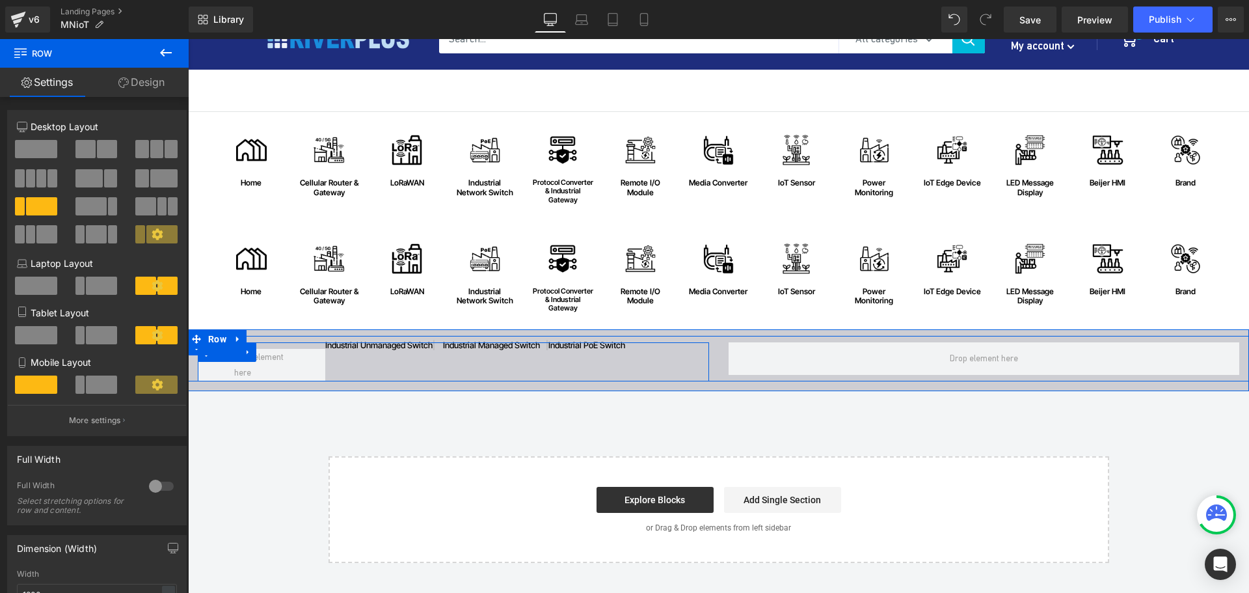
click at [492, 363] on div "industrial unmanaged switch | industrial managed switch | industrial PoE switch…" at bounding box center [453, 361] width 511 height 39
click at [500, 351] on span "Text Block" at bounding box center [510, 346] width 41 height 16
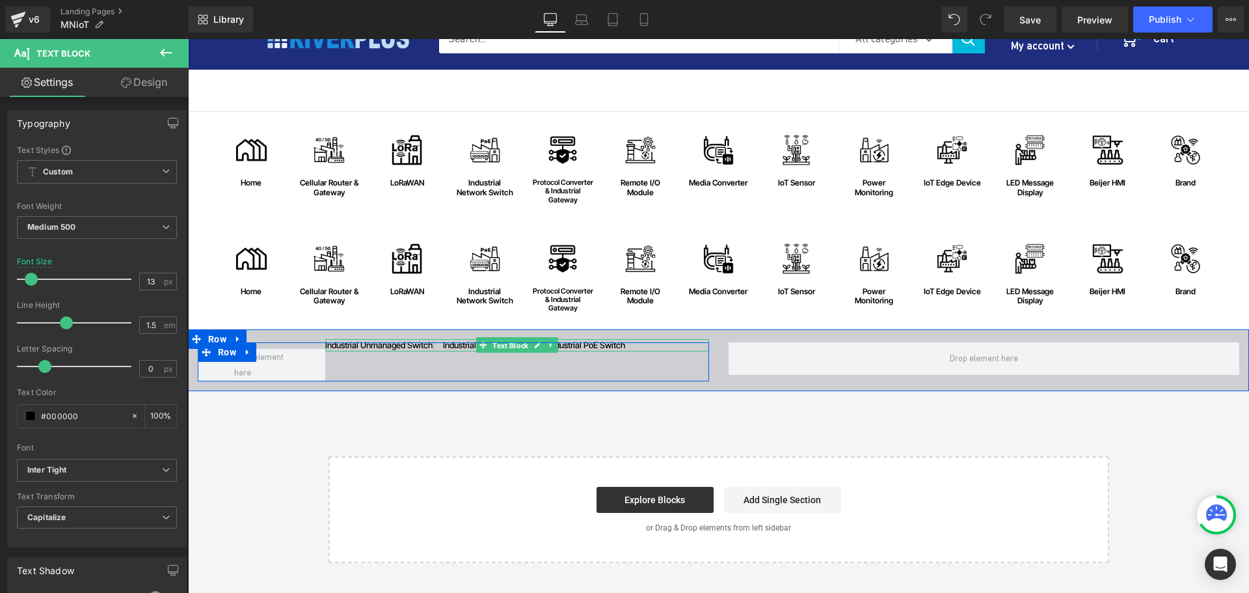
click at [507, 351] on span "Text Block" at bounding box center [510, 346] width 41 height 16
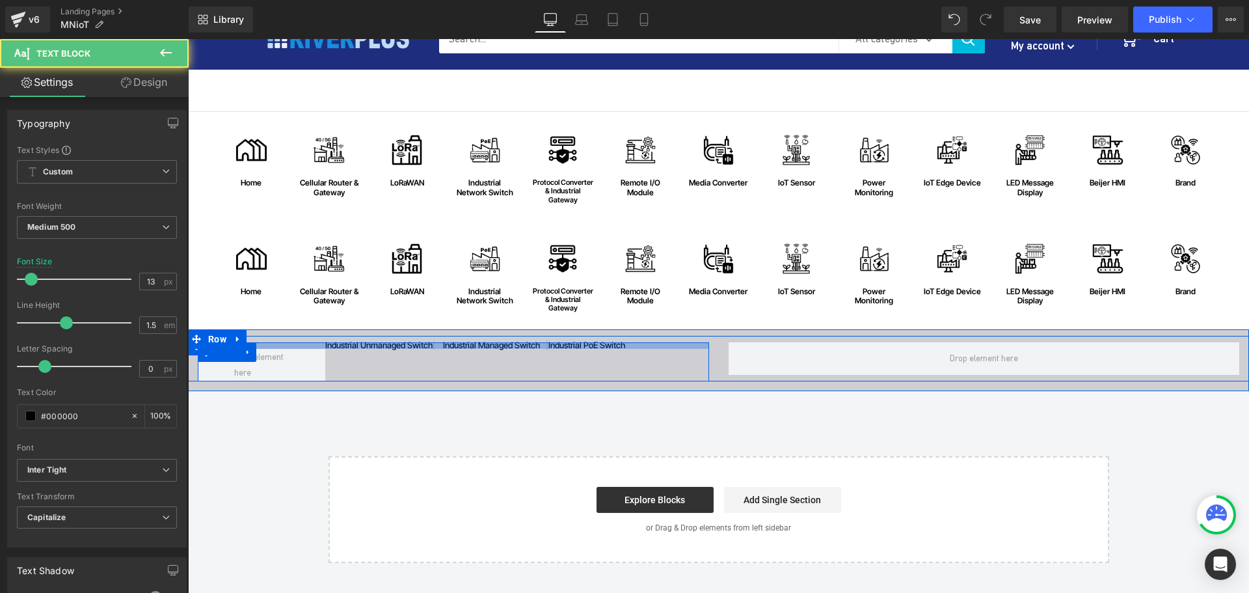
click at [530, 347] on div at bounding box center [453, 345] width 511 height 7
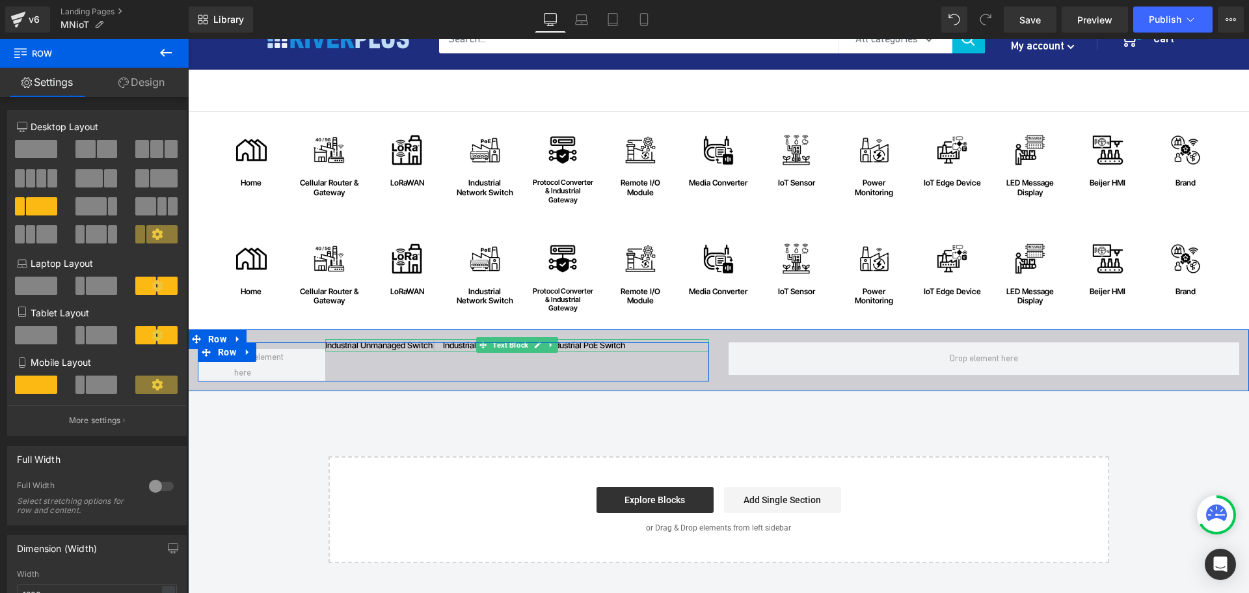
click at [532, 350] on link at bounding box center [538, 345] width 14 height 16
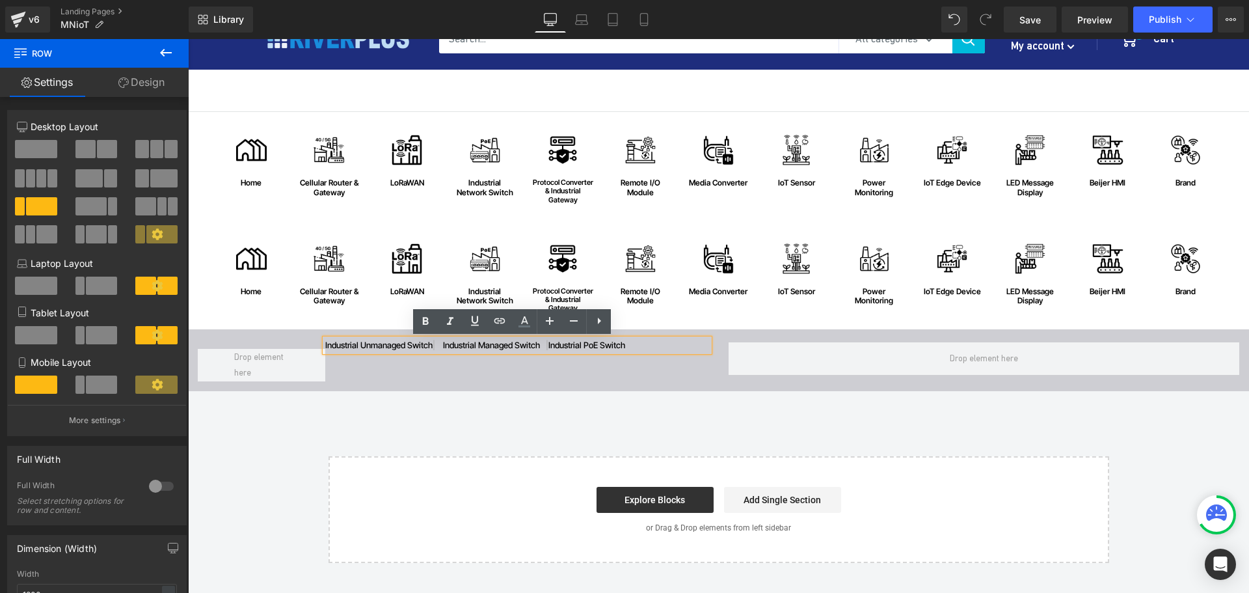
click at [418, 348] on p "industrial unmanaged switch | industrial managed switch | industrial PoE switch" at bounding box center [516, 345] width 383 height 13
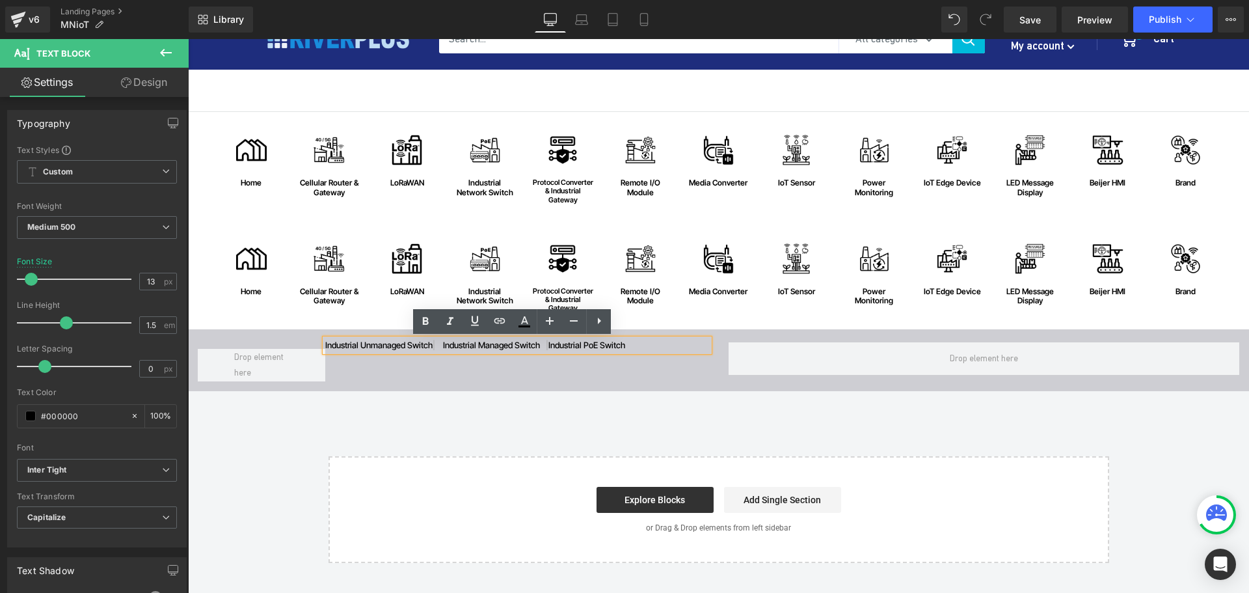
drag, startPoint x: 432, startPoint y: 347, endPoint x: 356, endPoint y: 345, distance: 75.5
click at [356, 345] on p "industrial unmanaged switch | industrial managed switch | industrial PoE switch" at bounding box center [516, 345] width 383 height 13
copy p "unmanaged switch"
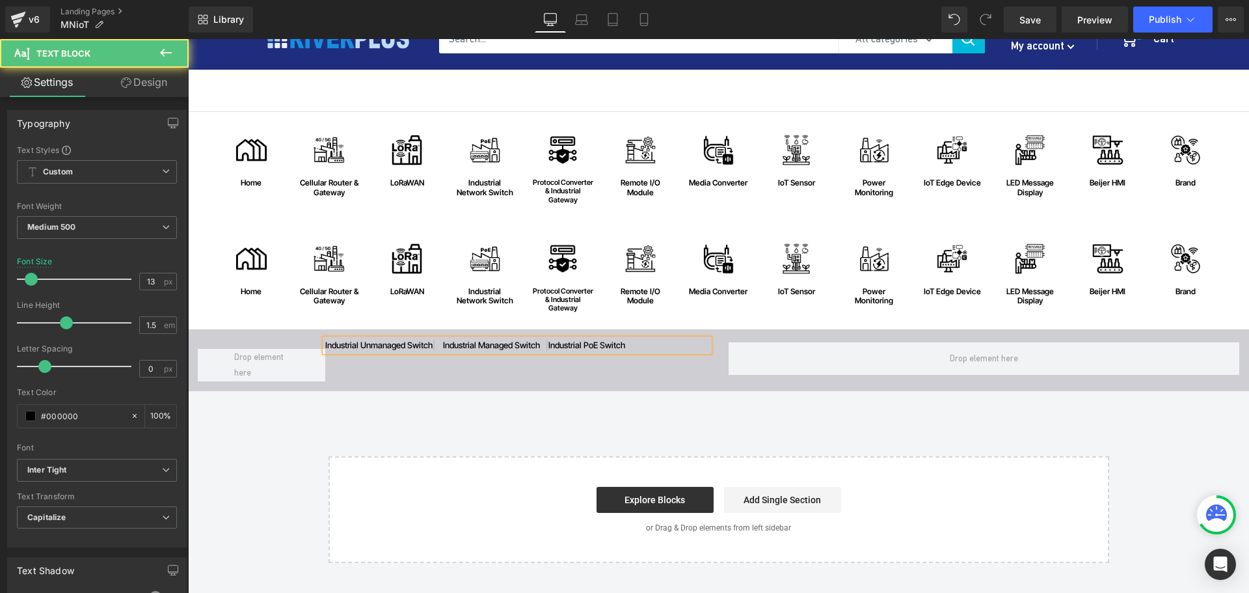
click at [378, 346] on p "industrial unmanaged switch | industrial managed switch | industrial PoE switch" at bounding box center [516, 345] width 383 height 13
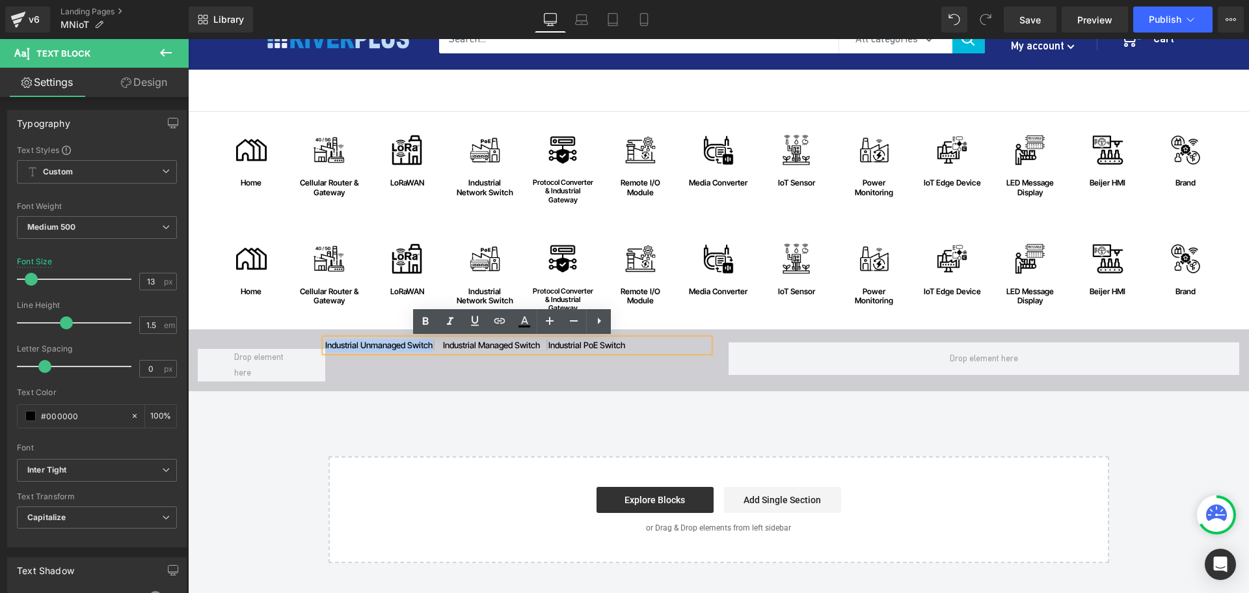
drag, startPoint x: 429, startPoint y: 342, endPoint x: 321, endPoint y: 344, distance: 108.7
click at [325, 344] on p "industrial unmanaged switch | industrial managed switch | industrial PoE switch" at bounding box center [516, 345] width 383 height 13
click at [495, 323] on icon at bounding box center [500, 321] width 16 height 16
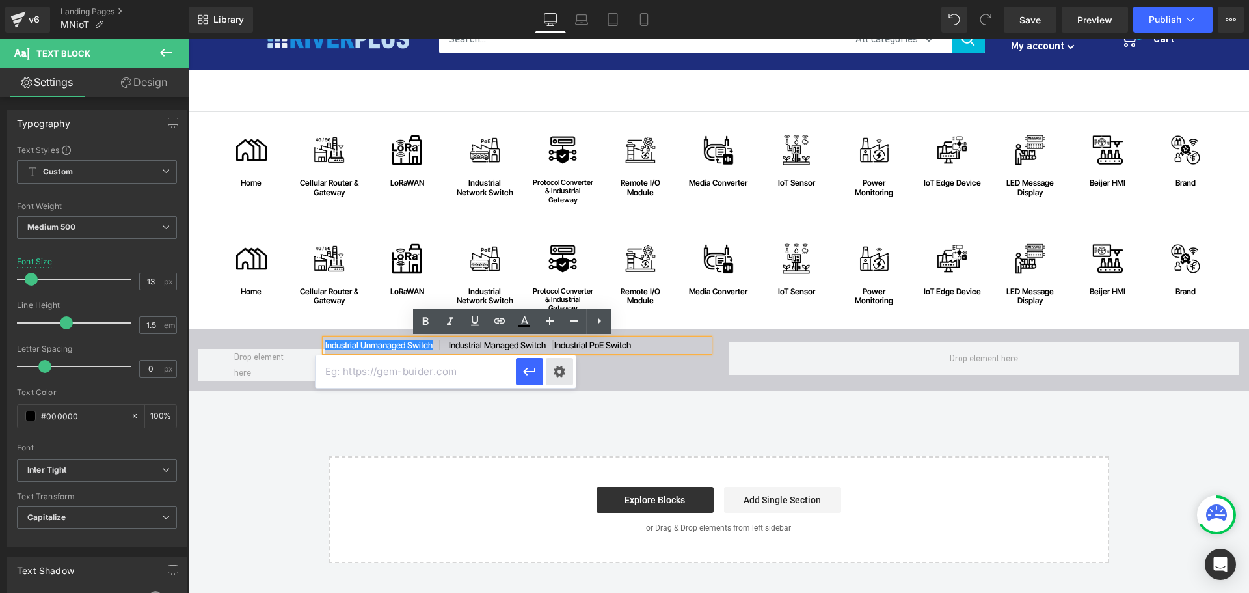
click at [559, 0] on div "Text Color Highlight Color #333333 Edit or remove link: Edit - Unlink - Cancel" at bounding box center [624, 0] width 1249 height 0
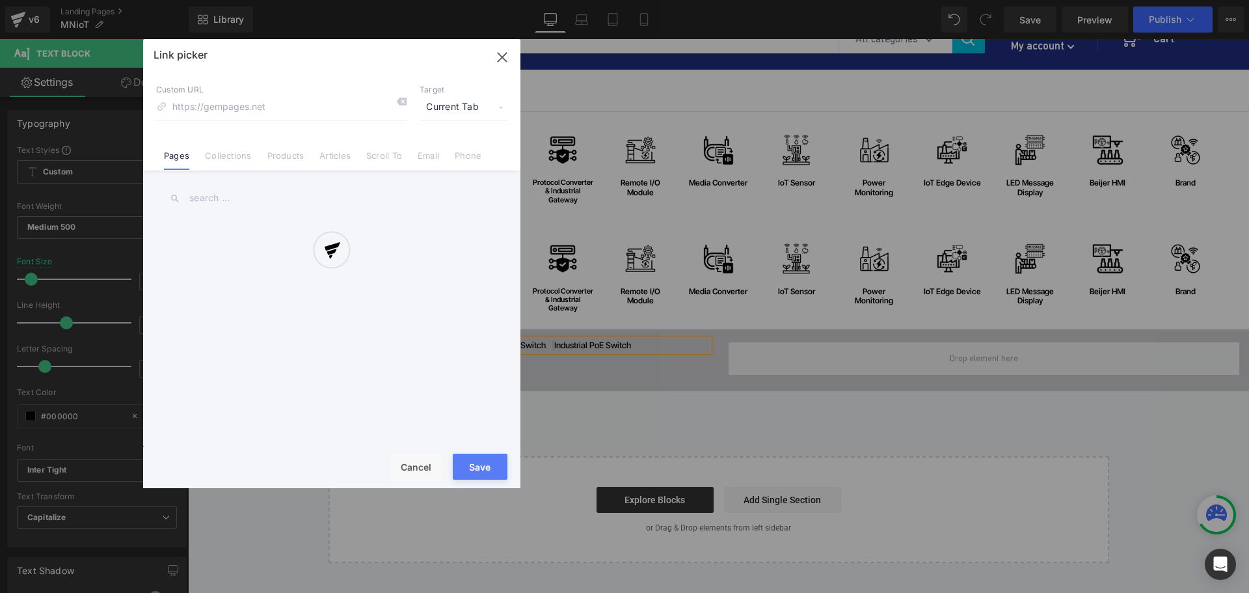
click at [476, 103] on div at bounding box center [331, 263] width 377 height 449
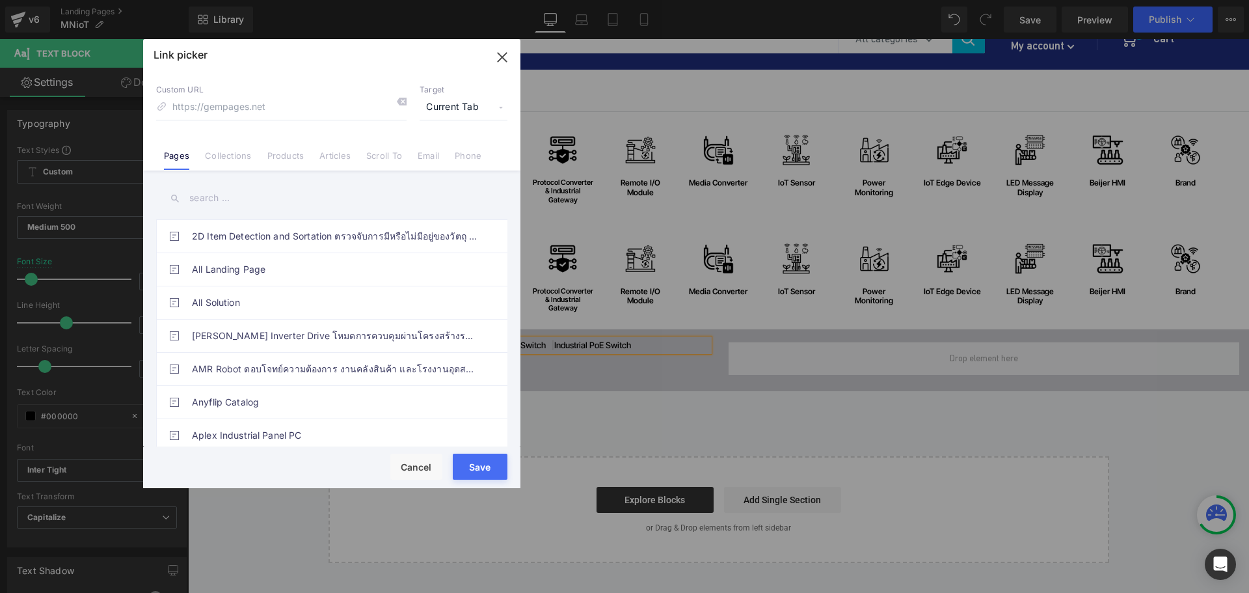
click at [451, 103] on span "Current Tab" at bounding box center [464, 107] width 88 height 25
click at [448, 154] on li "New Tab" at bounding box center [463, 153] width 101 height 23
click at [297, 113] on input at bounding box center [281, 107] width 250 height 25
paste input "https://riverplus.com/search?sort_by=relevance&q=unmanaged+switch&type=product&…"
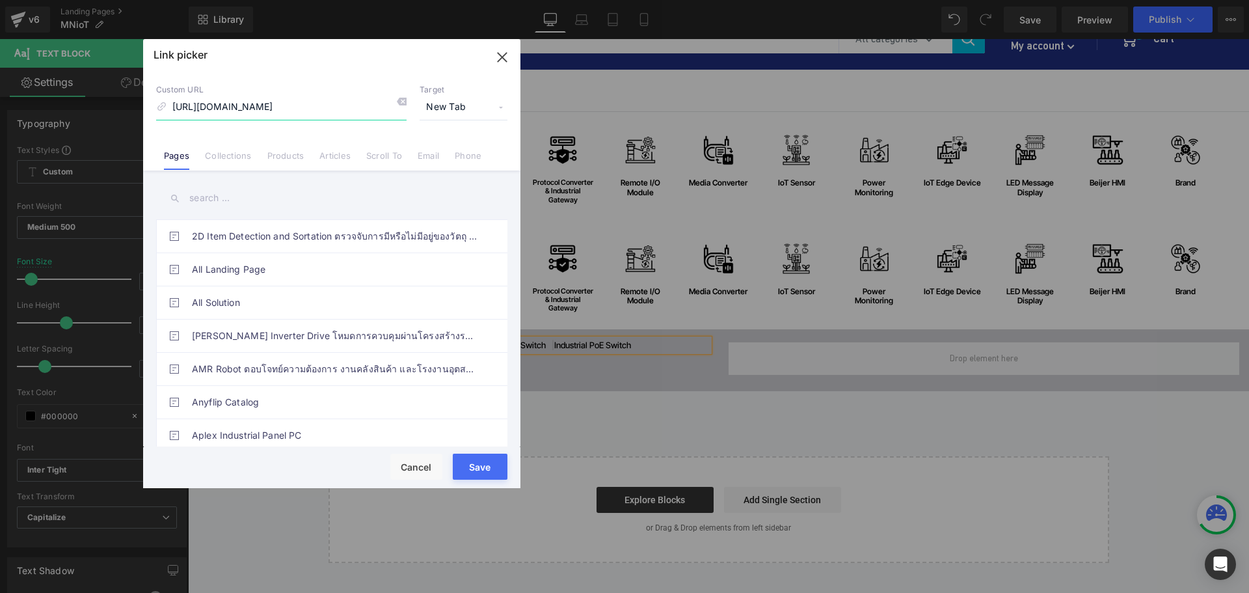
type input "https://riverplus.com/search?sort_by=relevance&q=unmanaged+switch&type=product&…"
click at [495, 464] on button "Save" at bounding box center [480, 466] width 55 height 26
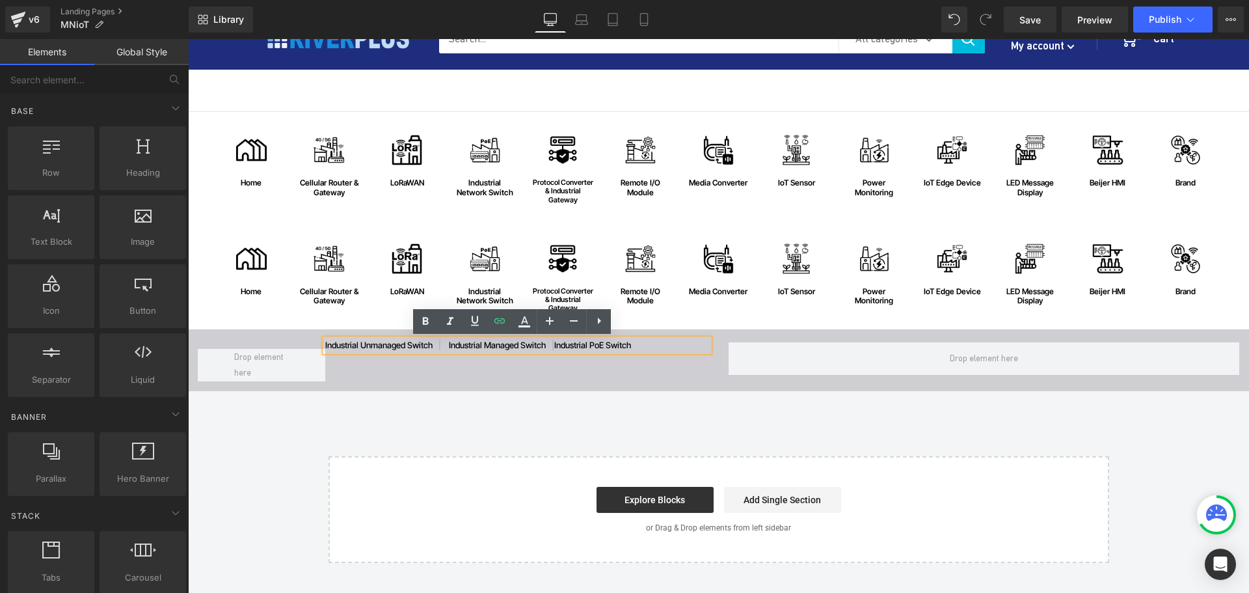
click at [444, 406] on div "Image home Text Block Row Image Cellular Router & Gateway Text Block Row Image …" at bounding box center [718, 337] width 1061 height 451
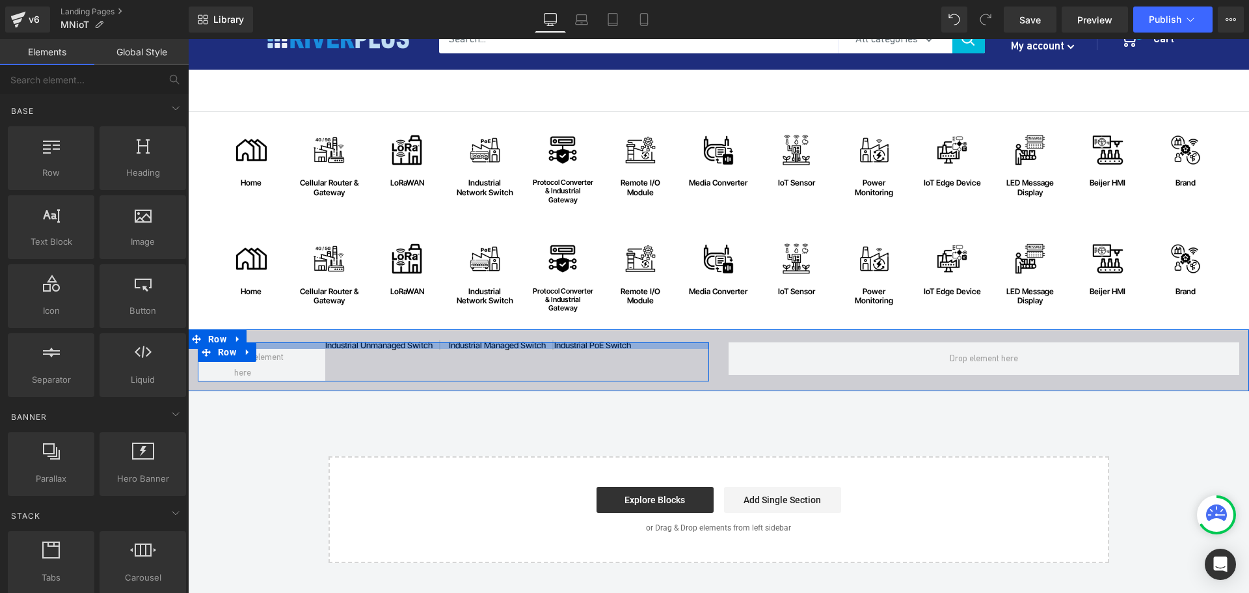
click at [513, 346] on div at bounding box center [453, 345] width 511 height 7
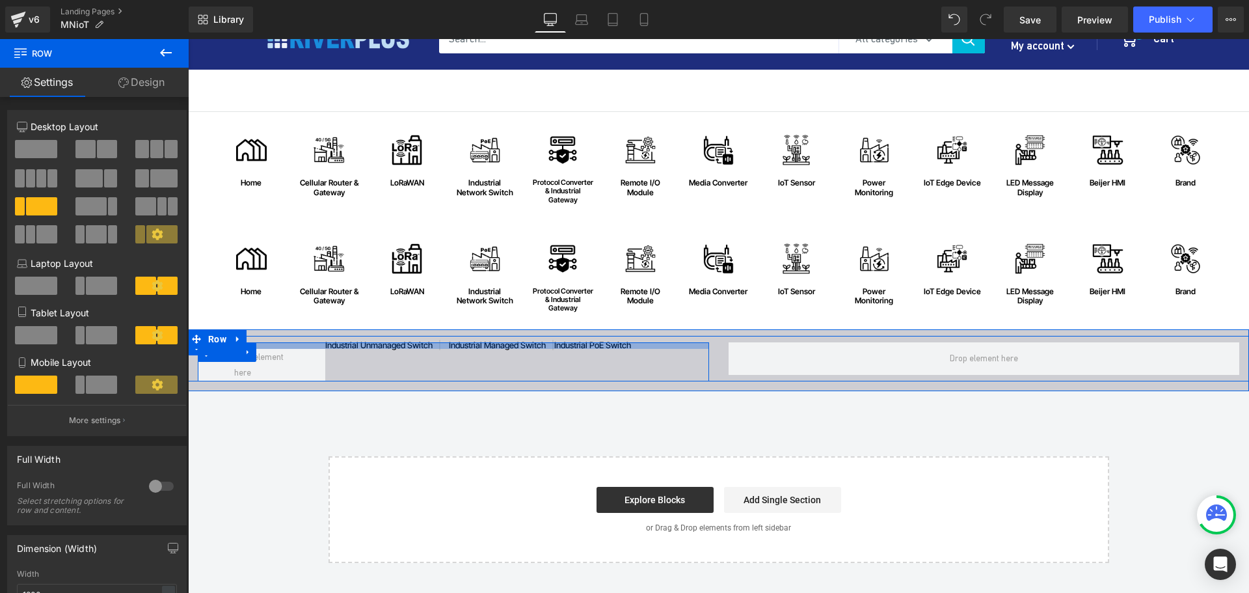
click at [488, 345] on div at bounding box center [453, 345] width 511 height 7
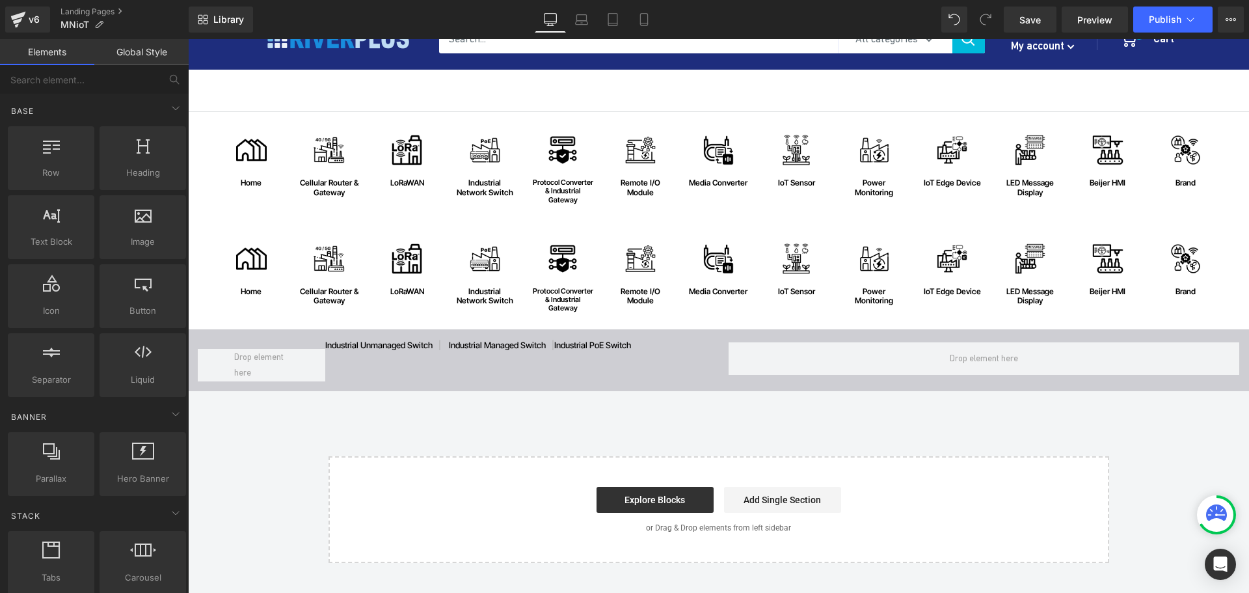
click at [498, 419] on div "Image home Text Block Row Image Cellular Router & Gateway Text Block Row Image …" at bounding box center [718, 337] width 1061 height 451
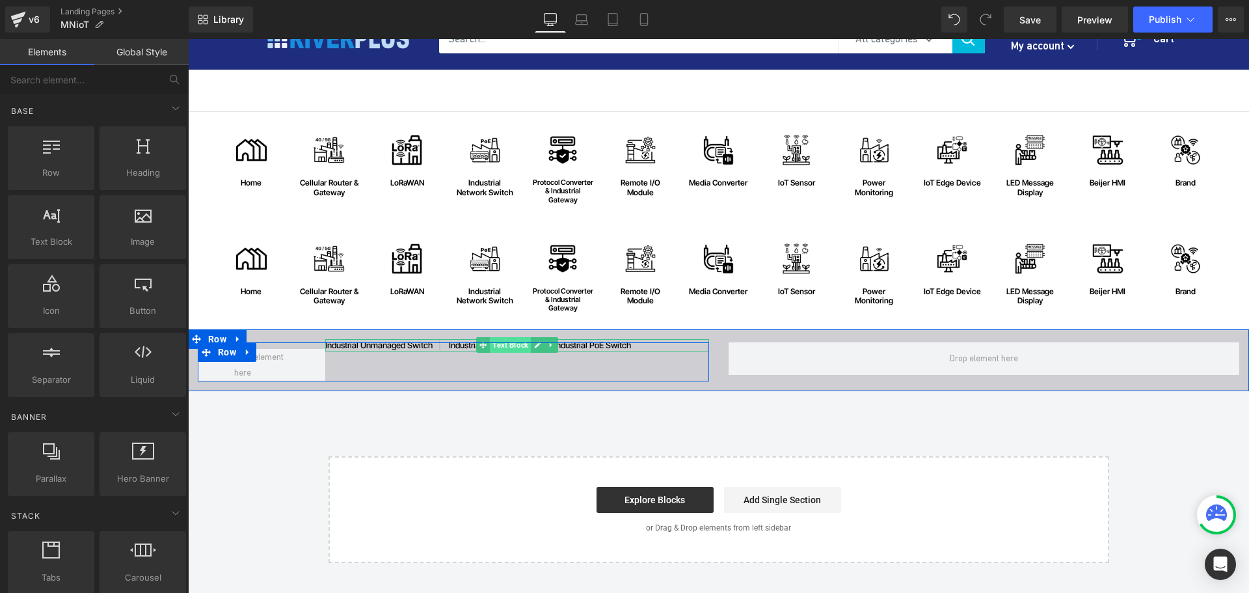
click at [518, 349] on span "Text Block" at bounding box center [510, 345] width 41 height 16
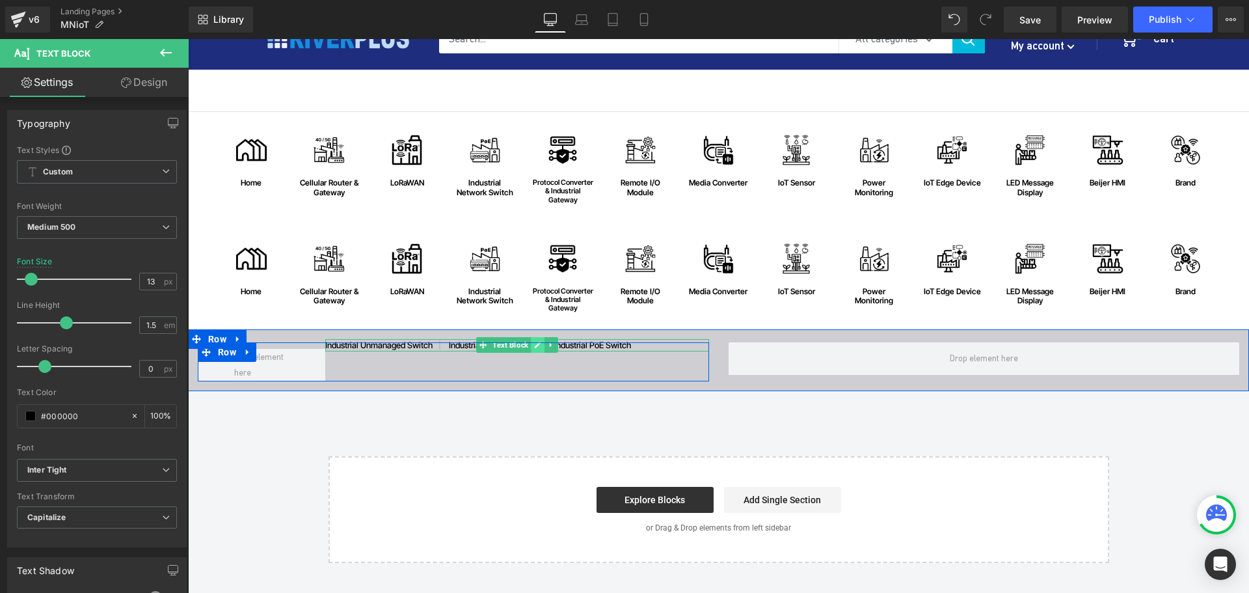
click at [535, 351] on link at bounding box center [538, 345] width 14 height 16
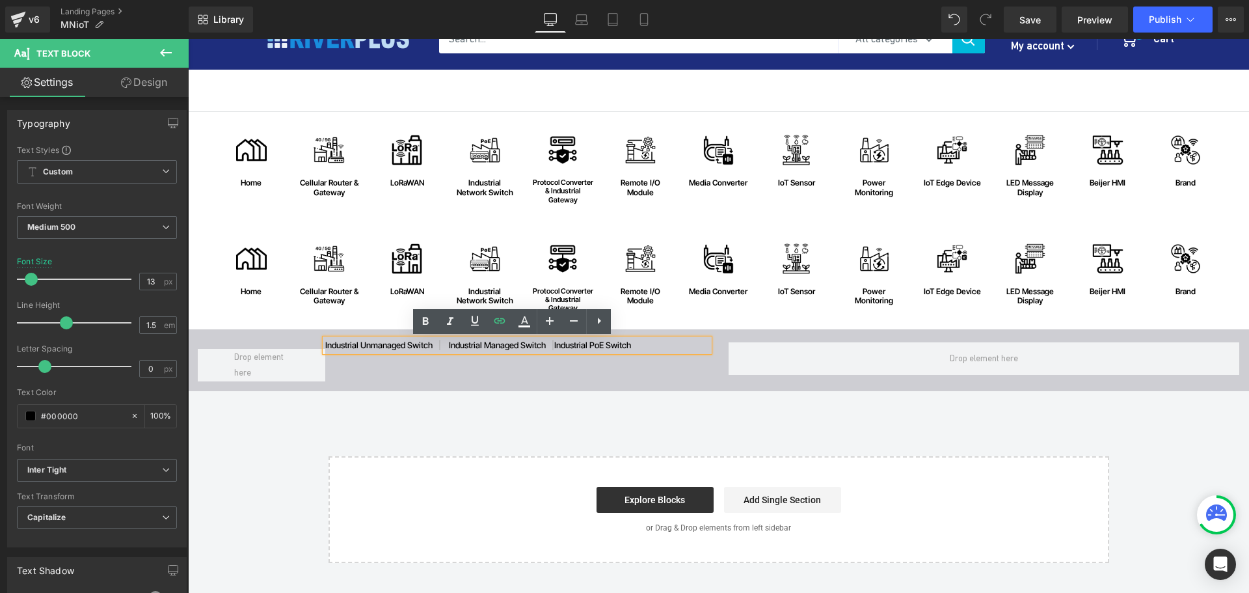
click at [514, 348] on p "industrial unmanaged switch | industrial managed switch | industrial PoE switch" at bounding box center [516, 345] width 383 height 13
drag, startPoint x: 487, startPoint y: 345, endPoint x: 546, endPoint y: 345, distance: 59.8
click at [546, 345] on p "industrial unmanaged switch | industrial managed switch | industrial PoE switch" at bounding box center [516, 345] width 383 height 13
copy p "managed switch"
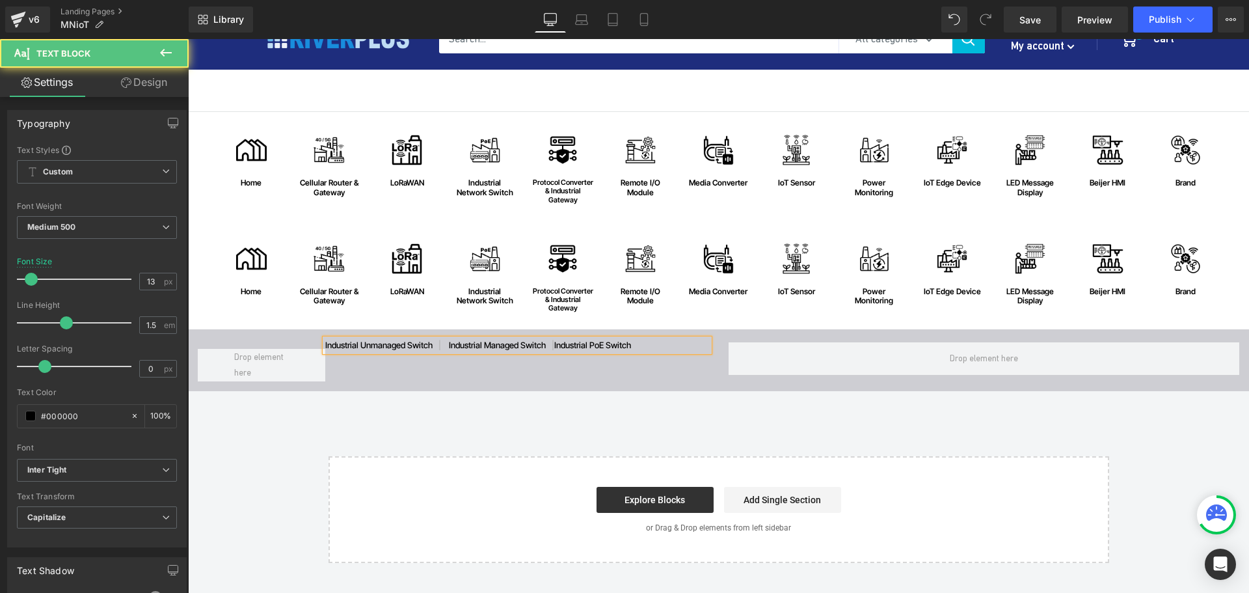
click at [484, 345] on p "industrial unmanaged switch | industrial managed switch | industrial PoE switch" at bounding box center [516, 345] width 383 height 13
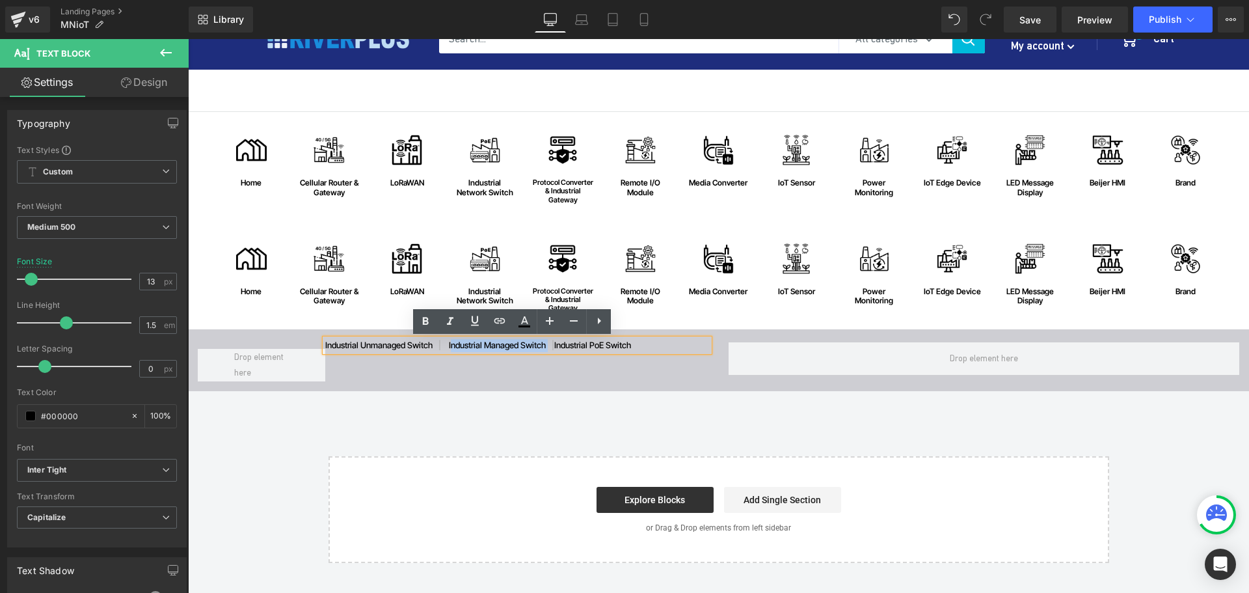
drag, startPoint x: 452, startPoint y: 346, endPoint x: 550, endPoint y: 346, distance: 97.6
click at [550, 346] on p "industrial unmanaged switch | industrial managed switch | industrial PoE switch" at bounding box center [516, 345] width 383 height 13
click at [502, 327] on icon at bounding box center [500, 321] width 16 height 16
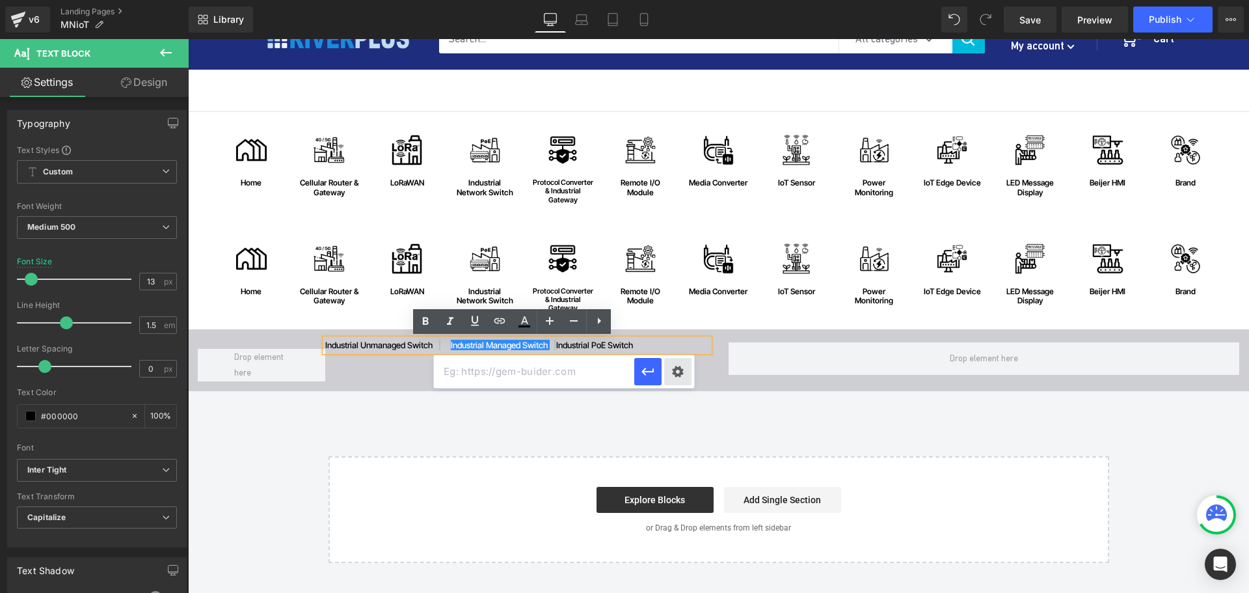
click at [675, 0] on div "Text Color Highlight Color #333333 Edit or remove link: Edit - Unlink - Cancel" at bounding box center [624, 0] width 1249 height 0
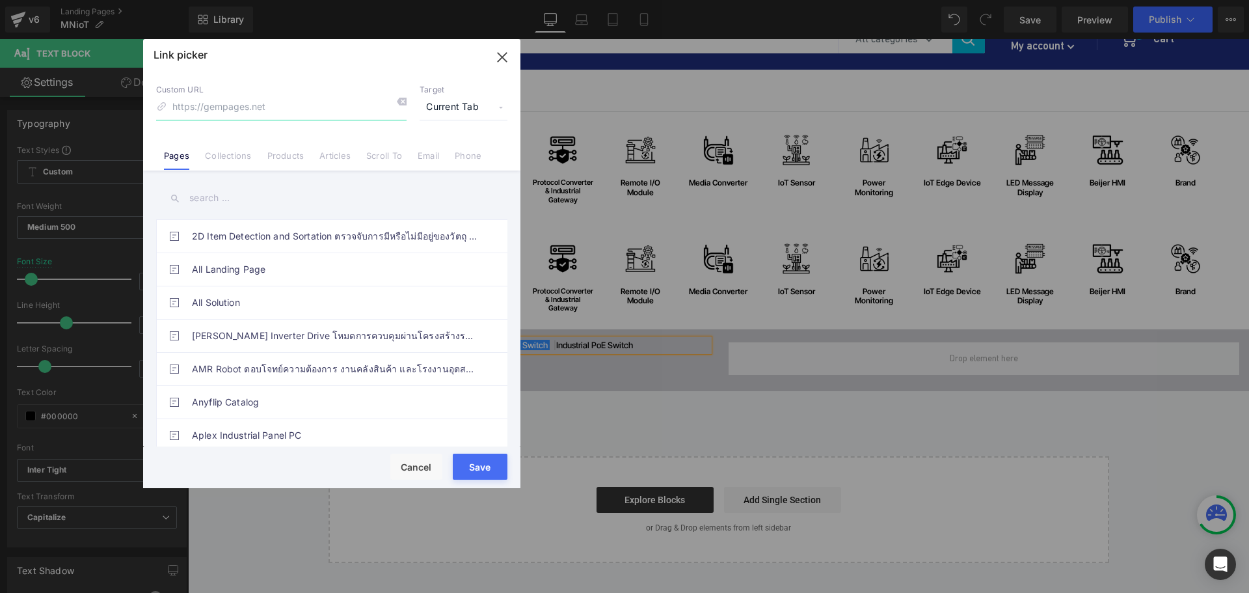
paste input "https://riverplus.com/search?sort_by=relevance&q=managed+switch&type=product&fi…"
type input "https://riverplus.com/search?sort_by=relevance&q=managed+switch&type=product&fi…"
click at [438, 107] on span "Current Tab" at bounding box center [464, 107] width 88 height 25
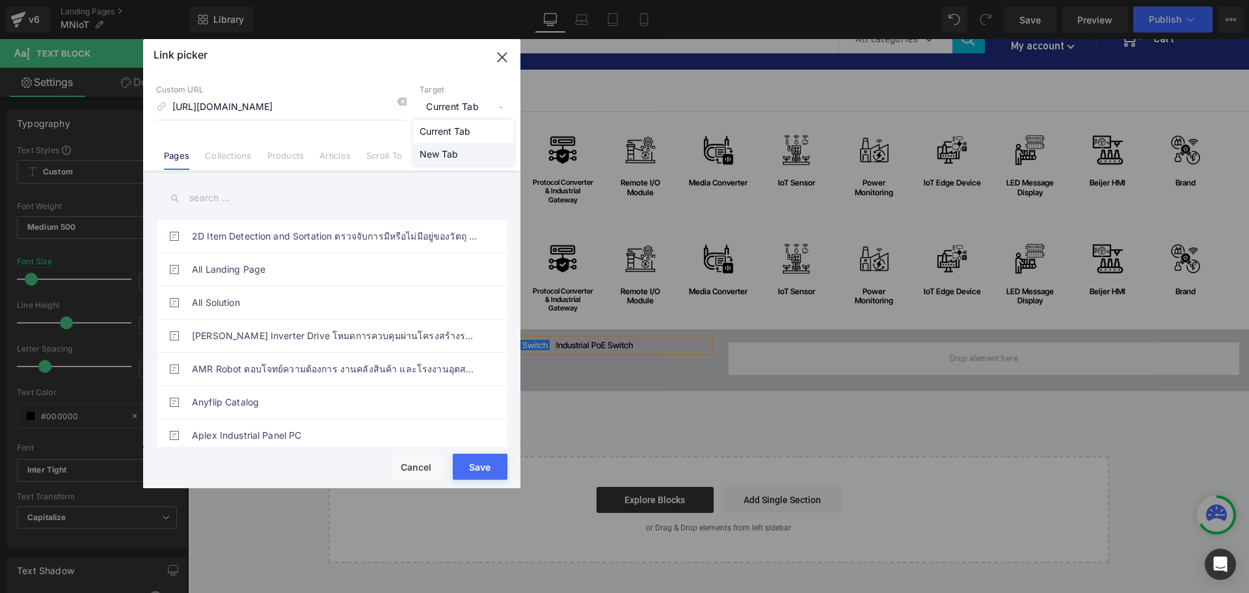
click at [433, 150] on li "New Tab" at bounding box center [463, 153] width 101 height 23
click at [479, 468] on button "Save" at bounding box center [480, 466] width 55 height 26
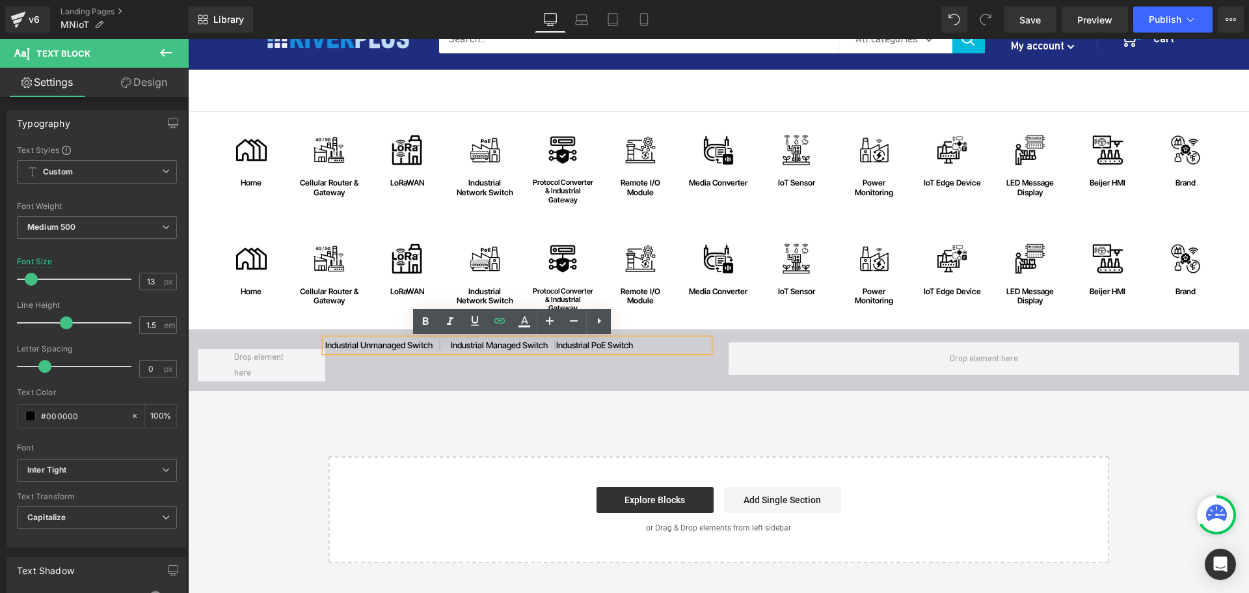
click at [620, 347] on p "industrial unmanaged switch | industrial managed switch | industrial PoE switch" at bounding box center [516, 345] width 383 height 13
drag, startPoint x: 602, startPoint y: 346, endPoint x: 650, endPoint y: 345, distance: 48.2
click at [650, 345] on p "industrial unmanaged switch | industrial managed switch | industrial PoE switch" at bounding box center [516, 345] width 383 height 13
copy p "PoE switch"
click at [595, 344] on p "industrial unmanaged switch | industrial managed switch | industrial PoE switch" at bounding box center [516, 345] width 383 height 13
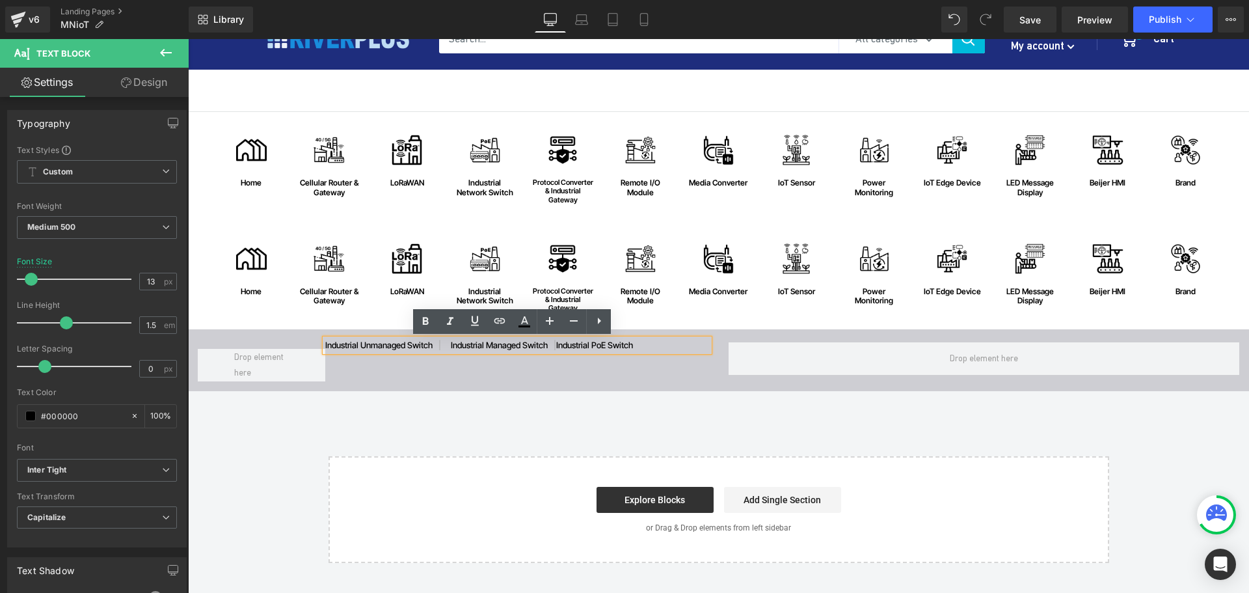
drag, startPoint x: 561, startPoint y: 344, endPoint x: 643, endPoint y: 344, distance: 82.0
click at [643, 344] on p "industrial unmanaged switch | industrial managed switch | industrial PoE switch" at bounding box center [516, 345] width 383 height 13
click at [649, 347] on p "industrial unmanaged switch | industrial managed switch | industrial PoE switch" at bounding box center [516, 345] width 383 height 13
drag, startPoint x: 653, startPoint y: 346, endPoint x: 565, endPoint y: 351, distance: 88.6
click at [565, 351] on p "industrial unmanaged switch | industrial managed switch | industrial PoE switch" at bounding box center [516, 345] width 383 height 13
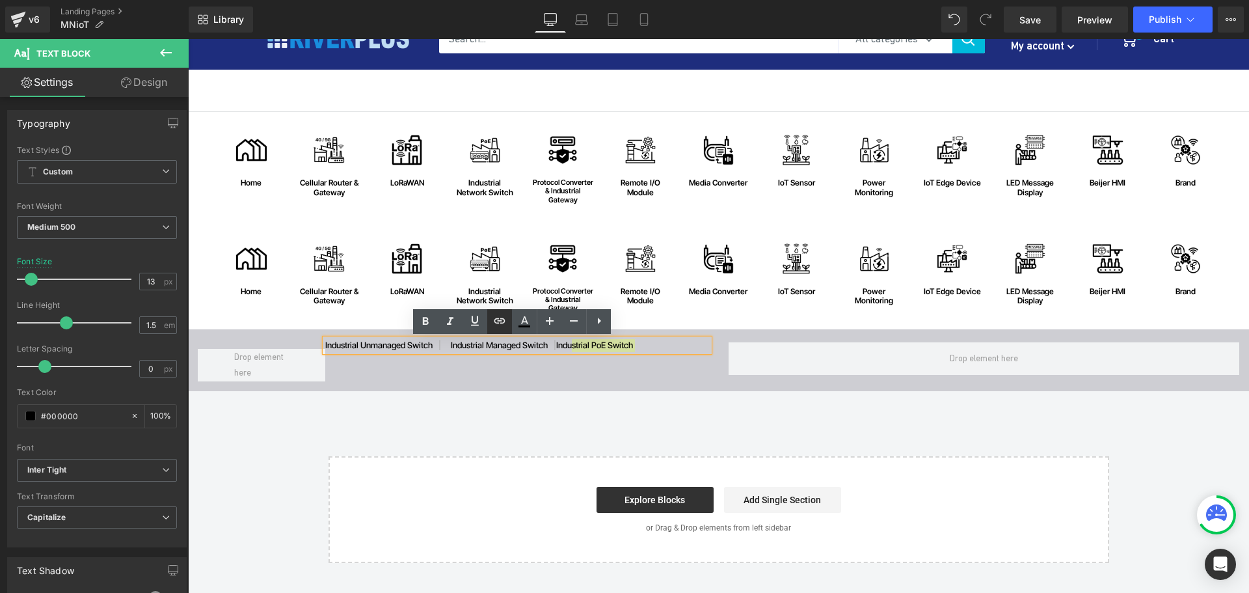
click at [501, 324] on icon at bounding box center [500, 321] width 16 height 16
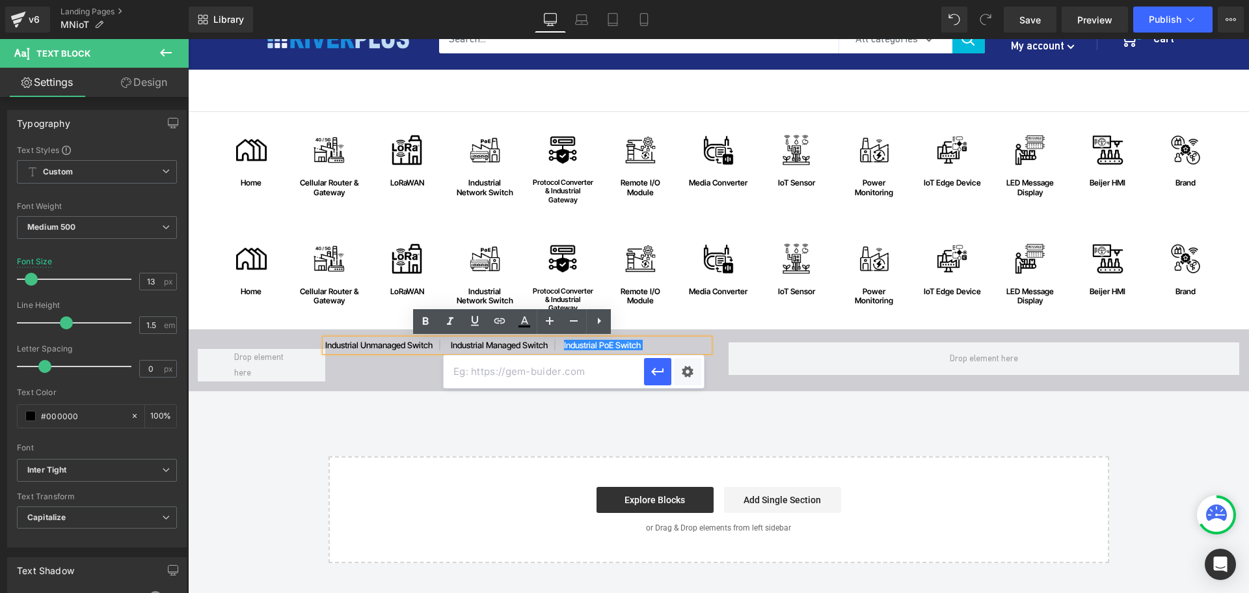
click at [526, 369] on input "text" at bounding box center [544, 371] width 200 height 33
paste input "https://riverplus.com/search?sort_by=relevance&q=PoE+switch&type=product&filter…"
type input "https://riverplus.com/search?sort_by=relevance&q=PoE+switch&type=product&filter…"
click at [687, 0] on div "Text Color Highlight Color #333333 Edit or remove link: Edit - Unlink - Cancel …" at bounding box center [624, 0] width 1249 height 0
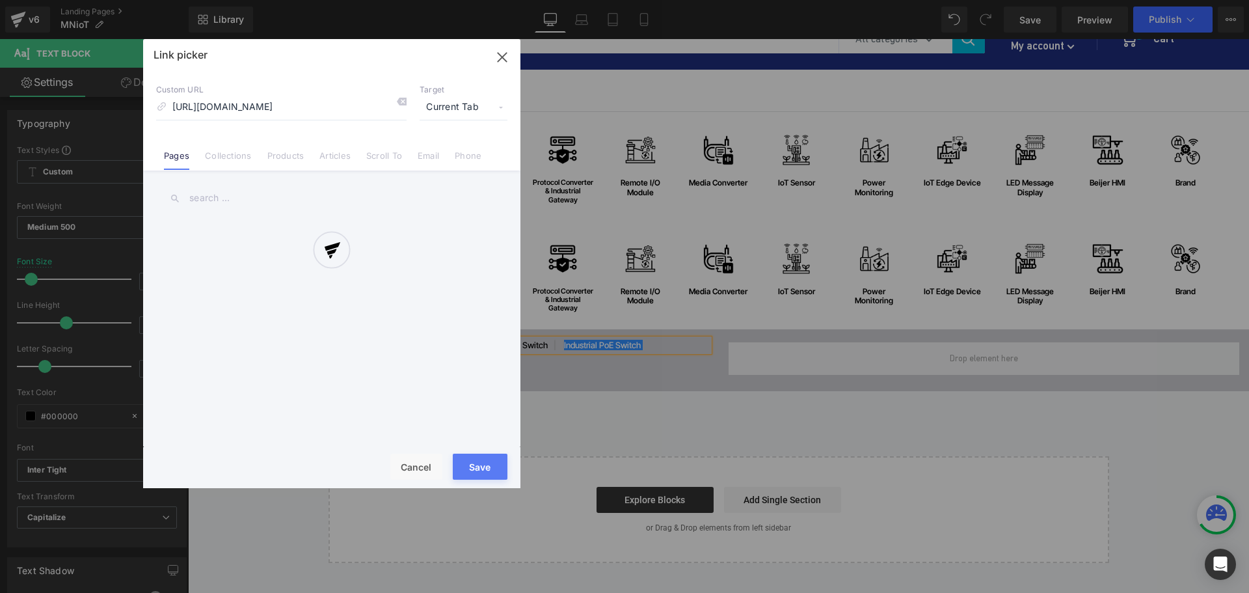
scroll to position [0, 222]
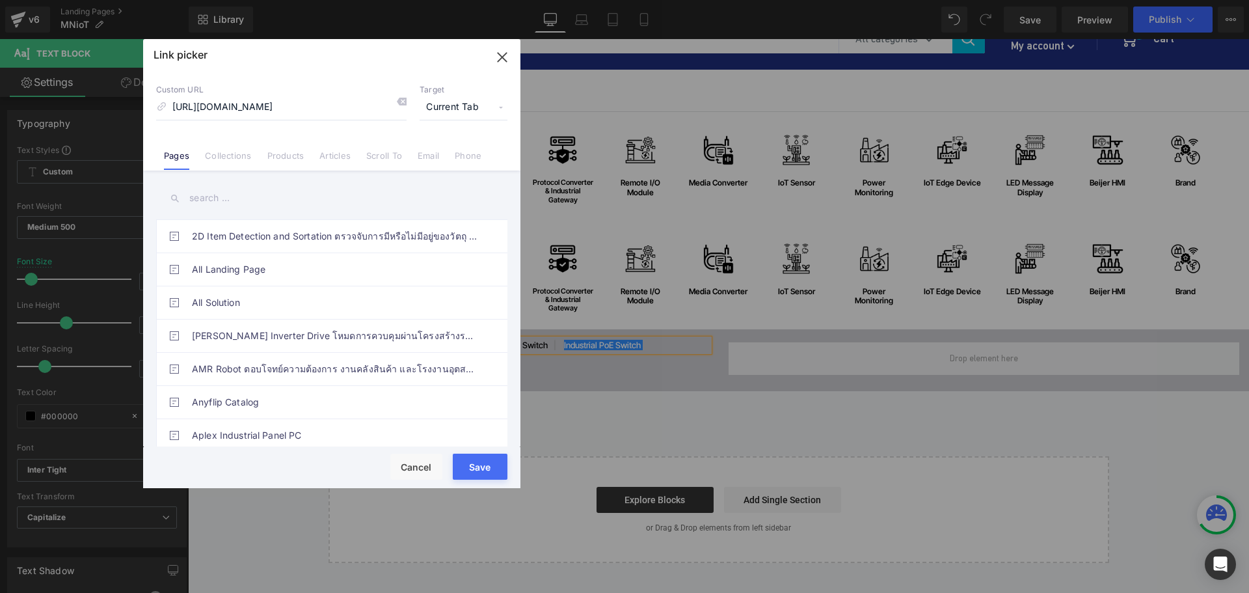
click at [461, 106] on span "Current Tab" at bounding box center [464, 107] width 88 height 25
click at [440, 151] on li "New Tab" at bounding box center [463, 153] width 101 height 23
click at [484, 466] on button "Save" at bounding box center [480, 466] width 55 height 26
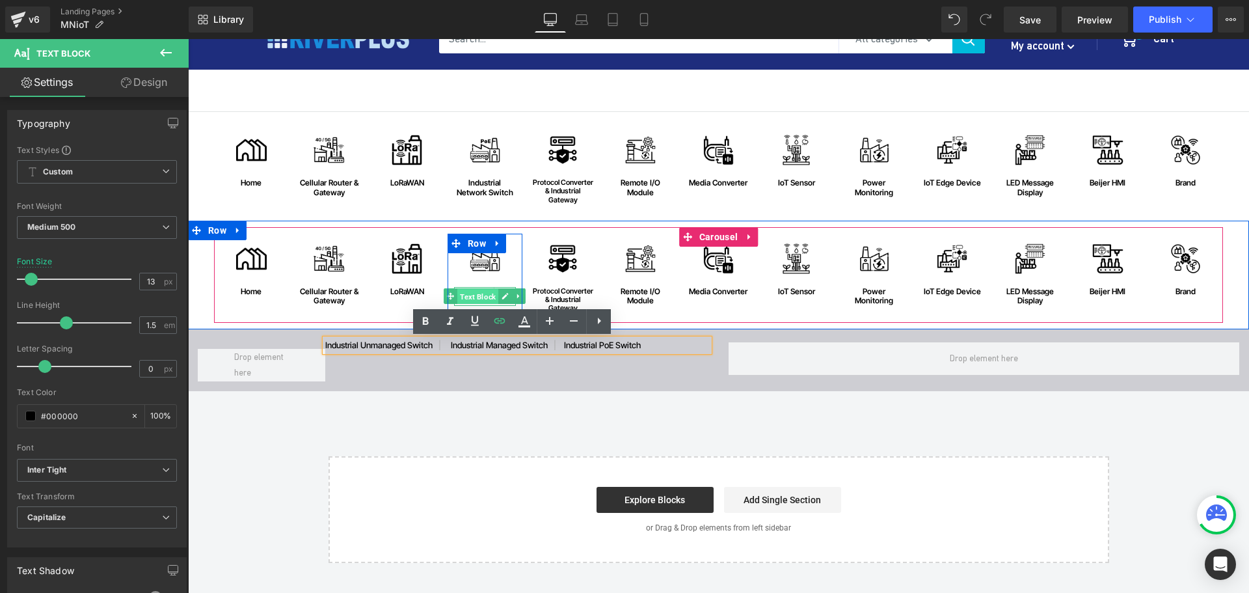
click at [483, 297] on span "Text Block" at bounding box center [477, 297] width 41 height 16
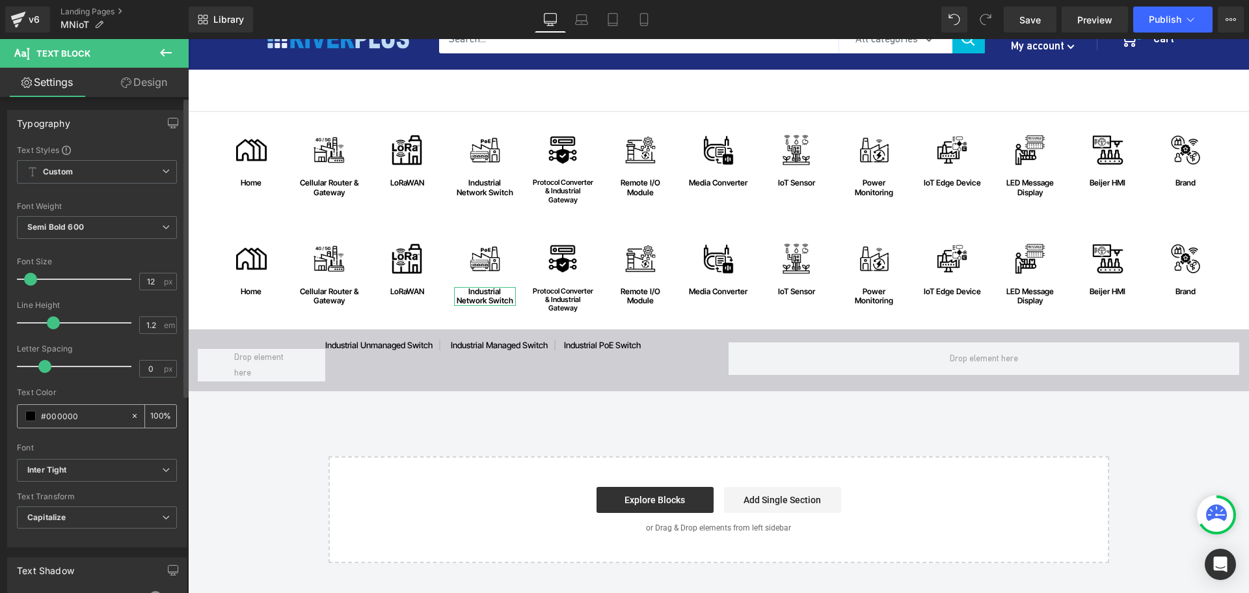
drag, startPoint x: 88, startPoint y: 418, endPoint x: 22, endPoint y: 418, distance: 66.4
click at [22, 418] on div "#000000" at bounding box center [74, 416] width 113 height 23
paste input "71e3"
type input "#0071e3"
click at [1030, 20] on span "Save" at bounding box center [1029, 20] width 21 height 14
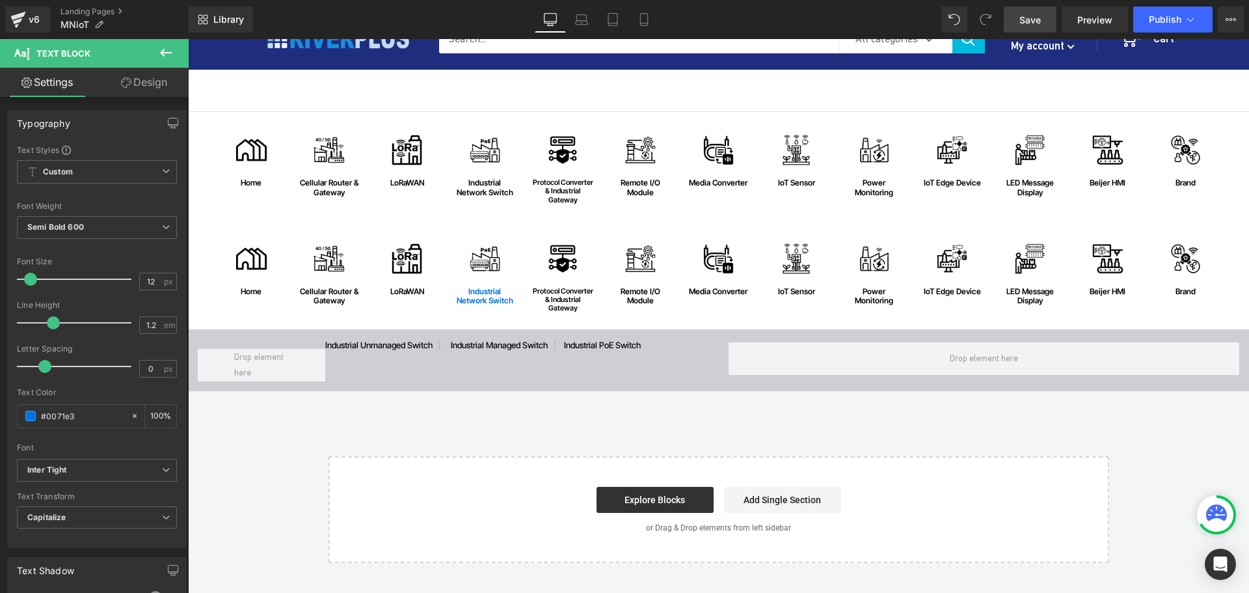
click at [177, 62] on button at bounding box center [166, 53] width 46 height 29
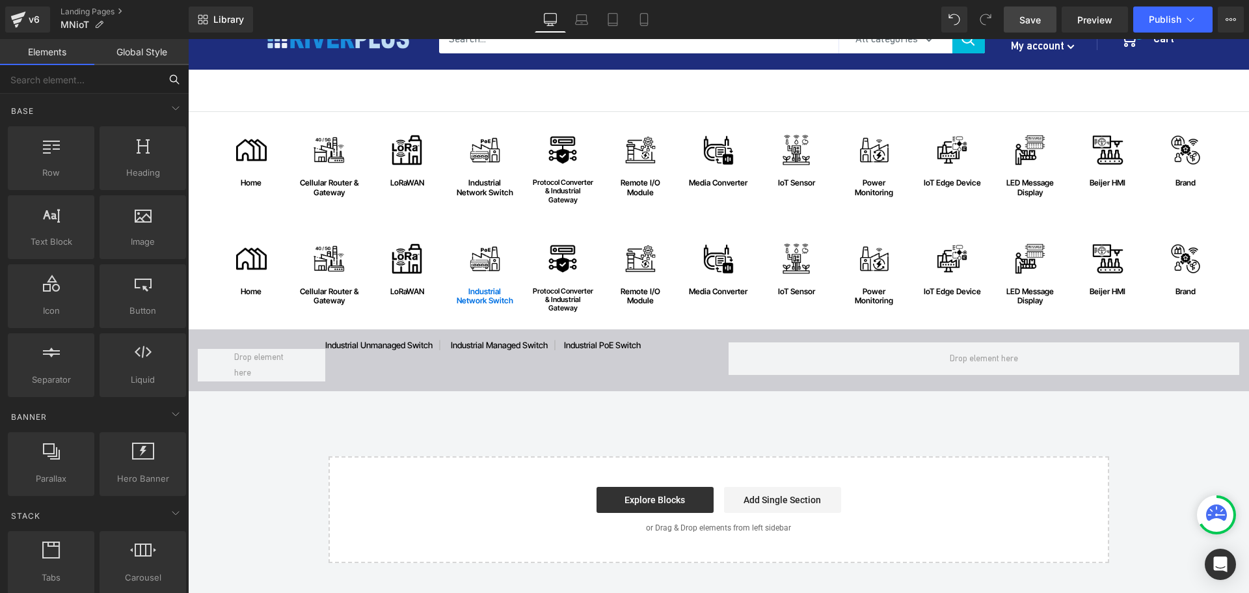
click at [111, 79] on input "text" at bounding box center [80, 79] width 160 height 29
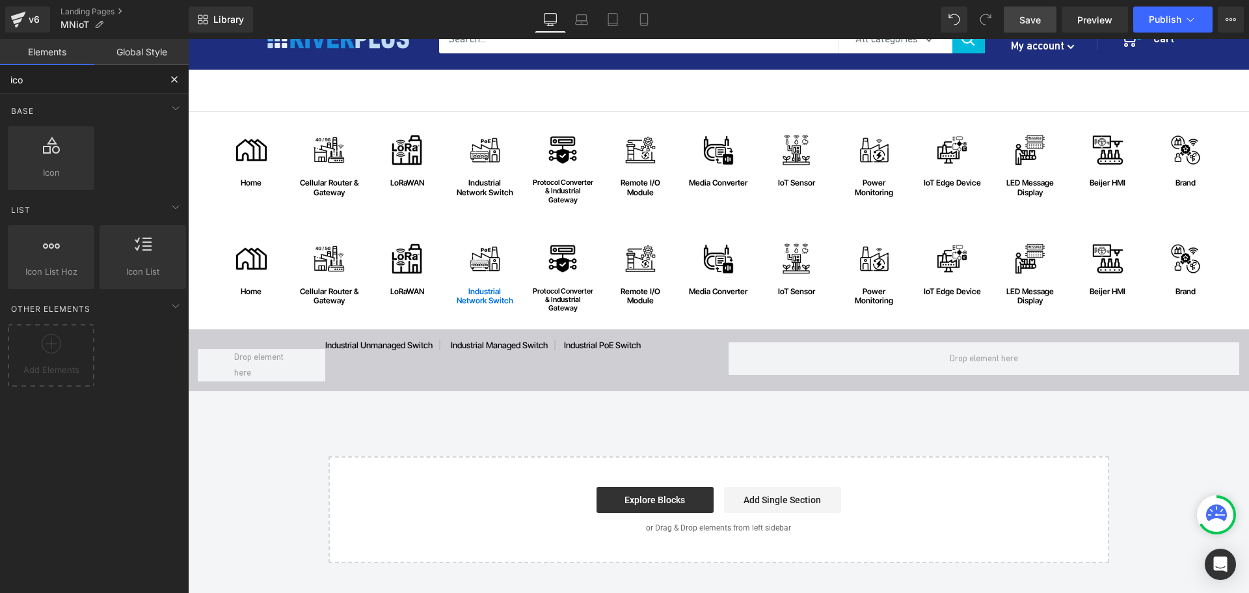
type input "icon"
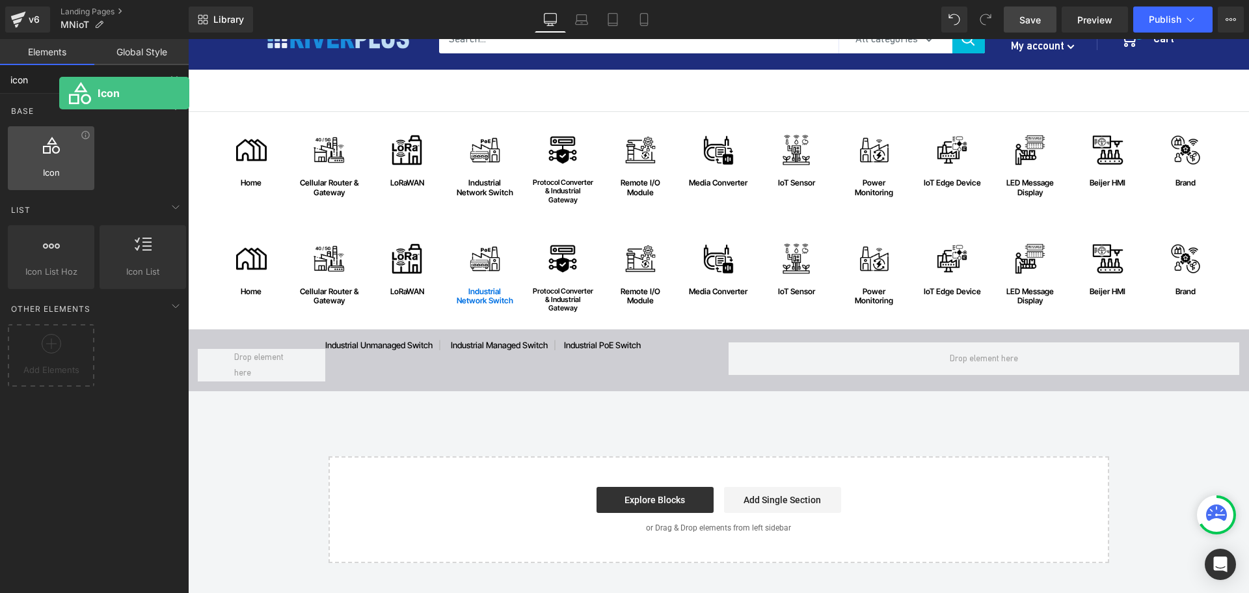
click at [59, 152] on div at bounding box center [51, 151] width 79 height 29
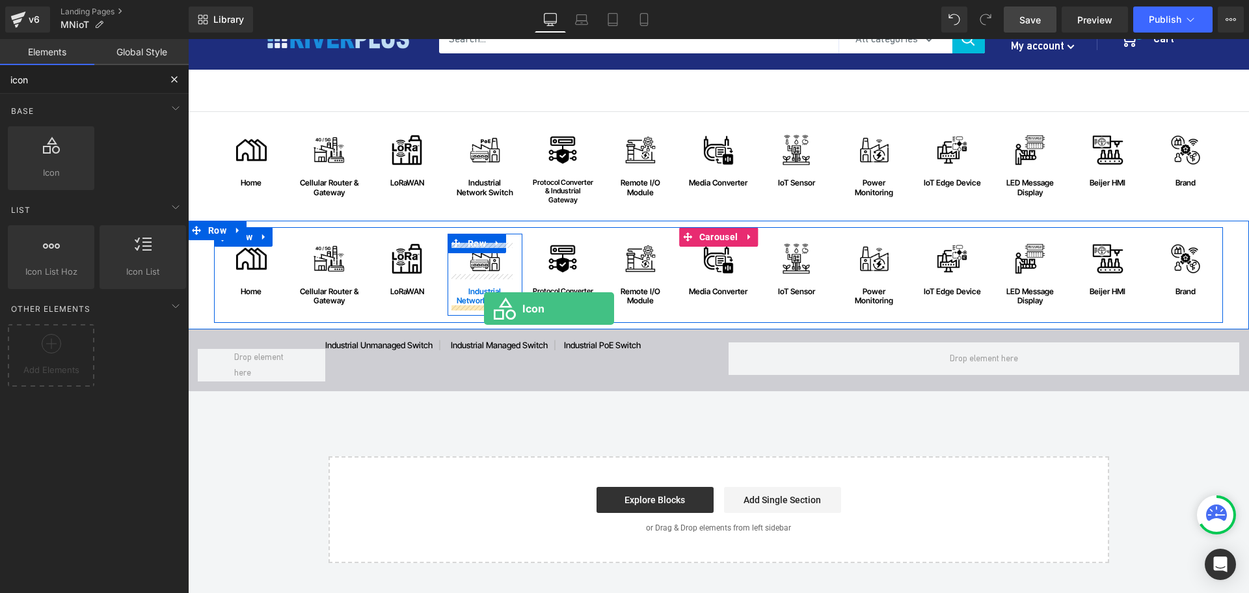
drag, startPoint x: 250, startPoint y: 213, endPoint x: 484, endPoint y: 308, distance: 252.4
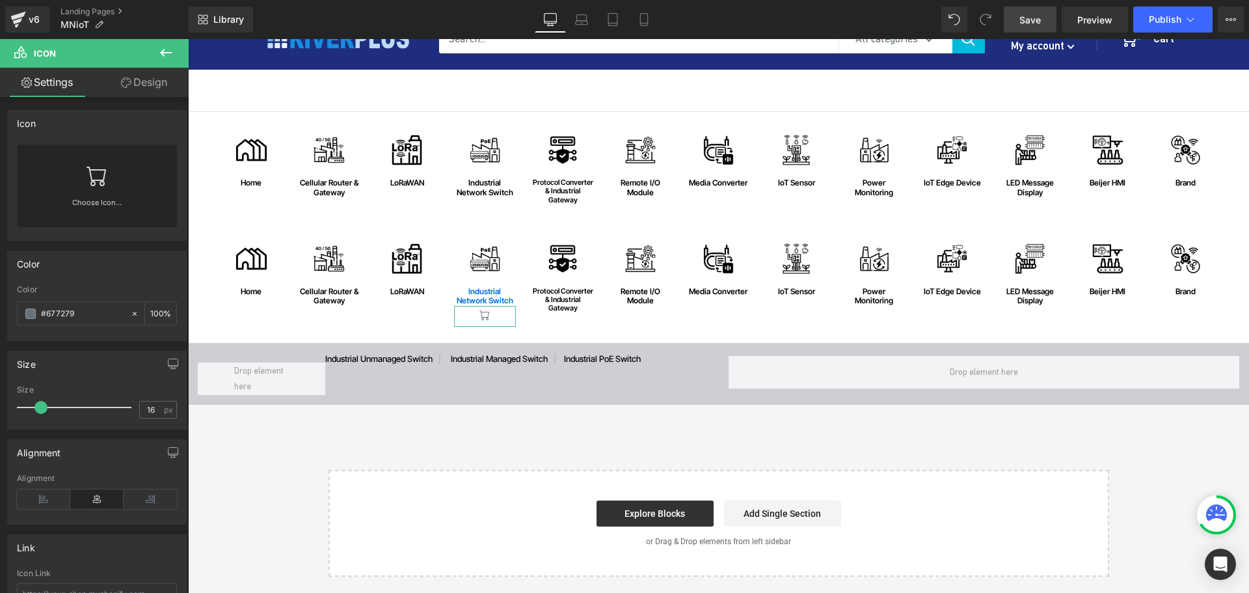
click at [108, 180] on div "Choose Icon..." at bounding box center [97, 185] width 160 height 83
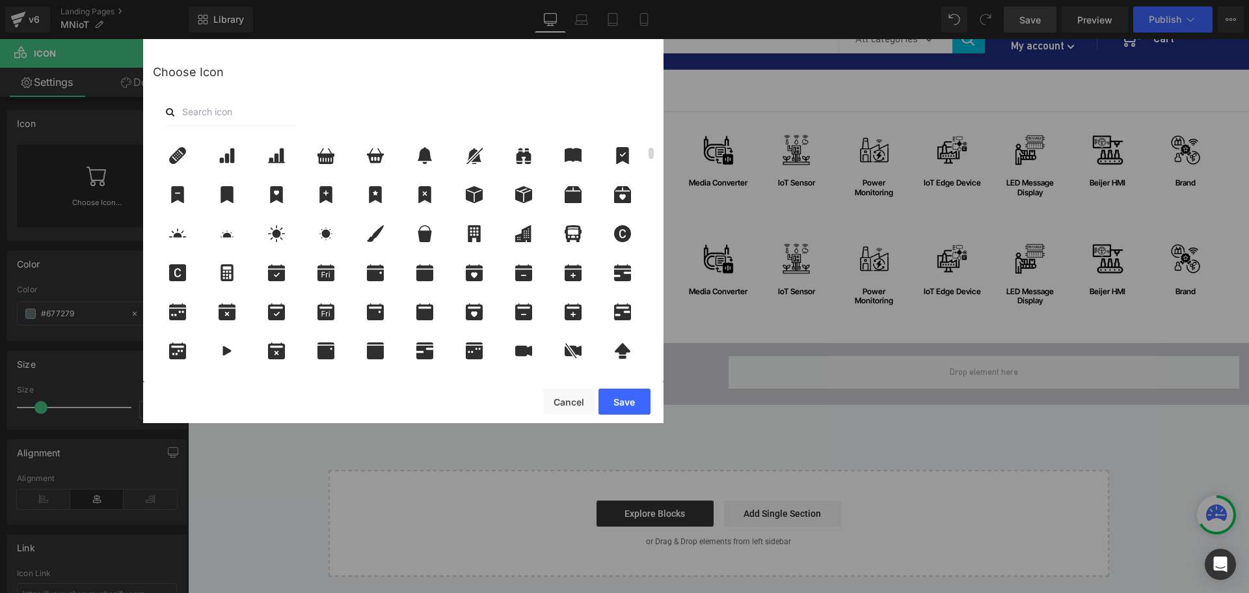
scroll to position [260, 0]
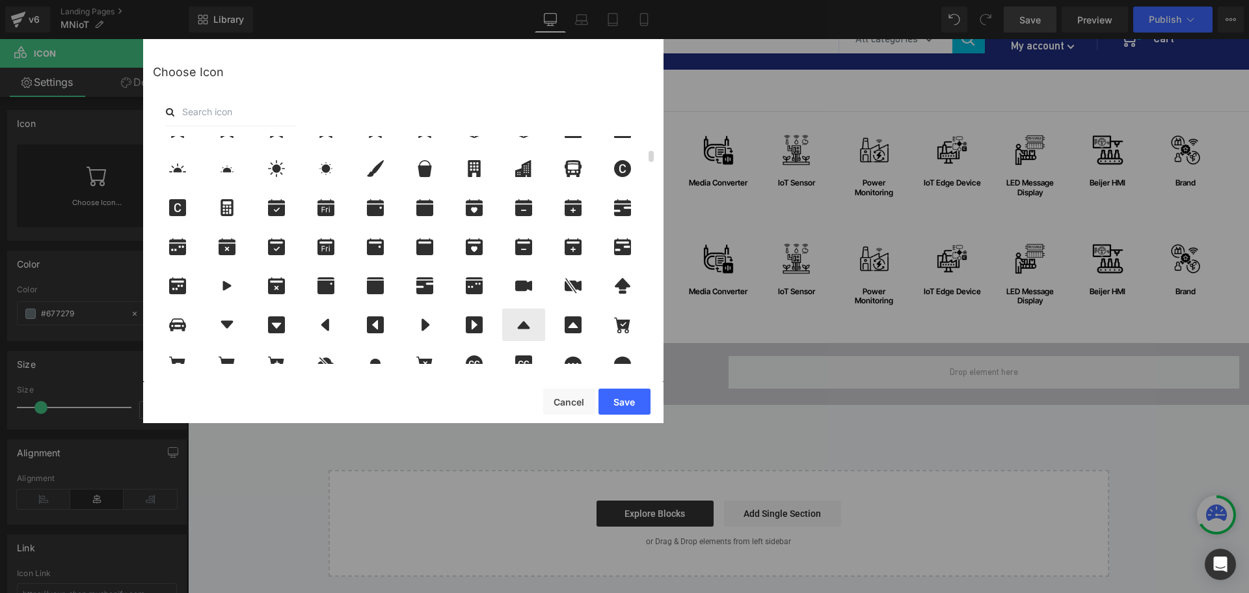
click at [518, 323] on icon at bounding box center [523, 324] width 27 height 17
click at [630, 396] on button "Save" at bounding box center [624, 401] width 52 height 26
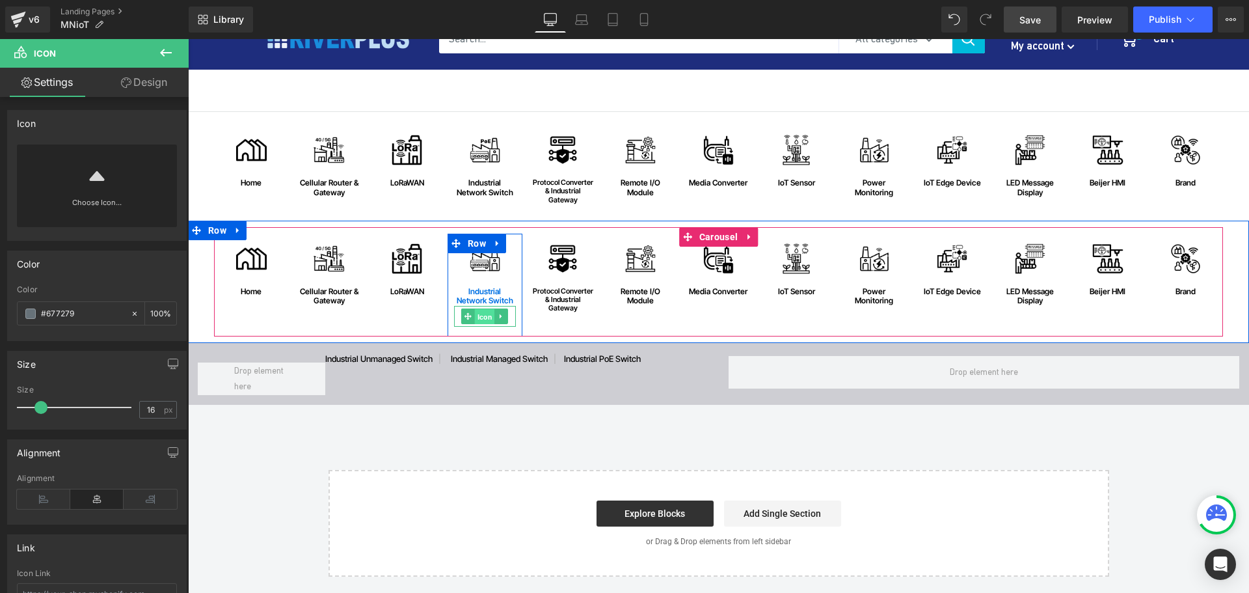
click at [478, 318] on span "Icon" at bounding box center [485, 317] width 20 height 16
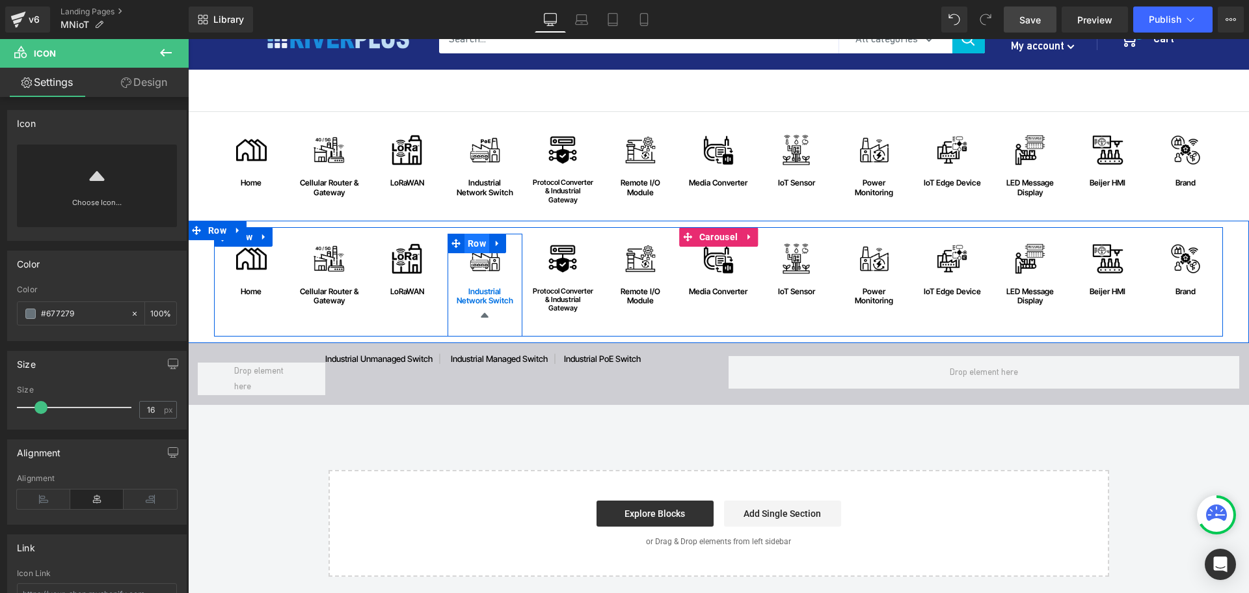
click at [474, 245] on span "Row" at bounding box center [476, 244] width 25 height 20
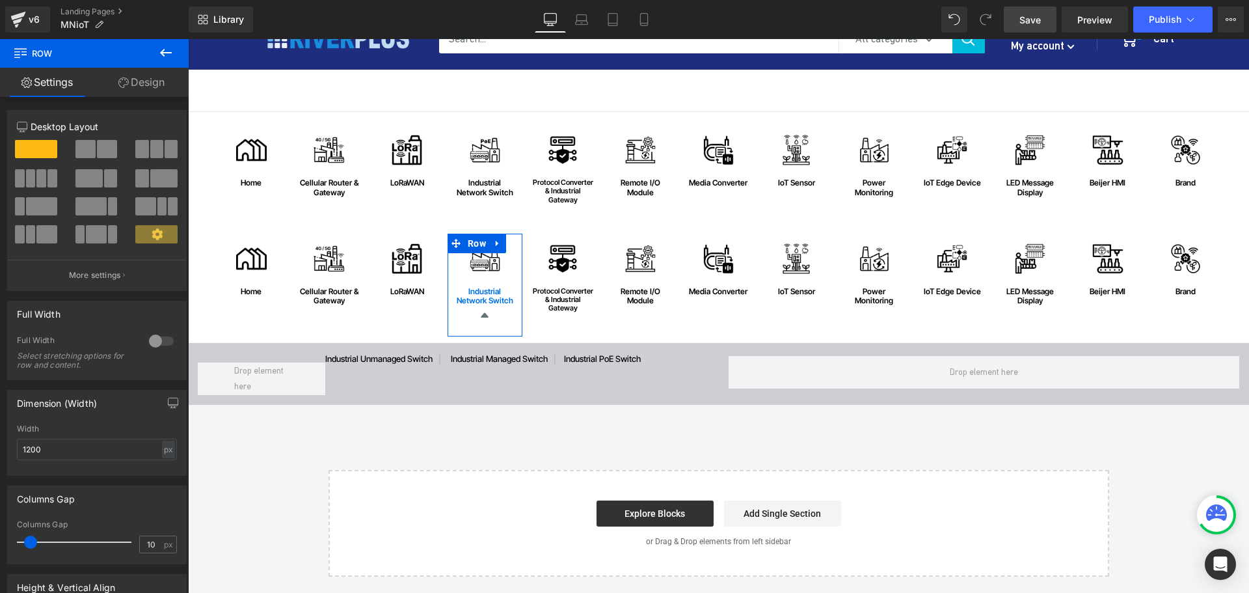
click at [157, 79] on link "Design" at bounding box center [141, 82] width 94 height 29
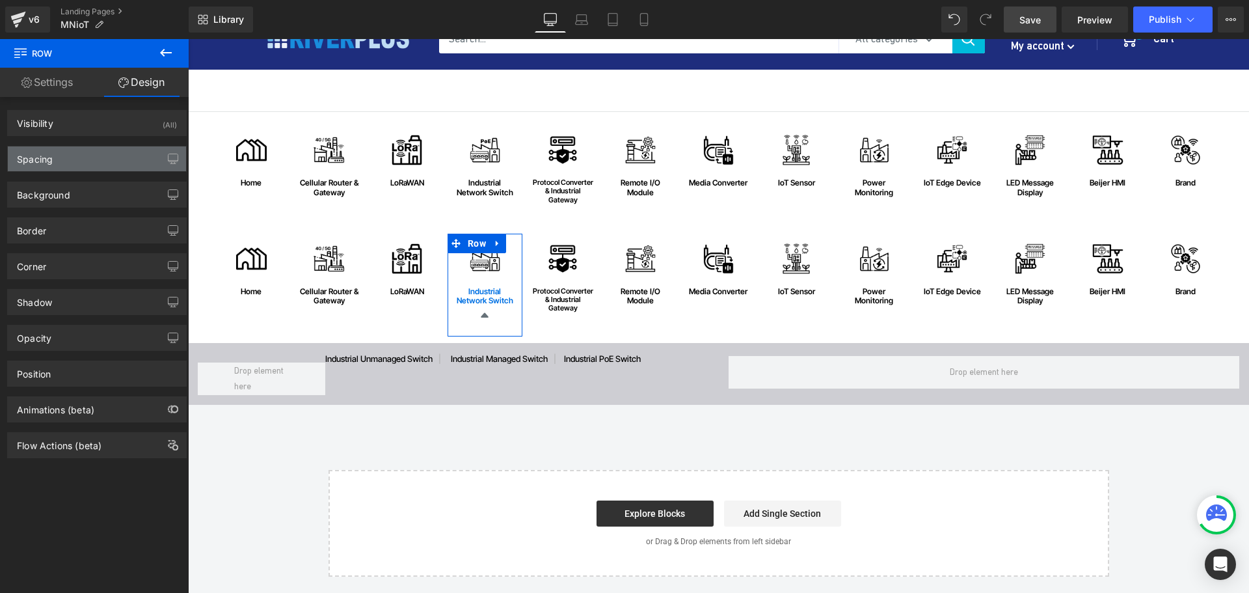
type input "0"
type input "15"
type input "0"
type input "15"
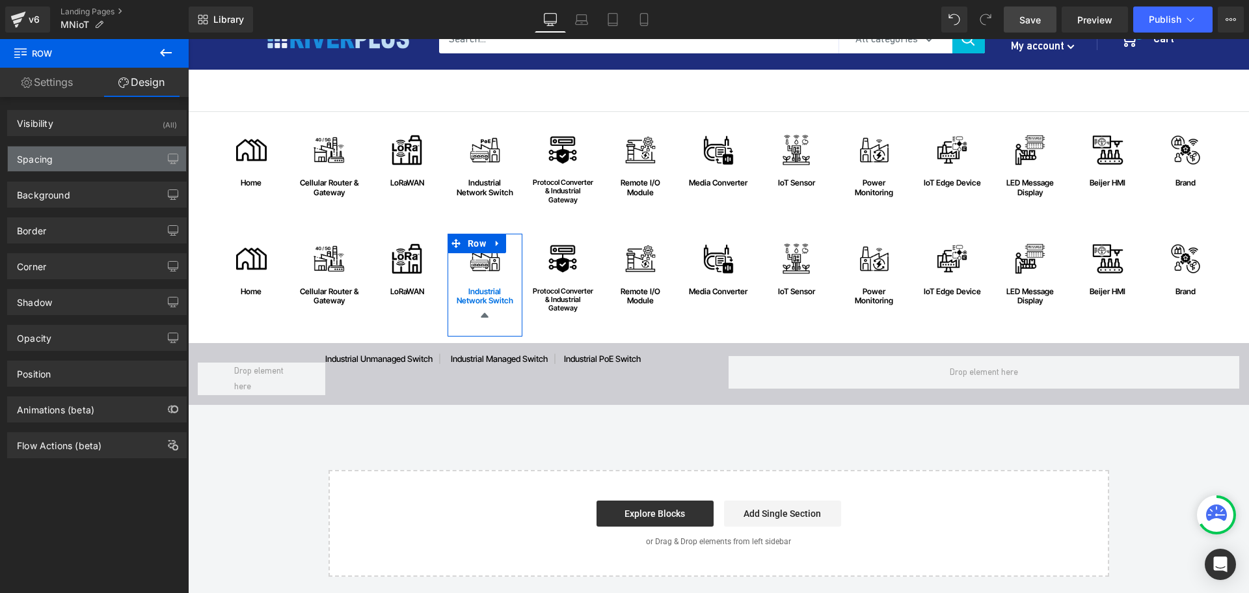
type input "0"
click at [59, 154] on div "Spacing" at bounding box center [97, 158] width 178 height 25
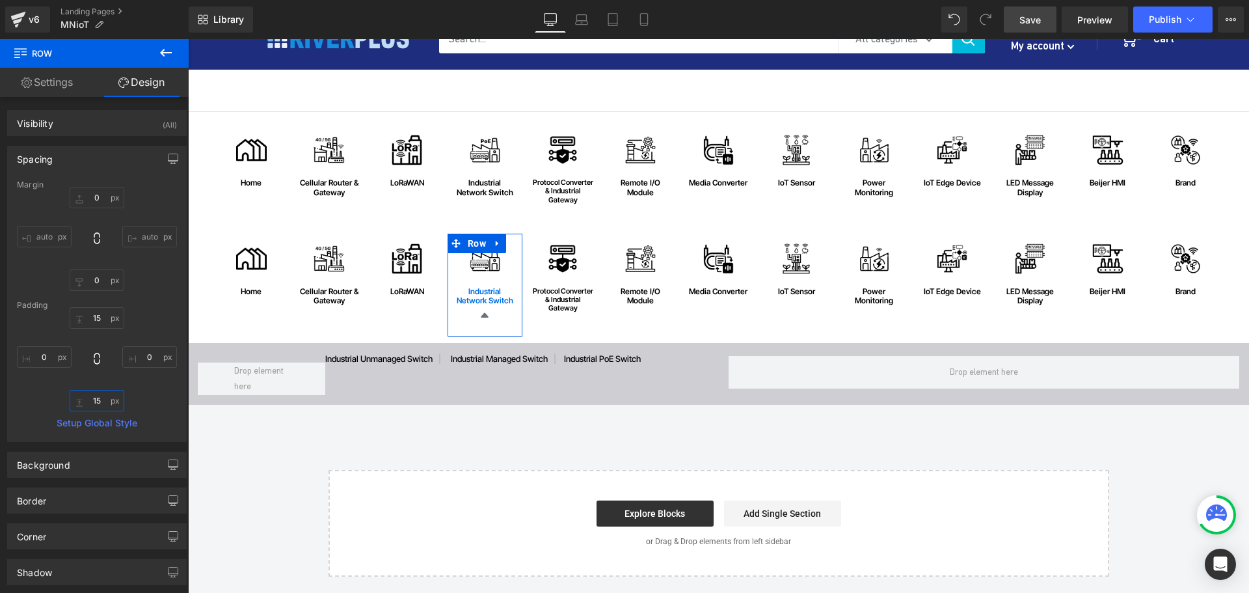
click at [101, 403] on input "15" at bounding box center [97, 400] width 55 height 21
type input "0"
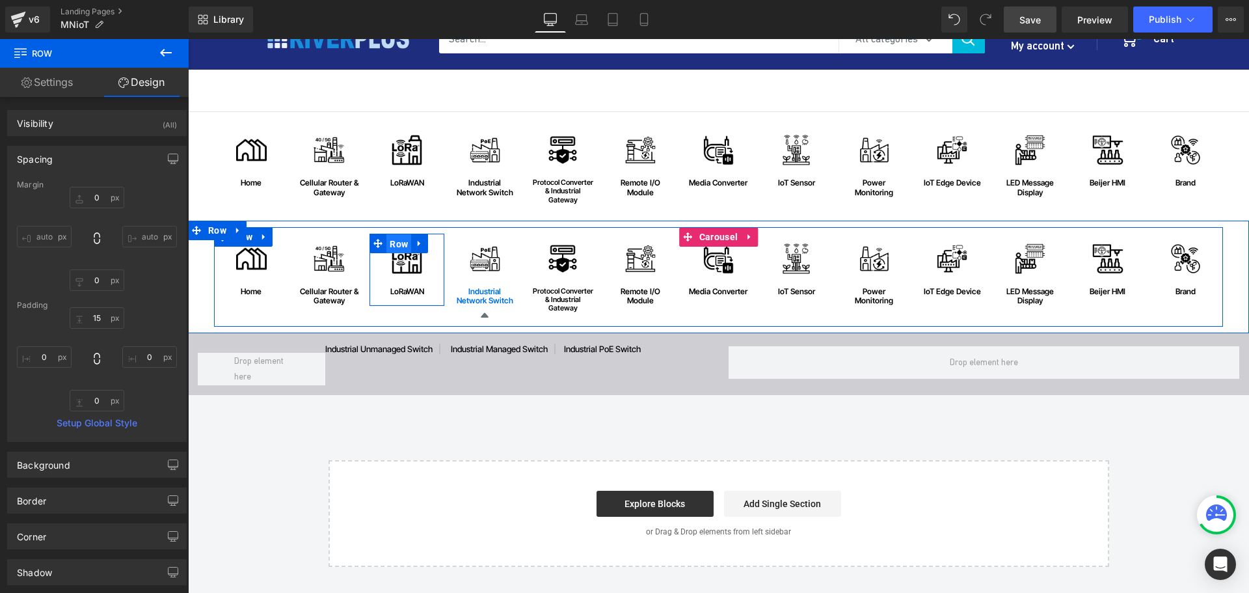
click at [397, 249] on span "Row" at bounding box center [398, 244] width 25 height 20
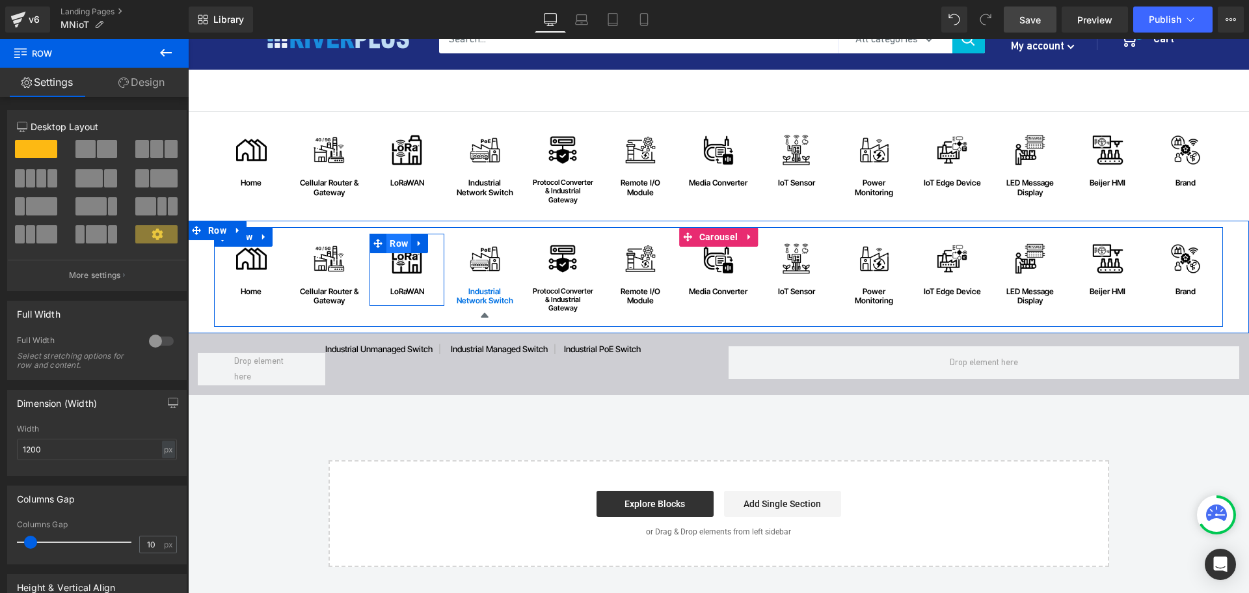
click at [397, 249] on span "Row" at bounding box center [398, 244] width 25 height 20
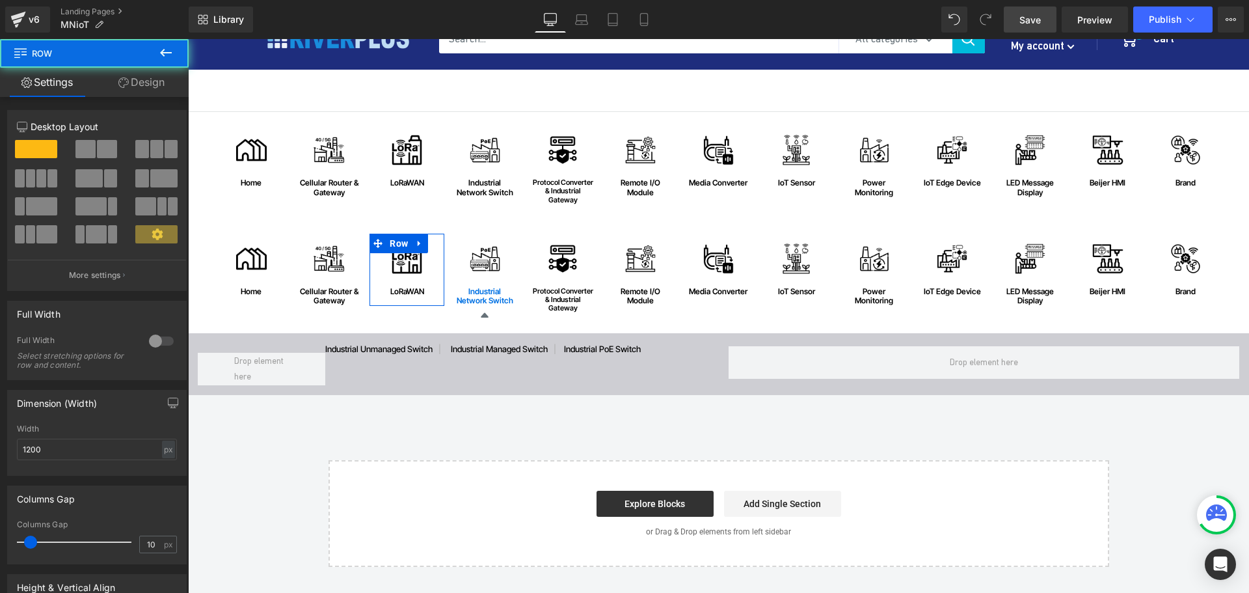
click at [148, 84] on link "Design" at bounding box center [141, 82] width 94 height 29
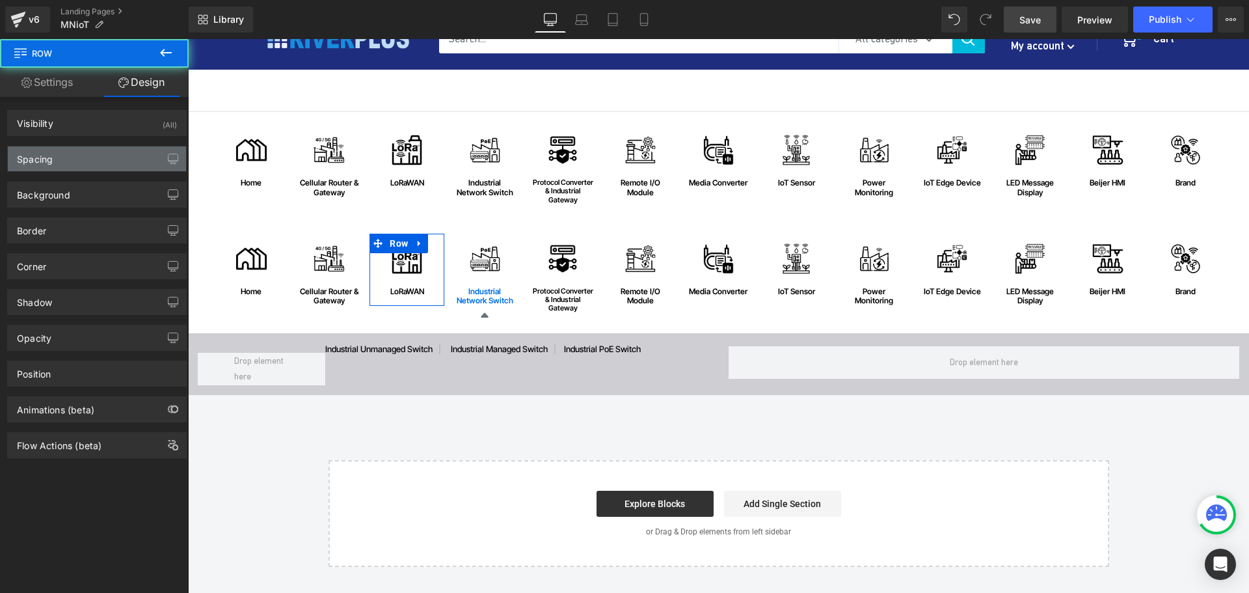
click at [93, 156] on div "Spacing" at bounding box center [97, 158] width 178 height 25
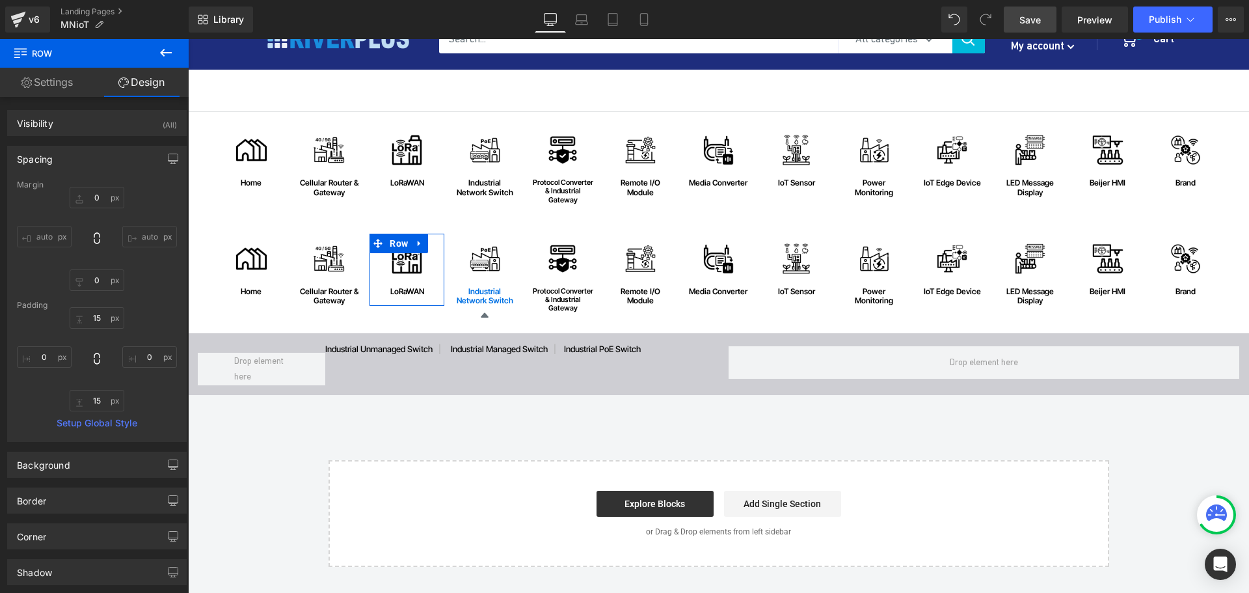
type input "0"
type input "15"
type input "0"
type input "15"
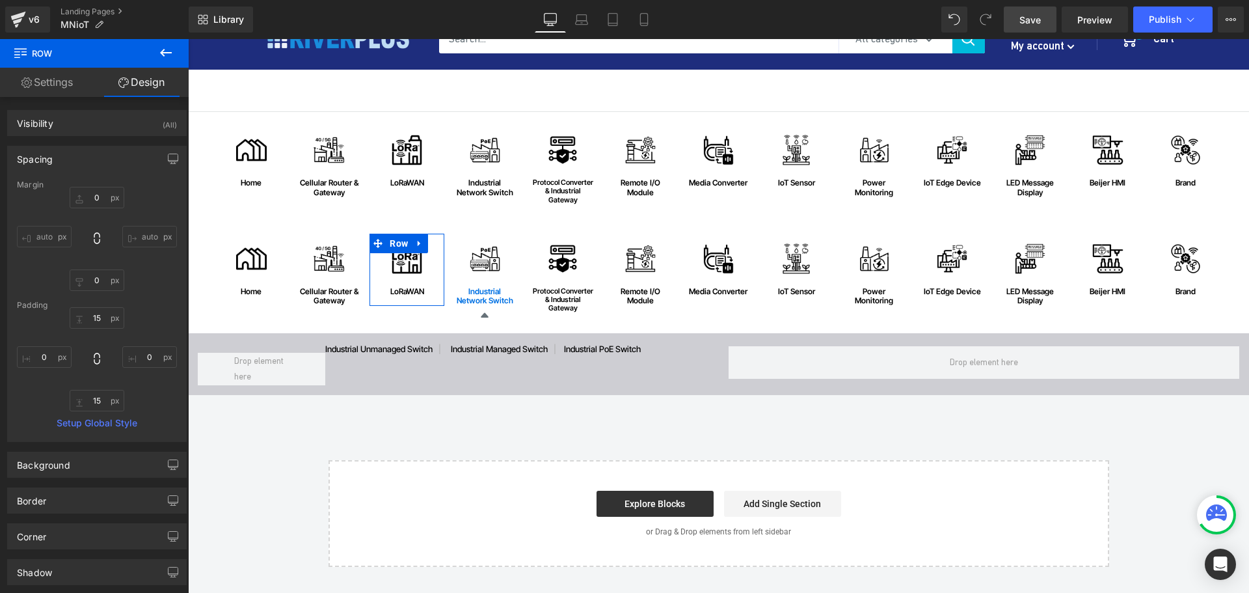
type input "0"
click at [105, 402] on input "15" at bounding box center [97, 400] width 55 height 21
type input "0"
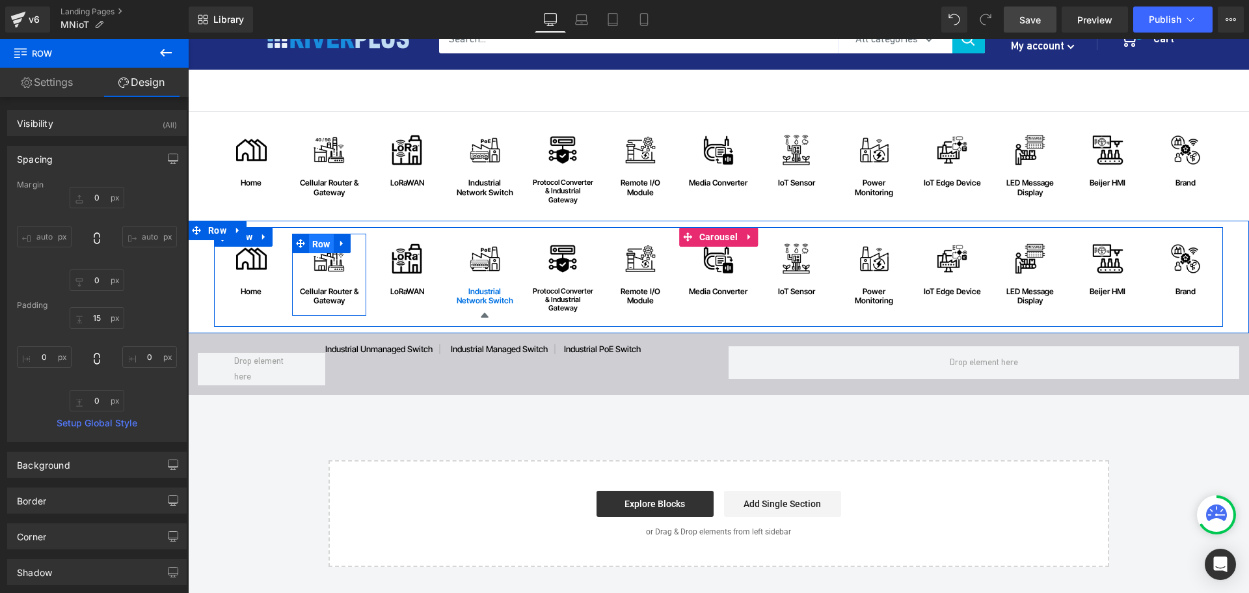
click at [319, 250] on span "Row" at bounding box center [321, 244] width 25 height 20
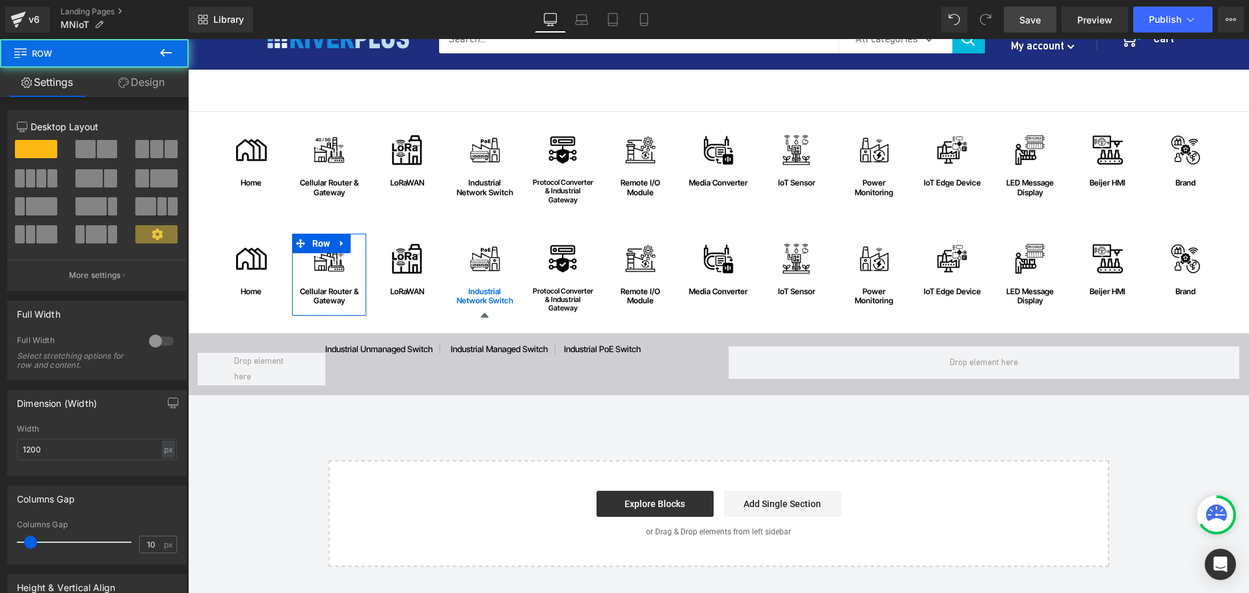
click at [157, 79] on link "Design" at bounding box center [141, 82] width 94 height 29
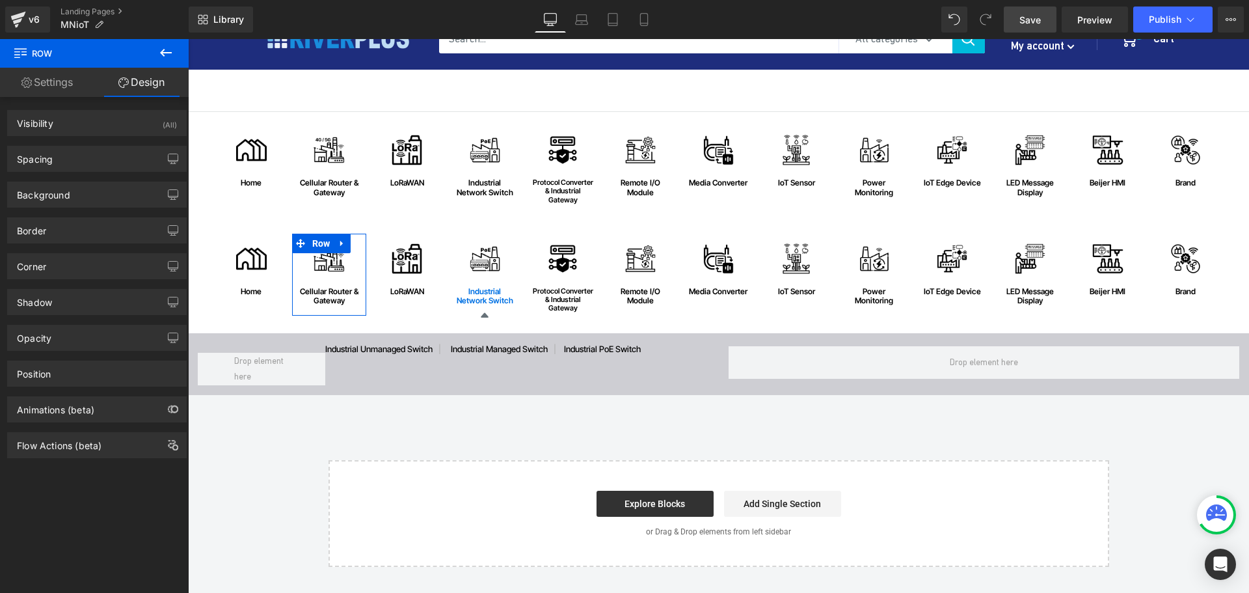
type input "0"
type input "15"
type input "0"
type input "15"
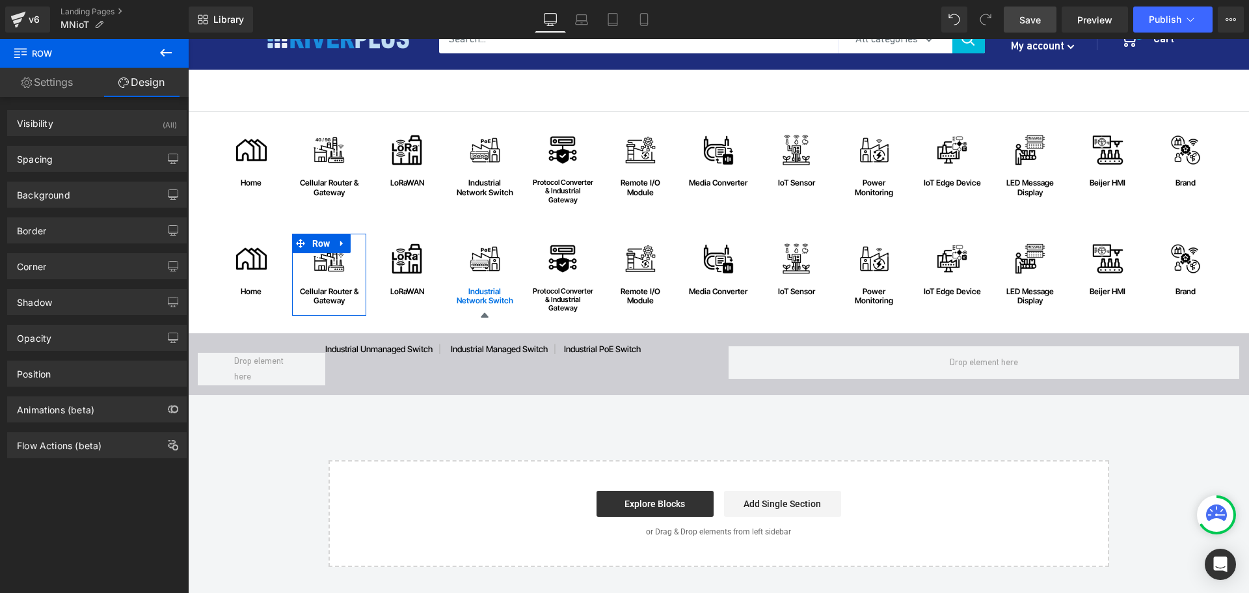
type input "0"
click at [46, 162] on div "Spacing" at bounding box center [35, 155] width 36 height 18
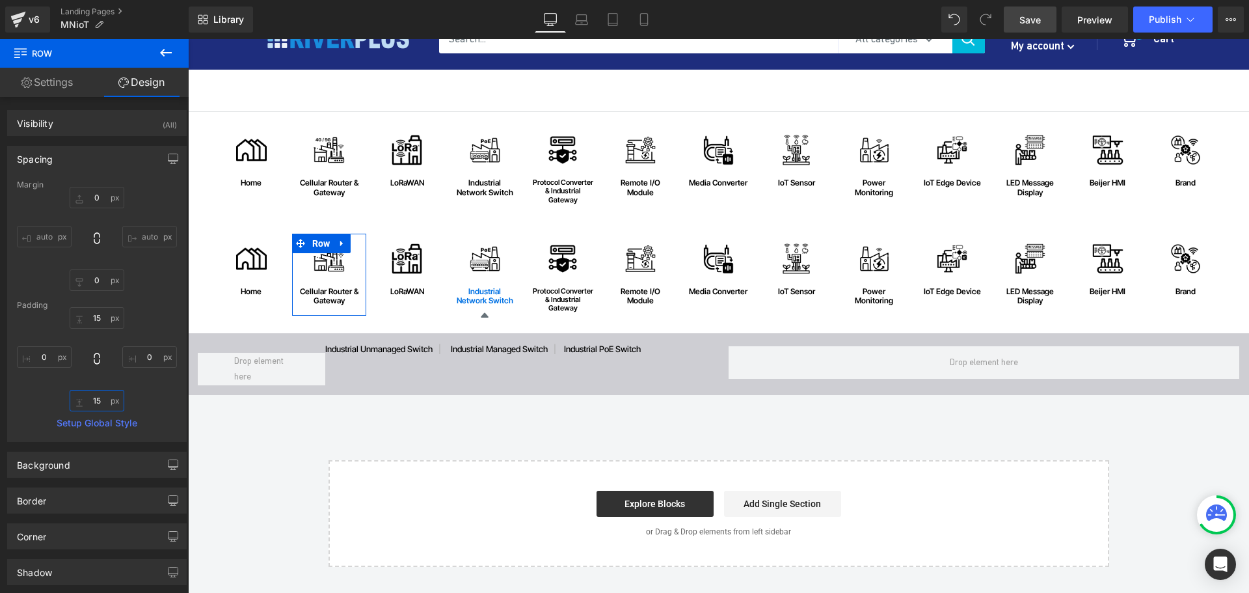
click at [101, 402] on input "15" at bounding box center [97, 400] width 55 height 21
type input "0"
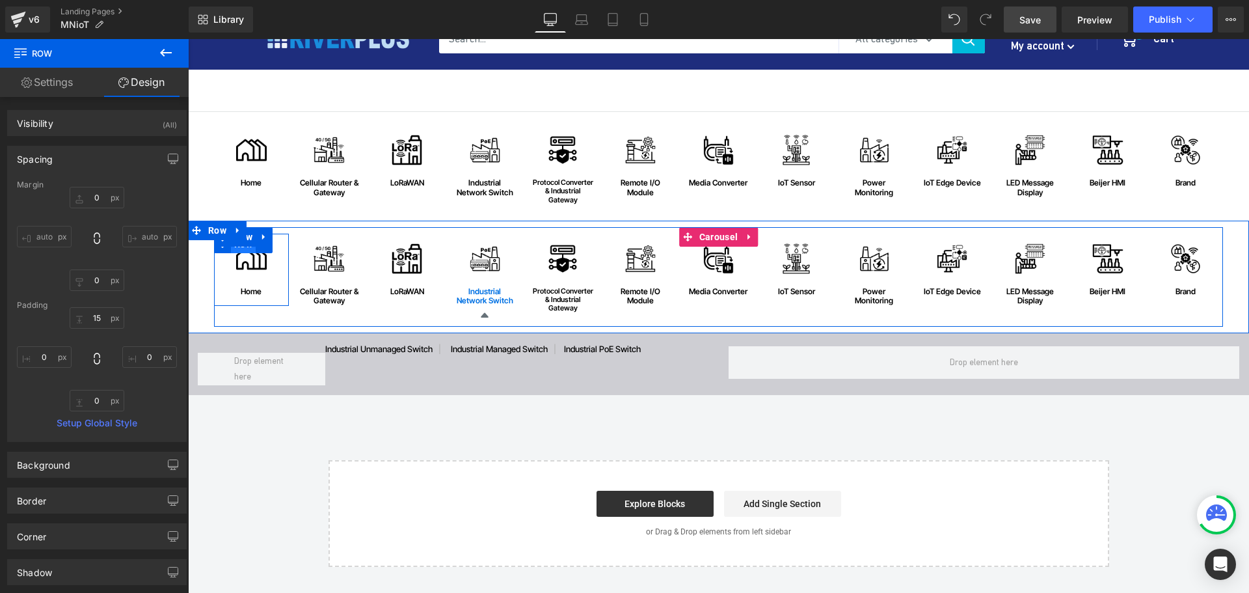
click at [245, 251] on span "Row" at bounding box center [243, 244] width 25 height 20
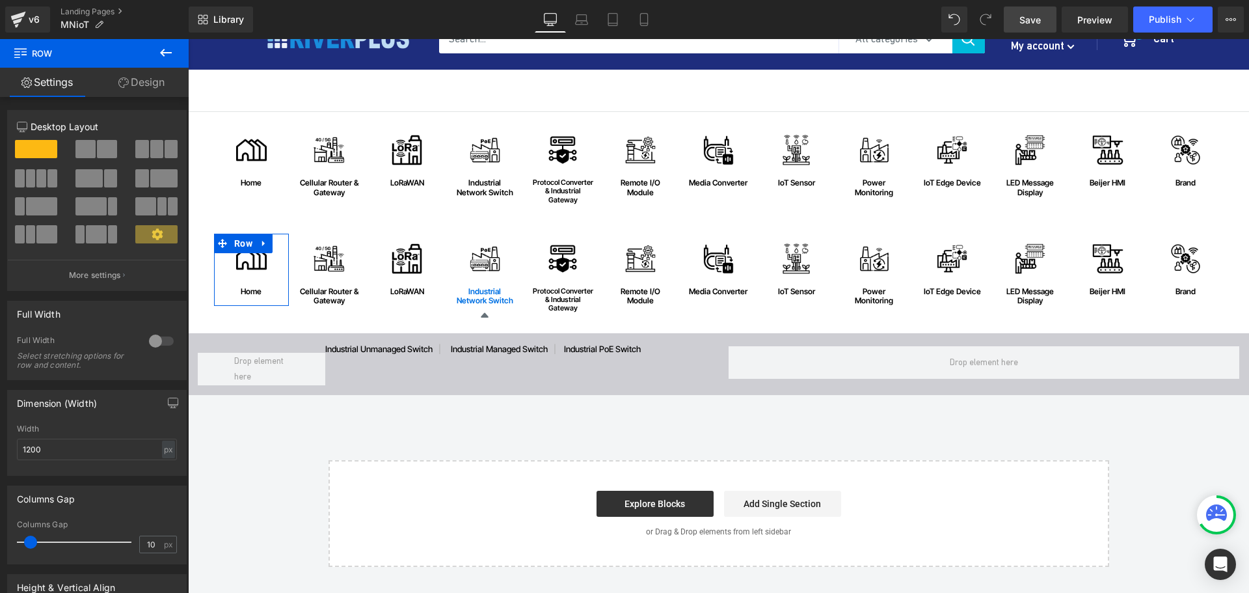
click at [149, 82] on link "Design" at bounding box center [141, 82] width 94 height 29
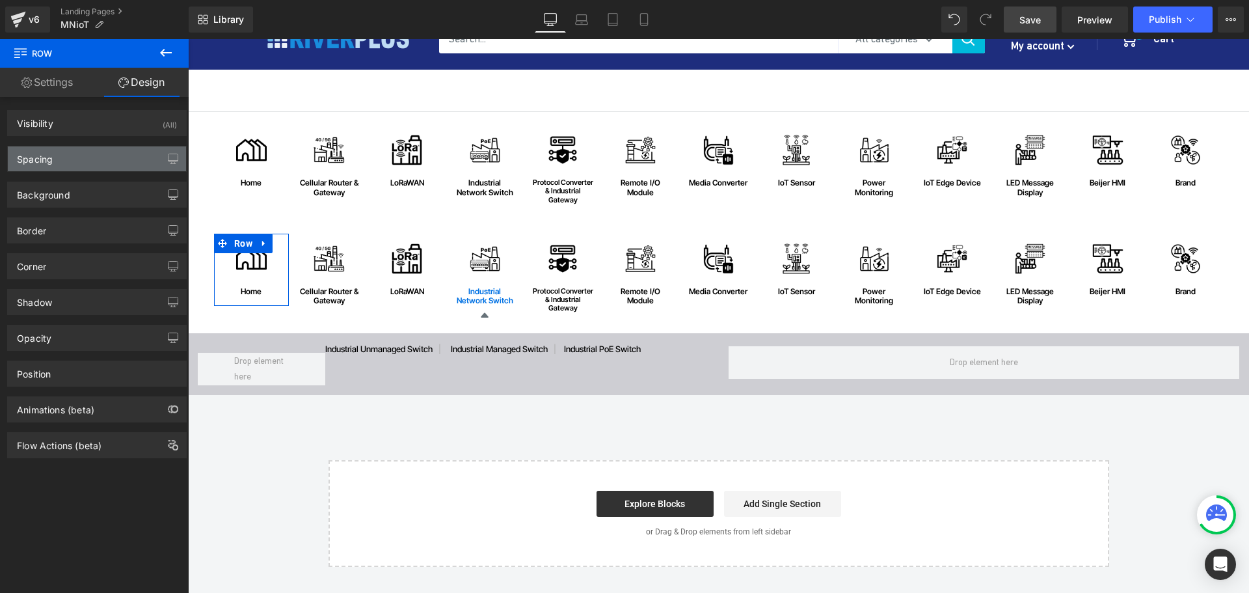
type input "0"
type input "15"
type input "0"
type input "15"
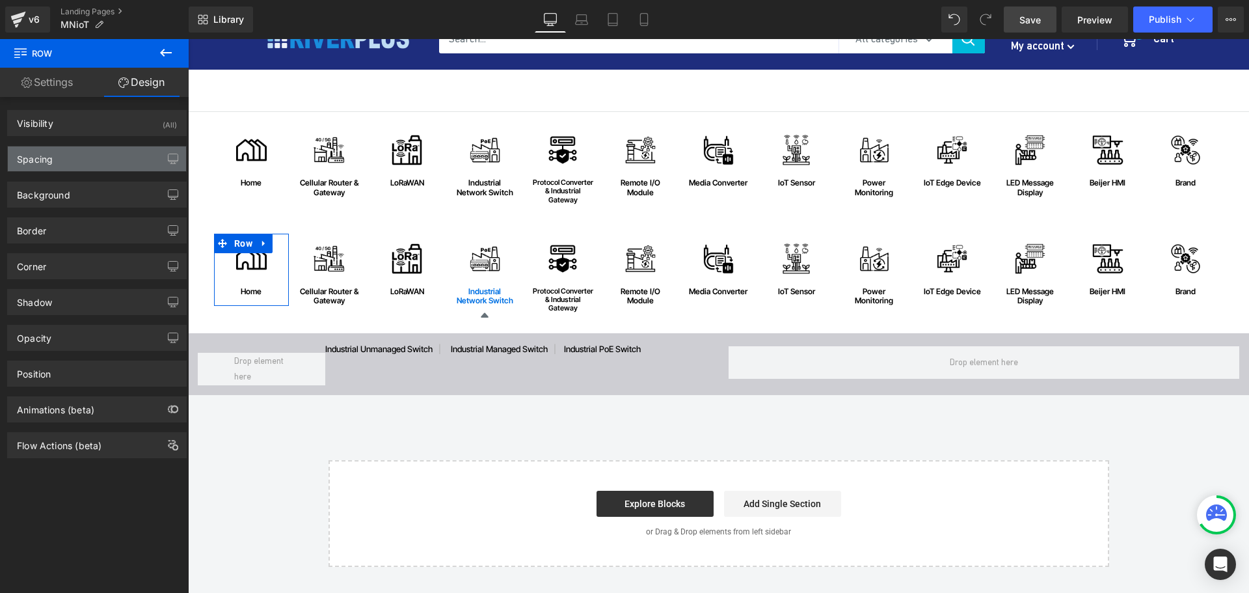
type input "0"
click at [46, 154] on div "Spacing" at bounding box center [35, 155] width 36 height 18
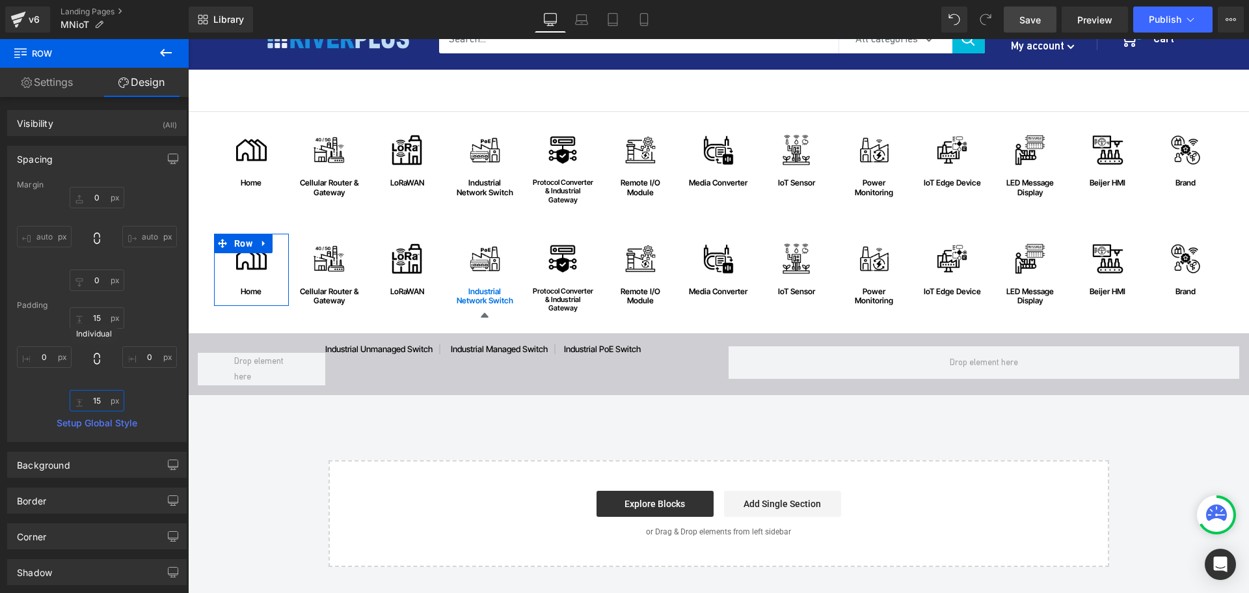
click at [100, 401] on input "15" at bounding box center [97, 400] width 55 height 21
type input "0"
type input "15"
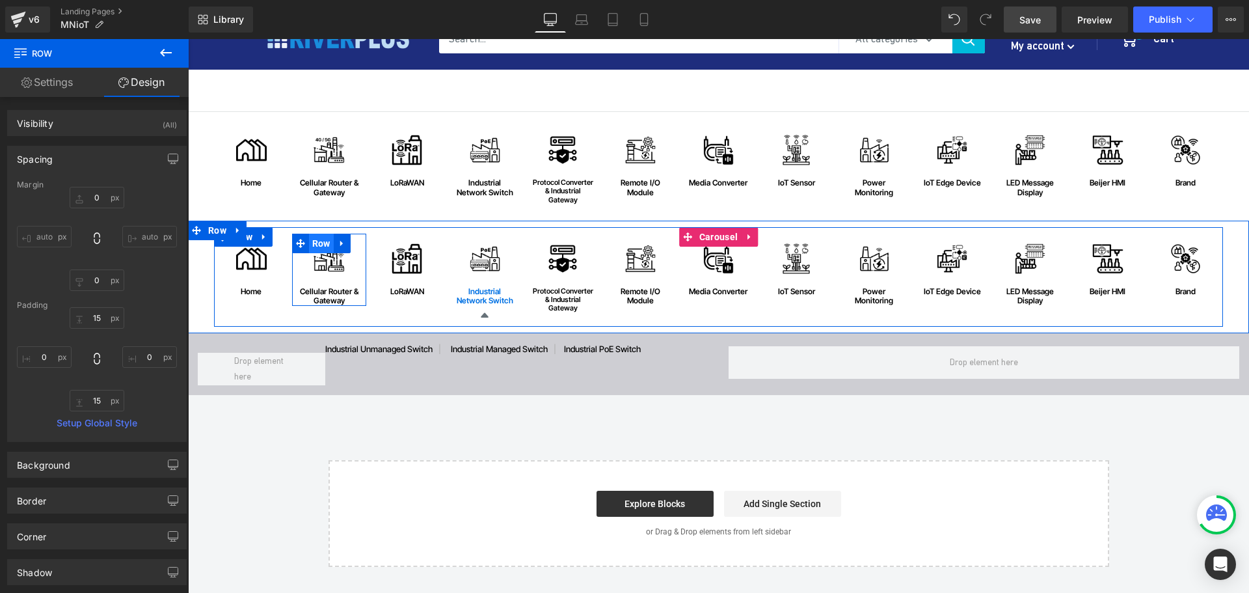
click at [319, 251] on span "Row" at bounding box center [321, 244] width 25 height 20
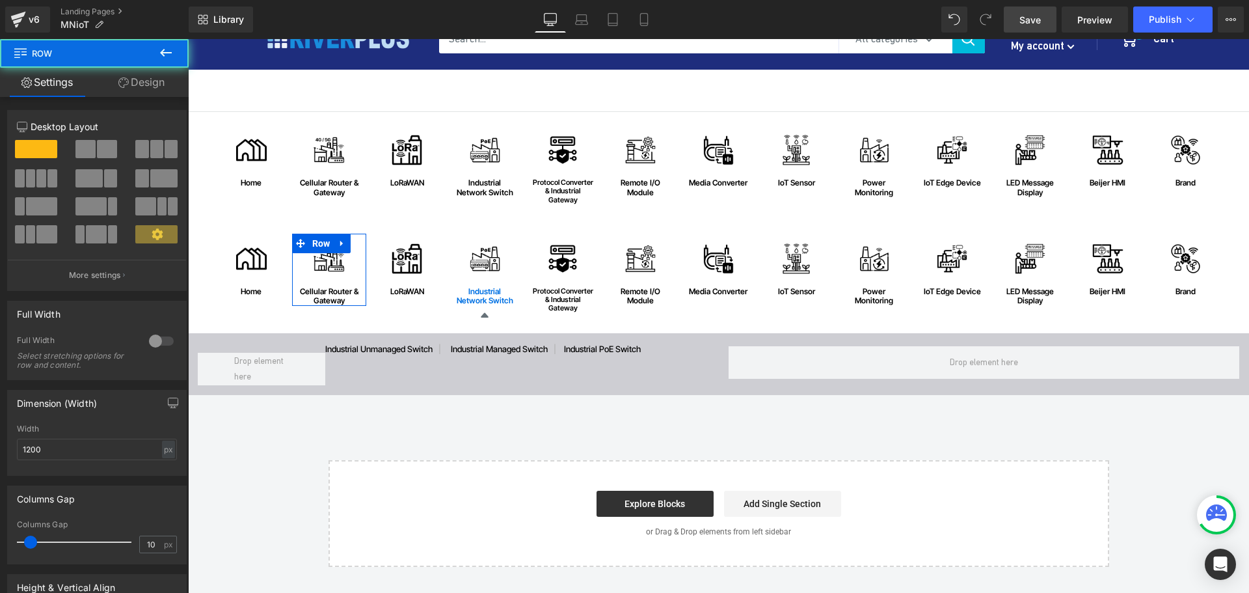
click at [152, 81] on link "Design" at bounding box center [141, 82] width 94 height 29
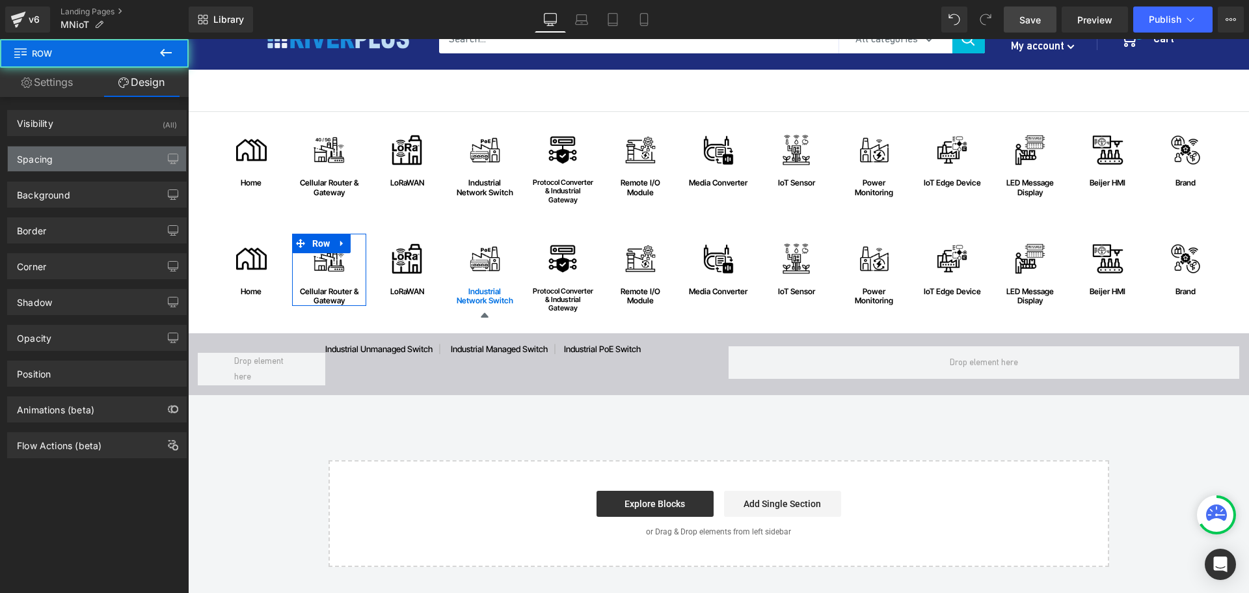
click at [55, 158] on div "Spacing" at bounding box center [97, 158] width 178 height 25
type input "0"
type input "15"
type input "0"
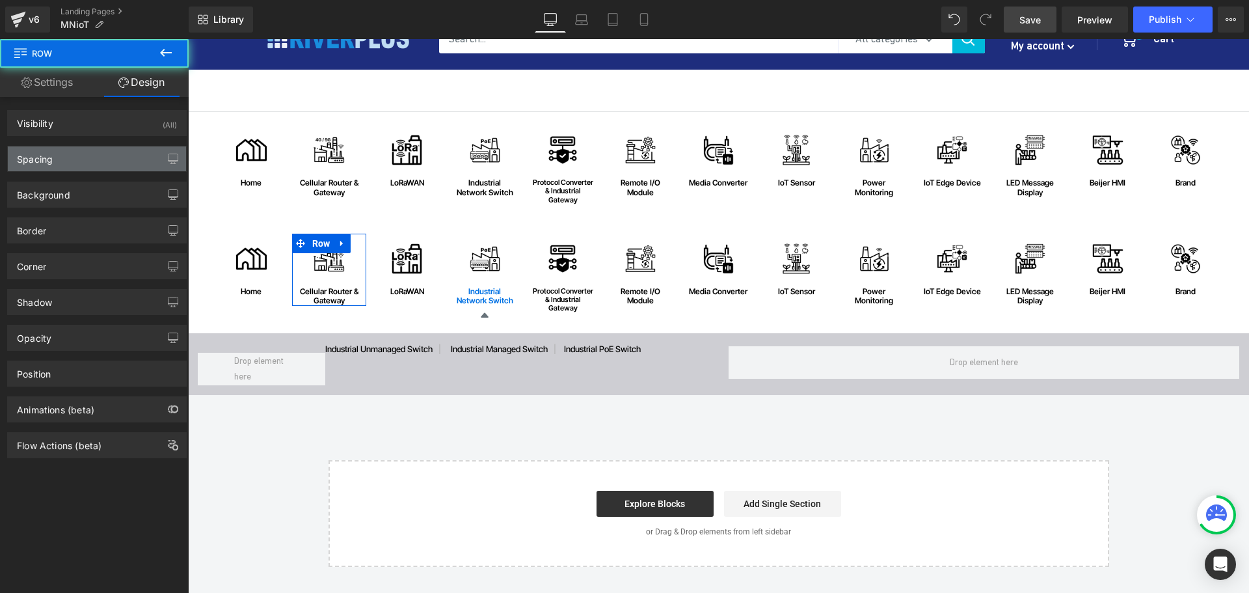
type input "0"
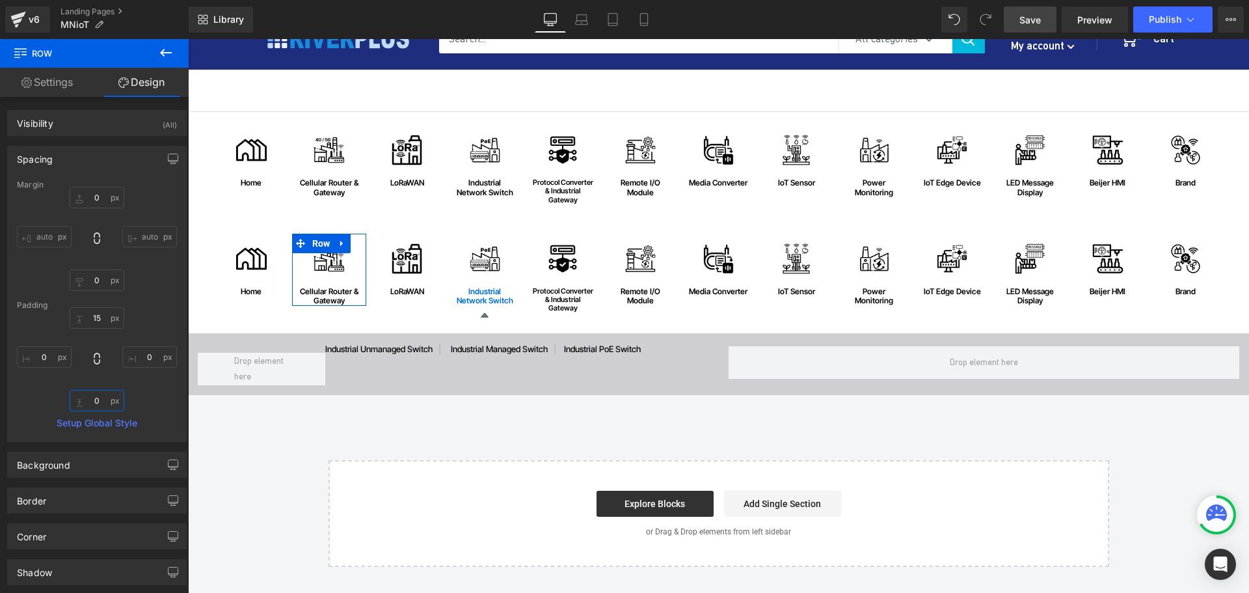
click at [102, 401] on input "0" at bounding box center [97, 400] width 55 height 21
type input "15"
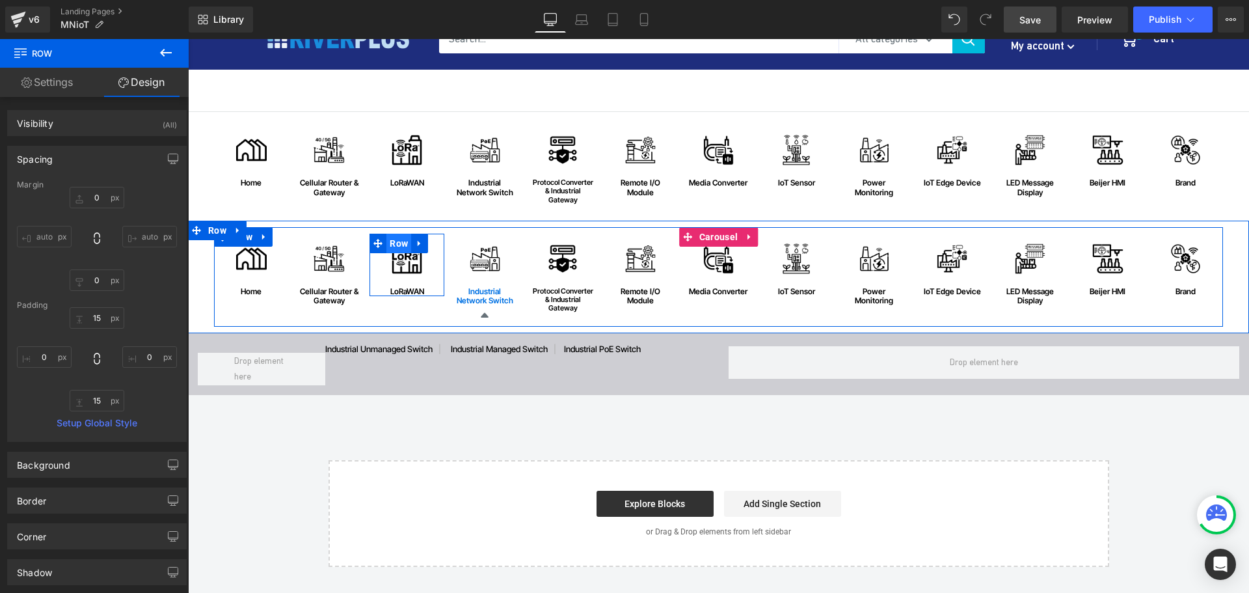
click at [394, 241] on span "Row" at bounding box center [398, 244] width 25 height 20
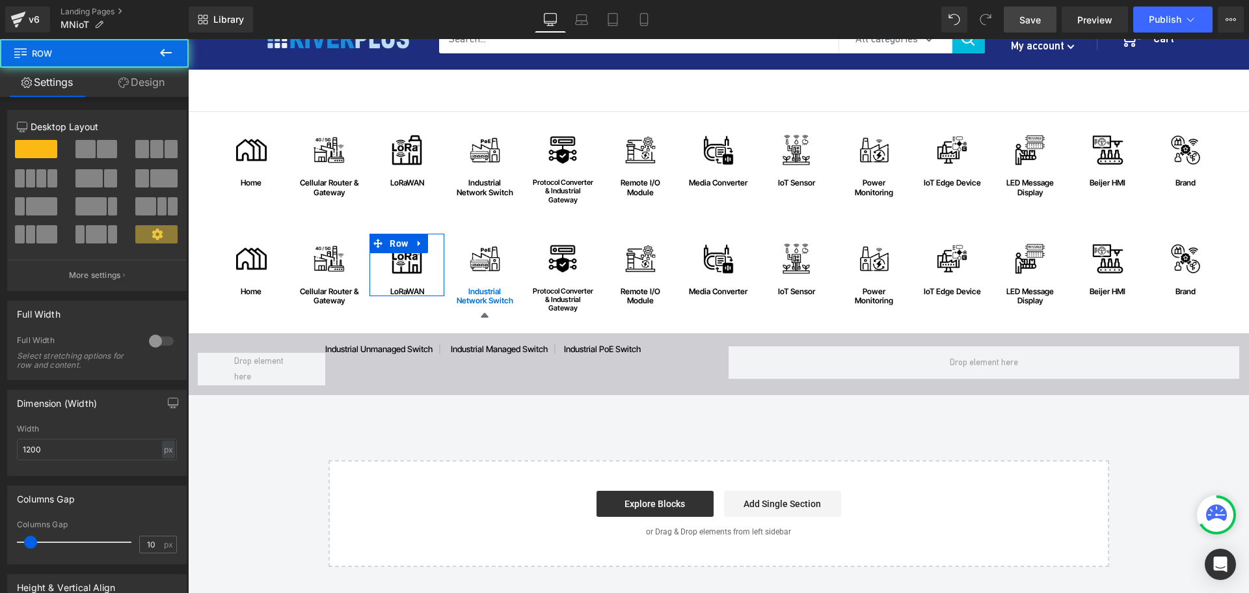
click at [148, 88] on link "Design" at bounding box center [141, 82] width 94 height 29
click at [0, 0] on div "Spacing" at bounding box center [0, 0] width 0 height 0
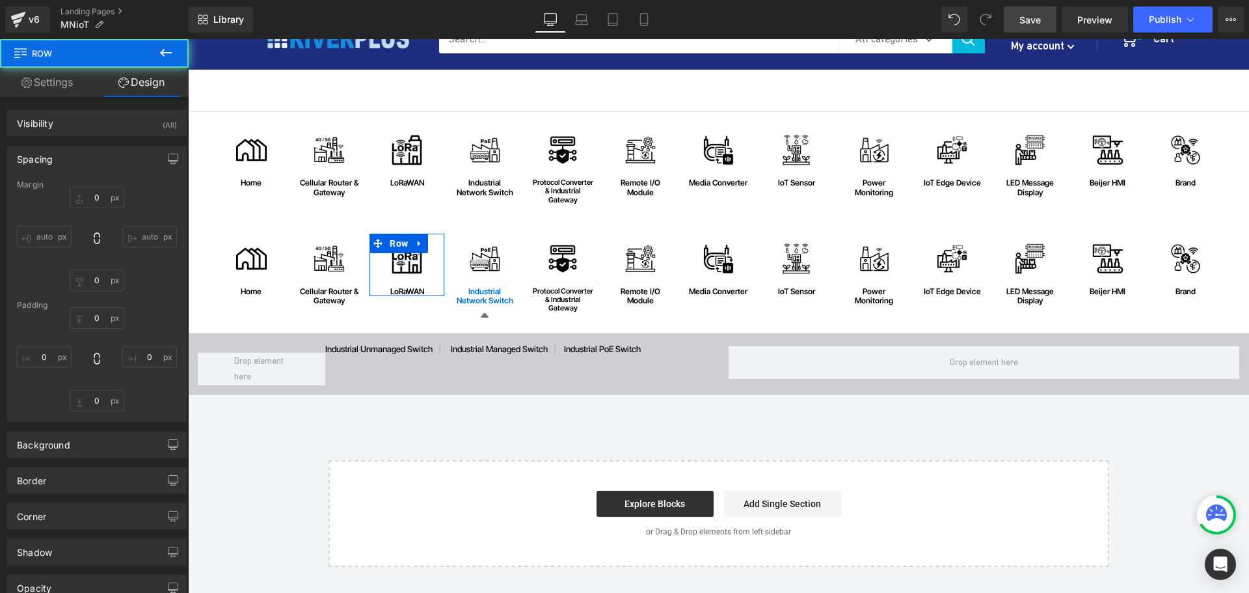
type input "0"
type input "15"
type input "0"
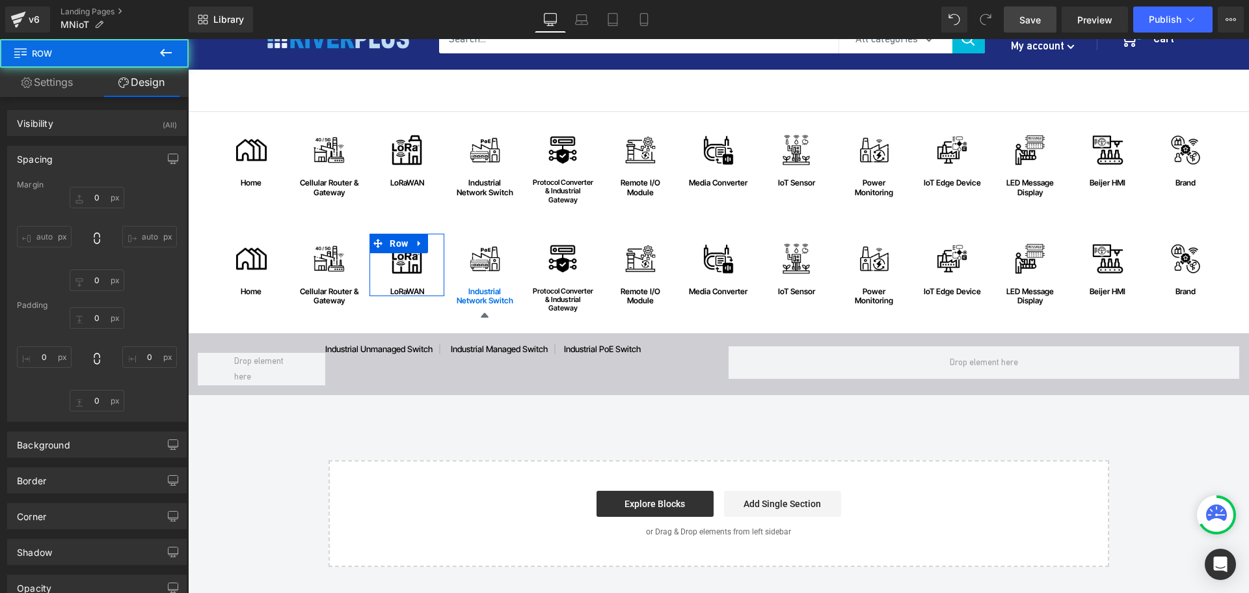
type input "0"
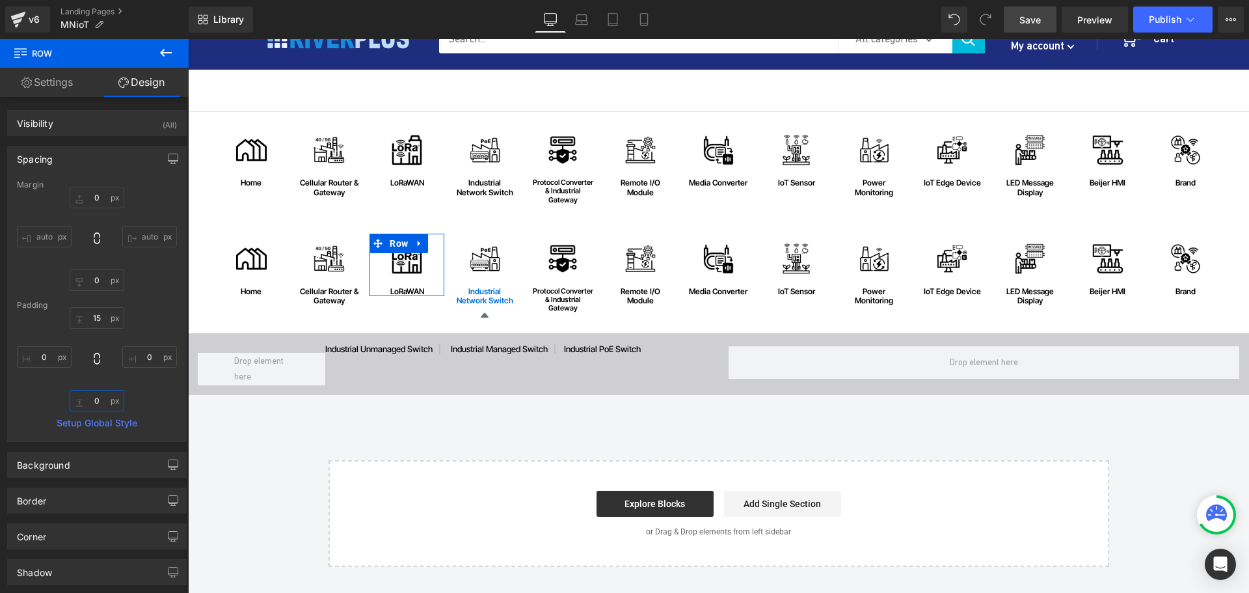
click at [100, 403] on input "0" at bounding box center [97, 400] width 55 height 21
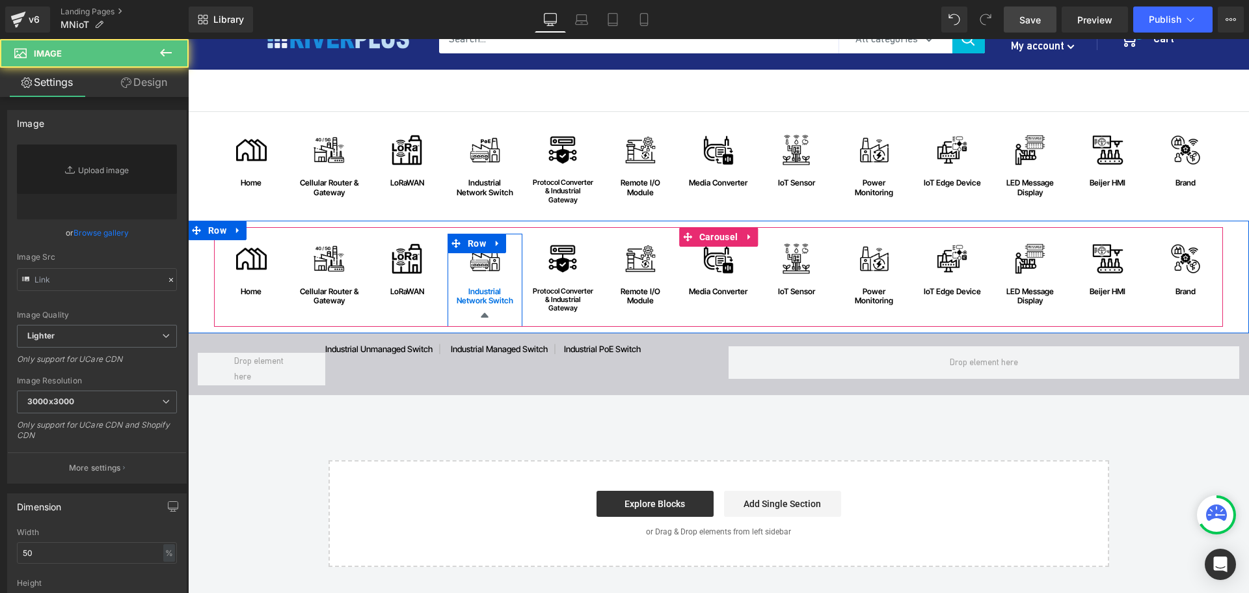
click at [478, 250] on div "Image industrial network switch Text Block Icon Row" at bounding box center [485, 280] width 75 height 93
type input "https://ucarecdn.com/7ed8217d-2cb2-40f4-b146-59e30104049e/-/format/auto/-/previ…"
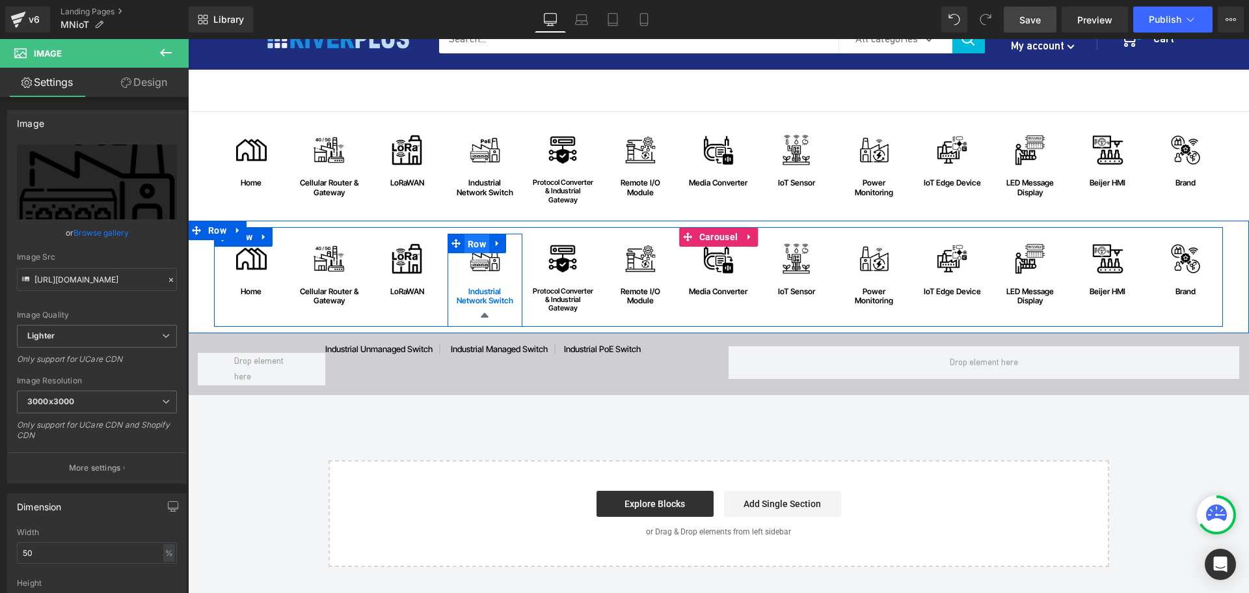
click at [477, 249] on span "Row" at bounding box center [476, 244] width 25 height 20
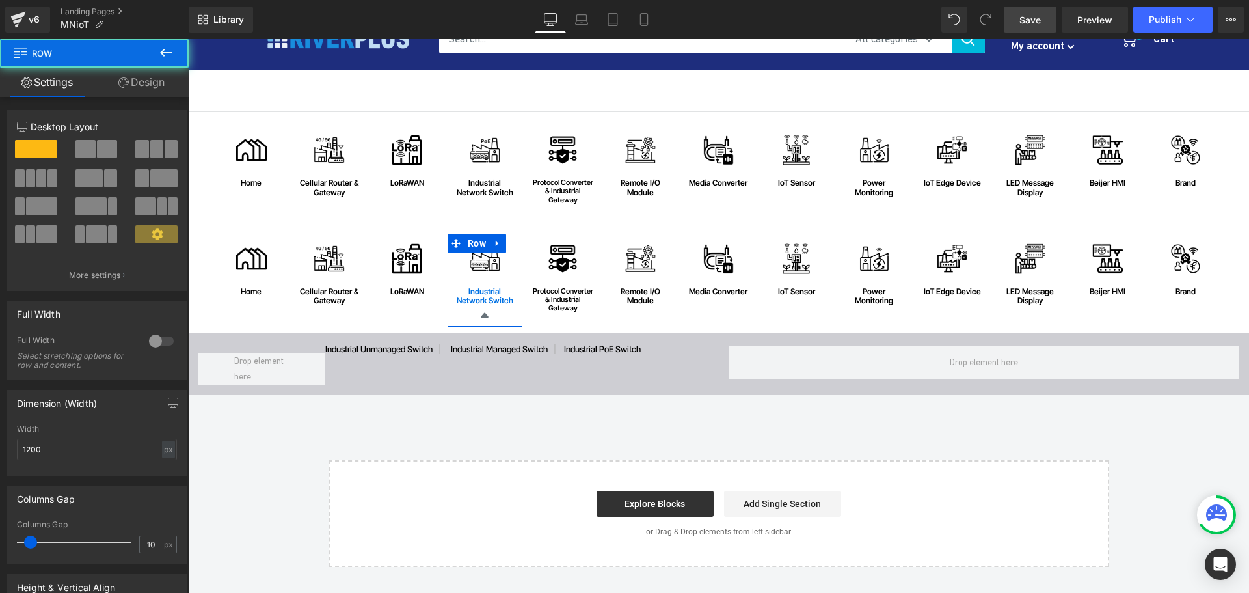
click at [154, 80] on link "Design" at bounding box center [141, 82] width 94 height 29
click at [0, 0] on div "Spacing" at bounding box center [0, 0] width 0 height 0
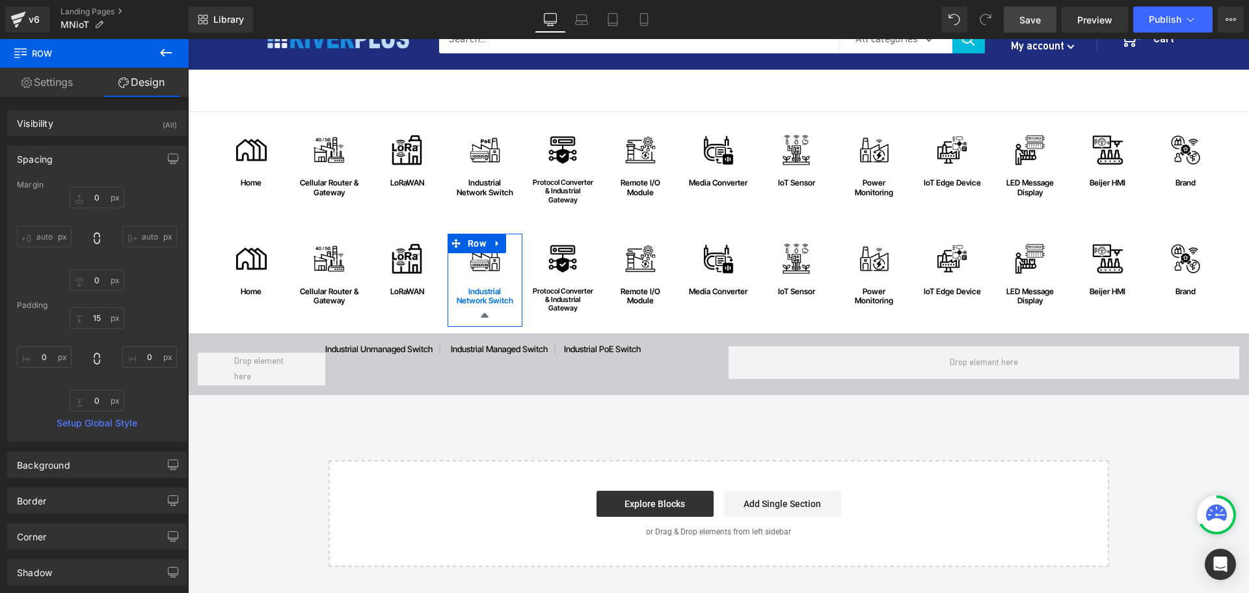
type input "0"
type input "15"
type input "0"
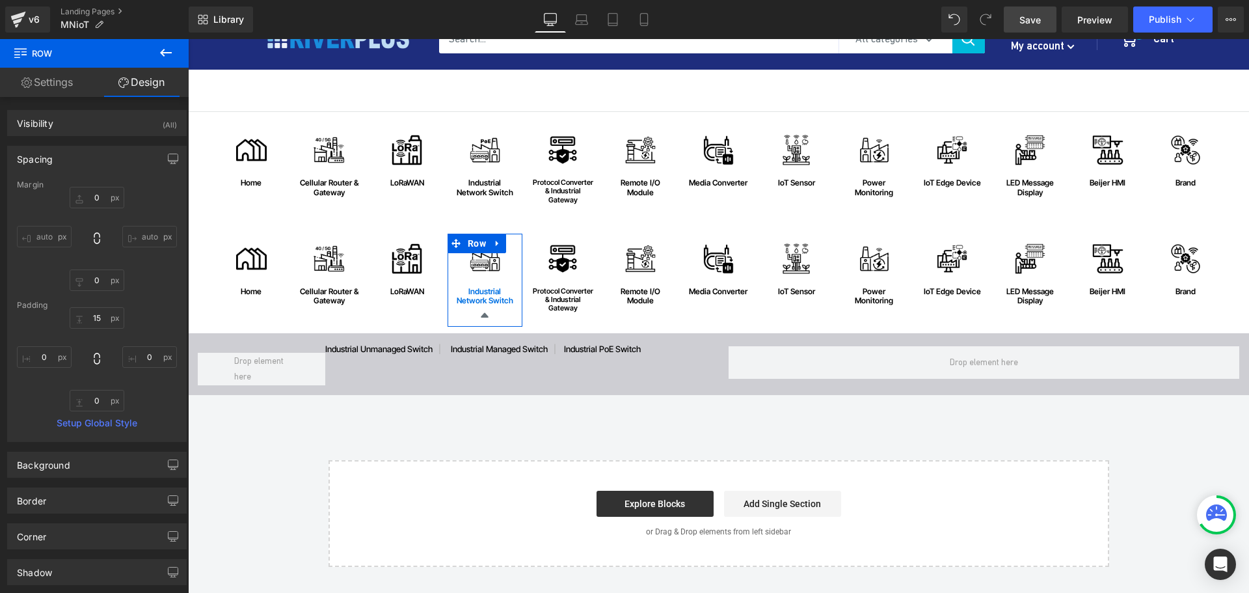
type input "0"
click at [104, 400] on input "0" at bounding box center [97, 400] width 55 height 21
type input "15"
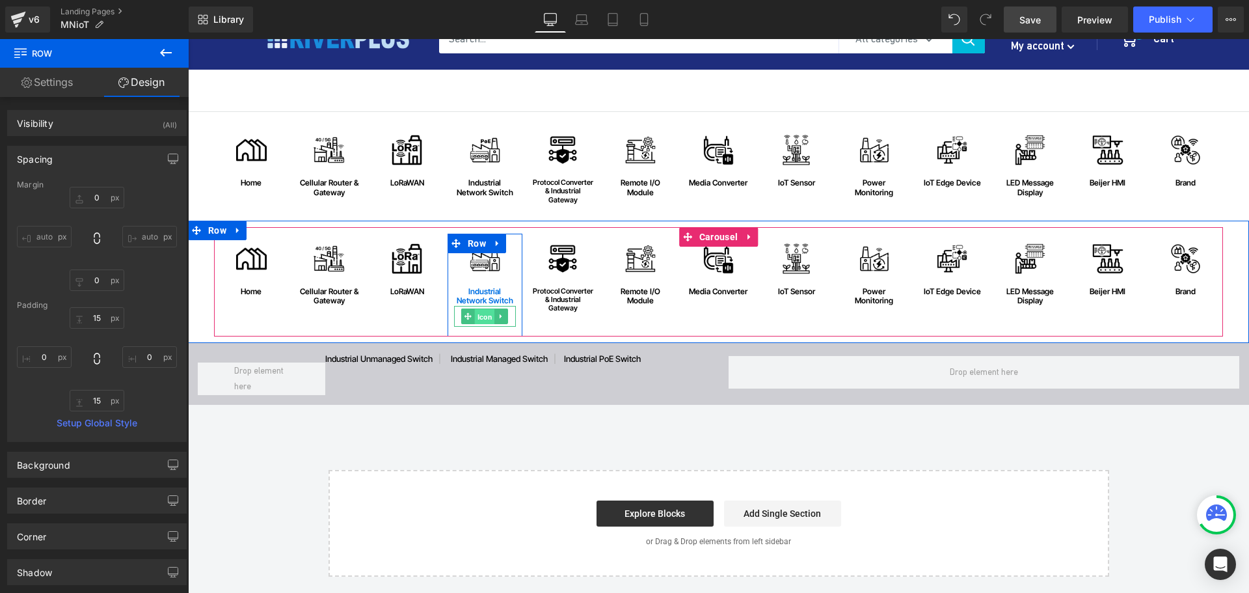
click at [483, 317] on span "Icon" at bounding box center [485, 317] width 20 height 16
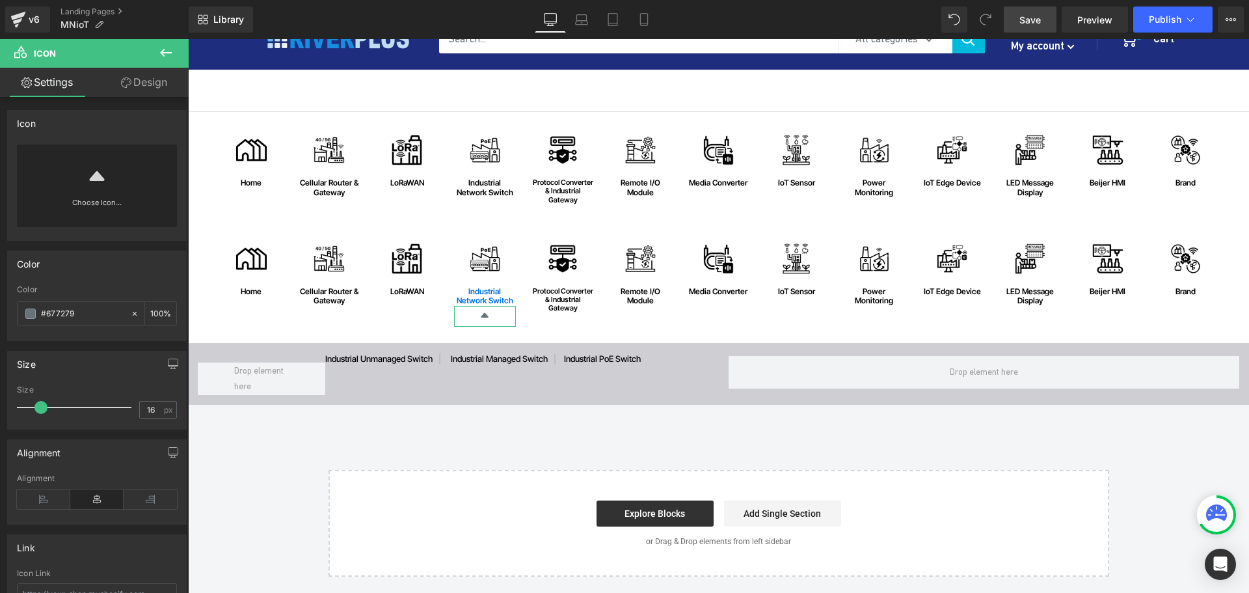
click at [157, 85] on link "Design" at bounding box center [144, 82] width 94 height 29
click at [0, 0] on div "Spacing" at bounding box center [0, 0] width 0 height 0
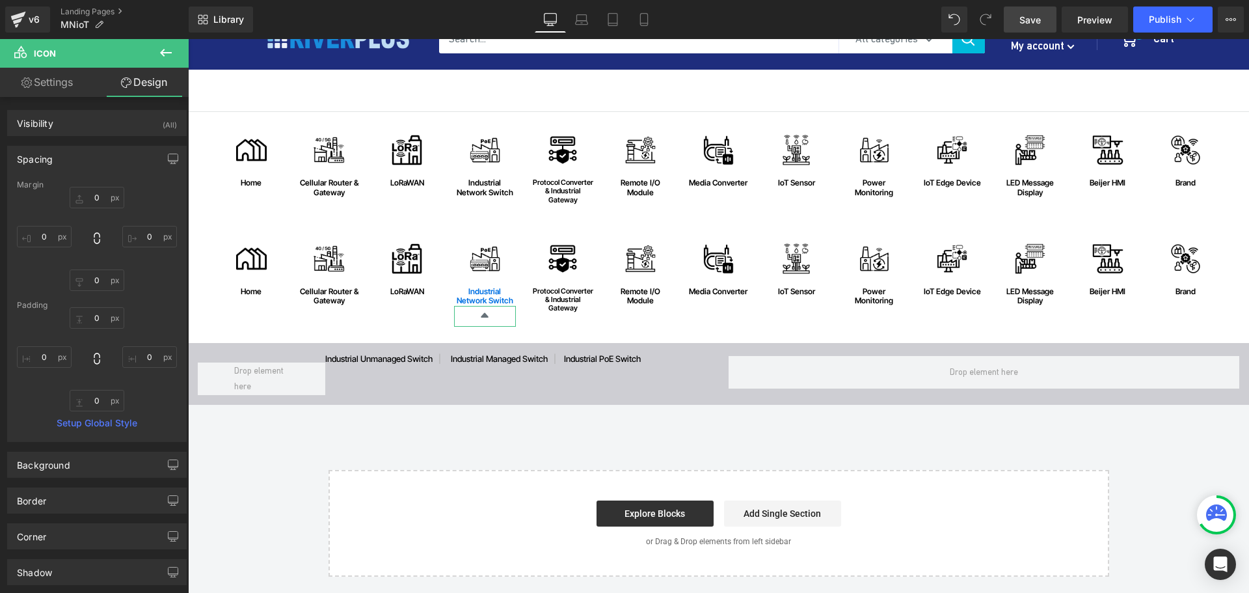
type input "0"
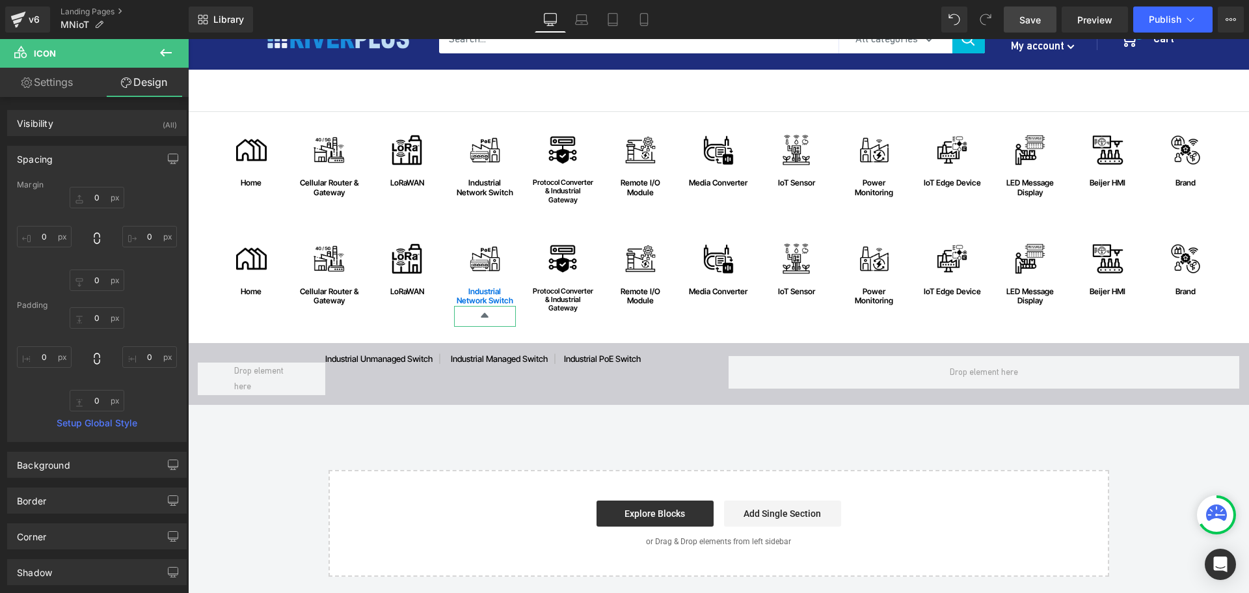
type input "0"
click at [100, 277] on input "0" at bounding box center [97, 279] width 55 height 21
type input "-35"
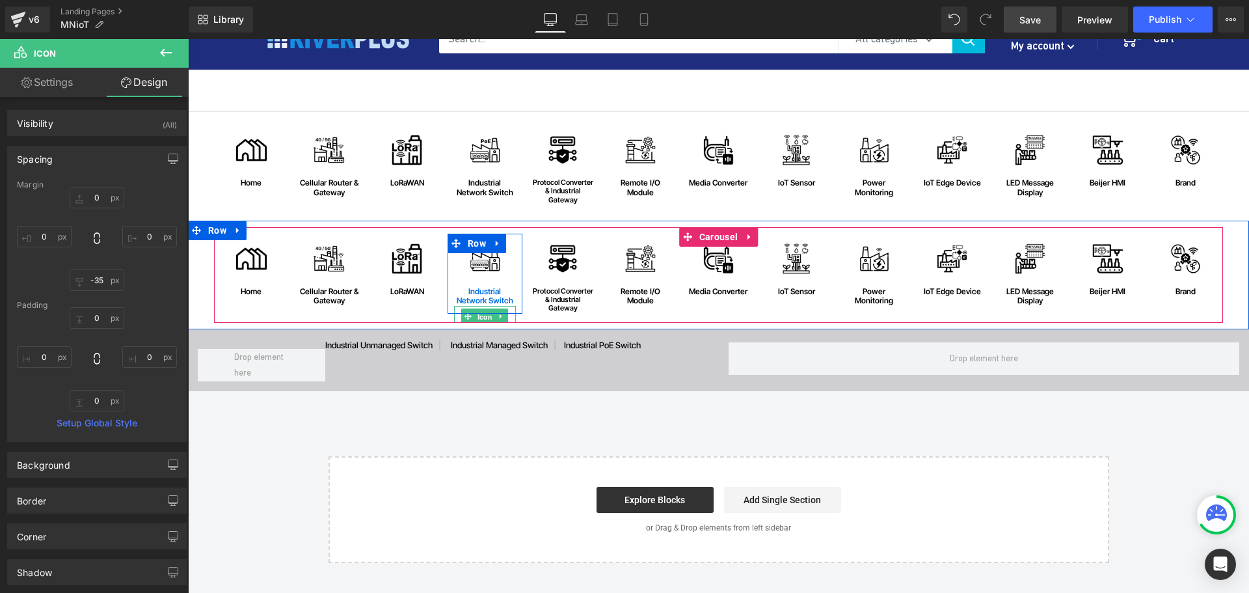
click at [481, 318] on span "Icon" at bounding box center [485, 317] width 20 height 16
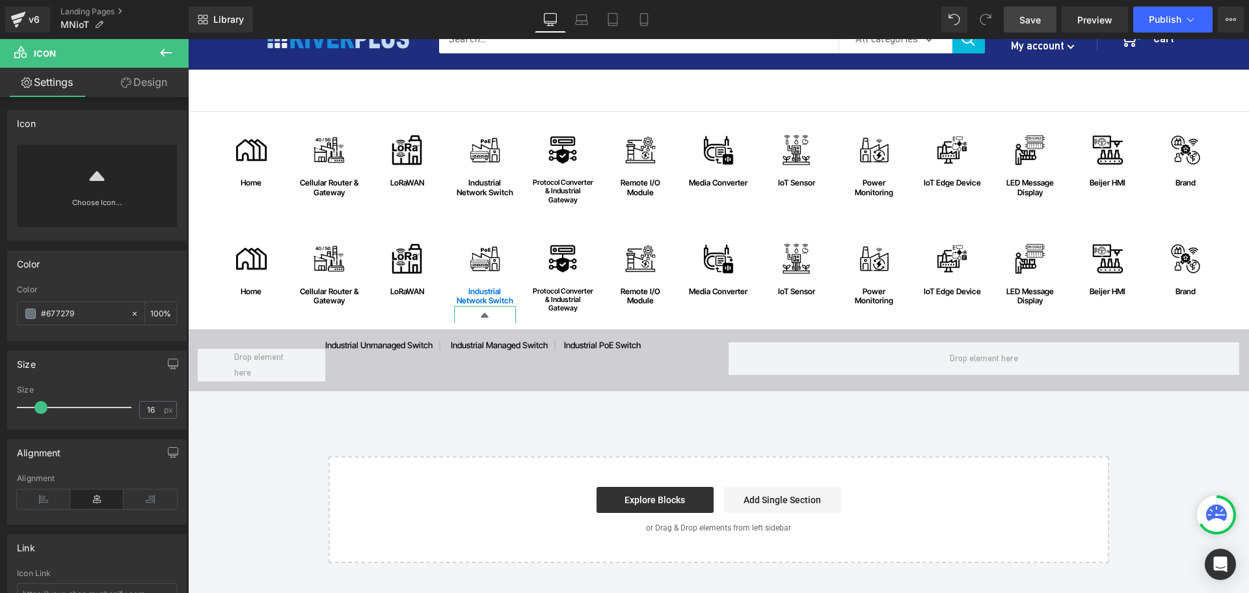
drag, startPoint x: 94, startPoint y: 312, endPoint x: 13, endPoint y: 311, distance: 80.7
click at [13, 311] on div "rgb(103, 114, 121) Color #677279 100 %" at bounding box center [97, 312] width 178 height 55
paste input "093fb4"
type input "#093fb4"
click at [155, 408] on input "16" at bounding box center [151, 409] width 23 height 16
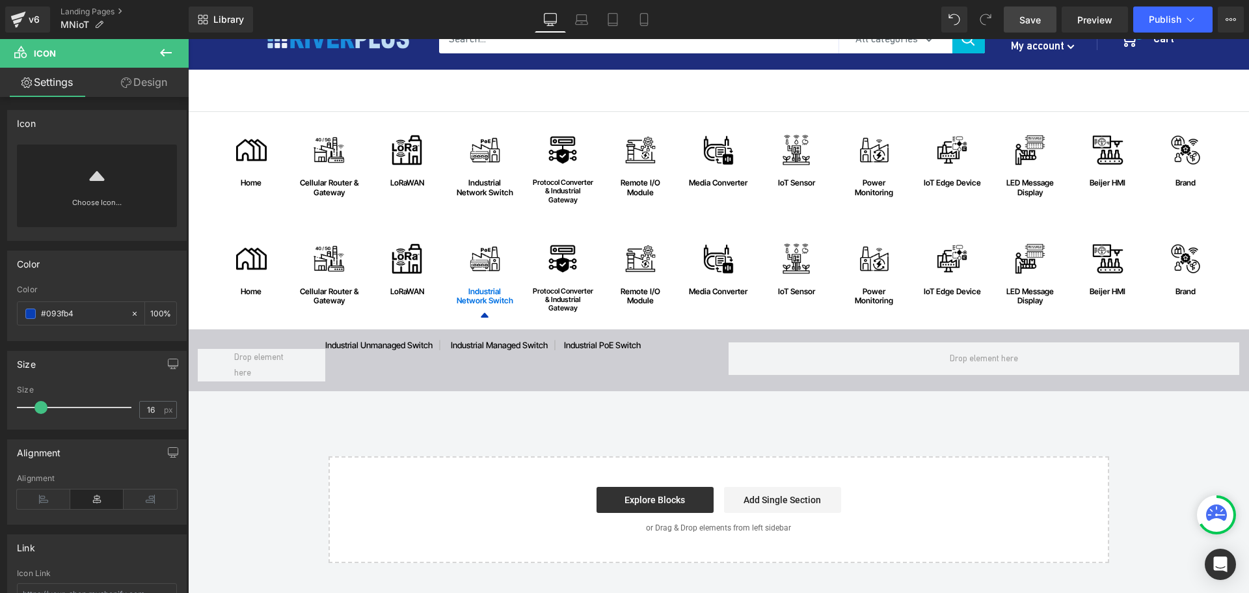
click at [1040, 23] on span "Save" at bounding box center [1029, 20] width 21 height 14
drag, startPoint x: 153, startPoint y: 80, endPoint x: 68, endPoint y: 178, distance: 129.6
click at [153, 80] on link "Design" at bounding box center [144, 82] width 94 height 29
click at [0, 0] on div "Spacing" at bounding box center [0, 0] width 0 height 0
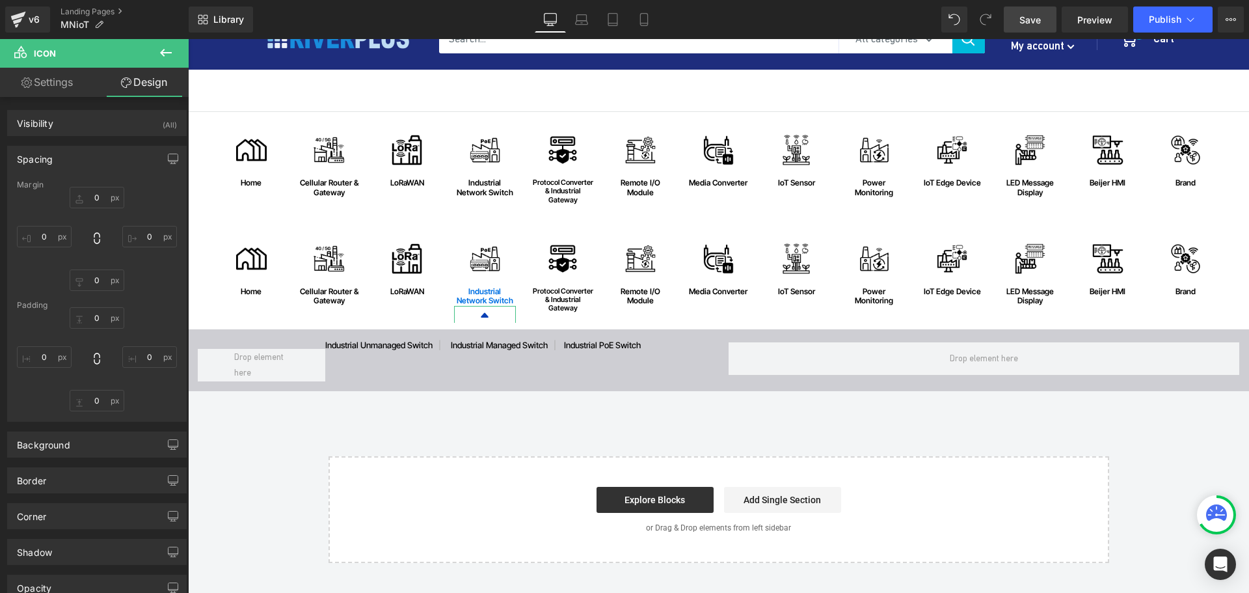
click at [64, 162] on div "Spacing" at bounding box center [97, 158] width 178 height 25
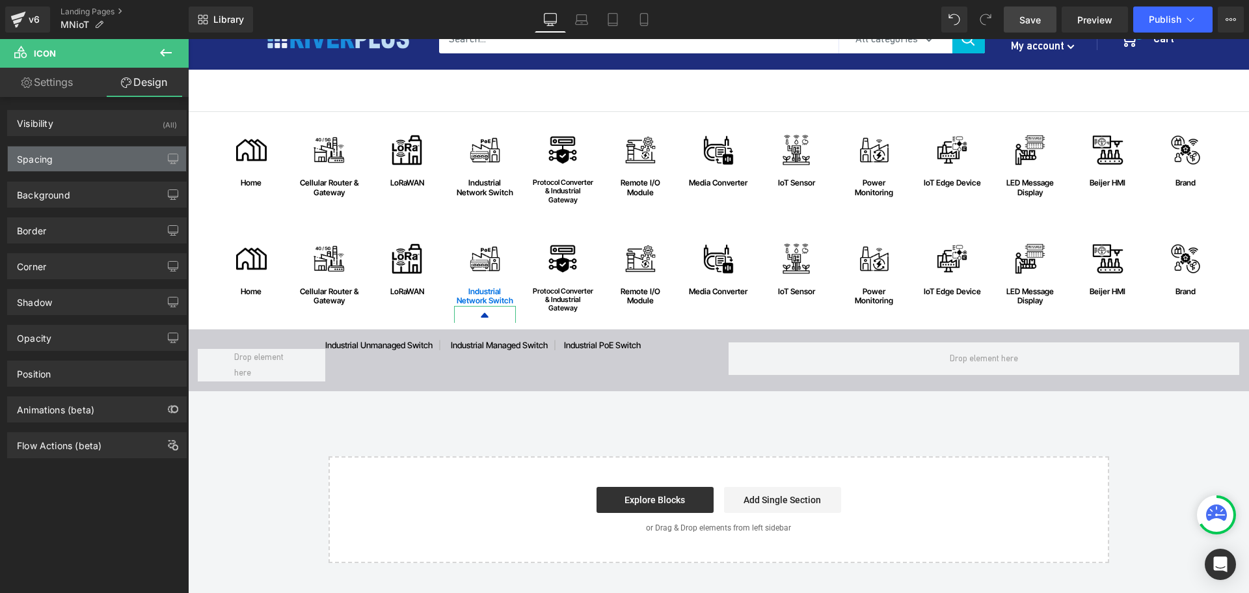
type input "0"
type input "-35"
type input "0"
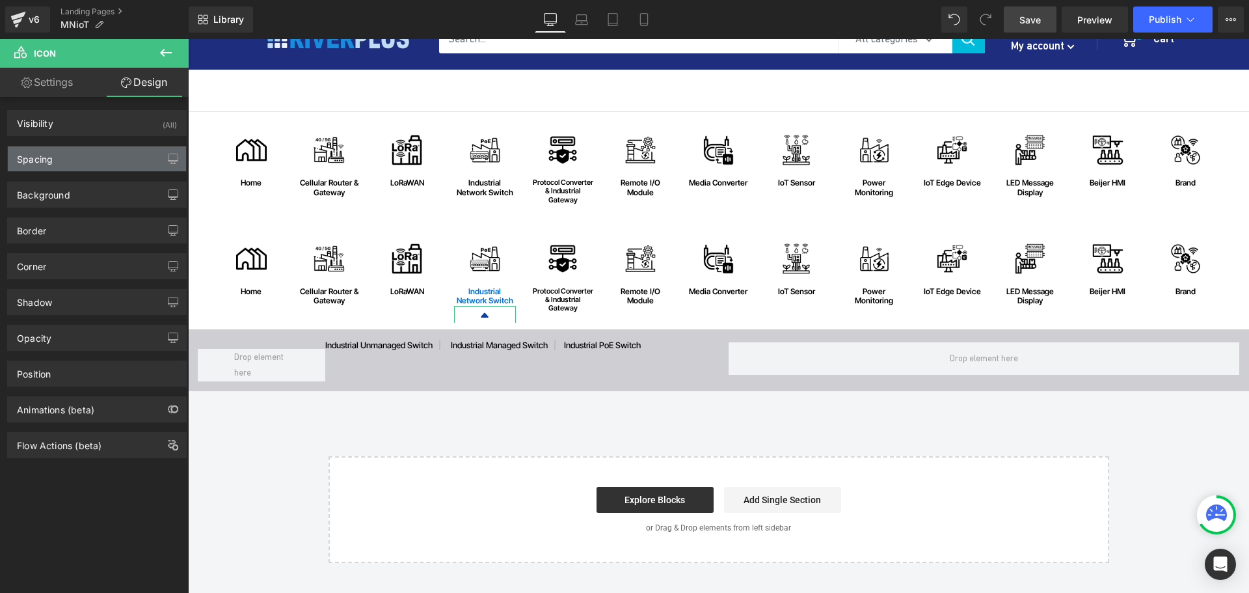
type input "0"
click at [61, 161] on div "Spacing" at bounding box center [97, 158] width 178 height 25
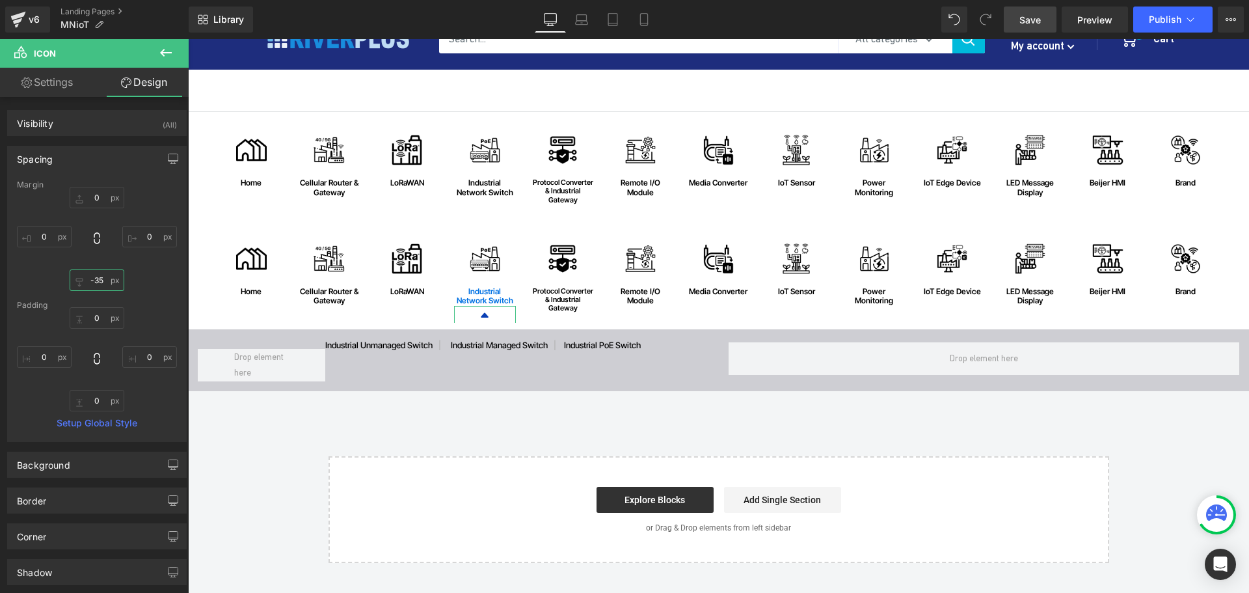
click at [101, 280] on input "-35" at bounding box center [97, 279] width 55 height 21
type input "0"
click at [1030, 27] on link "Save" at bounding box center [1030, 20] width 53 height 26
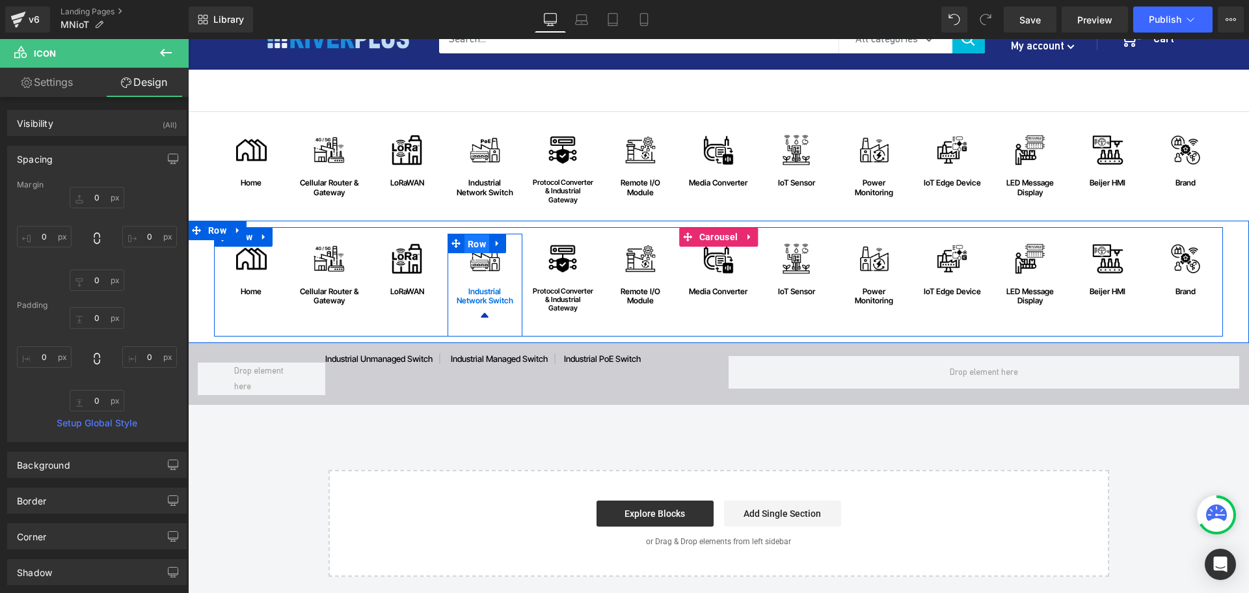
click at [476, 245] on span "Row" at bounding box center [476, 244] width 25 height 20
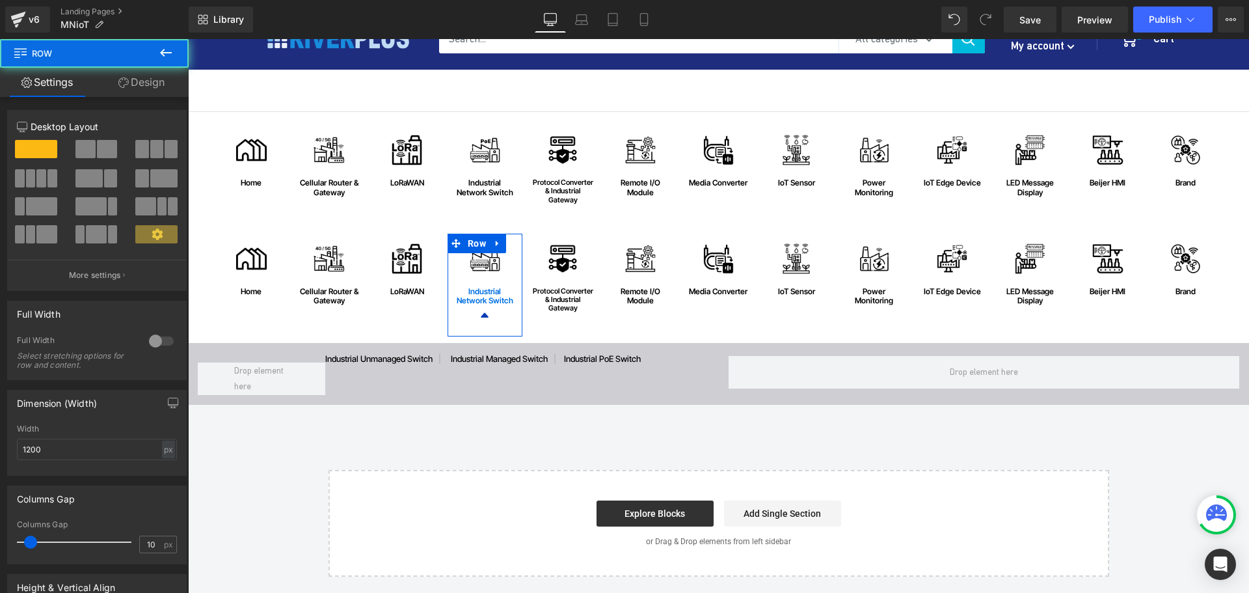
click at [152, 88] on link "Design" at bounding box center [141, 82] width 94 height 29
click at [0, 0] on div "Spacing" at bounding box center [0, 0] width 0 height 0
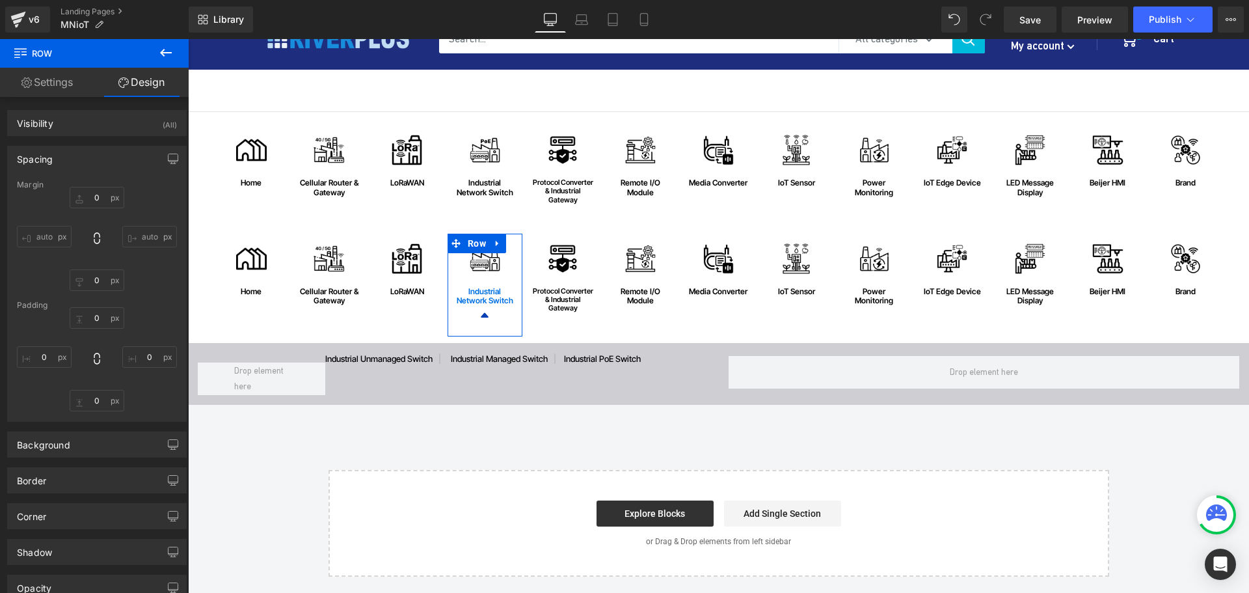
type input "0"
type input "15"
type input "0"
type input "15"
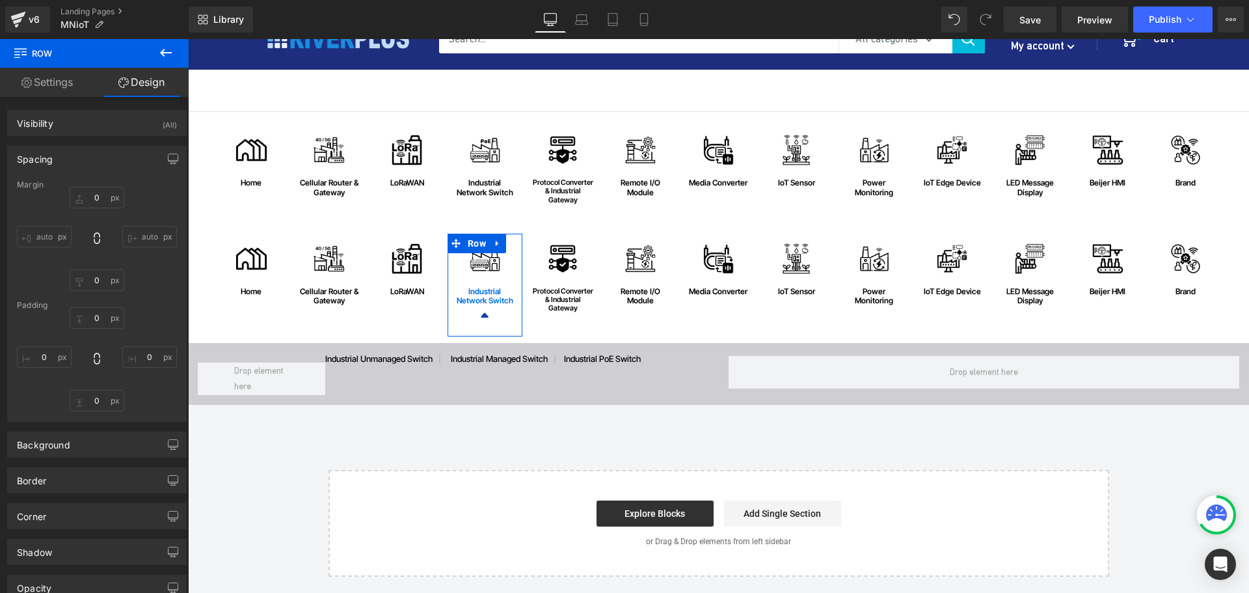
type input "0"
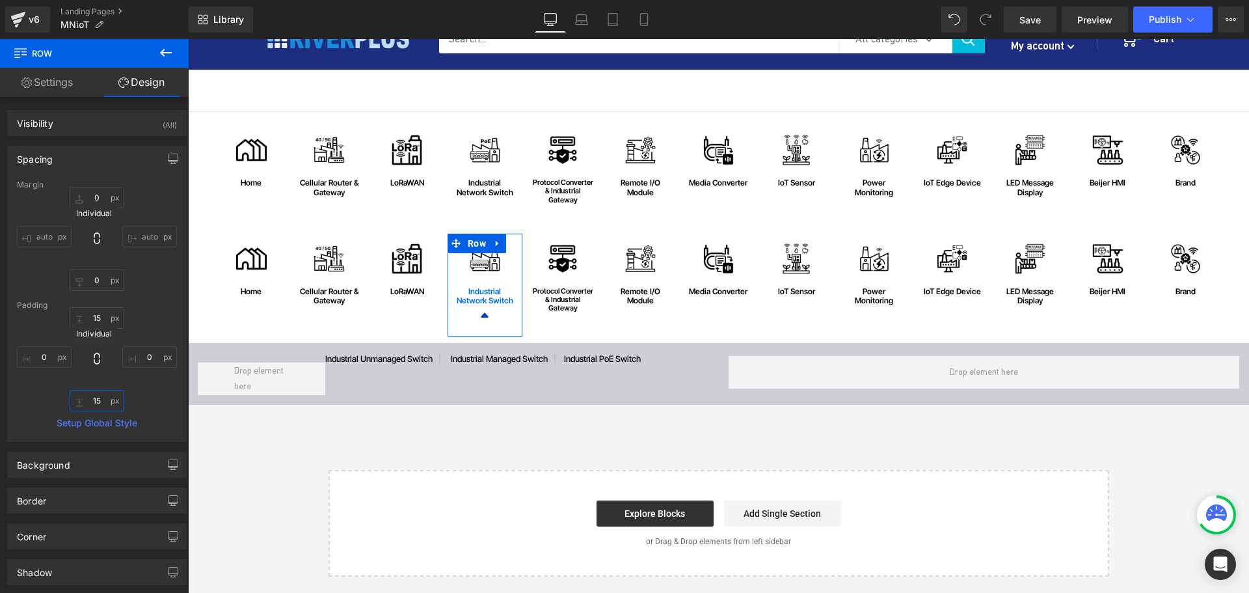
click at [100, 403] on input "15" at bounding box center [97, 400] width 55 height 21
type input "0"
click at [1038, 20] on span "Save" at bounding box center [1029, 20] width 21 height 14
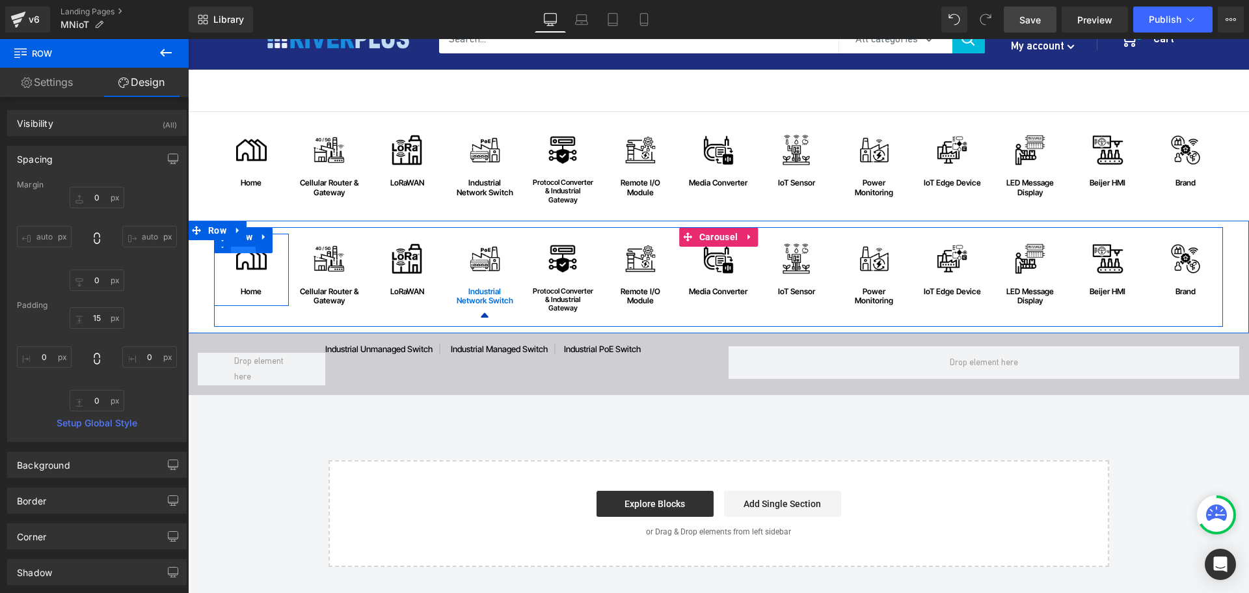
click at [241, 250] on span "Row" at bounding box center [243, 244] width 25 height 20
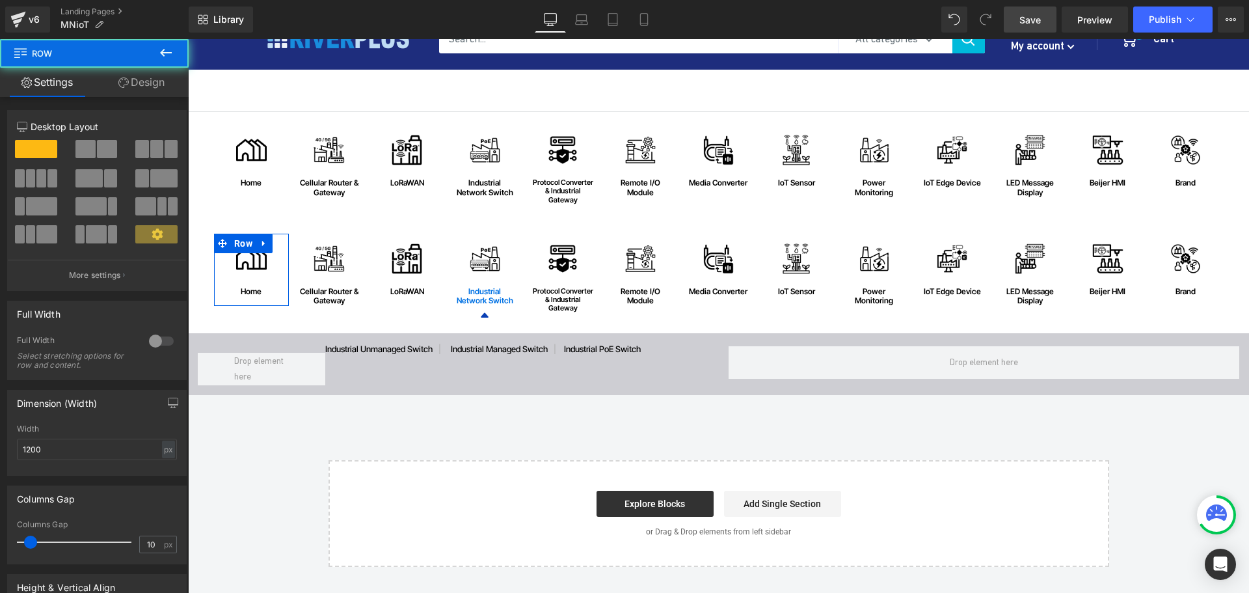
click at [144, 90] on link "Design" at bounding box center [141, 82] width 94 height 29
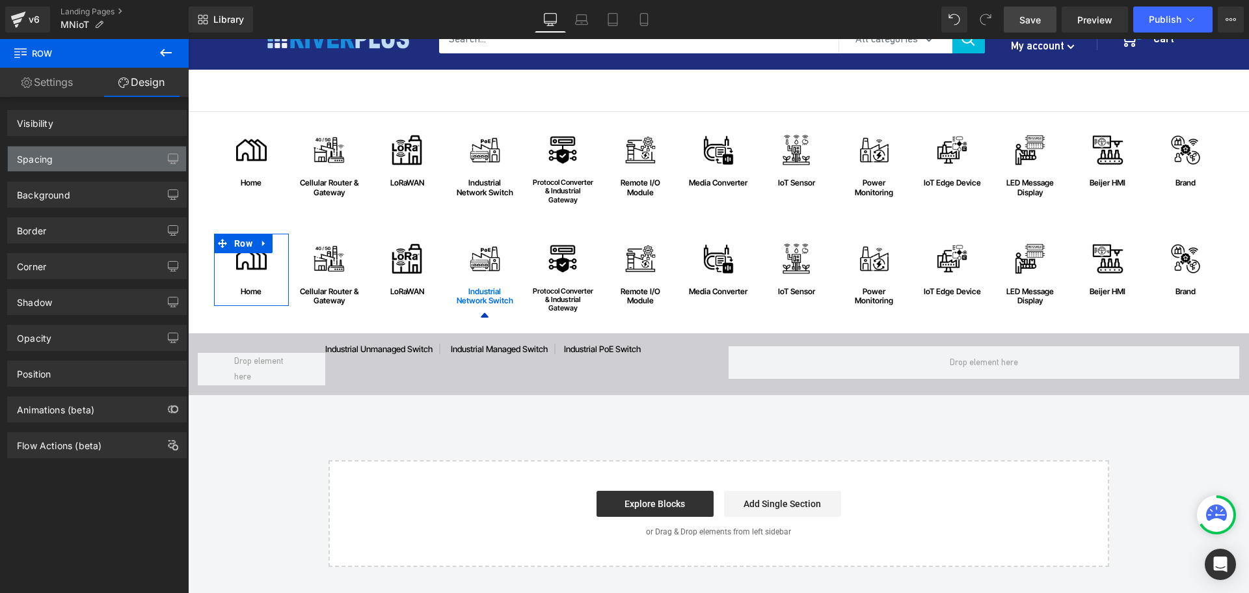
click at [68, 156] on div "Spacing" at bounding box center [97, 158] width 178 height 25
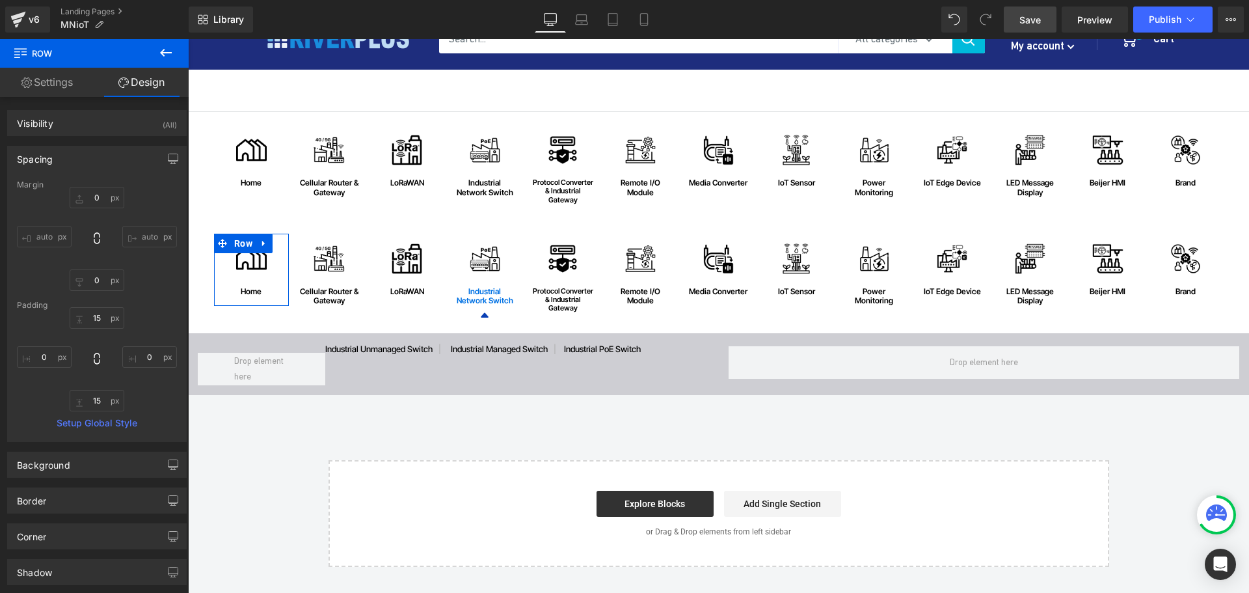
type input "0"
type input "15"
type input "0"
type input "15"
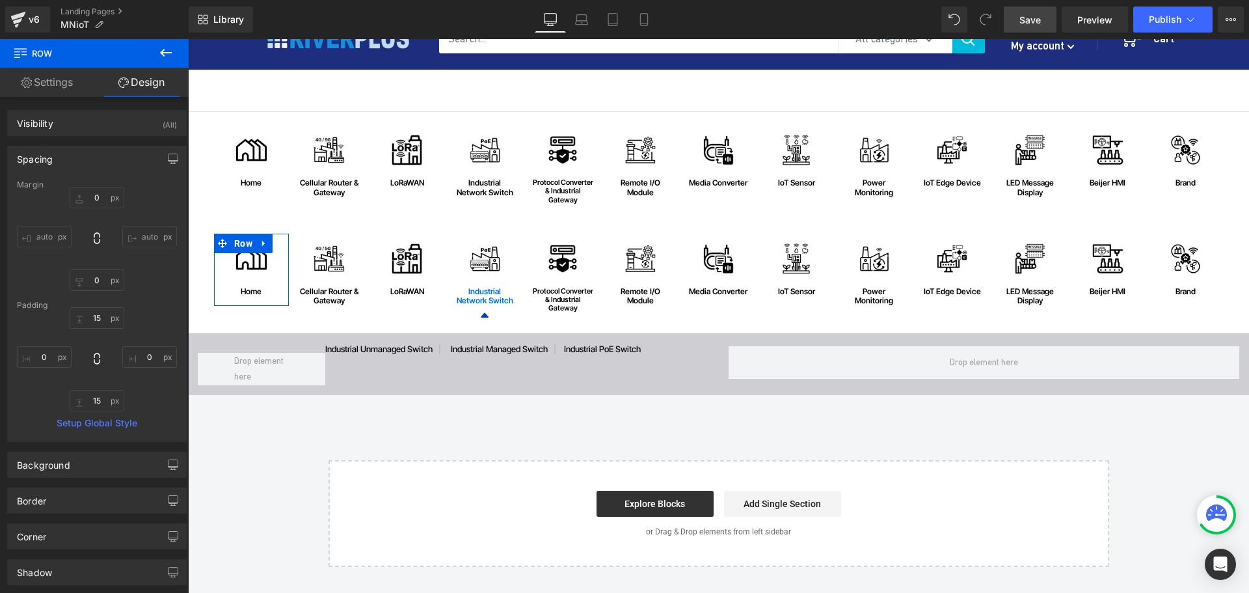
type input "0"
click at [104, 401] on input "15" at bounding box center [97, 400] width 55 height 21
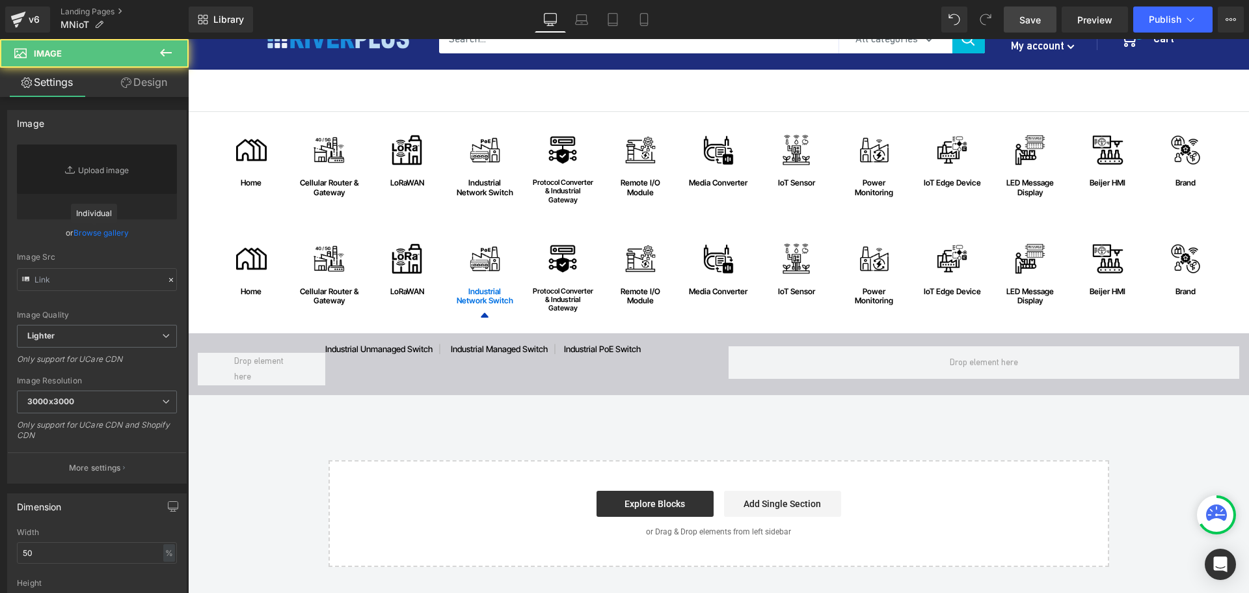
click at [324, 249] on div "Image Cellular Router & Gateway Text Block Row" at bounding box center [329, 275] width 75 height 82
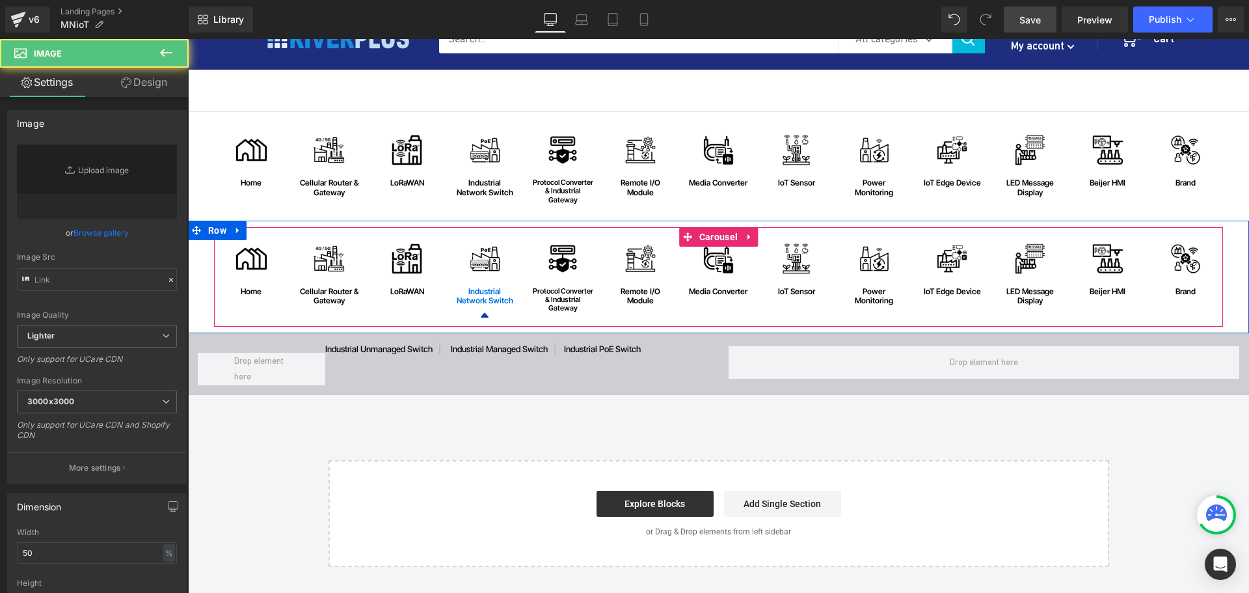
click at [317, 247] on div "Image Cellular Router & Gateway Text Block Row" at bounding box center [329, 275] width 75 height 82
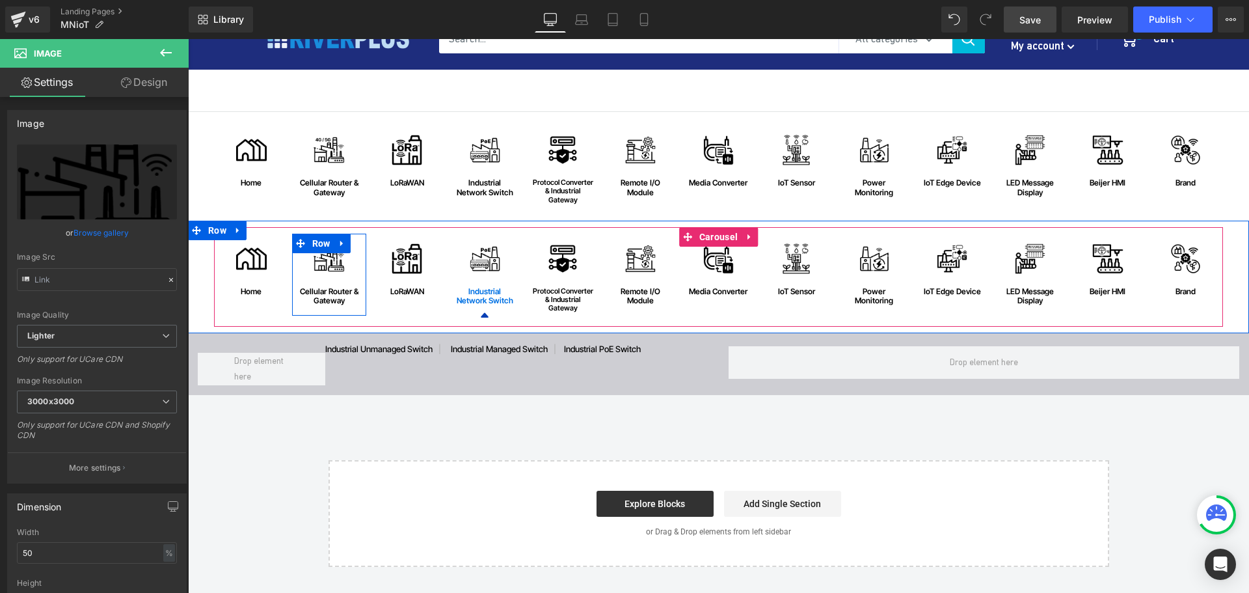
type input "https://ucarecdn.com/1c20268f-1fb7-437a-922c-e4aa9d9c9d24/-/format/auto/-/previ…"
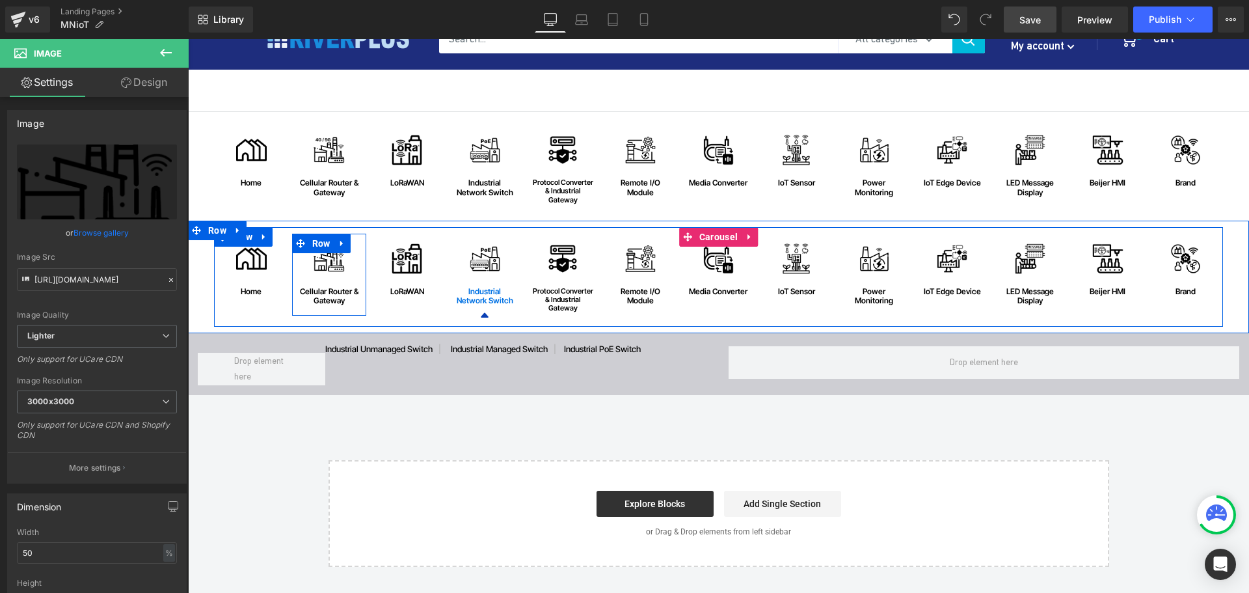
click at [317, 247] on span "Row" at bounding box center [321, 244] width 25 height 20
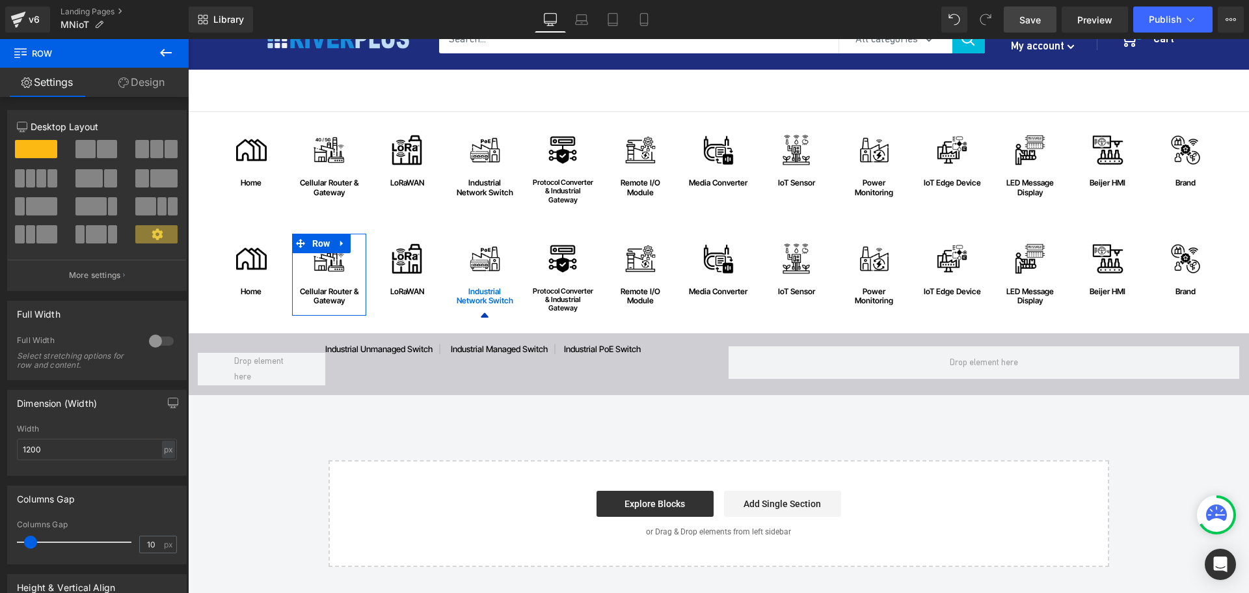
click at [154, 82] on link "Design" at bounding box center [141, 82] width 94 height 29
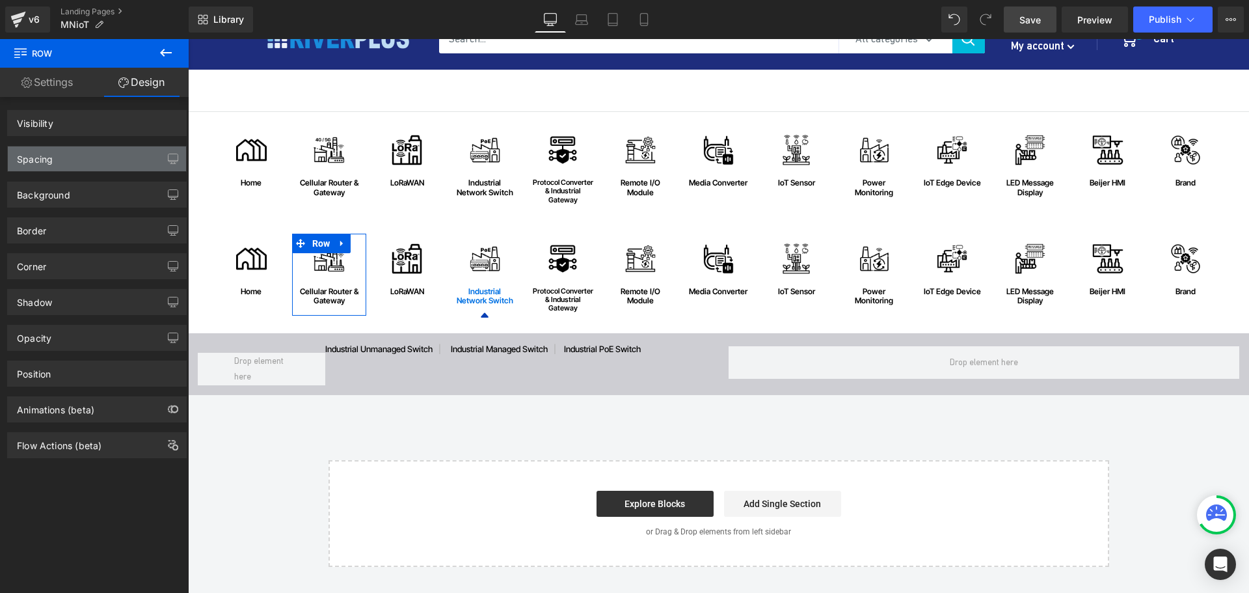
click at [52, 155] on div "Spacing" at bounding box center [35, 155] width 36 height 18
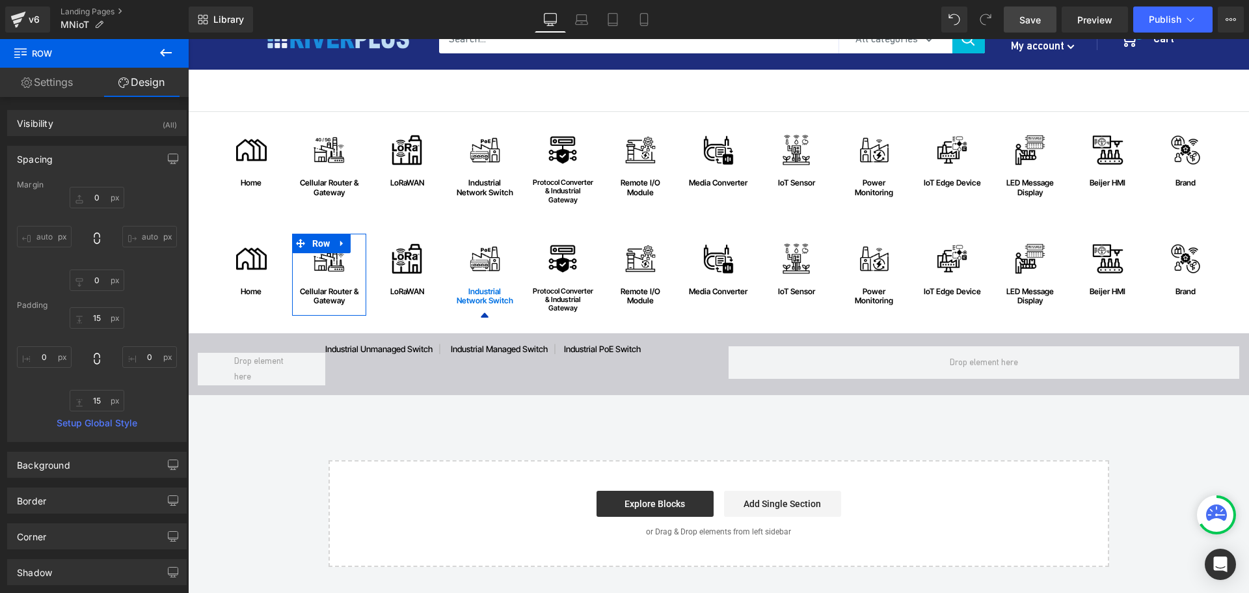
type input "0"
type input "15"
type input "0"
type input "15"
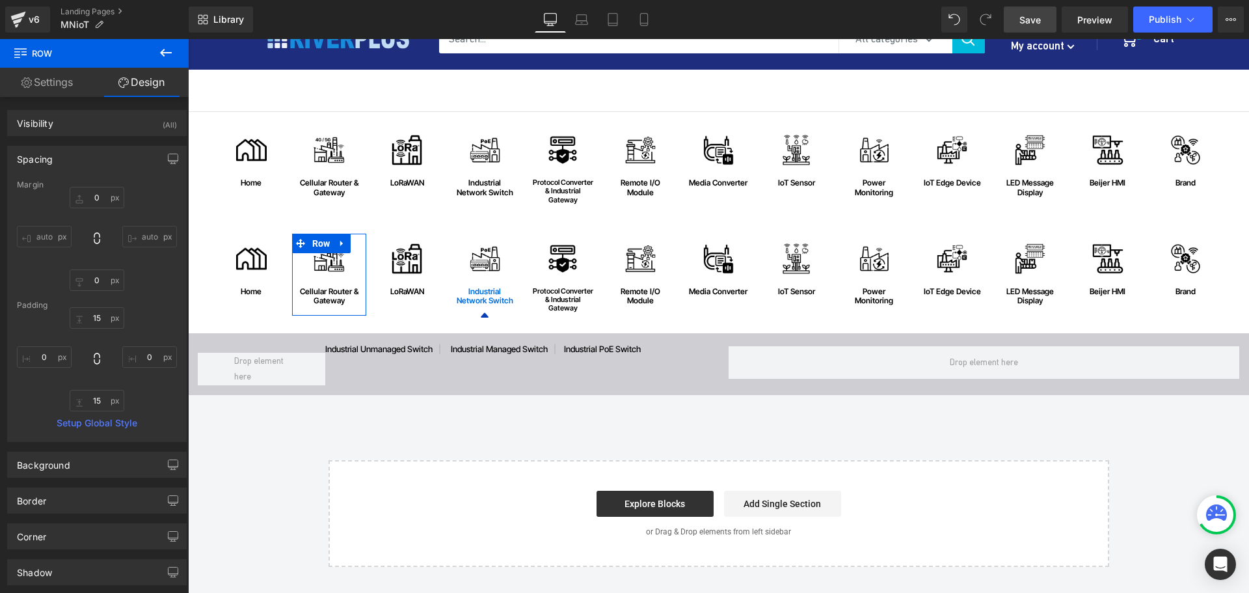
type input "0"
click at [101, 397] on input "15" at bounding box center [97, 400] width 55 height 21
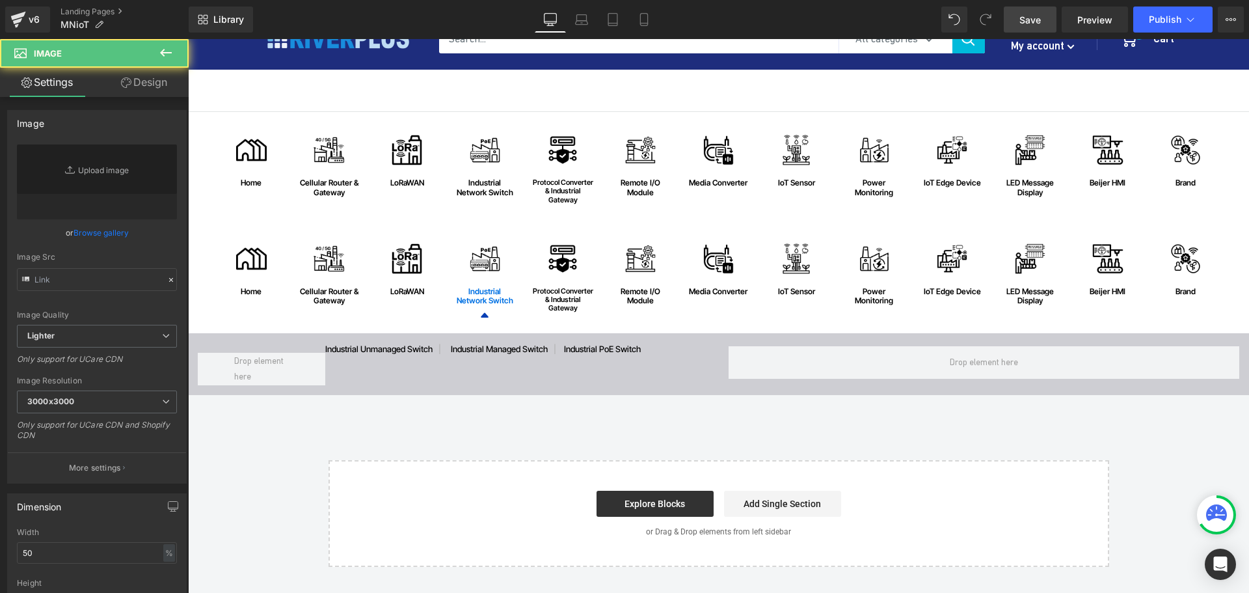
click at [480, 258] on div "Image" at bounding box center [485, 258] width 62 height 31
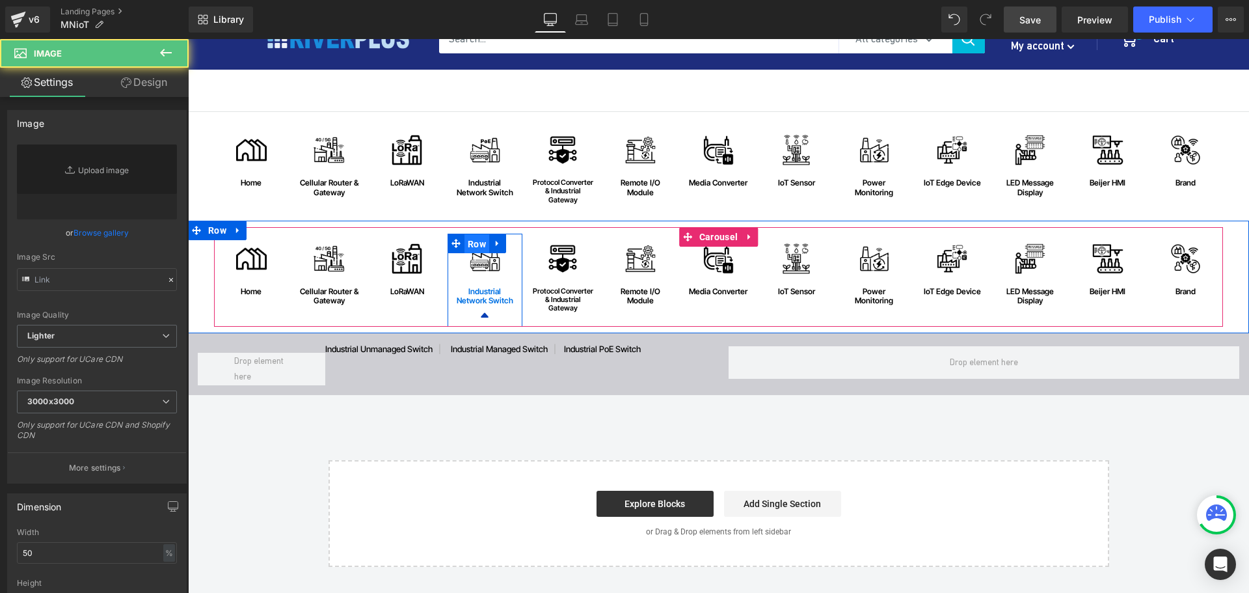
click at [474, 246] on span "Row" at bounding box center [476, 244] width 25 height 20
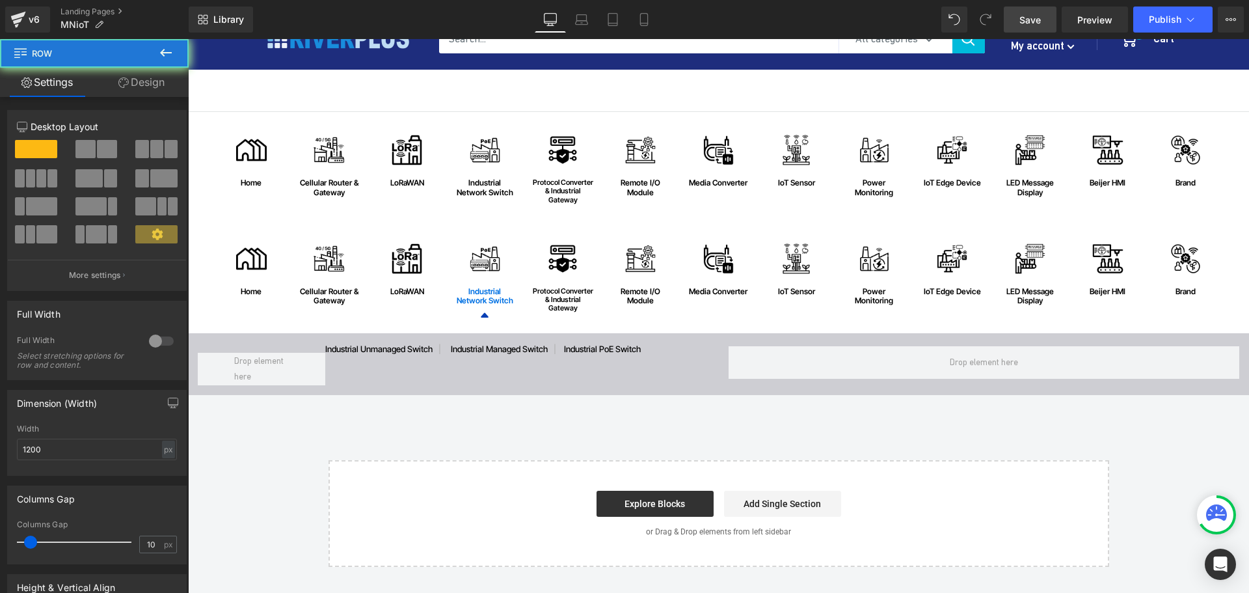
click at [573, 250] on div "Image Protocol Converter & Industrial Gateway Text Block Row" at bounding box center [563, 278] width 75 height 89
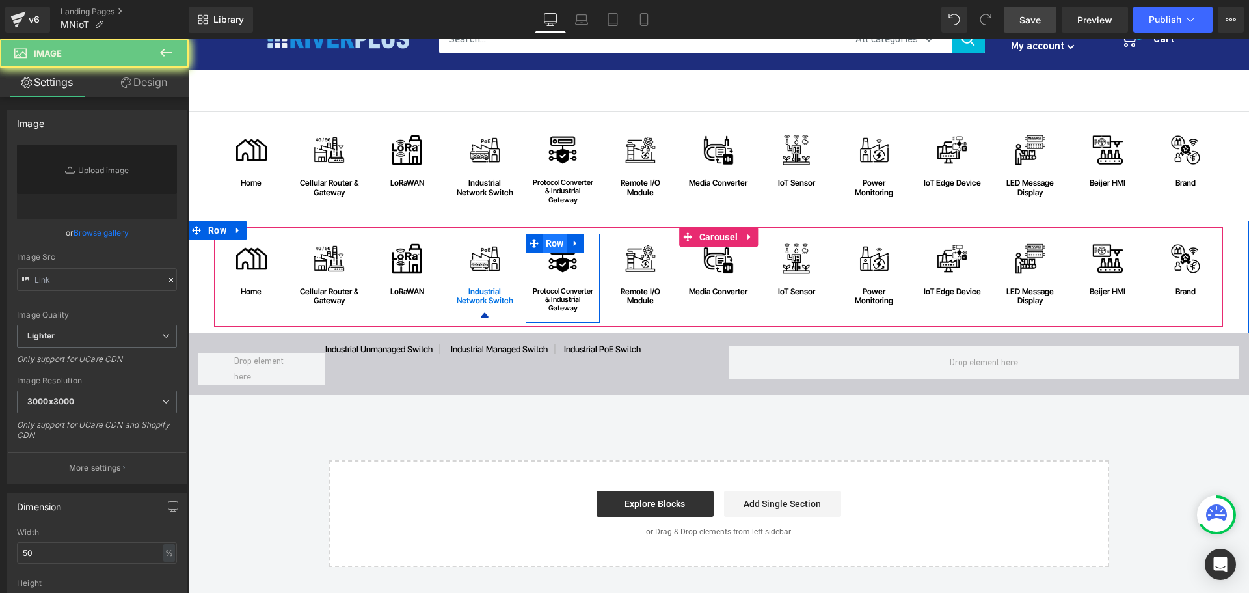
click at [553, 247] on span "Row" at bounding box center [555, 244] width 25 height 20
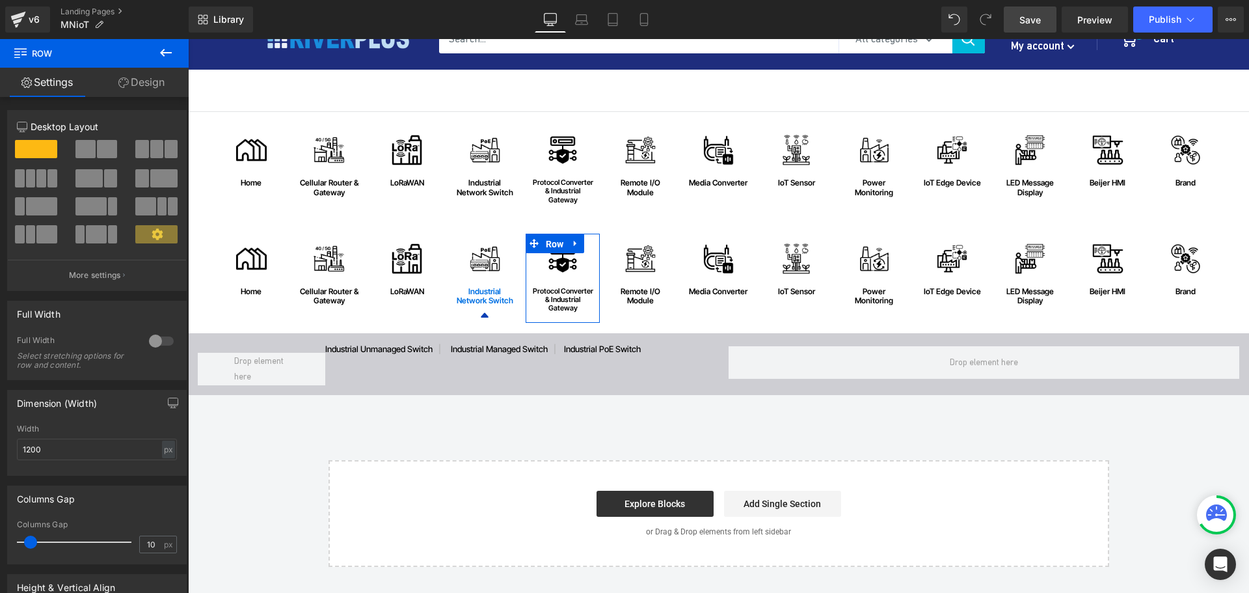
click at [144, 80] on link "Design" at bounding box center [141, 82] width 94 height 29
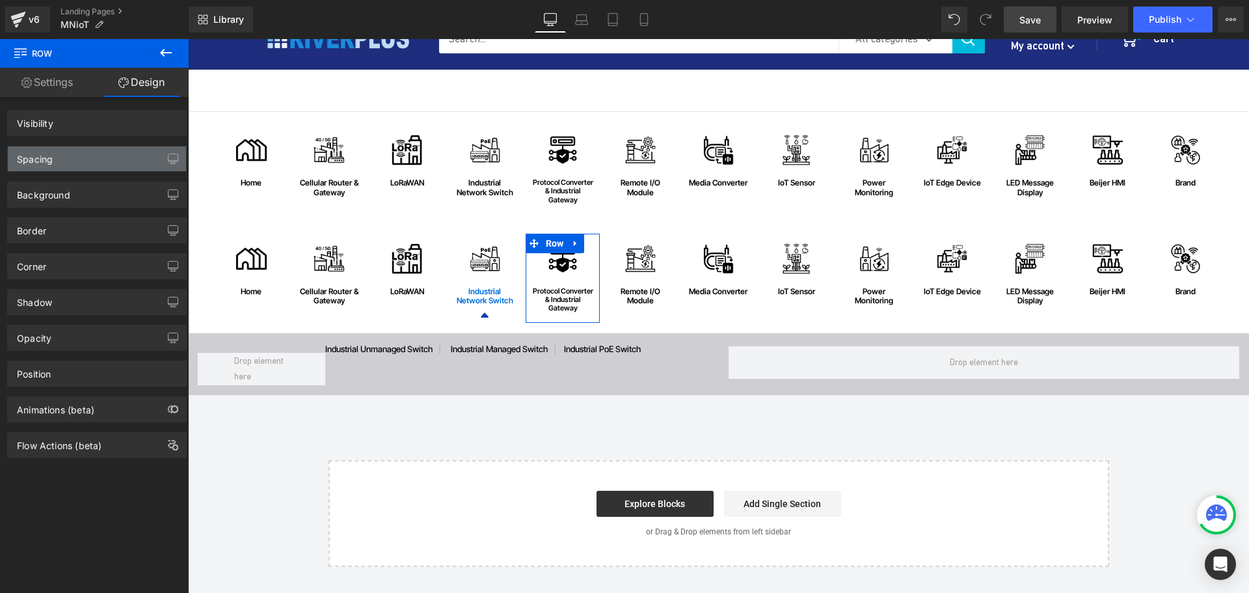
click at [50, 156] on div "Spacing" at bounding box center [35, 155] width 36 height 18
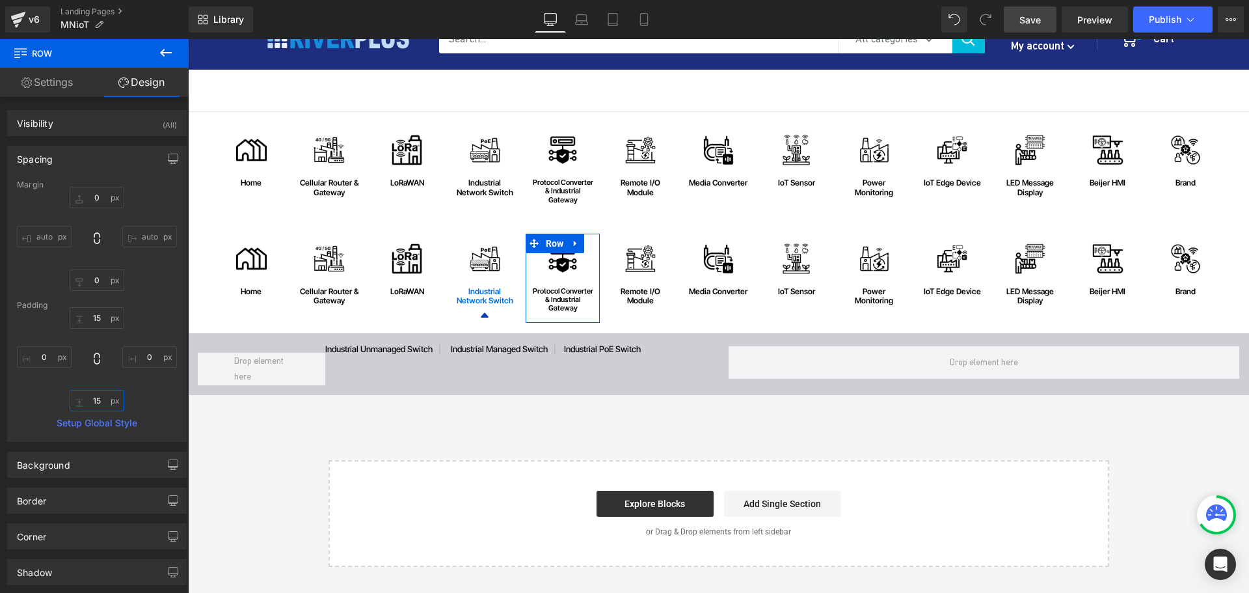
click at [104, 407] on input "15" at bounding box center [97, 400] width 55 height 21
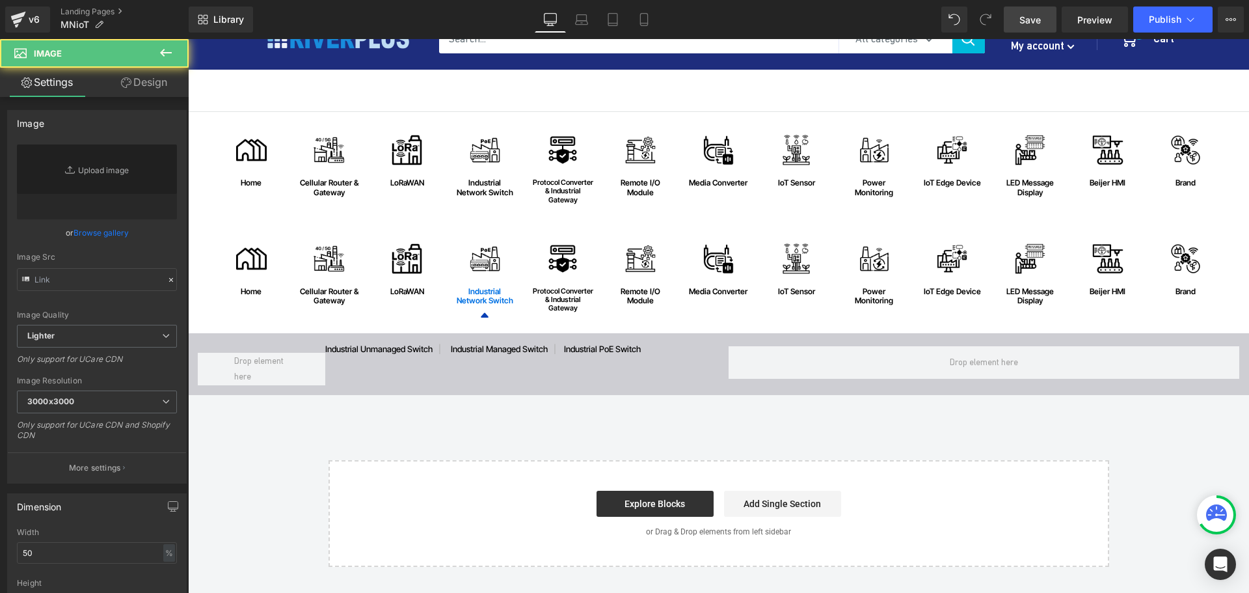
click at [637, 247] on div "Image Remote I/O Module Text Block Row" at bounding box center [640, 275] width 75 height 82
click at [635, 248] on div "Image Remote I/O Module Text Block Row" at bounding box center [640, 275] width 75 height 82
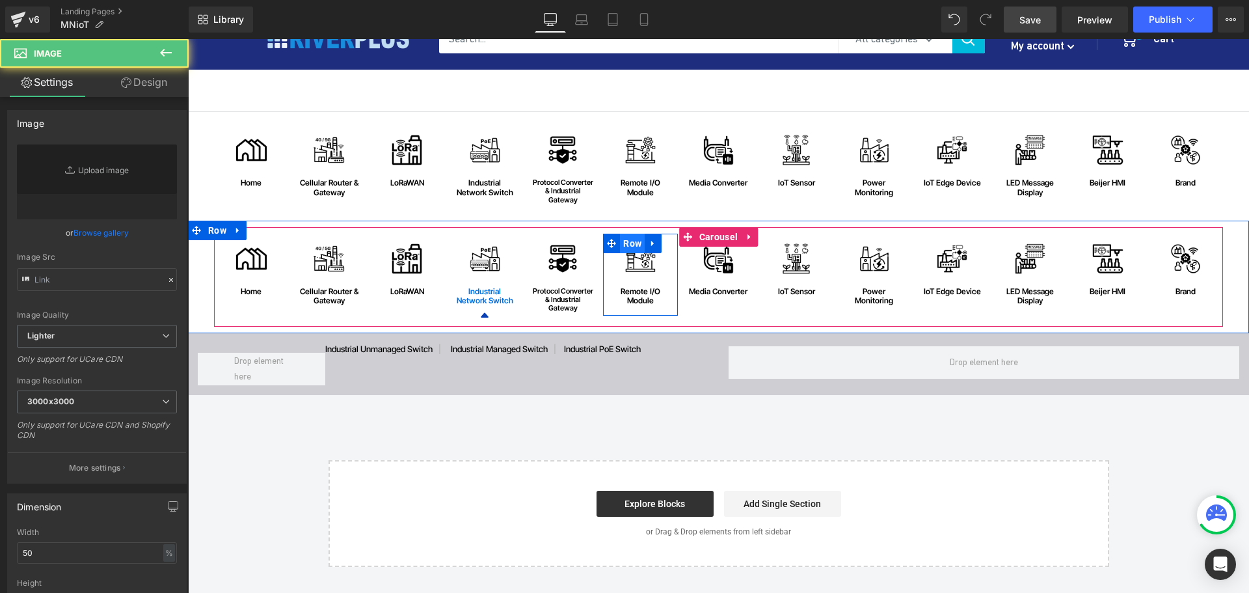
click at [632, 245] on span "Row" at bounding box center [632, 244] width 25 height 20
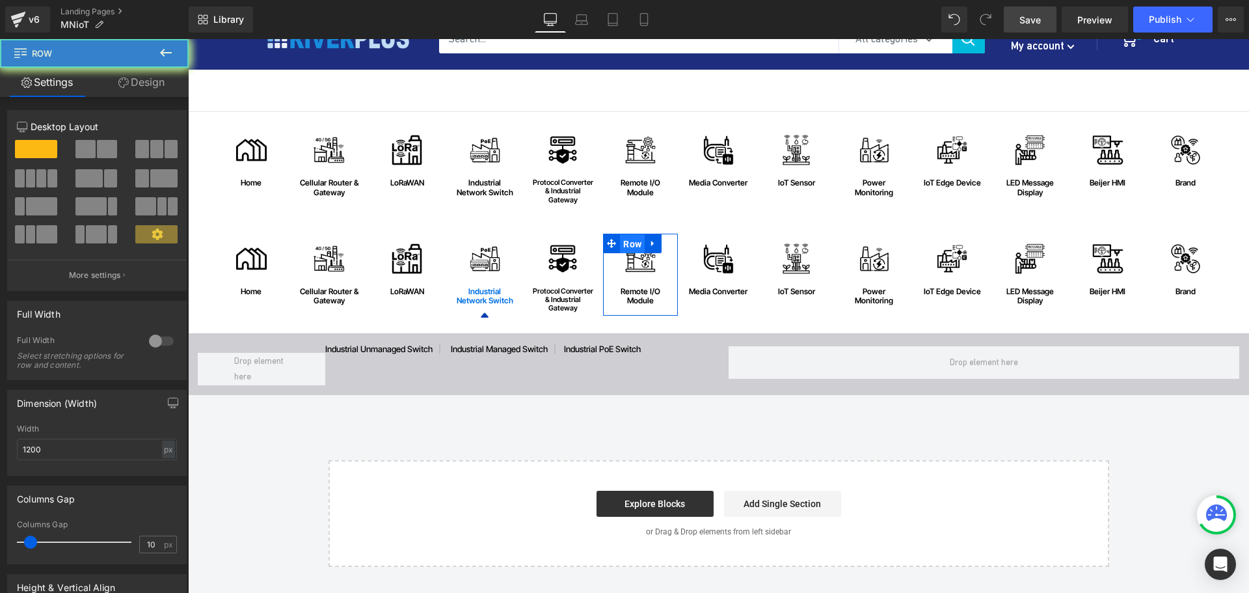
click at [152, 86] on link "Design" at bounding box center [141, 82] width 94 height 29
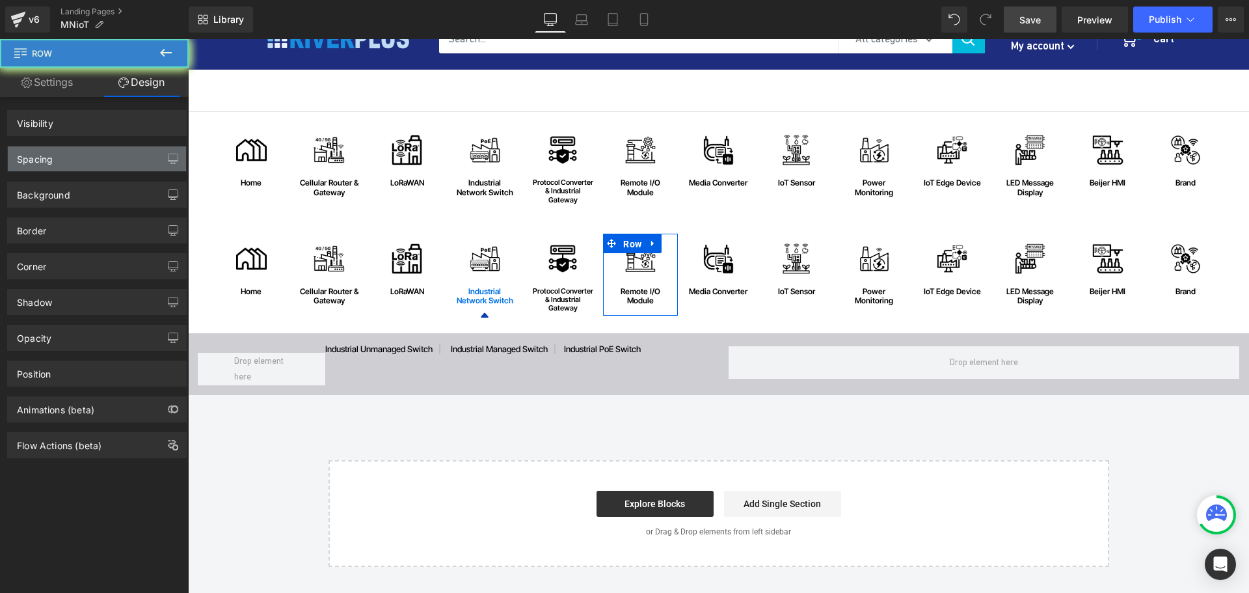
click at [77, 161] on div "Spacing" at bounding box center [97, 158] width 178 height 25
click at [69, 155] on div "Spacing" at bounding box center [97, 158] width 178 height 25
click at [55, 159] on div "Spacing" at bounding box center [97, 158] width 178 height 25
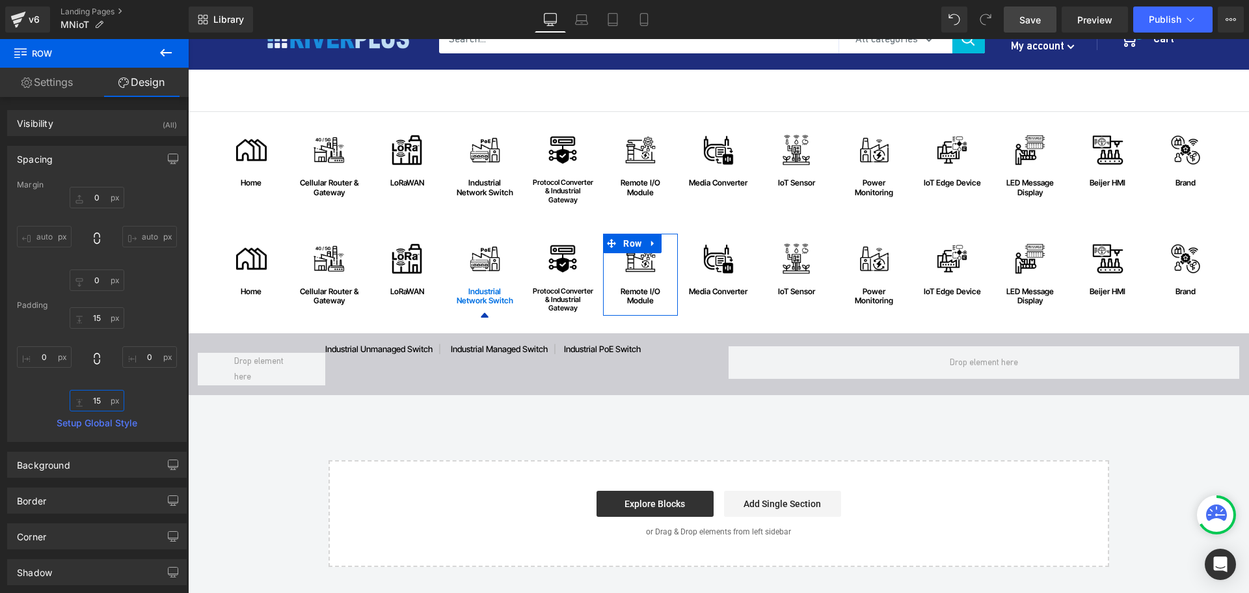
click at [104, 402] on input "15" at bounding box center [97, 400] width 55 height 21
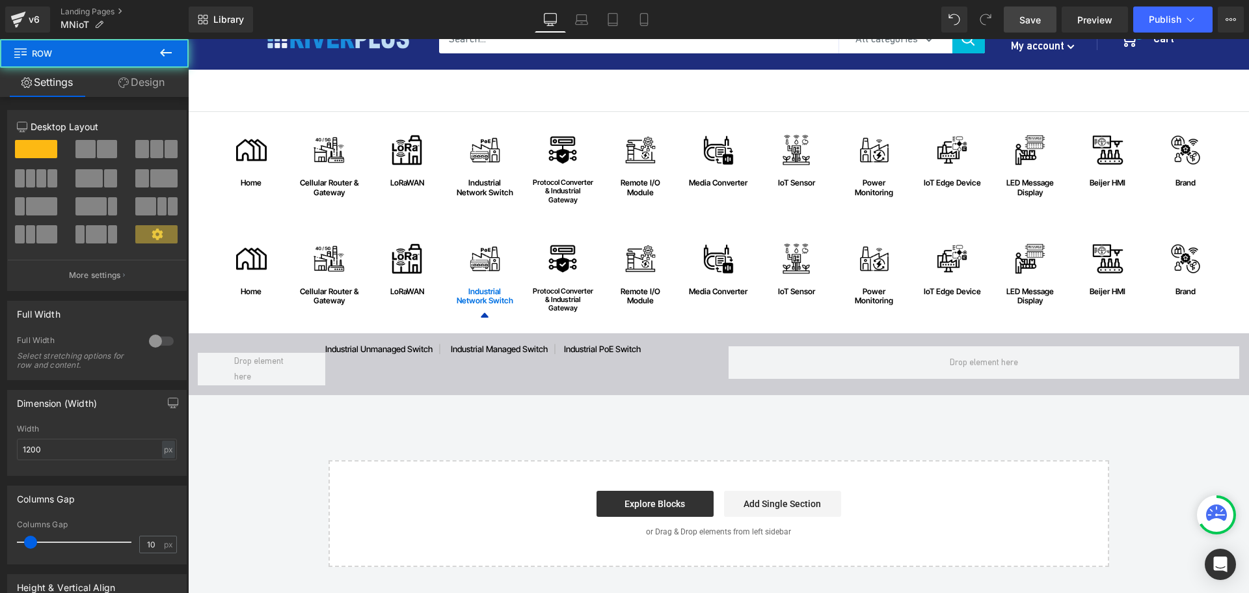
click at [708, 237] on div "Image home Text Block Row Image Cellular Router & Gateway Text Block Row Image …" at bounding box center [718, 277] width 1009 height 100
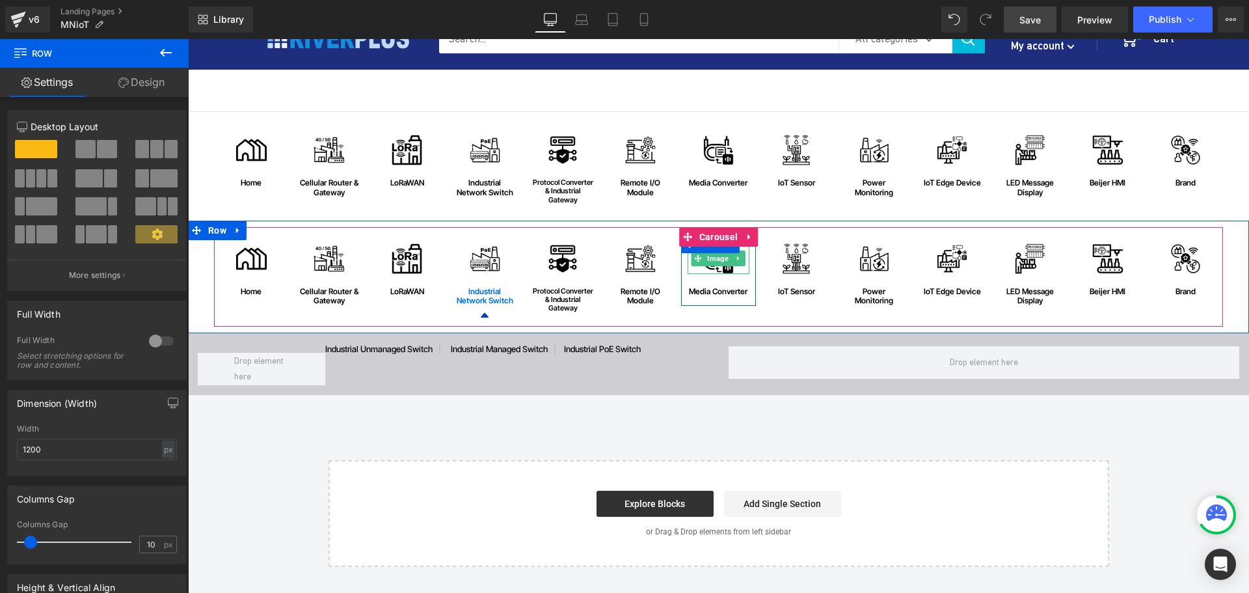
click at [712, 256] on span "Image" at bounding box center [718, 258] width 27 height 16
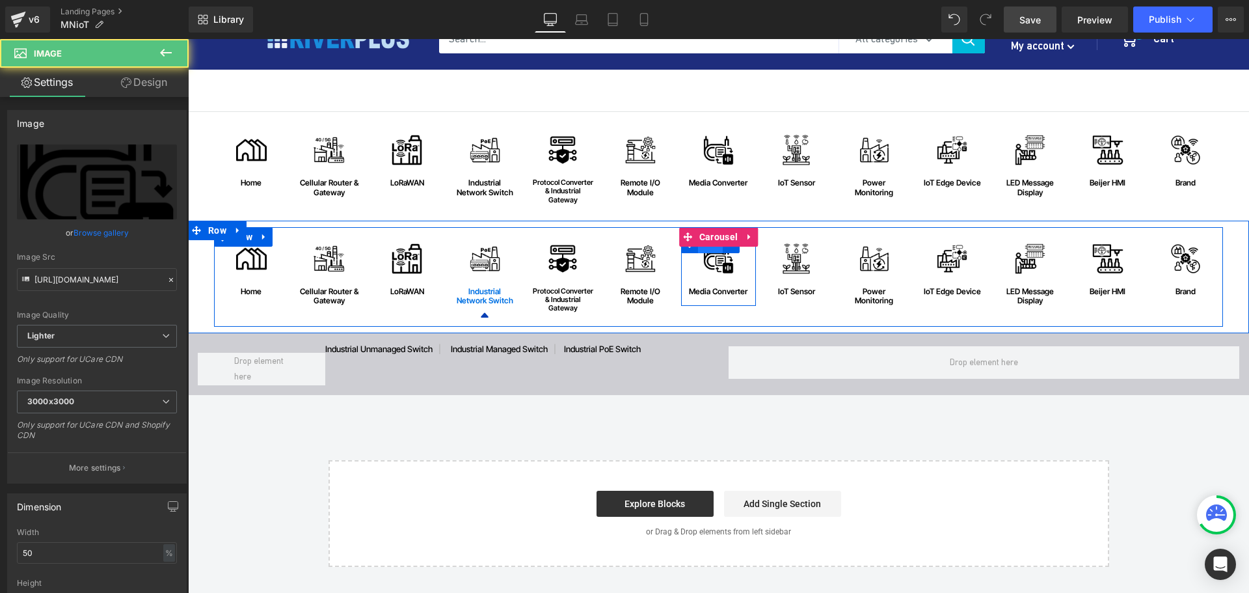
click at [712, 252] on span "Row" at bounding box center [710, 244] width 25 height 20
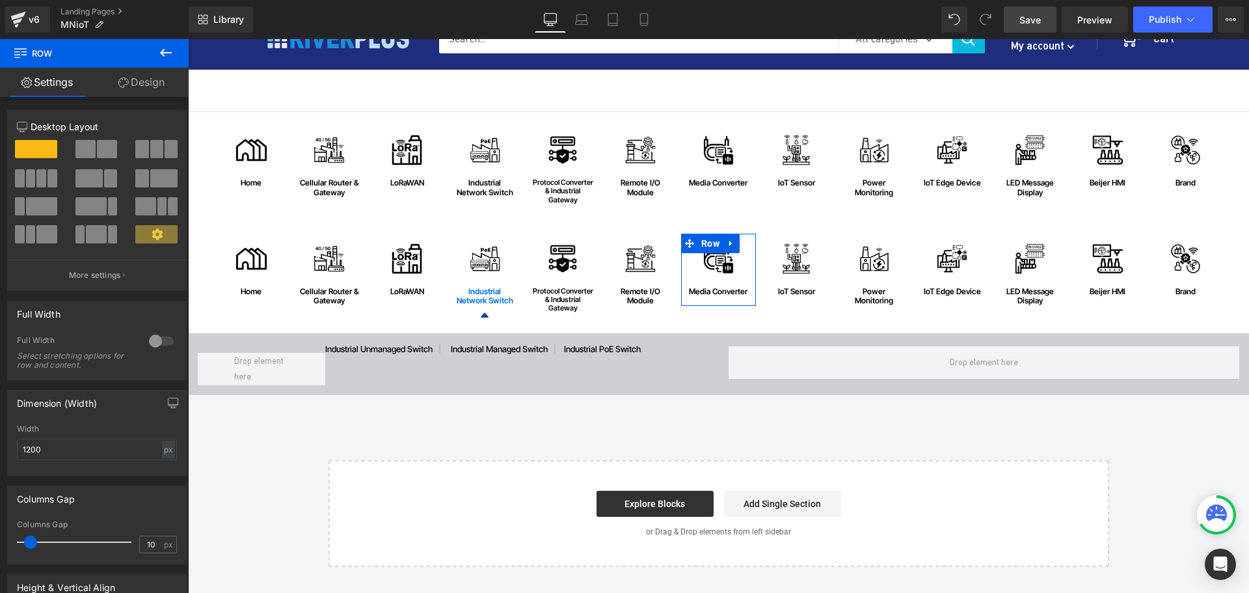
click at [157, 73] on link "Design" at bounding box center [141, 82] width 94 height 29
click at [0, 0] on div "Spacing" at bounding box center [0, 0] width 0 height 0
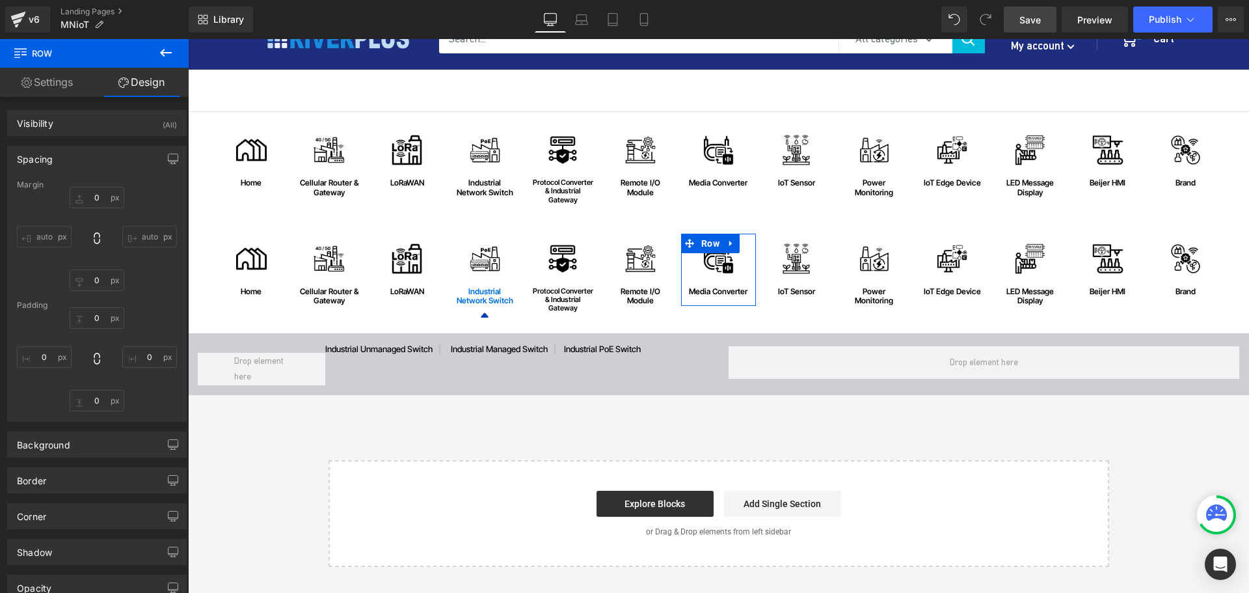
type input "0"
type input "15"
type input "0"
type input "15"
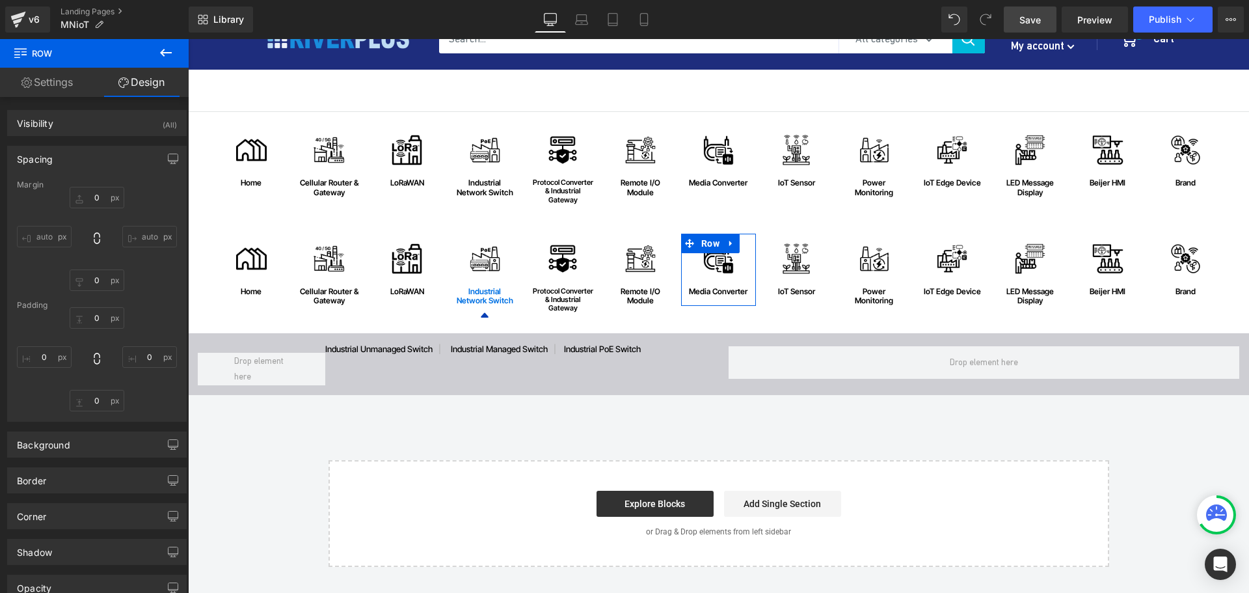
type input "0"
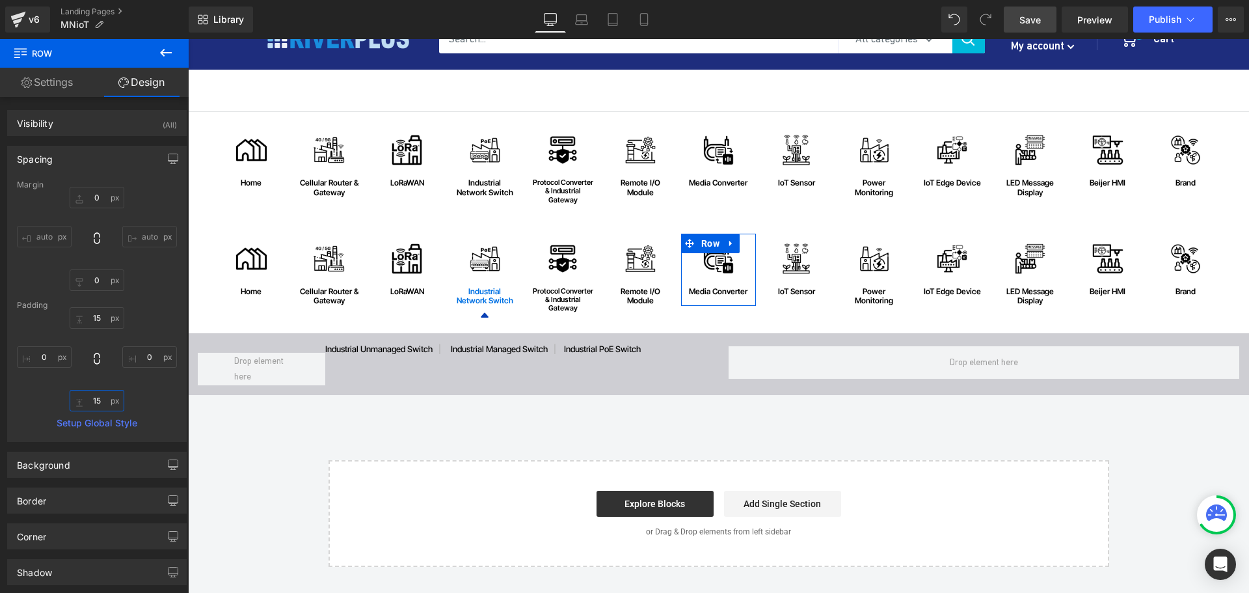
click at [103, 406] on input "15" at bounding box center [97, 400] width 55 height 21
type input "5"
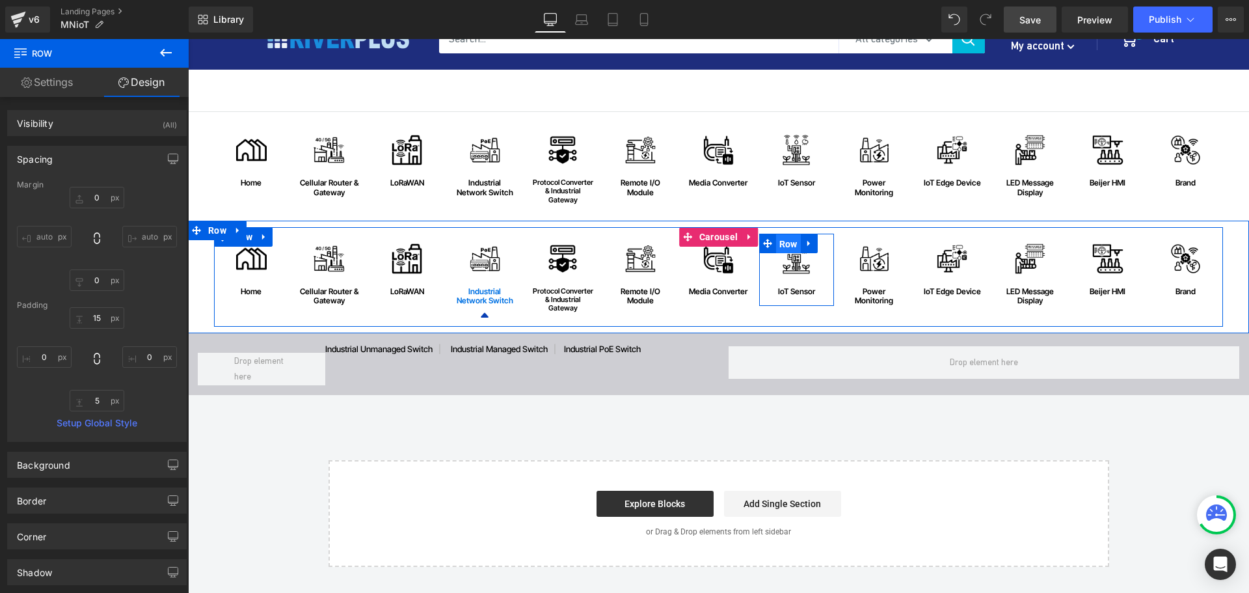
click at [792, 245] on span "Row" at bounding box center [788, 244] width 25 height 20
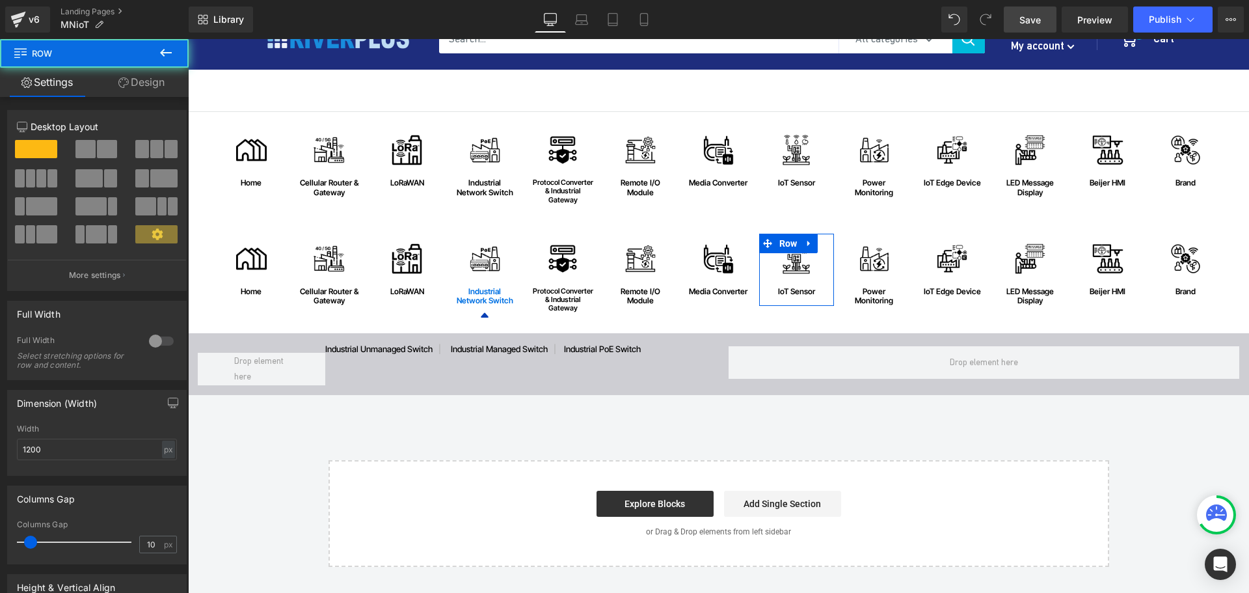
click at [142, 86] on link "Design" at bounding box center [141, 82] width 94 height 29
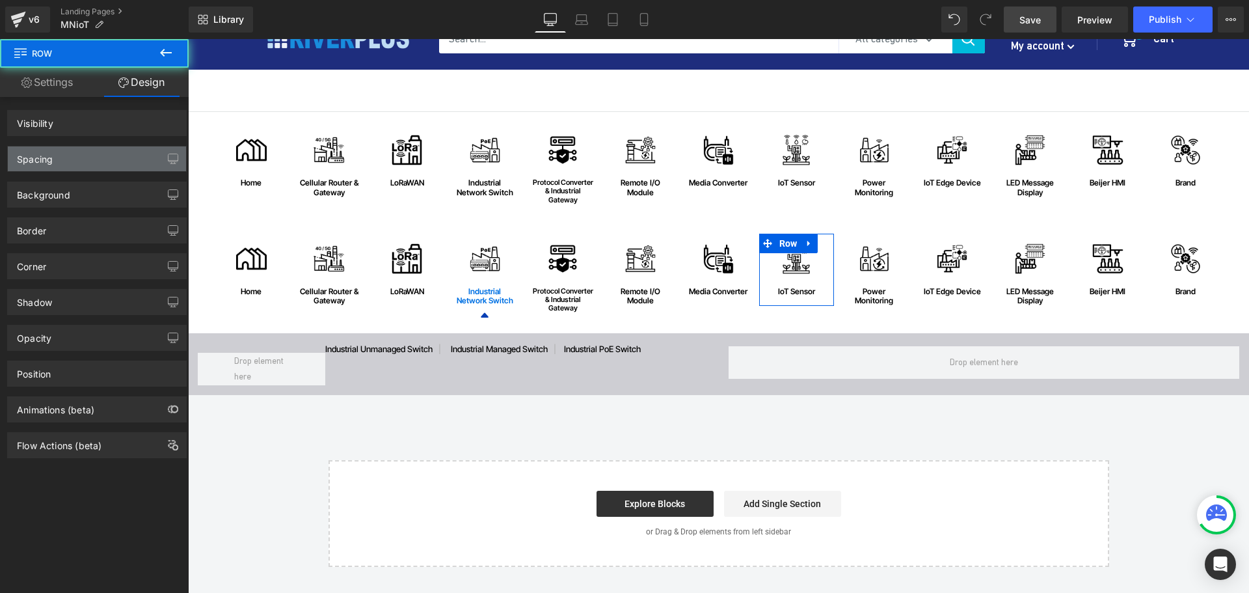
click at [66, 159] on div "Spacing" at bounding box center [97, 158] width 178 height 25
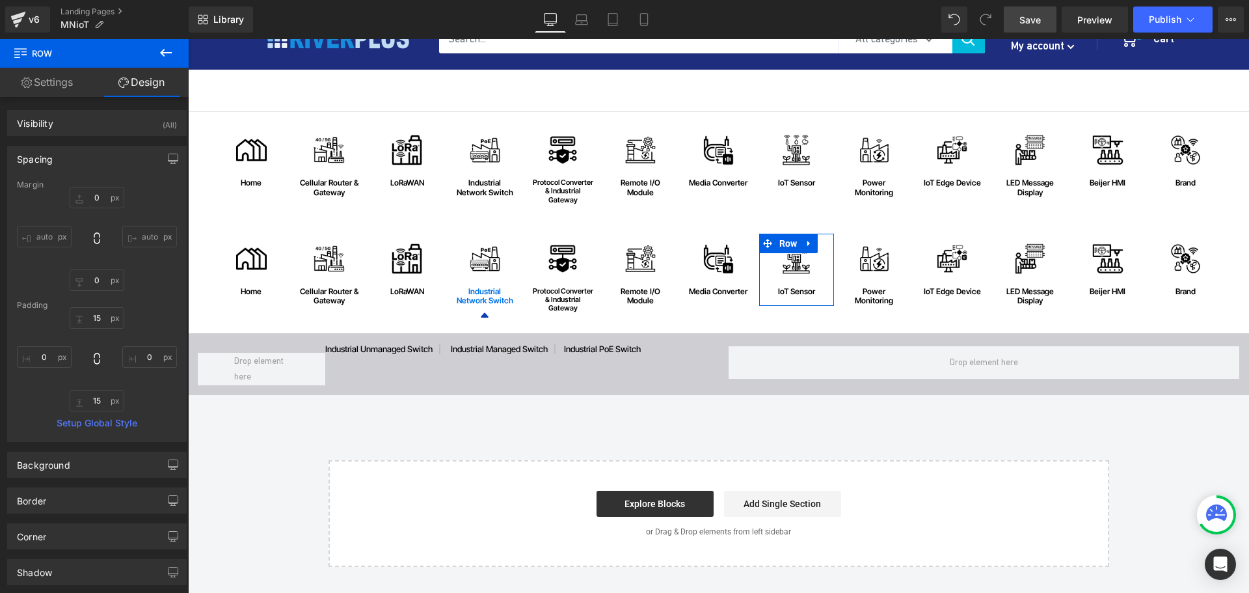
type input "0"
type input "15"
type input "0"
type input "15"
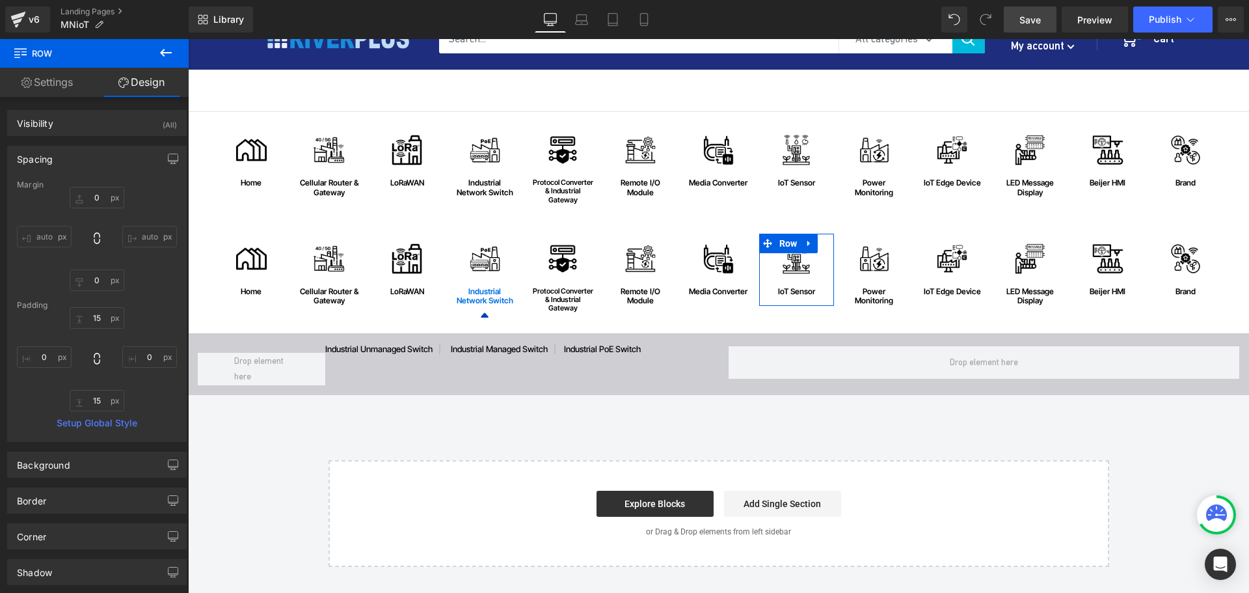
type input "0"
click at [100, 396] on input "15" at bounding box center [97, 400] width 55 height 21
type input "5"
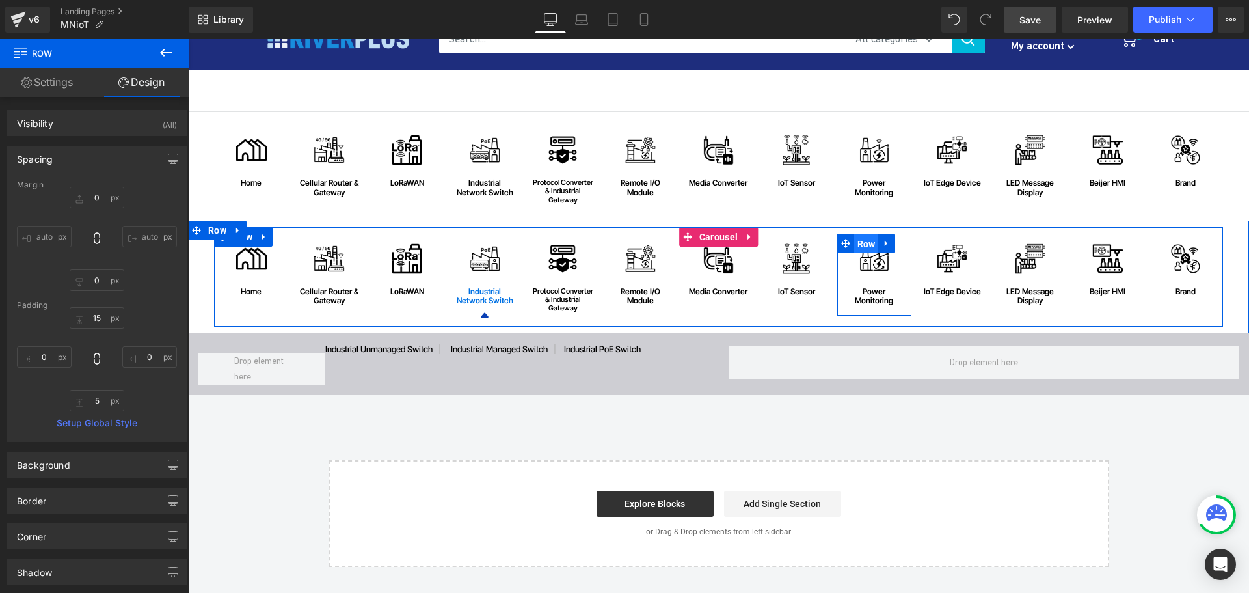
click at [868, 245] on span "Row" at bounding box center [866, 244] width 25 height 20
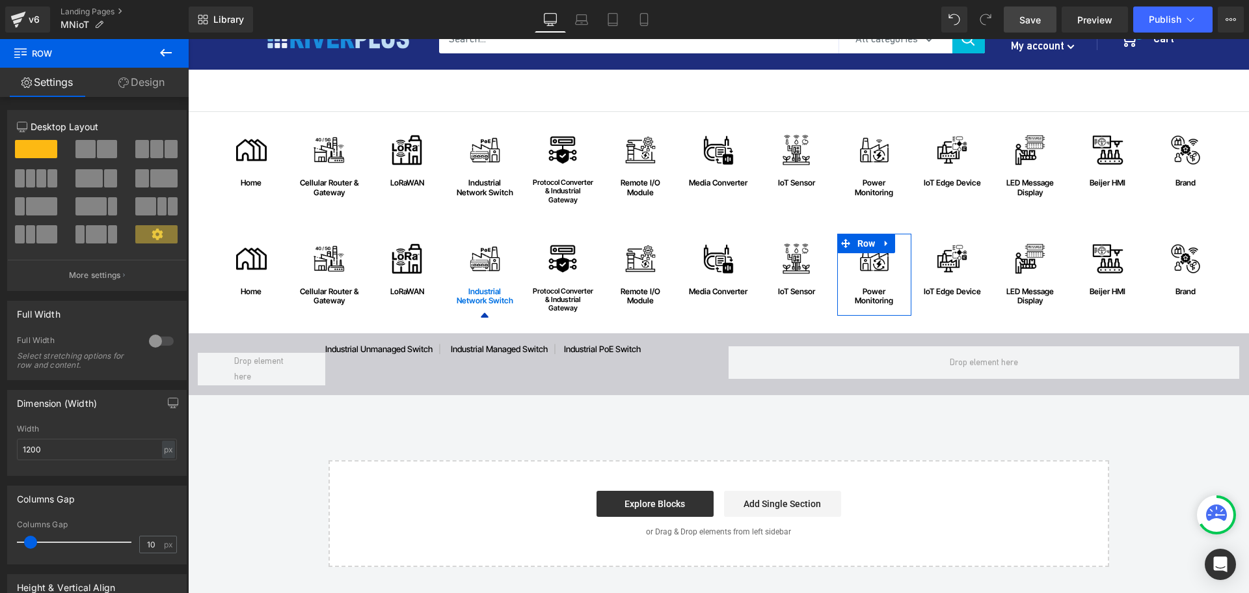
click at [148, 81] on link "Design" at bounding box center [141, 82] width 94 height 29
click at [0, 0] on div "Spacing" at bounding box center [0, 0] width 0 height 0
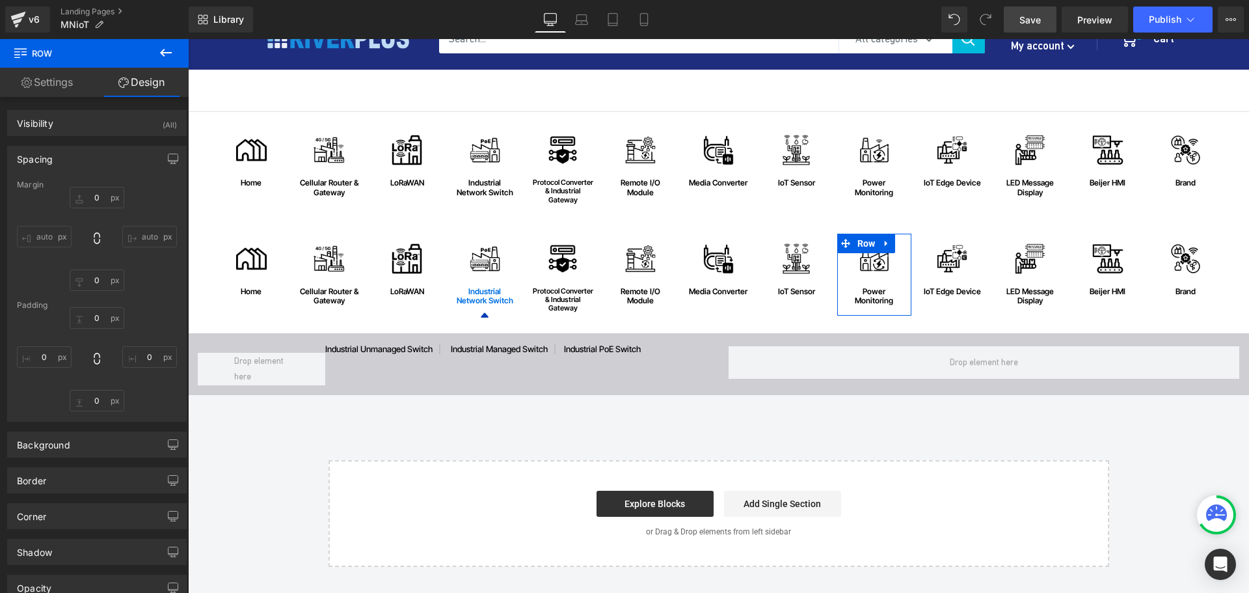
type input "0"
type input "15"
type input "0"
type input "15"
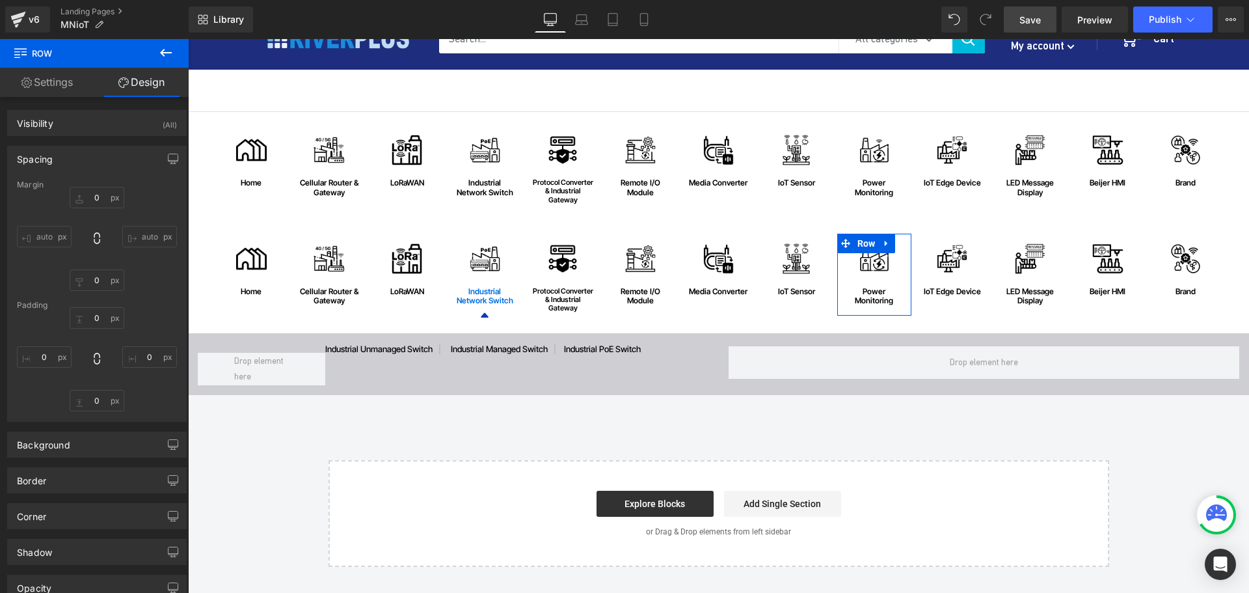
type input "0"
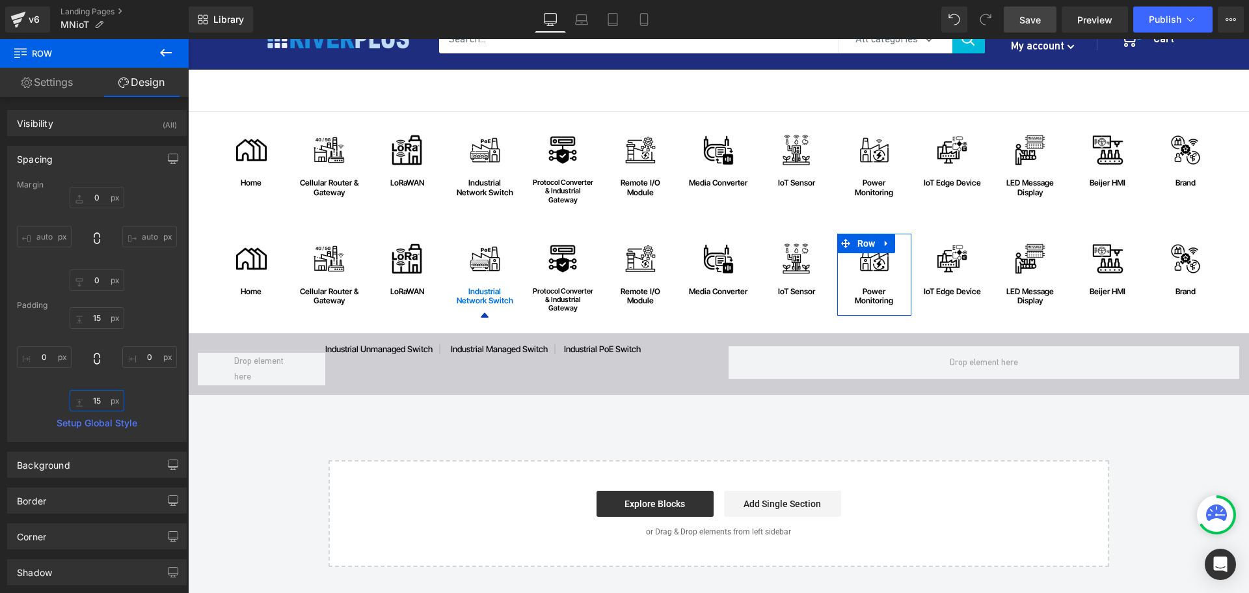
click at [103, 408] on input "15" at bounding box center [97, 400] width 55 height 21
type input "5"
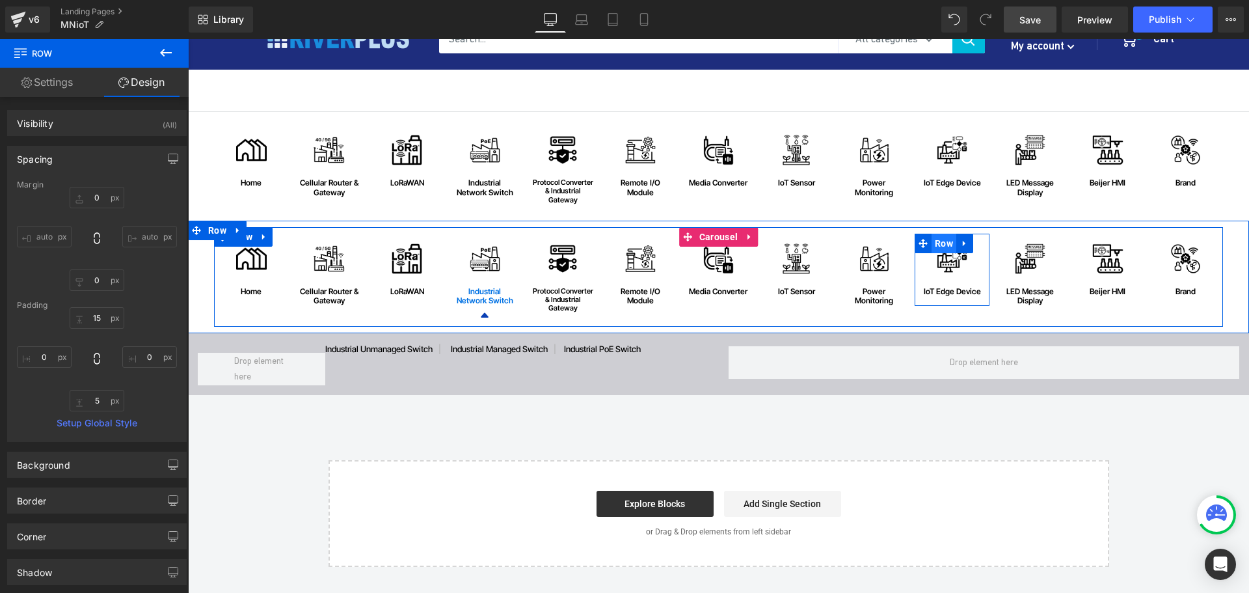
click at [938, 250] on span "Row" at bounding box center [944, 244] width 25 height 20
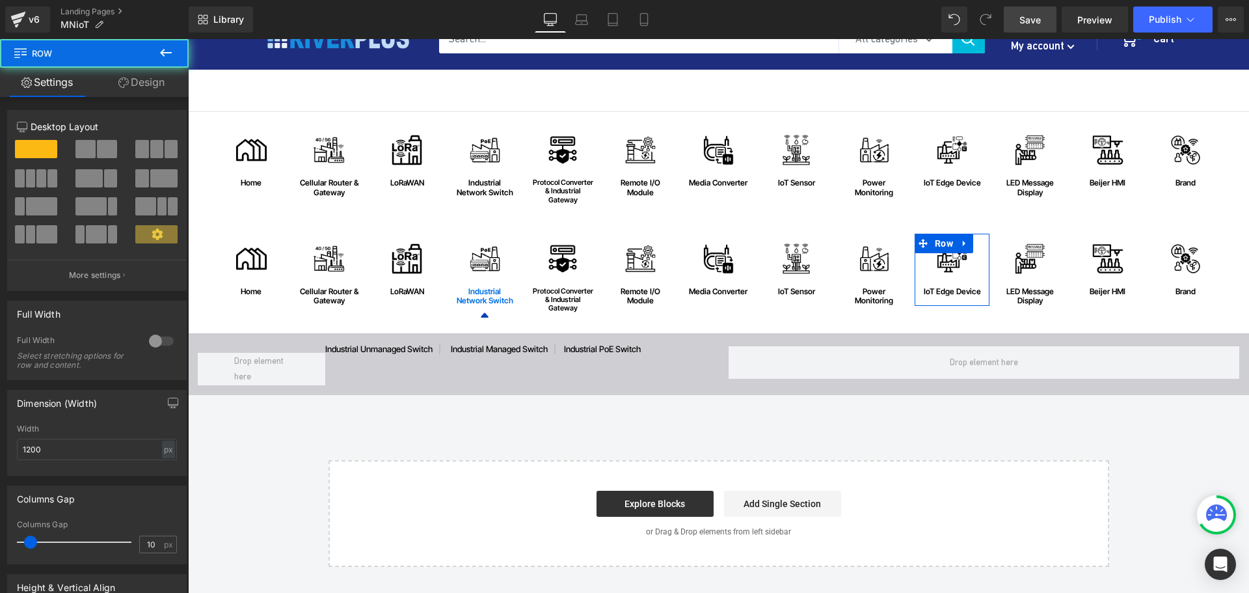
click at [134, 80] on link "Design" at bounding box center [141, 82] width 94 height 29
click at [0, 0] on div "Spacing" at bounding box center [0, 0] width 0 height 0
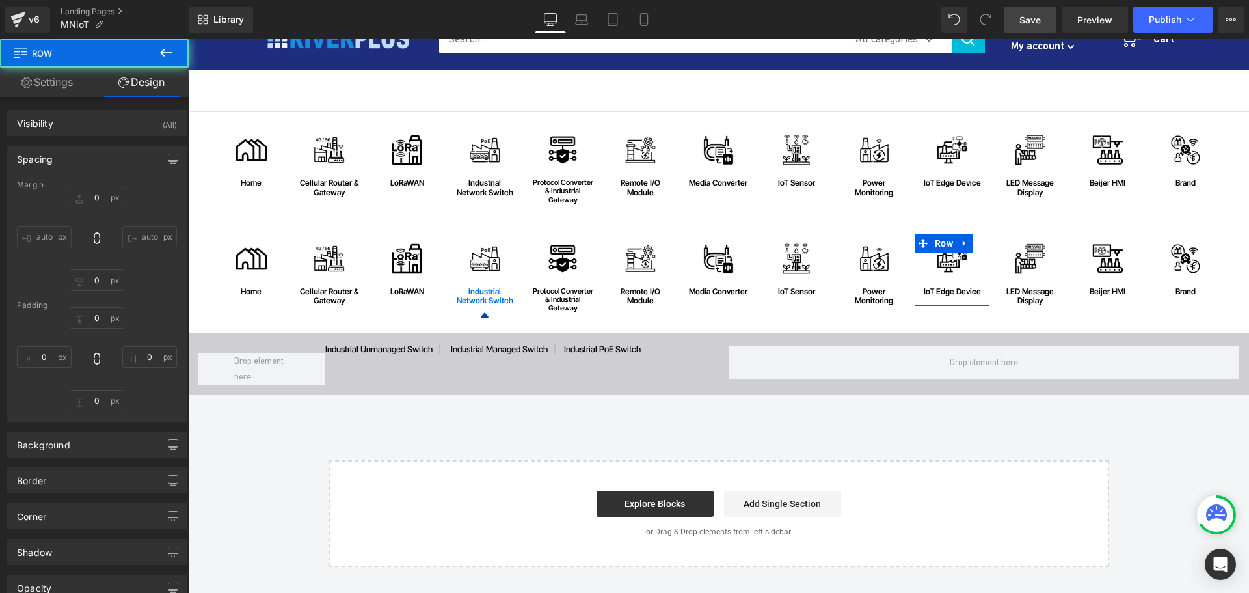
type input "0"
type input "15"
type input "0"
type input "15"
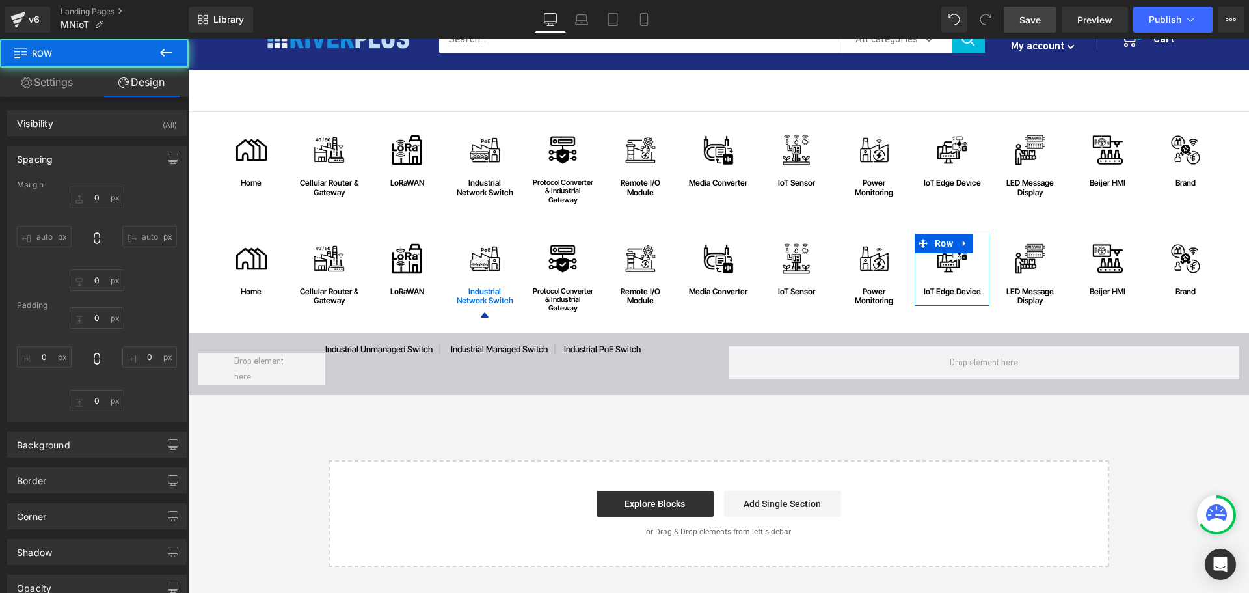
type input "0"
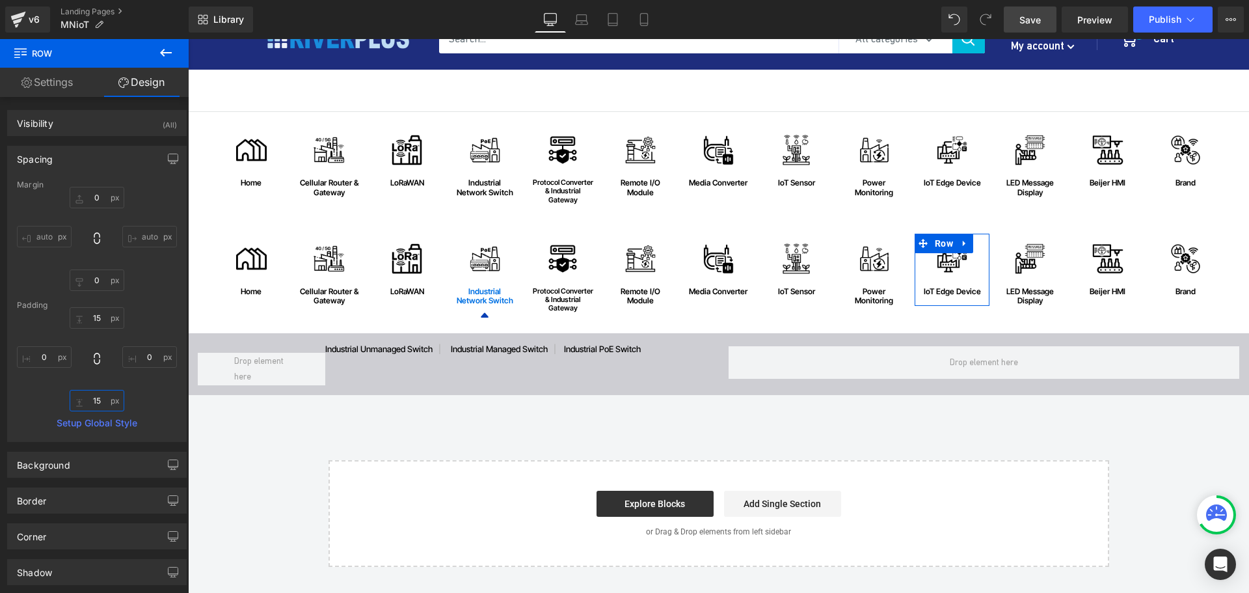
click at [106, 397] on input "15" at bounding box center [97, 400] width 55 height 21
type input "5"
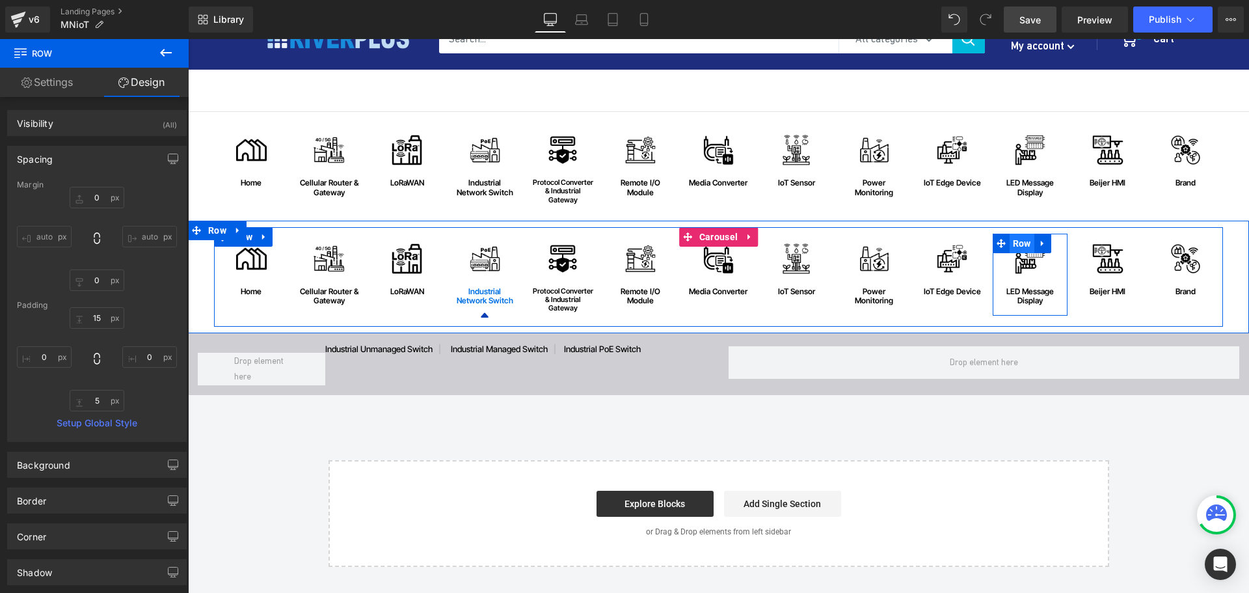
click at [1021, 245] on span "Row" at bounding box center [1022, 244] width 25 height 20
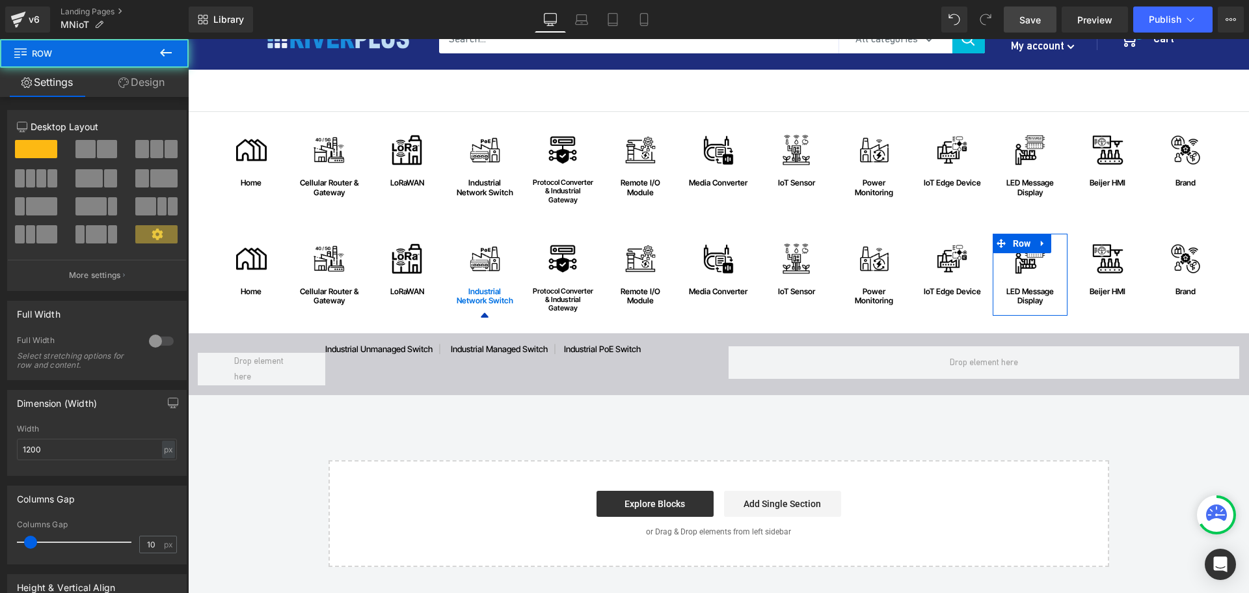
click at [151, 83] on link "Design" at bounding box center [141, 82] width 94 height 29
click at [0, 0] on div "Spacing" at bounding box center [0, 0] width 0 height 0
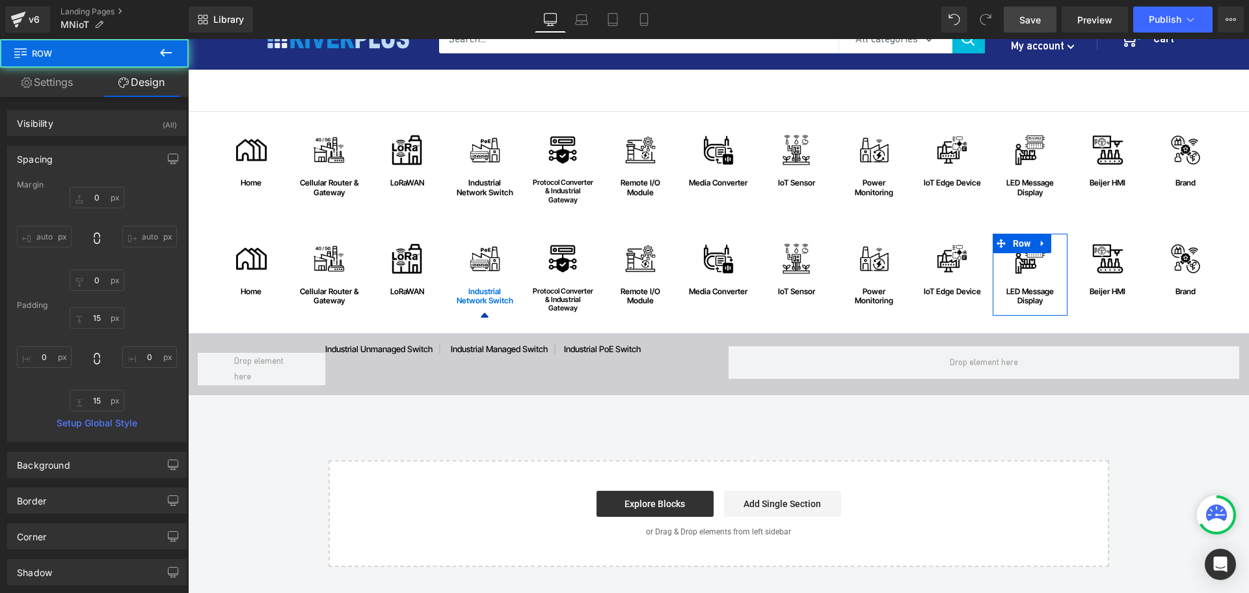
type input "0"
type input "15"
type input "0"
type input "15"
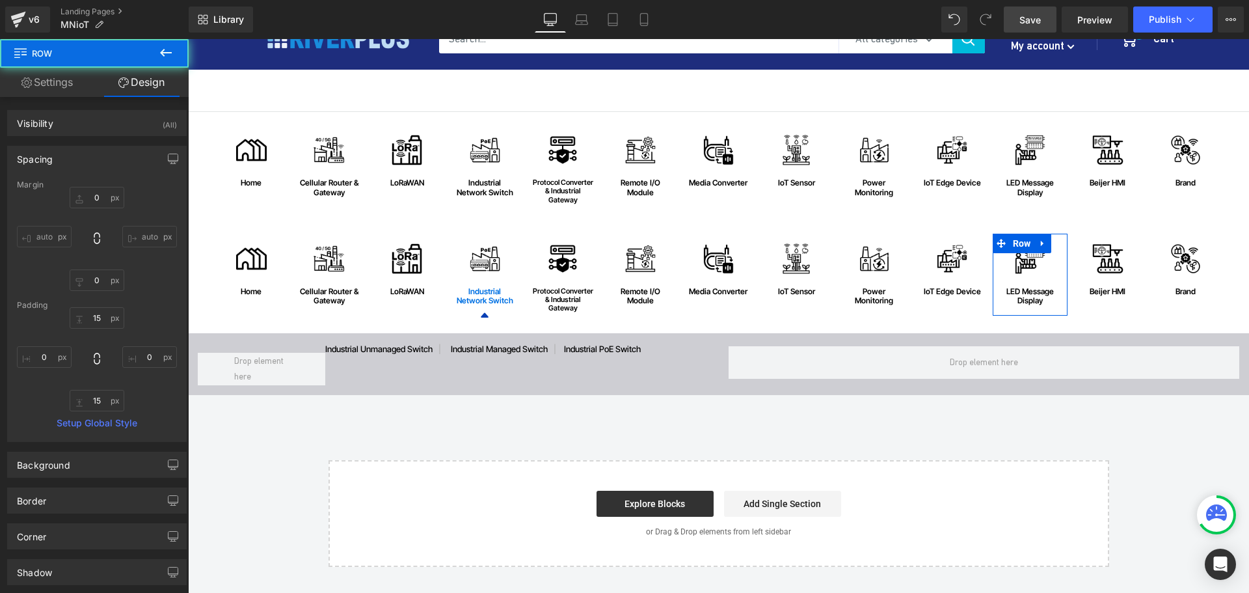
type input "0"
click at [109, 405] on input "15" at bounding box center [97, 400] width 55 height 21
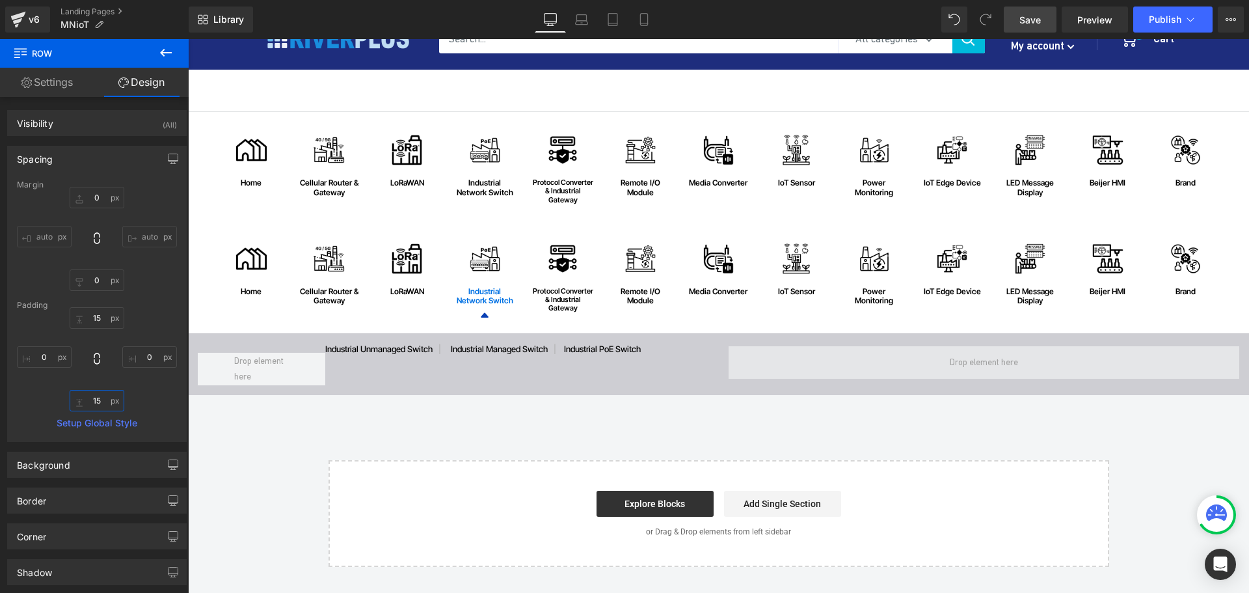
type input "5"
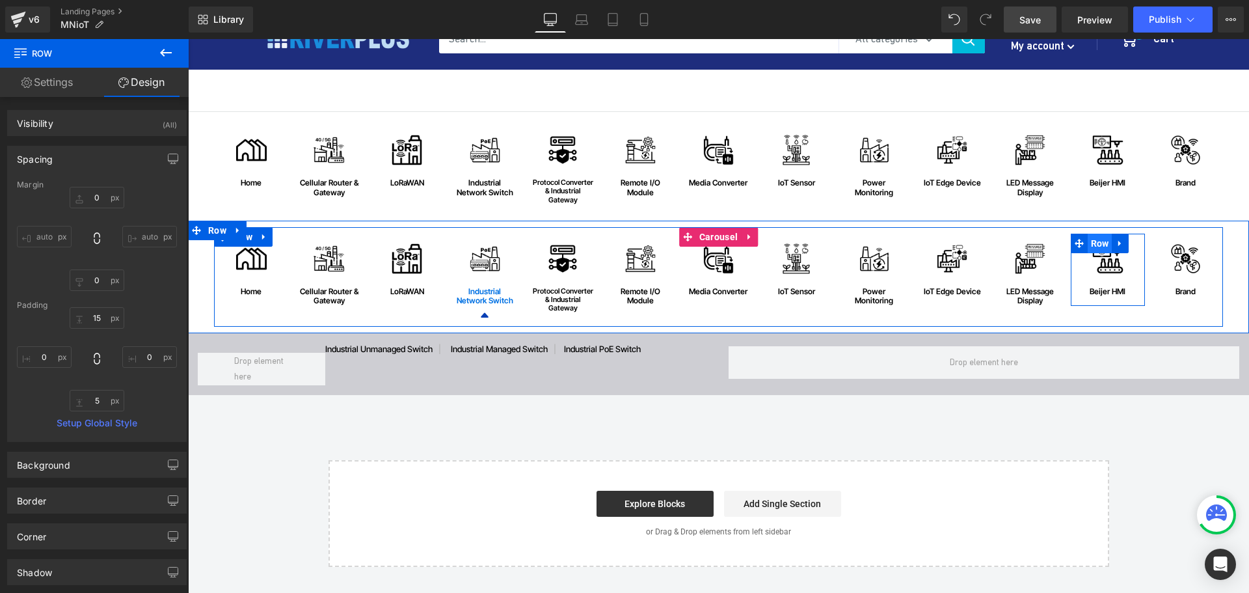
click at [1095, 241] on span "Row" at bounding box center [1100, 244] width 25 height 20
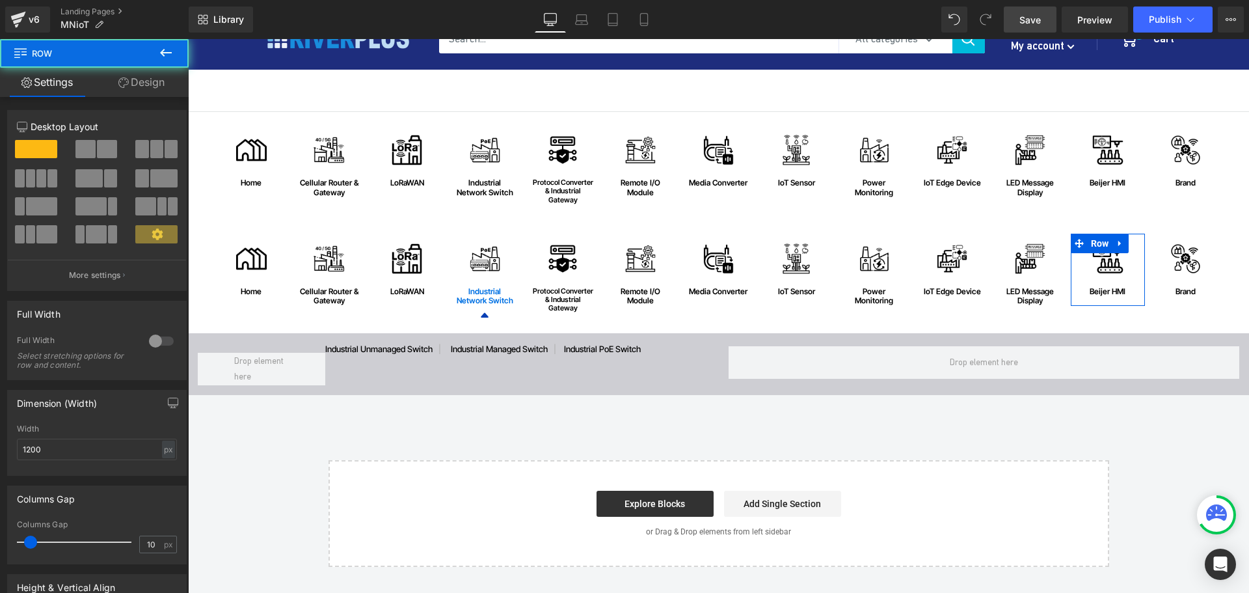
click at [129, 73] on link "Design" at bounding box center [141, 82] width 94 height 29
click at [0, 0] on div "Spacing" at bounding box center [0, 0] width 0 height 0
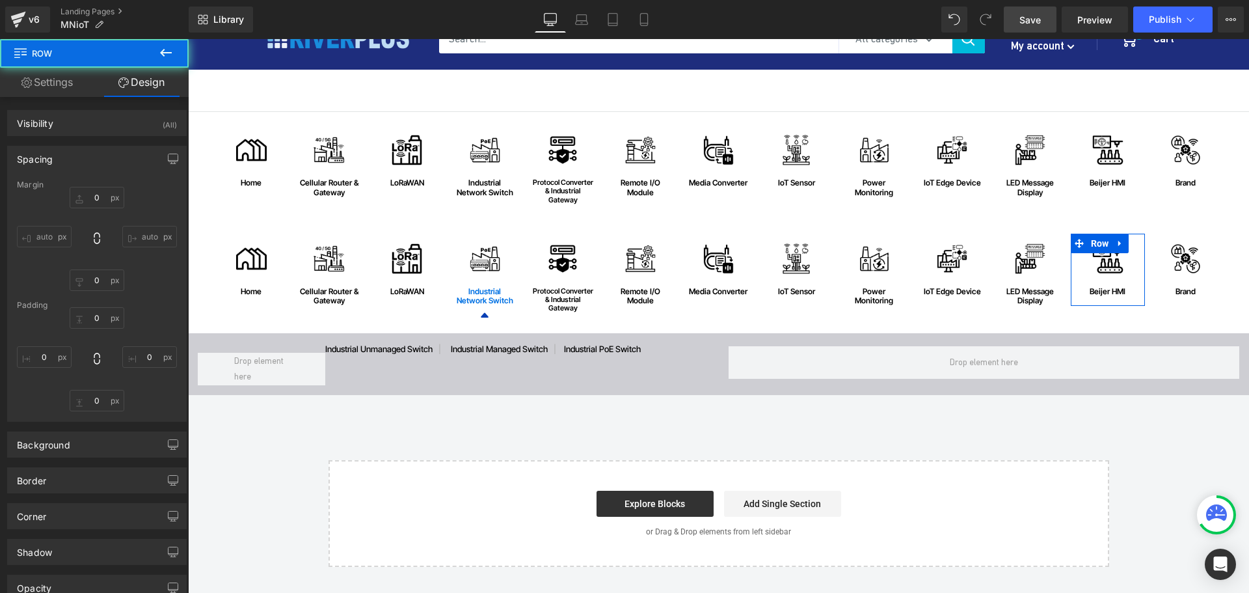
type input "0"
type input "15"
type input "0"
type input "15"
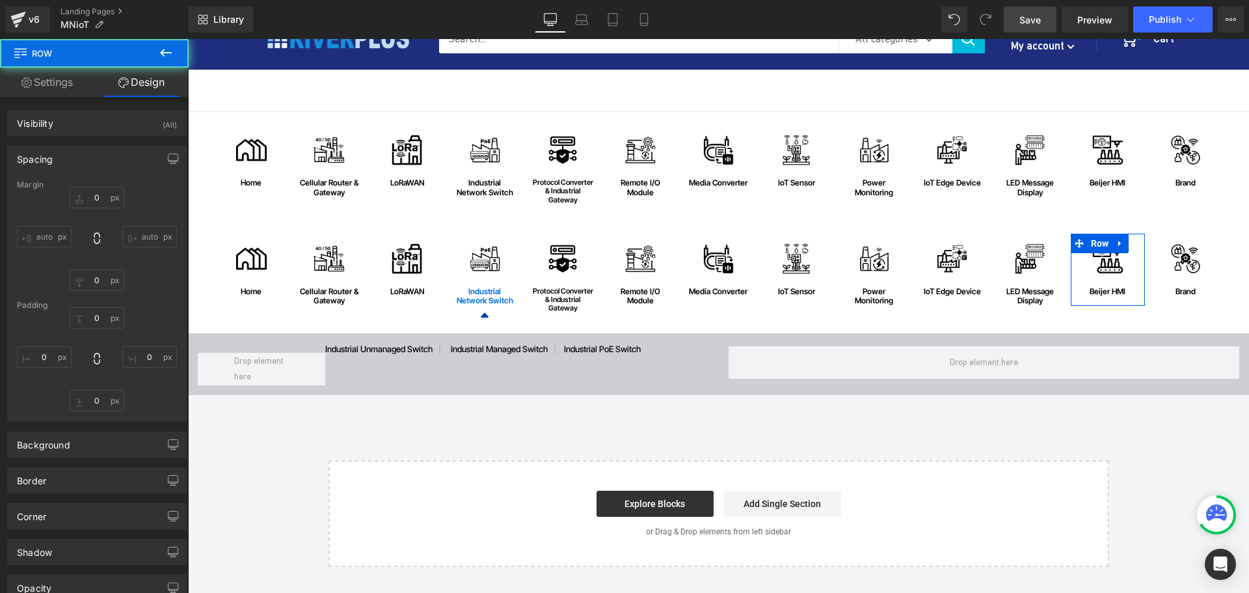
type input "0"
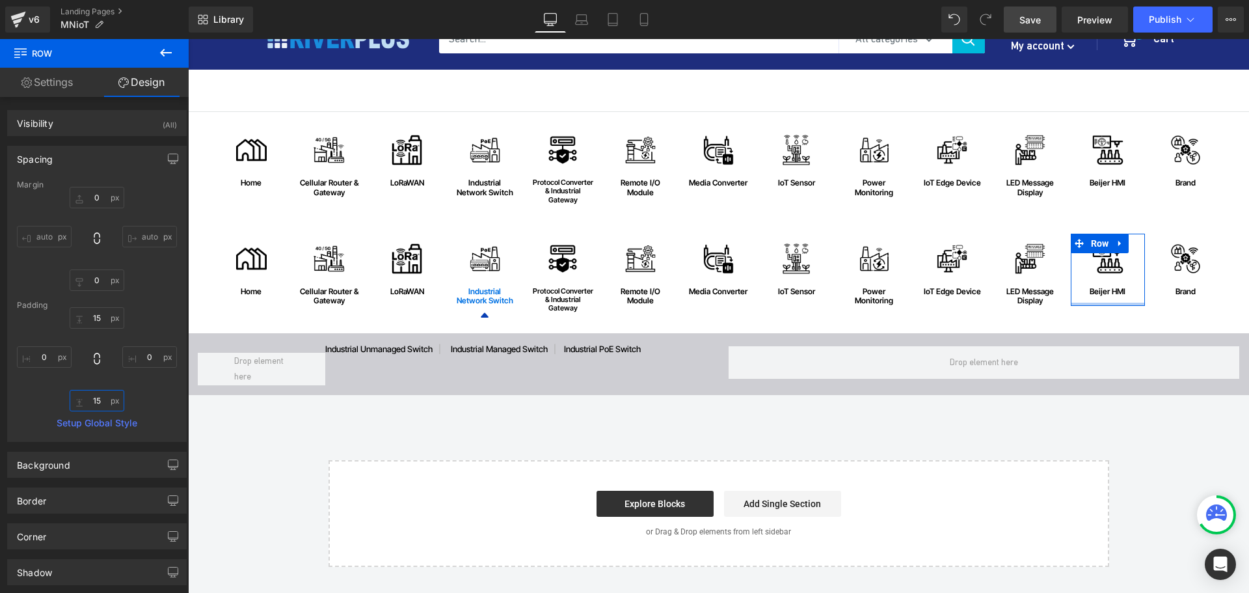
click at [101, 396] on input "15" at bounding box center [97, 400] width 55 height 21
type input "5"
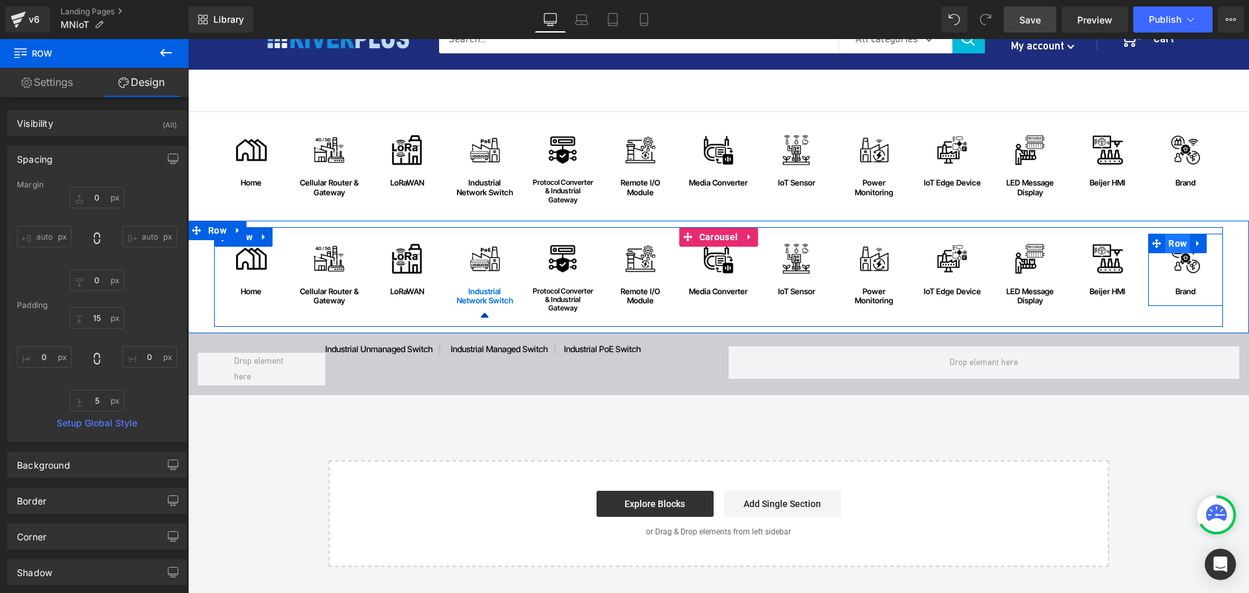
click at [1175, 246] on span "Row" at bounding box center [1177, 244] width 25 height 20
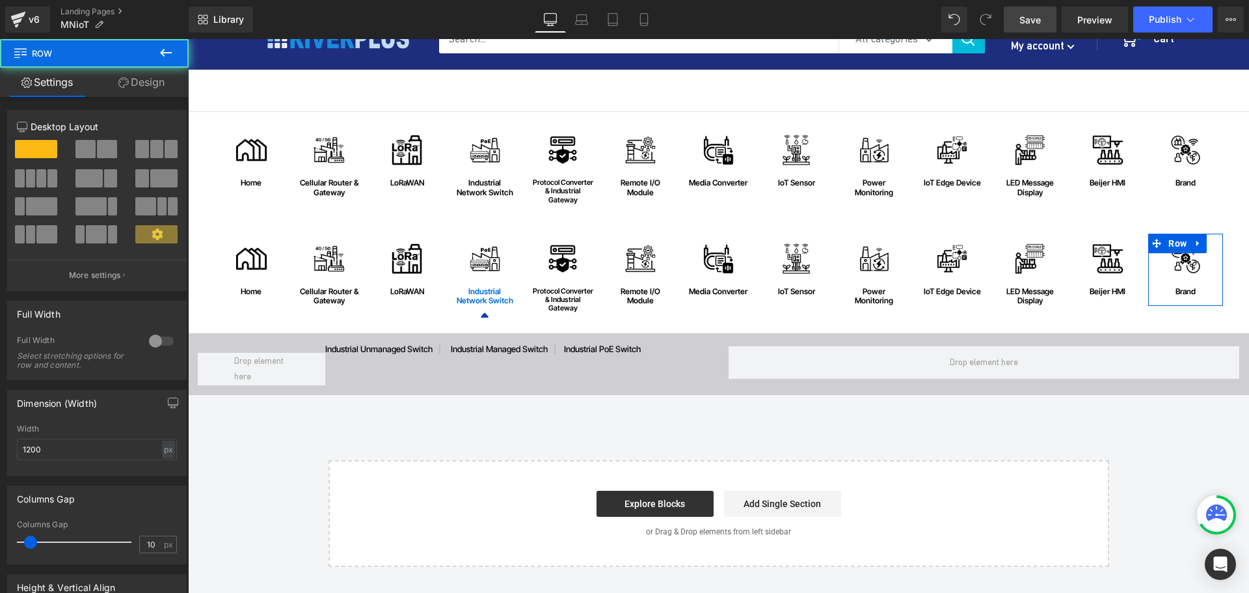
click at [155, 89] on link "Design" at bounding box center [141, 82] width 94 height 29
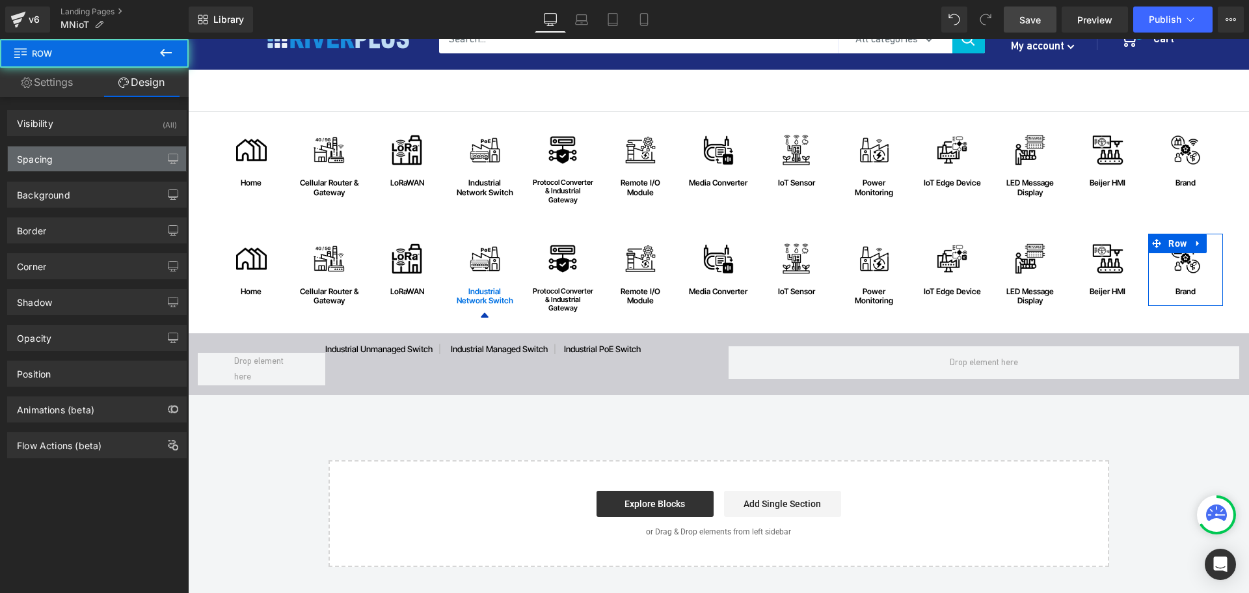
click at [83, 162] on div "Spacing" at bounding box center [97, 158] width 178 height 25
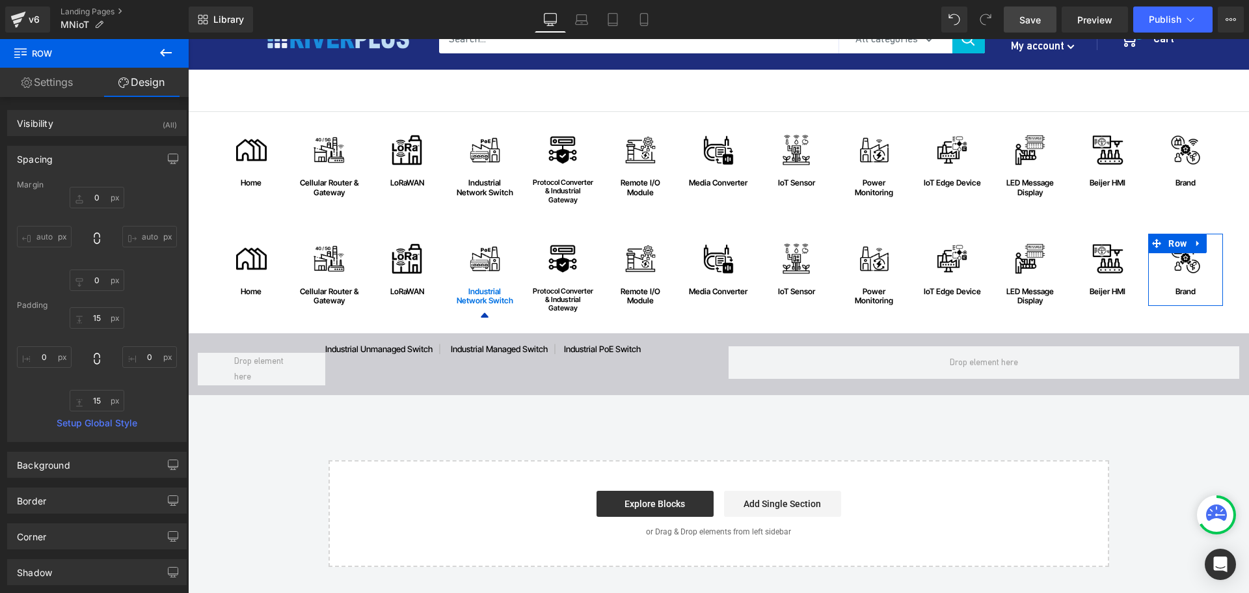
type input "0"
type input "15"
type input "0"
type input "15"
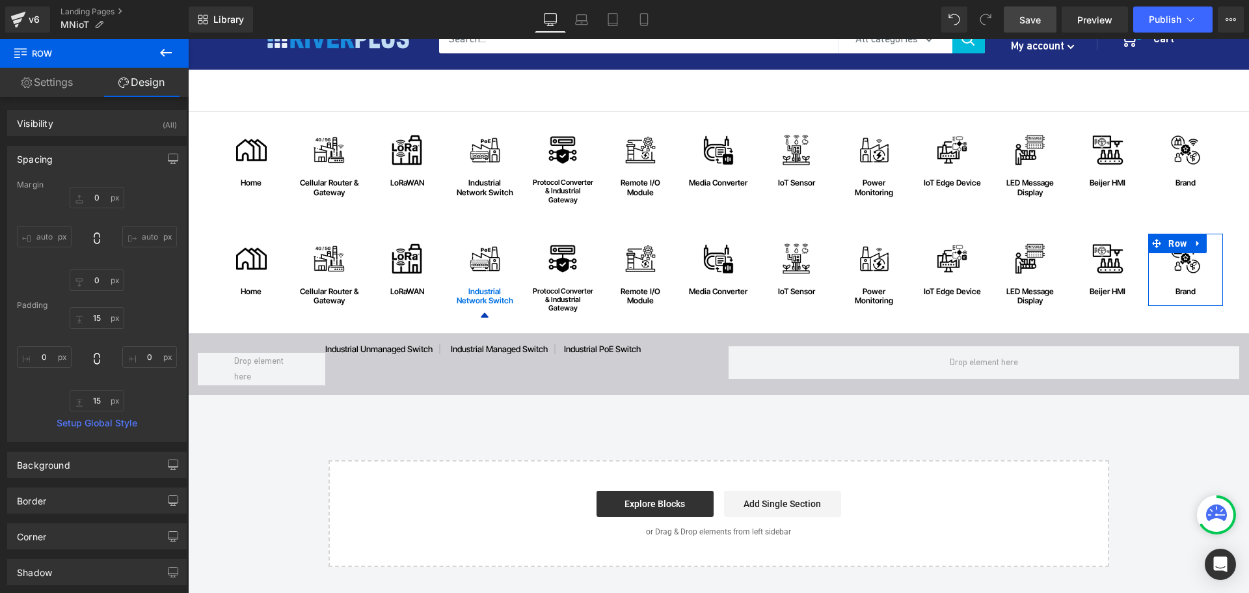
type input "0"
click at [105, 405] on input "15" at bounding box center [97, 400] width 55 height 21
type input "5"
click at [1035, 21] on span "Save" at bounding box center [1029, 20] width 21 height 14
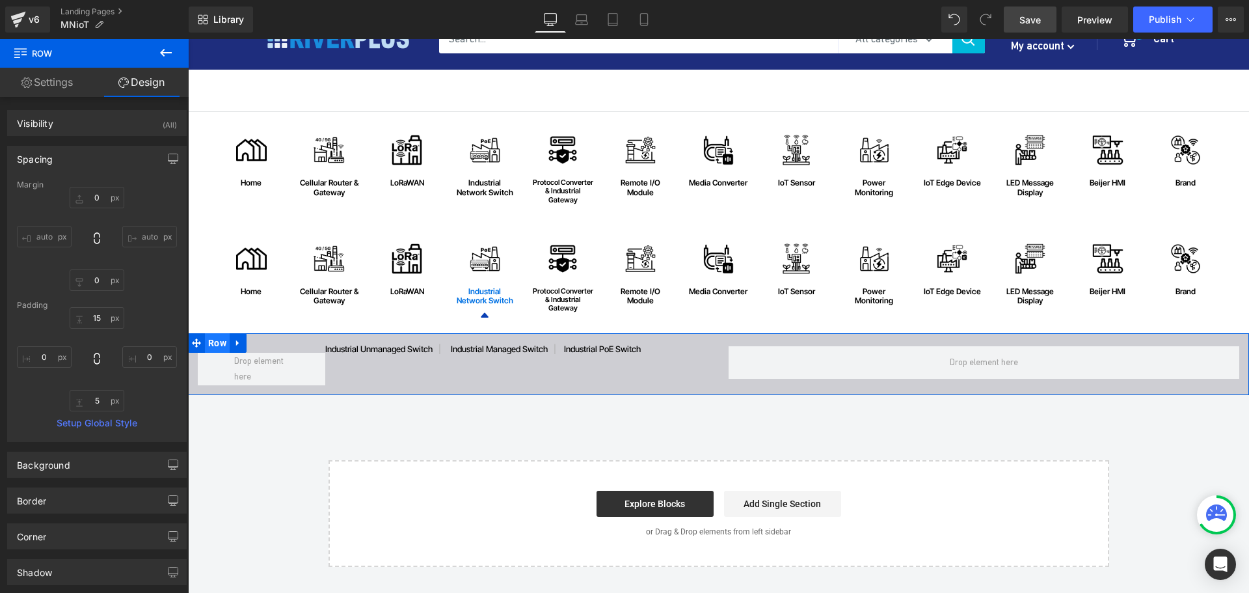
click at [210, 340] on span "Row" at bounding box center [217, 343] width 25 height 20
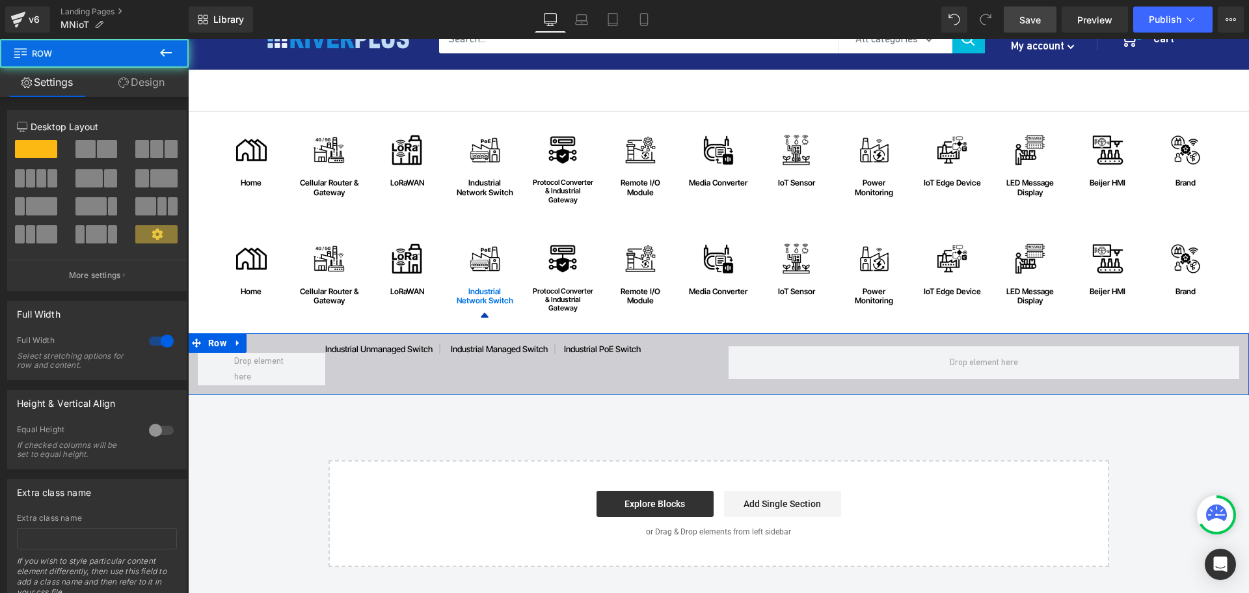
click at [159, 85] on link "Design" at bounding box center [141, 82] width 94 height 29
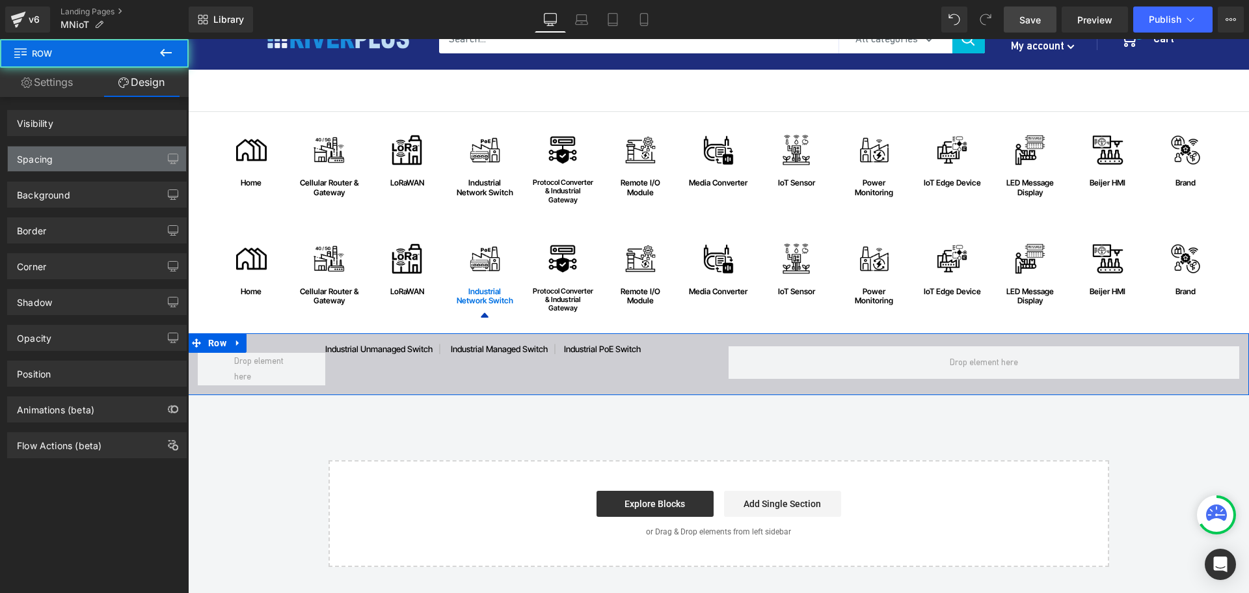
click at [73, 159] on div "Spacing" at bounding box center [97, 158] width 178 height 25
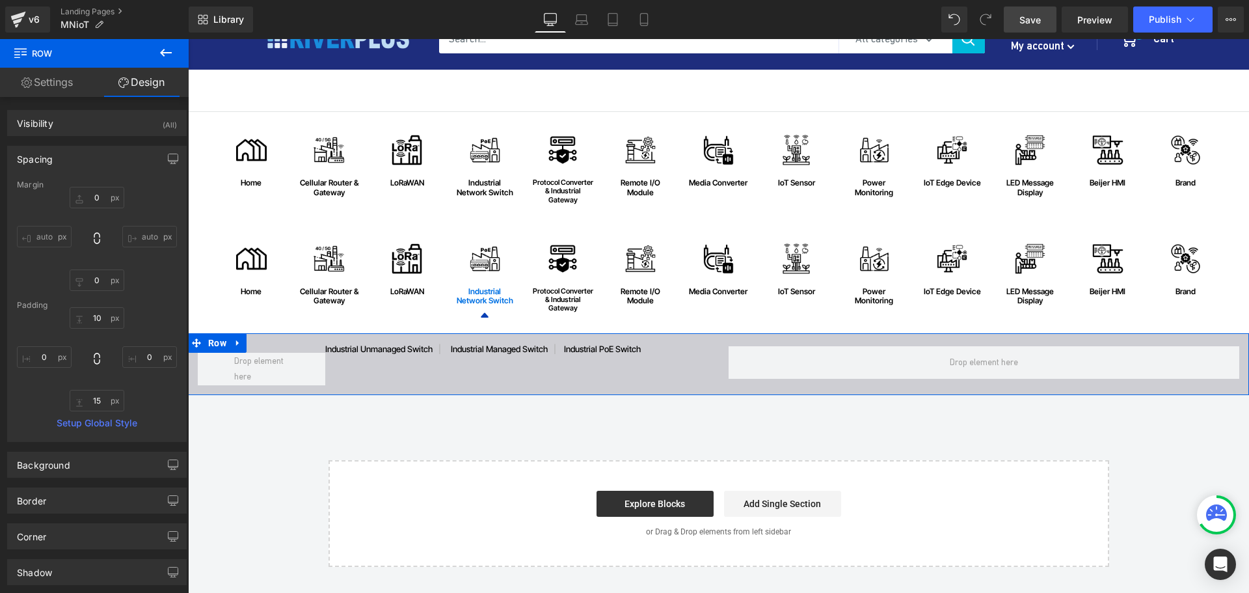
type input "0"
type input "10"
type input "0"
type input "15"
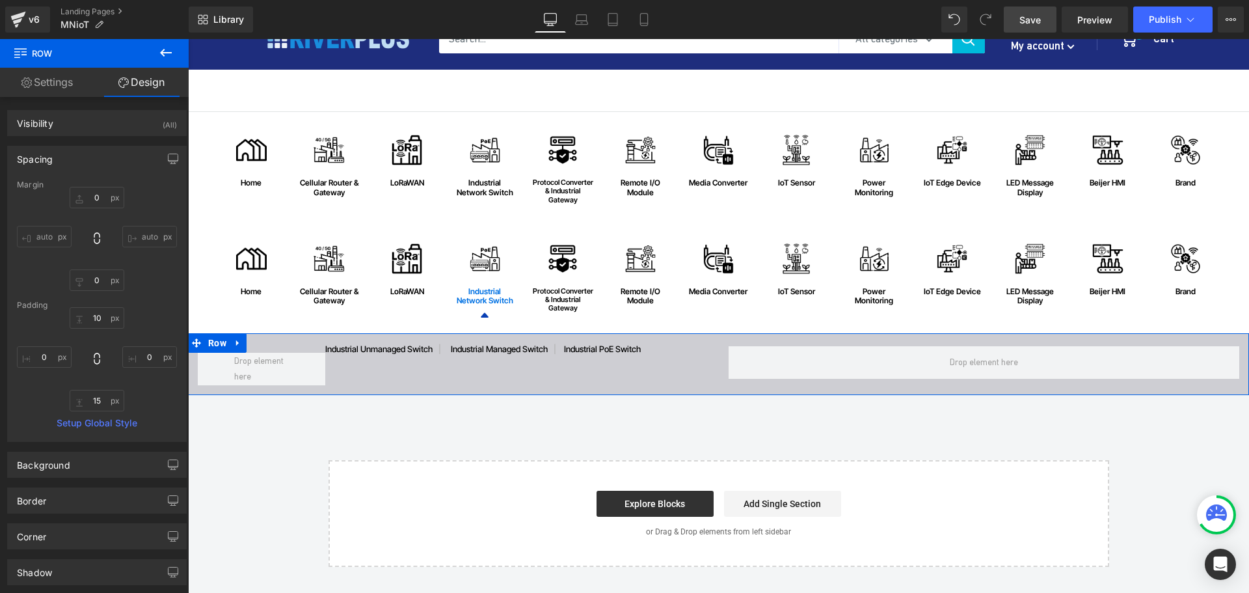
type input "0"
click at [103, 197] on input "0" at bounding box center [97, 197] width 55 height 21
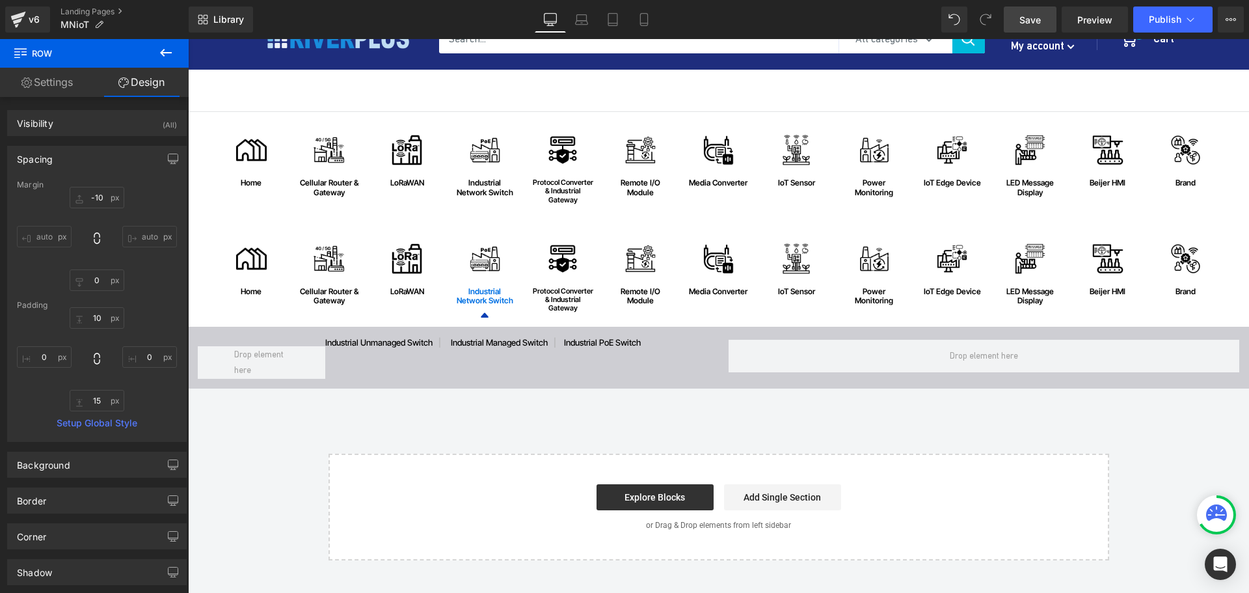
drag, startPoint x: 1023, startPoint y: 23, endPoint x: 754, endPoint y: 392, distance: 457.2
click at [1023, 23] on span "Save" at bounding box center [1029, 20] width 21 height 14
click at [101, 195] on input "-10" at bounding box center [97, 197] width 55 height 21
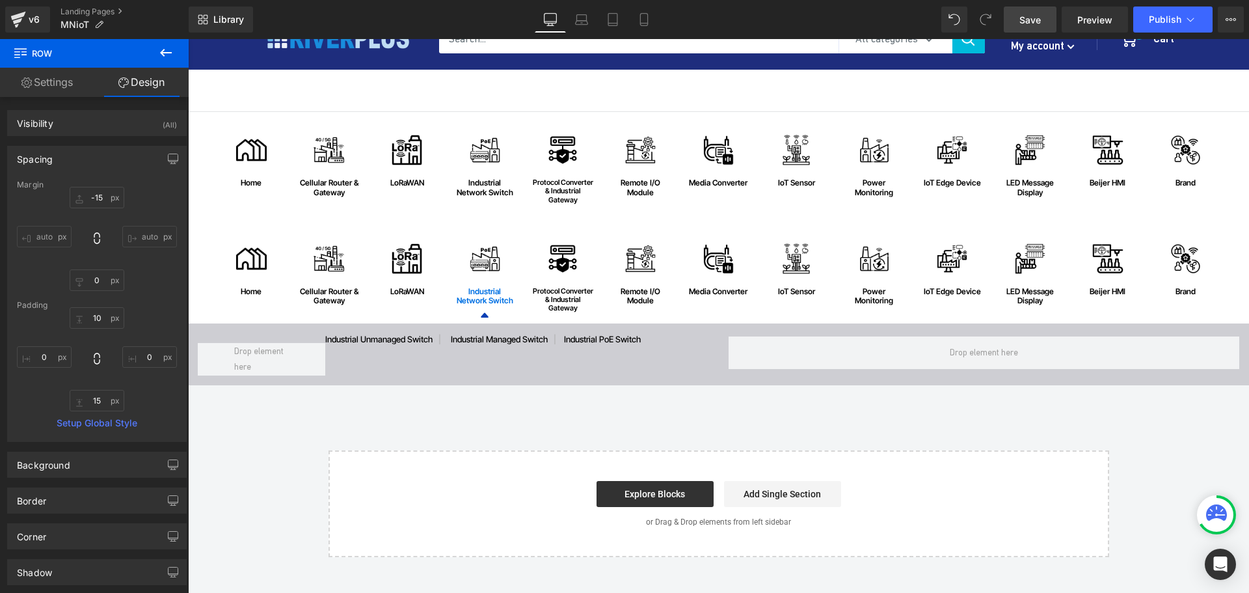
click at [1032, 21] on span "Save" at bounding box center [1029, 20] width 21 height 14
click at [104, 198] on input "-15" at bounding box center [97, 197] width 55 height 21
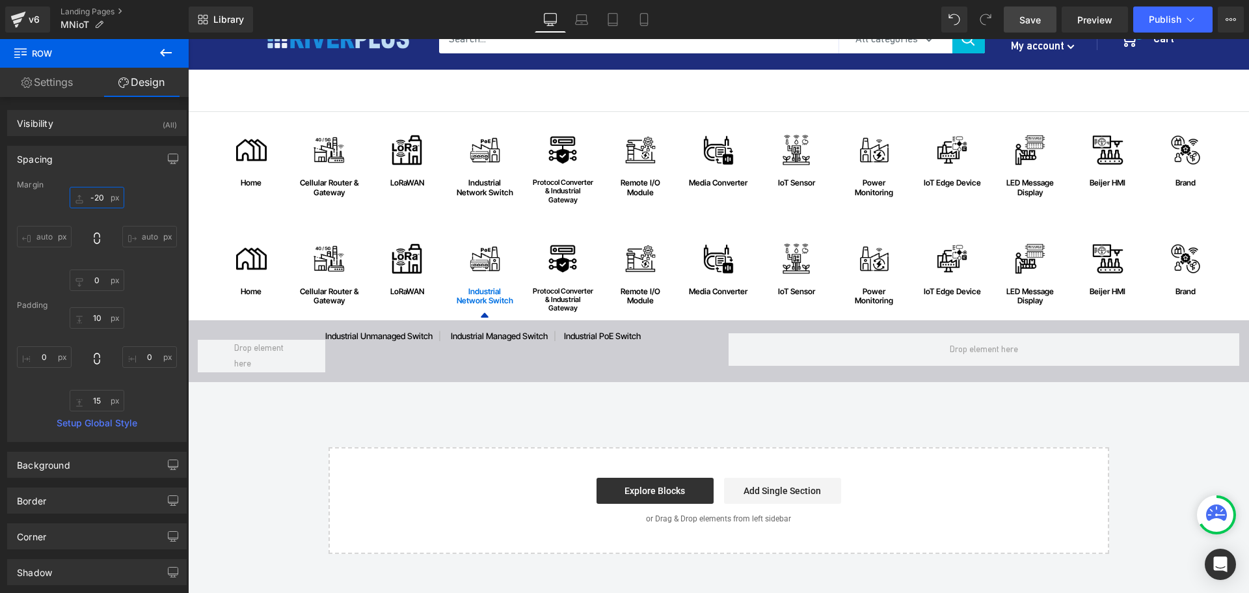
type input "-20"
click at [1034, 18] on span "Save" at bounding box center [1029, 20] width 21 height 14
click at [267, 423] on div "Image home Text Block Row Image Cellular Router & Gateway Text Block Row Image …" at bounding box center [718, 333] width 1061 height 442
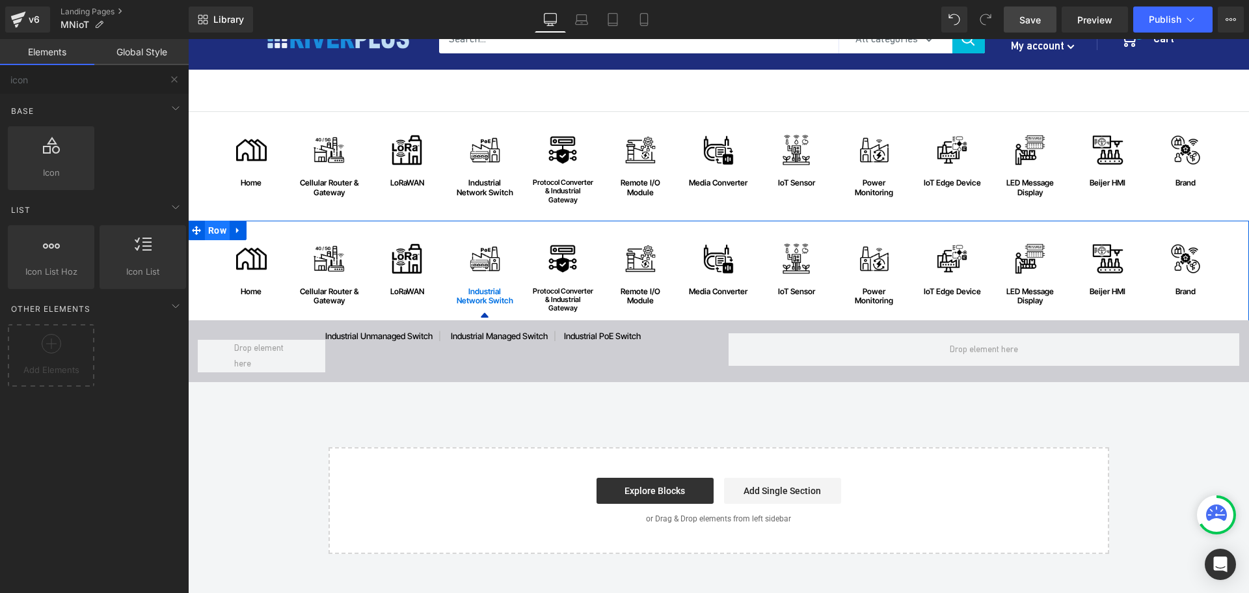
click at [211, 232] on span "Row" at bounding box center [217, 231] width 25 height 20
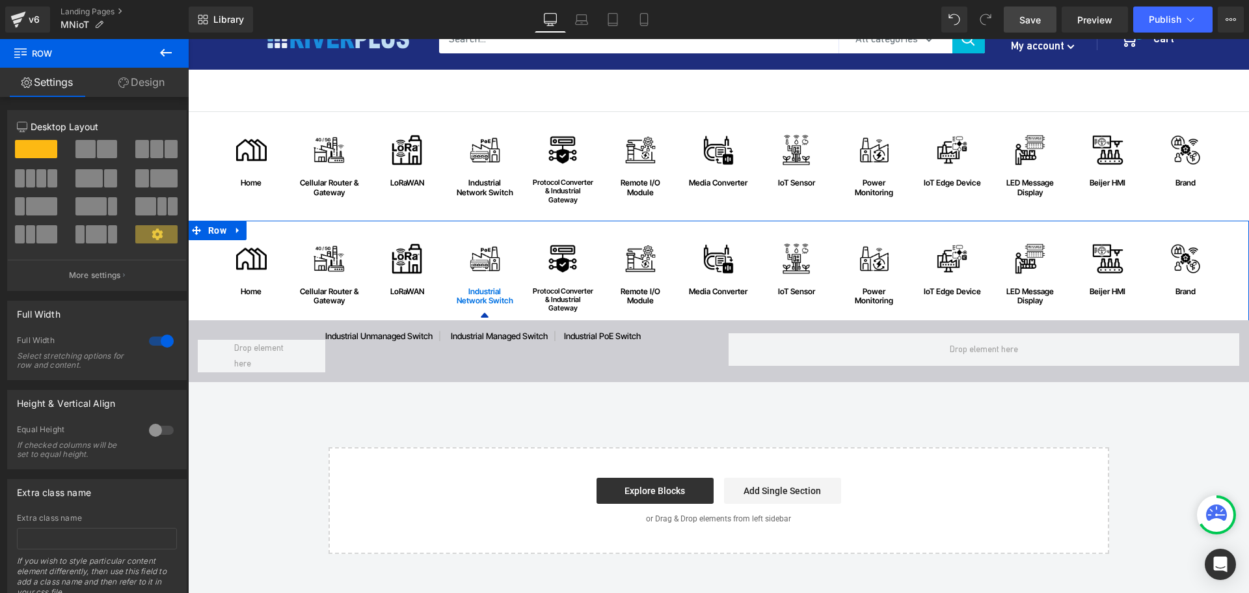
click at [140, 92] on link "Design" at bounding box center [141, 82] width 94 height 29
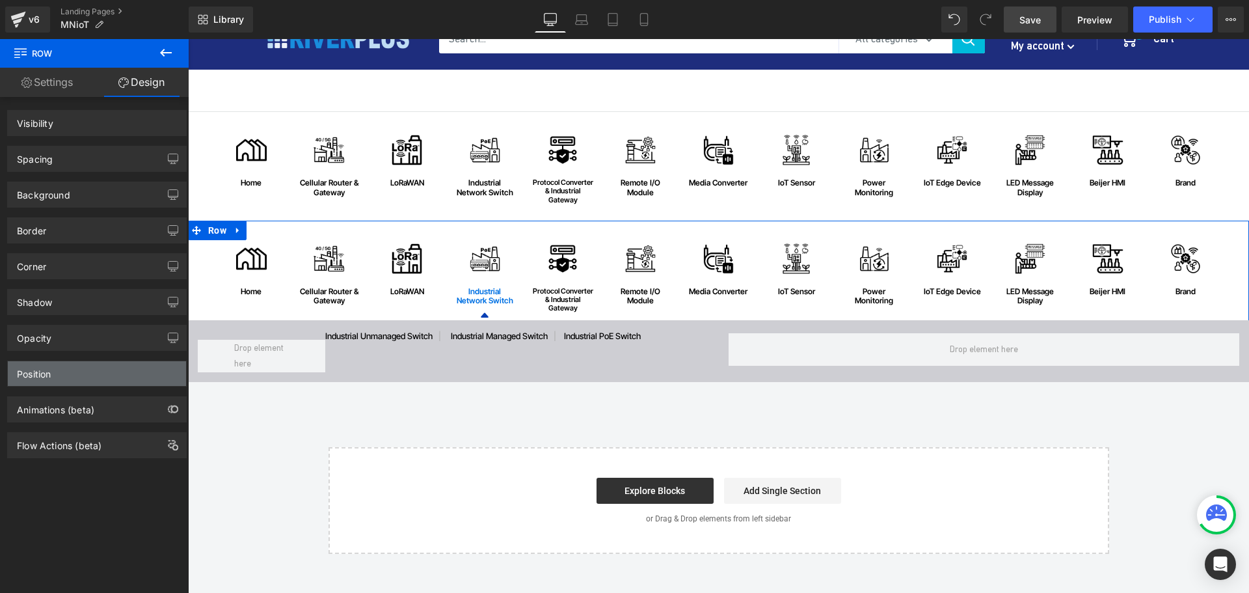
click at [44, 373] on div "Position" at bounding box center [34, 370] width 34 height 18
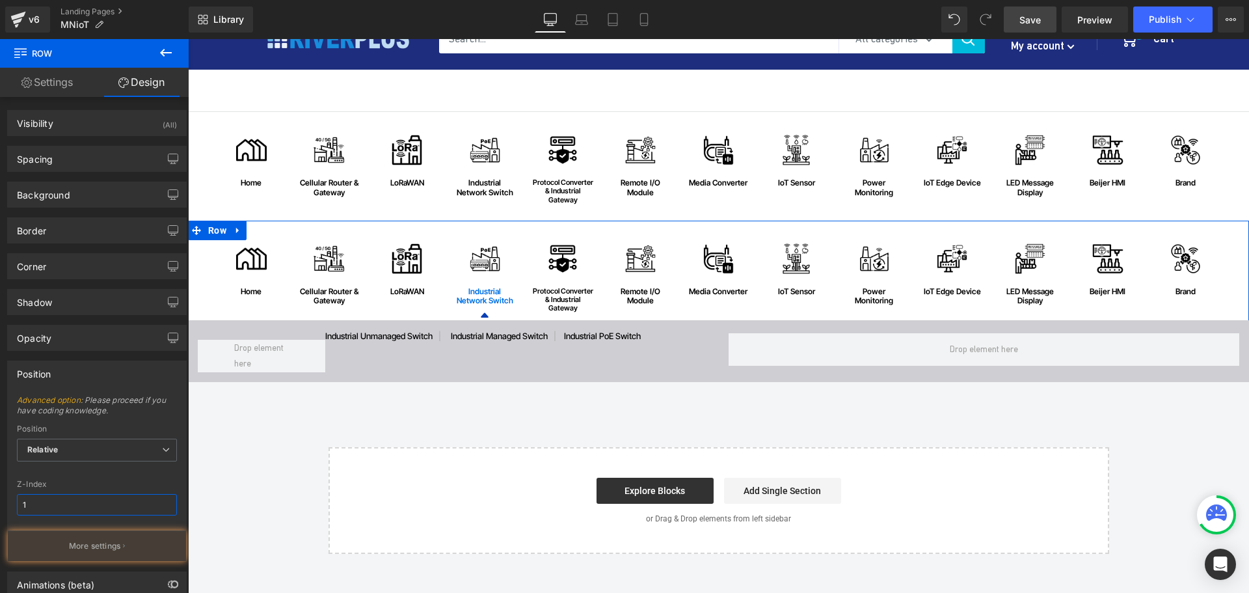
click at [51, 510] on input "1" at bounding box center [97, 504] width 160 height 21
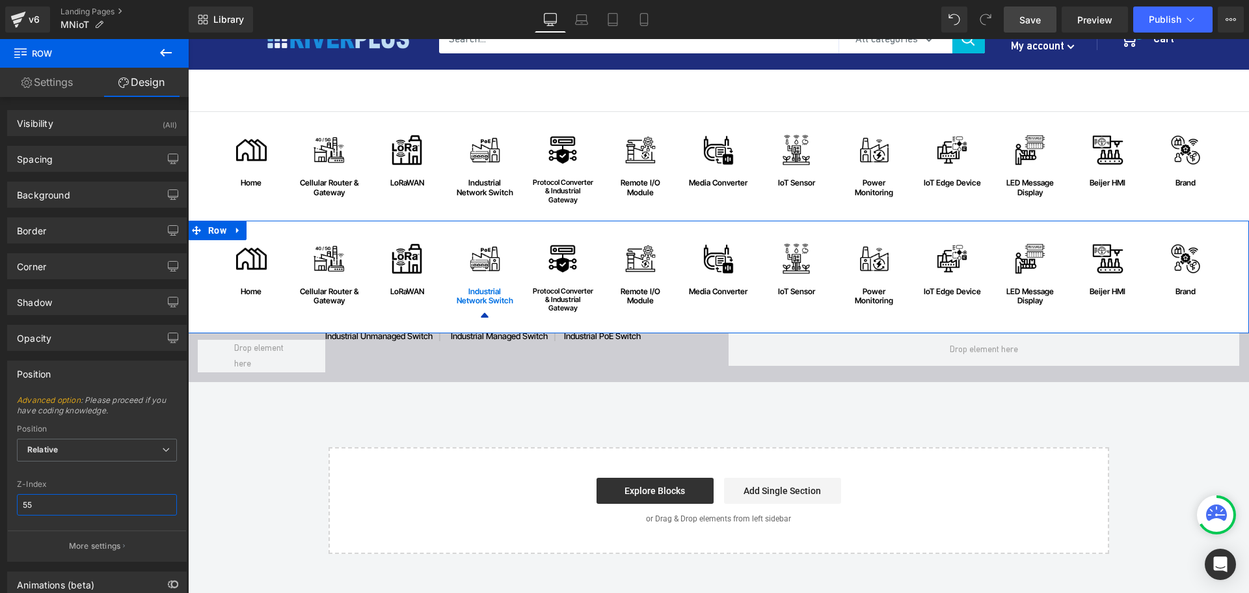
click at [44, 503] on input "55" at bounding box center [97, 504] width 160 height 21
type input "5"
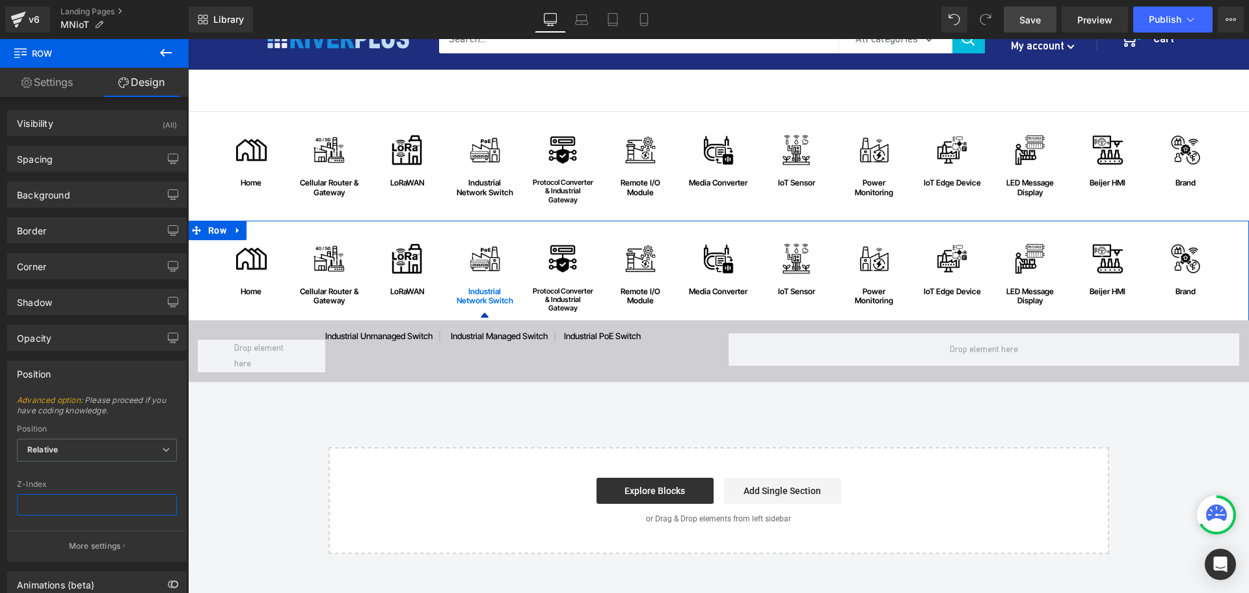
type input "1"
click at [1032, 20] on span "Save" at bounding box center [1029, 20] width 21 height 14
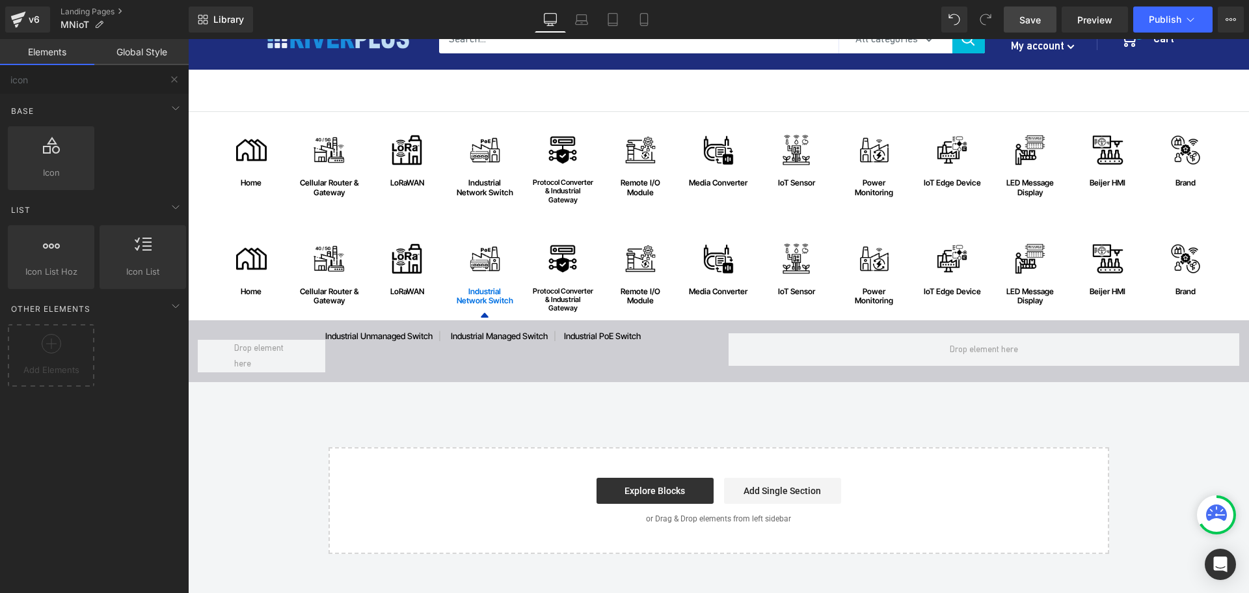
click at [297, 433] on div "Image home Text Block Row Image Cellular Router & Gateway Text Block Row Image …" at bounding box center [718, 333] width 1061 height 442
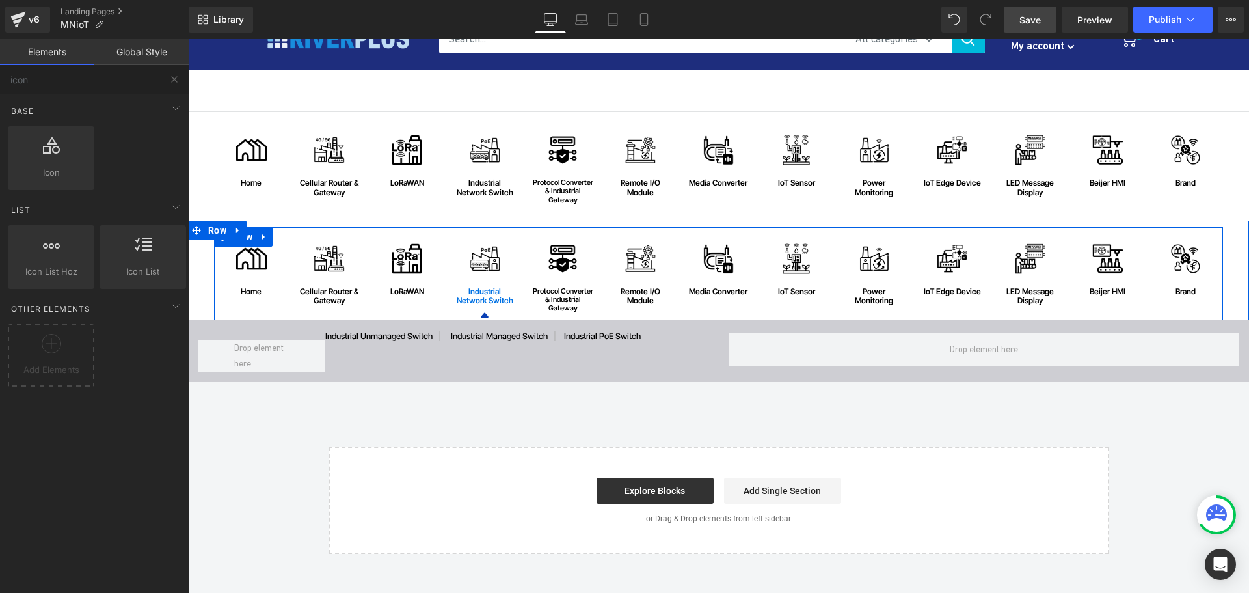
click at [240, 242] on span "Row" at bounding box center [243, 237] width 25 height 20
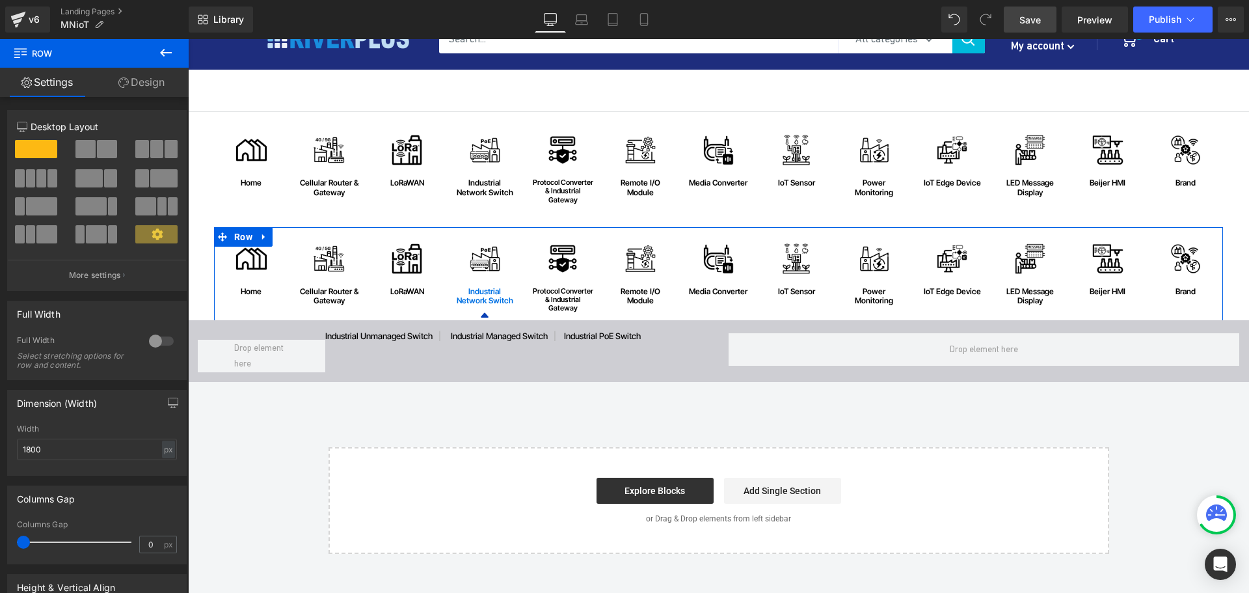
click at [157, 92] on link "Design" at bounding box center [141, 82] width 94 height 29
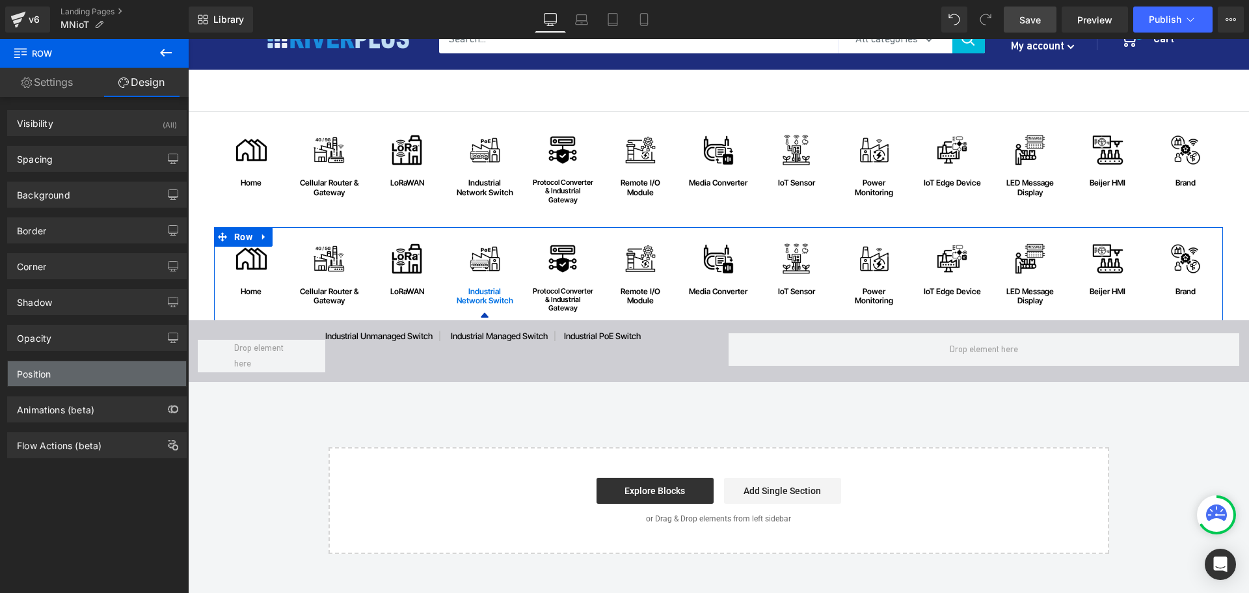
click at [35, 374] on div "Position" at bounding box center [34, 370] width 34 height 18
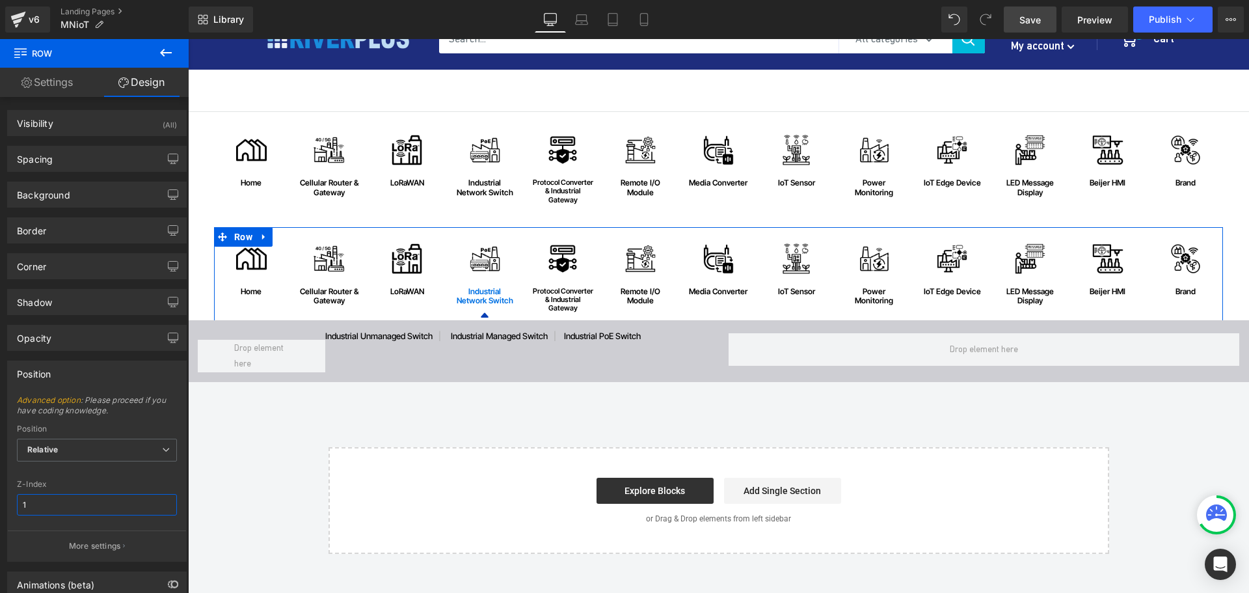
click at [40, 513] on input "1" at bounding box center [97, 504] width 160 height 21
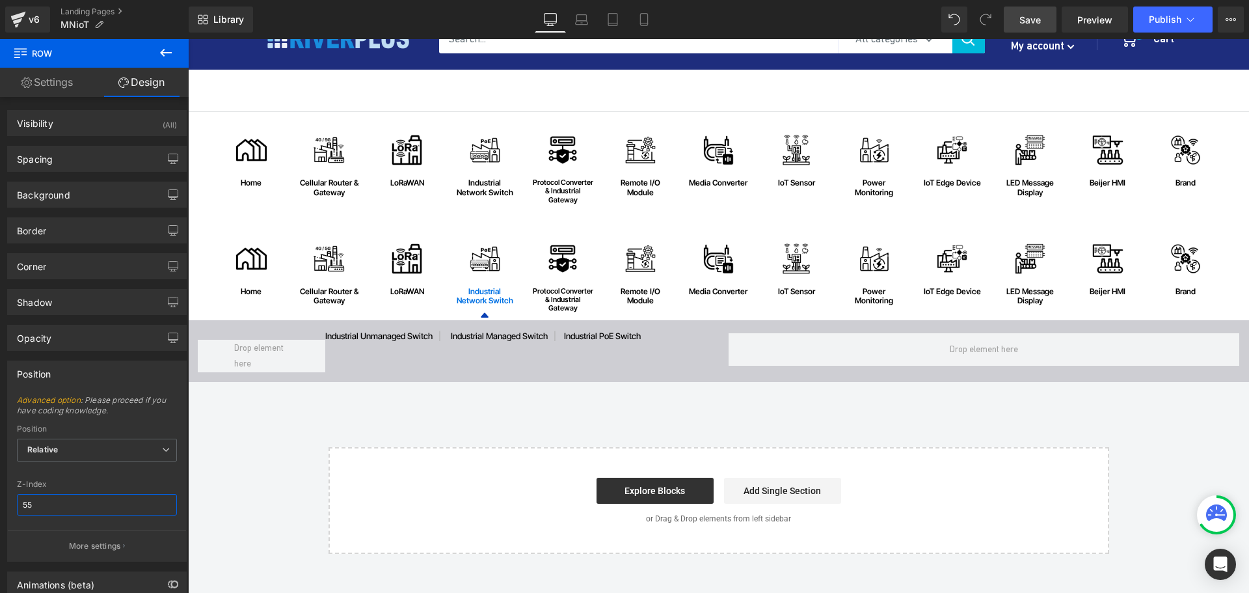
drag, startPoint x: 44, startPoint y: 513, endPoint x: -15, endPoint y: 505, distance: 59.2
click at [0, 505] on html "Row You are previewing how the will restyle your page. You can not edit Element…" at bounding box center [624, 296] width 1249 height 593
click at [1023, 17] on span "Save" at bounding box center [1029, 20] width 21 height 14
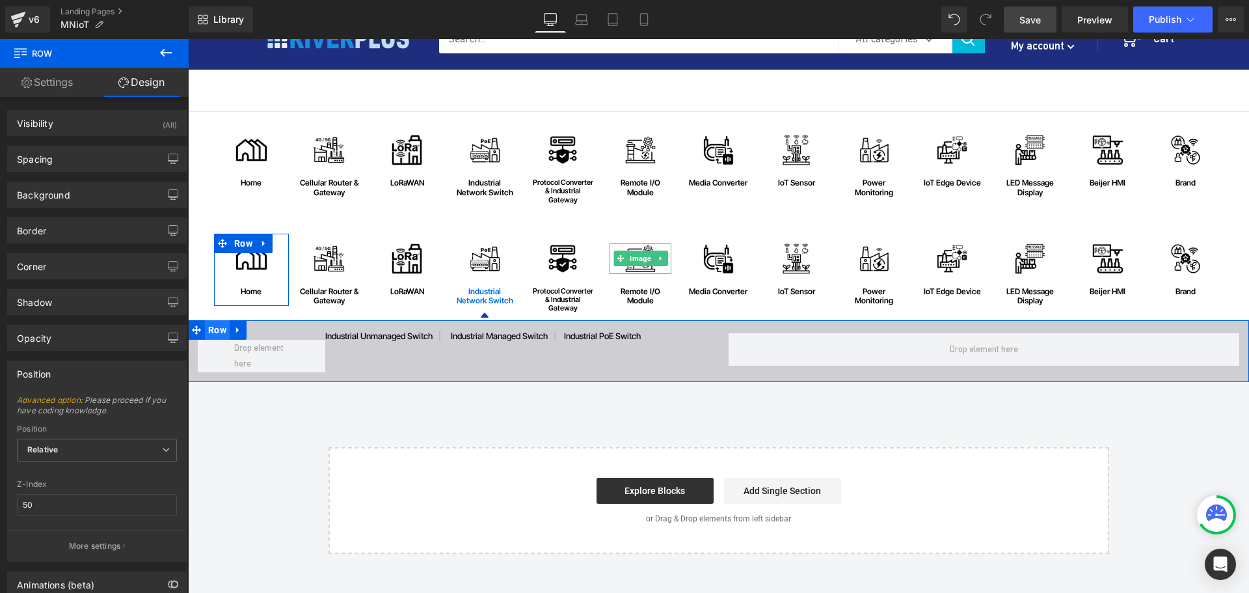
click at [218, 326] on span "Row" at bounding box center [217, 330] width 25 height 20
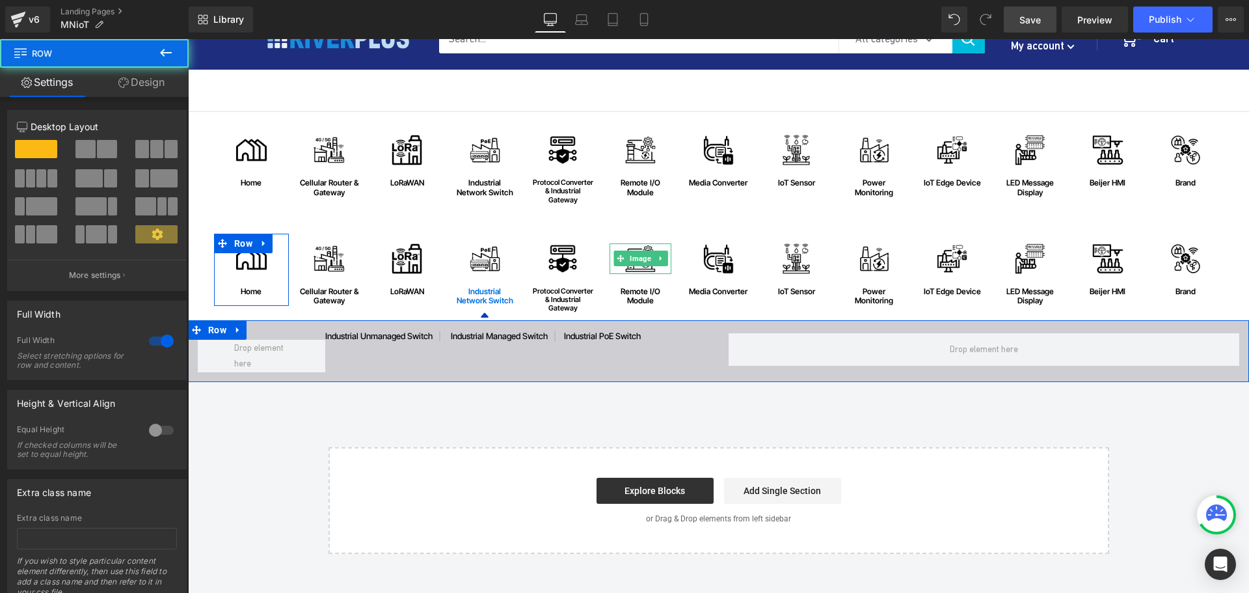
click at [147, 88] on link "Design" at bounding box center [141, 82] width 94 height 29
click at [0, 0] on div "Spacing" at bounding box center [0, 0] width 0 height 0
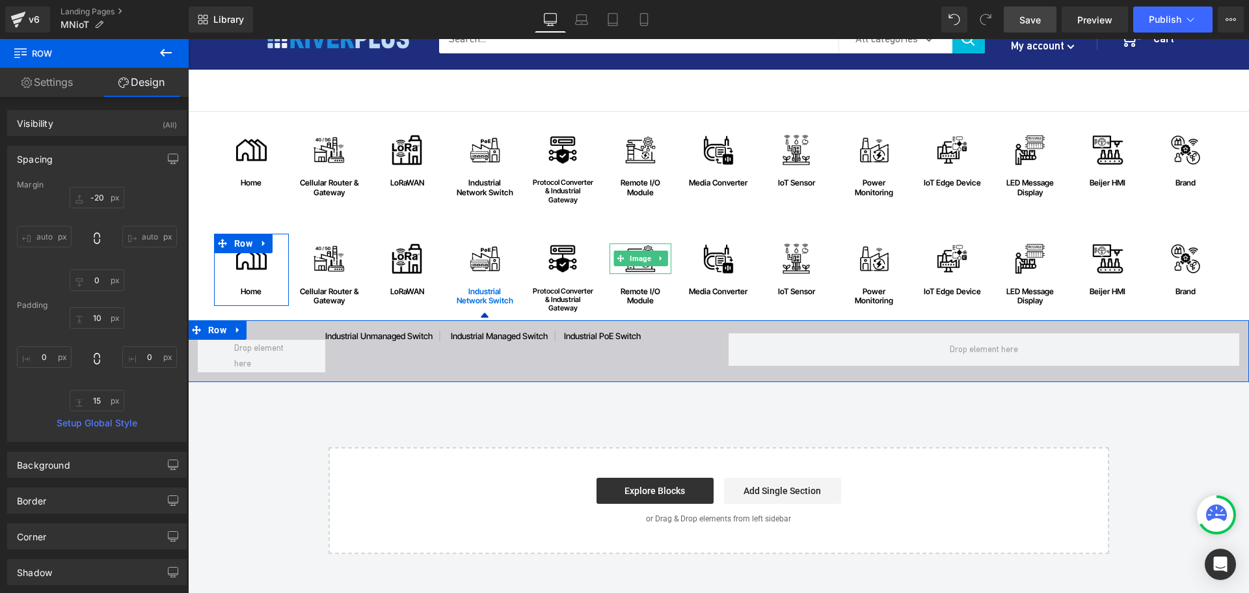
click at [53, 159] on div "Spacing" at bounding box center [35, 155] width 36 height 18
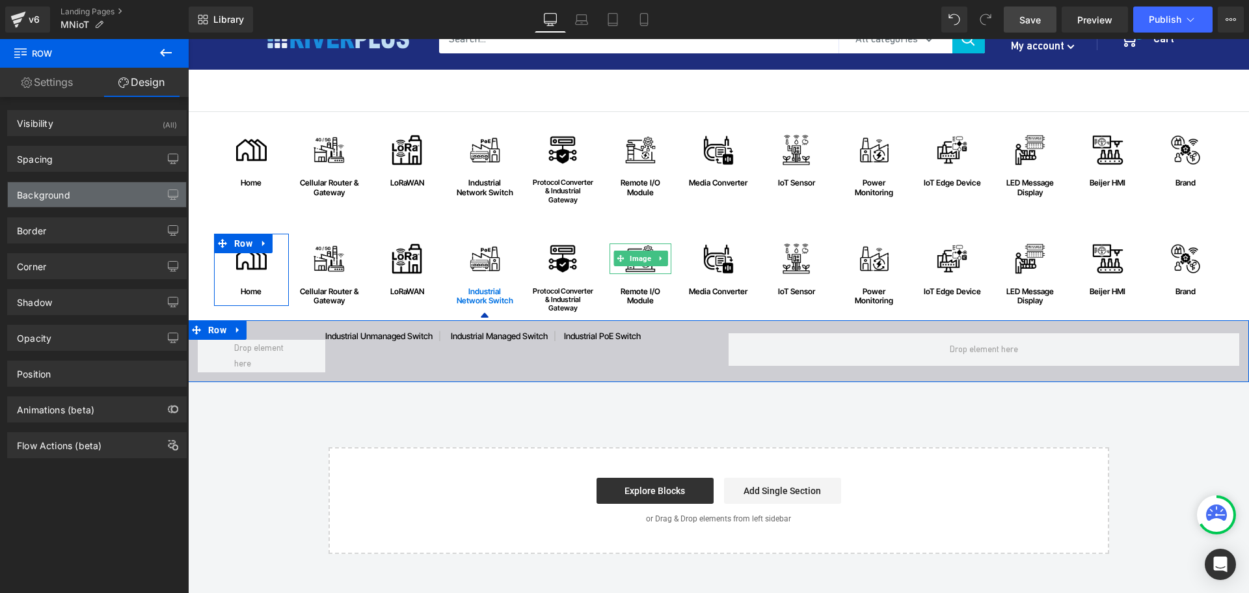
click at [51, 196] on div "Background" at bounding box center [43, 191] width 53 height 18
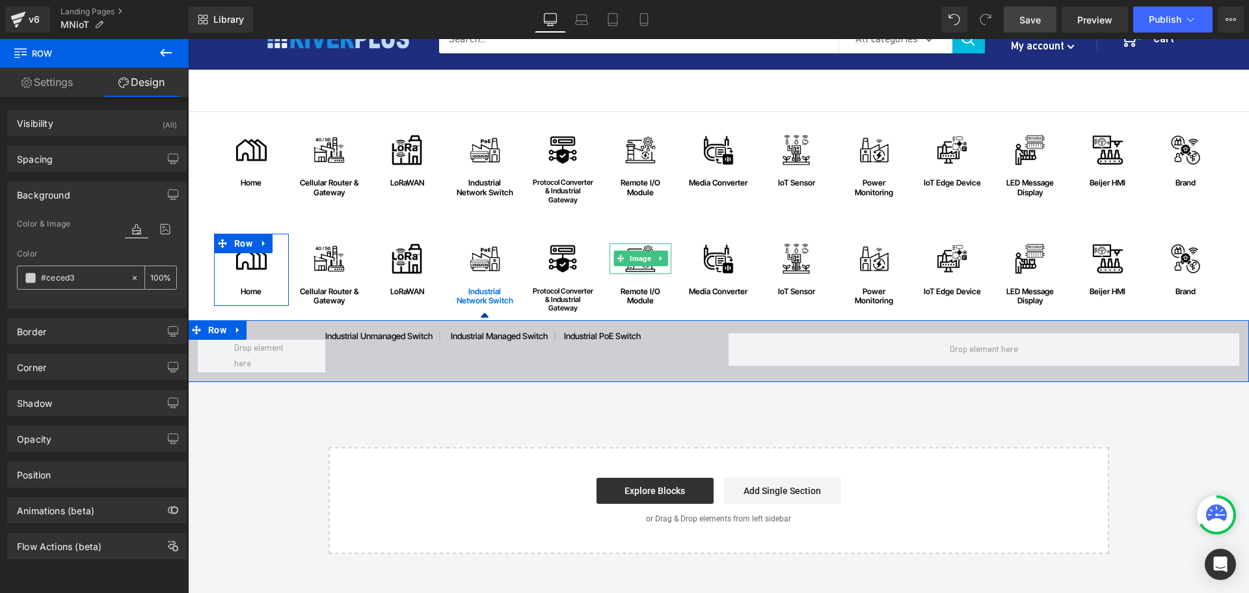
click at [84, 273] on input "#ceced3" at bounding box center [82, 278] width 83 height 14
paste input "f5f5f7"
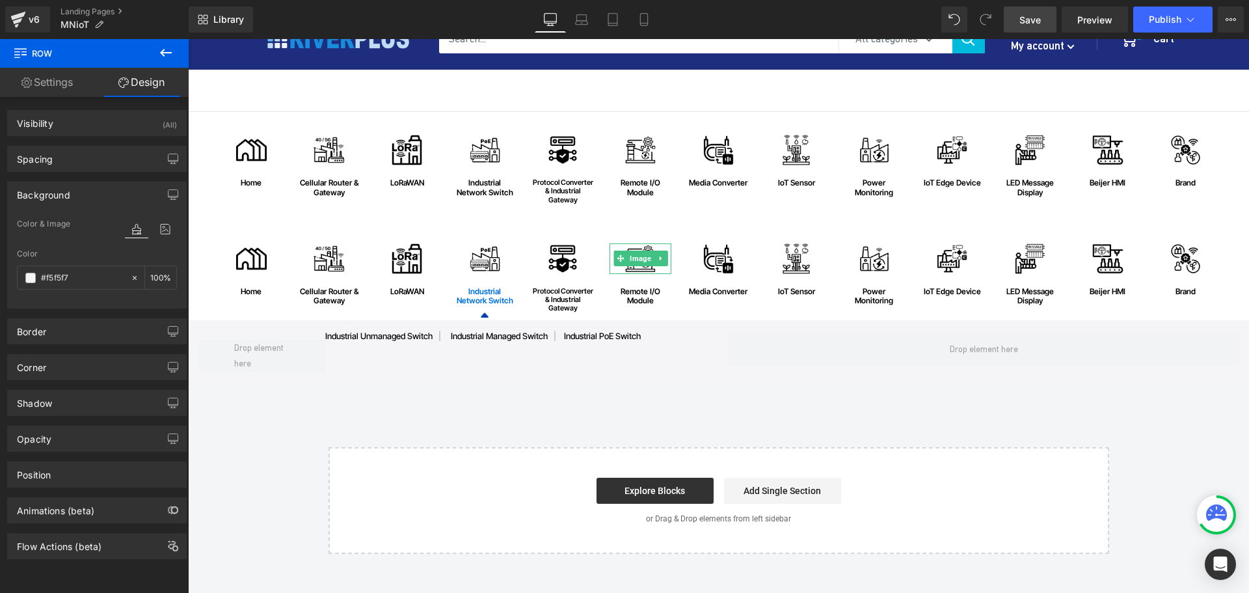
click at [1021, 21] on span "Save" at bounding box center [1029, 20] width 21 height 14
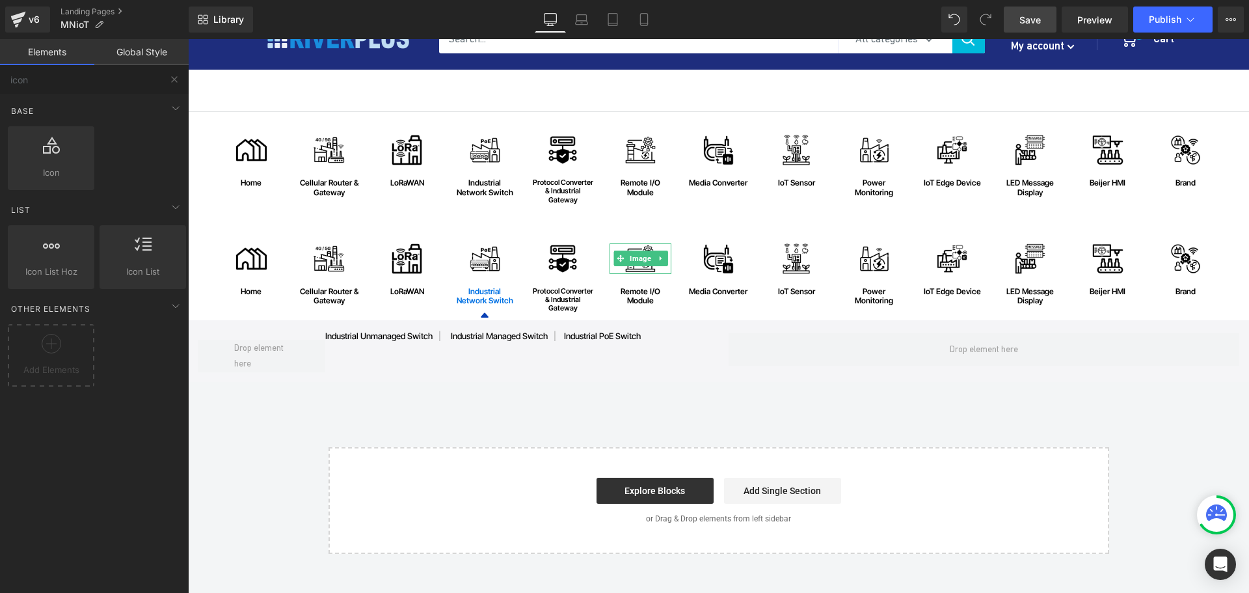
click at [285, 459] on div "Image home Text Block Row Image Cellular Router & Gateway Text Block Row Image …" at bounding box center [718, 333] width 1061 height 442
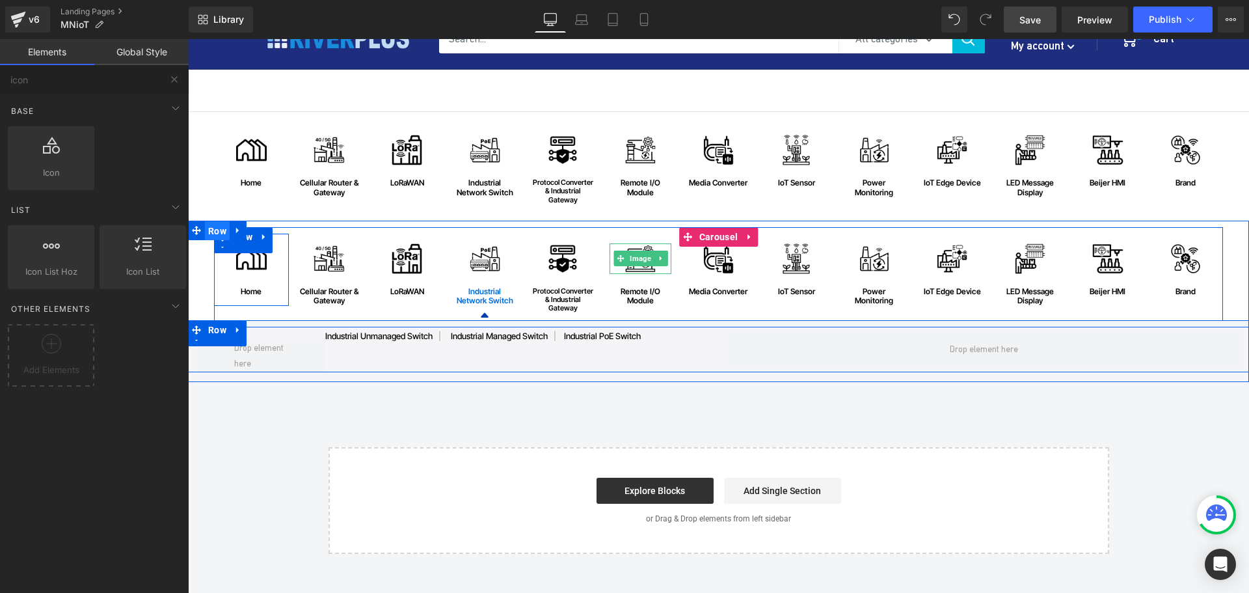
click at [213, 227] on span "Row" at bounding box center [217, 231] width 25 height 20
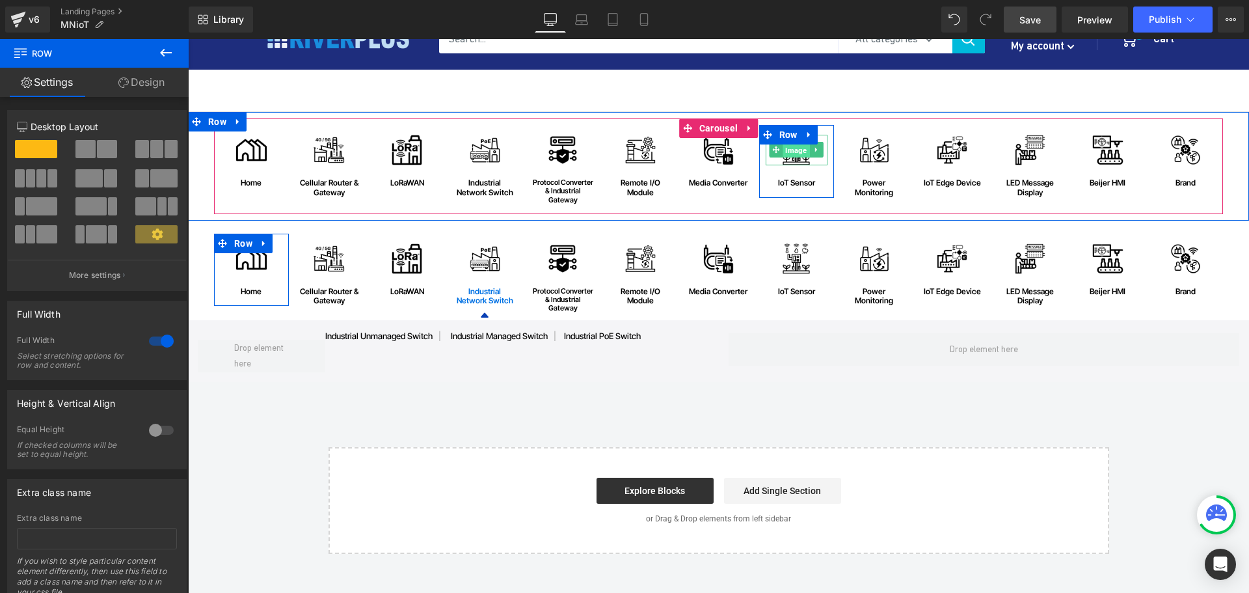
click at [789, 152] on span "Image" at bounding box center [796, 150] width 27 height 16
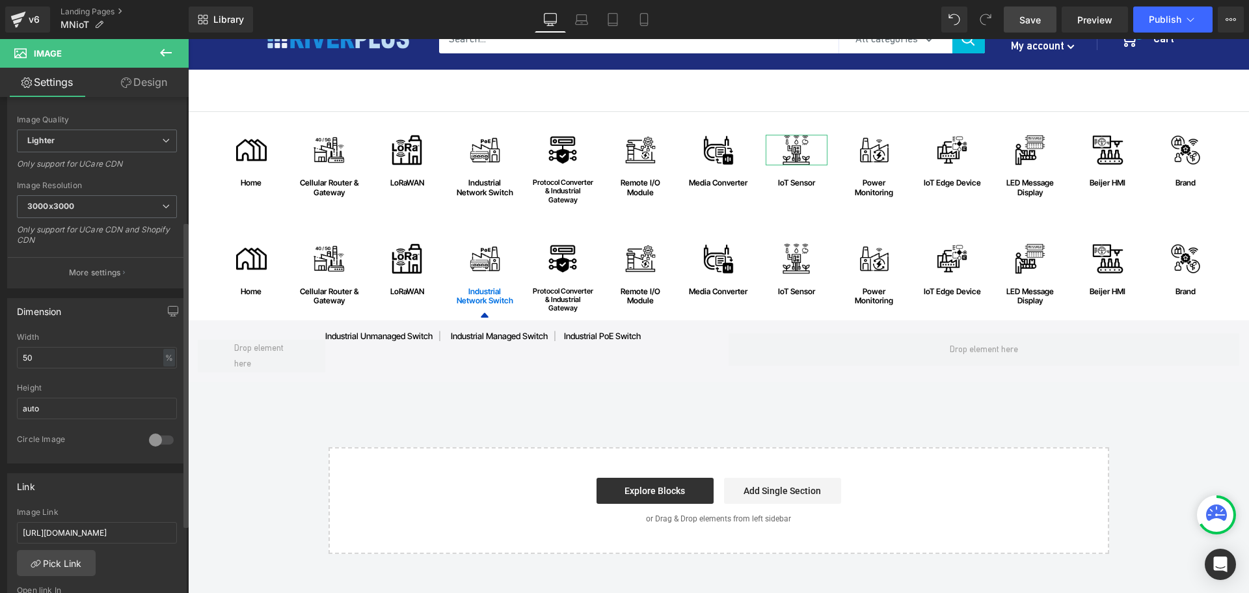
scroll to position [455, 0]
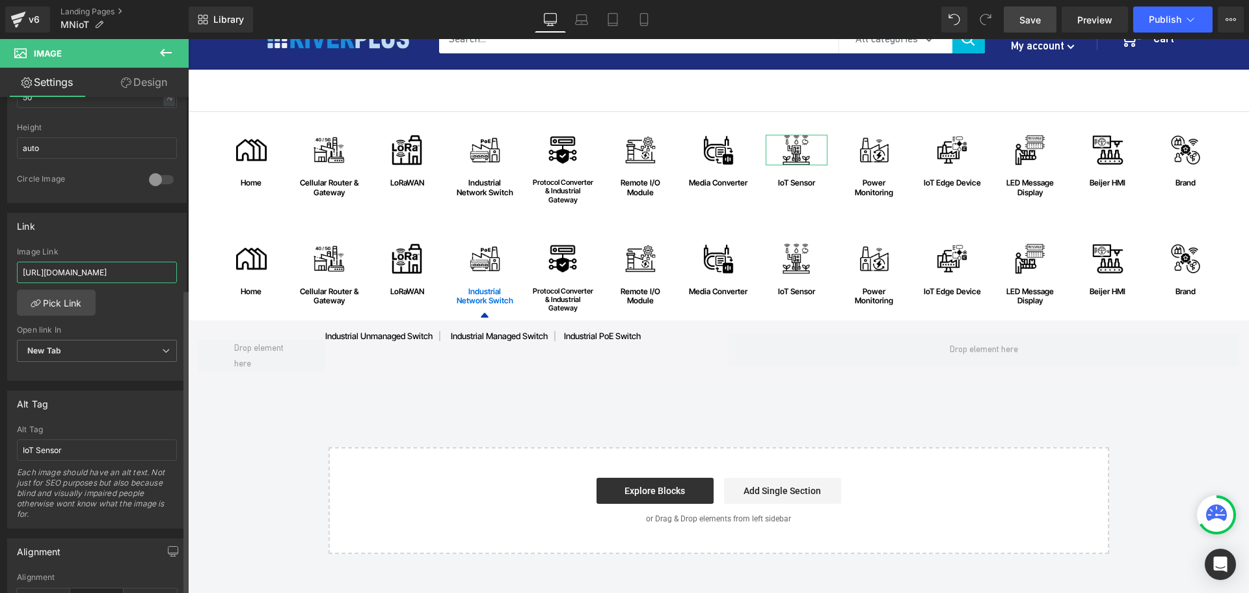
click at [111, 275] on input "https://riverplus.com/search?sort_by=relevance&q=Sensor&type=product&filter.p.v…" at bounding box center [97, 272] width 160 height 21
paste input "https://riverplus.com/pages/iot-sensors"
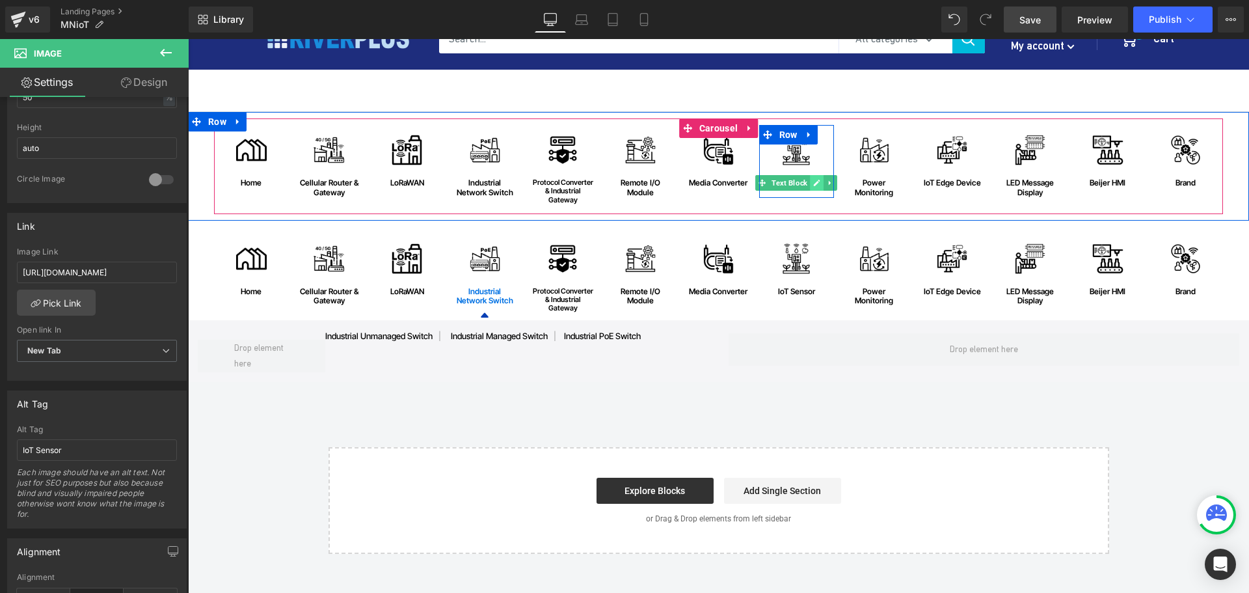
click at [814, 185] on icon at bounding box center [817, 183] width 7 height 7
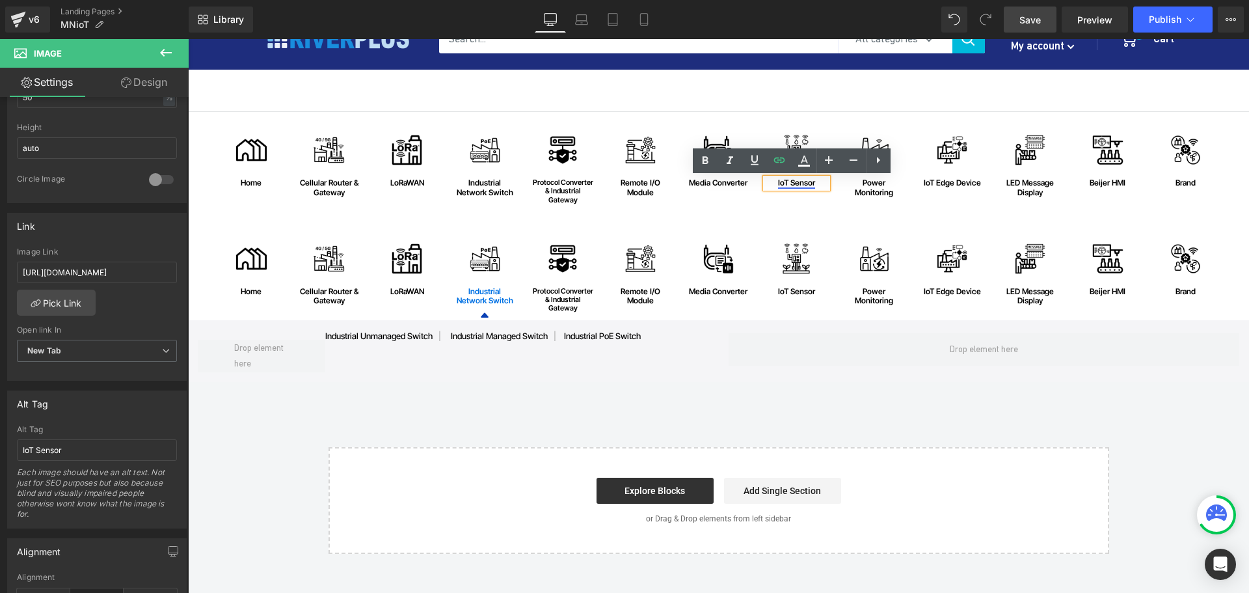
click at [798, 183] on link "IoT Sensor" at bounding box center [796, 183] width 37 height 10
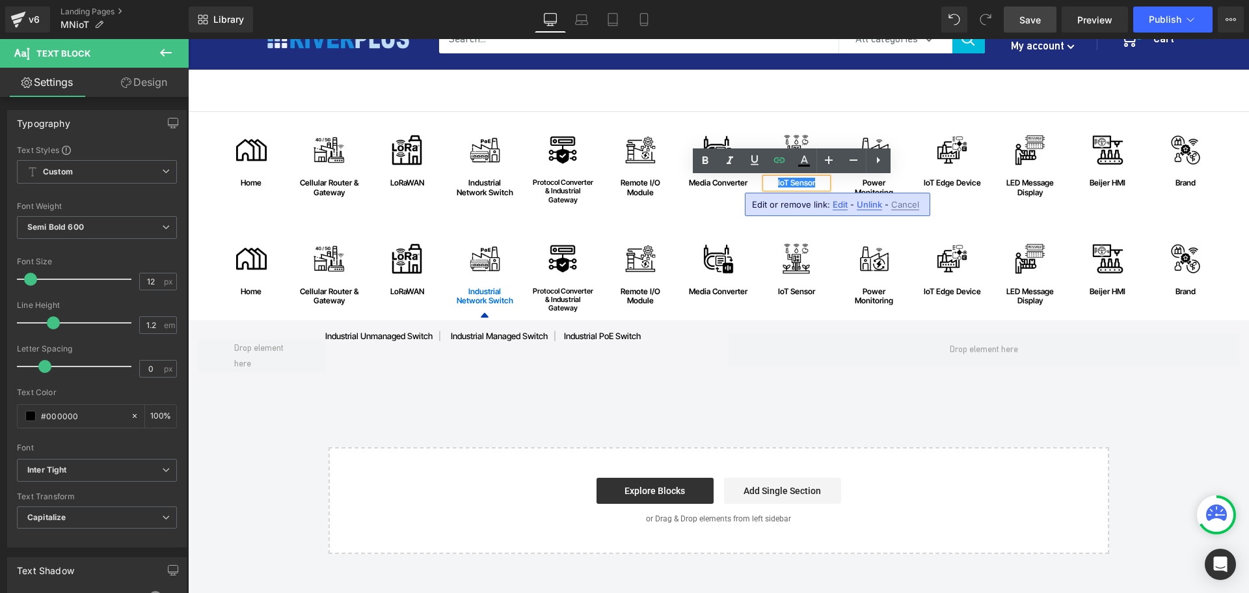
click at [839, 203] on span "Edit" at bounding box center [840, 204] width 15 height 11
click at [1006, 0] on div "Text Color Highlight Color #333333 Edit or remove link: Edit - Unlink - Cancel …" at bounding box center [624, 0] width 1249 height 0
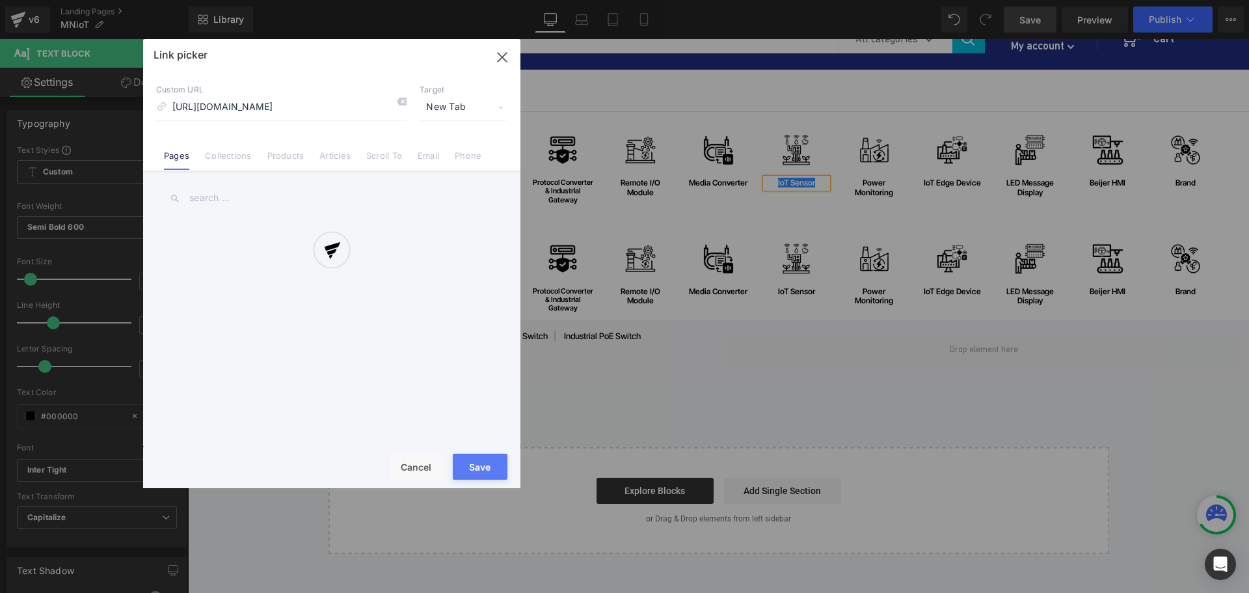
scroll to position [0, 319]
click at [323, 106] on div at bounding box center [331, 263] width 377 height 449
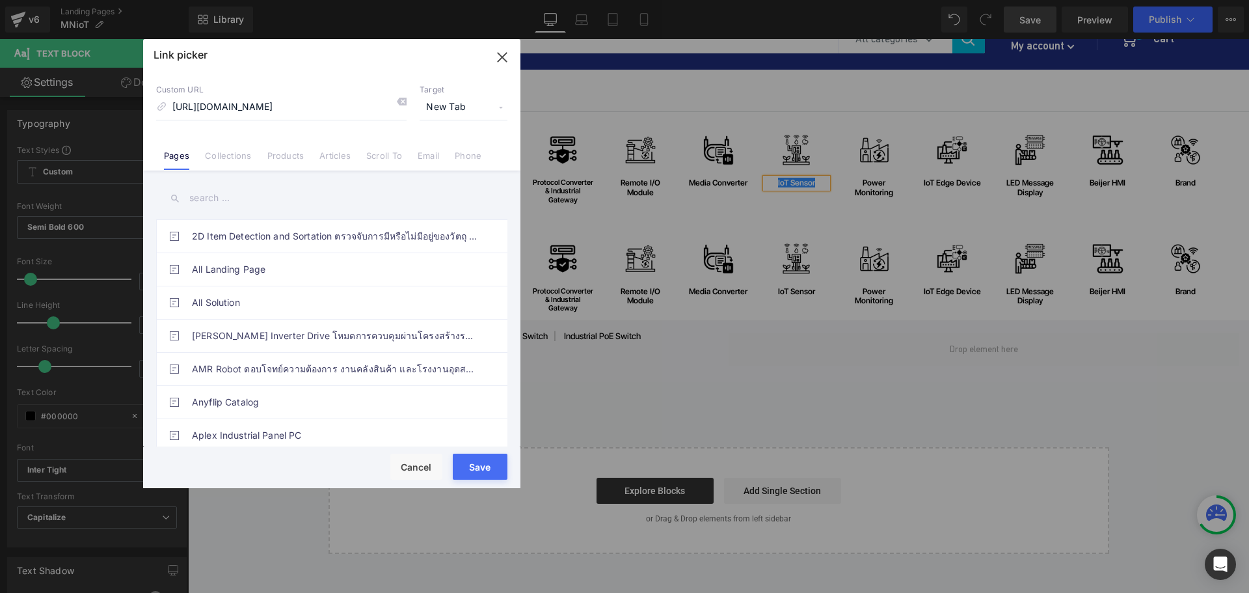
click at [479, 105] on span "New Tab" at bounding box center [464, 107] width 88 height 25
click at [464, 129] on li "Current Tab" at bounding box center [463, 131] width 101 height 23
click at [356, 106] on input "https://riverplus.com/search?sort_by=relevance&q=Sensor&type=product&filter.p.v…" at bounding box center [281, 107] width 250 height 25
paste input "pages/iot-sensors"
click at [481, 462] on button "Save" at bounding box center [480, 466] width 55 height 26
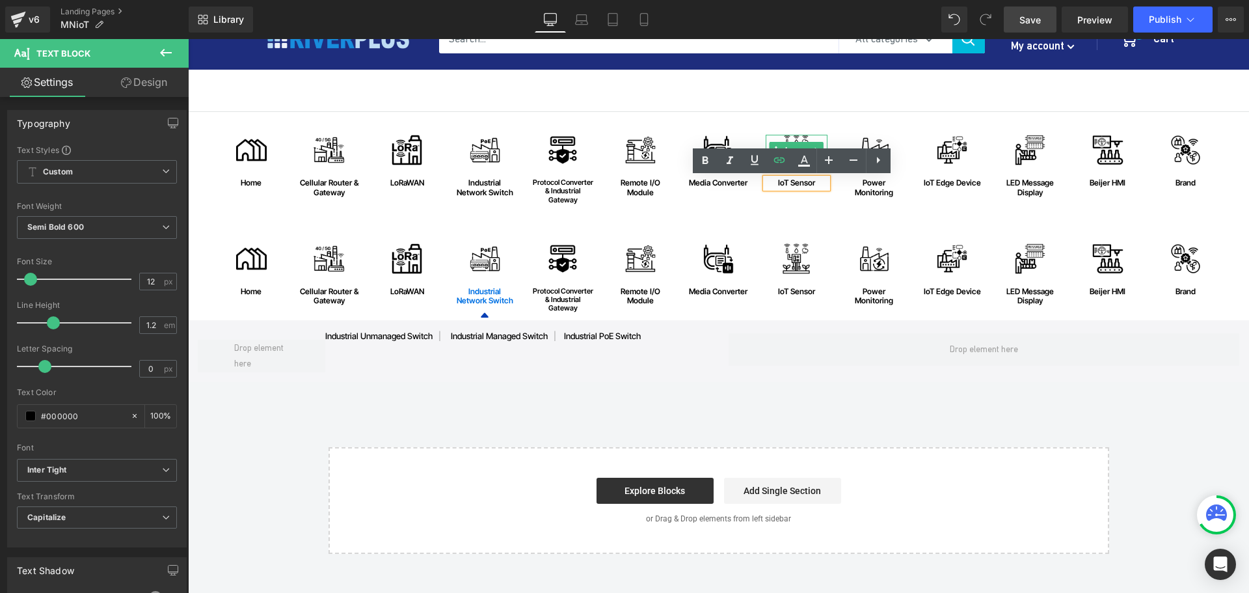
click at [794, 138] on img at bounding box center [796, 150] width 31 height 31
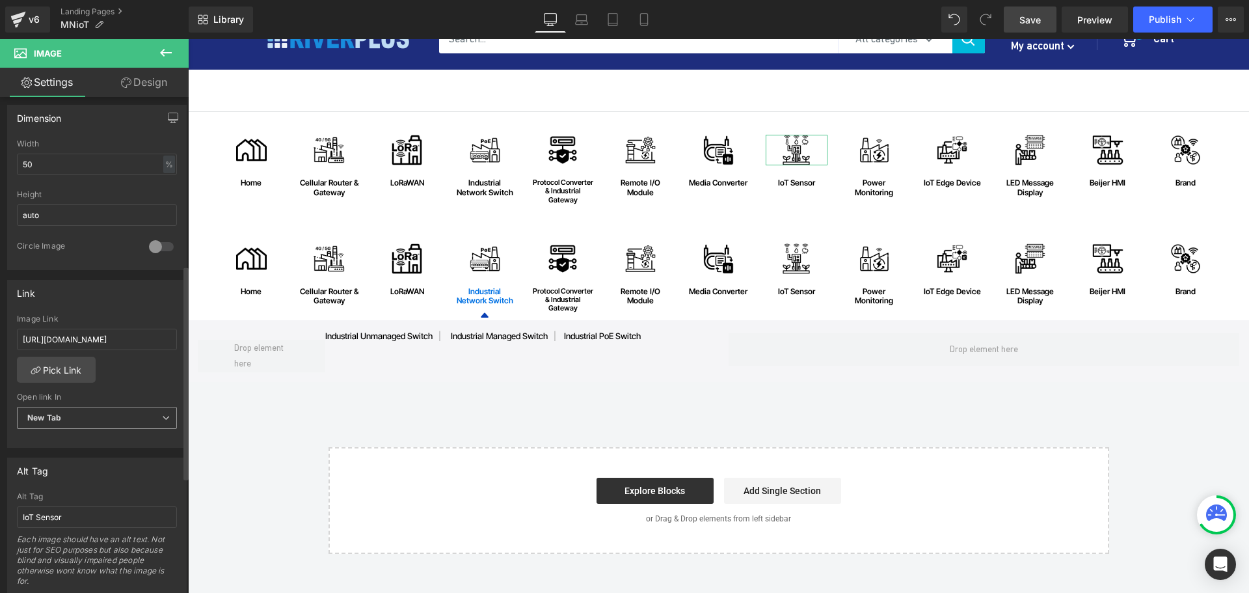
scroll to position [390, 0]
click at [79, 419] on span "New Tab" at bounding box center [97, 416] width 160 height 23
click at [69, 441] on div "Current Tab" at bounding box center [59, 438] width 46 height 9
click at [109, 330] on input "https://riverplus.com/pages/iot-sensors" at bounding box center [97, 337] width 160 height 21
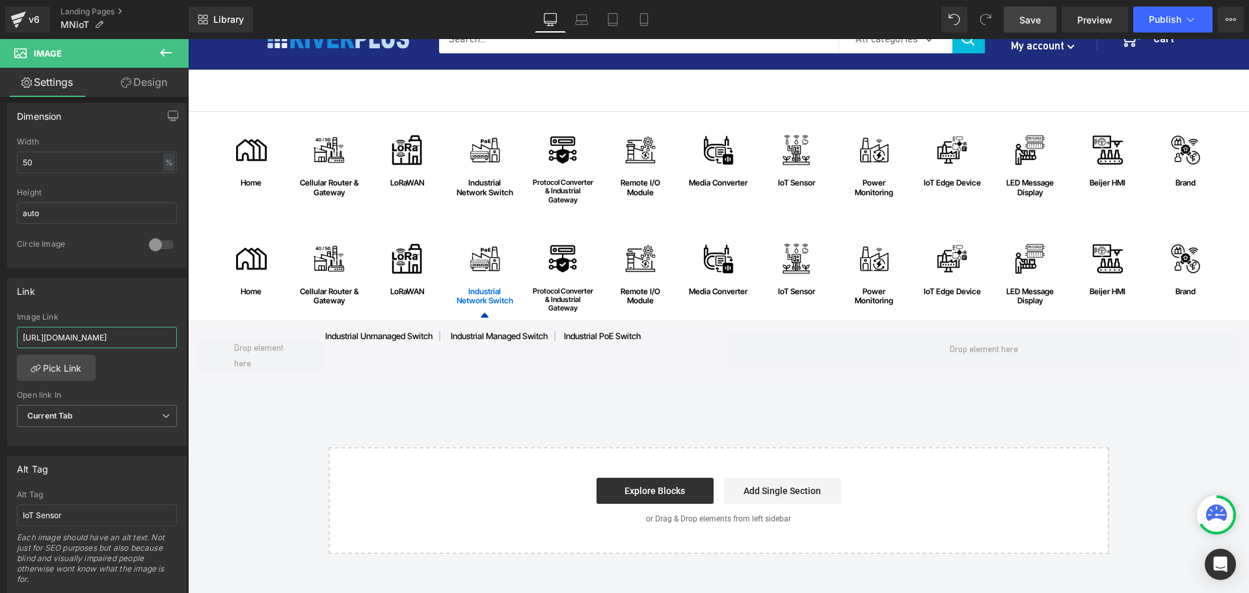
drag, startPoint x: 299, startPoint y: 376, endPoint x: 204, endPoint y: 336, distance: 103.2
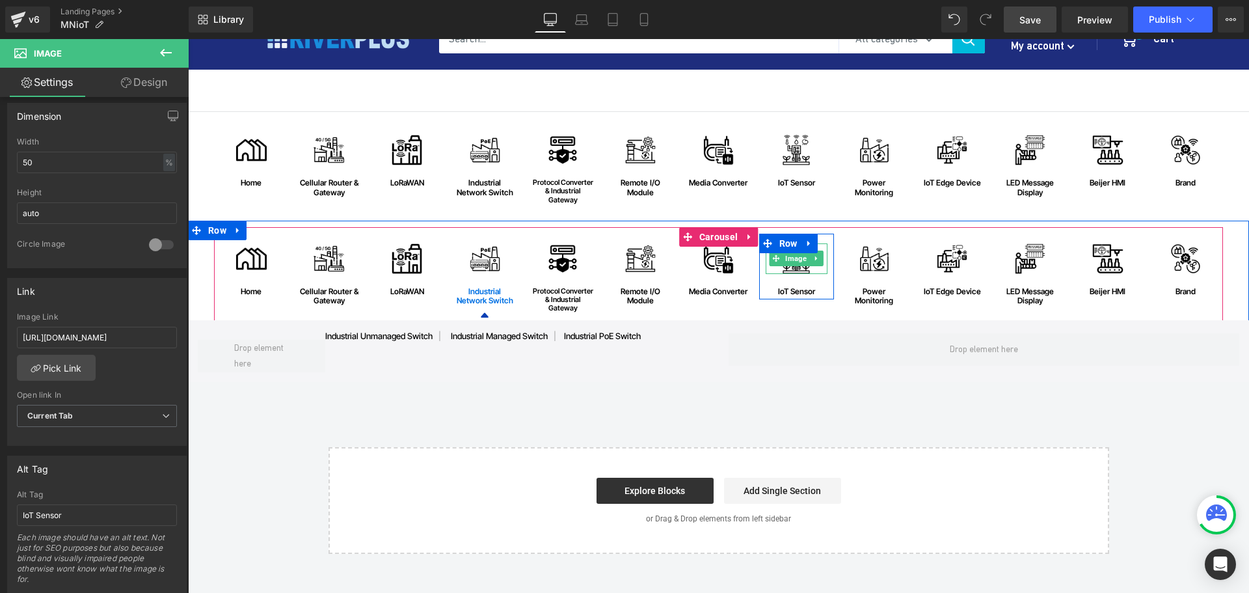
click at [791, 259] on span "Image" at bounding box center [796, 258] width 27 height 16
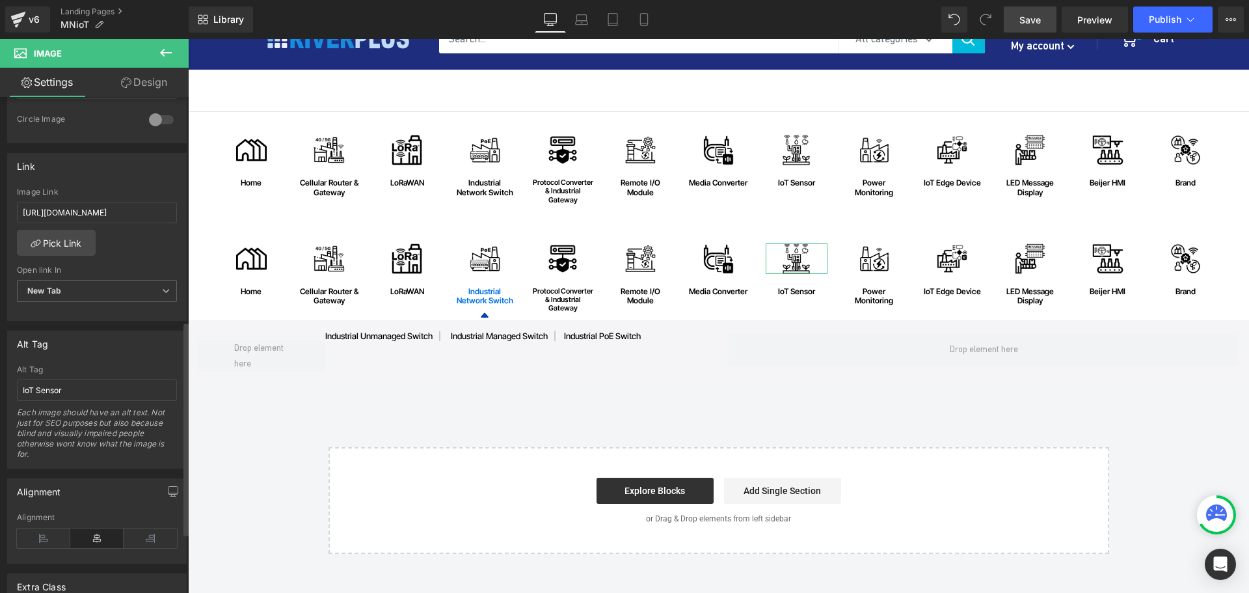
scroll to position [520, 0]
drag, startPoint x: 80, startPoint y: 286, endPoint x: 75, endPoint y: 304, distance: 18.9
click at [80, 287] on span "New Tab" at bounding box center [97, 286] width 160 height 23
click at [72, 308] on div "Current Tab" at bounding box center [59, 308] width 46 height 9
click at [118, 197] on input "https://riverplus.com/search?sort_by=relevance&q=Sensor&type=product&filter.p.v…" at bounding box center [97, 206] width 160 height 21
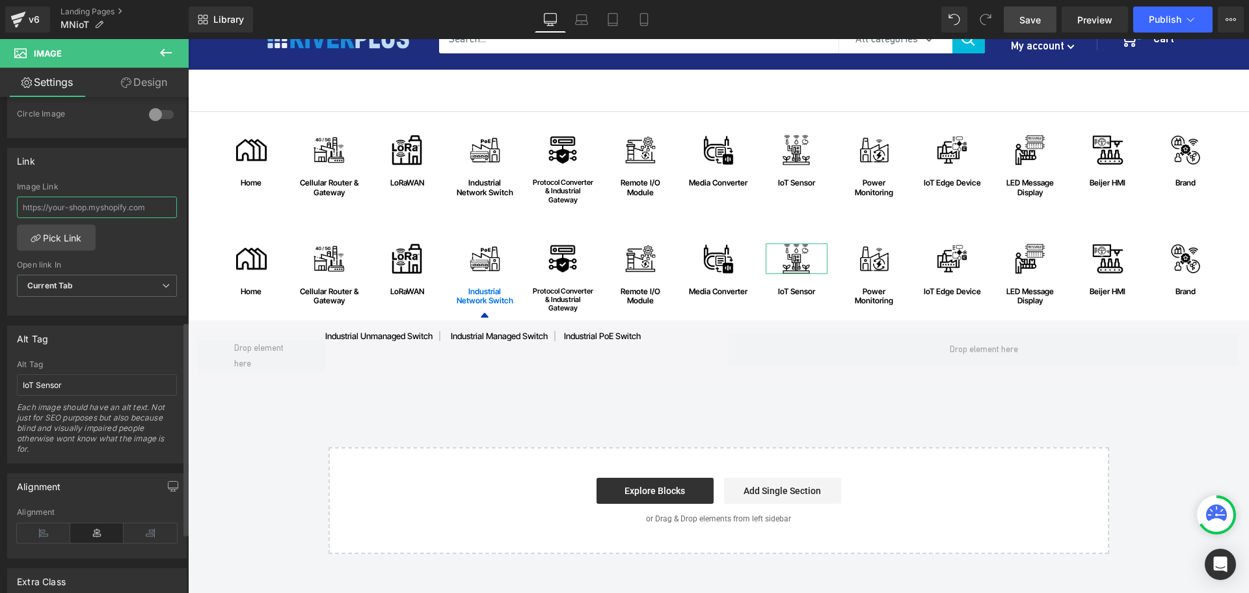
paste input "https://riverplus.com/pages/iot-sensors"
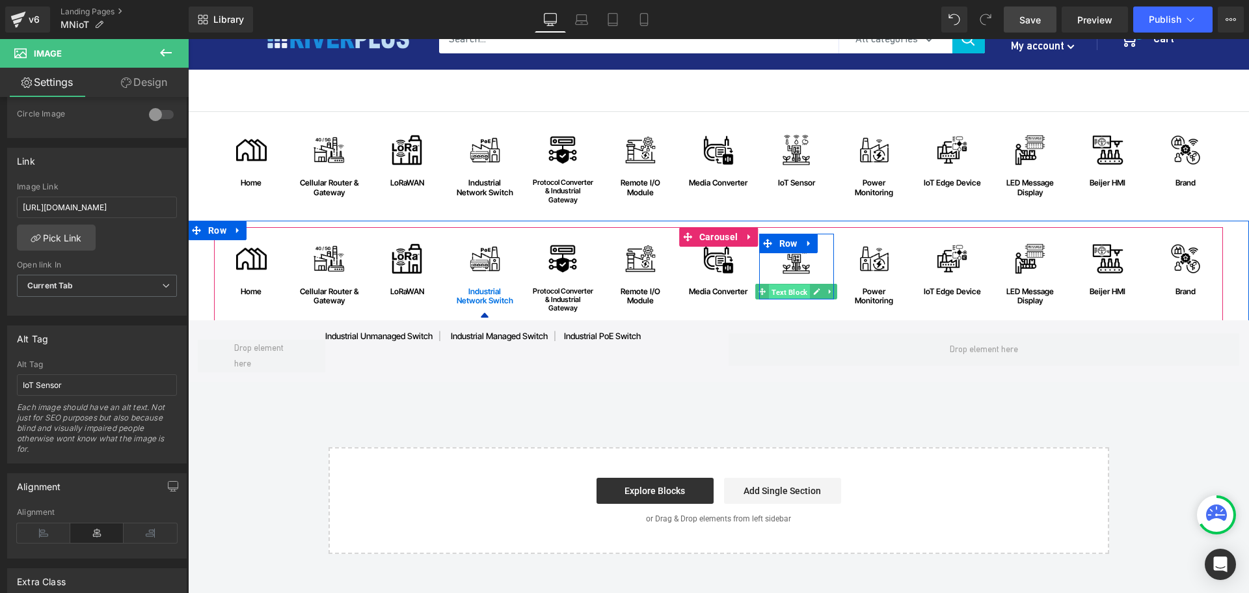
click at [793, 293] on span "Text Block" at bounding box center [789, 292] width 41 height 16
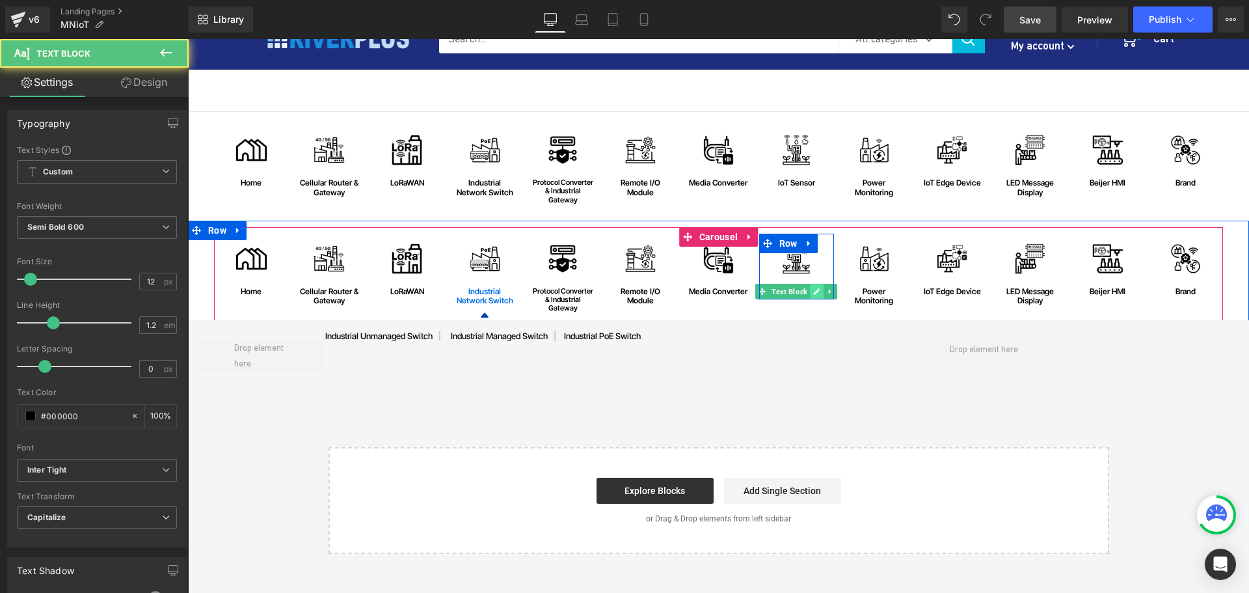
click at [810, 293] on link at bounding box center [817, 292] width 14 height 16
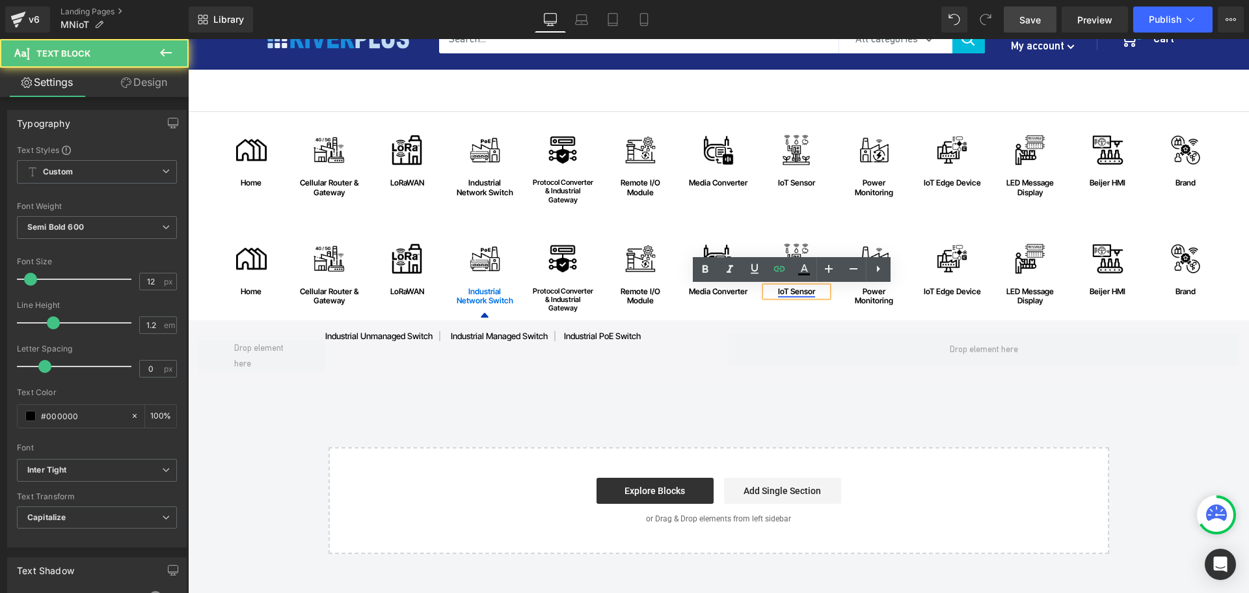
click at [793, 288] on link "IoT Sensor" at bounding box center [796, 291] width 37 height 10
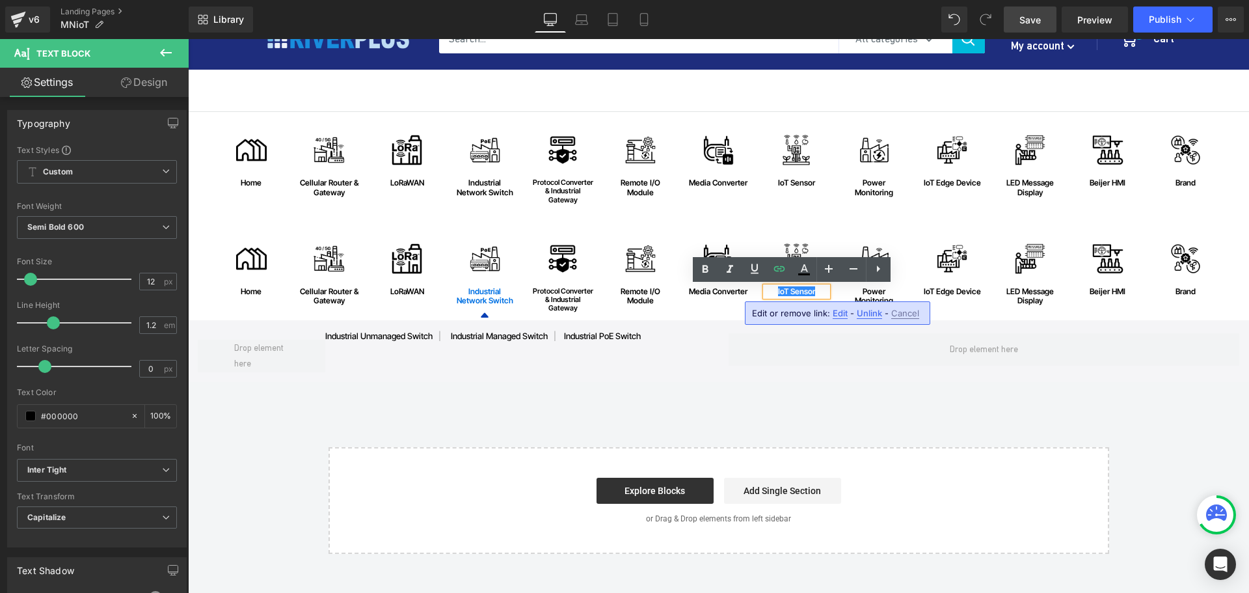
click at [837, 311] on span "Edit" at bounding box center [840, 313] width 15 height 11
click at [1001, 0] on div "Text Color Highlight Color #333333 Edit or remove link: Edit - Unlink - Cancel …" at bounding box center [624, 0] width 1249 height 0
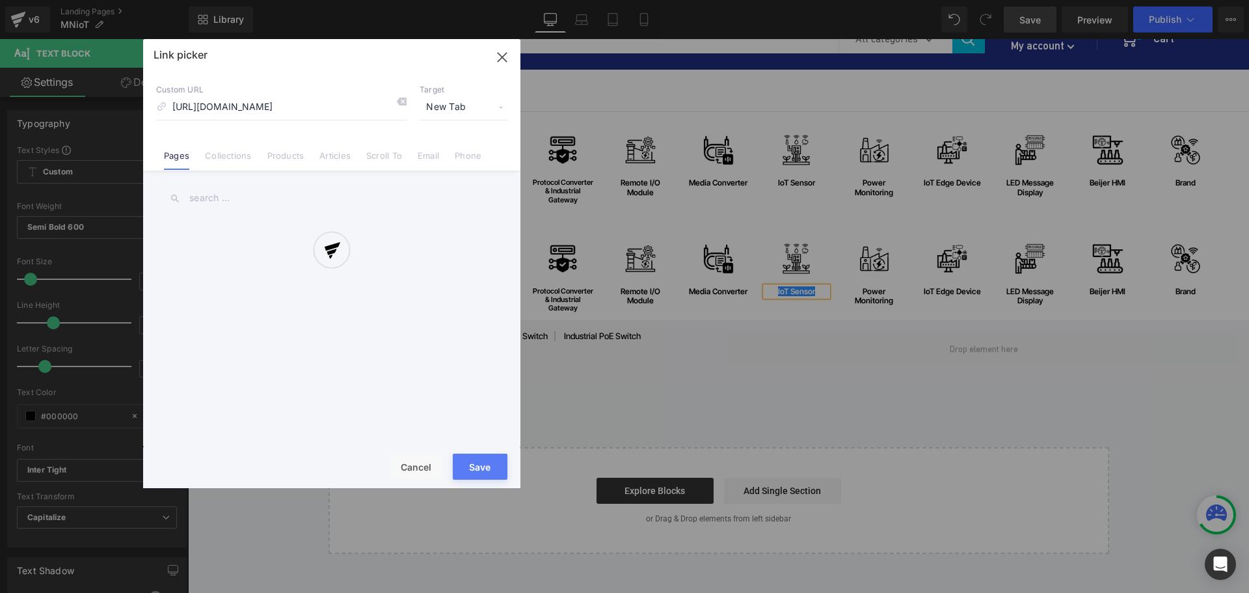
scroll to position [0, 319]
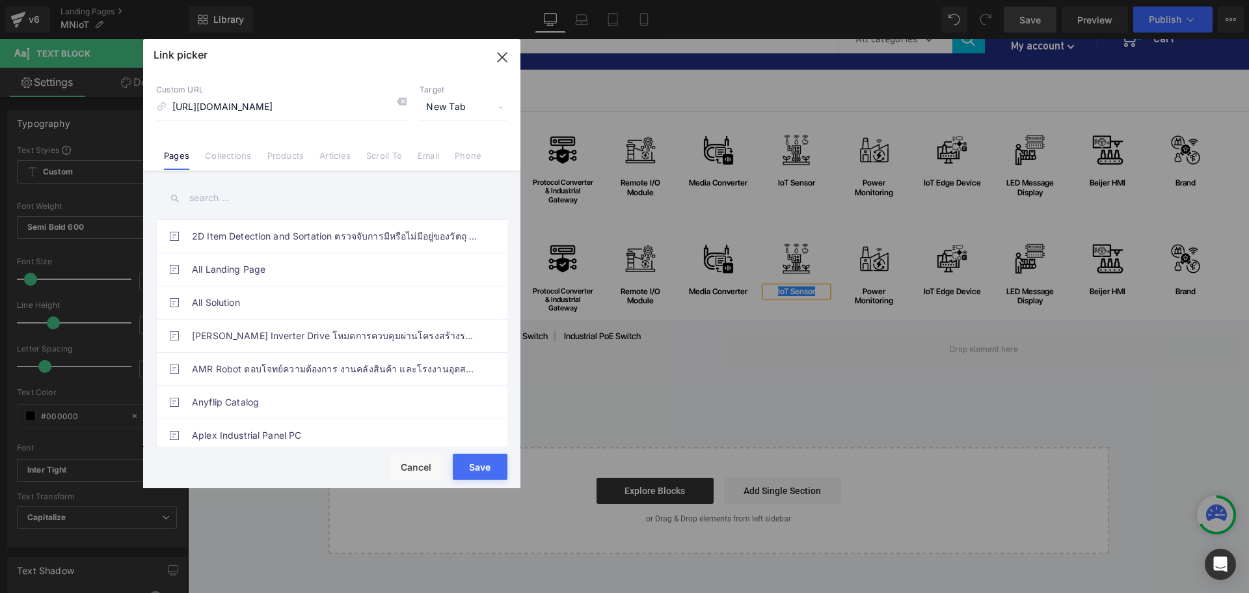
click at [466, 108] on span "New Tab" at bounding box center [464, 107] width 88 height 25
click at [452, 129] on li "Current Tab" at bounding box center [463, 131] width 101 height 23
click at [397, 101] on icon at bounding box center [401, 101] width 10 height 10
click at [355, 101] on input at bounding box center [281, 107] width 250 height 25
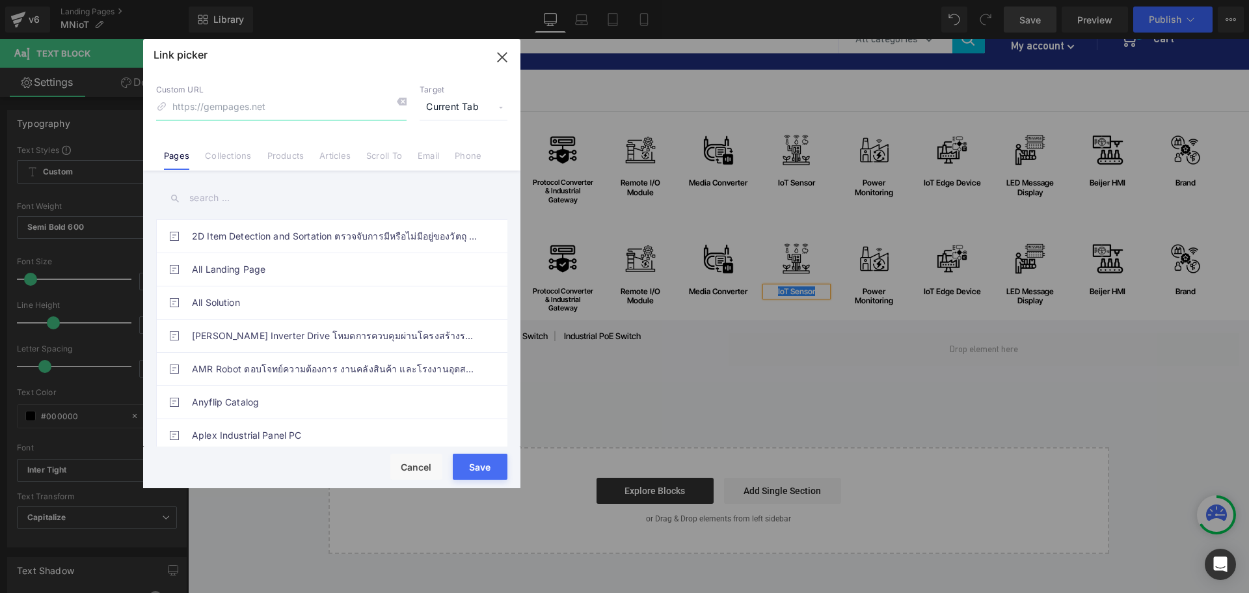
paste input "https://riverplus.com/pages/iot-sensors"
click at [479, 474] on button "Save" at bounding box center [480, 466] width 55 height 26
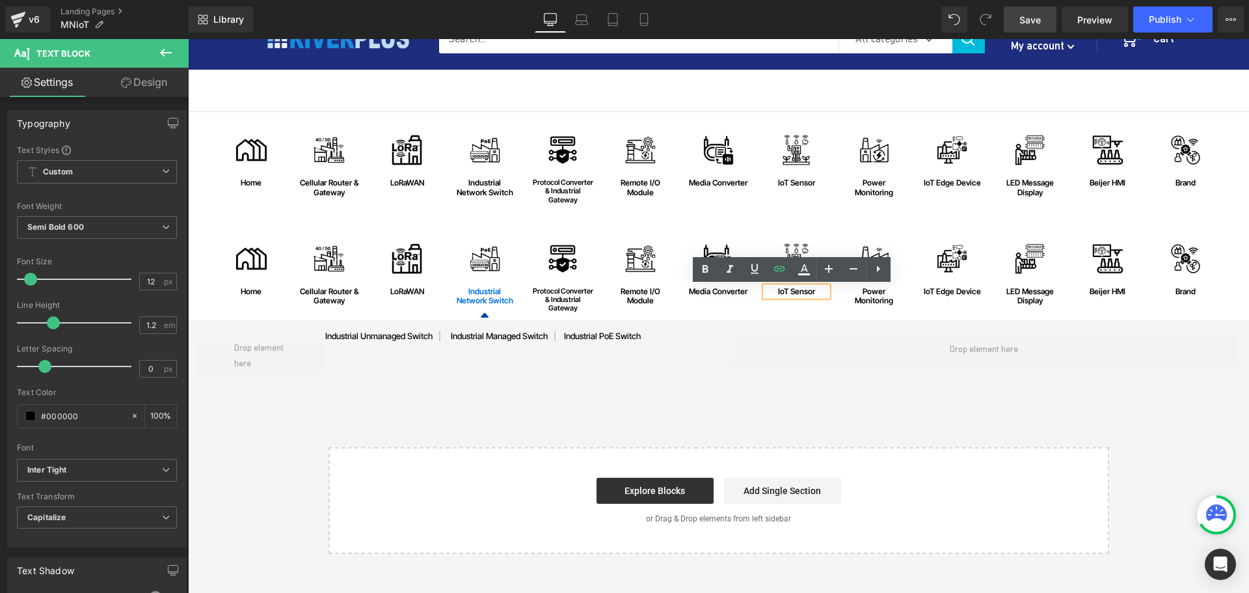
click at [1033, 16] on span "Save" at bounding box center [1029, 20] width 21 height 14
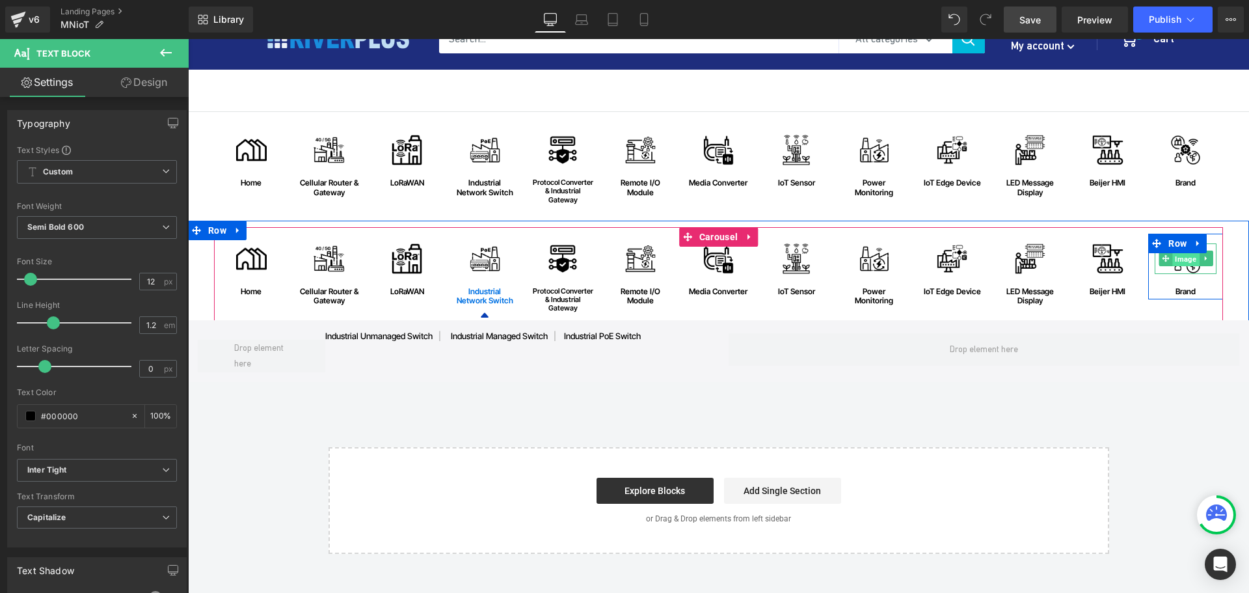
click at [1179, 263] on span "Image" at bounding box center [1185, 259] width 27 height 16
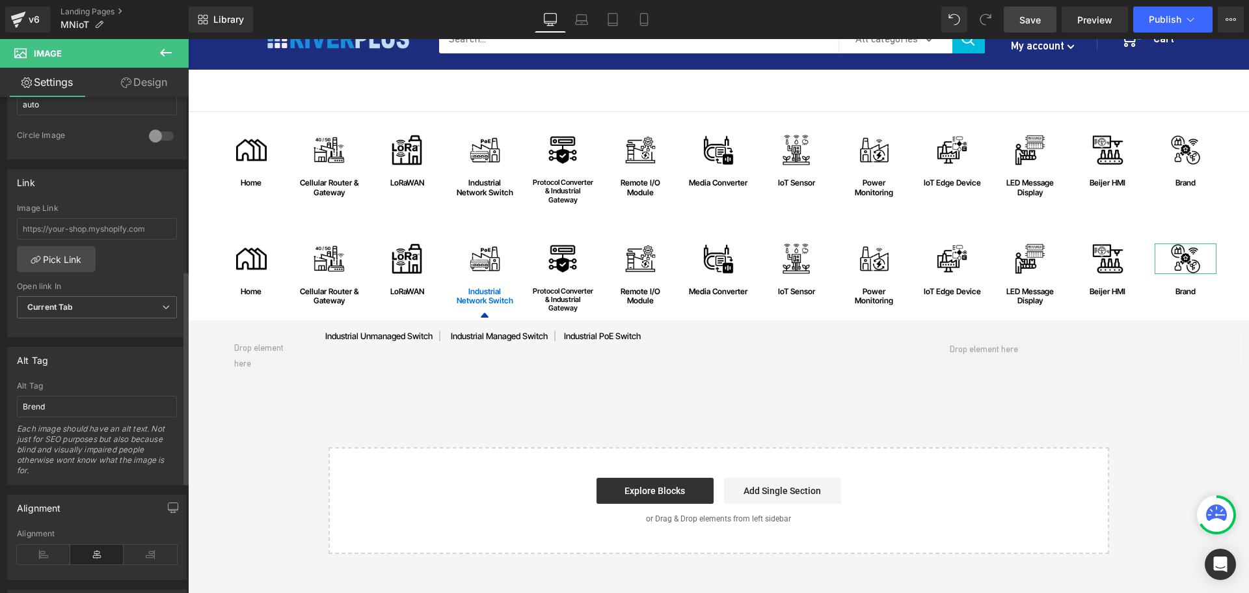
scroll to position [399, 0]
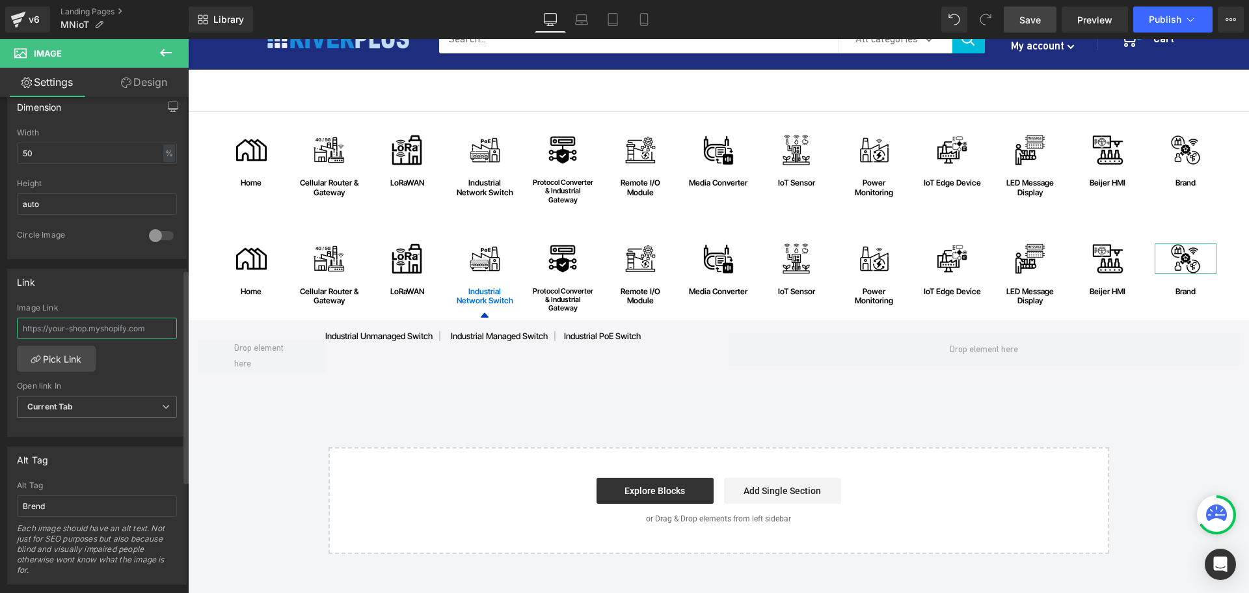
click at [90, 328] on input "text" at bounding box center [97, 327] width 160 height 21
paste input "https://riverplus.com/search?sort_by=relevance&q=IoT&type=product&filter.p.vend…"
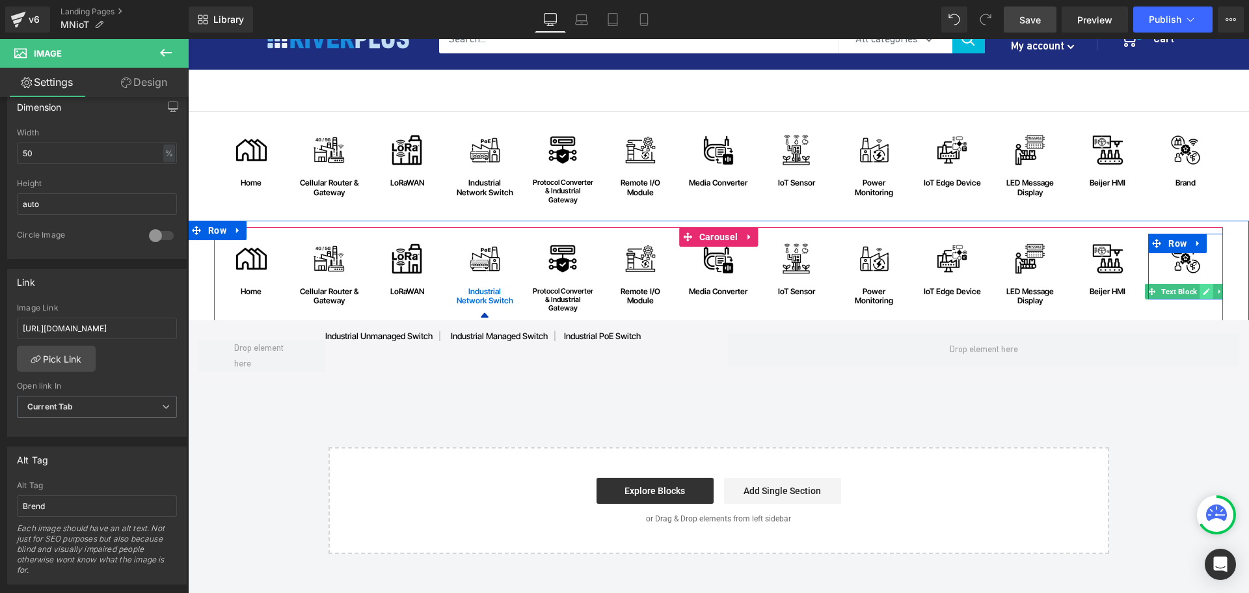
click at [1200, 294] on link at bounding box center [1207, 292] width 14 height 16
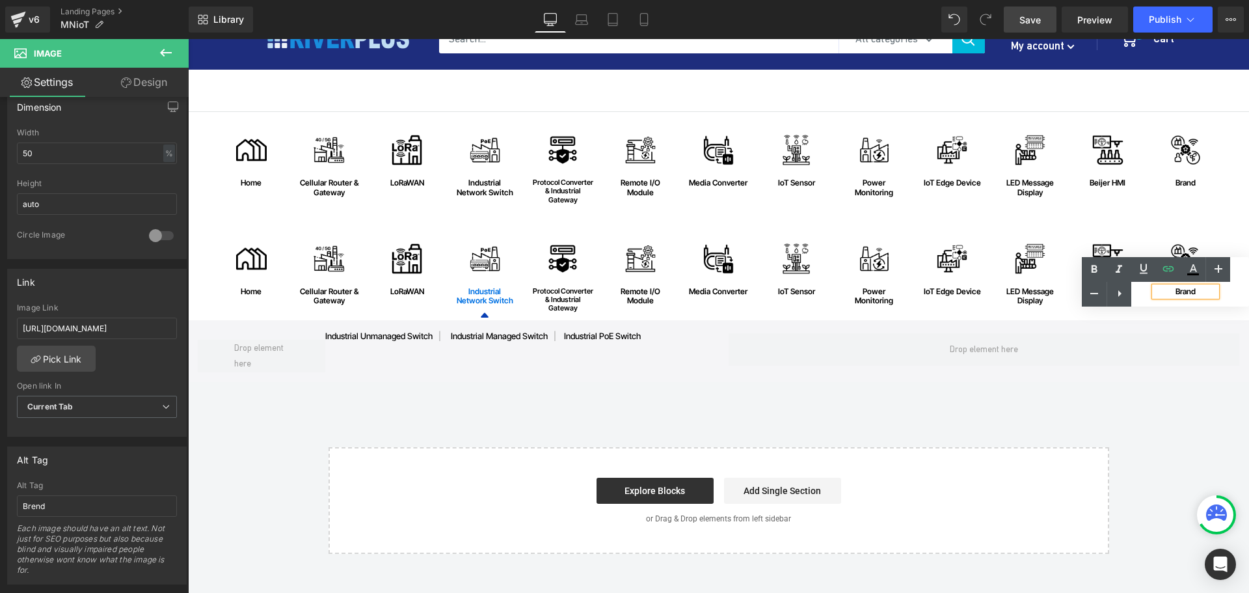
click at [1192, 289] on div "Text Color Highlight Color #333333" at bounding box center [1165, 281] width 167 height 49
click at [1164, 289] on div "Text Color Highlight Color #333333" at bounding box center [1165, 281] width 167 height 49
click at [1157, 312] on div "Image home Text Block Row Image Cellular Router & Gateway Text Block Row Image …" at bounding box center [720, 280] width 1012 height 93
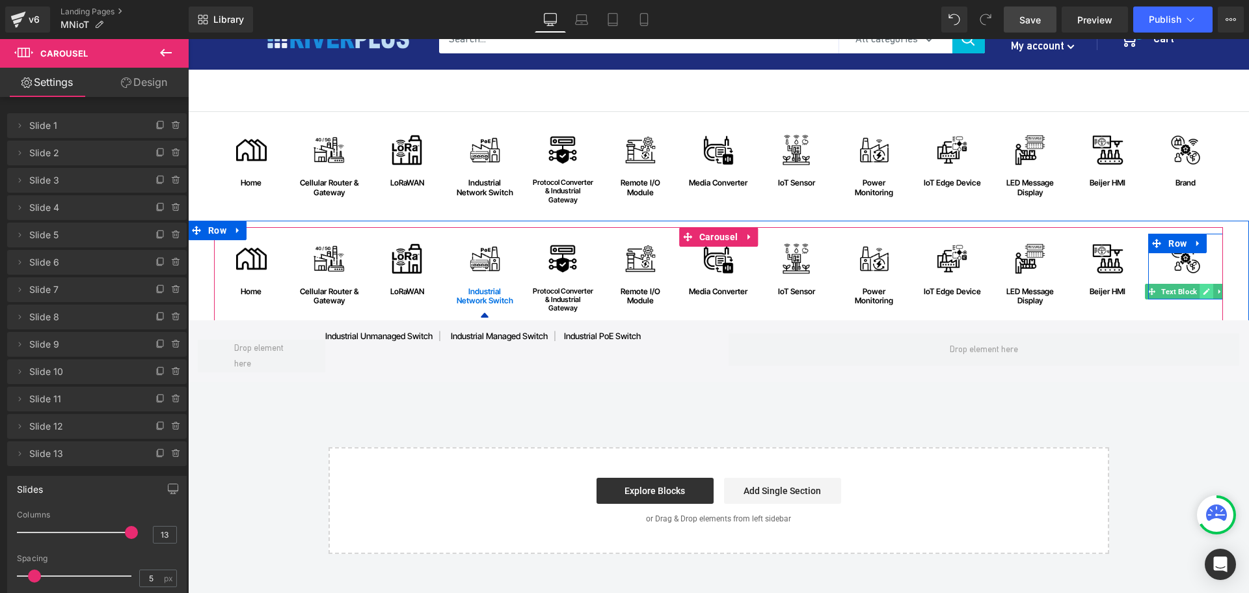
click at [1203, 292] on icon at bounding box center [1206, 292] width 7 height 8
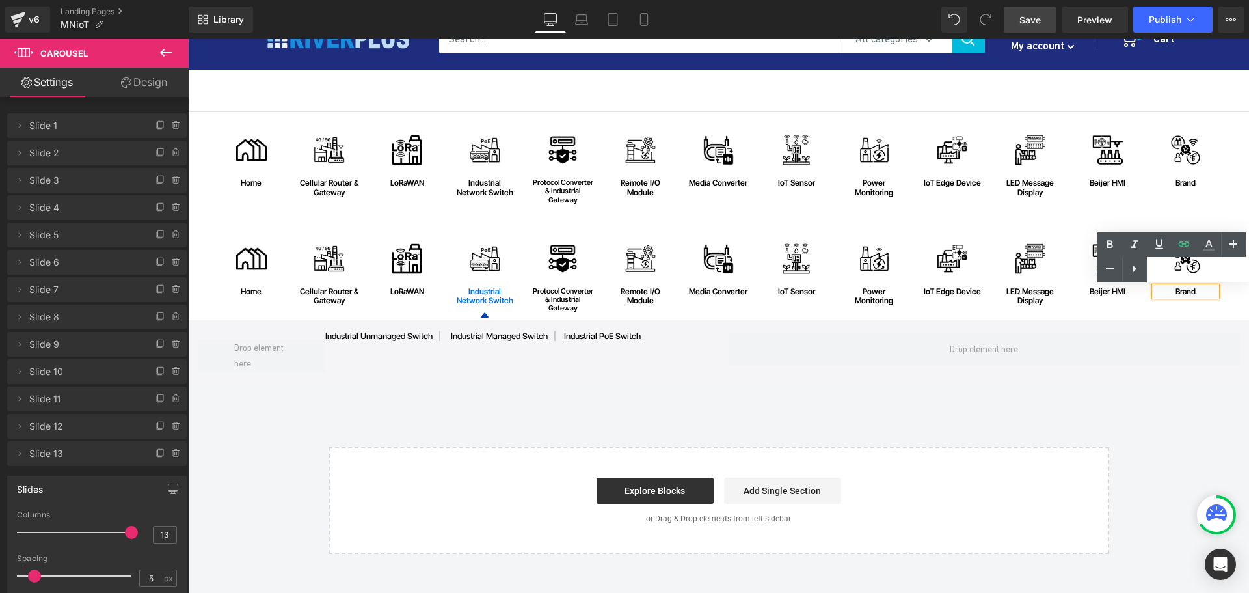
click at [1176, 290] on div "Brand" at bounding box center [1186, 291] width 62 height 9
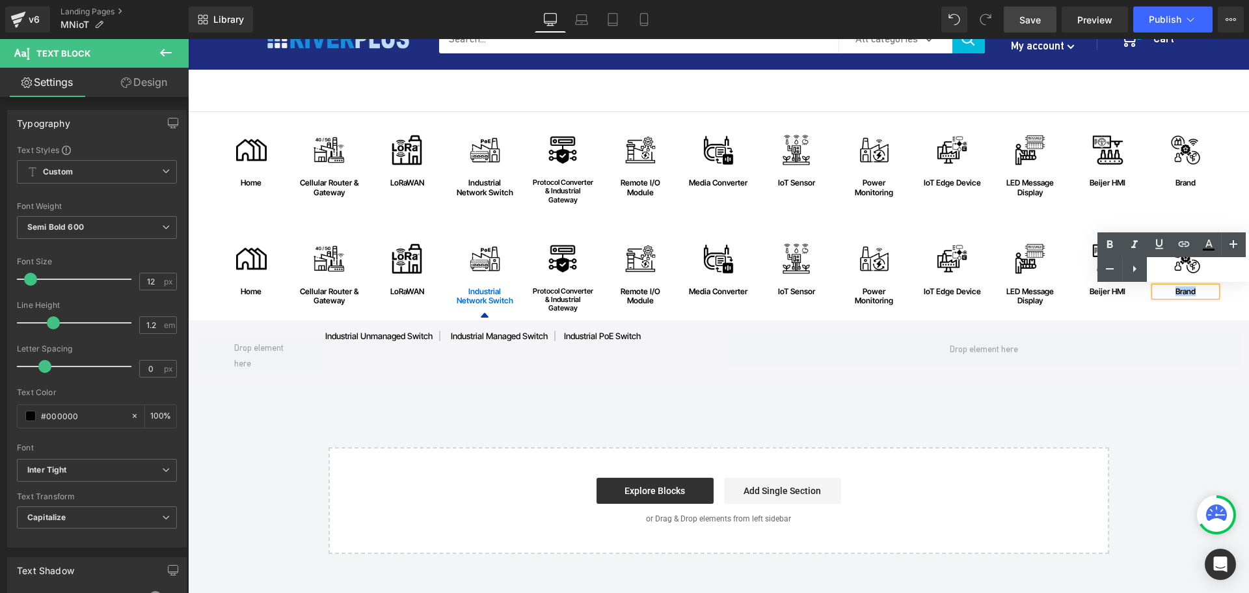
drag, startPoint x: 1168, startPoint y: 289, endPoint x: 1373, endPoint y: 315, distance: 206.5
click at [1196, 290] on div "Brand" at bounding box center [1186, 291] width 62 height 9
click at [1181, 244] on icon at bounding box center [1184, 244] width 16 height 16
click at [1174, 316] on input "text" at bounding box center [1245, 317] width 200 height 33
paste input "https://riverplus.com/search?sort_by=relevance&q=IoT&type=product&filter.p.vend…"
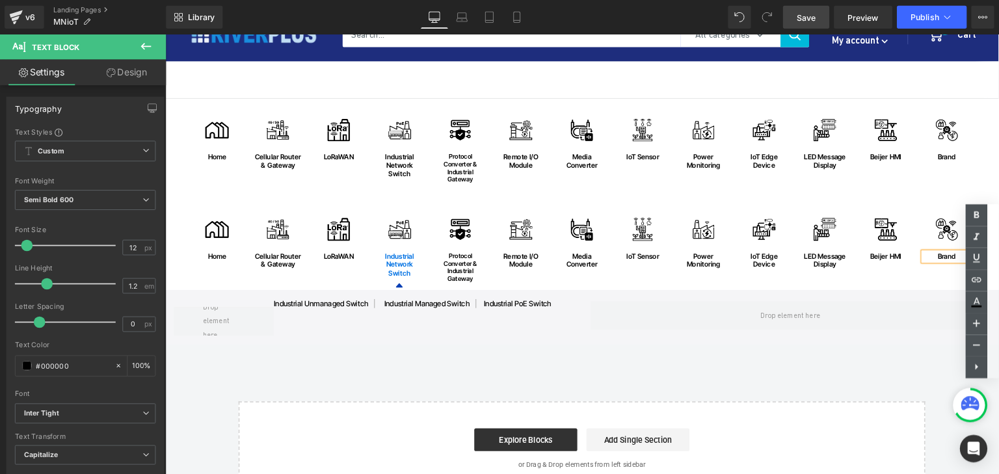
scroll to position [59, 0]
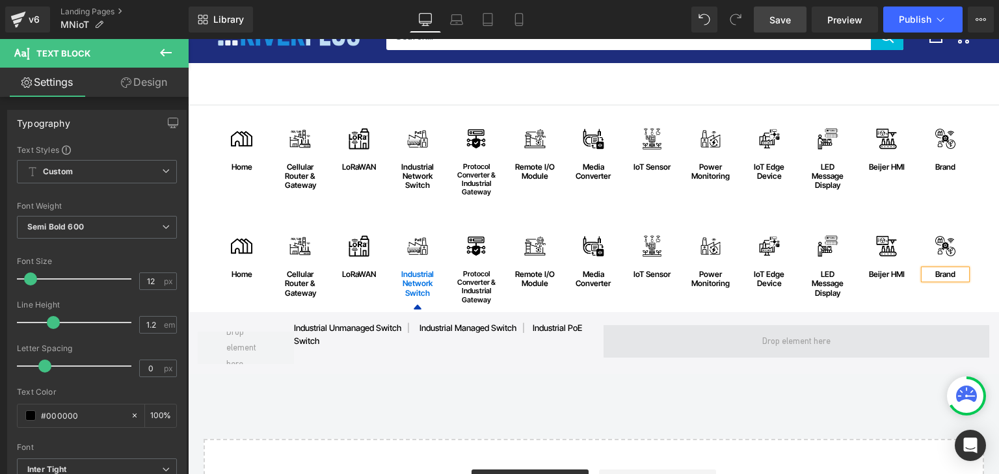
drag, startPoint x: 1401, startPoint y: 40, endPoint x: 905, endPoint y: 331, distance: 575.3
click at [843, 370] on div "industrial unmanaged switch | industrial managed switch | industrial PoE switch…" at bounding box center [593, 343] width 811 height 62
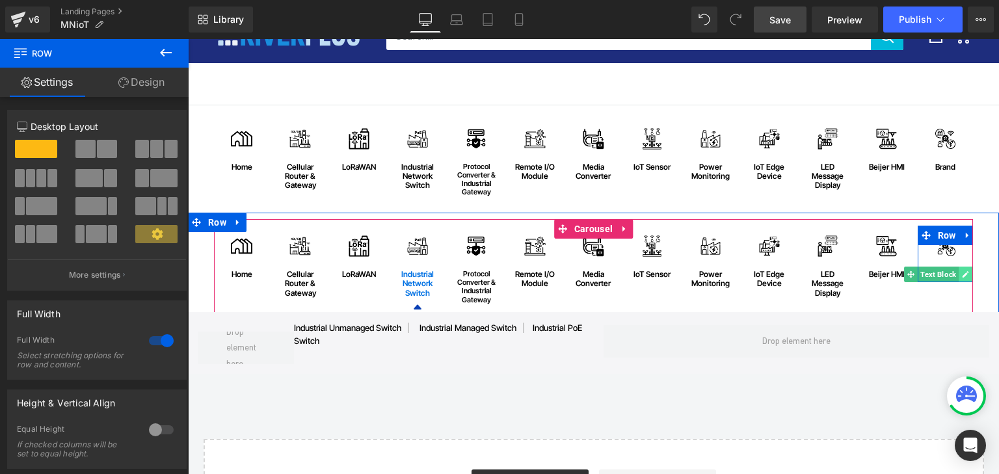
click at [963, 274] on icon at bounding box center [966, 274] width 7 height 7
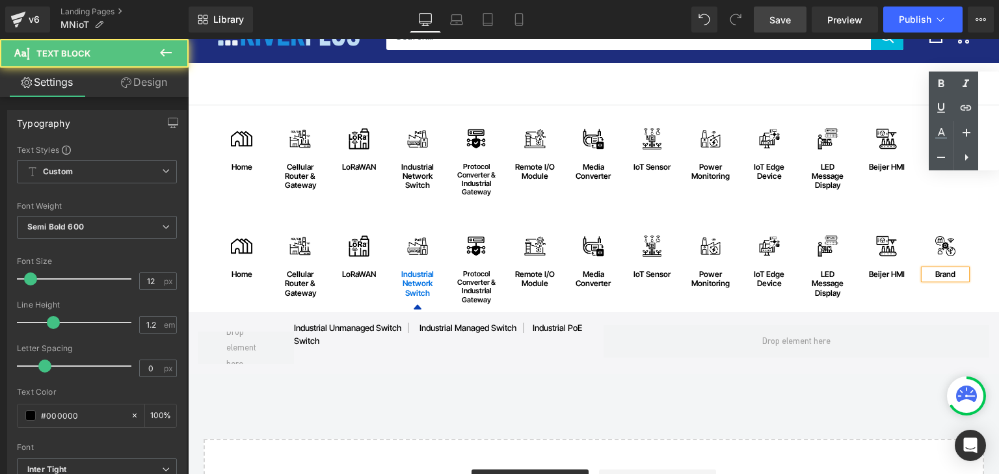
drag, startPoint x: 953, startPoint y: 273, endPoint x: 919, endPoint y: 271, distance: 34.5
click at [924, 271] on div "Brand" at bounding box center [945, 274] width 42 height 9
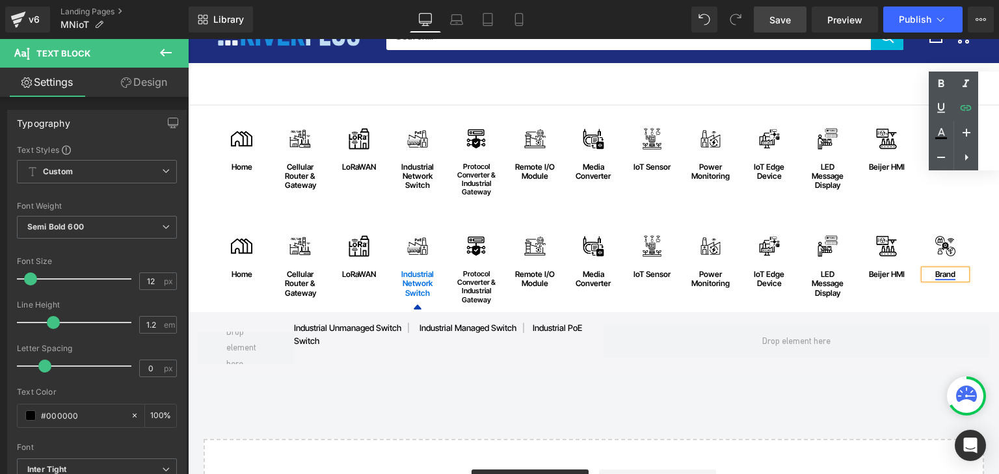
click at [939, 275] on link "Brand" at bounding box center [945, 274] width 20 height 10
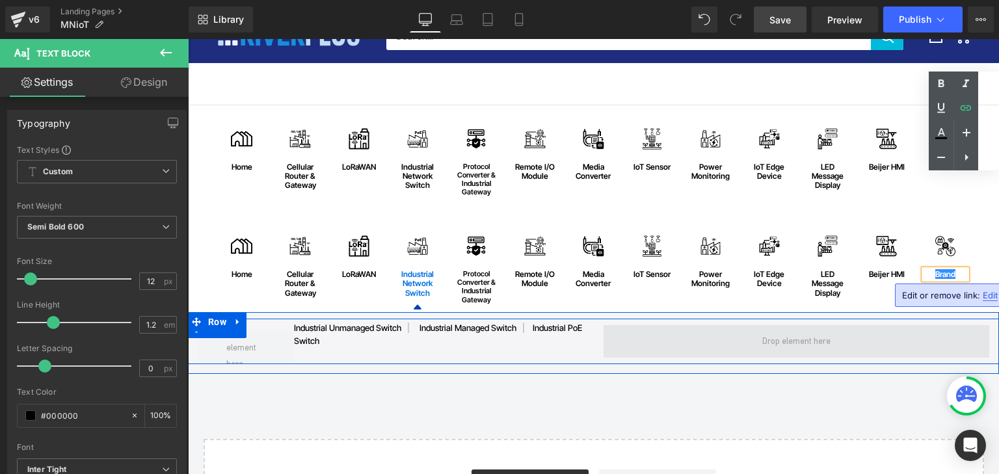
click at [905, 330] on span at bounding box center [797, 341] width 386 height 33
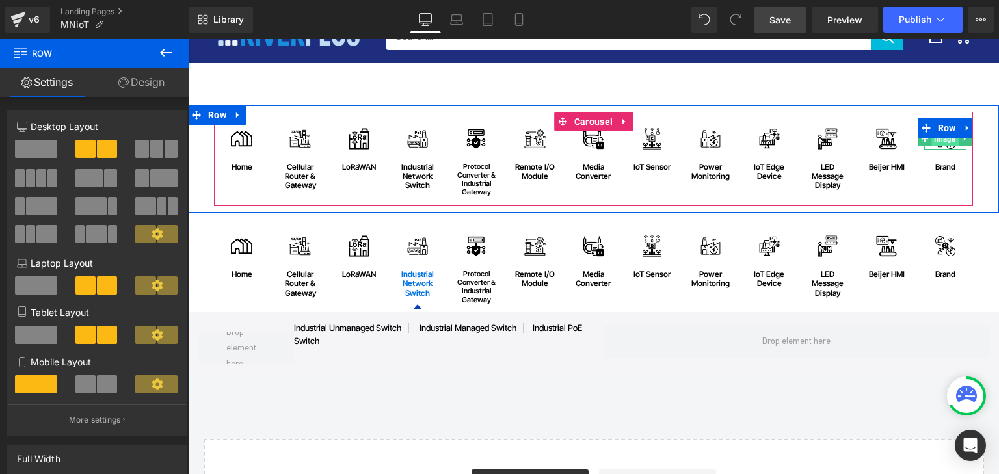
click at [944, 141] on span "Image" at bounding box center [945, 139] width 27 height 16
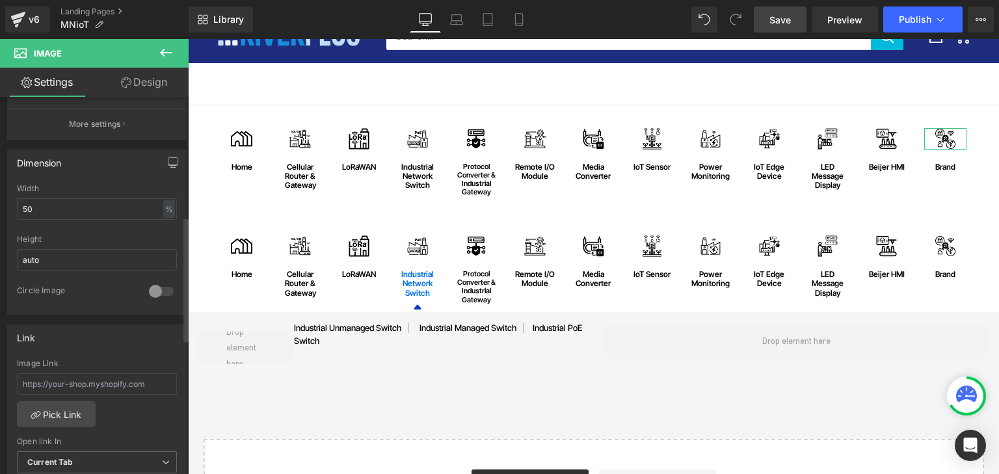
scroll to position [364, 0]
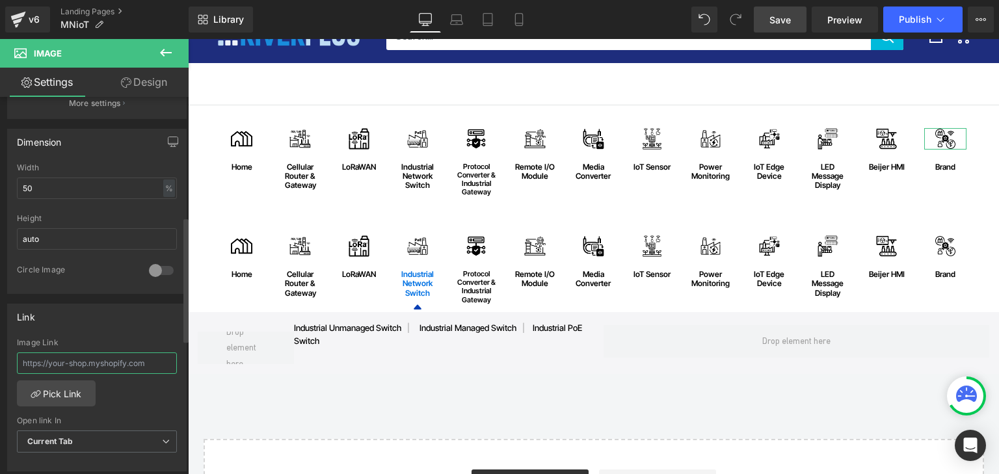
click at [94, 360] on input "text" at bounding box center [97, 363] width 160 height 21
paste input "https://riverplus.com/search?sort_by=relevance&q=IoT&type=product&filter.p.vend…"
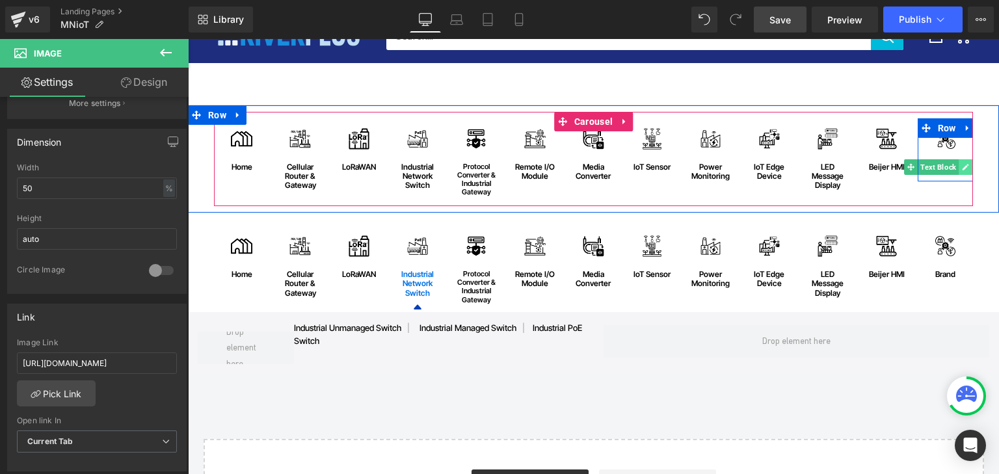
scroll to position [0, 0]
click at [963, 169] on icon at bounding box center [965, 167] width 7 height 8
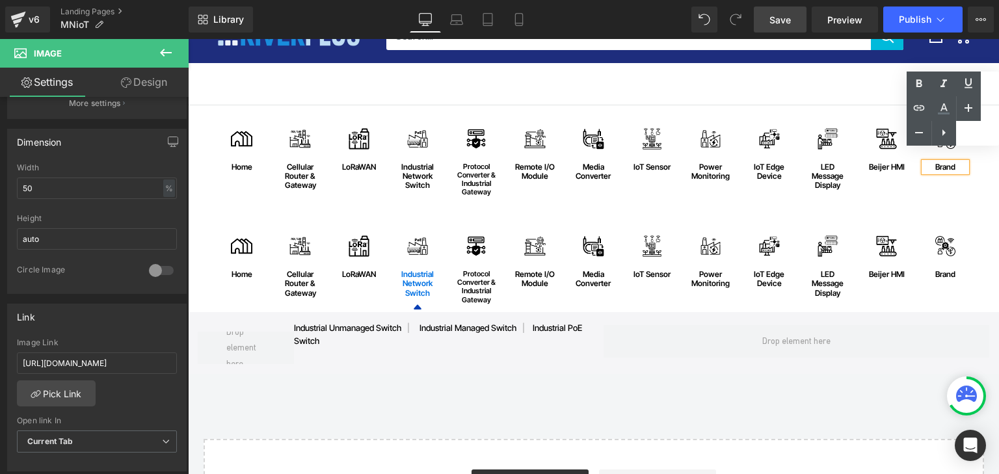
click at [946, 169] on div "Brand" at bounding box center [945, 167] width 42 height 9
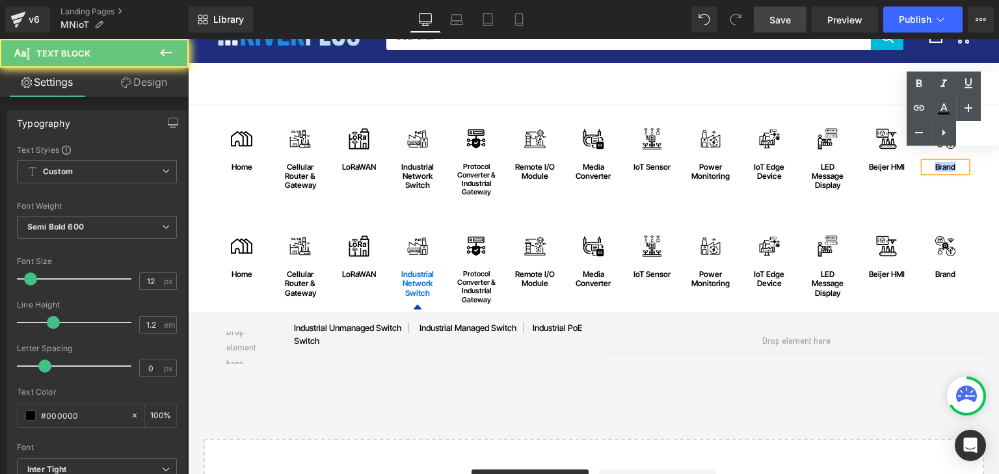
drag, startPoint x: 927, startPoint y: 164, endPoint x: 960, endPoint y: 164, distance: 33.2
click at [960, 164] on div "Brand" at bounding box center [945, 167] width 42 height 9
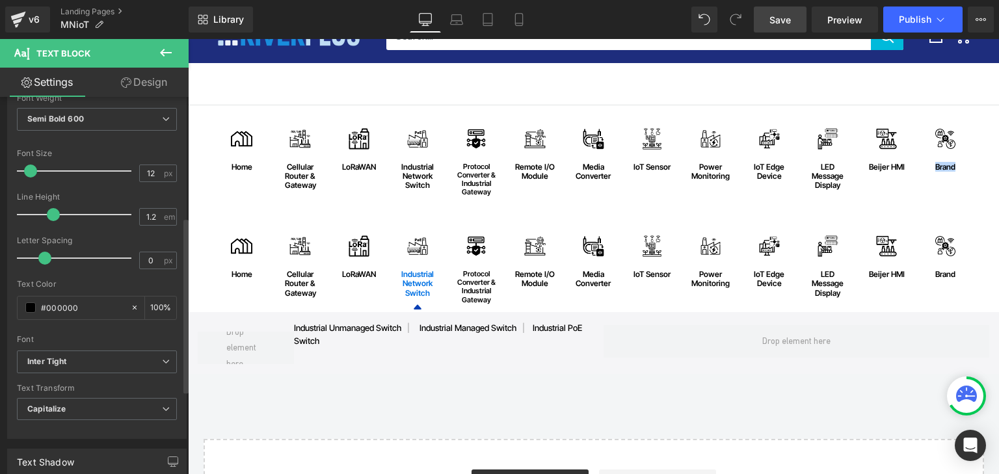
scroll to position [260, 0]
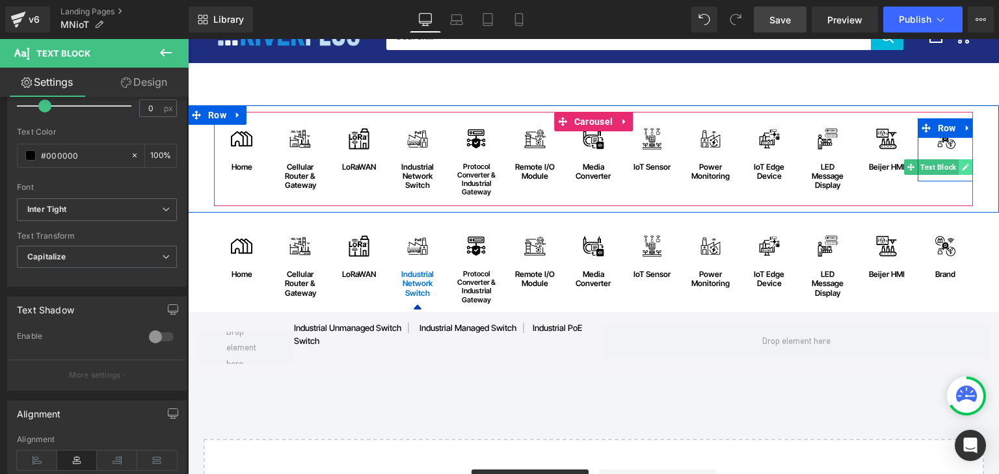
click at [963, 166] on icon at bounding box center [966, 167] width 7 height 7
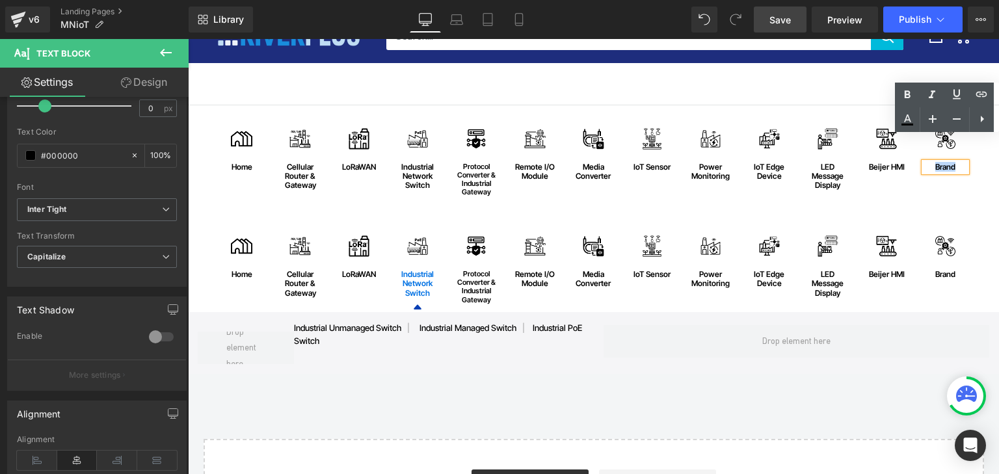
click at [952, 166] on div "Brand" at bounding box center [945, 167] width 42 height 9
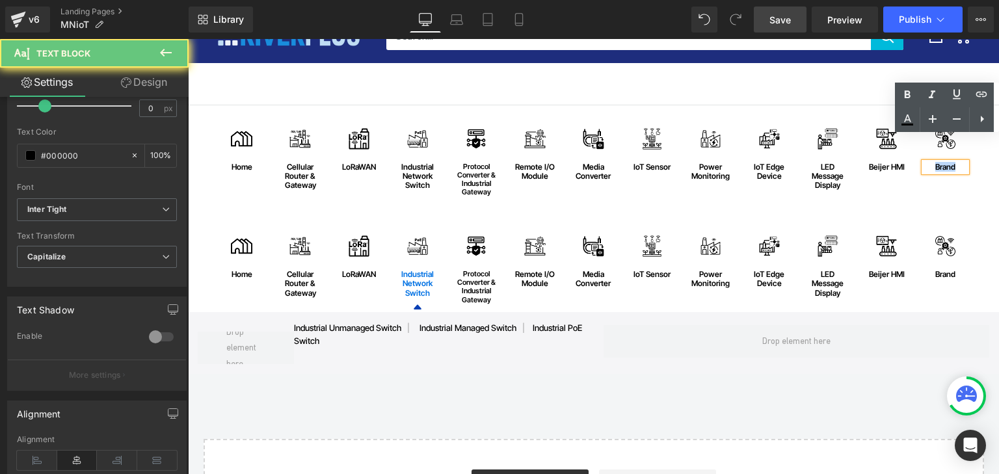
drag, startPoint x: 953, startPoint y: 164, endPoint x: 920, endPoint y: 167, distance: 33.3
click at [924, 167] on div "Brand" at bounding box center [945, 167] width 42 height 9
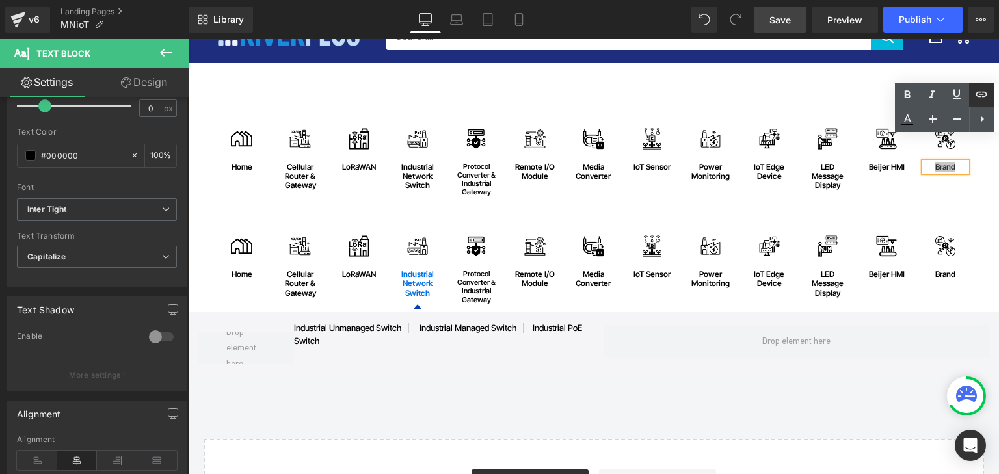
click at [984, 94] on icon at bounding box center [982, 95] width 16 height 16
click at [933, 196] on input "text" at bounding box center [1015, 192] width 200 height 33
paste input "https://riverplus.com/search?sort_by=relevance&q=IoT&type=product&filter.p.vend…"
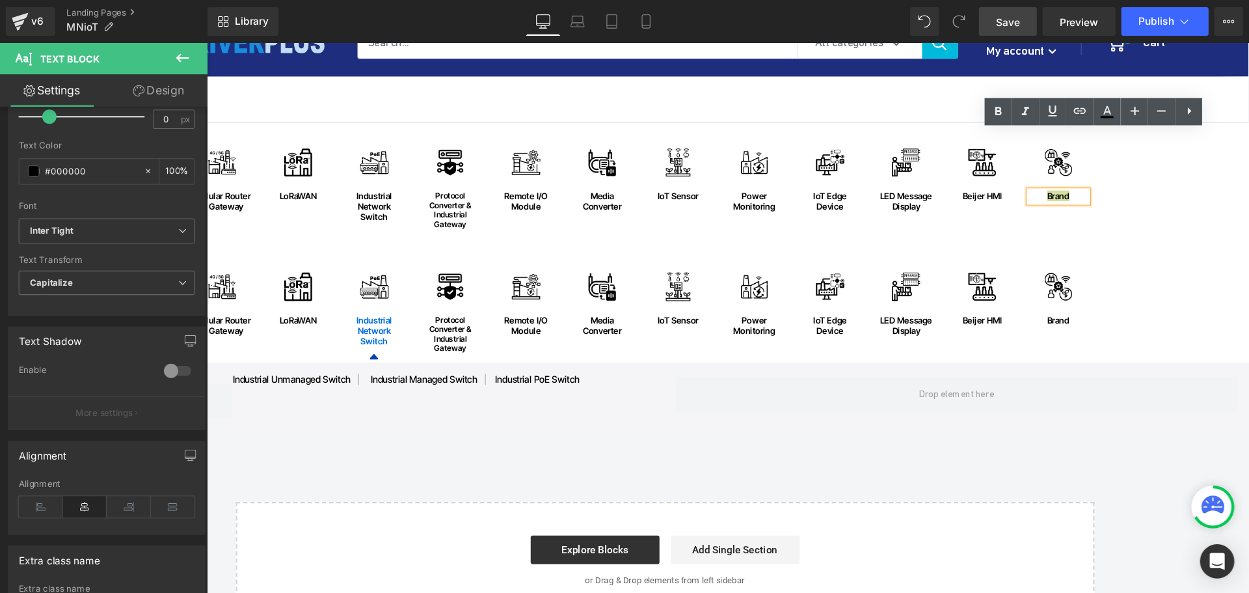
scroll to position [260, 0]
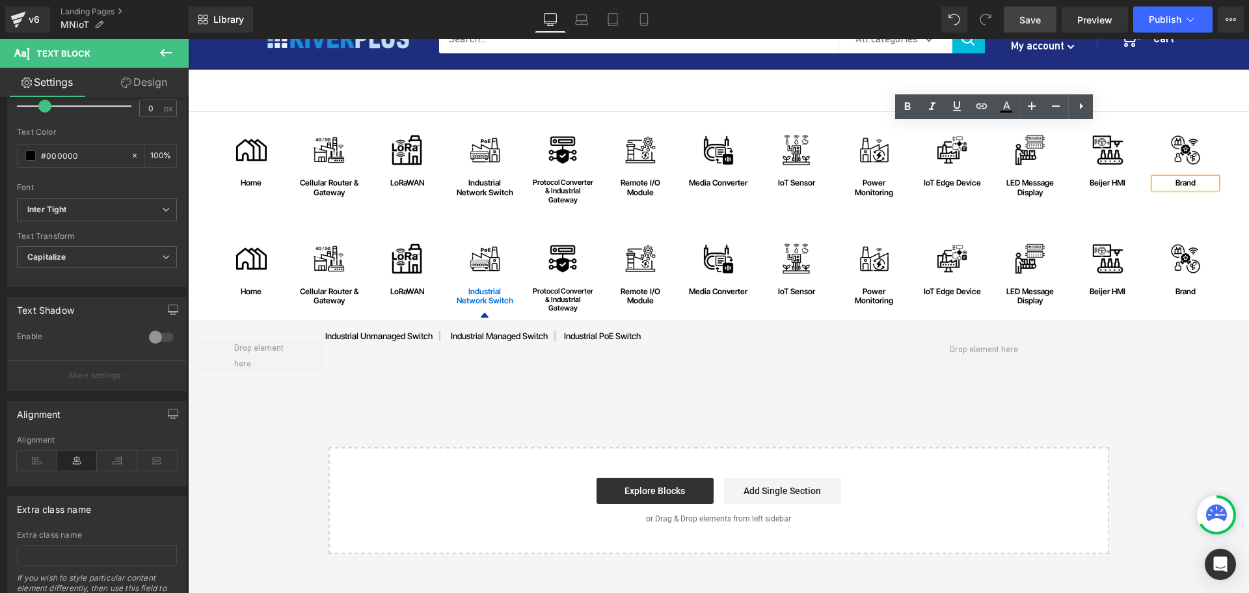
drag, startPoint x: 1172, startPoint y: 39, endPoint x: 1061, endPoint y: 455, distance: 430.8
click at [1062, 455] on div "Start building your page Explore Blocks Add Single Section or Drag & Drop eleme…" at bounding box center [719, 500] width 778 height 104
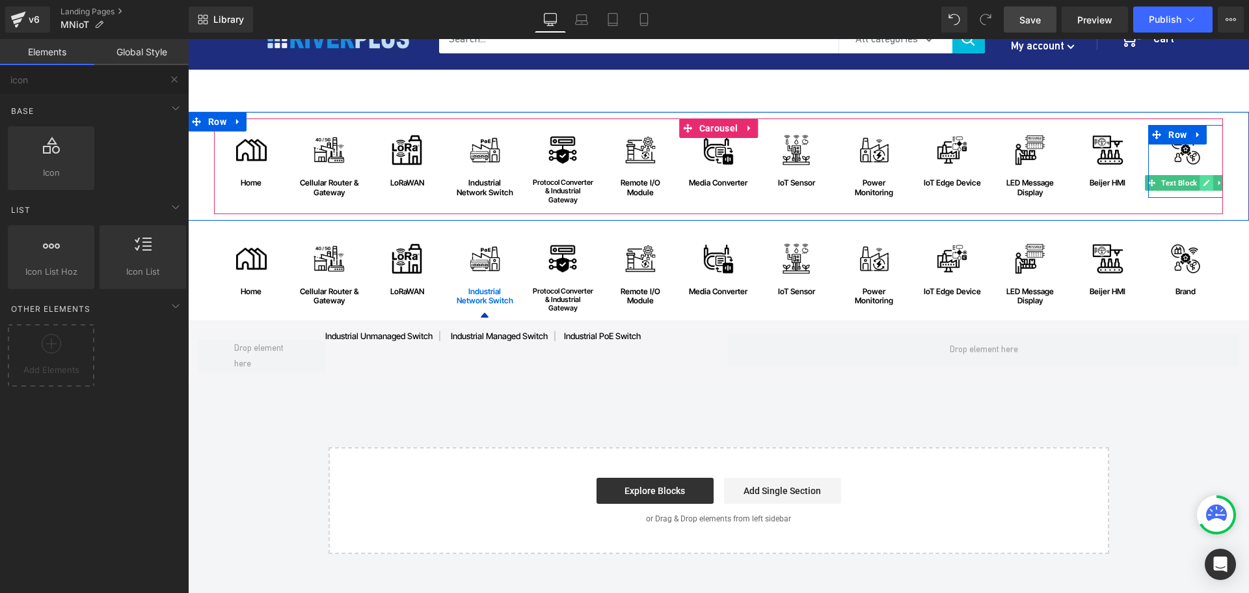
click at [1200, 183] on link at bounding box center [1207, 183] width 14 height 16
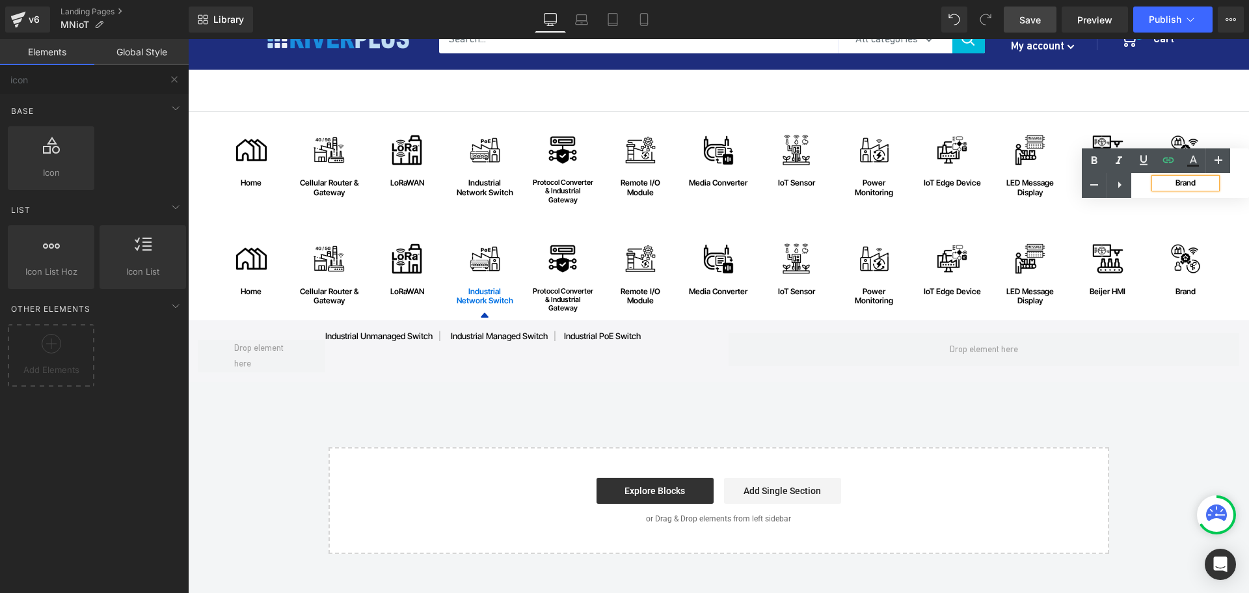
click at [1184, 183] on div "Text Color Highlight Color #333333" at bounding box center [1165, 172] width 167 height 49
click at [1165, 184] on div "Text Color Highlight Color #333333" at bounding box center [1165, 172] width 167 height 49
drag, startPoint x: 1159, startPoint y: 210, endPoint x: 1174, endPoint y: 179, distance: 34.6
click at [1159, 209] on div "Image home Text Block Row Image Cellular Router & Gateway Text Block Row Image …" at bounding box center [720, 169] width 1012 height 89
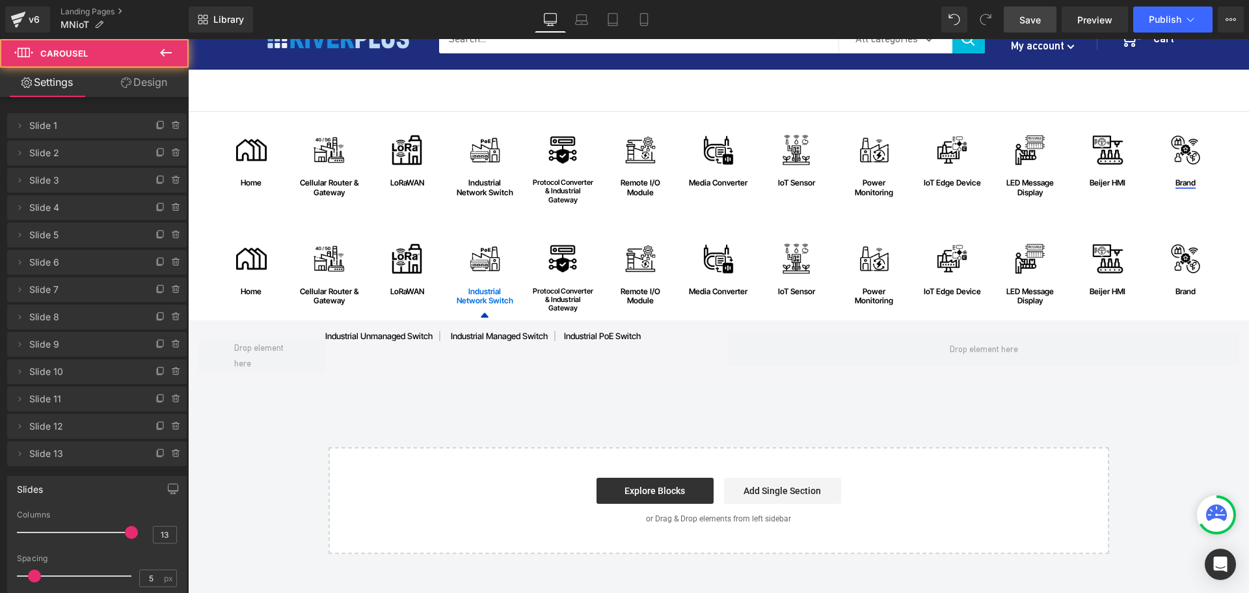
click at [1134, 225] on div "Image home Text Block Row Image Cellular Router & Gateway Text Block Row Image …" at bounding box center [718, 277] width 1061 height 113
click at [1148, 384] on div "Image home Text Block Row Image Cellular Router & Gateway Text Block Row Image …" at bounding box center [718, 333] width 1061 height 442
drag, startPoint x: 1182, startPoint y: 45, endPoint x: 890, endPoint y: 401, distance: 460.4
click at [890, 401] on div "Image home Text Block Row Image Cellular Router & Gateway Text Block Row Image …" at bounding box center [718, 333] width 1061 height 442
click at [1025, 17] on span "Save" at bounding box center [1029, 20] width 21 height 14
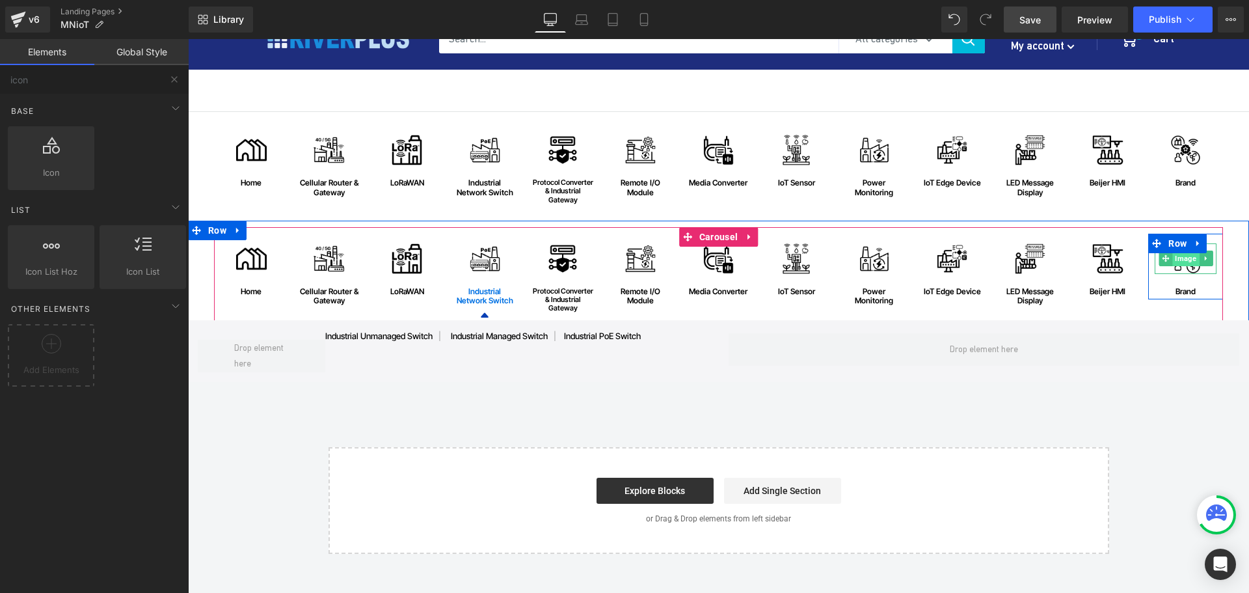
click at [1180, 256] on span "Image" at bounding box center [1185, 258] width 27 height 16
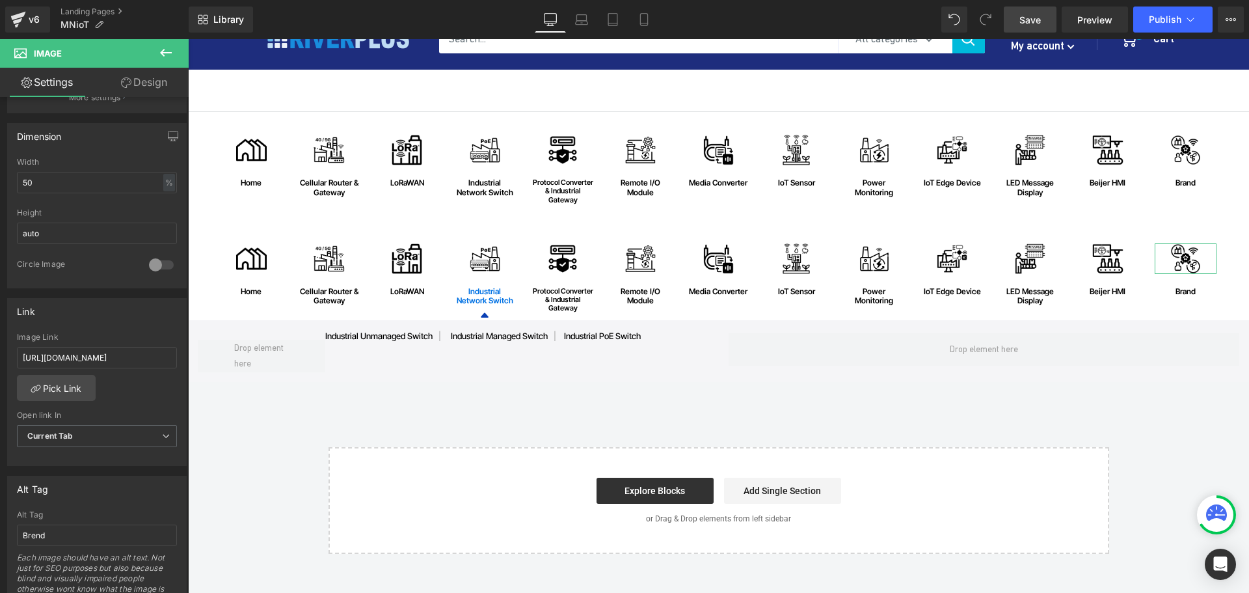
scroll to position [390, 0]
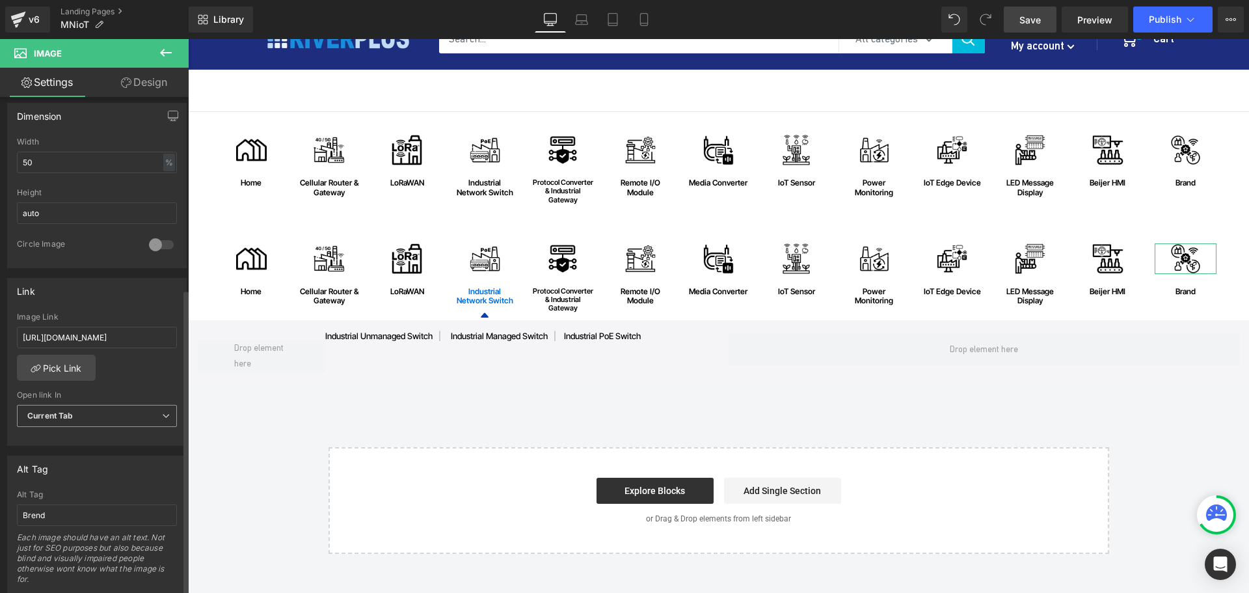
click at [98, 416] on span "Current Tab" at bounding box center [97, 416] width 160 height 23
click at [62, 456] on div "New Tab" at bounding box center [52, 457] width 33 height 9
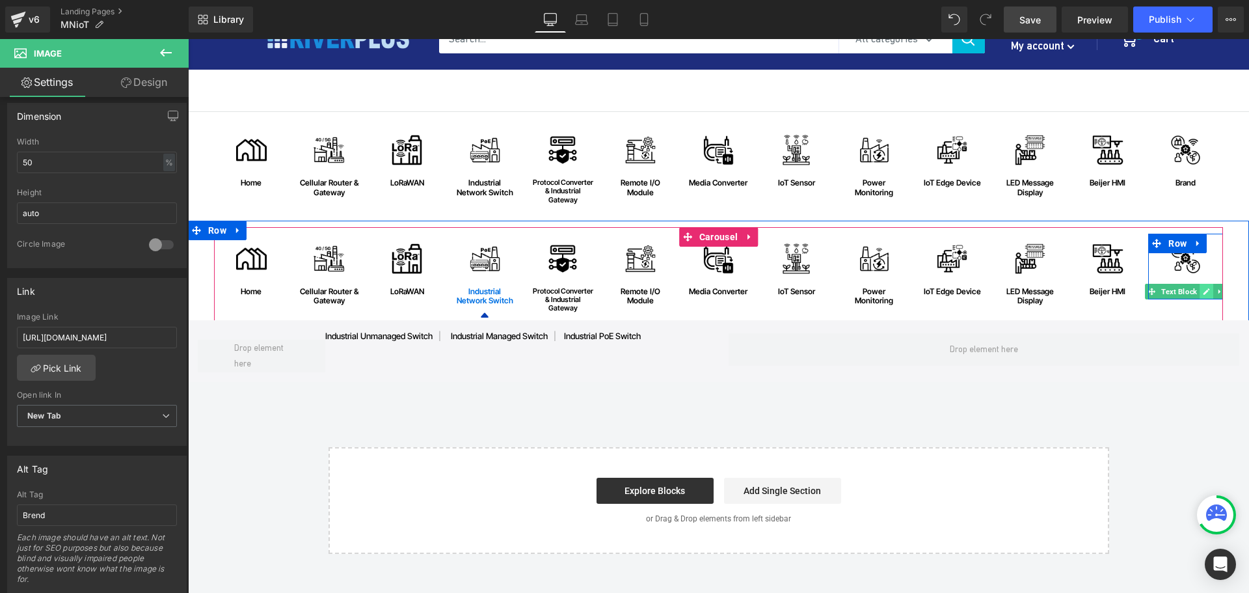
click at [1203, 294] on icon at bounding box center [1206, 292] width 7 height 8
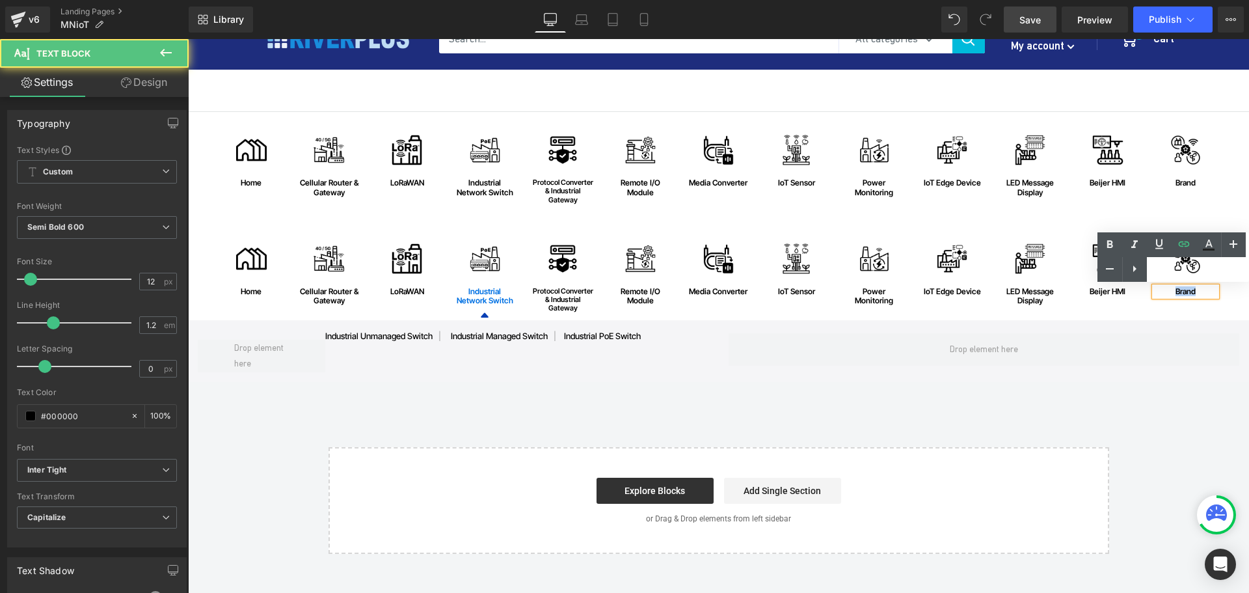
drag, startPoint x: 1197, startPoint y: 291, endPoint x: 1150, endPoint y: 287, distance: 47.1
click at [1155, 287] on div "Brand" at bounding box center [1186, 291] width 62 height 9
click at [1175, 250] on link at bounding box center [1184, 244] width 25 height 25
click at [1184, 320] on input "text" at bounding box center [1245, 317] width 200 height 33
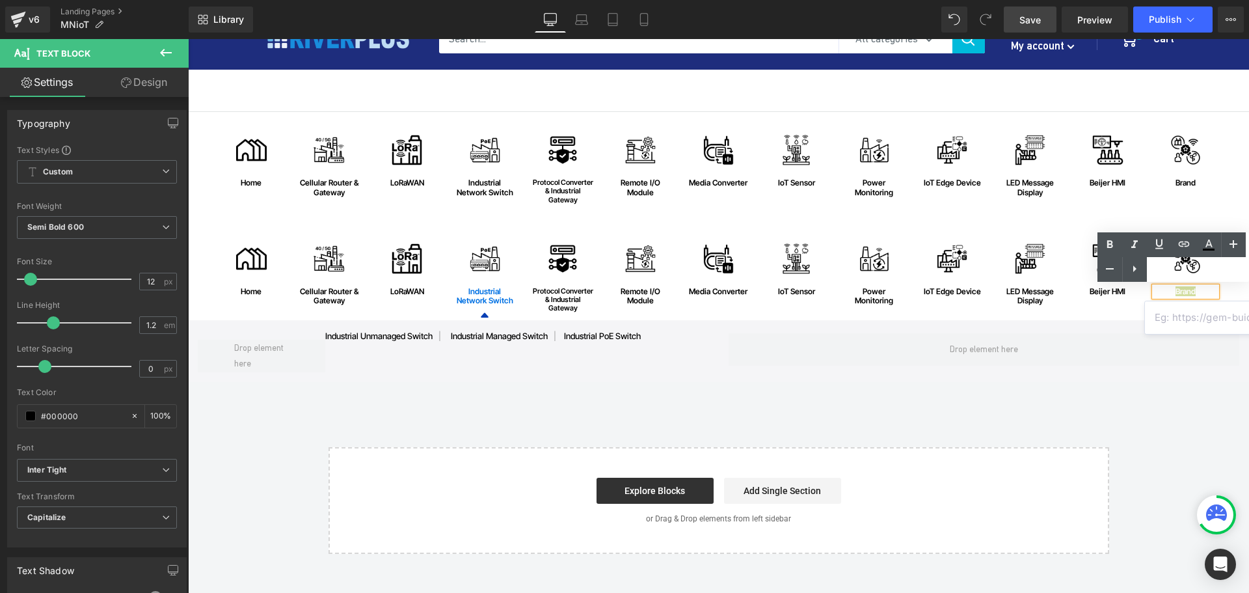
paste input "https://riverplus.com/search?sort_by=relevance&q=IoT&type=product&filter.p.vend…"
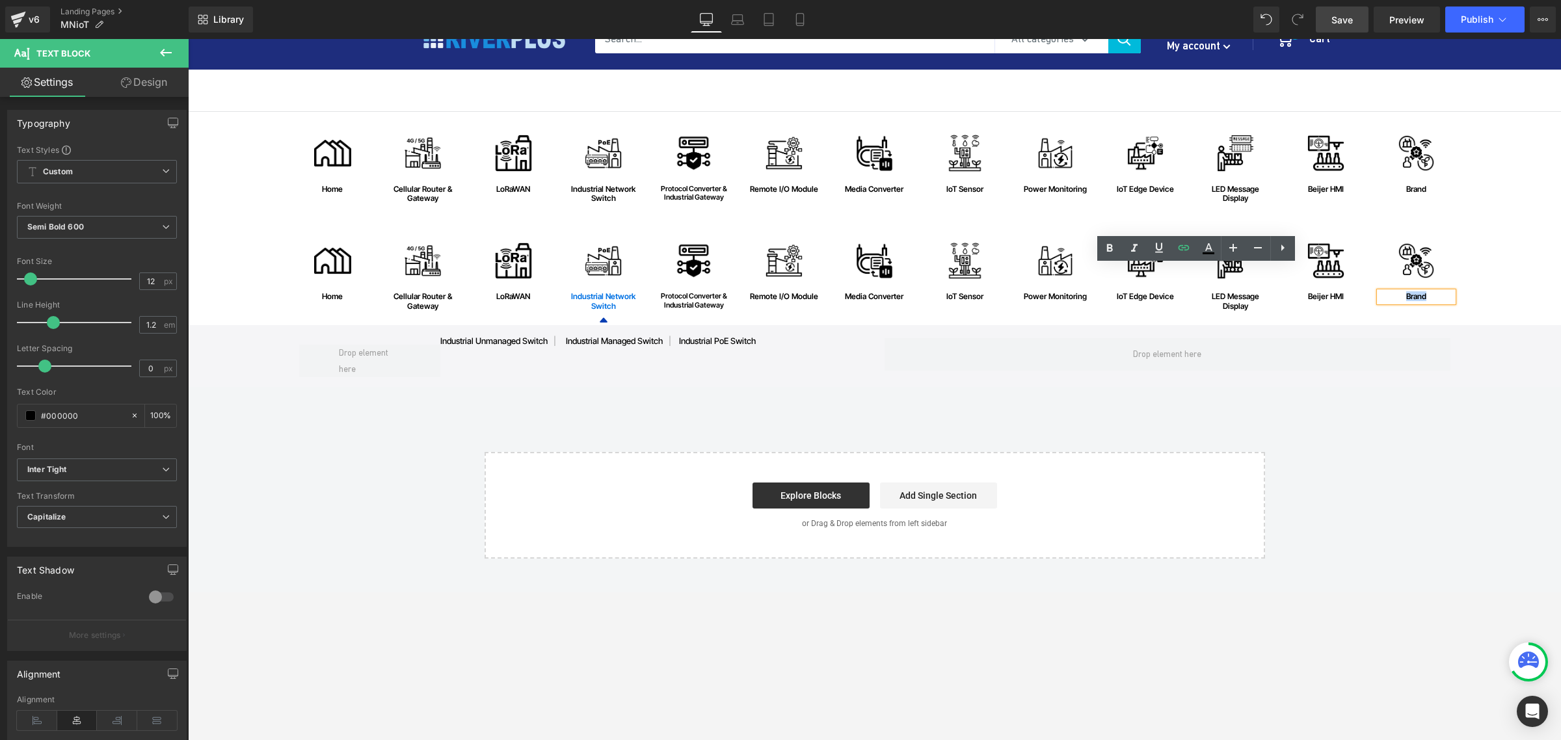
drag, startPoint x: 1370, startPoint y: 39, endPoint x: 1336, endPoint y: 323, distance: 286.4
click at [1099, 381] on div "industrial unmanaged switch | industrial managed switch | industrial PoE switch…" at bounding box center [874, 356] width 1373 height 62
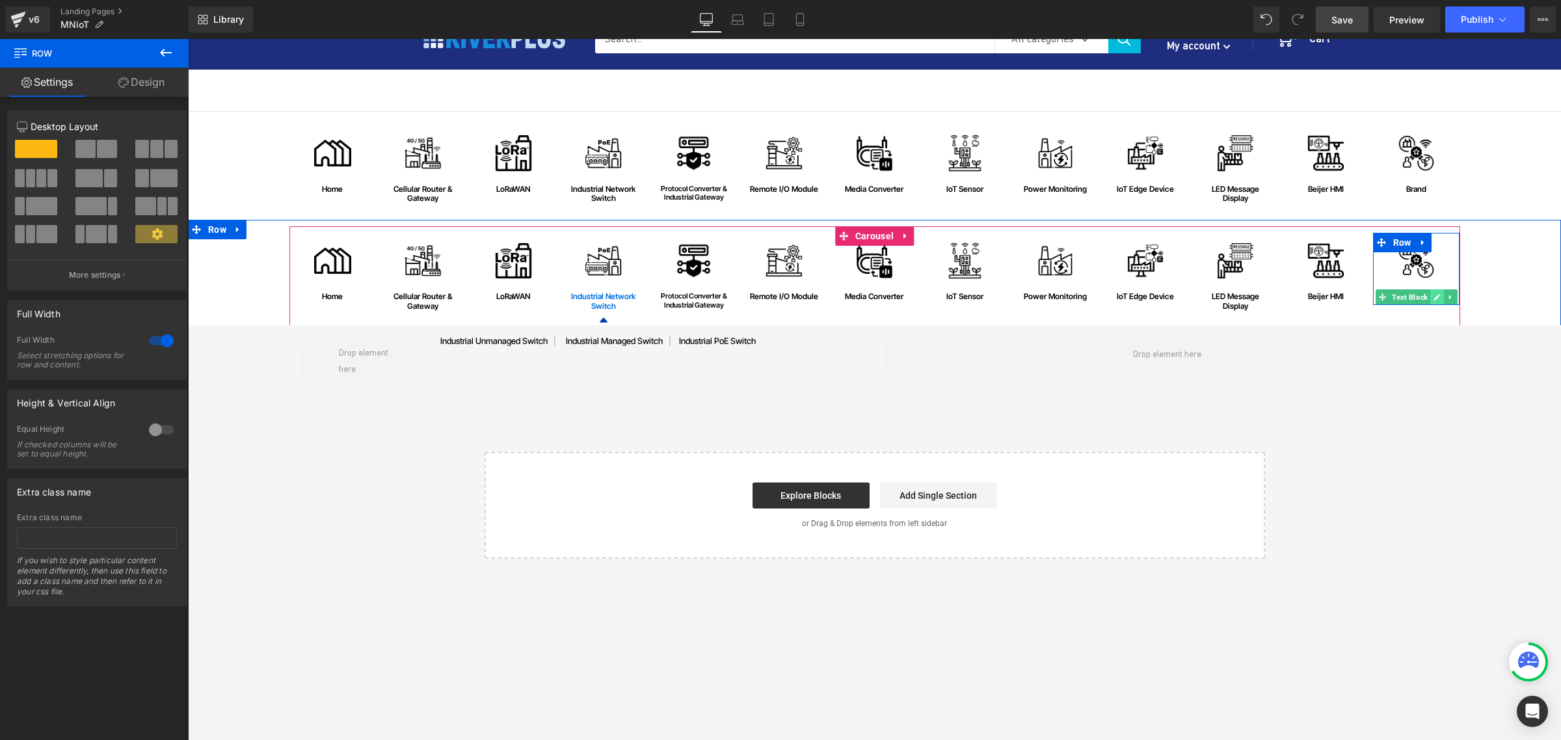
click at [1248, 299] on link at bounding box center [1437, 297] width 14 height 16
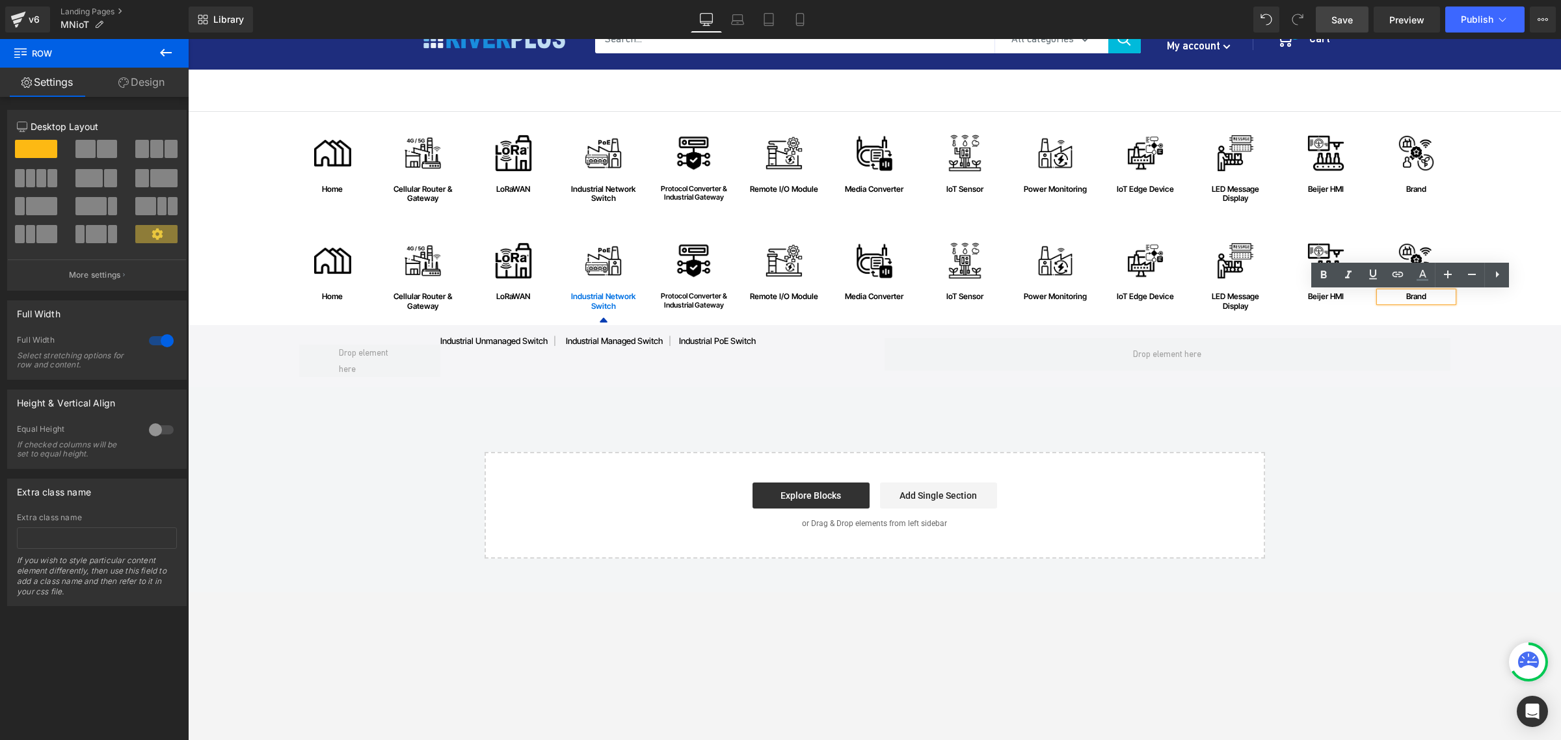
drag, startPoint x: 1427, startPoint y: 298, endPoint x: 1365, endPoint y: 298, distance: 62.5
click at [1248, 298] on div "Image home Text Block Row Image Cellular Router & Gateway Text Block Row Image …" at bounding box center [876, 283] width 1174 height 100
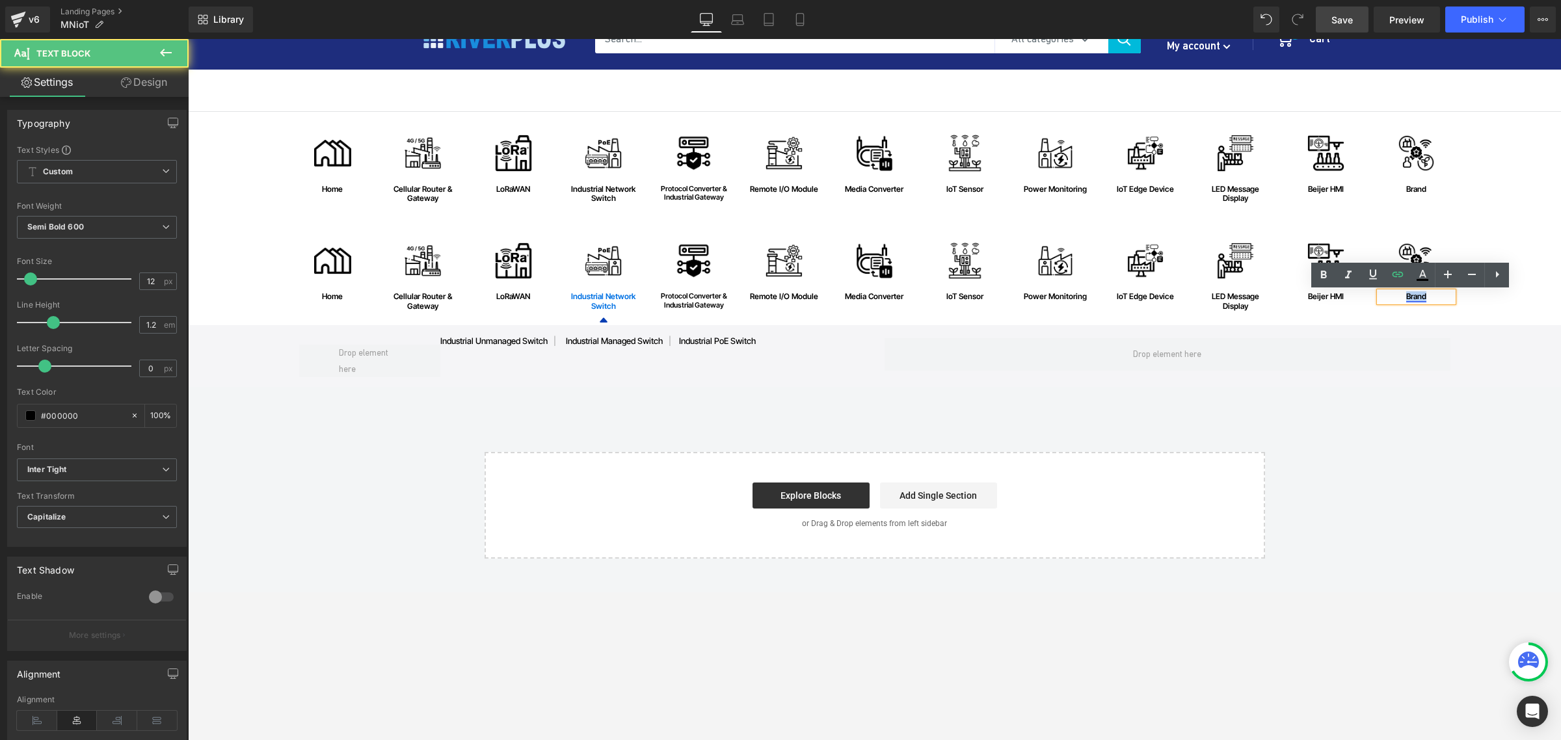
click at [1248, 293] on link "Brand" at bounding box center [1416, 296] width 20 height 10
click at [1248, 319] on span "Edit" at bounding box center [1459, 319] width 15 height 11
click at [1248, 332] on input "https://riverplus.com/search?sort_by=relevance&q=IoT&type=product&filter.p.vend…" at bounding box center [1468, 323] width 200 height 33
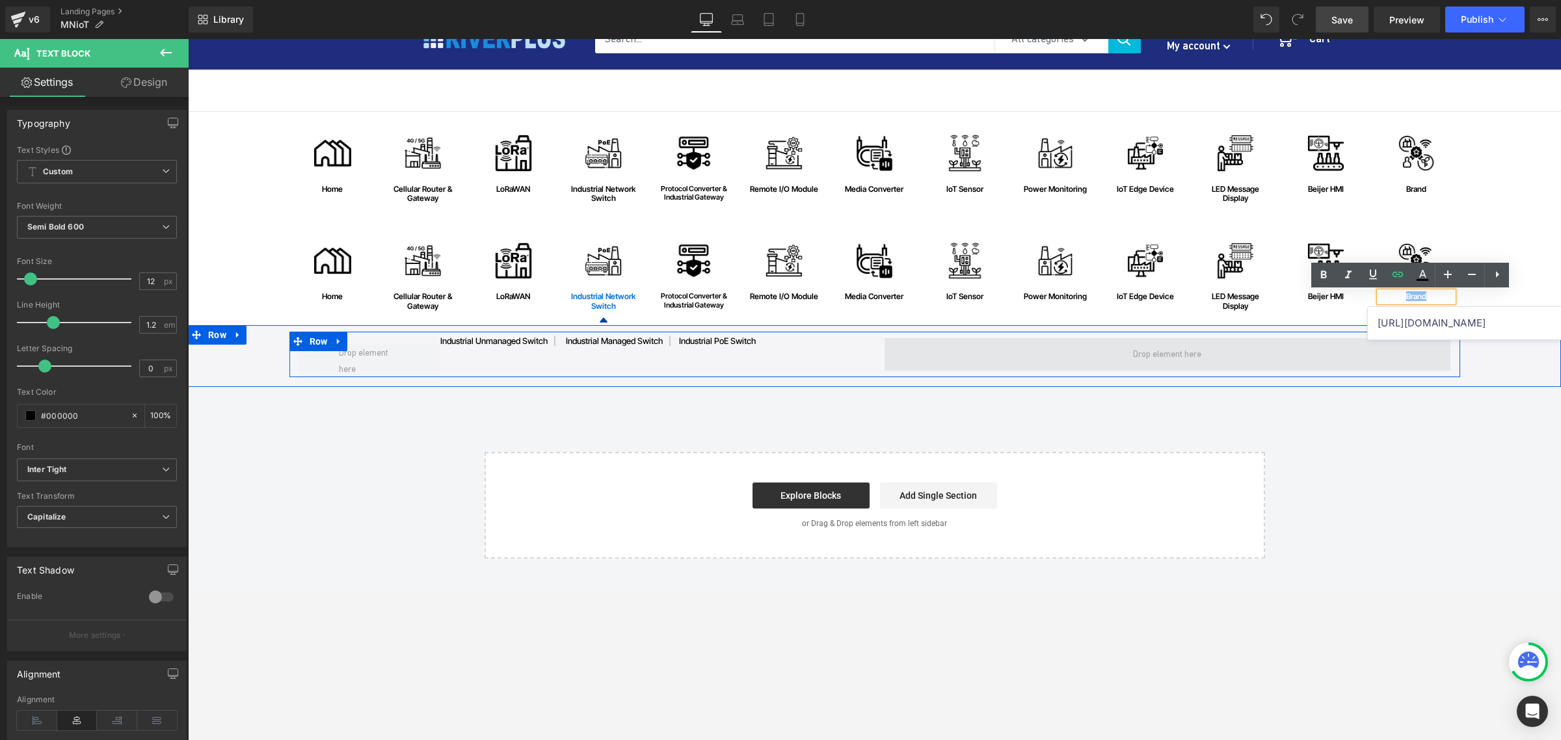
click at [1248, 351] on span at bounding box center [1168, 354] width 566 height 33
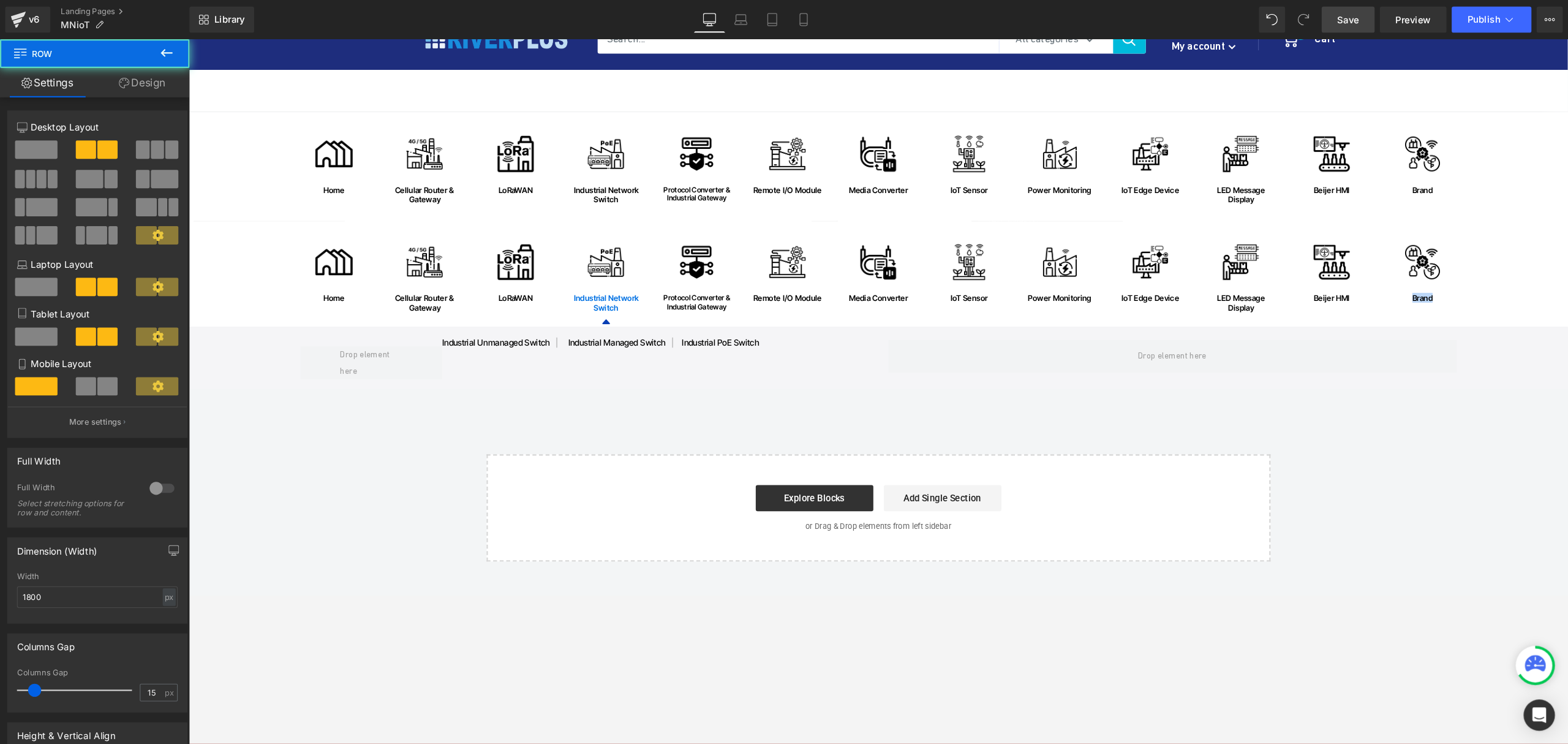
scroll to position [0, 0]
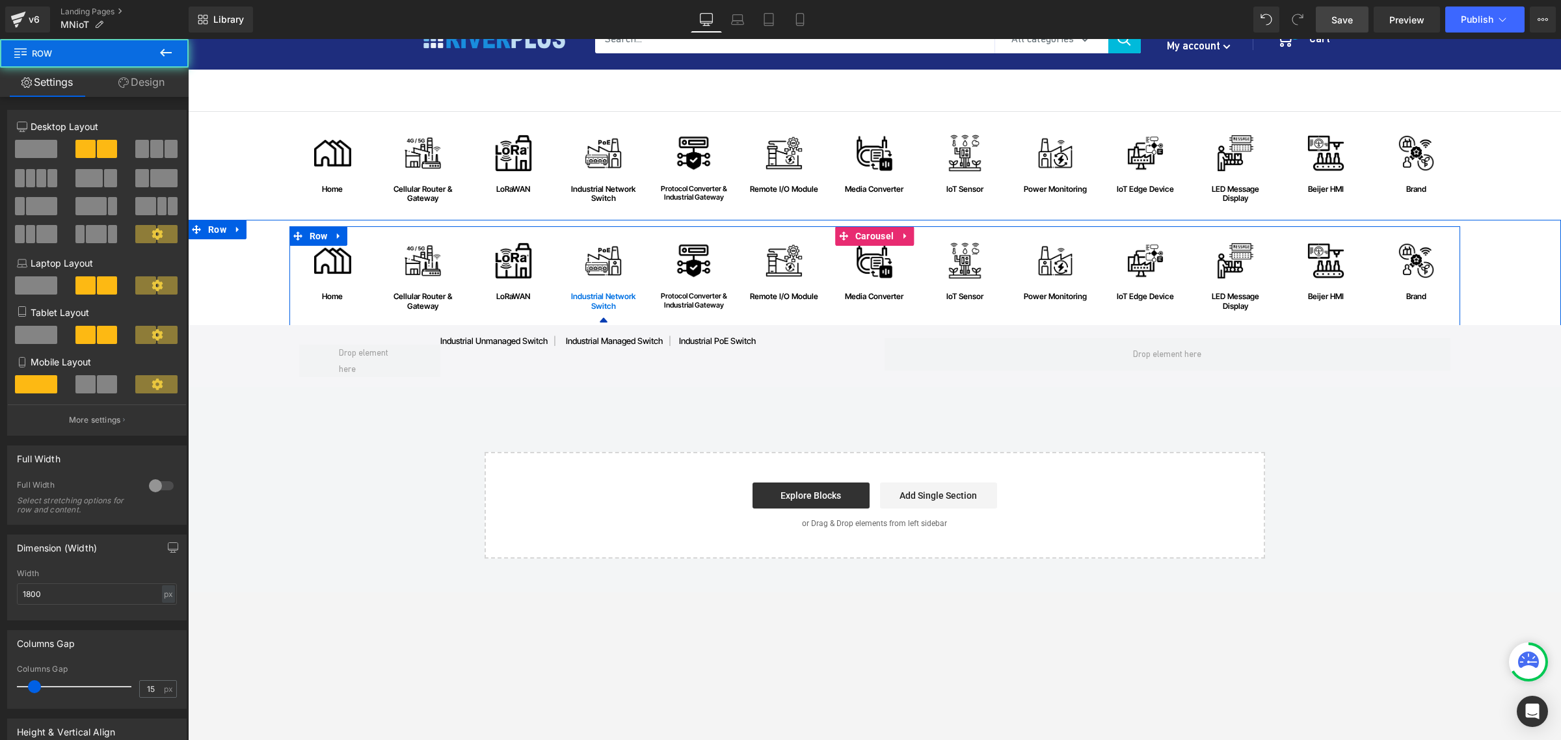
click at [188, 39] on div at bounding box center [188, 39] width 0 height 0
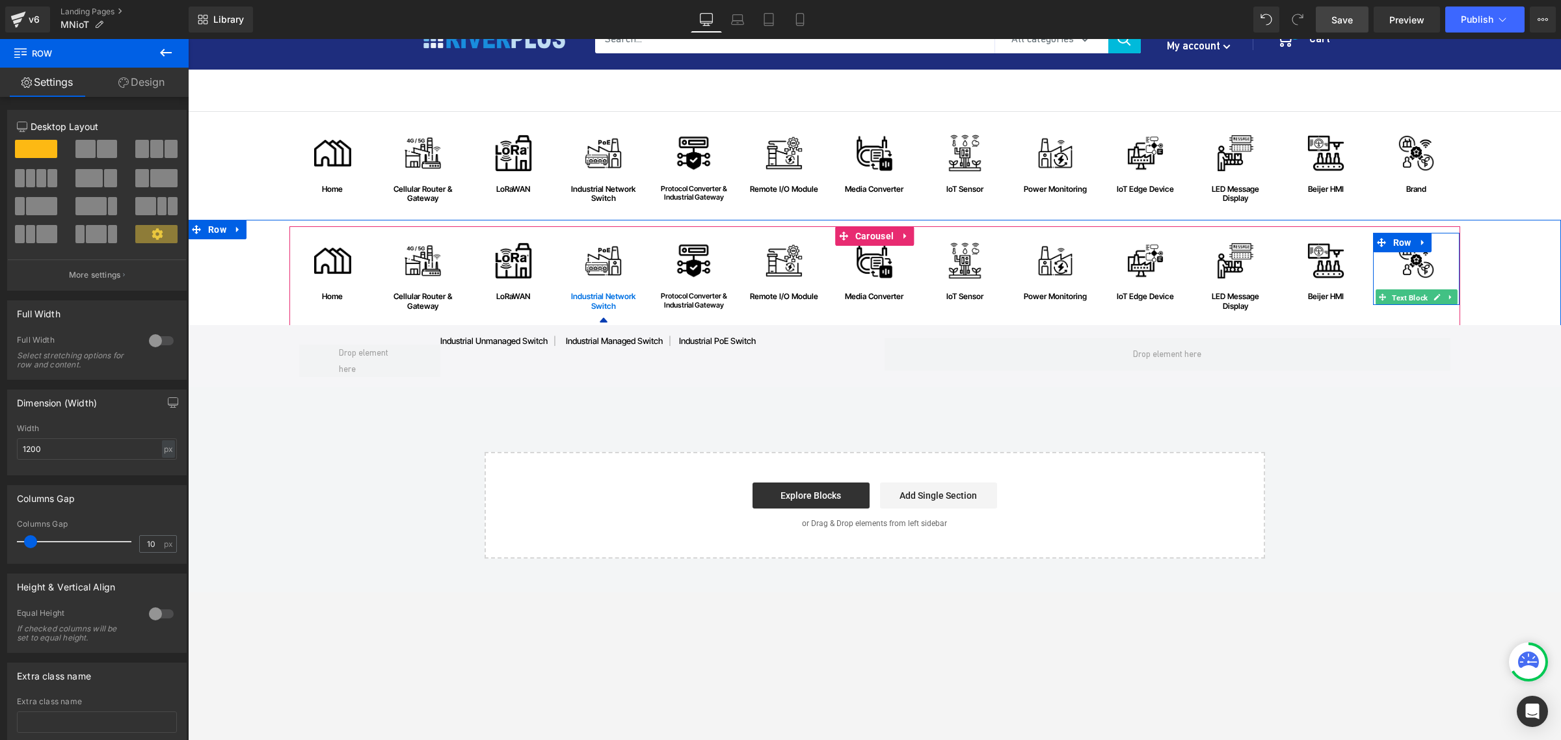
click at [1248, 298] on span "Text Block" at bounding box center [1410, 297] width 41 height 16
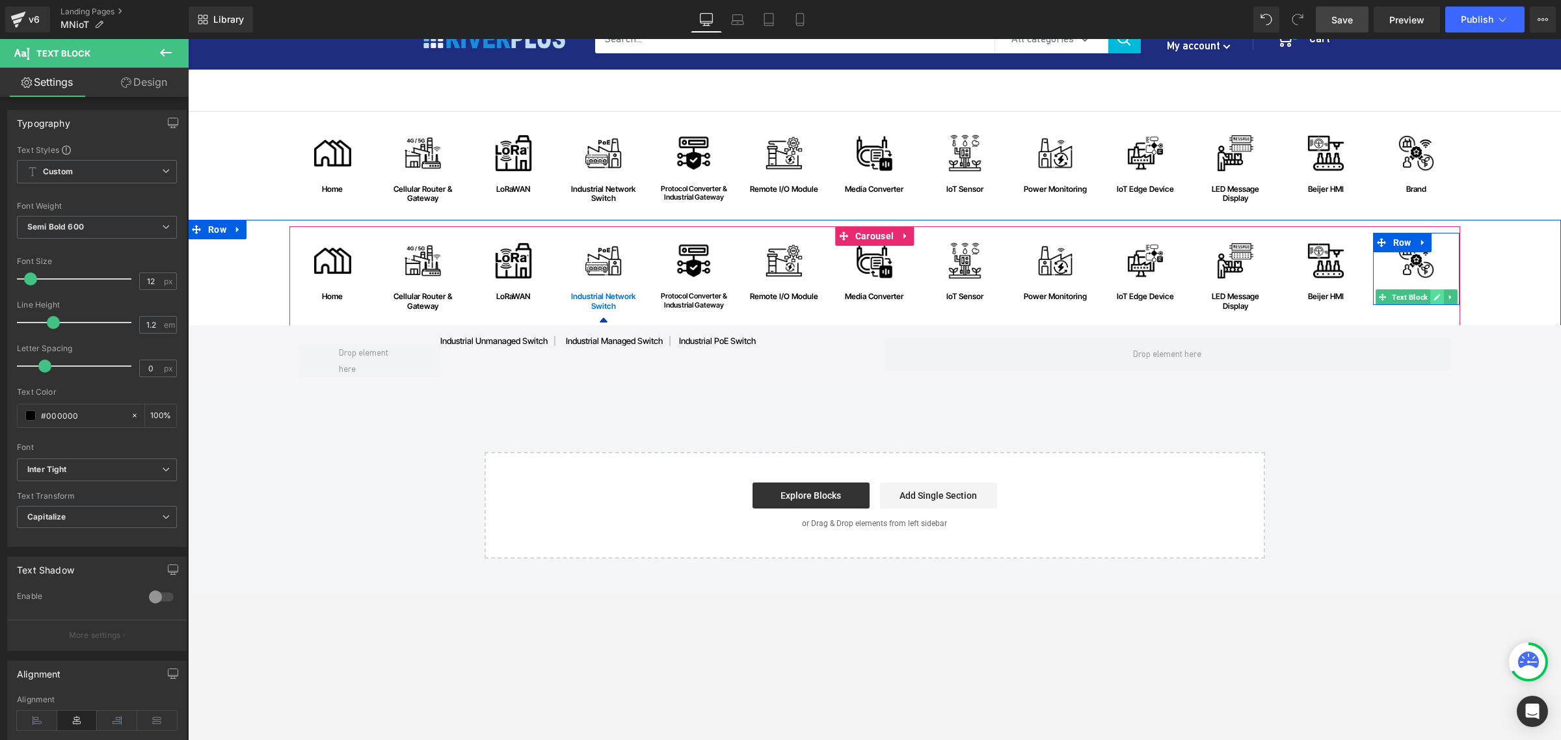
click at [1248, 297] on icon at bounding box center [1437, 297] width 7 height 8
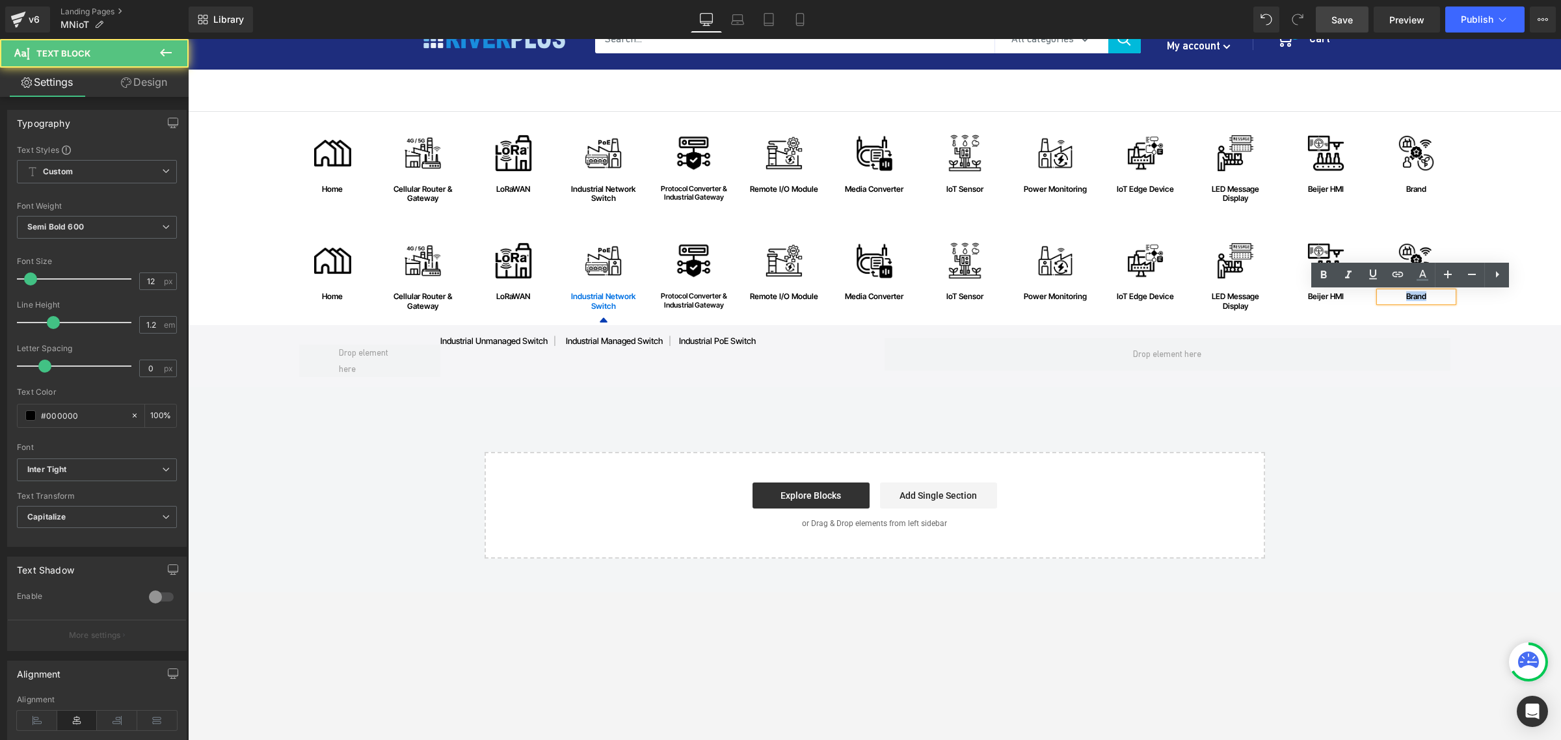
drag, startPoint x: 1430, startPoint y: 299, endPoint x: 1382, endPoint y: 297, distance: 48.2
click at [1248, 297] on div "Brand" at bounding box center [1417, 296] width 74 height 9
click at [1248, 295] on link "Brand" at bounding box center [1416, 296] width 20 height 10
click at [1248, 323] on span "Edit" at bounding box center [1459, 319] width 15 height 11
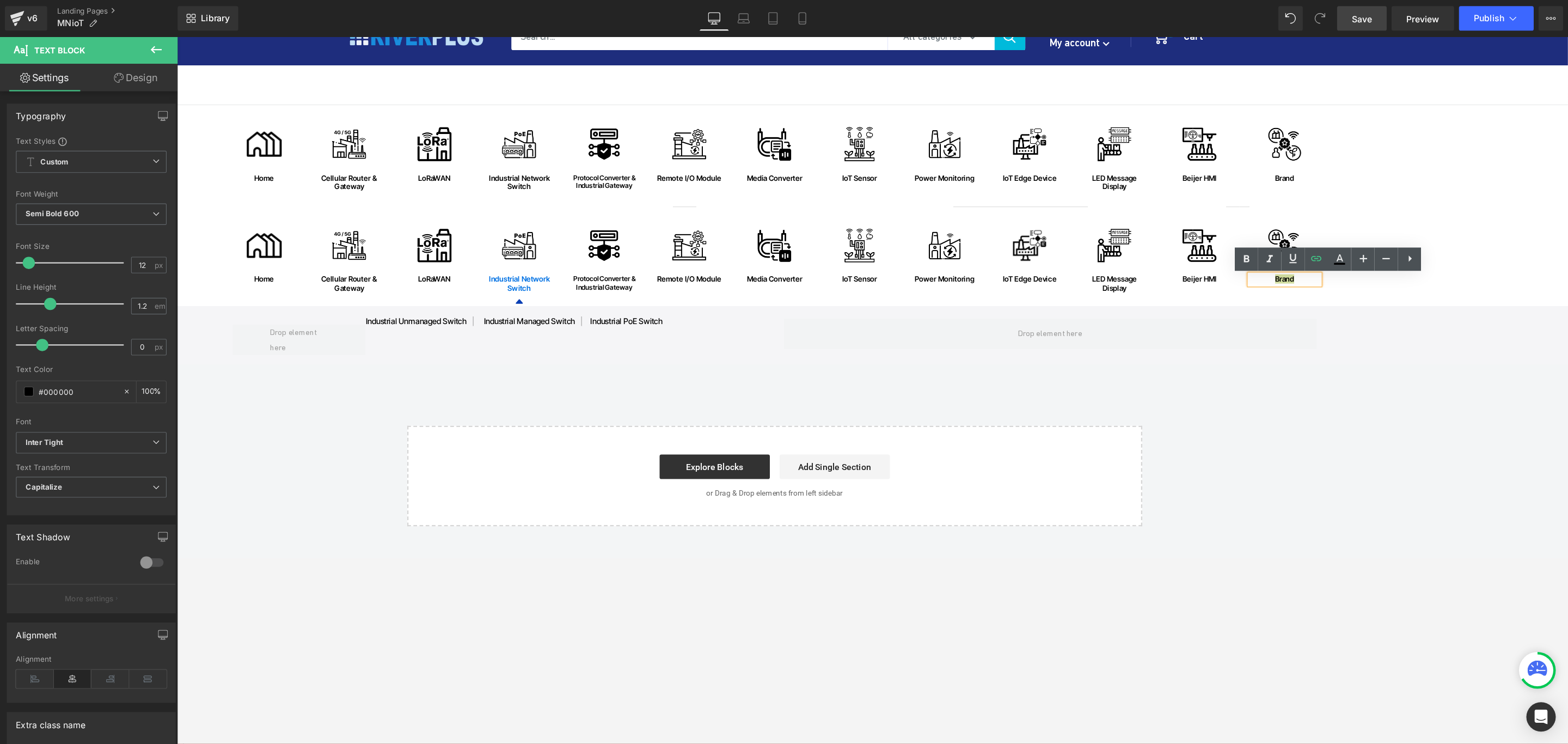
scroll to position [49, 0]
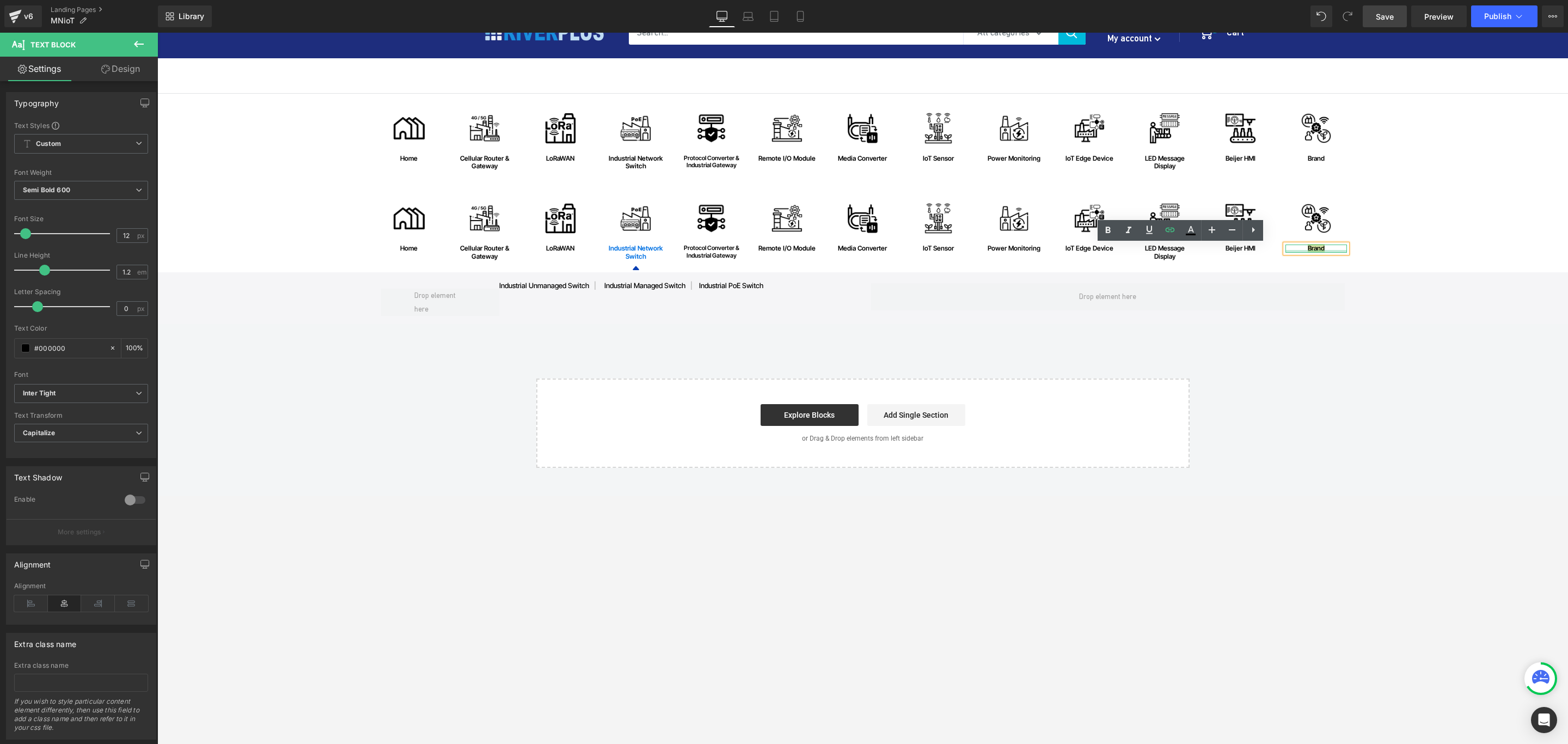
click at [1044, 252] on div at bounding box center [1316, 251] width 62 height 3
click at [1044, 252] on link "Brand" at bounding box center [1316, 248] width 17 height 8
click at [1044, 274] on div "Edit or remove link: Edit - Unlink - Cancel" at bounding box center [1347, 266] width 155 height 19
click at [1044, 268] on span "Edit" at bounding box center [1350, 267] width 13 height 9
click at [1044, 250] on link "Brand" at bounding box center [1316, 248] width 17 height 8
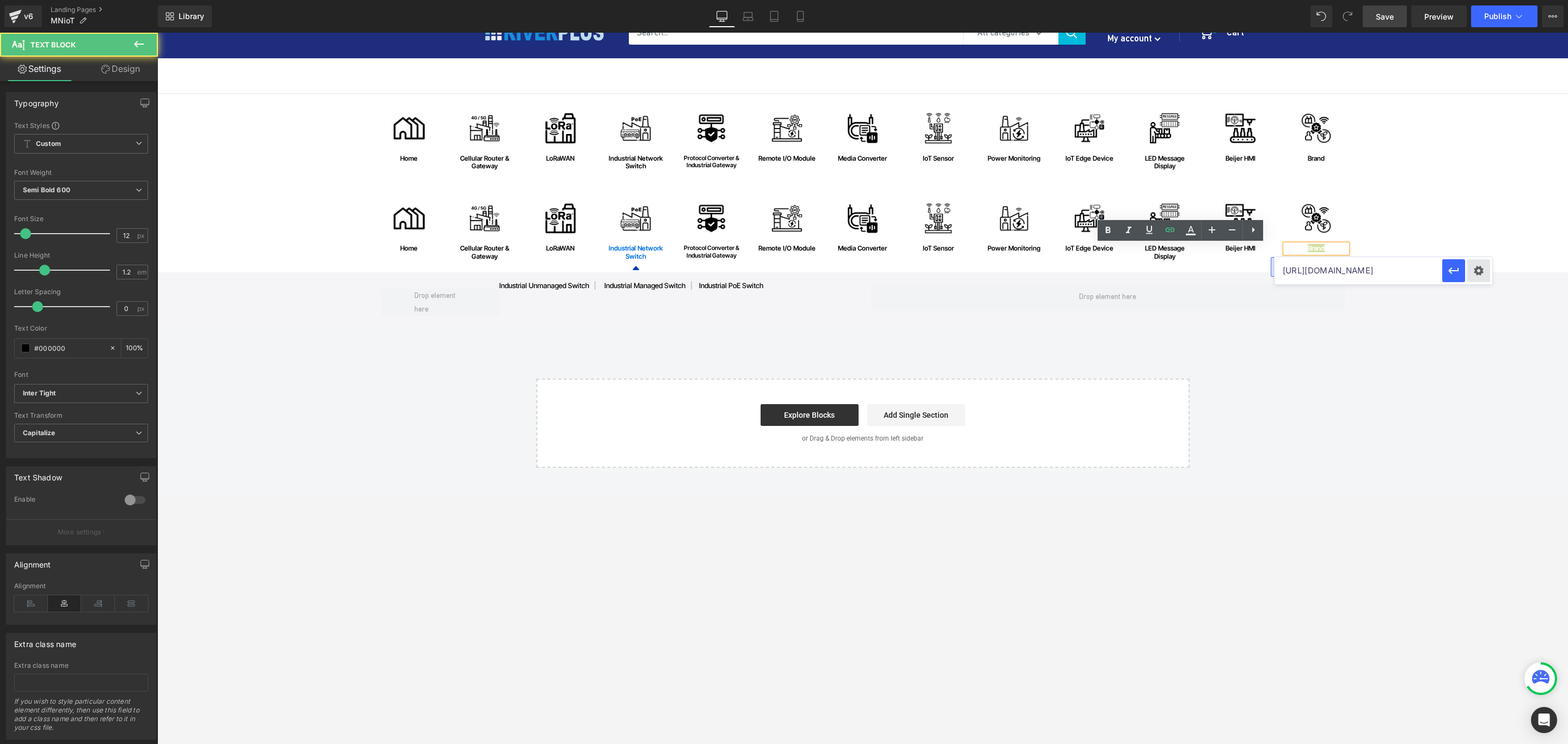
click at [1044, 0] on div "Text Color Highlight Color #333333 Edit or remove link: Edit - Unlink - Cancel …" at bounding box center [784, 0] width 1568 height 0
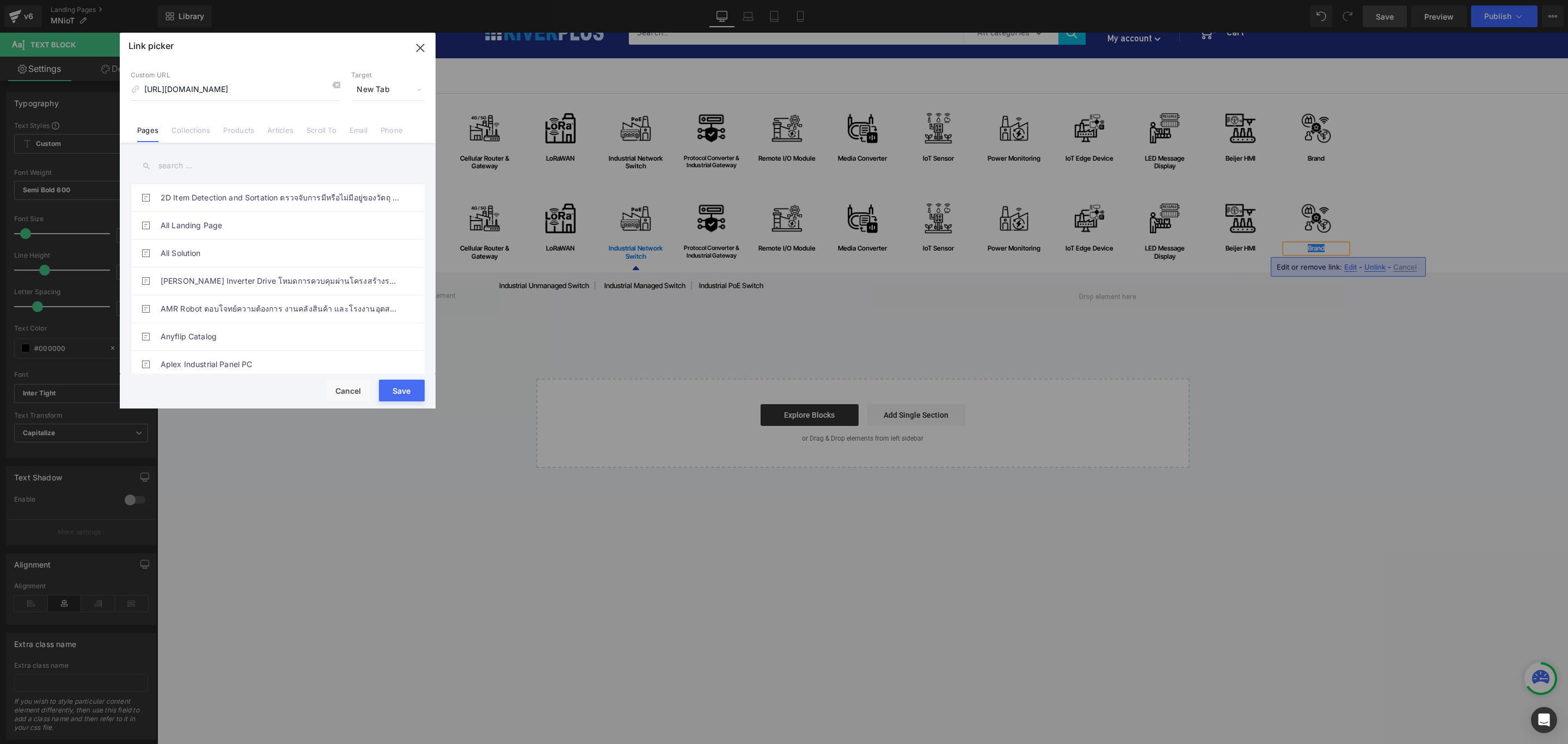
scroll to position [0, 0]
click at [402, 387] on button "Save" at bounding box center [402, 390] width 46 height 22
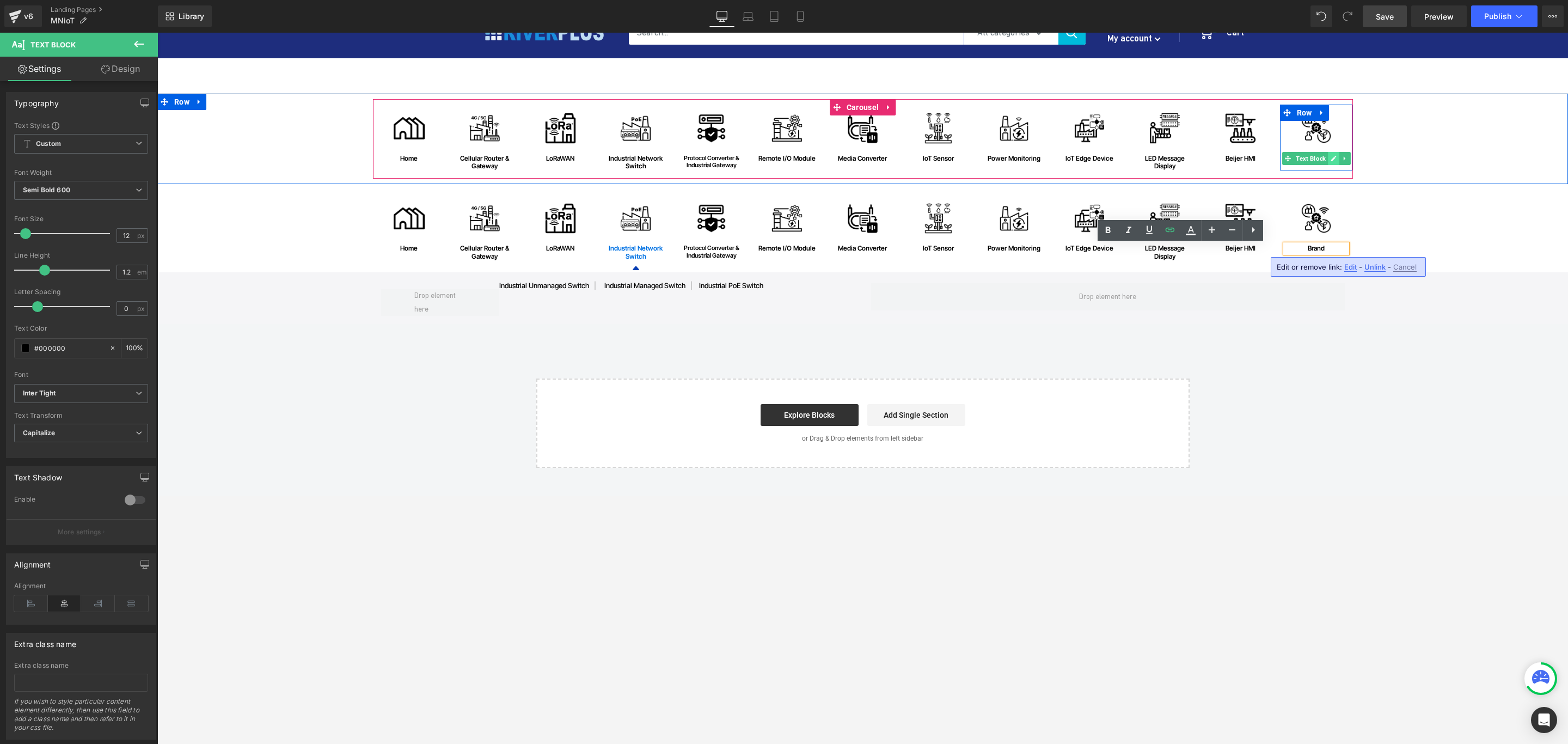
click at [1044, 159] on icon at bounding box center [1333, 158] width 6 height 6
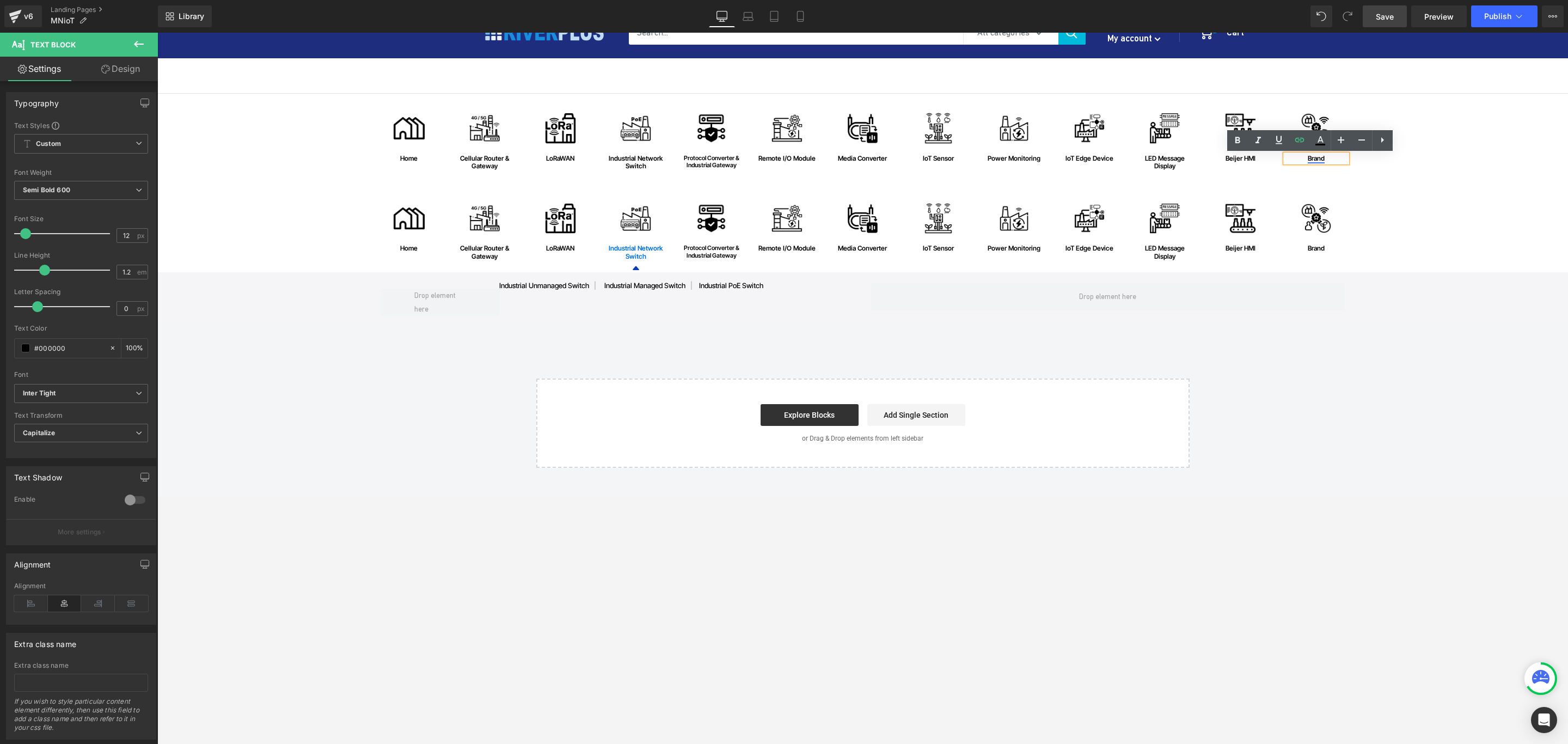
click at [1044, 158] on link "Brand" at bounding box center [1316, 158] width 17 height 8
click at [1044, 172] on span "Edit" at bounding box center [1350, 177] width 13 height 9
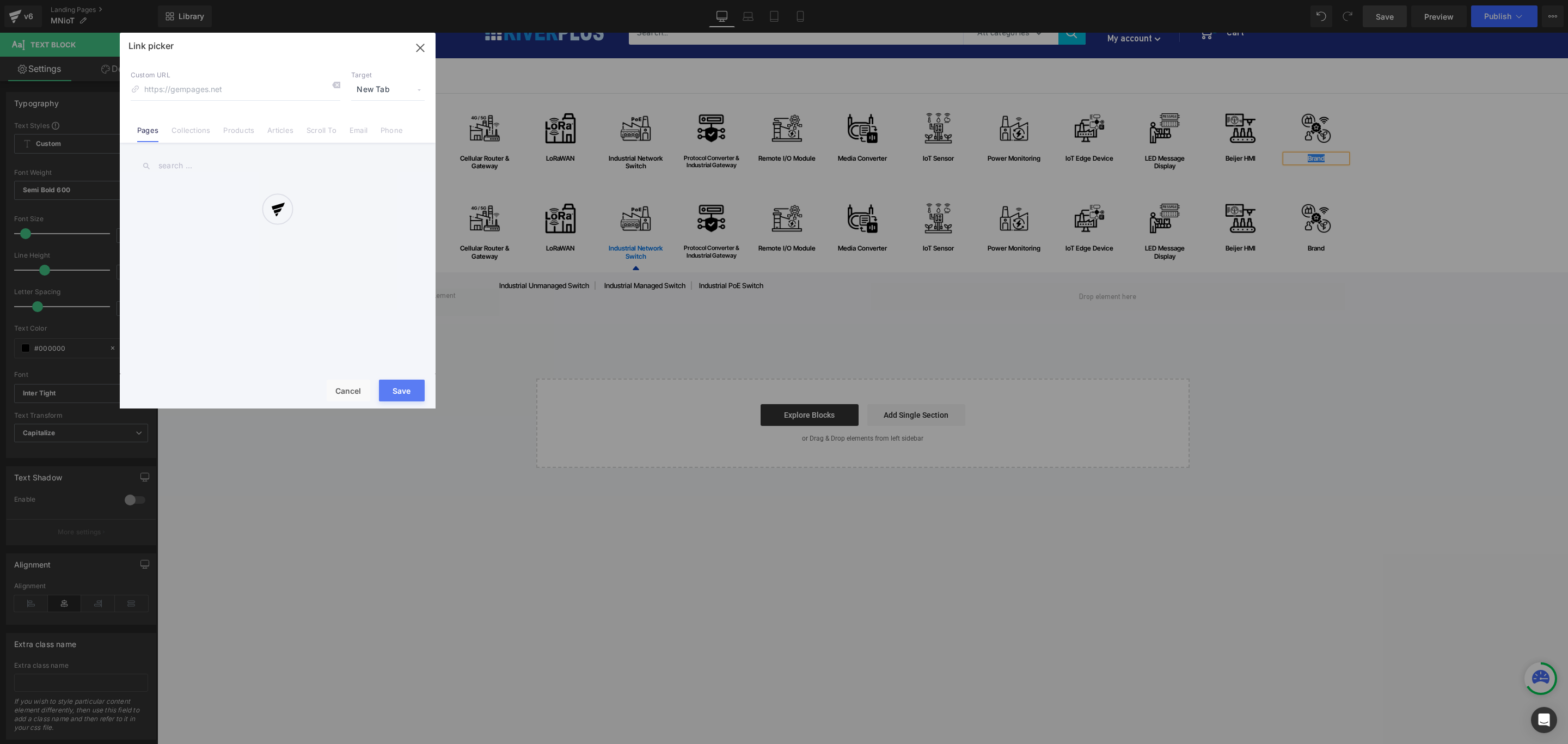
click at [1044, 0] on div "Text Color Highlight Color #333333 Edit or remove link: Edit - Unlink - Cancel …" at bounding box center [784, 0] width 1568 height 0
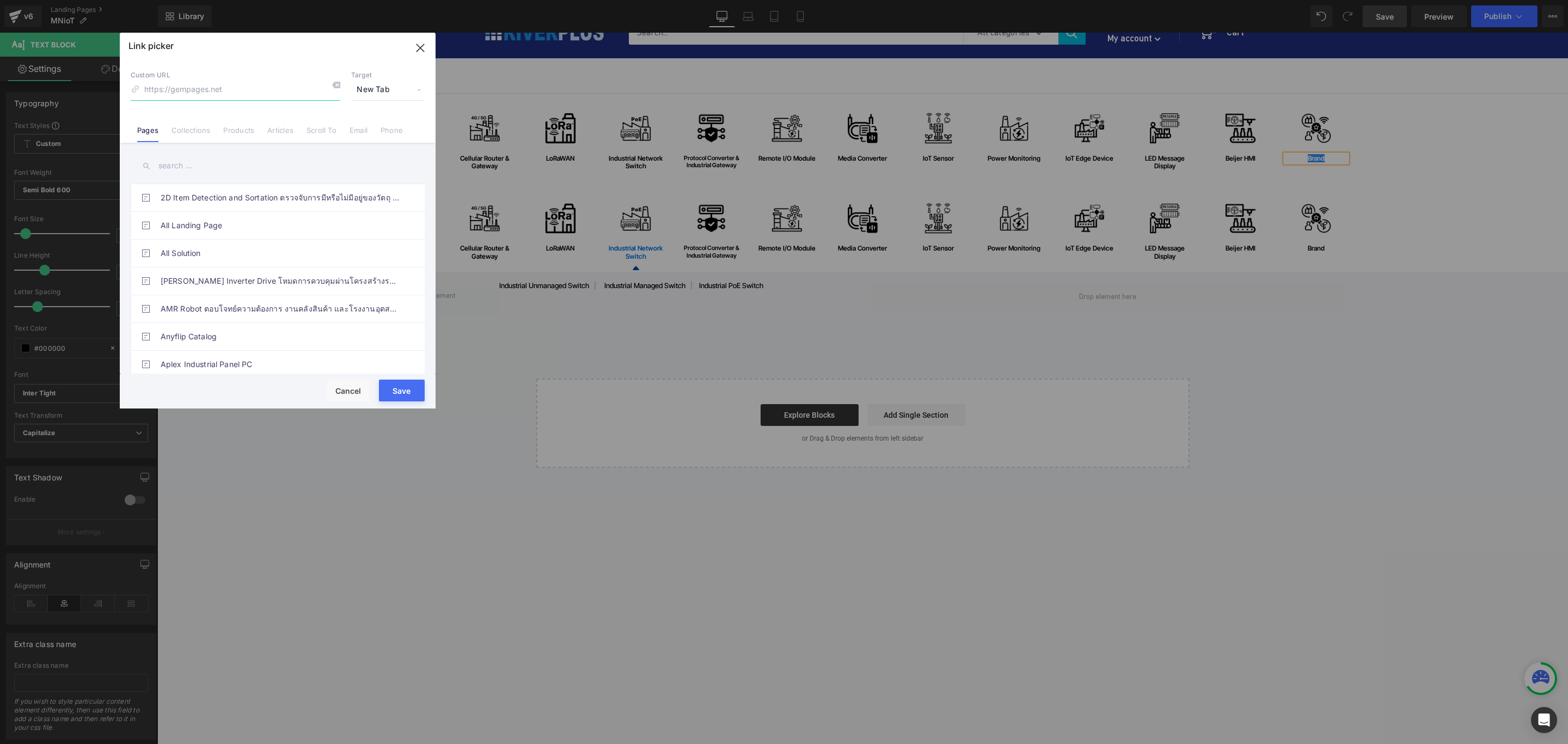
click at [265, 89] on input at bounding box center [235, 90] width 209 height 21
click at [211, 95] on input at bounding box center [235, 90] width 209 height 21
click at [211, 95] on input at bounding box center [235, 90] width 209 height 21
paste input "https://riverplus.com/search?sort_by=relevance&q=IoT&type=product&filter.p.vend…"
click at [407, 391] on button "Save" at bounding box center [402, 390] width 46 height 22
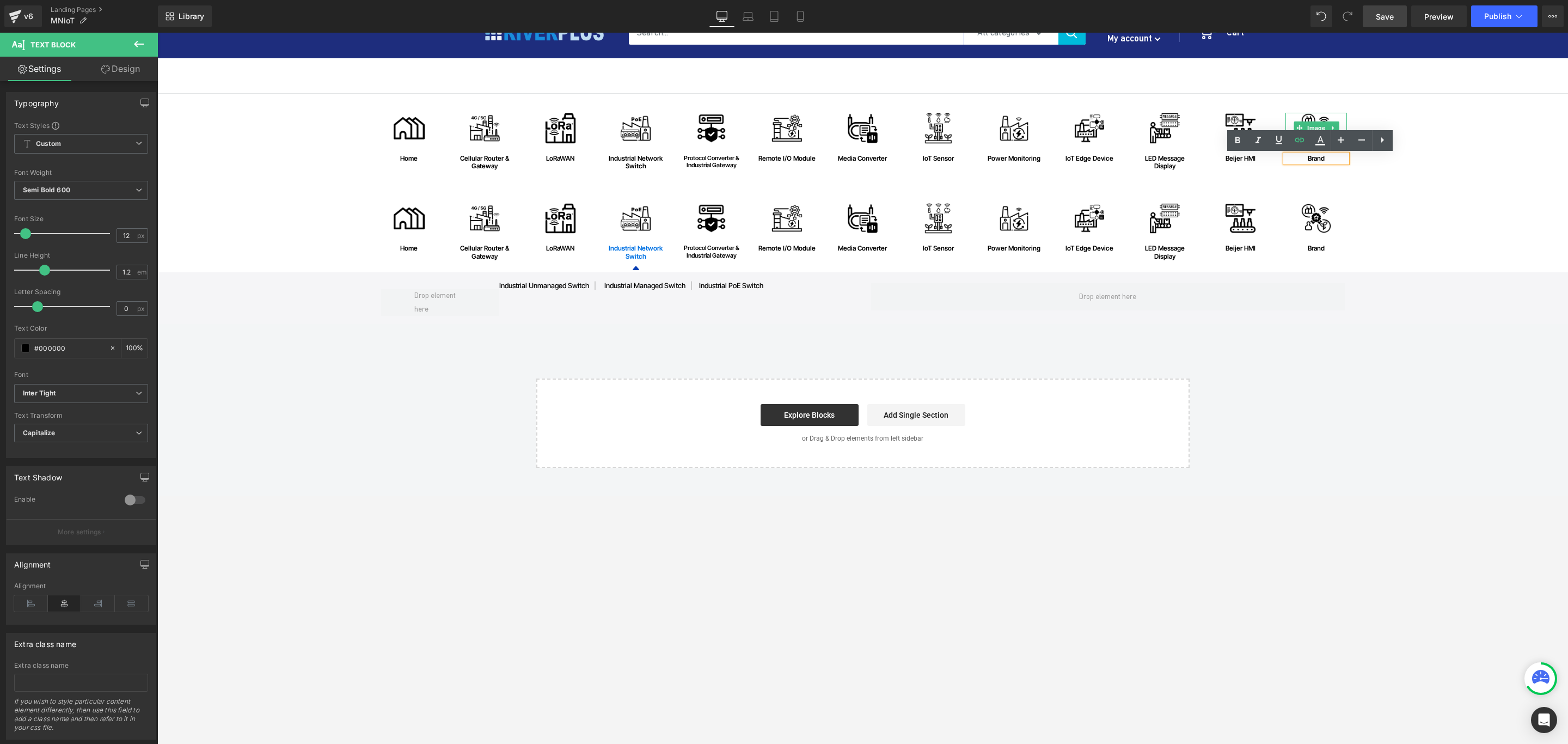
click at [1044, 116] on img at bounding box center [1315, 128] width 31 height 31
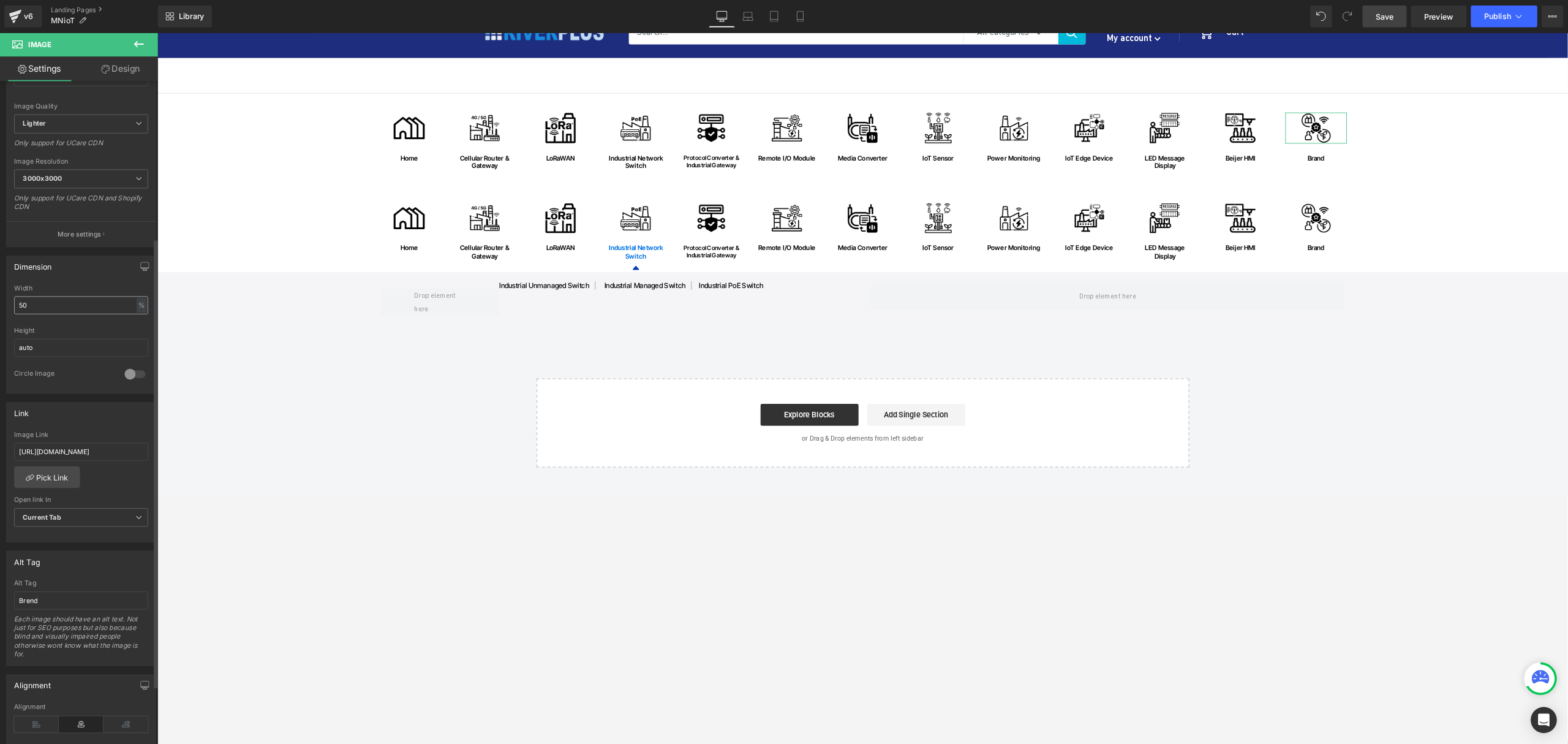
scroll to position [276, 0]
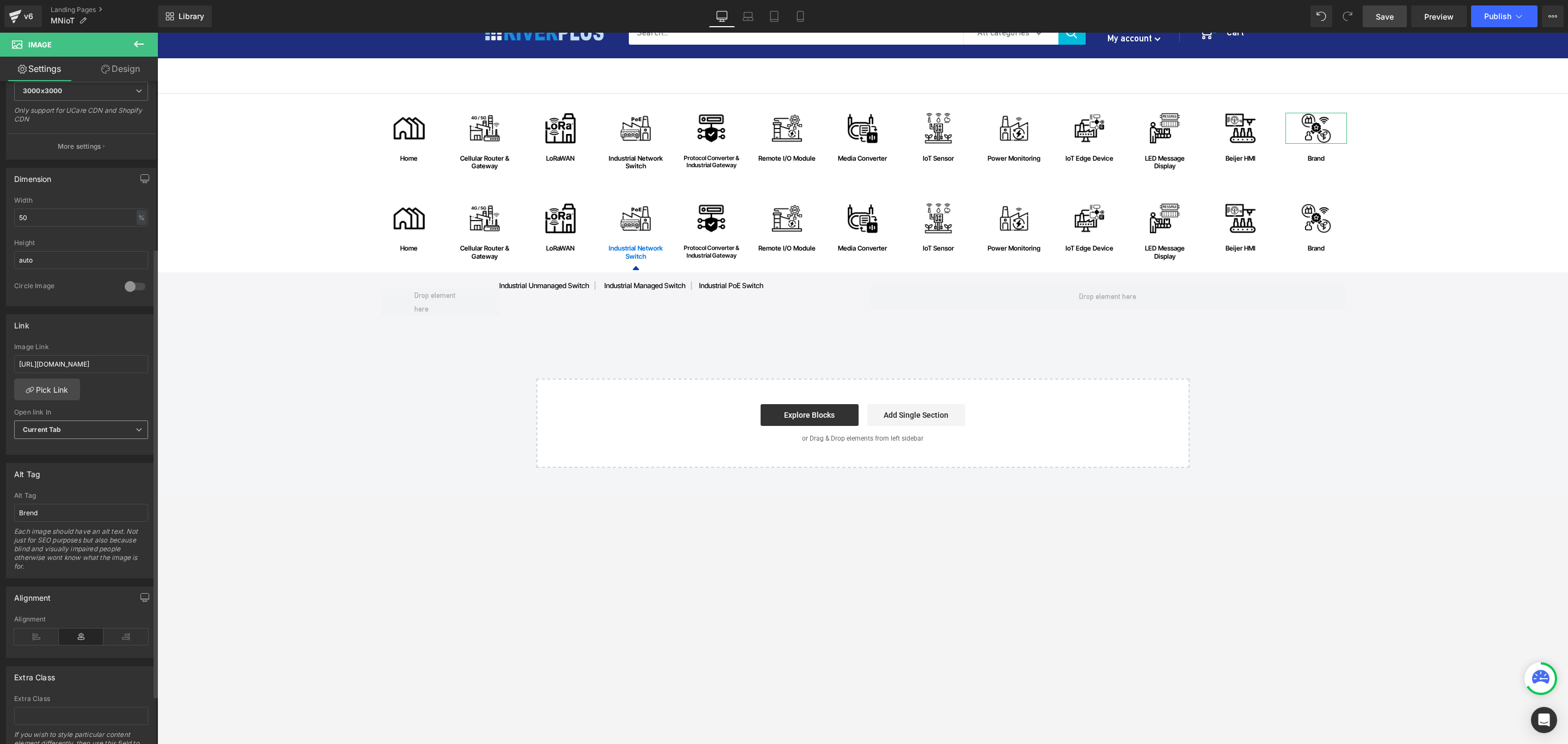
click at [72, 435] on span "Current Tab" at bounding box center [81, 429] width 134 height 19
click at [54, 464] on li "New Tab" at bounding box center [79, 465] width 130 height 17
click at [1044, 18] on span "Save" at bounding box center [1384, 17] width 18 height 12
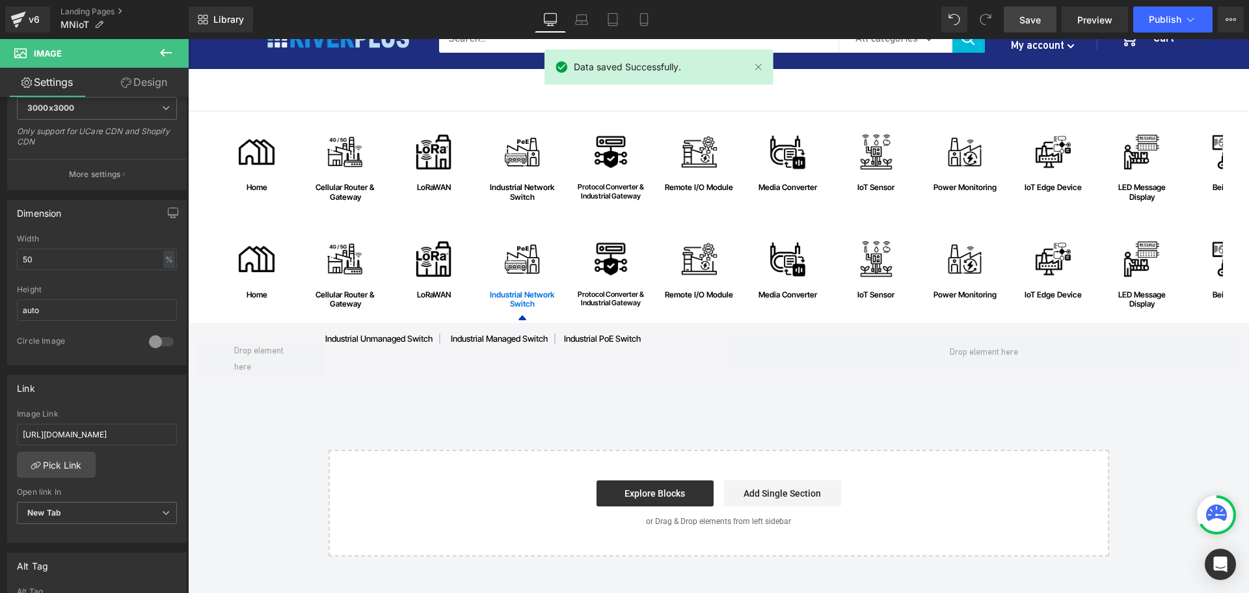
scroll to position [59, 0]
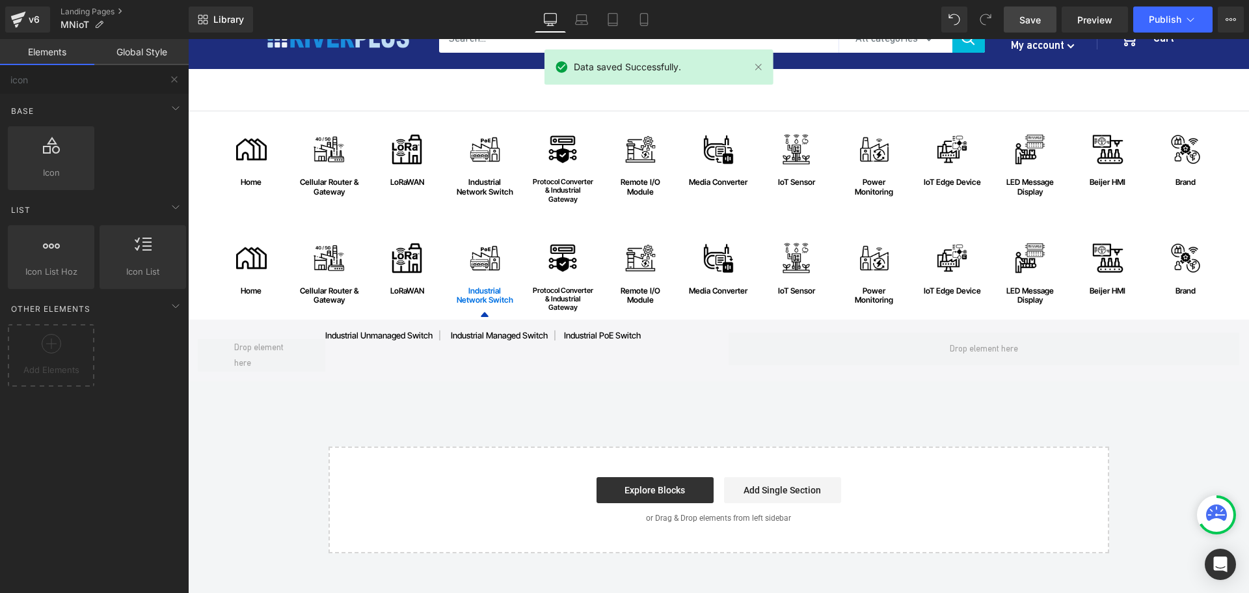
drag, startPoint x: 1909, startPoint y: 39, endPoint x: 888, endPoint y: 410, distance: 1086.5
click at [888, 410] on div "Image home Text Block Row Image Cellular Router & Gateway Text Block Row Image …" at bounding box center [718, 332] width 1061 height 442
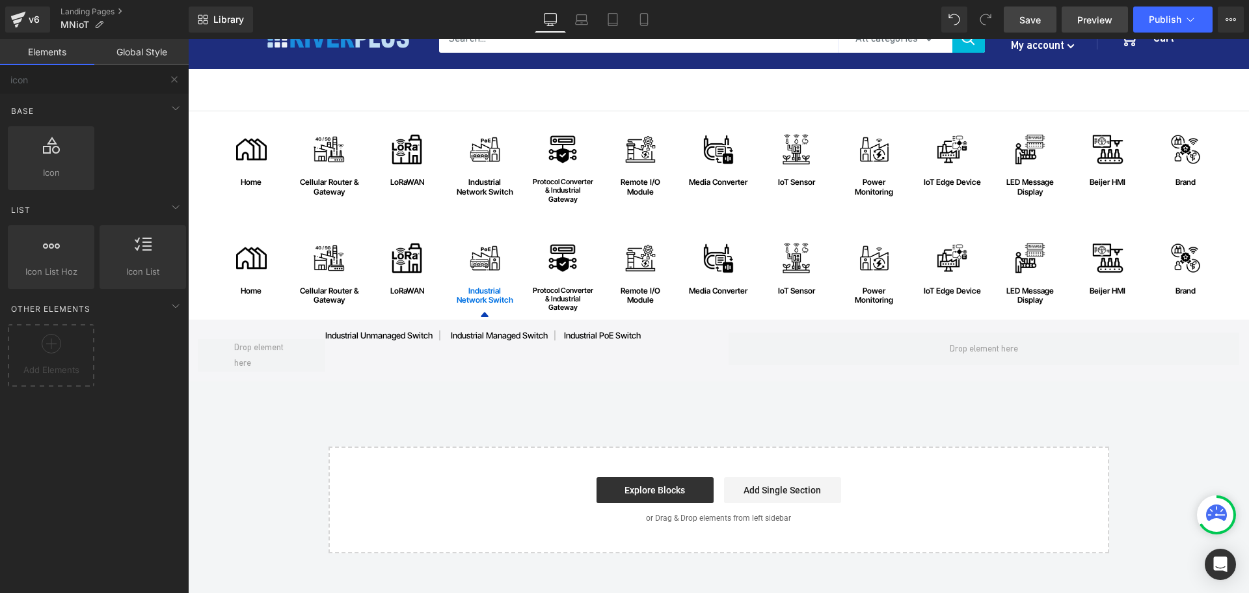
click at [1094, 26] on span "Preview" at bounding box center [1094, 20] width 35 height 14
click at [1072, 396] on div "Image home Text Block Row Image Cellular Router & Gateway Text Block Row Image …" at bounding box center [718, 332] width 1061 height 442
click at [284, 422] on div "Image home Text Block Row Image Cellular Router & Gateway Text Block Row Image …" at bounding box center [718, 332] width 1061 height 442
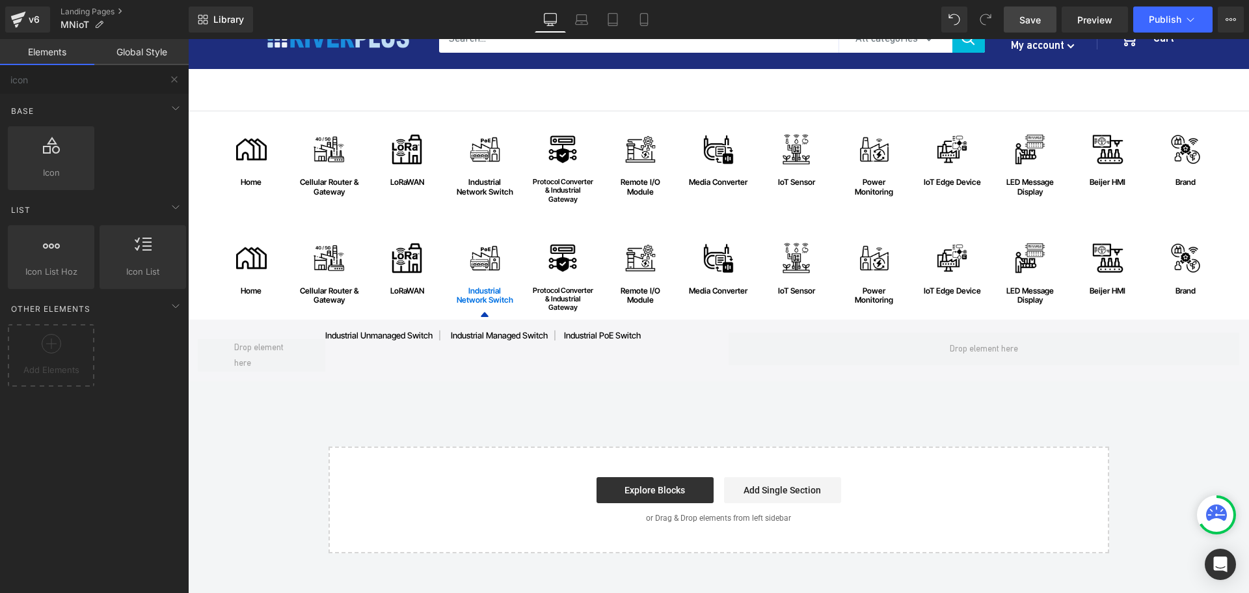
click at [889, 401] on div "Image home Text Block Row Image Cellular Router & Gateway Text Block Row Image …" at bounding box center [718, 332] width 1061 height 442
click at [1016, 398] on div "Image home Text Block Row Image Cellular Router & Gateway Text Block Row Image …" at bounding box center [718, 332] width 1061 height 442
click at [1022, 397] on div "Image home Text Block Row Image Cellular Router & Gateway Text Block Row Image …" at bounding box center [718, 332] width 1061 height 442
click at [866, 394] on div "Image home Text Block Row Image Cellular Router & Gateway Text Block Row Image …" at bounding box center [718, 332] width 1061 height 442
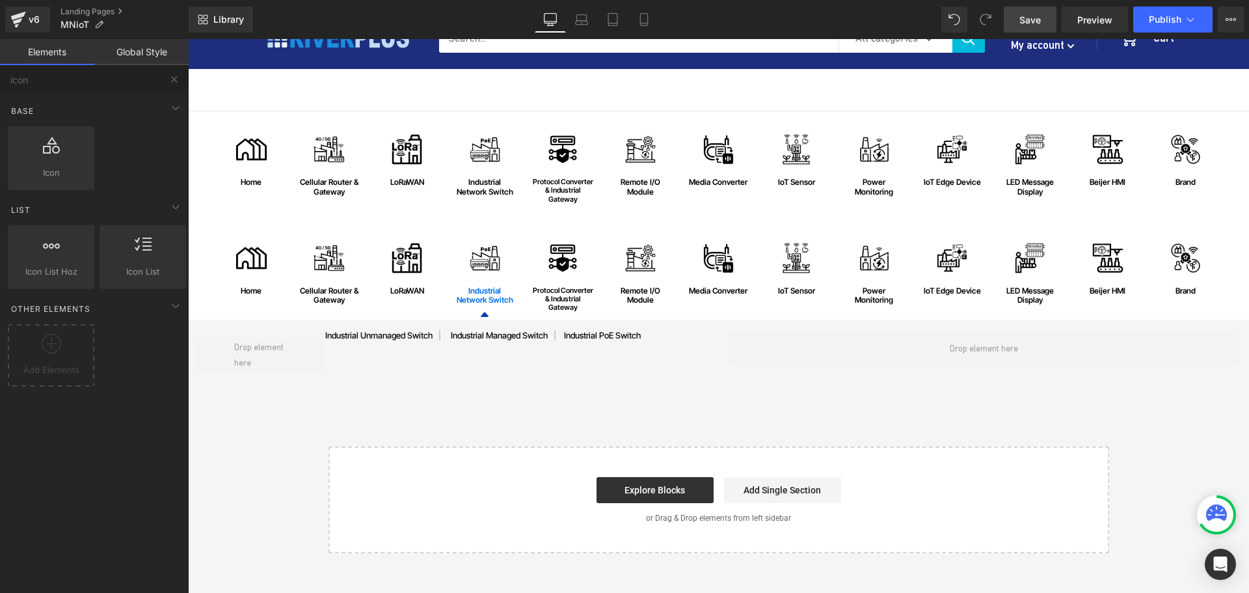
click at [856, 397] on div "Image home Text Block Row Image Cellular Router & Gateway Text Block Row Image …" at bounding box center [718, 332] width 1061 height 442
click at [772, 393] on div "Image home Text Block Row Image Cellular Router & Gateway Text Block Row Image …" at bounding box center [718, 332] width 1061 height 442
click at [735, 391] on div "Image home Text Block Row Image Cellular Router & Gateway Text Block Row Image …" at bounding box center [718, 332] width 1061 height 442
click at [1130, 401] on div "Image home Text Block Row Image Cellular Router & Gateway Text Block Row Image …" at bounding box center [718, 332] width 1061 height 442
click at [759, 396] on div "Image home Text Block Row Image Cellular Router & Gateway Text Block Row Image …" at bounding box center [718, 332] width 1061 height 442
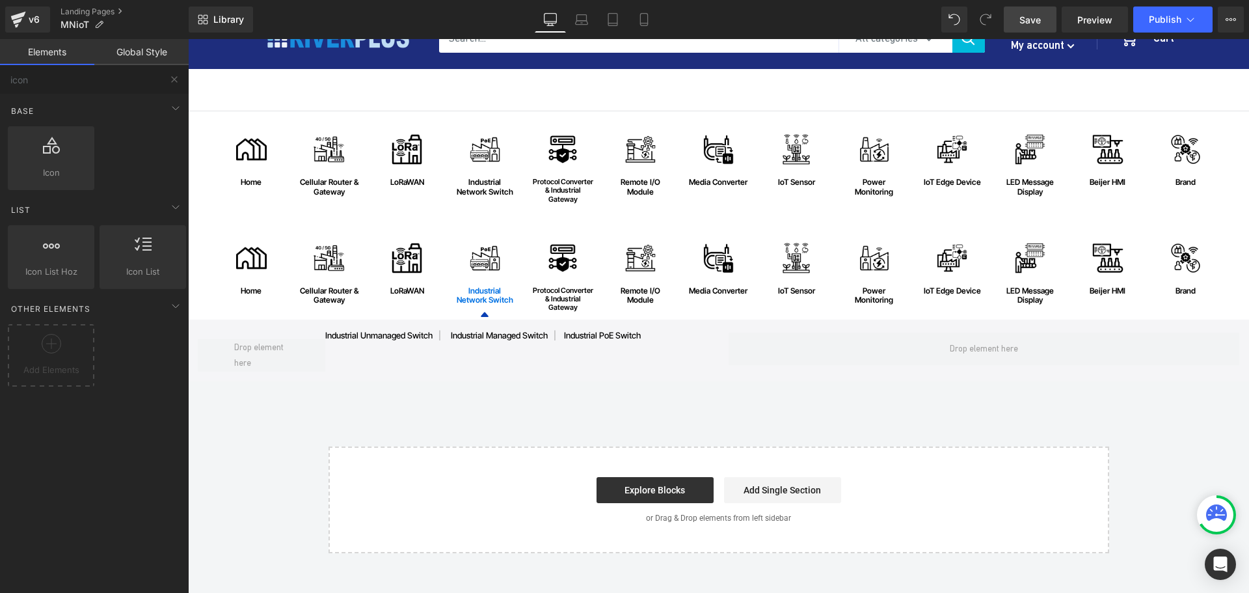
click at [759, 396] on div "Image home Text Block Row Image Cellular Router & Gateway Text Block Row Image …" at bounding box center [718, 332] width 1061 height 442
click at [969, 410] on div "Image home Text Block Row Image Cellular Router & Gateway Text Block Row Image …" at bounding box center [718, 332] width 1061 height 442
click at [215, 115] on span "Row" at bounding box center [217, 121] width 25 height 20
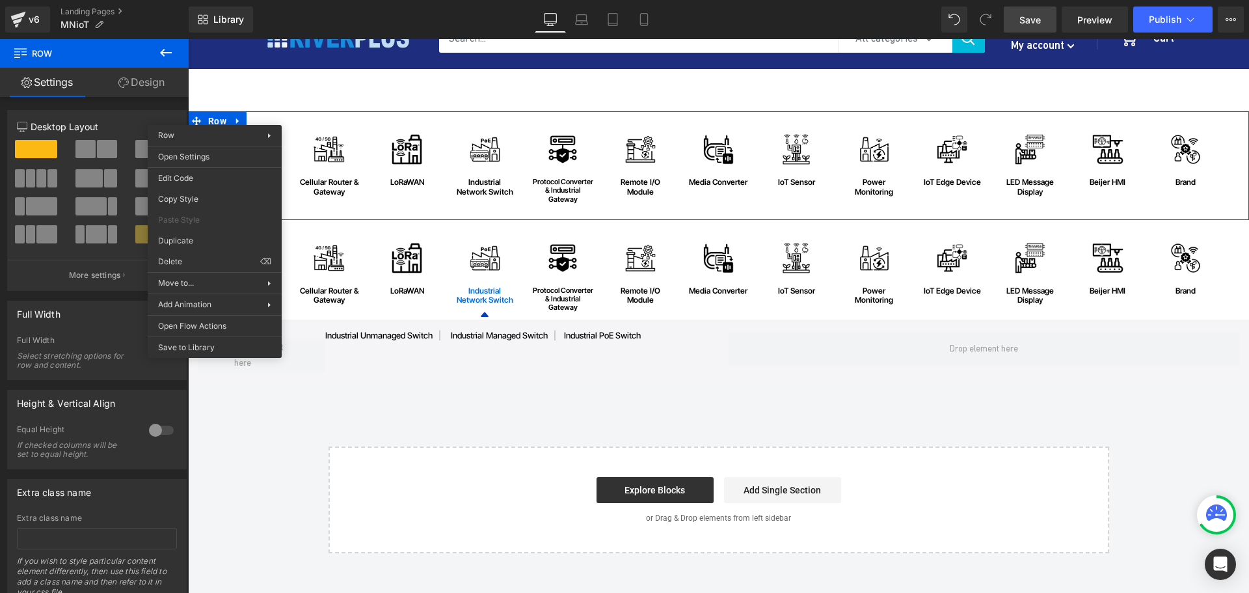
click at [359, 408] on div "Image home Text Block Row Image Cellular Router & Gateway Text Block Row Image …" at bounding box center [718, 332] width 1061 height 442
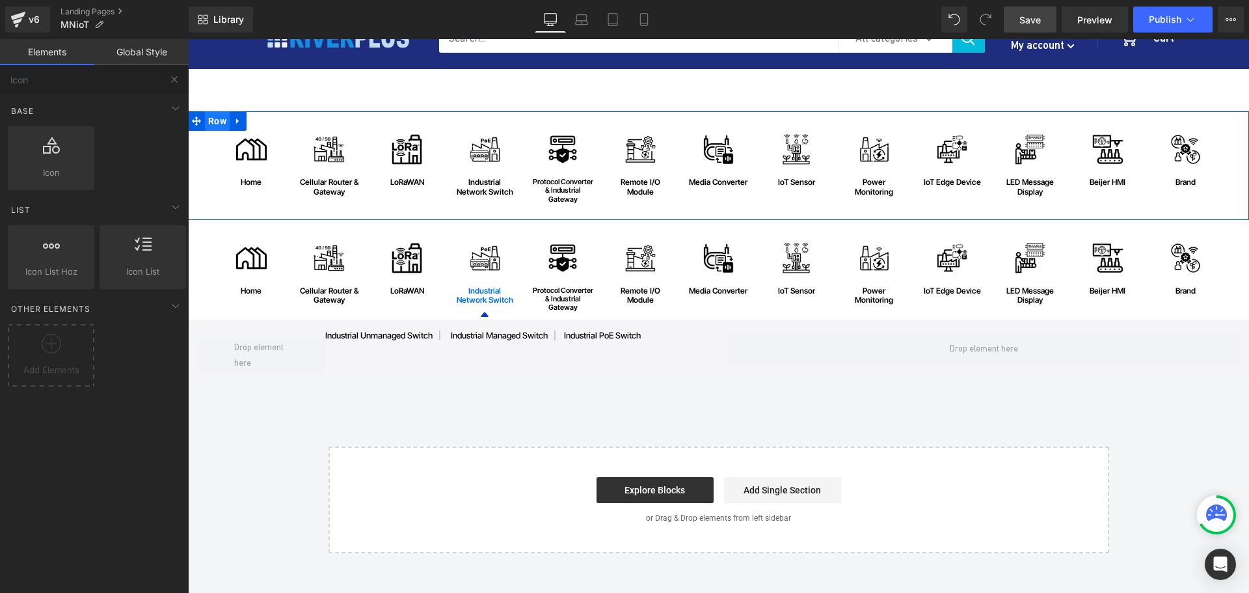
click at [209, 120] on span "Row" at bounding box center [217, 121] width 25 height 20
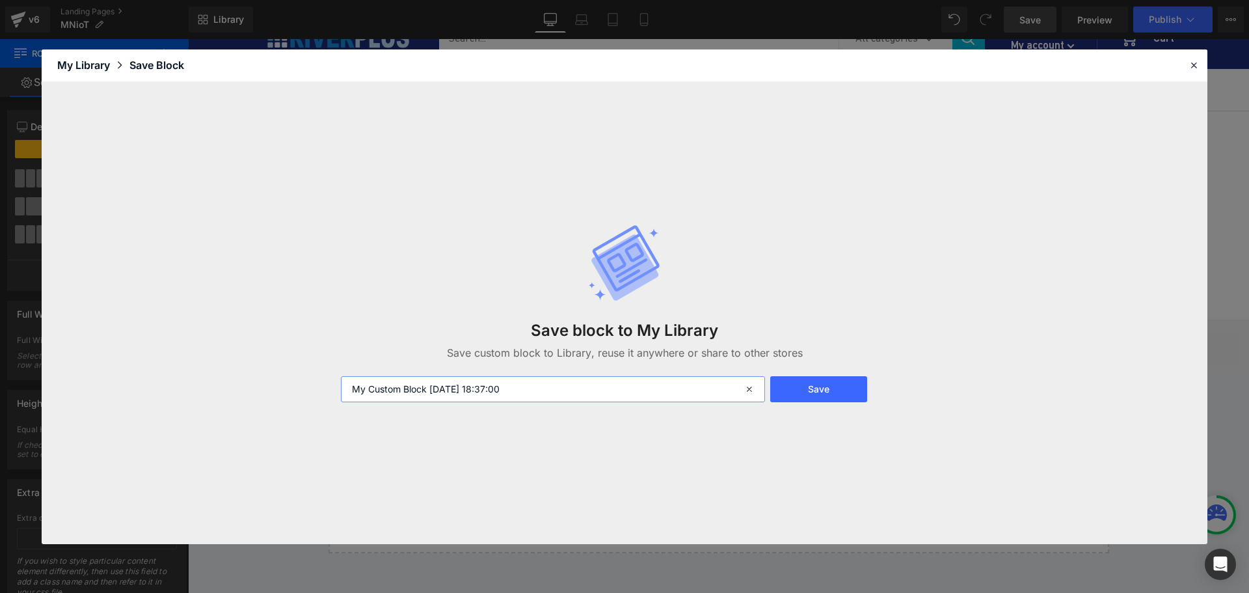
drag, startPoint x: 612, startPoint y: 387, endPoint x: 267, endPoint y: 387, distance: 345.4
click at [267, 387] on div "Save block to My Library Save custom block to Library, reuse it anywhere or sha…" at bounding box center [625, 313] width 1166 height 462
click at [818, 391] on button "Save" at bounding box center [818, 389] width 97 height 26
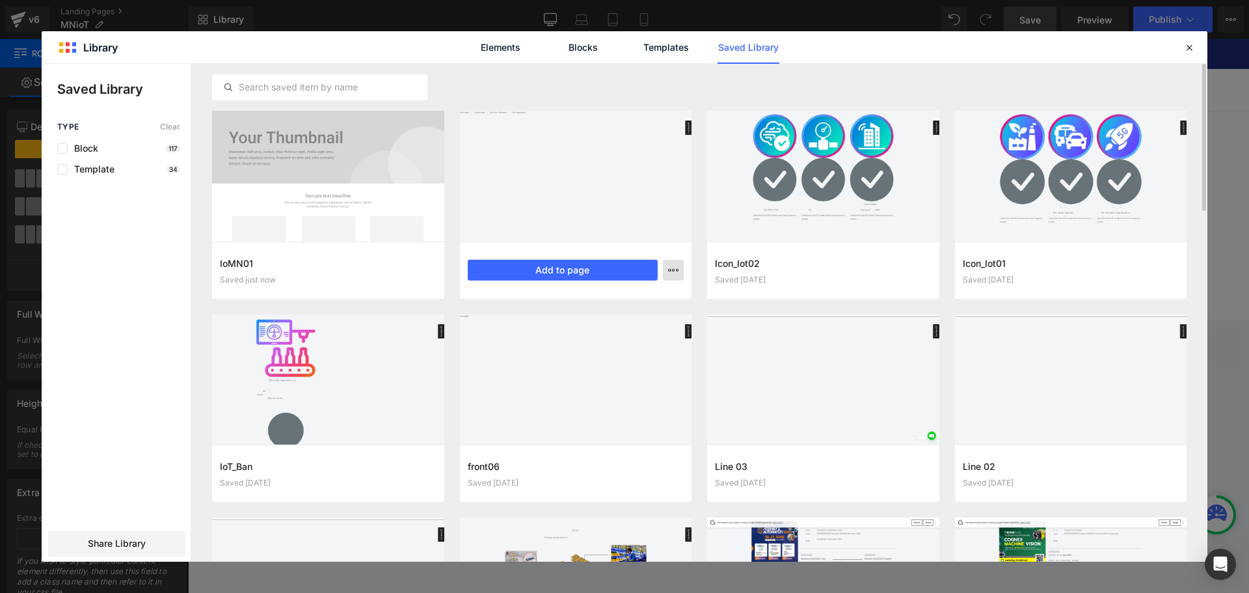
click at [679, 273] on button "button" at bounding box center [673, 270] width 21 height 21
click at [628, 323] on div "Delete" at bounding box center [609, 326] width 148 height 27
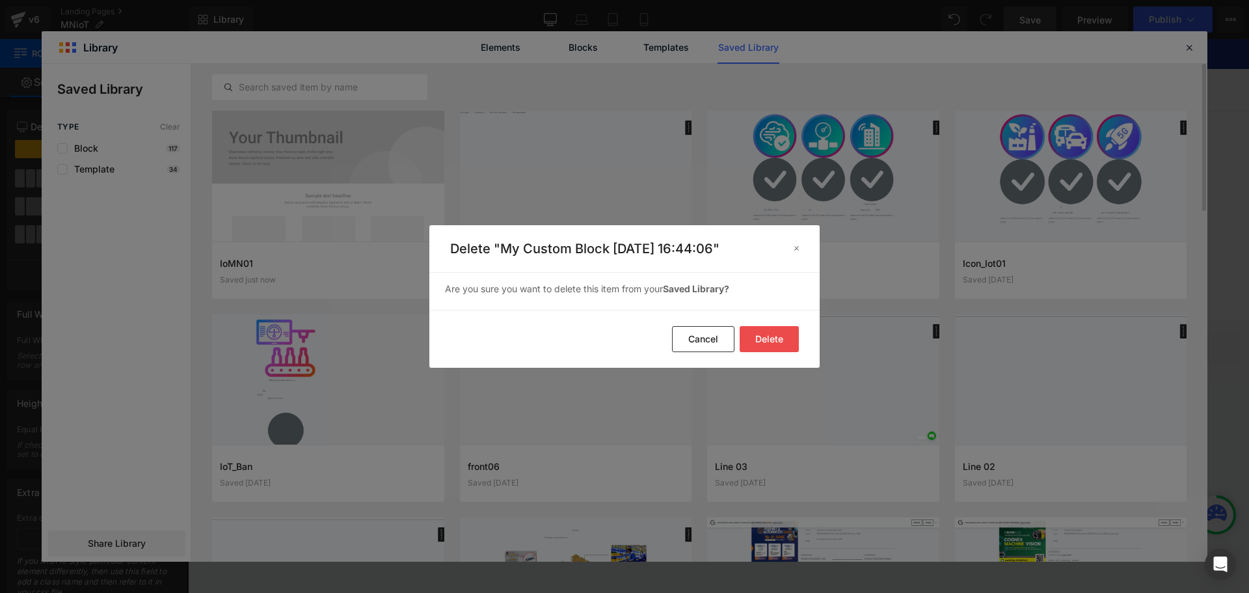
click at [781, 332] on button "Delete" at bounding box center [769, 339] width 59 height 26
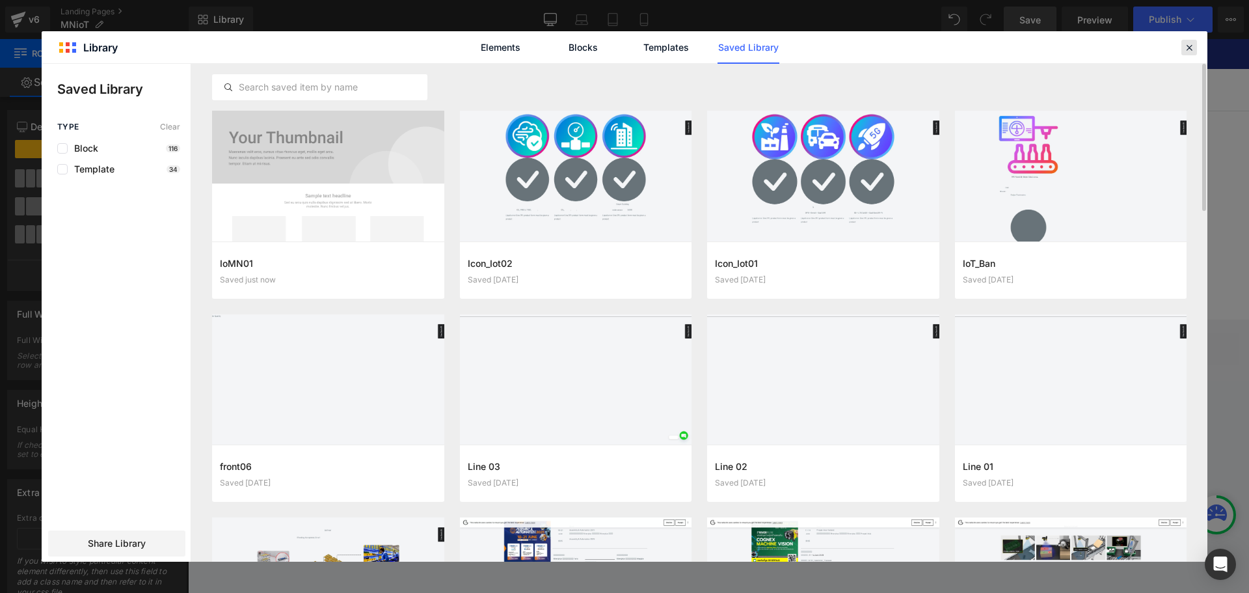
click at [1190, 49] on icon at bounding box center [1189, 48] width 12 height 12
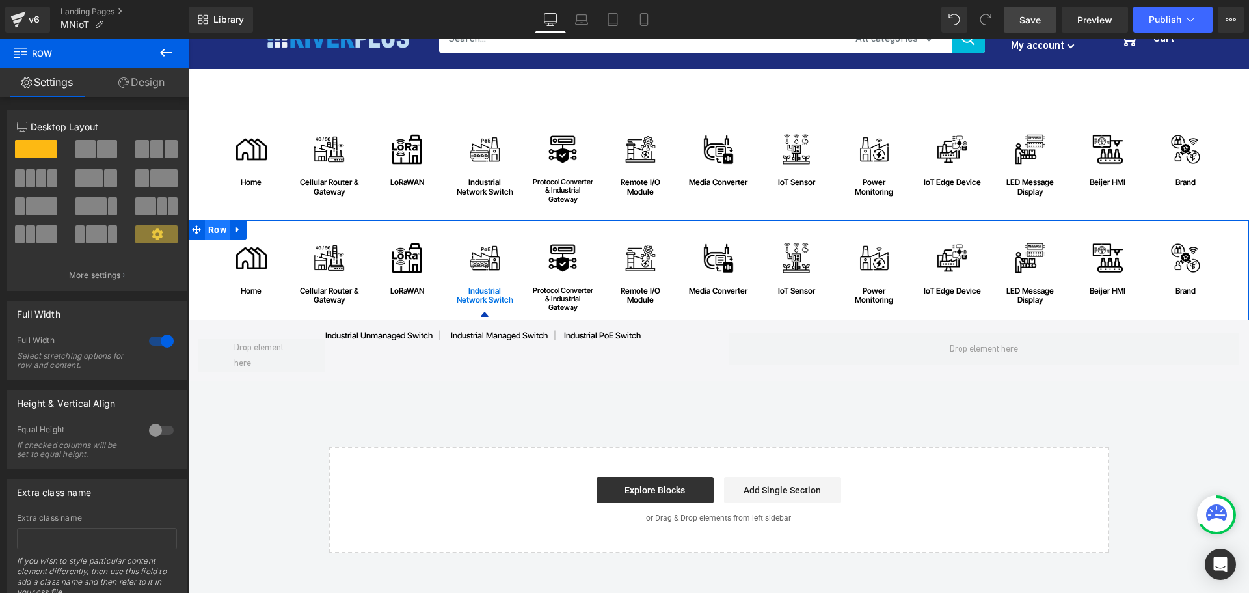
click at [209, 231] on span "Row" at bounding box center [217, 230] width 25 height 20
click at [209, 231] on span "Row" at bounding box center [217, 231] width 25 height 20
click at [211, 234] on span "Row" at bounding box center [217, 230] width 25 height 20
click at [212, 229] on span "Row" at bounding box center [217, 230] width 25 height 20
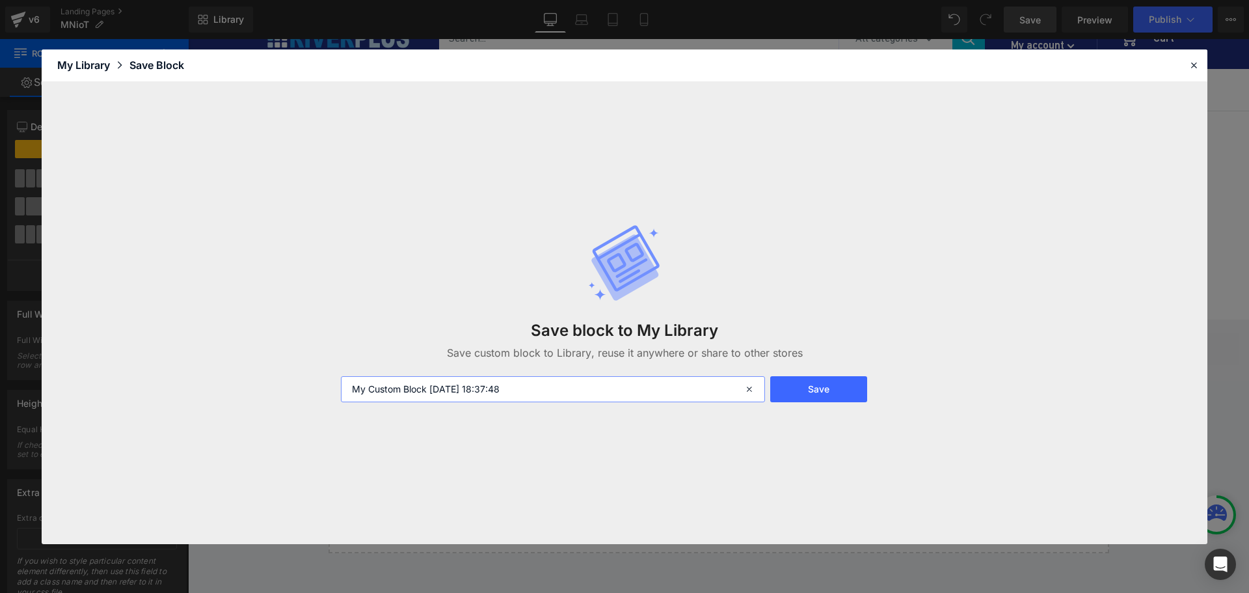
drag, startPoint x: 547, startPoint y: 384, endPoint x: 254, endPoint y: 385, distance: 292.7
click at [254, 385] on div "Save block to My Library Save custom block to Library, reuse it anywhere or sha…" at bounding box center [625, 313] width 1166 height 462
click at [824, 396] on button "Save" at bounding box center [818, 389] width 97 height 26
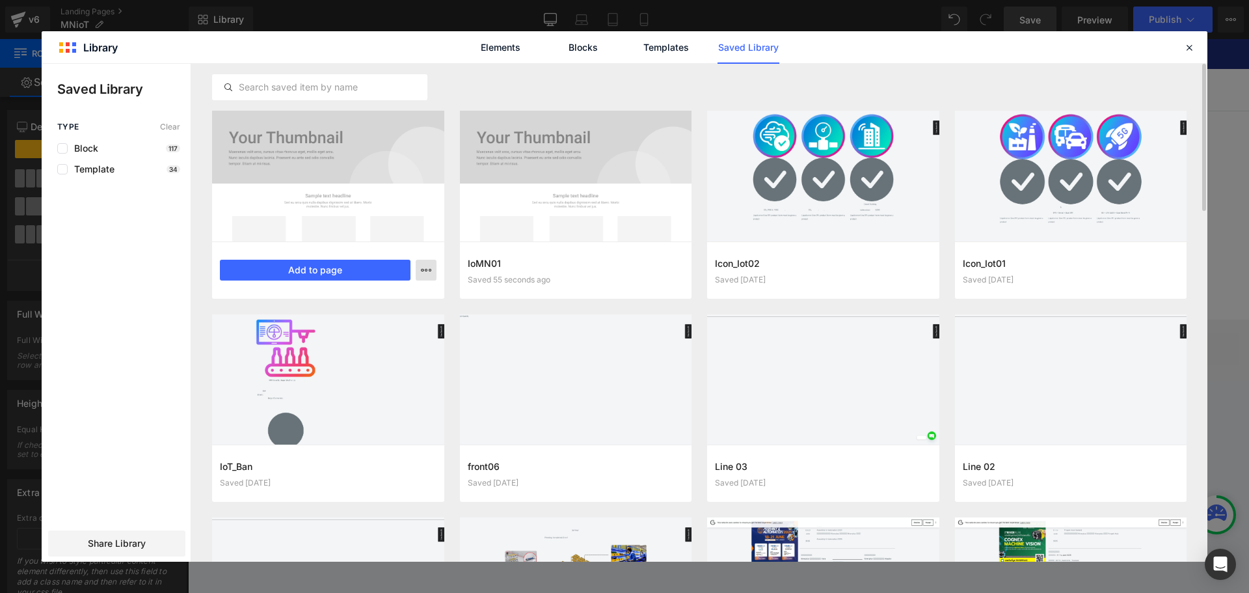
click at [425, 275] on icon "button" at bounding box center [426, 270] width 10 height 10
click at [375, 328] on div "Delete" at bounding box center [362, 326] width 148 height 27
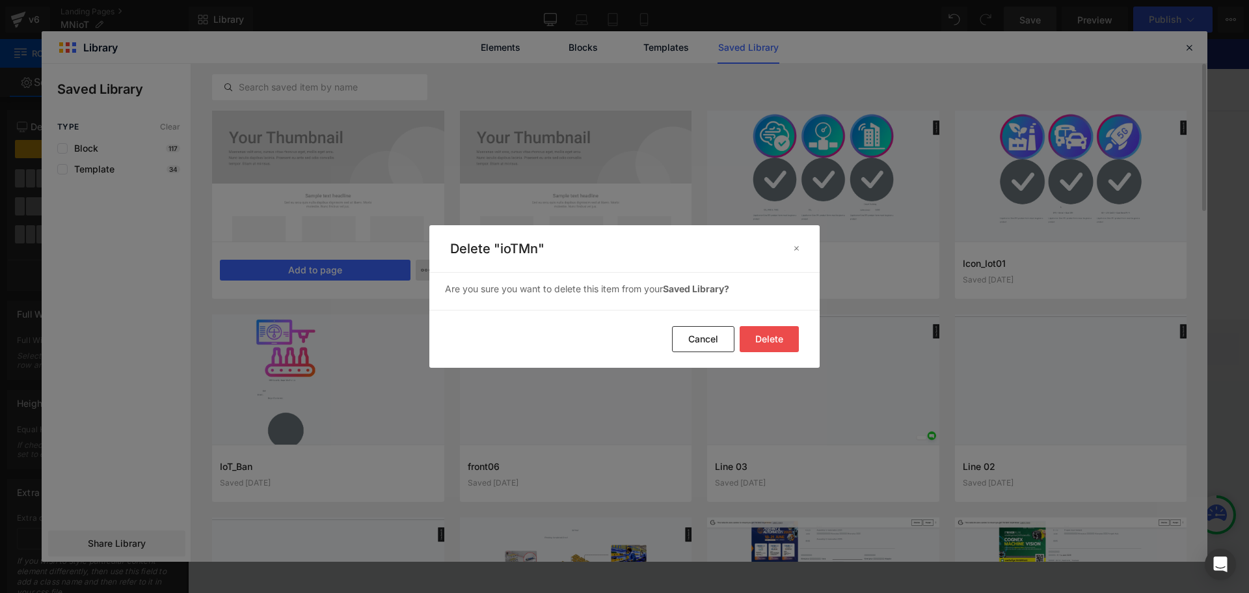
click at [788, 341] on button "Delete" at bounding box center [769, 339] width 59 height 26
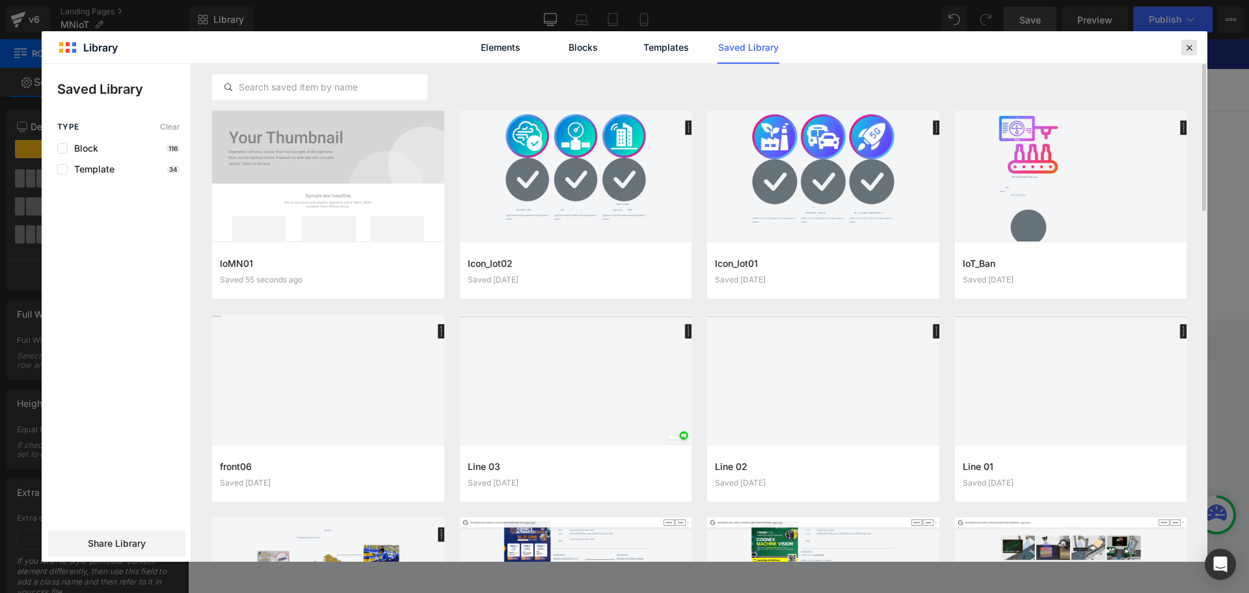
click at [1189, 42] on icon at bounding box center [1189, 48] width 12 height 12
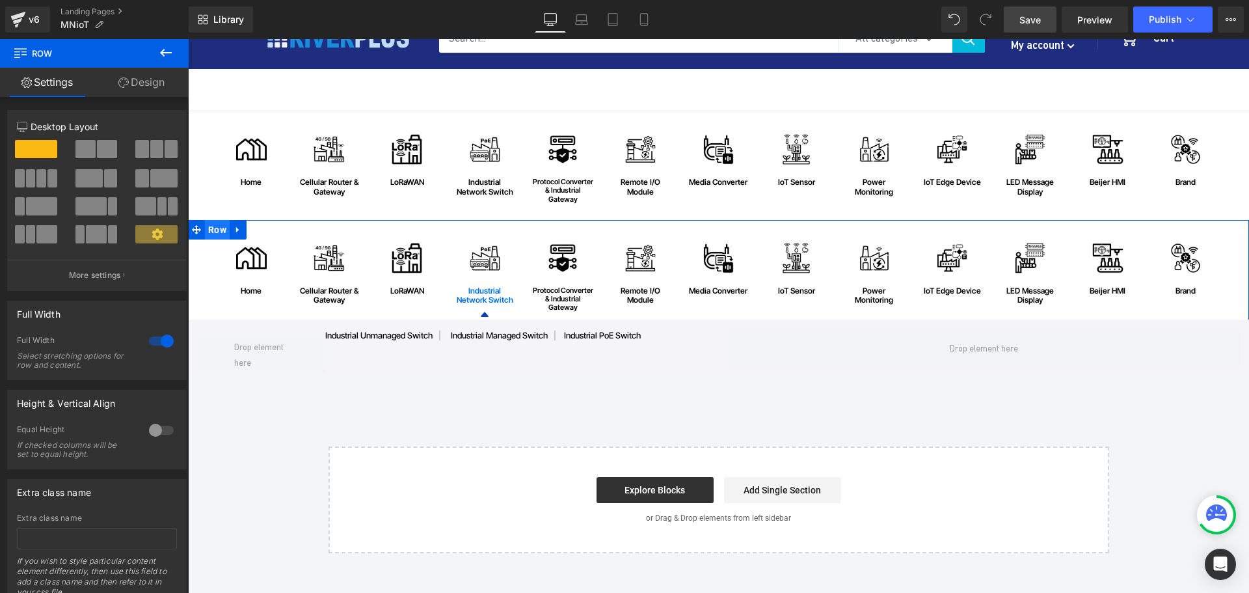
click at [209, 228] on span "Row" at bounding box center [217, 230] width 25 height 20
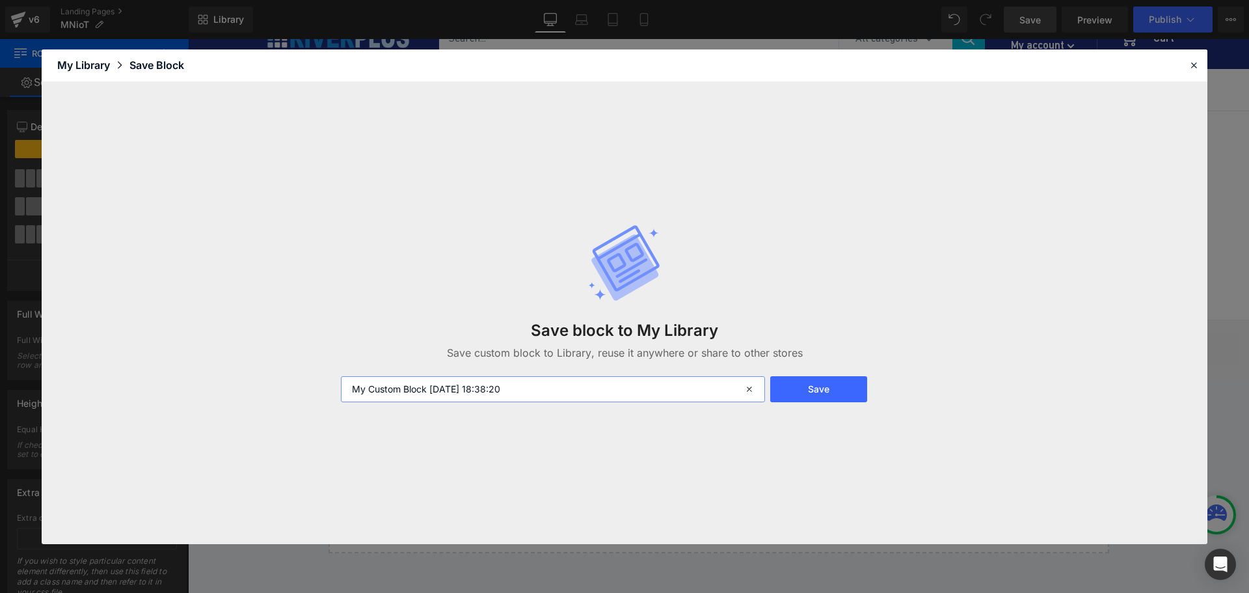
drag, startPoint x: 490, startPoint y: 394, endPoint x: 311, endPoint y: 392, distance: 179.6
click at [308, 395] on div "Save block to My Library Save custom block to Library, reuse it anywhere or sha…" at bounding box center [625, 313] width 1166 height 462
click at [829, 388] on button "Save" at bounding box center [818, 389] width 97 height 26
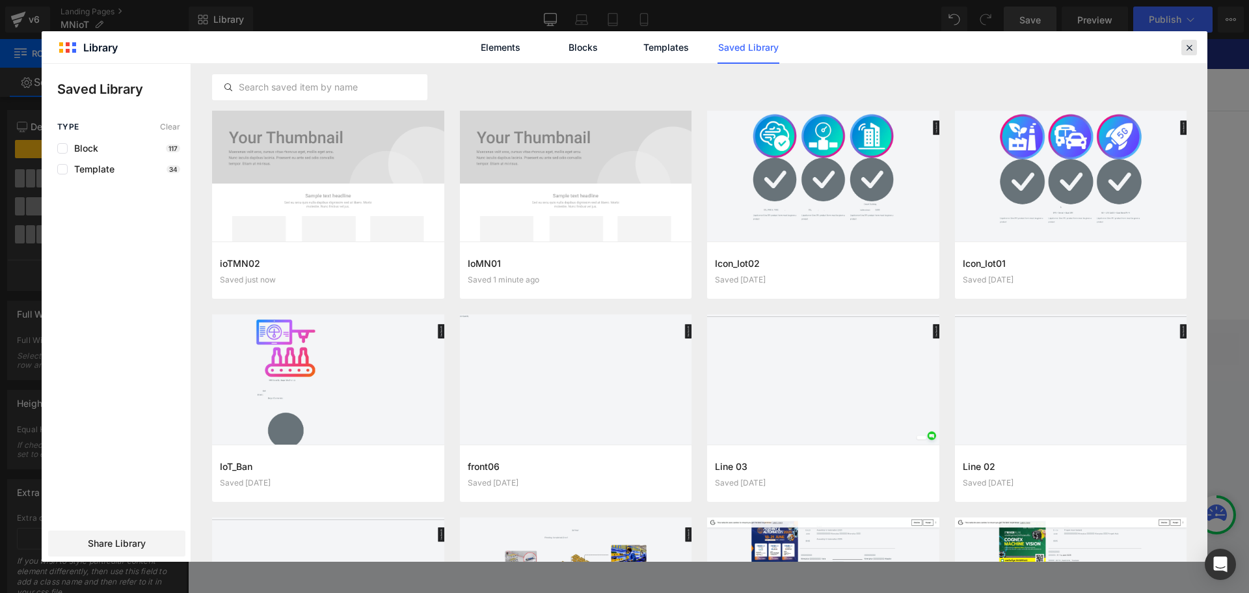
click at [1183, 44] on icon at bounding box center [1189, 48] width 12 height 12
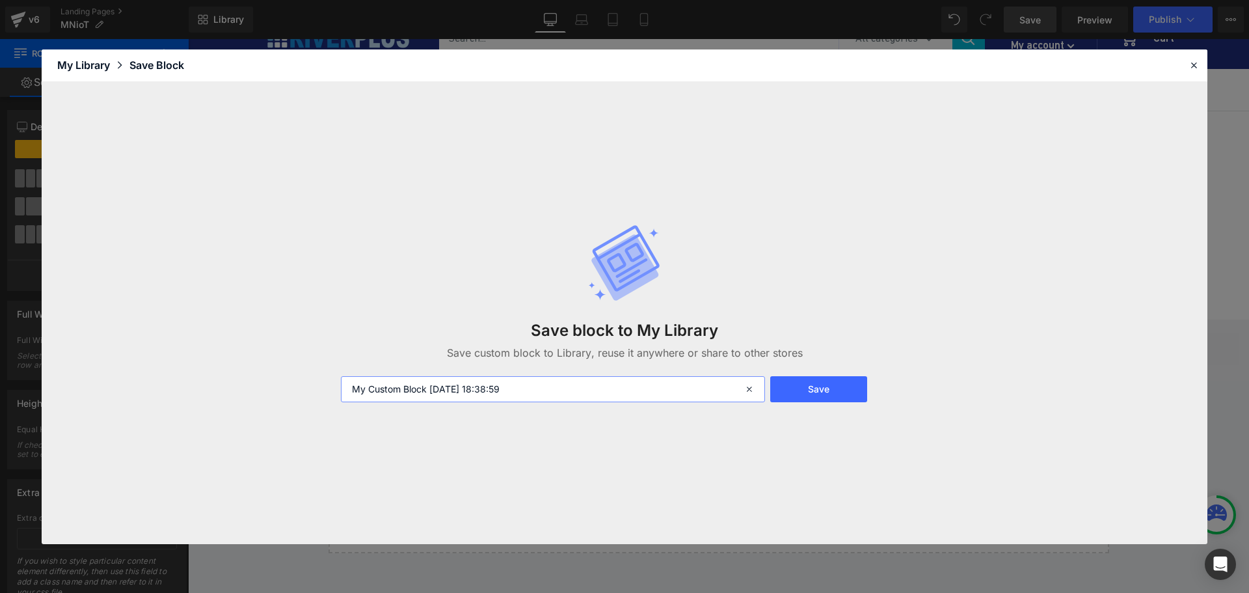
drag, startPoint x: 539, startPoint y: 388, endPoint x: 311, endPoint y: 381, distance: 228.4
click at [310, 382] on div "Save block to My Library Save custom block to Library, reuse it anywhere or sha…" at bounding box center [625, 313] width 1166 height 462
click at [813, 390] on button "Save" at bounding box center [818, 389] width 97 height 26
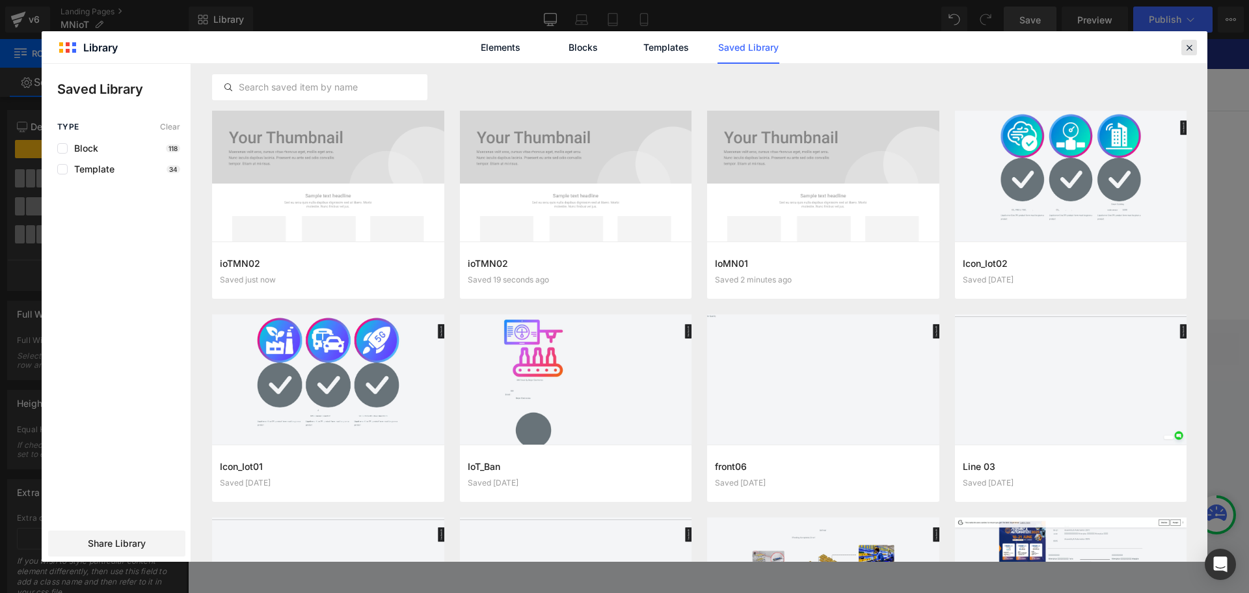
click at [1189, 50] on icon at bounding box center [1189, 48] width 12 height 12
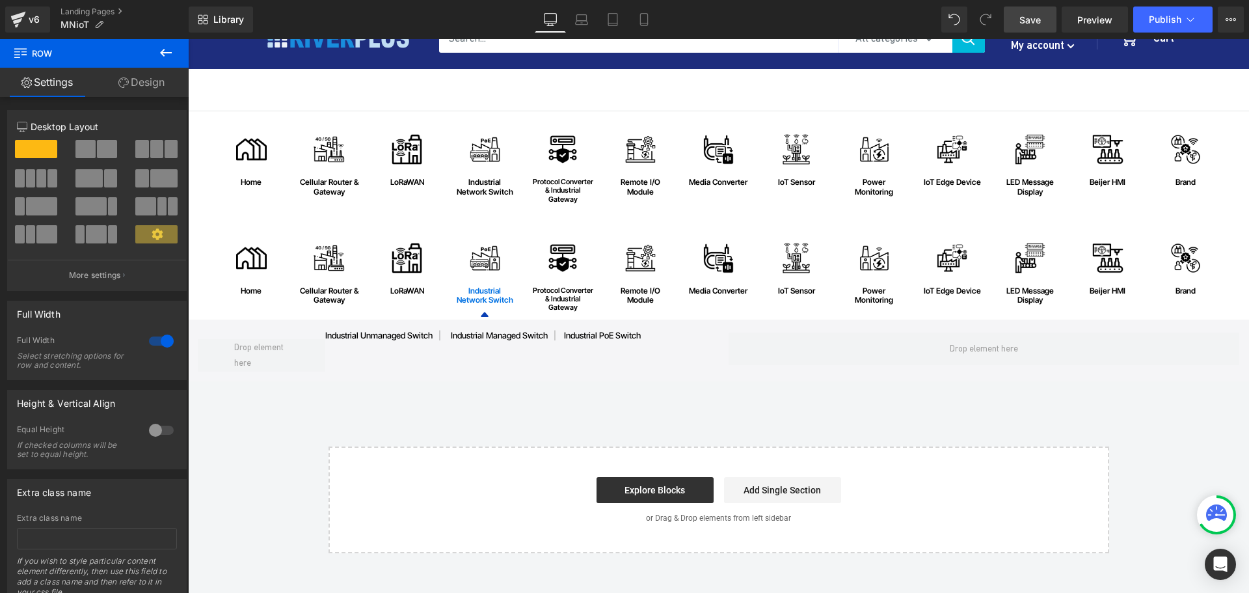
click at [759, 406] on div "Image home Text Block Row Image Cellular Router & Gateway Text Block Row Image …" at bounding box center [718, 332] width 1061 height 442
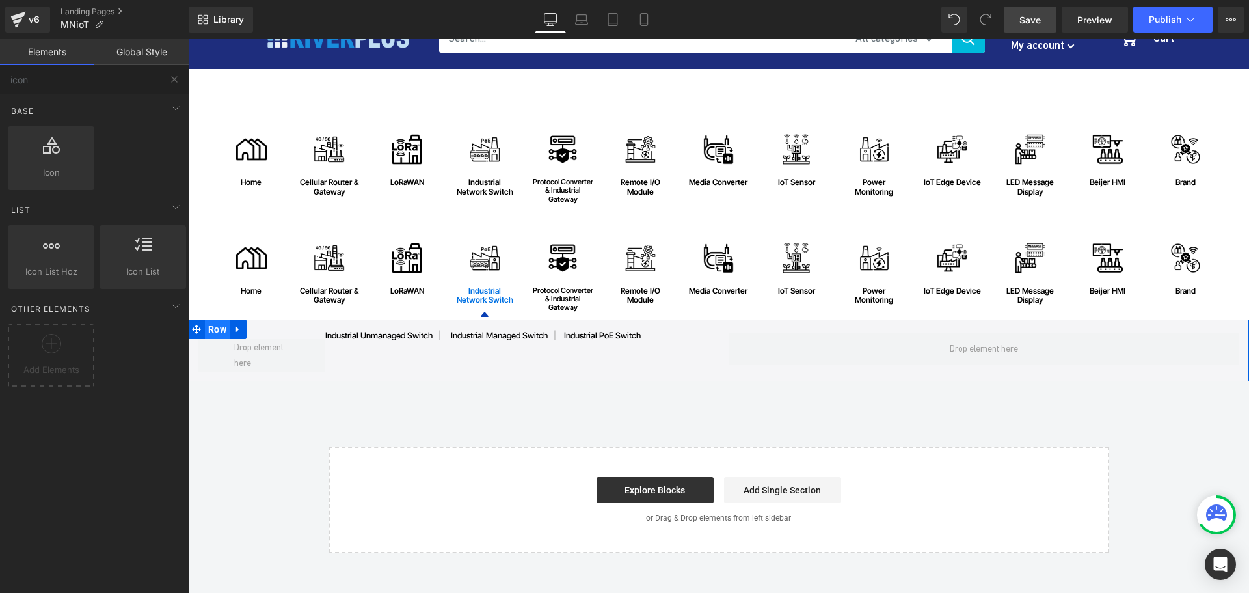
click at [213, 329] on span "Row" at bounding box center [217, 329] width 25 height 20
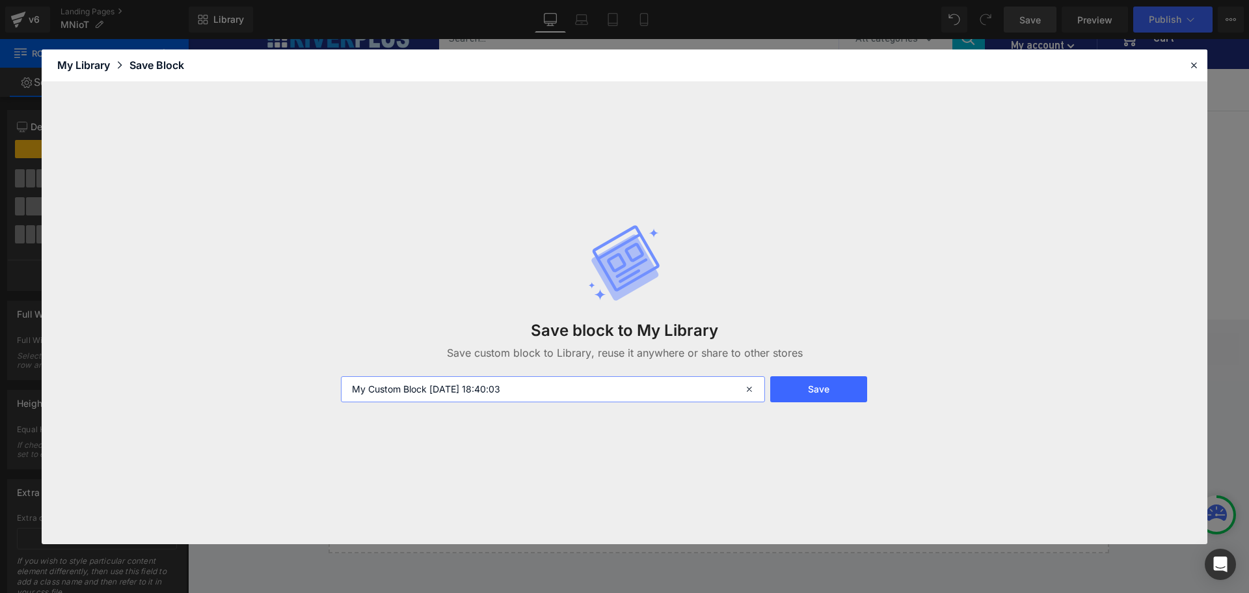
drag, startPoint x: 570, startPoint y: 384, endPoint x: 232, endPoint y: 384, distance: 337.6
click at [232, 384] on div "Save block to My Library Save custom block to Library, reuse it anywhere or sha…" at bounding box center [625, 313] width 1166 height 462
click at [827, 386] on button "Save" at bounding box center [818, 389] width 97 height 26
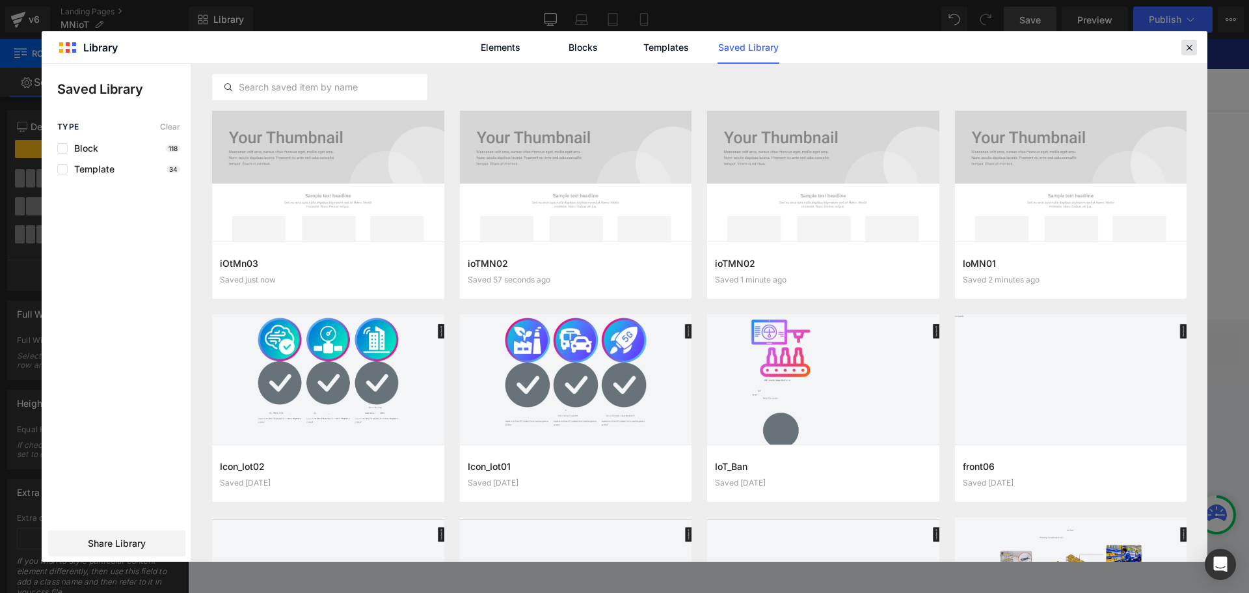
click at [1190, 46] on icon at bounding box center [1189, 48] width 12 height 12
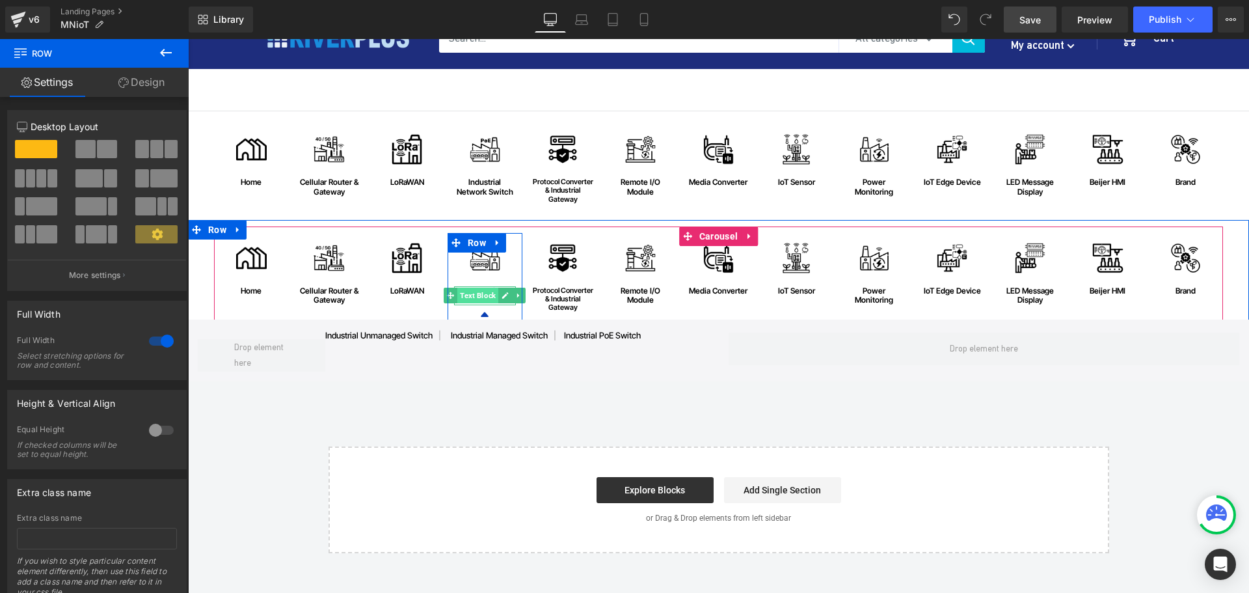
click at [479, 296] on span "Text Block" at bounding box center [477, 296] width 41 height 16
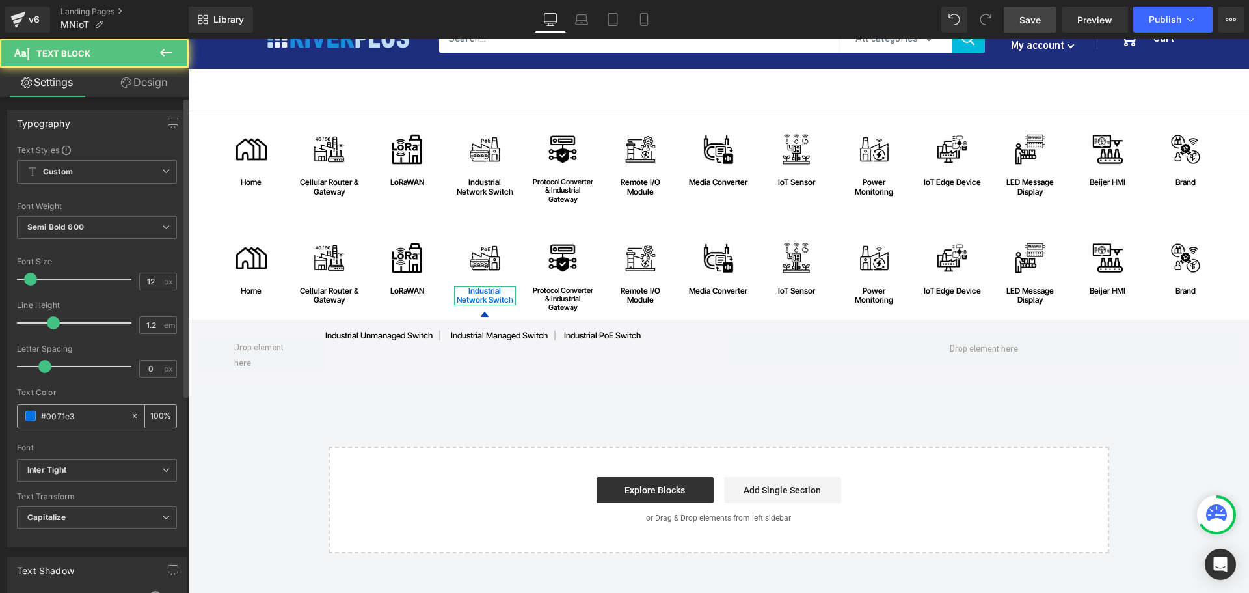
drag, startPoint x: 54, startPoint y: 412, endPoint x: 36, endPoint y: 420, distance: 19.6
click at [36, 420] on div "#0071e3" at bounding box center [74, 416] width 113 height 23
click at [88, 419] on input "#0071e3" at bounding box center [82, 416] width 83 height 14
drag, startPoint x: 111, startPoint y: 418, endPoint x: 21, endPoint y: 418, distance: 89.1
click at [21, 418] on div "#0071e3" at bounding box center [74, 416] width 113 height 23
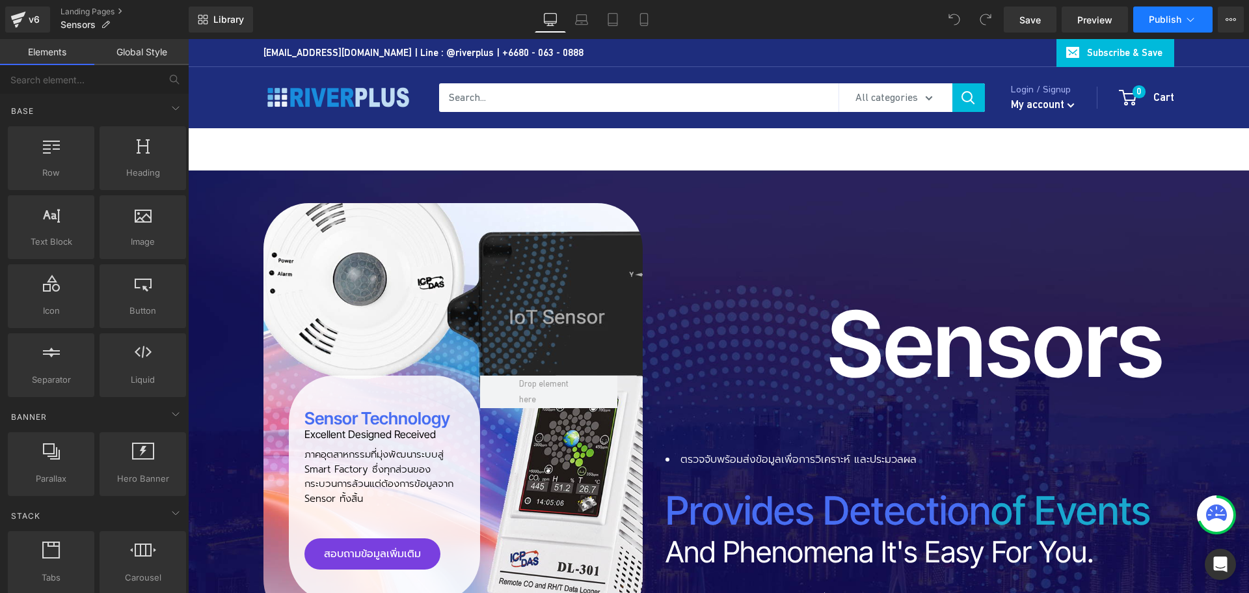
click at [1181, 13] on button "Publish" at bounding box center [1172, 20] width 79 height 26
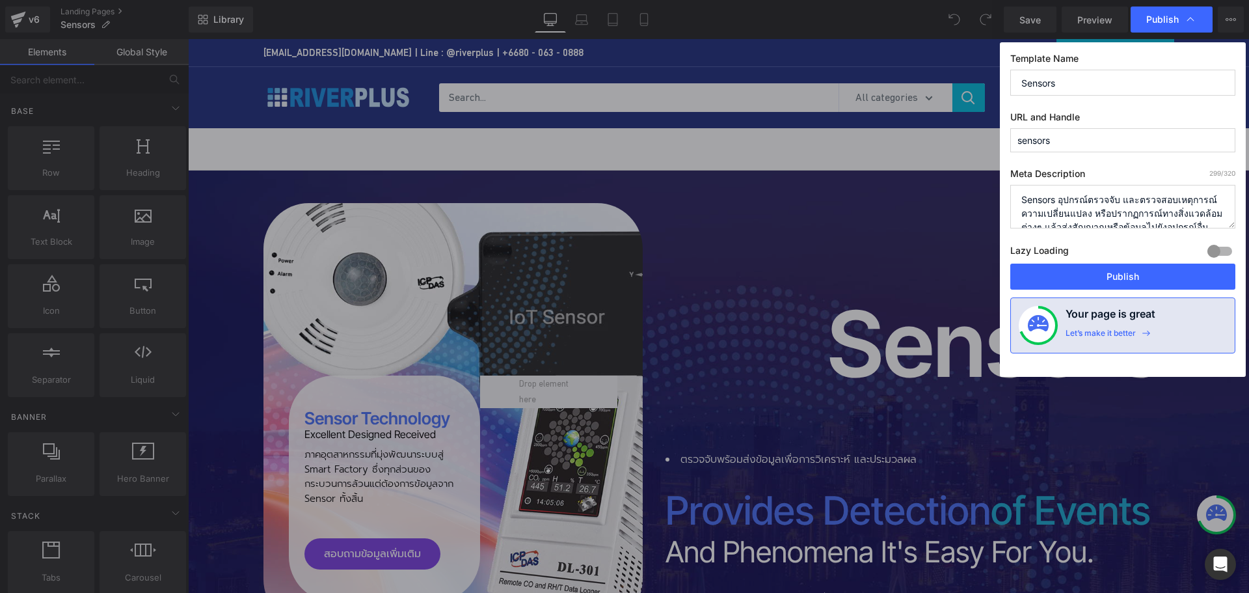
drag, startPoint x: 1093, startPoint y: 144, endPoint x: 932, endPoint y: 144, distance: 160.7
click at [933, 144] on div "Publish Template Name Sensors URL and Handle sensors Meta Description 299 /320 …" at bounding box center [624, 296] width 1249 height 593
click at [1019, 142] on input "sensors" at bounding box center [1122, 140] width 225 height 24
drag, startPoint x: 1077, startPoint y: 144, endPoint x: 935, endPoint y: 144, distance: 141.8
click at [935, 144] on div "Publish Template Name Sensors URL and Handle isensorsot Meta Description 299 /3…" at bounding box center [624, 296] width 1249 height 593
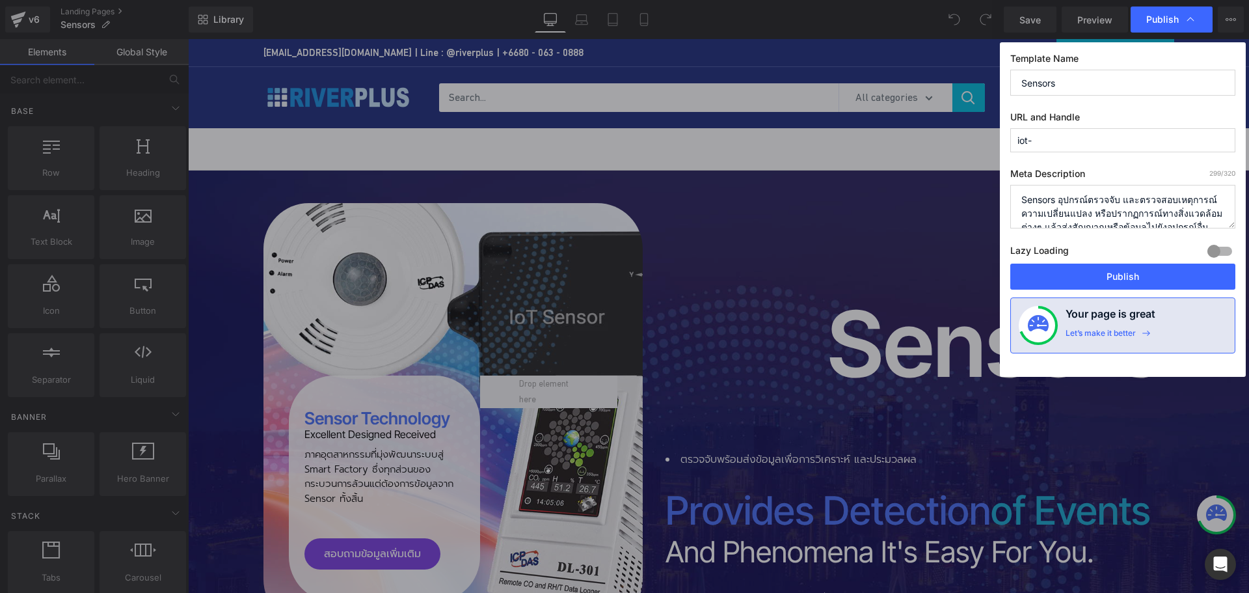
paste input "sensors"
type input "iot-sensors"
click at [1099, 272] on button "Publish" at bounding box center [1122, 276] width 225 height 26
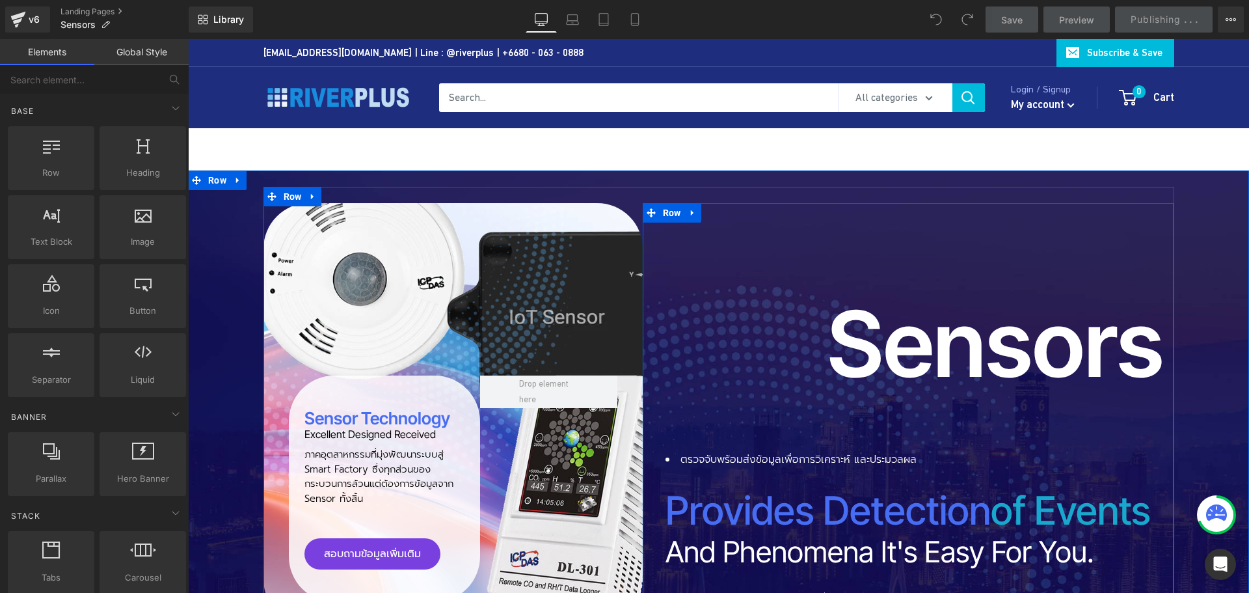
scroll to position [65, 0]
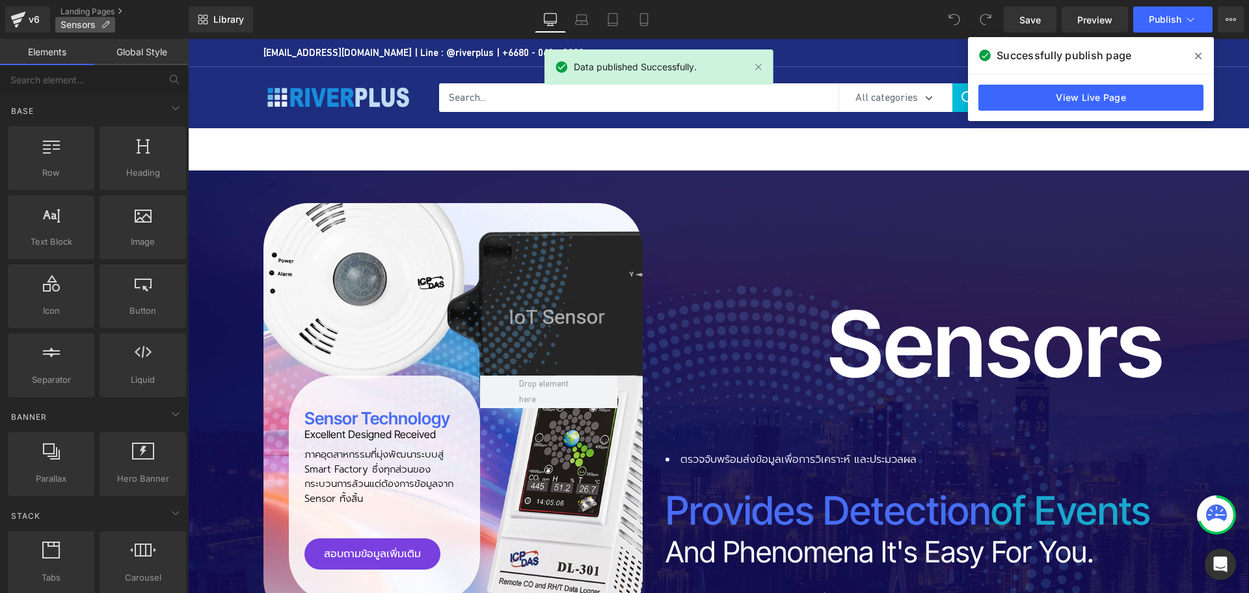
click at [109, 26] on icon at bounding box center [105, 24] width 9 height 9
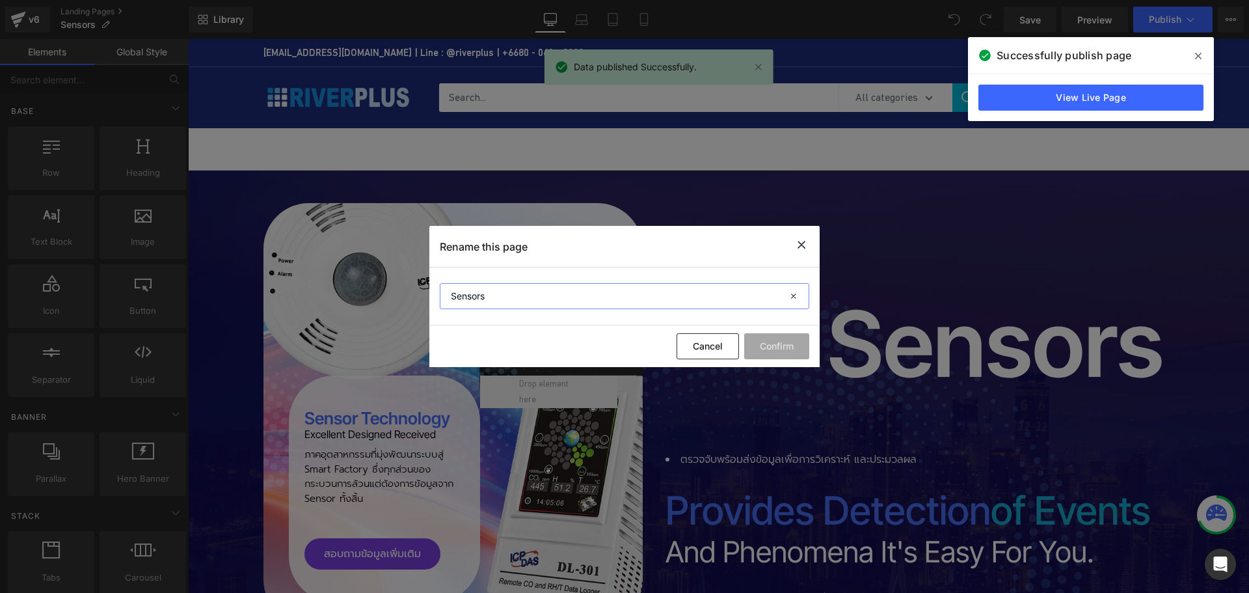
click at [451, 296] on input "Sensors" at bounding box center [624, 296] width 369 height 26
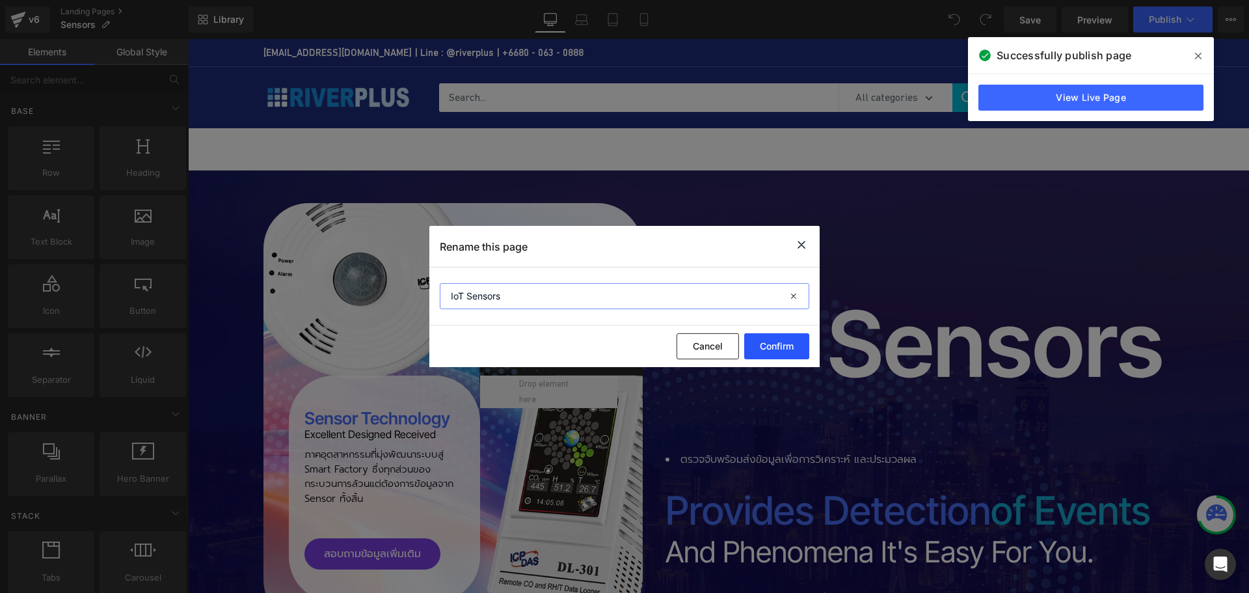
type input "IoT Sensors"
click at [775, 347] on button "Confirm" at bounding box center [776, 346] width 65 height 26
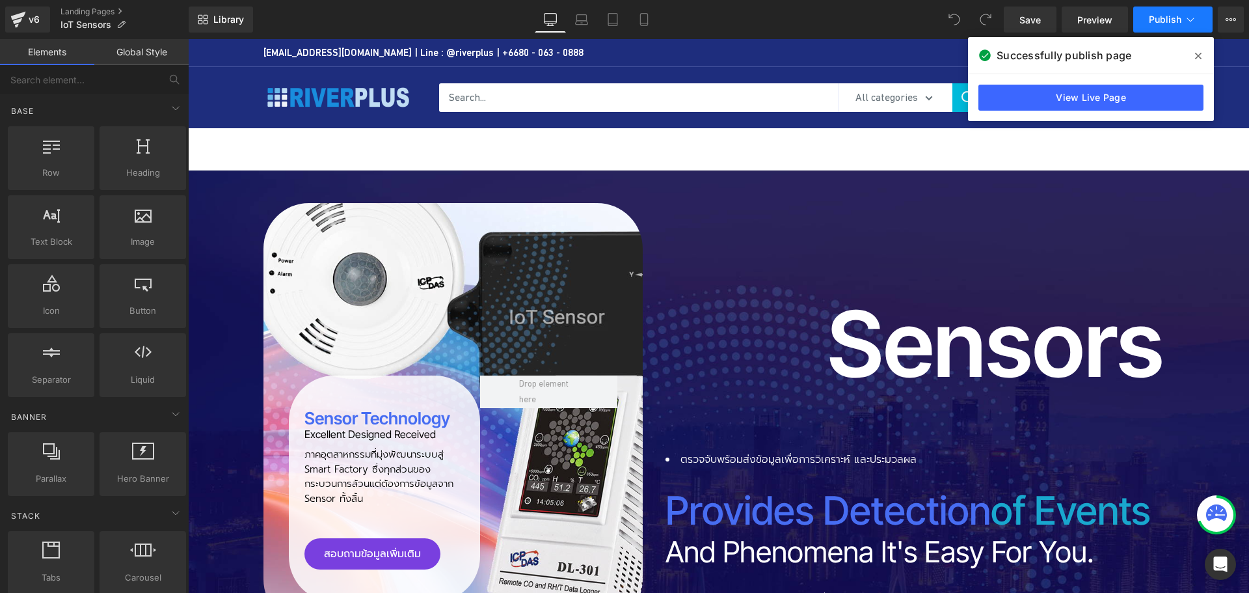
click at [1168, 18] on span "Publish" at bounding box center [1165, 19] width 33 height 10
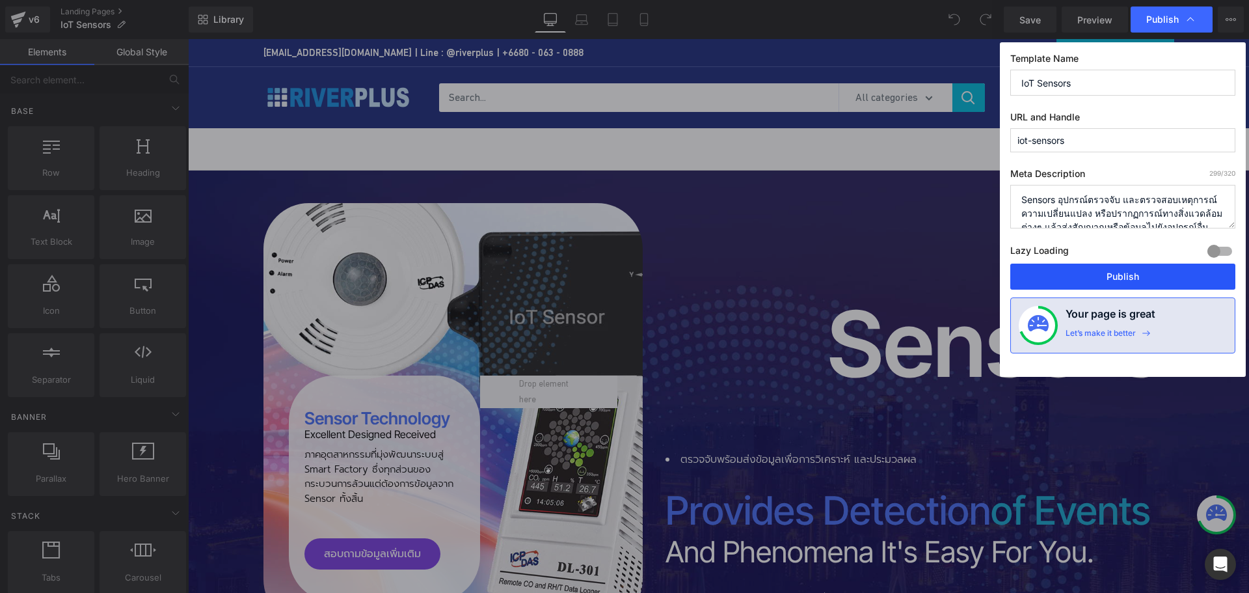
click at [1131, 277] on button "Publish" at bounding box center [1122, 276] width 225 height 26
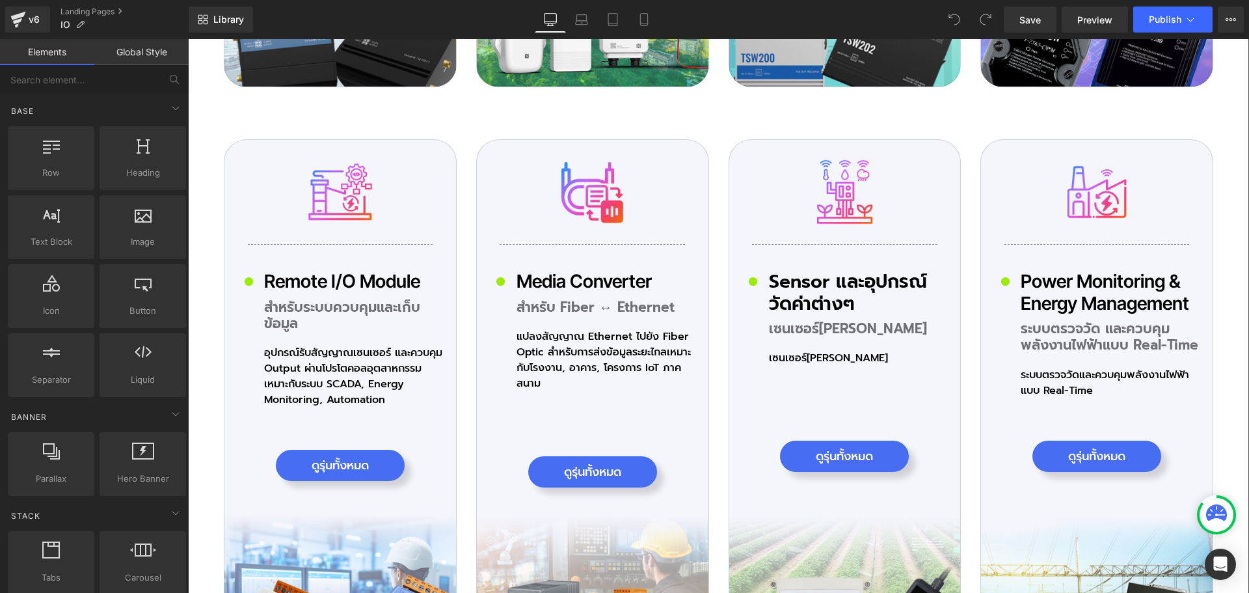
scroll to position [4098, 0]
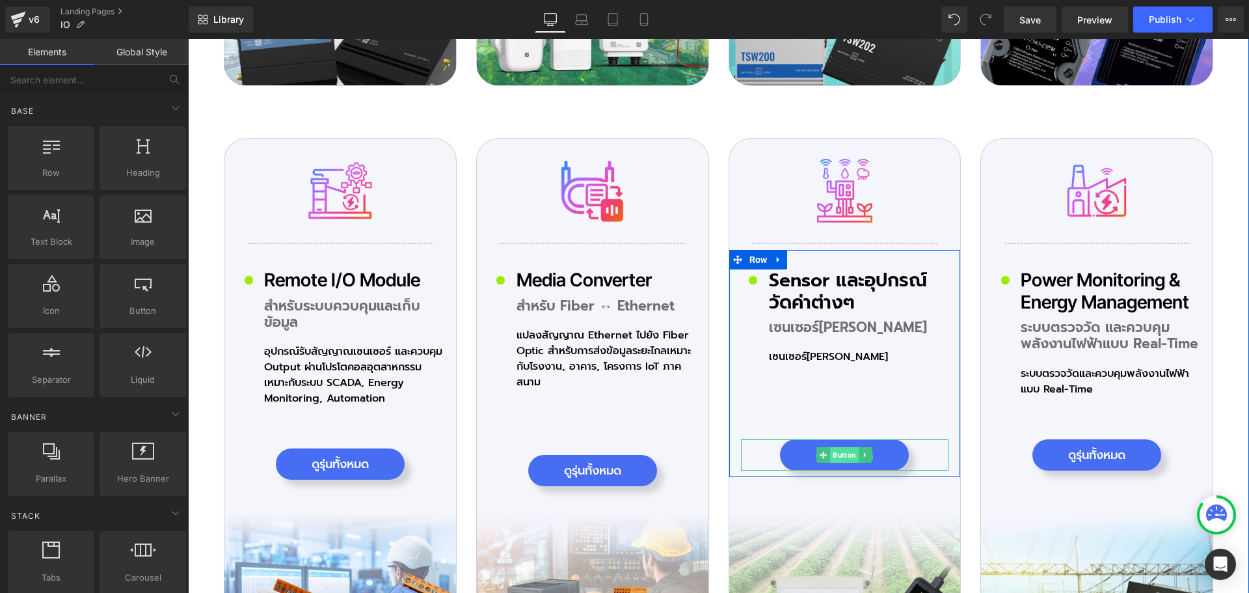
drag, startPoint x: 846, startPoint y: 472, endPoint x: 842, endPoint y: 466, distance: 7.4
click at [846, 463] on span "Button" at bounding box center [844, 455] width 29 height 16
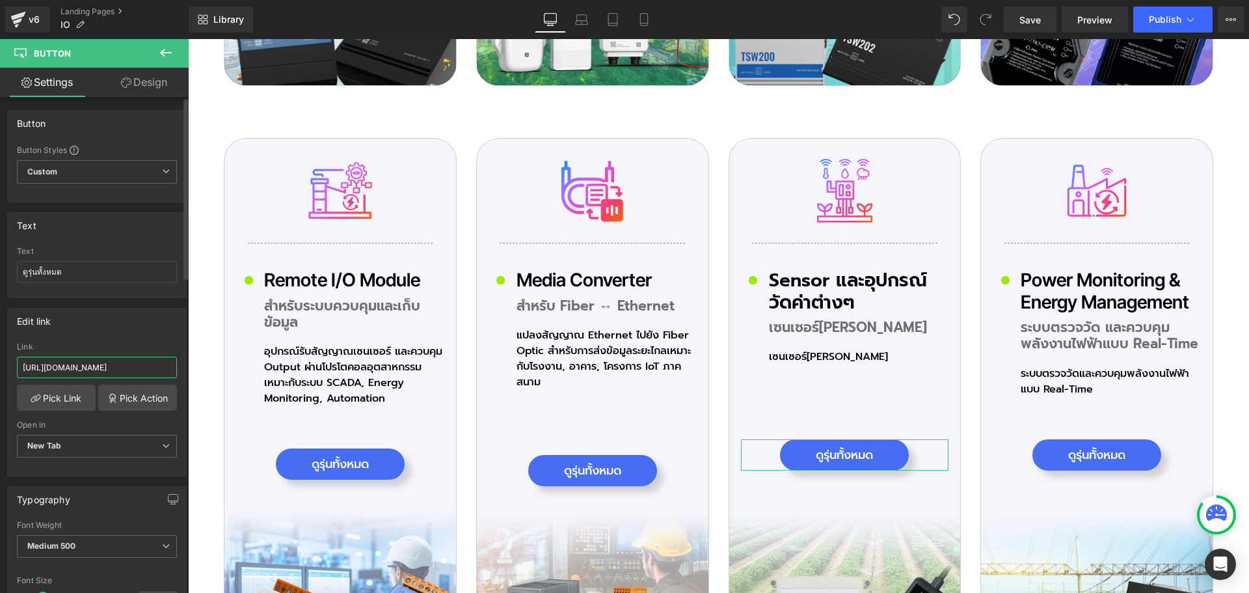
click at [102, 370] on input "[URL][DOMAIN_NAME]" at bounding box center [97, 366] width 160 height 21
paste input "[URL][DOMAIN_NAME]"
type input "[URL][DOMAIN_NAME]"
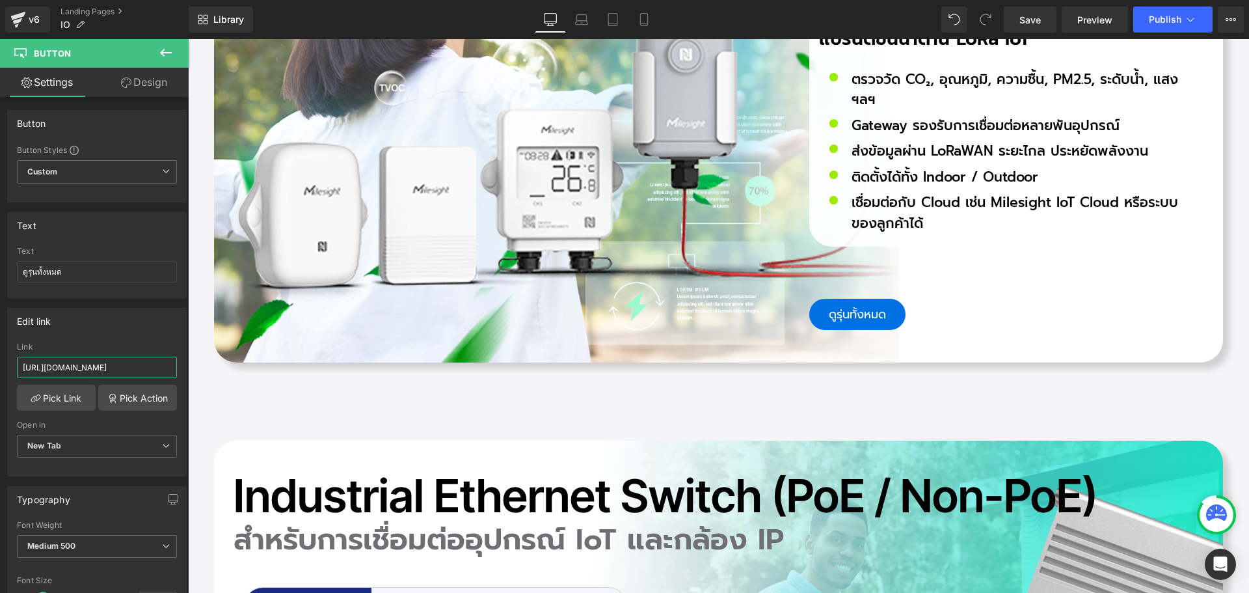
scroll to position [6245, 0]
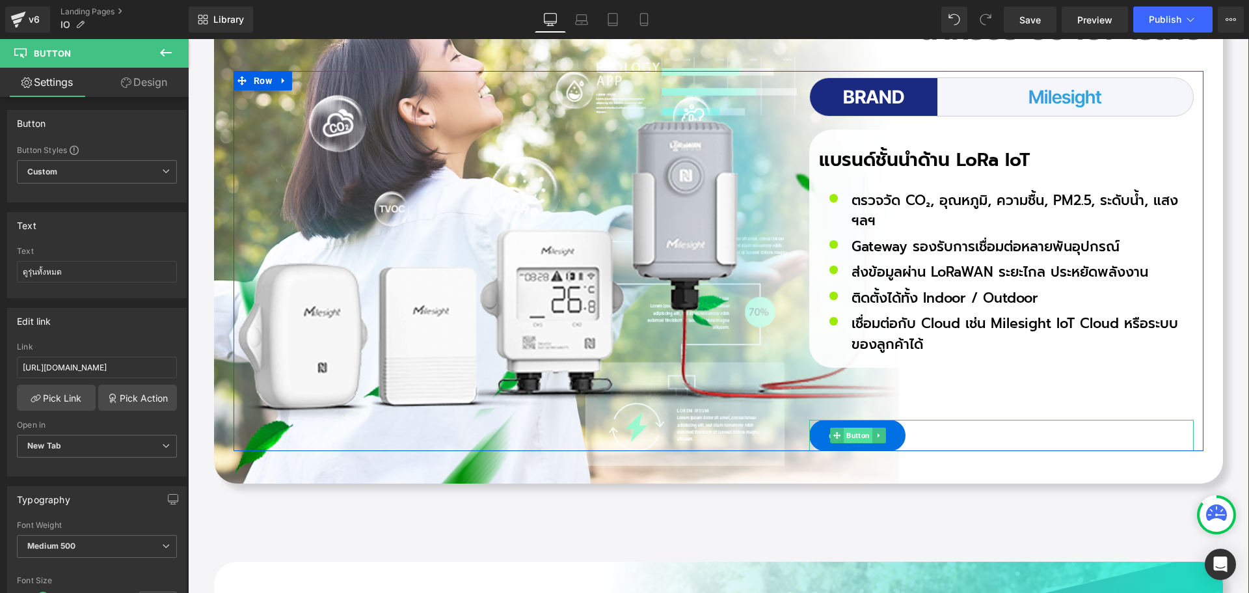
click at [853, 437] on span "Button" at bounding box center [858, 435] width 29 height 16
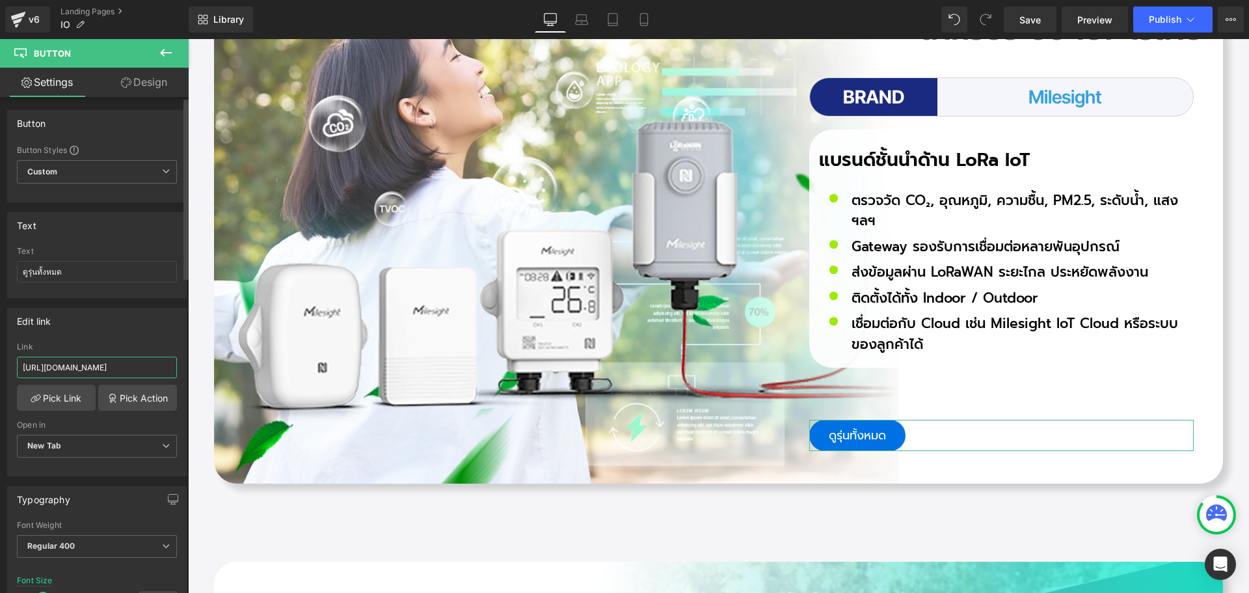
click at [115, 362] on input "[URL][DOMAIN_NAME]" at bounding box center [97, 366] width 160 height 21
paste input "[URL][DOMAIN_NAME]"
type input "[URL][DOMAIN_NAME]"
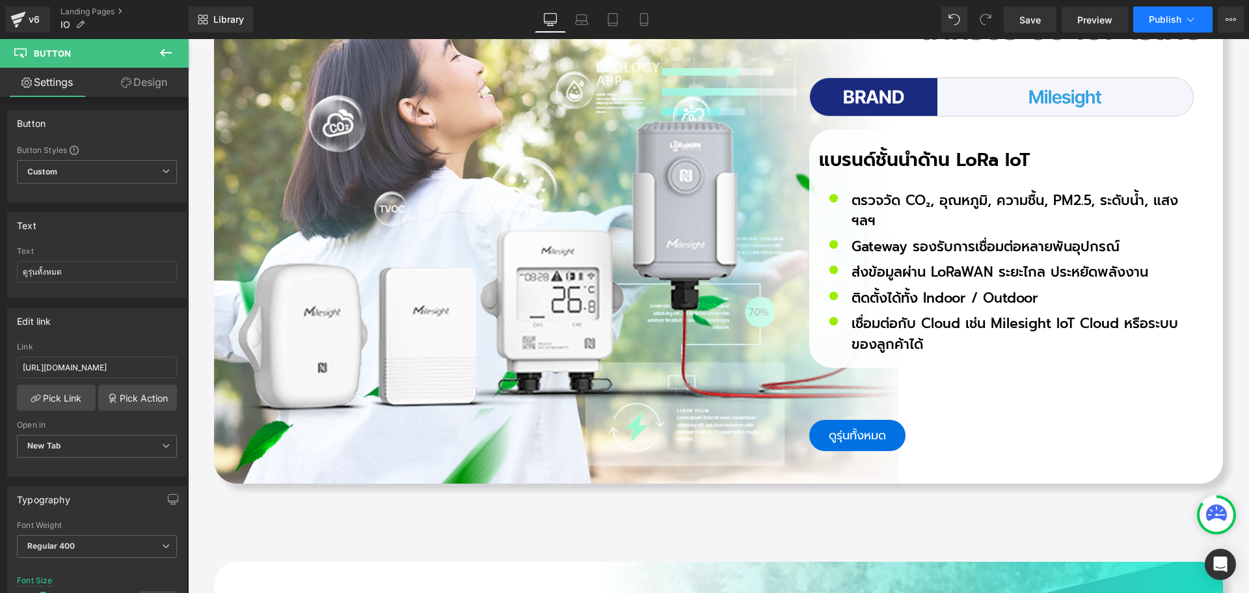
click at [1165, 21] on span "Publish" at bounding box center [1165, 19] width 33 height 10
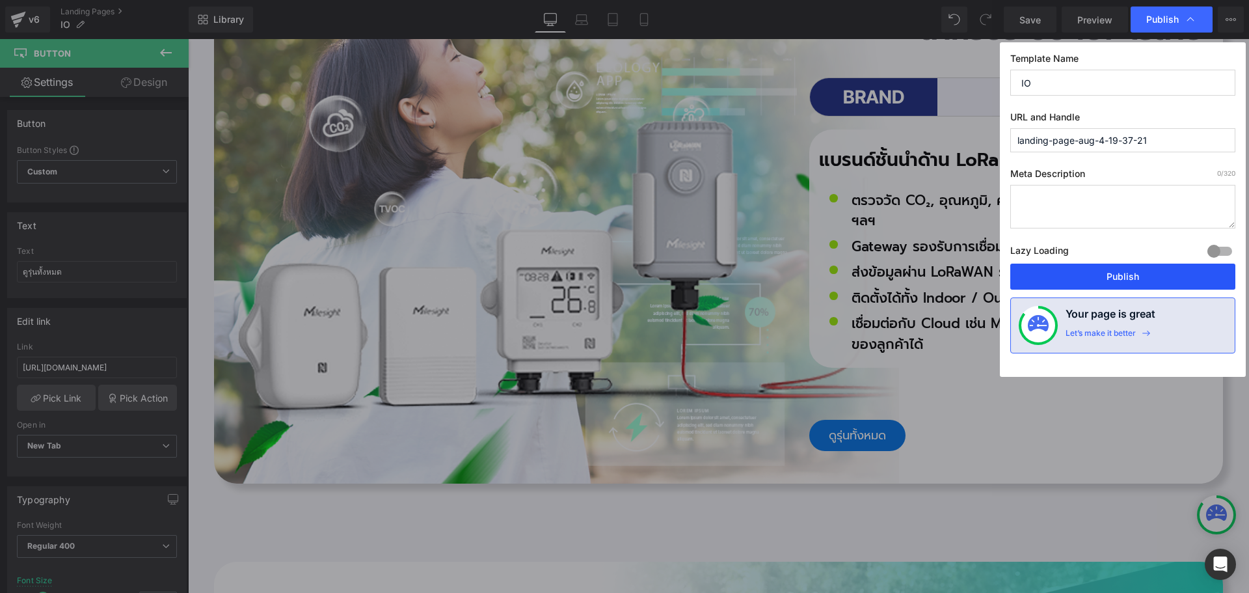
click at [1108, 280] on button "Publish" at bounding box center [1122, 276] width 225 height 26
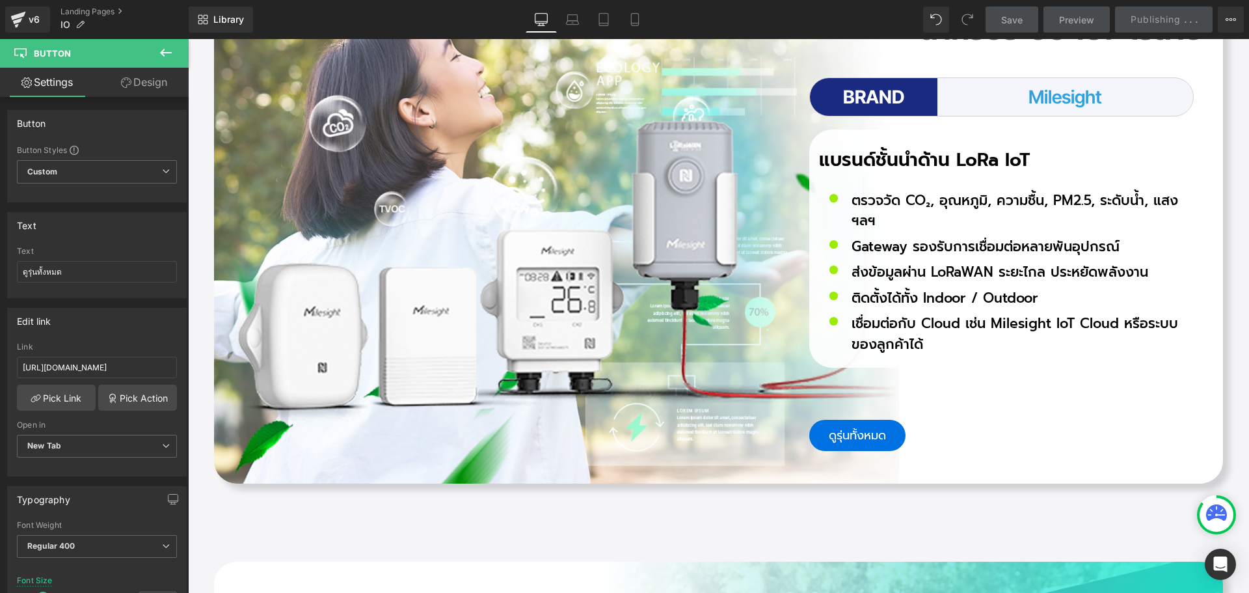
scroll to position [5920, 0]
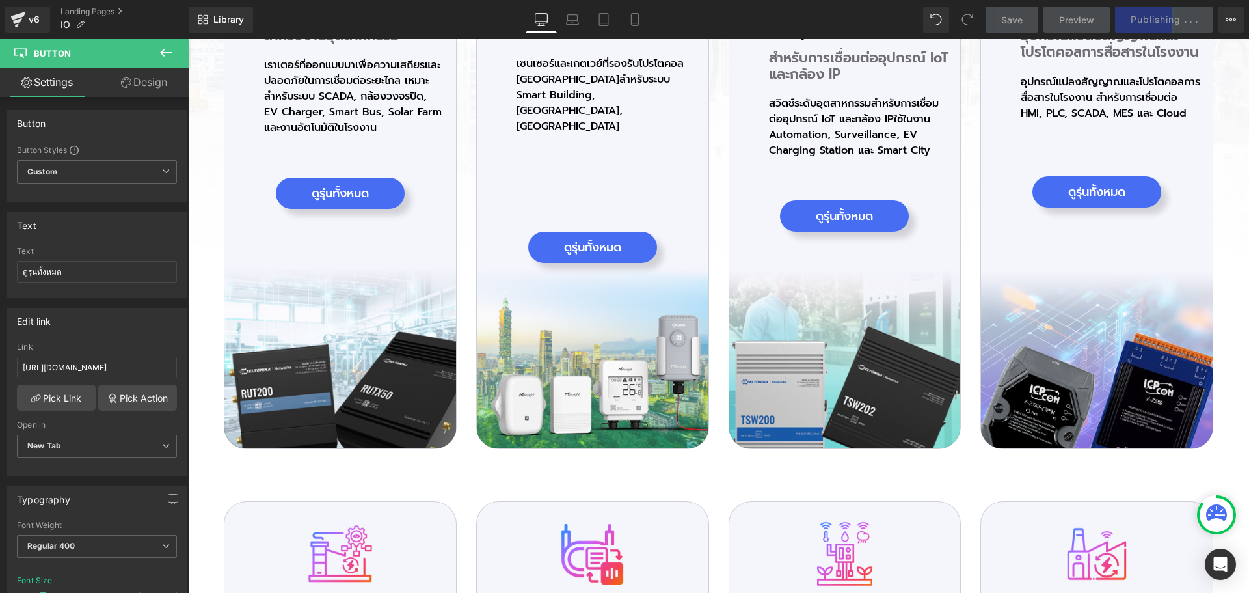
scroll to position [3578, 0]
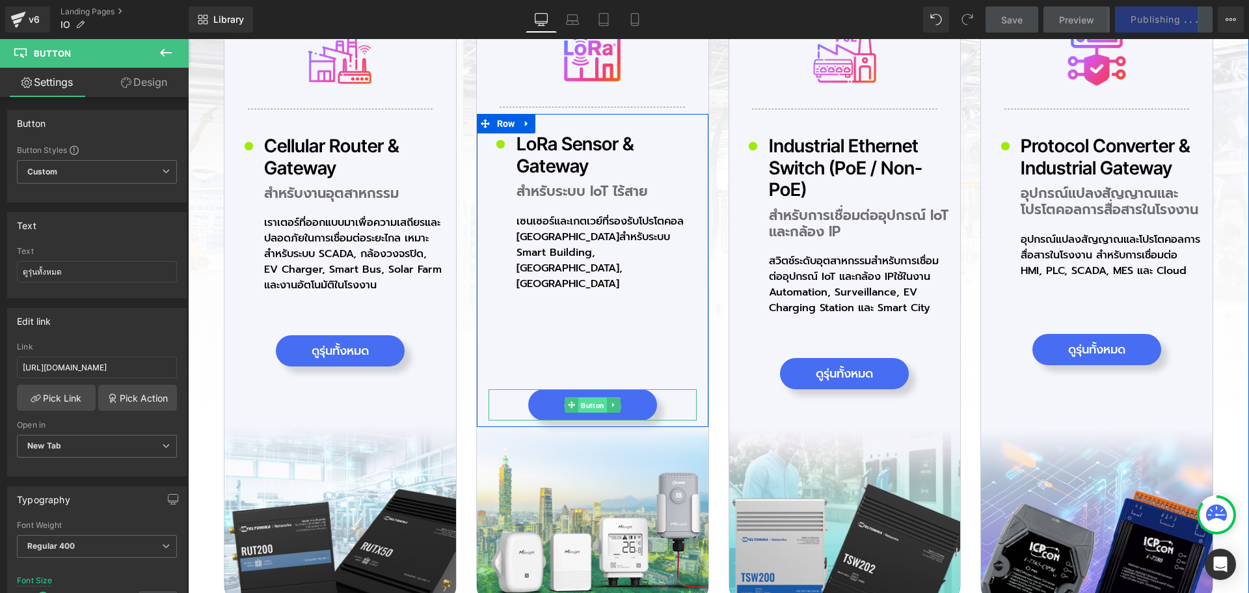
click at [587, 397] on span "Button" at bounding box center [592, 405] width 29 height 16
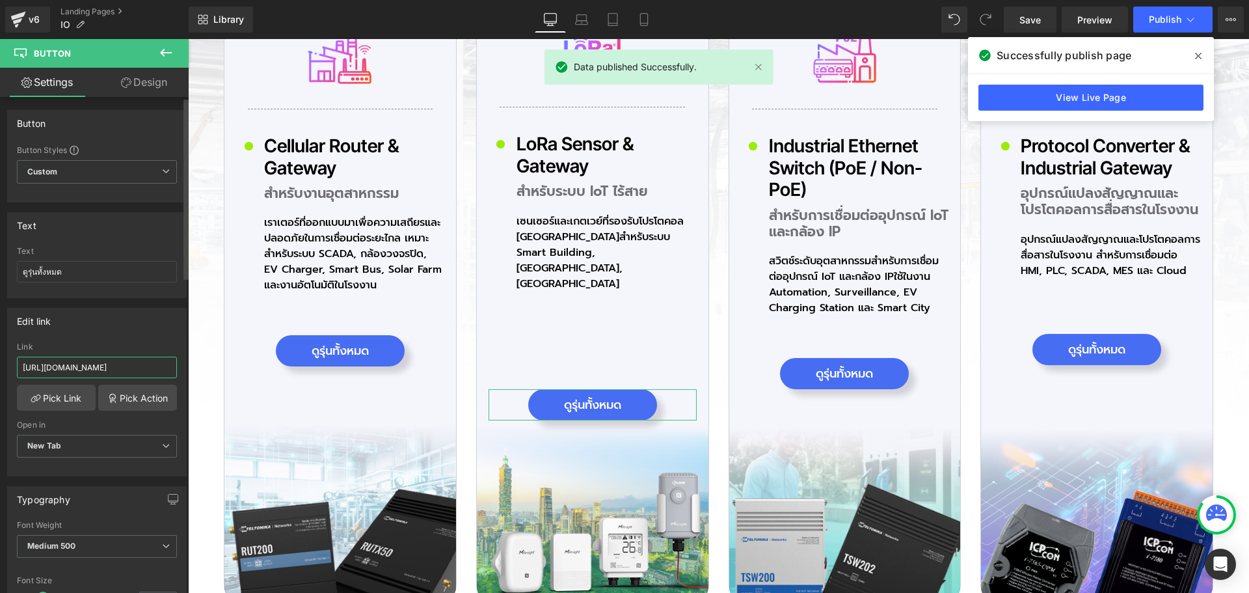
click at [144, 368] on input "[URL][DOMAIN_NAME]" at bounding box center [97, 366] width 160 height 21
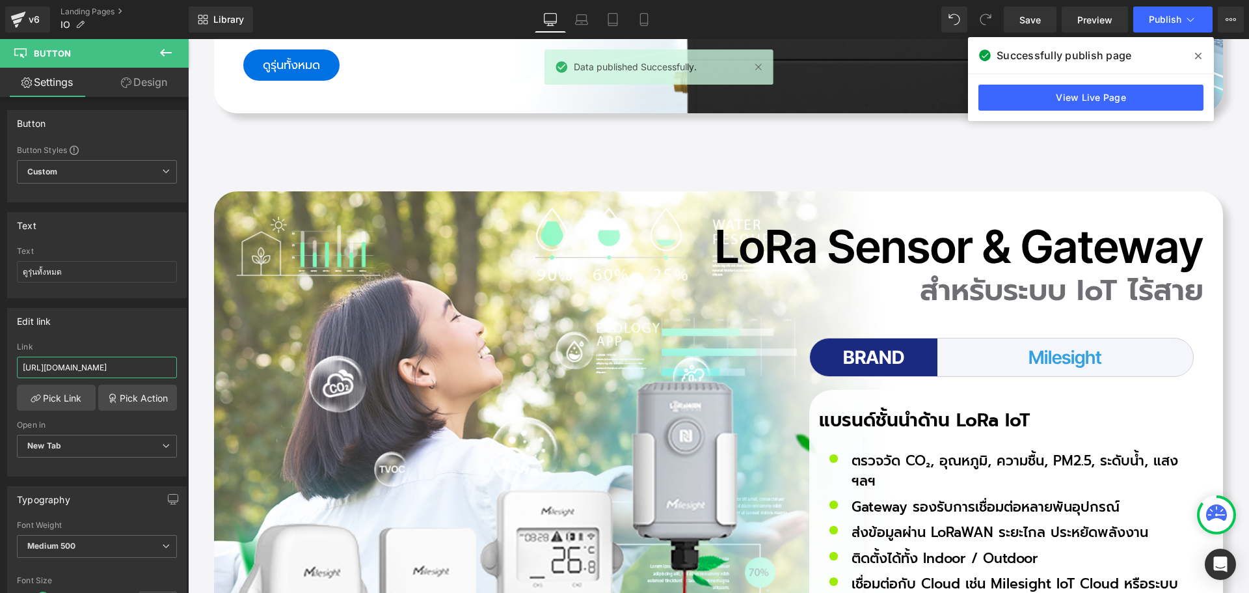
scroll to position [6375, 0]
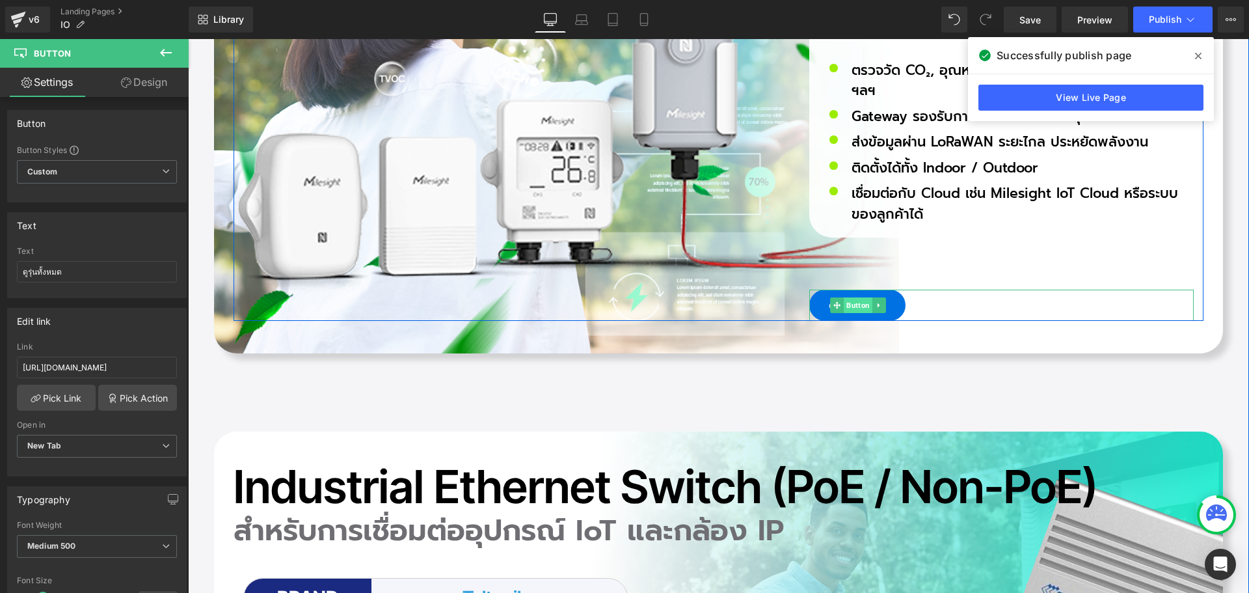
click at [853, 306] on span "Button" at bounding box center [858, 305] width 29 height 16
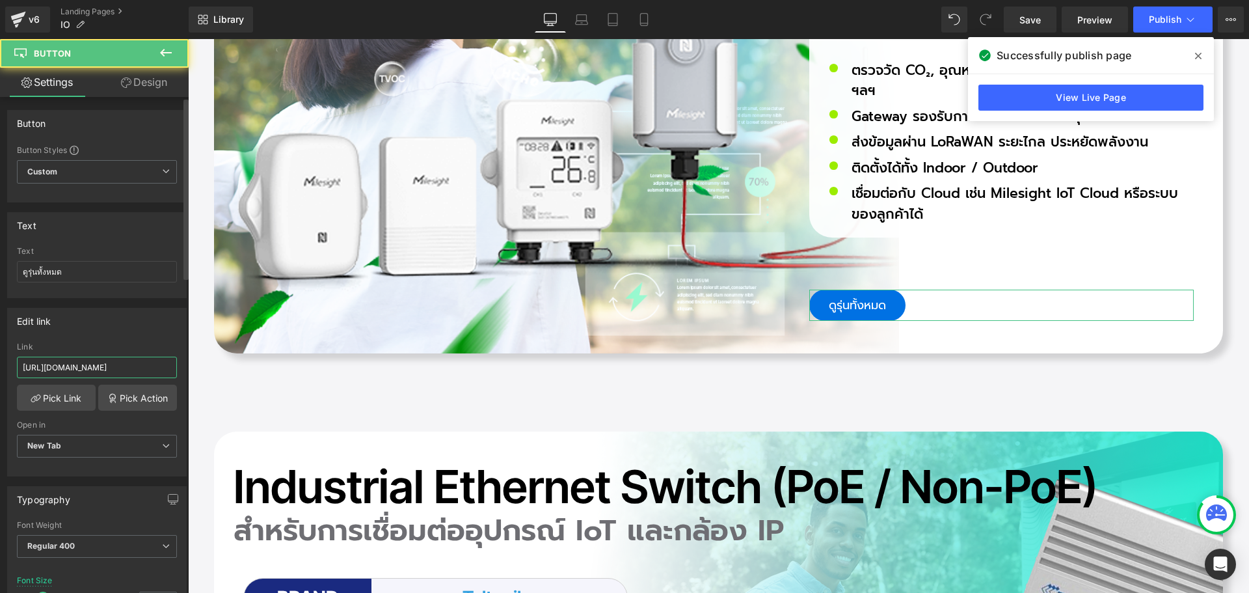
click at [126, 366] on input "[URL][DOMAIN_NAME]" at bounding box center [97, 366] width 160 height 21
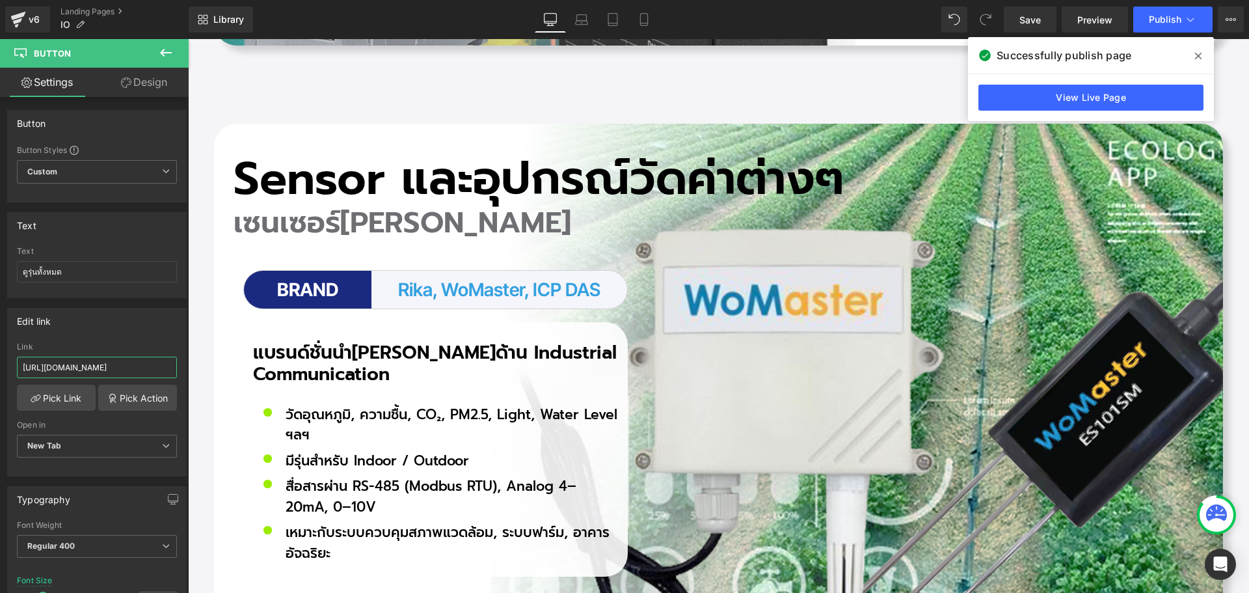
scroll to position [9107, 0]
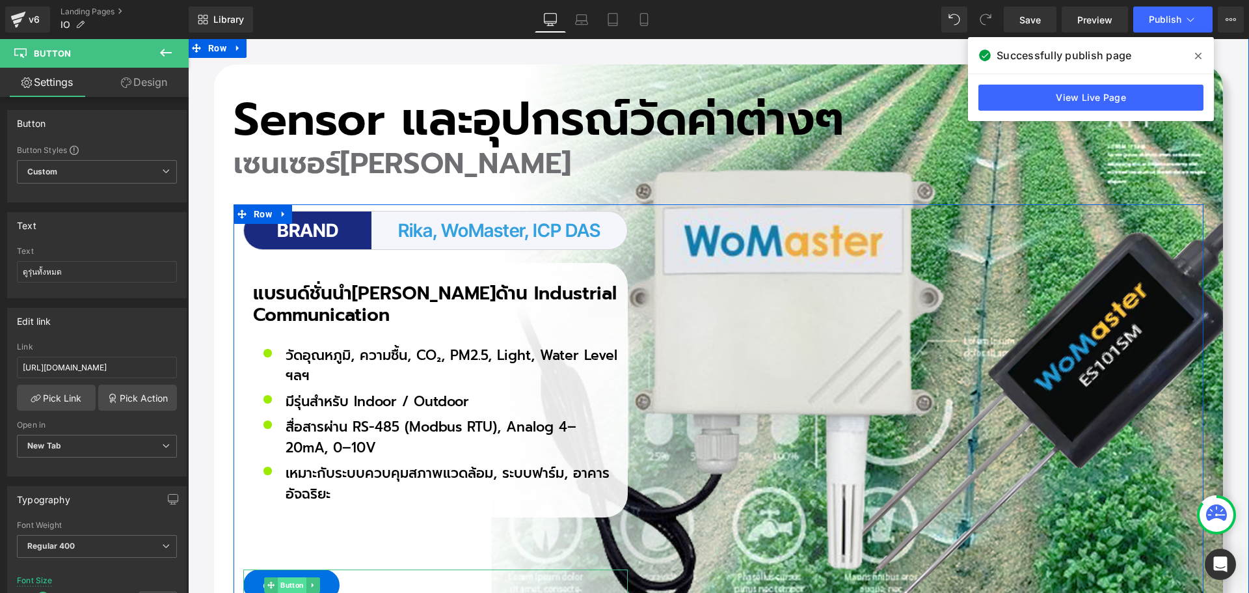
click at [281, 579] on span "Button" at bounding box center [292, 585] width 29 height 16
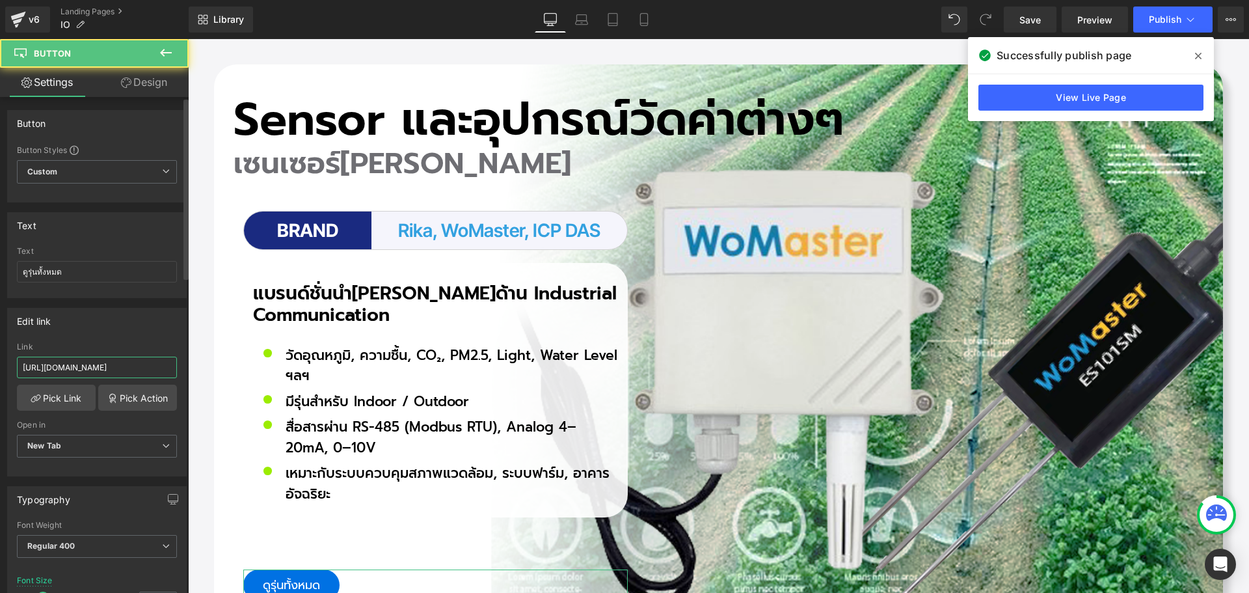
click at [114, 368] on input "[URL][DOMAIN_NAME]" at bounding box center [97, 366] width 160 height 21
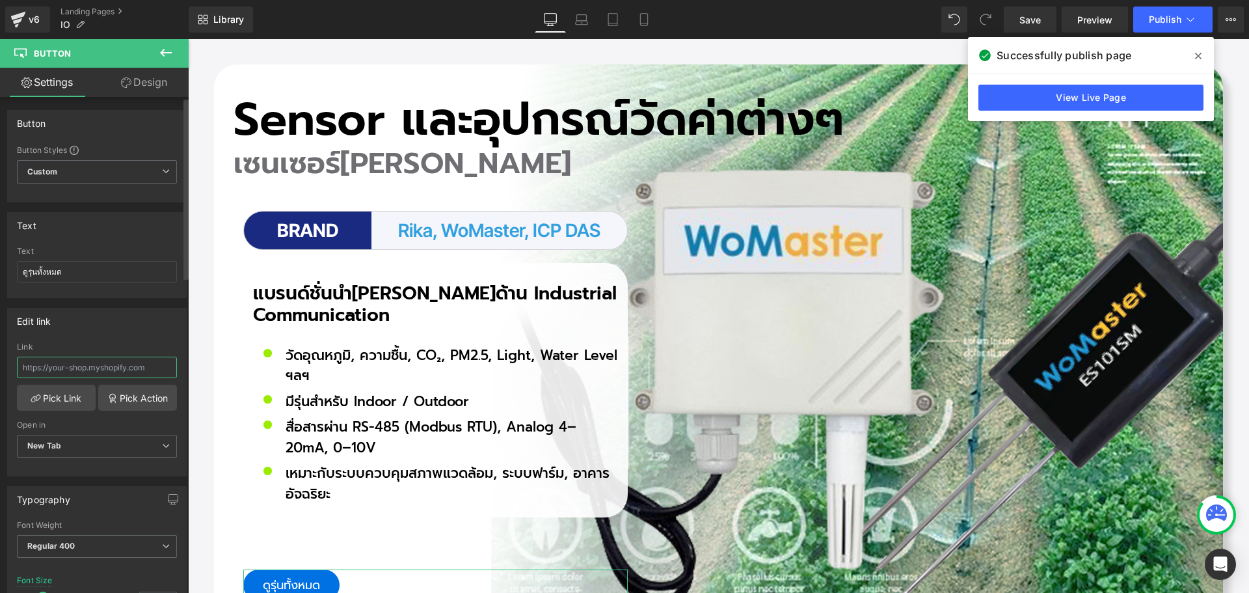
paste input "[URL][DOMAIN_NAME]"
type input "[URL][DOMAIN_NAME]"
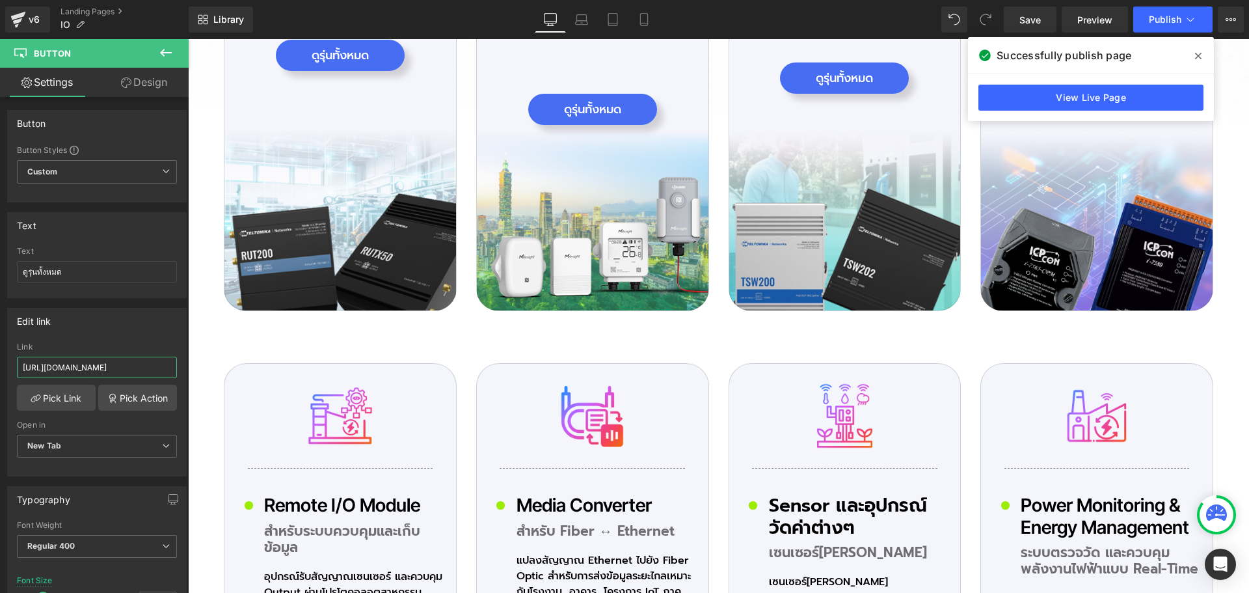
scroll to position [3708, 0]
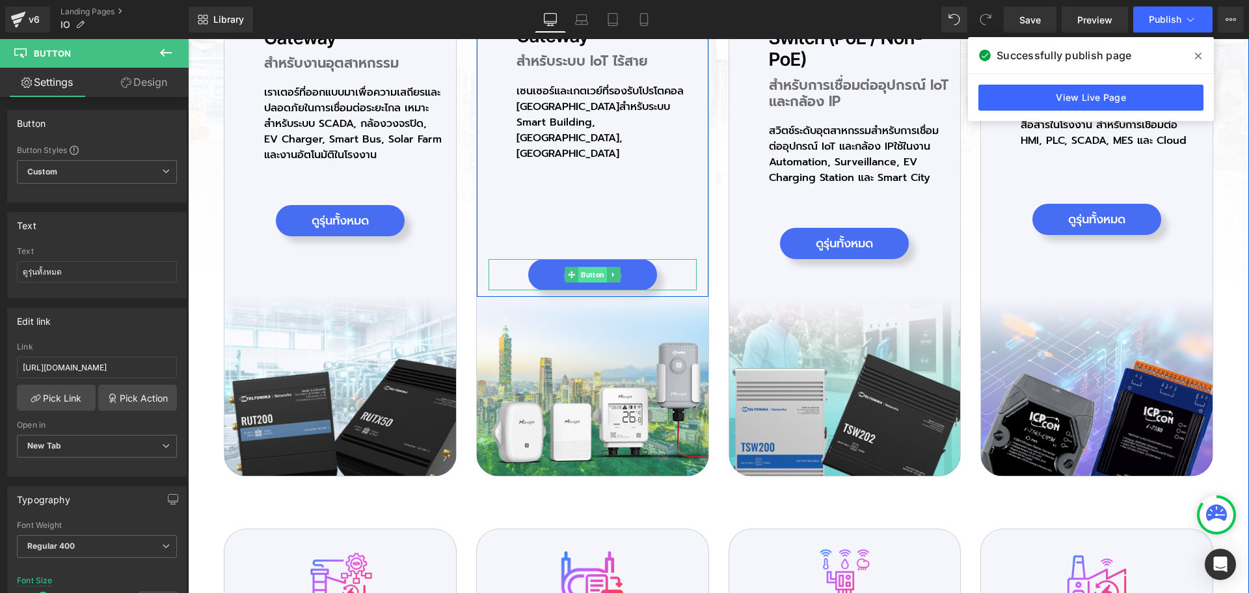
click at [588, 267] on span "Button" at bounding box center [592, 275] width 29 height 16
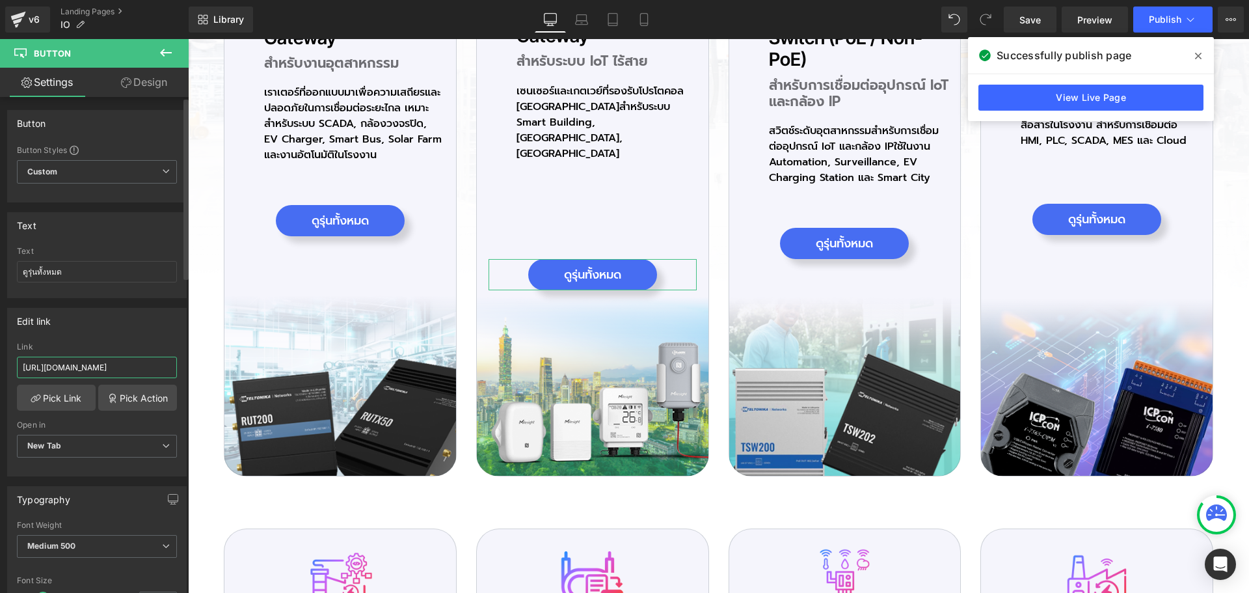
click at [114, 365] on input "[URL][DOMAIN_NAME]" at bounding box center [97, 366] width 160 height 21
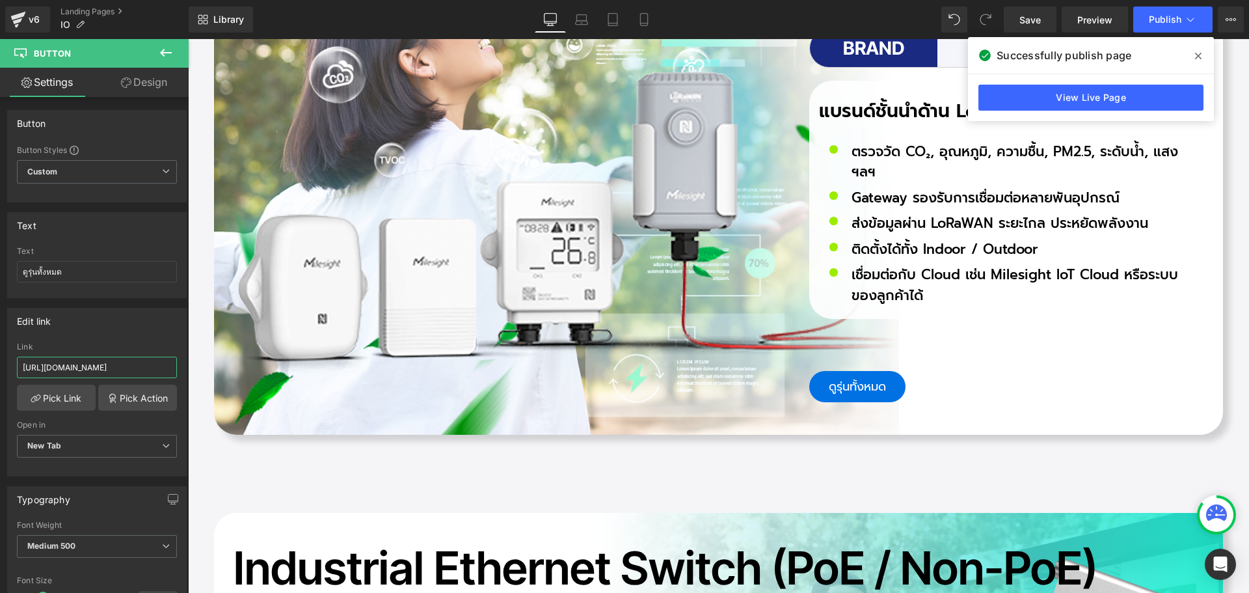
scroll to position [6310, 0]
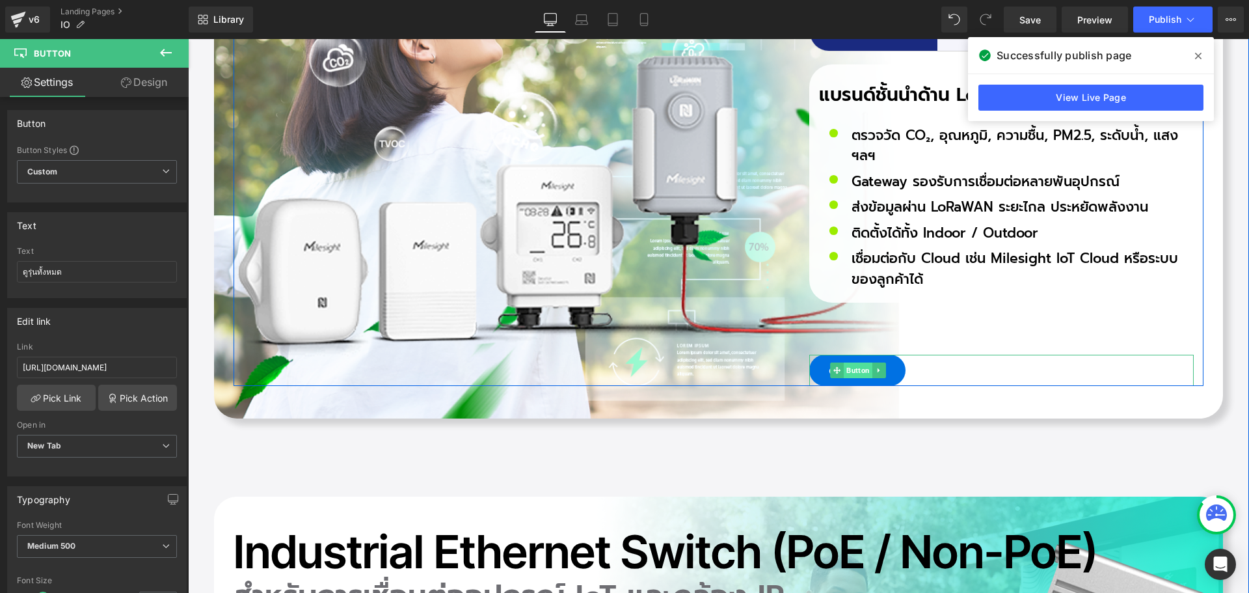
click at [854, 369] on span "Button" at bounding box center [858, 370] width 29 height 16
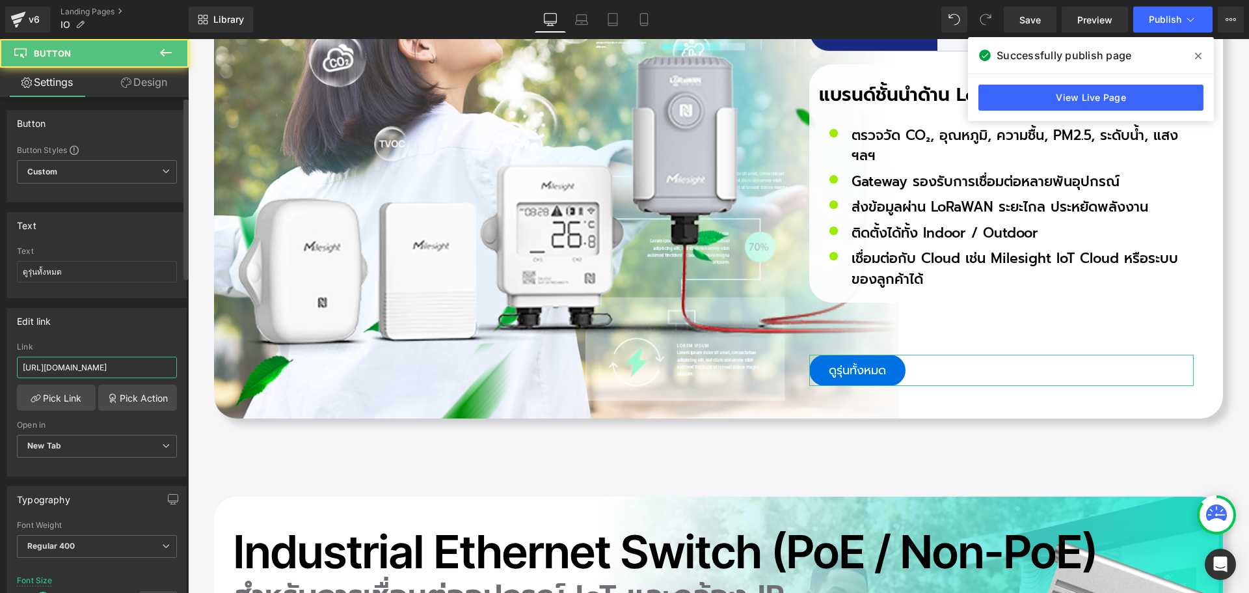
click at [151, 370] on input "[URL][DOMAIN_NAME]" at bounding box center [97, 366] width 160 height 21
paste input "search?sort_by=relevance&q=lorawan+sensor&type=product&filter.p.vendor=Milesight"
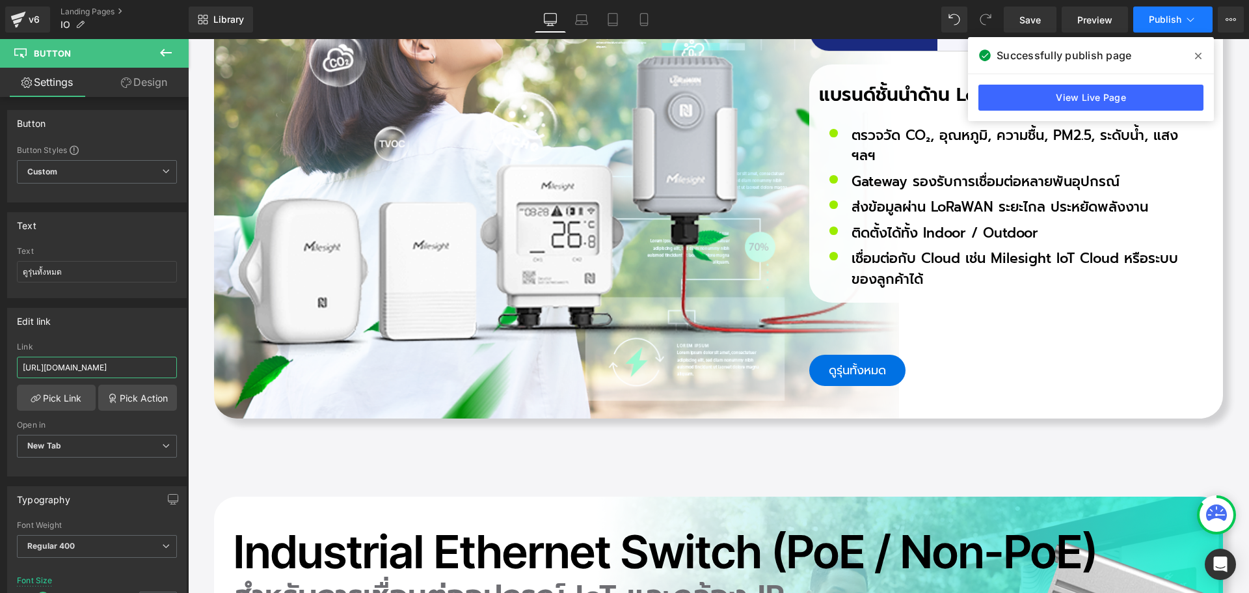
type input "[URL][DOMAIN_NAME]"
click at [1152, 17] on span "Publish" at bounding box center [1165, 19] width 33 height 10
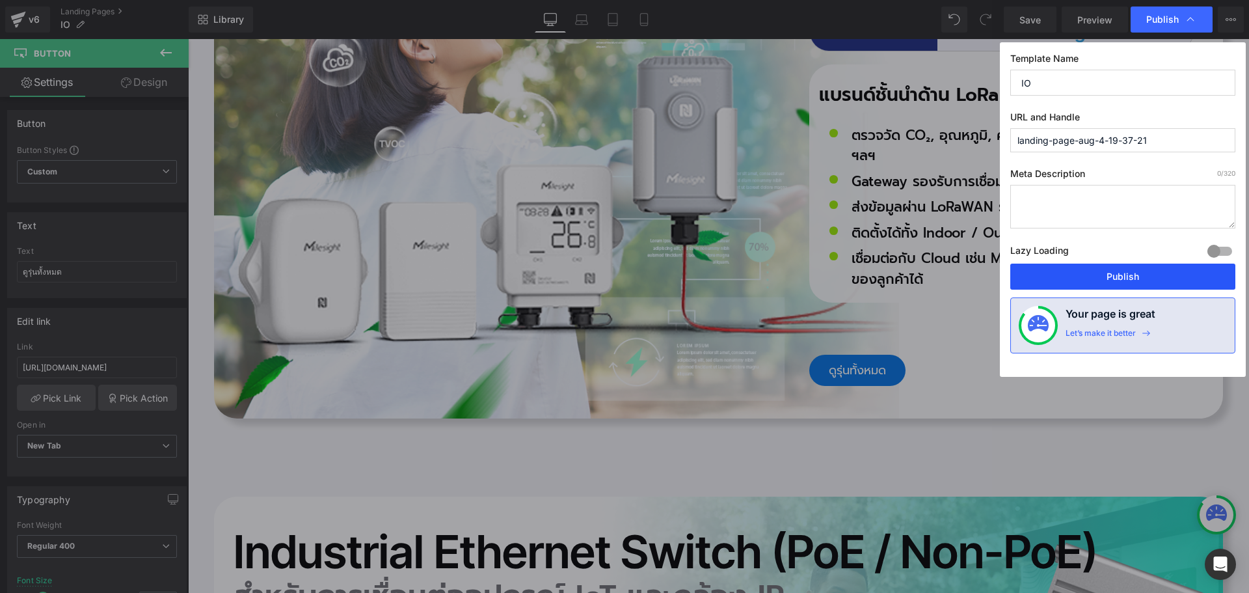
click at [1121, 274] on button "Publish" at bounding box center [1122, 276] width 225 height 26
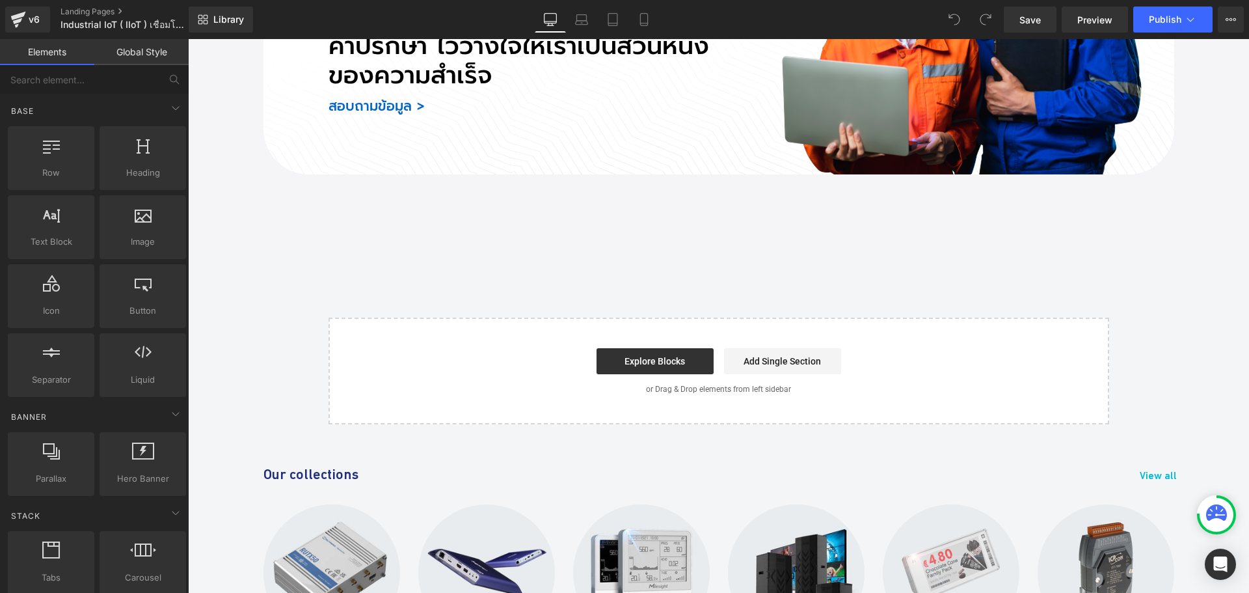
scroll to position [8019, 0]
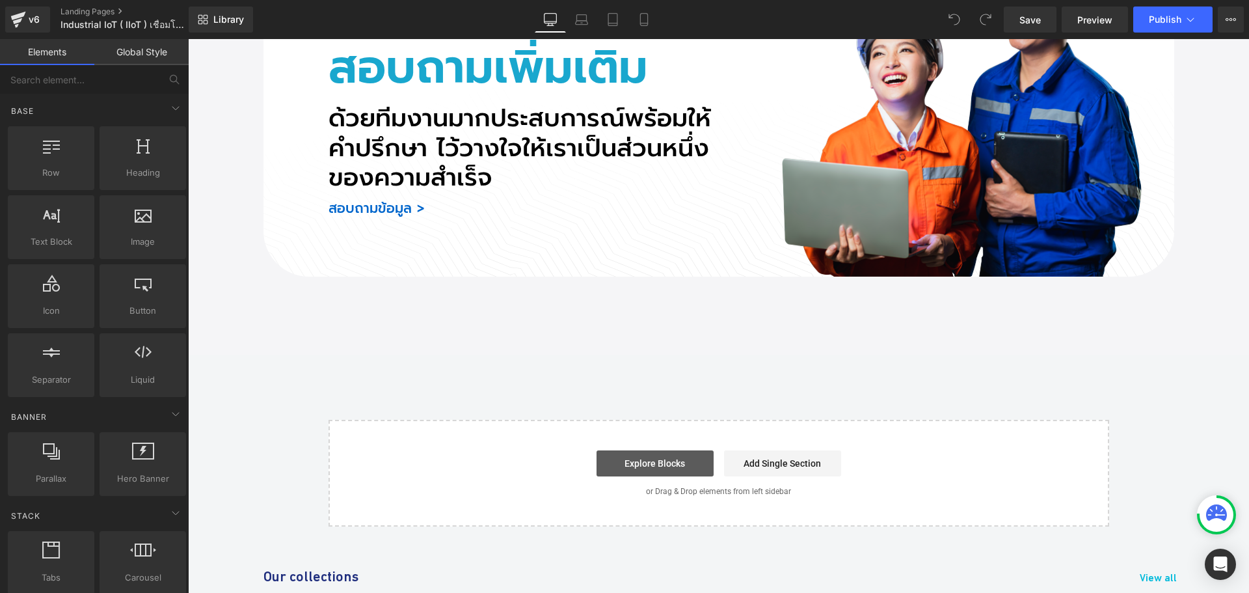
click at [648, 450] on link "Explore Blocks" at bounding box center [655, 463] width 117 height 26
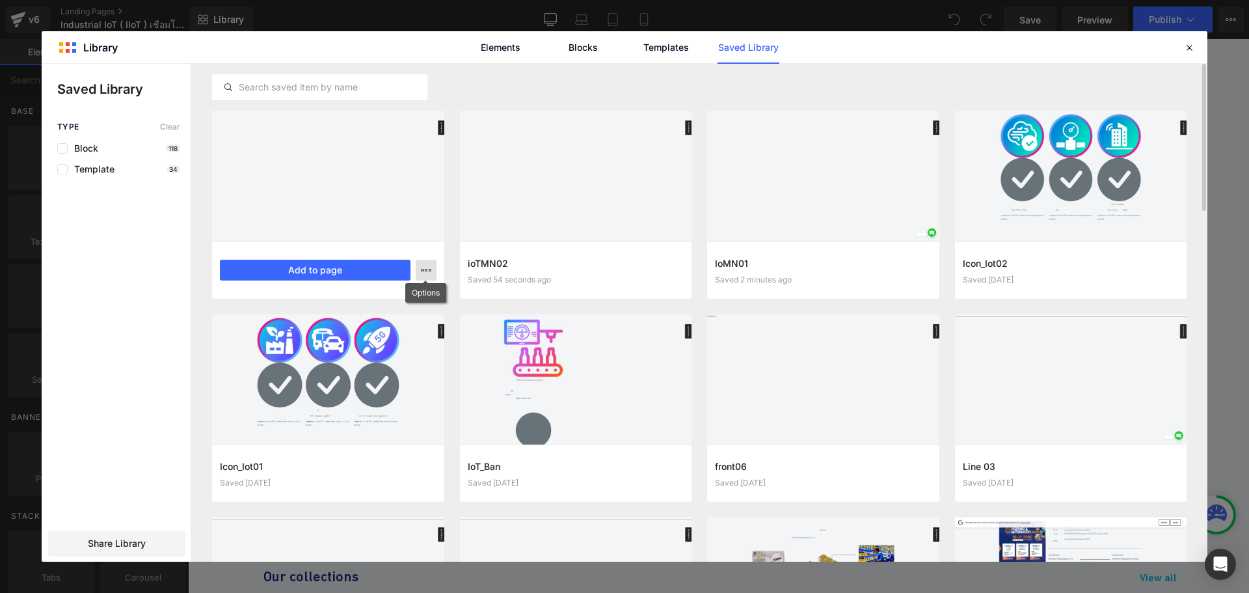
click at [0, 0] on icon "button" at bounding box center [0, 0] width 0 height 0
click at [368, 325] on div "Delete" at bounding box center [362, 326] width 148 height 27
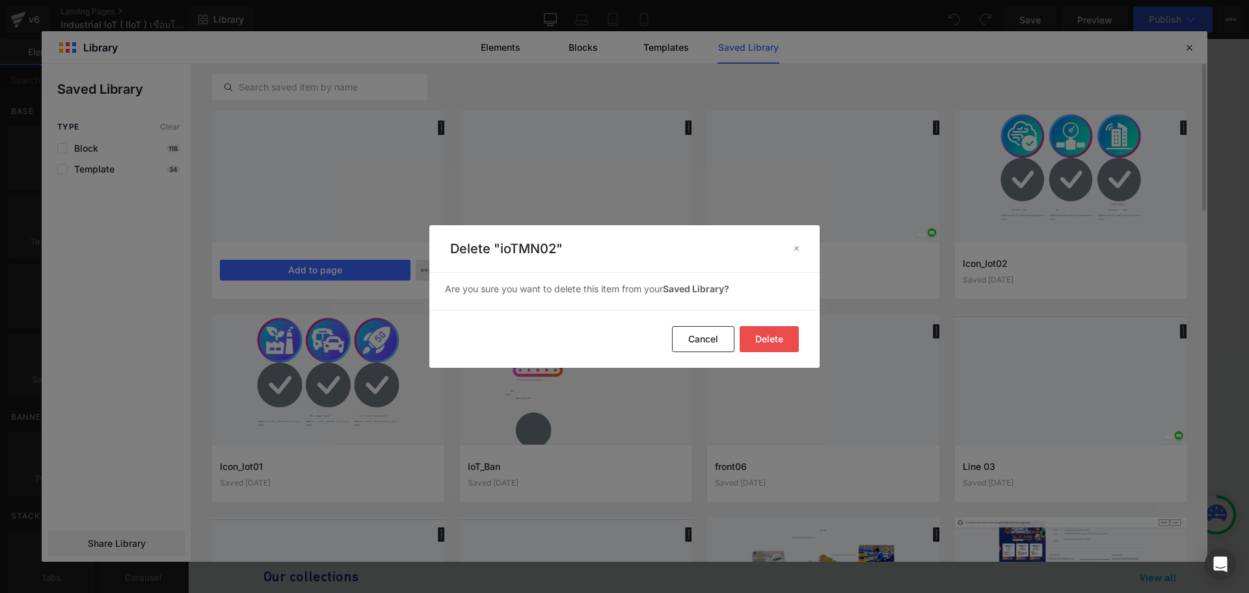
click at [773, 340] on button "Delete" at bounding box center [769, 339] width 59 height 26
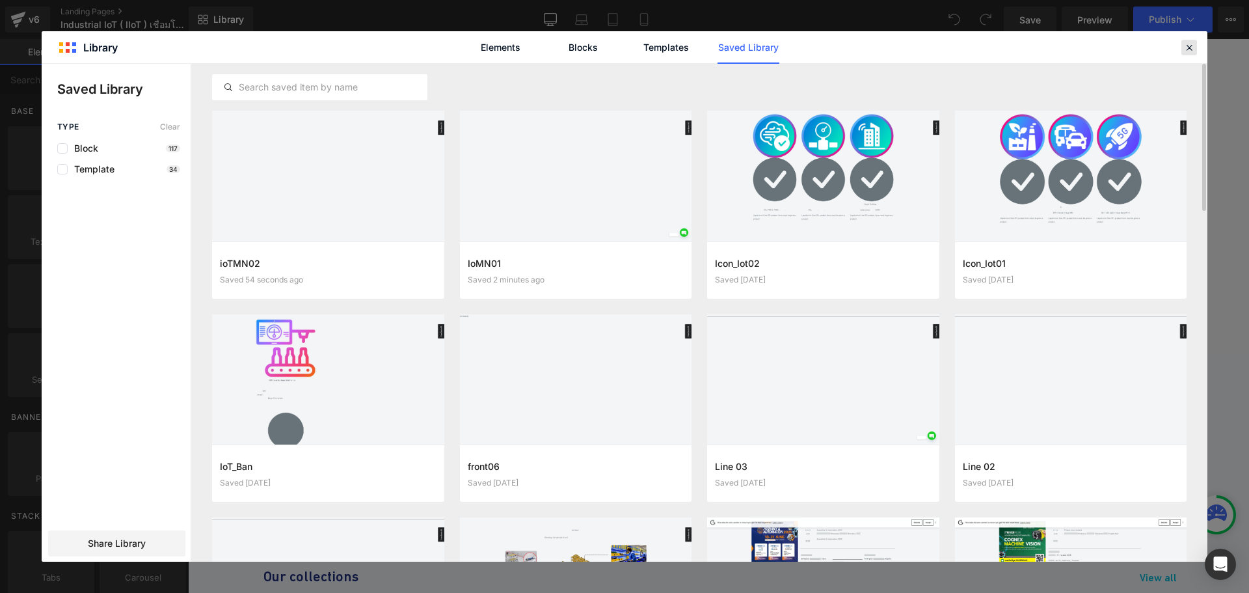
drag, startPoint x: 1185, startPoint y: 46, endPoint x: 231, endPoint y: 19, distance: 954.1
click at [1185, 46] on icon at bounding box center [1189, 48] width 12 height 12
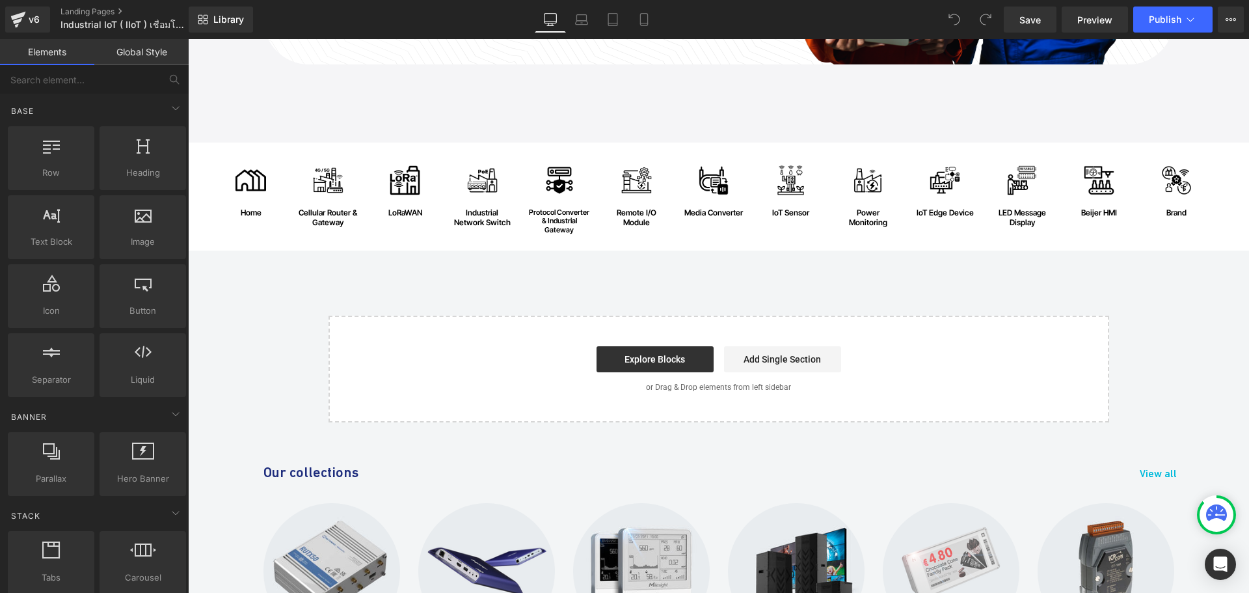
scroll to position [8158, 0]
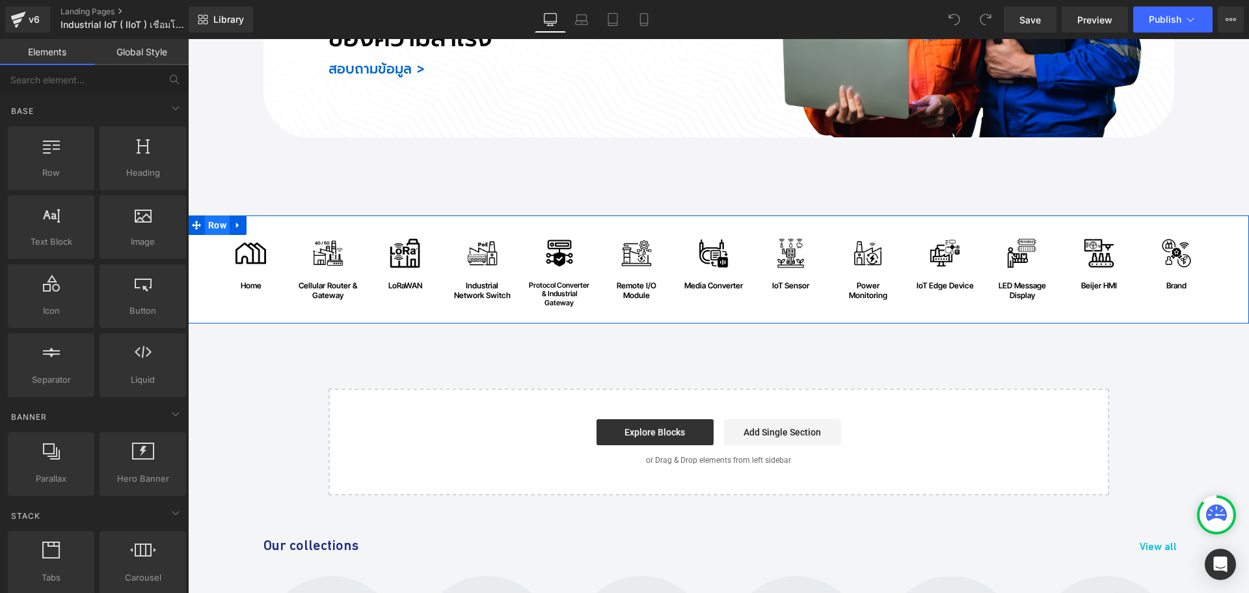
click at [209, 215] on span "Row" at bounding box center [217, 225] width 25 height 20
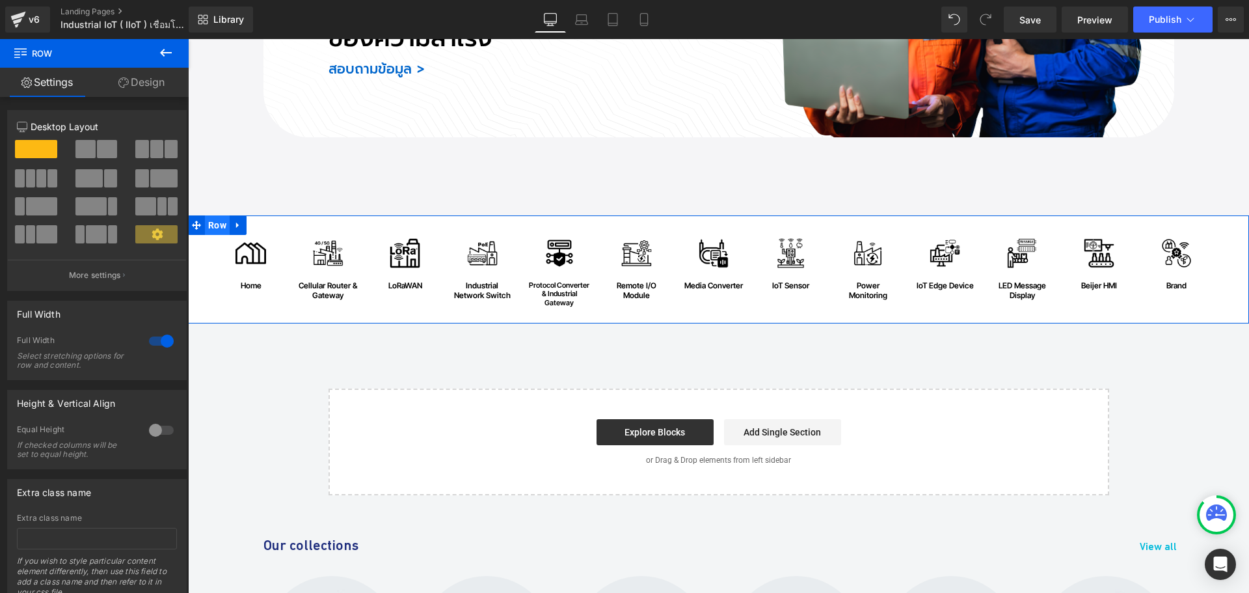
click at [209, 215] on span "Row" at bounding box center [217, 225] width 25 height 20
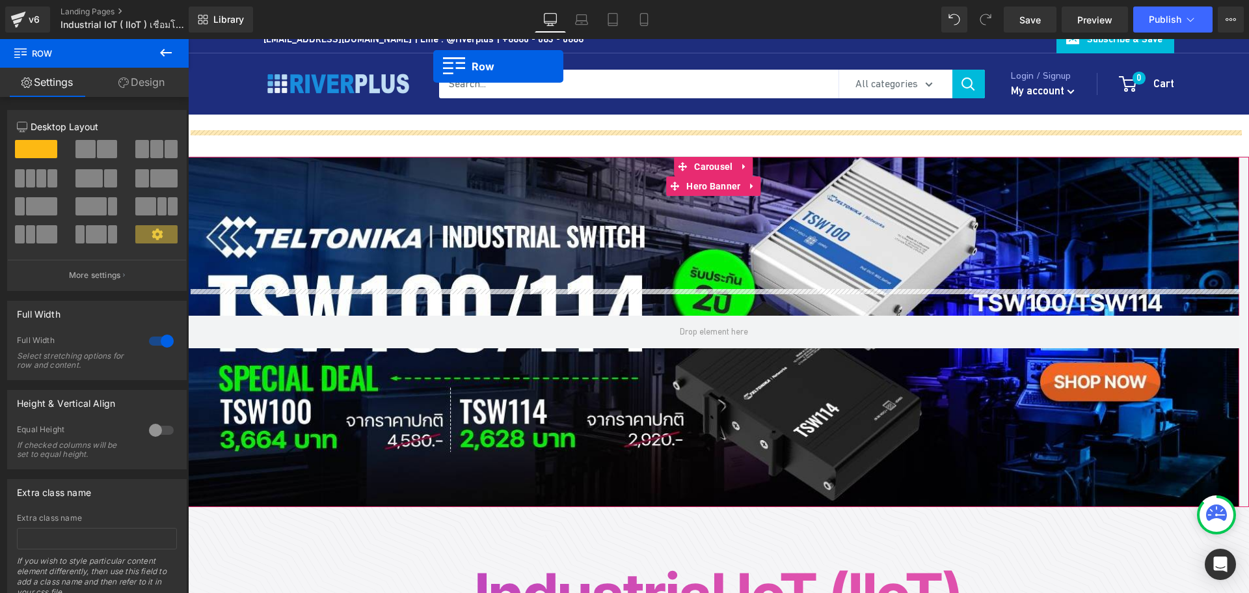
scroll to position [0, 0]
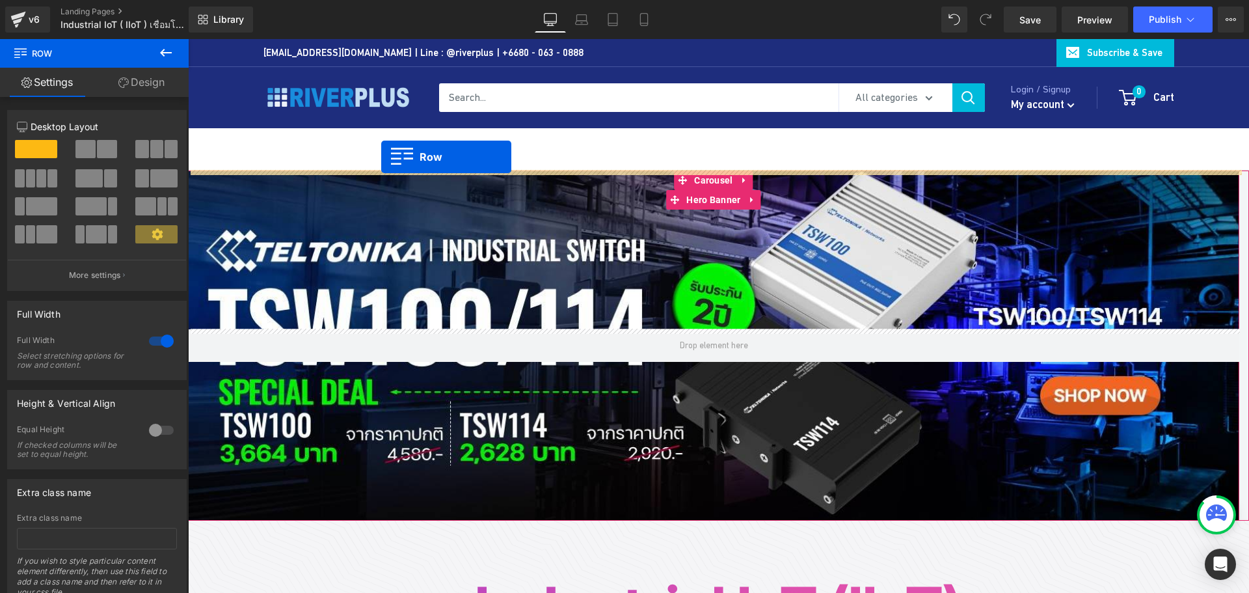
drag, startPoint x: 211, startPoint y: 164, endPoint x: 381, endPoint y: 157, distance: 170.6
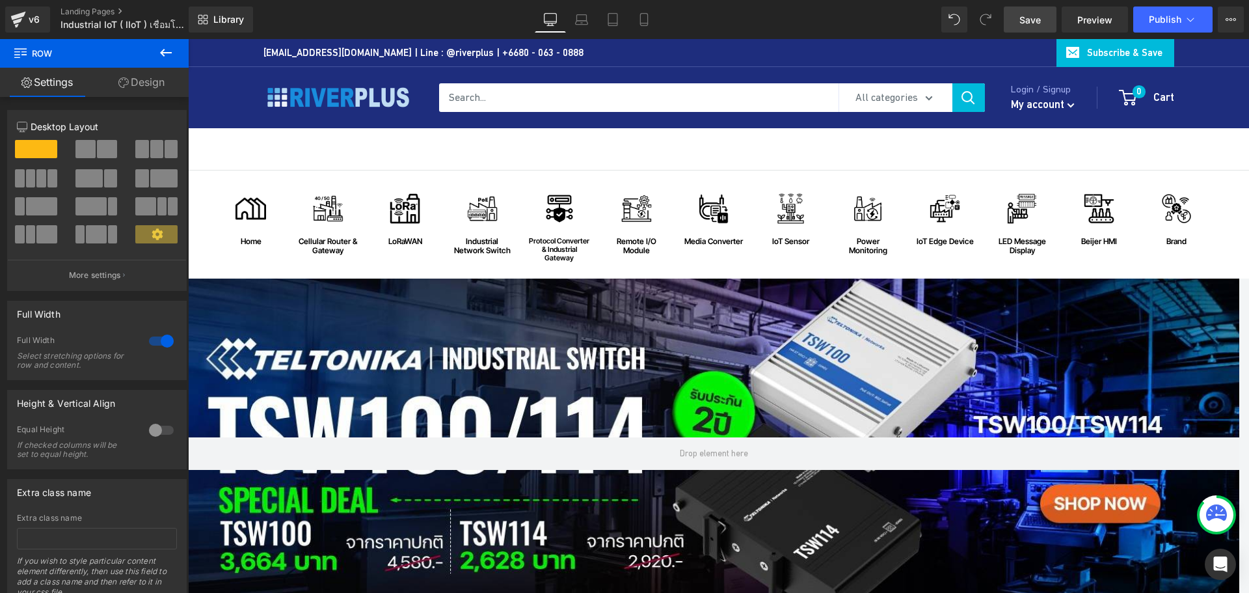
click at [1026, 16] on span "Save" at bounding box center [1029, 20] width 21 height 14
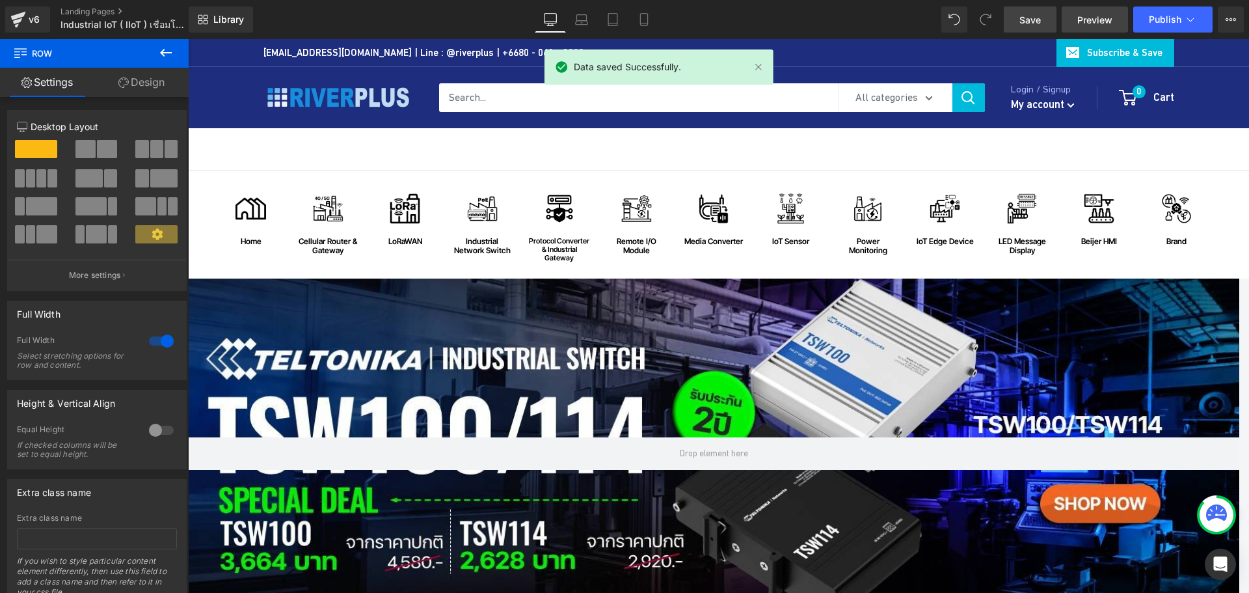
click at [1103, 27] on link "Preview" at bounding box center [1095, 20] width 66 height 26
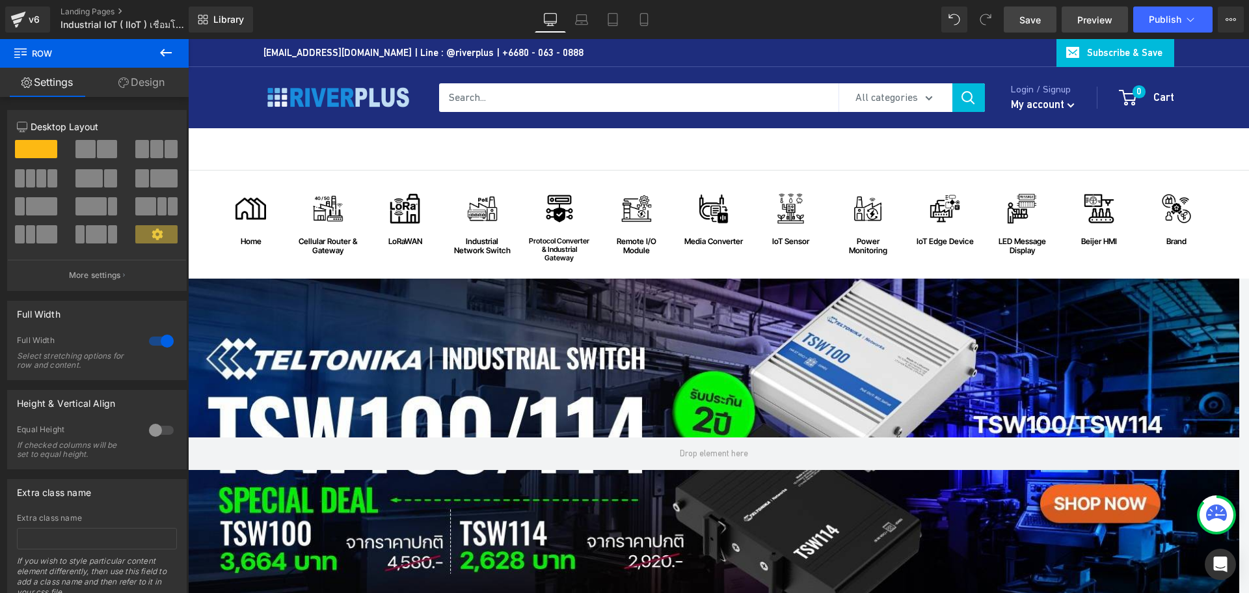
click at [1096, 24] on span "Preview" at bounding box center [1094, 20] width 35 height 14
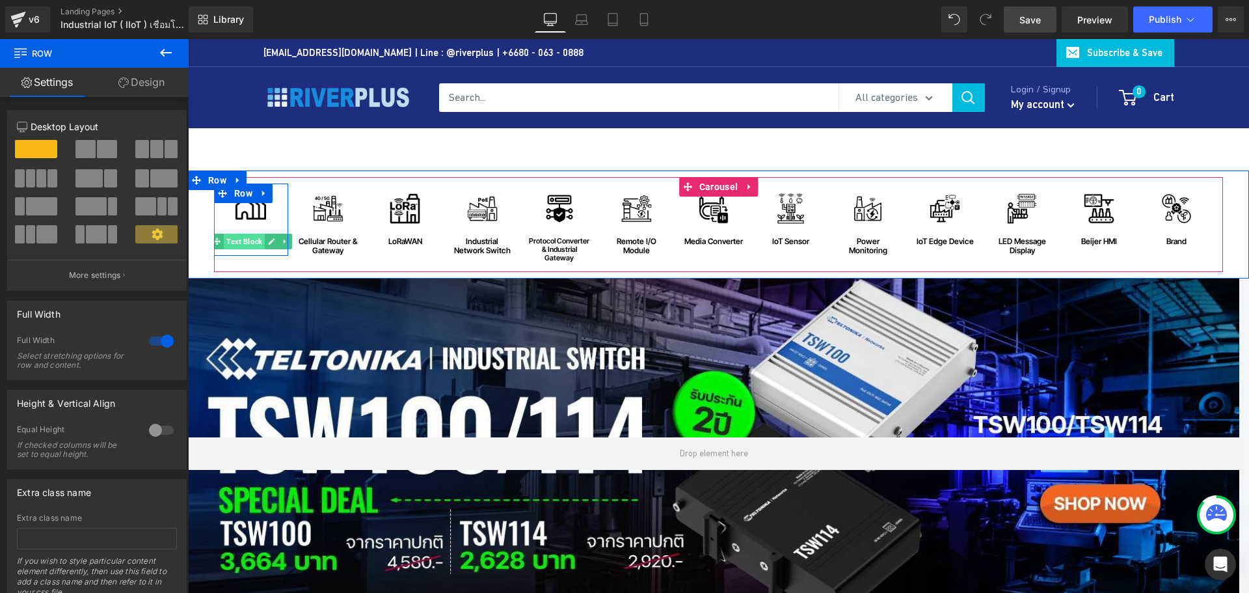
click at [249, 241] on span "Text Block" at bounding box center [244, 242] width 41 height 16
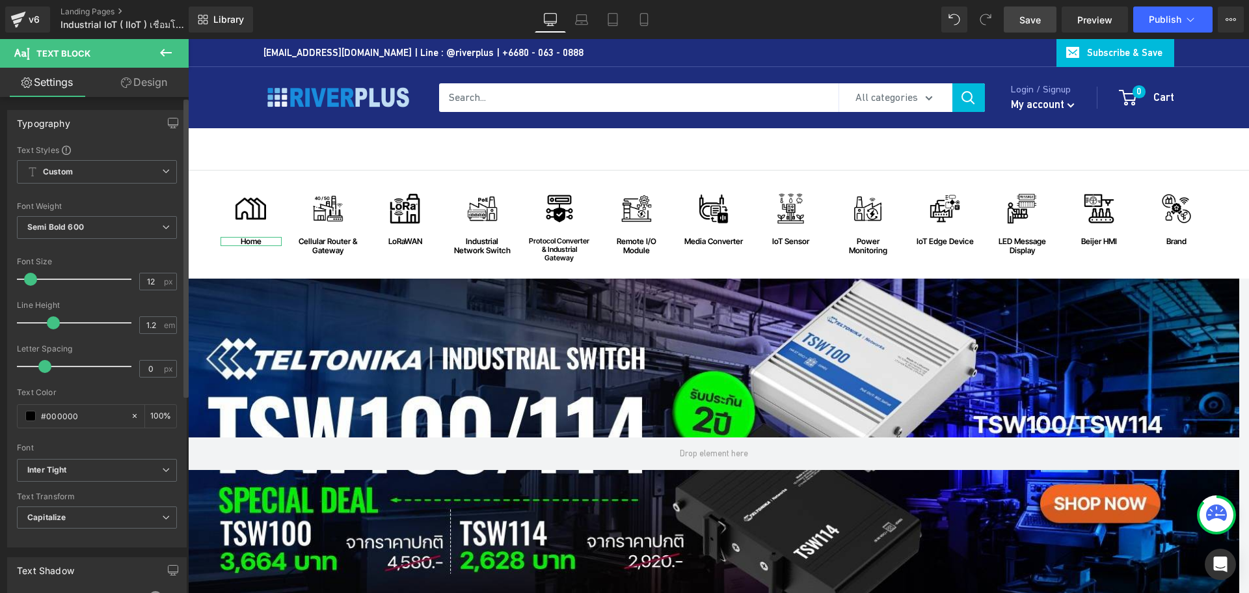
drag, startPoint x: 101, startPoint y: 420, endPoint x: 6, endPoint y: 416, distance: 95.0
click at [6, 416] on div "Typography Text Styles Custom Custom Setup Global Style Custom Setup Global Sty…" at bounding box center [97, 323] width 195 height 447
paste input "71e3"
type input "#0071e3"
click at [141, 445] on div "Font" at bounding box center [97, 447] width 160 height 9
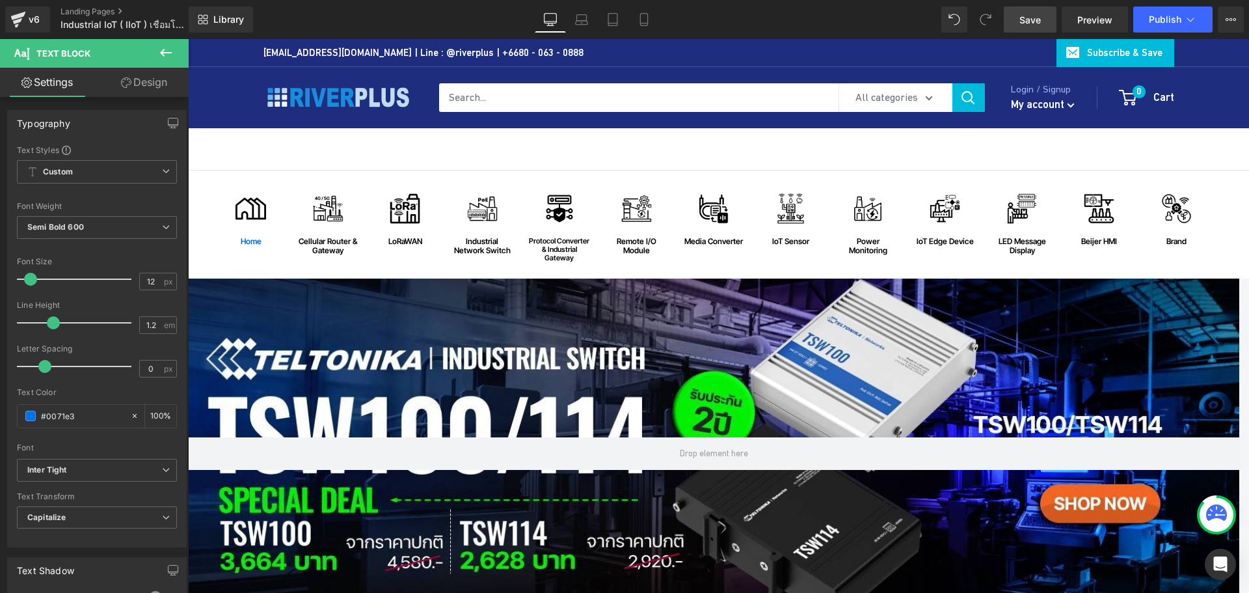
click at [1027, 18] on span "Save" at bounding box center [1029, 20] width 21 height 14
drag, startPoint x: 1037, startPoint y: 21, endPoint x: 773, endPoint y: 34, distance: 264.4
click at [1037, 21] on span "Save" at bounding box center [1029, 20] width 21 height 14
click at [1161, 24] on span "Publish" at bounding box center [1165, 19] width 33 height 10
